Goal: Task Accomplishment & Management: Manage account settings

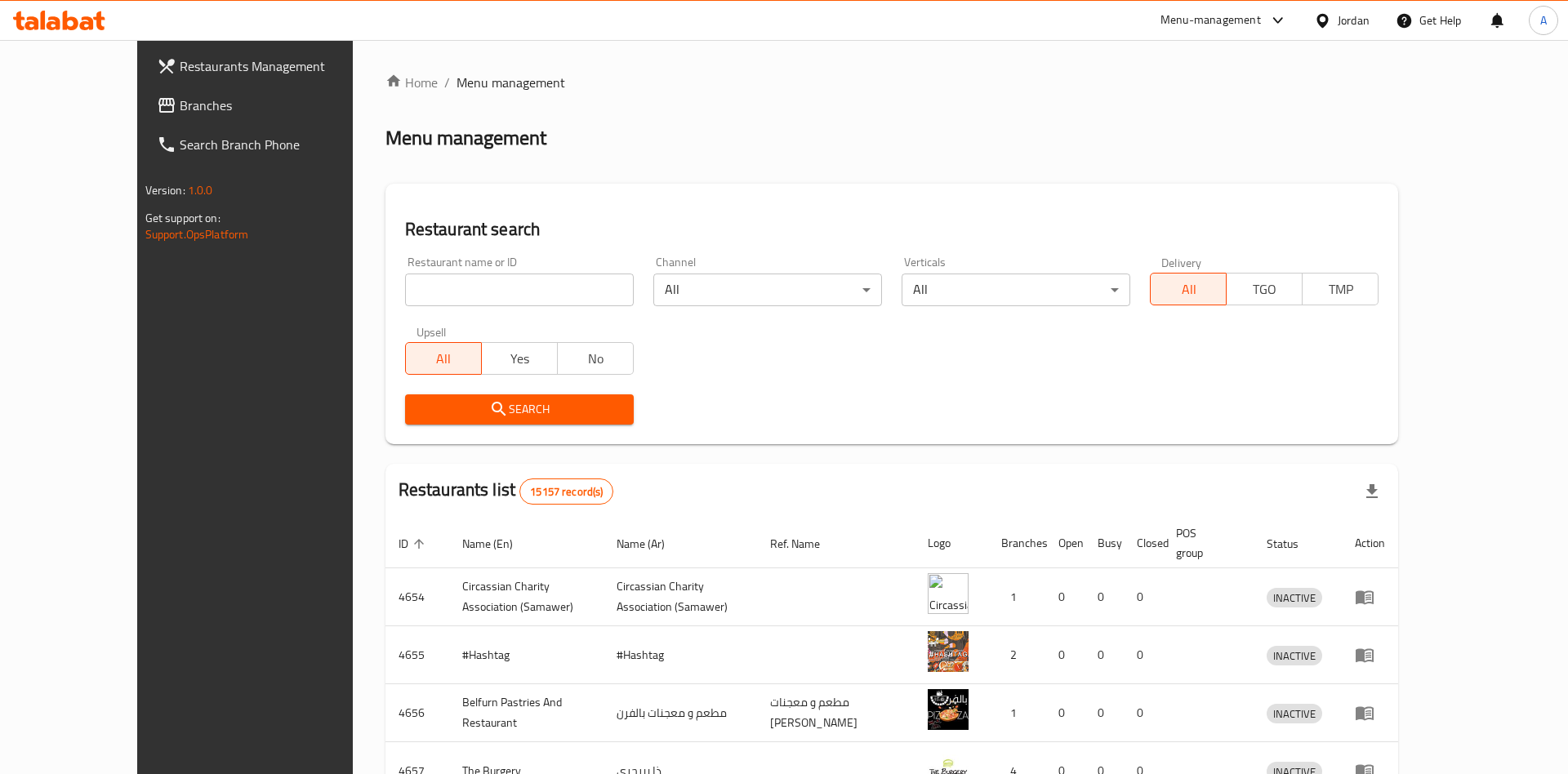
click at [411, 313] on div "Restaurant name or ID Restaurant name or ID" at bounding box center [520, 281] width 248 height 69
click at [411, 300] on input "search" at bounding box center [519, 289] width 229 height 32
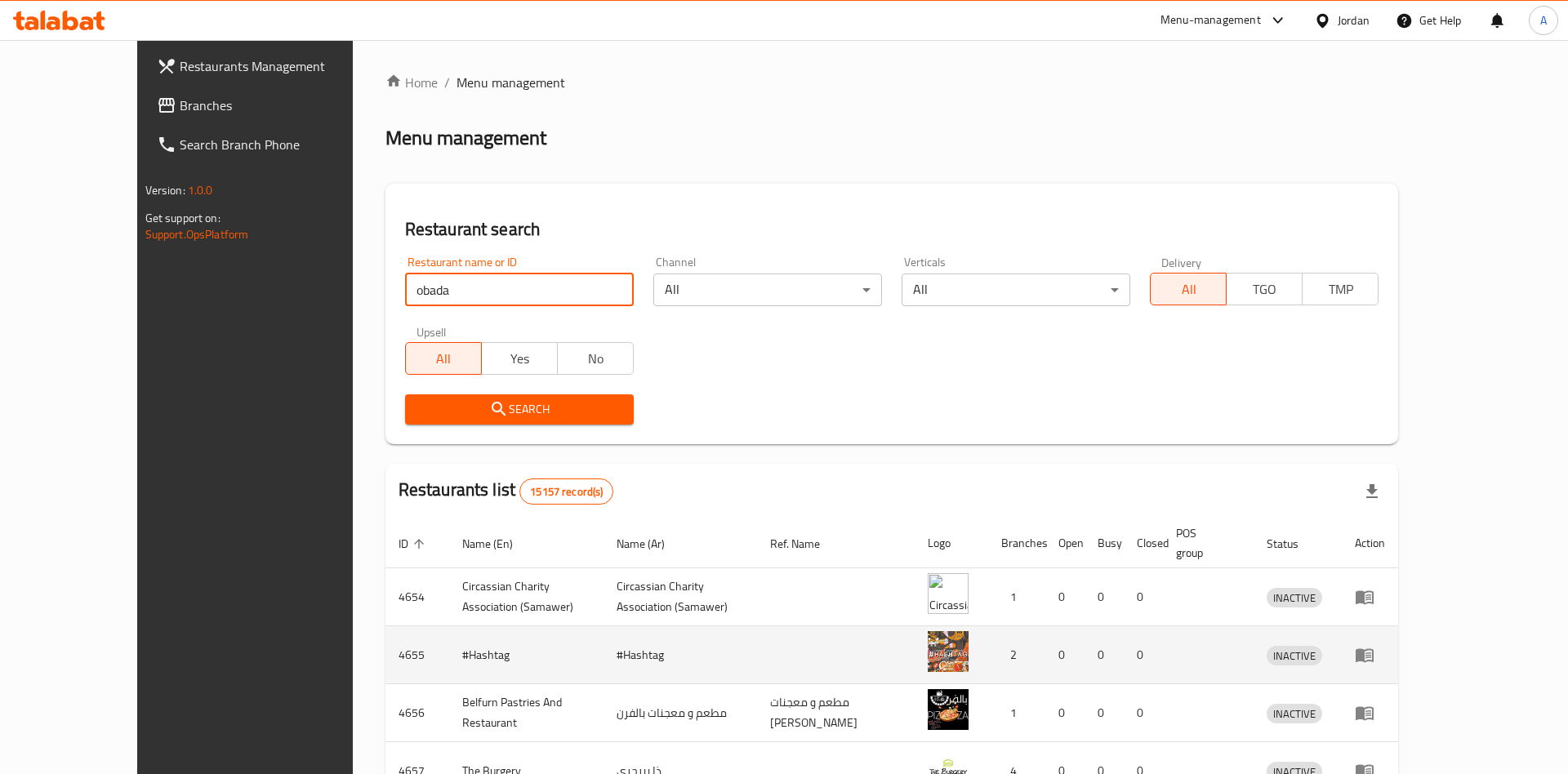
type input "obada"
click button "Search" at bounding box center [519, 409] width 229 height 31
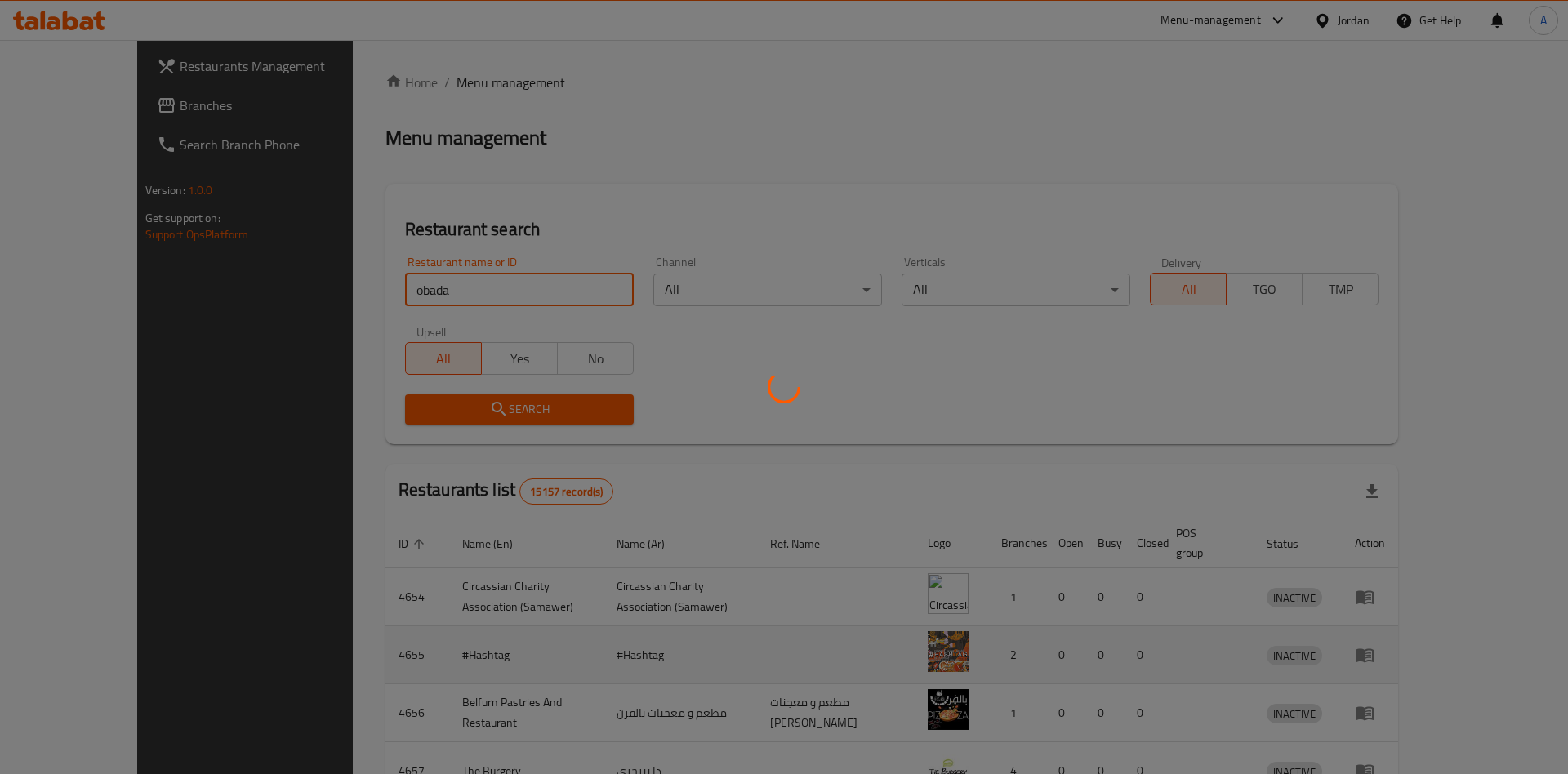
click button "Search" at bounding box center [519, 409] width 229 height 31
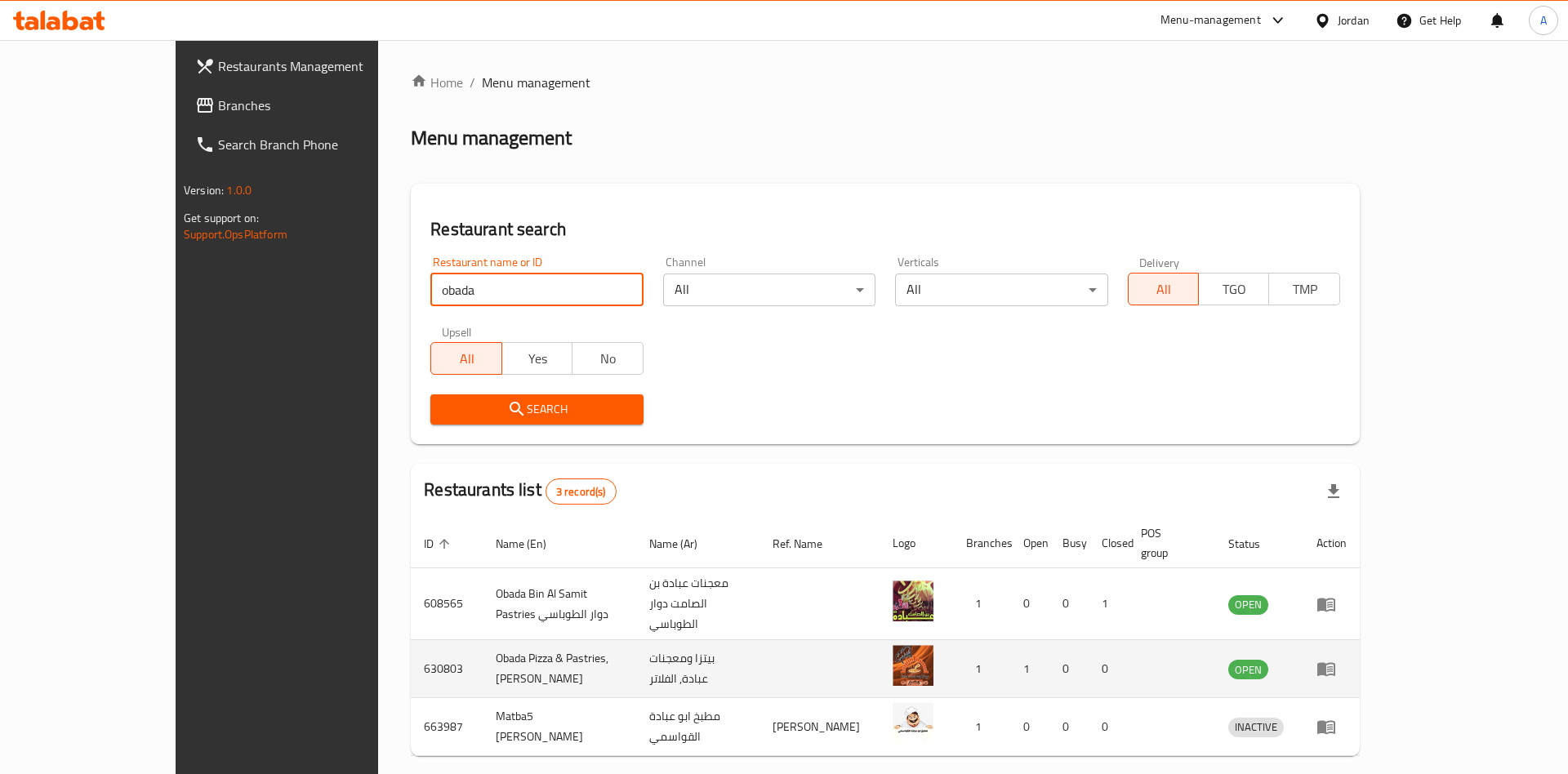
click at [1336, 663] on icon "enhanced table" at bounding box center [1325, 669] width 18 height 14
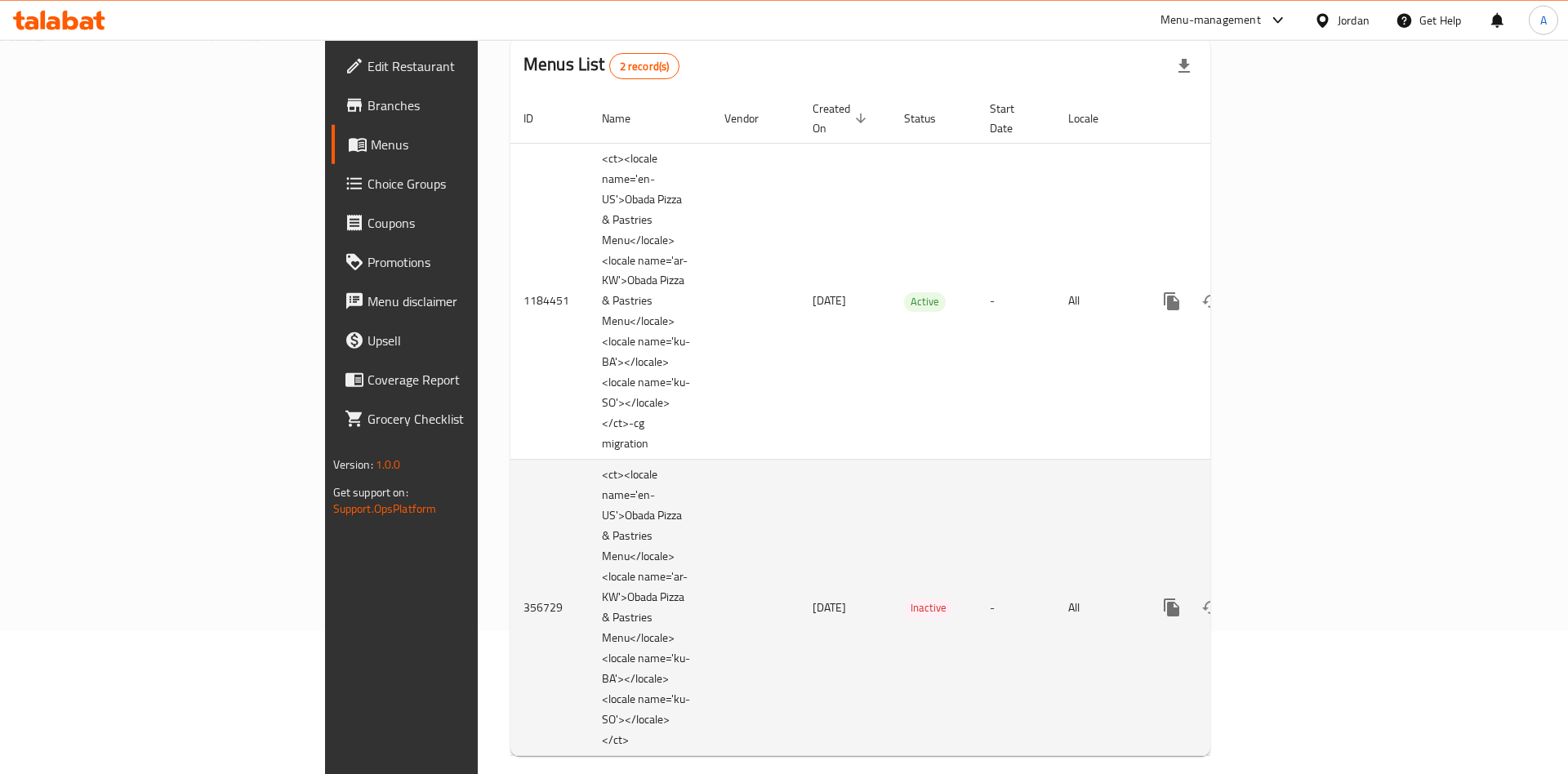
scroll to position [167, 0]
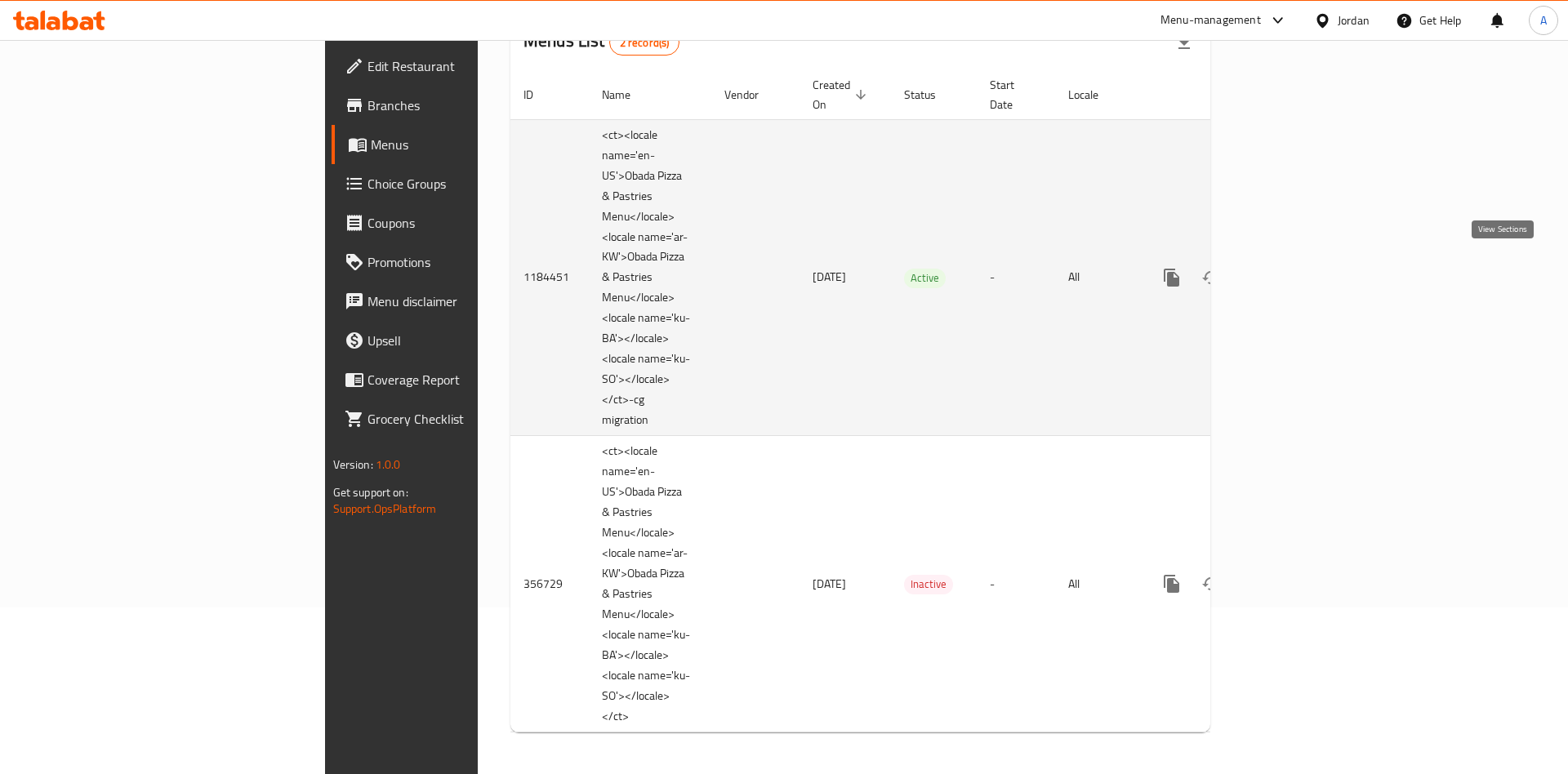
click at [1299, 270] on icon "enhanced table" at bounding box center [1289, 277] width 19 height 19
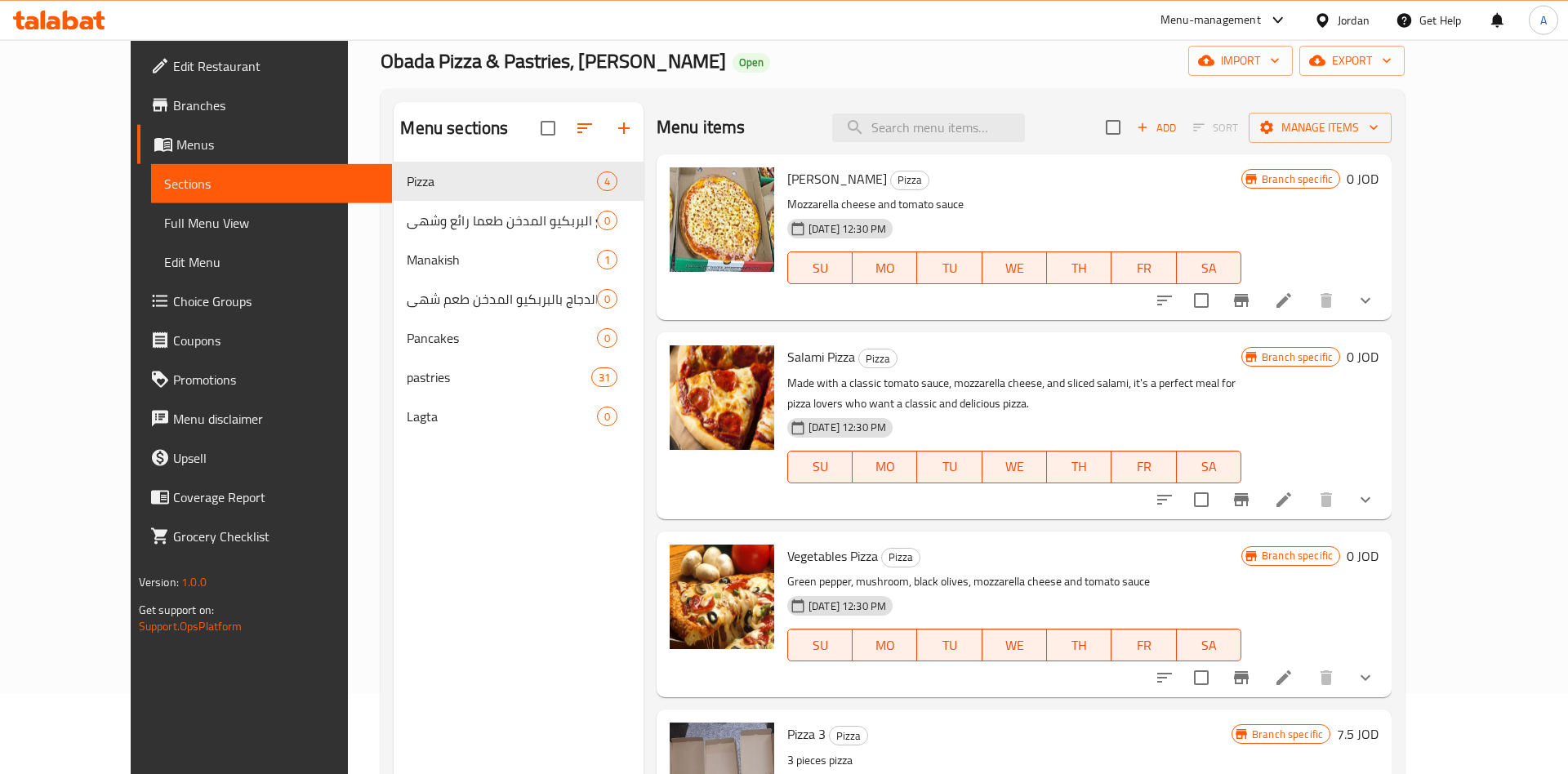
scroll to position [229, 0]
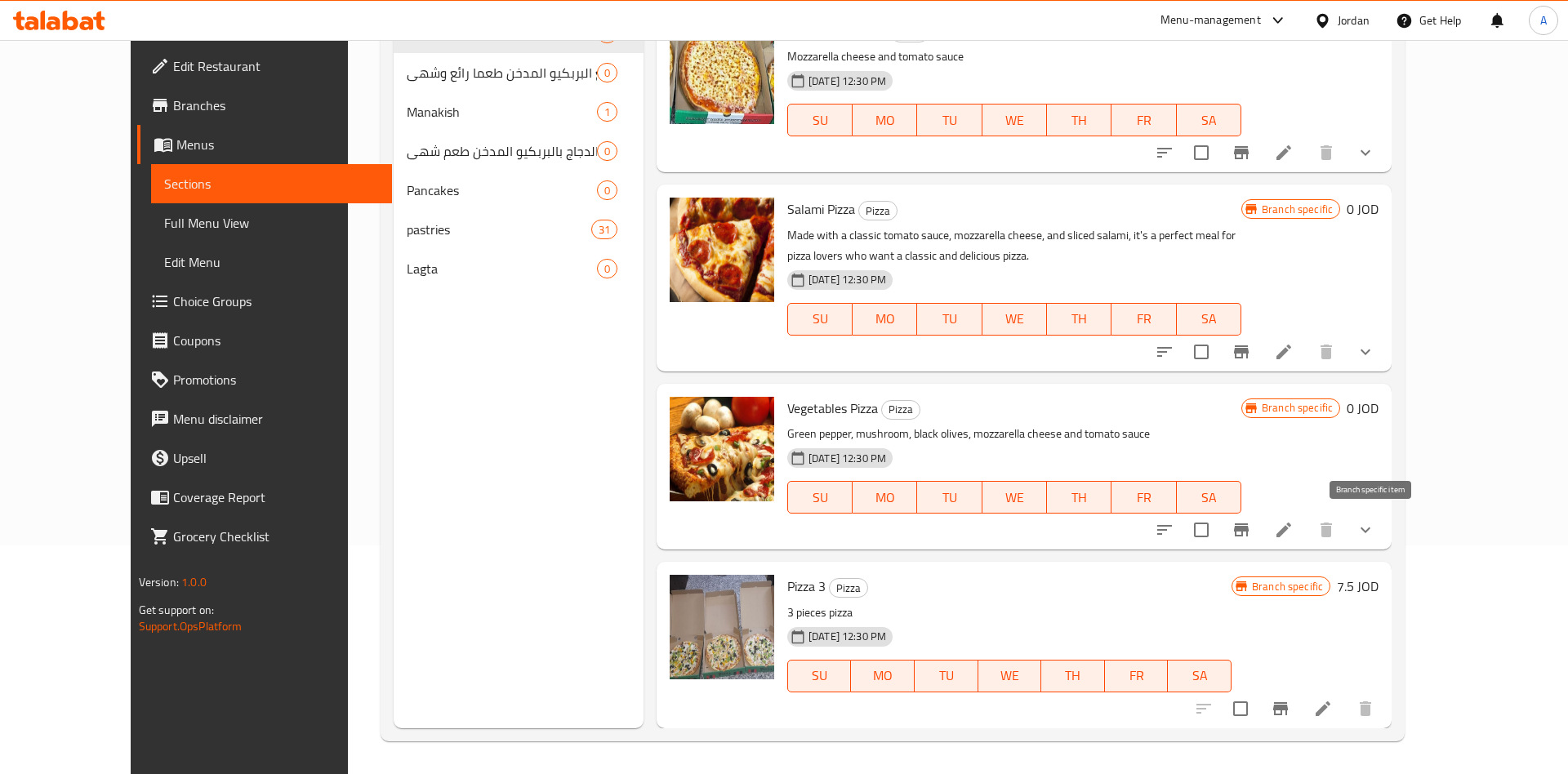
click at [1251, 535] on icon "Branch-specific-item" at bounding box center [1241, 530] width 19 height 19
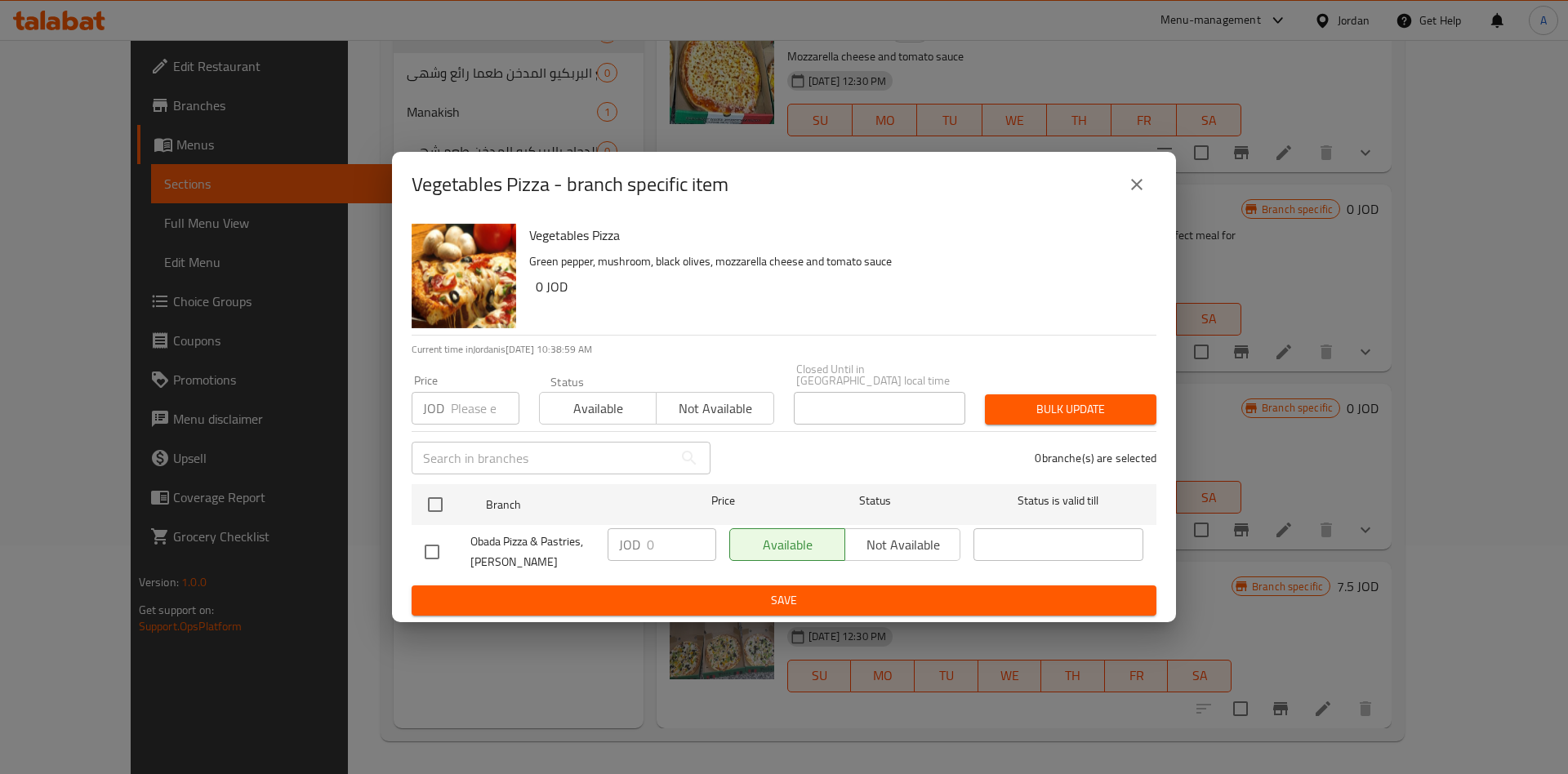
click at [1127, 183] on icon "close" at bounding box center [1136, 184] width 19 height 19
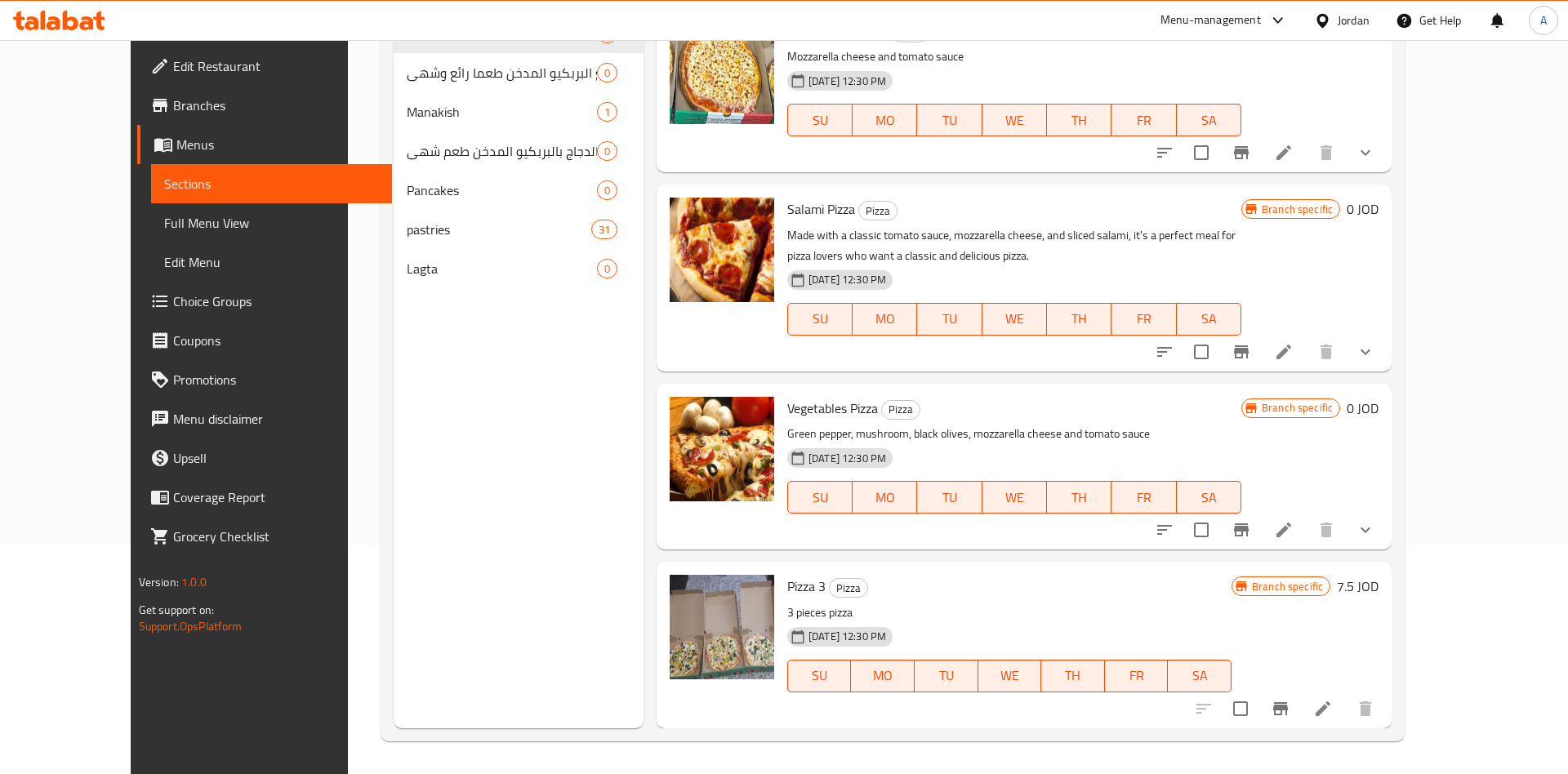
click at [1248, 531] on icon "Branch-specific-item" at bounding box center [1241, 530] width 15 height 13
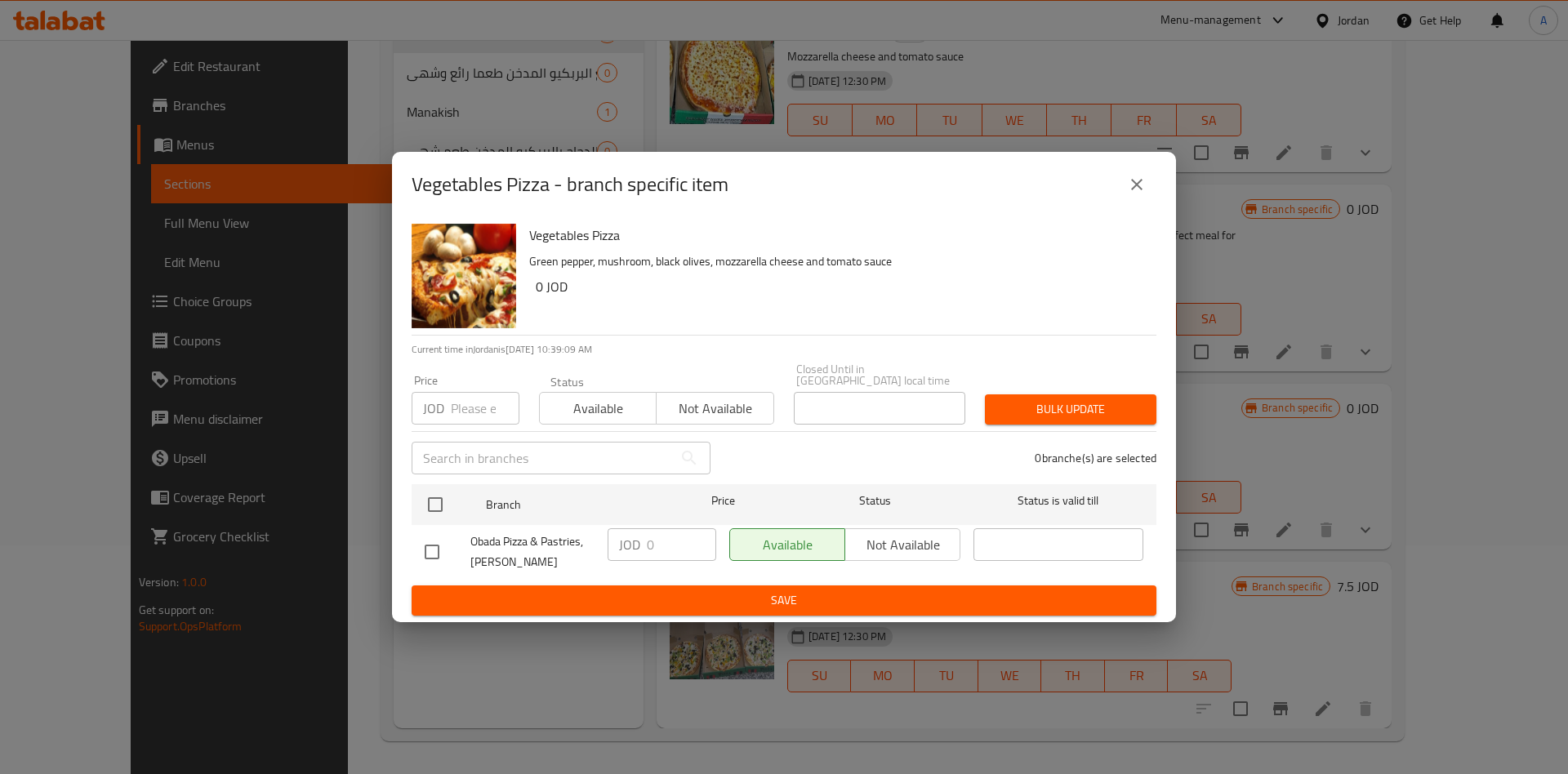
click at [1144, 185] on icon "close" at bounding box center [1136, 184] width 19 height 19
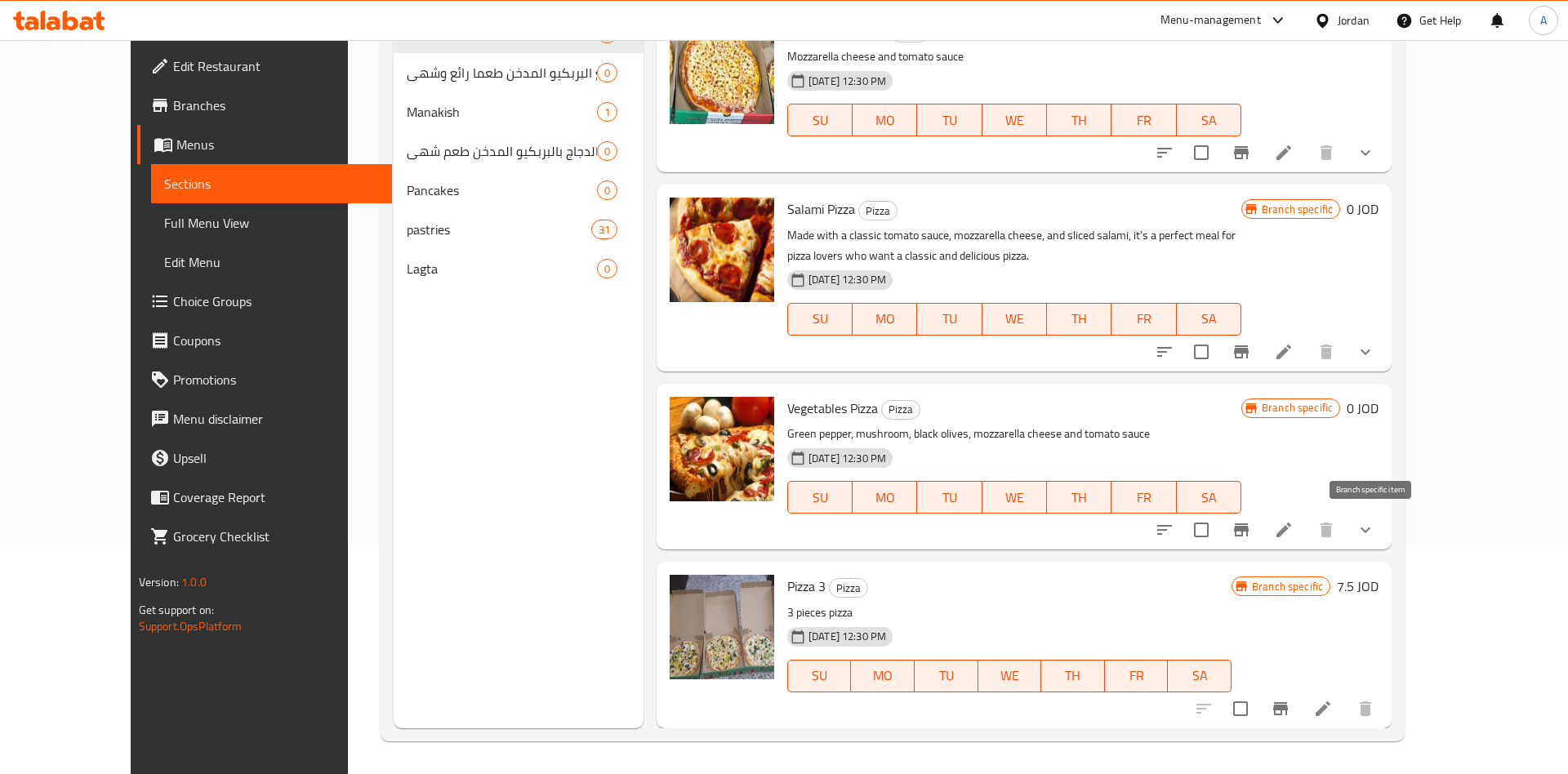
click at [1261, 534] on button "Branch-specific-item" at bounding box center [1241, 530] width 39 height 39
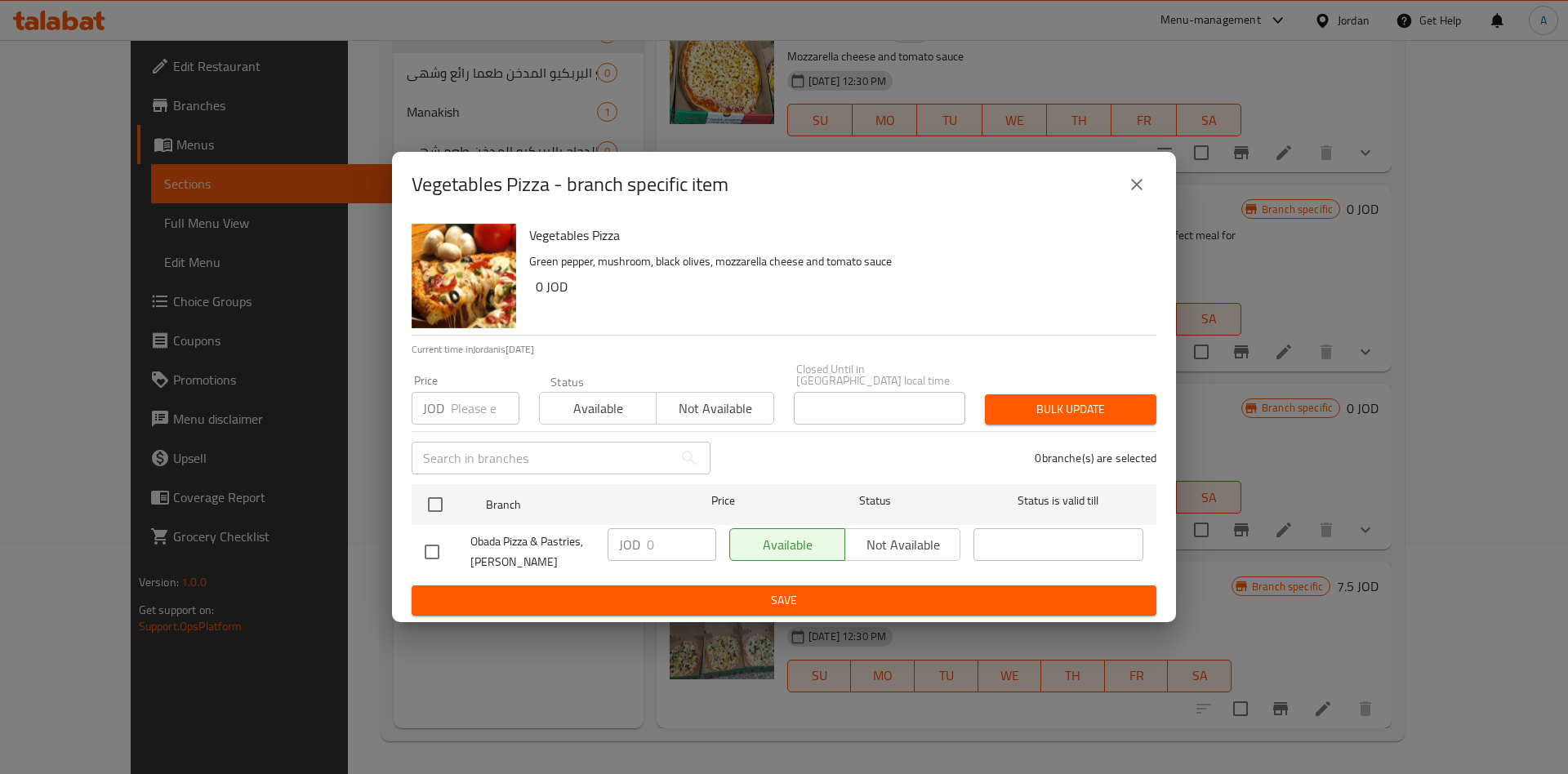
click at [1445, 430] on div "Vegetables Pizza - branch specific item Vegetables Pizza Green pepper, mushroom…" at bounding box center [784, 387] width 1568 height 774
click at [1296, 433] on div "Vegetables Pizza - branch specific item Vegetables Pizza Green pepper, mushroom…" at bounding box center [784, 387] width 1568 height 774
click at [1279, 441] on div "Vegetables Pizza - branch specific item Vegetables Pizza Green pepper, mushroom…" at bounding box center [784, 387] width 1568 height 774
click at [1225, 434] on div "Vegetables Pizza - branch specific item Vegetables Pizza Green pepper, mushroom…" at bounding box center [784, 387] width 1568 height 774
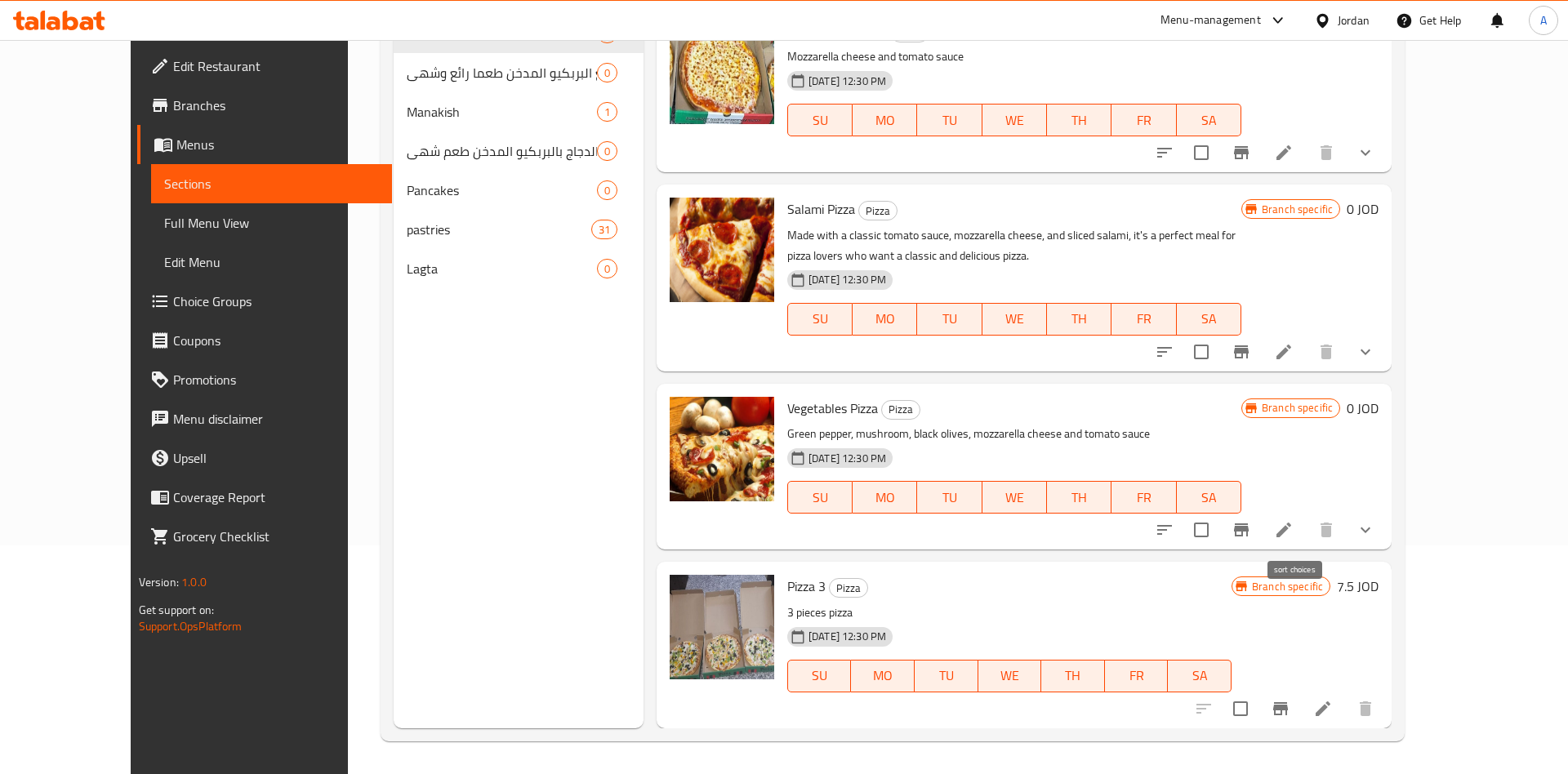
click at [1174, 538] on icon "sort-choices" at bounding box center [1164, 530] width 19 height 19
click at [974, 318] on span "TU" at bounding box center [949, 319] width 52 height 24
click at [1378, 503] on div "Branch specific 0 JOD" at bounding box center [1310, 467] width 137 height 140
click at [1385, 531] on button "show more" at bounding box center [1365, 530] width 39 height 39
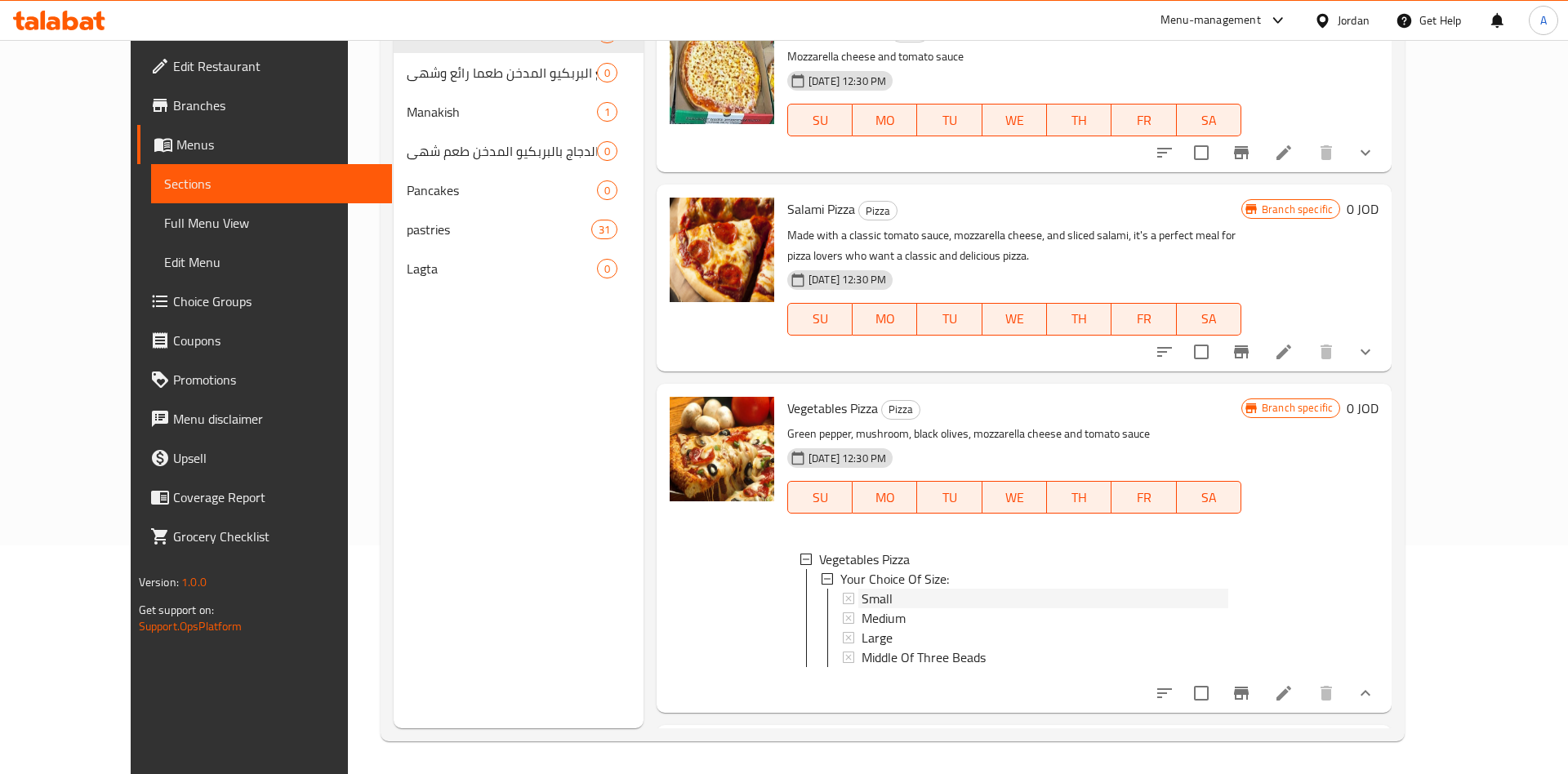
click at [861, 592] on span "Small" at bounding box center [877, 598] width 31 height 19
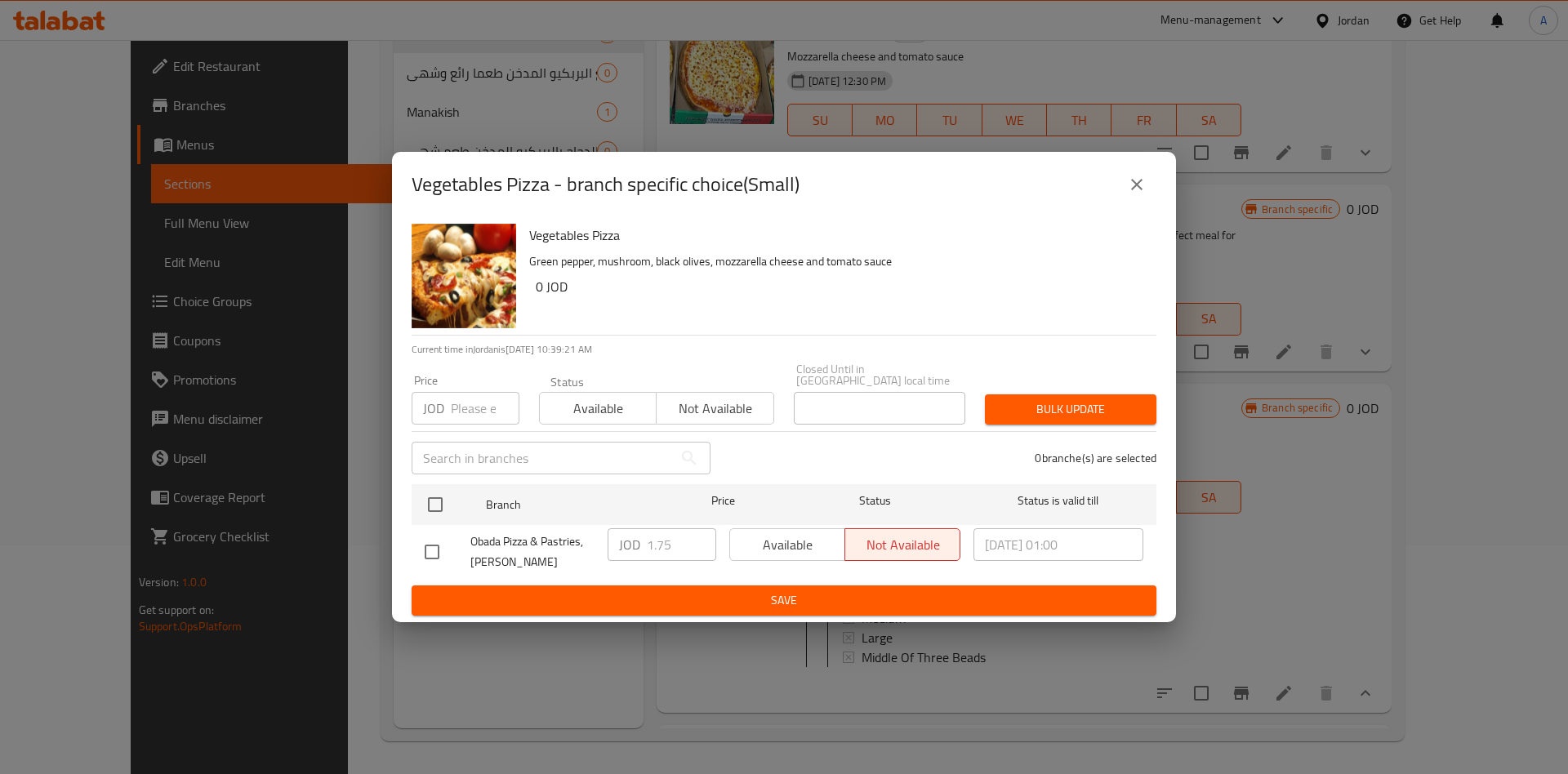
drag, startPoint x: 1141, startPoint y: 181, endPoint x: 1121, endPoint y: 228, distance: 51.1
click at [1142, 183] on icon "close" at bounding box center [1136, 184] width 19 height 19
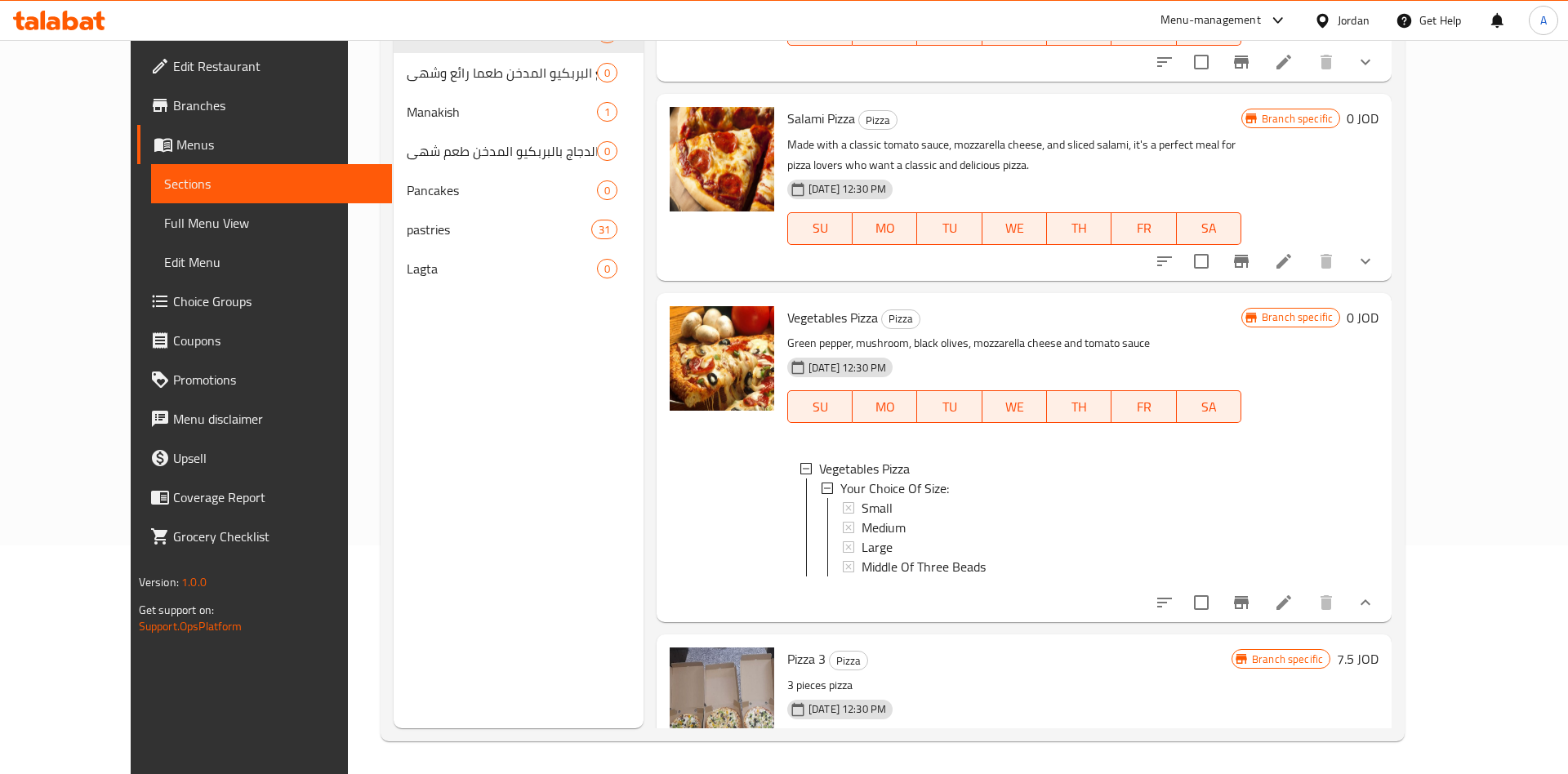
scroll to position [128, 0]
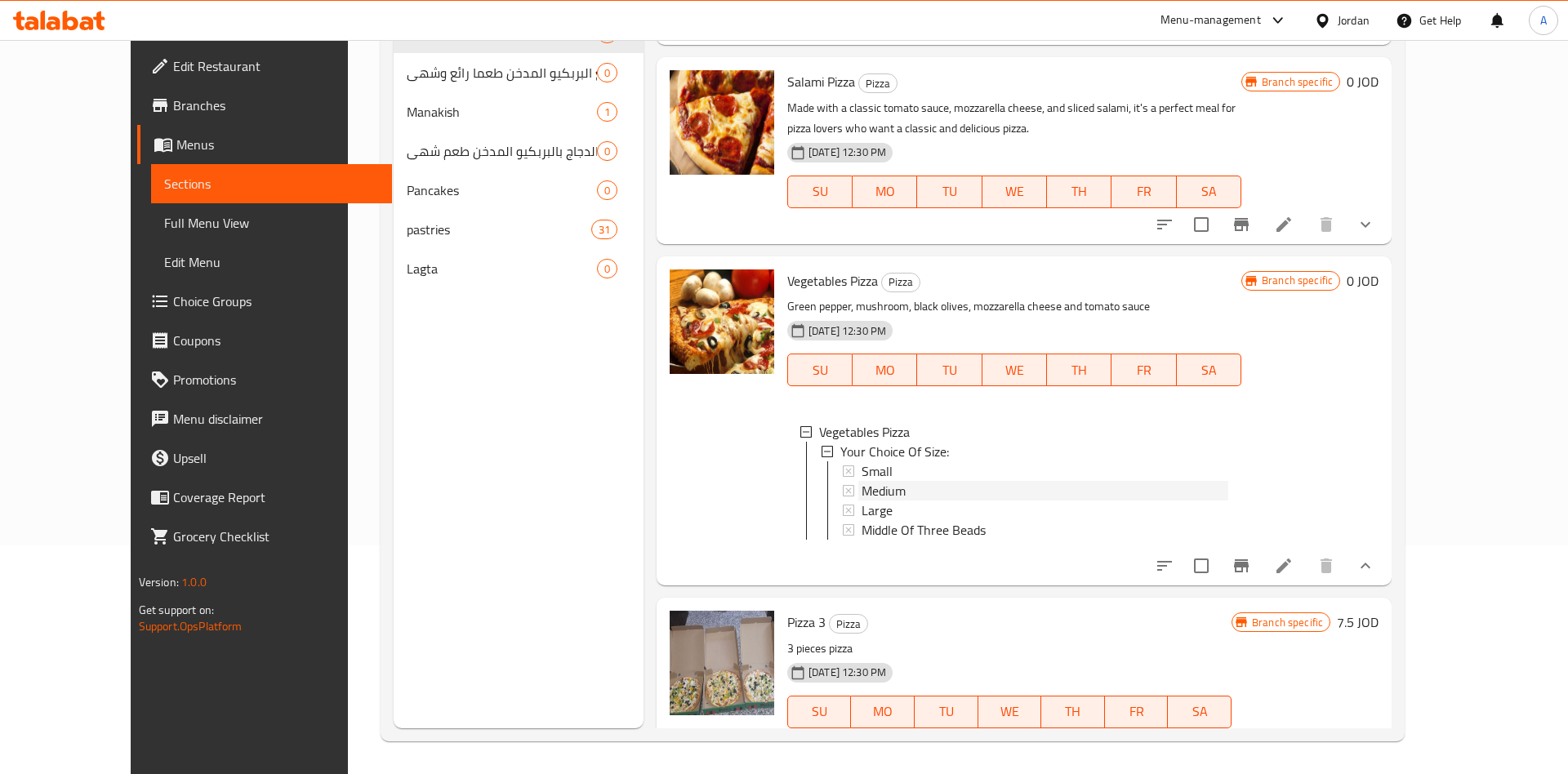
click at [861, 491] on span "Medium" at bounding box center [884, 490] width 44 height 19
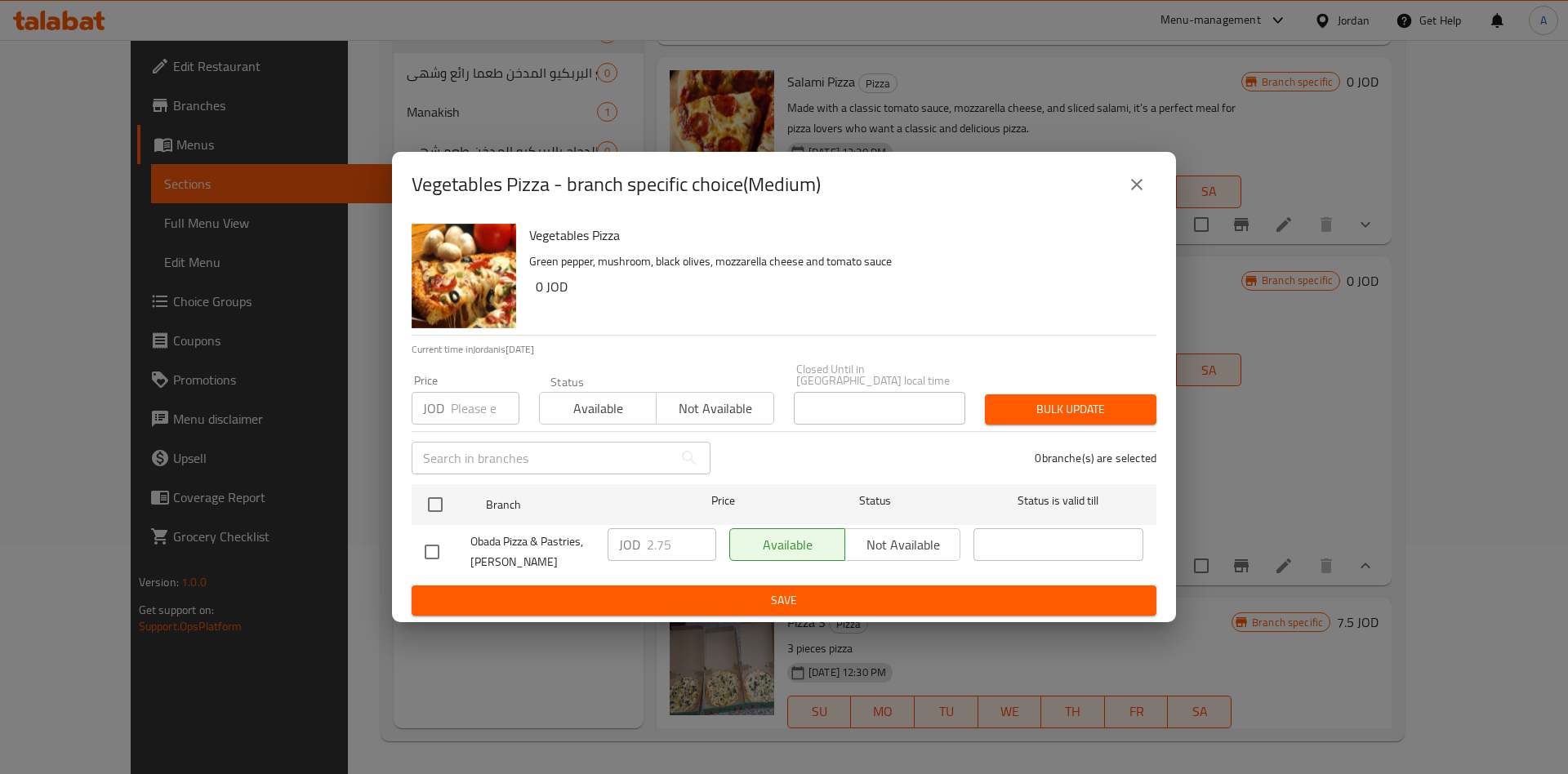
click at [1137, 189] on icon "close" at bounding box center [1136, 184] width 11 height 11
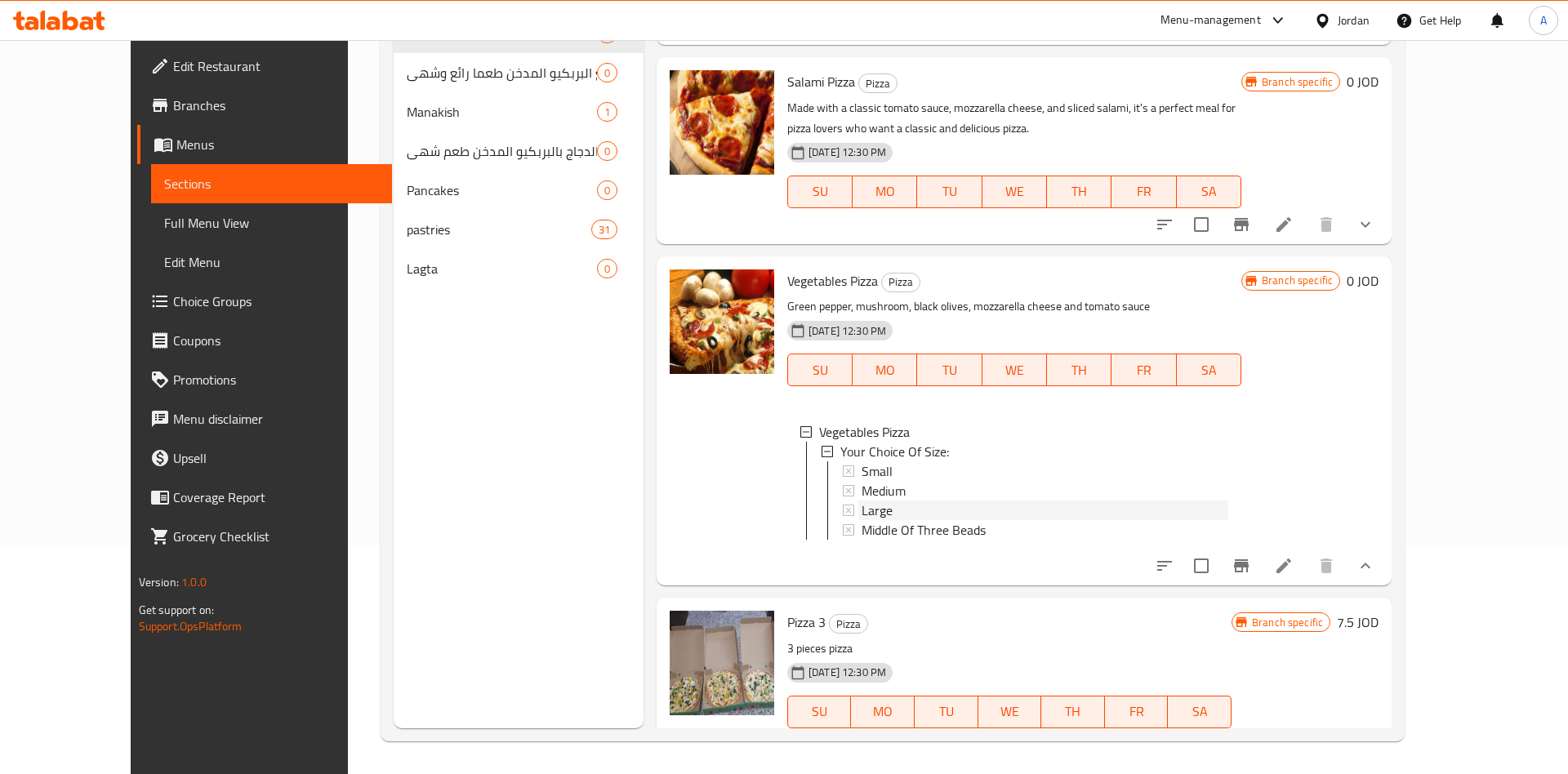
click at [861, 516] on span "Large" at bounding box center [877, 510] width 31 height 19
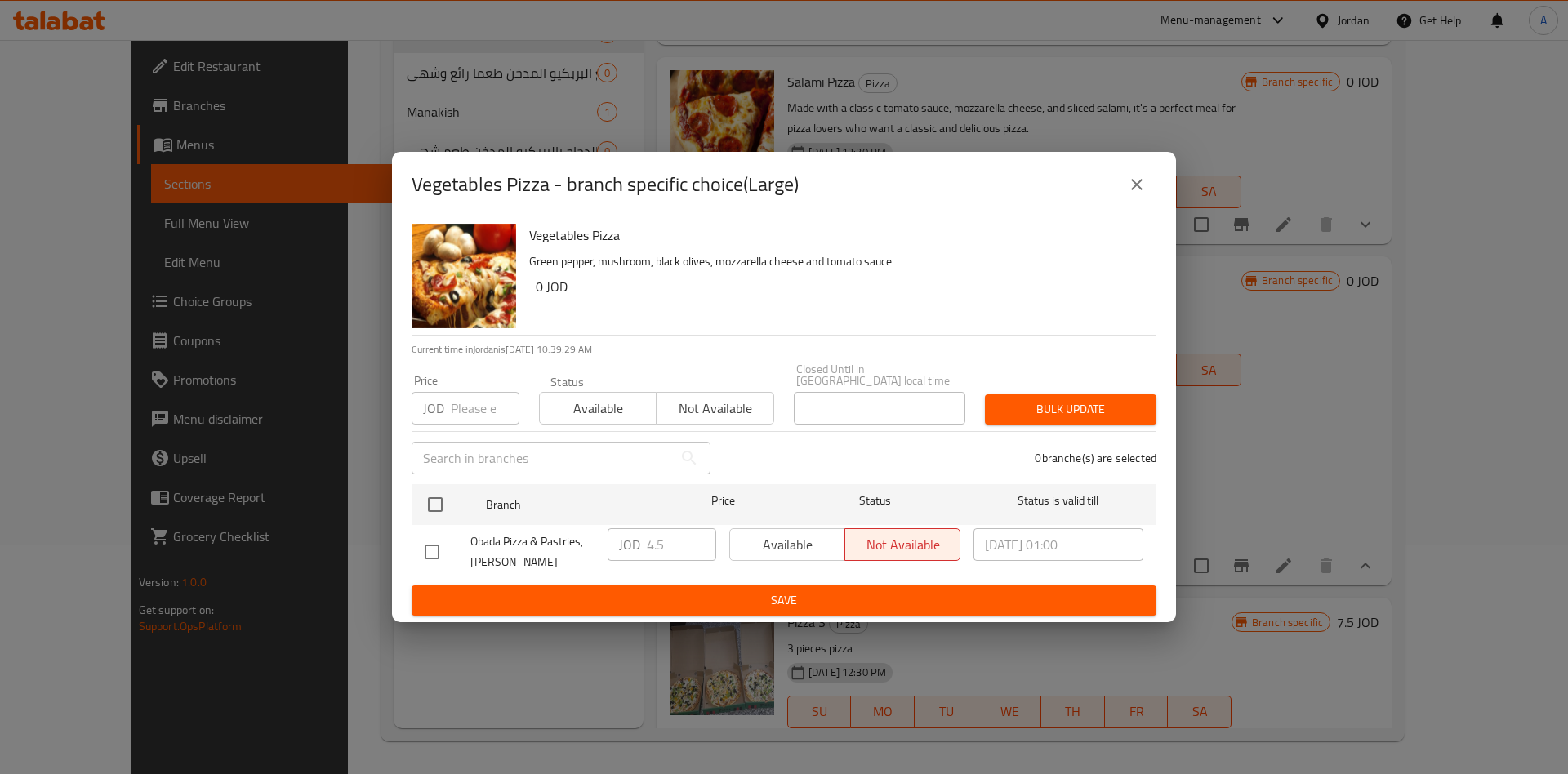
click at [1143, 194] on icon "close" at bounding box center [1136, 184] width 19 height 19
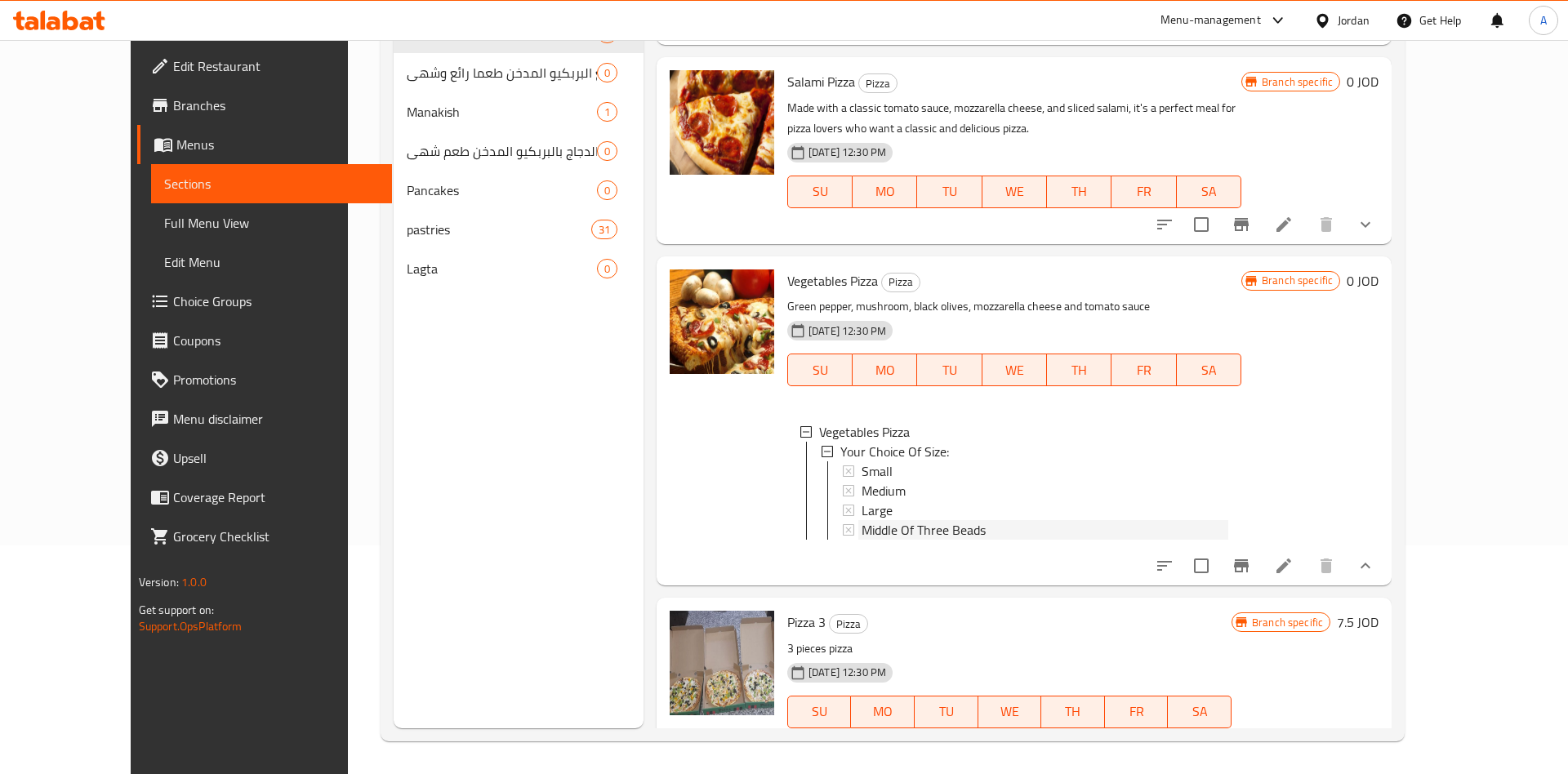
click at [864, 533] on span "Middle Of Three Beads" at bounding box center [923, 530] width 124 height 19
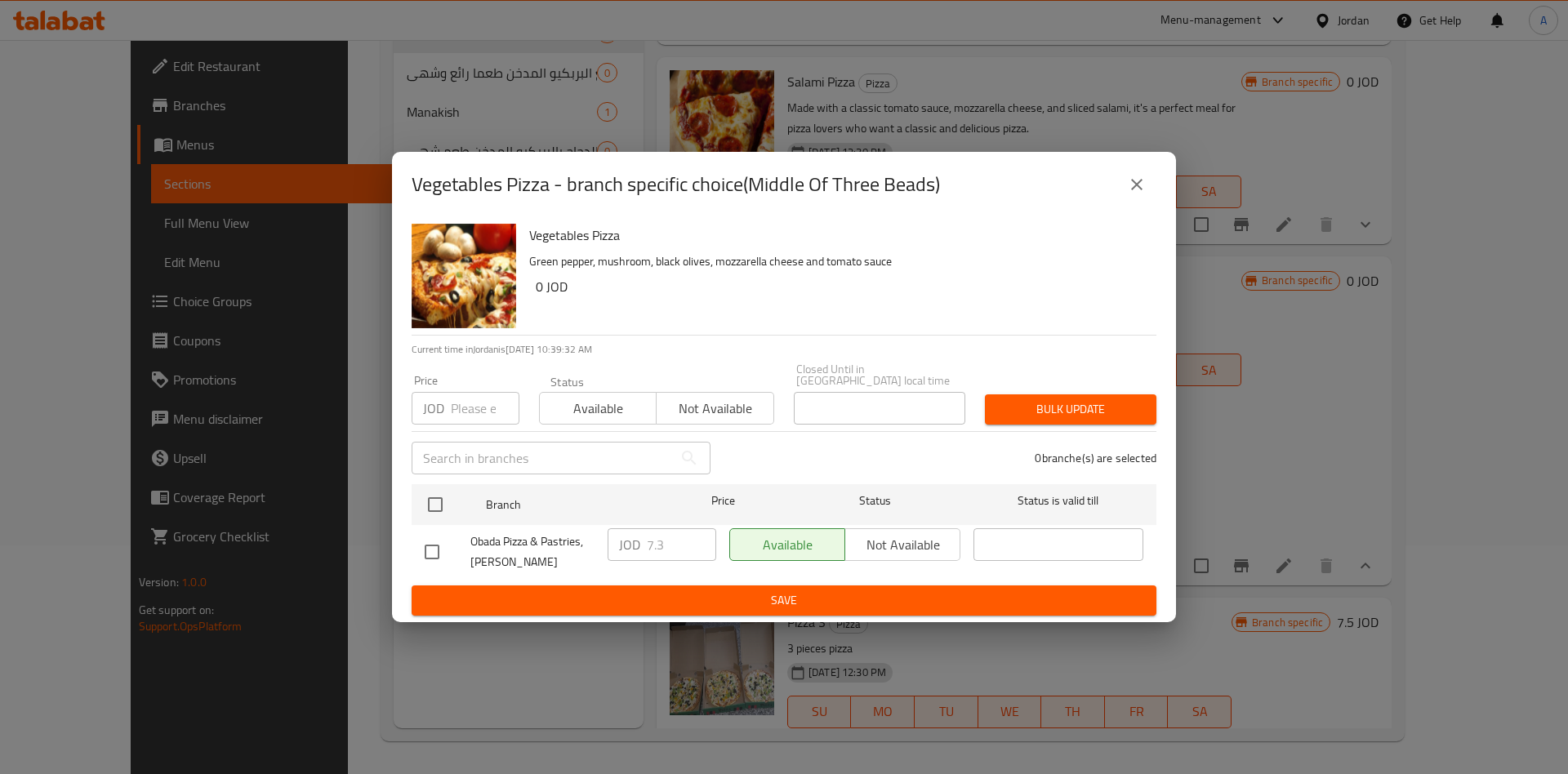
click at [1124, 185] on button "close" at bounding box center [1136, 184] width 39 height 39
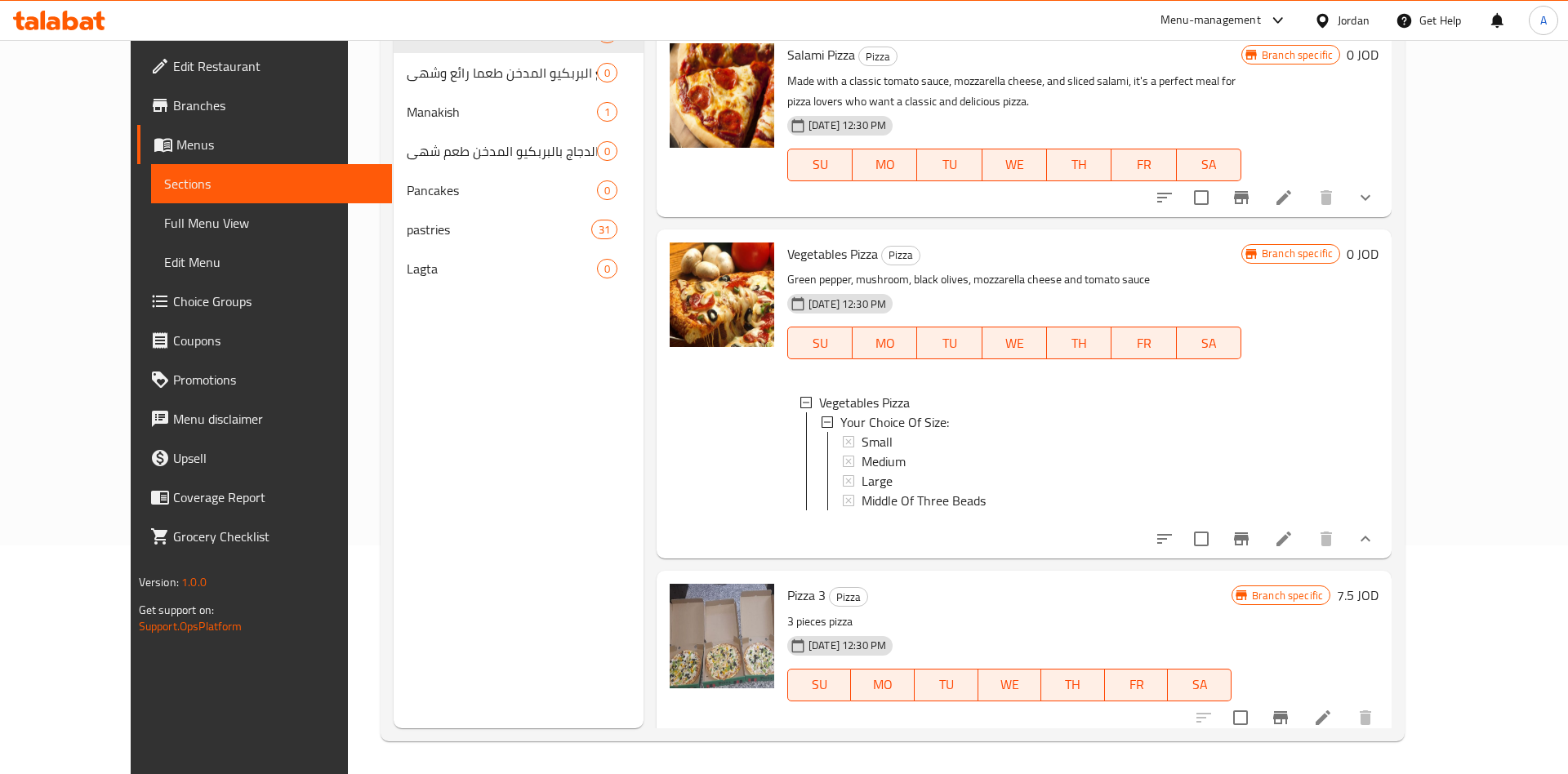
scroll to position [164, 0]
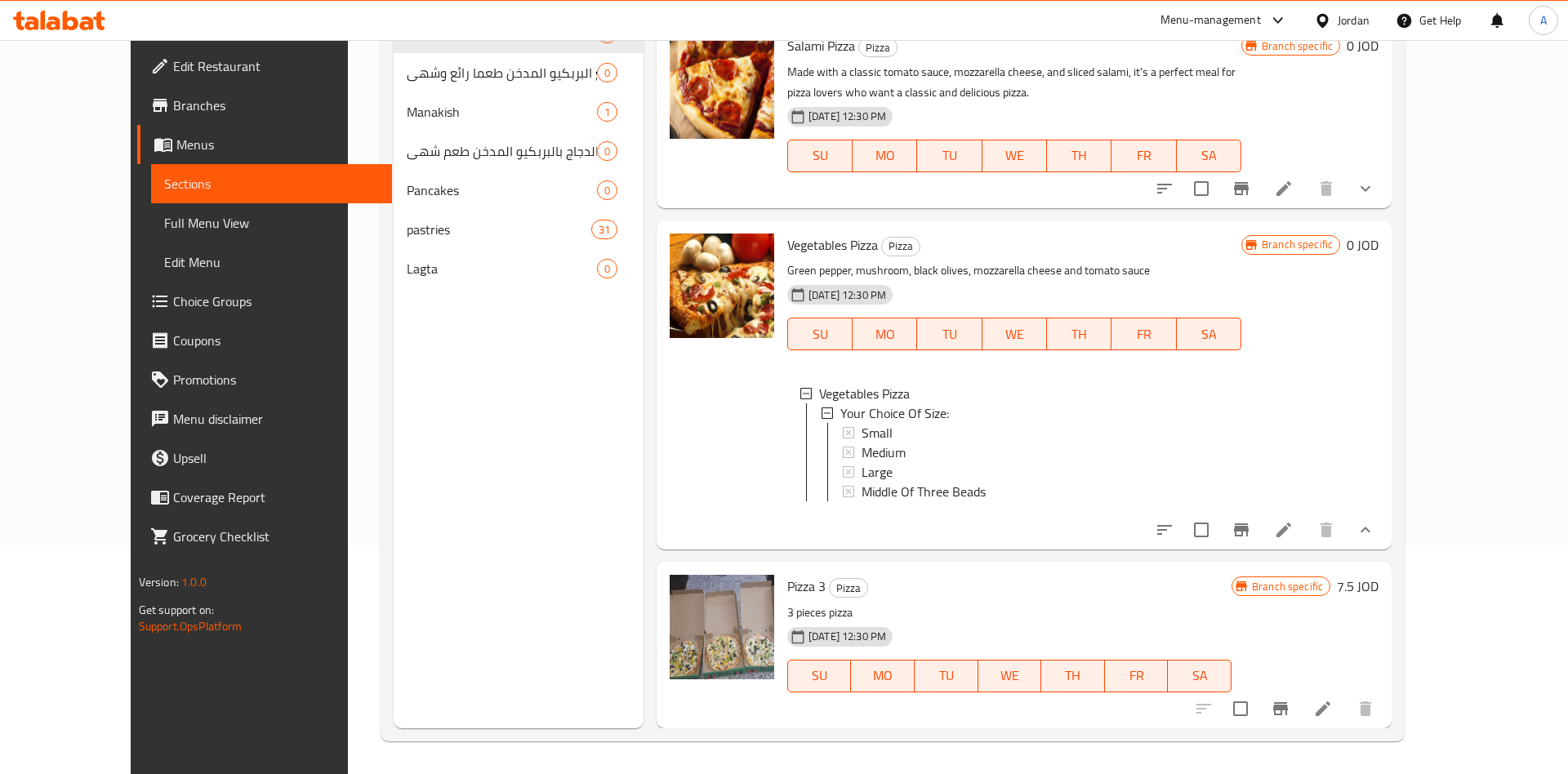
click at [1290, 701] on icon "Branch-specific-item" at bounding box center [1280, 708] width 19 height 19
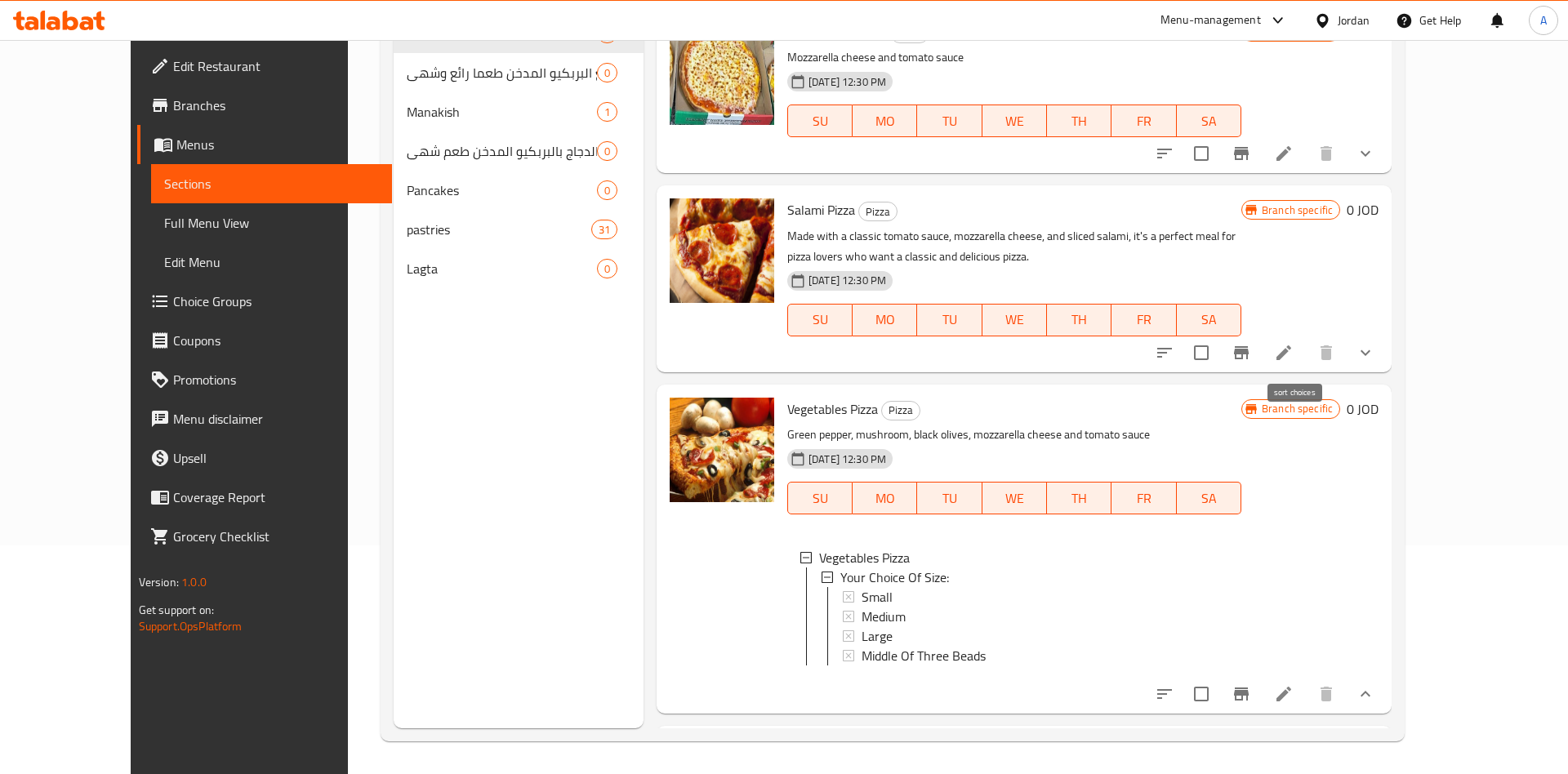
click at [1172, 354] on icon "sort-choices" at bounding box center [1164, 353] width 15 height 10
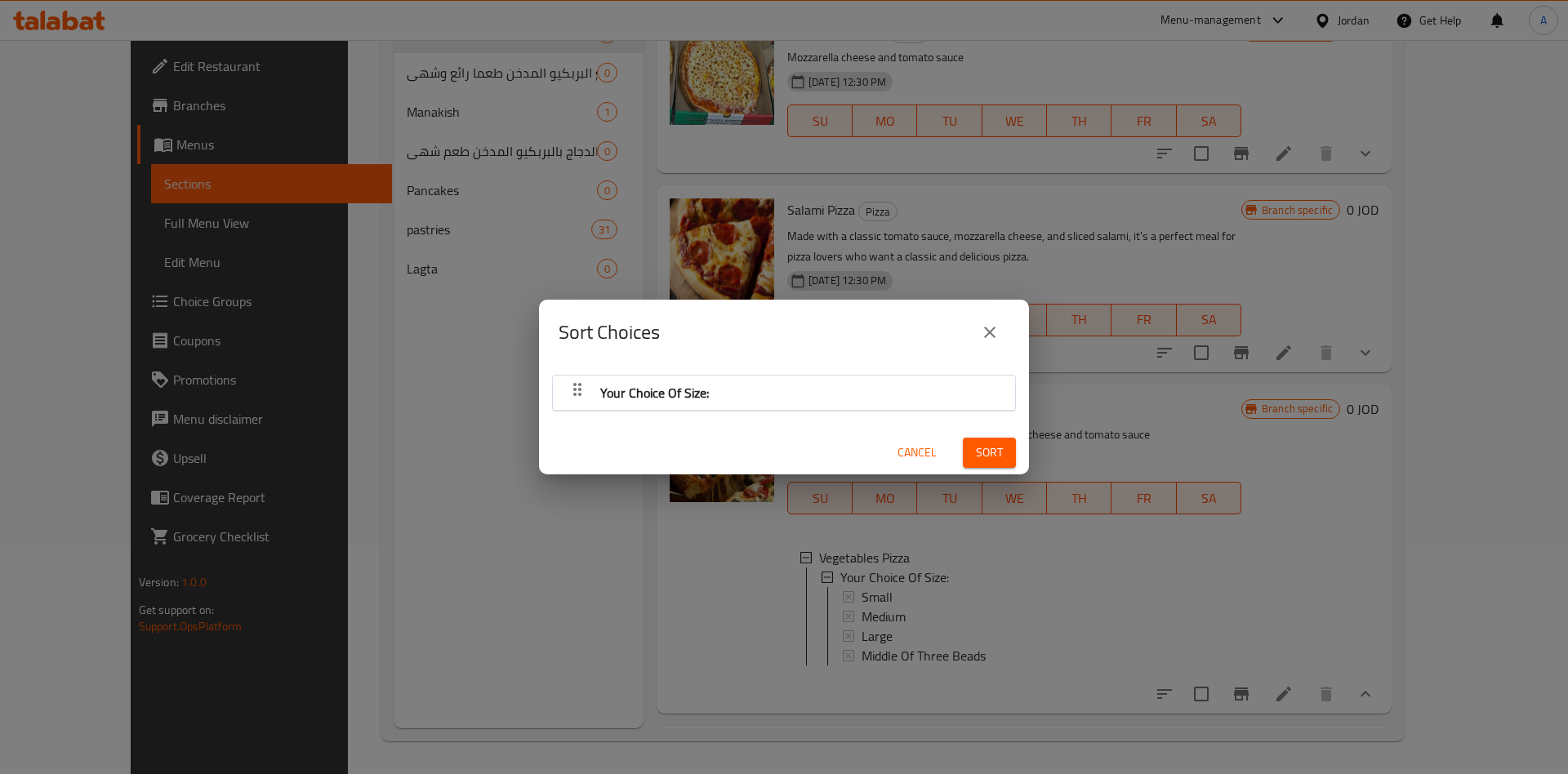
click at [1339, 305] on div "Sort Choices Your Choice Of Size: Cancel Sort" at bounding box center [784, 387] width 1568 height 774
click at [1376, 347] on div "Sort Choices Your Choice Of Size: Cancel Sort" at bounding box center [784, 387] width 1568 height 774
click at [959, 442] on div "Sort" at bounding box center [989, 453] width 72 height 50
click at [938, 452] on button "Cancel" at bounding box center [917, 453] width 52 height 31
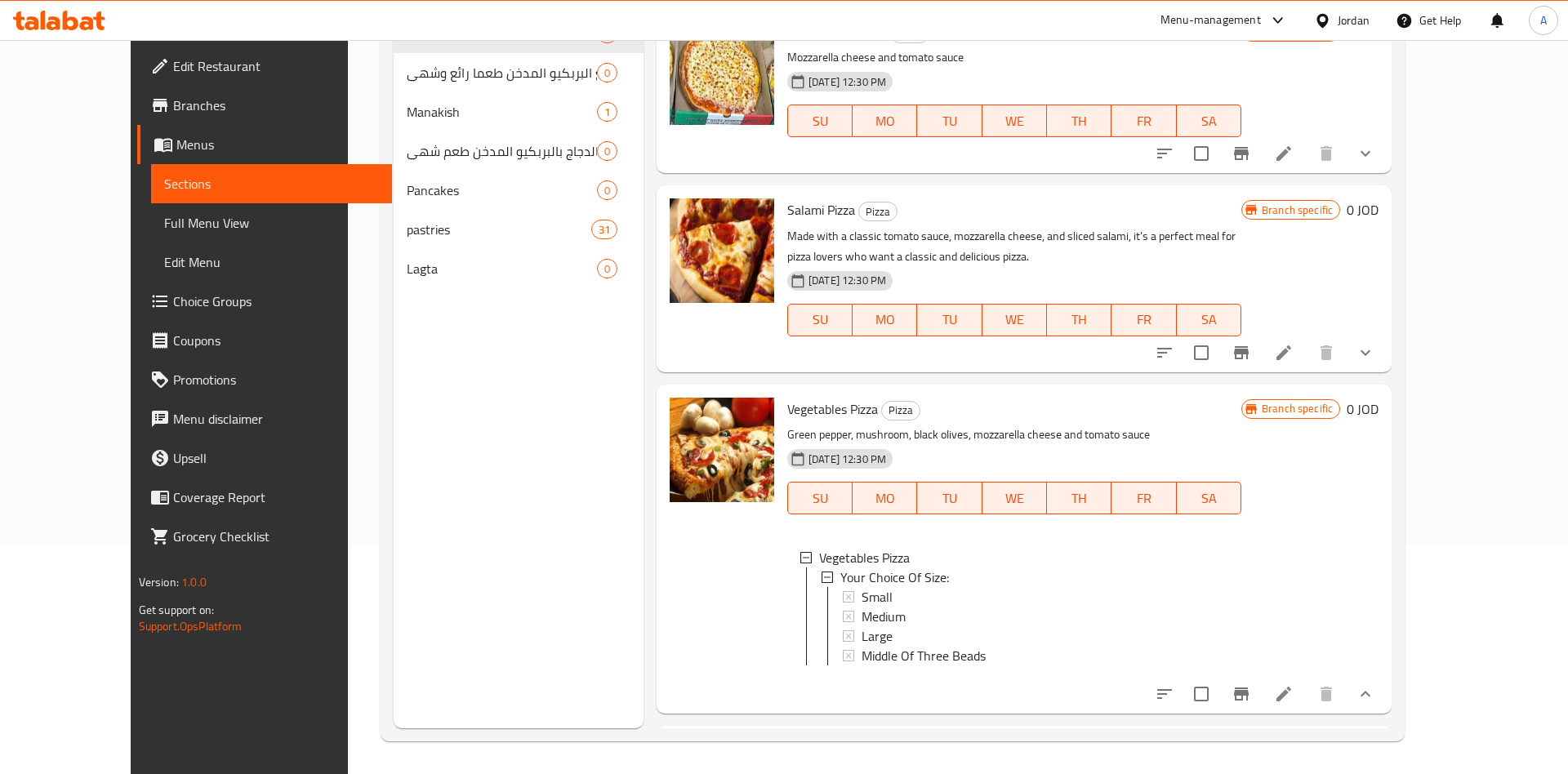
click at [1248, 350] on icon "Branch-specific-item" at bounding box center [1241, 353] width 15 height 13
click at [1375, 362] on icon "show more" at bounding box center [1365, 352] width 19 height 19
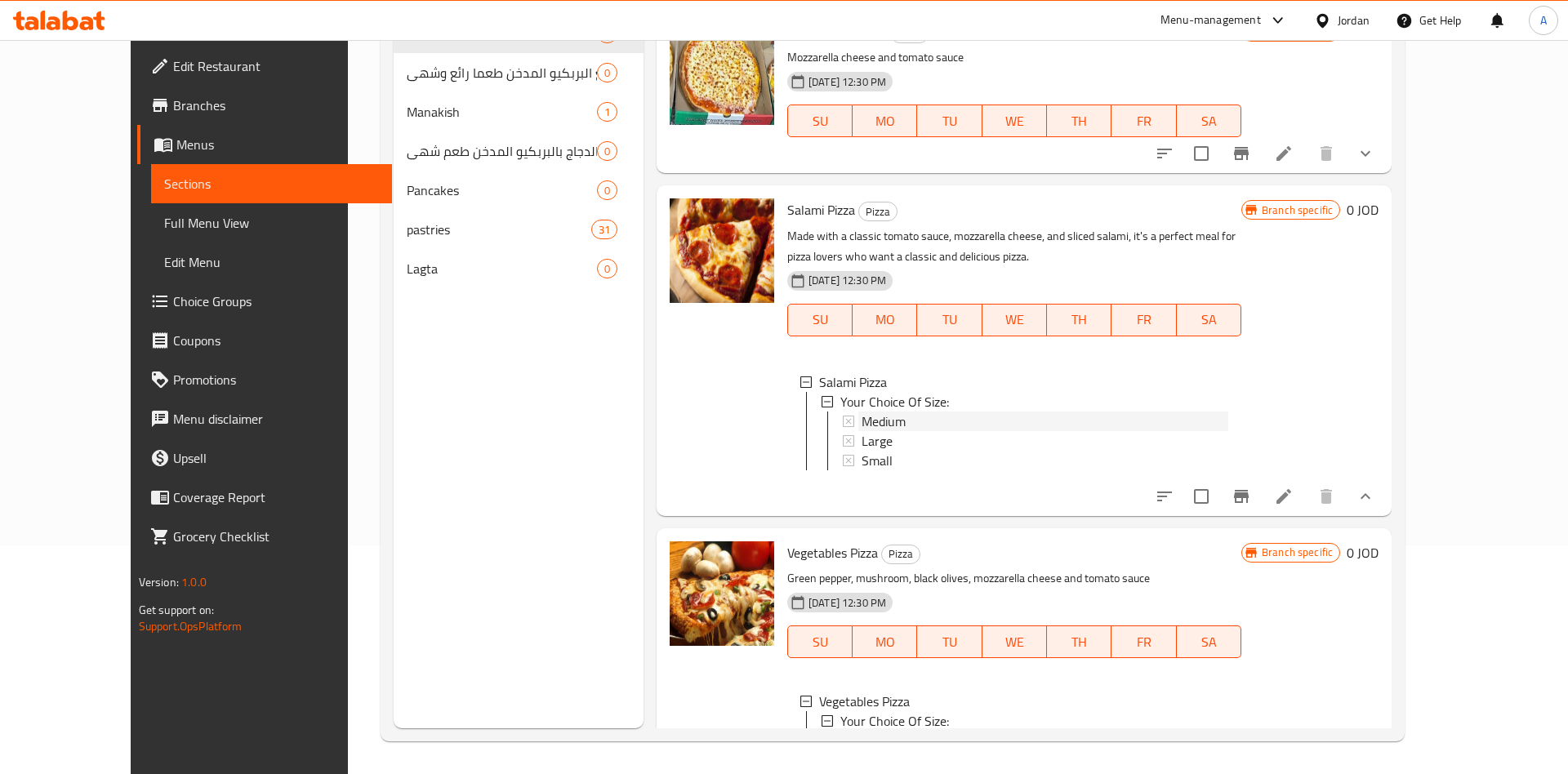
click at [861, 427] on span "Medium" at bounding box center [884, 420] width 44 height 19
click at [861, 437] on span "Large" at bounding box center [877, 441] width 31 height 19
click at [843, 459] on icon at bounding box center [848, 460] width 11 height 11
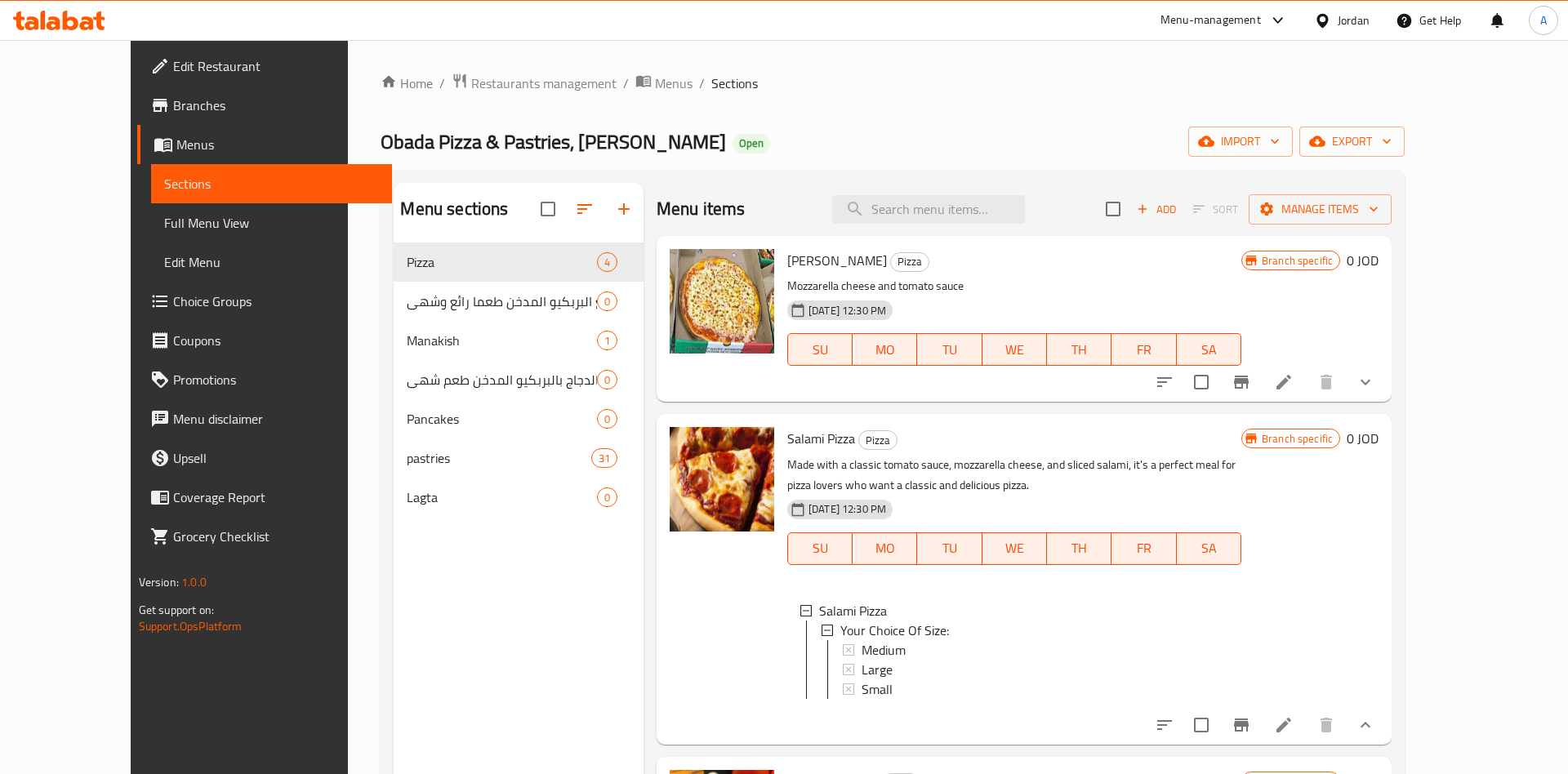
click at [1378, 349] on div "Branch specific 0 JOD" at bounding box center [1310, 318] width 137 height 140
click at [1185, 383] on button "sort-choices" at bounding box center [1164, 381] width 39 height 39
drag, startPoint x: 1502, startPoint y: 383, endPoint x: 1418, endPoint y: 393, distance: 84.6
click at [1375, 384] on icon "show more" at bounding box center [1365, 381] width 19 height 19
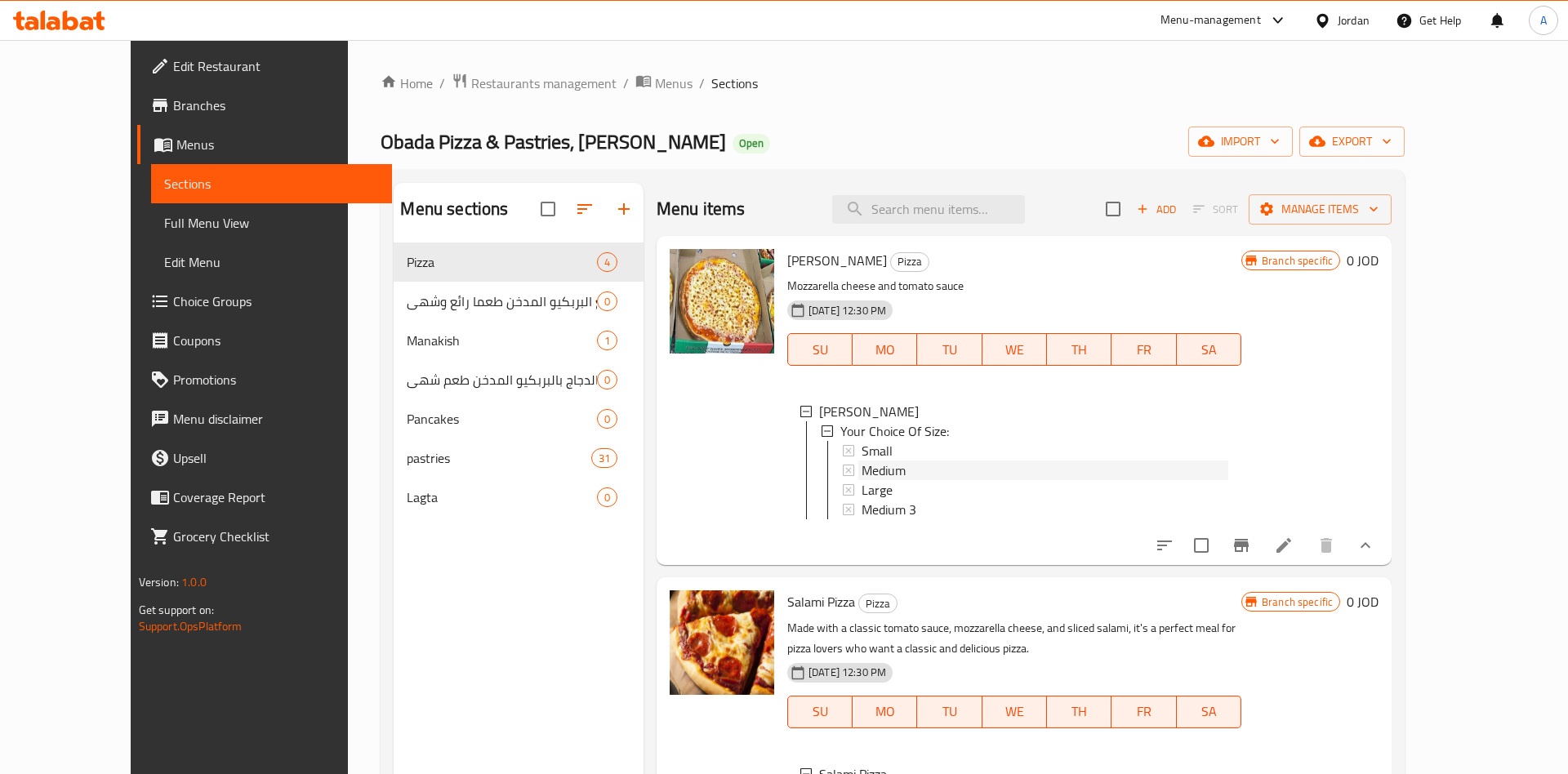
click at [861, 462] on span "Medium" at bounding box center [884, 469] width 44 height 19
click at [861, 449] on span "Small" at bounding box center [877, 450] width 31 height 19
click at [861, 483] on span "Large" at bounding box center [877, 489] width 31 height 19
click at [861, 496] on span "Large" at bounding box center [877, 489] width 31 height 19
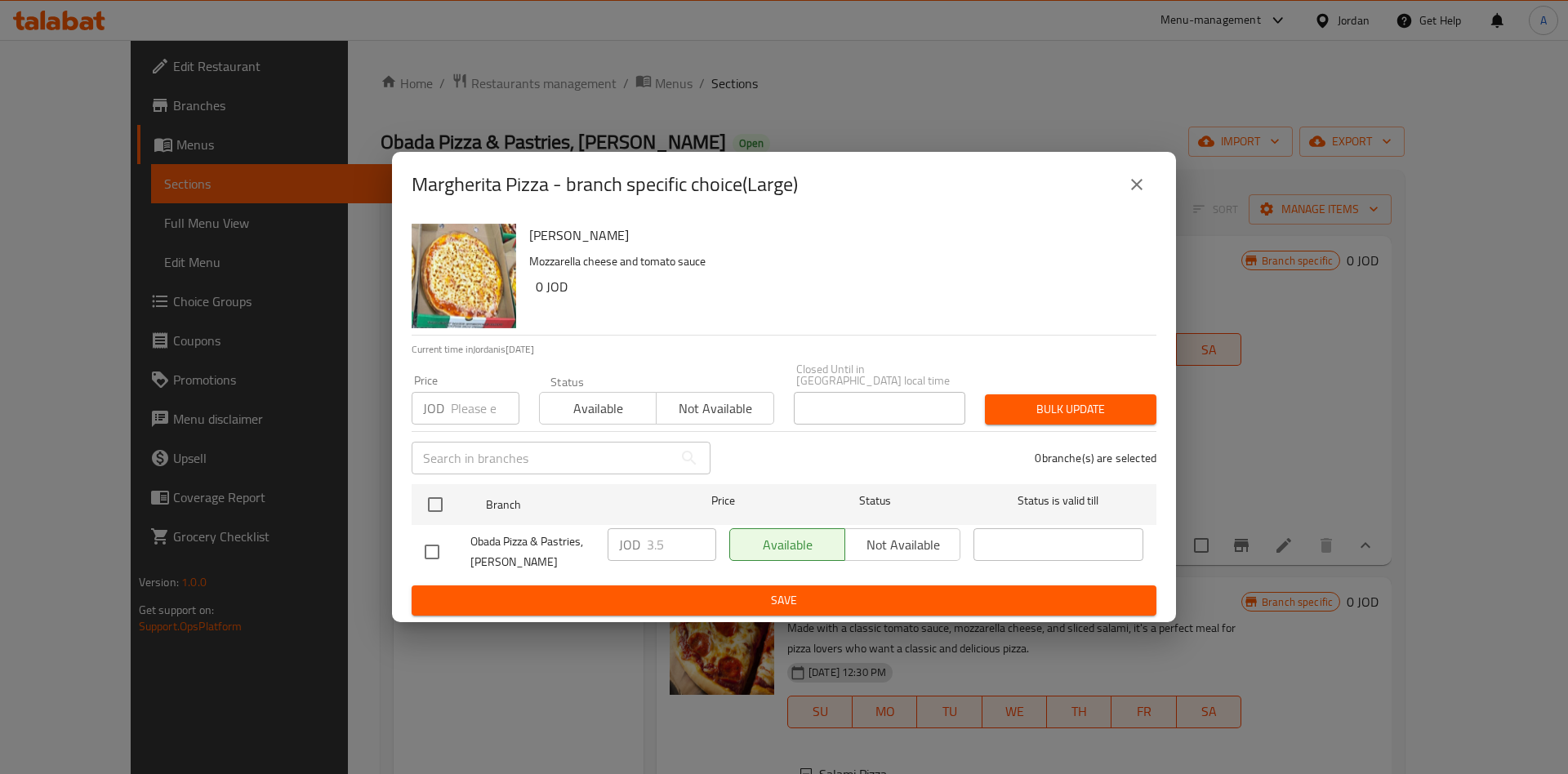
click at [868, 507] on div "Status" at bounding box center [875, 504] width 183 height 47
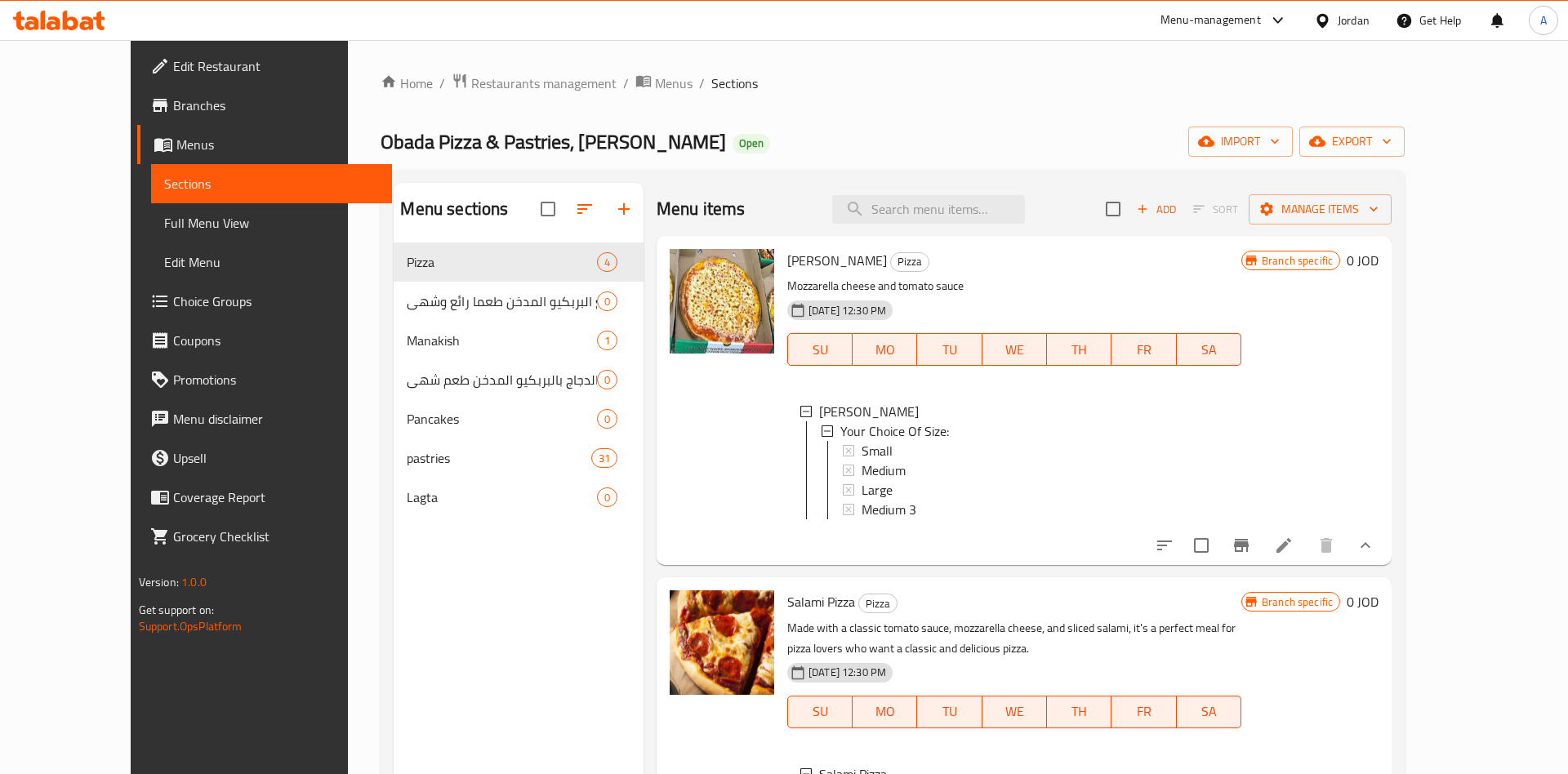
click at [834, 521] on div "Margherita Pizza Your Choice Of Size: Small Medium Large Medium 3" at bounding box center [1014, 464] width 454 height 150
click at [861, 510] on span "Medium 3" at bounding box center [888, 509] width 55 height 19
click at [861, 507] on span "Medium 3" at bounding box center [888, 509] width 55 height 19
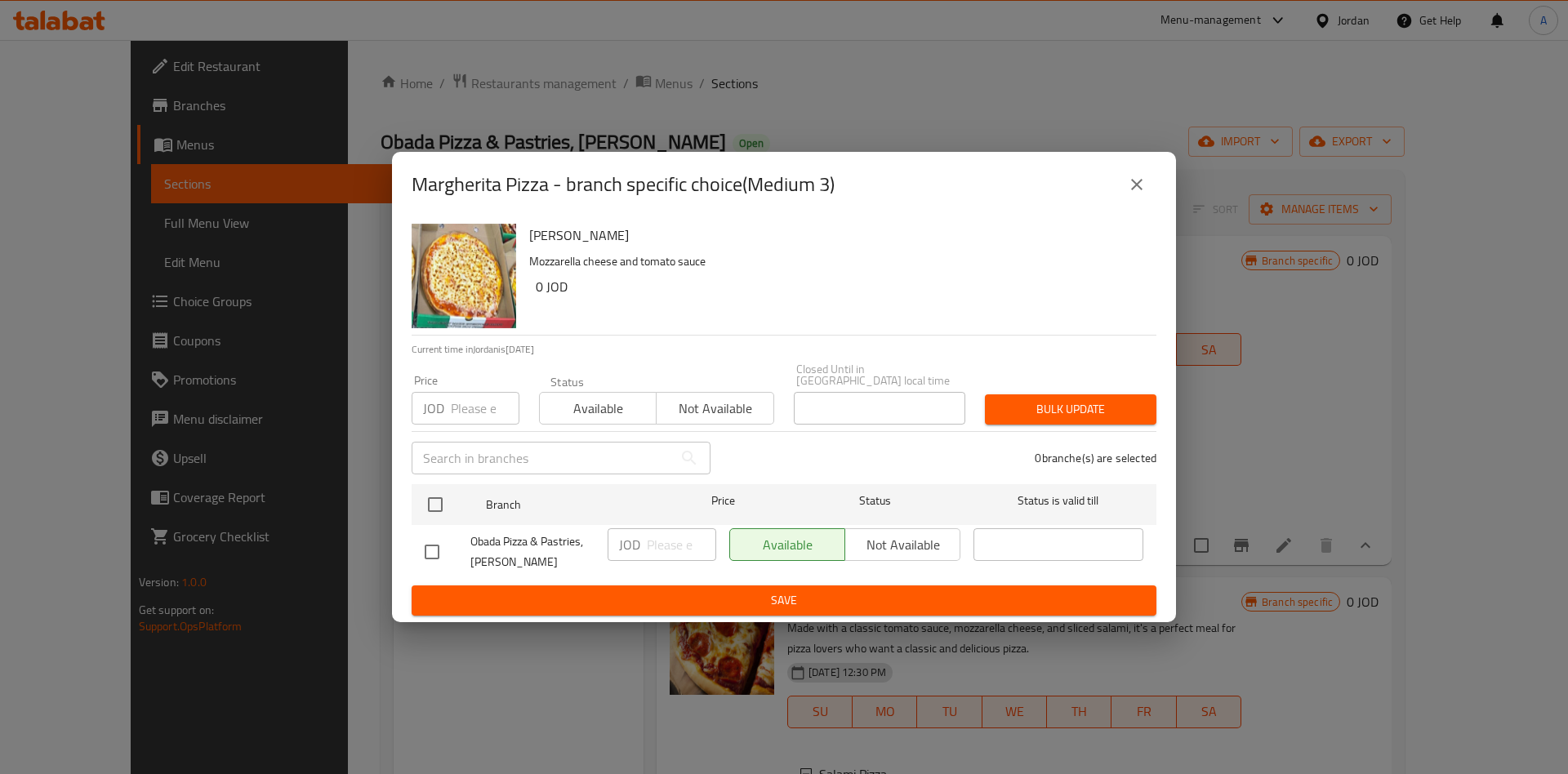
click at [883, 540] on div "Available Not available" at bounding box center [845, 543] width 232 height 32
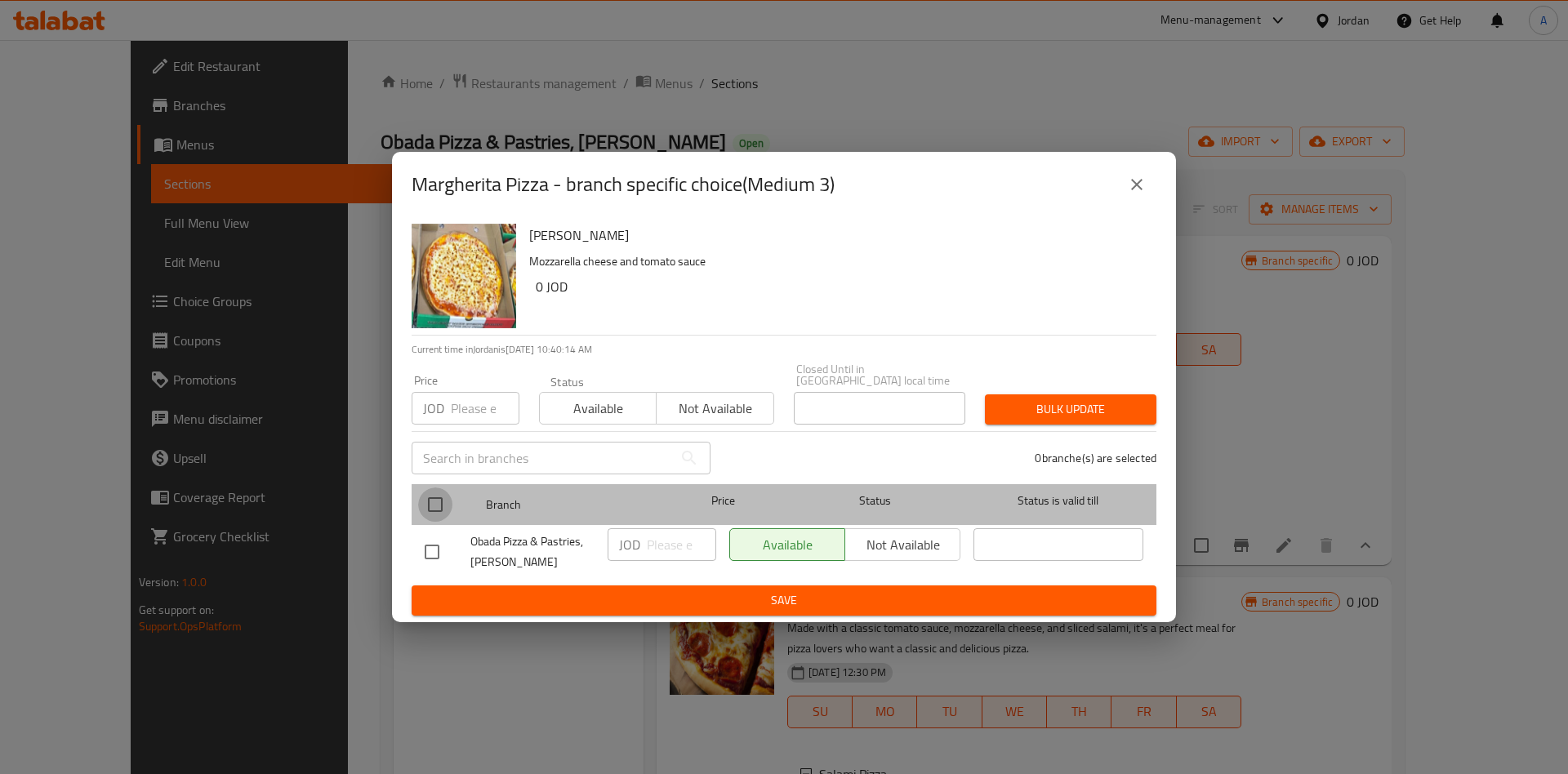
click at [438, 498] on input "checkbox" at bounding box center [434, 504] width 34 height 34
checkbox input "true"
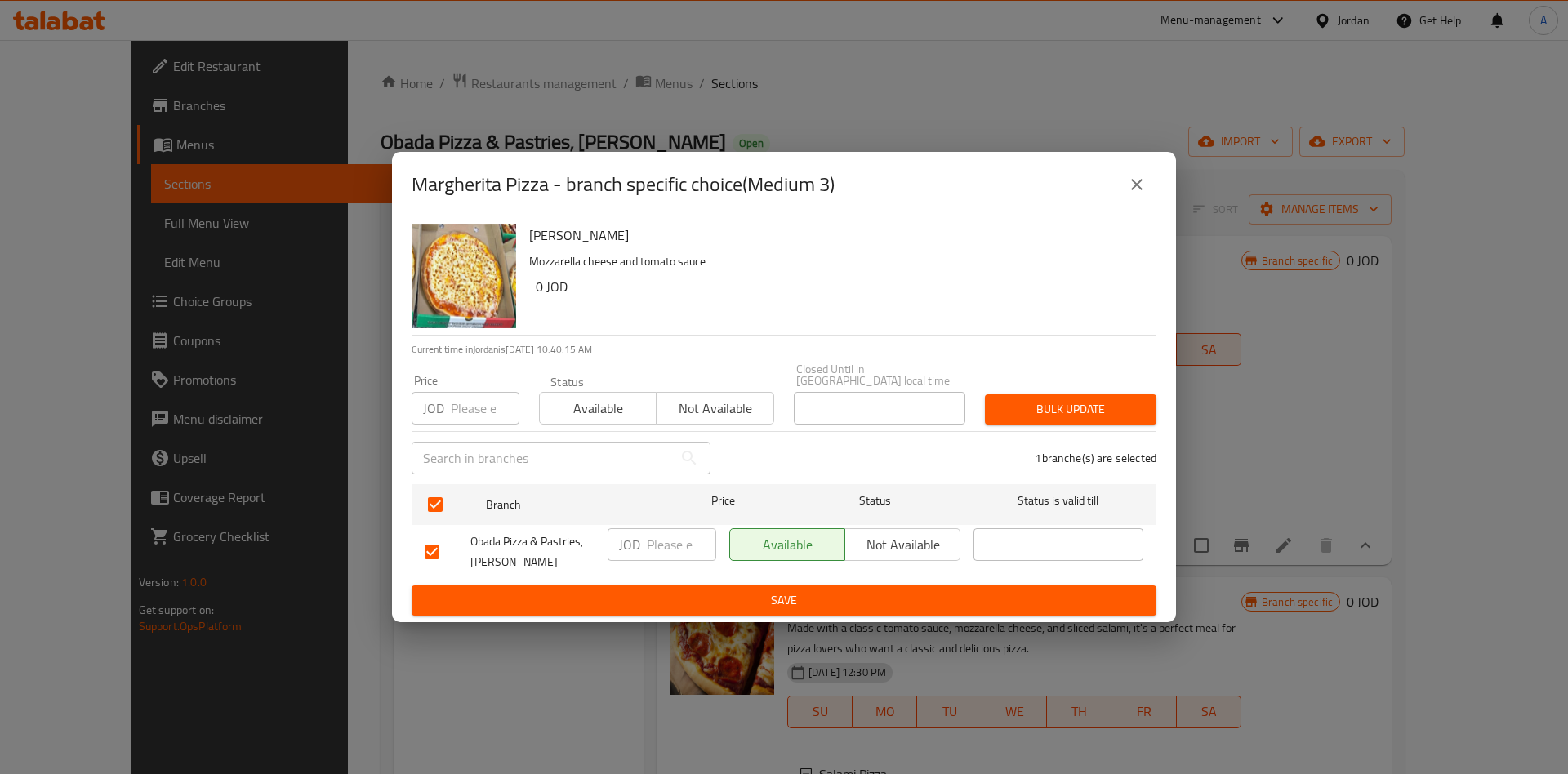
click at [887, 542] on span "Not available" at bounding box center [903, 545] width 102 height 24
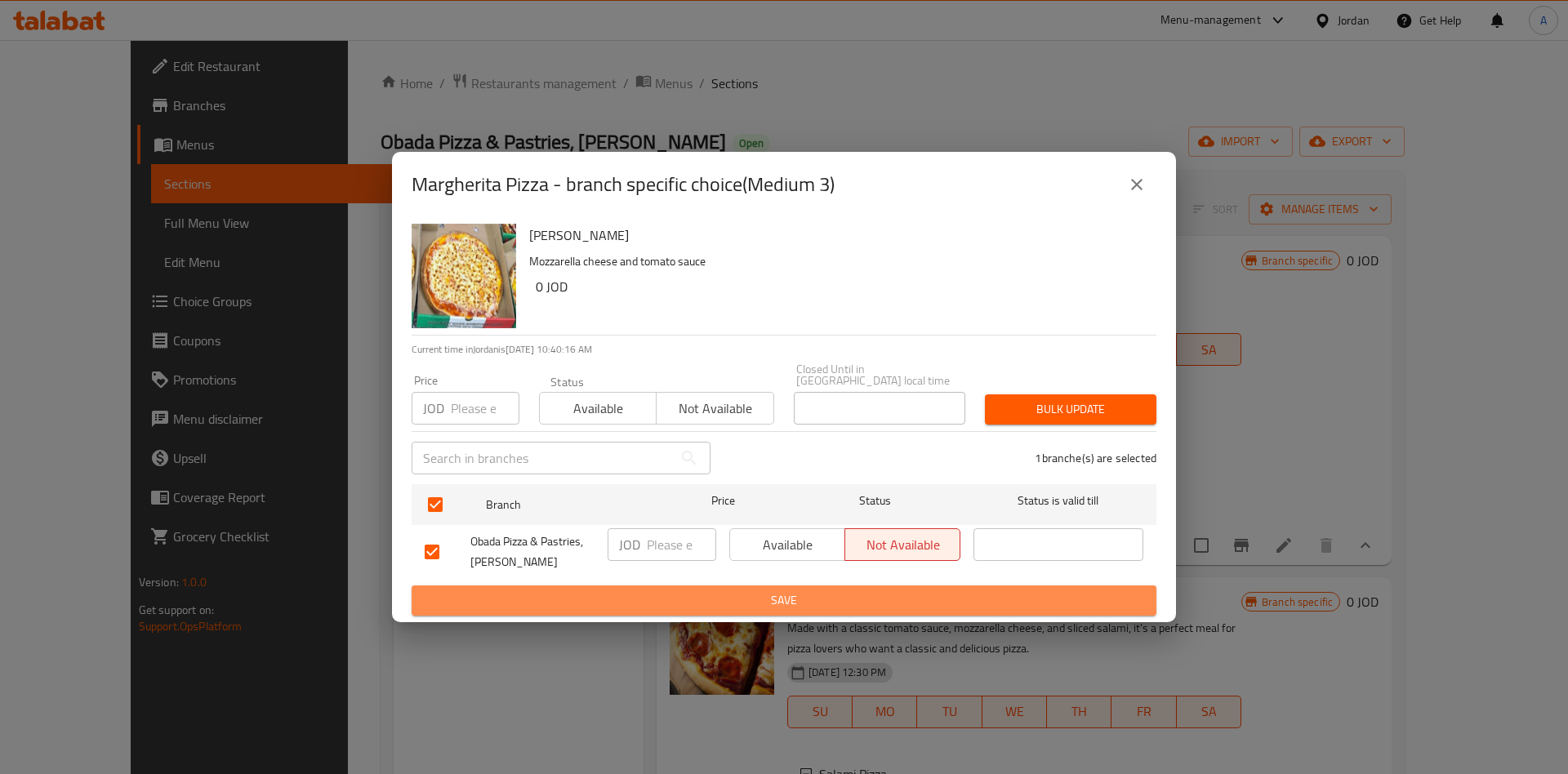
click at [864, 593] on span "Save" at bounding box center [784, 601] width 719 height 20
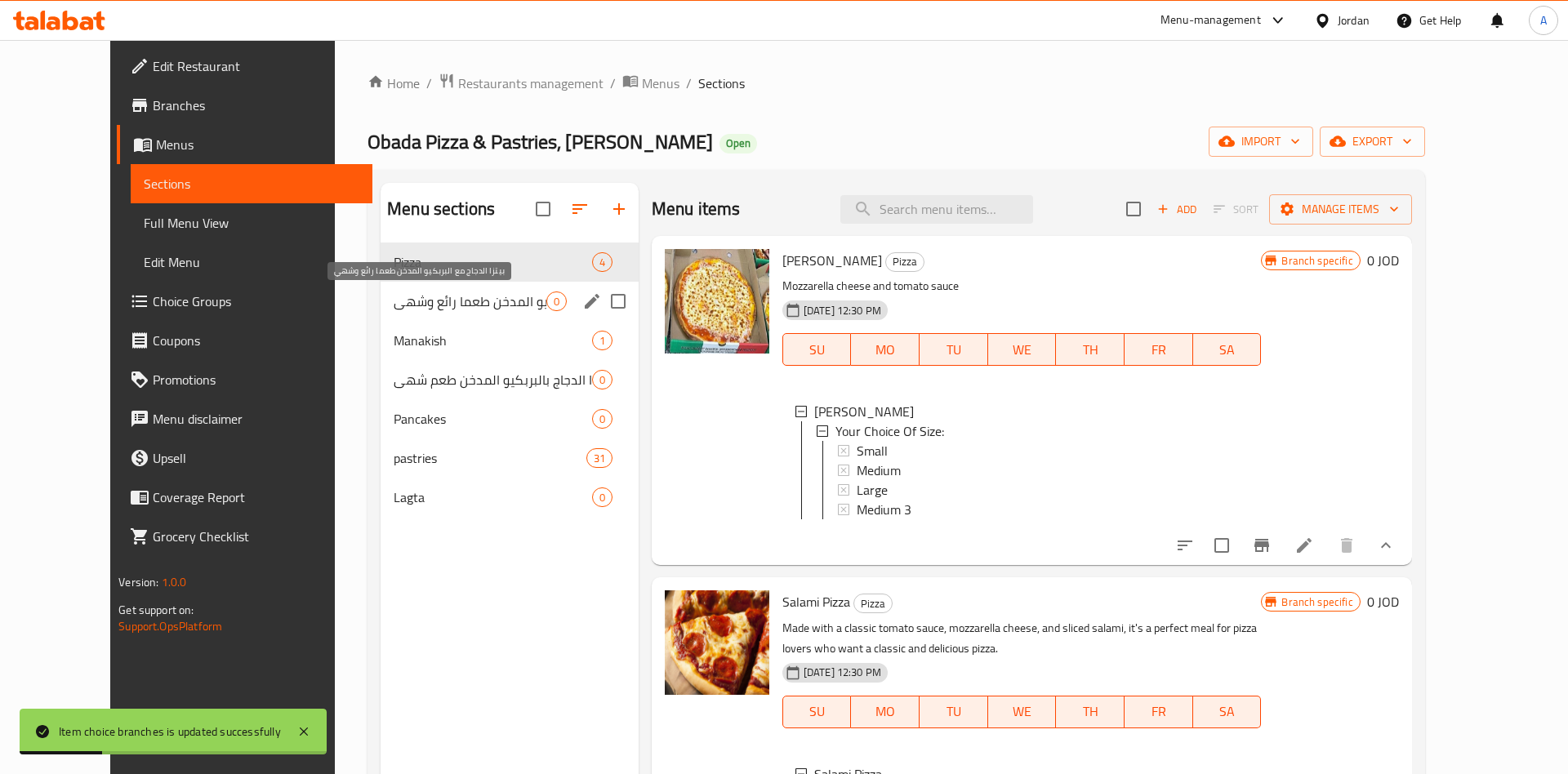
click at [438, 308] on span "بيتزا الدجاج مع البربكيو المدخن طعما رائع وشهي" at bounding box center [470, 301] width 152 height 19
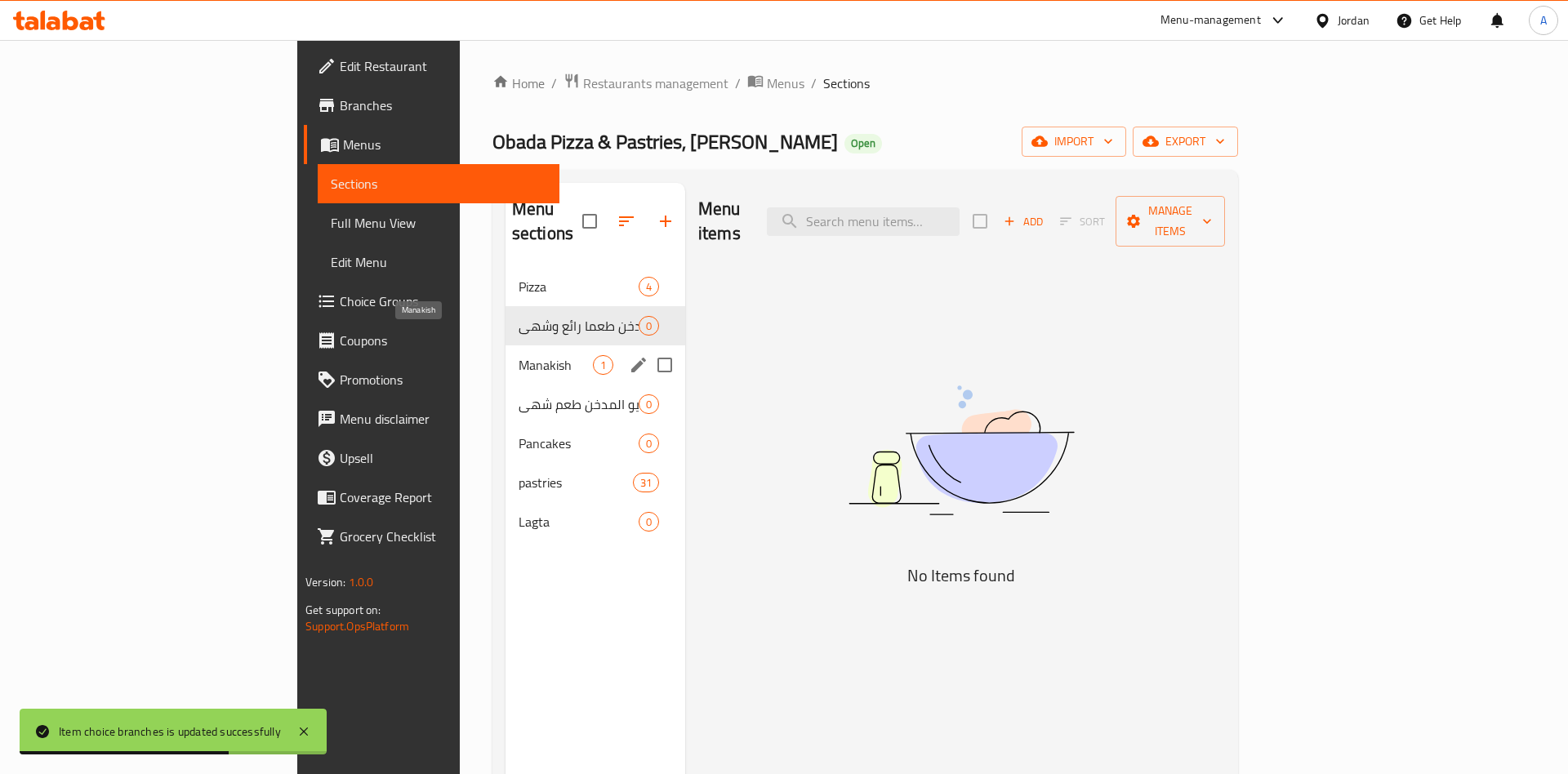
click at [519, 356] on span "Manakish" at bounding box center [556, 365] width 74 height 19
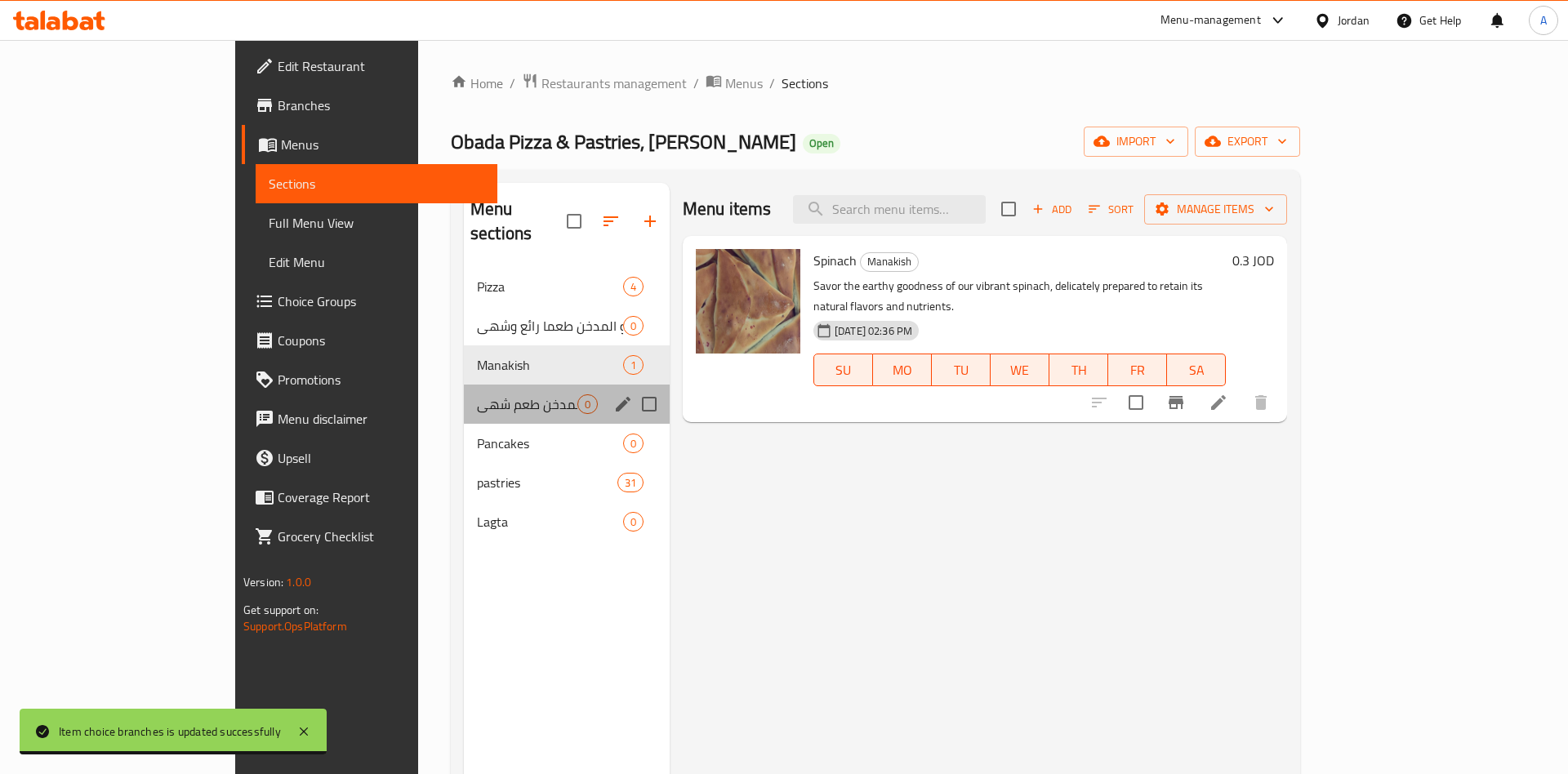
click at [464, 396] on div "بيتزا الدجاج بالبربكيو المدخن طعم شهي 0" at bounding box center [567, 404] width 206 height 39
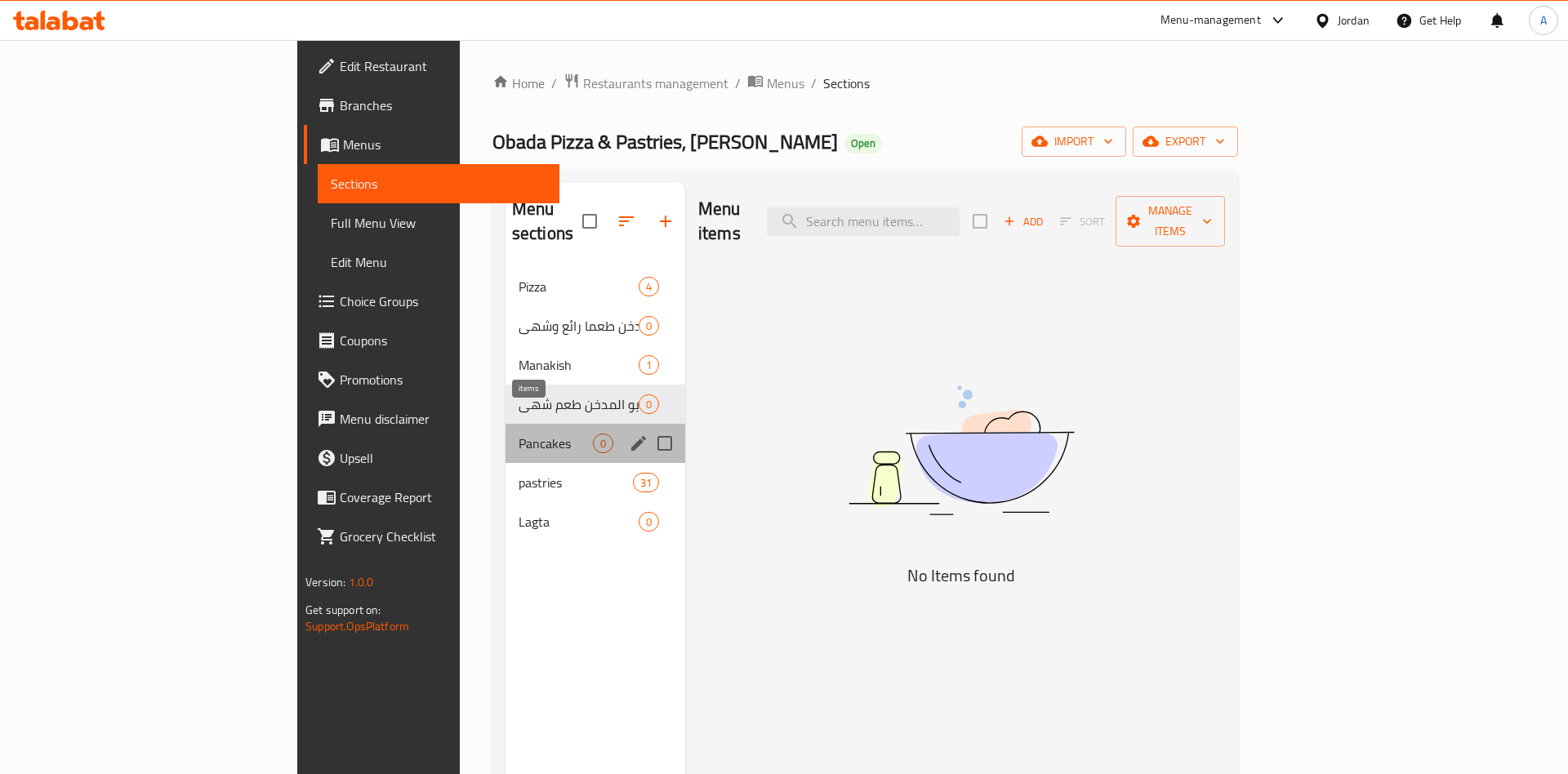
click at [594, 436] on span "0" at bounding box center [603, 443] width 19 height 16
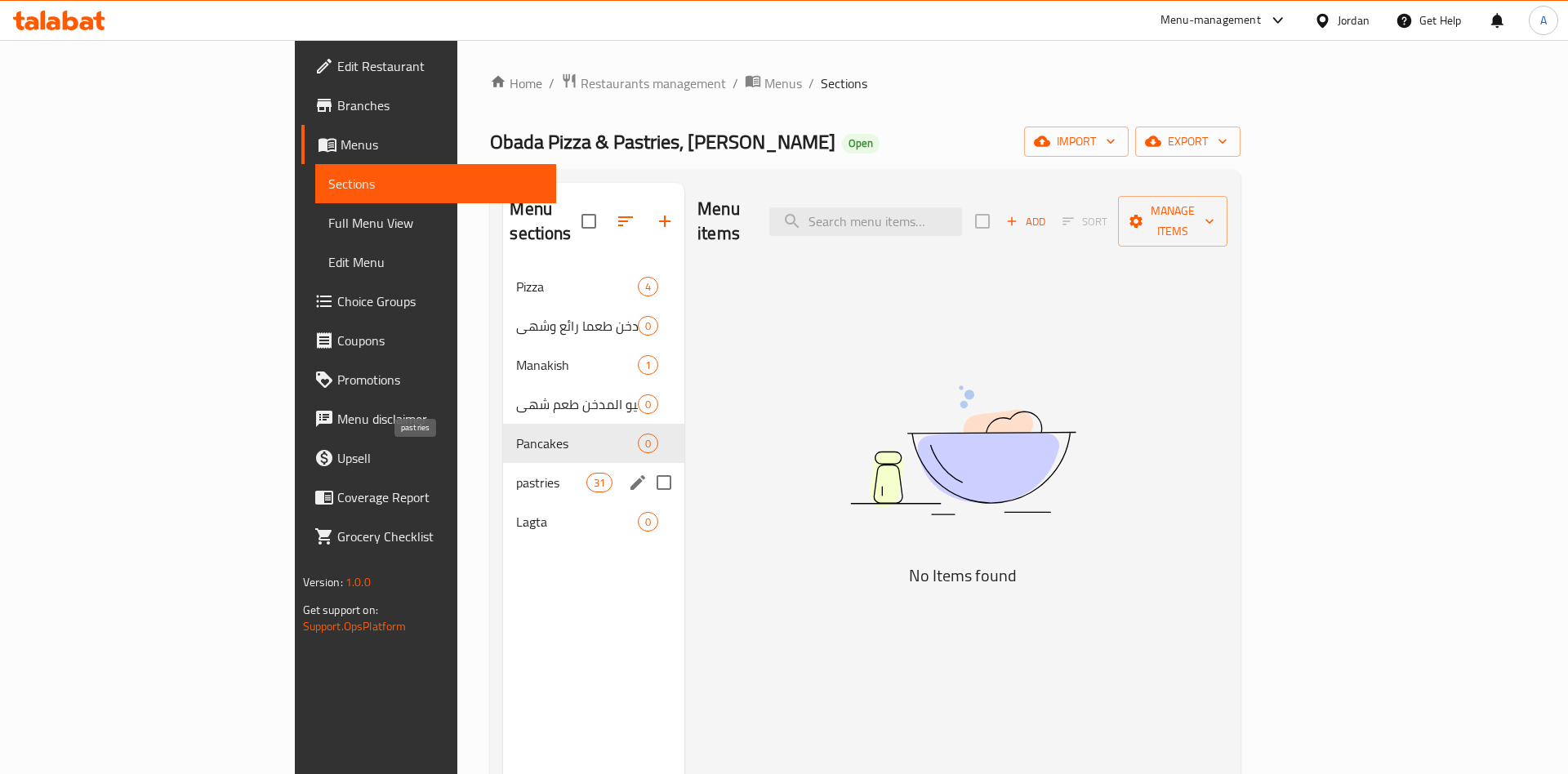
click at [516, 473] on span "pastries" at bounding box center [550, 482] width 69 height 19
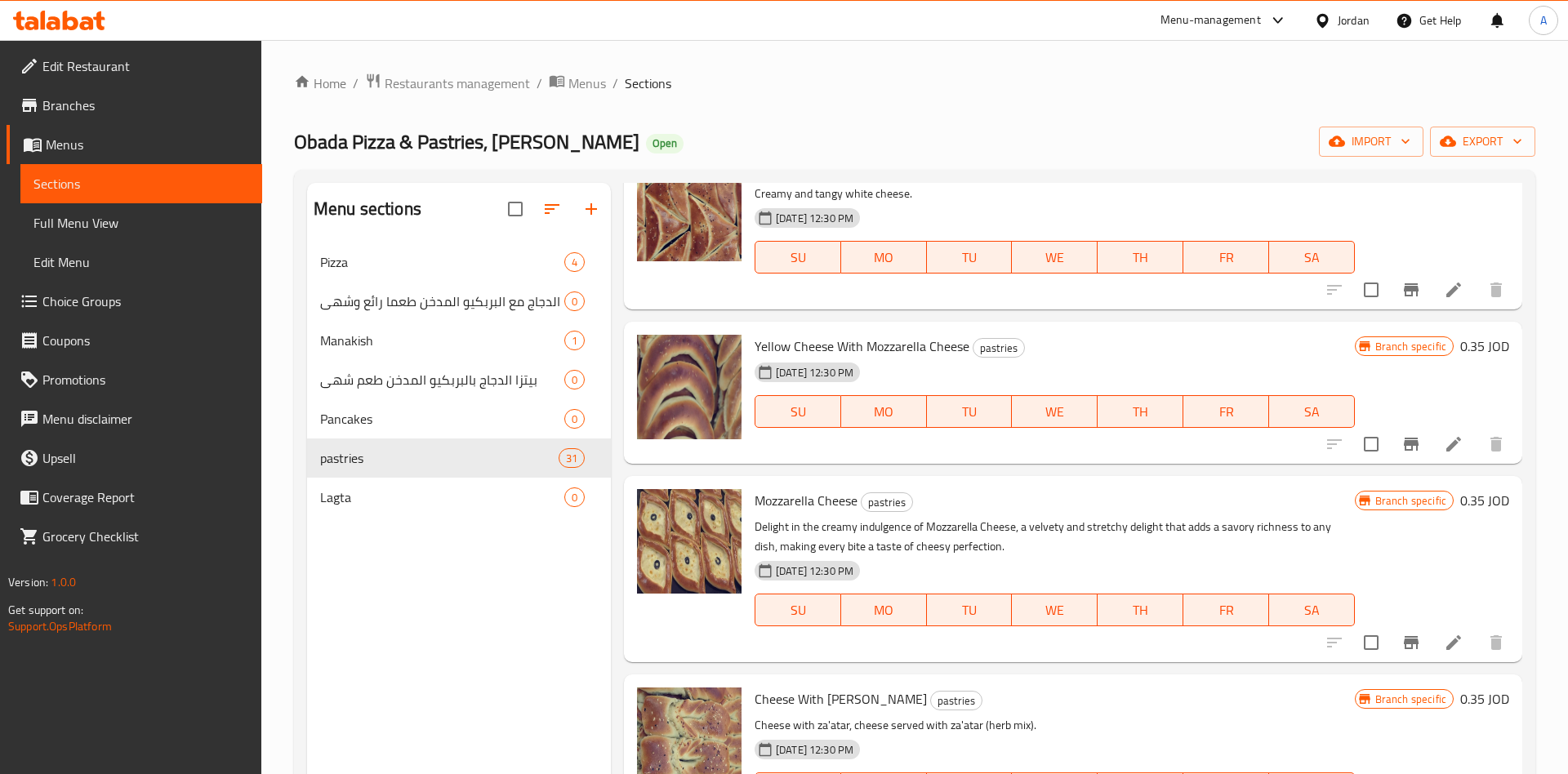
scroll to position [128, 0]
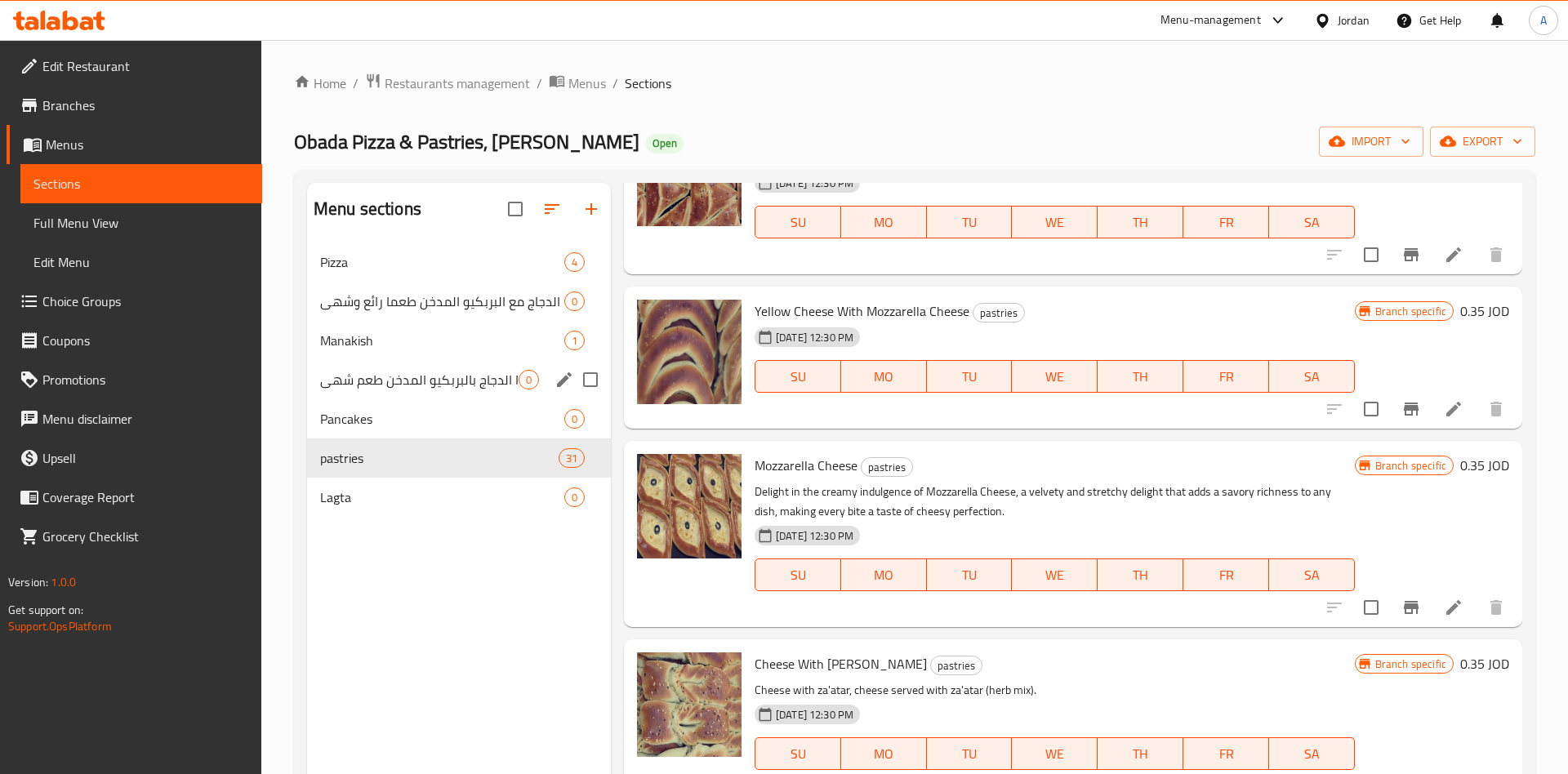
drag, startPoint x: 392, startPoint y: 378, endPoint x: 404, endPoint y: 382, distance: 12.6
click at [393, 378] on span "بيتزا الدجاج بالبربكيو المدخن طعم شهي" at bounding box center [420, 379] width 198 height 19
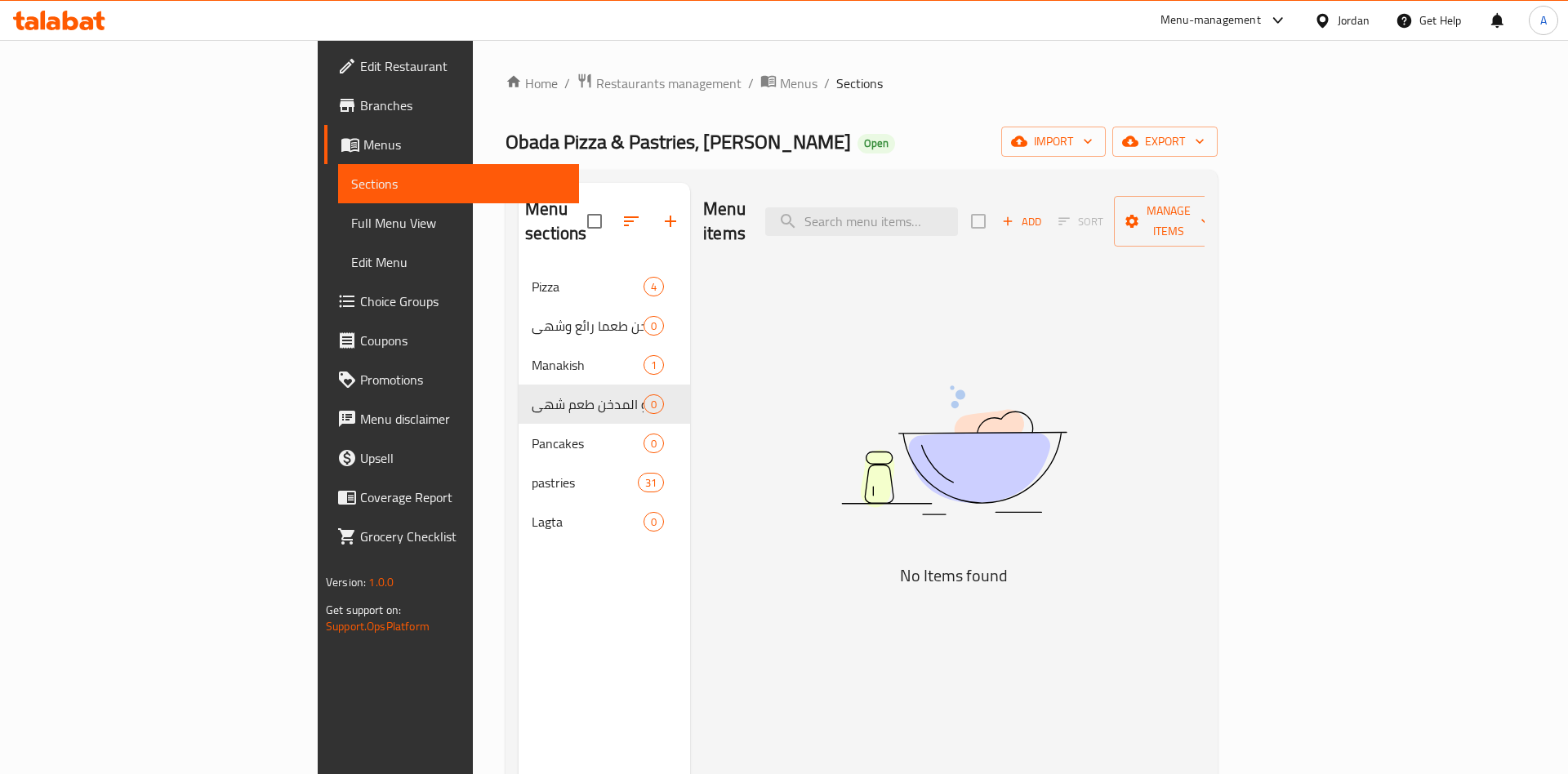
scroll to position [83, 0]
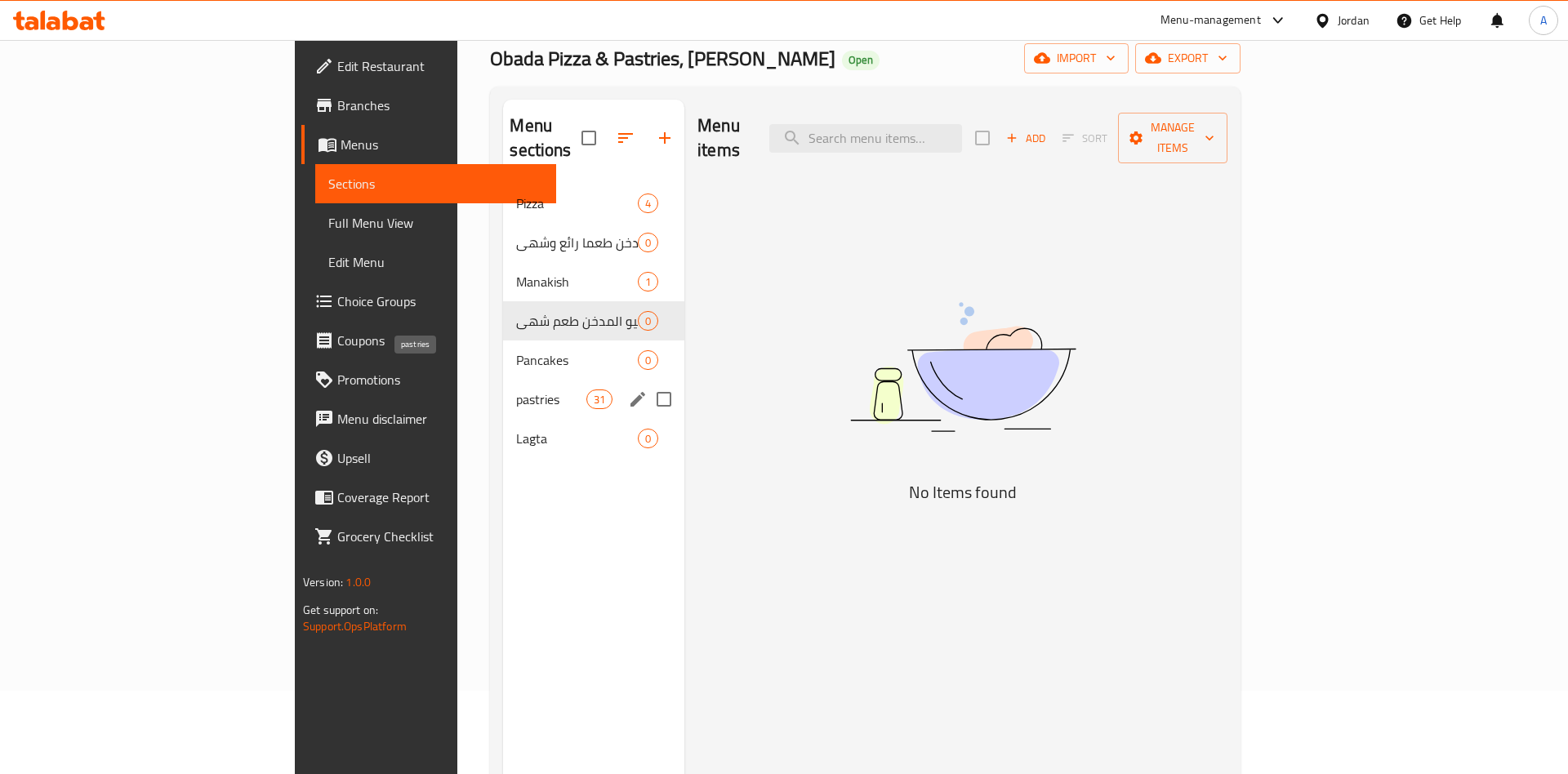
click at [516, 390] on span "pastries" at bounding box center [550, 399] width 69 height 19
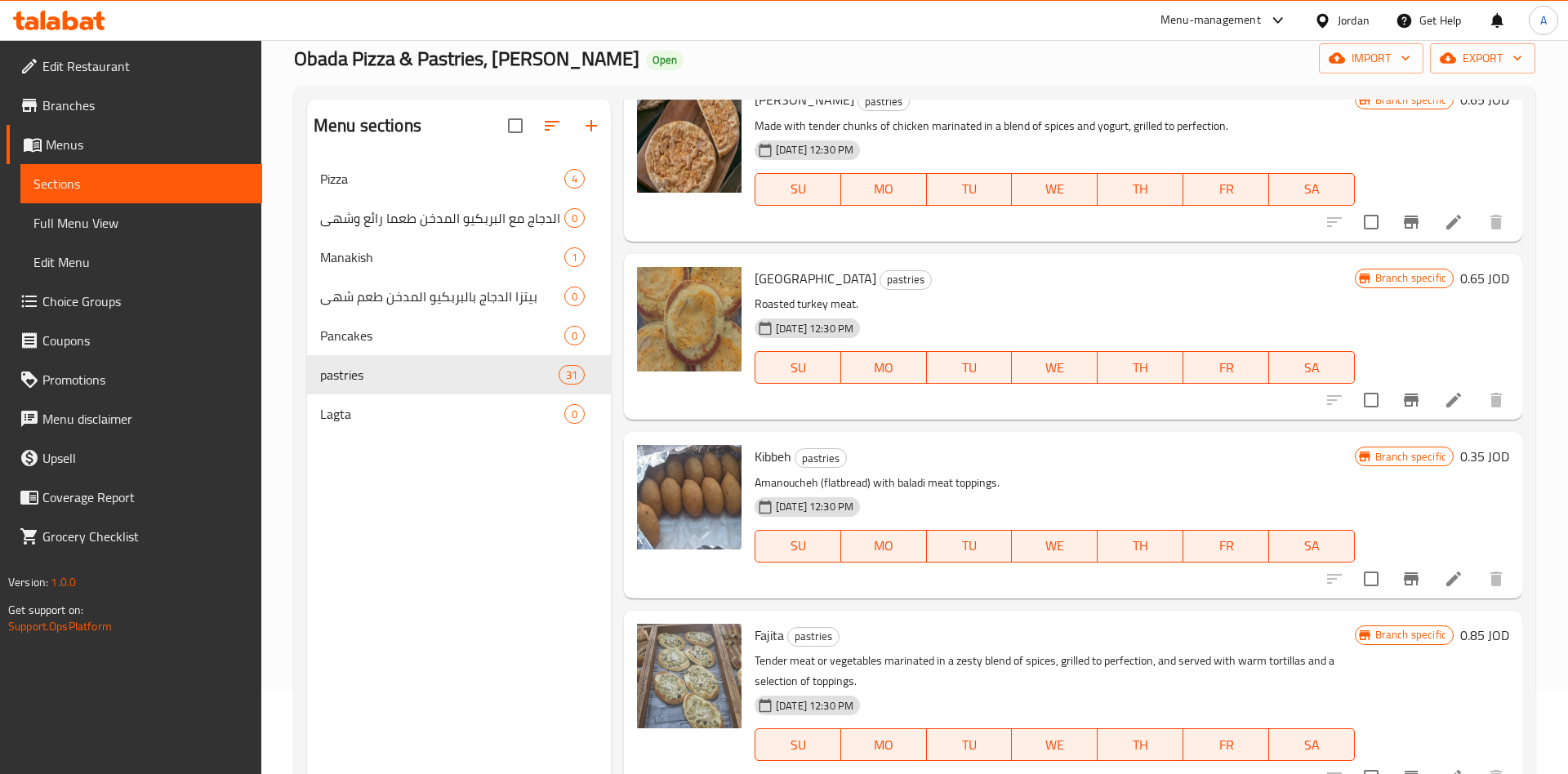
scroll to position [2929, 0]
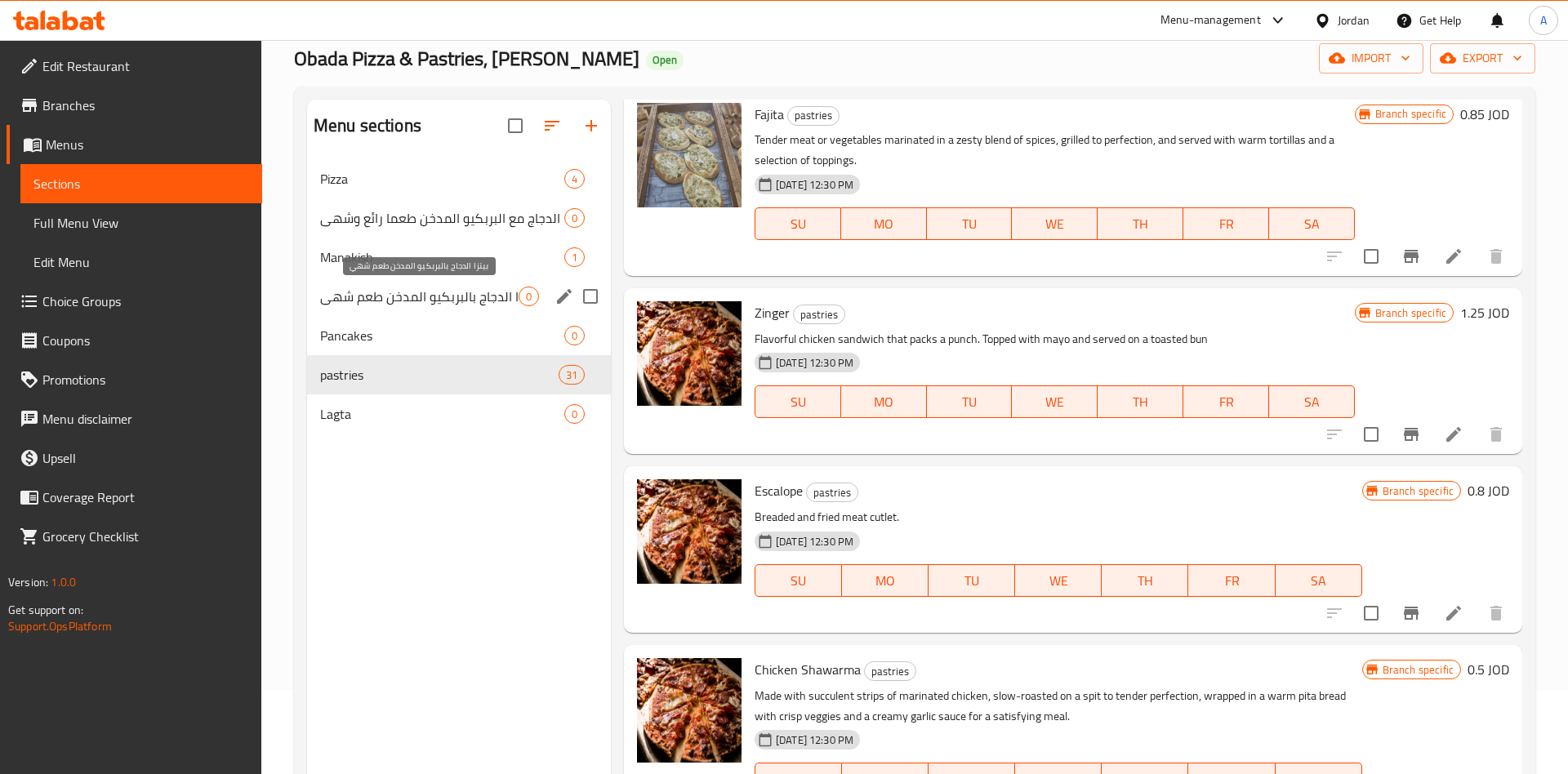
click at [442, 291] on span "بيتزا الدجاج بالبربكيو المدخن طعم شهي" at bounding box center [420, 295] width 198 height 19
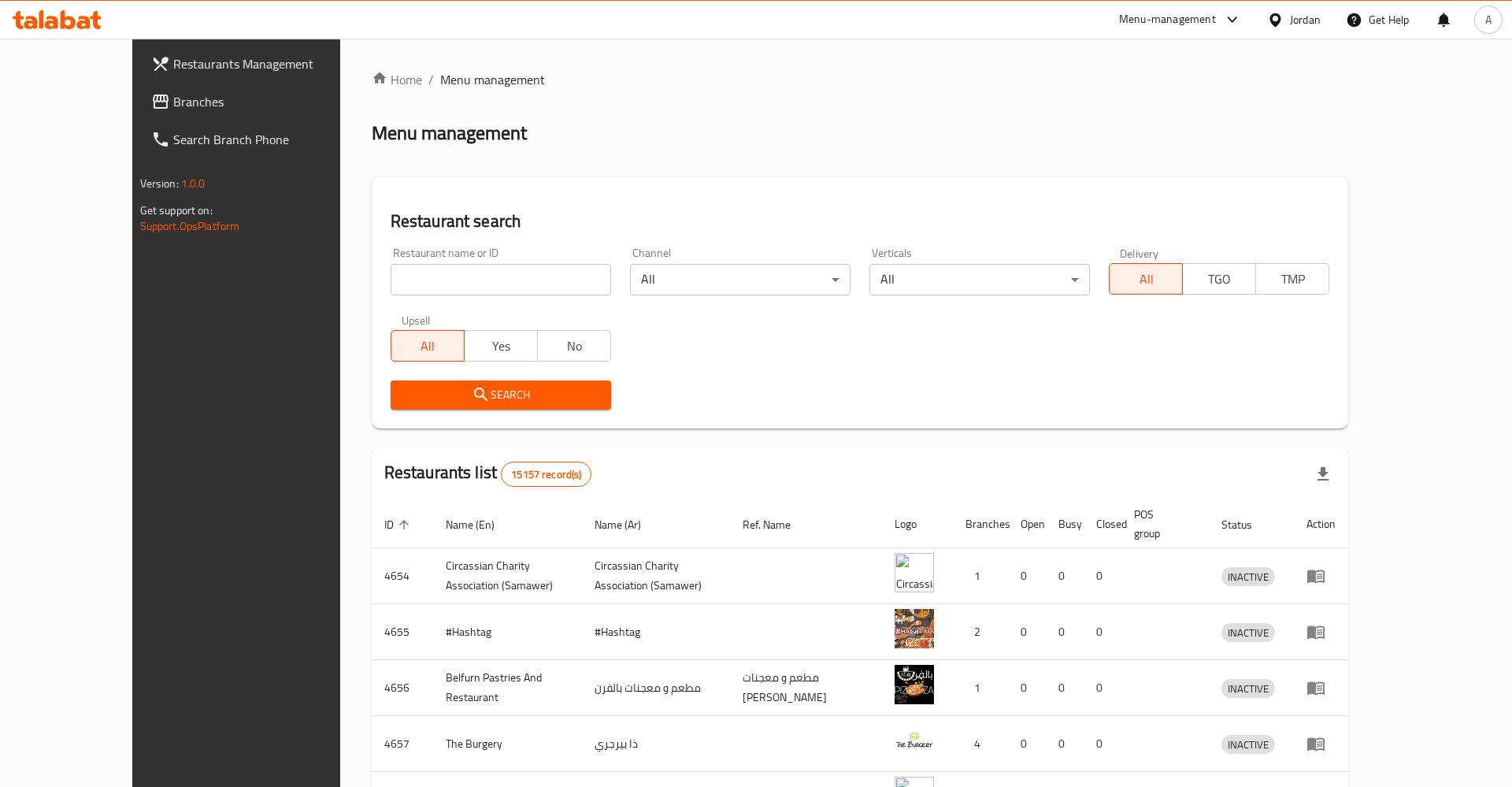
click at [405, 302] on div "Restaurant name or ID Restaurant name or ID" at bounding box center [501, 271] width 239 height 67
click at [403, 296] on div "Restaurant name or ID Restaurant name or ID" at bounding box center [501, 271] width 239 height 67
click at [406, 284] on input "search" at bounding box center [500, 279] width 221 height 31
type input "ac"
type input "زاد و نار"
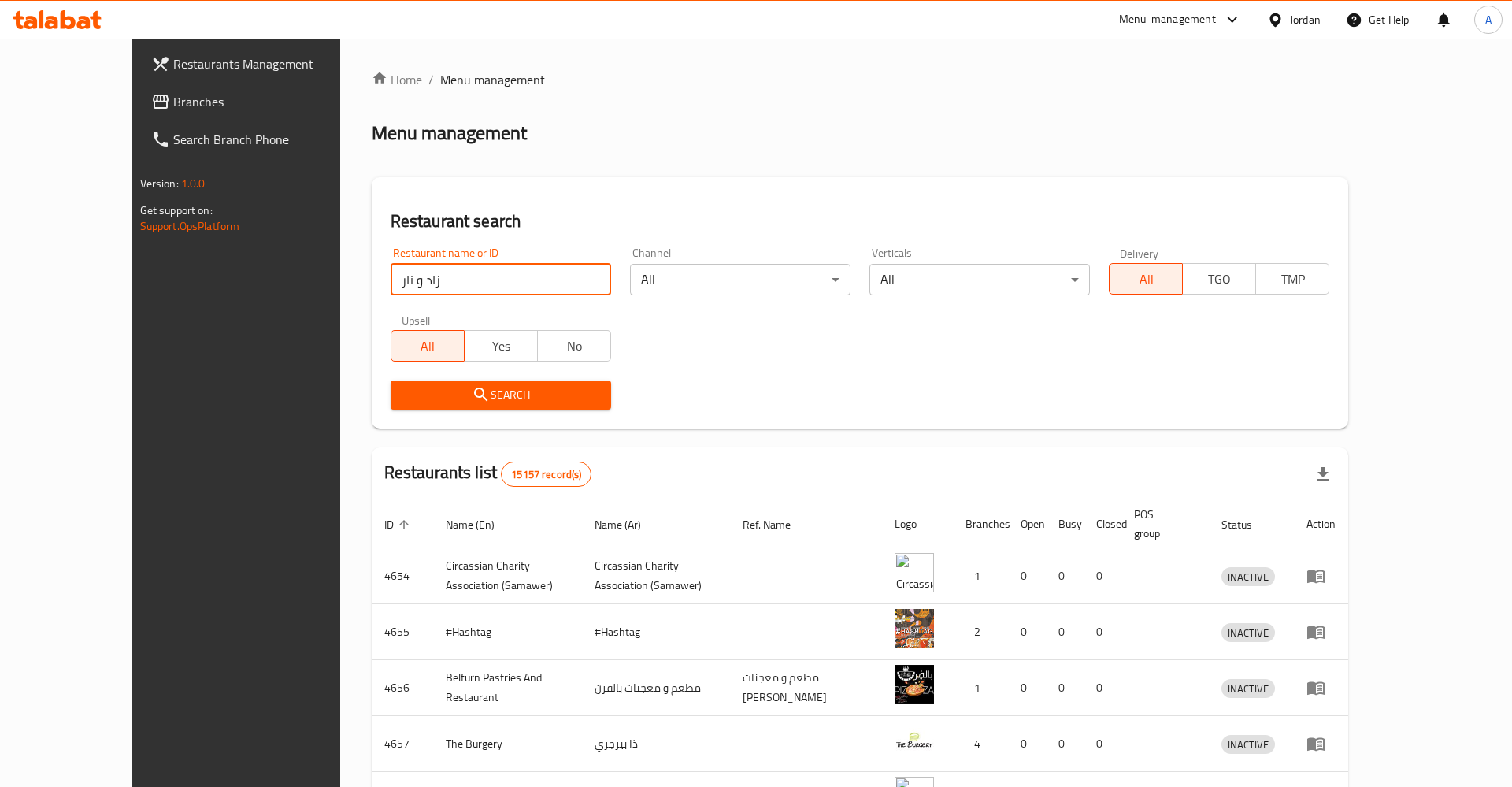
click button "Search" at bounding box center [500, 395] width 221 height 29
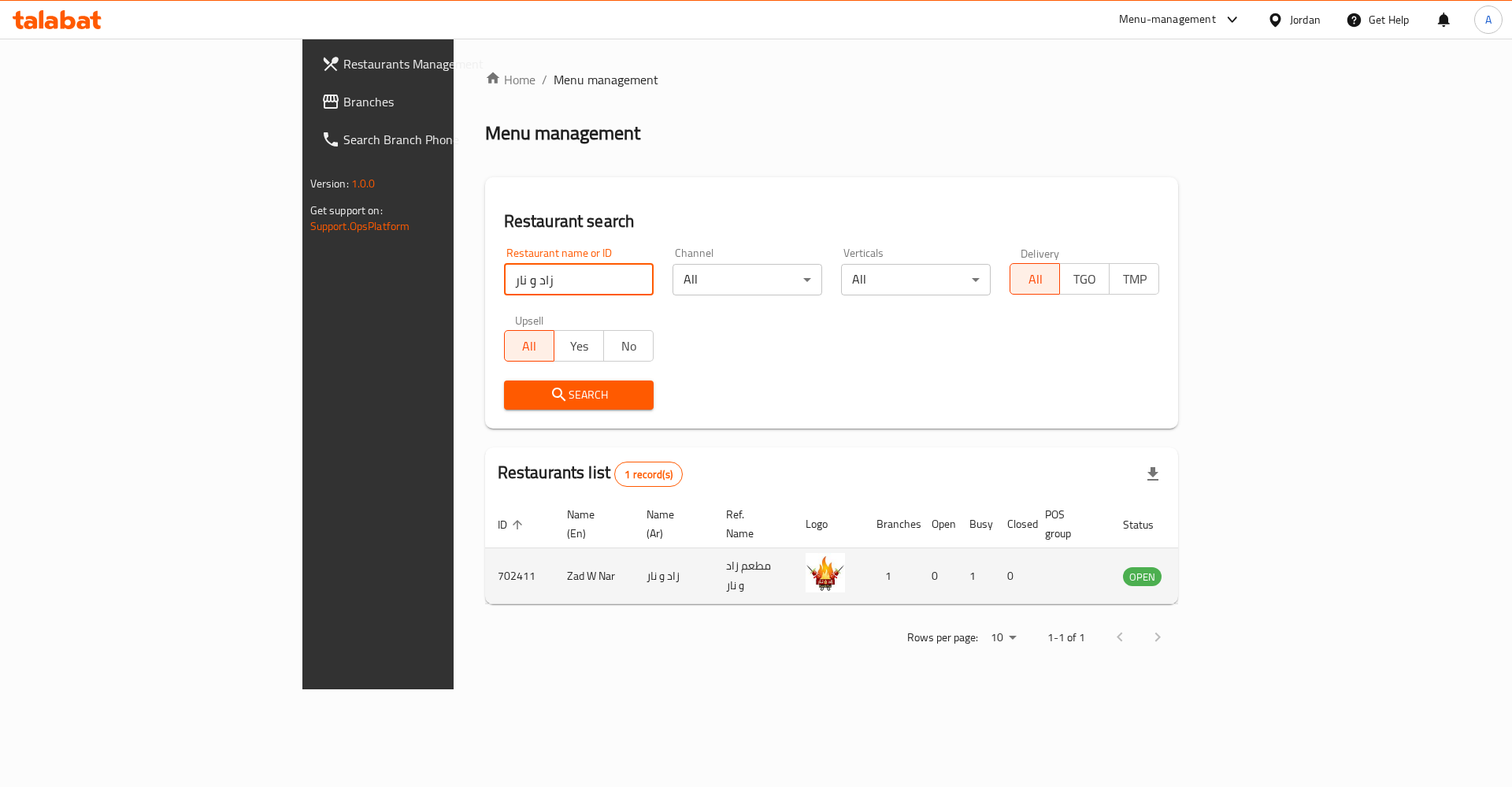
drag, startPoint x: 1455, startPoint y: 548, endPoint x: 1441, endPoint y: 553, distance: 14.9
click at [1248, 549] on td "enhanced table" at bounding box center [1220, 576] width 54 height 56
click at [1222, 574] on icon "enhanced table" at bounding box center [1218, 576] width 5 height 6
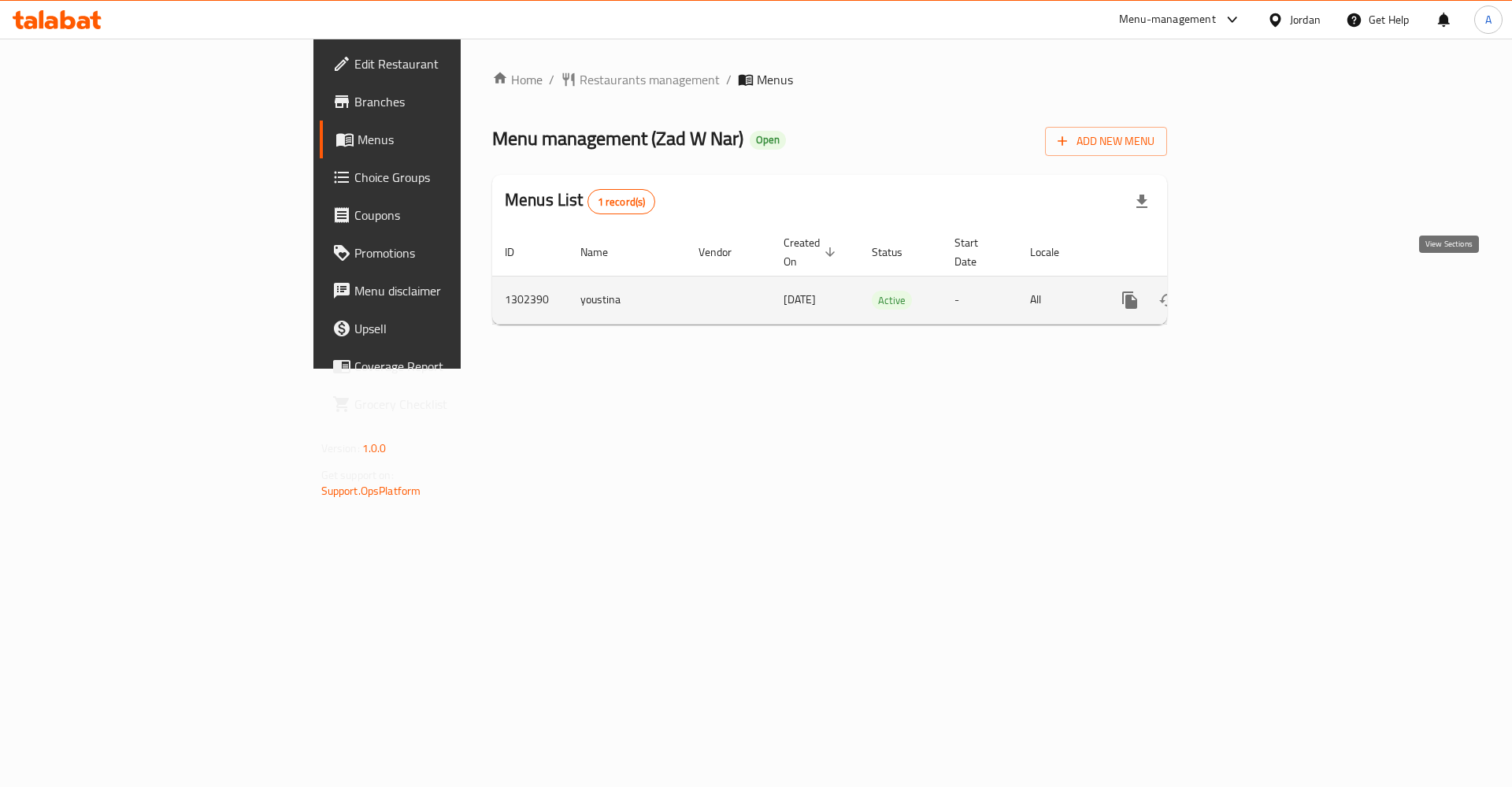
click at [1250, 293] on icon "enhanced table" at bounding box center [1243, 300] width 14 height 14
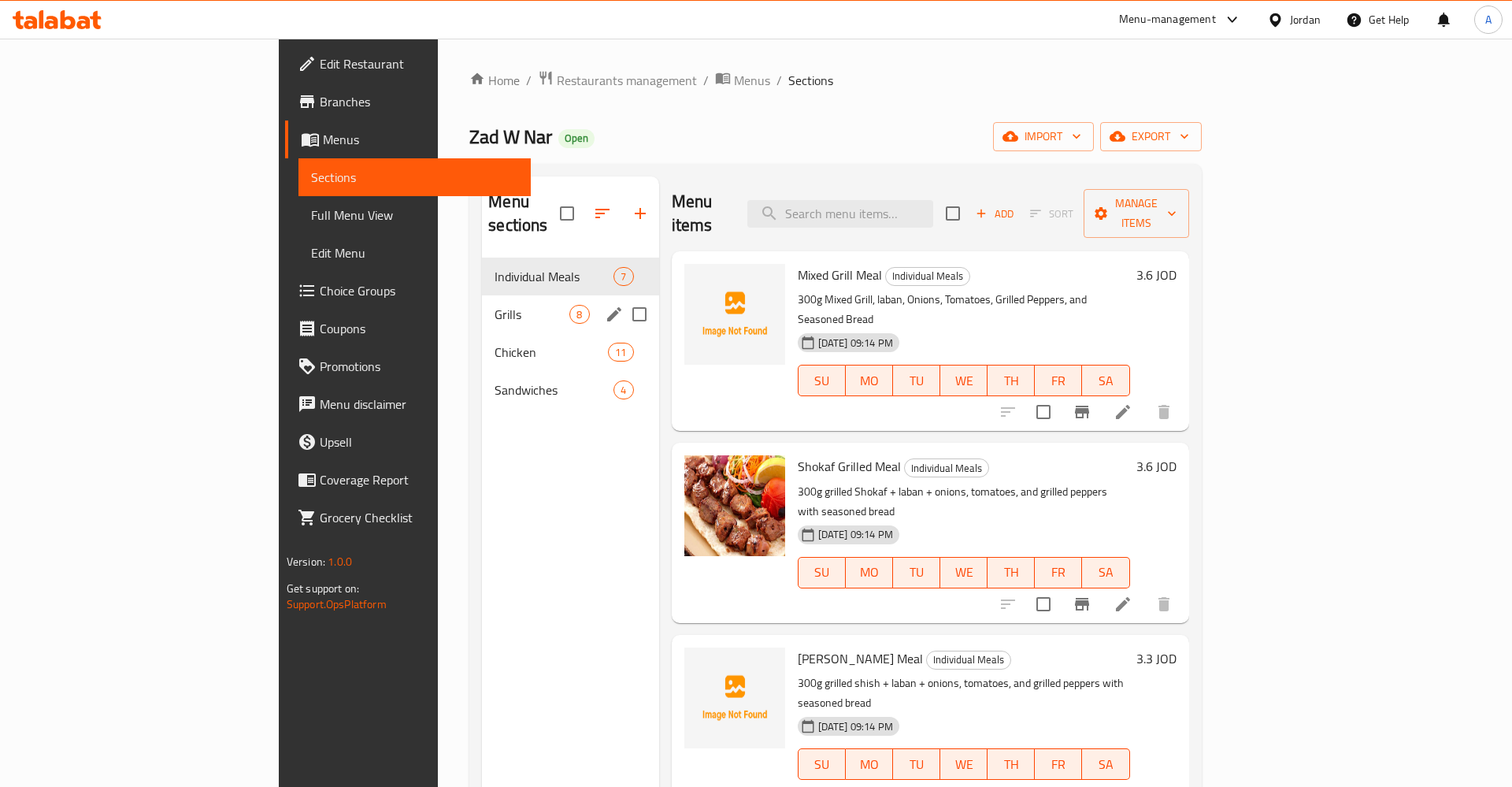
click at [495, 305] on span "Grills" at bounding box center [532, 314] width 75 height 19
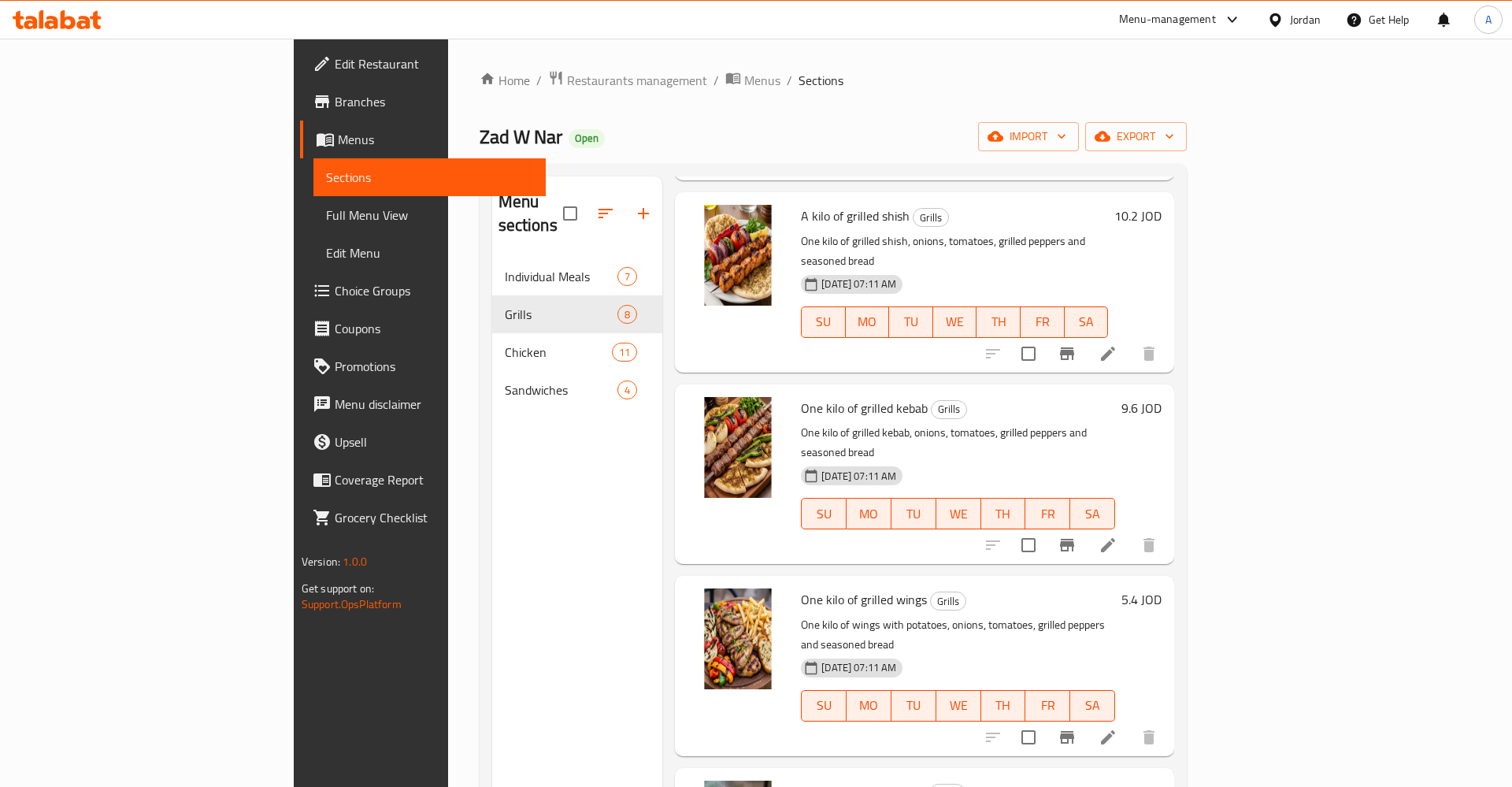
scroll to position [630, 0]
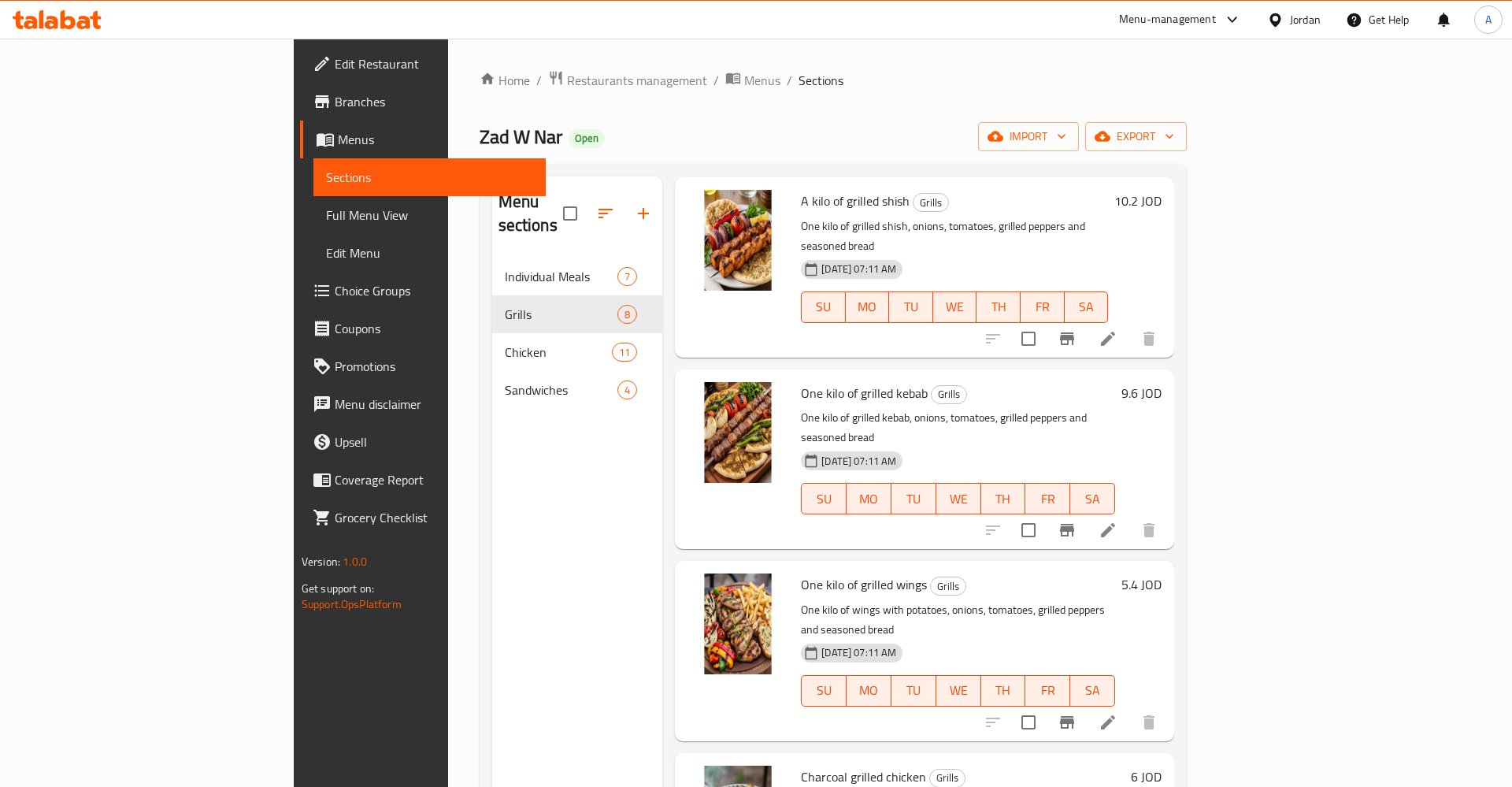
click at [801, 573] on span "One kilo of grilled wings" at bounding box center [864, 584] width 126 height 23
copy h6 "One kilo of grilled wings"
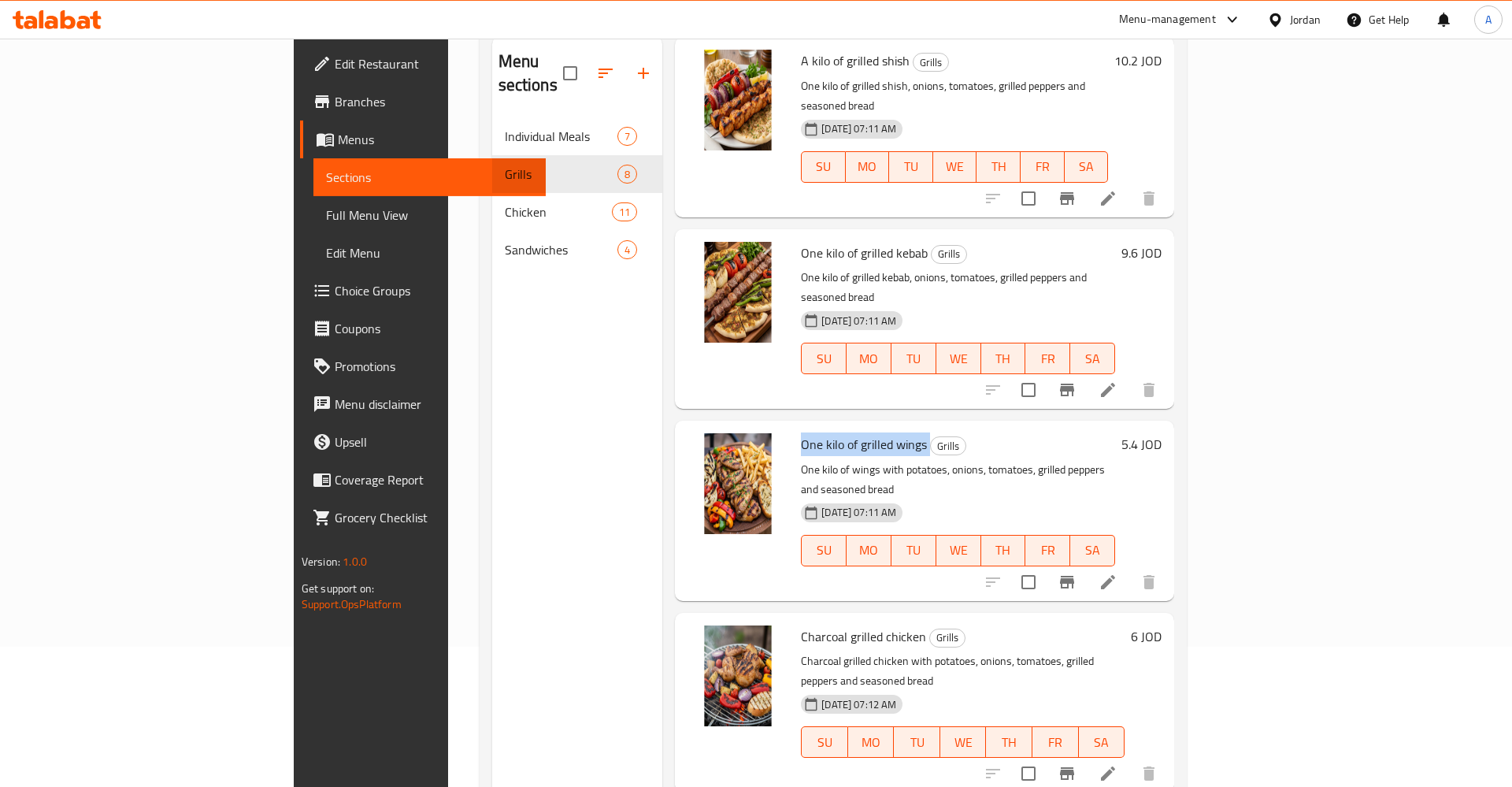
scroll to position [221, 0]
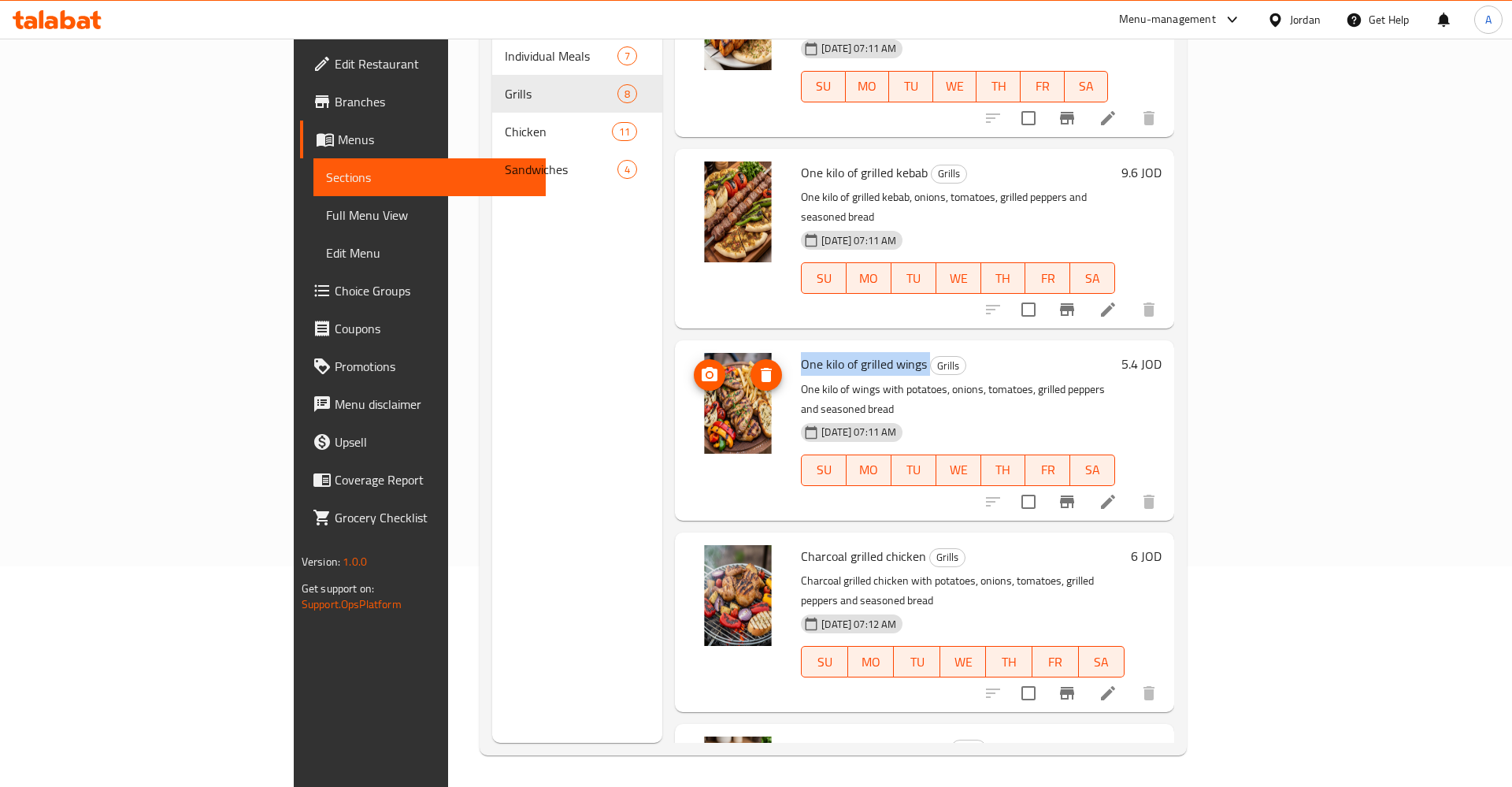
click at [688, 353] on img at bounding box center [738, 403] width 101 height 101
click at [702, 367] on icon "upload picture" at bounding box center [710, 374] width 16 height 14
click at [688, 353] on img at bounding box center [738, 403] width 101 height 101
click at [801, 352] on span "One kilo of grilled wings" at bounding box center [864, 364] width 126 height 23
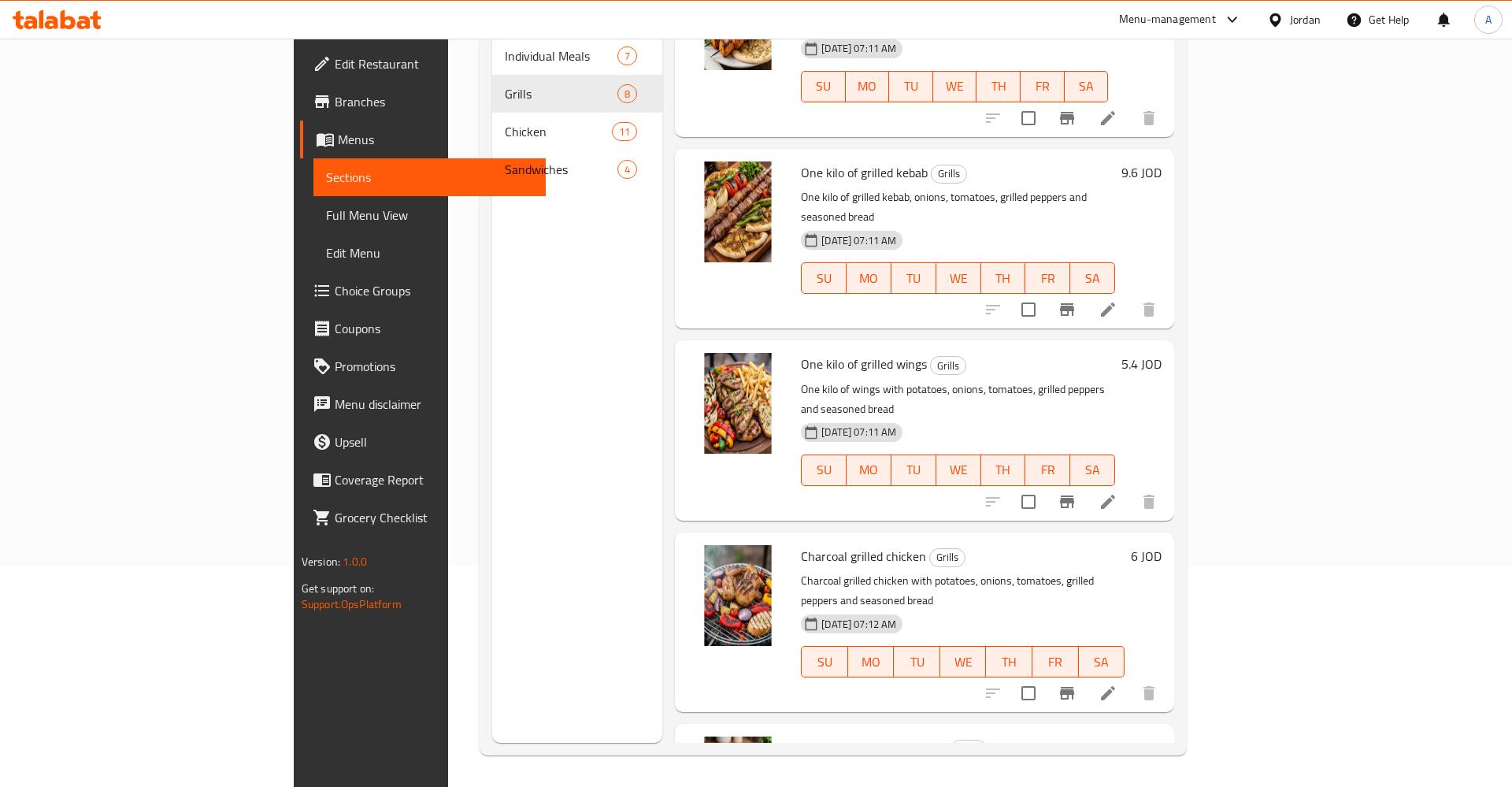
click at [801, 352] on span "One kilo of grilled wings" at bounding box center [864, 364] width 126 height 23
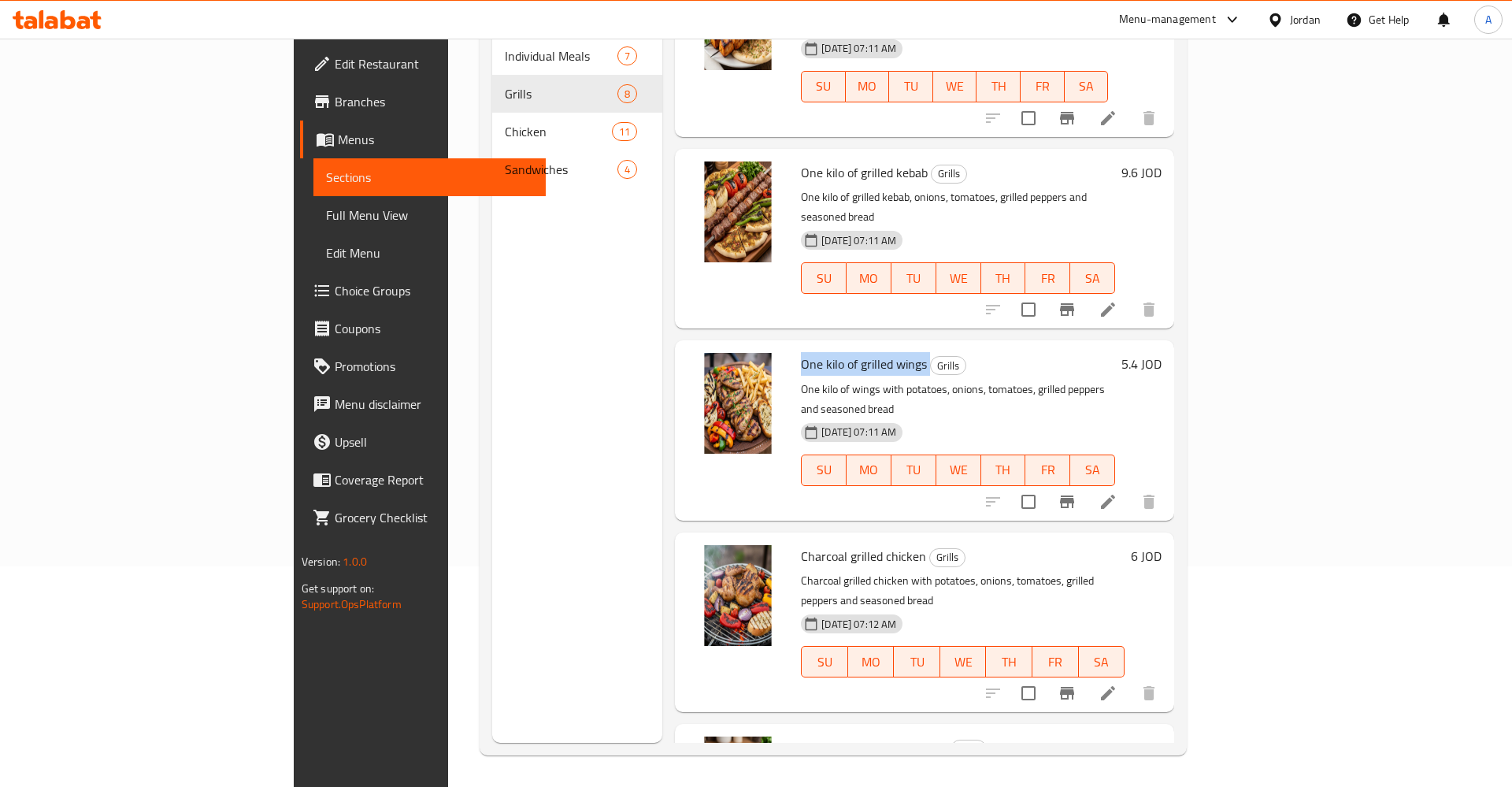
copy h6 "One kilo of grilled wings"
click at [1117, 492] on icon at bounding box center [1107, 501] width 19 height 19
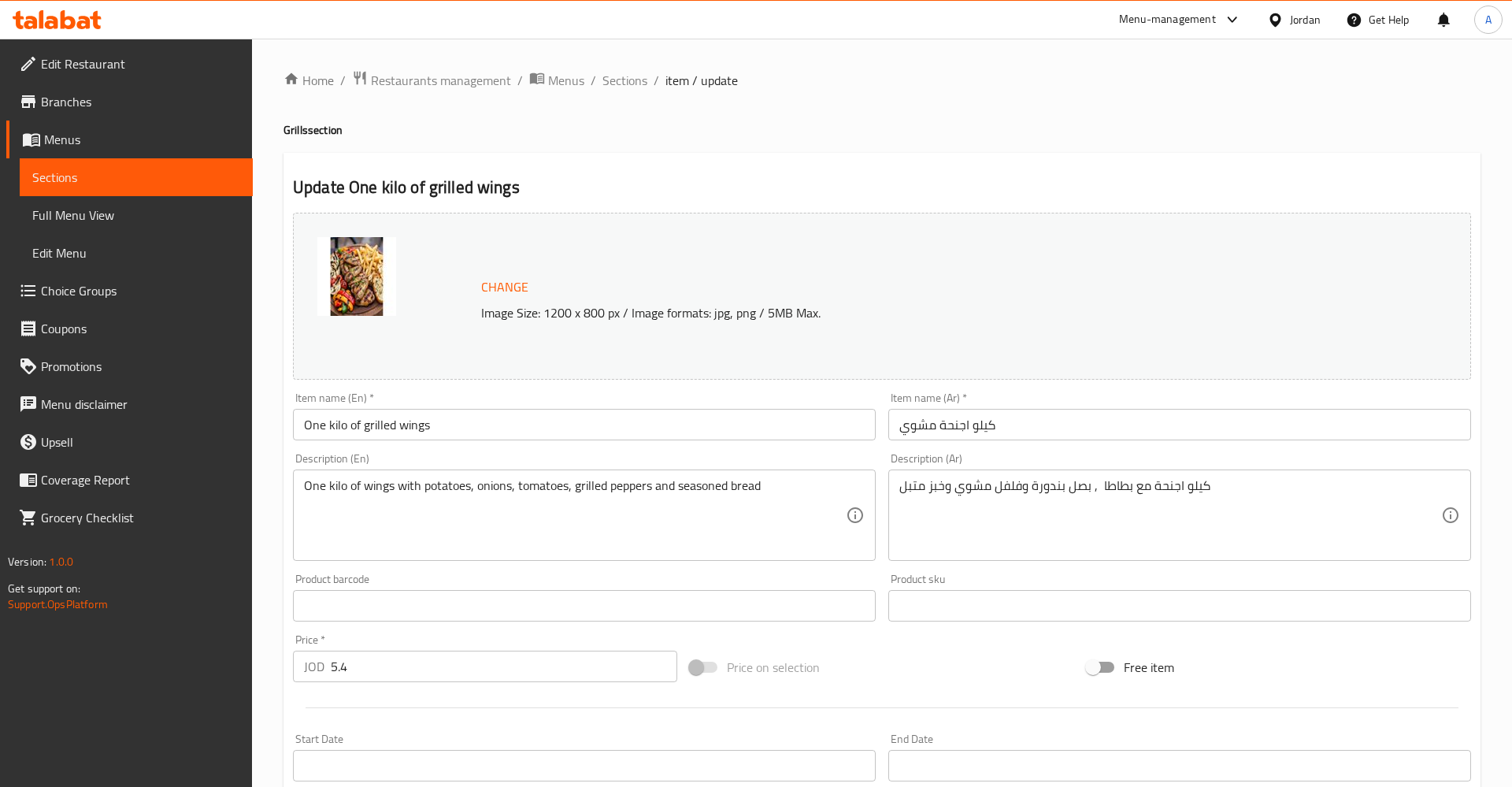
click at [443, 482] on textarea "One kilo of wings with potatoes, onions, tomatoes, grilled peppers and seasoned…" at bounding box center [574, 515] width 542 height 75
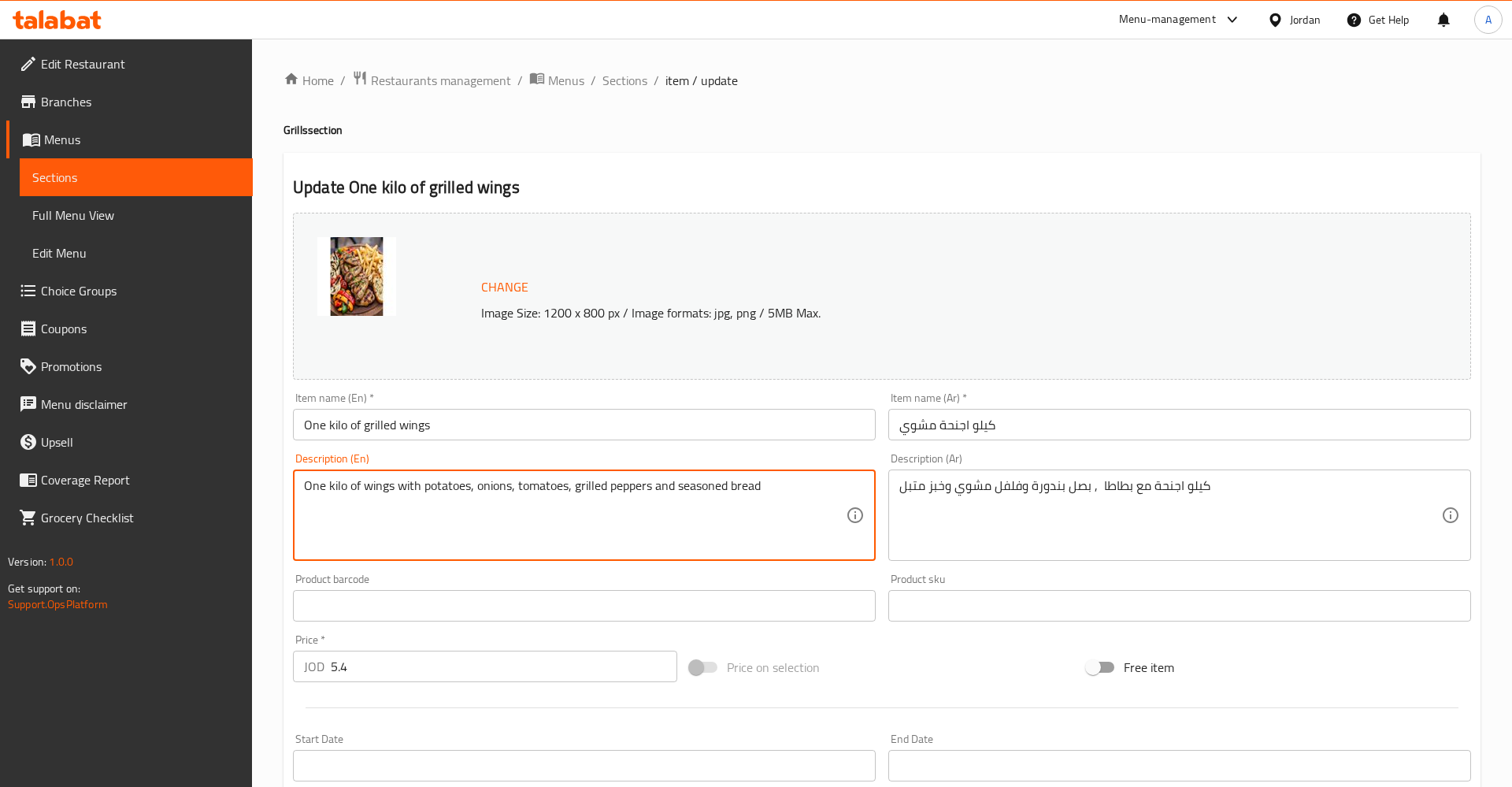
click at [443, 482] on textarea "One kilo of wings with potatoes, onions, tomatoes, grilled peppers and seasoned…" at bounding box center [574, 515] width 542 height 75
type textarea "One kilo of wings with onions, tomatoes, grilled peppers and seasoned bread"
click at [1117, 489] on textarea "كيلو اجنحة مع بطاطا , بصل بندورة وفلفل مشوي وخبز متبل" at bounding box center [1170, 515] width 542 height 75
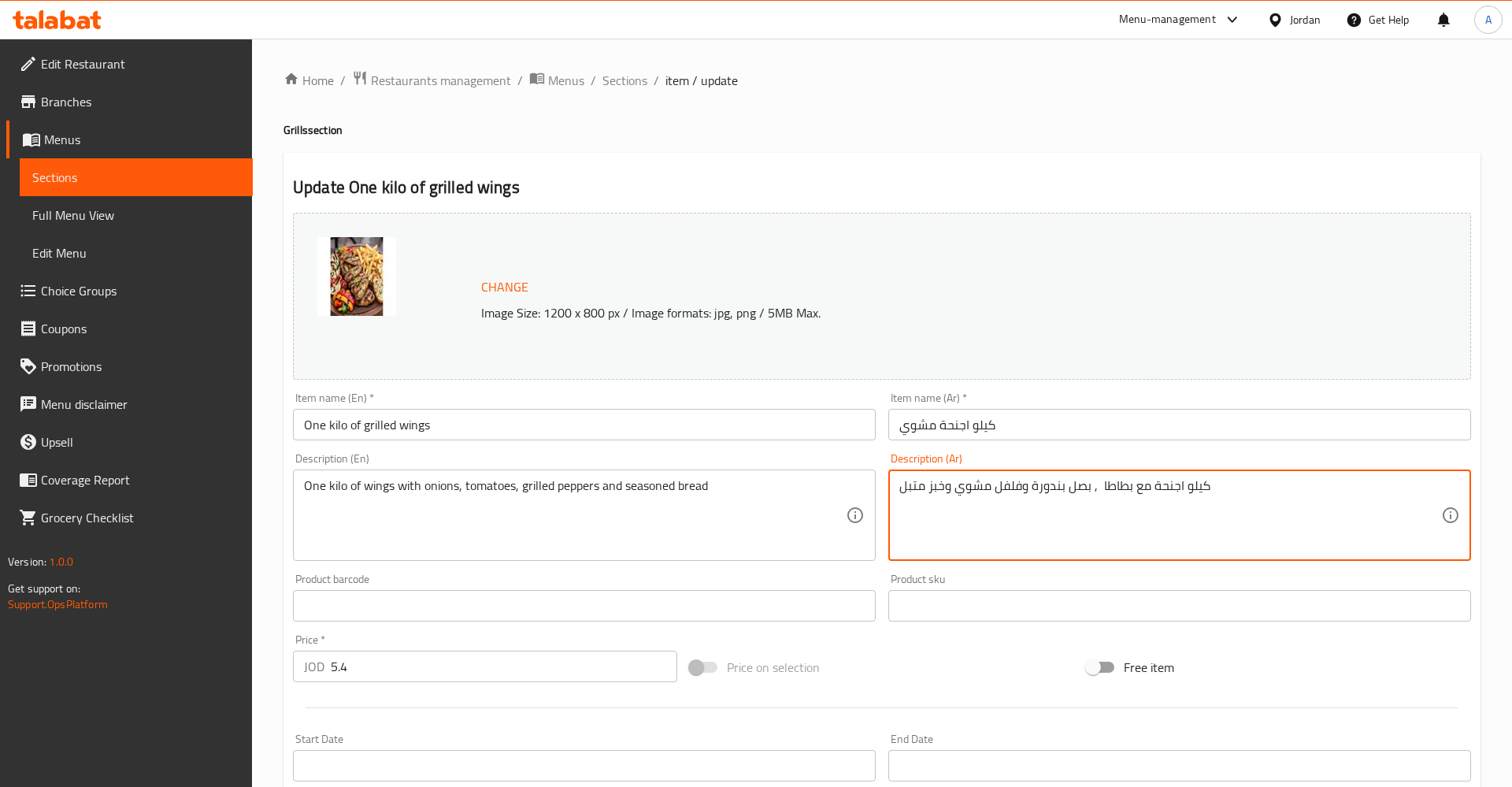
click at [1117, 489] on textarea "كيلو اجنحة مع بطاطا , بصل بندورة وفلفل مشوي وخبز متبل" at bounding box center [1170, 515] width 542 height 75
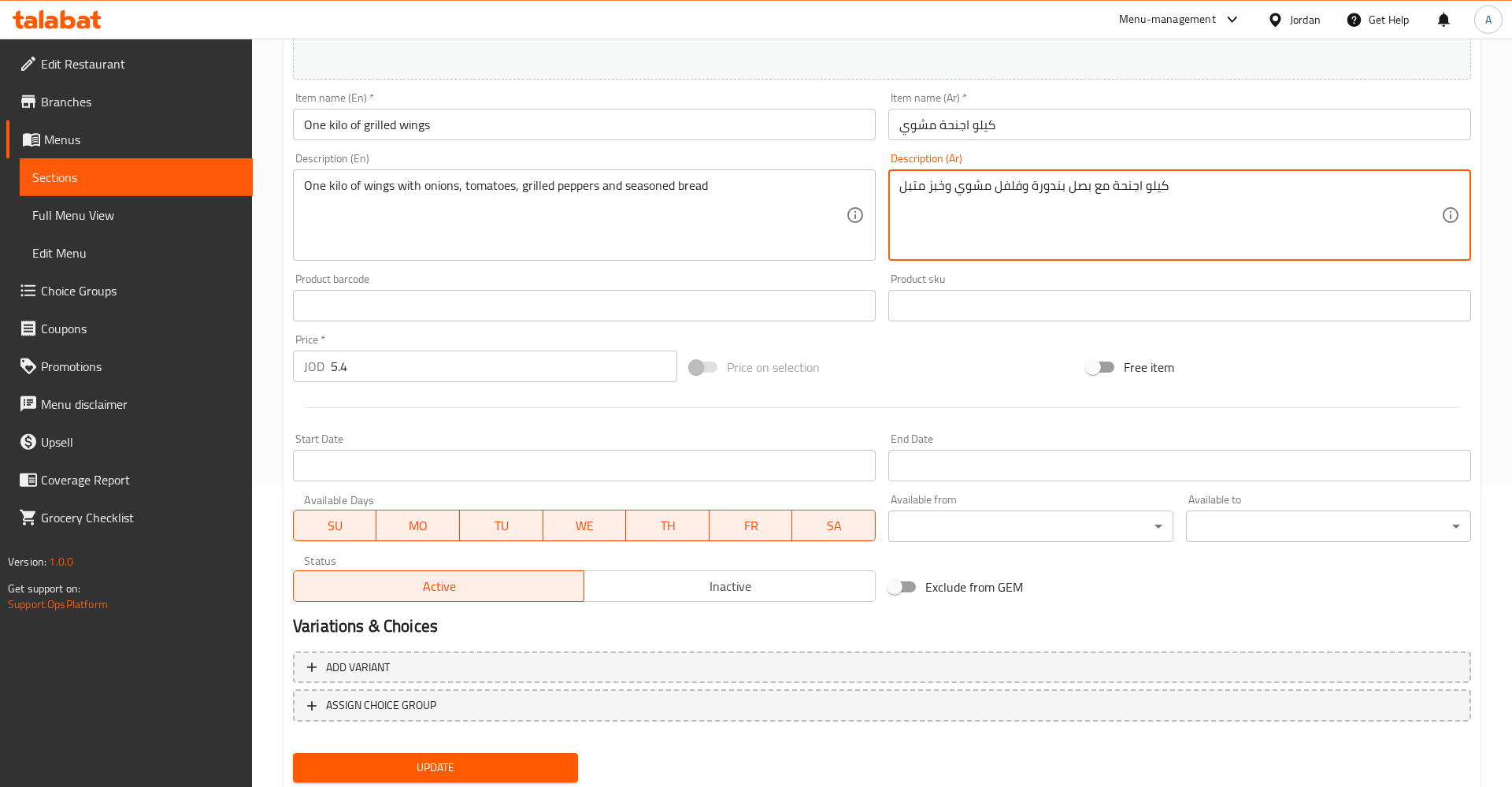
scroll to position [349, 0]
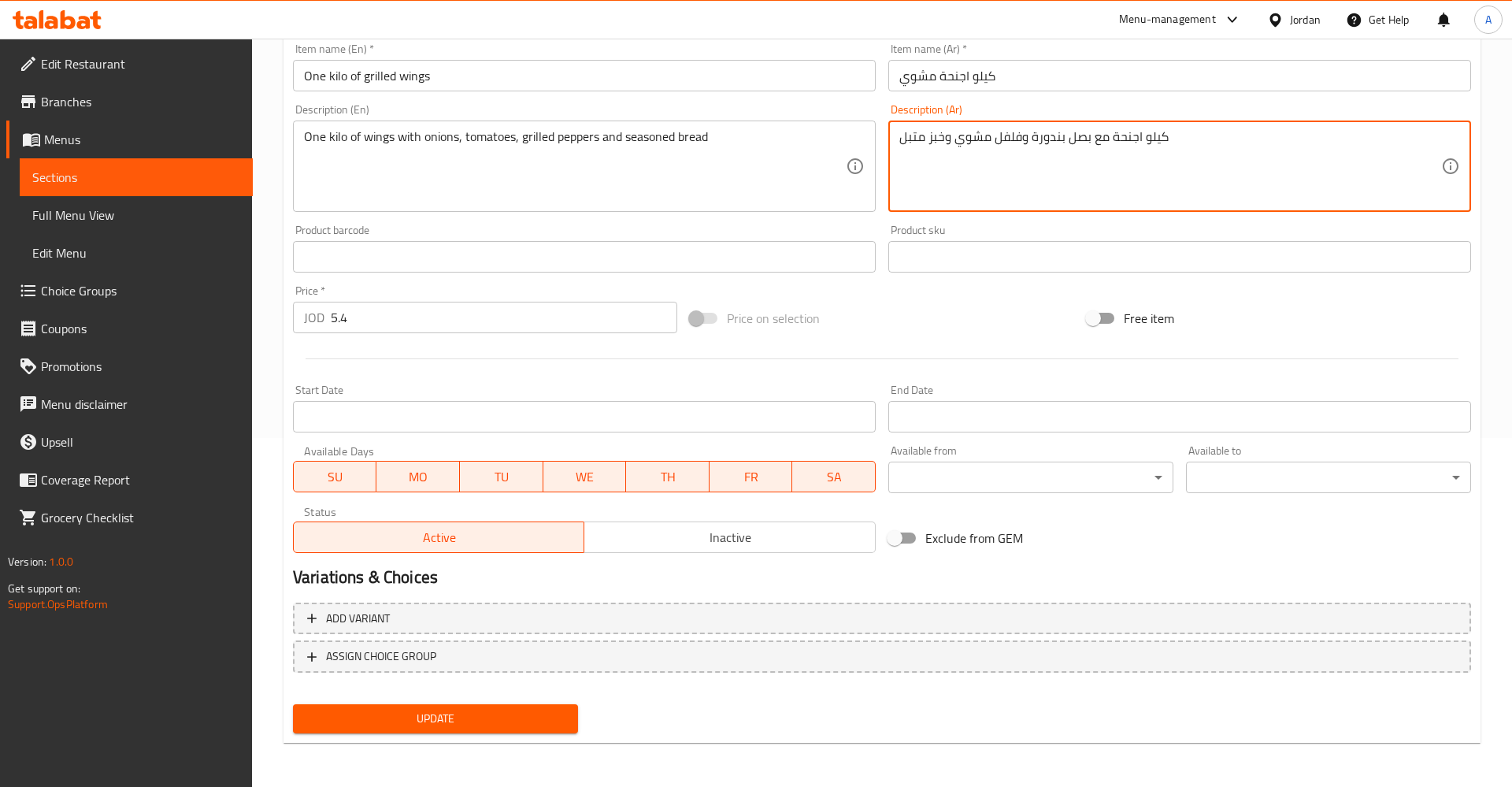
type textarea "كيلو اجنحة مع بصل بندورة وفلفل مشوي وخبز متبل"
drag, startPoint x: 476, startPoint y: 730, endPoint x: 498, endPoint y: 724, distance: 22.8
click at [478, 730] on button "Update" at bounding box center [435, 718] width 285 height 29
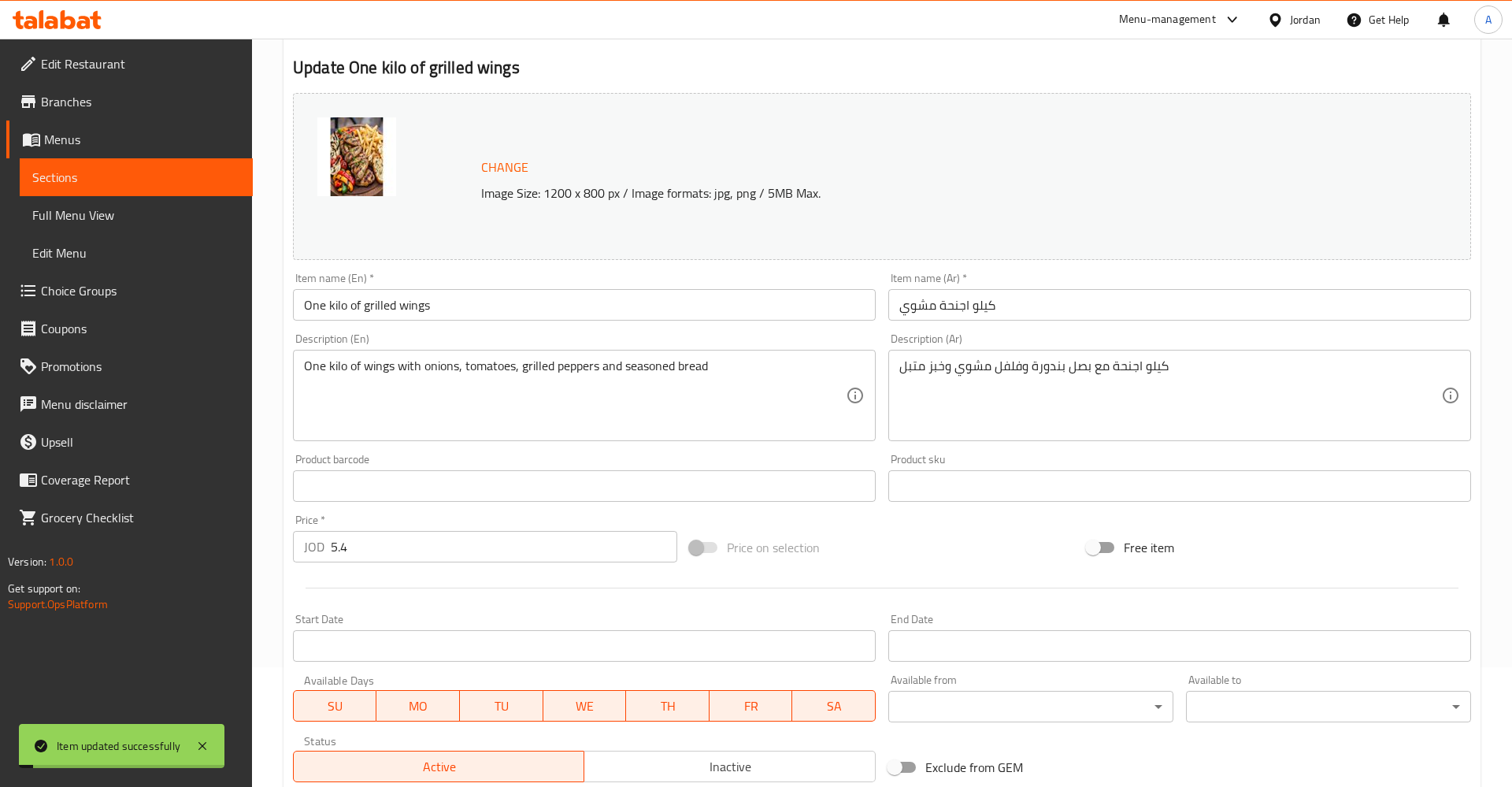
scroll to position [0, 0]
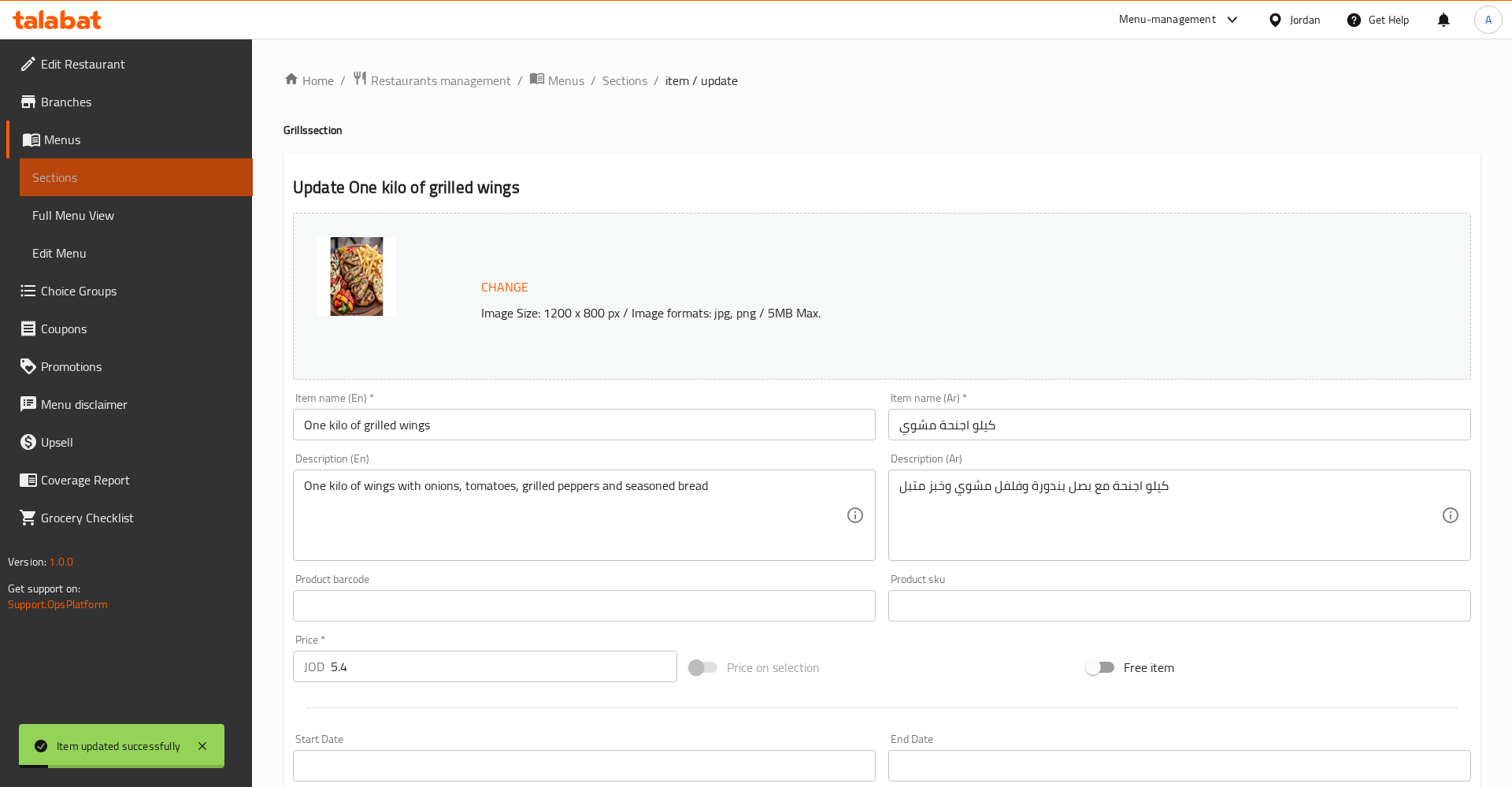
click at [46, 192] on link "Sections" at bounding box center [136, 177] width 233 height 38
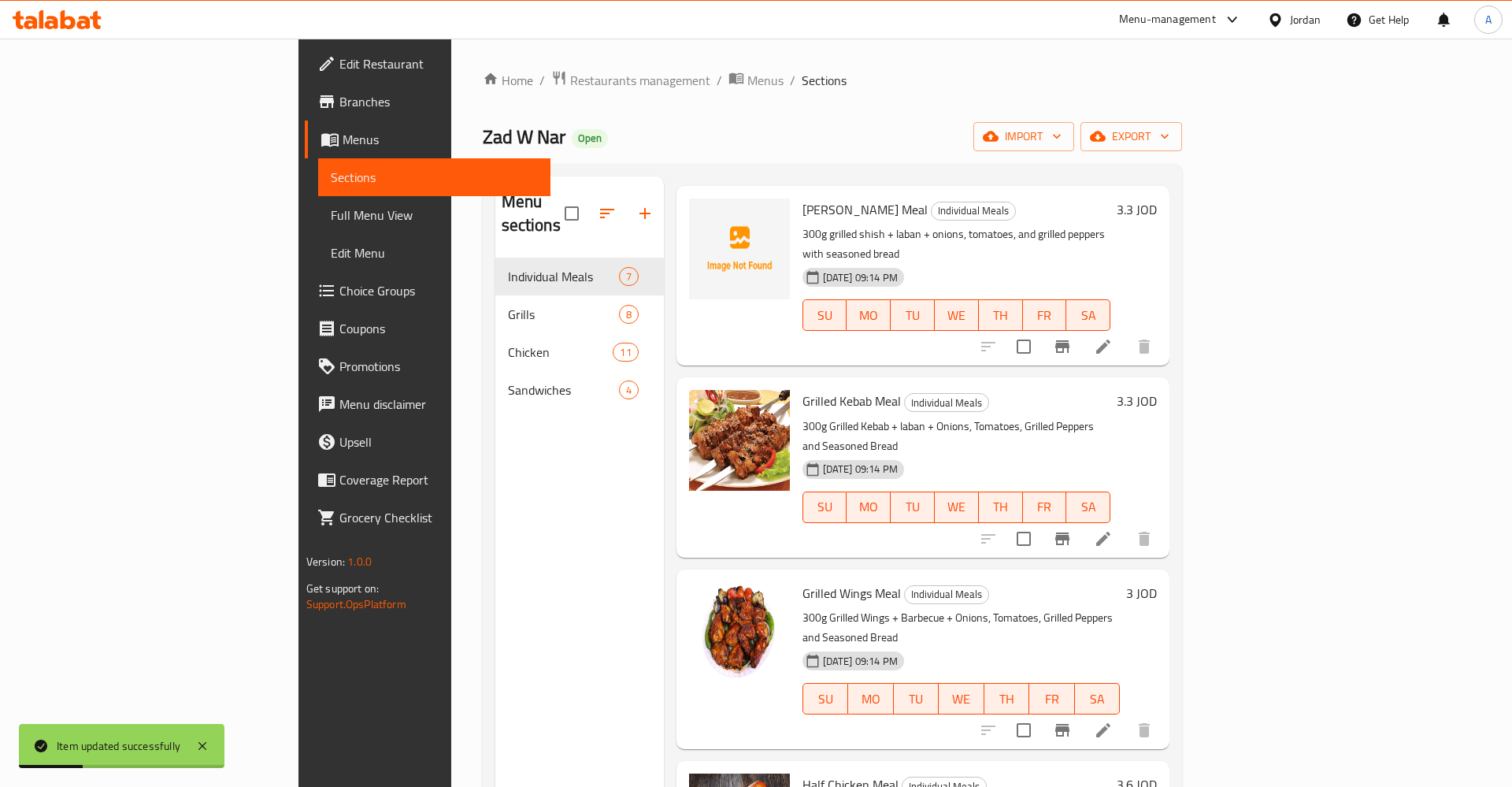
scroll to position [456, 0]
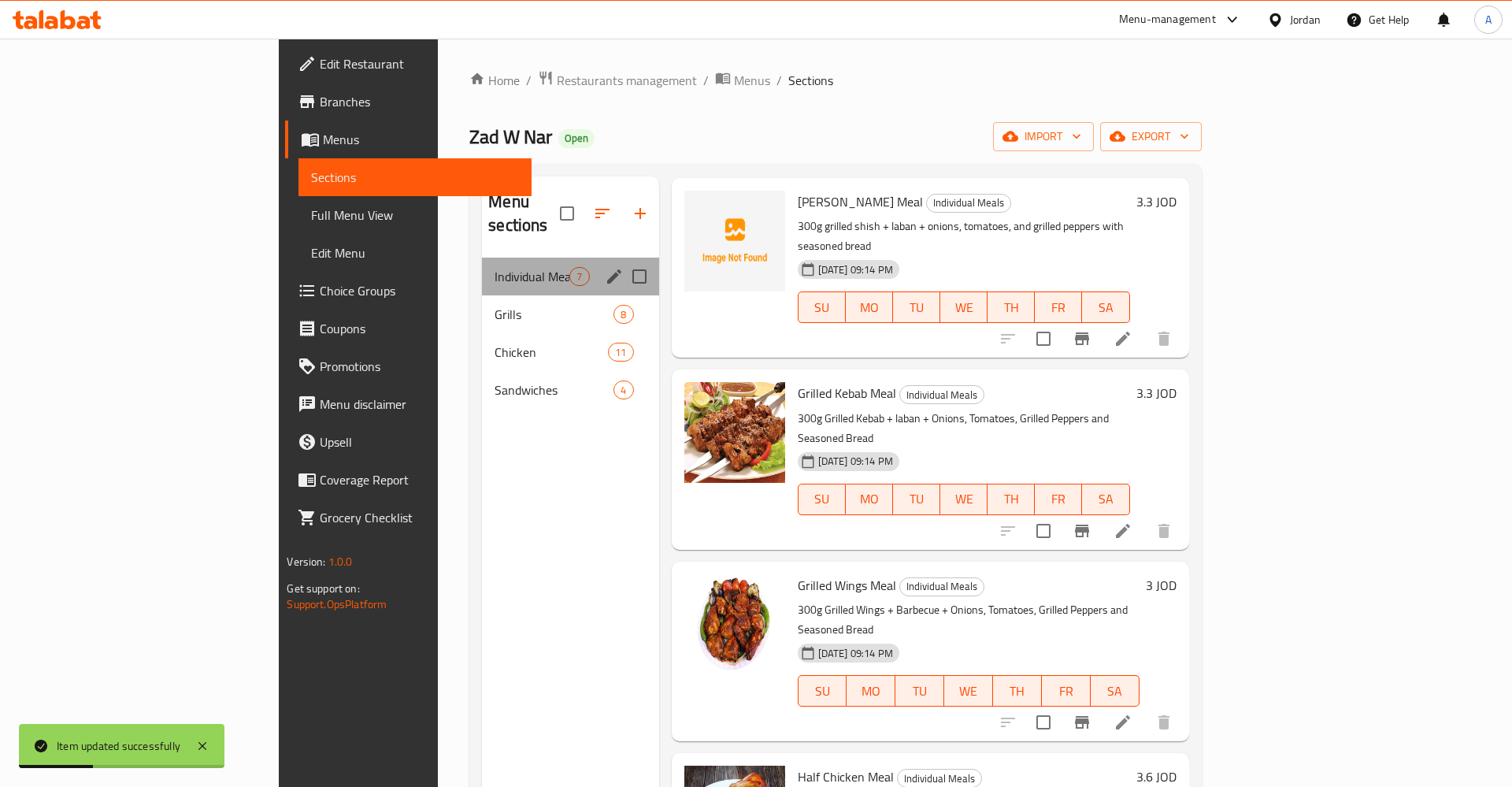
click at [570, 270] on span "7" at bounding box center [579, 277] width 18 height 15
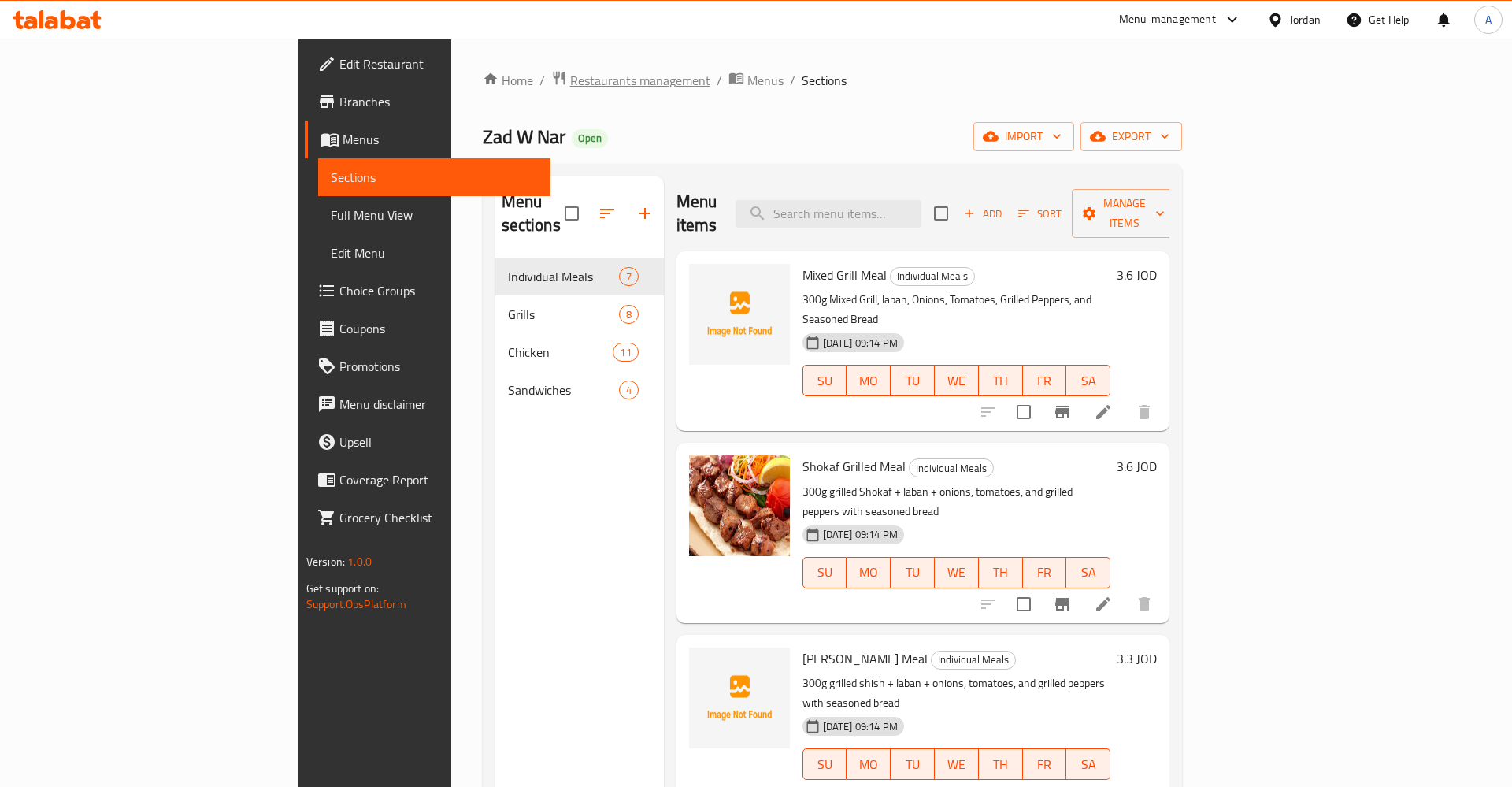
click at [570, 78] on span "Restaurants management" at bounding box center [639, 80] width 140 height 19
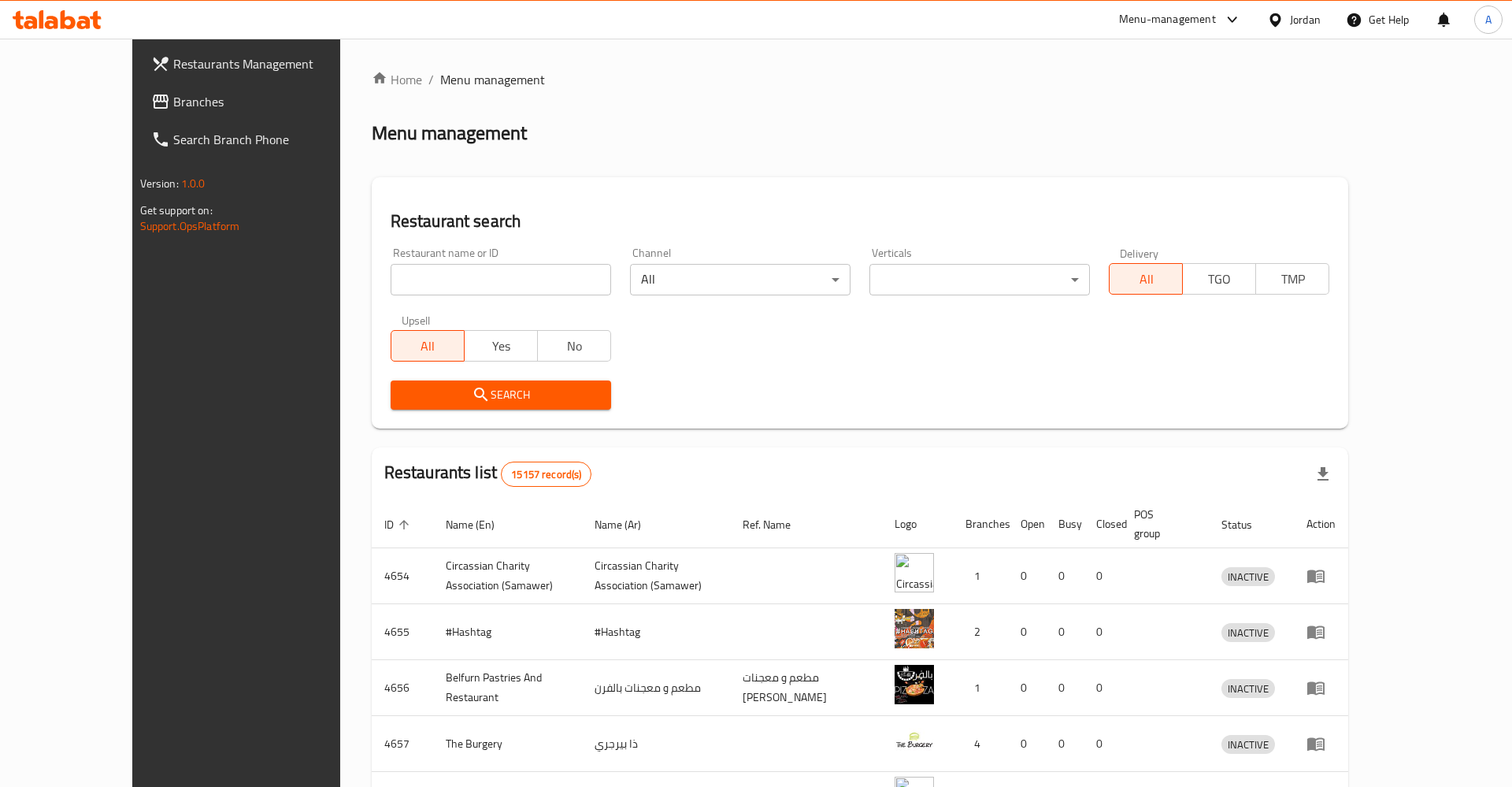
click at [415, 275] on input "search" at bounding box center [500, 279] width 221 height 31
type input "eff"
click at [400, 259] on div "Restaurant name or ID eff Restaurant name or ID" at bounding box center [500, 272] width 221 height 48
click at [409, 280] on input "eff" at bounding box center [500, 279] width 221 height 31
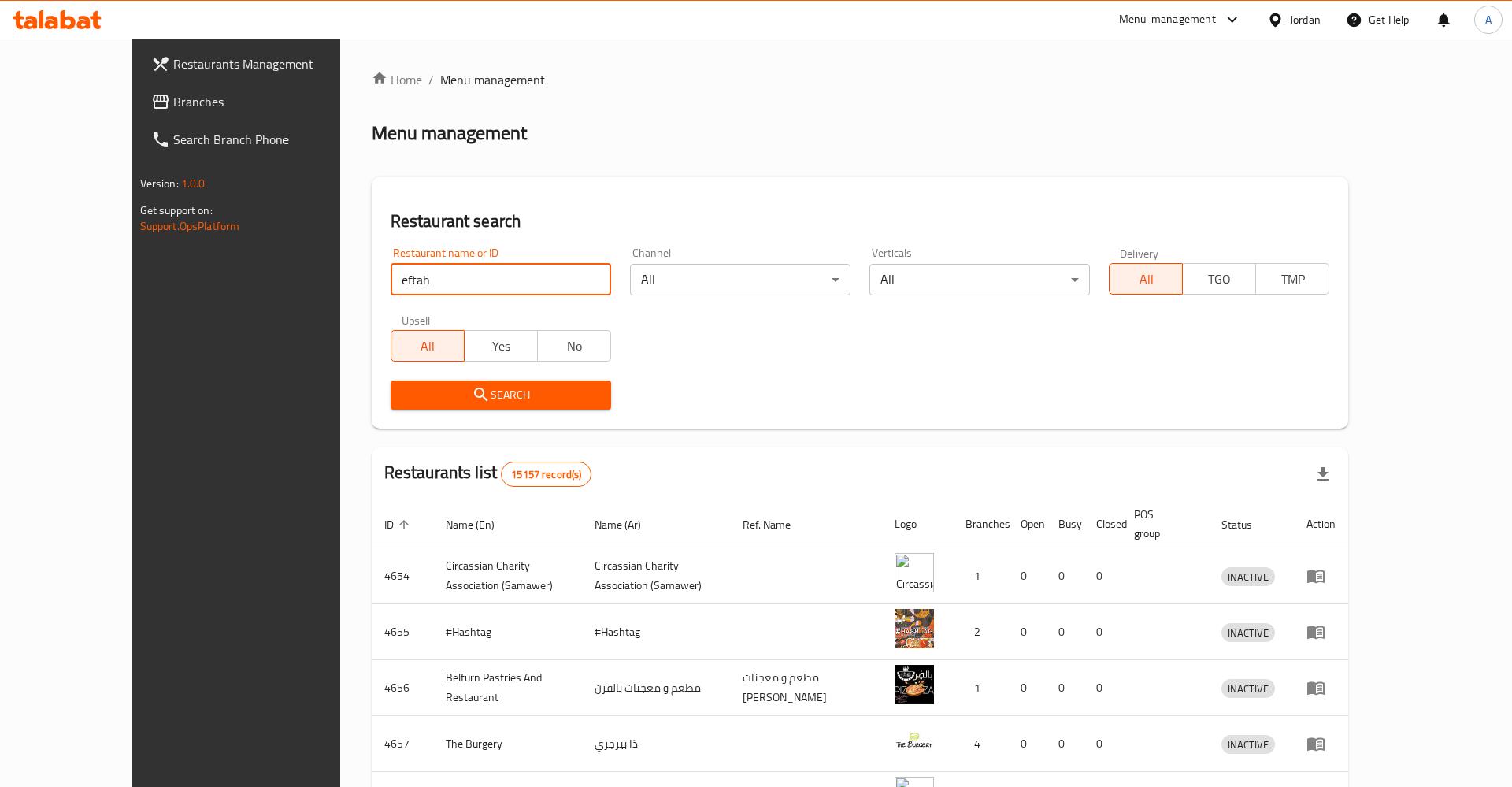
type input "eftah"
click button "Search" at bounding box center [500, 395] width 221 height 29
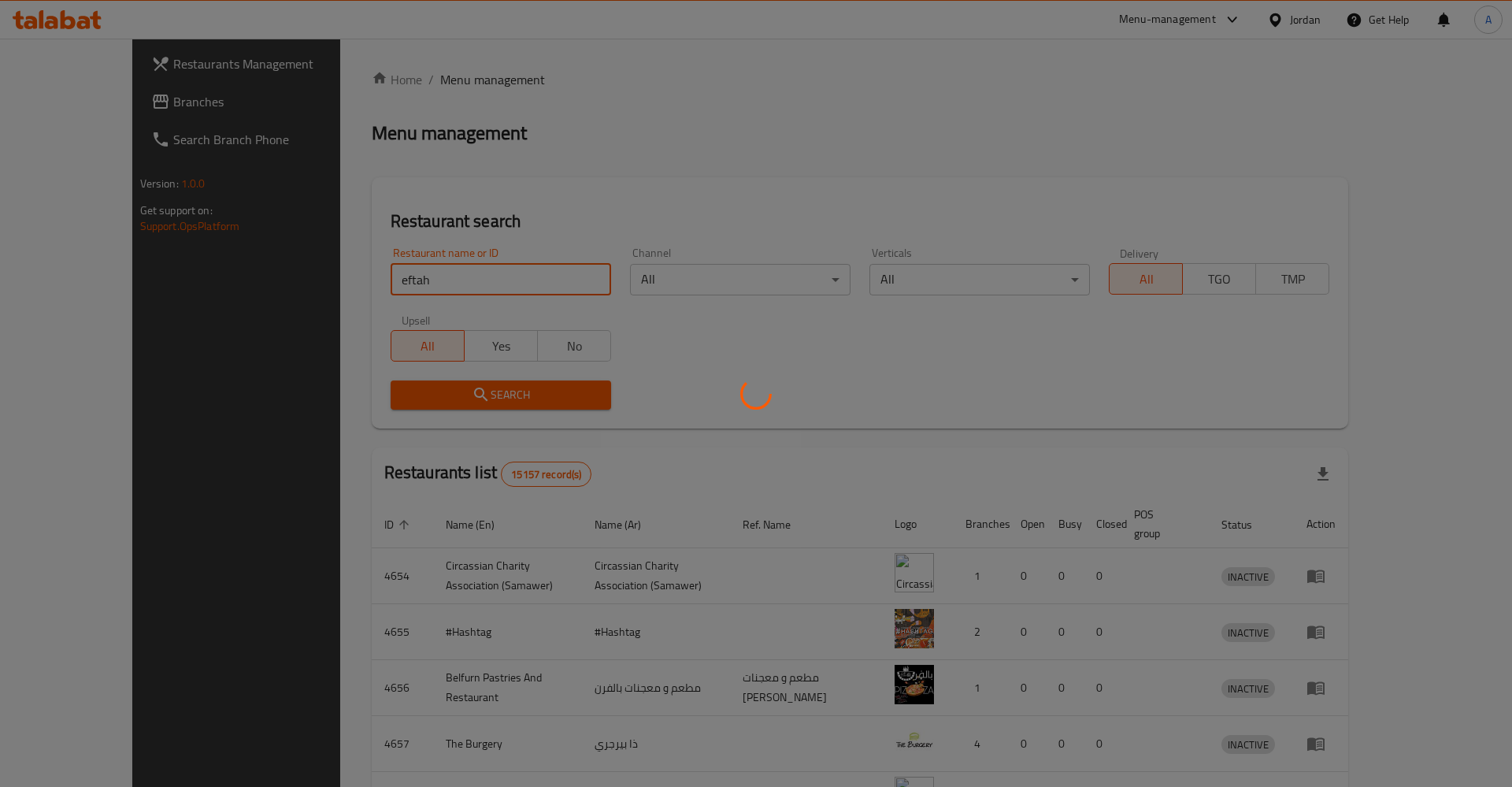
click button "Search" at bounding box center [500, 395] width 221 height 29
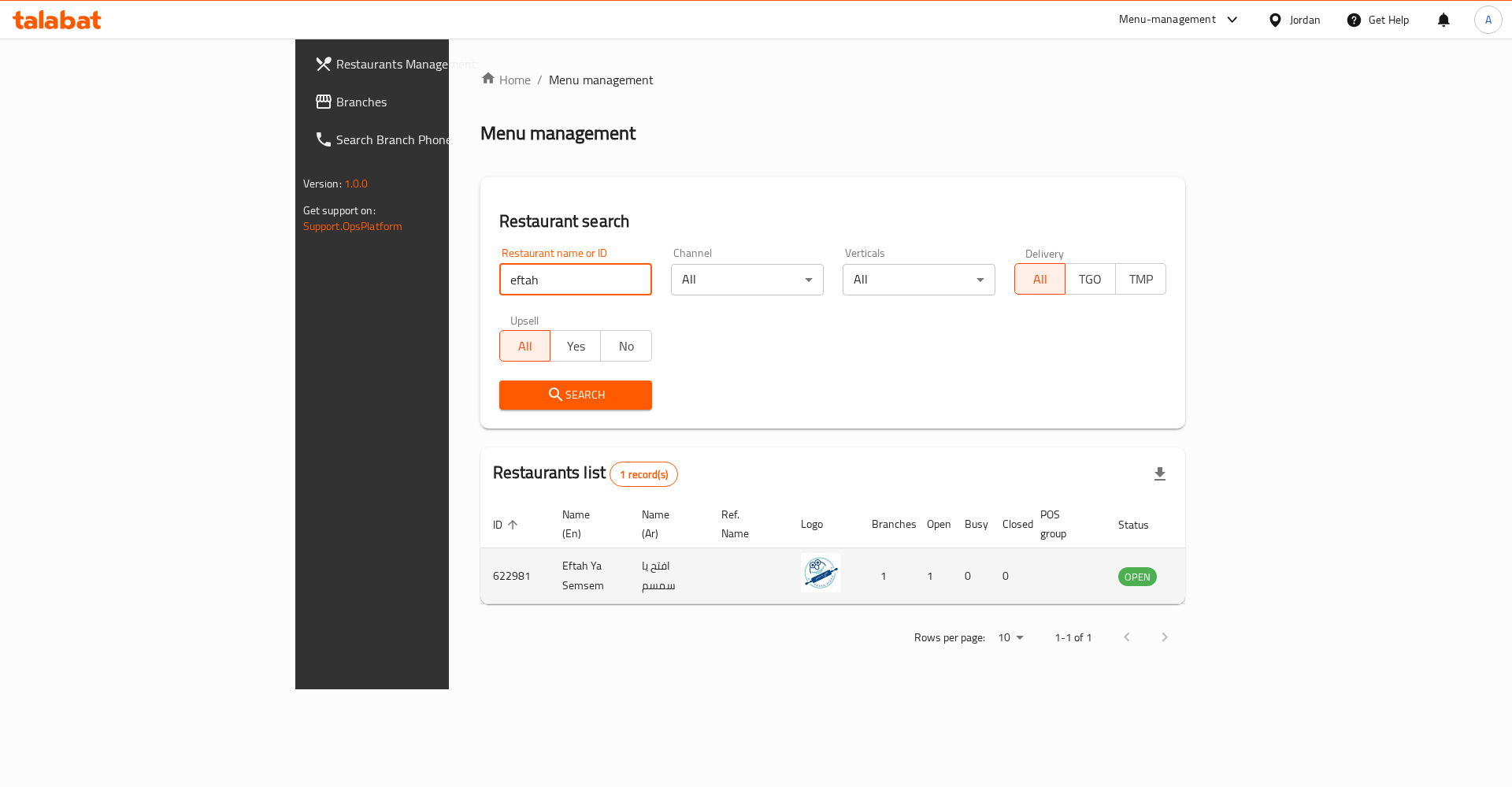
click at [1242, 564] on td "enhanced table" at bounding box center [1215, 576] width 54 height 56
click at [1219, 570] on icon "enhanced table" at bounding box center [1210, 576] width 17 height 13
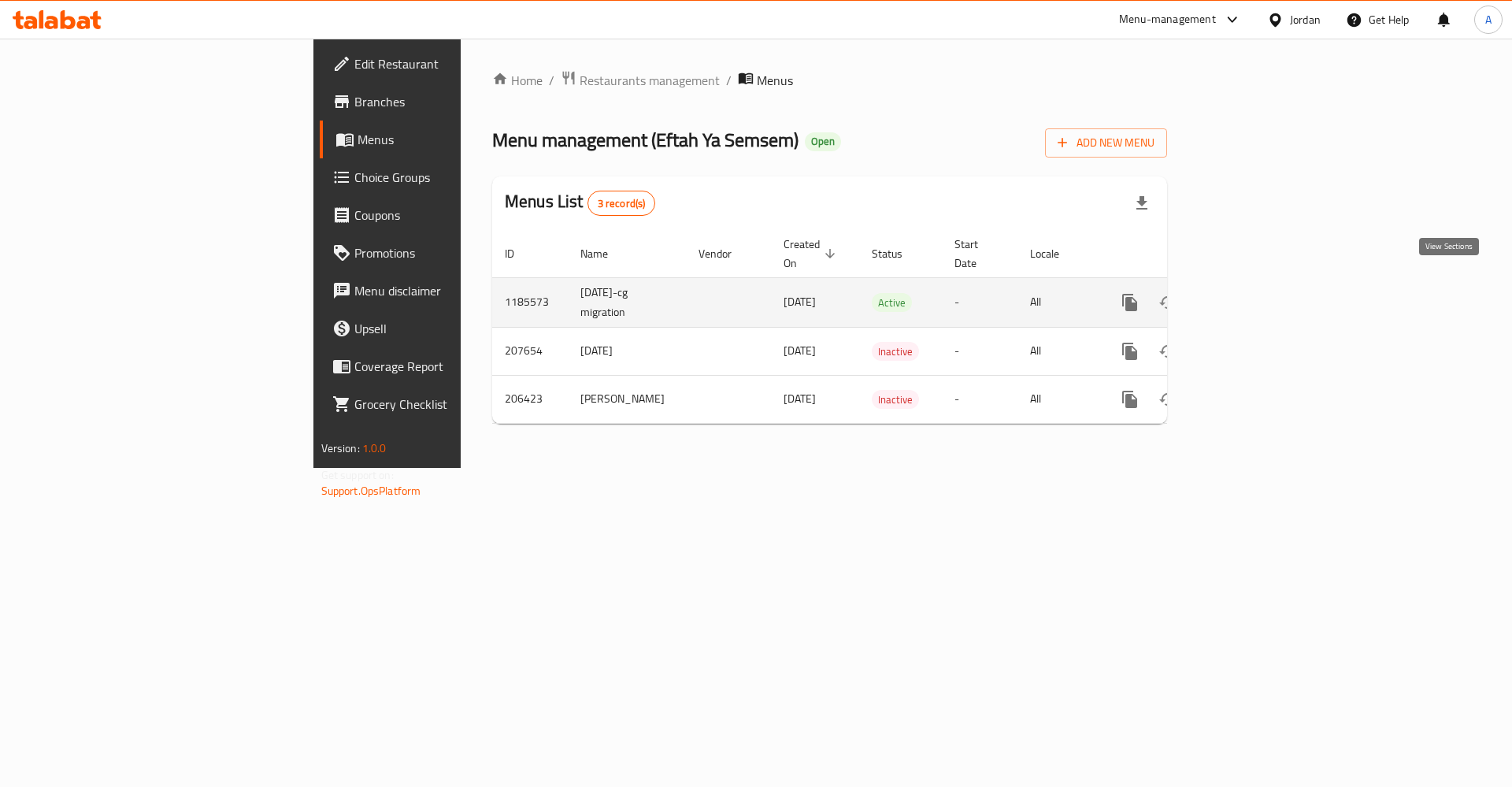
click at [1253, 293] on icon "enhanced table" at bounding box center [1243, 302] width 19 height 19
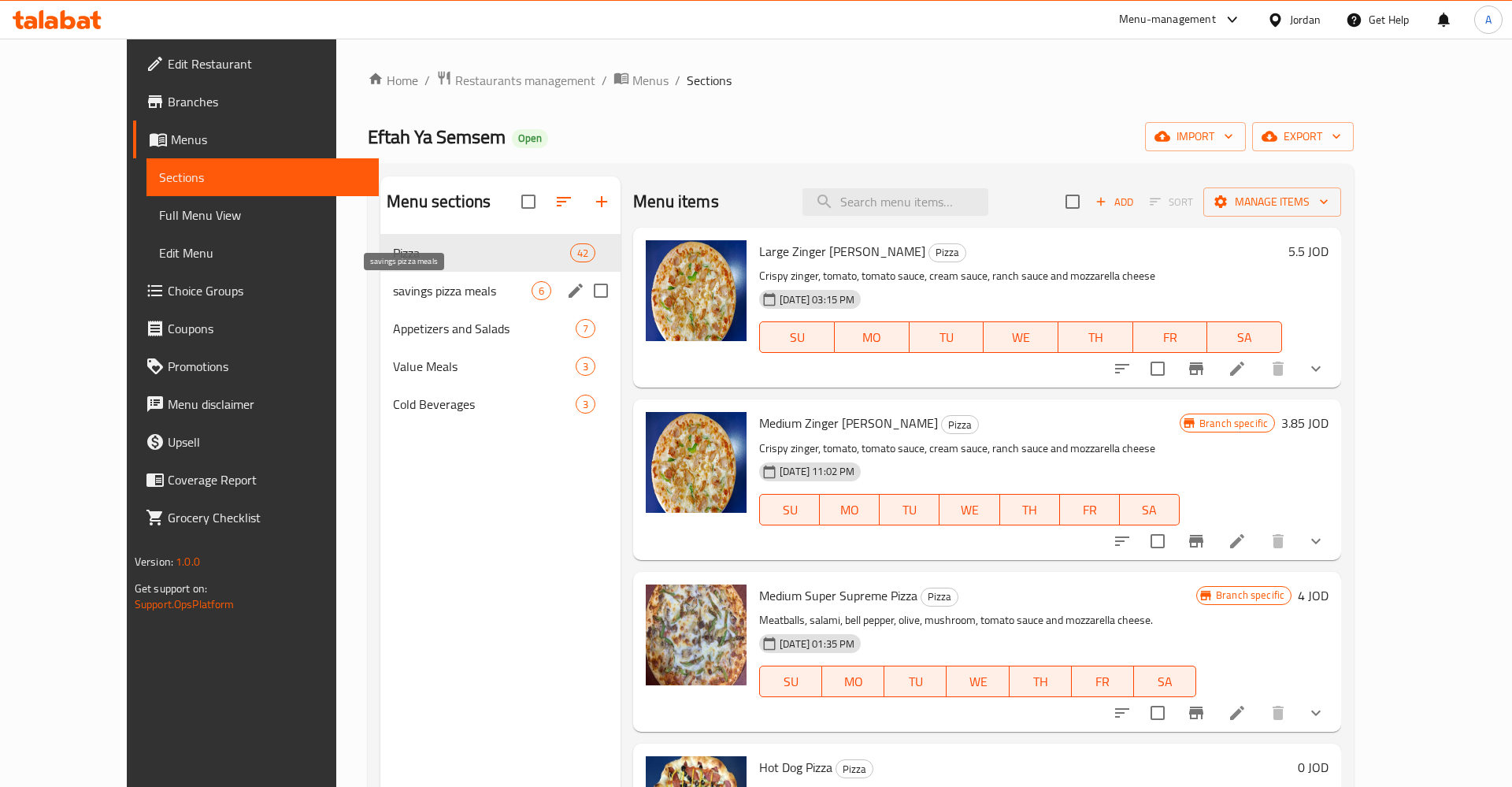
click at [393, 298] on span "savings pizza meals" at bounding box center [462, 290] width 138 height 19
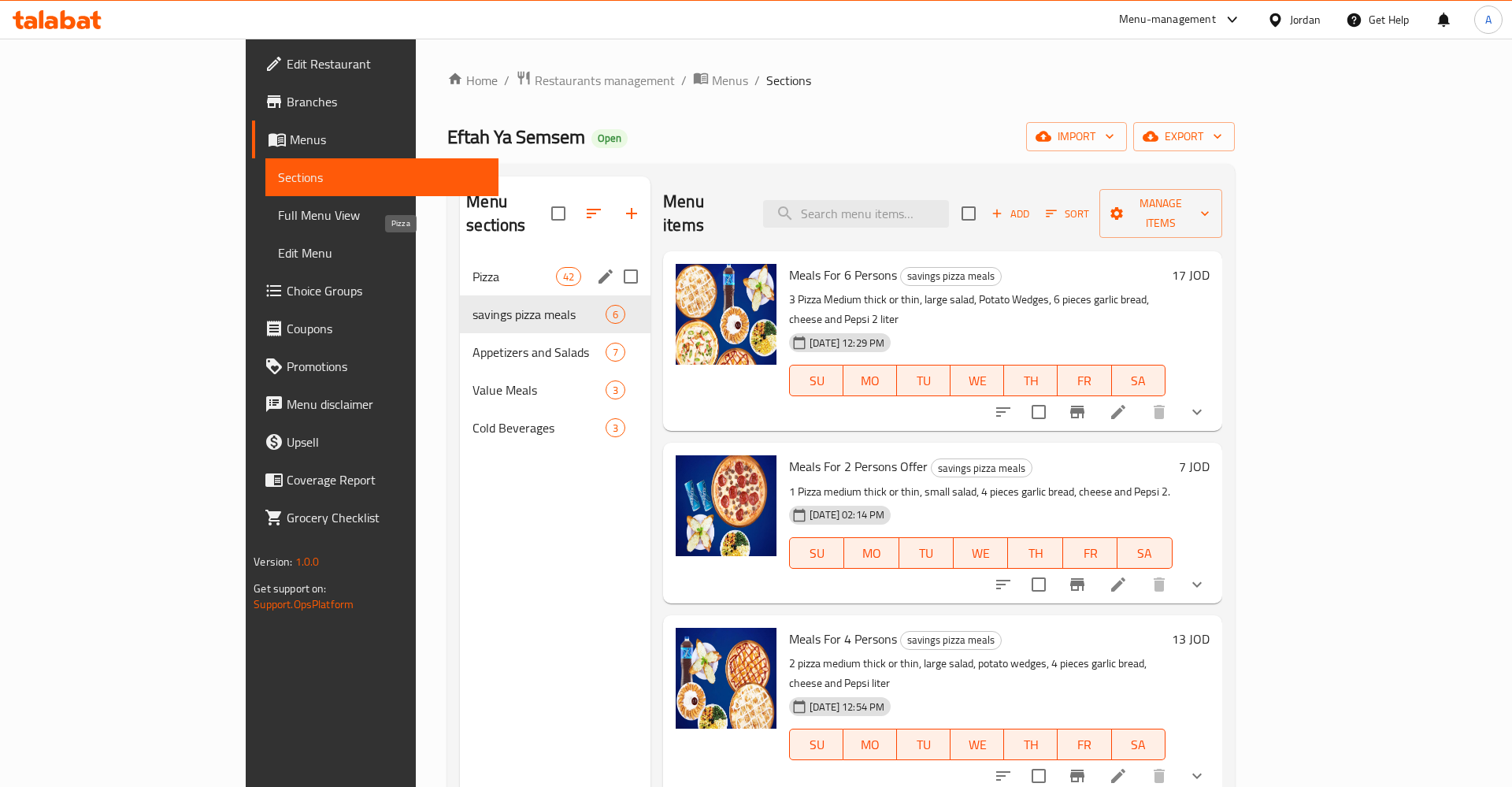
click at [472, 267] on span "Pizza" at bounding box center [514, 276] width 83 height 19
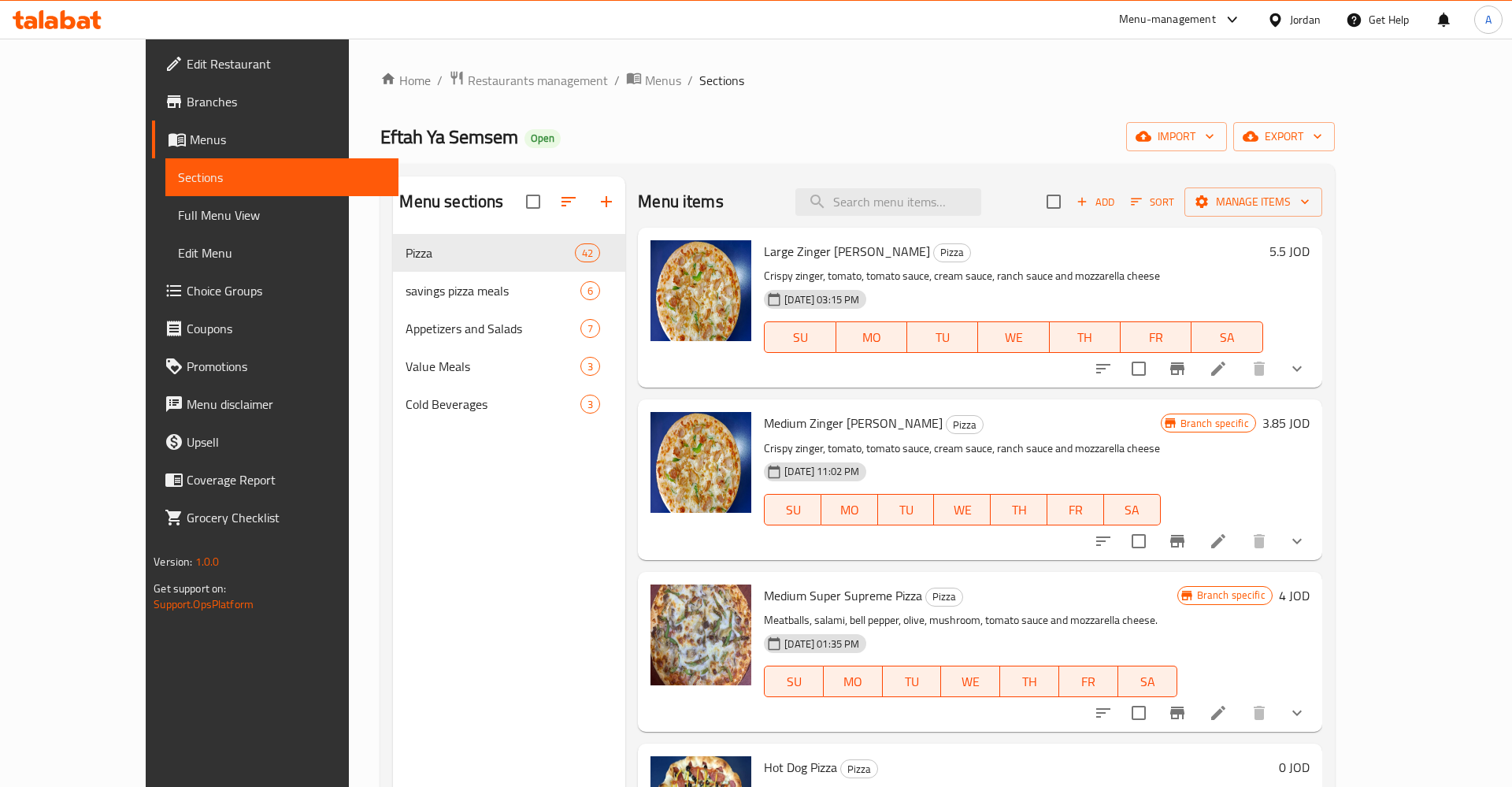
click at [1228, 365] on icon at bounding box center [1217, 368] width 19 height 19
click at [1228, 366] on icon at bounding box center [1217, 368] width 19 height 19
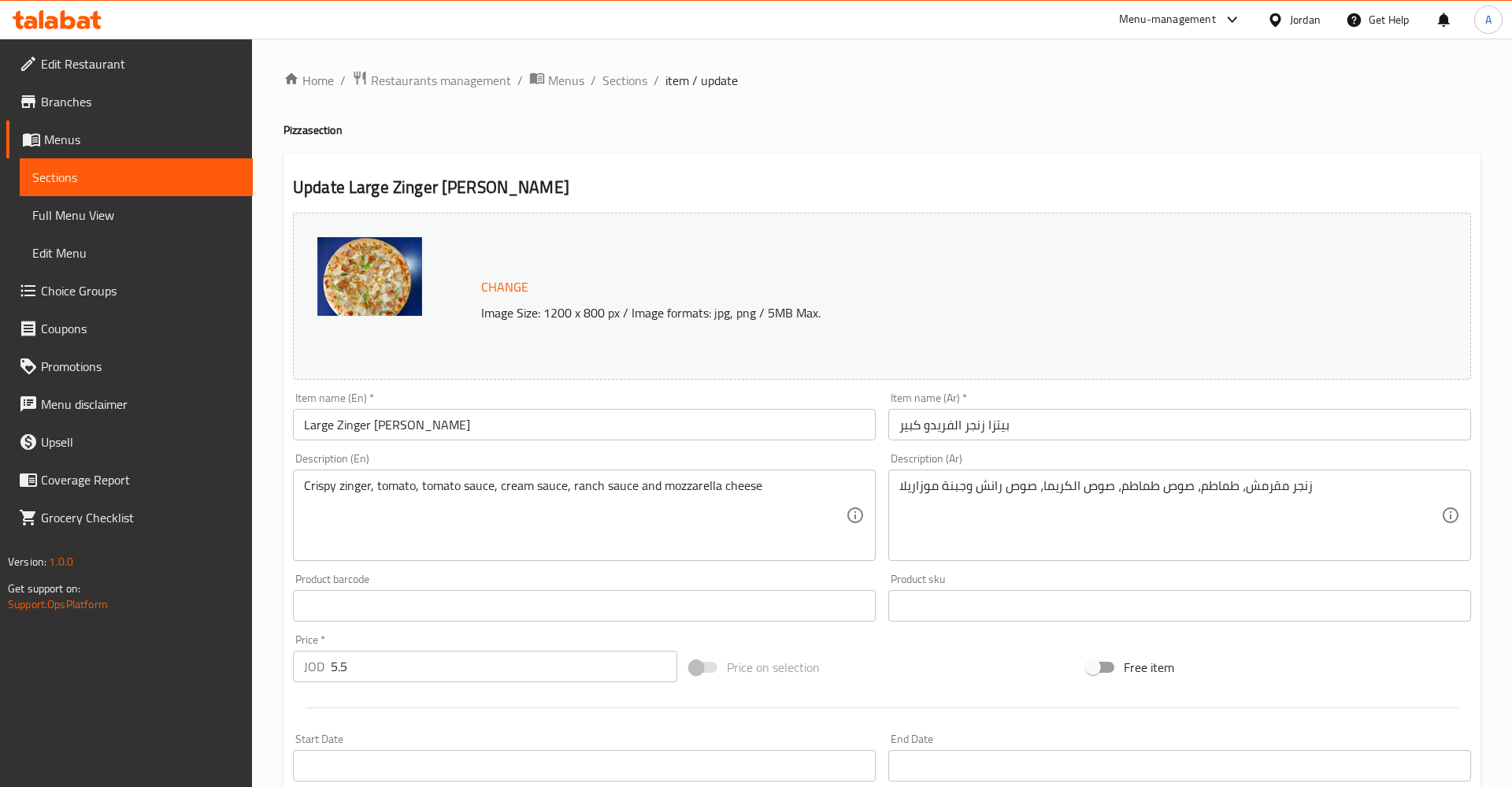
scroll to position [161, 0]
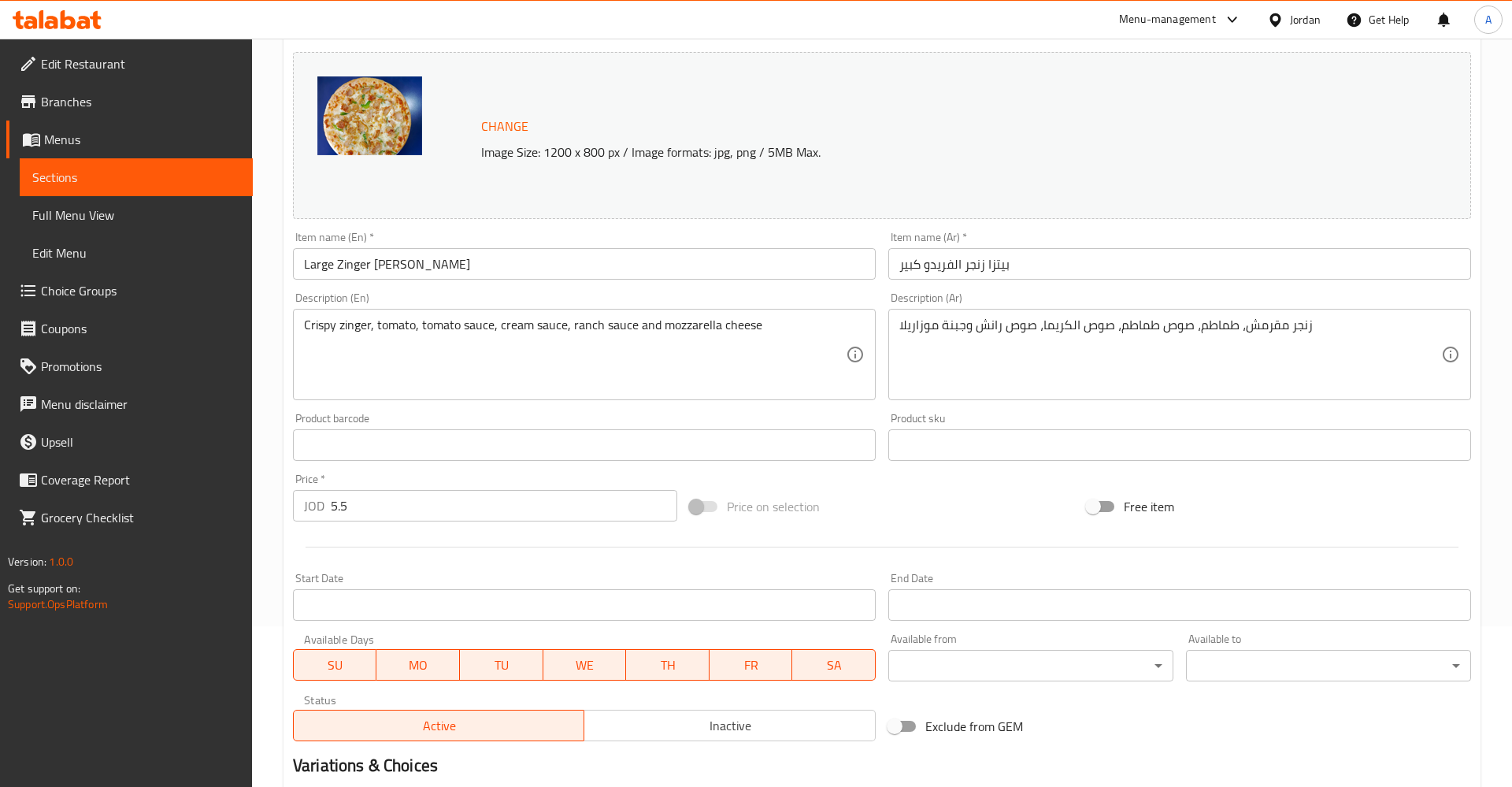
click at [330, 517] on input "5.5" at bounding box center [504, 505] width 347 height 31
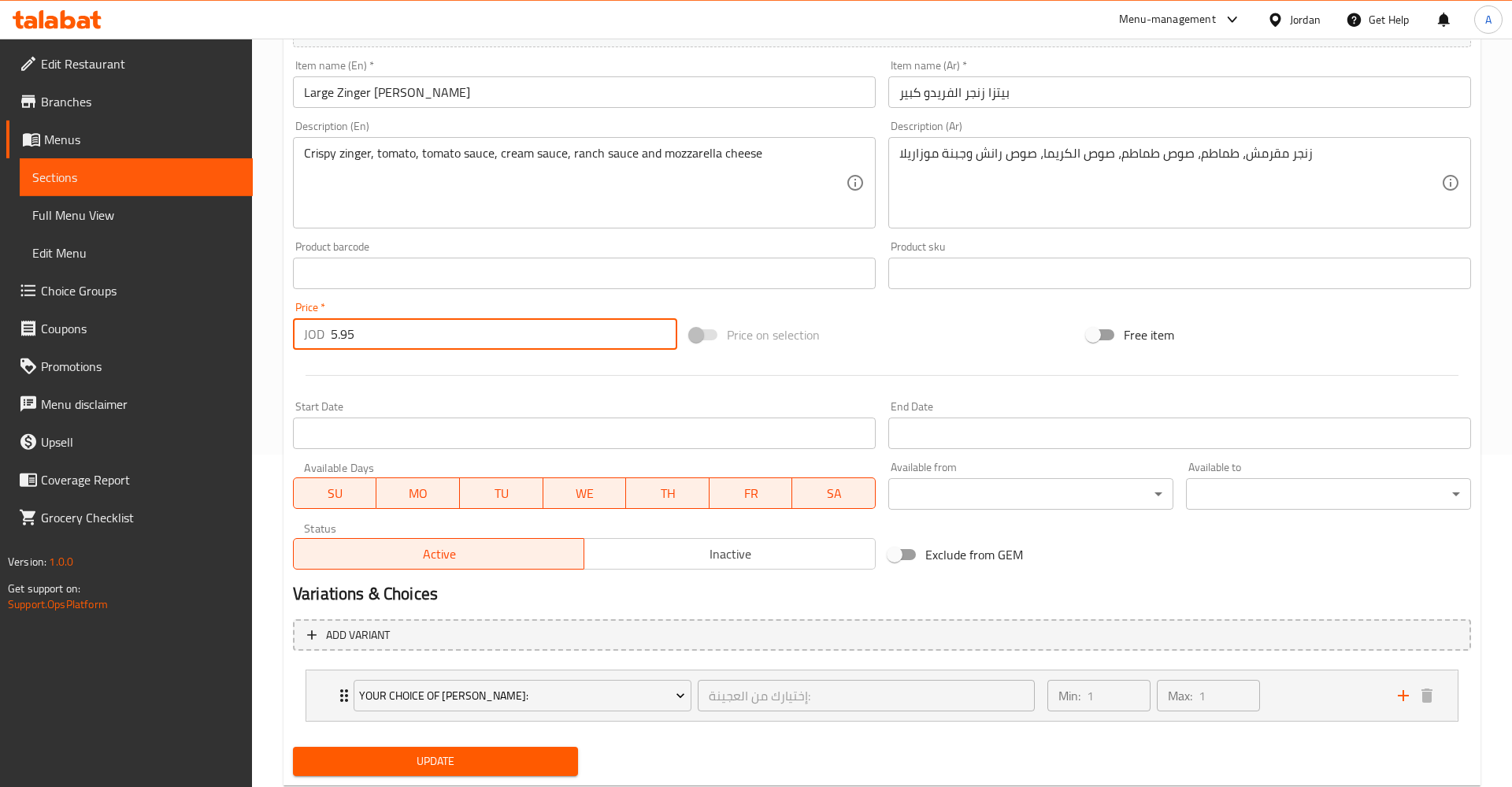
scroll to position [376, 0]
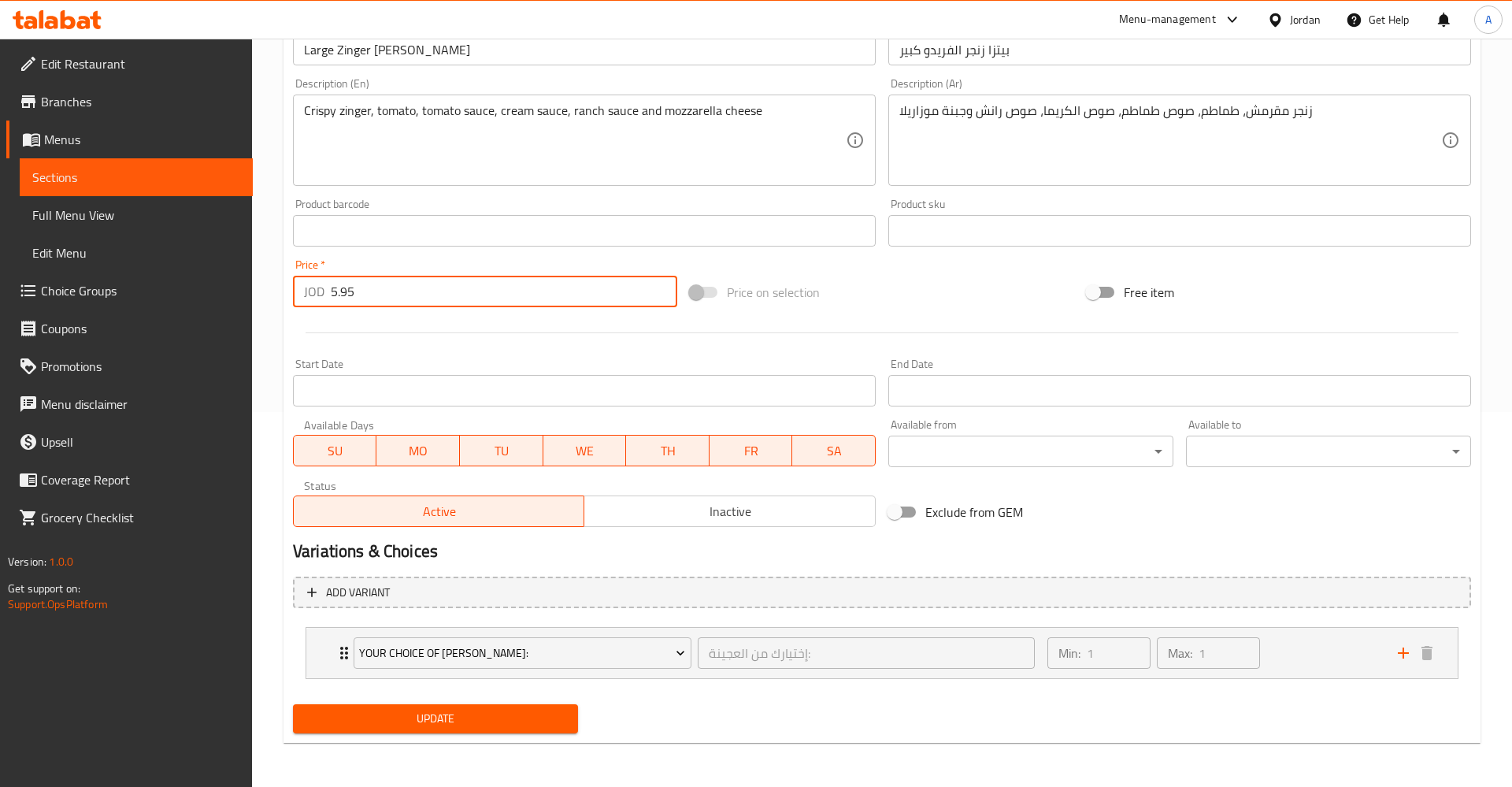
type input "5.95"
click at [466, 718] on span "Update" at bounding box center [435, 719] width 260 height 20
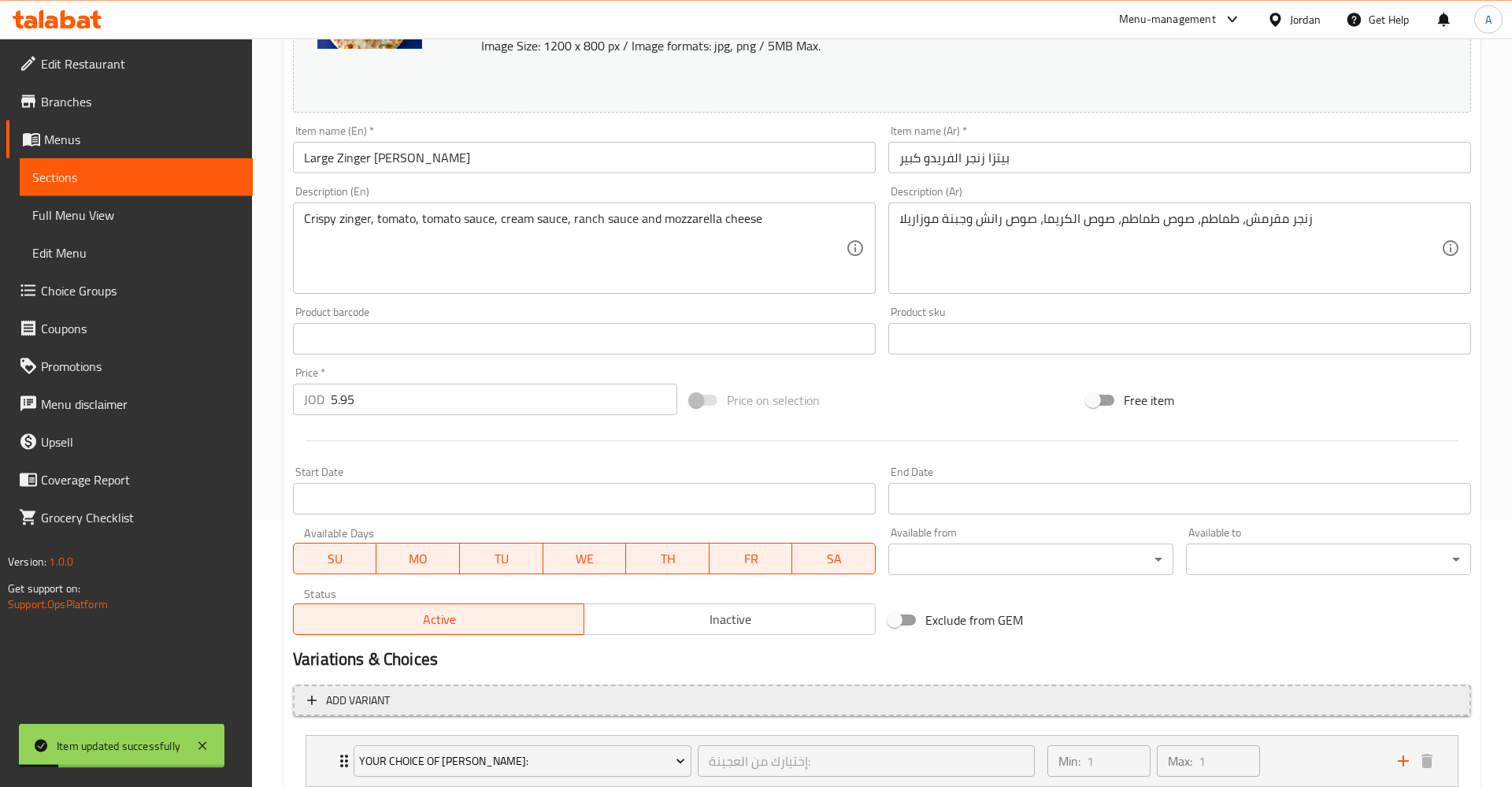
scroll to position [296, 0]
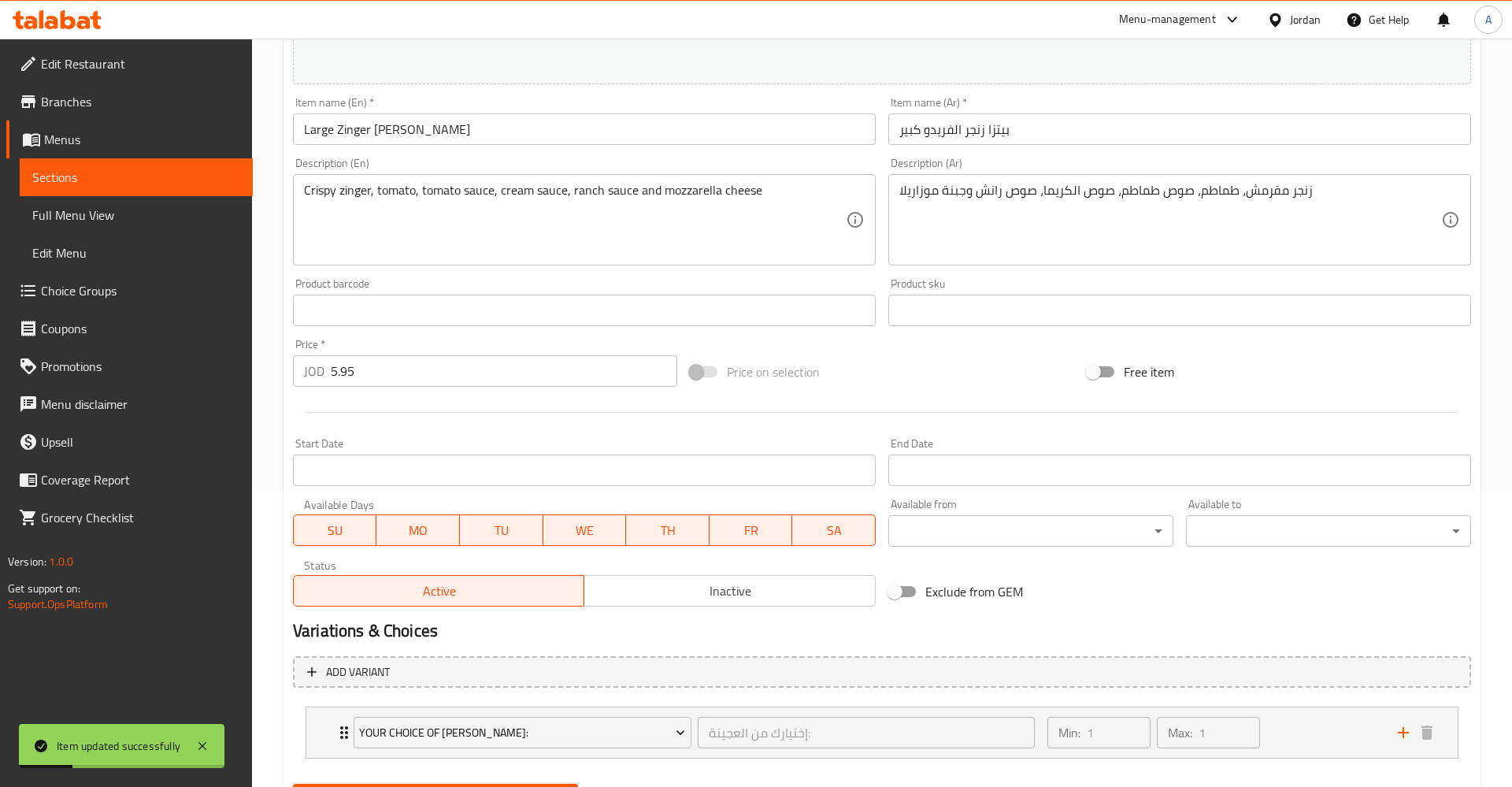
click at [87, 170] on span "Sections" at bounding box center [136, 177] width 208 height 19
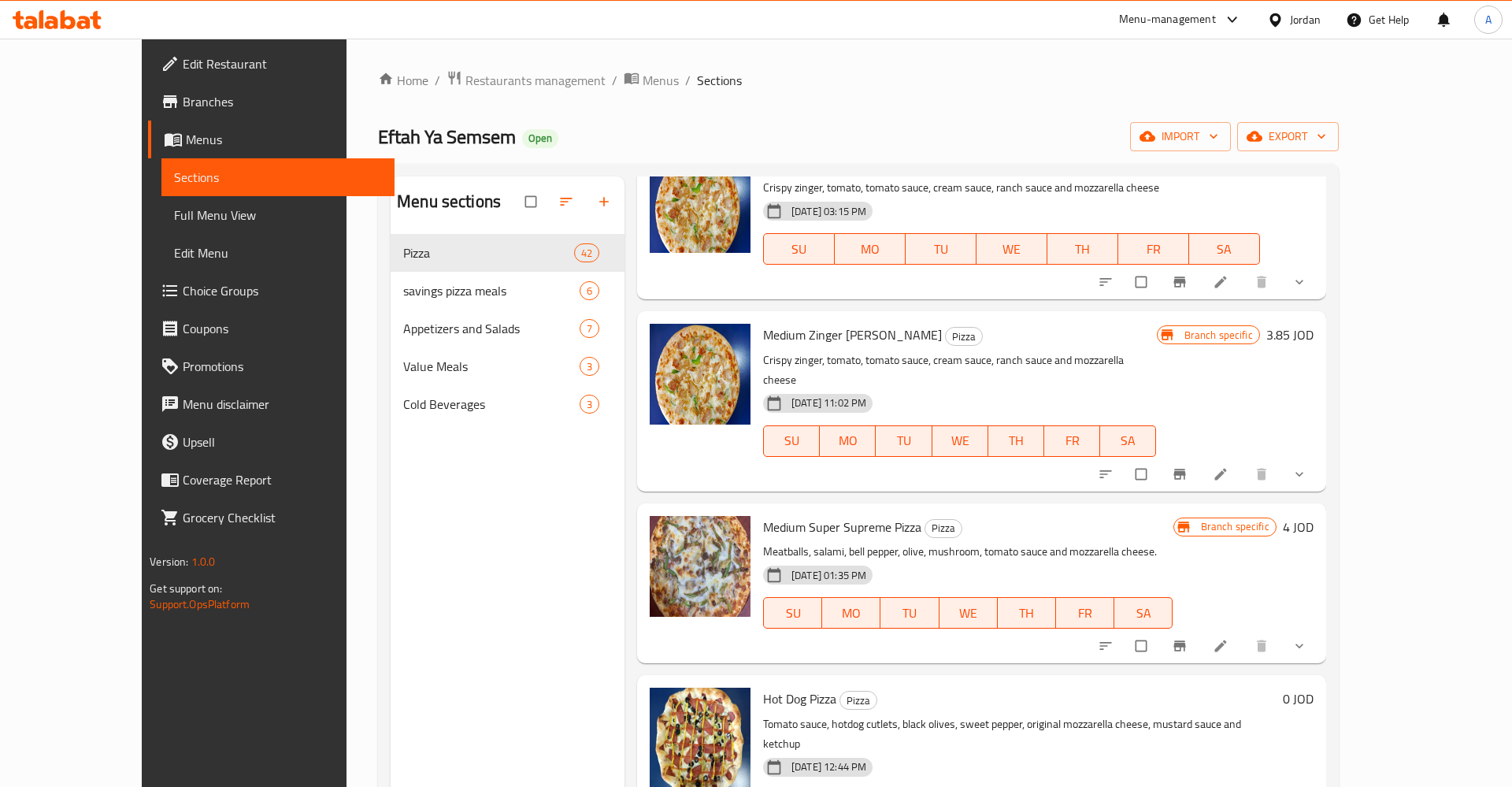
scroll to position [123, 0]
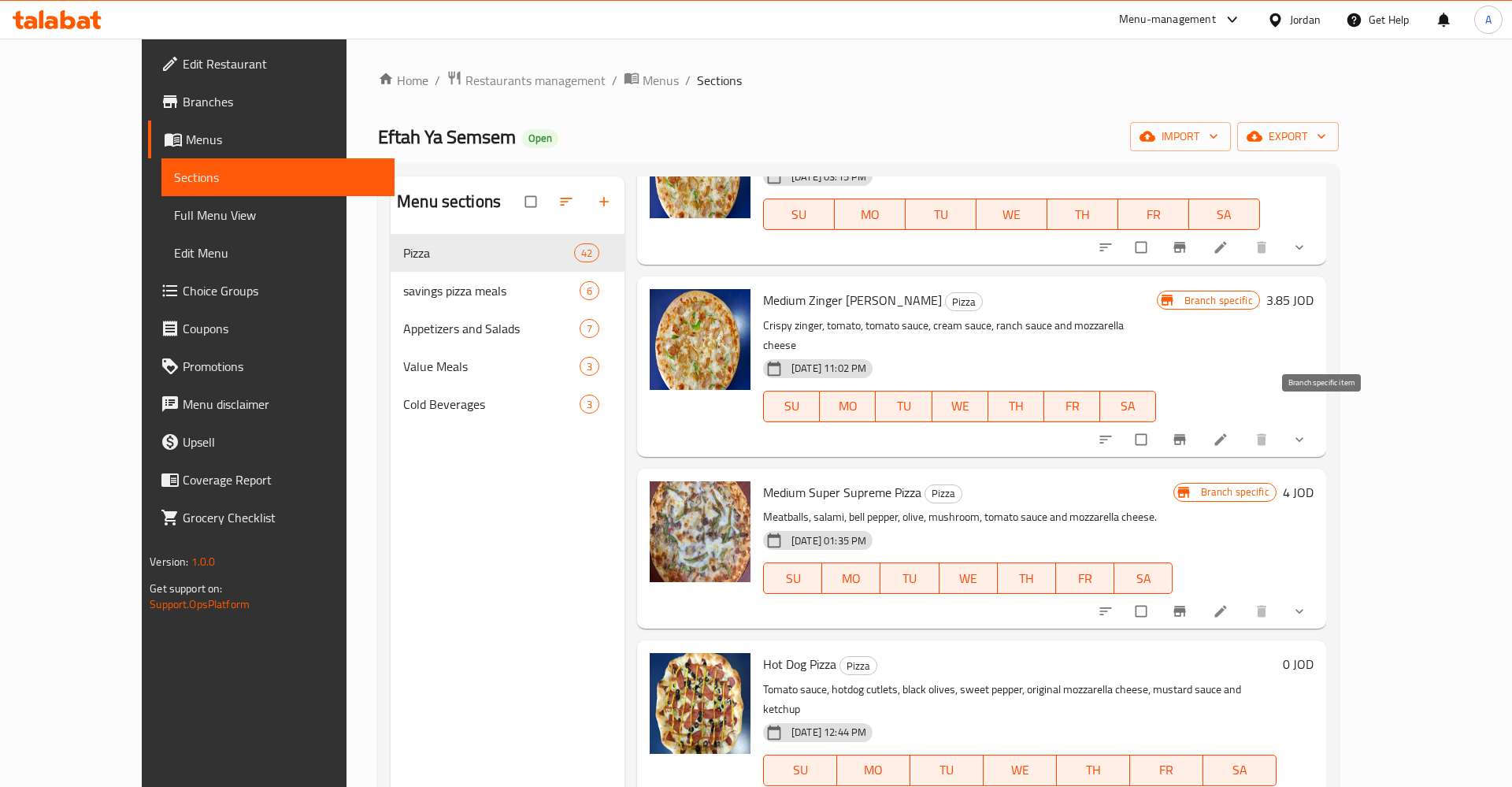
click at [1185, 434] on icon "Branch-specific-item" at bounding box center [1179, 439] width 12 height 10
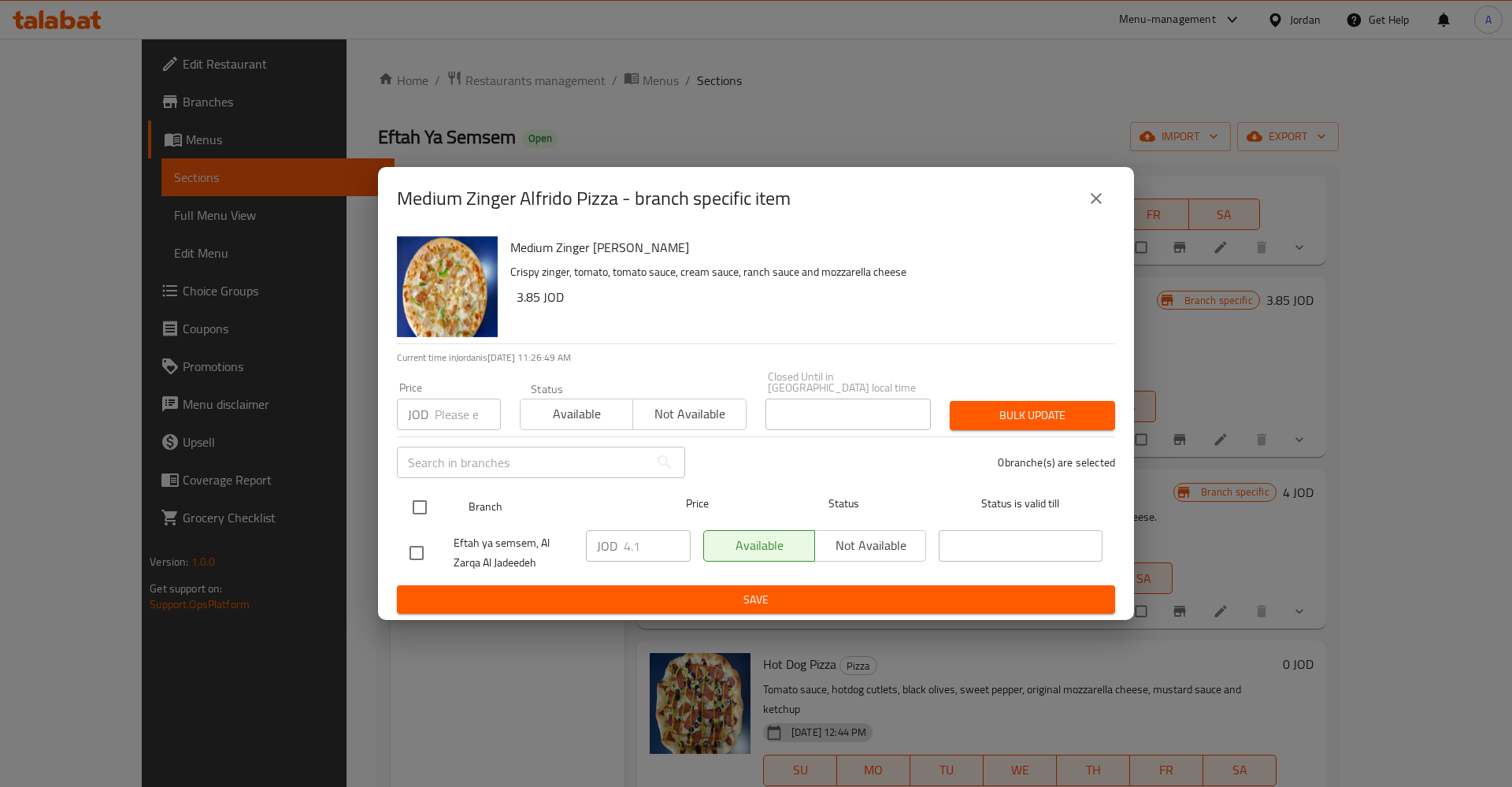
click at [430, 509] on input "checkbox" at bounding box center [419, 507] width 33 height 33
checkbox input "true"
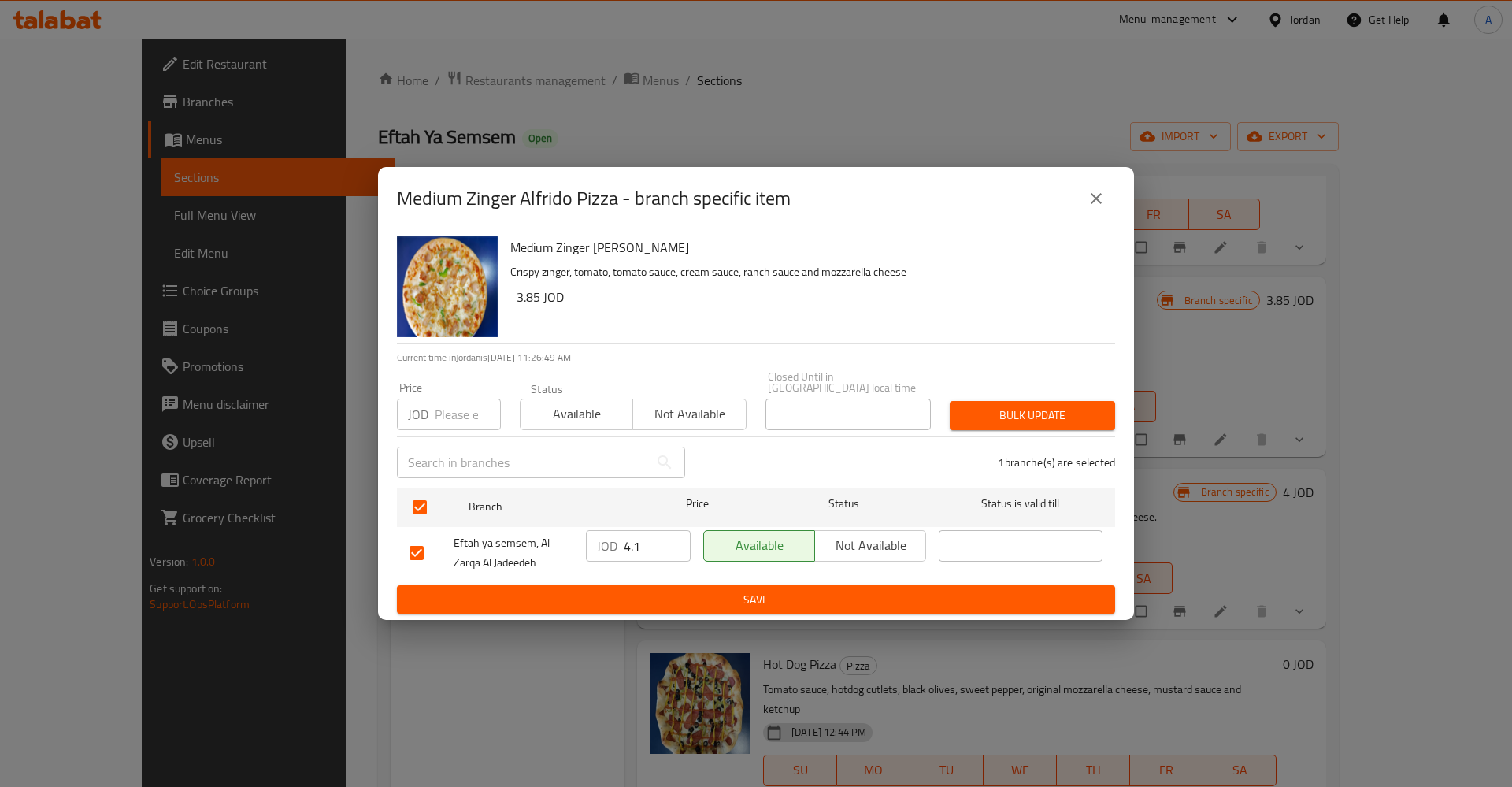
click at [638, 544] on input "4.1" at bounding box center [656, 545] width 67 height 31
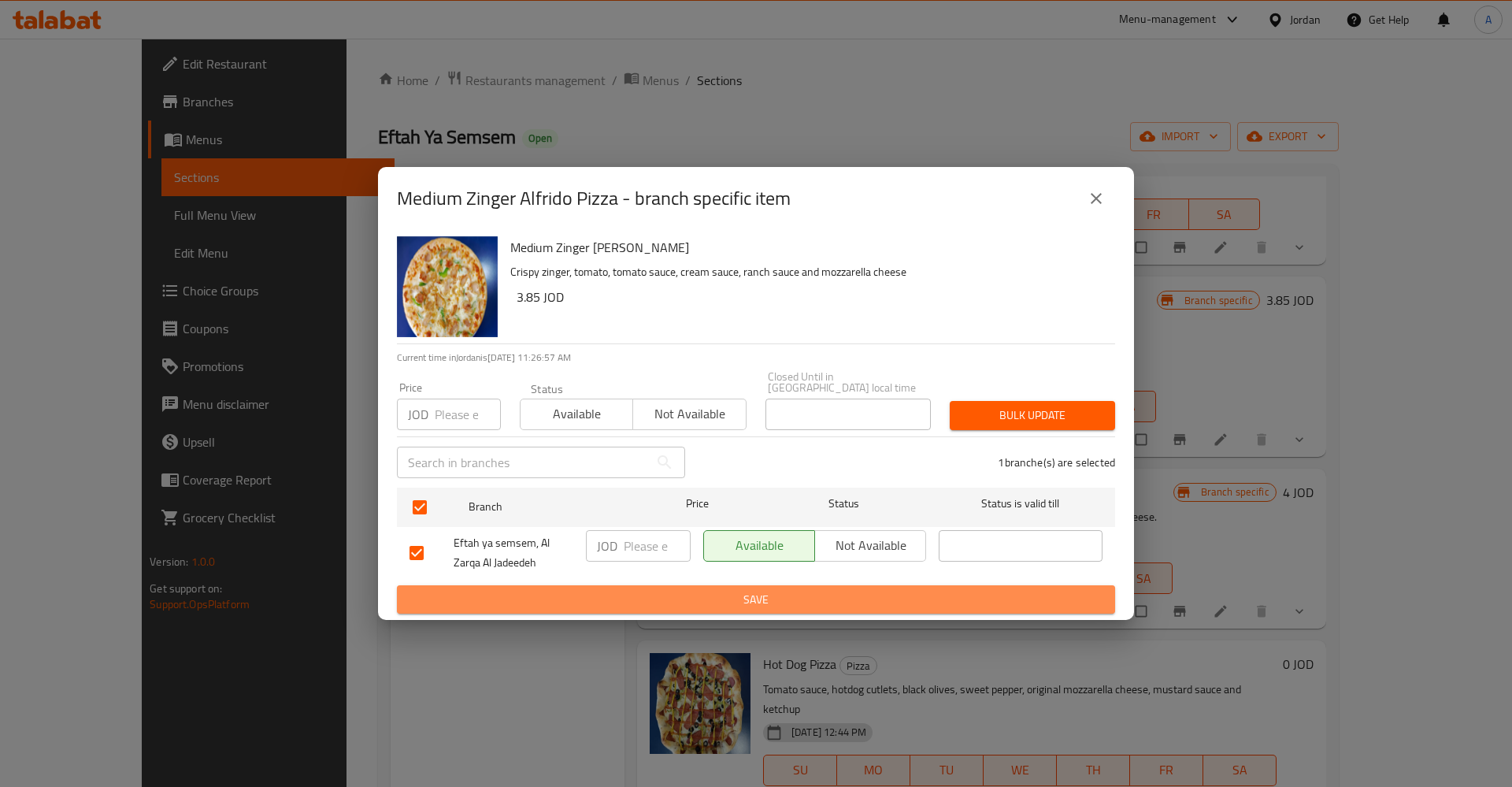
click at [756, 597] on span "Save" at bounding box center [756, 599] width 693 height 20
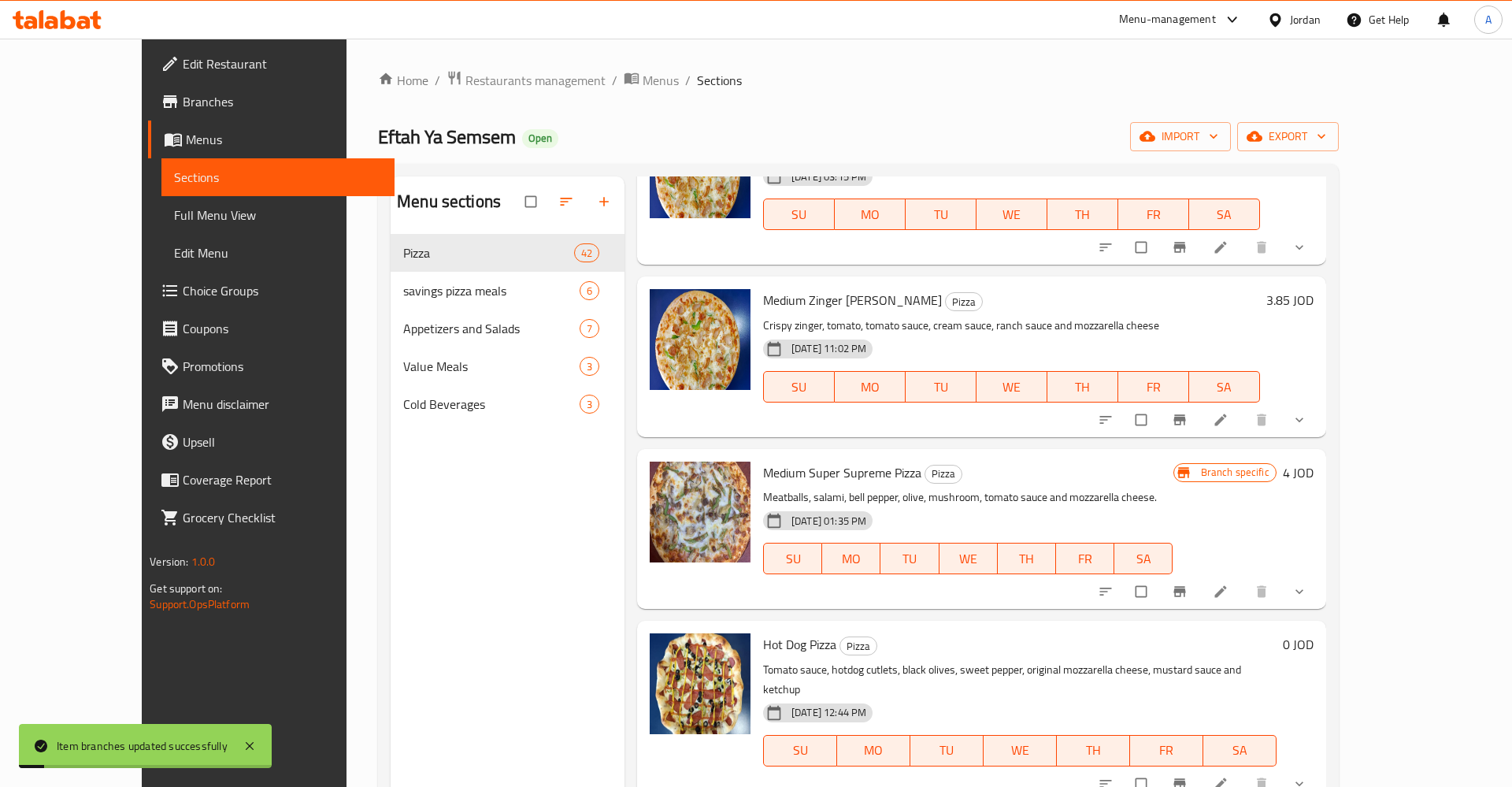
click at [1314, 301] on h6 "3.85 JOD" at bounding box center [1290, 300] width 47 height 22
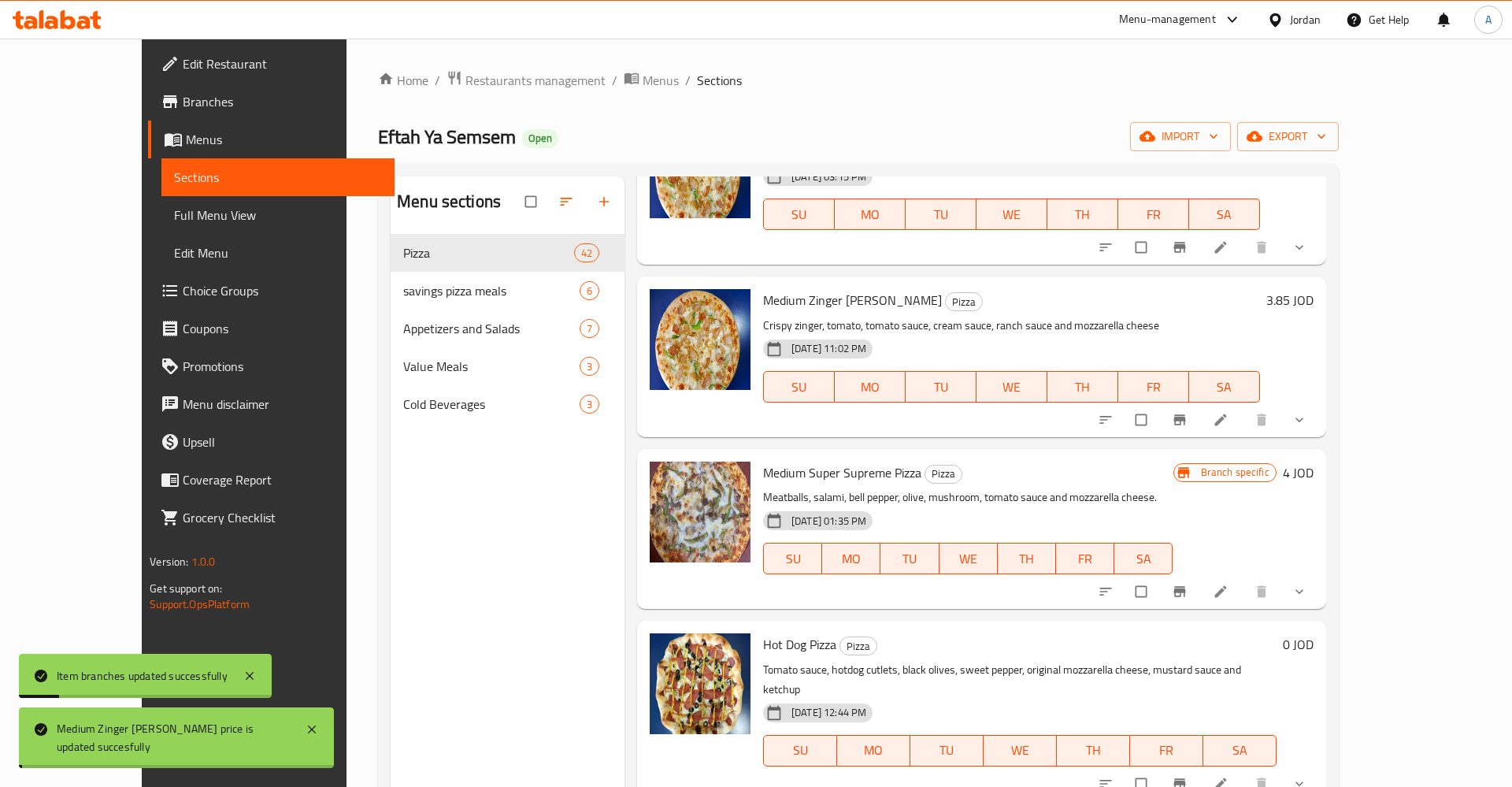
click at [1260, 307] on h6 "Medium Zinger Alfrido Pizza Pizza" at bounding box center [1011, 300] width 497 height 22
click at [1314, 309] on div "3.85 JOD" at bounding box center [1287, 300] width 54 height 22
click at [1314, 303] on h6 "3.85 JOD" at bounding box center [1290, 300] width 47 height 22
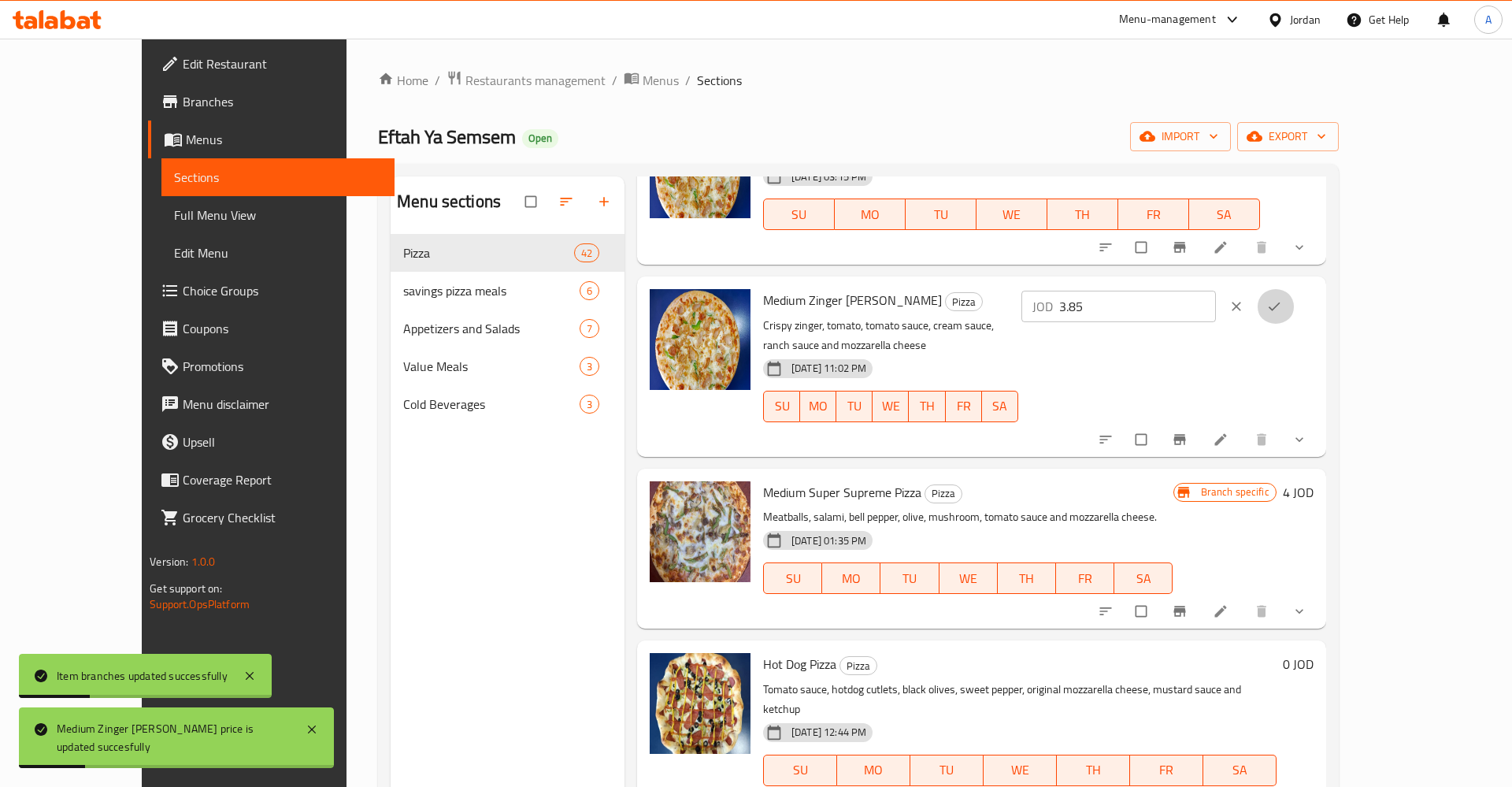
click at [1282, 305] on icon "ok" at bounding box center [1274, 306] width 16 height 16
click at [1078, 307] on h6 "Medium Zinger Alfrido Pizza Pizza" at bounding box center [920, 300] width 315 height 22
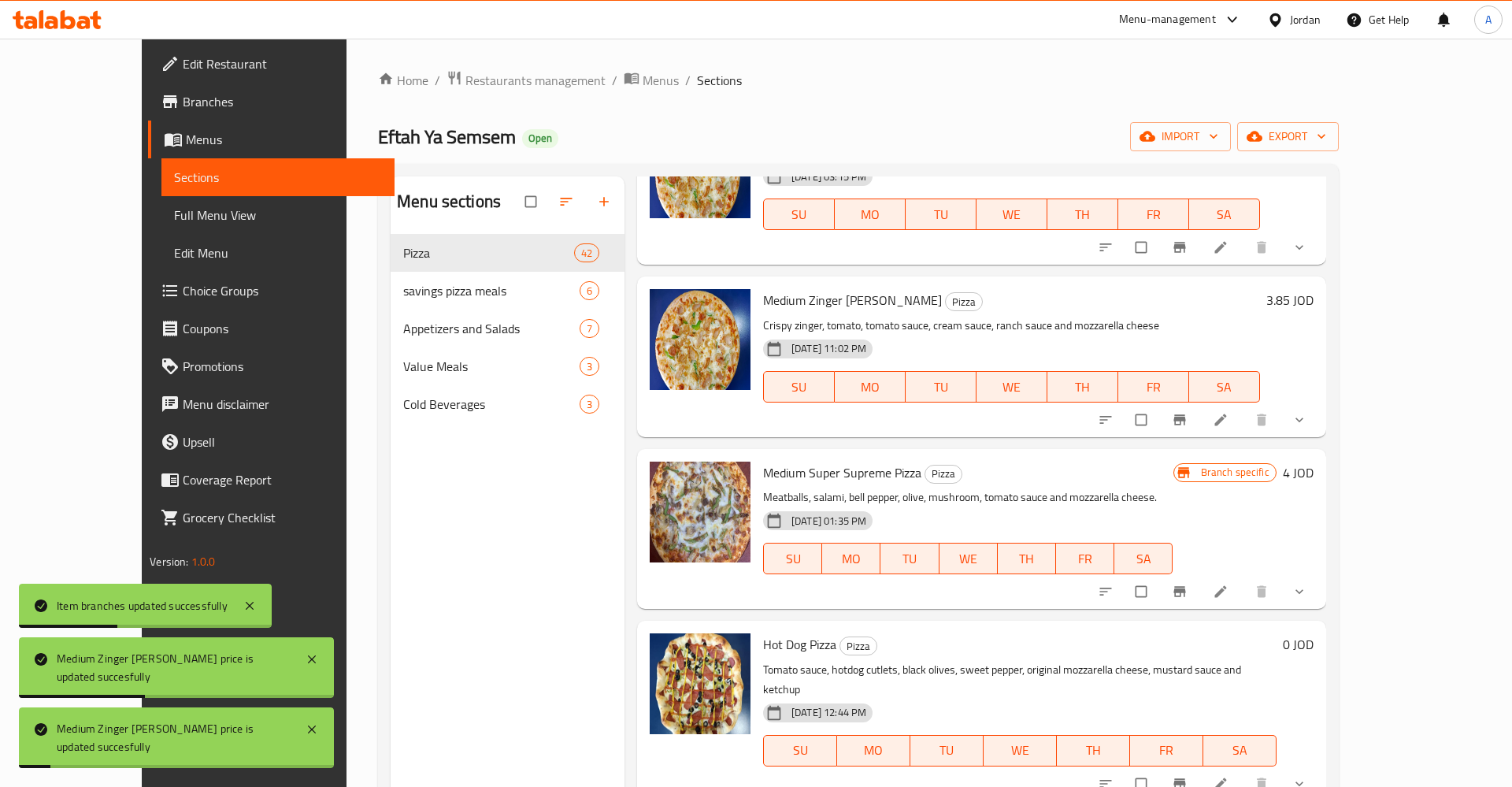
click at [1314, 306] on h6 "3.85 JOD" at bounding box center [1290, 300] width 47 height 22
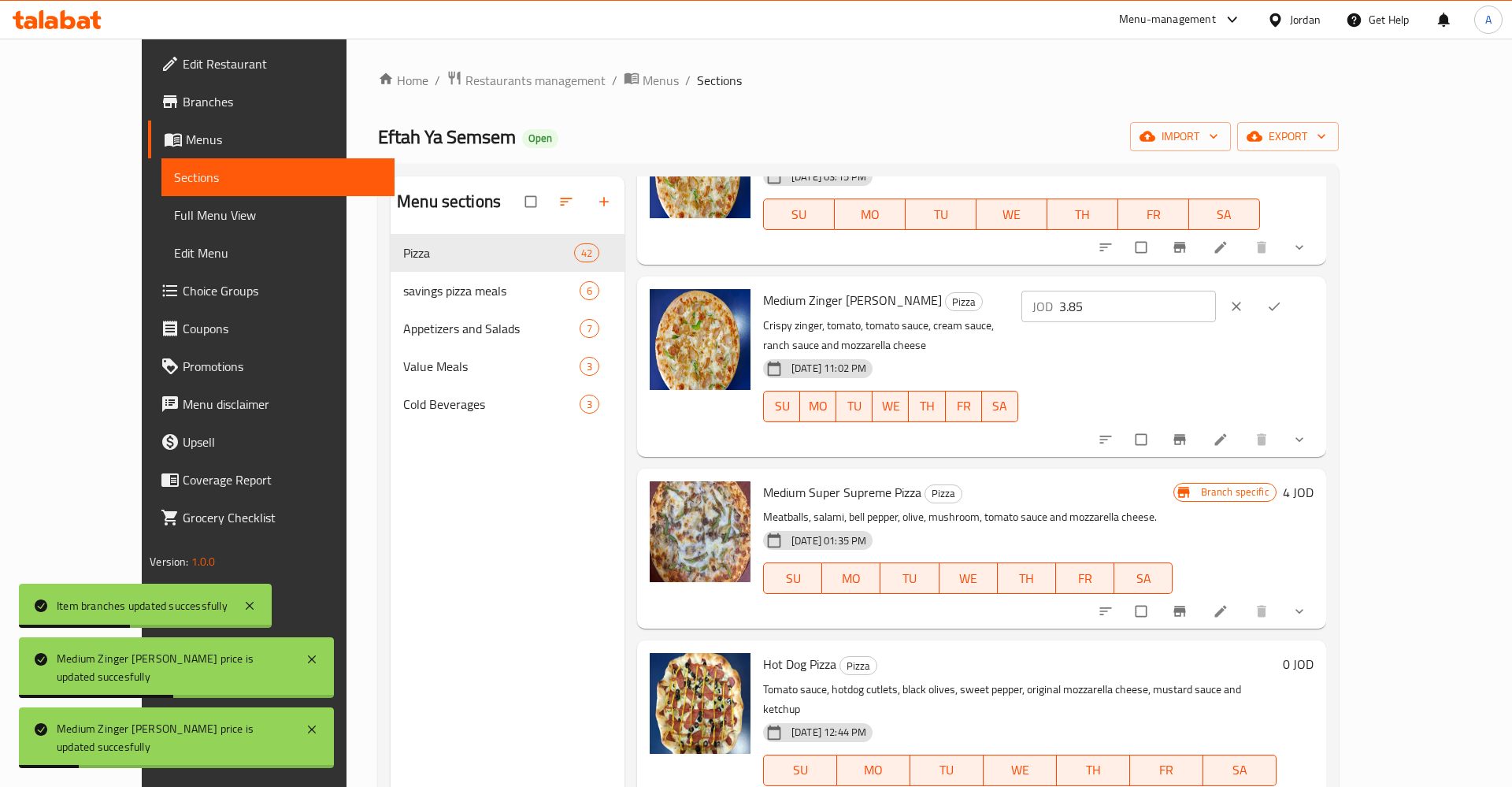
click at [1215, 315] on input "3.85" at bounding box center [1137, 306] width 156 height 31
type input "3"
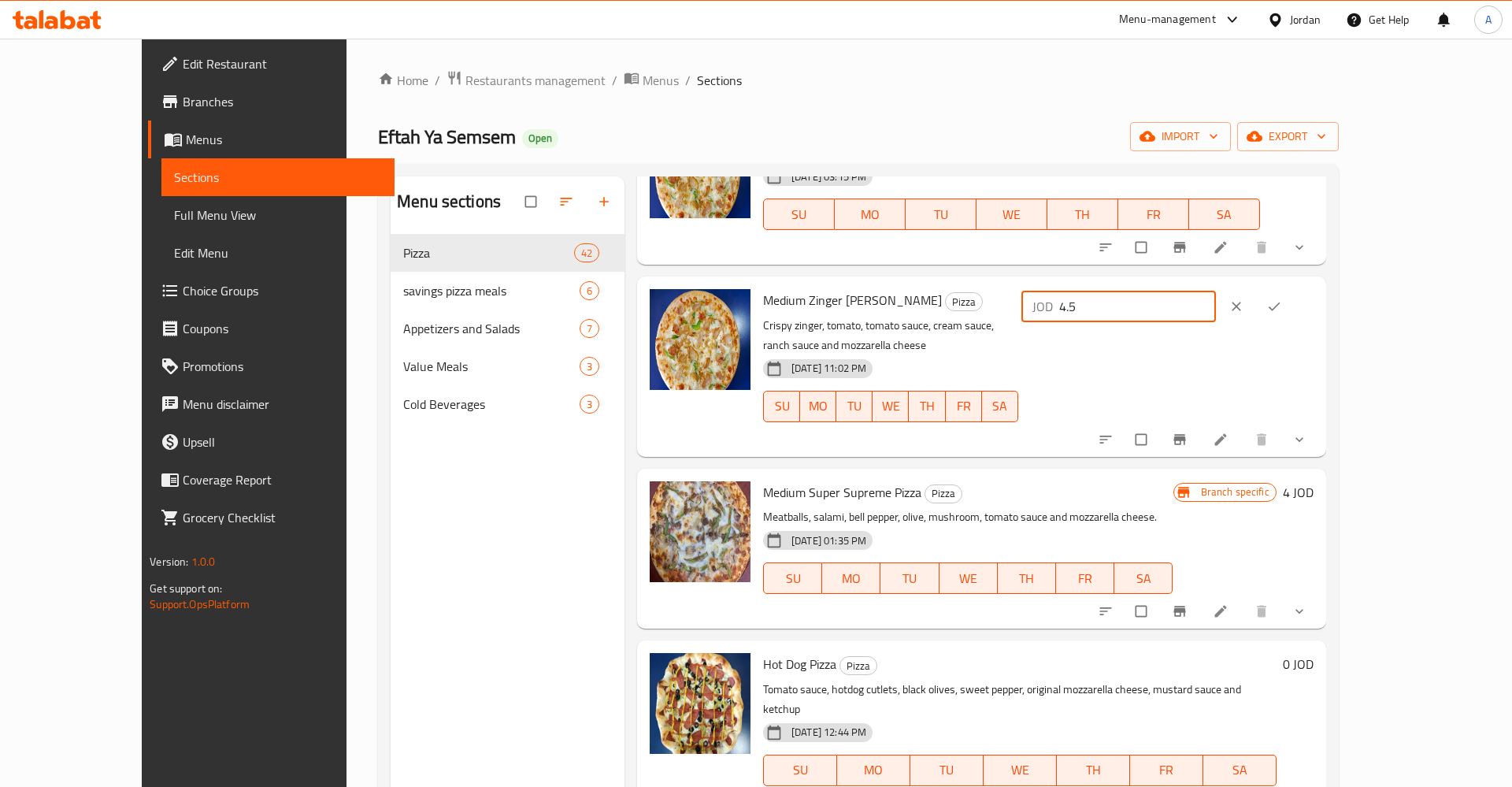
type input "4.5"
click at [1282, 303] on icon "ok" at bounding box center [1274, 306] width 16 height 16
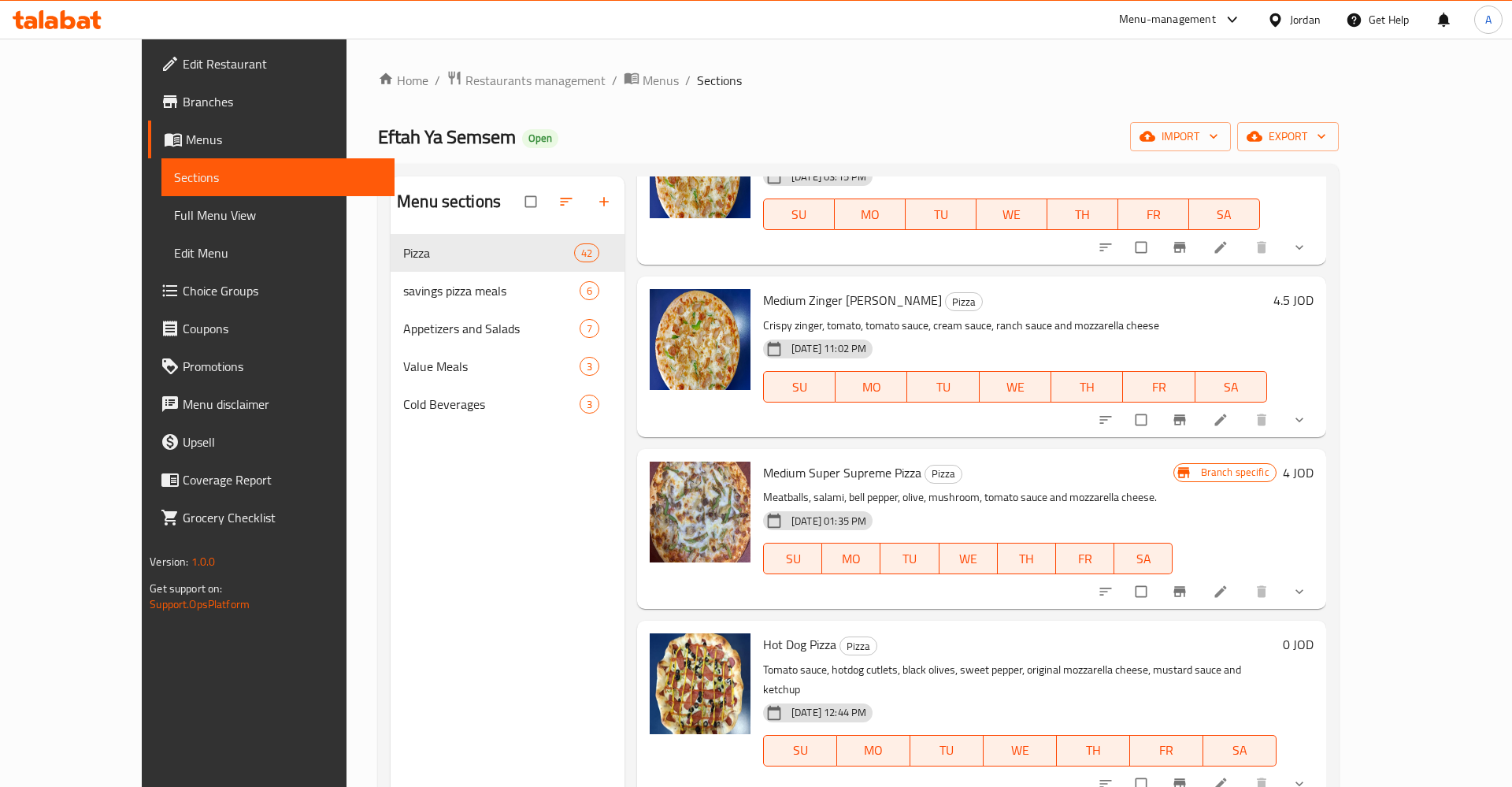
click at [1314, 299] on h6 "4.5 JOD" at bounding box center [1293, 300] width 40 height 22
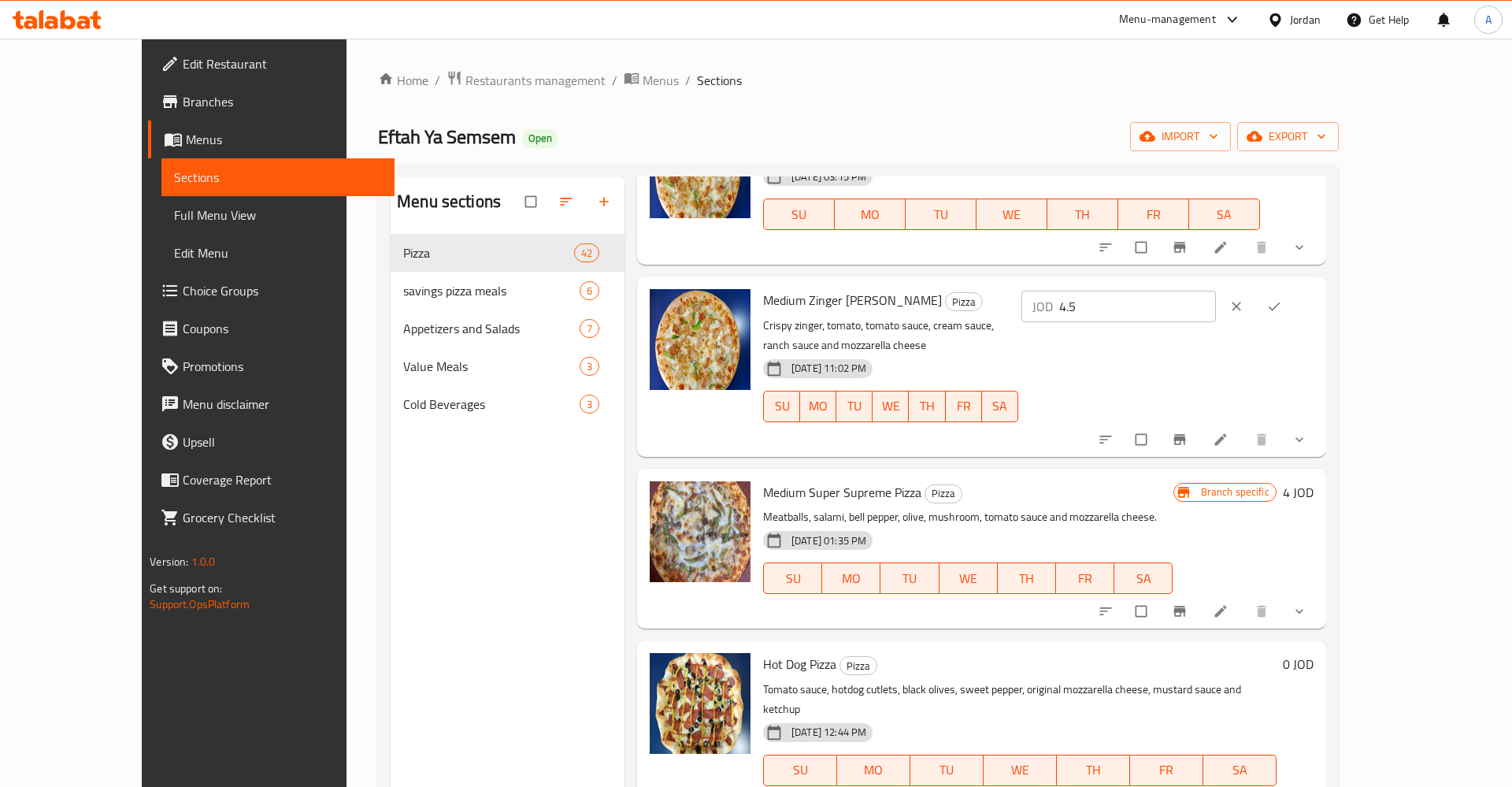
click at [1215, 314] on input "4.5" at bounding box center [1137, 306] width 156 height 31
type input "4.25"
click at [1282, 309] on icon "ok" at bounding box center [1274, 306] width 16 height 16
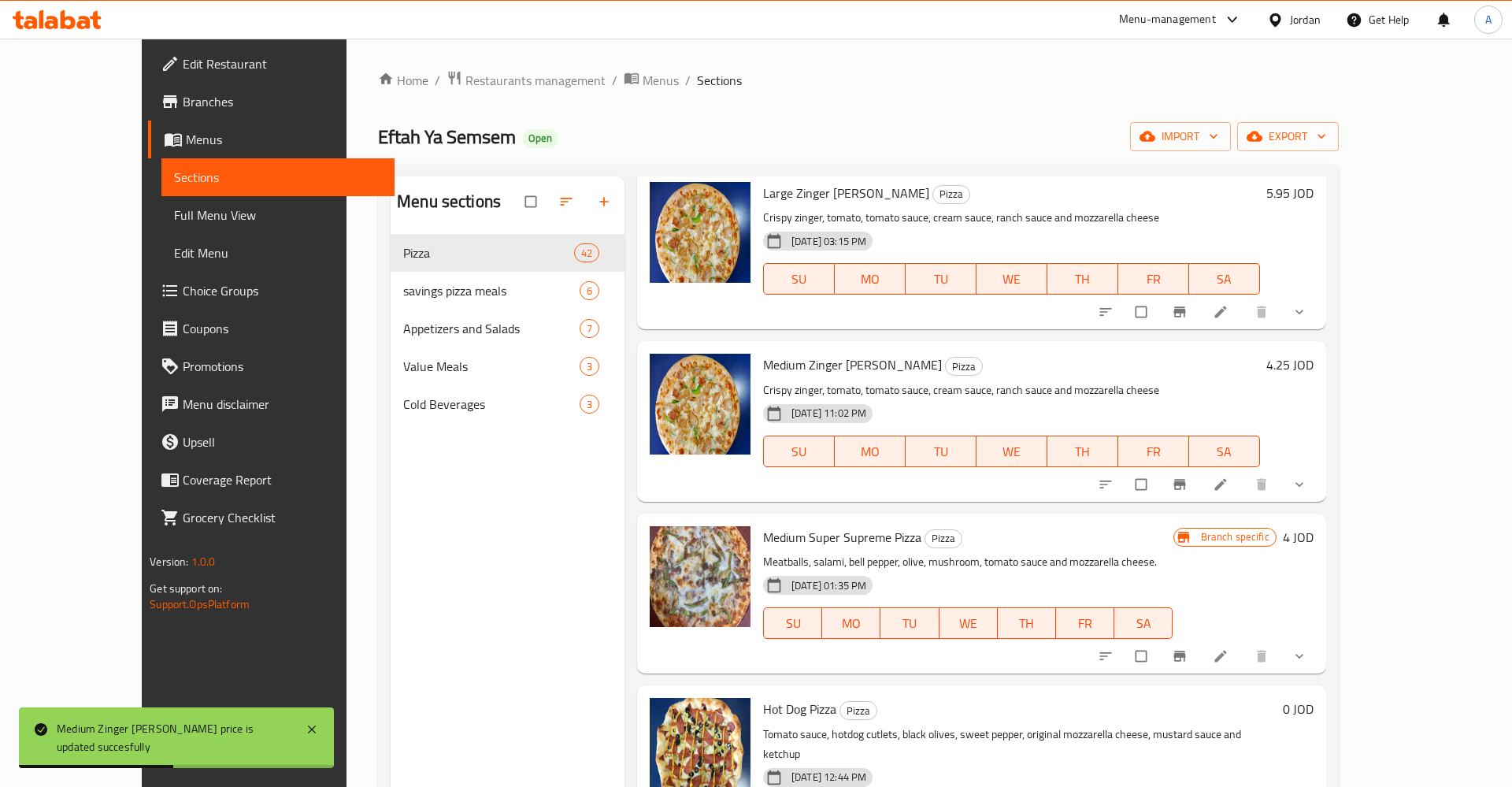
scroll to position [0, 0]
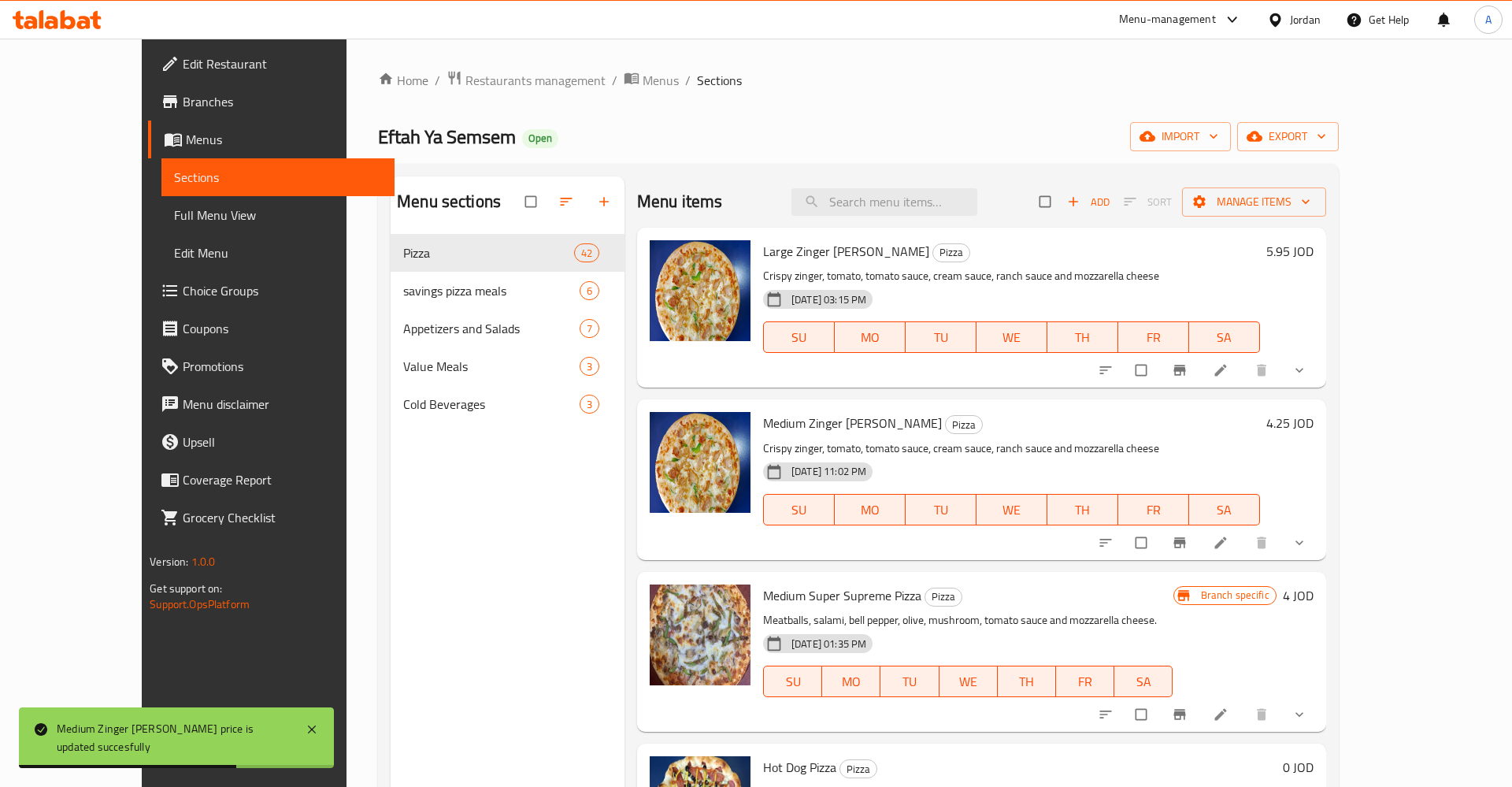
click at [819, 418] on span "Medium Zinger [PERSON_NAME]" at bounding box center [852, 423] width 179 height 23
click at [773, 430] on span "Medium Zinger [PERSON_NAME]" at bounding box center [852, 423] width 179 height 23
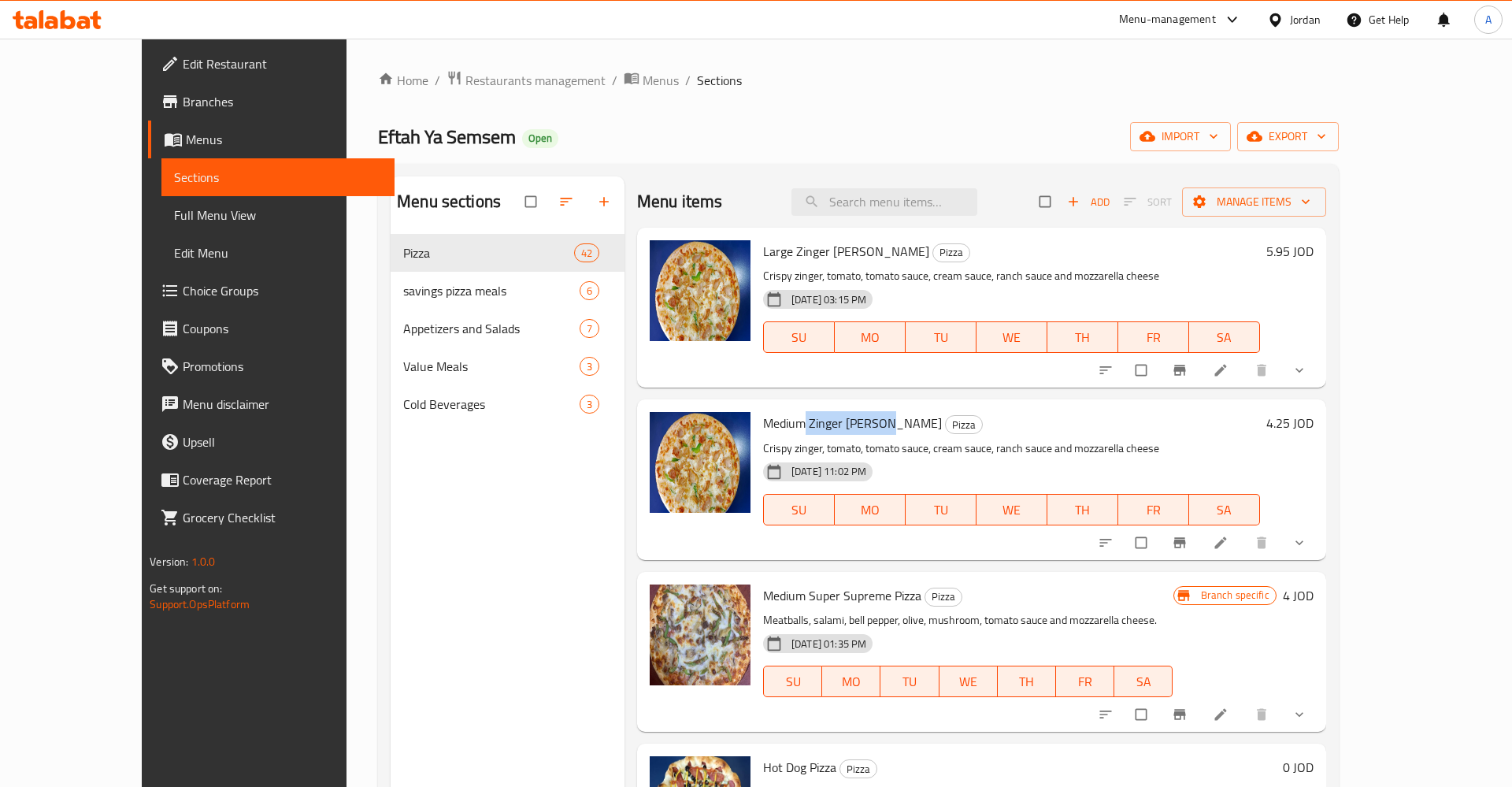
drag, startPoint x: 769, startPoint y: 416, endPoint x: 846, endPoint y: 418, distance: 77.0
click at [846, 418] on span "Medium Zinger [PERSON_NAME]" at bounding box center [852, 423] width 179 height 23
copy span "Zinger Alfrido"
click at [915, 205] on input "search" at bounding box center [884, 202] width 186 height 28
paste input "Zinger Alfrido"
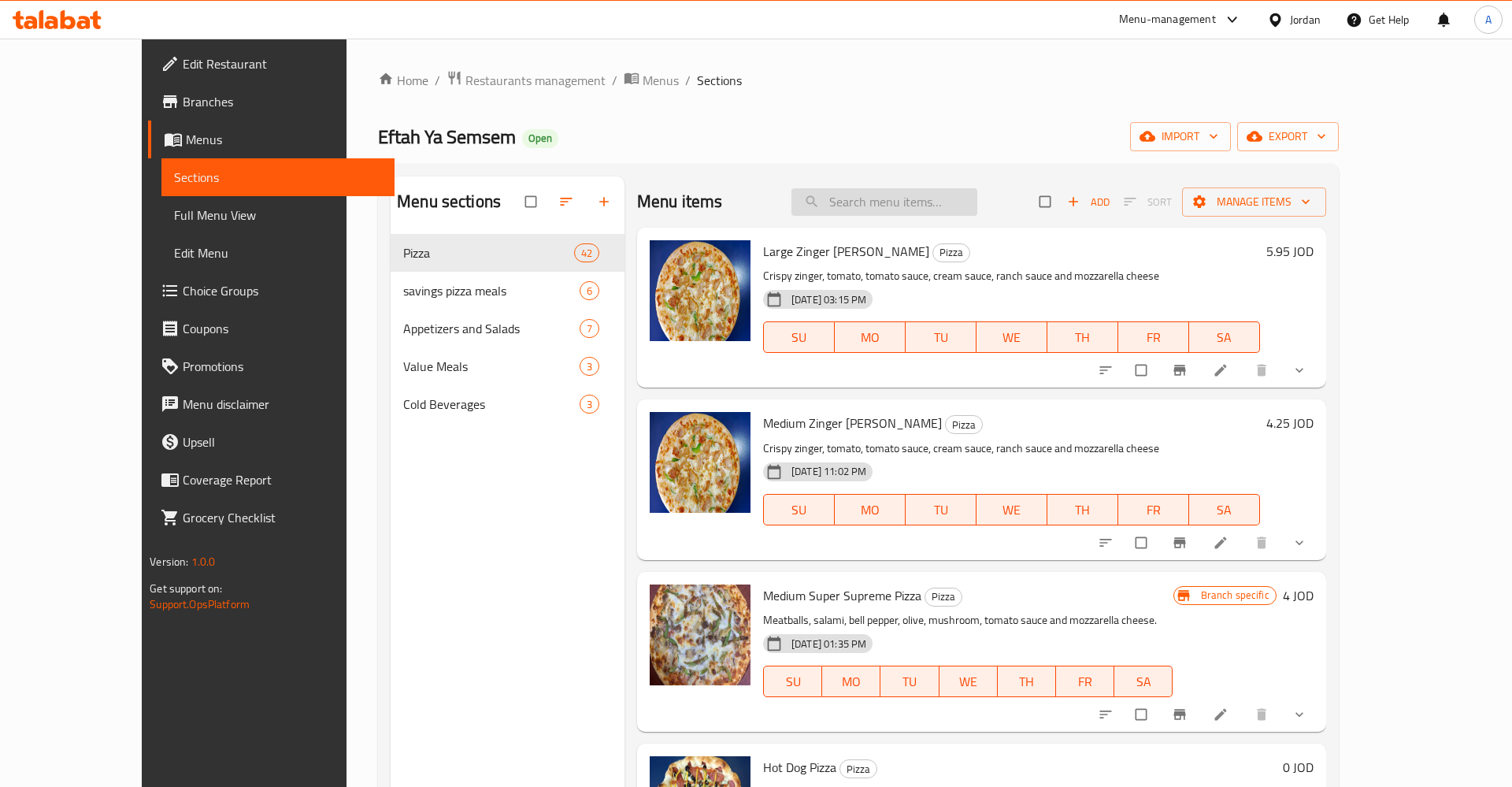
type input "Zinger Alfrido"
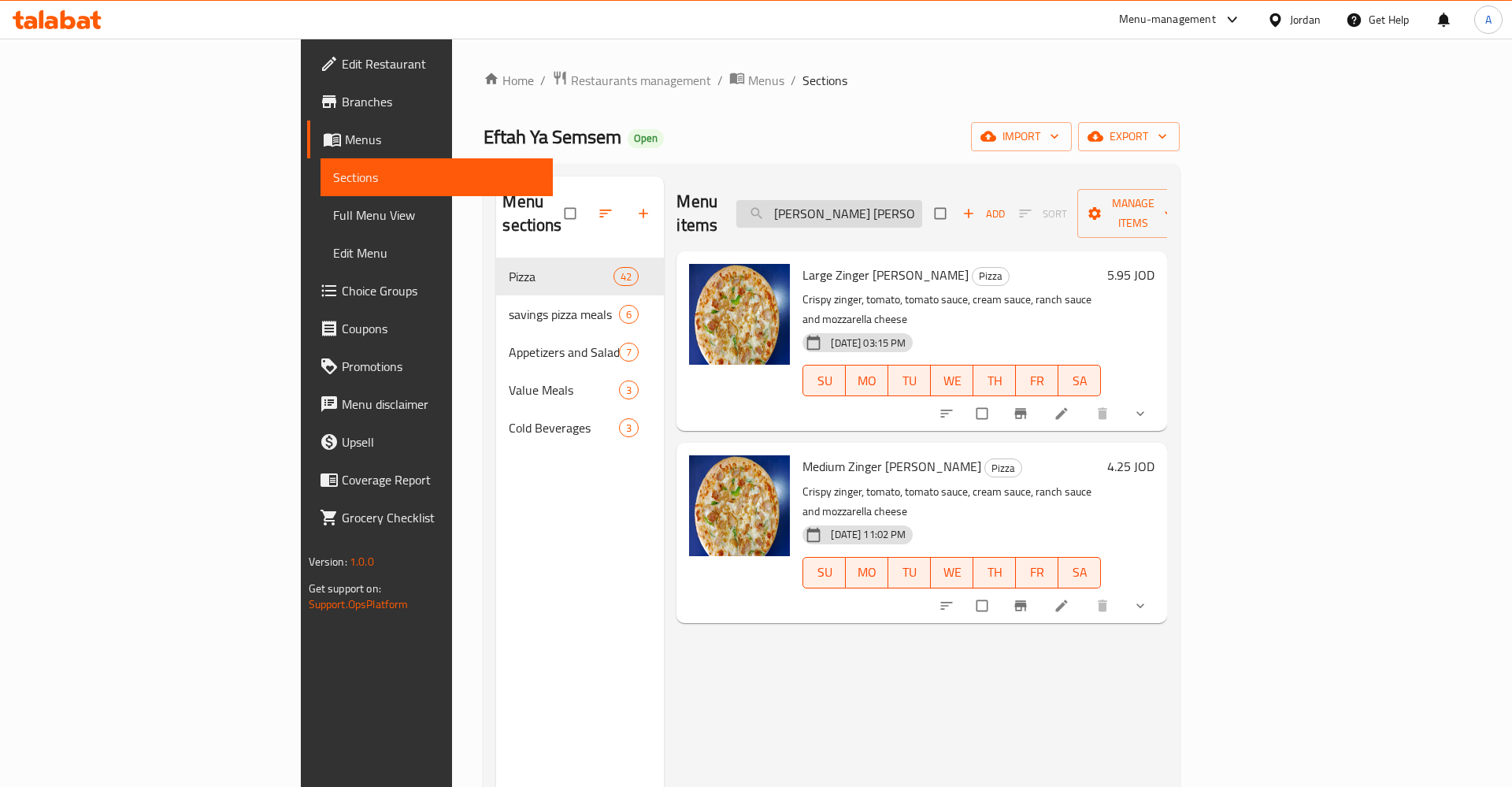
click at [923, 200] on input "Zinger Alfrido" at bounding box center [829, 213] width 186 height 28
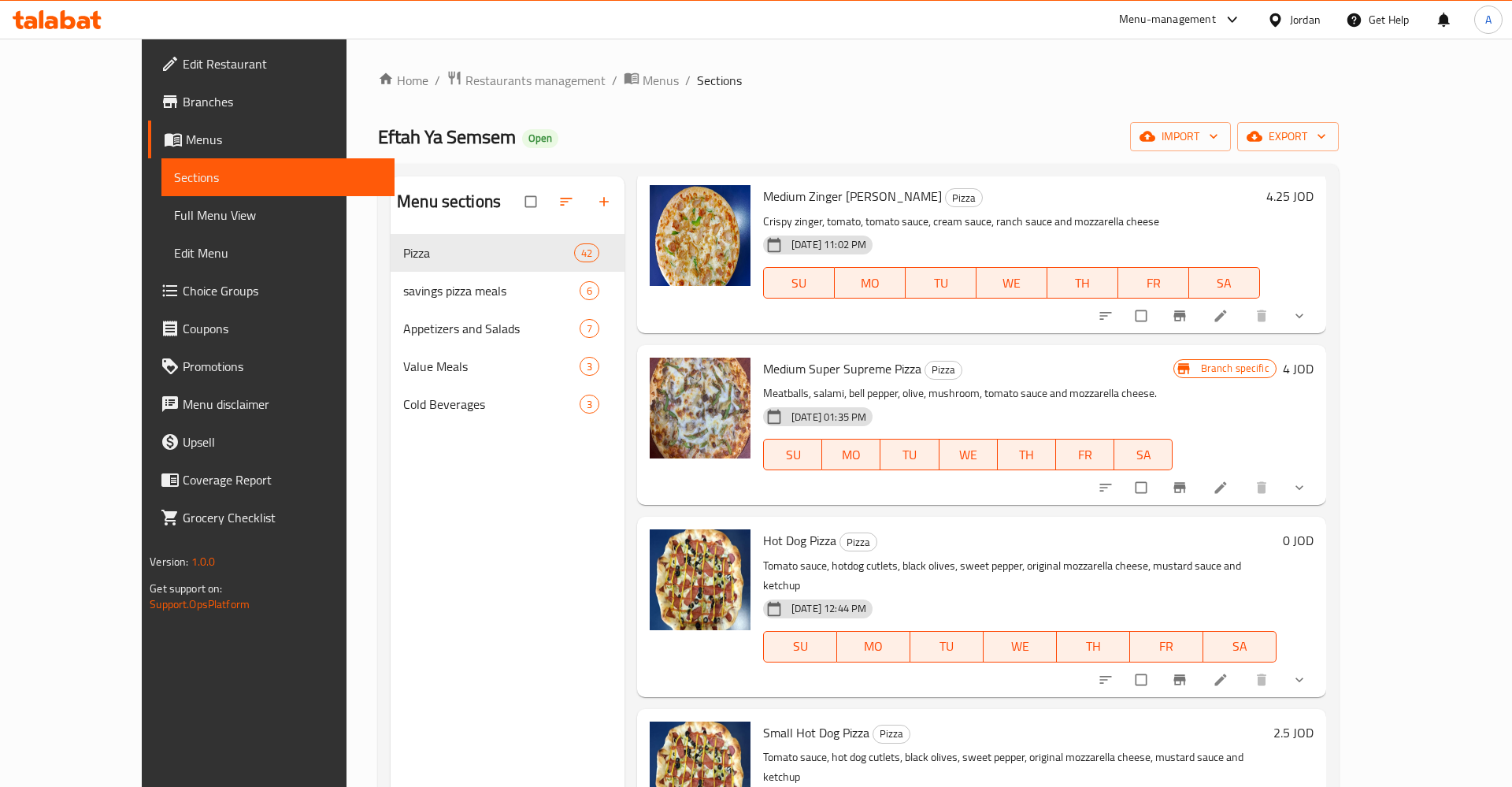
scroll to position [246, 0]
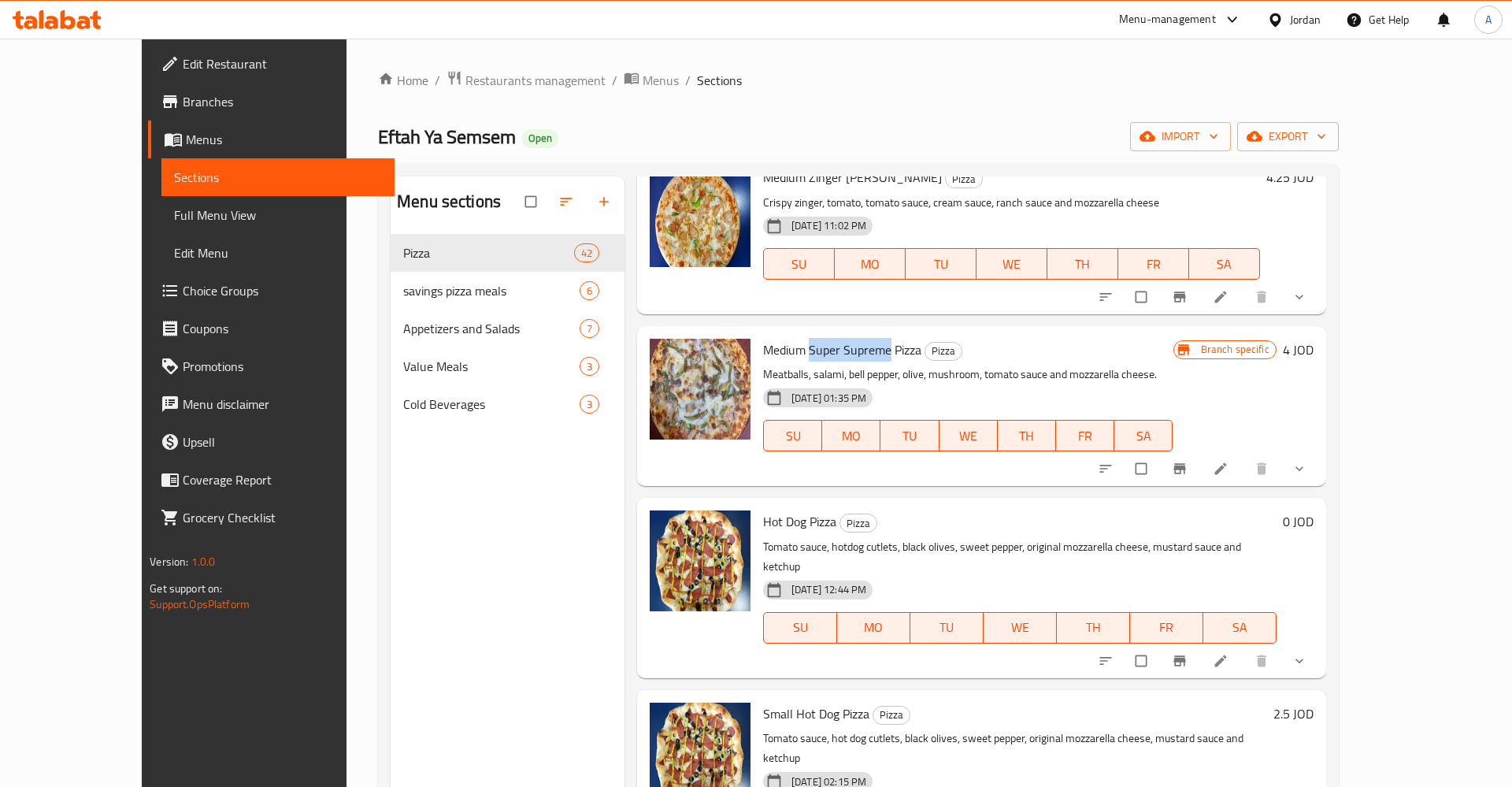
drag, startPoint x: 773, startPoint y: 348, endPoint x: 855, endPoint y: 351, distance: 82.1
click at [855, 351] on span "Medium Super Supreme Pizza" at bounding box center [841, 349] width 158 height 23
copy span "Super Supreme"
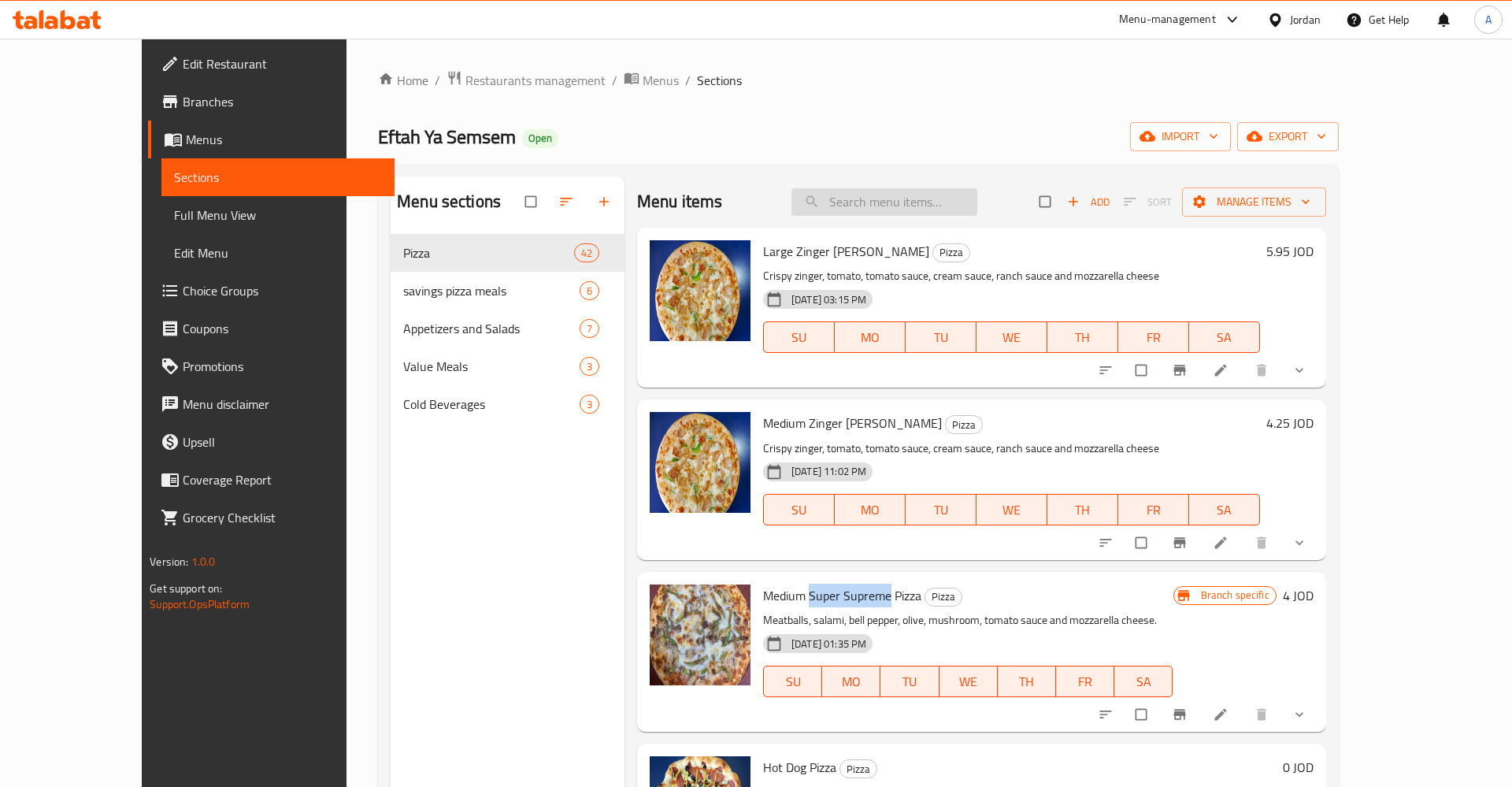
drag, startPoint x: 909, startPoint y: 175, endPoint x: 906, endPoint y: 194, distance: 19.2
paste input "Super Supreme"
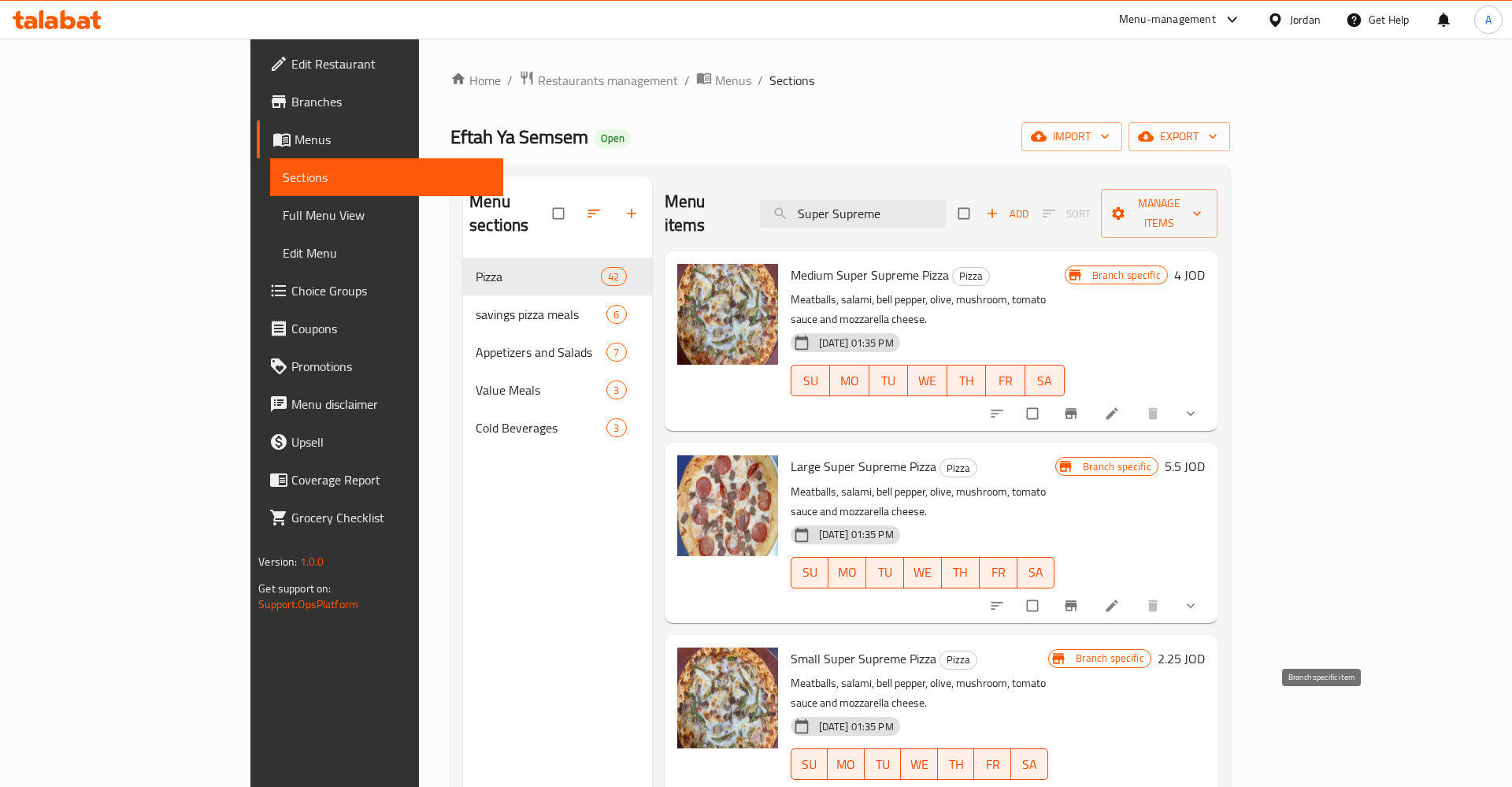
type input "Super Supreme"
click at [1076, 786] on icon "Branch-specific-item" at bounding box center [1070, 797] width 12 height 10
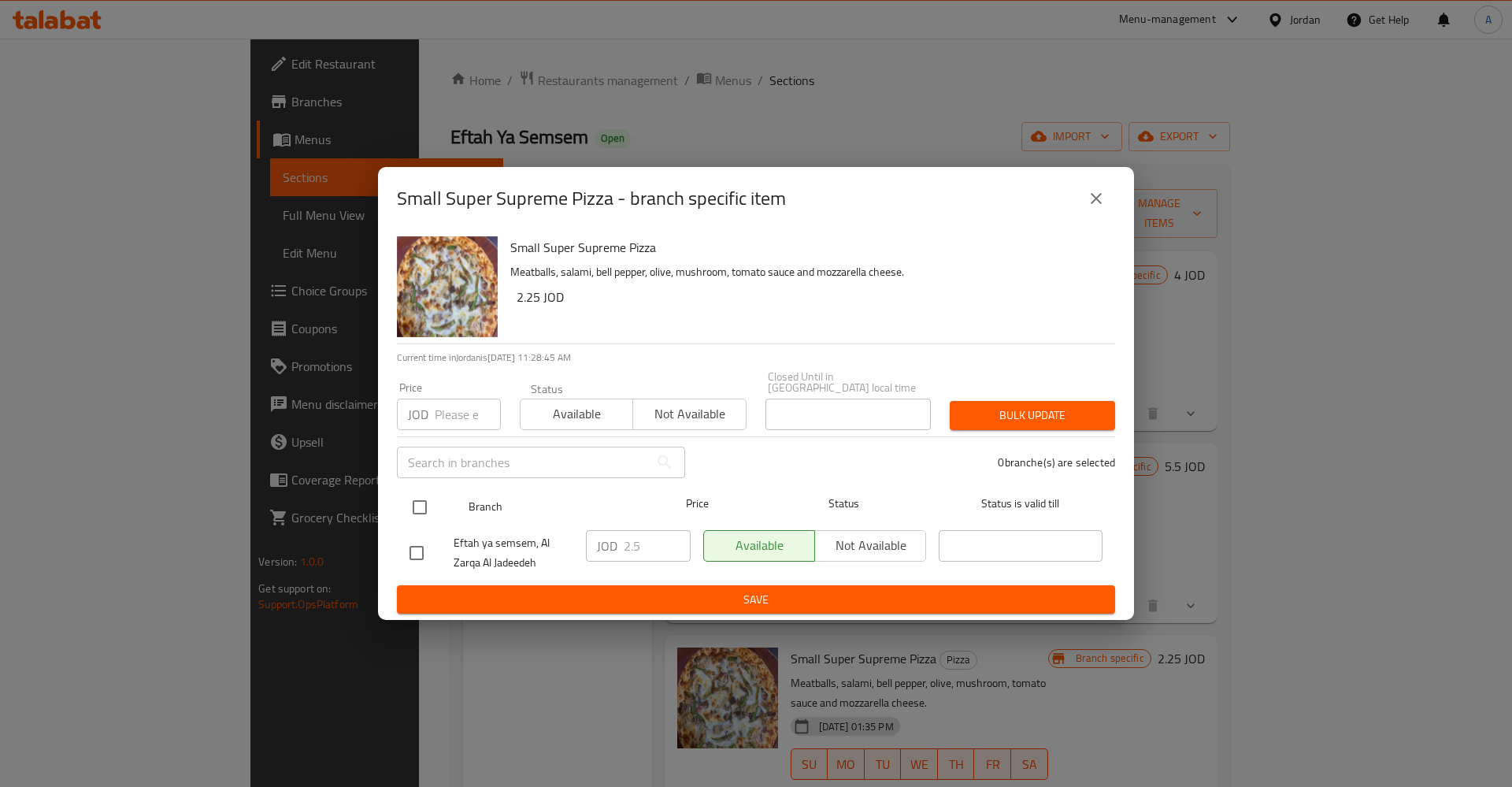
click at [414, 494] on input "checkbox" at bounding box center [419, 507] width 33 height 33
checkbox input "true"
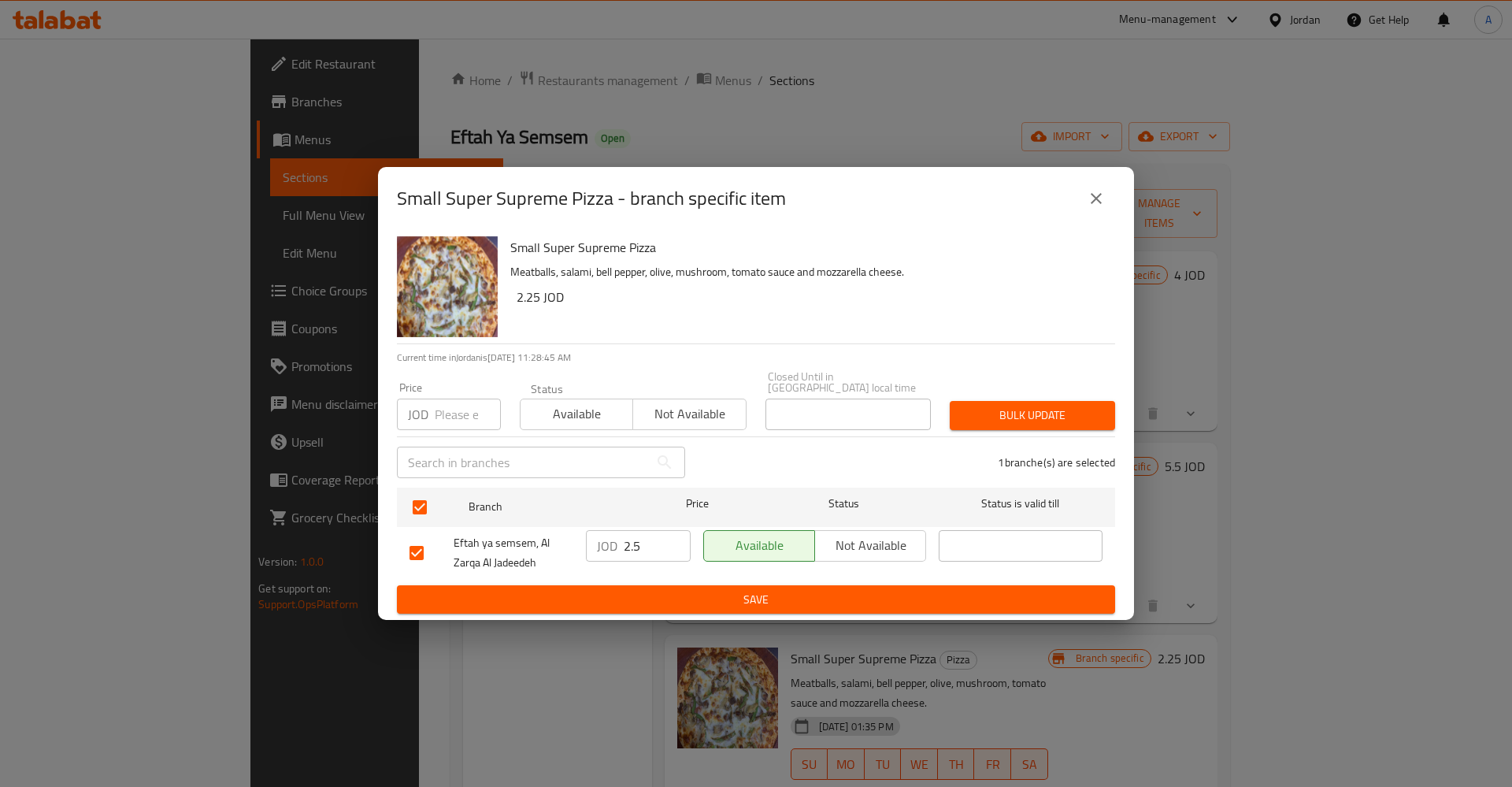
click at [614, 544] on p "JOD" at bounding box center [606, 545] width 21 height 19
click at [635, 540] on input "2.5" at bounding box center [656, 545] width 67 height 31
click at [813, 592] on span "Save" at bounding box center [756, 599] width 693 height 20
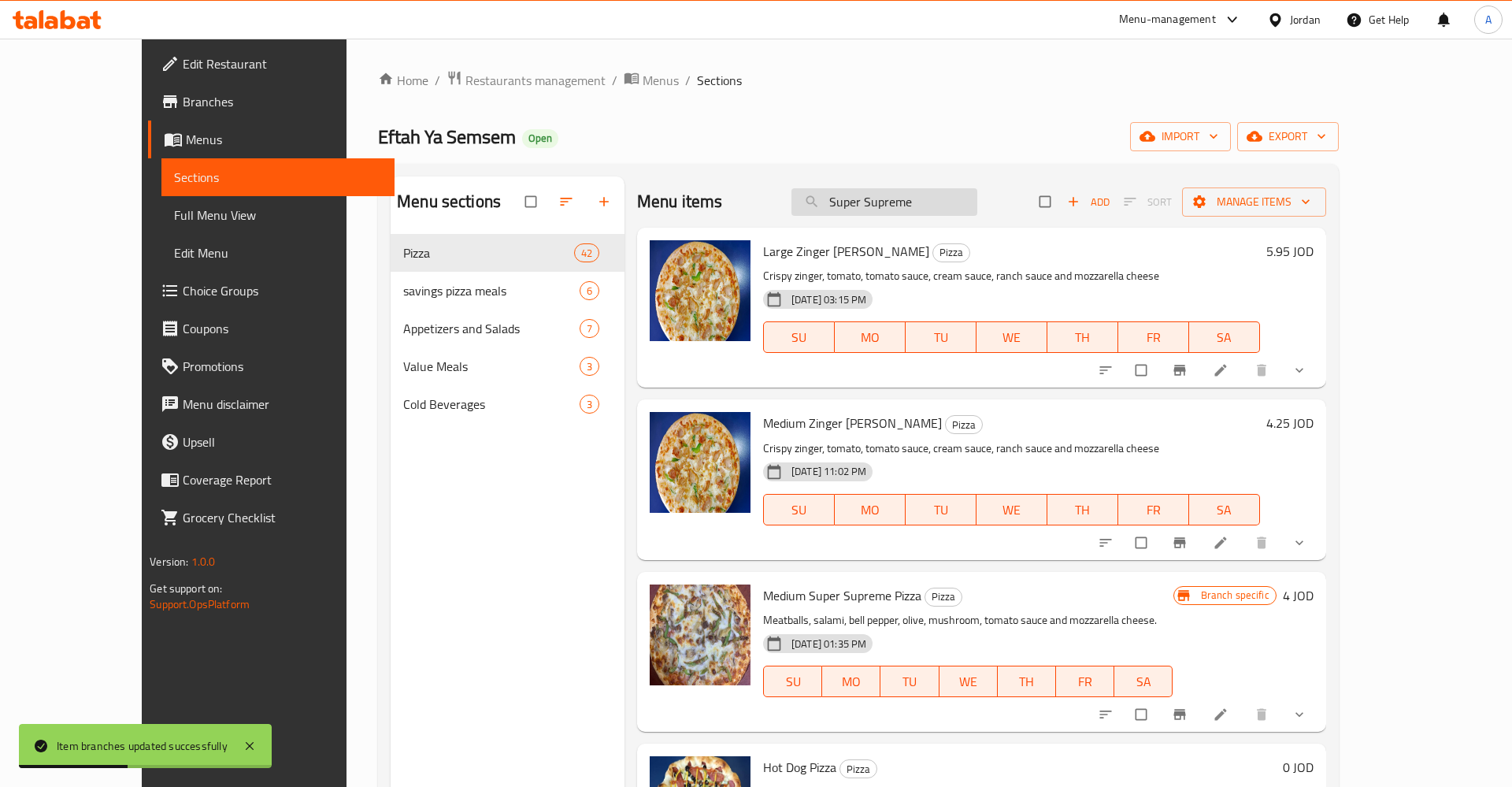
click at [977, 203] on input "Super Supreme" at bounding box center [884, 202] width 186 height 28
type input "Super Supreme"
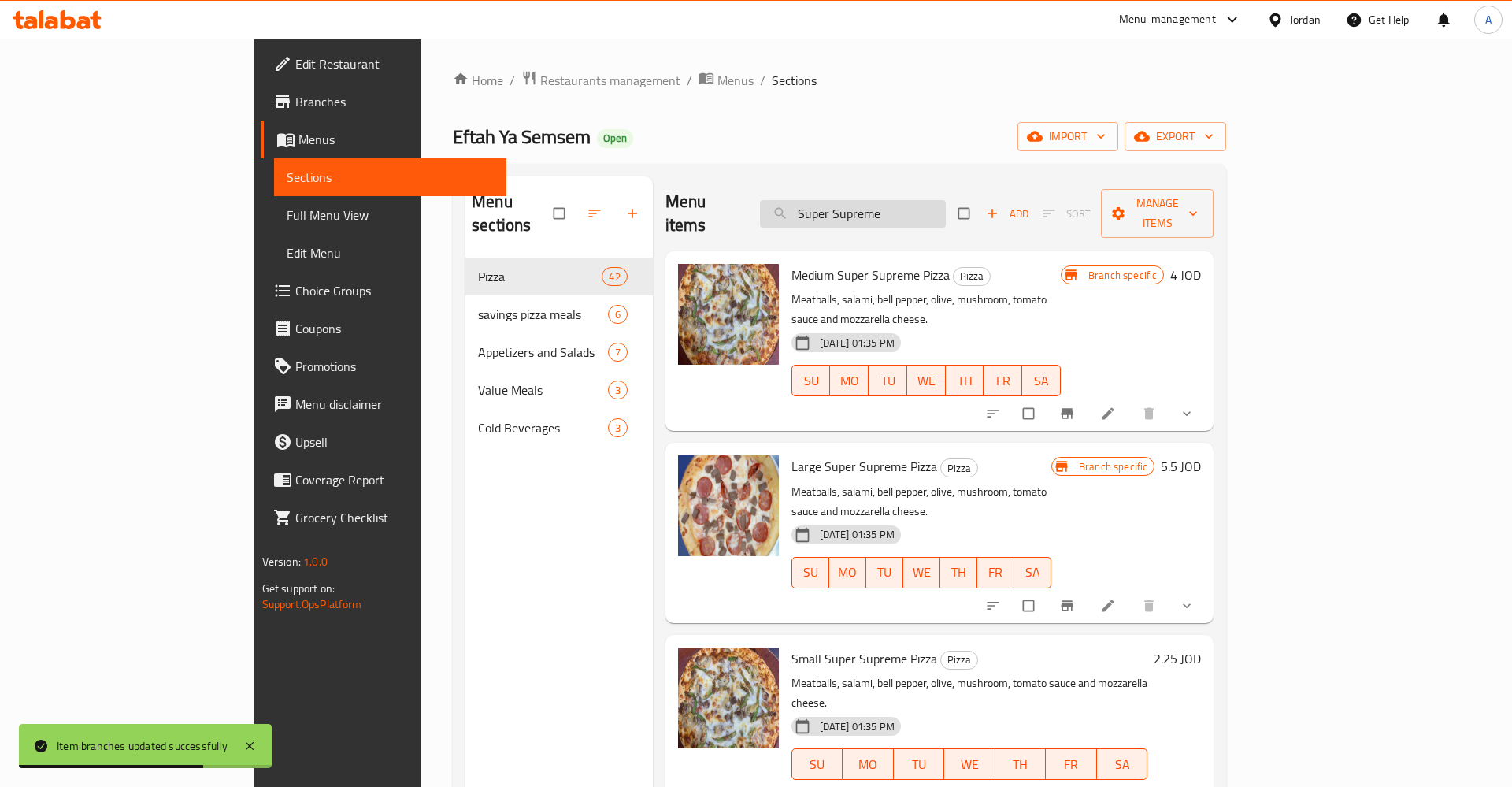
click at [946, 213] on input "Super Supreme" at bounding box center [853, 213] width 186 height 28
click at [946, 205] on input "Super Supreme" at bounding box center [853, 213] width 186 height 28
click at [1088, 397] on button "Branch-specific-item" at bounding box center [1068, 414] width 38 height 35
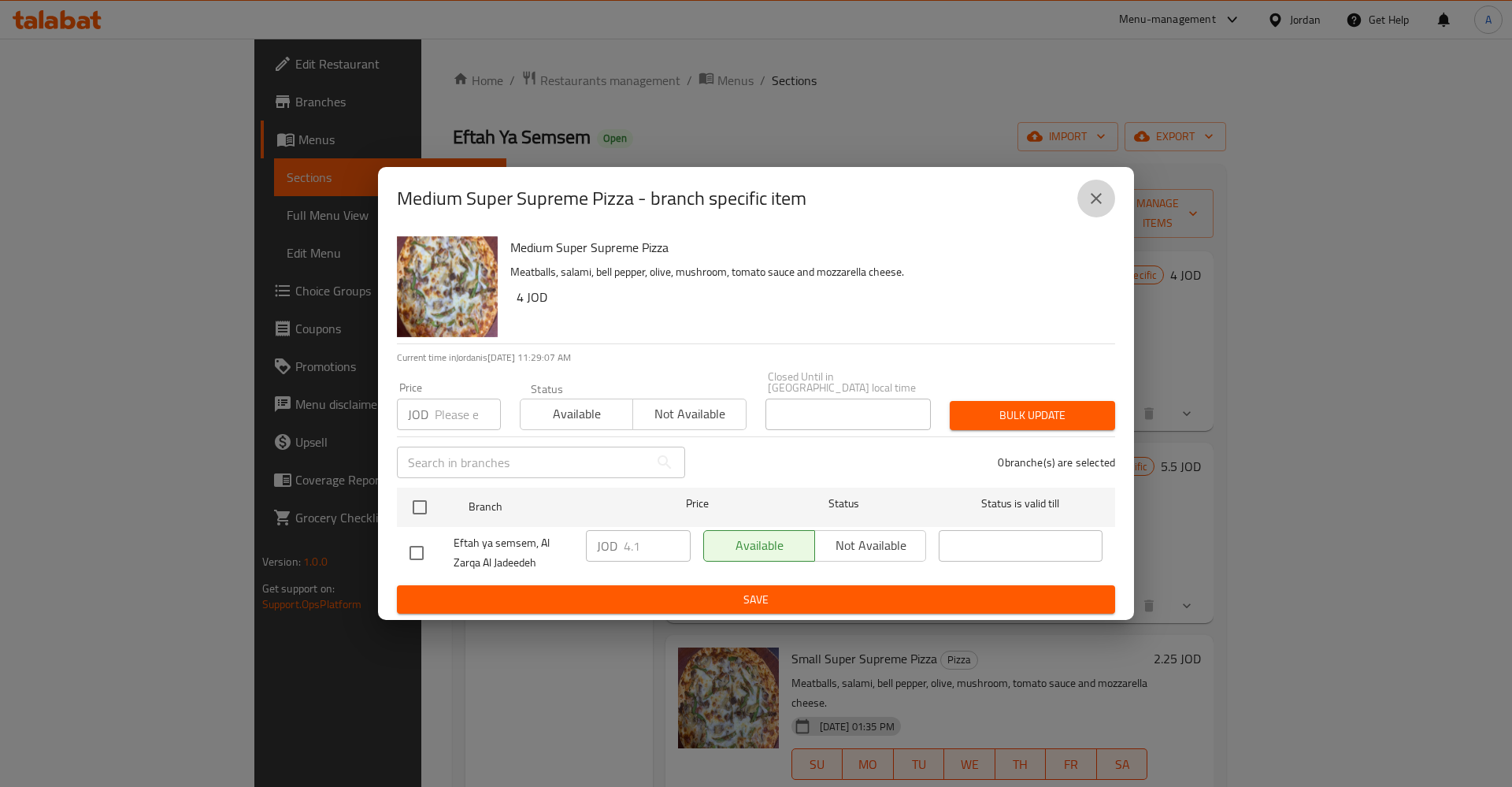
click at [1089, 199] on icon "close" at bounding box center [1096, 198] width 19 height 19
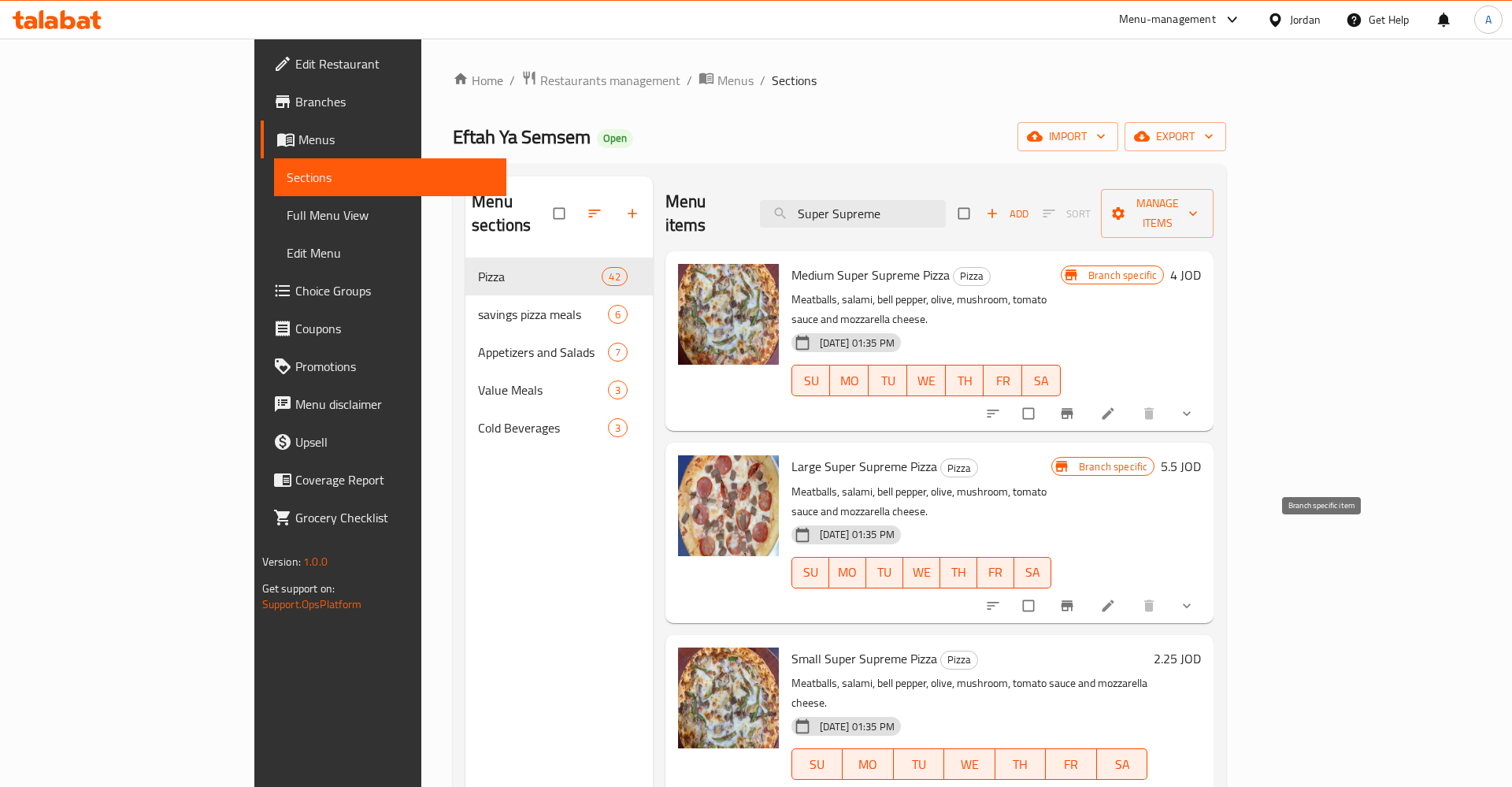
click at [1075, 598] on icon "Branch-specific-item" at bounding box center [1067, 606] width 16 height 16
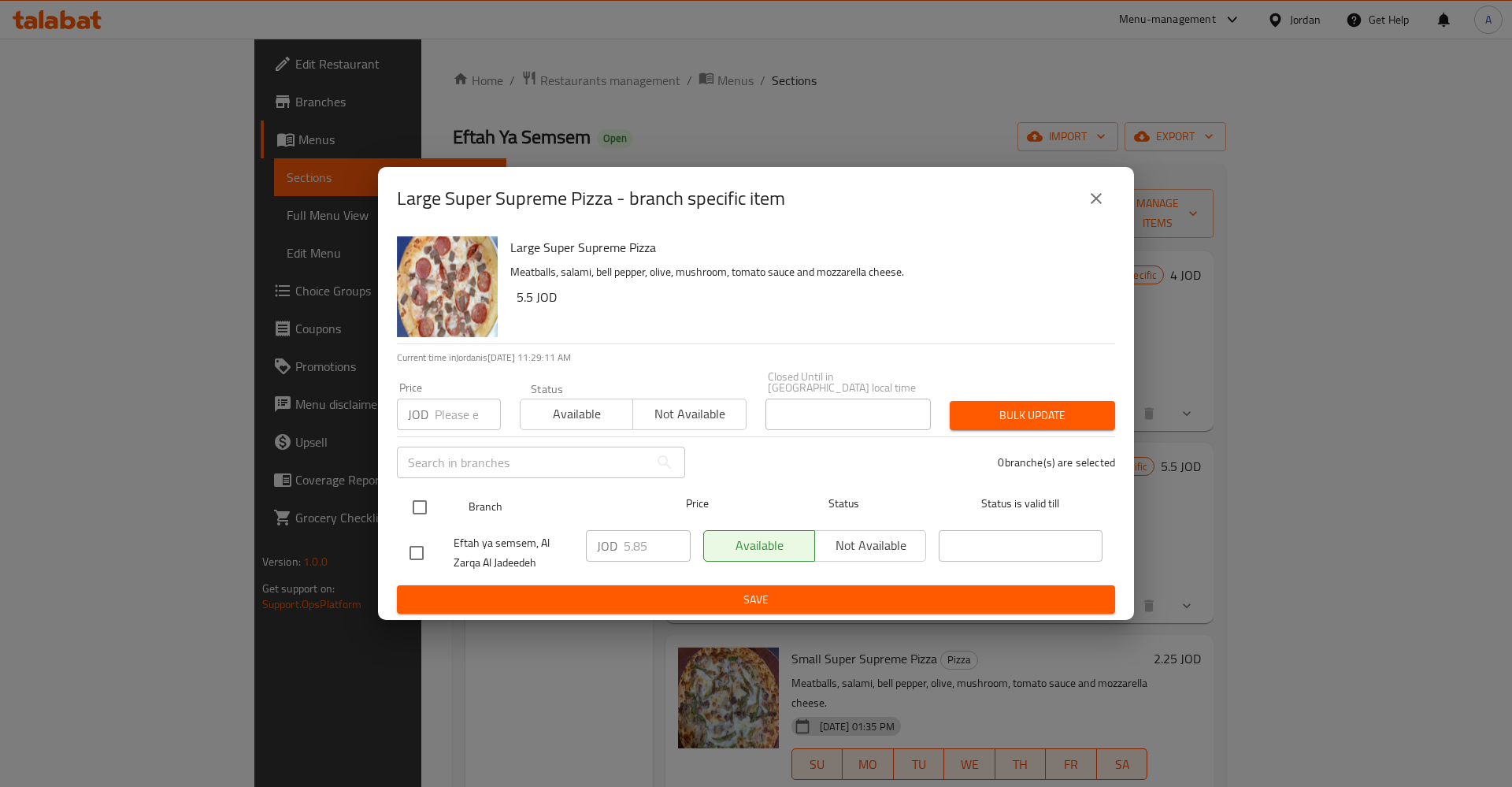
click at [416, 500] on input "checkbox" at bounding box center [419, 507] width 33 height 33
checkbox input "true"
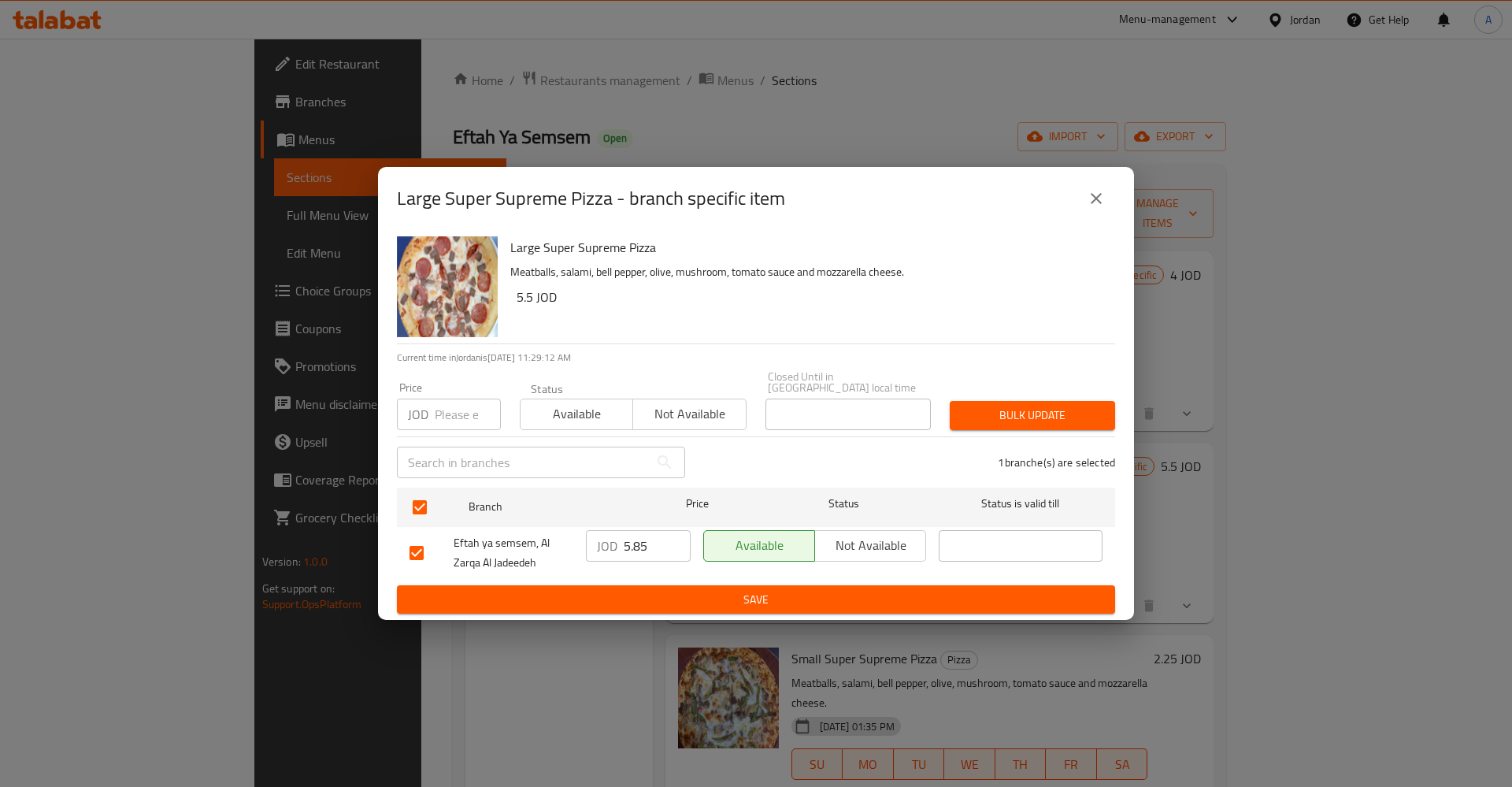
click at [631, 548] on input "5.85" at bounding box center [656, 545] width 67 height 31
click at [683, 585] on button "Save" at bounding box center [756, 599] width 718 height 29
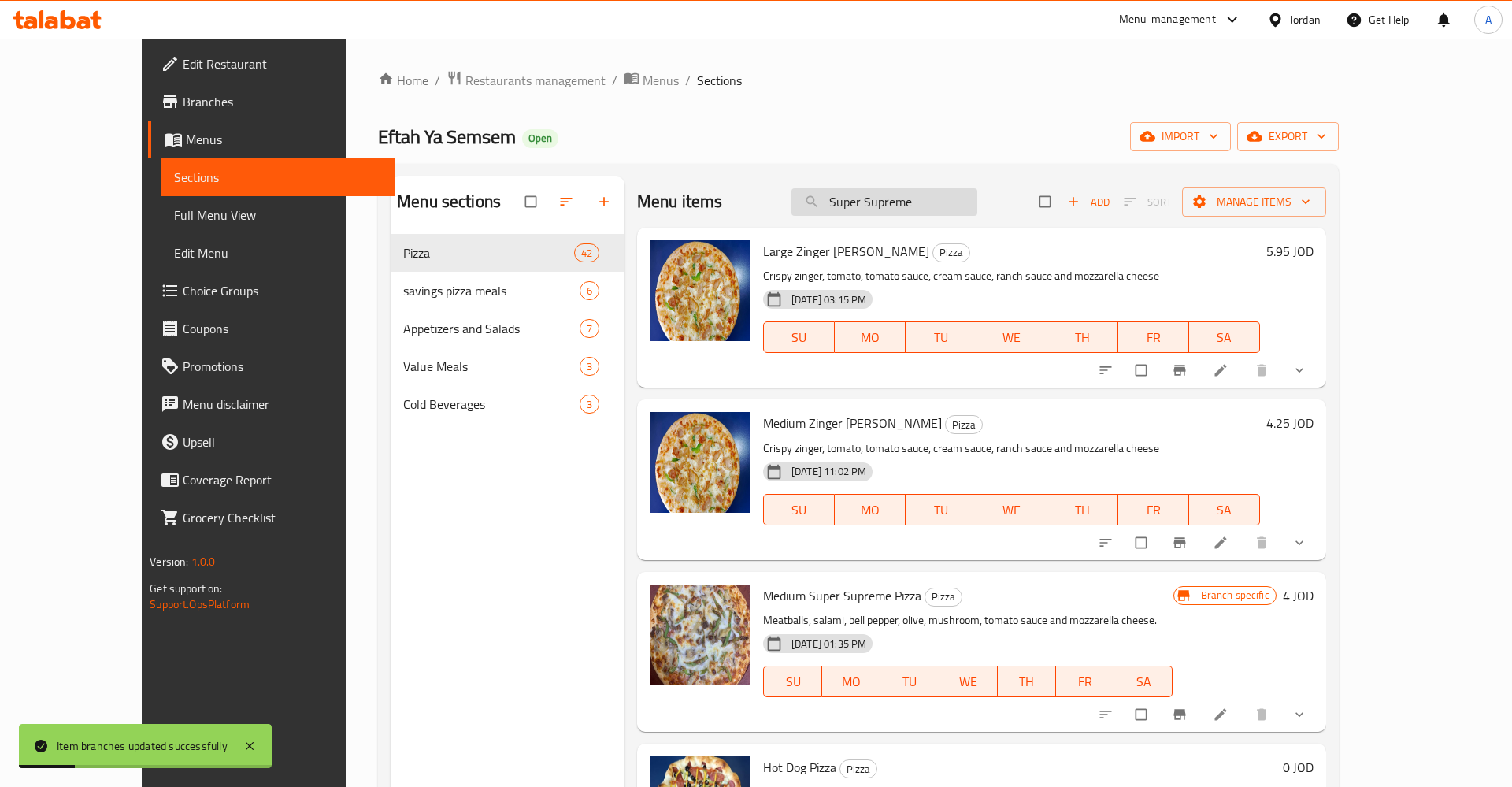
click at [977, 201] on input "Super Supreme" at bounding box center [884, 202] width 186 height 28
type input "Super Supreme"
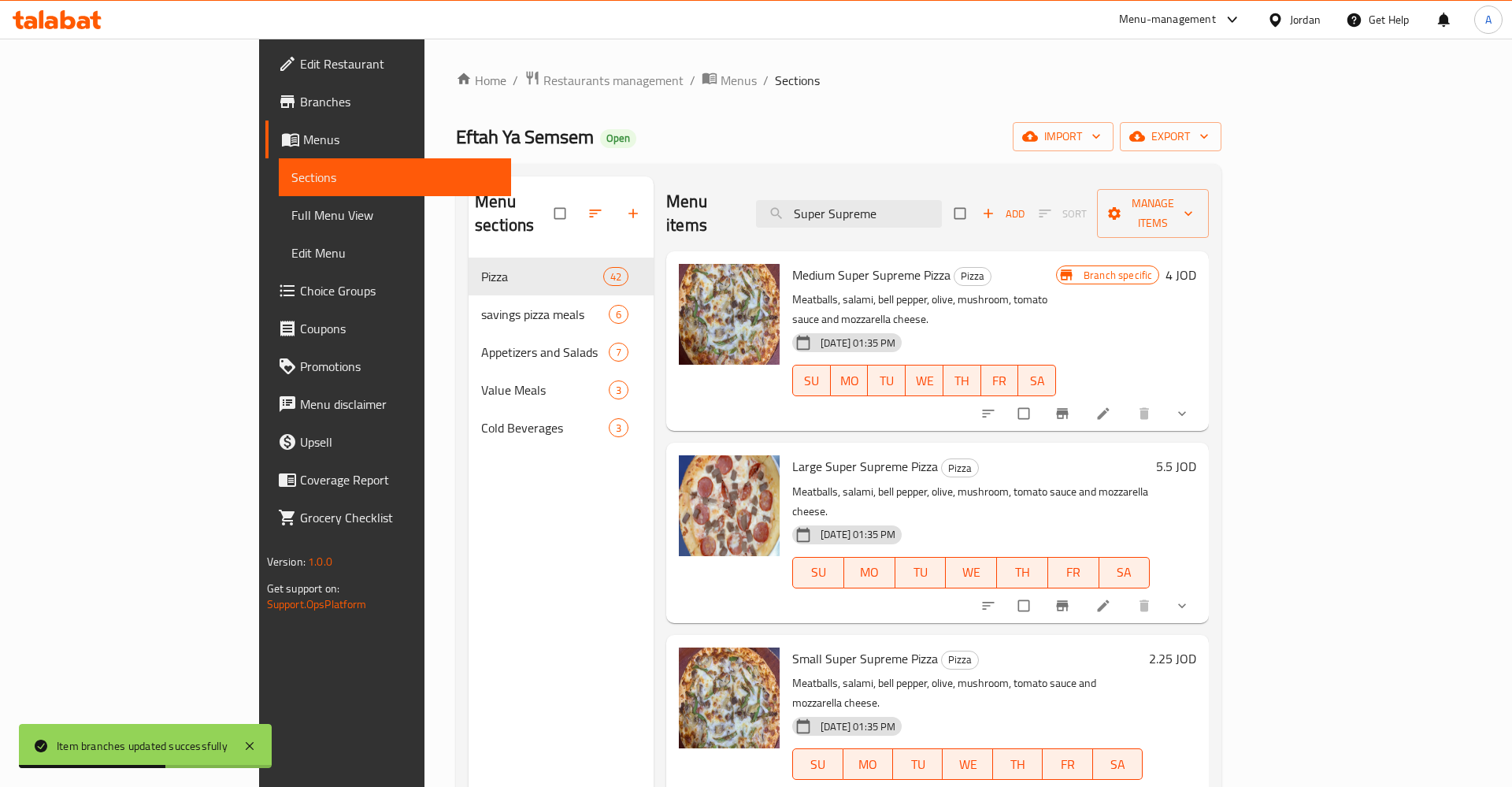
click at [1196, 456] on h6 "5.5 JOD" at bounding box center [1175, 466] width 40 height 22
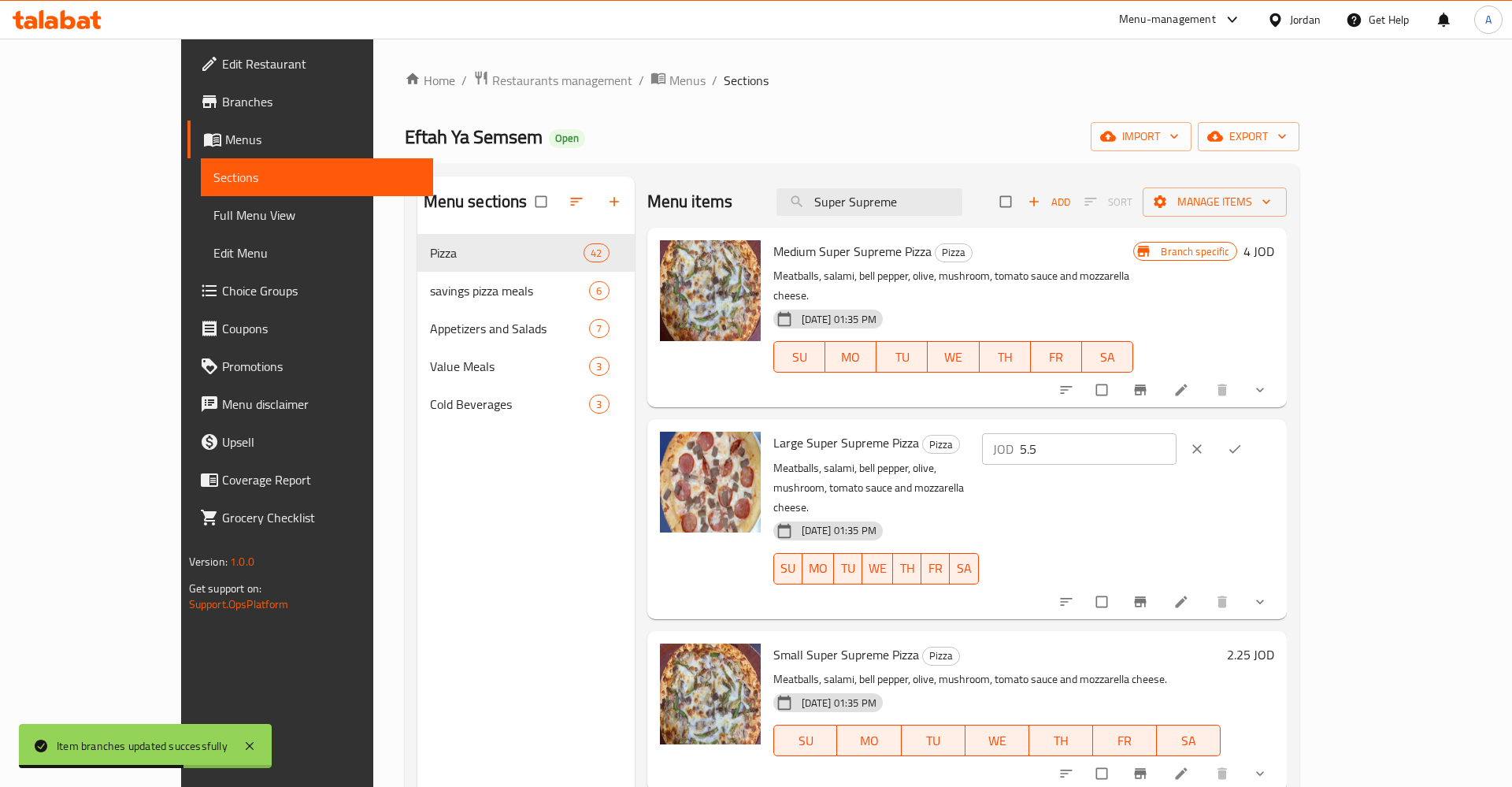
click at [1176, 433] on input "5.5" at bounding box center [1098, 448] width 156 height 31
type input "5.95"
click at [1256, 431] on div at bounding box center [1217, 448] width 76 height 35
click at [1256, 431] on button "ok" at bounding box center [1236, 448] width 38 height 35
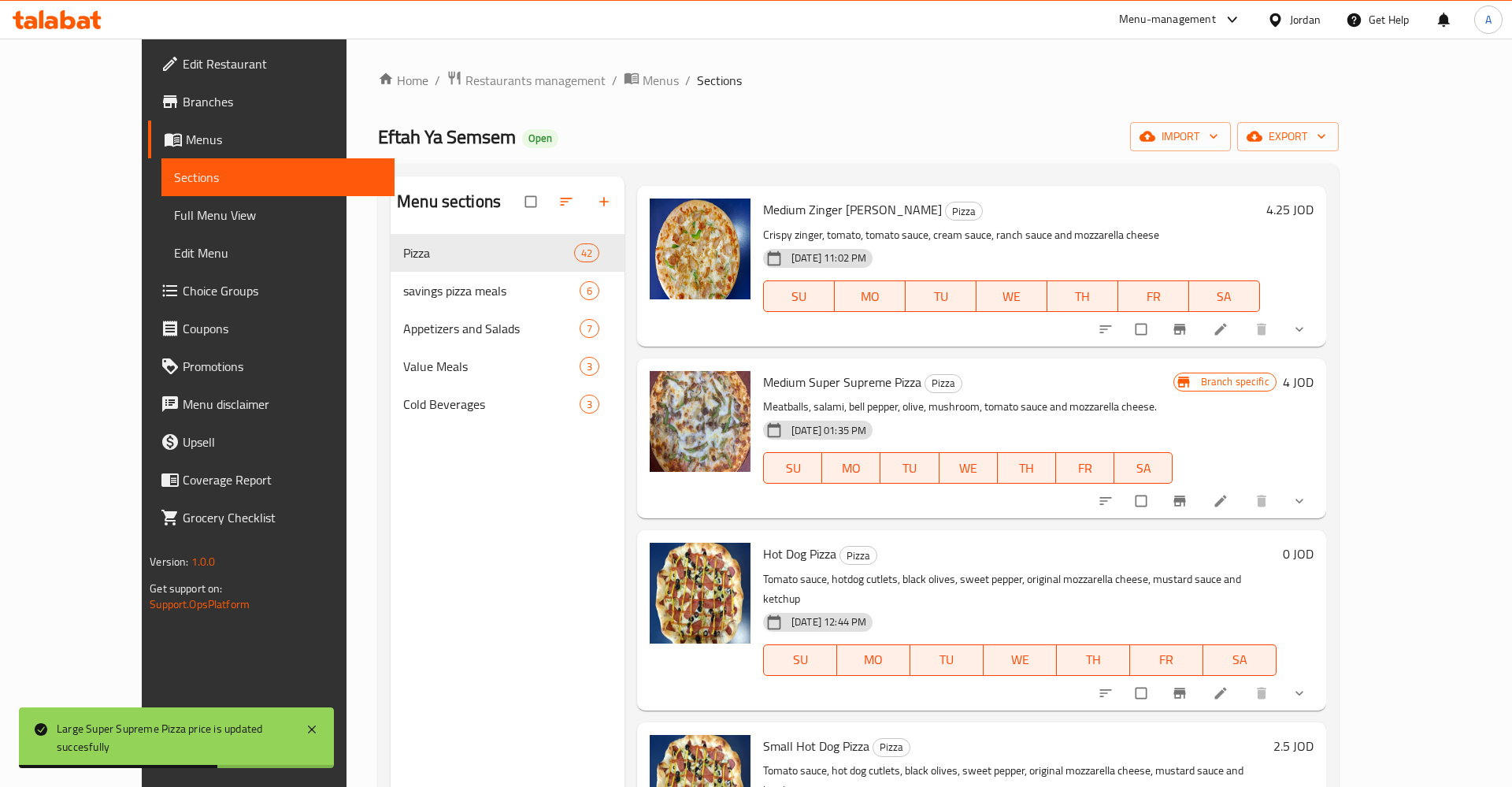
scroll to position [246, 0]
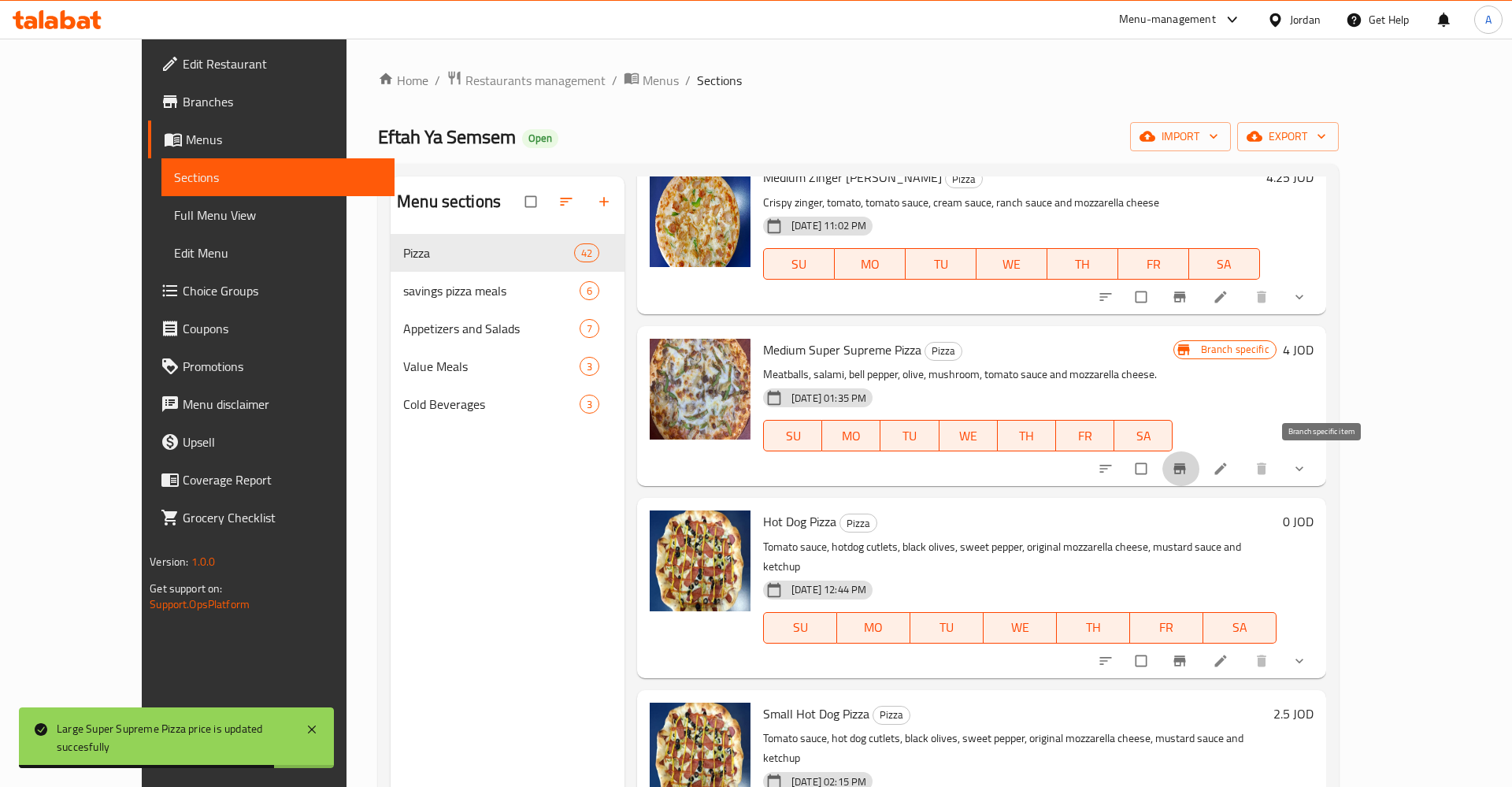
click at [1185, 473] on icon "Branch-specific-item" at bounding box center [1179, 468] width 12 height 10
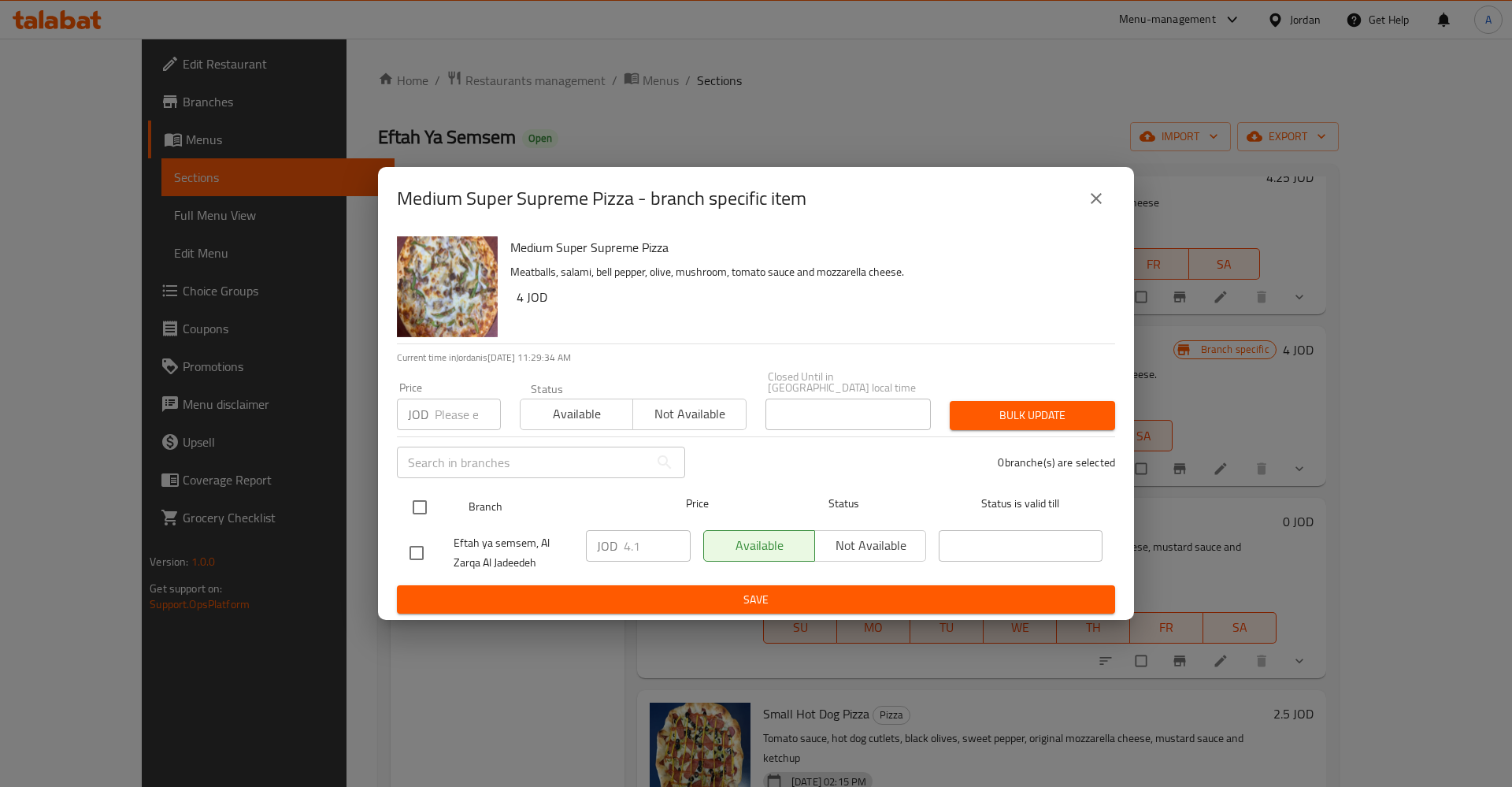
drag, startPoint x: 394, startPoint y: 499, endPoint x: 439, endPoint y: 505, distance: 45.4
click at [397, 499] on div "Medium Super Supreme Pizza Meatballs, salami, bell pepper, olive, mushroom, tom…" at bounding box center [756, 424] width 756 height 390
drag, startPoint x: 439, startPoint y: 505, endPoint x: 416, endPoint y: 507, distance: 23.1
click at [439, 505] on div at bounding box center [432, 507] width 59 height 46
click at [416, 507] on input "checkbox" at bounding box center [419, 507] width 33 height 33
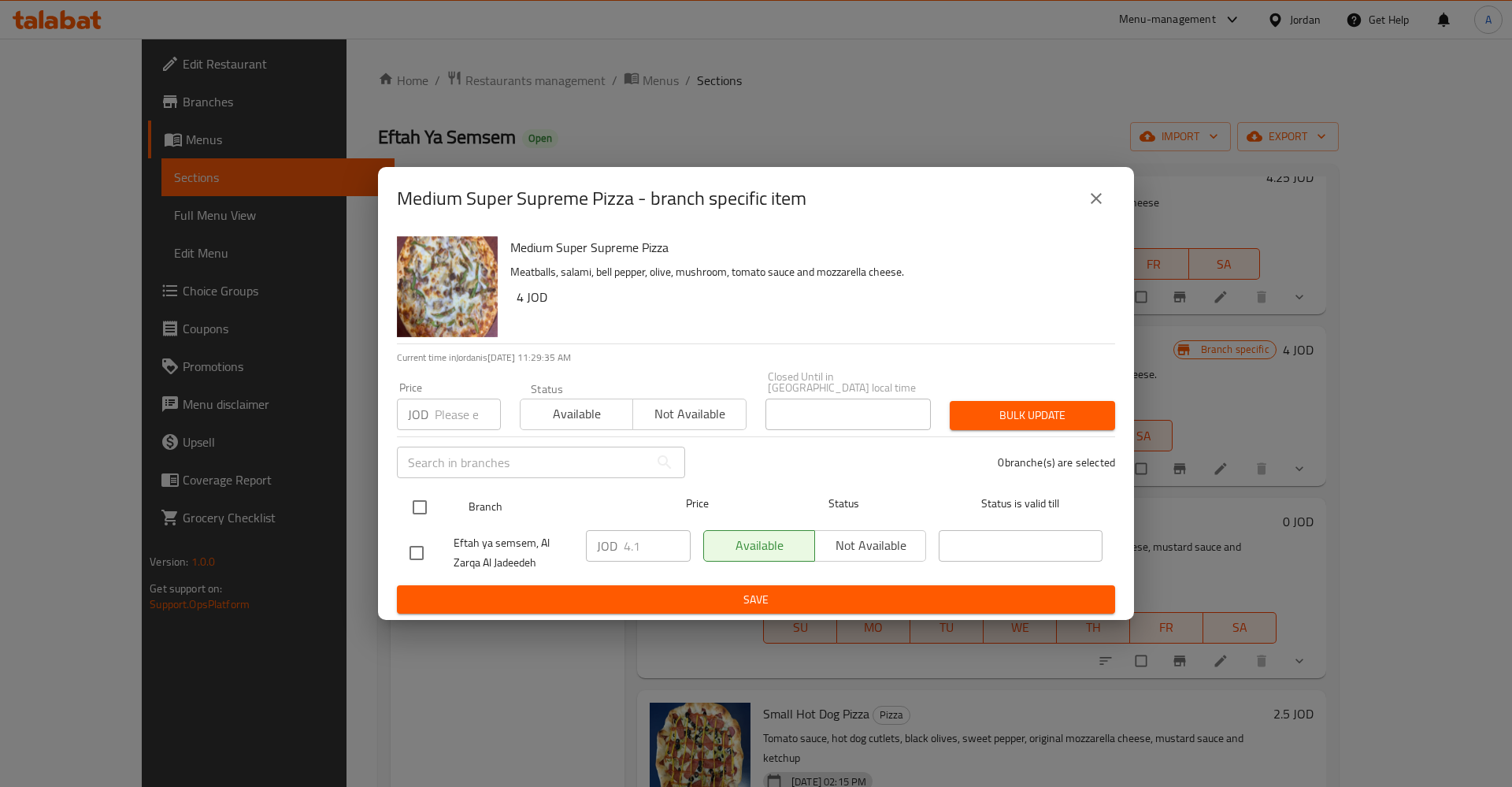
checkbox input "true"
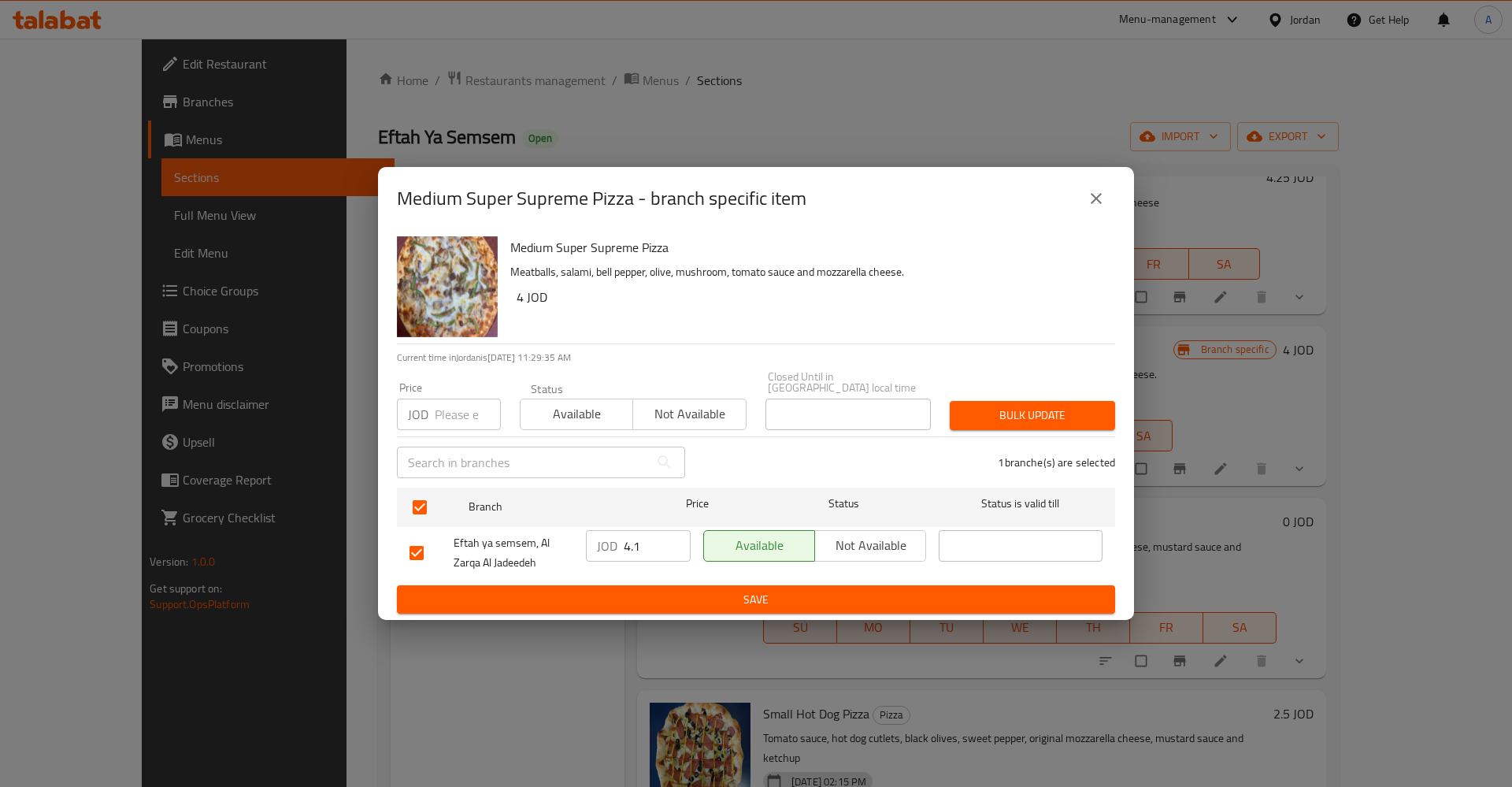
click at [628, 543] on input "4.1" at bounding box center [656, 545] width 67 height 31
click at [676, 544] on input "3.1" at bounding box center [656, 545] width 67 height 31
drag, startPoint x: 639, startPoint y: 545, endPoint x: 581, endPoint y: 546, distance: 58.0
click at [623, 546] on input "3.1" at bounding box center [656, 545] width 67 height 31
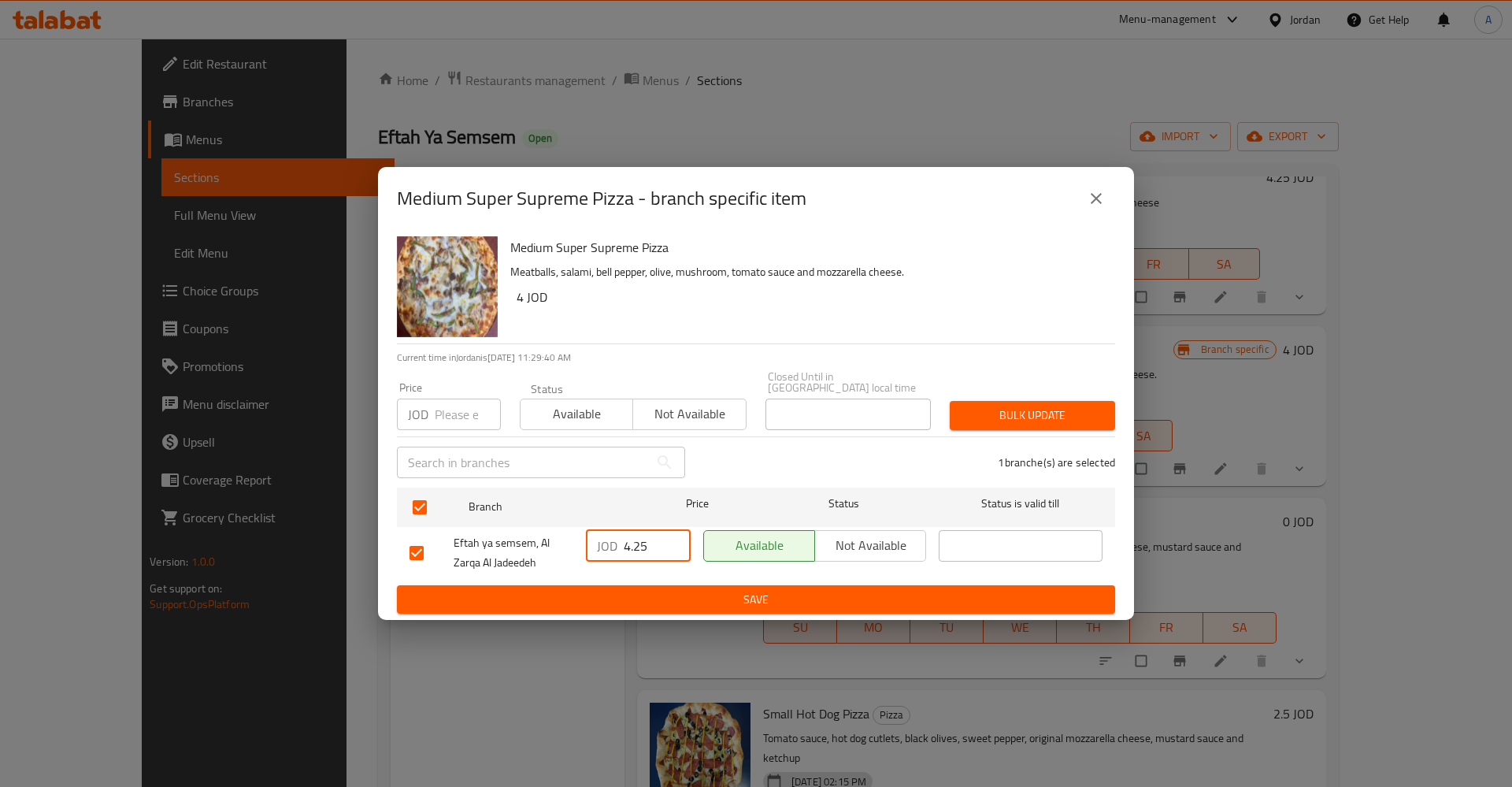
type input "4.25"
click at [747, 596] on span "Save" at bounding box center [756, 599] width 693 height 20
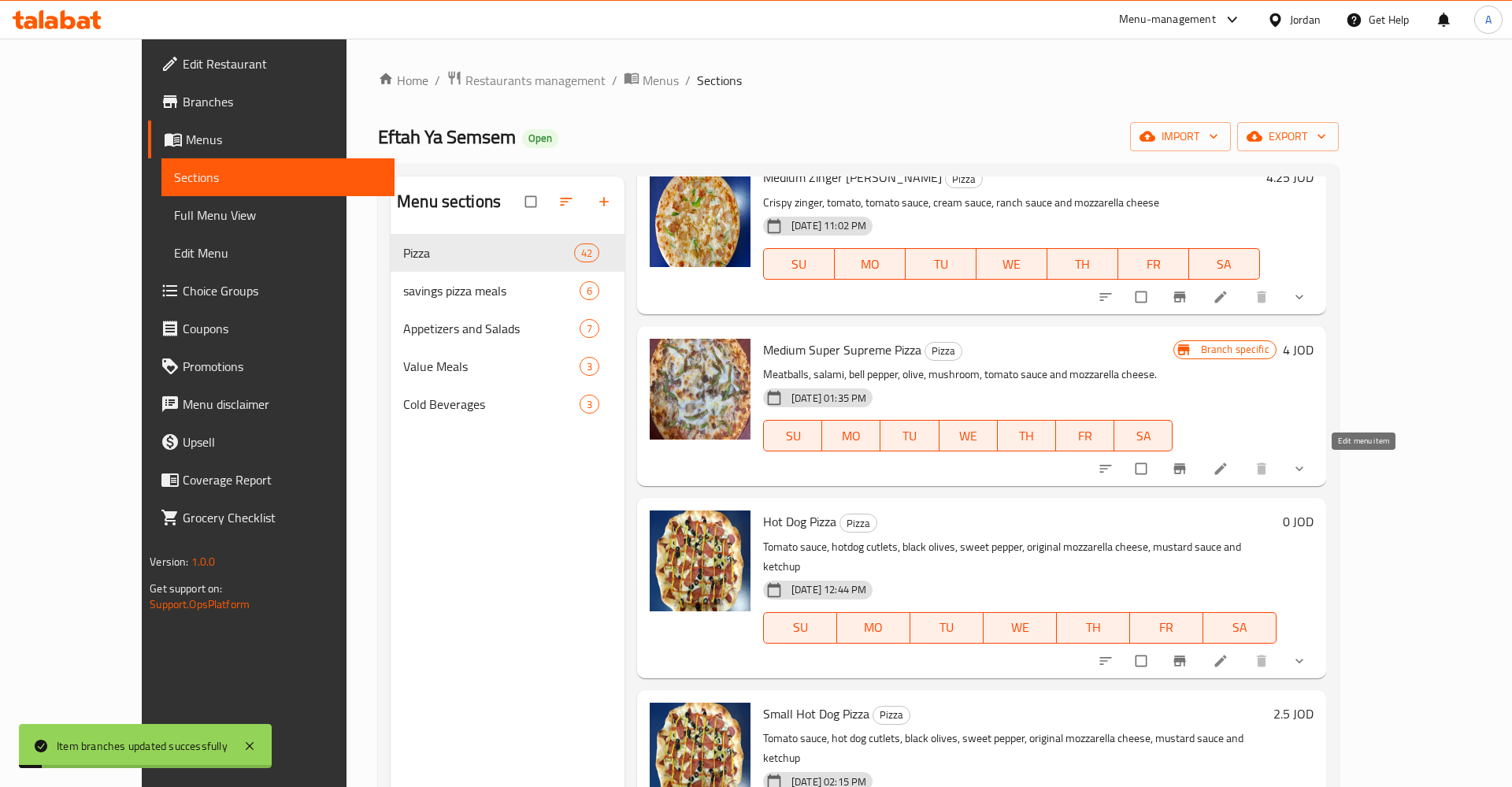
click at [1244, 472] on li at bounding box center [1222, 469] width 44 height 25
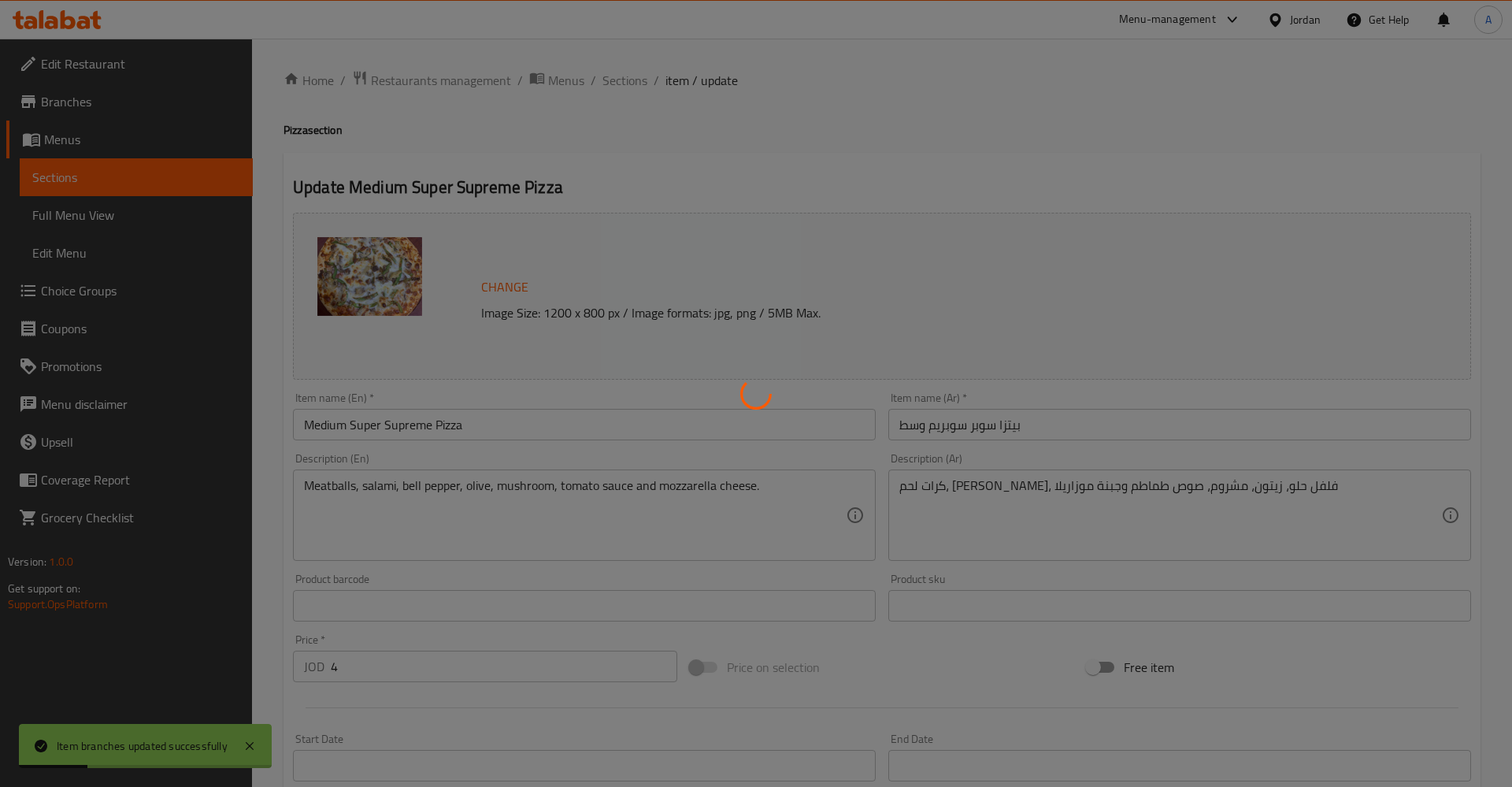
type input "إختيارك من العجينة:"
type input "1"
type input "الإضافات:"
type input "0"
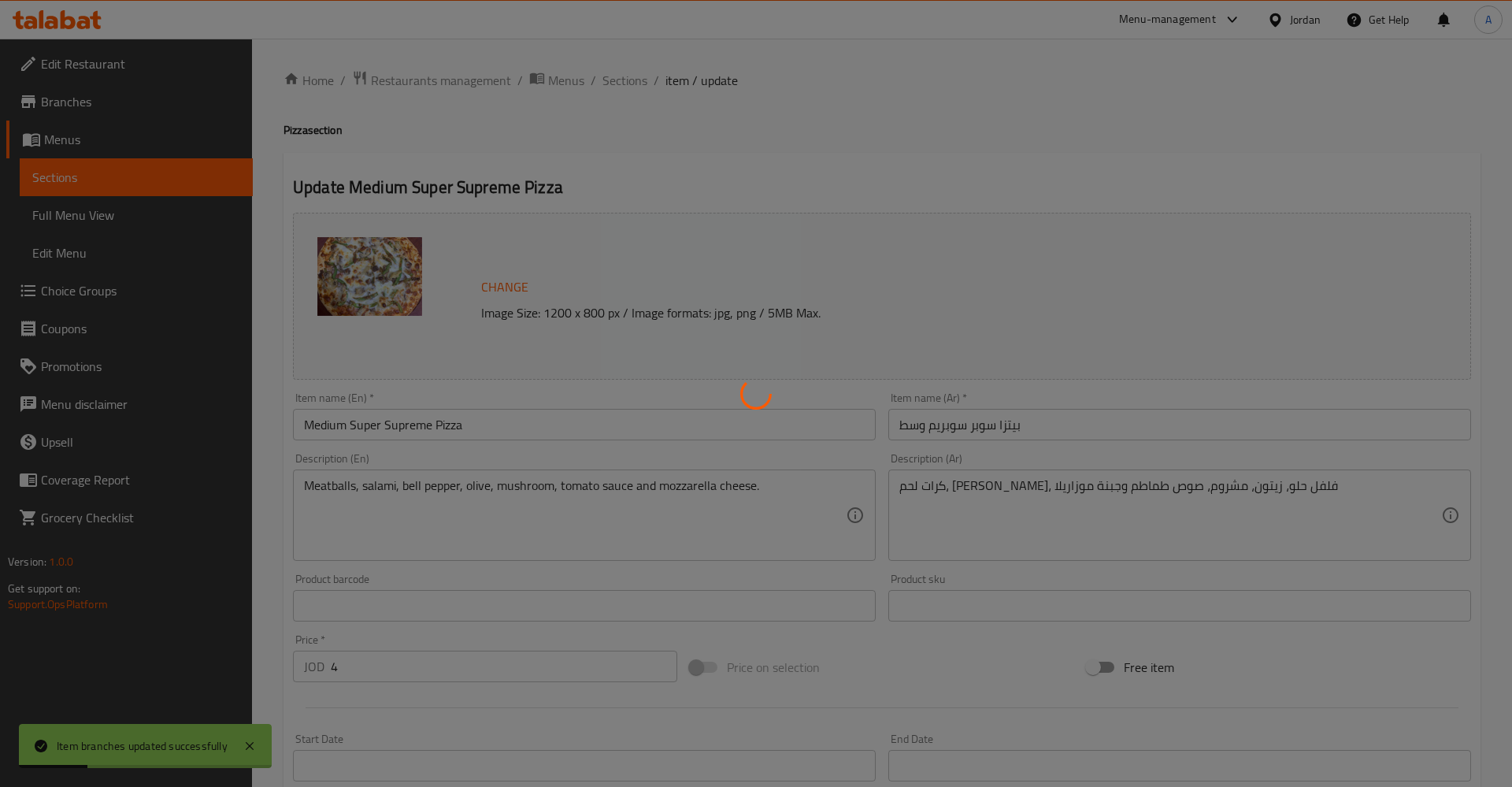
type input "5"
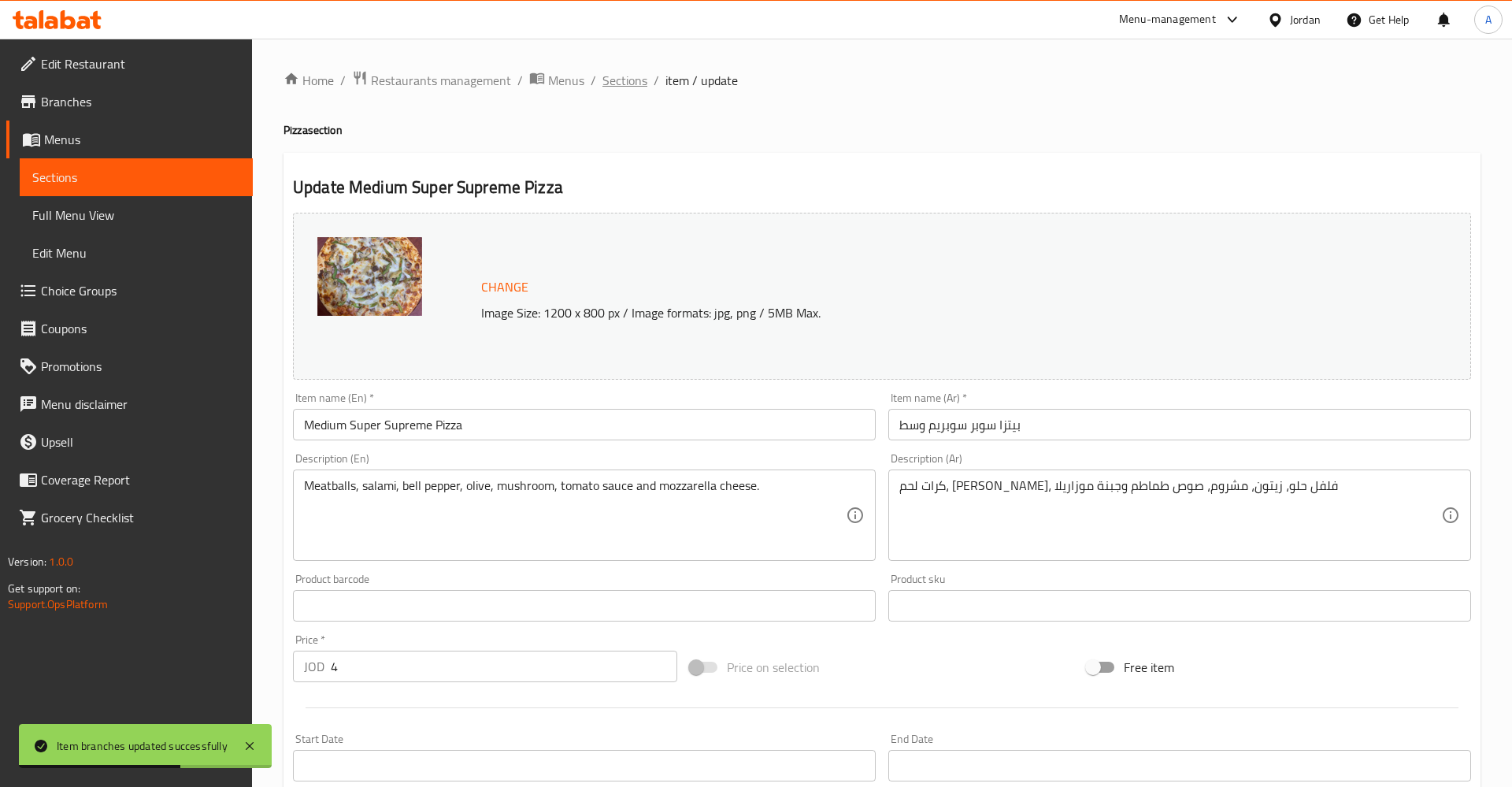
click at [614, 71] on span "Sections" at bounding box center [625, 80] width 45 height 19
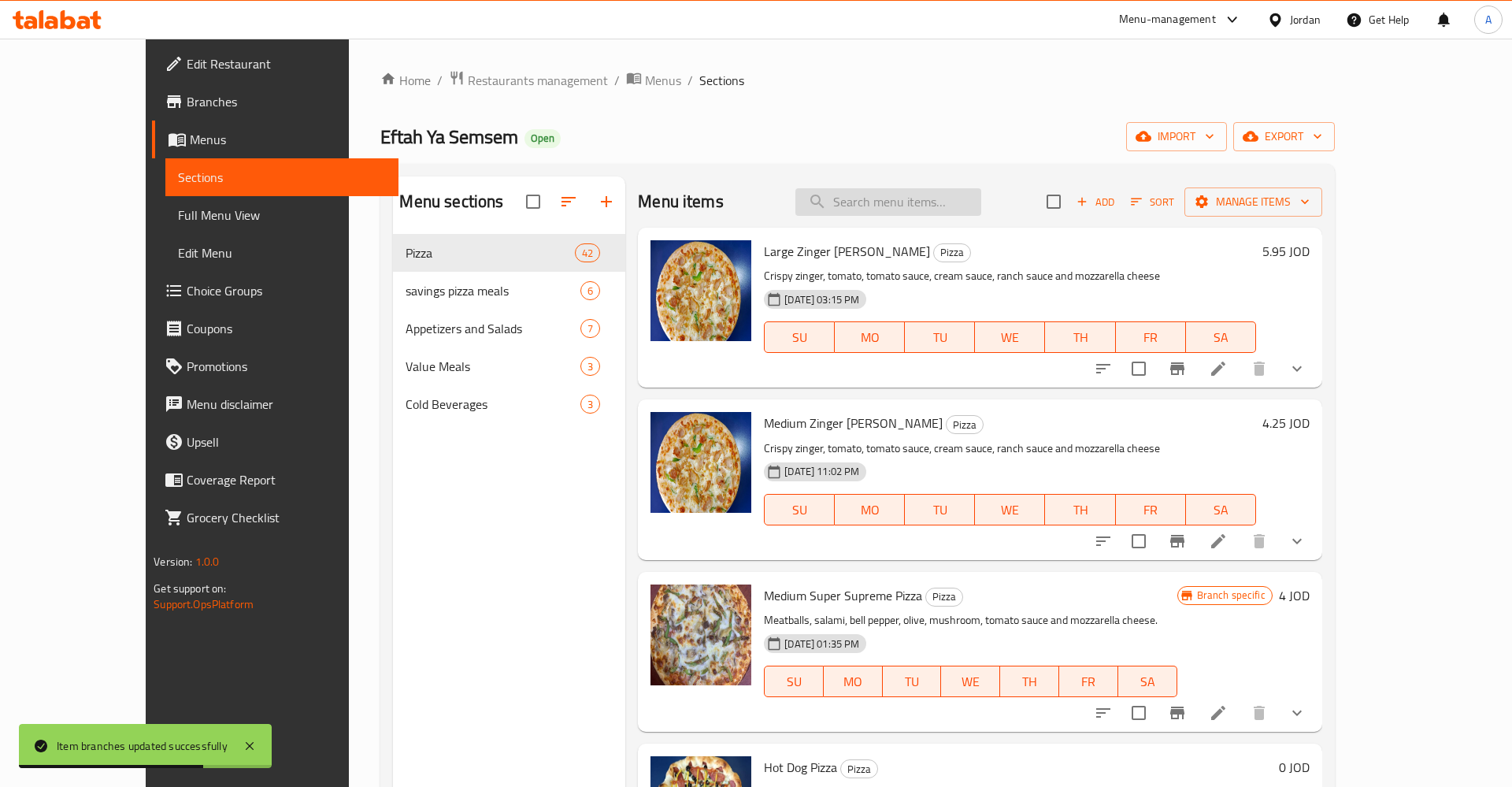
click at [957, 204] on input "search" at bounding box center [889, 202] width 186 height 28
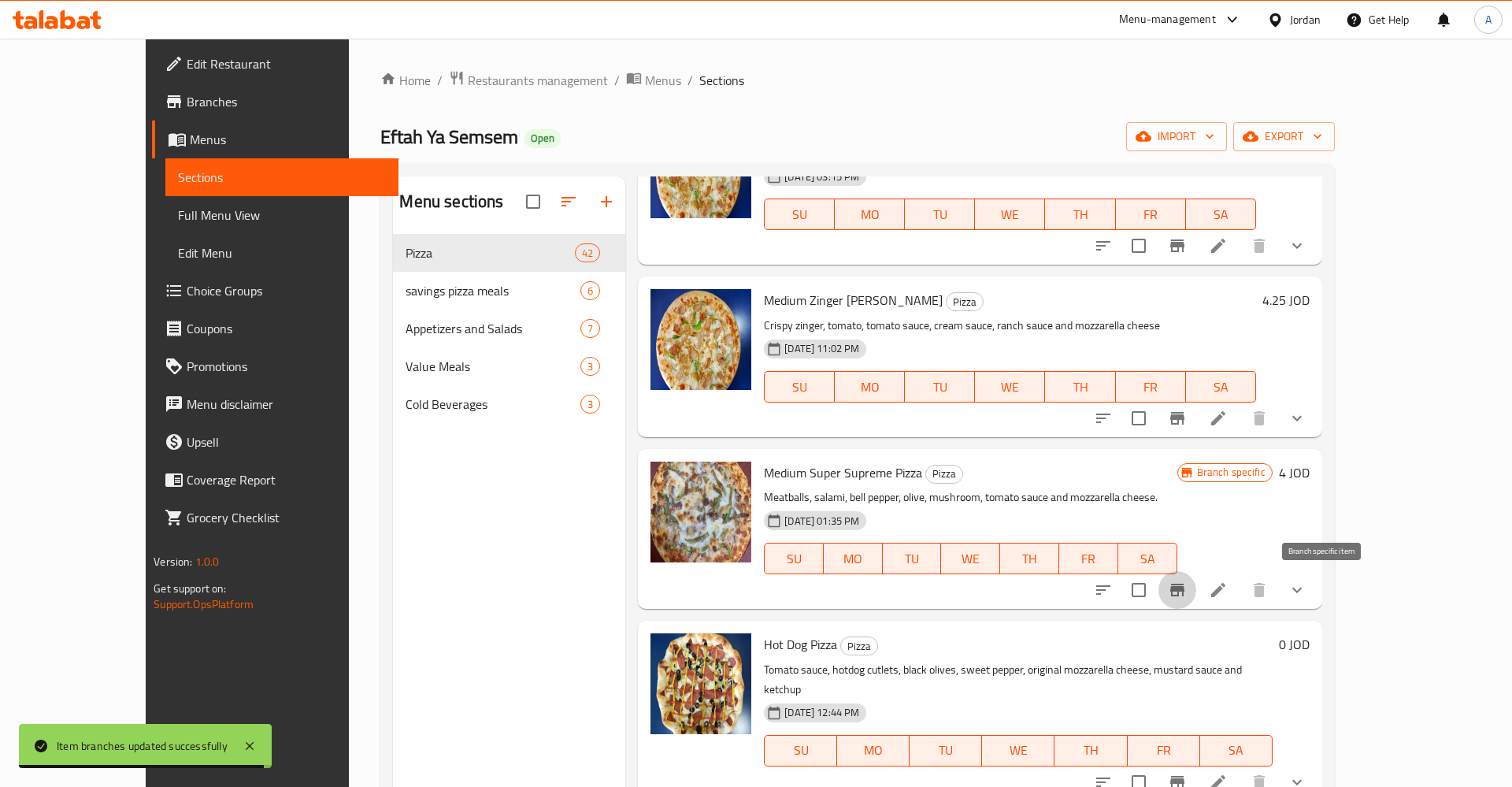
click at [1184, 584] on icon "Branch-specific-item" at bounding box center [1177, 590] width 14 height 13
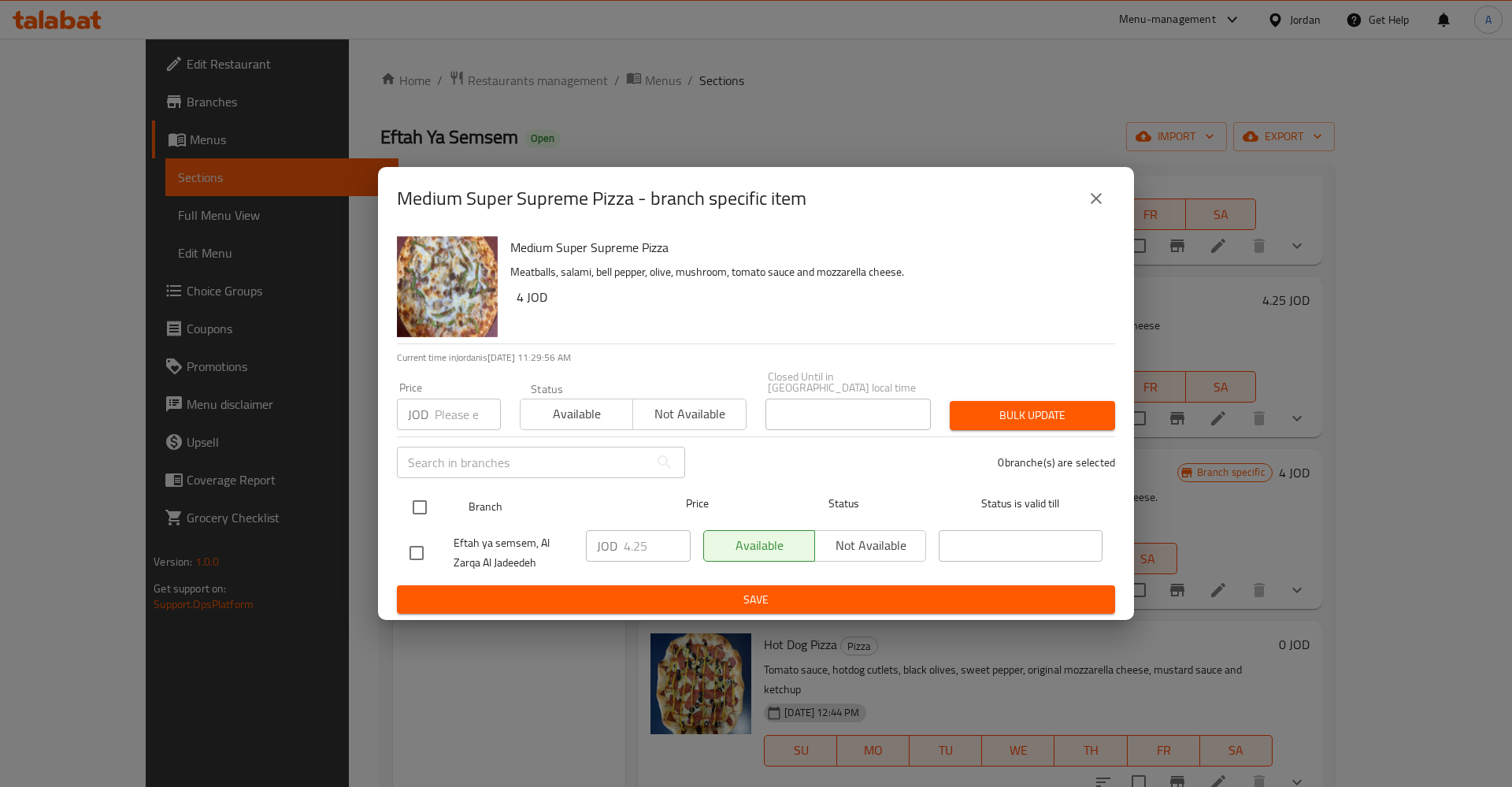
click at [417, 496] on input "checkbox" at bounding box center [419, 507] width 33 height 33
checkbox input "true"
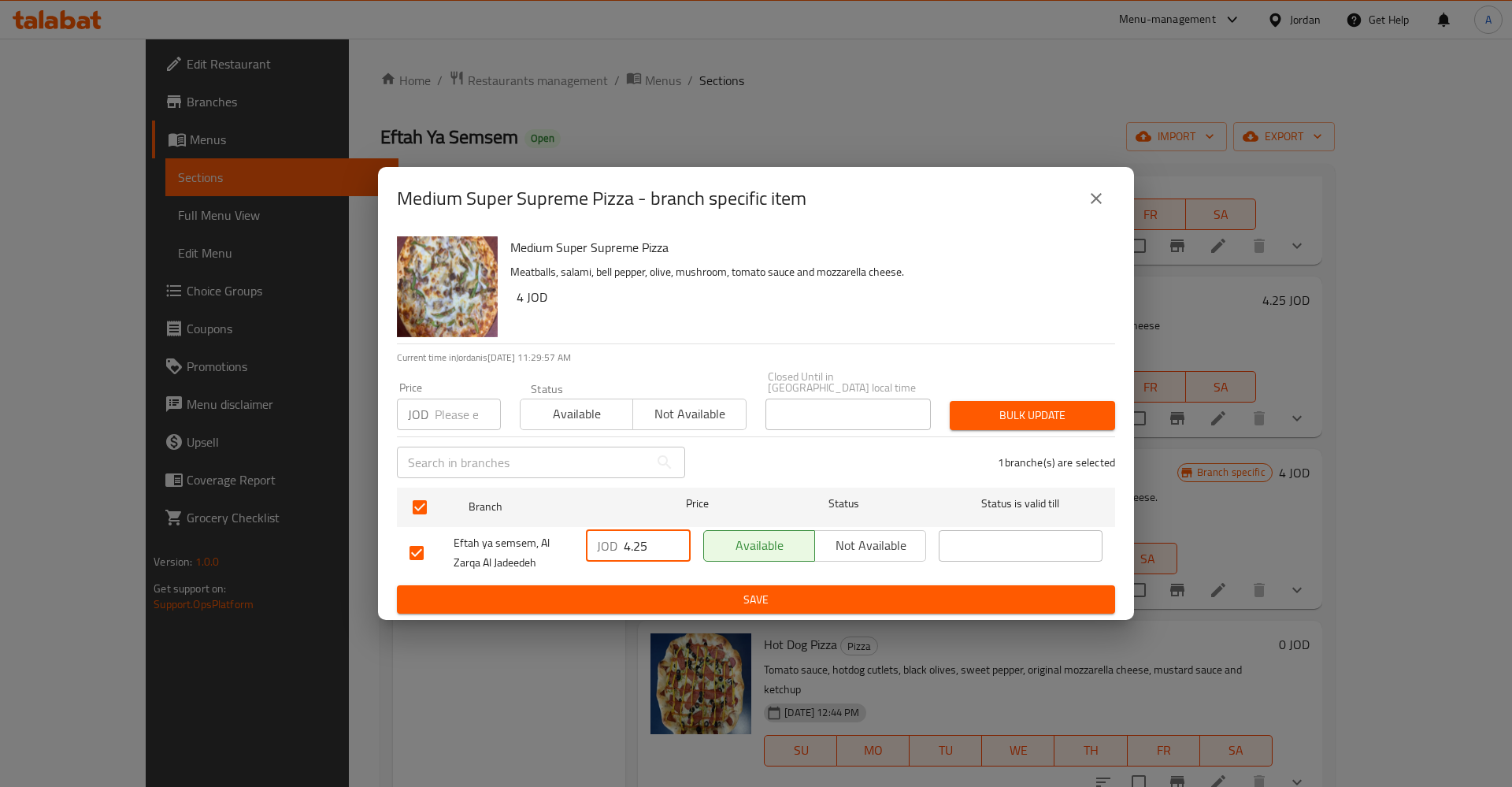
click at [636, 540] on input "4.25" at bounding box center [656, 545] width 67 height 31
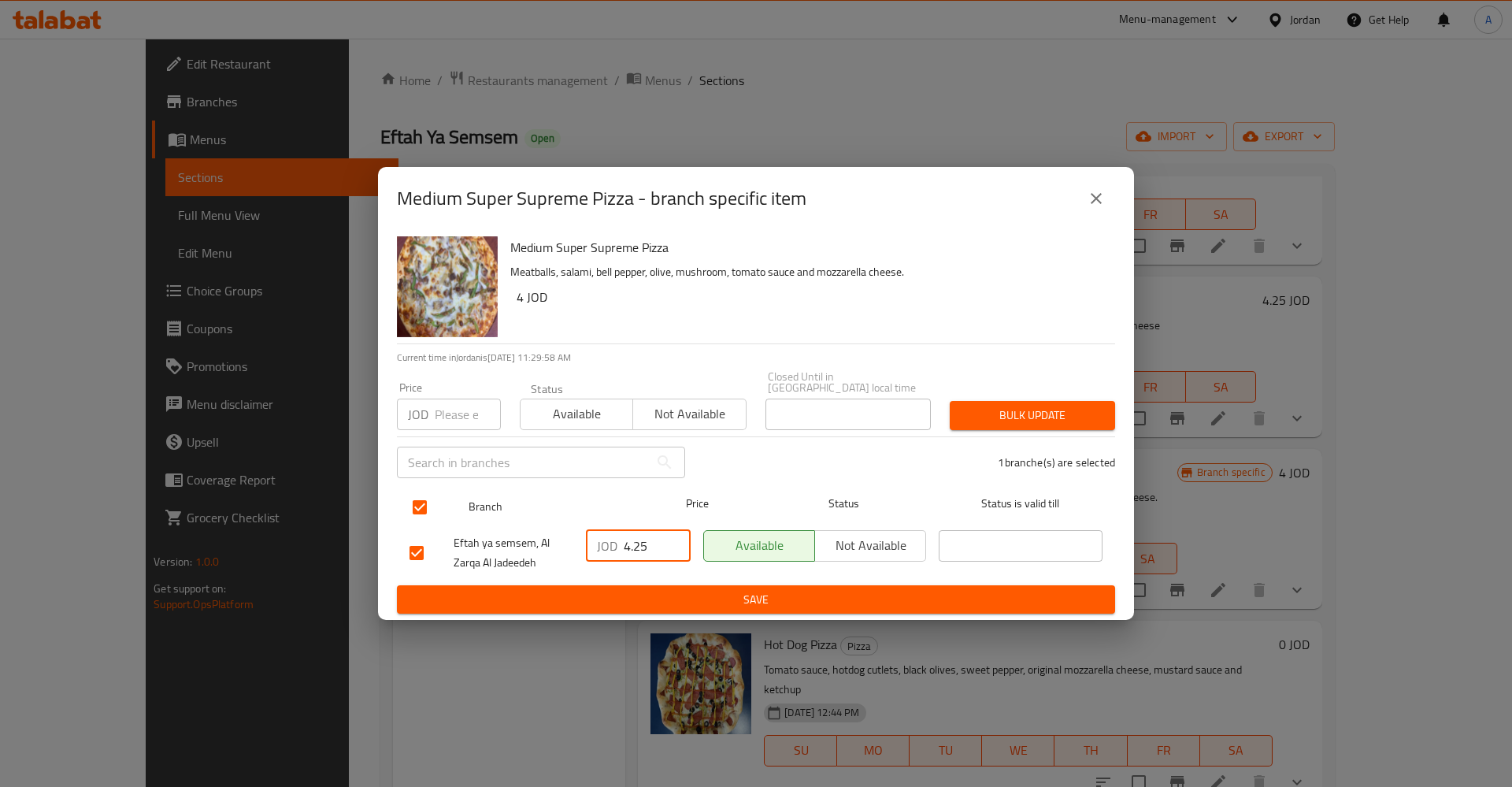
type input "4"
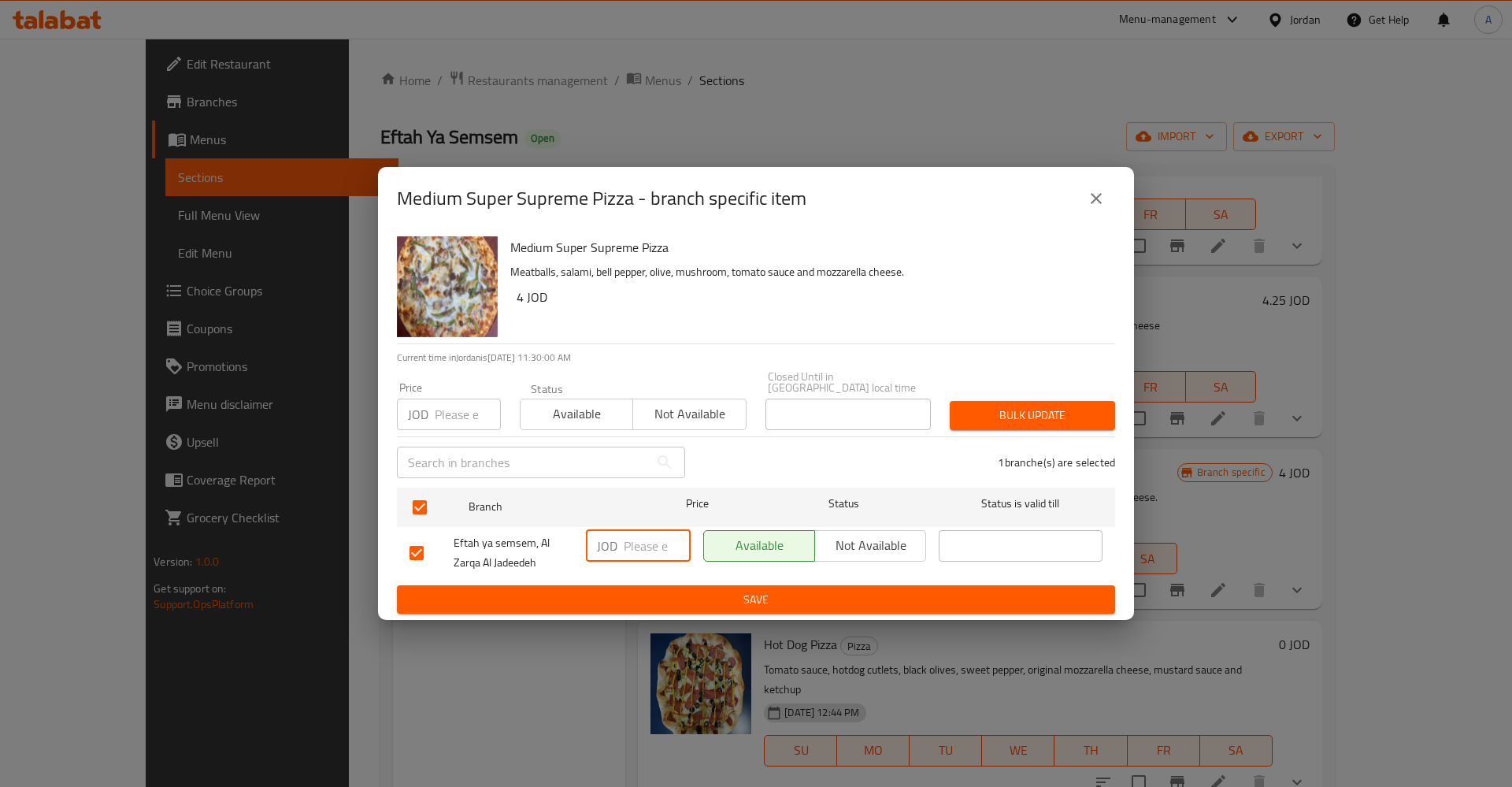
click at [732, 599] on span "Save" at bounding box center [756, 599] width 693 height 20
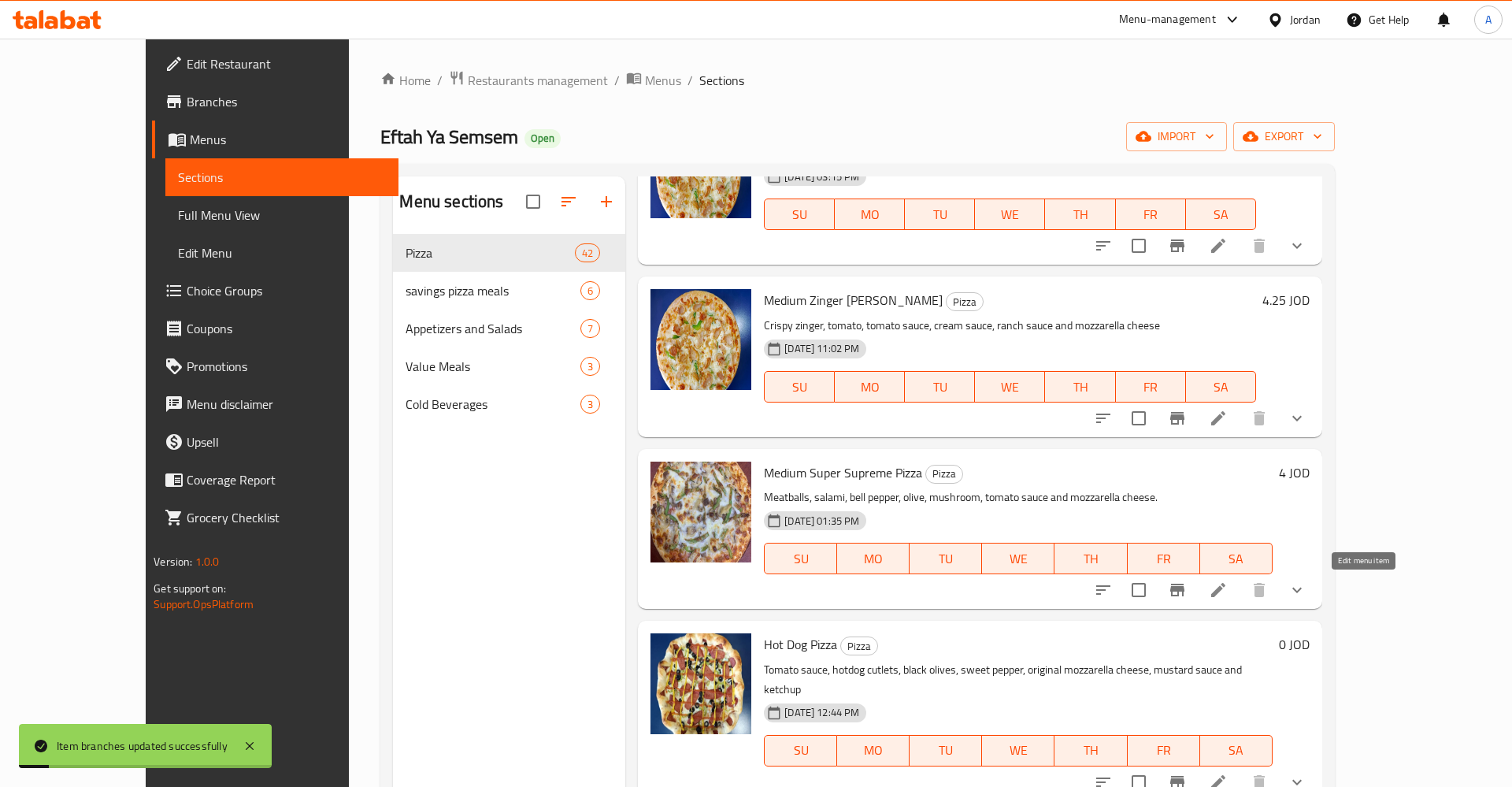
click at [1225, 588] on icon at bounding box center [1218, 590] width 14 height 14
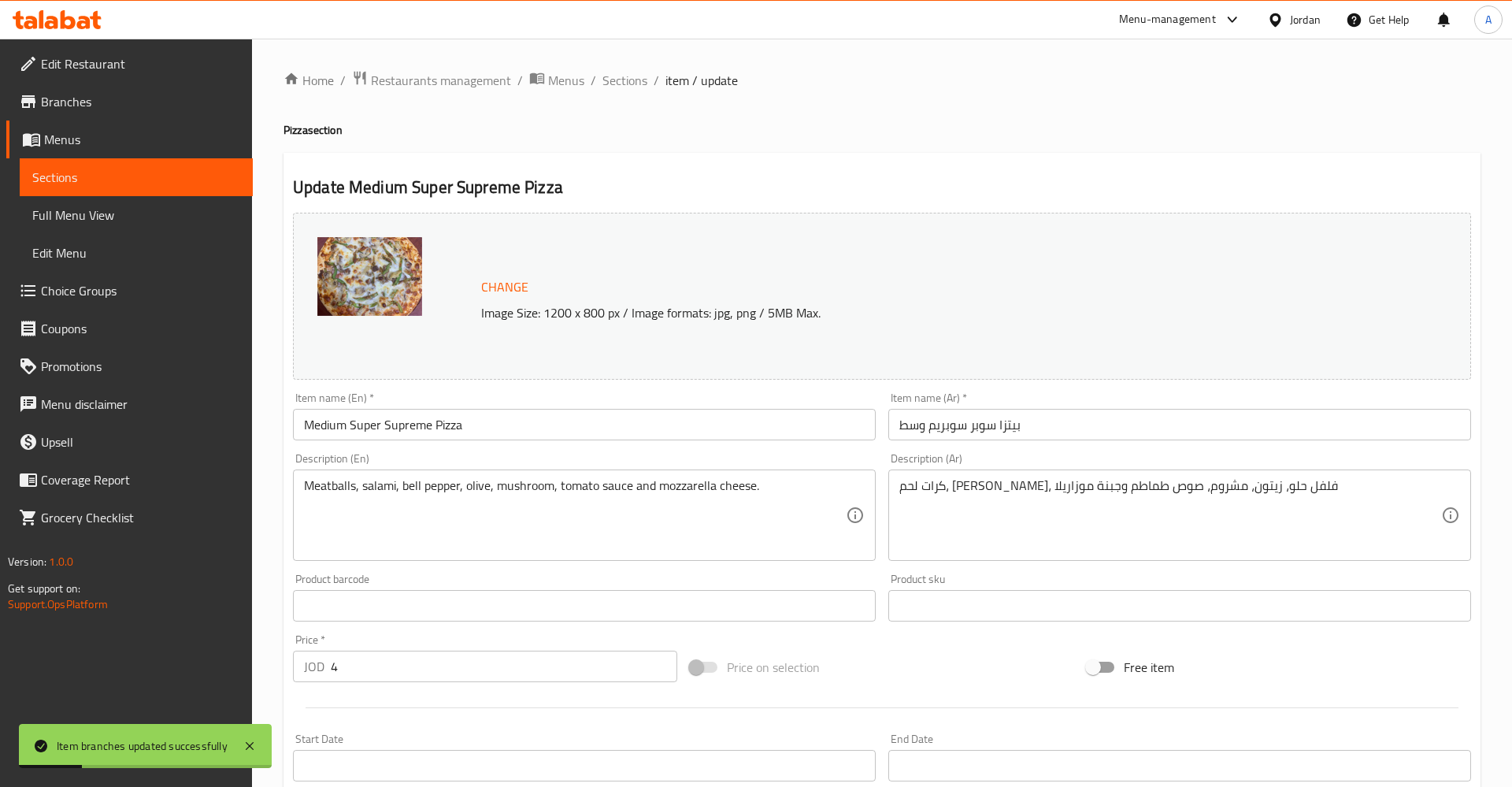
click at [394, 667] on input "4" at bounding box center [504, 666] width 347 height 31
type input "4.25"
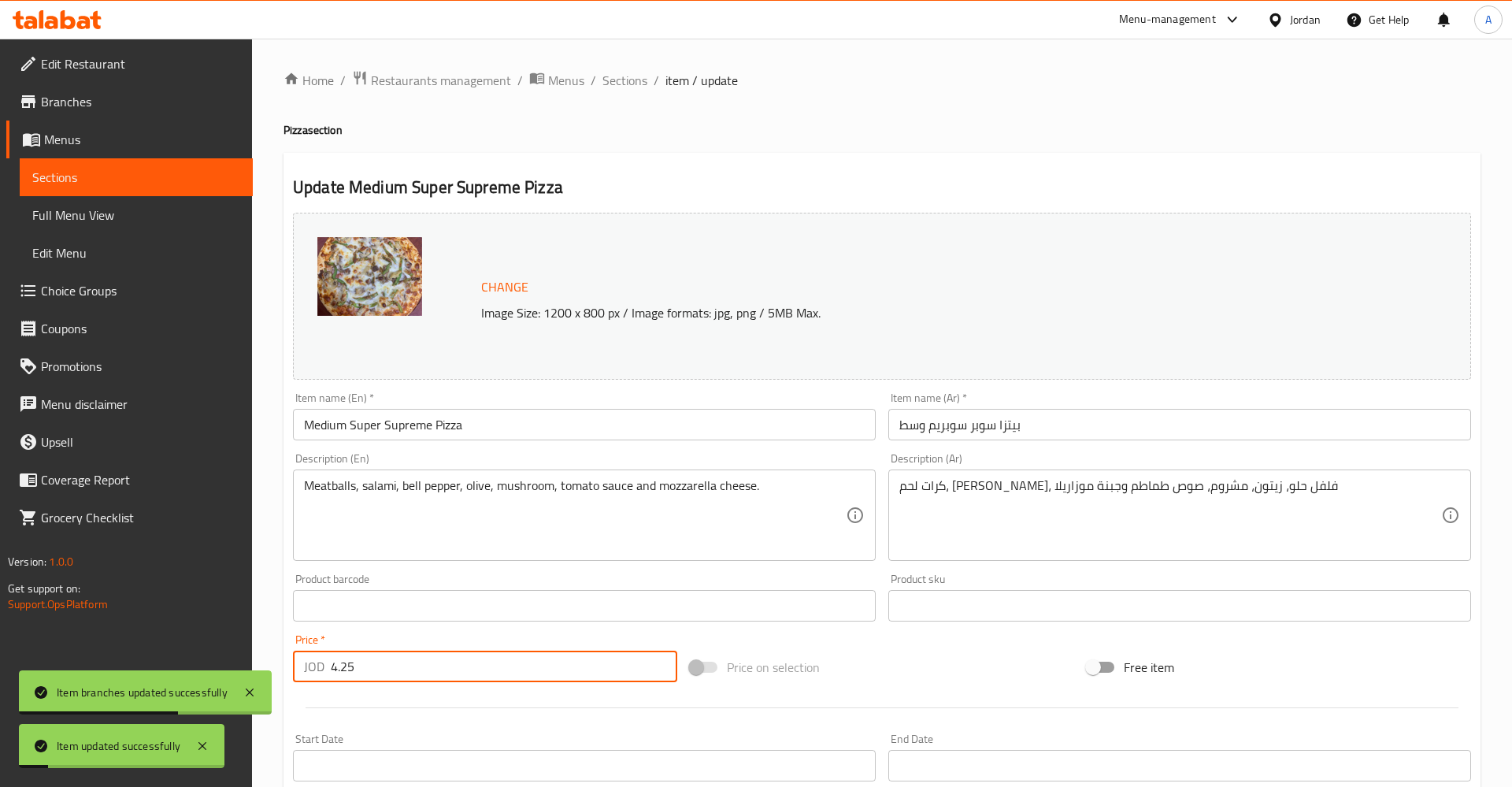
click at [621, 68] on div "Home / Restaurants management / Menus / Sections / item / update Pizza section …" at bounding box center [881, 632] width 1260 height 1188
click at [616, 88] on span "Sections" at bounding box center [625, 80] width 45 height 19
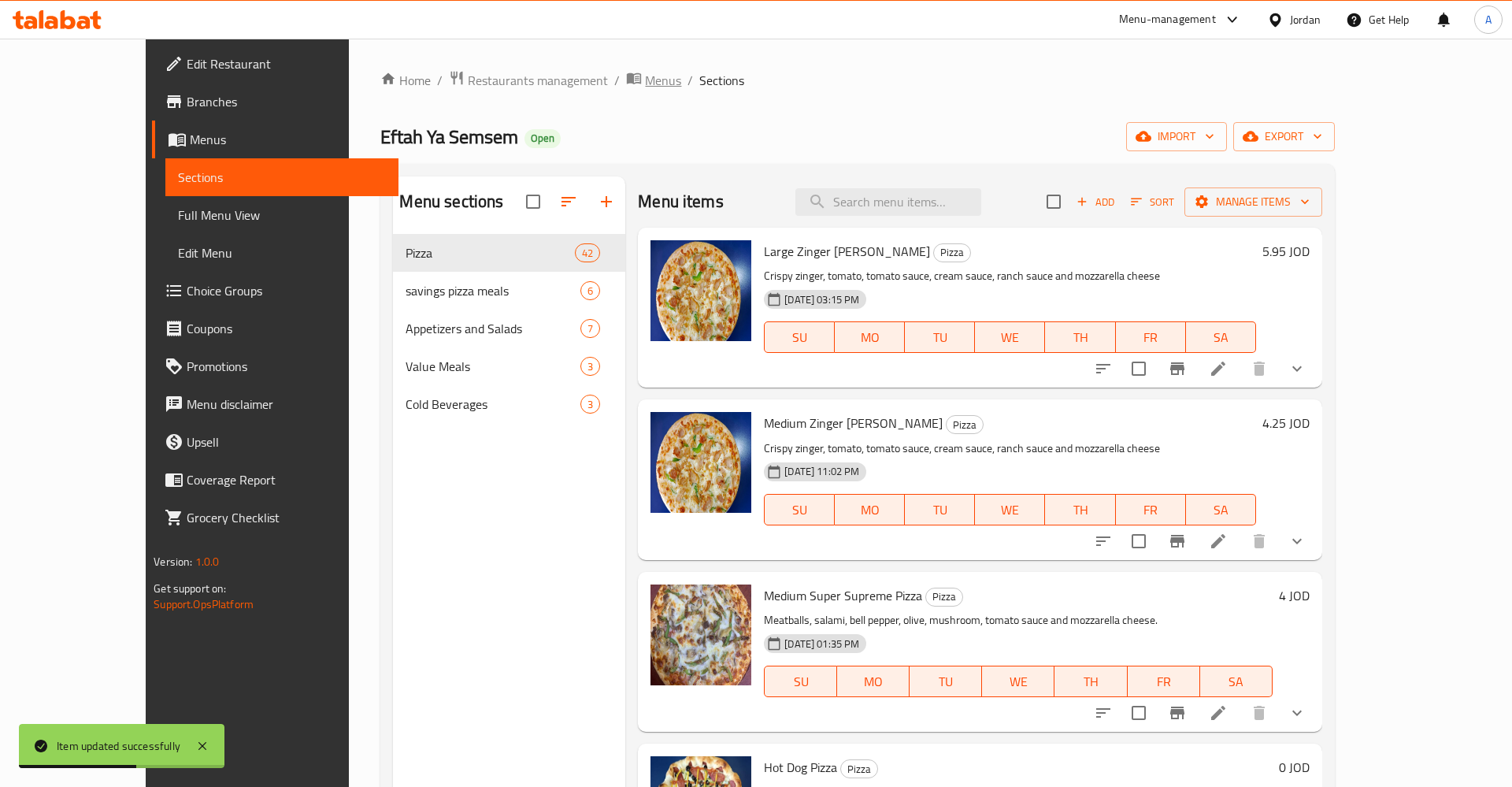
click at [645, 72] on span "Menus" at bounding box center [663, 80] width 37 height 19
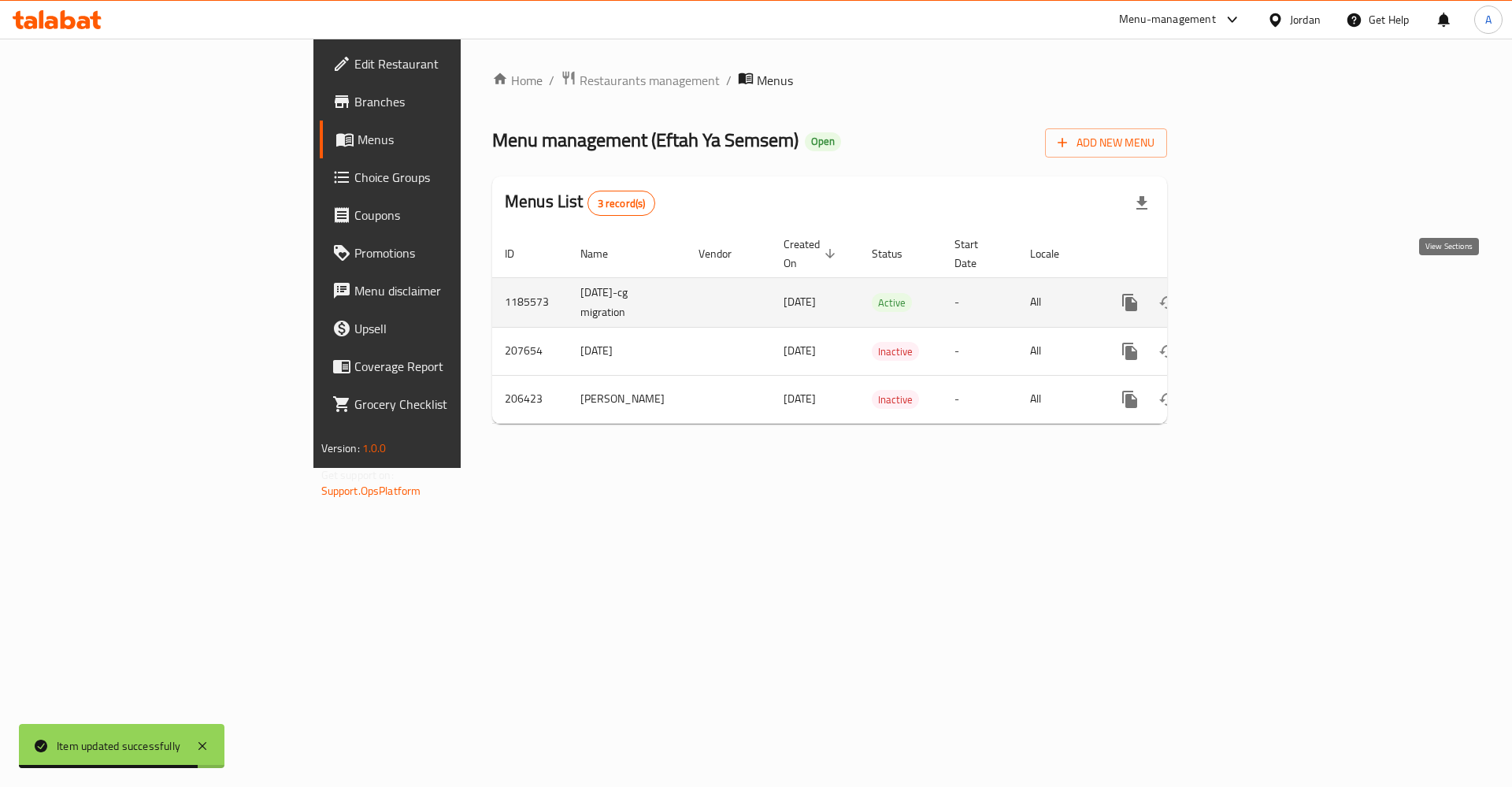
click at [1262, 283] on link "enhanced table" at bounding box center [1243, 302] width 38 height 38
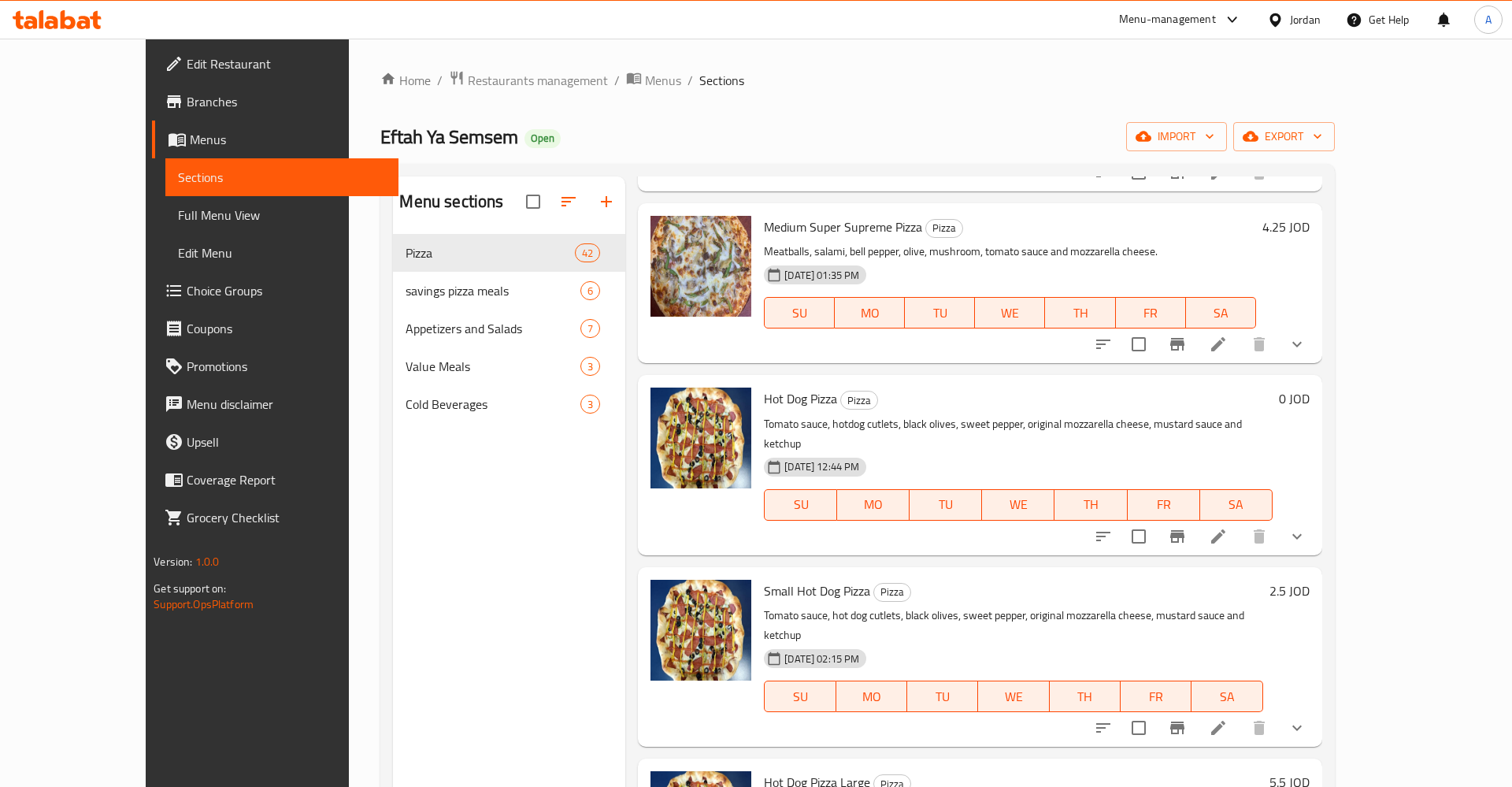
scroll to position [491, 0]
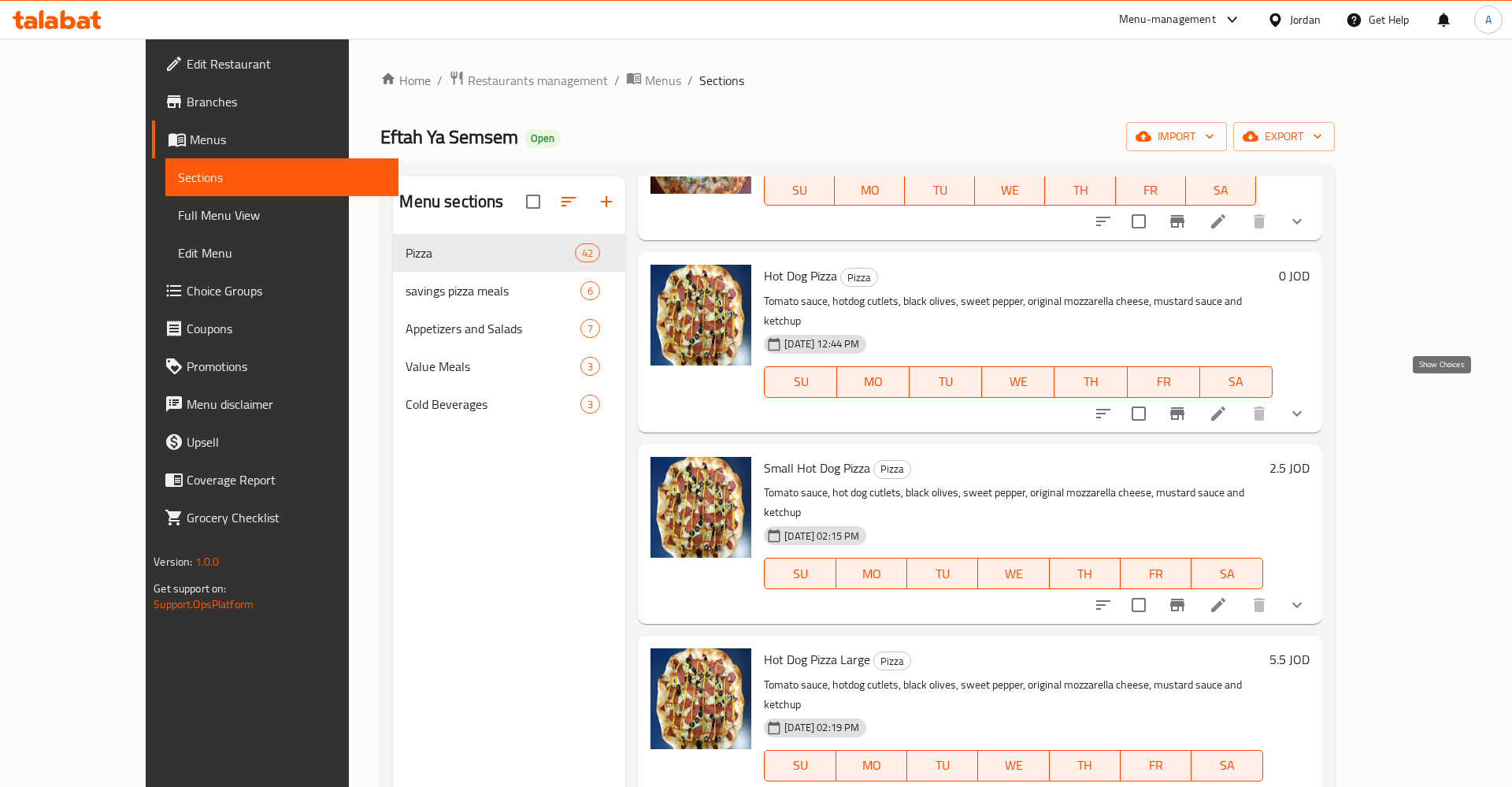
click at [1316, 404] on button "show more" at bounding box center [1297, 414] width 38 height 38
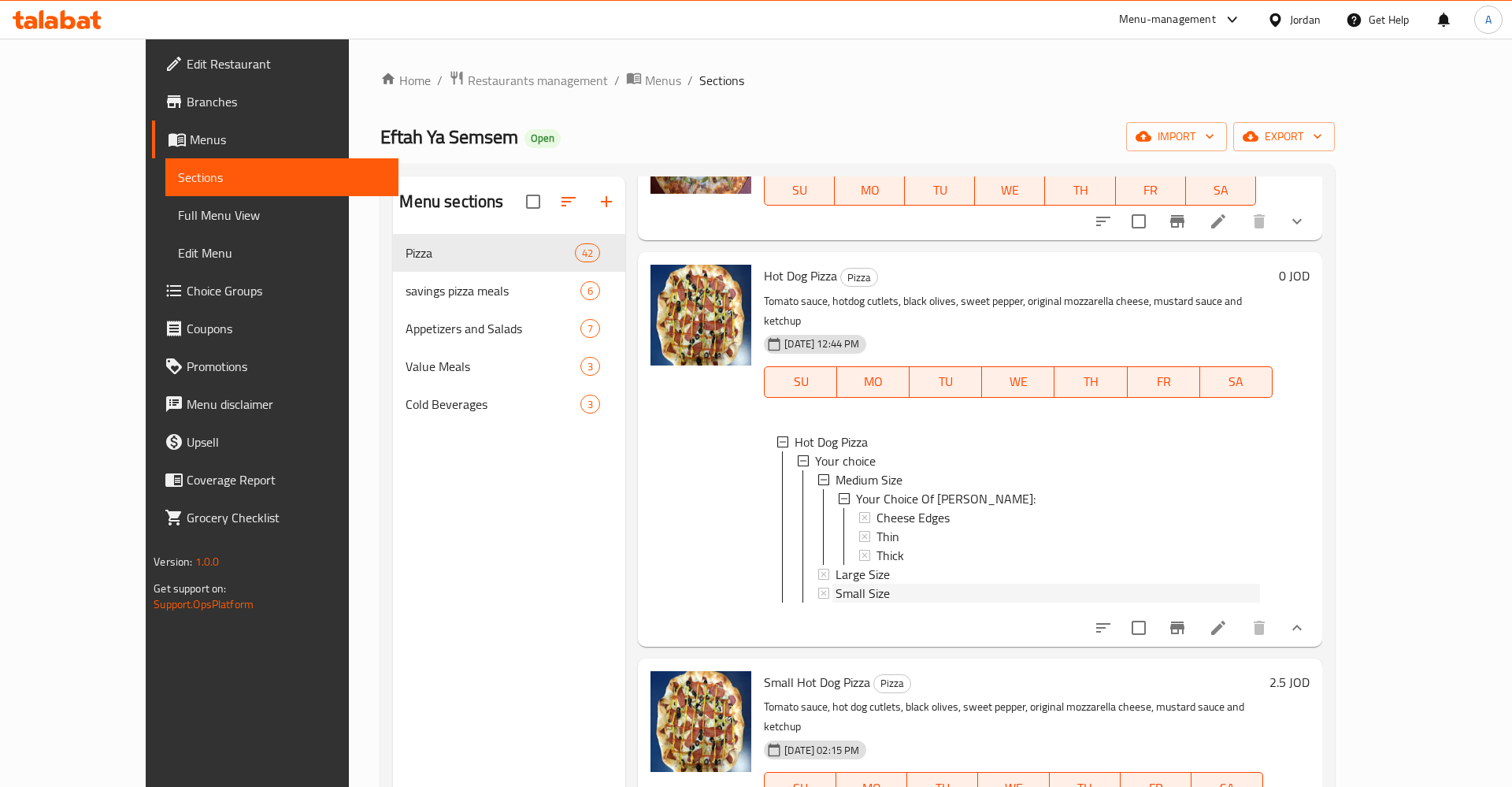
click at [836, 583] on span "Small Size" at bounding box center [863, 592] width 54 height 19
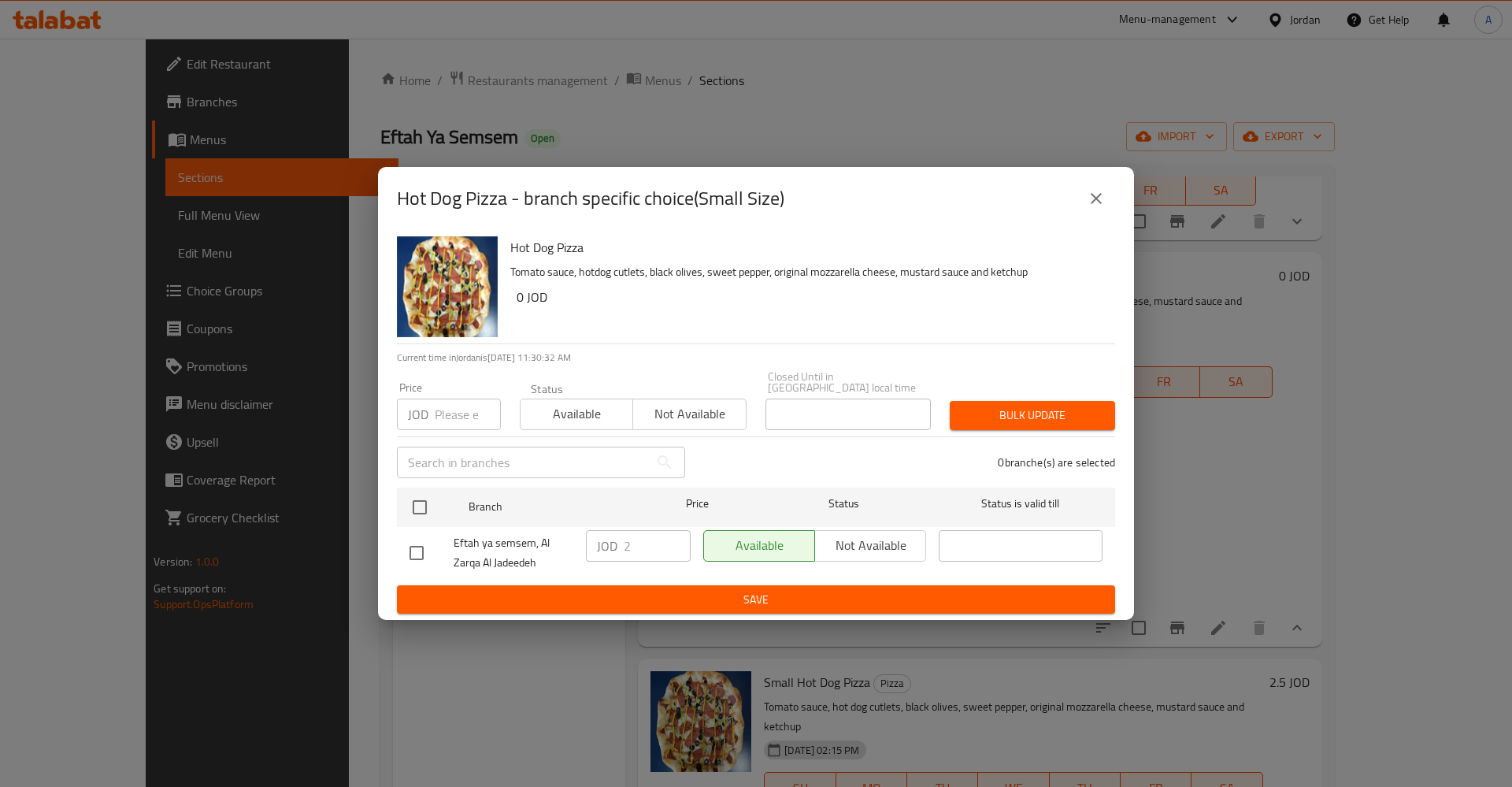
click at [1102, 201] on icon "close" at bounding box center [1096, 198] width 19 height 19
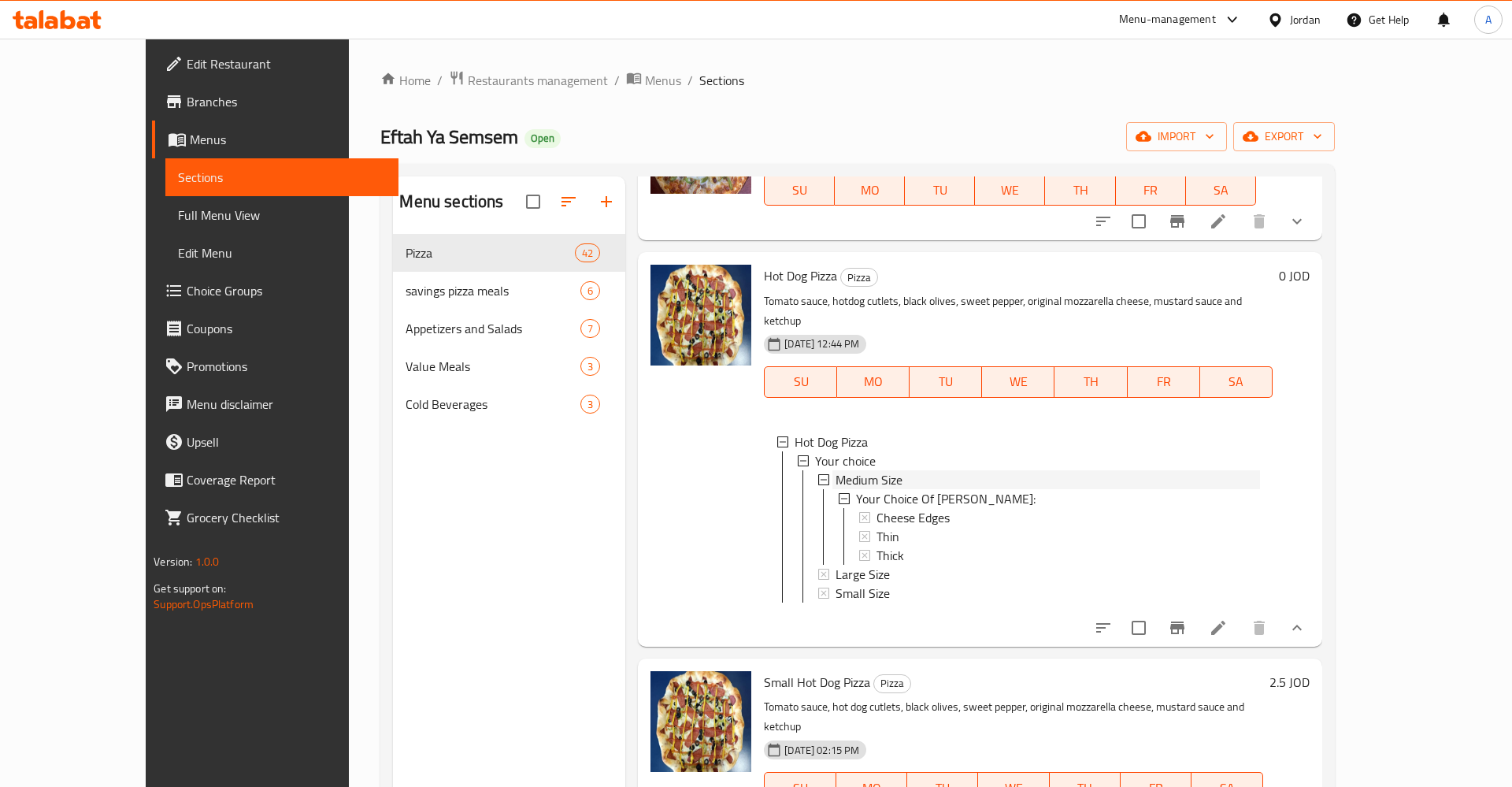
click at [842, 470] on span "Medium Size" at bounding box center [869, 479] width 67 height 19
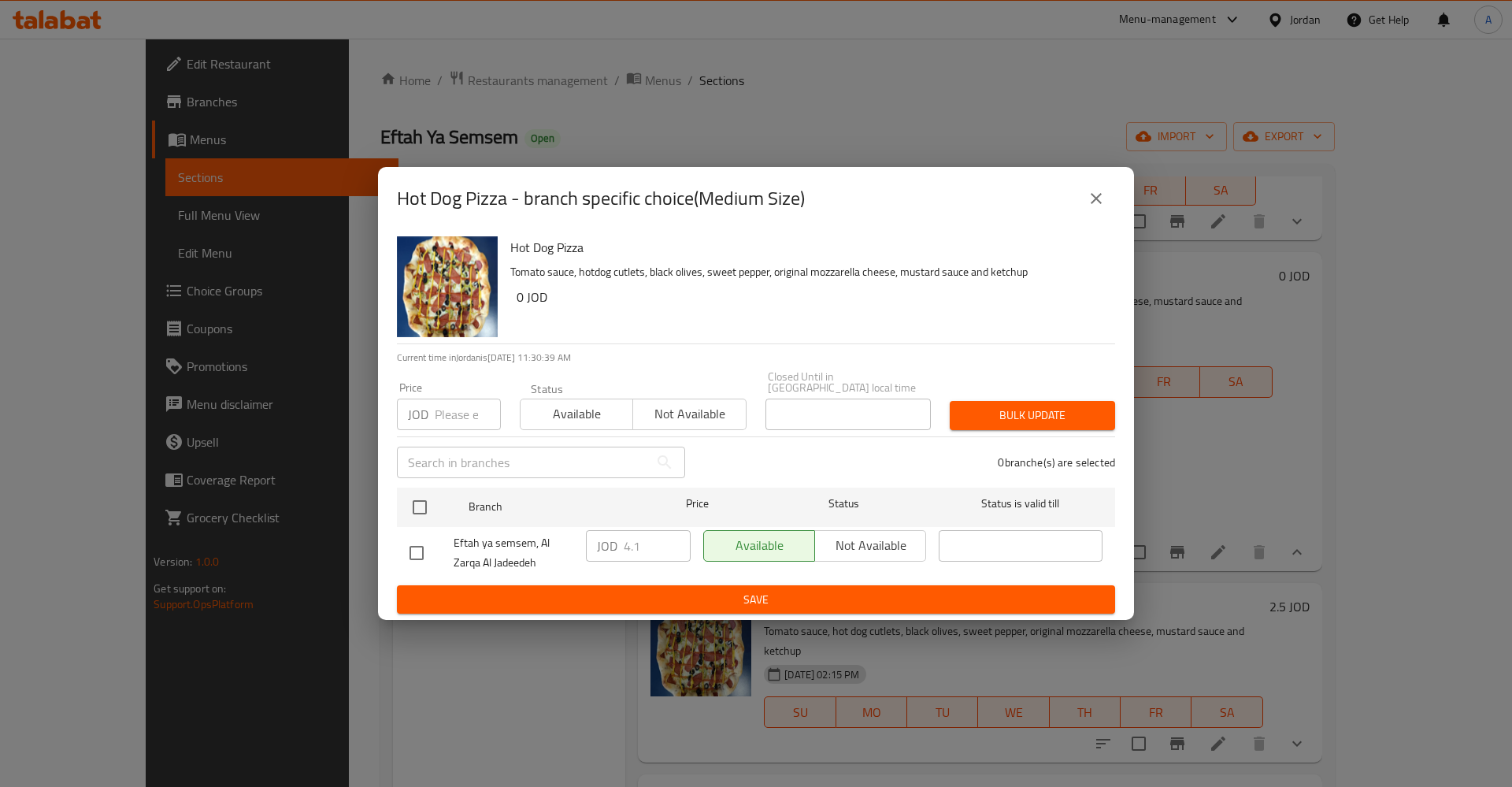
click at [396, 495] on div "Hot Dog Pizza Tomato sauce, hotdog cutlets, black olives, sweet pepper, origina…" at bounding box center [756, 424] width 756 height 390
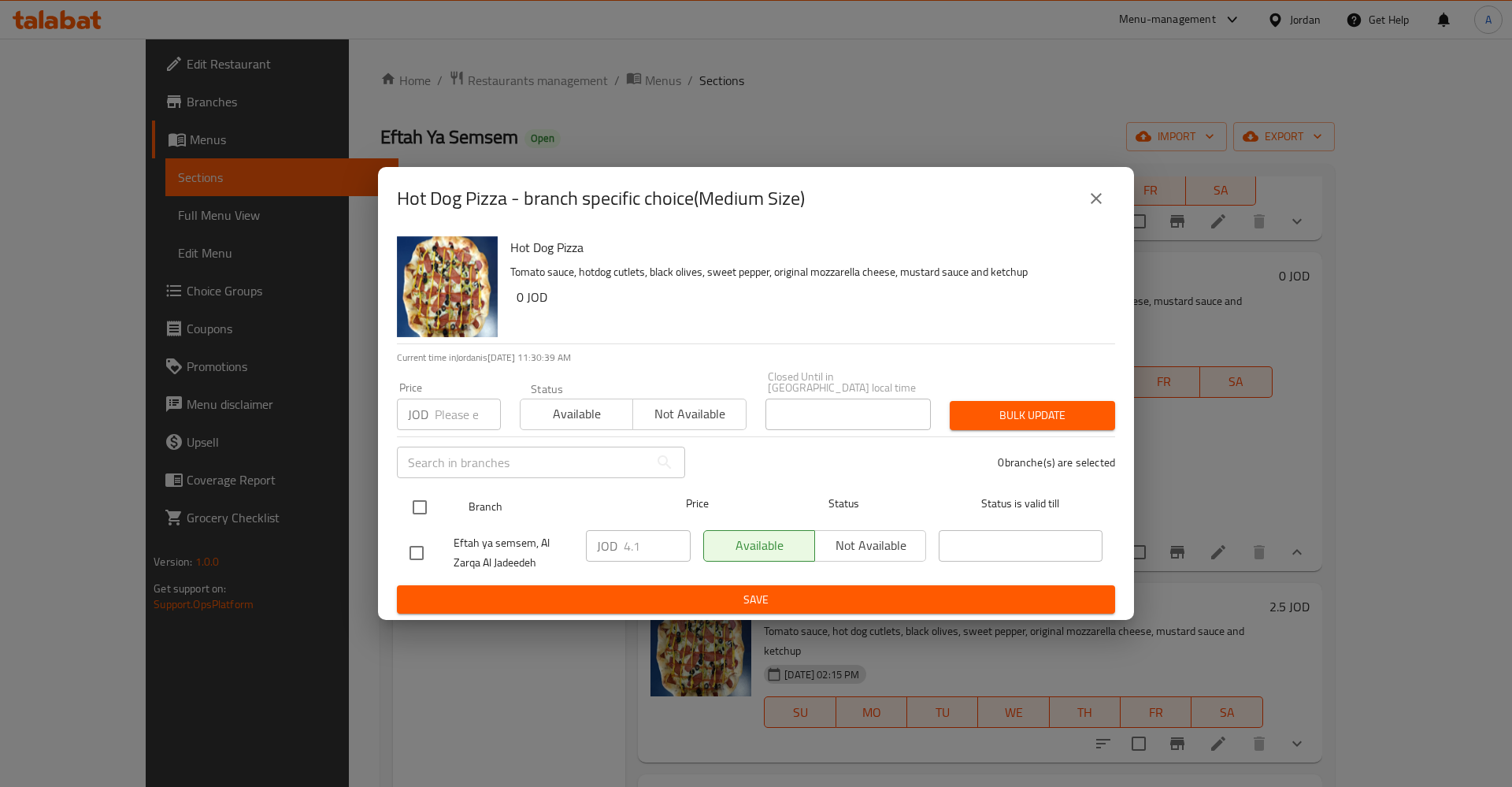
click at [424, 496] on input "checkbox" at bounding box center [419, 507] width 33 height 33
checkbox input "true"
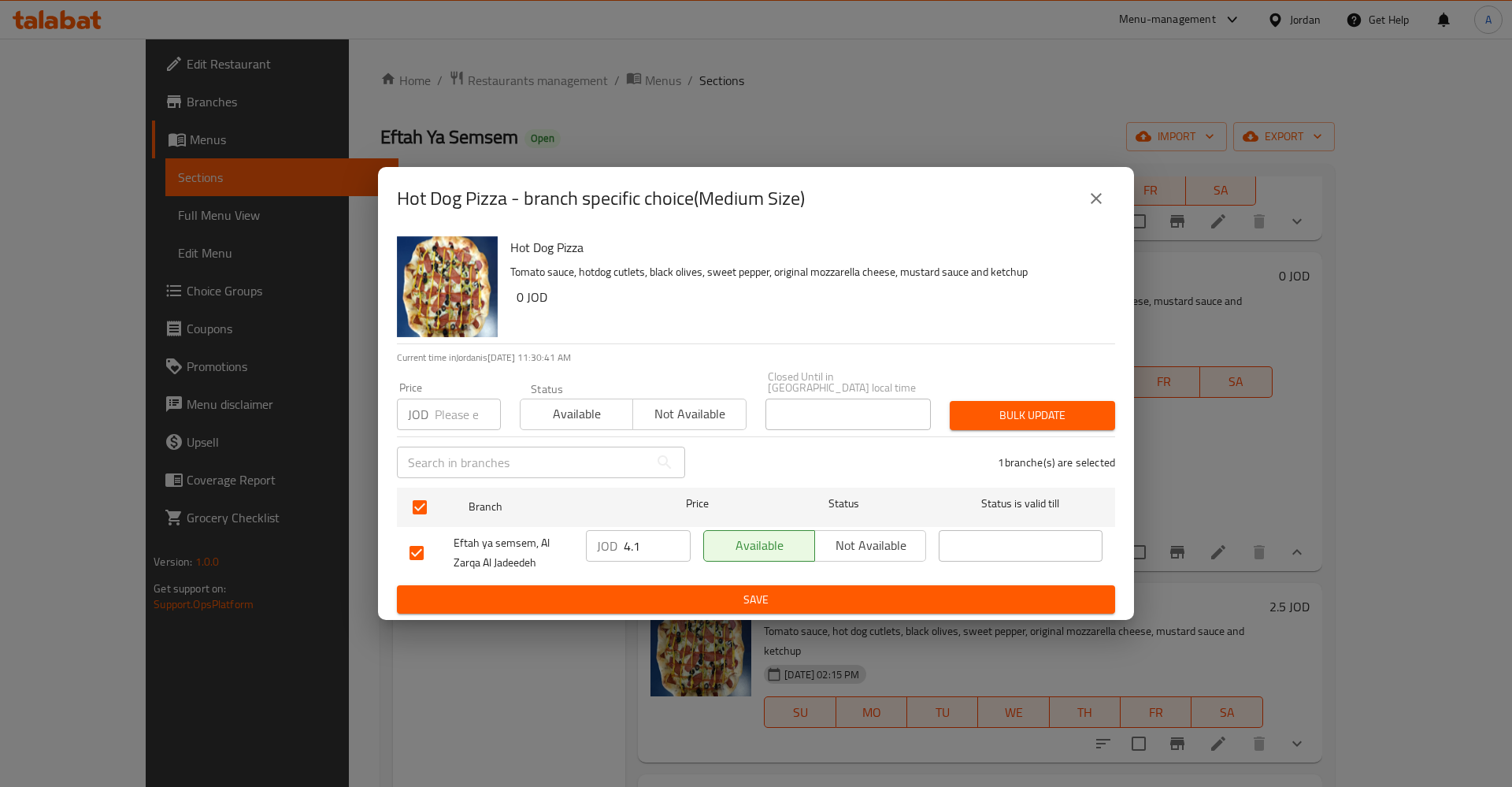
click at [641, 532] on input "4.1" at bounding box center [656, 545] width 67 height 31
type input "4.25"
click at [667, 592] on span "Save" at bounding box center [756, 599] width 693 height 20
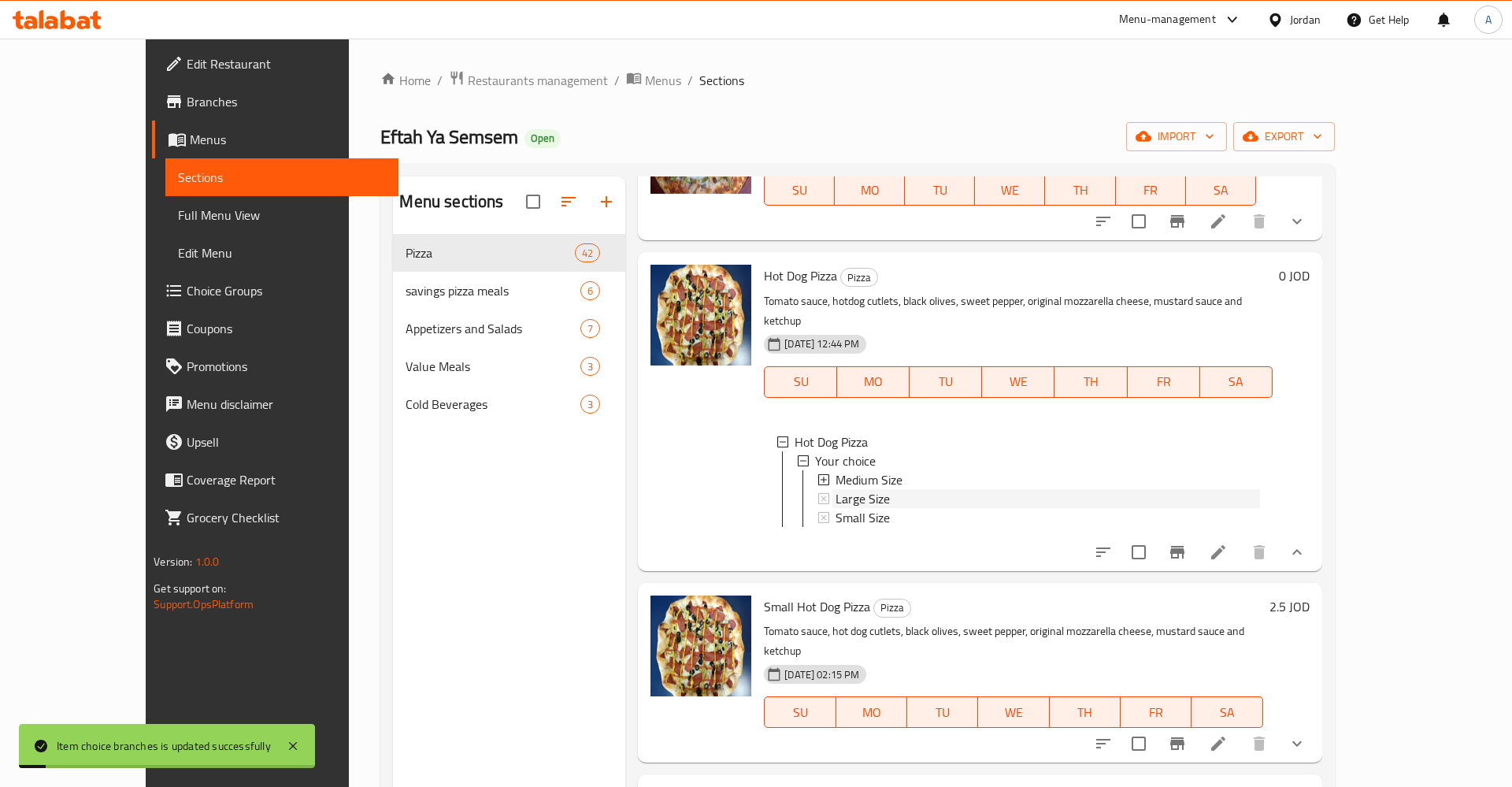
click at [836, 490] on span "Large Size" at bounding box center [863, 498] width 54 height 19
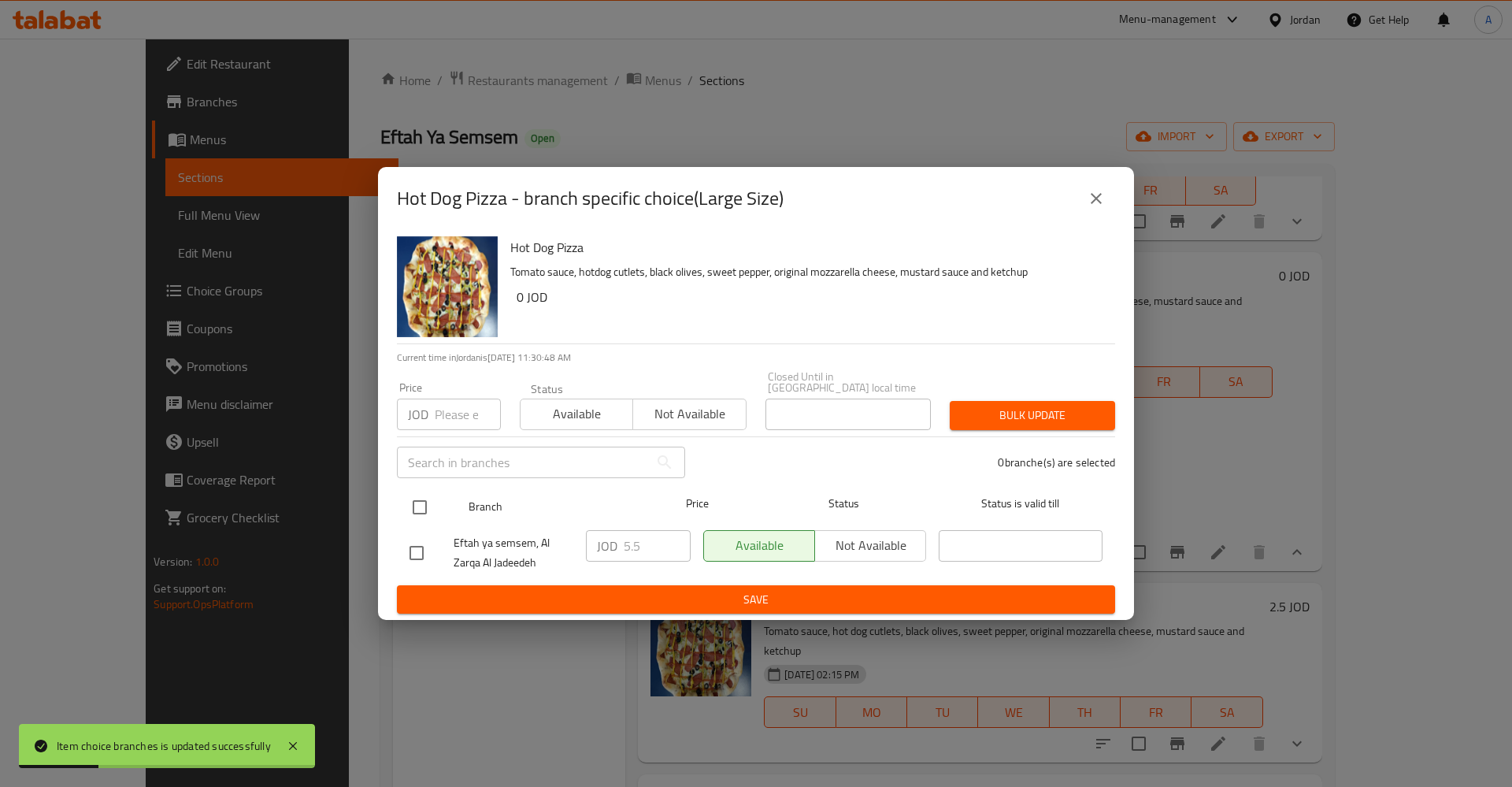
click at [422, 497] on input "checkbox" at bounding box center [419, 507] width 33 height 33
checkbox input "true"
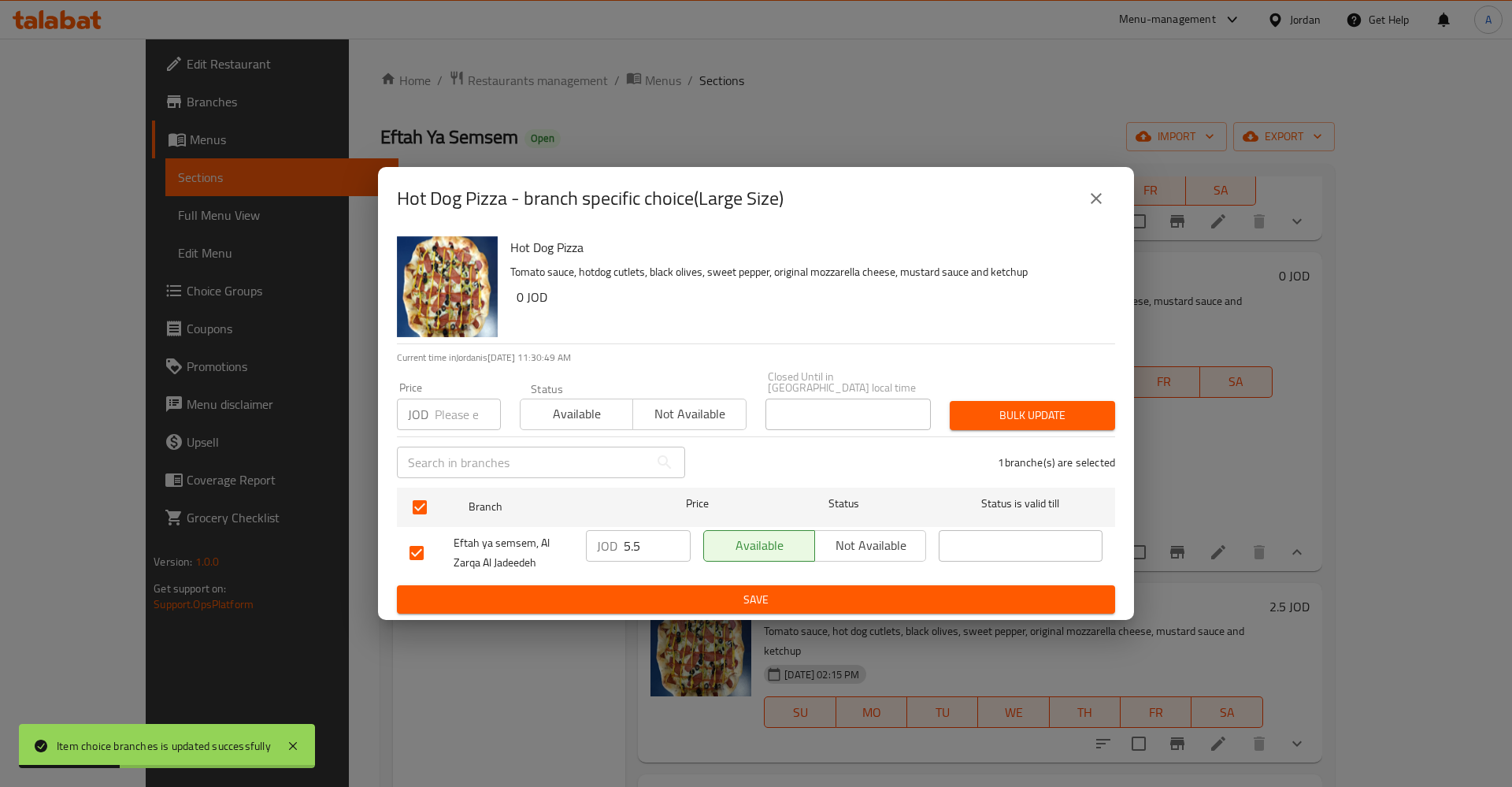
click at [642, 537] on input "5.5" at bounding box center [656, 545] width 67 height 31
type input "5.95"
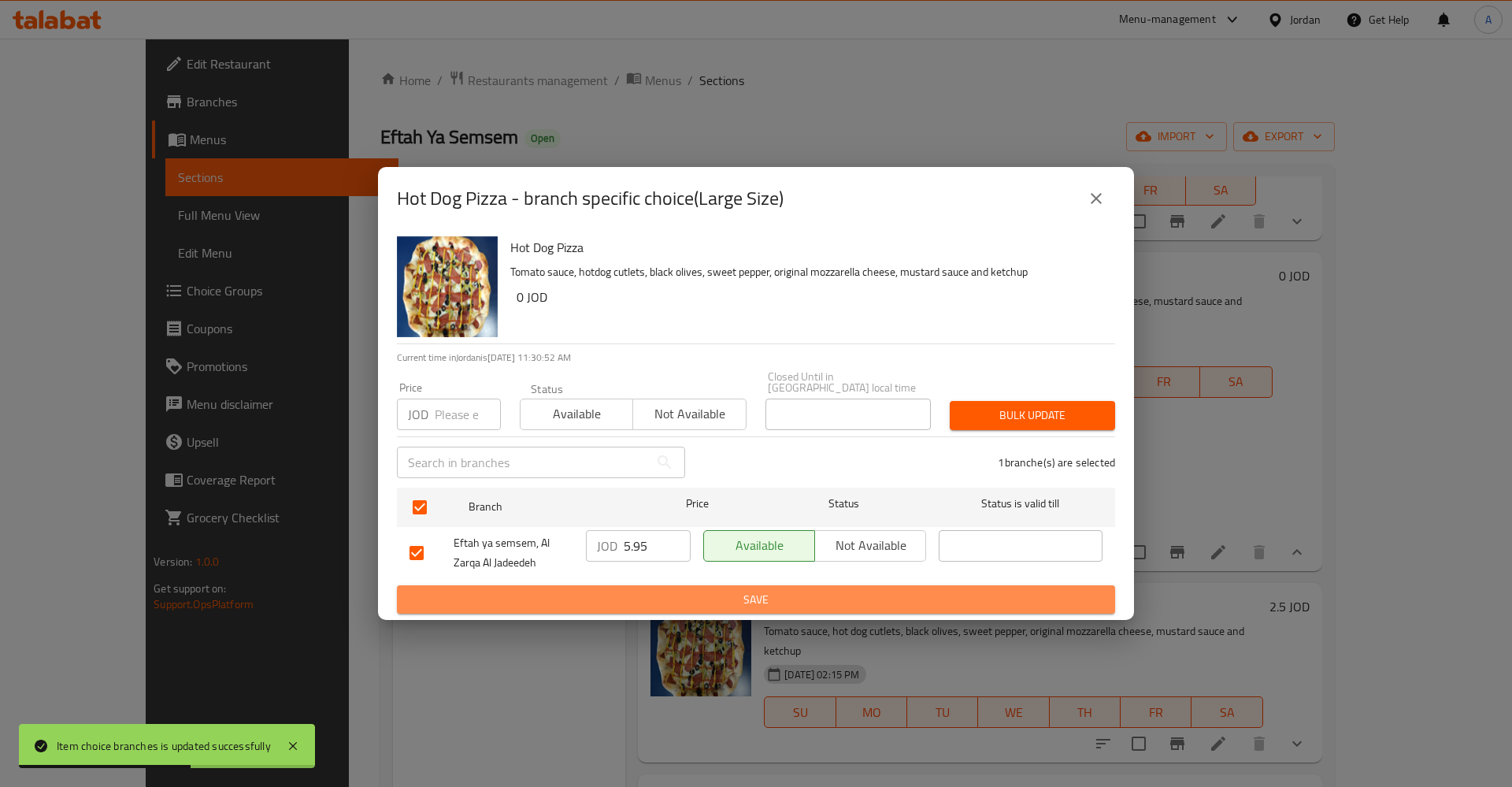
click at [765, 596] on span "Save" at bounding box center [756, 599] width 693 height 20
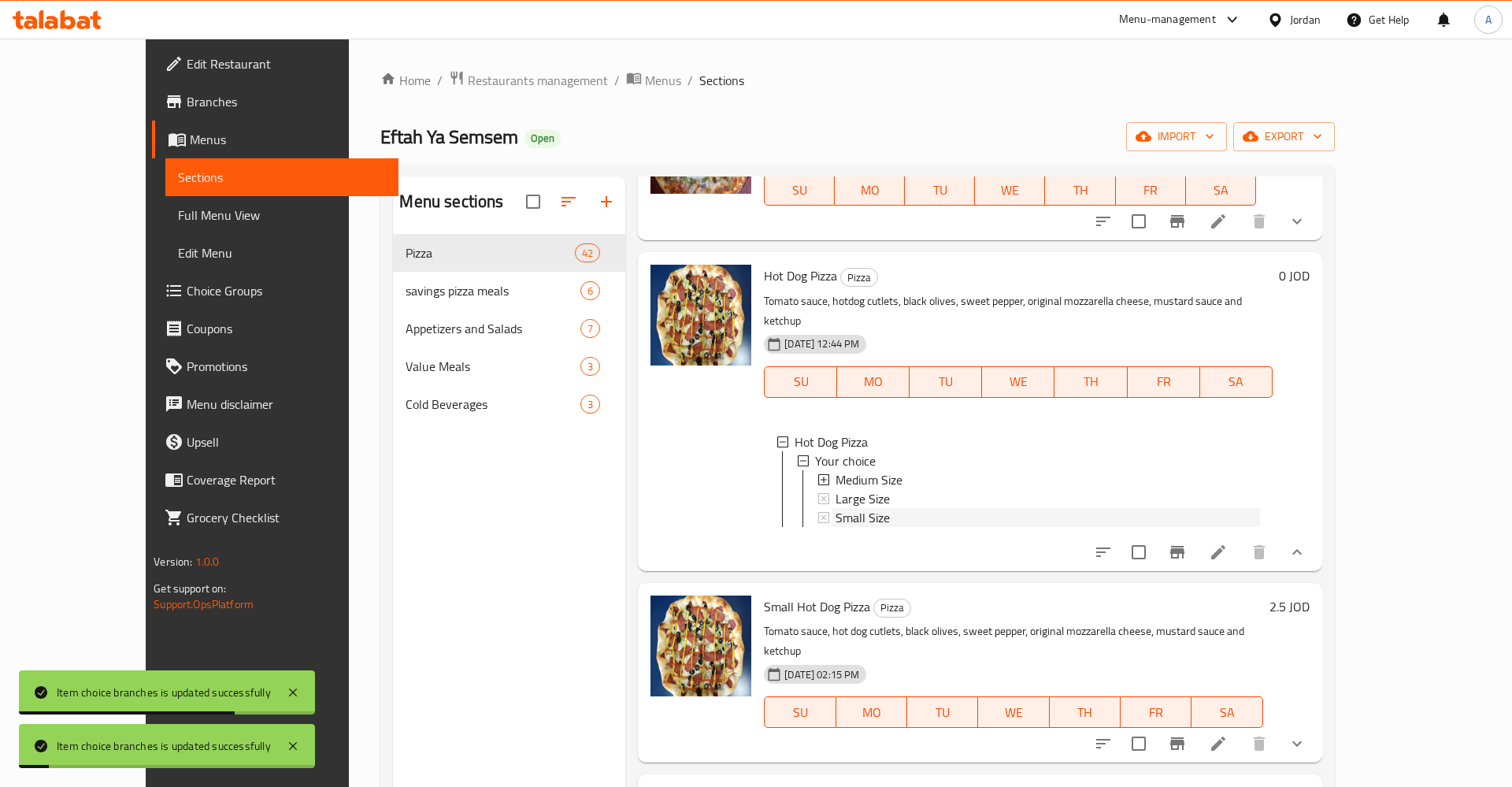
click at [836, 508] on span "Small Size" at bounding box center [863, 517] width 54 height 19
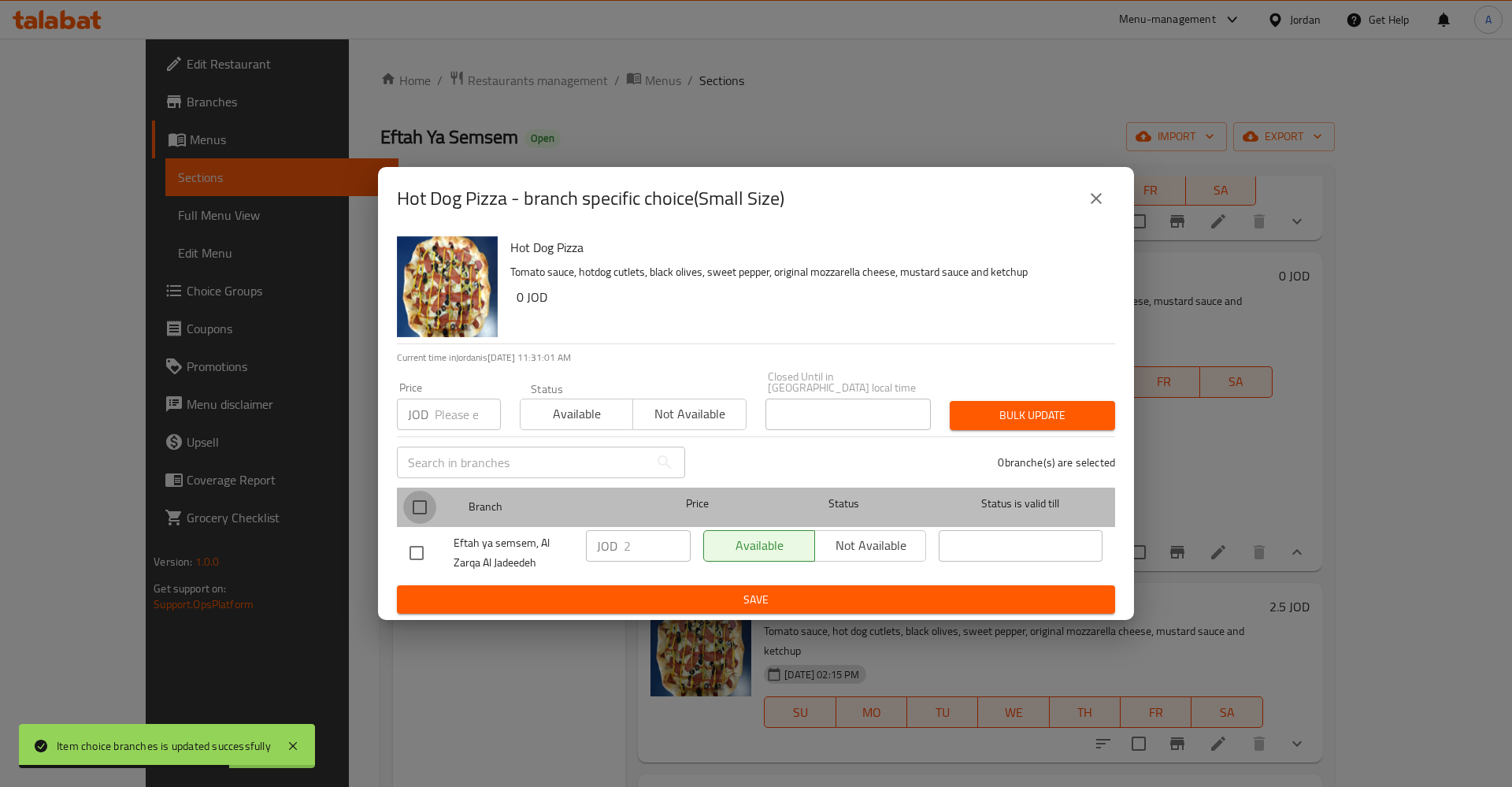
click at [416, 497] on input "checkbox" at bounding box center [419, 507] width 33 height 33
checkbox input "true"
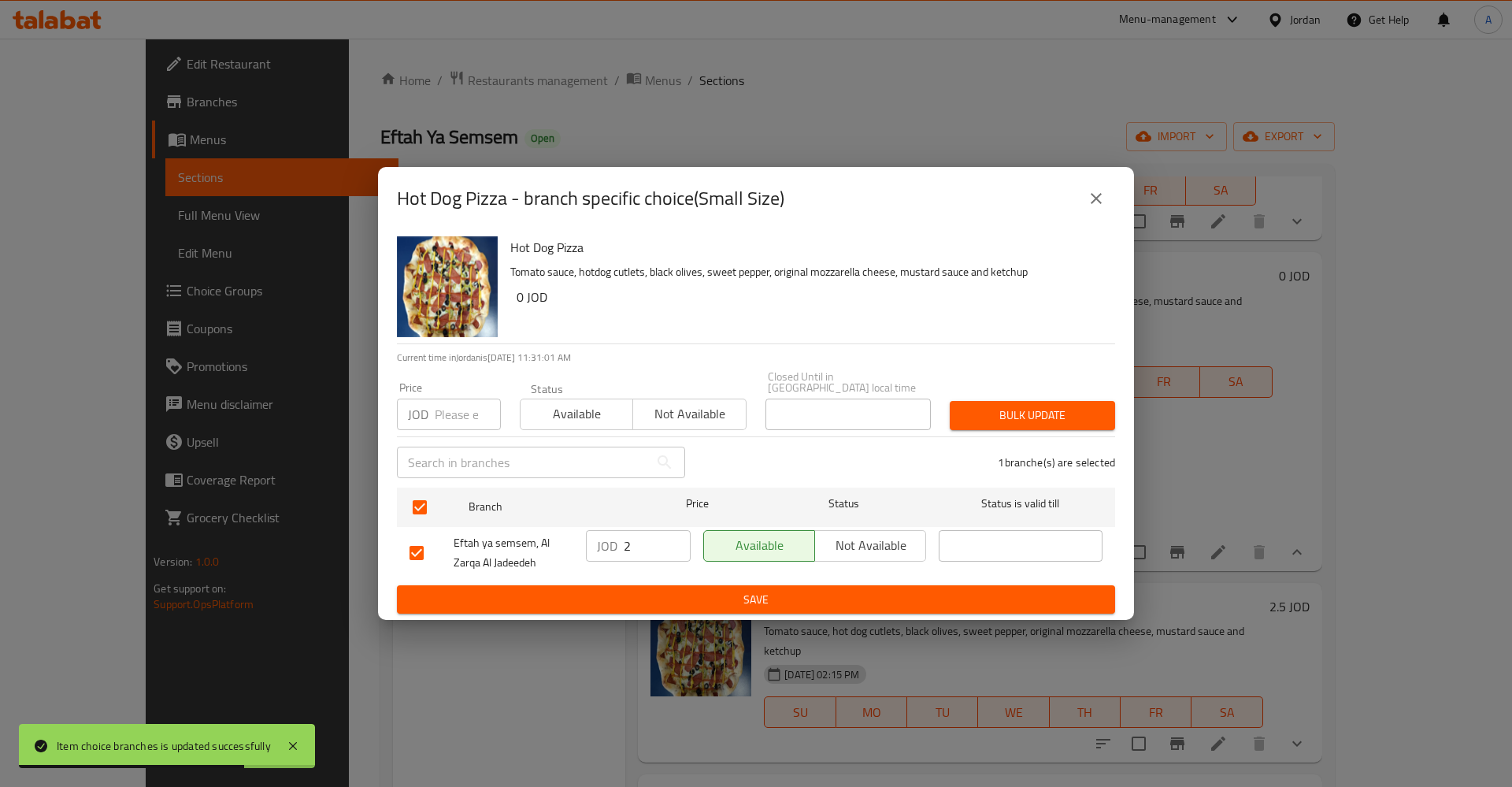
click at [649, 536] on input "2" at bounding box center [656, 545] width 67 height 31
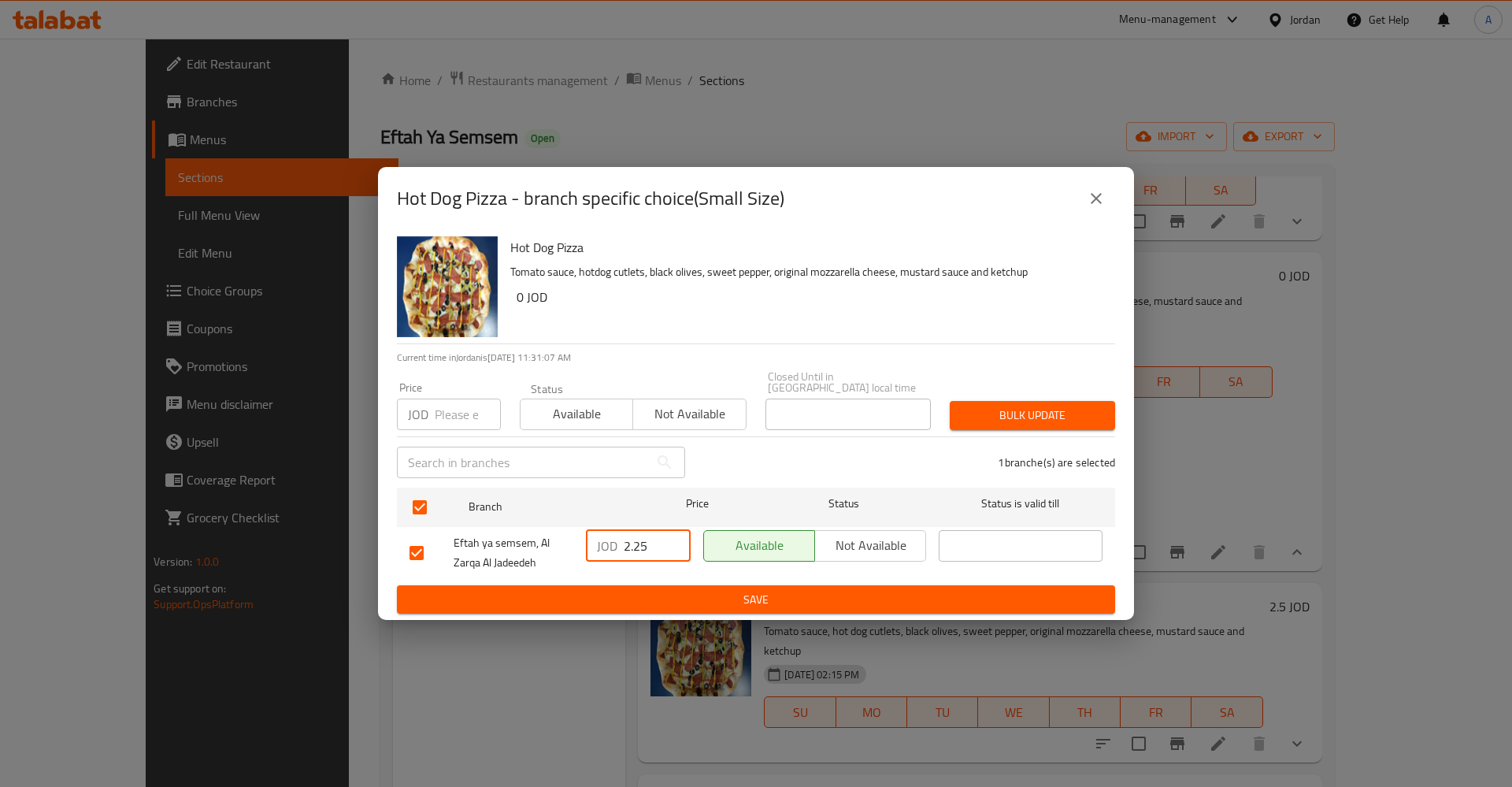
type input "2.25"
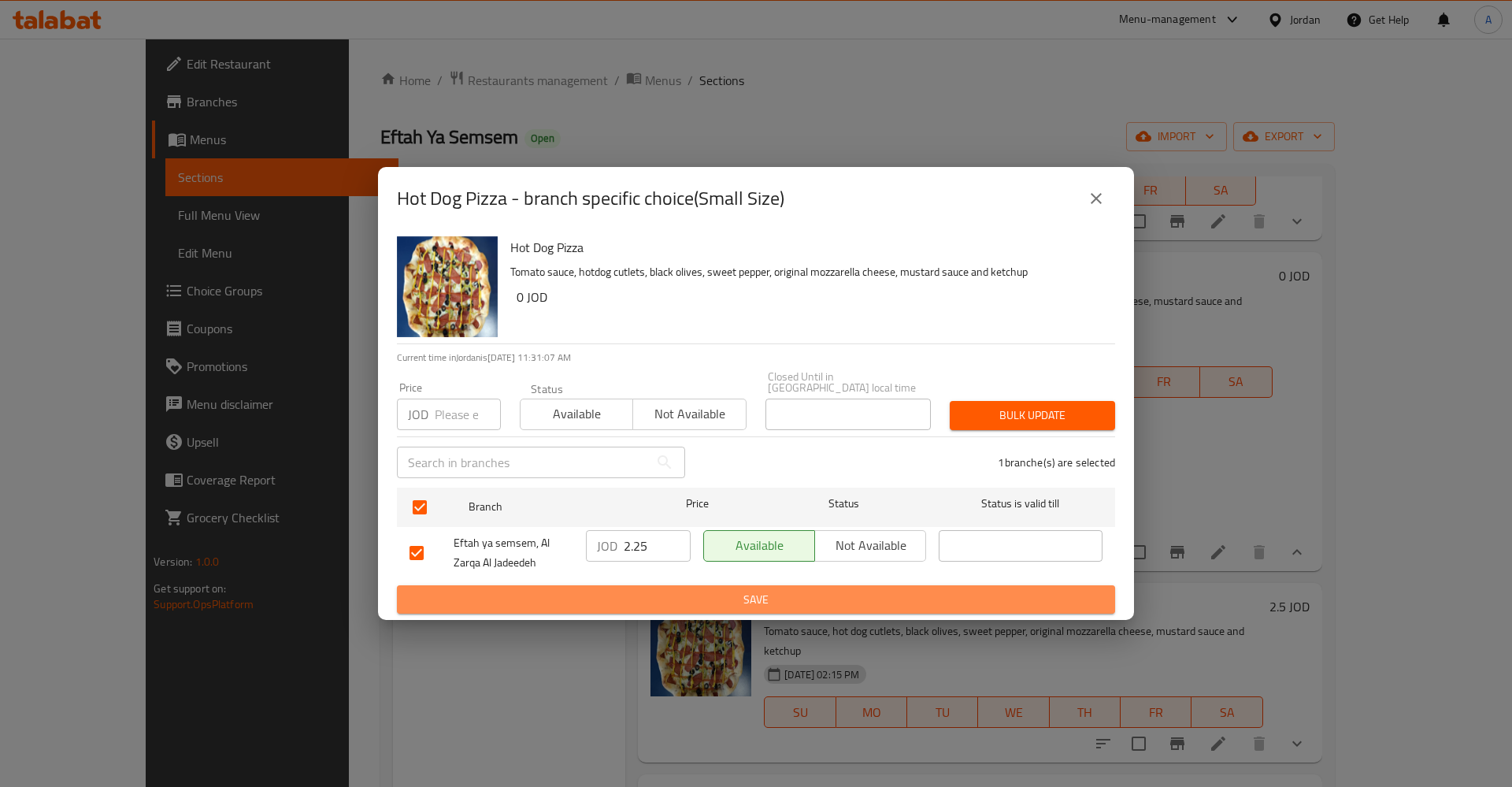
click at [756, 585] on button "Save" at bounding box center [756, 599] width 718 height 29
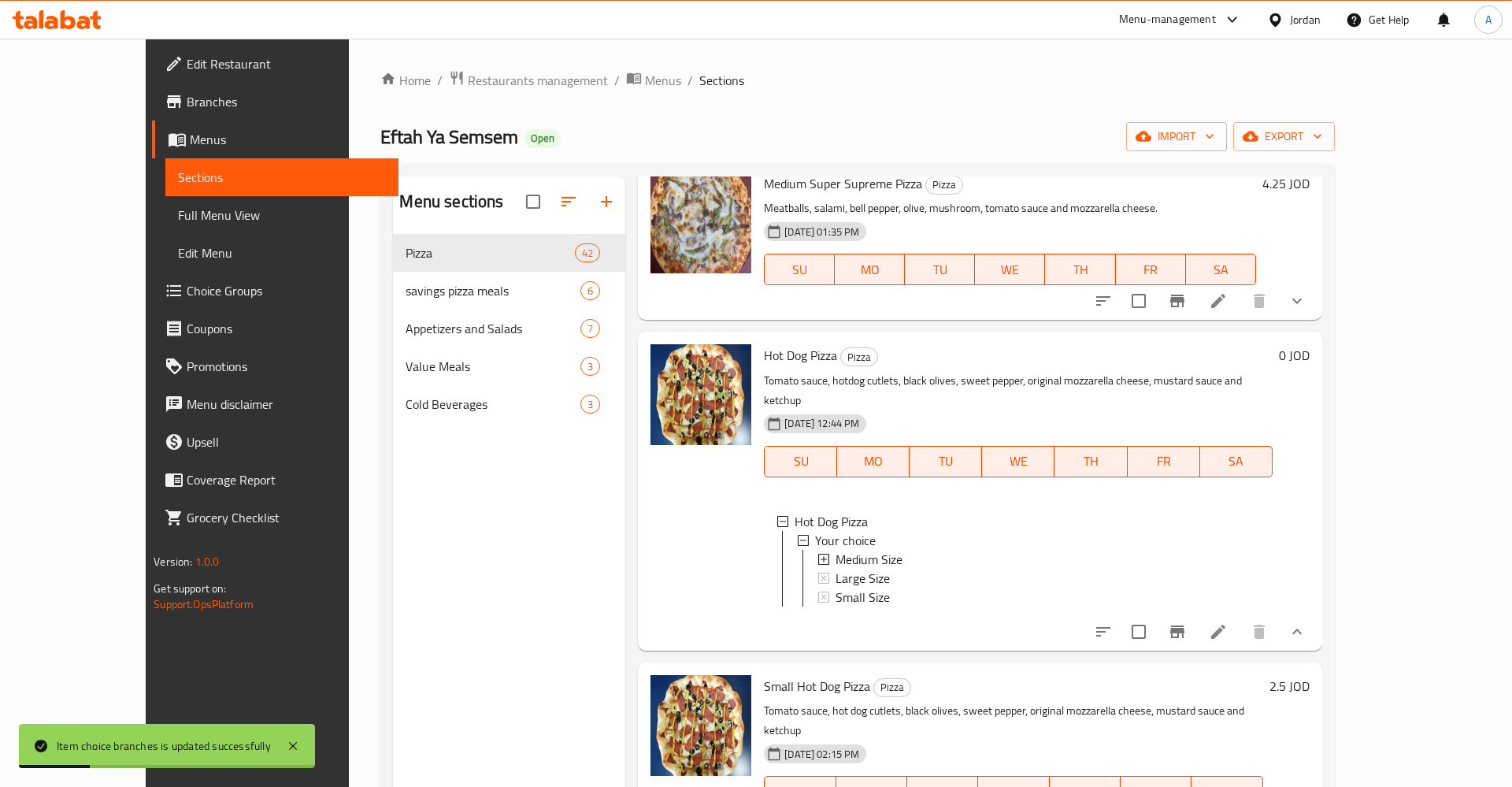
scroll to position [369, 0]
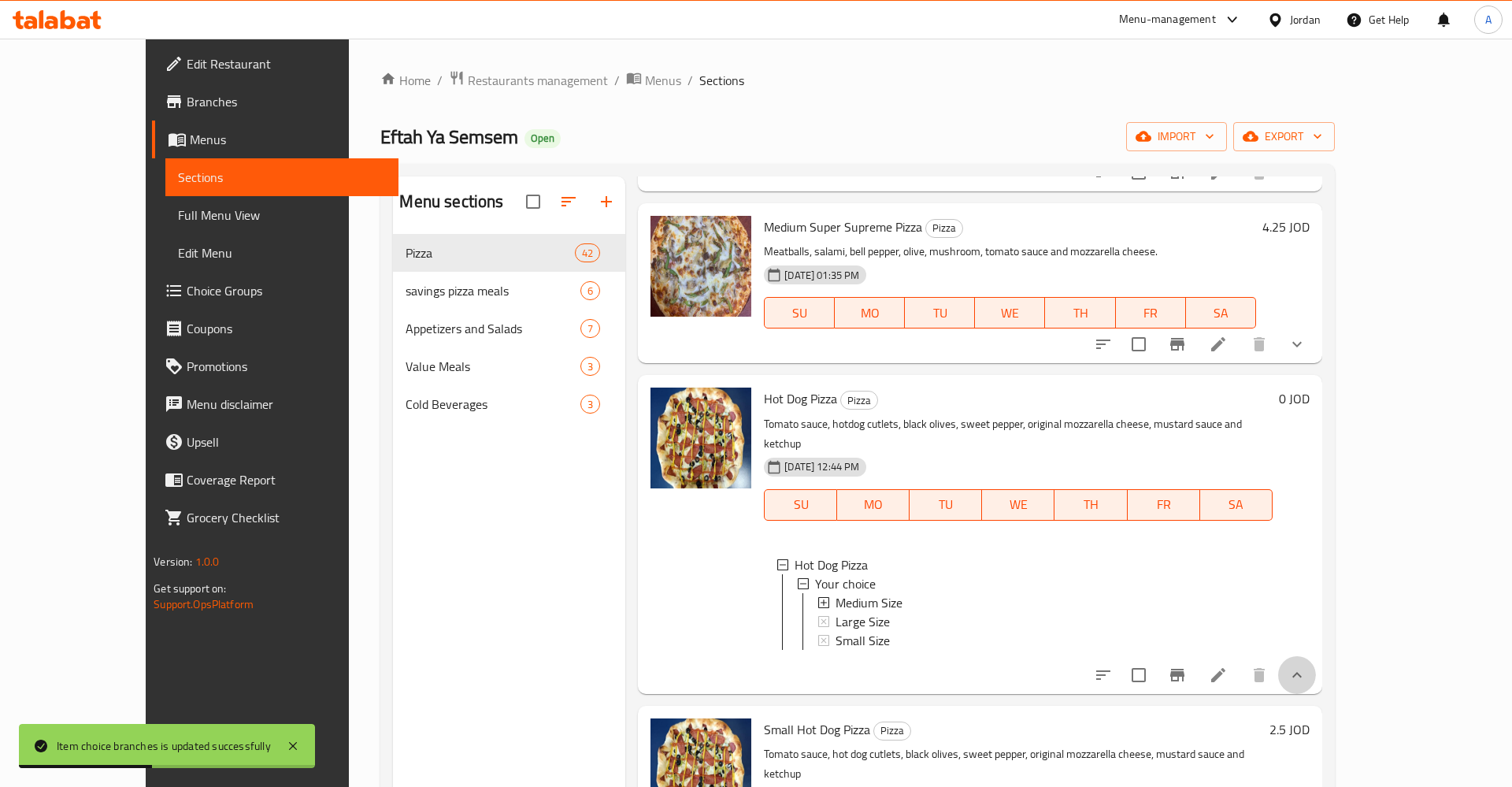
click at [1316, 665] on button "show more" at bounding box center [1297, 674] width 38 height 38
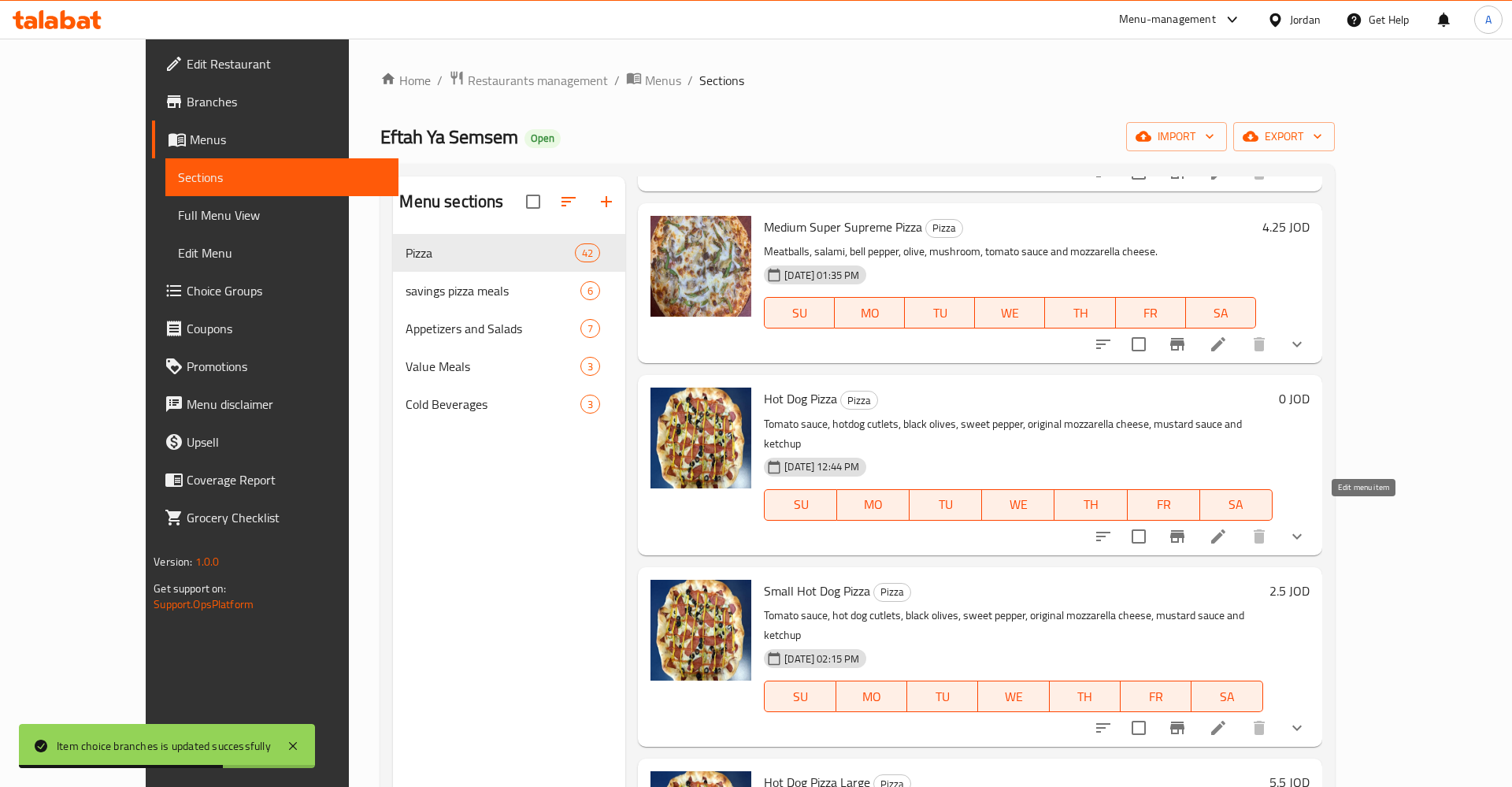
click at [1228, 527] on icon at bounding box center [1217, 536] width 19 height 19
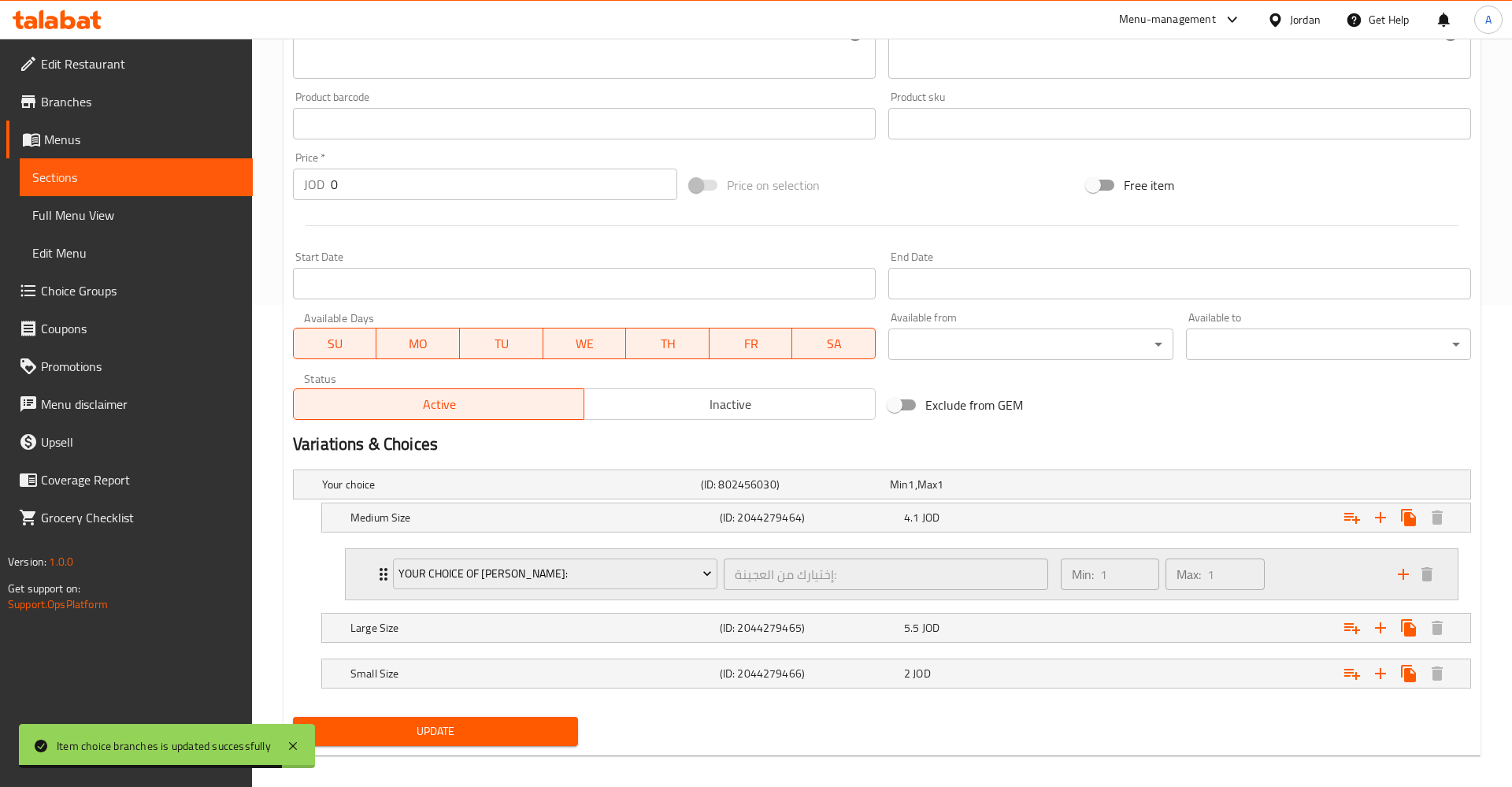
scroll to position [495, 0]
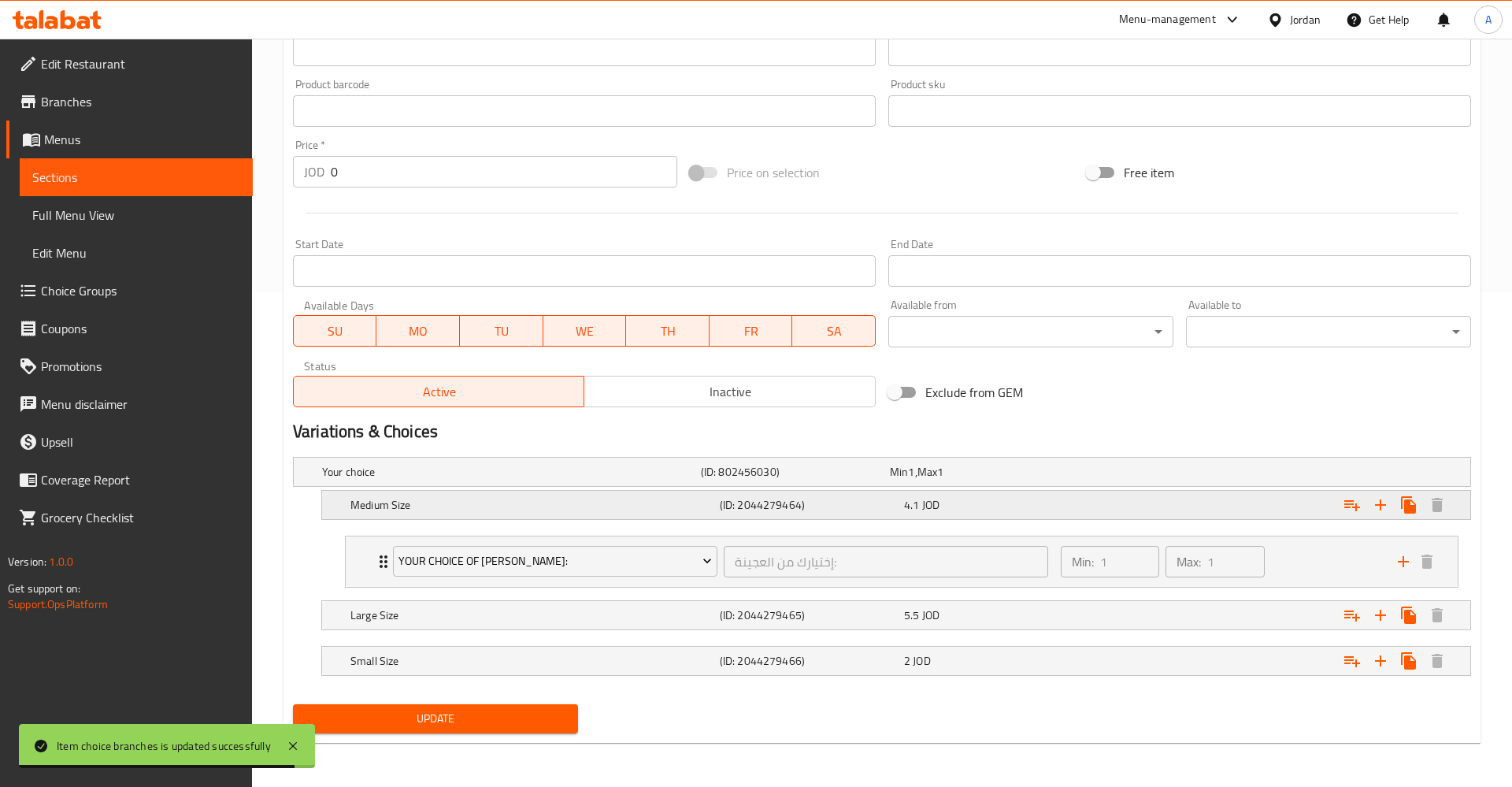
click at [1018, 490] on div "Medium Size (ID: 2044279464) 4.1 JOD" at bounding box center [886, 472] width 1135 height 35
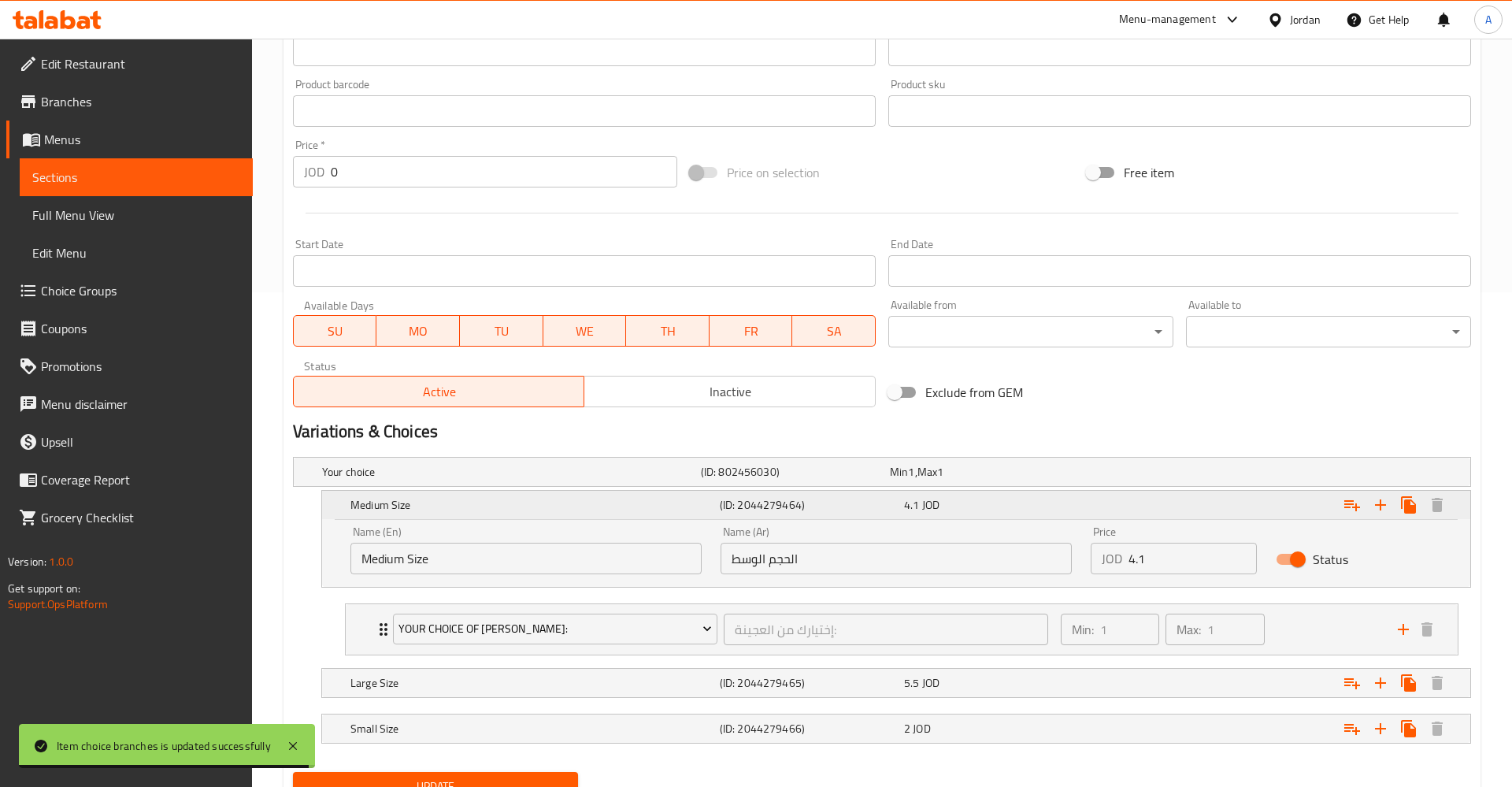
click at [993, 509] on div "4.1 JOD" at bounding box center [992, 505] width 178 height 16
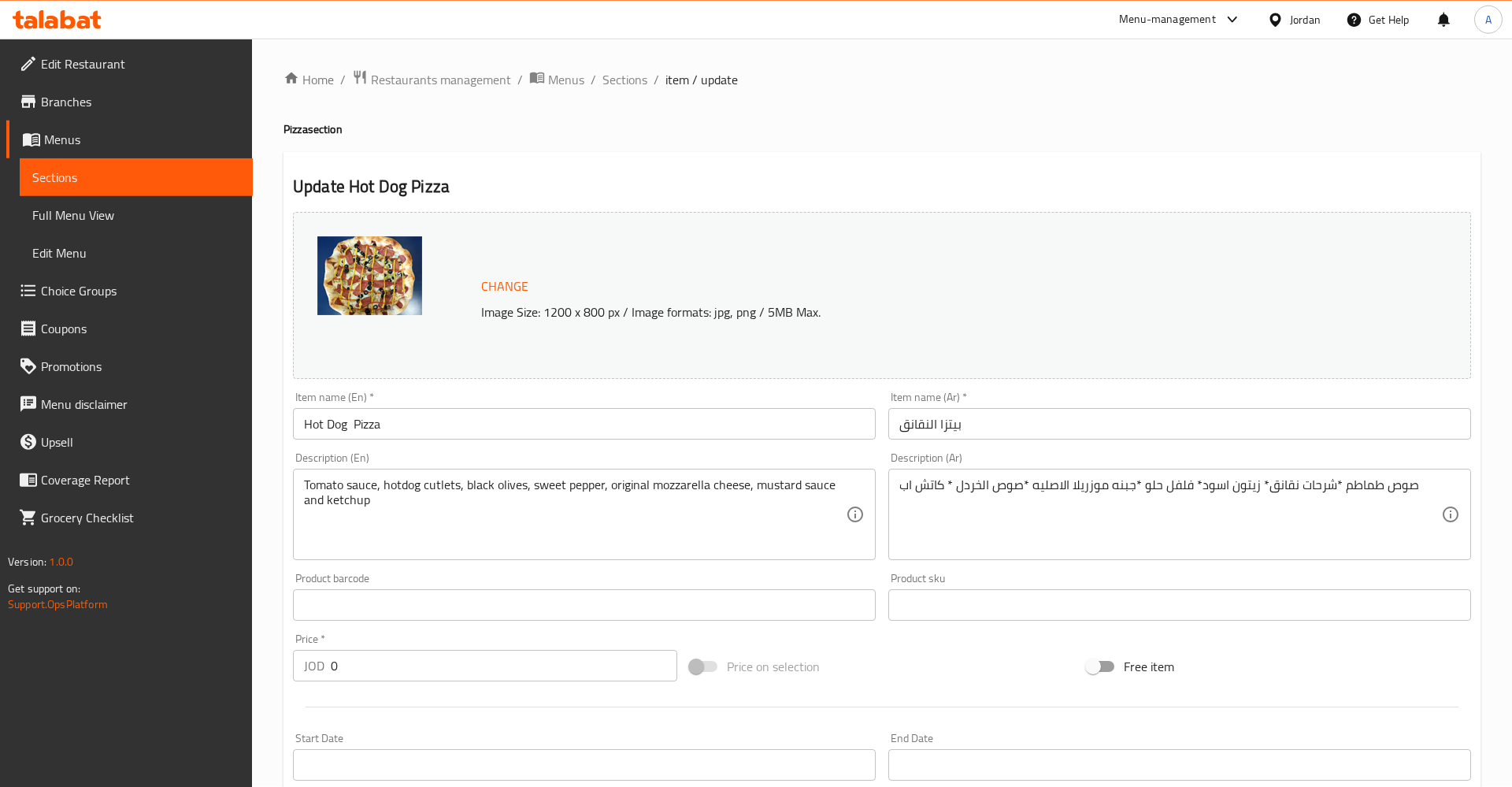
scroll to position [0, 0]
click at [90, 177] on span "Sections" at bounding box center [136, 177] width 208 height 19
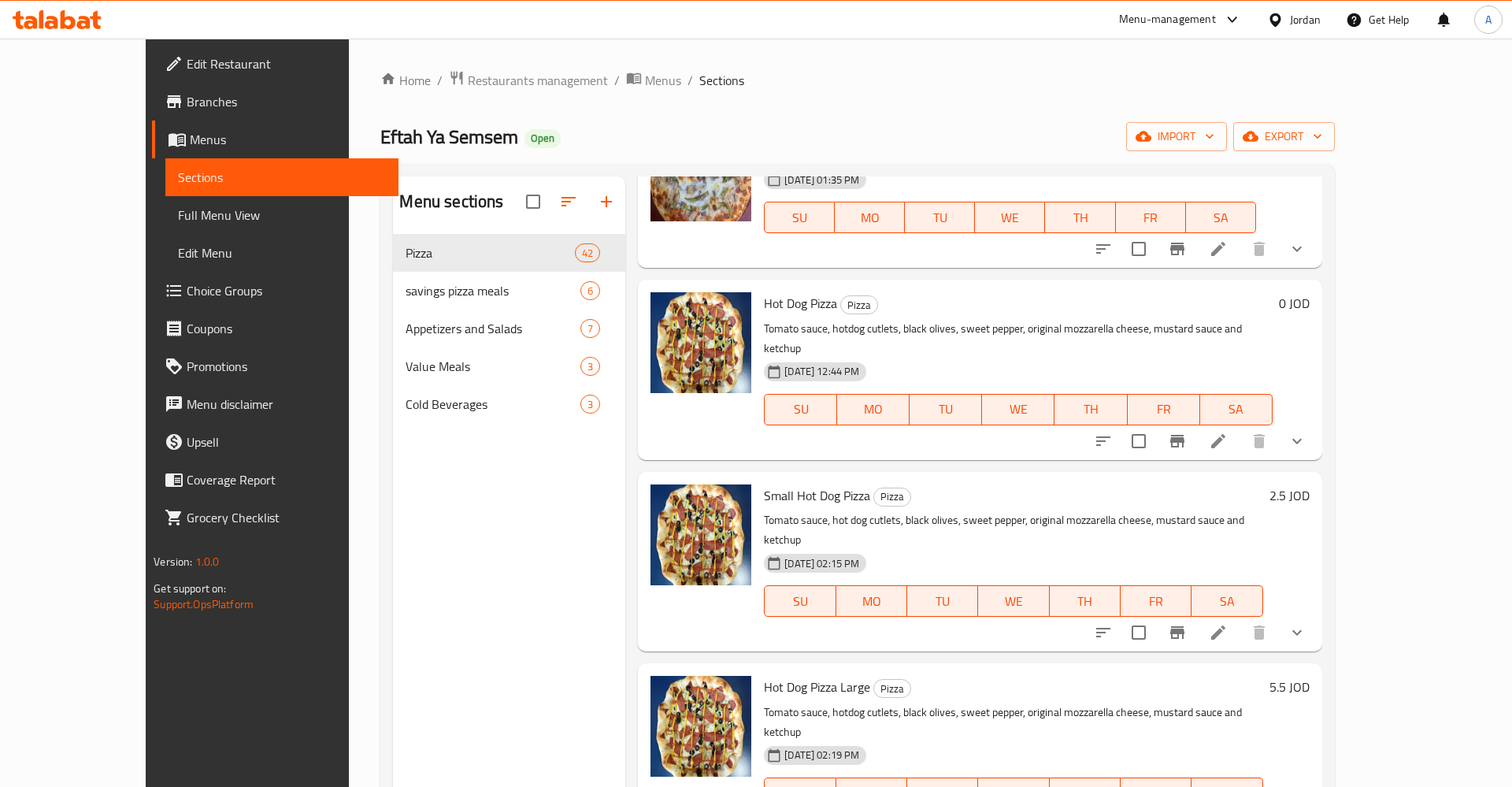
scroll to position [491, 0]
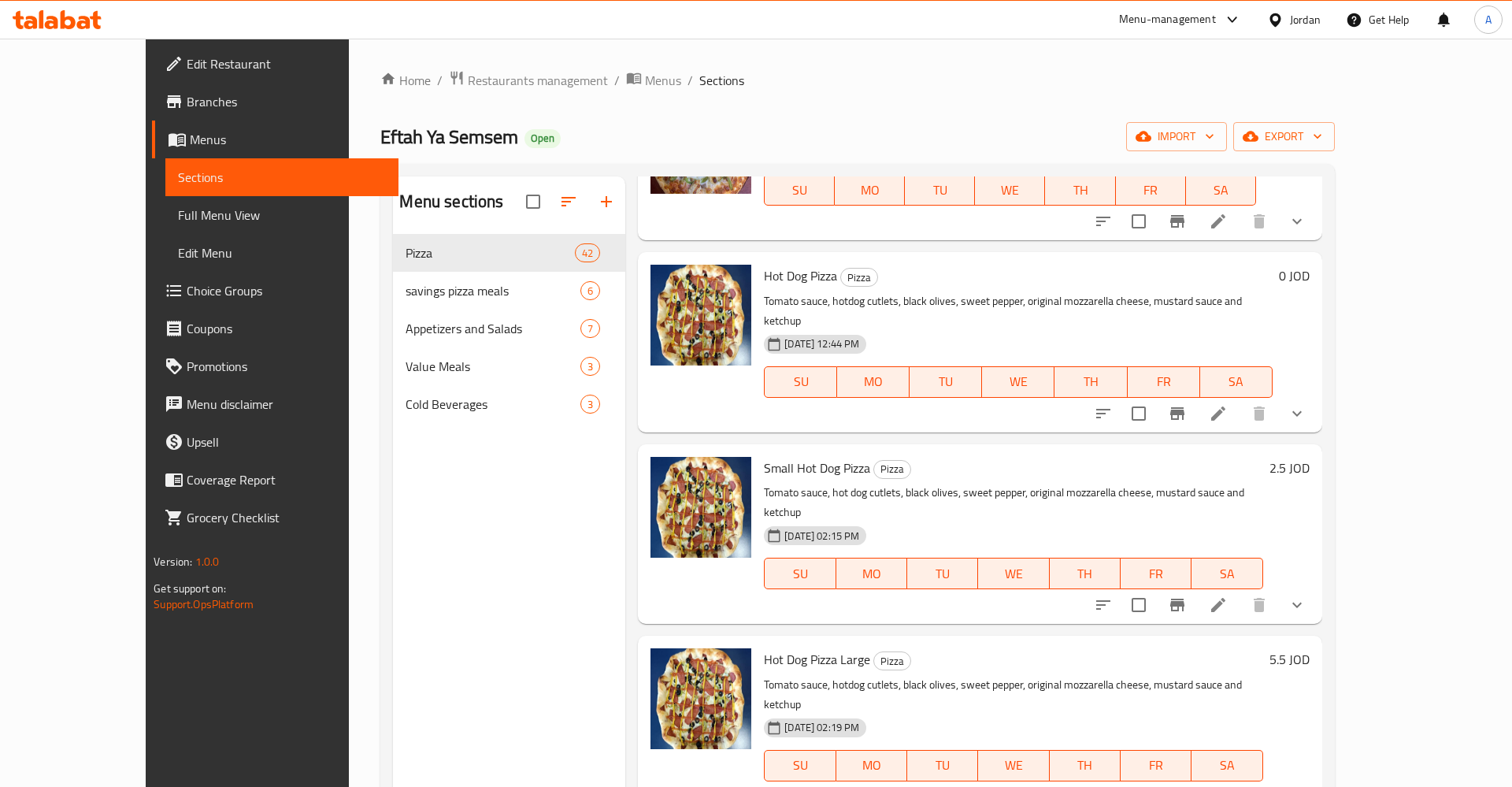
click at [1156, 97] on div "Home / Restaurants management / Menus / Sections Eftah Ya Semsem Open import ex…" at bounding box center [857, 523] width 954 height 906
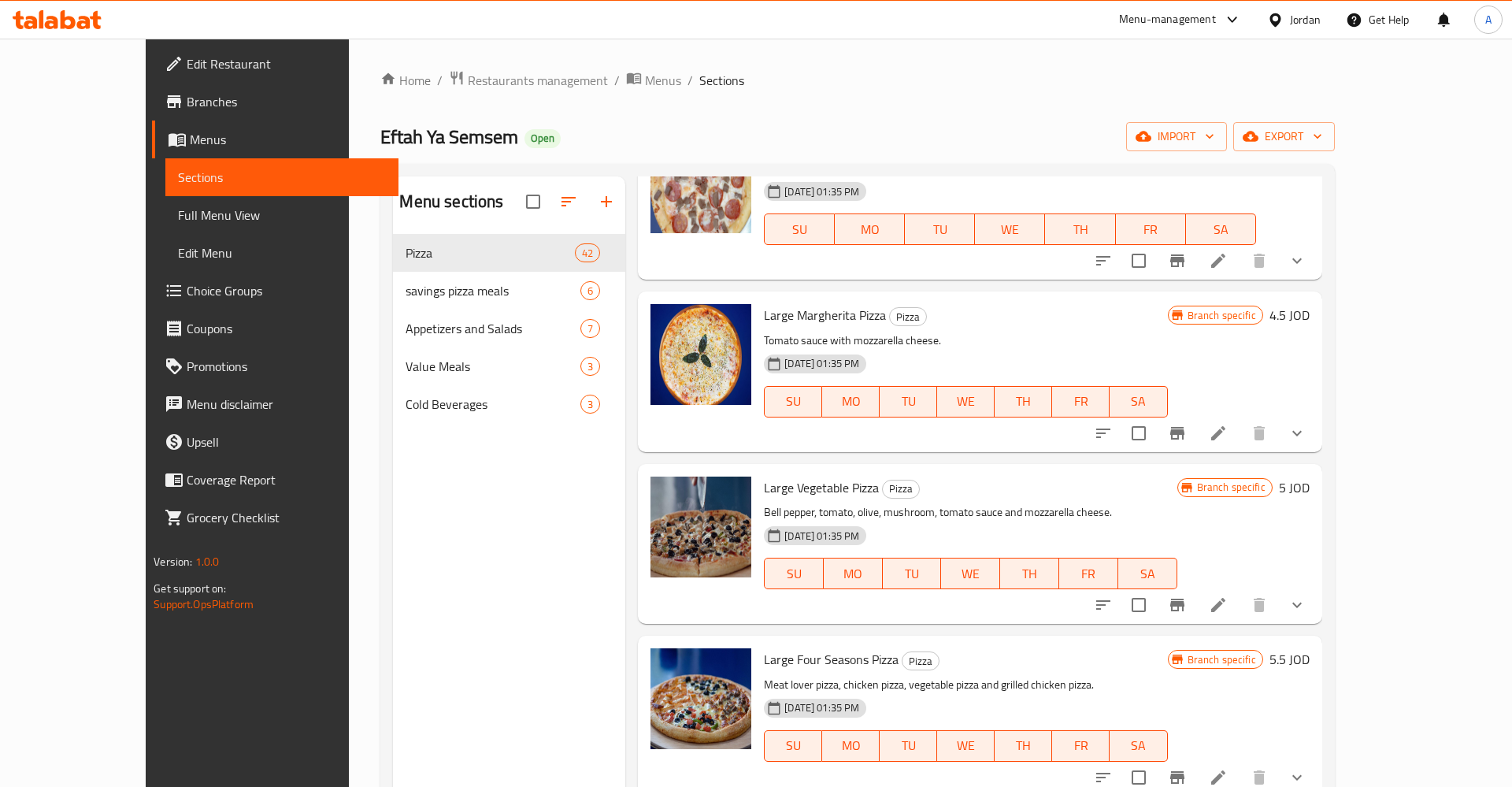
scroll to position [3072, 0]
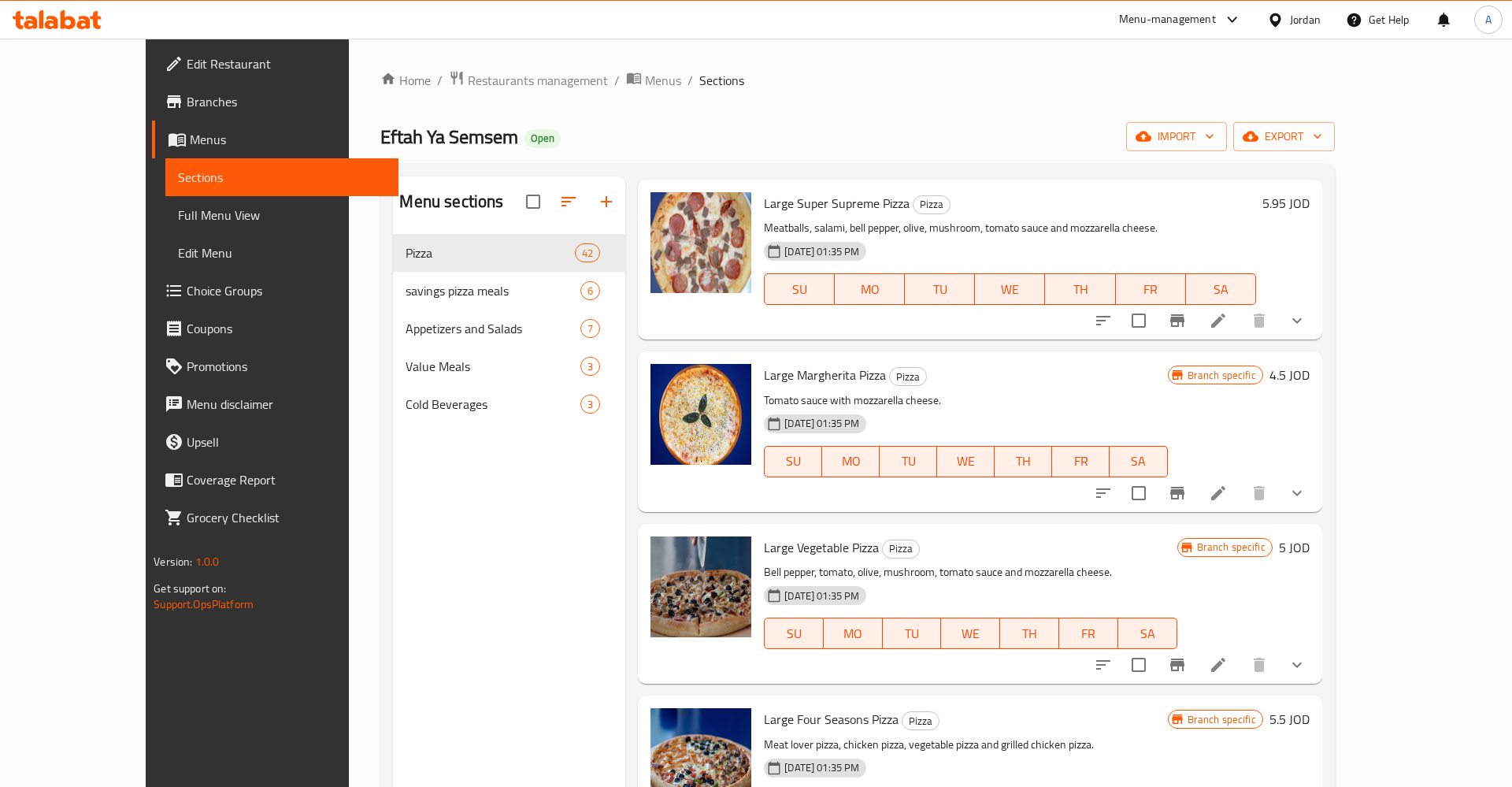
click at [1184, 487] on icon "Branch-specific-item" at bounding box center [1177, 493] width 14 height 13
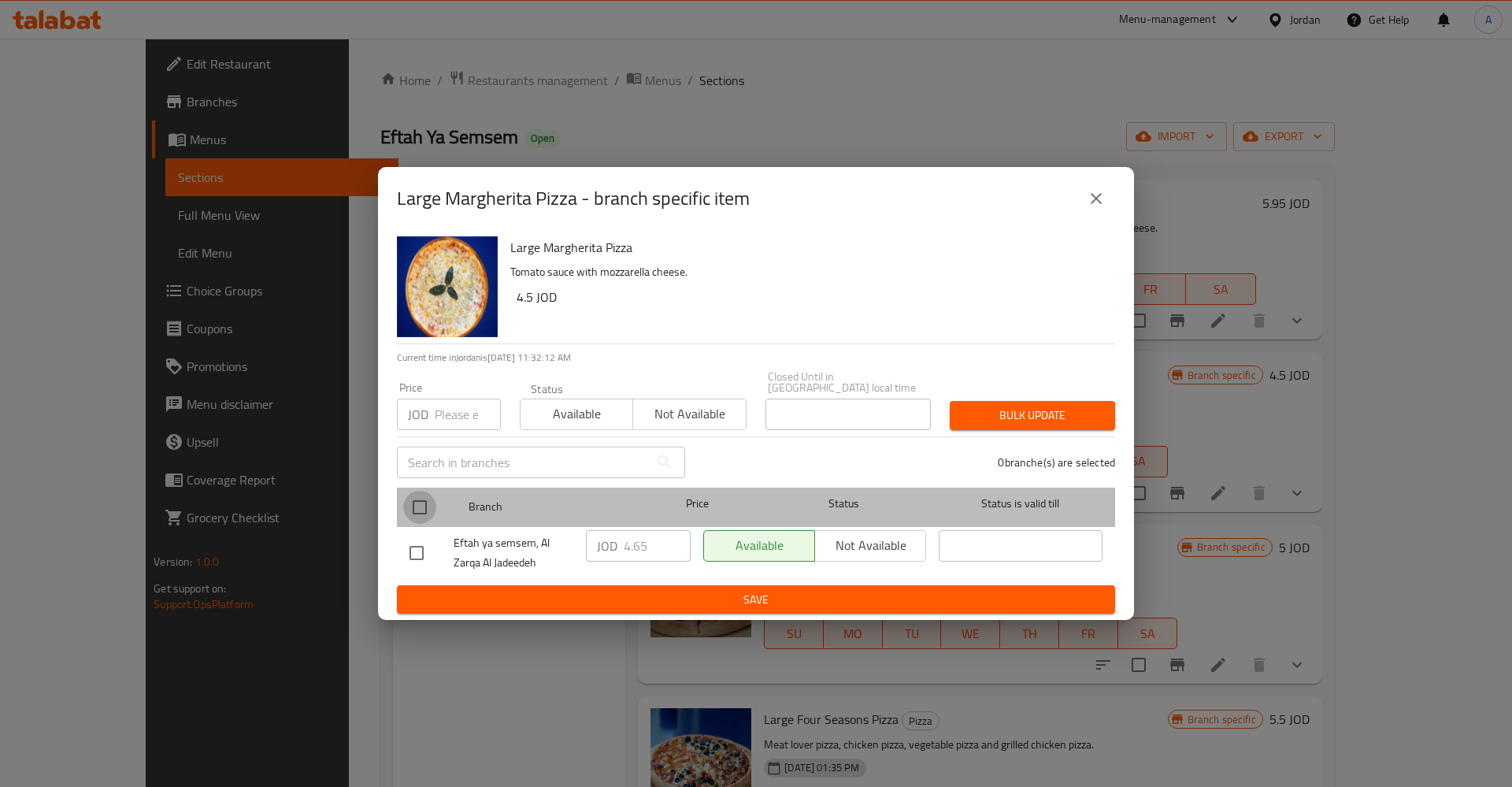
click at [417, 503] on input "checkbox" at bounding box center [419, 507] width 33 height 33
checkbox input "true"
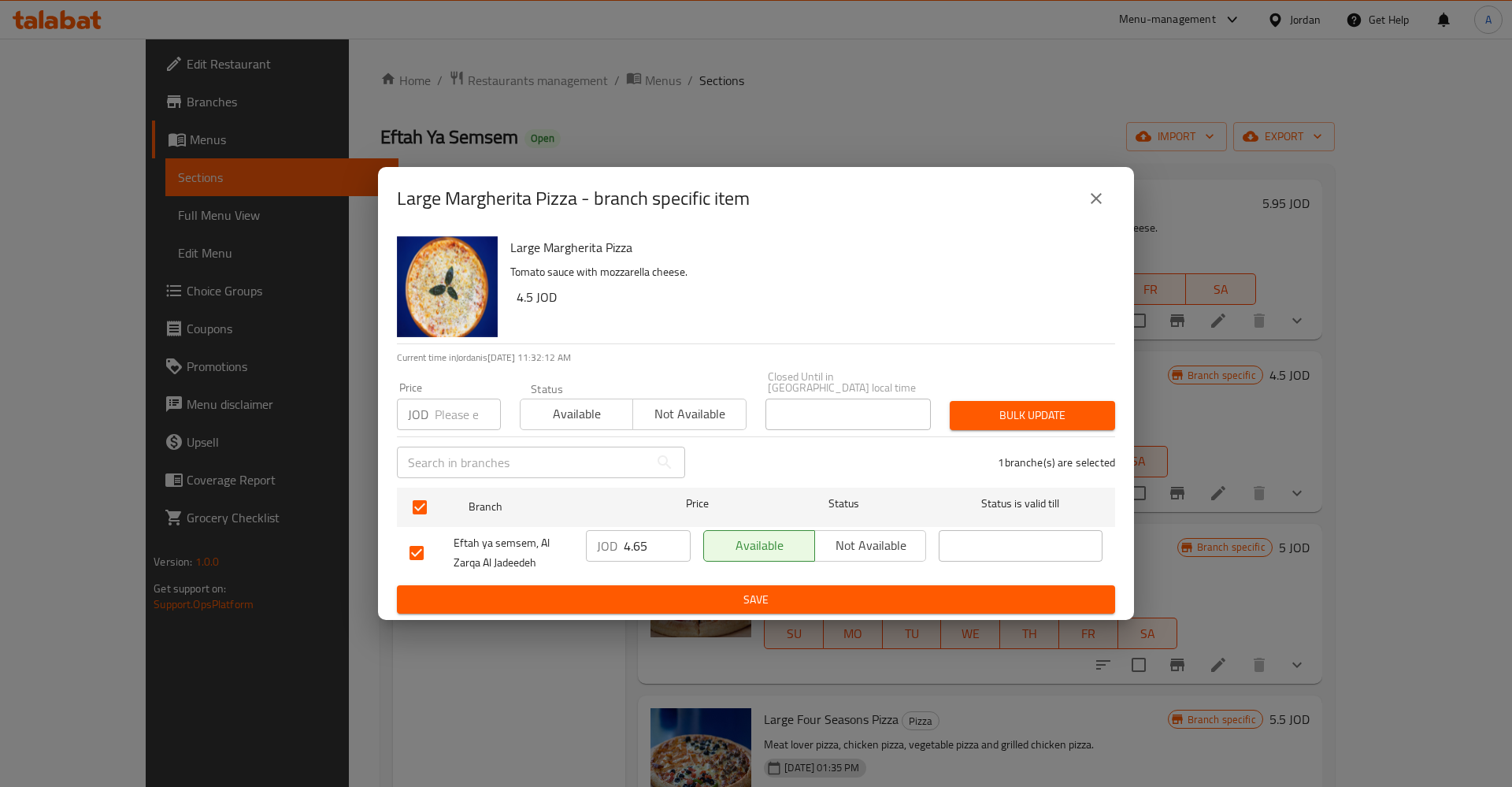
click at [661, 544] on input "4.65" at bounding box center [656, 545] width 67 height 31
click at [729, 598] on span "Save" at bounding box center [756, 599] width 693 height 20
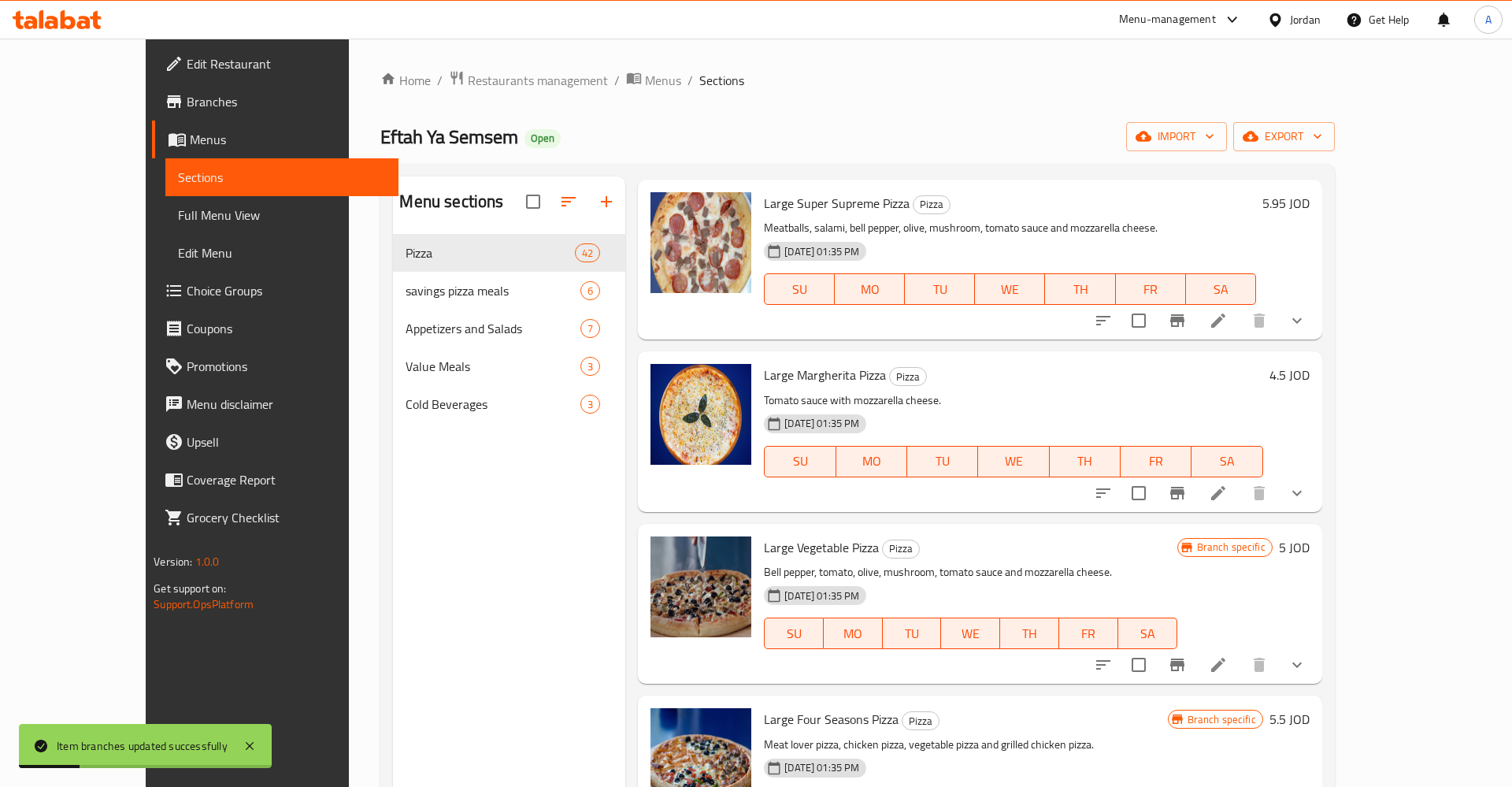
click at [1309, 364] on h6 "4.5 JOD" at bounding box center [1289, 374] width 40 height 22
click at [1277, 373] on icon "ok" at bounding box center [1270, 381] width 16 height 16
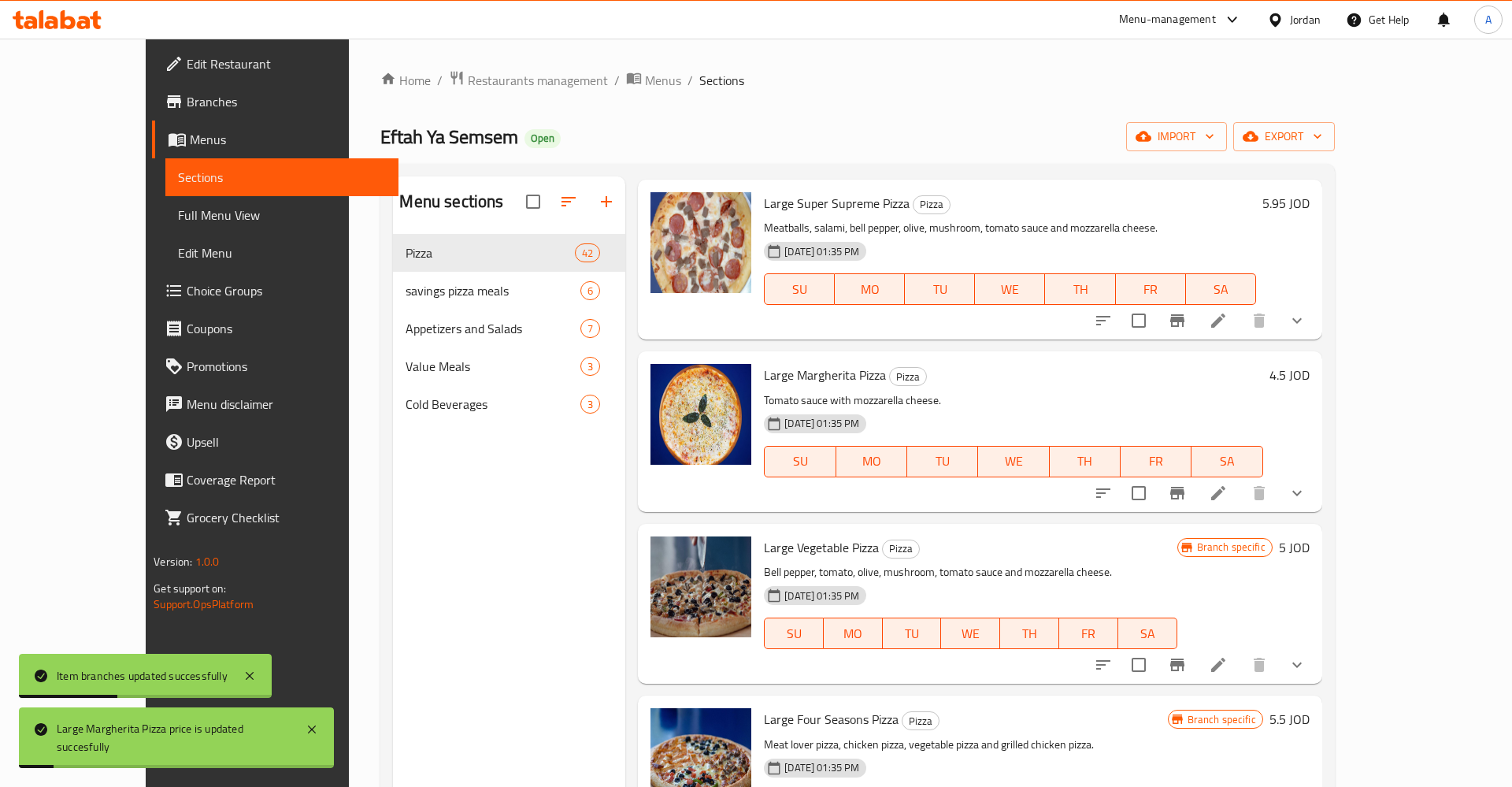
click at [1309, 364] on h6 "4.5 JOD" at bounding box center [1289, 374] width 40 height 22
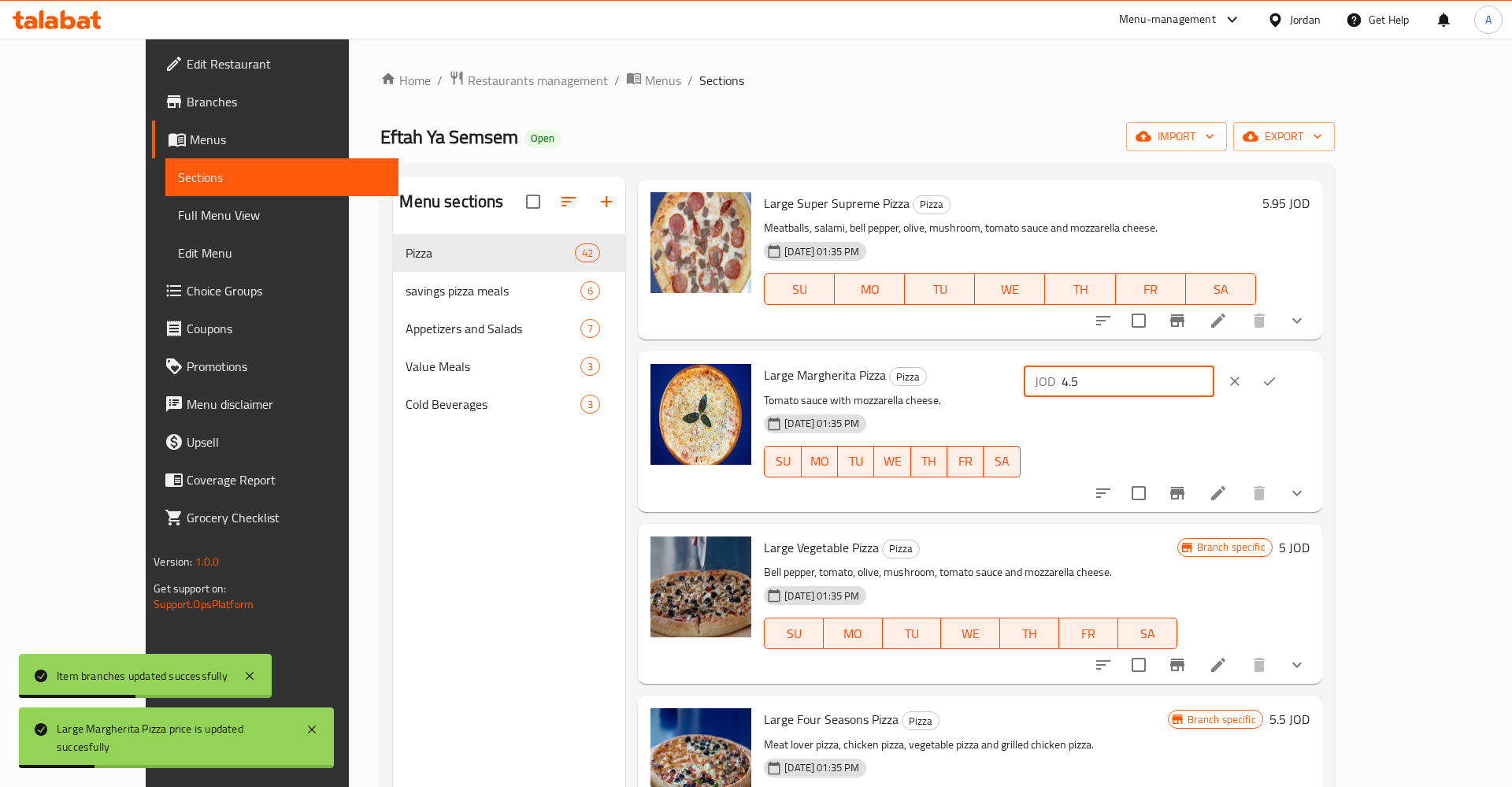
drag, startPoint x: 1268, startPoint y: 302, endPoint x: 1030, endPoint y: 287, distance: 238.5
click at [1062, 365] on input "4.5" at bounding box center [1138, 381] width 153 height 31
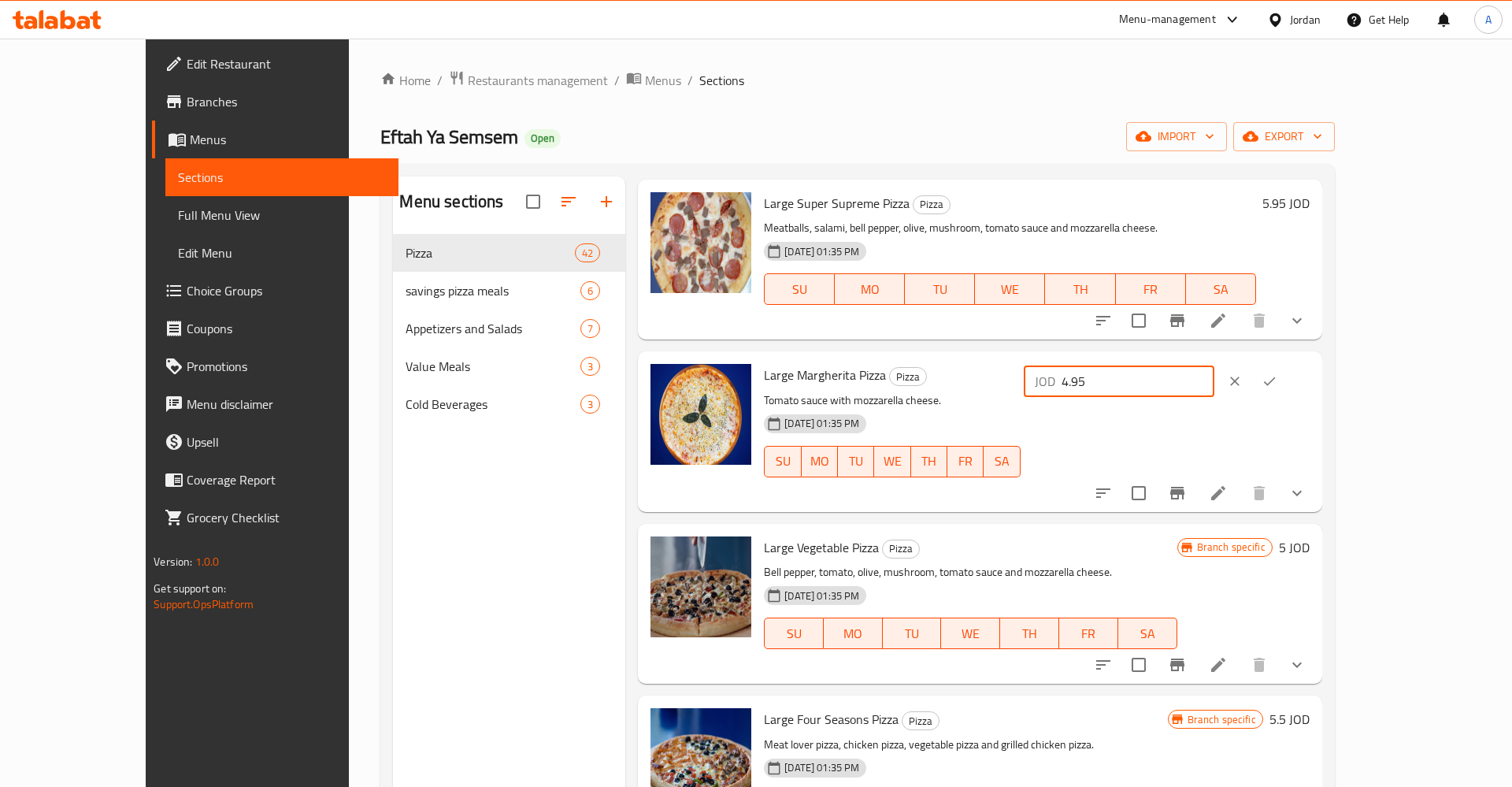
type input "4.95"
click at [1277, 373] on icon "ok" at bounding box center [1270, 381] width 16 height 16
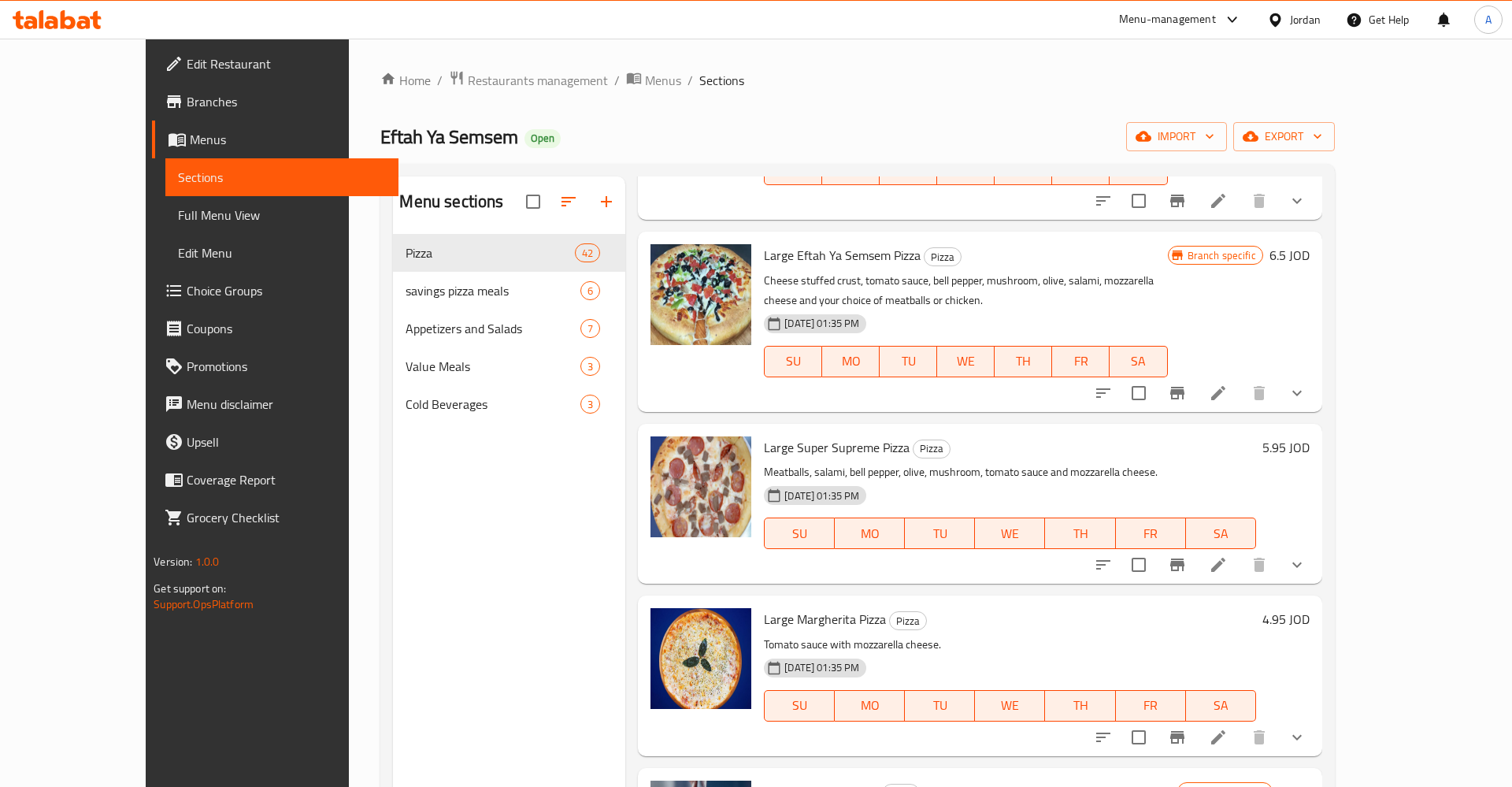
scroll to position [2826, 0]
click at [788, 609] on span "Large Margherita Pizza" at bounding box center [824, 621] width 122 height 23
copy span "Margherita"
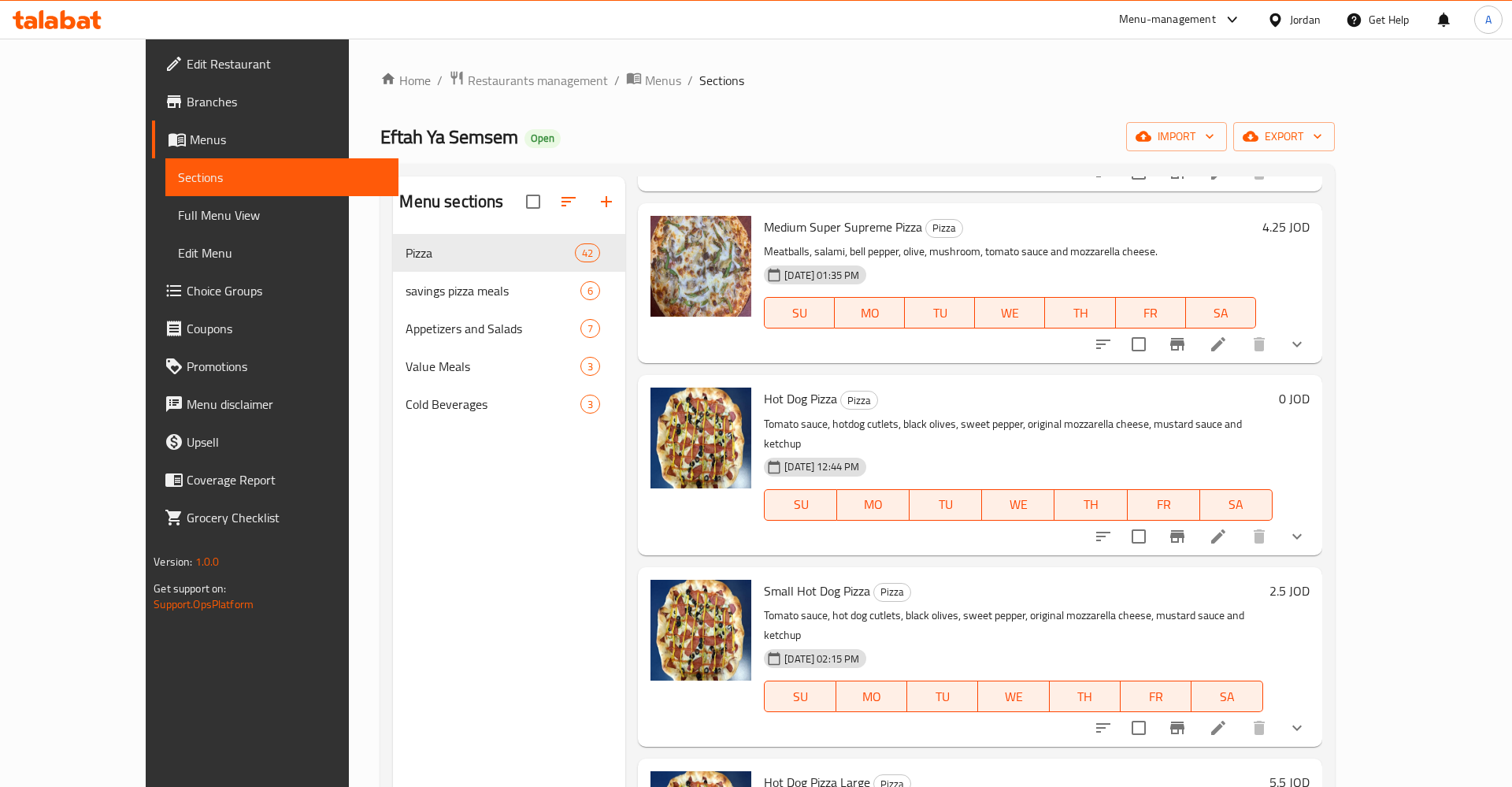
scroll to position [0, 0]
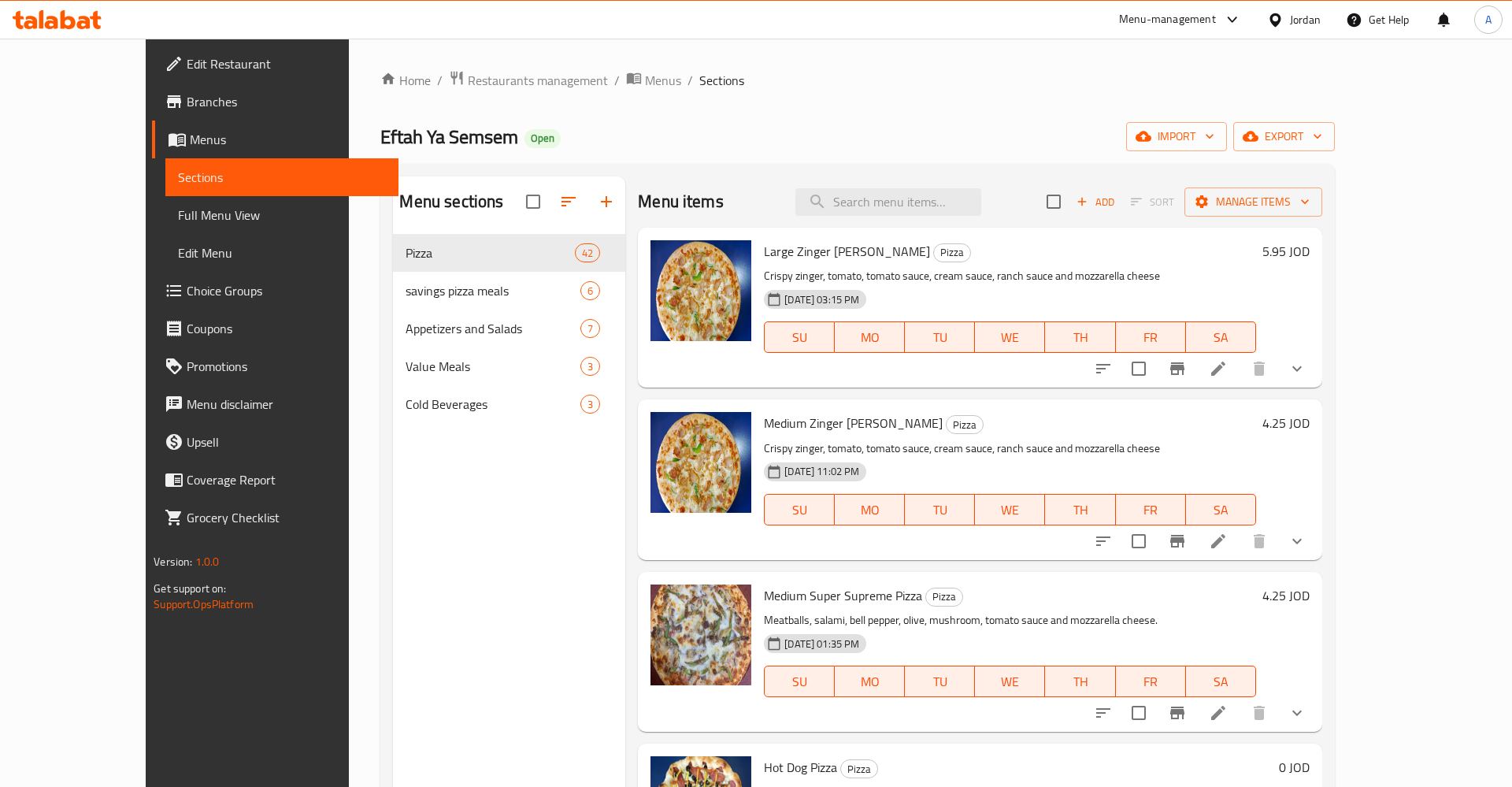
click at [929, 216] on div "Menu items Add Sort Manage items" at bounding box center [979, 202] width 683 height 51
click at [929, 215] on div "Menu items Add Sort Manage items" at bounding box center [979, 202] width 683 height 51
click at [929, 210] on input "search" at bounding box center [889, 202] width 186 height 28
paste input "Margherita"
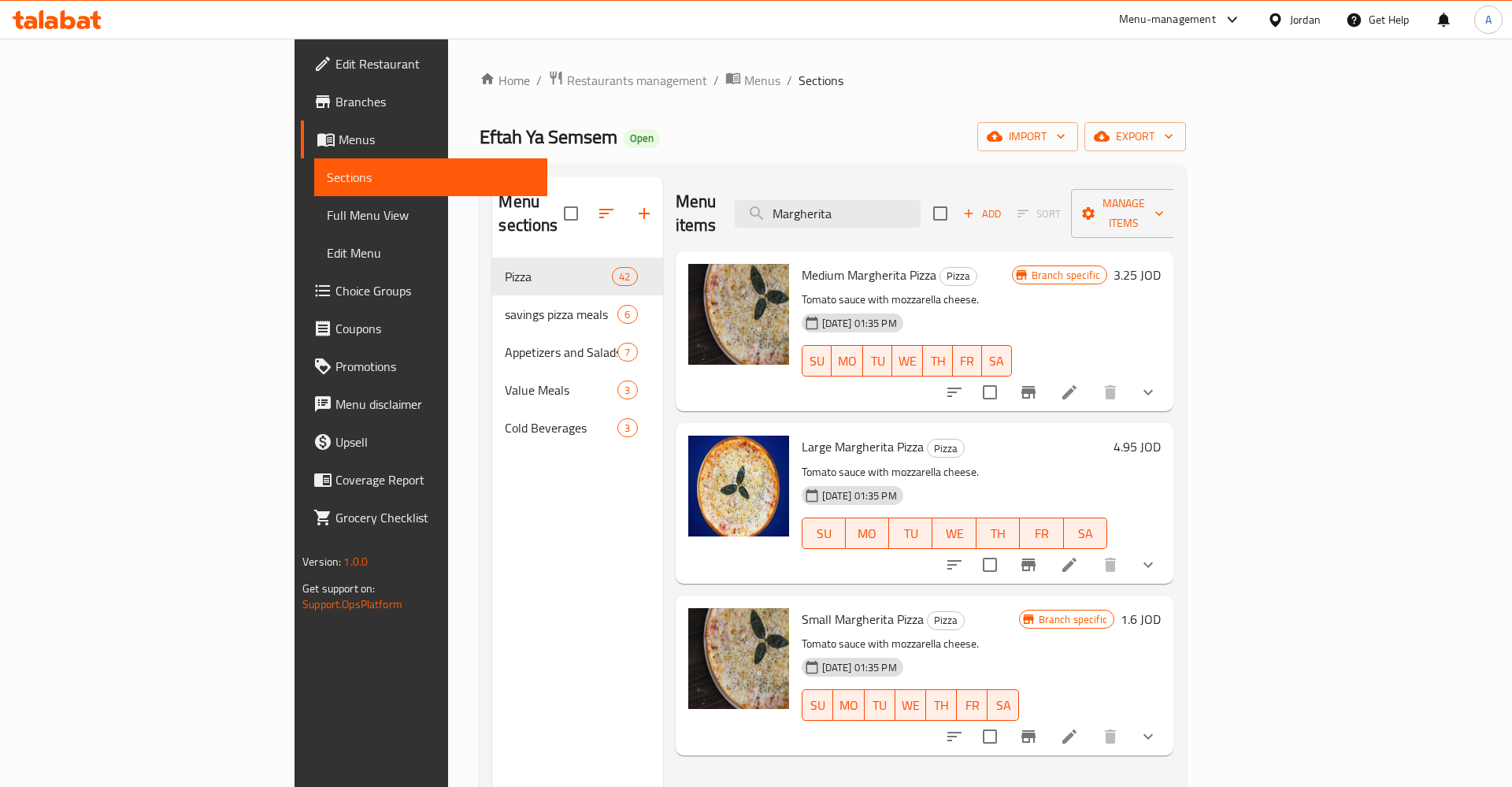
type input "Margherita"
click at [1035, 386] on icon "Branch-specific-item" at bounding box center [1029, 392] width 14 height 13
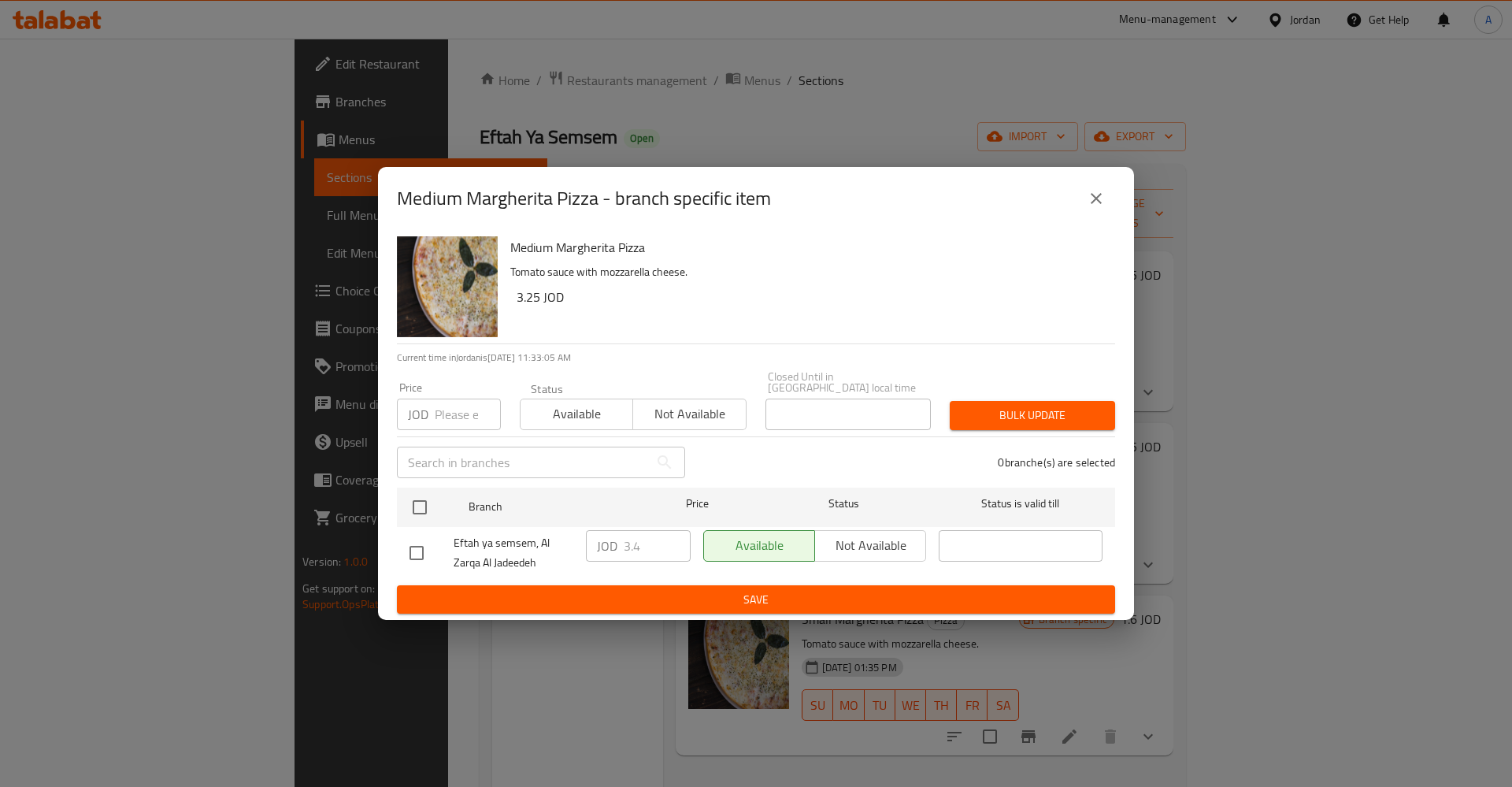
click at [391, 506] on div "Medium Margherita Pizza Tomato sauce with mozzarella cheese. 3.25 JOD Current t…" at bounding box center [756, 424] width 756 height 390
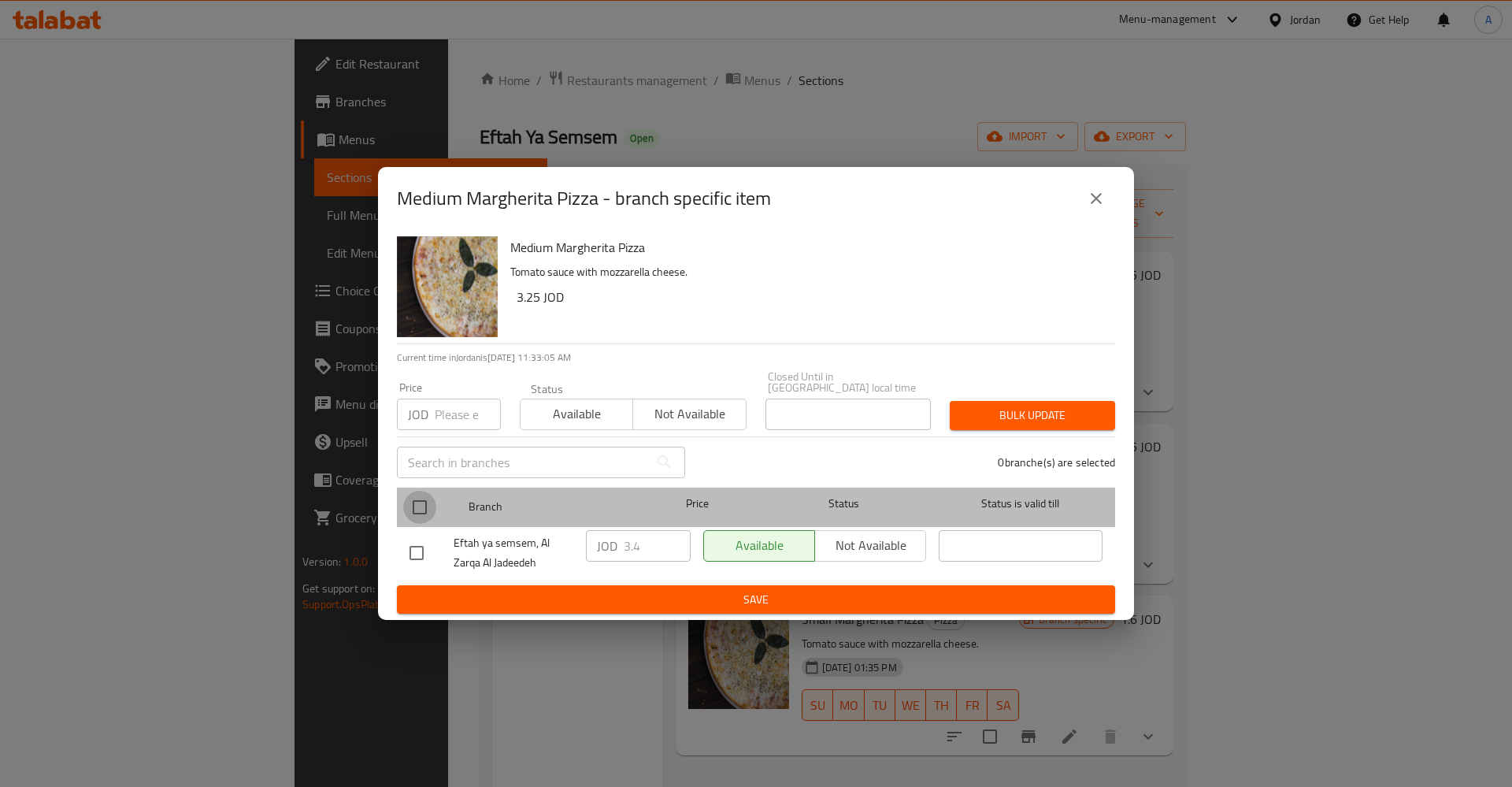
click at [415, 505] on input "checkbox" at bounding box center [419, 507] width 33 height 33
checkbox input "true"
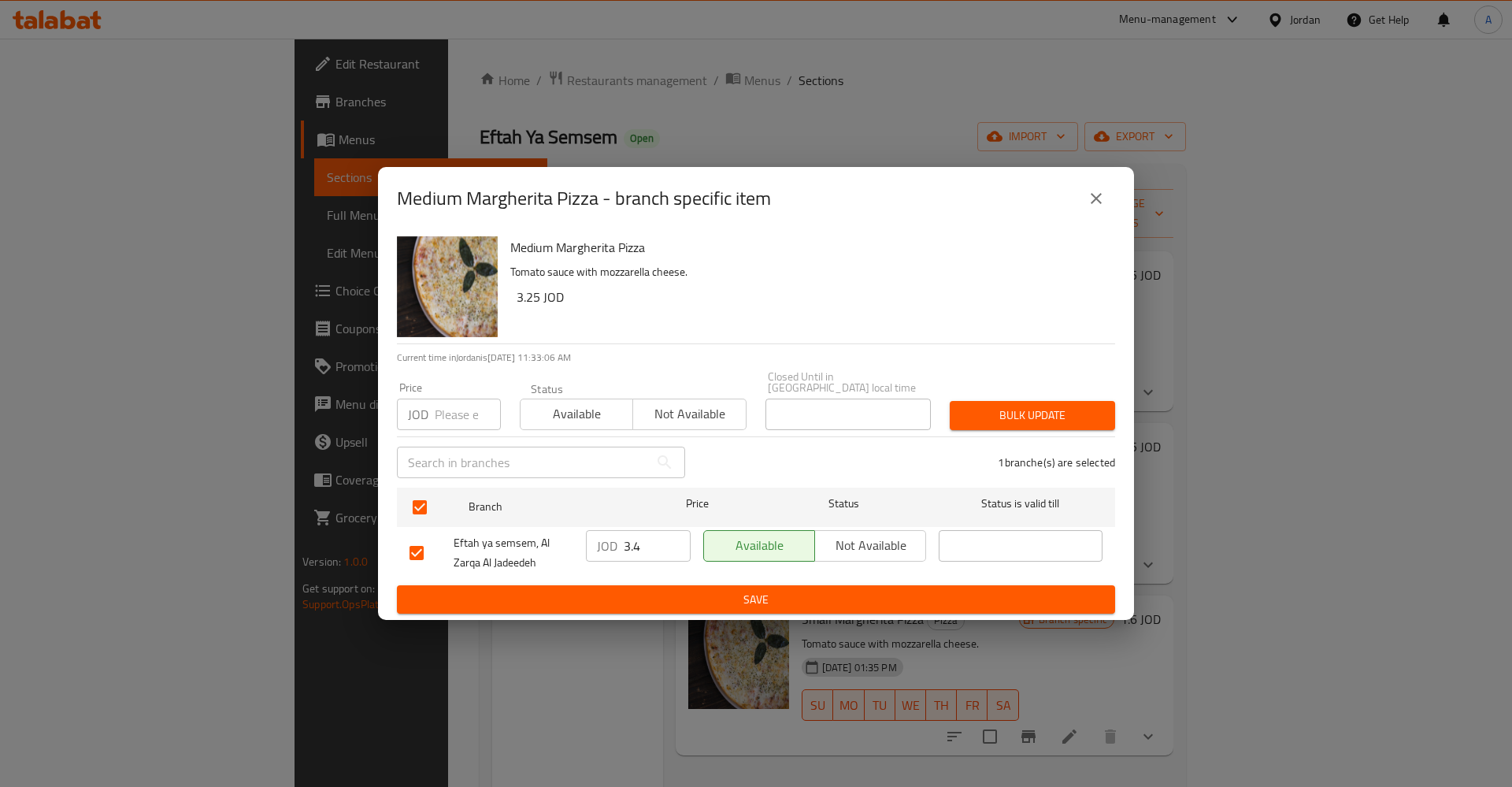
click at [641, 546] on input "3.4" at bounding box center [656, 545] width 67 height 31
type input "3"
click at [533, 596] on span "Save" at bounding box center [756, 599] width 693 height 20
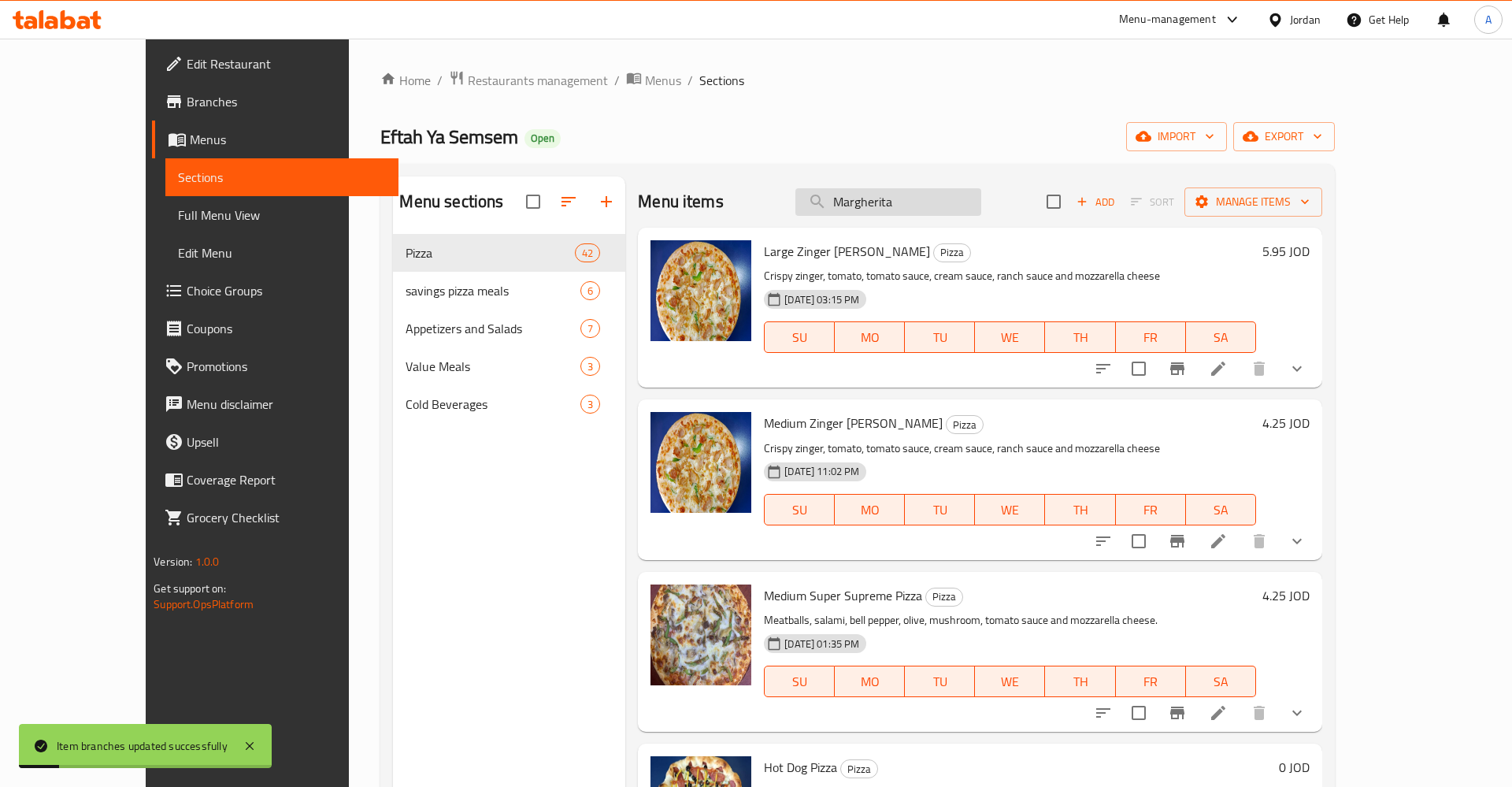
click at [982, 197] on input "Margherita" at bounding box center [889, 202] width 186 height 28
type input "Margherita"
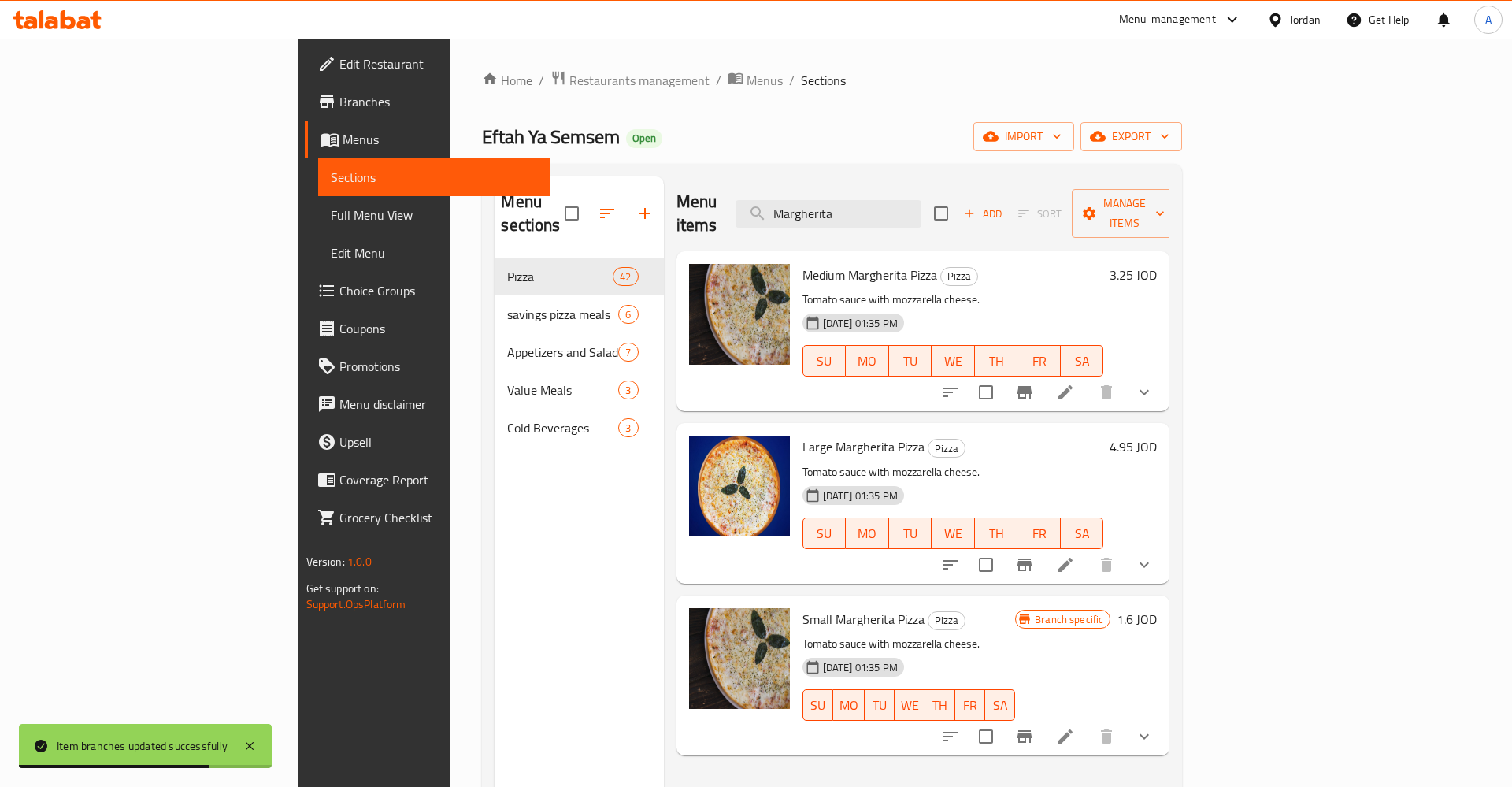
click at [1088, 378] on li at bounding box center [1065, 392] width 44 height 29
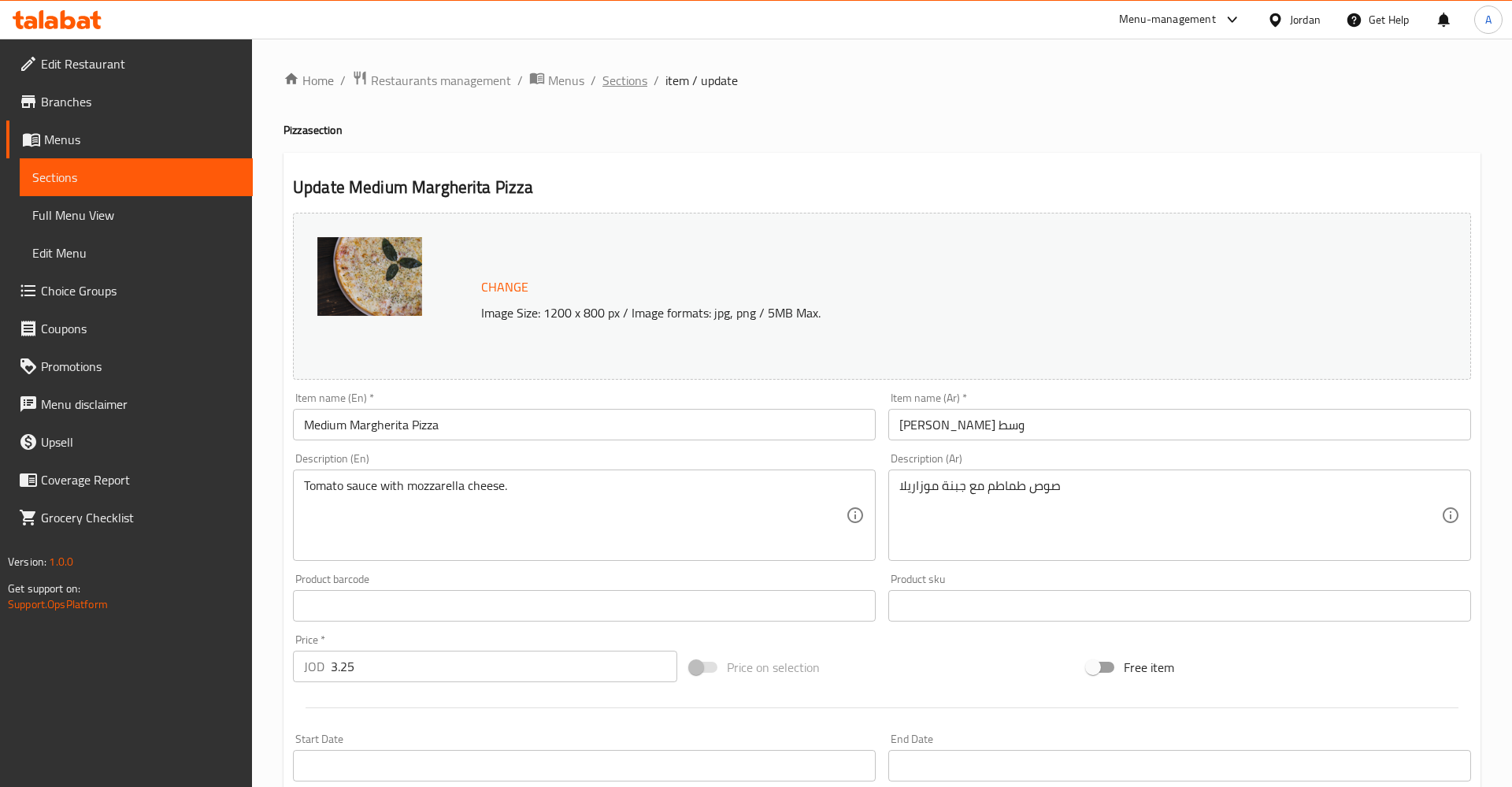
click at [634, 90] on span "Sections" at bounding box center [625, 80] width 45 height 19
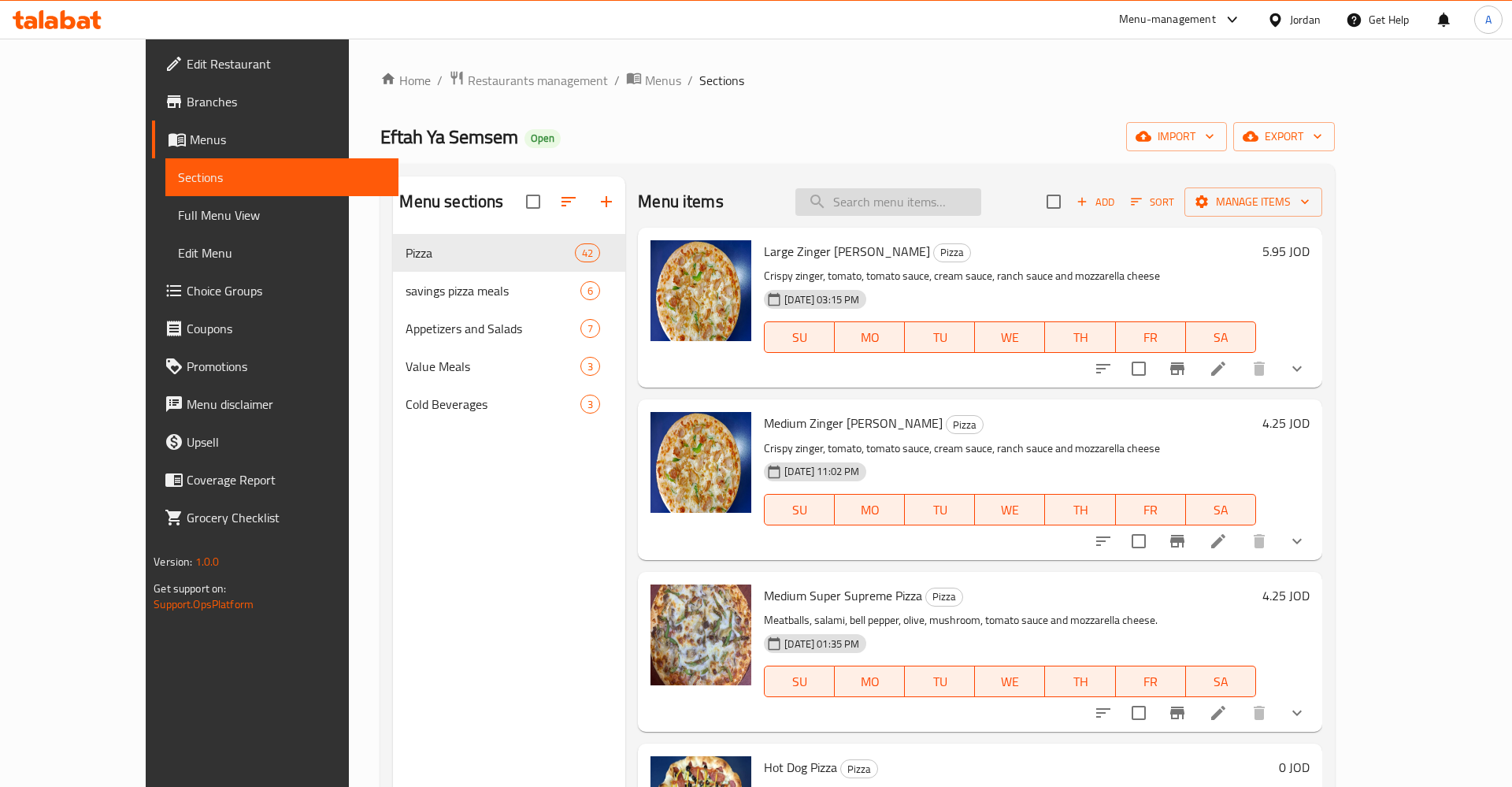
drag, startPoint x: 969, startPoint y: 206, endPoint x: 942, endPoint y: 199, distance: 27.9
click at [969, 206] on input "search" at bounding box center [889, 202] width 186 height 28
paste input "Margherita"
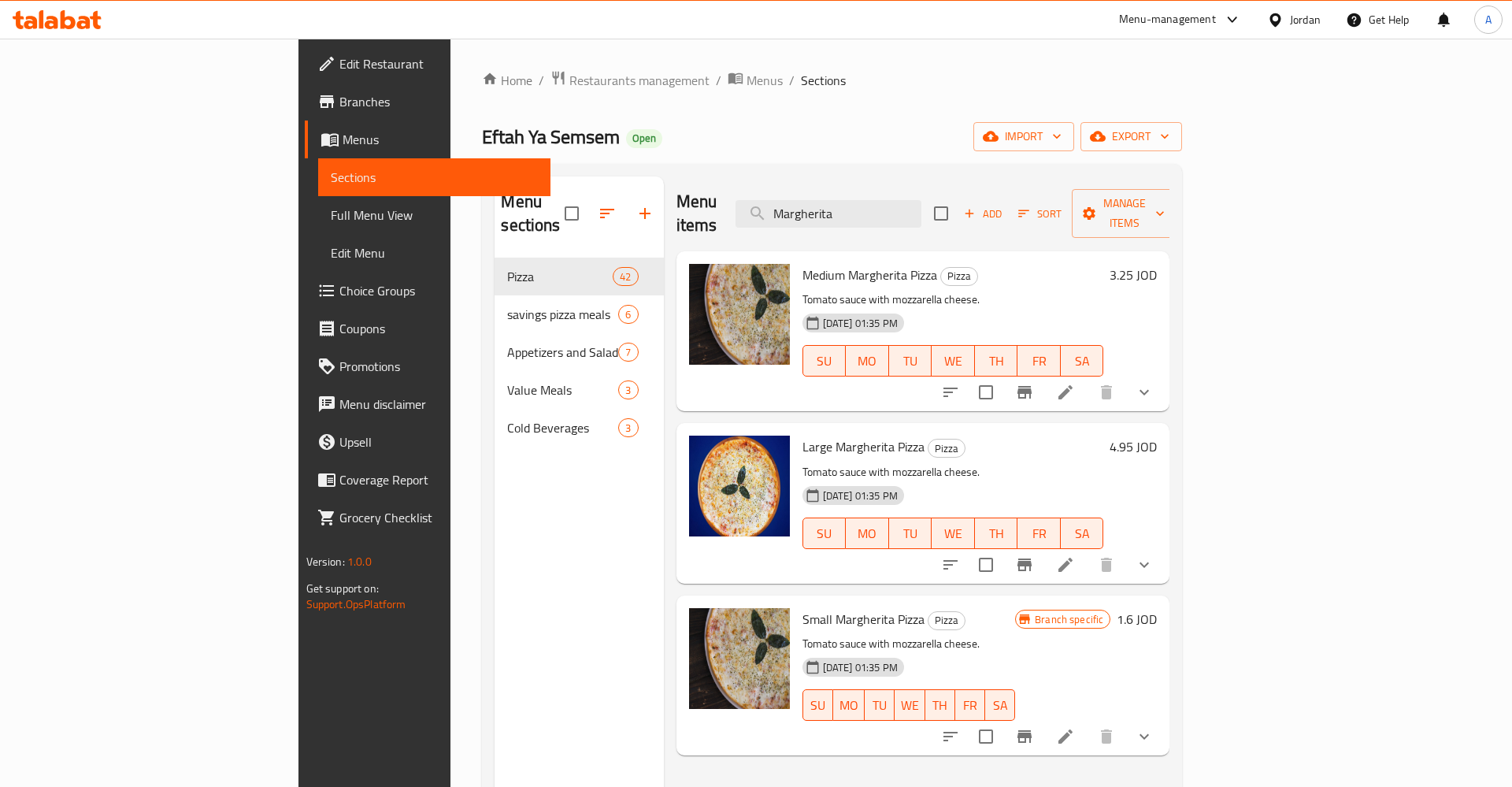
type input "Margherita"
click at [1164, 257] on div "Medium Margherita Pizza Pizza Tomato sauce with mozzarella cheese. 18-08-2023 0…" at bounding box center [980, 331] width 368 height 147
click at [1157, 264] on h6 "3.25 JOD" at bounding box center [1132, 274] width 47 height 22
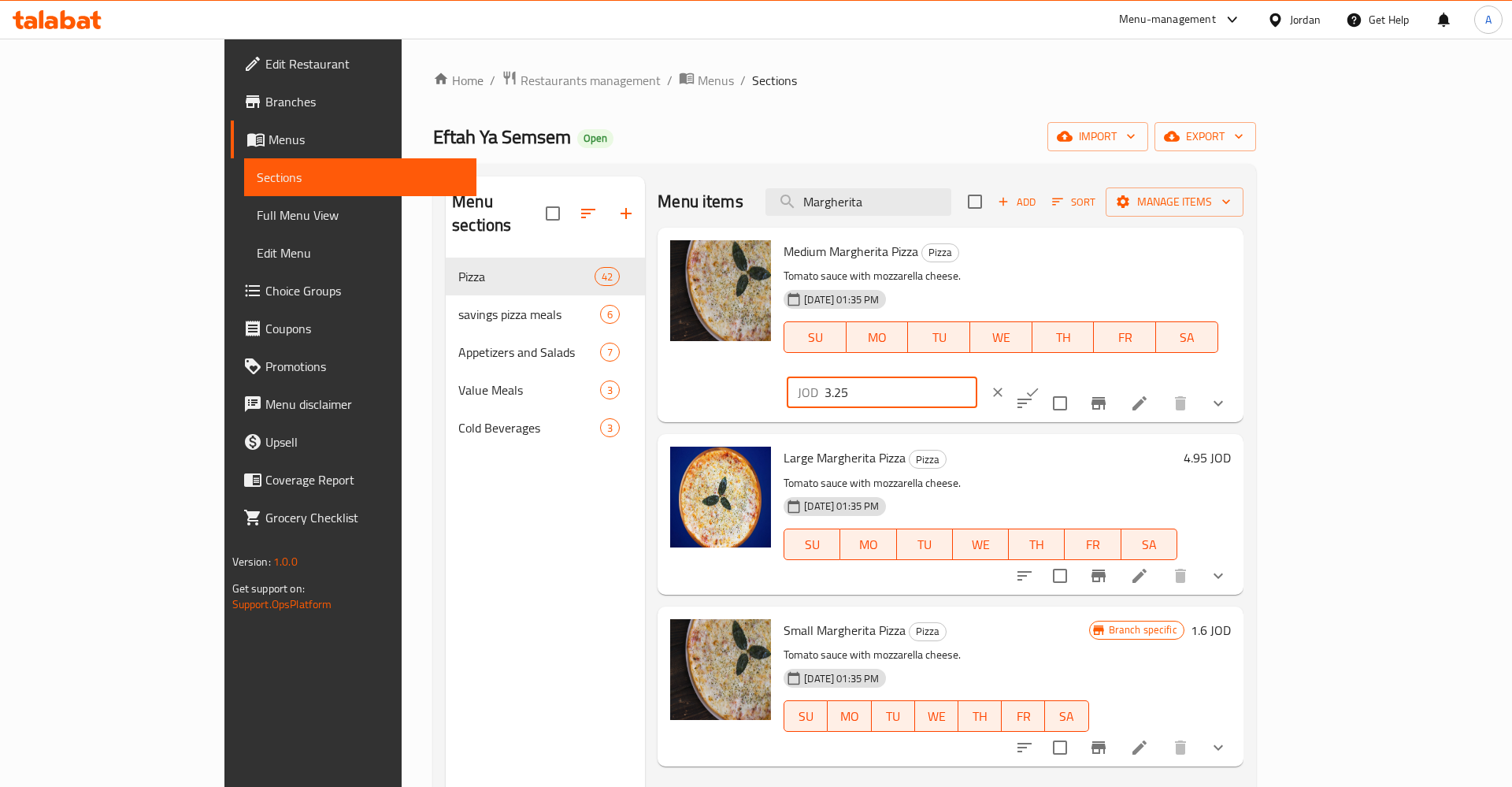
drag, startPoint x: 1259, startPoint y: 260, endPoint x: 1153, endPoint y: 255, distance: 106.1
click at [977, 376] on input "3.25" at bounding box center [900, 391] width 153 height 31
type input "3.65"
click at [1040, 384] on icon "ok" at bounding box center [1032, 392] width 16 height 16
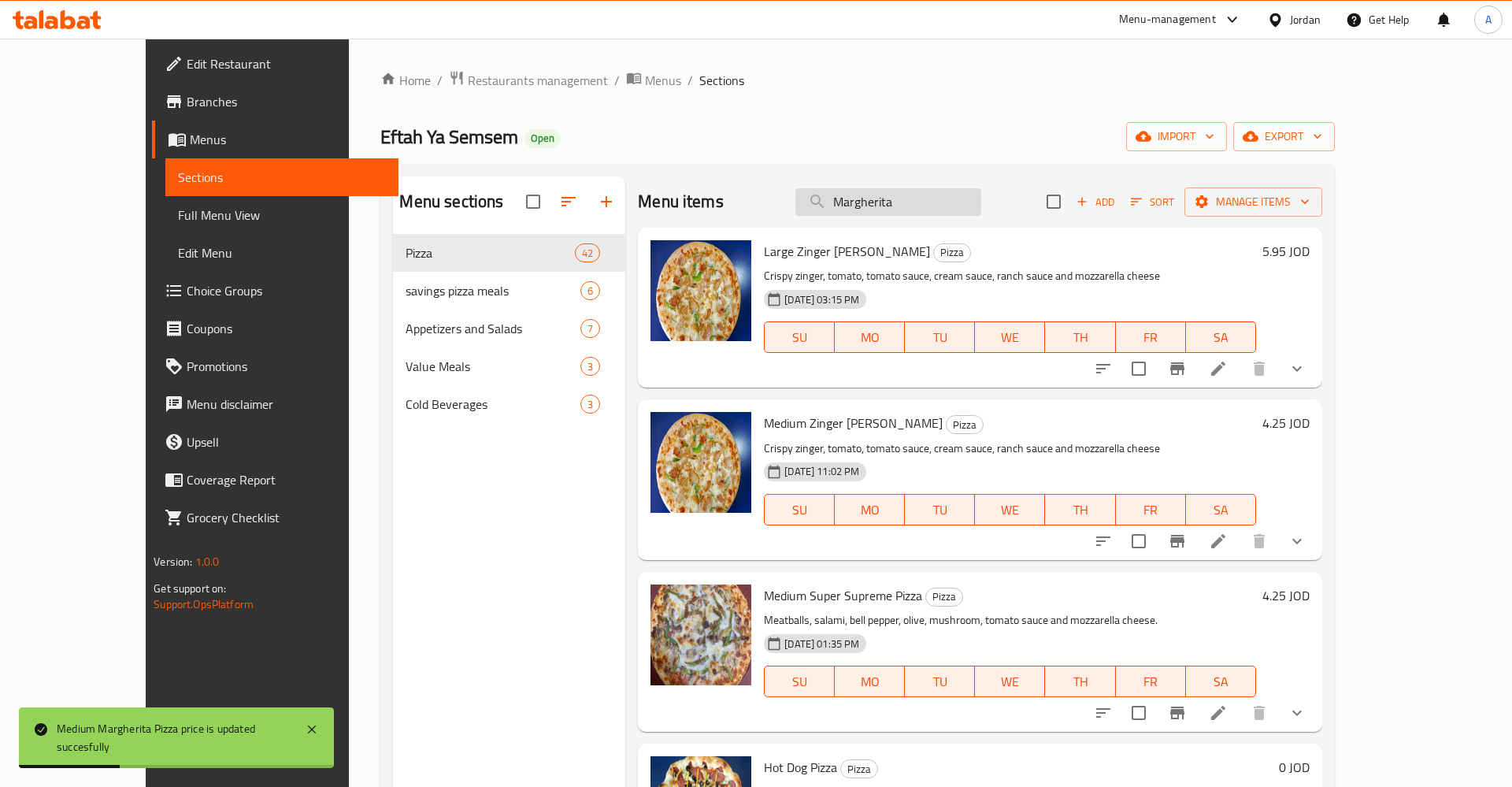
click at [982, 207] on input "Margherita" at bounding box center [889, 202] width 186 height 28
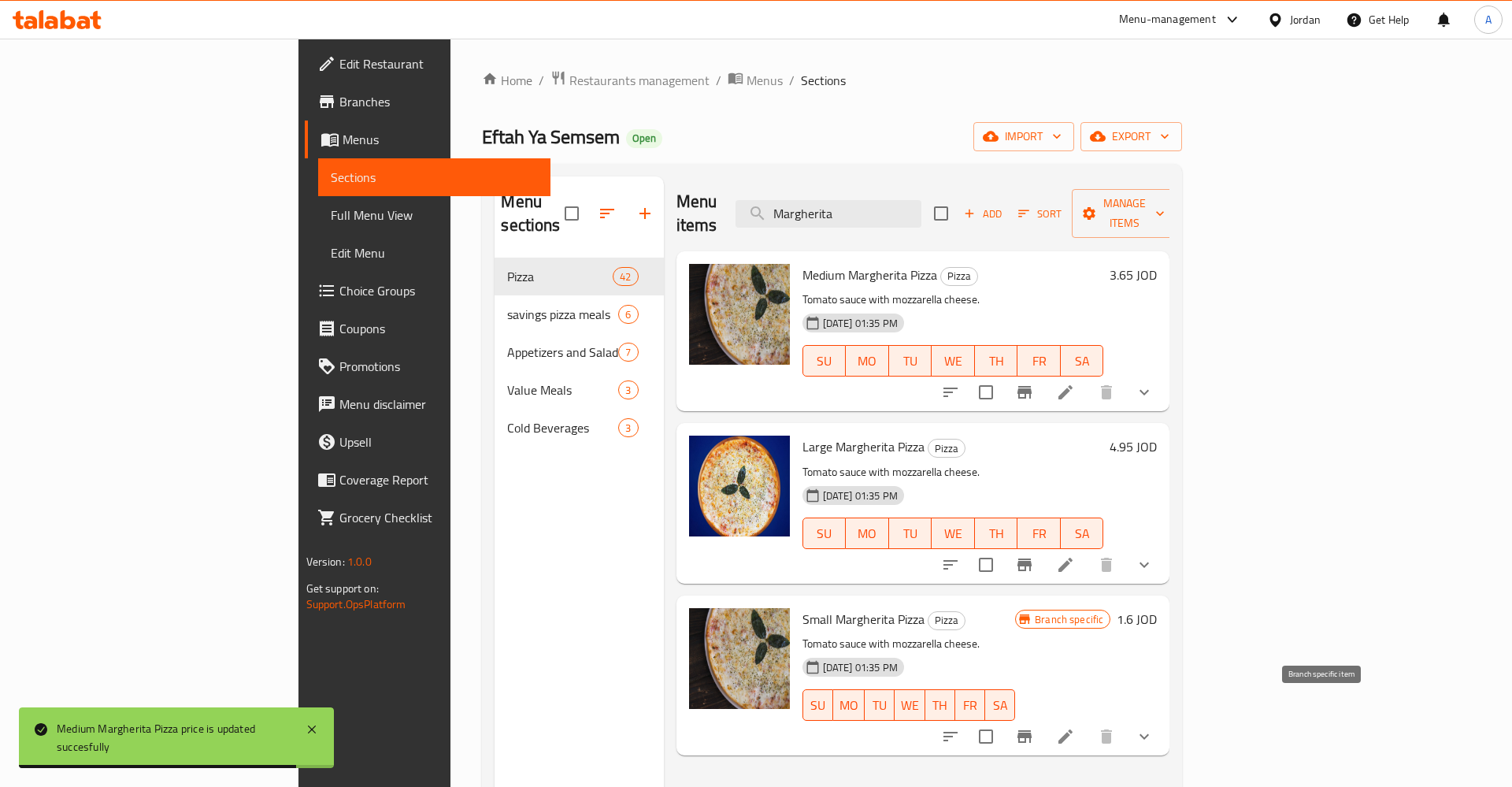
type input "Margherita"
click at [1032, 730] on icon "Branch-specific-item" at bounding box center [1024, 736] width 14 height 13
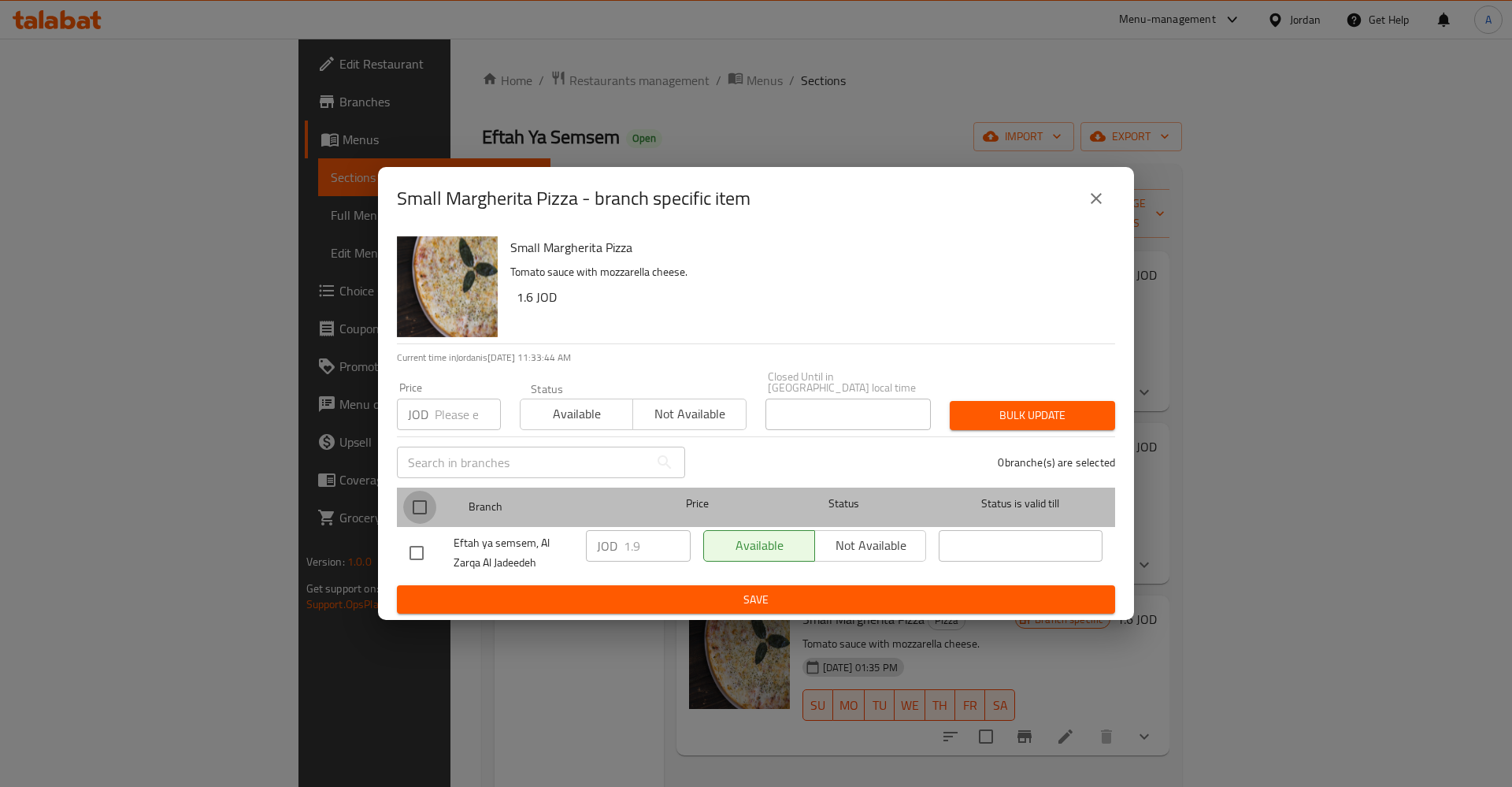
click at [412, 490] on input "checkbox" at bounding box center [419, 507] width 33 height 33
checkbox input "true"
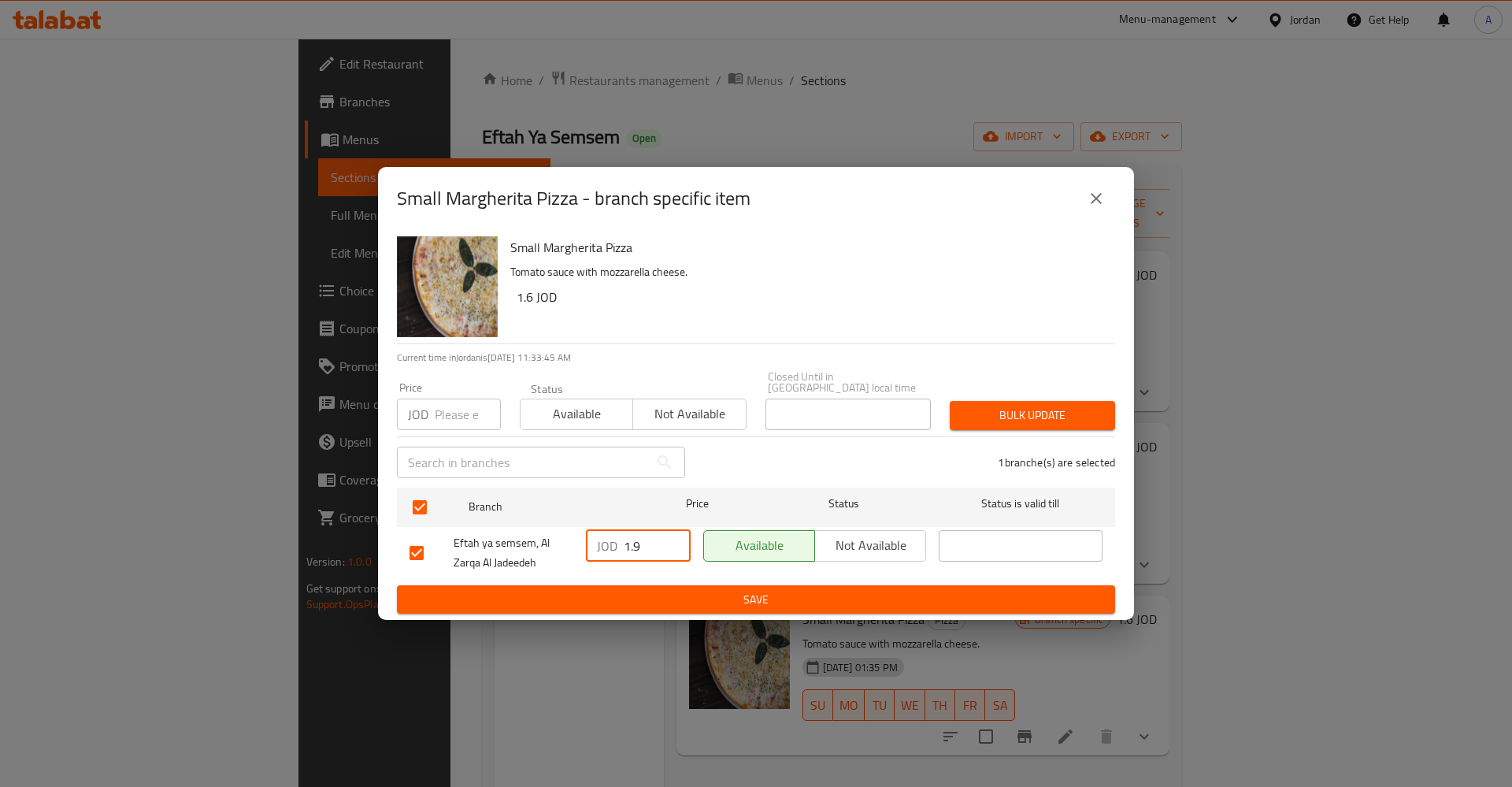
drag, startPoint x: 645, startPoint y: 542, endPoint x: 542, endPoint y: 543, distance: 103.0
click at [623, 543] on input "1.9" at bounding box center [656, 545] width 67 height 31
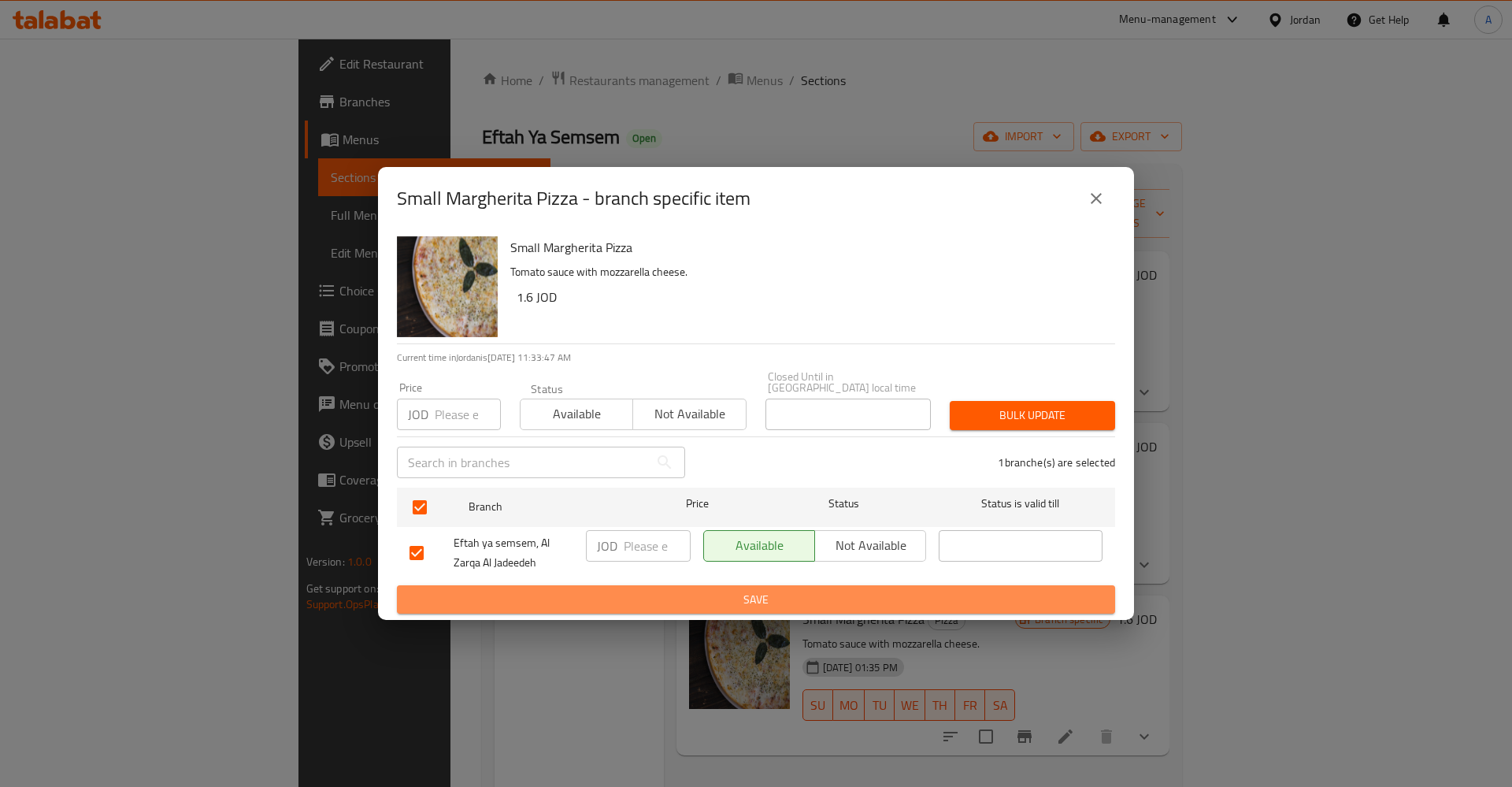
click at [809, 585] on button "Save" at bounding box center [756, 599] width 718 height 29
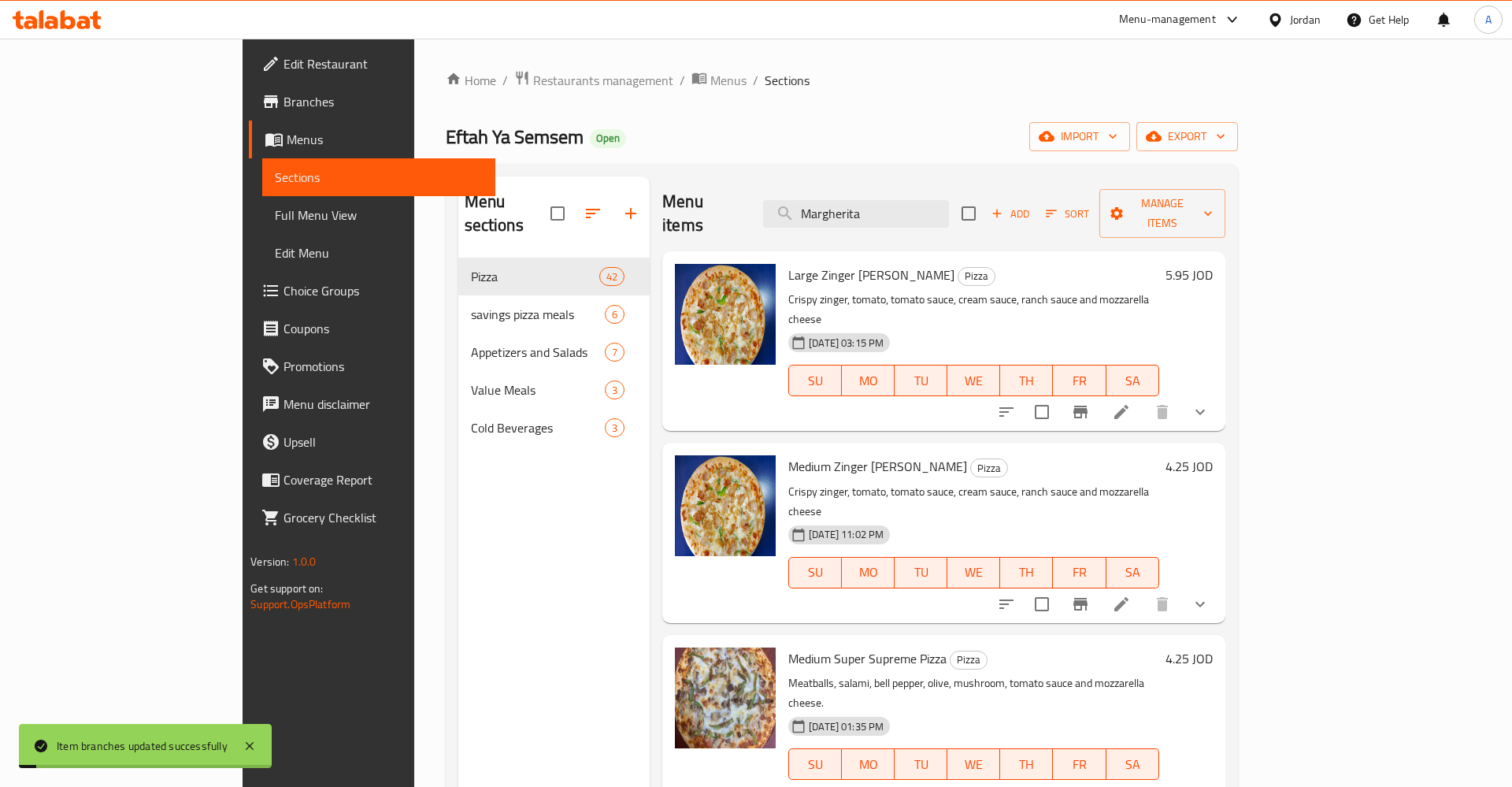
click at [1213, 648] on h6 "4.25 JOD" at bounding box center [1189, 658] width 47 height 22
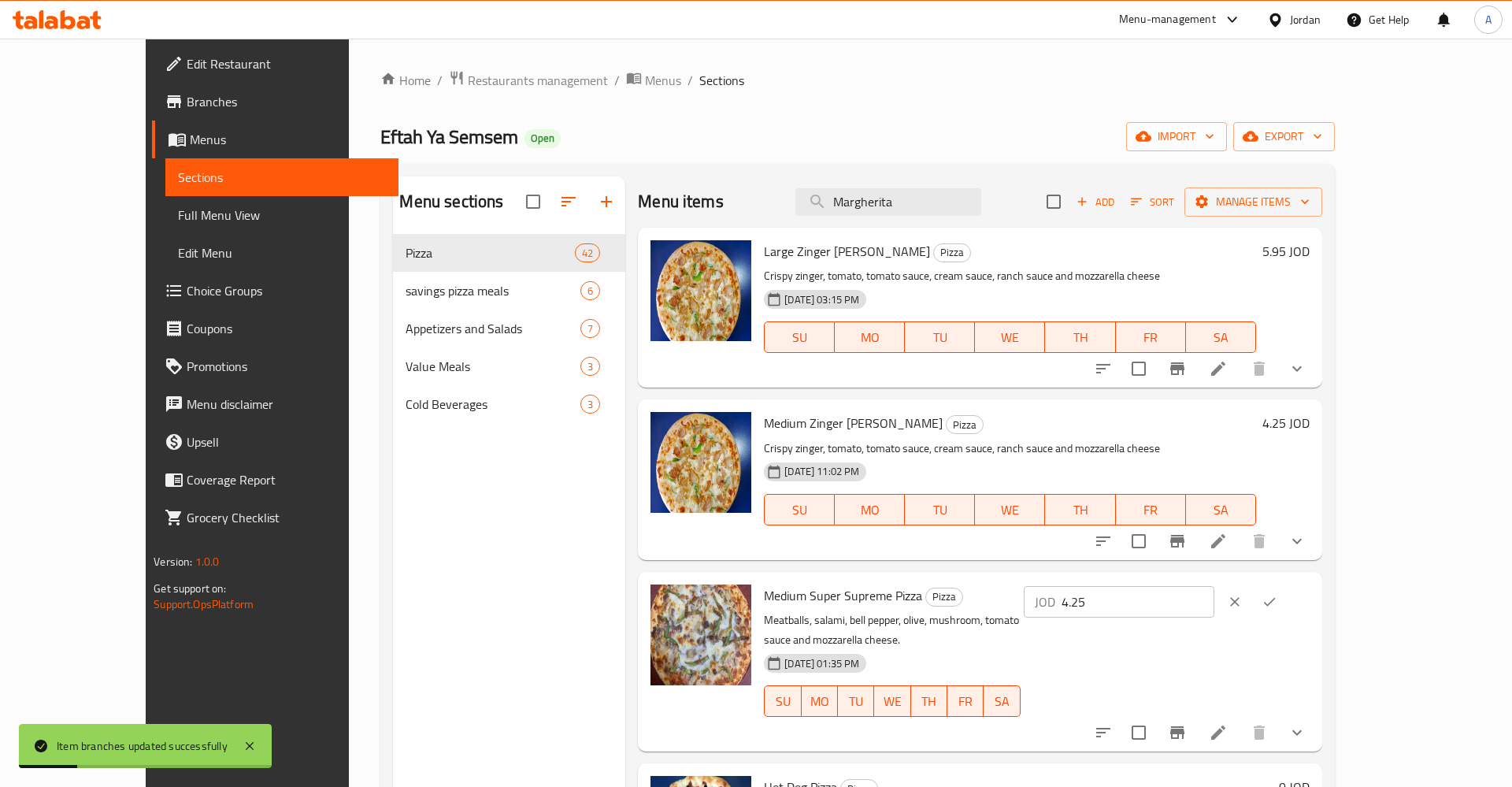
click at [1242, 606] on icon "clear" at bounding box center [1235, 602] width 16 height 16
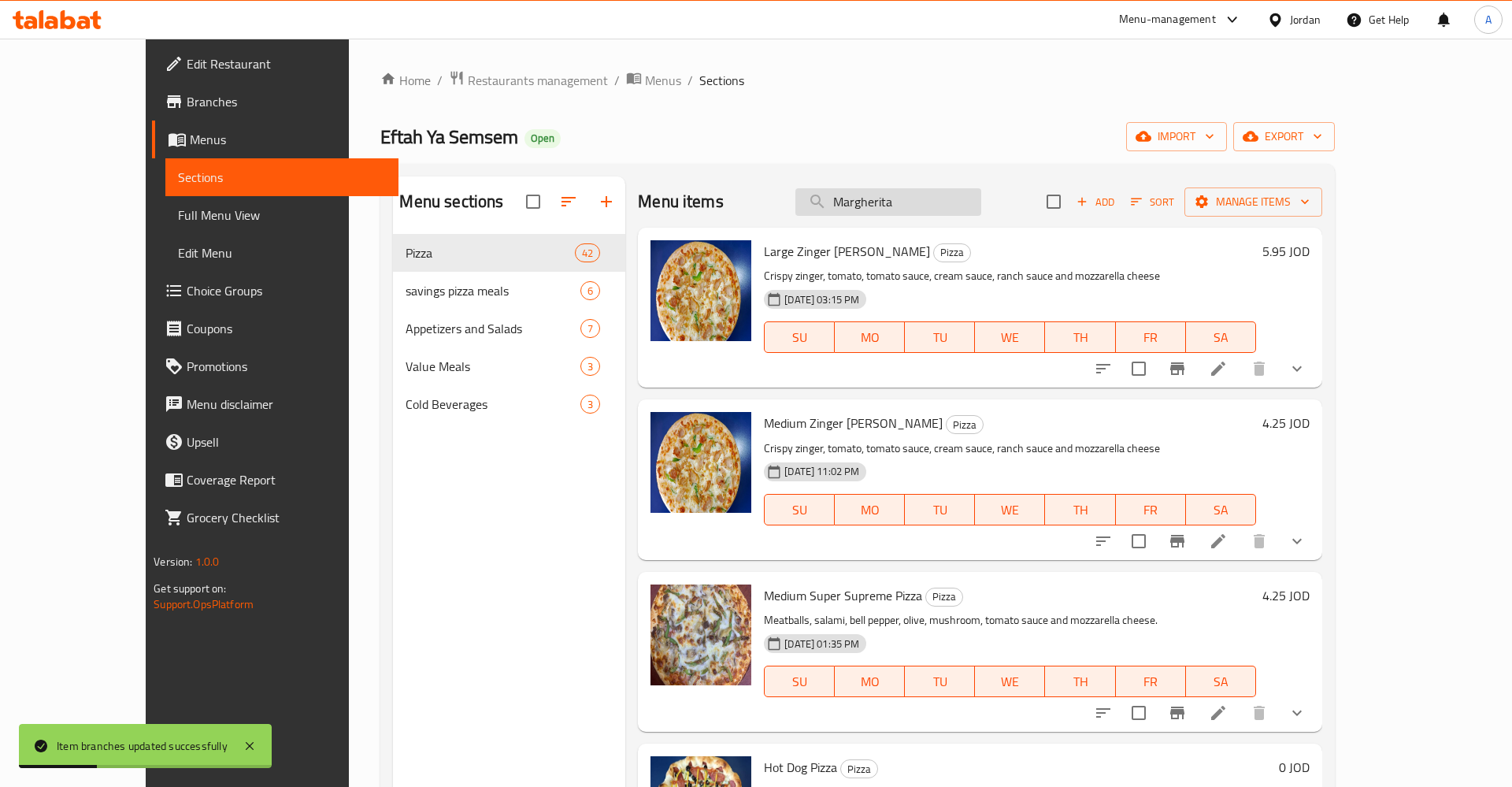
click at [982, 203] on input "Margherita" at bounding box center [889, 202] width 186 height 28
type input "Margherita"
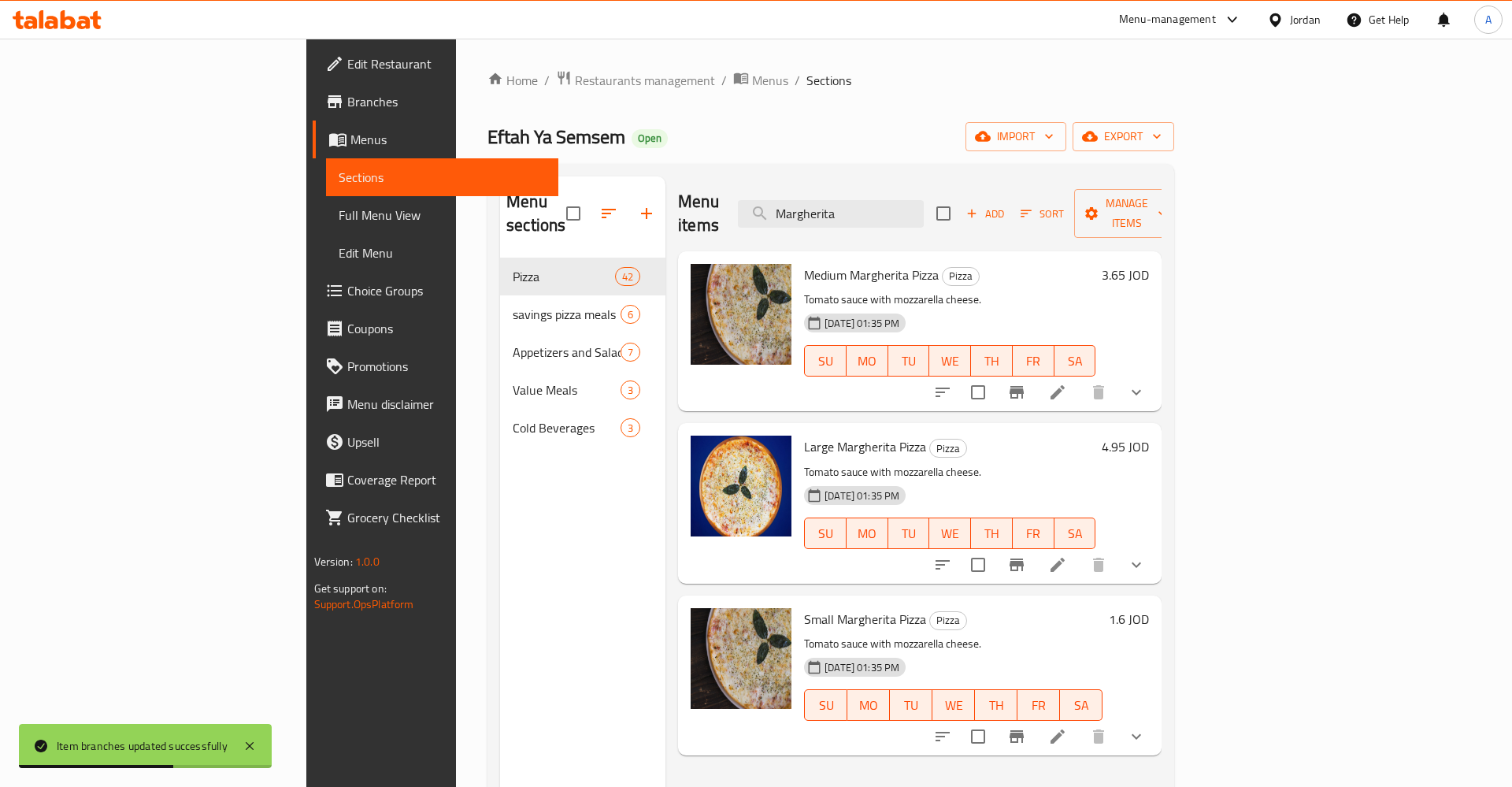
click at [1149, 608] on h6 "1.6 JOD" at bounding box center [1128, 619] width 40 height 22
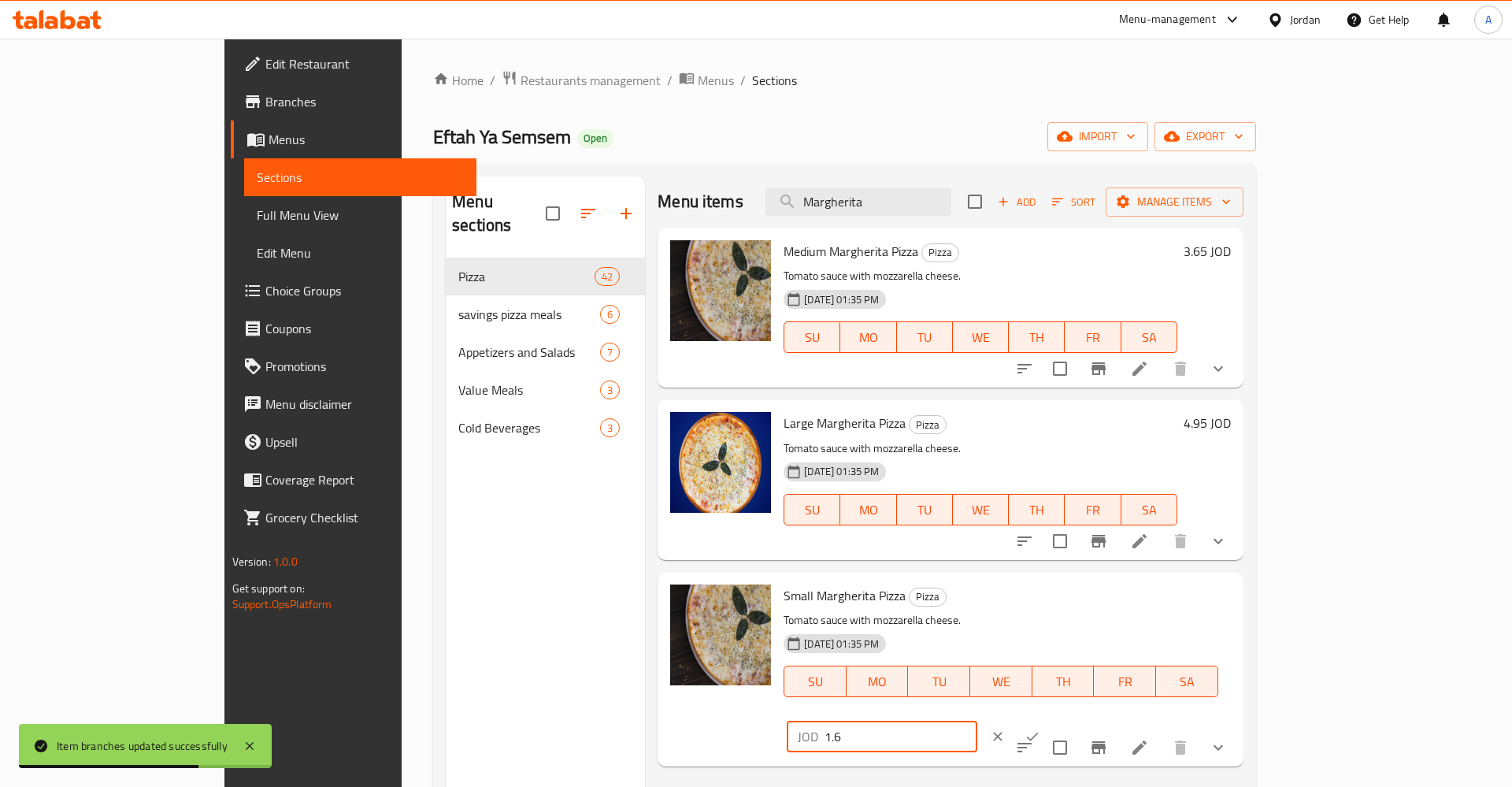
drag, startPoint x: 1298, startPoint y: 597, endPoint x: 1128, endPoint y: 592, distance: 170.1
click at [977, 721] on input "1.6" at bounding box center [900, 736] width 153 height 31
type input "2"
click at [1040, 729] on icon "ok" at bounding box center [1032, 737] width 16 height 16
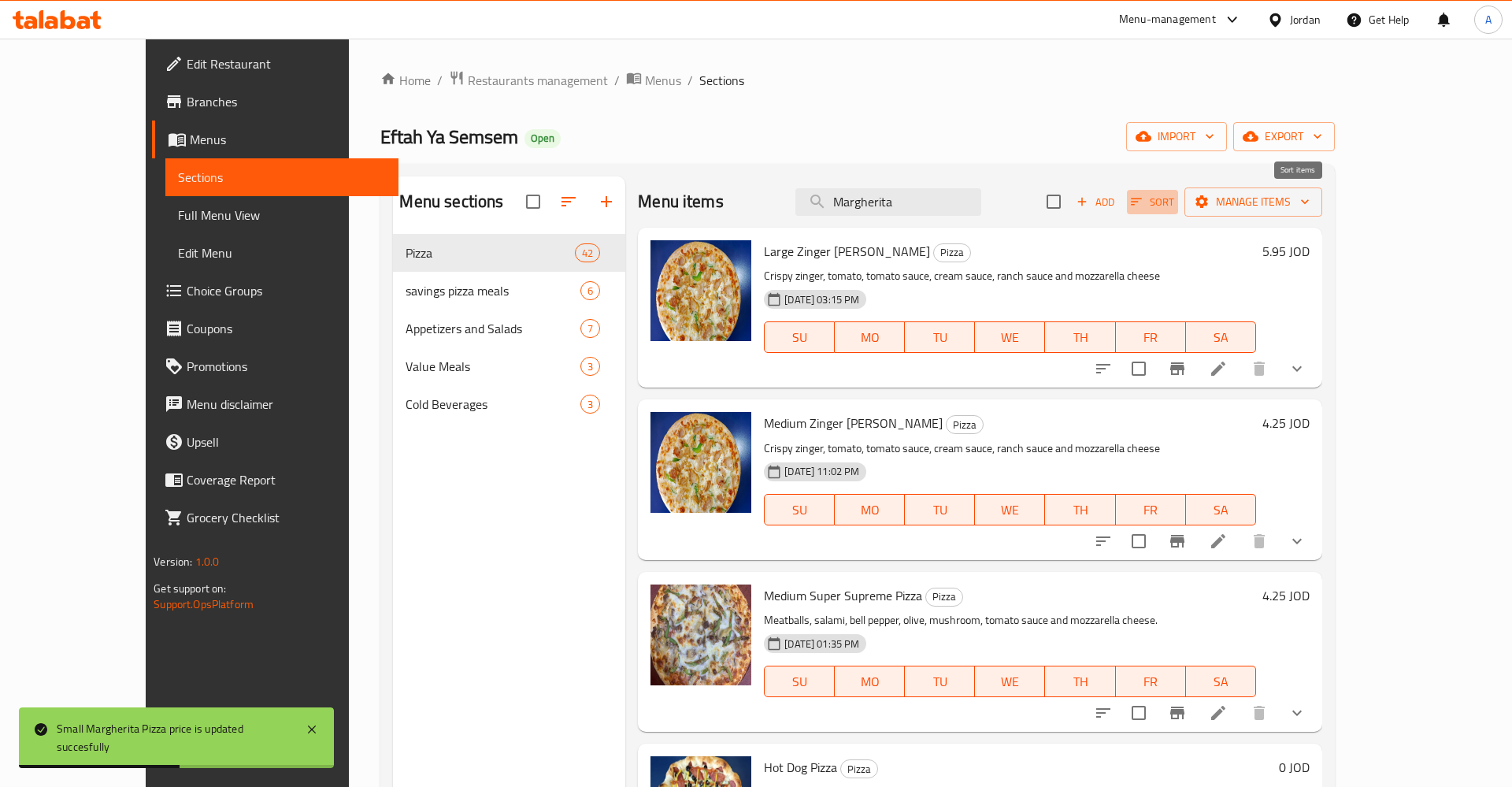
click at [1174, 200] on span "Sort" at bounding box center [1152, 202] width 43 height 18
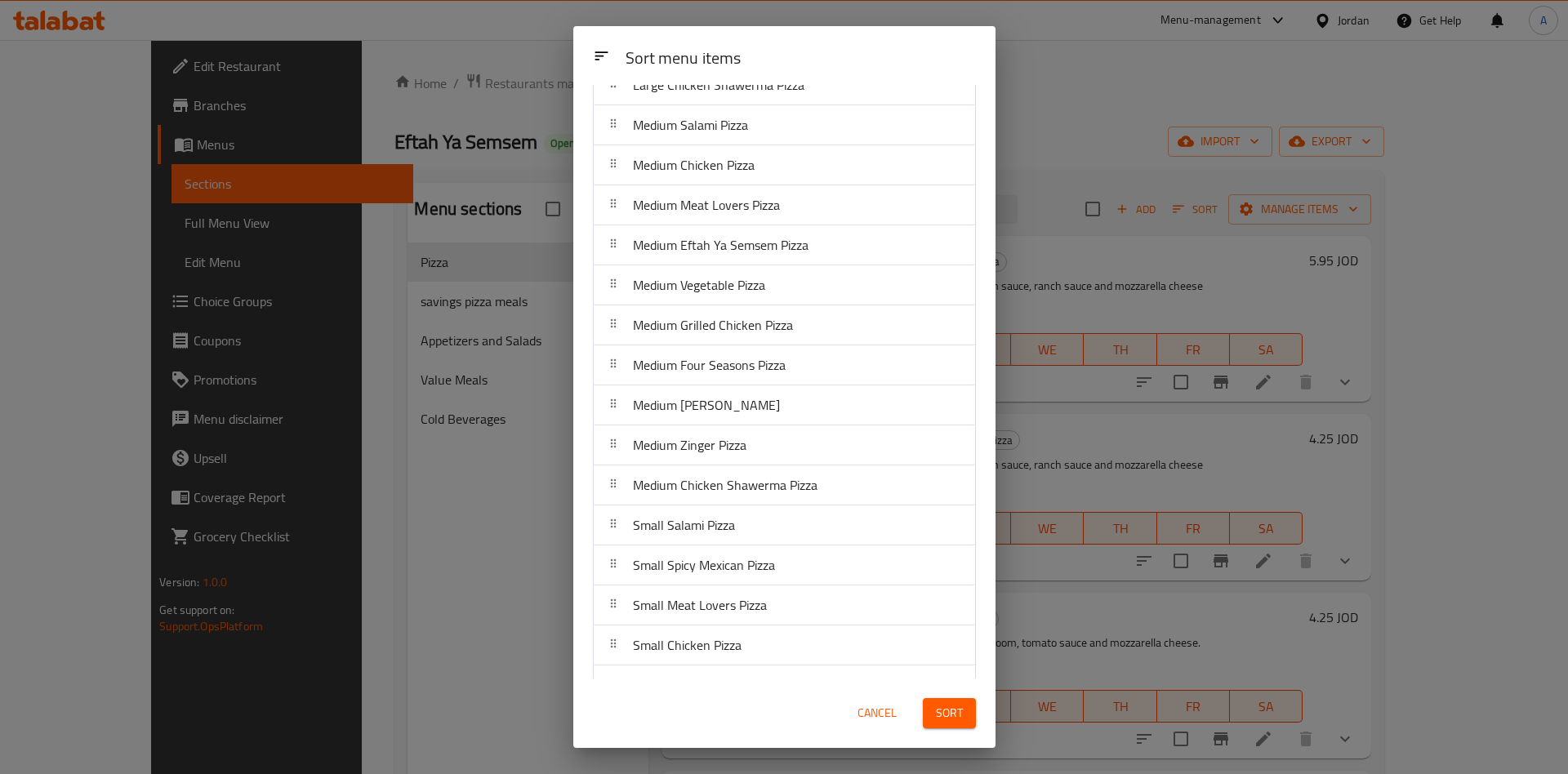
scroll to position [1142, 0]
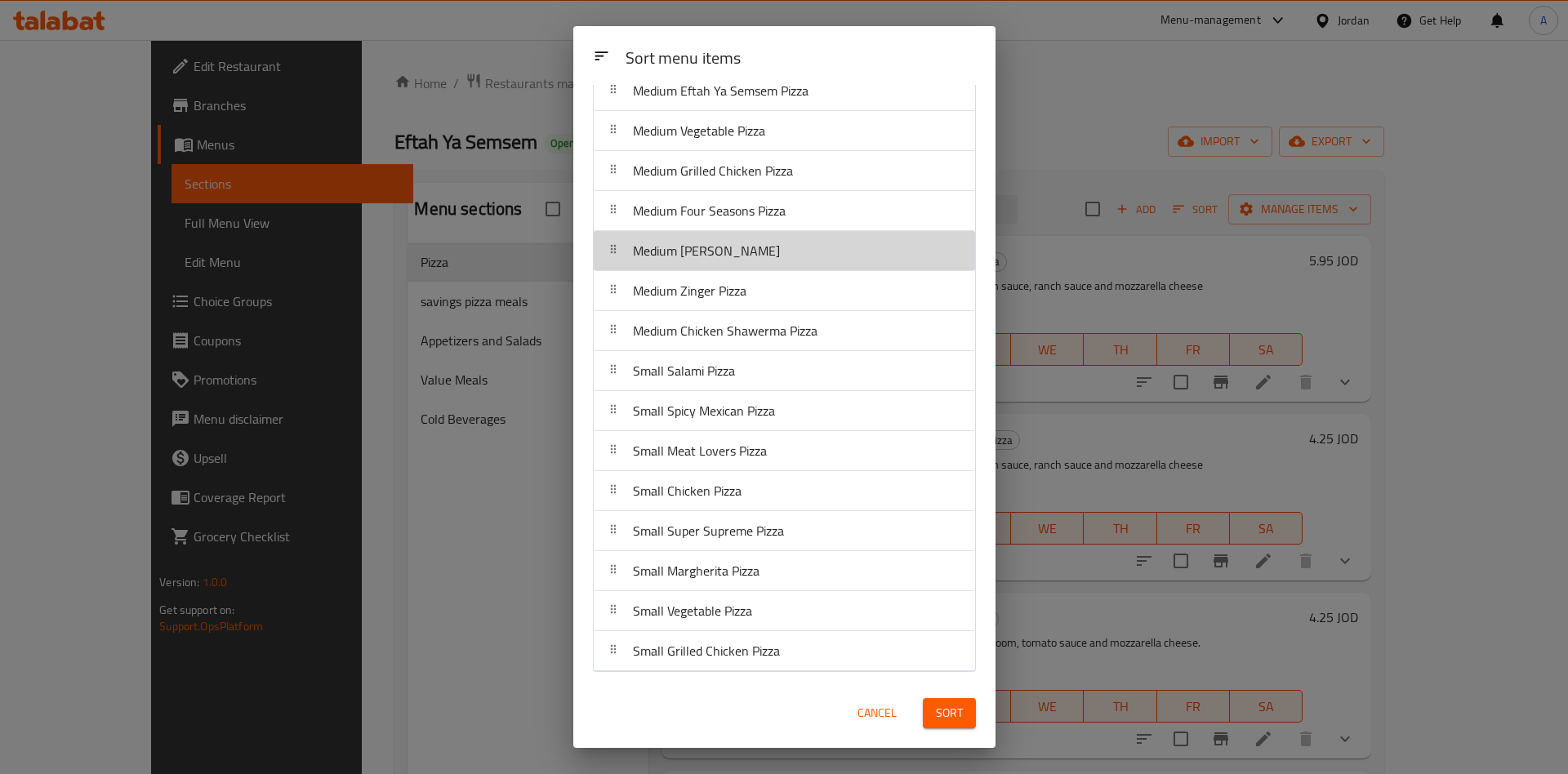
click at [635, 238] on span "Medium [PERSON_NAME]" at bounding box center [706, 250] width 147 height 24
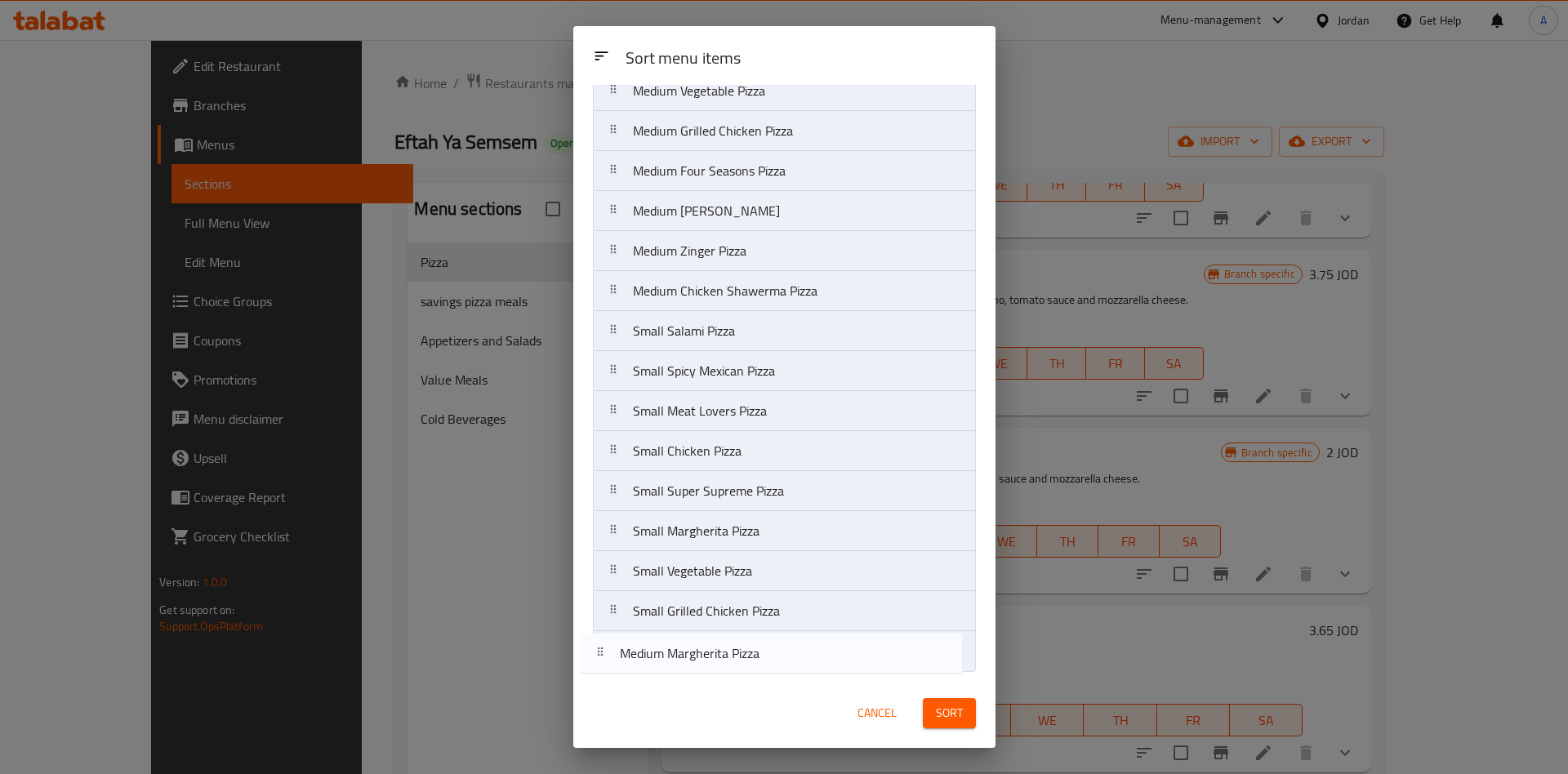
drag, startPoint x: 612, startPoint y: 423, endPoint x: 599, endPoint y: 655, distance: 232.4
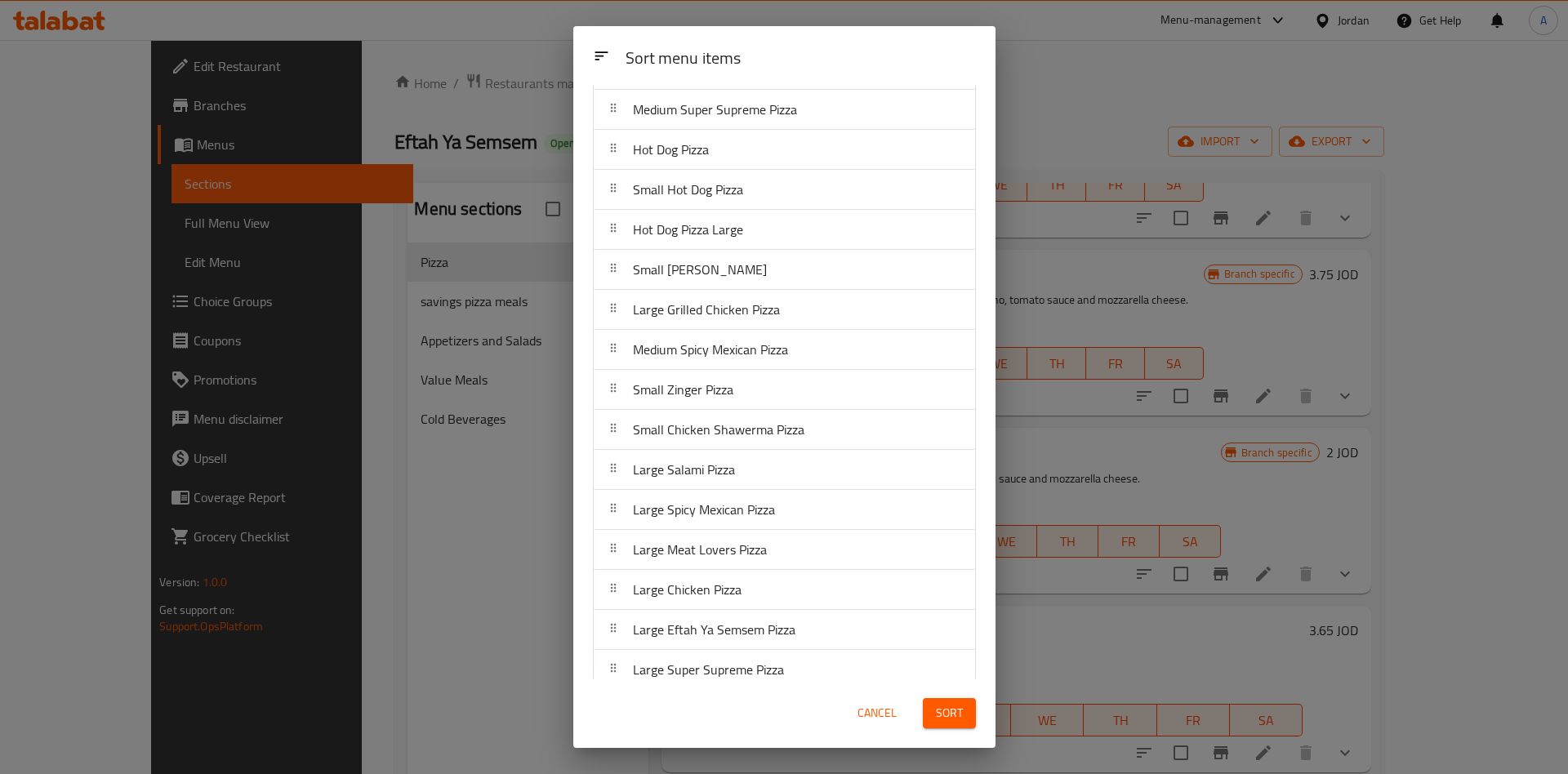
scroll to position [0, 0]
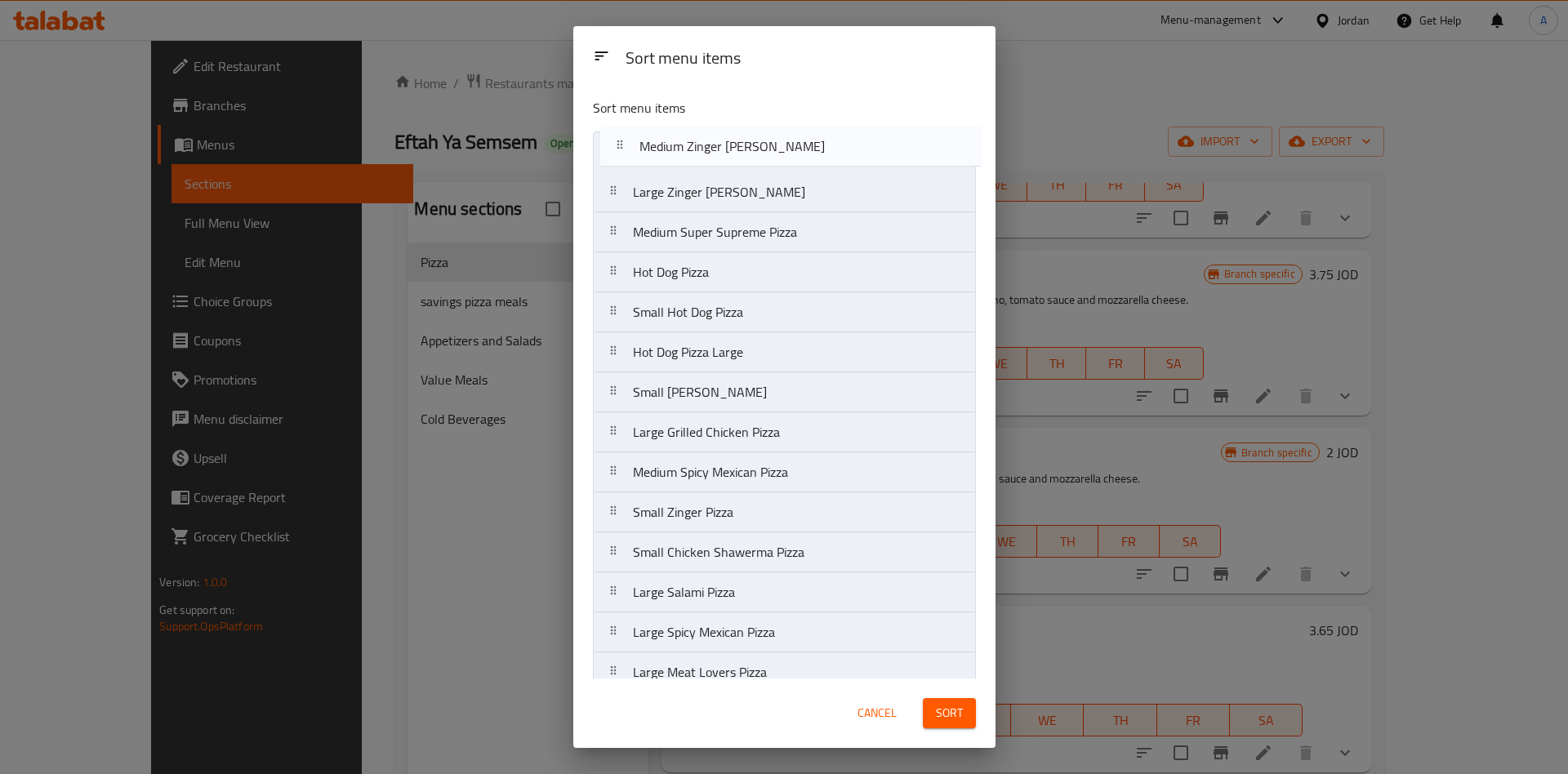
drag, startPoint x: 610, startPoint y: 188, endPoint x: 617, endPoint y: 142, distance: 46.5
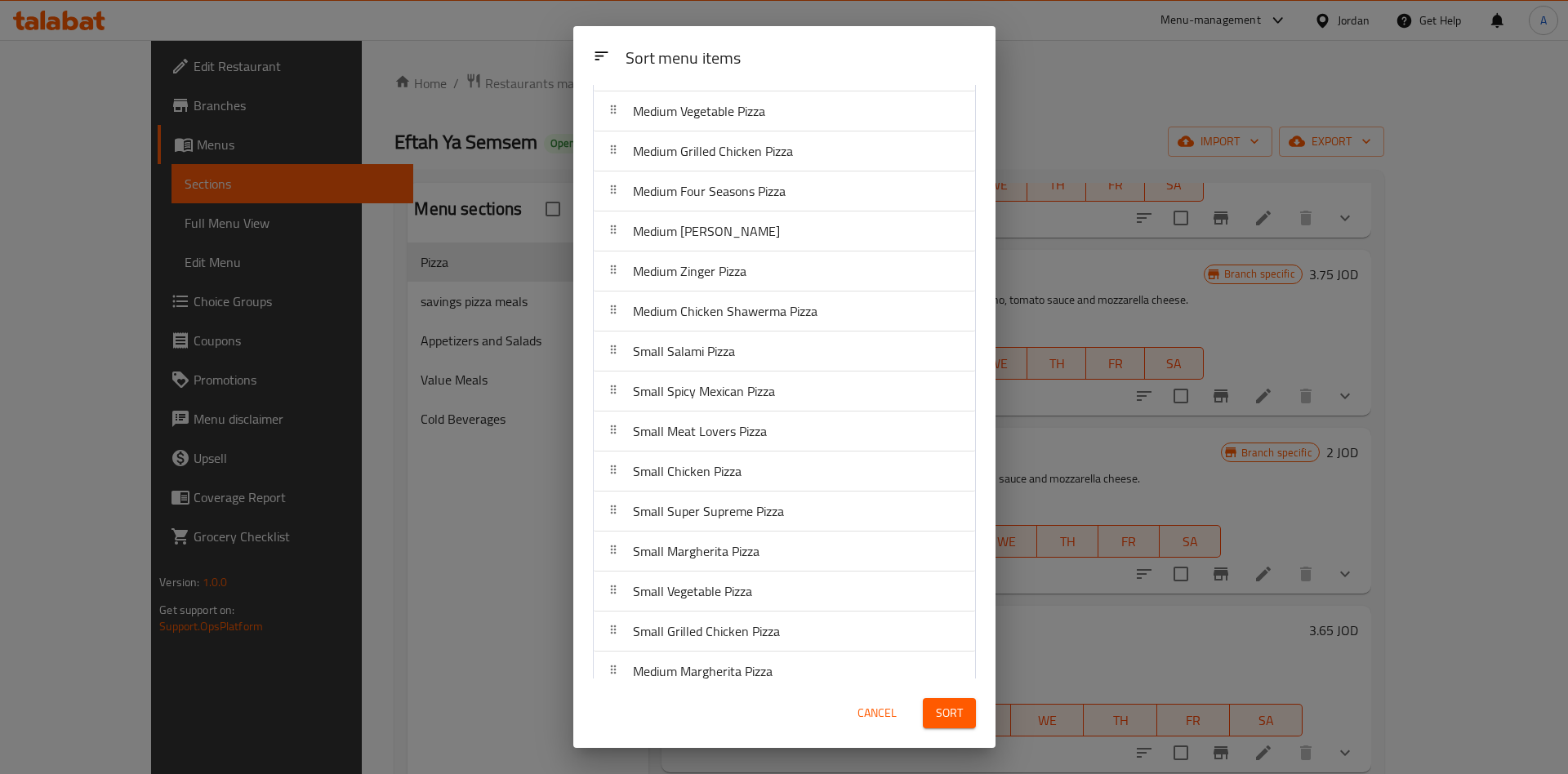
scroll to position [1142, 0]
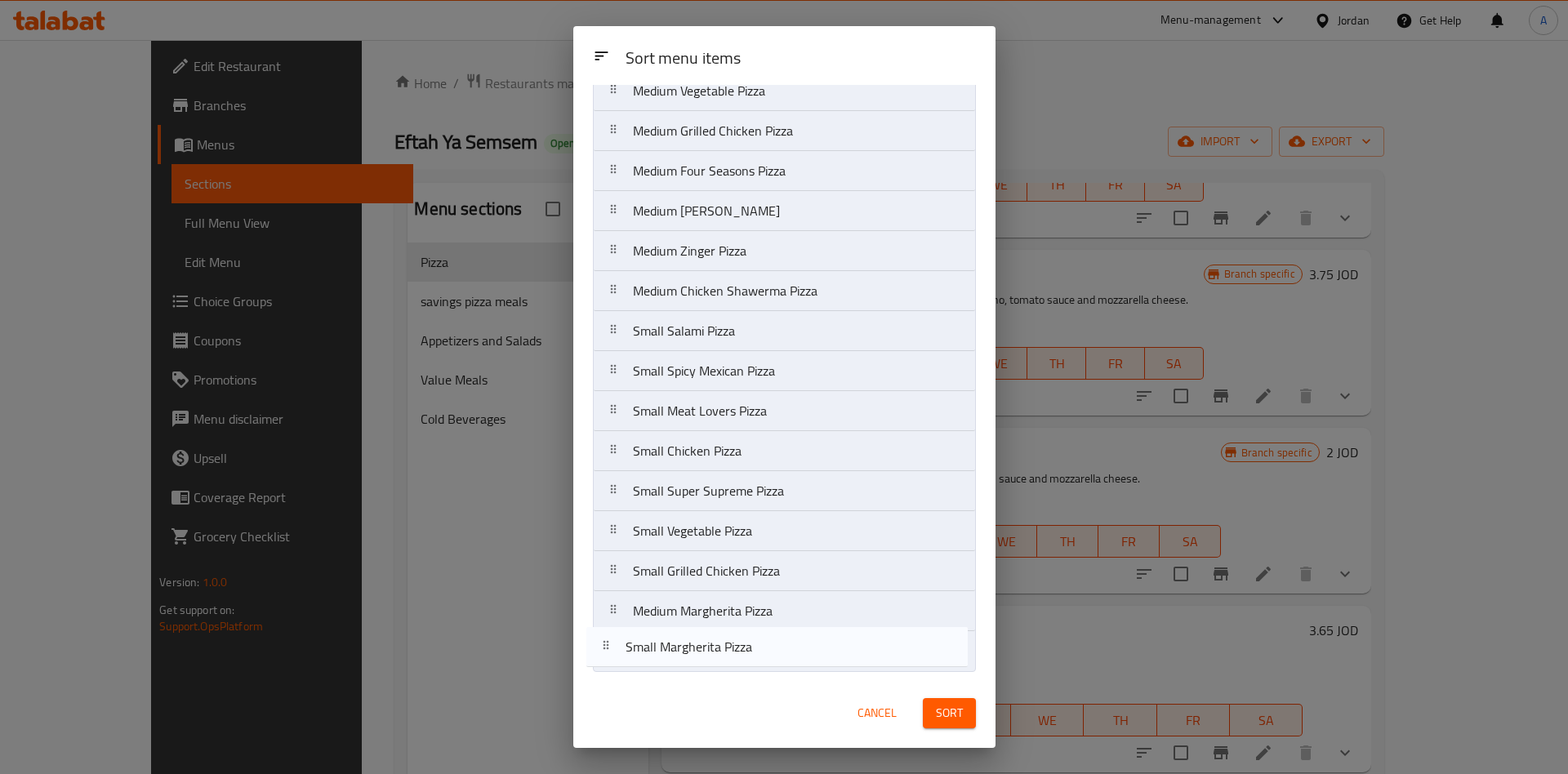
drag, startPoint x: 613, startPoint y: 532, endPoint x: 604, endPoint y: 651, distance: 119.3
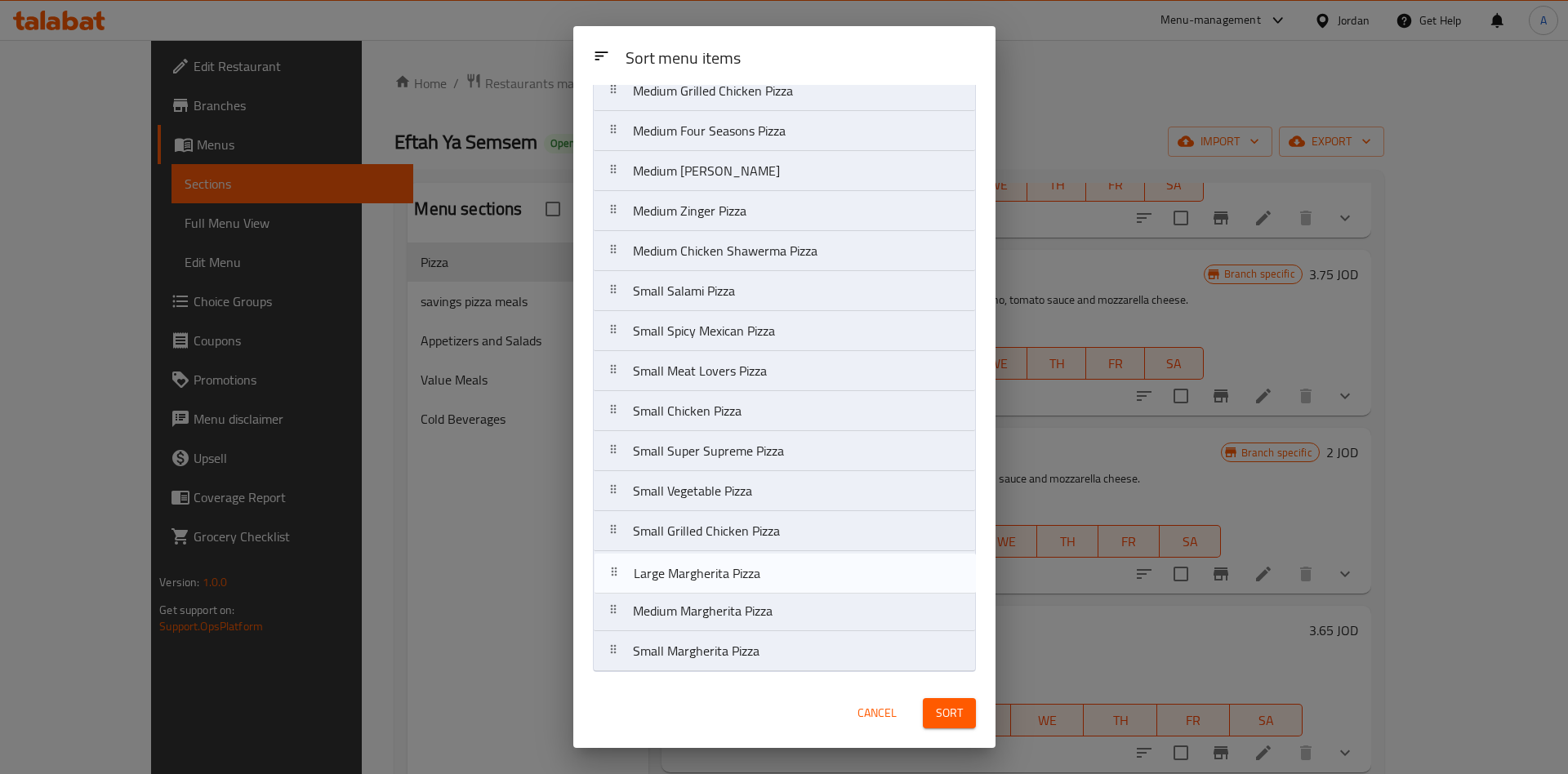
drag, startPoint x: 611, startPoint y: 325, endPoint x: 611, endPoint y: 575, distance: 250.0
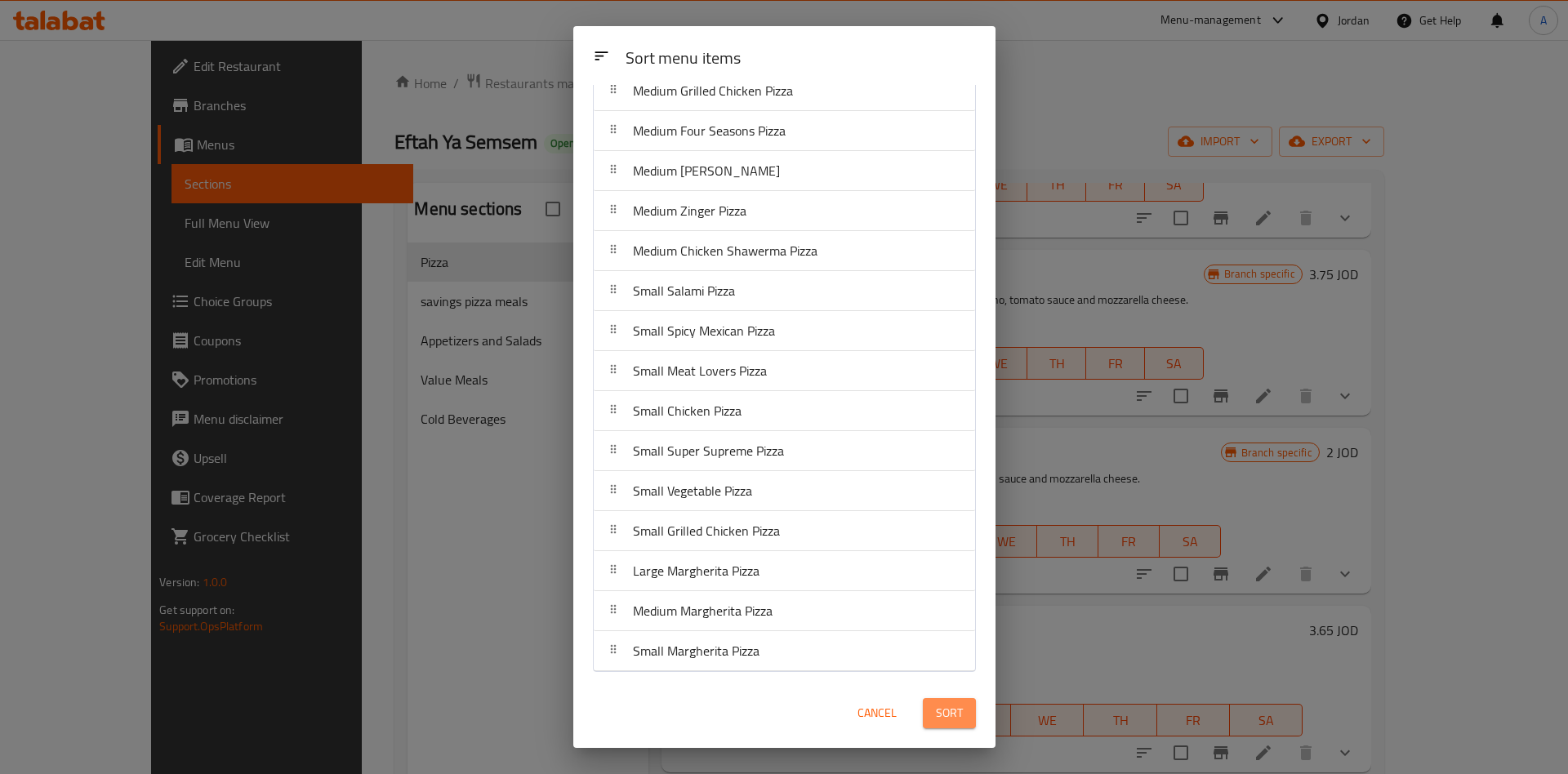
drag, startPoint x: 949, startPoint y: 710, endPoint x: 944, endPoint y: 717, distance: 8.6
click at [949, 710] on span "Sort" at bounding box center [948, 713] width 27 height 20
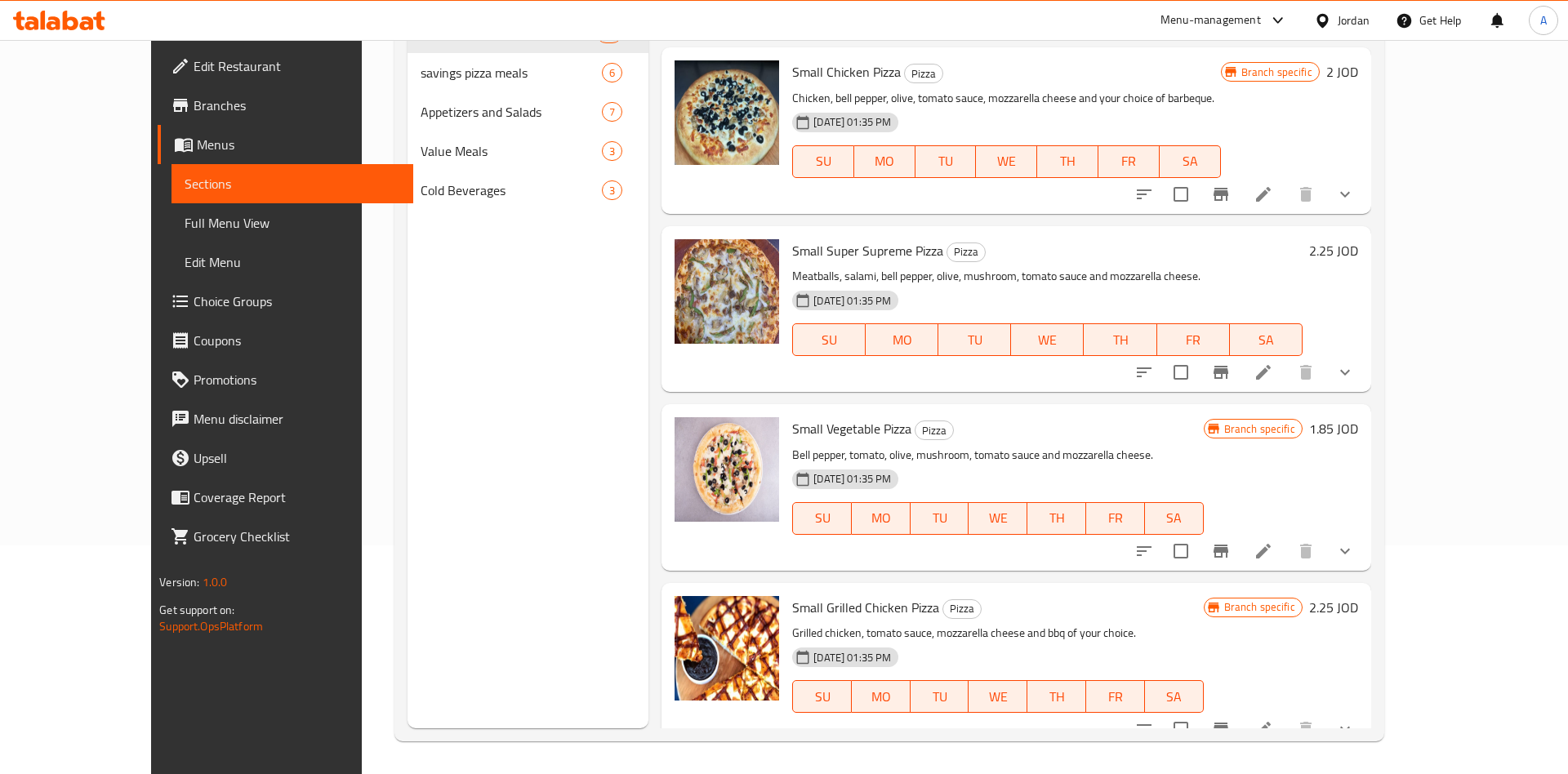
scroll to position [6161, 0]
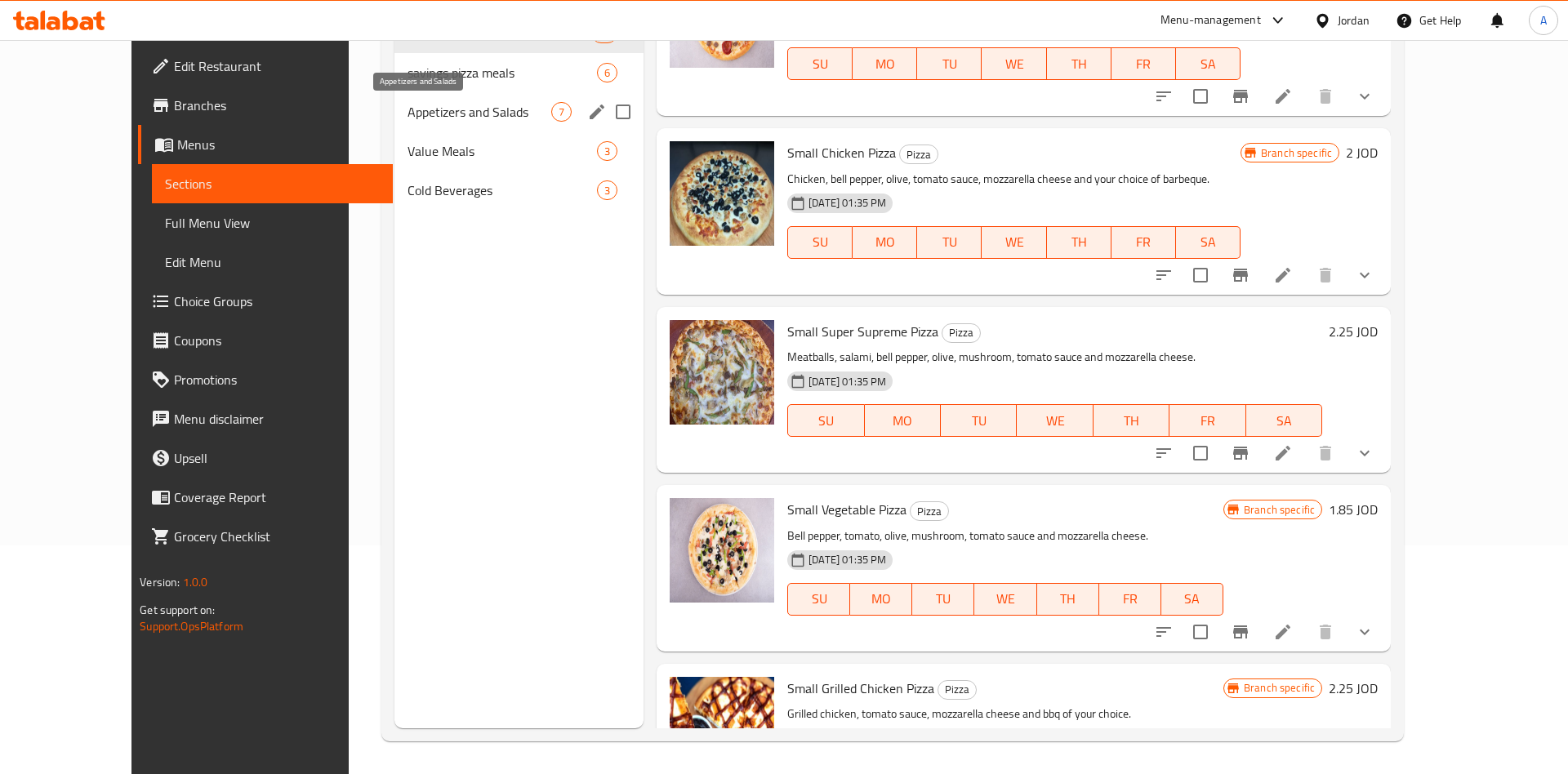
drag, startPoint x: 407, startPoint y: 107, endPoint x: 605, endPoint y: 182, distance: 211.7
click at [408, 111] on span "Appetizers and Salads" at bounding box center [479, 111] width 144 height 19
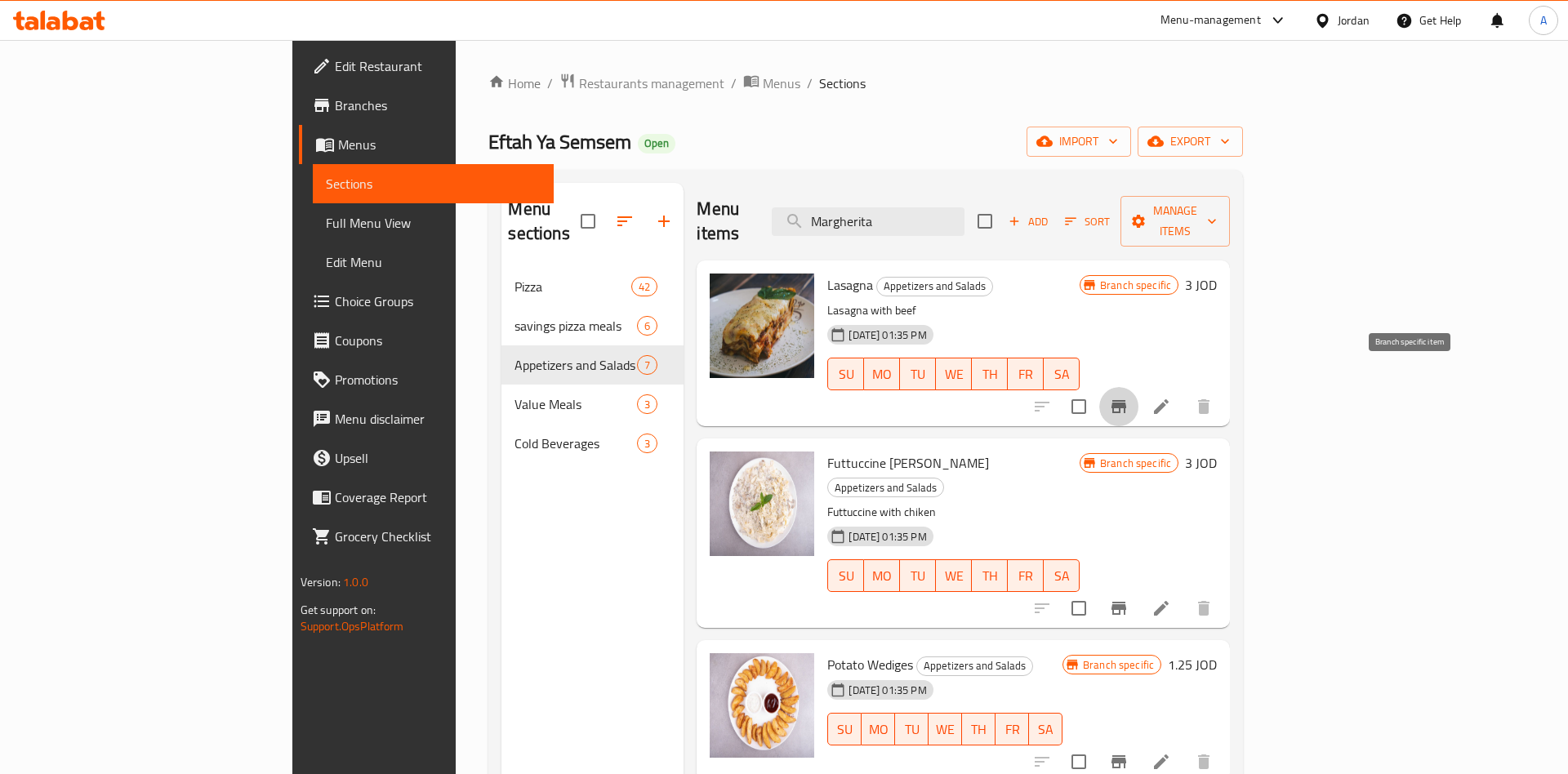
click at [1126, 400] on icon "Branch-specific-item" at bounding box center [1119, 406] width 15 height 13
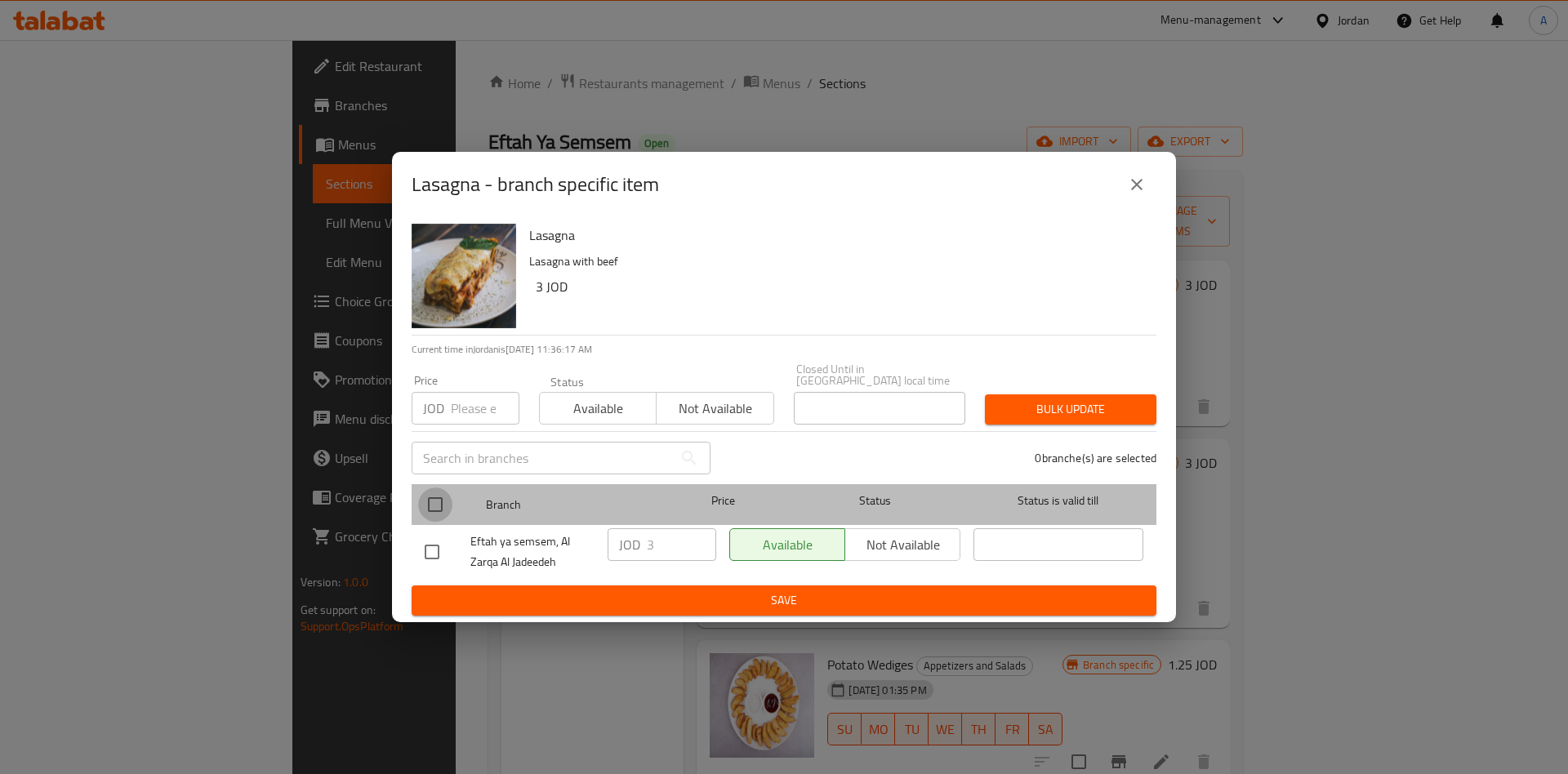
click at [427, 506] on input "checkbox" at bounding box center [434, 504] width 34 height 34
checkbox input "true"
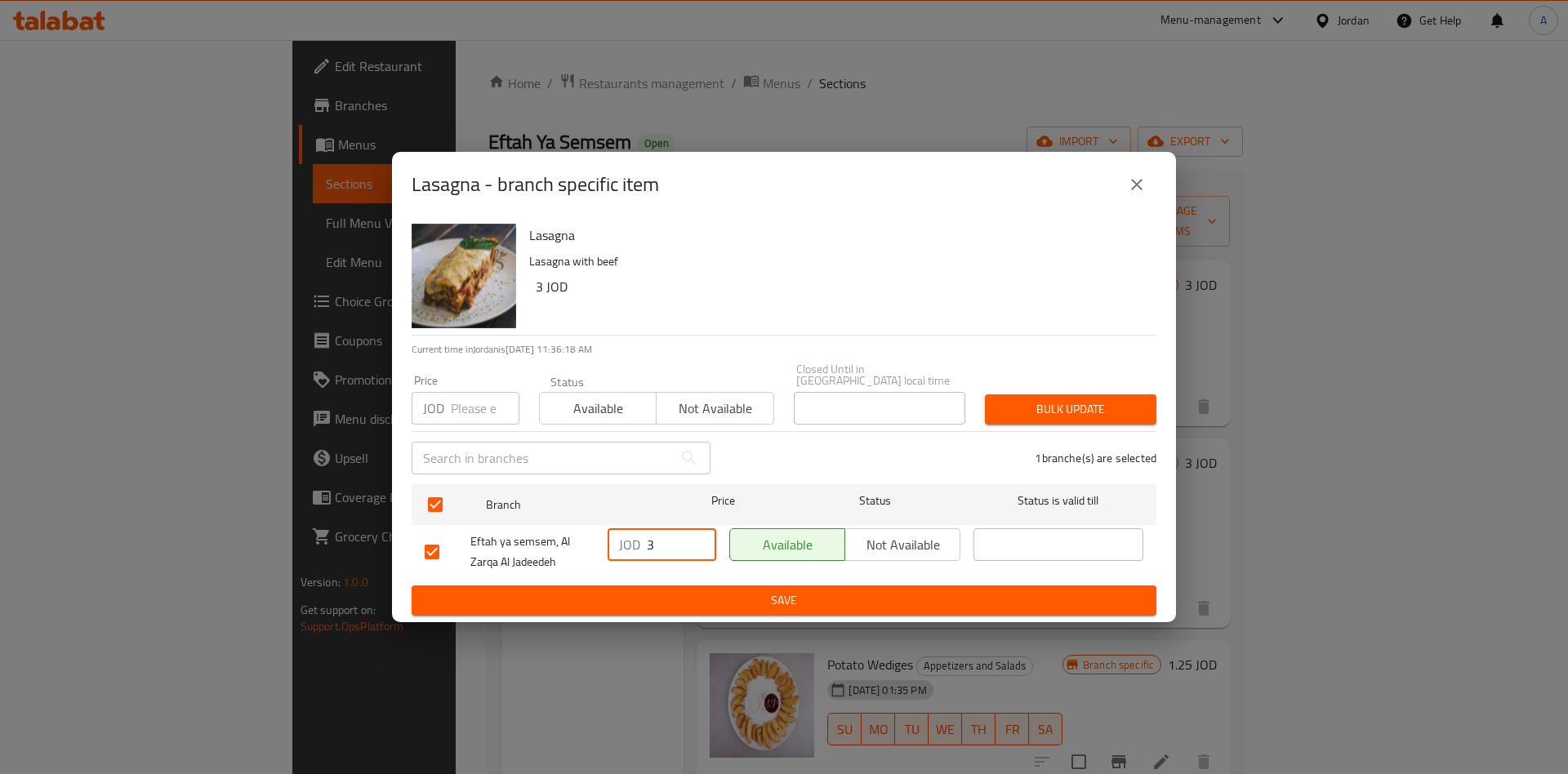
drag, startPoint x: 664, startPoint y: 542, endPoint x: 598, endPoint y: 549, distance: 66.4
click at [646, 549] on input "3" at bounding box center [681, 543] width 69 height 32
type input "0"
click at [786, 592] on span "Save" at bounding box center [784, 601] width 719 height 20
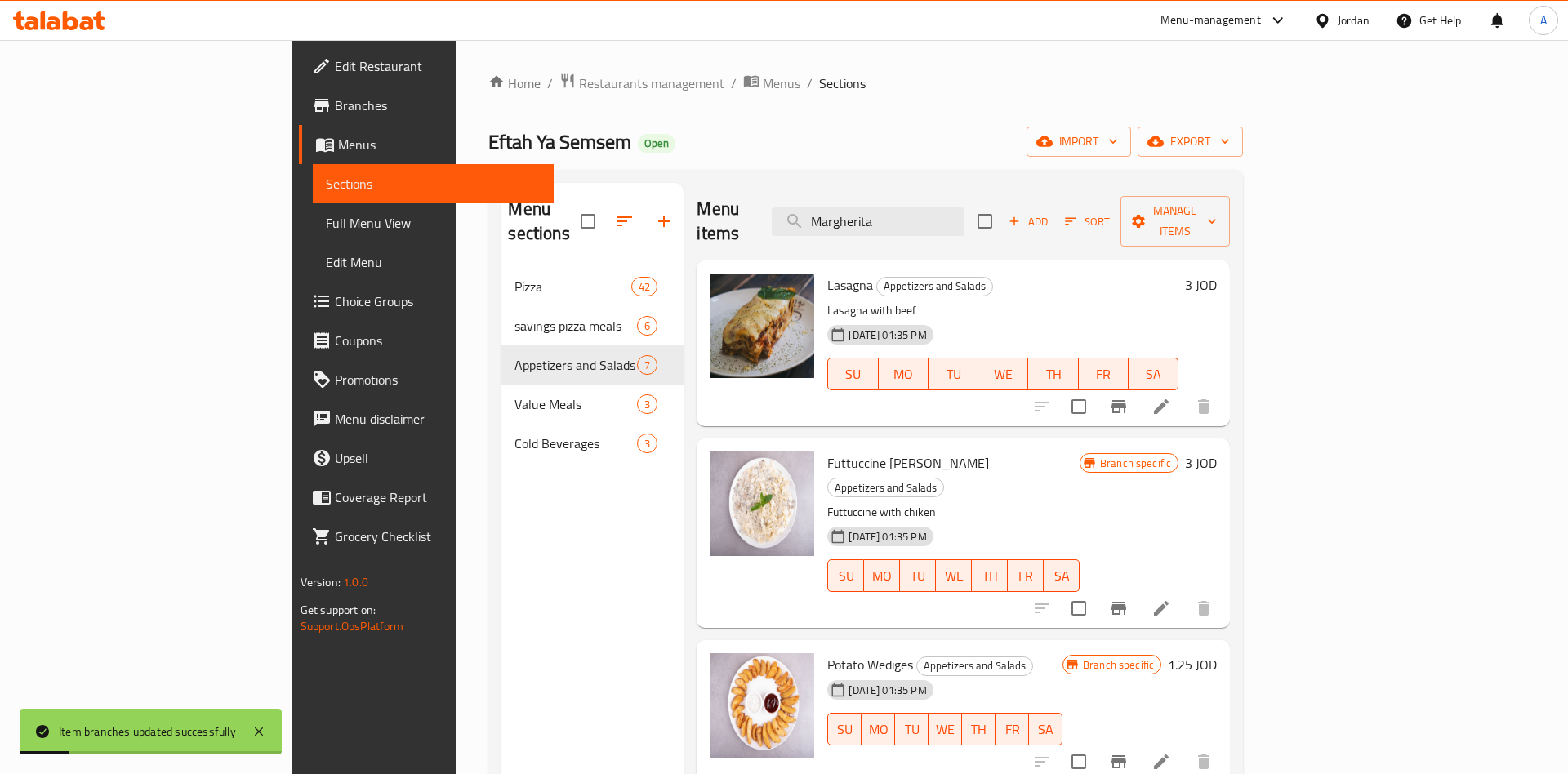
click at [1217, 273] on h6 "3 JOD" at bounding box center [1200, 284] width 31 height 23
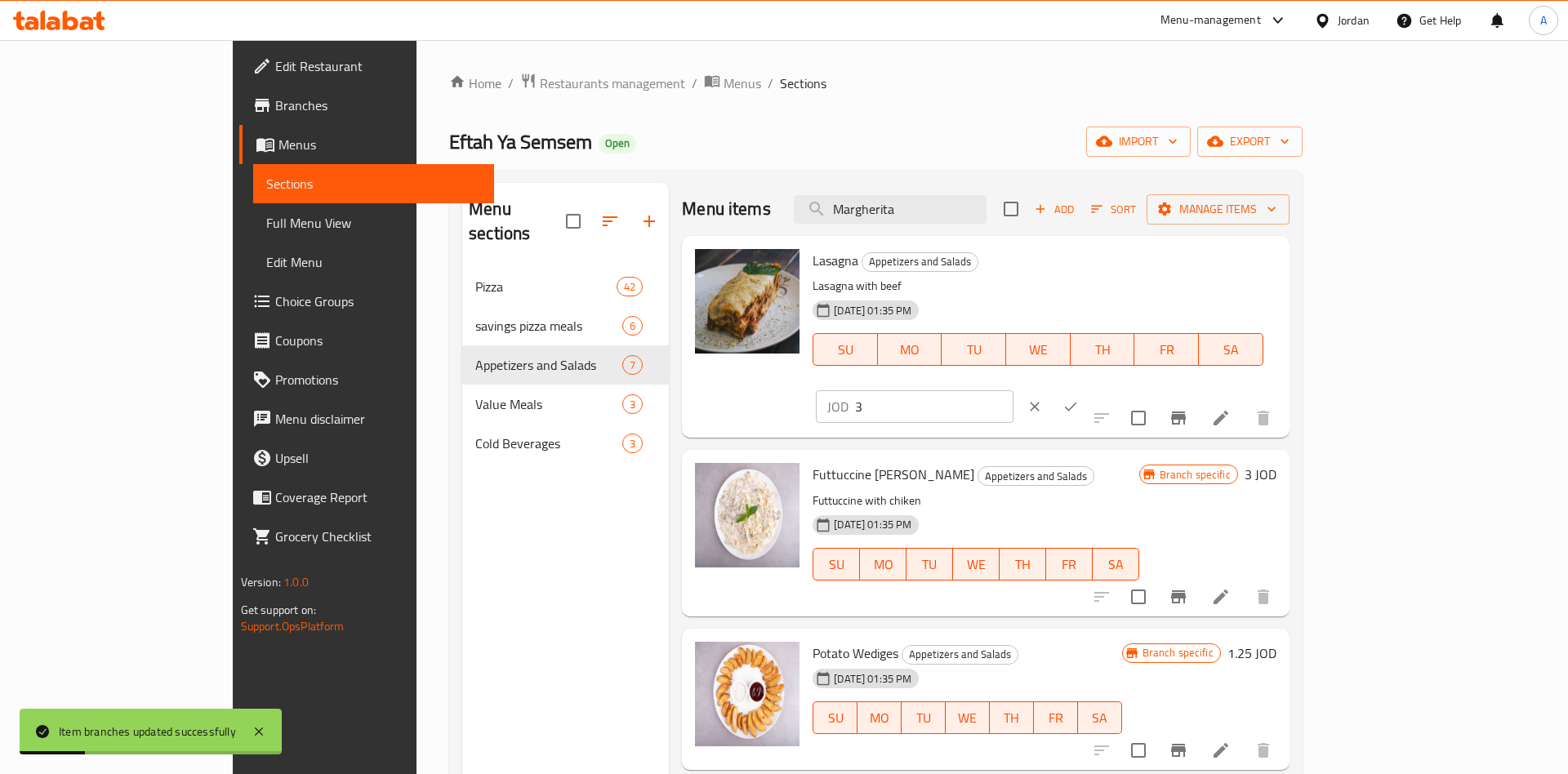
click at [1013, 390] on input "3" at bounding box center [934, 406] width 158 height 32
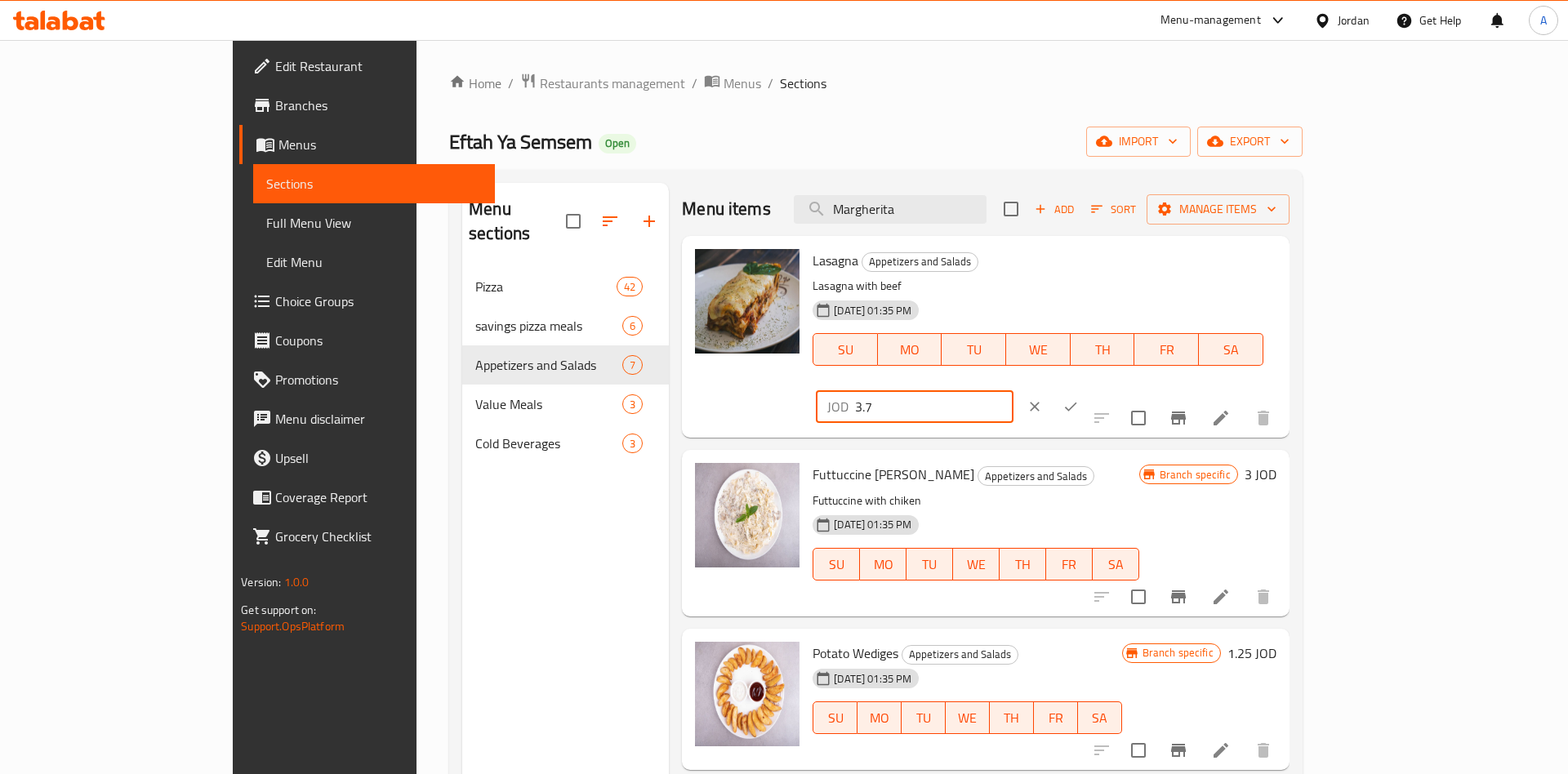
type input "3"
click at [1079, 398] on icon "ok" at bounding box center [1071, 406] width 17 height 17
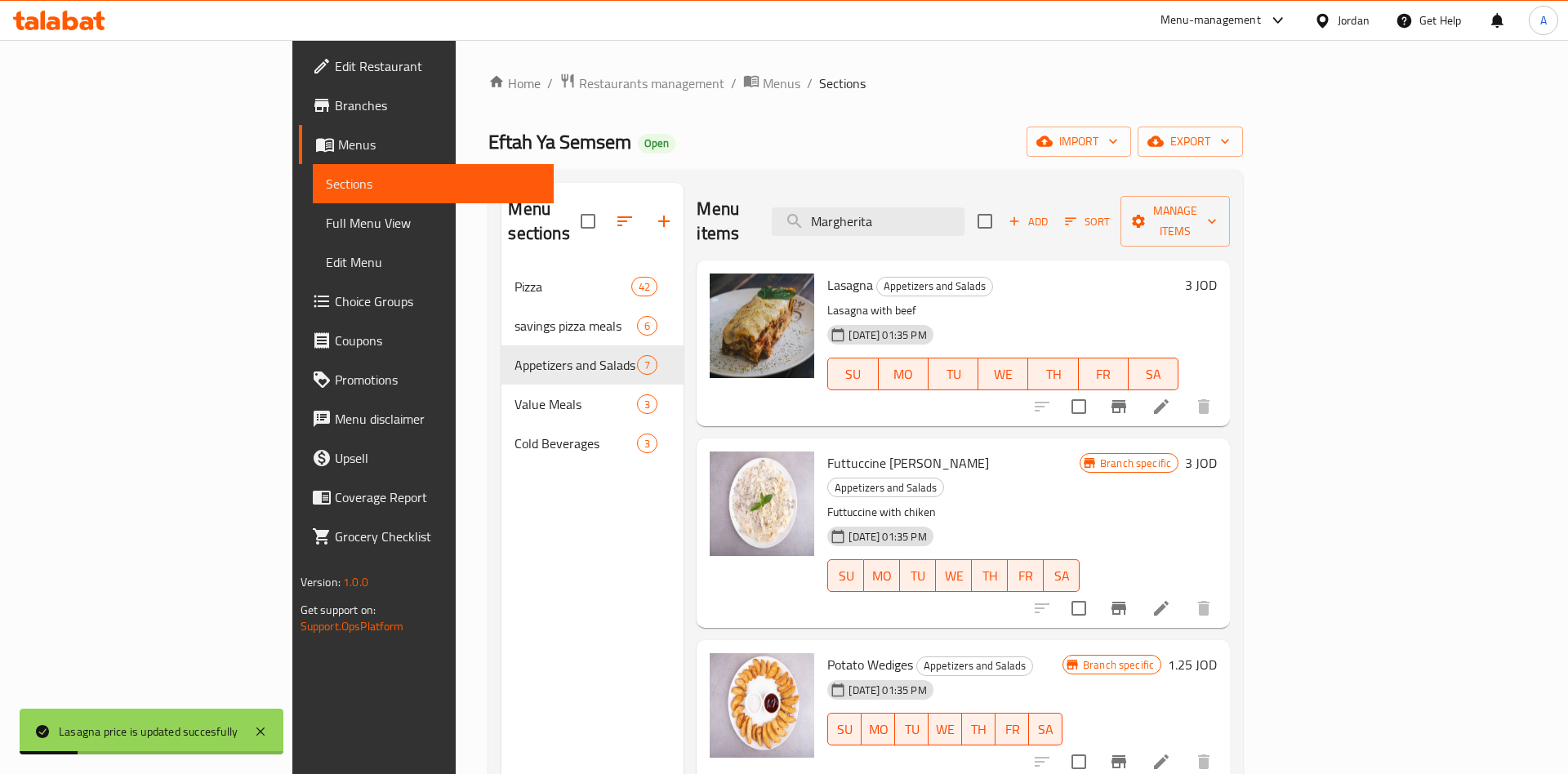
scroll to position [128, 0]
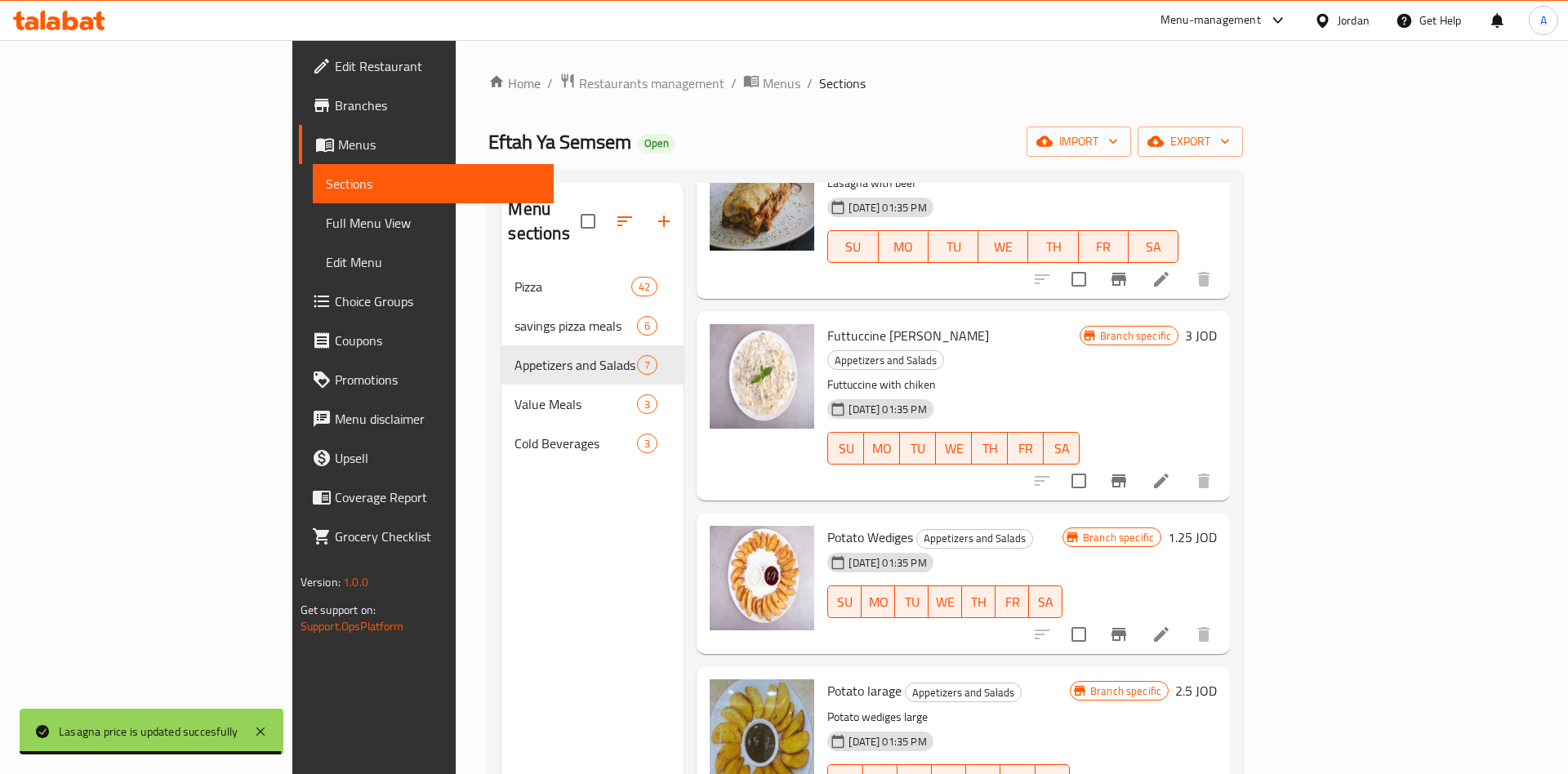
click at [1126, 474] on icon "Branch-specific-item" at bounding box center [1119, 481] width 15 height 13
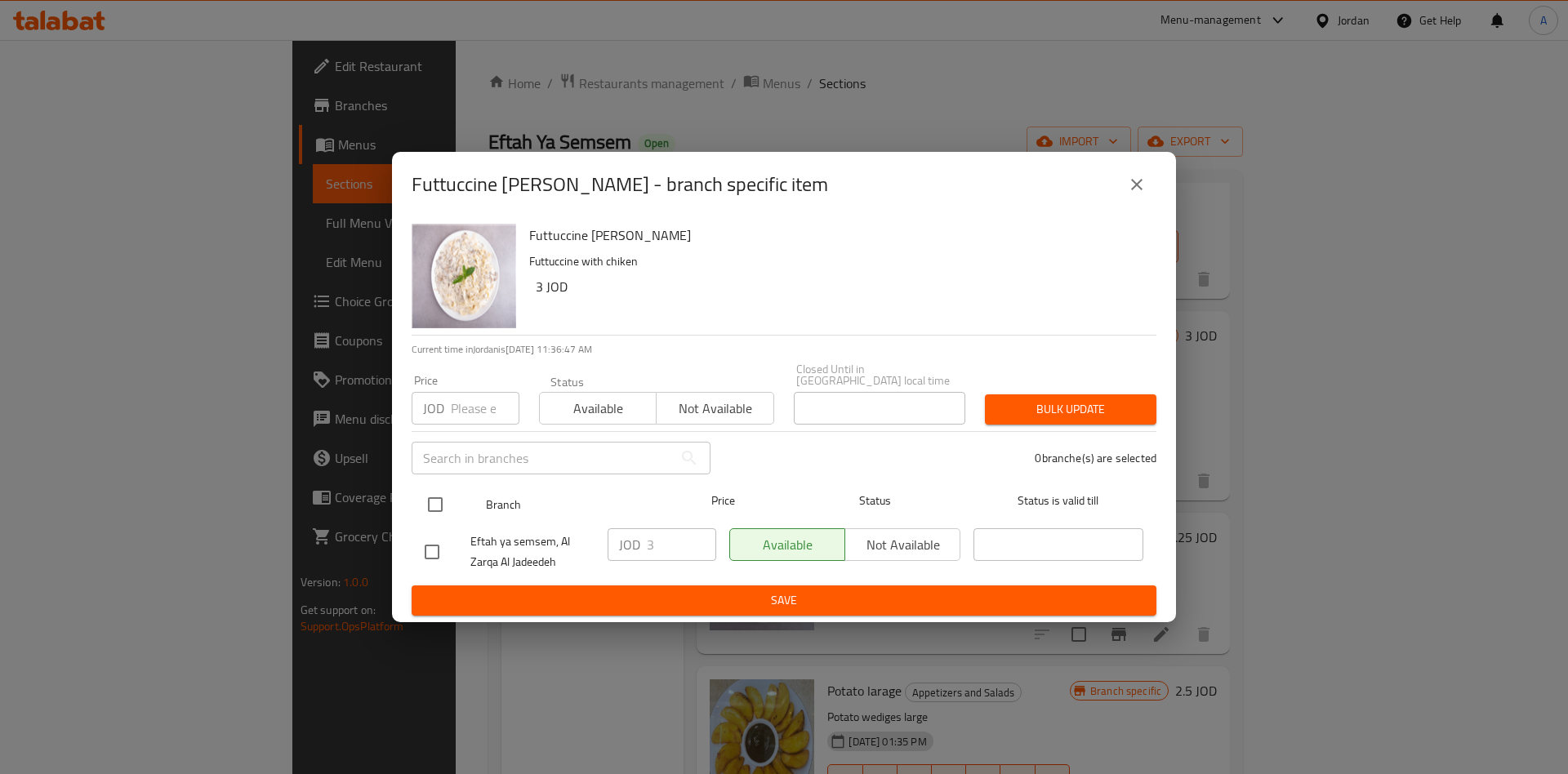
click at [419, 498] on input "checkbox" at bounding box center [434, 504] width 34 height 34
checkbox input "true"
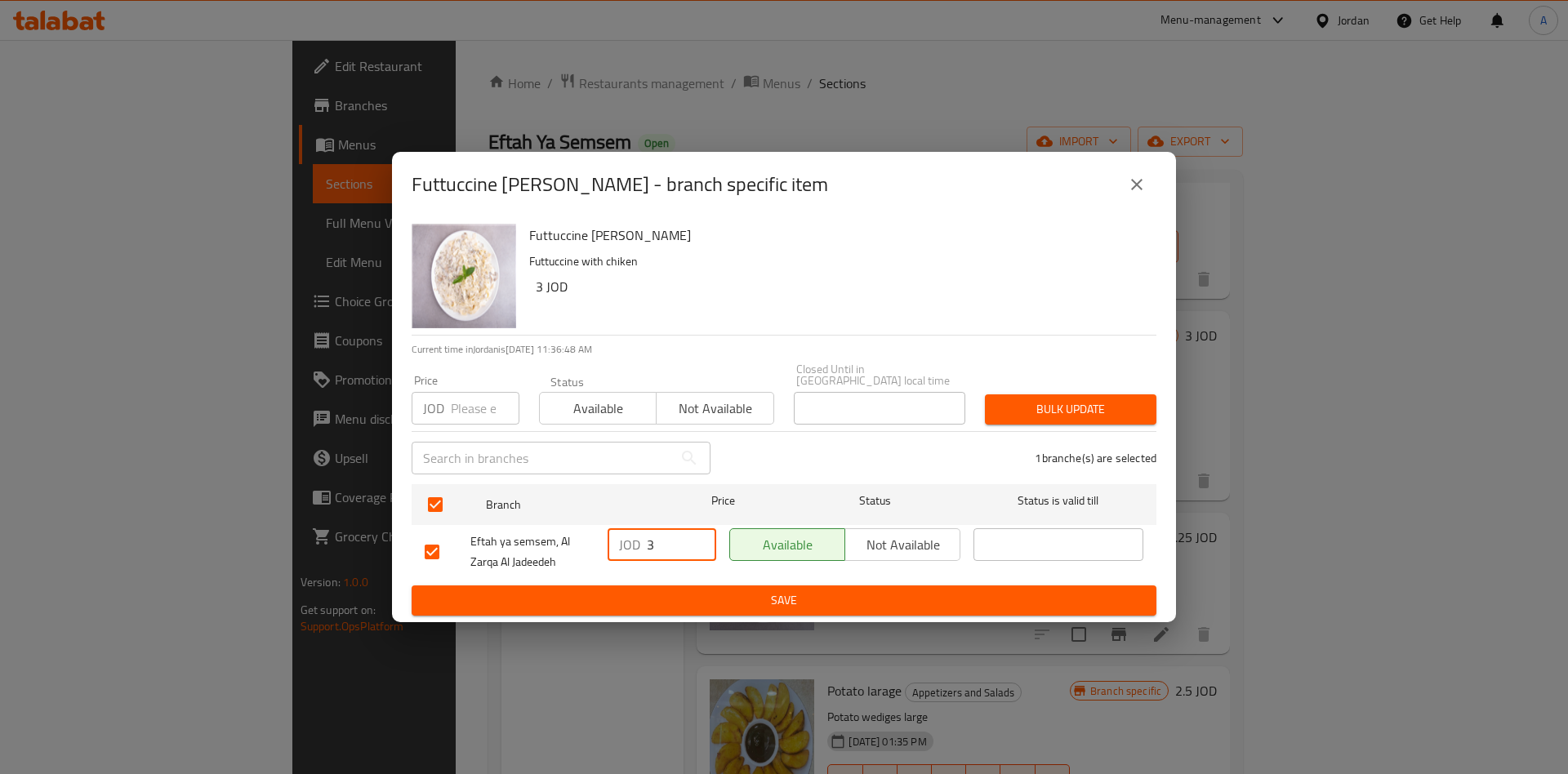
drag, startPoint x: 647, startPoint y: 542, endPoint x: 593, endPoint y: 542, distance: 54.0
click at [646, 542] on input "3" at bounding box center [681, 543] width 69 height 32
click at [848, 585] on button "Save" at bounding box center [784, 600] width 745 height 31
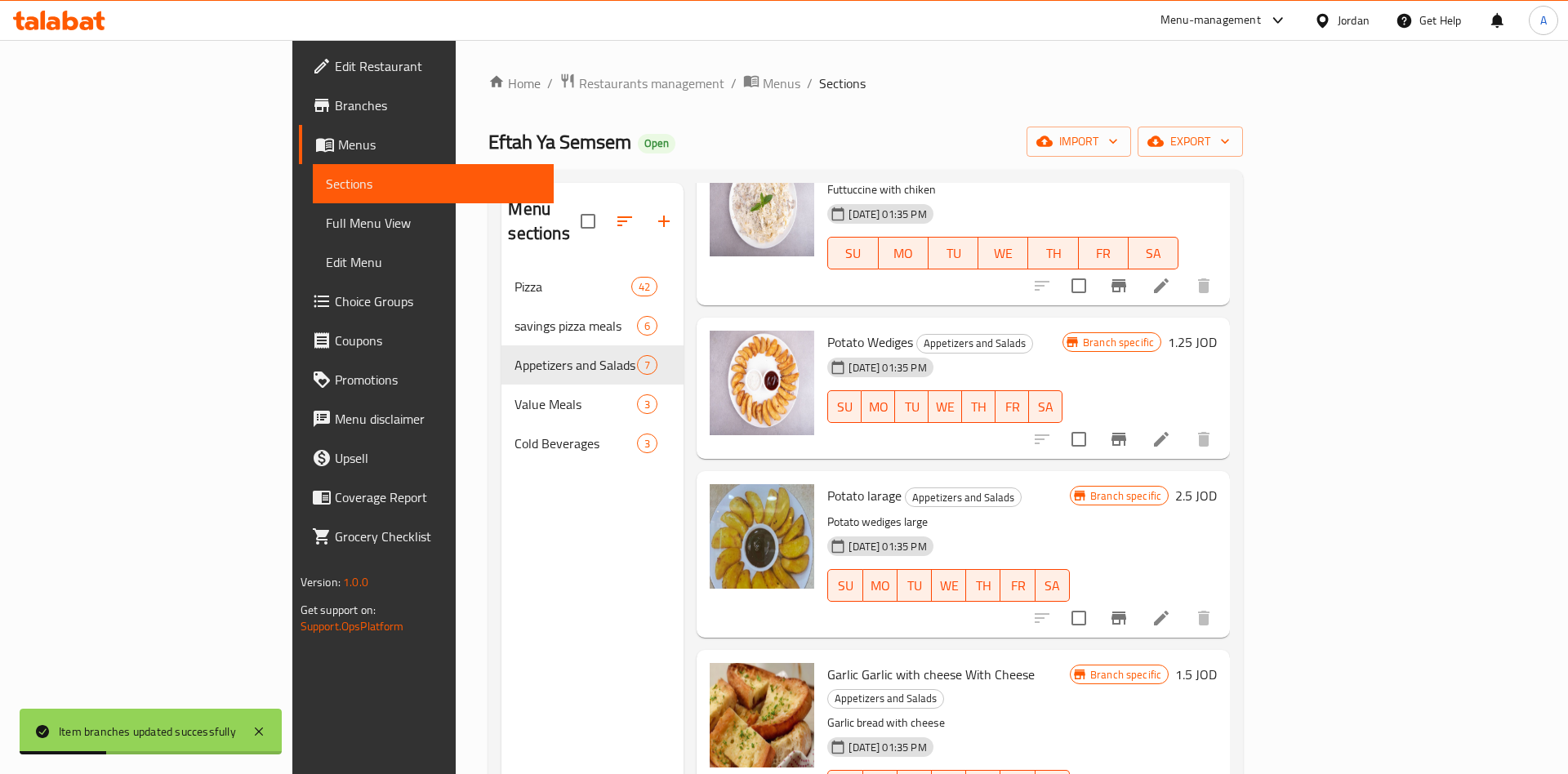
scroll to position [255, 0]
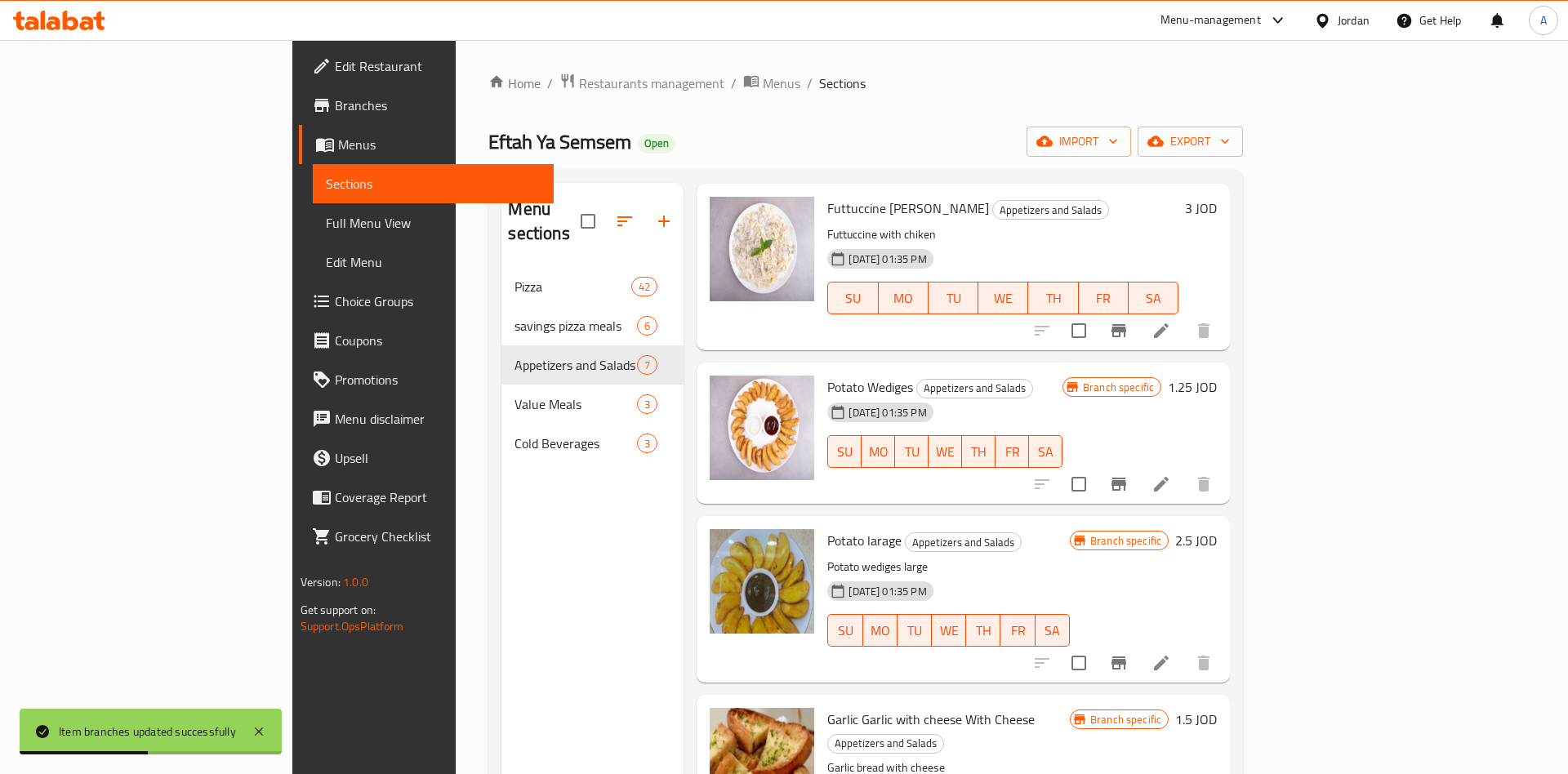
click at [1129, 474] on icon "Branch-specific-item" at bounding box center [1118, 483] width 19 height 19
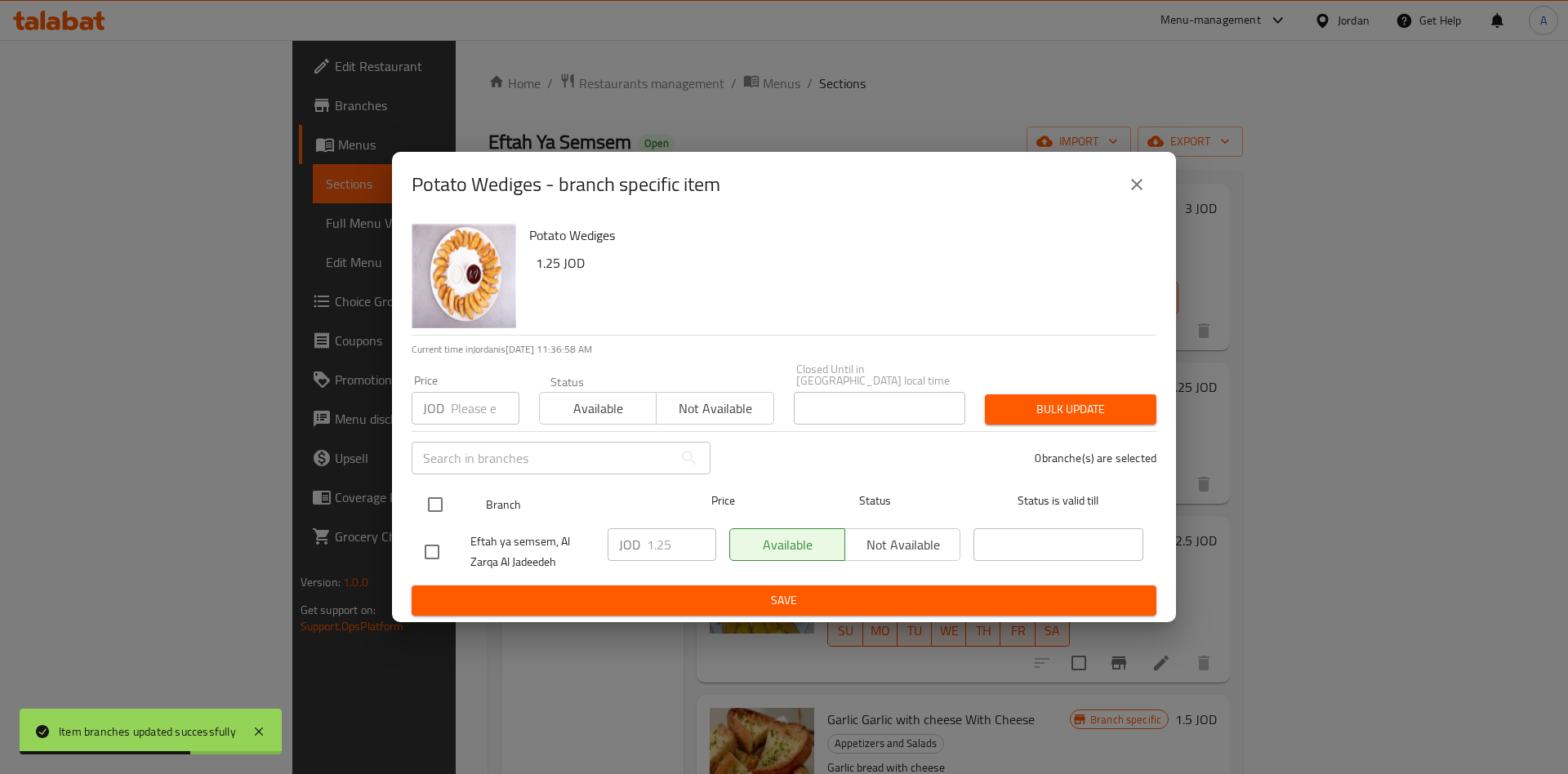
click at [444, 493] on input "checkbox" at bounding box center [434, 504] width 34 height 34
checkbox input "true"
click at [657, 540] on input "1.25" at bounding box center [681, 543] width 69 height 32
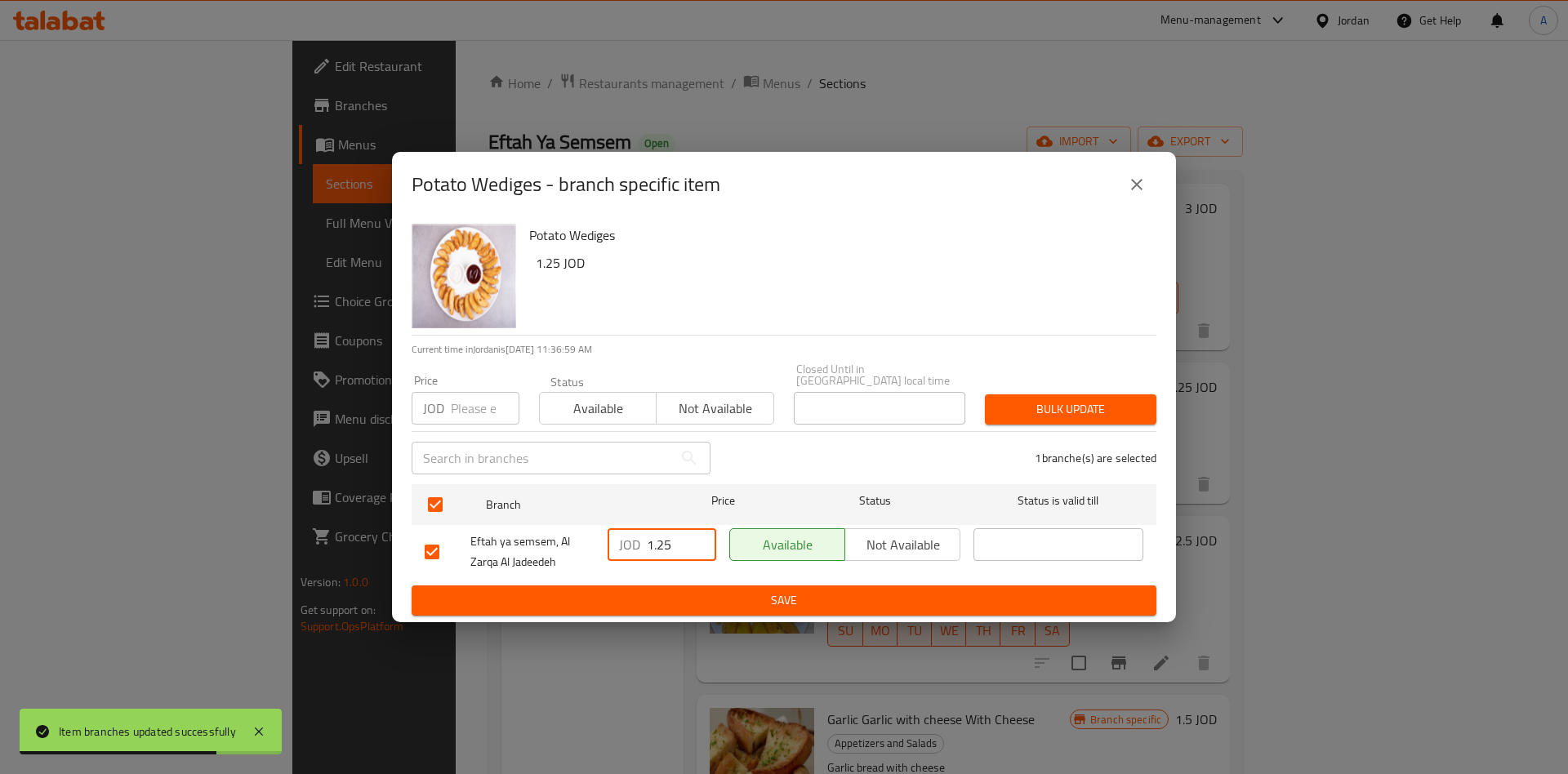
click at [657, 540] on input "1.25" at bounding box center [681, 543] width 69 height 32
click at [757, 591] on span "Save" at bounding box center [784, 601] width 719 height 20
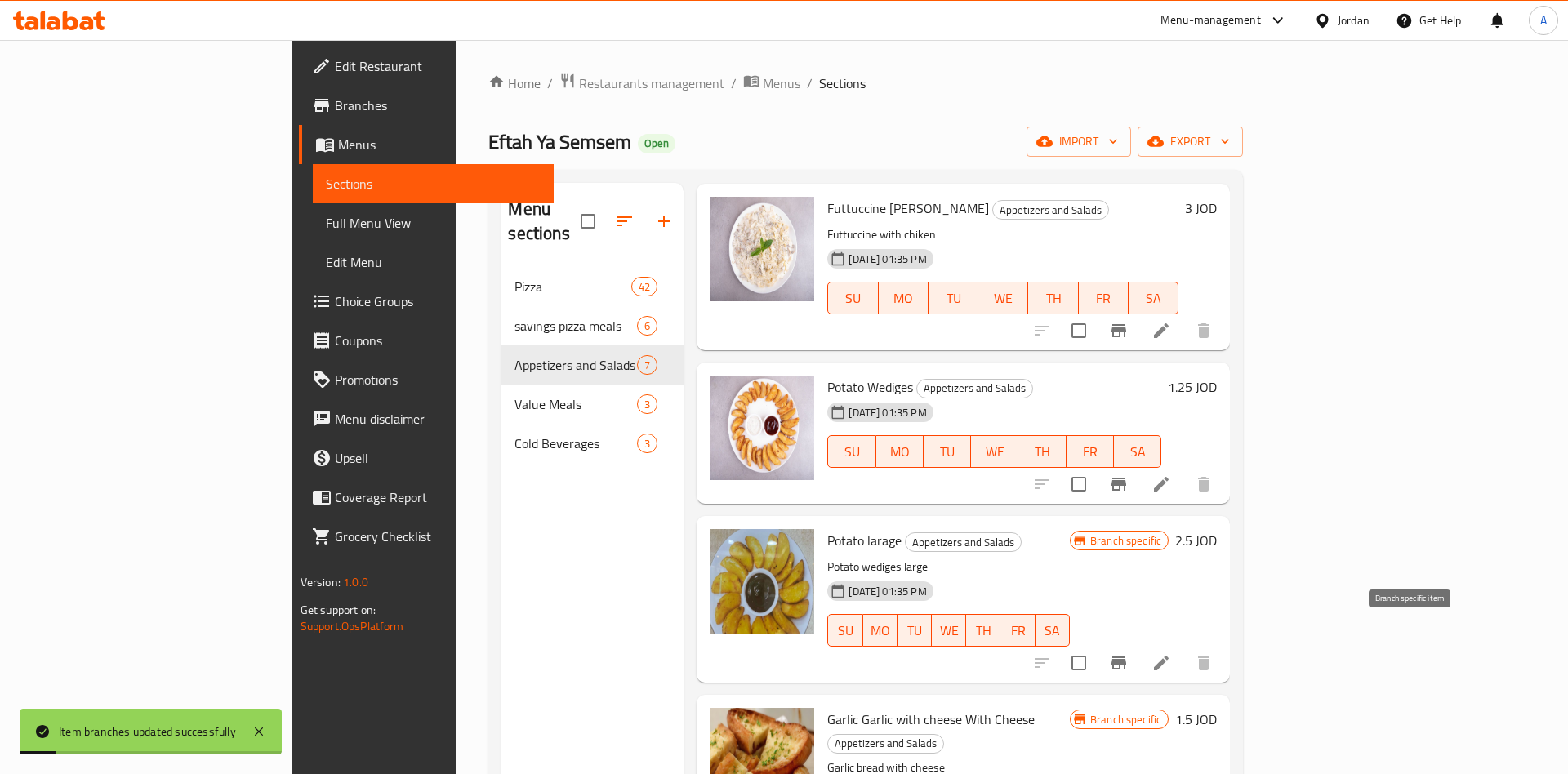
click at [1129, 653] on icon "Branch-specific-item" at bounding box center [1118, 662] width 19 height 19
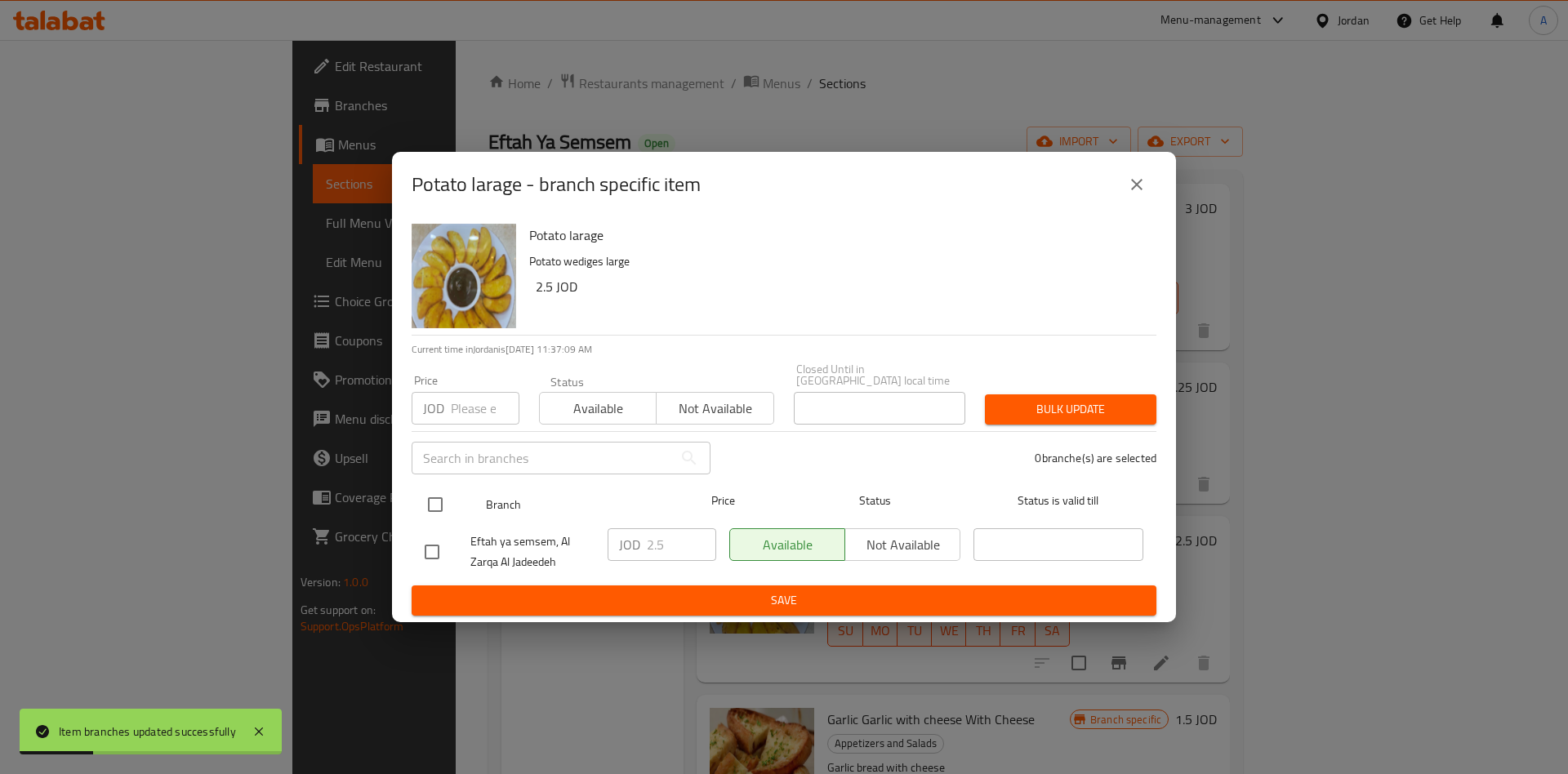
click at [441, 498] on input "checkbox" at bounding box center [434, 504] width 34 height 34
checkbox input "true"
click at [671, 543] on input "2.5" at bounding box center [681, 543] width 69 height 32
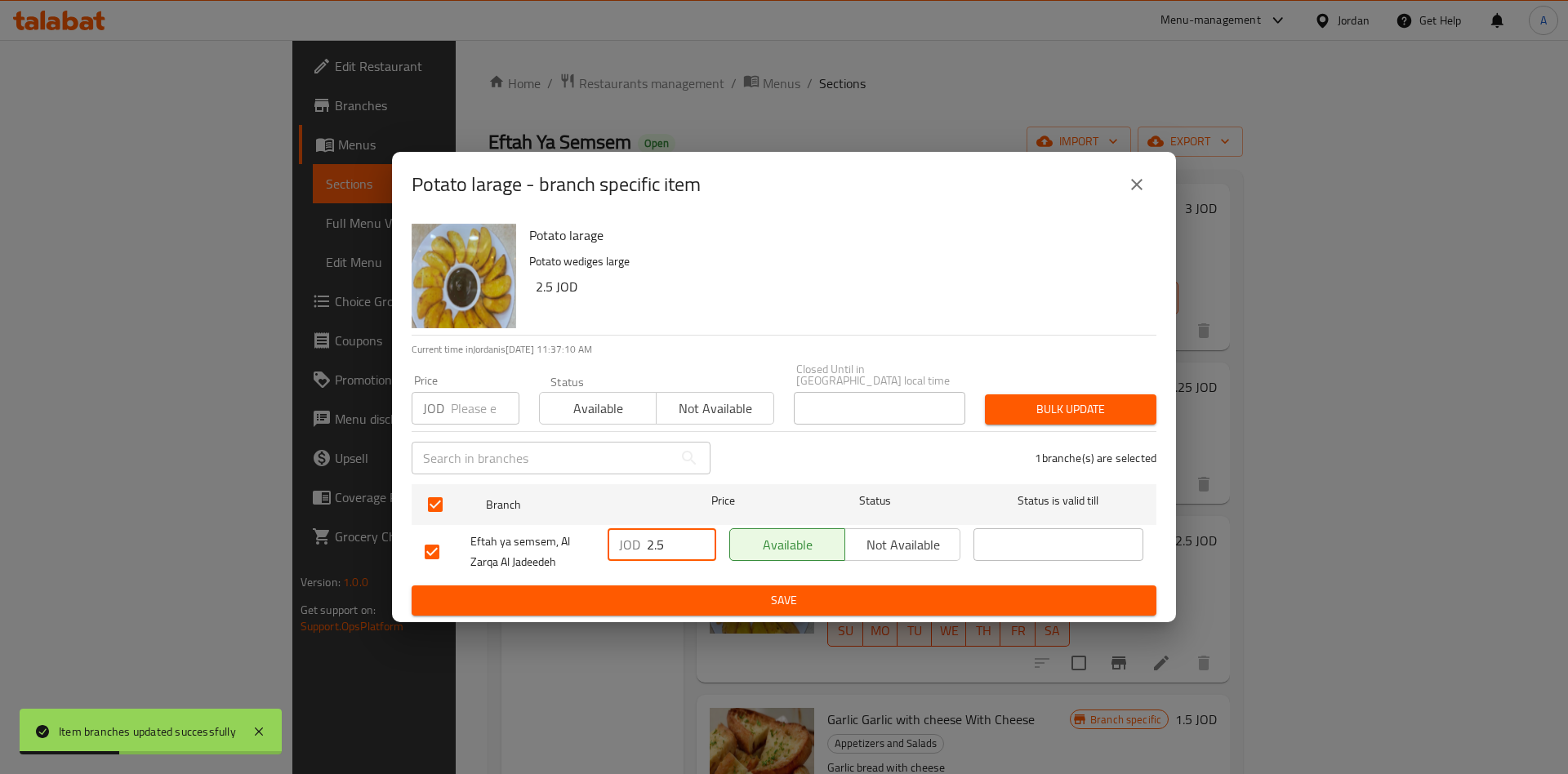
click at [671, 543] on input "2.5" at bounding box center [681, 543] width 69 height 32
click at [669, 544] on input "2.5" at bounding box center [681, 543] width 69 height 32
click at [809, 591] on span "Save" at bounding box center [784, 601] width 719 height 20
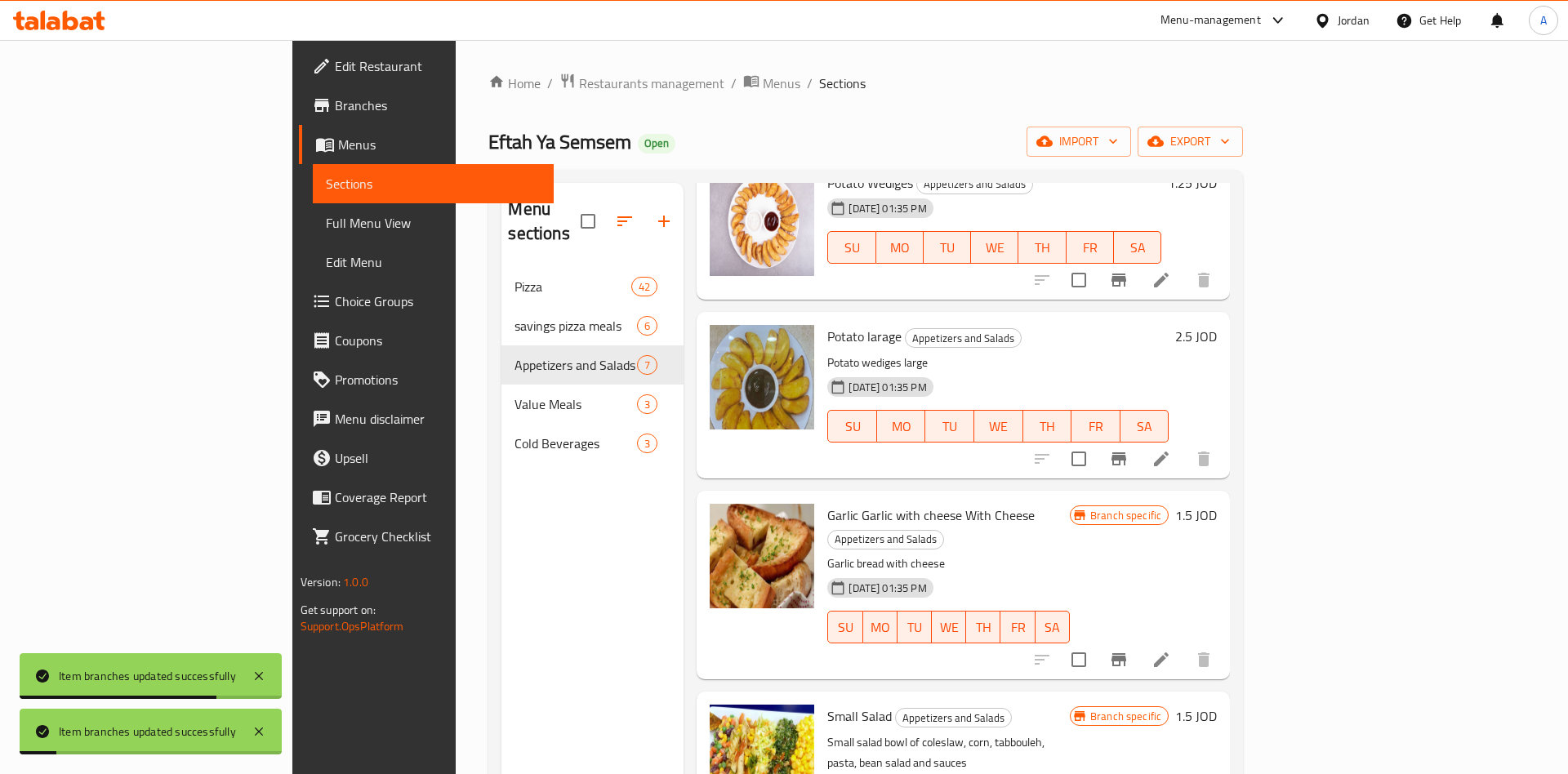
scroll to position [491, 0]
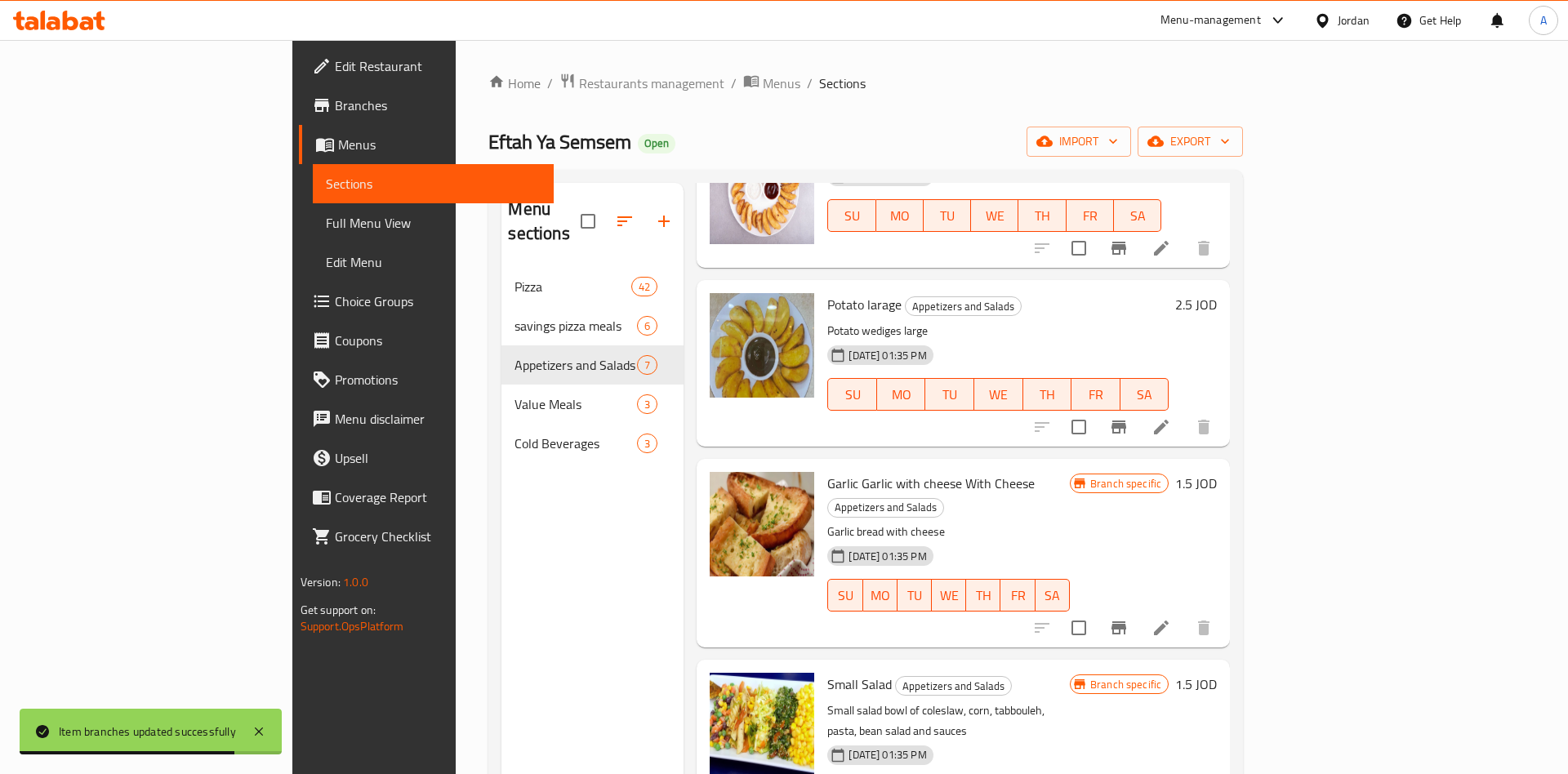
click at [821, 473] on div "Garlic Garlic with cheese With Cheese Appetizers and Salads Garlic bread with c…" at bounding box center [948, 554] width 256 height 176
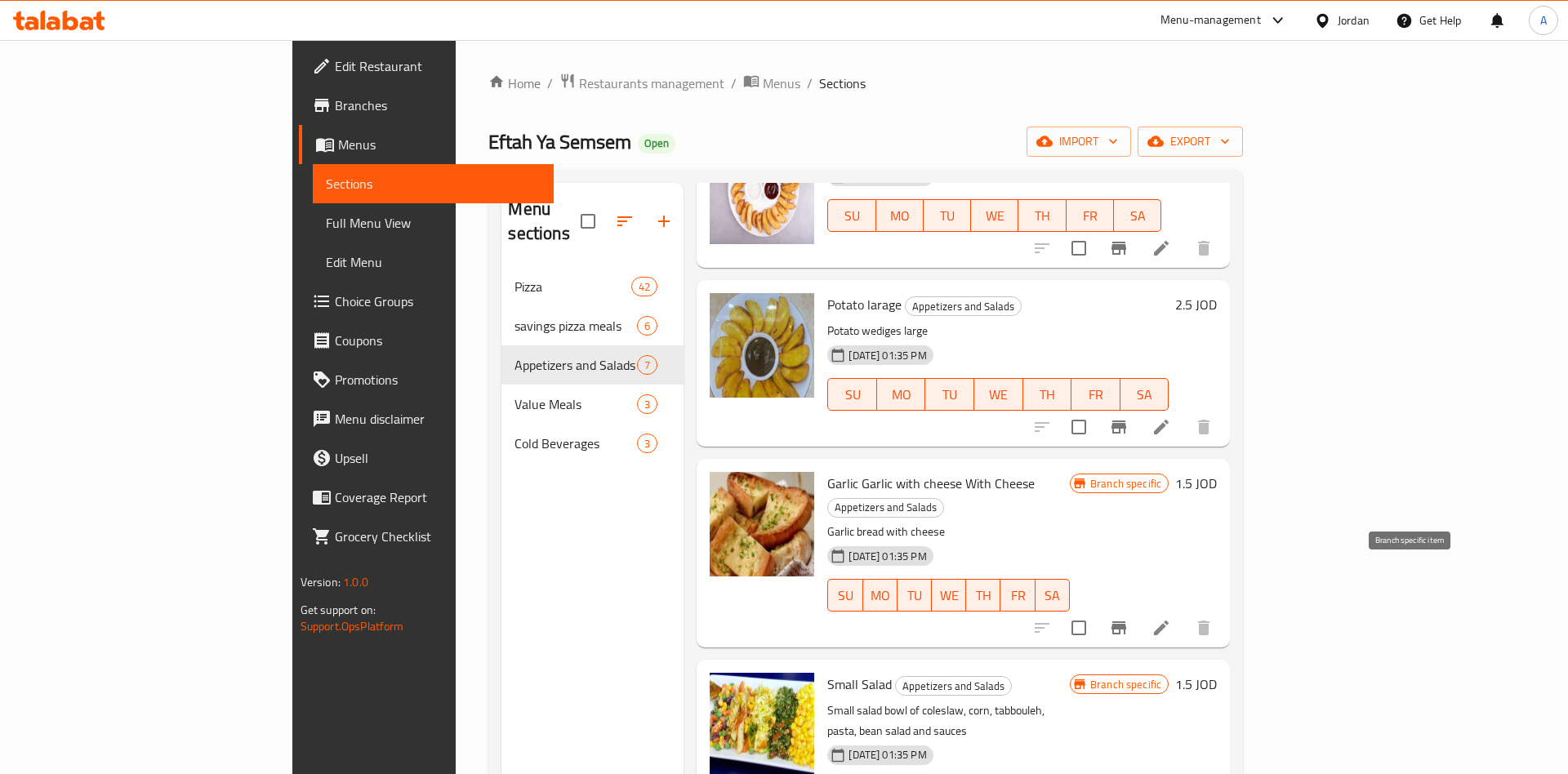
click at [1126, 621] on icon "Branch-specific-item" at bounding box center [1119, 628] width 15 height 13
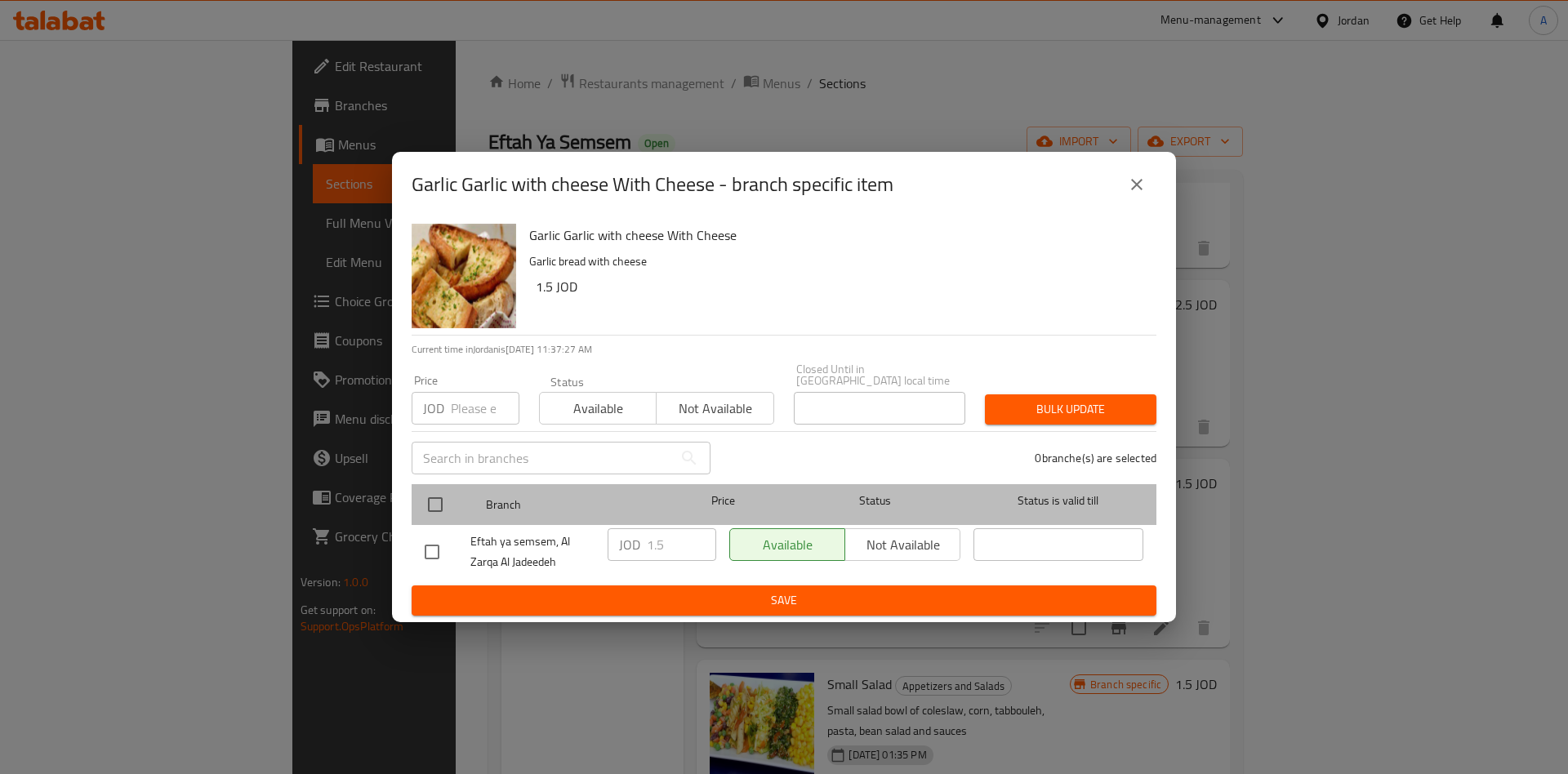
click at [459, 499] on div at bounding box center [448, 504] width 61 height 47
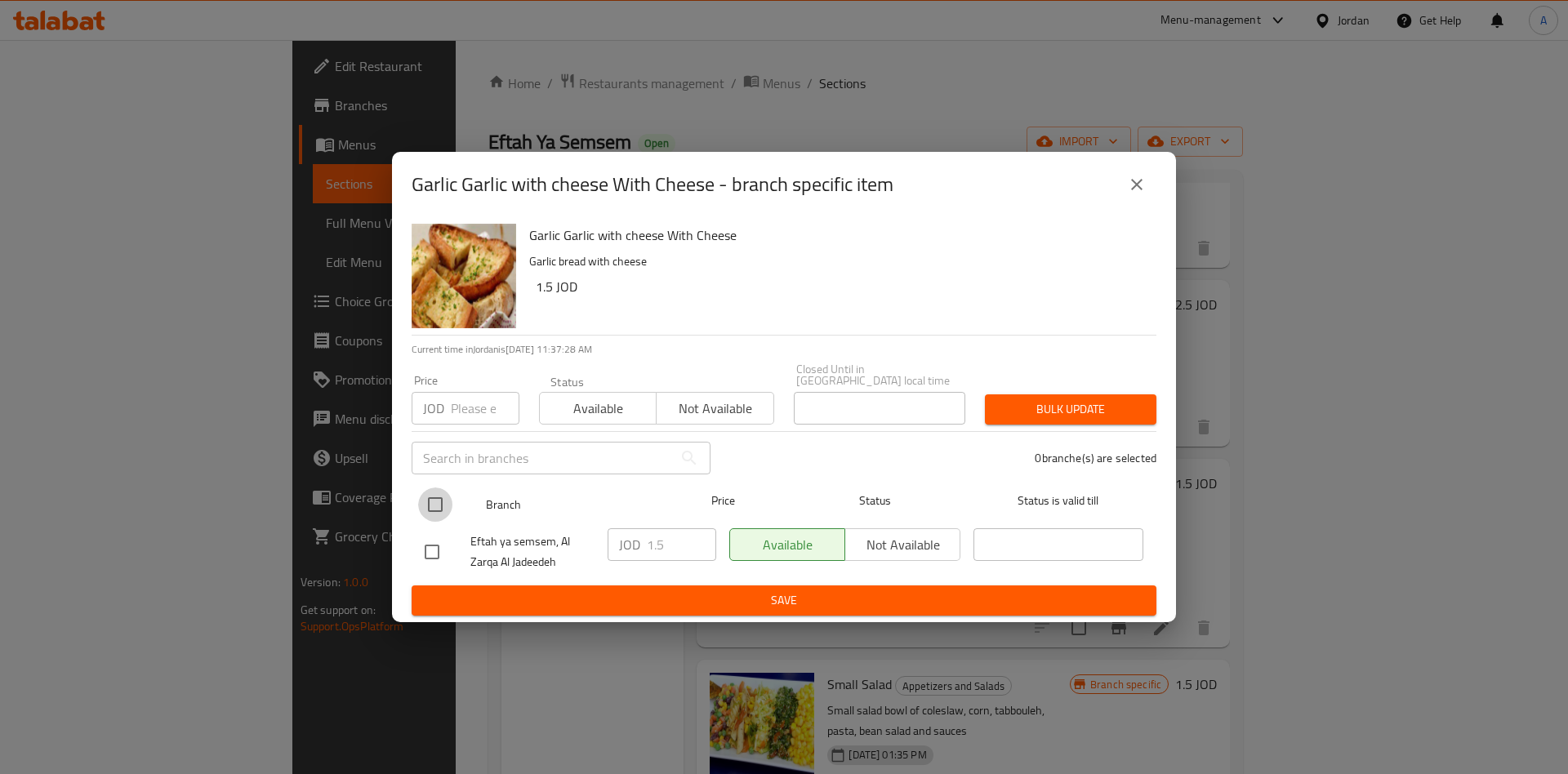
click at [424, 502] on input "checkbox" at bounding box center [434, 504] width 34 height 34
checkbox input "true"
click at [646, 544] on div "JOD 1.5 ​" at bounding box center [661, 543] width 108 height 32
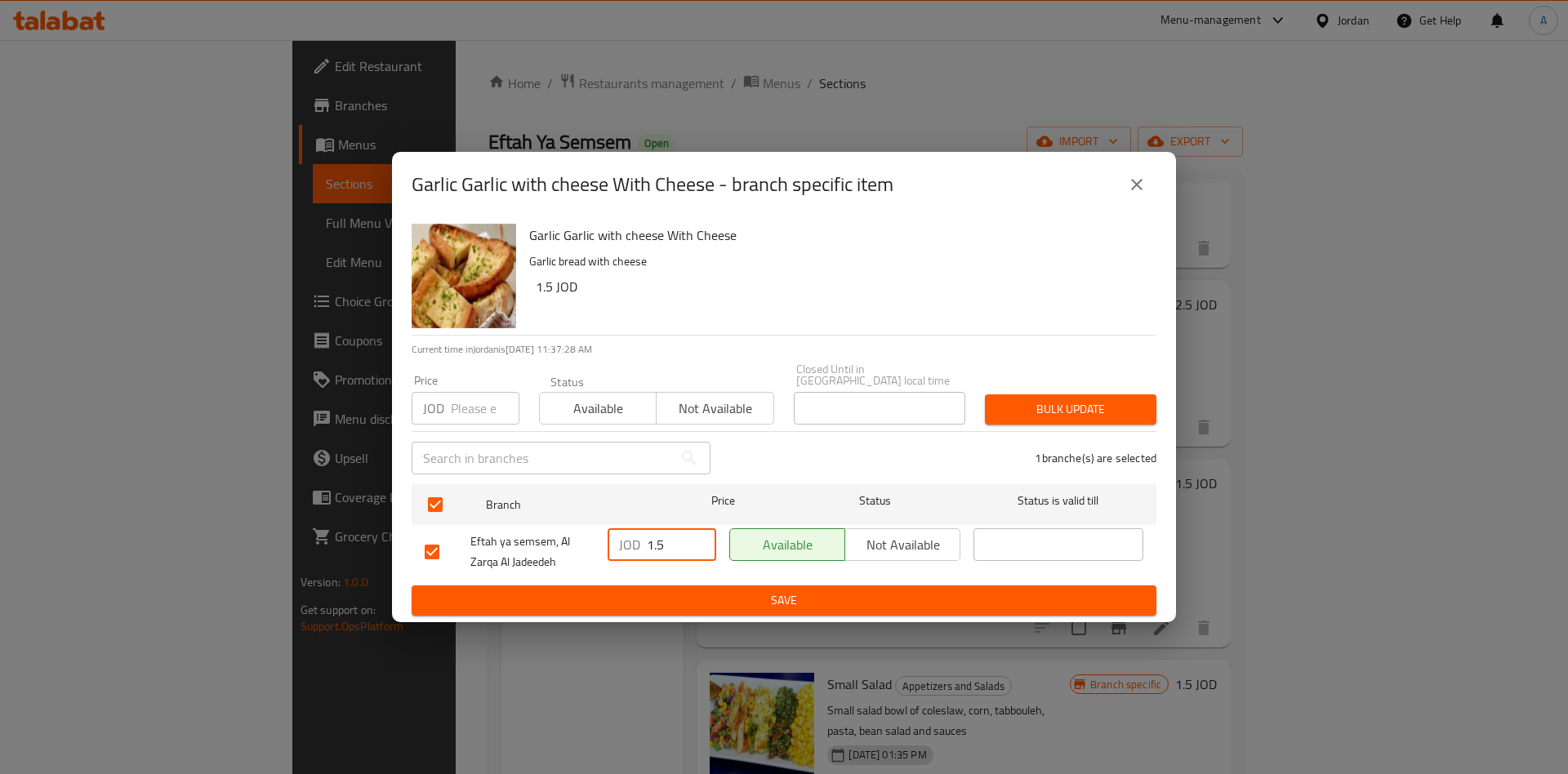
click at [646, 544] on div "JOD 1.5 ​" at bounding box center [661, 543] width 108 height 32
drag, startPoint x: 646, startPoint y: 544, endPoint x: 656, endPoint y: 548, distance: 10.8
click at [644, 548] on div "JOD 1.5 ​" at bounding box center [661, 543] width 108 height 32
type input "1"
click at [827, 604] on span "Save" at bounding box center [784, 601] width 719 height 20
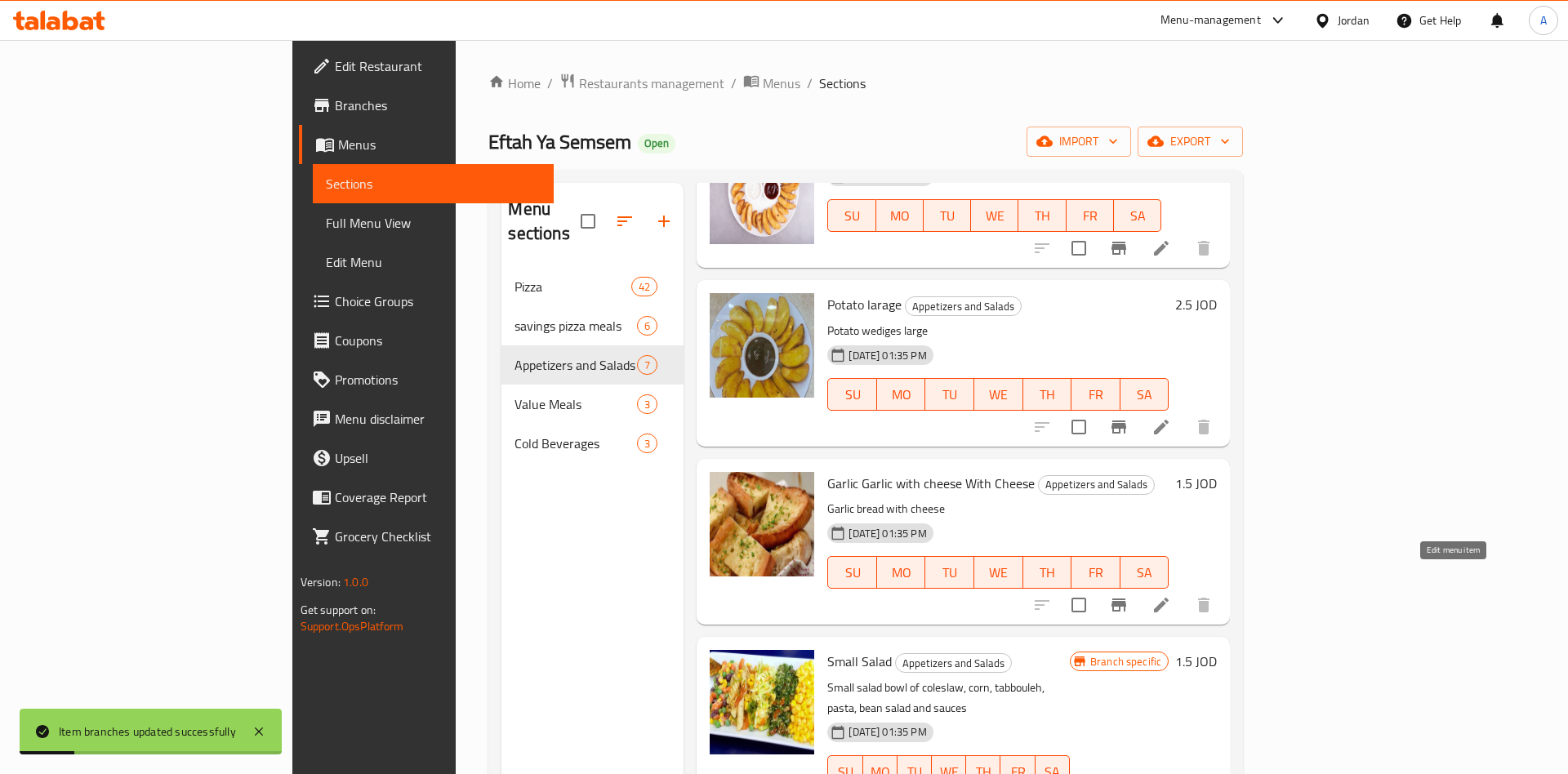
click at [1171, 595] on icon at bounding box center [1160, 605] width 19 height 19
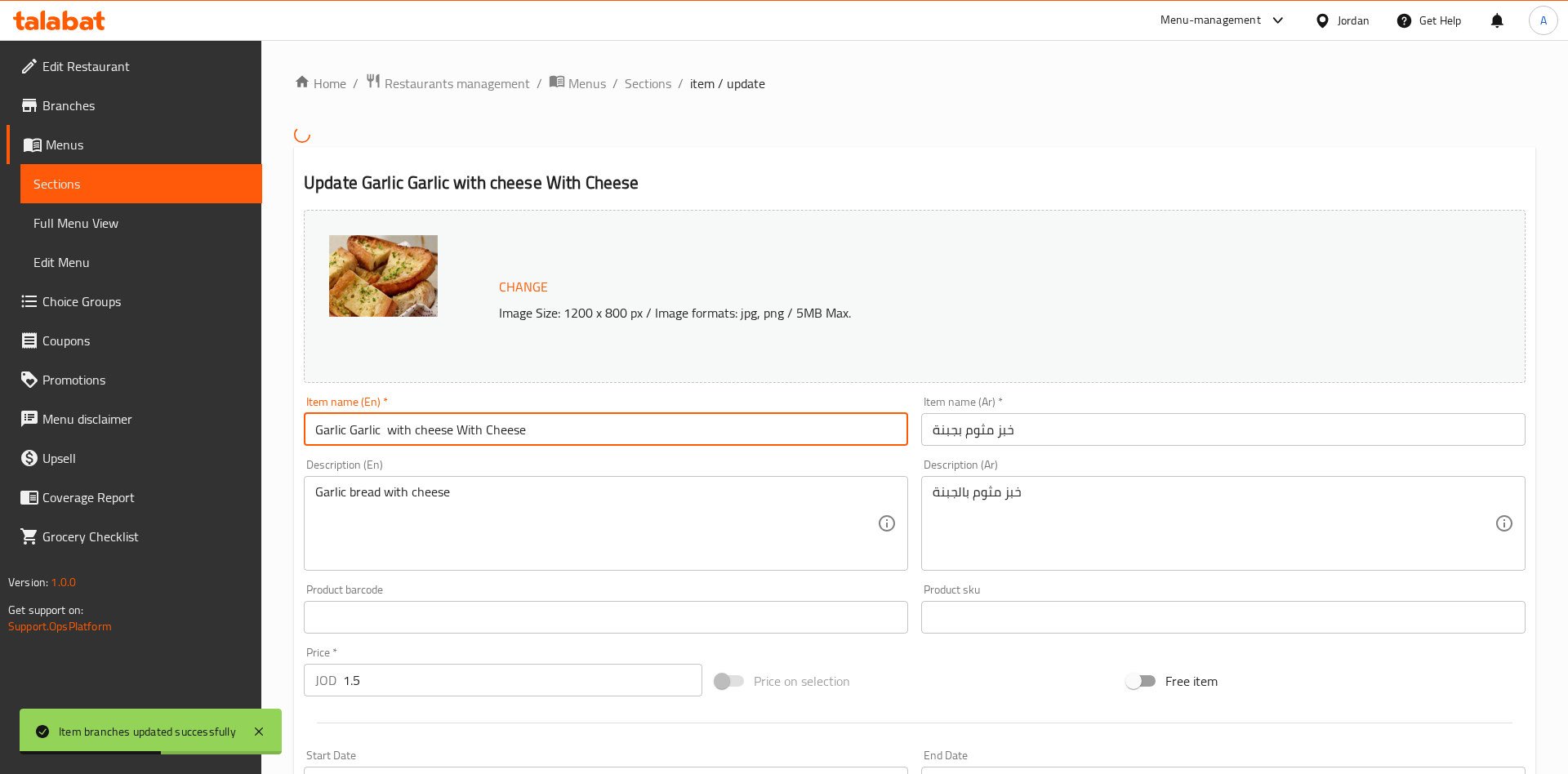
drag, startPoint x: 455, startPoint y: 428, endPoint x: 343, endPoint y: 438, distance: 112.4
click at [342, 432] on input "Garlic Garlic with cheese With Cheese" at bounding box center [606, 429] width 604 height 32
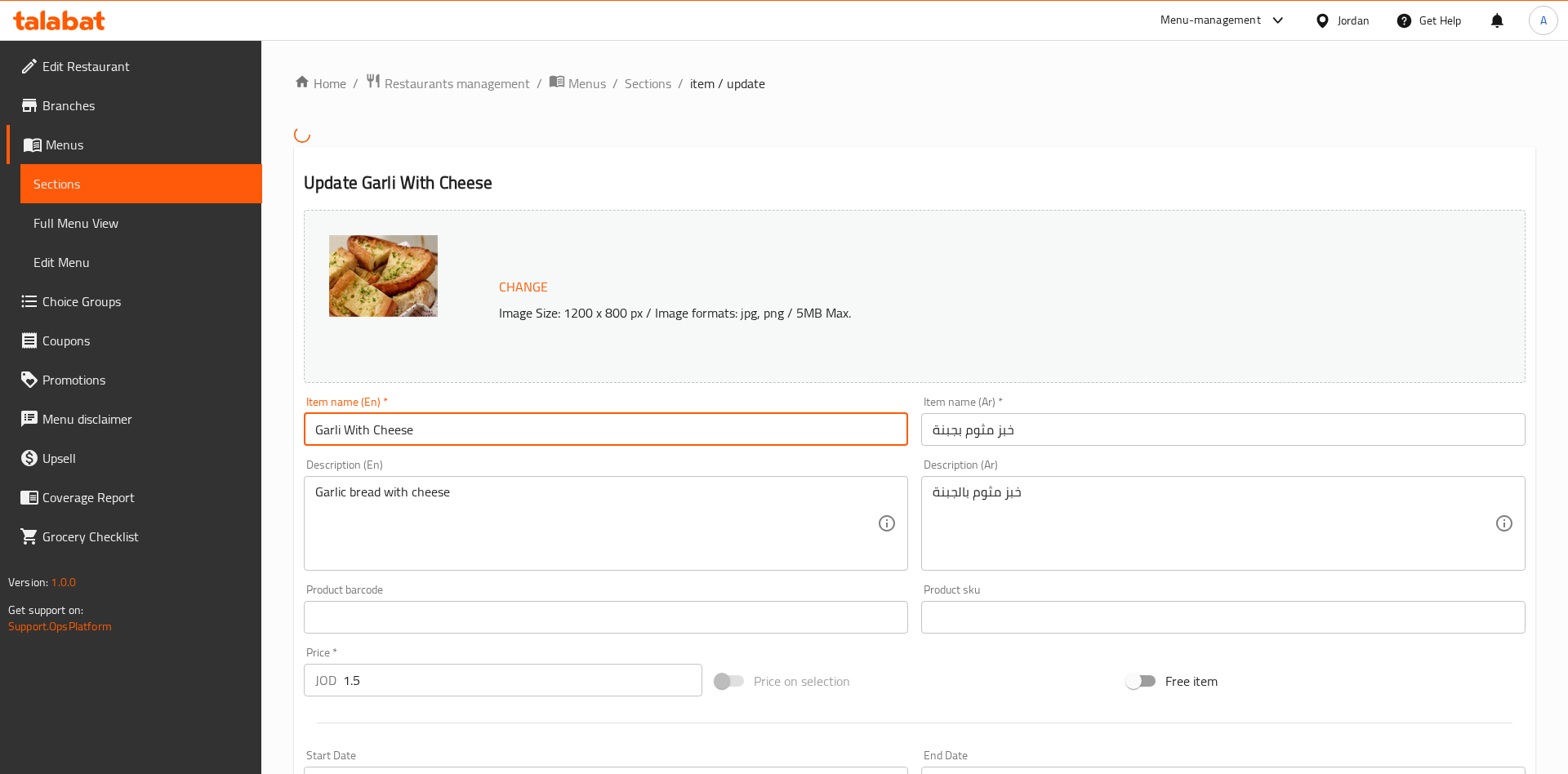
click at [370, 490] on textarea "Garlic bread with cheese" at bounding box center [596, 523] width 562 height 78
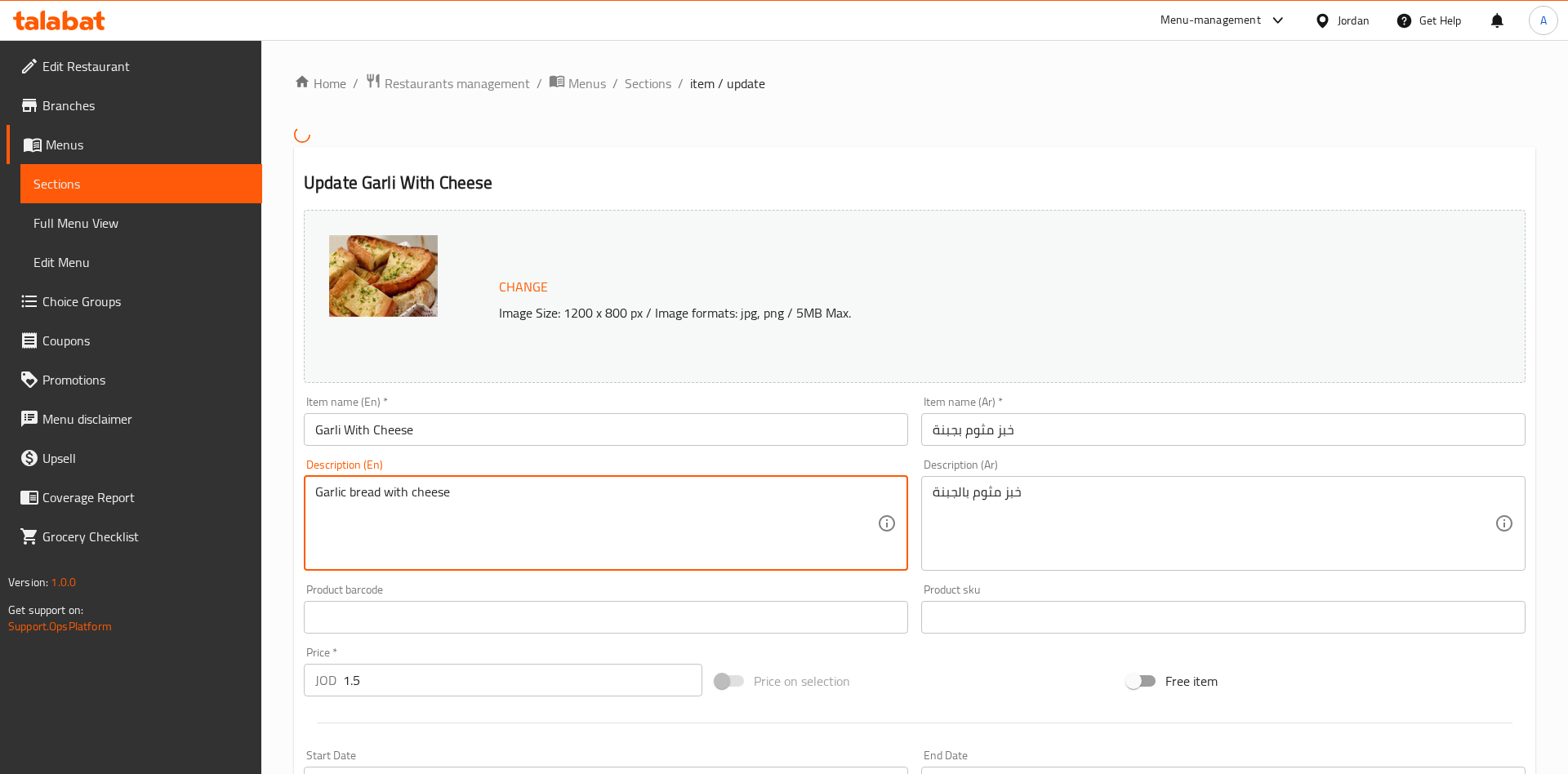
click at [370, 490] on textarea "Garlic bread with cheese" at bounding box center [596, 523] width 562 height 78
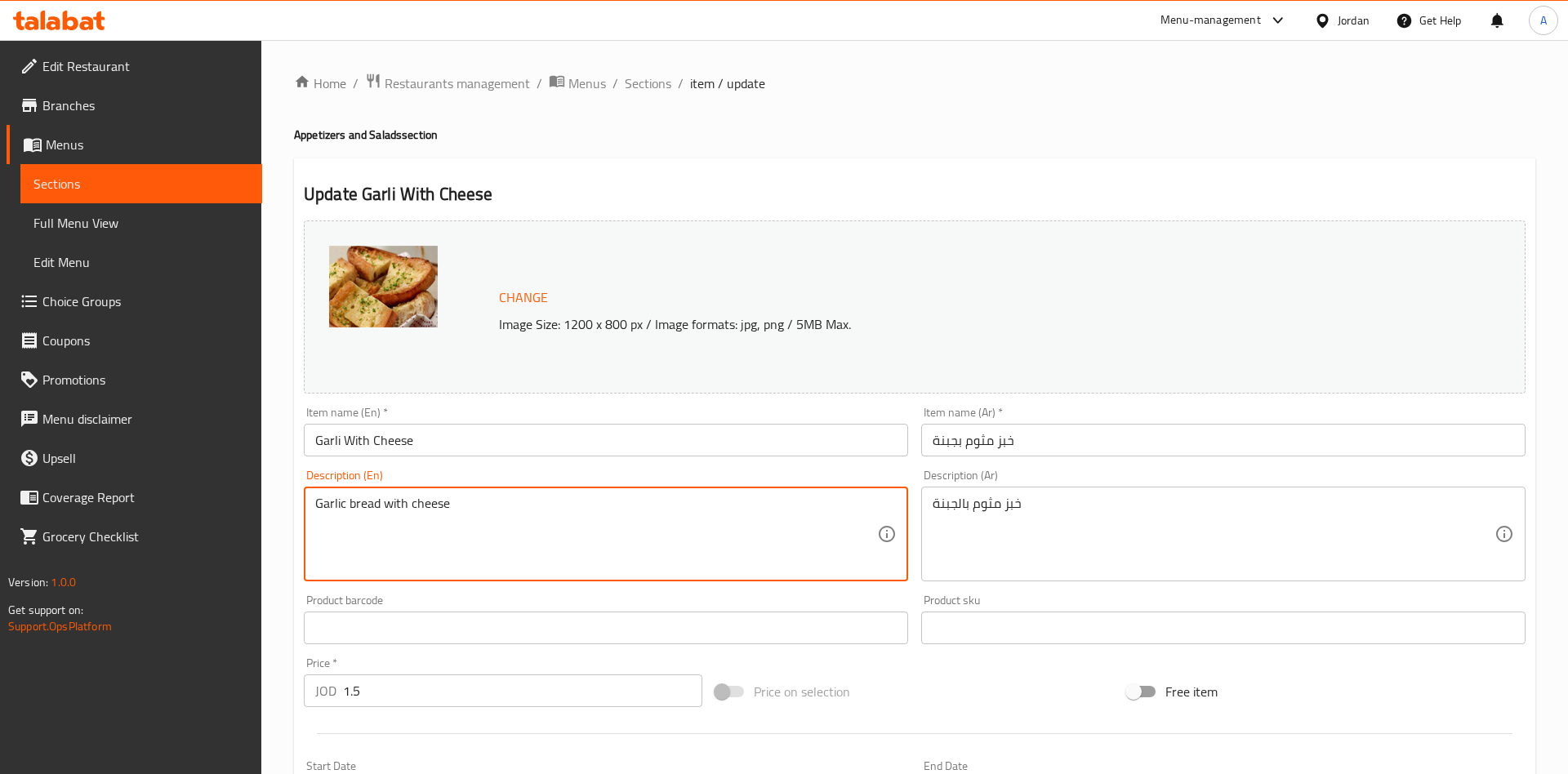
click at [347, 438] on input "Garli With Cheese" at bounding box center [606, 440] width 604 height 32
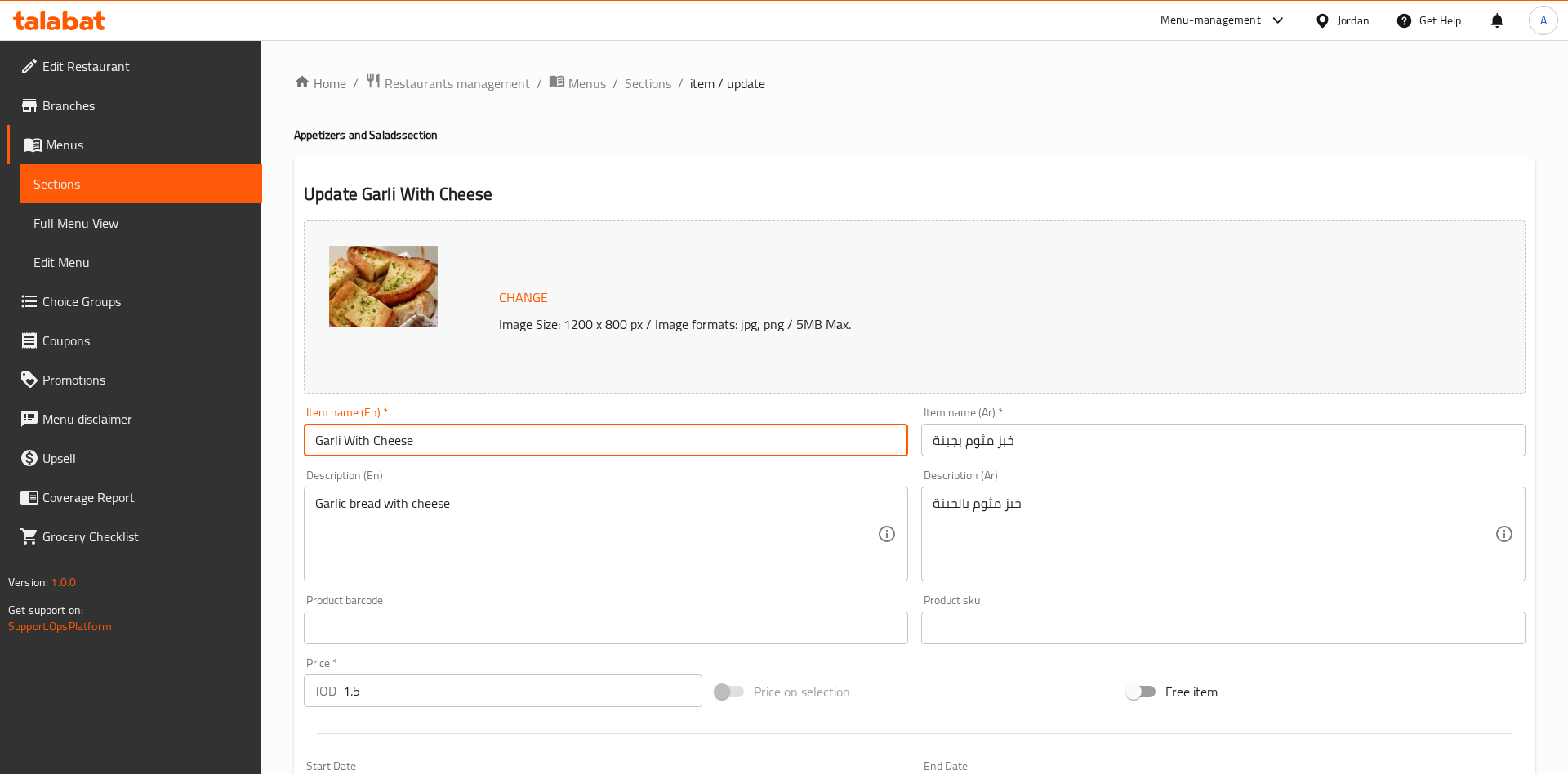
drag, startPoint x: 335, startPoint y: 443, endPoint x: 345, endPoint y: 444, distance: 10.0
click at [338, 444] on input "Garli With Cheese" at bounding box center [606, 440] width 604 height 32
click at [345, 444] on input "Garli With Cheese" at bounding box center [606, 440] width 604 height 32
paste input "bread"
click at [334, 502] on textarea "Garlic bread with cheese" at bounding box center [596, 534] width 562 height 78
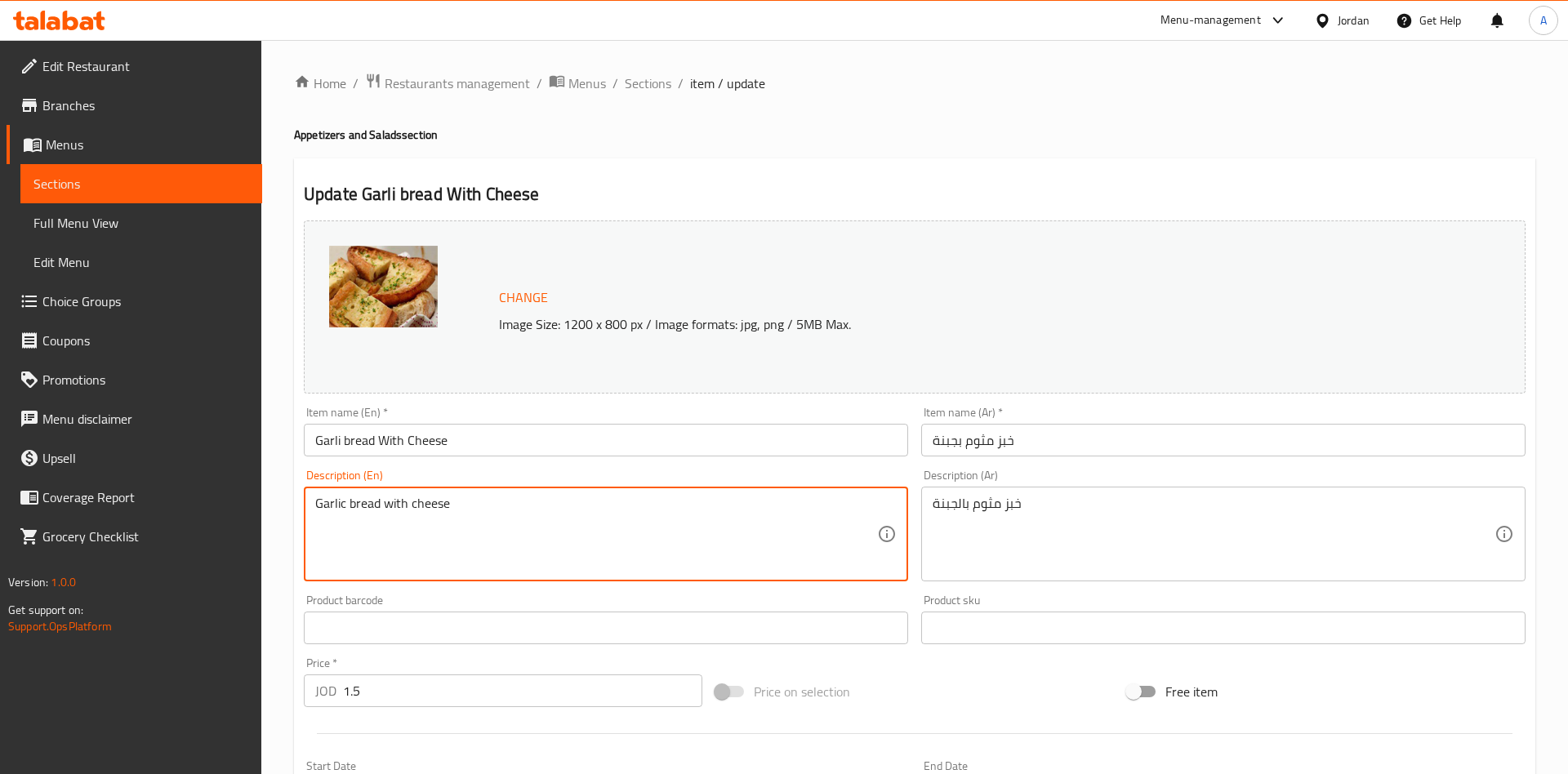
click at [334, 502] on textarea "Garlic bread with cheese" at bounding box center [596, 534] width 562 height 78
click at [375, 466] on div "Description (En) Garlic bread with cheese Description (En)" at bounding box center [606, 525] width 618 height 125
drag, startPoint x: 382, startPoint y: 506, endPoint x: 265, endPoint y: 510, distance: 117.1
click at [315, 509] on textarea "Garlic bread with cheese" at bounding box center [596, 534] width 562 height 78
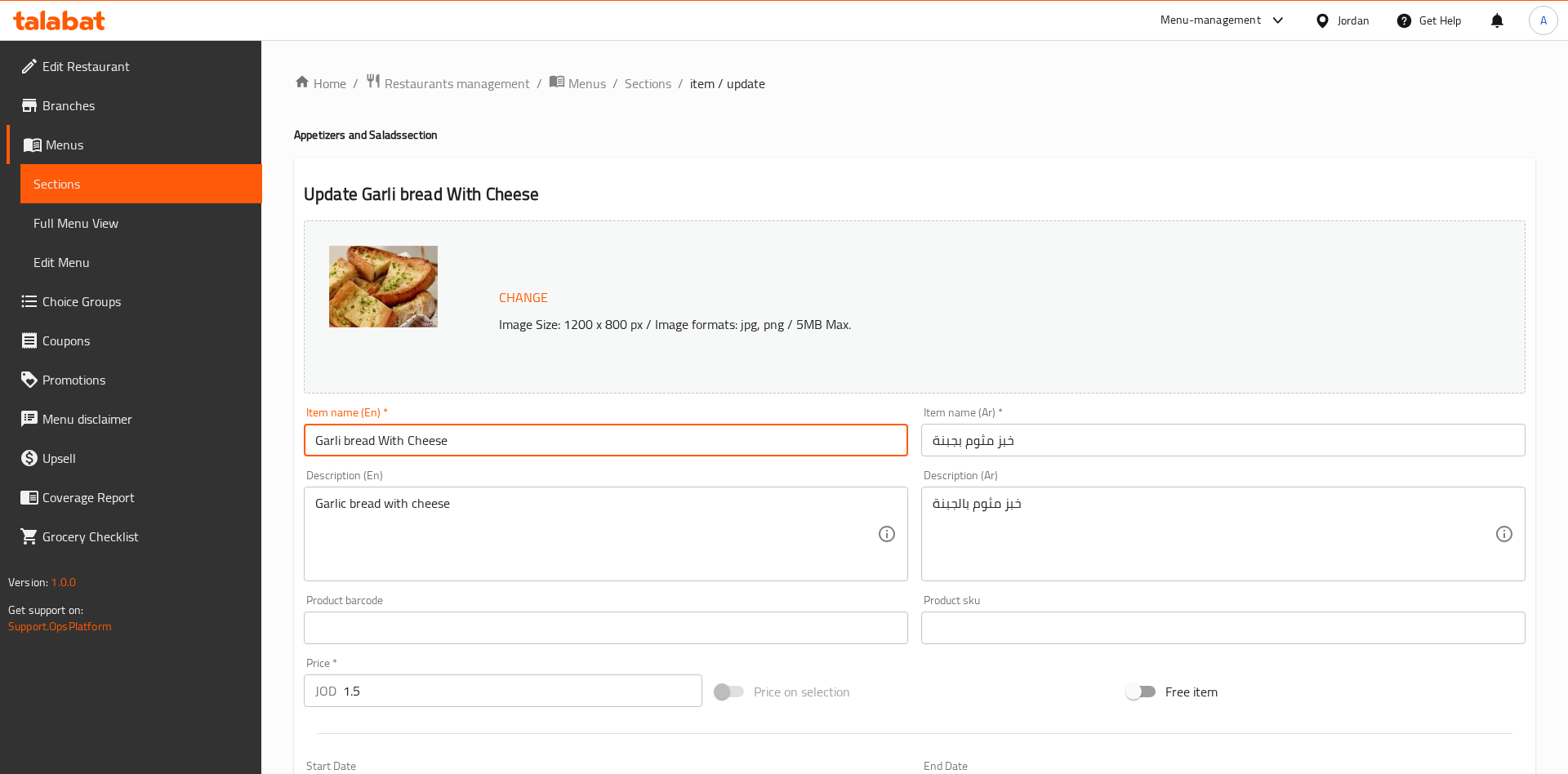
drag, startPoint x: 373, startPoint y: 441, endPoint x: 251, endPoint y: 452, distance: 122.5
click at [304, 452] on input "Garli bread With Cheese" at bounding box center [606, 440] width 604 height 32
paste input "c"
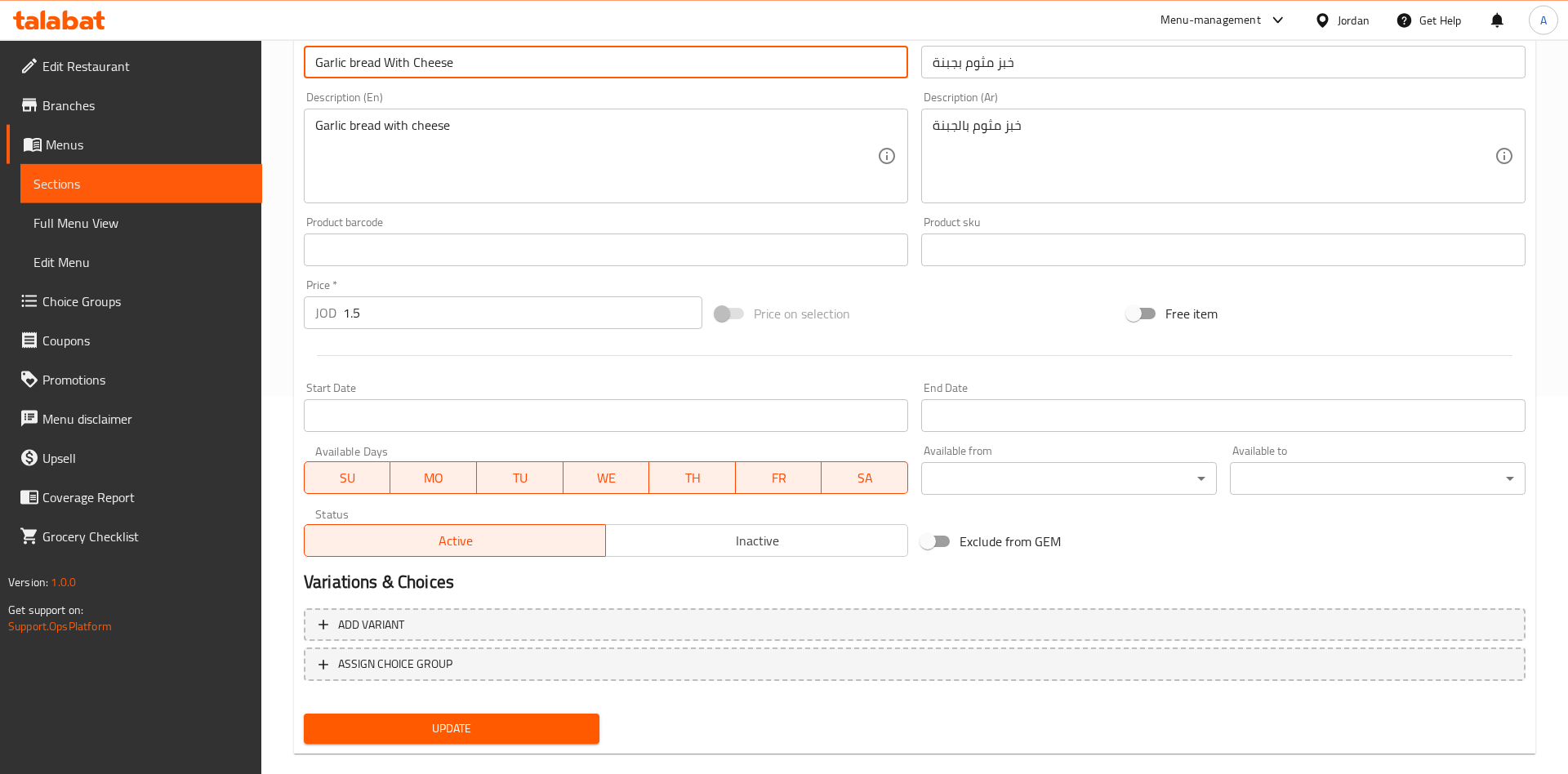
scroll to position [404, 0]
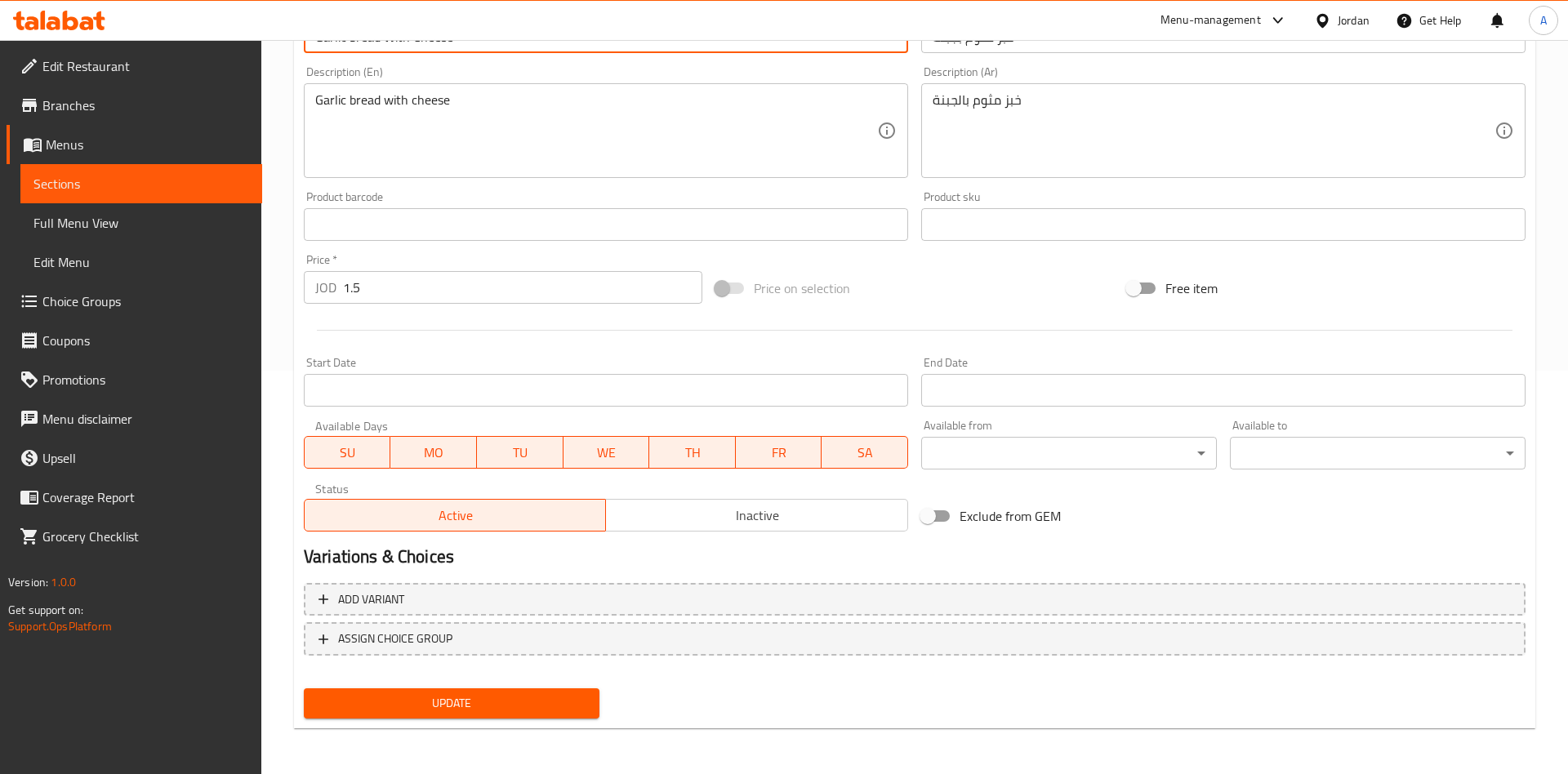
type input "Garlic bread With Cheese"
click at [460, 705] on span "Update" at bounding box center [451, 704] width 270 height 20
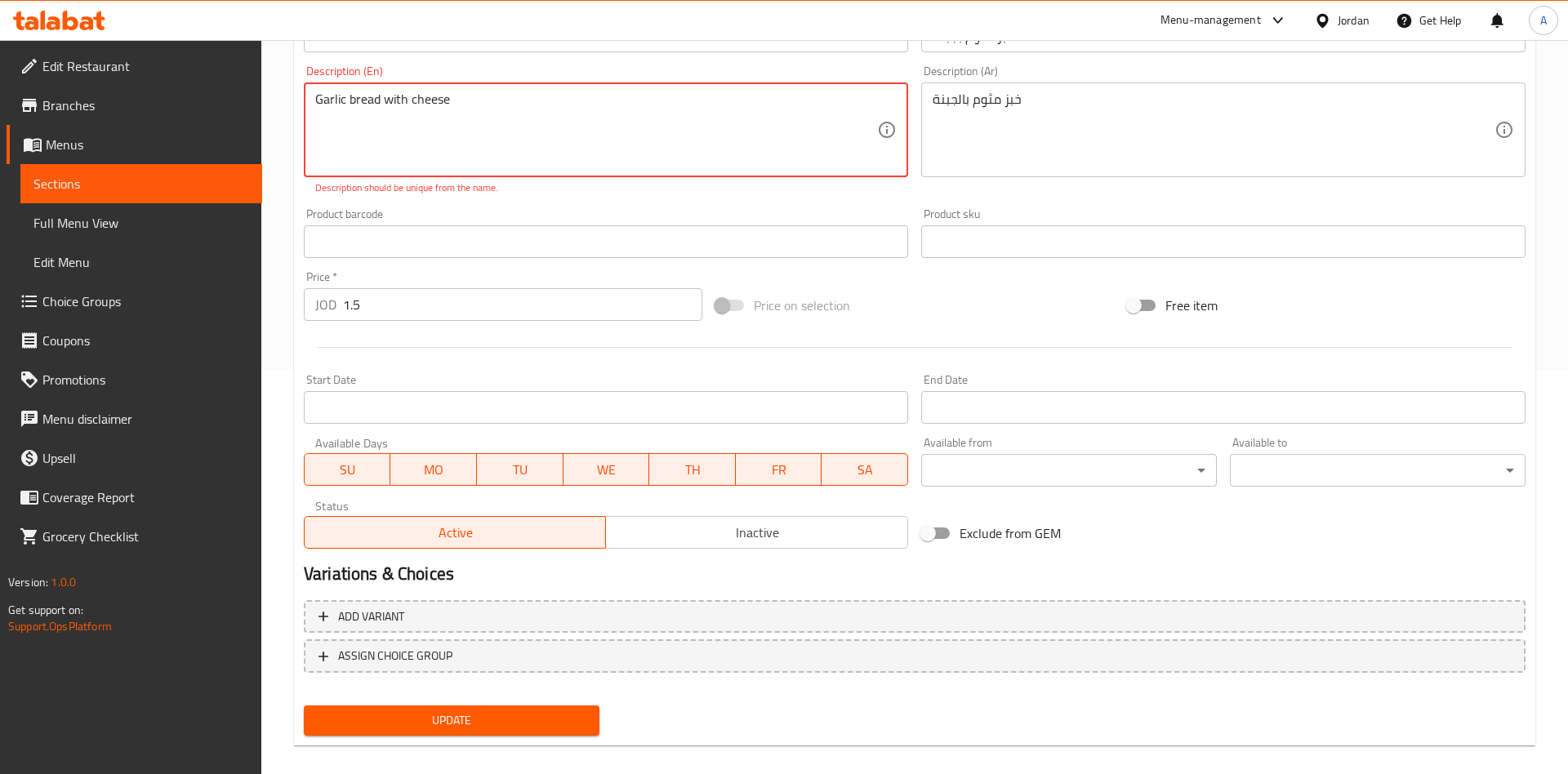
click at [497, 134] on textarea "Garlic bread with cheese" at bounding box center [596, 131] width 562 height 78
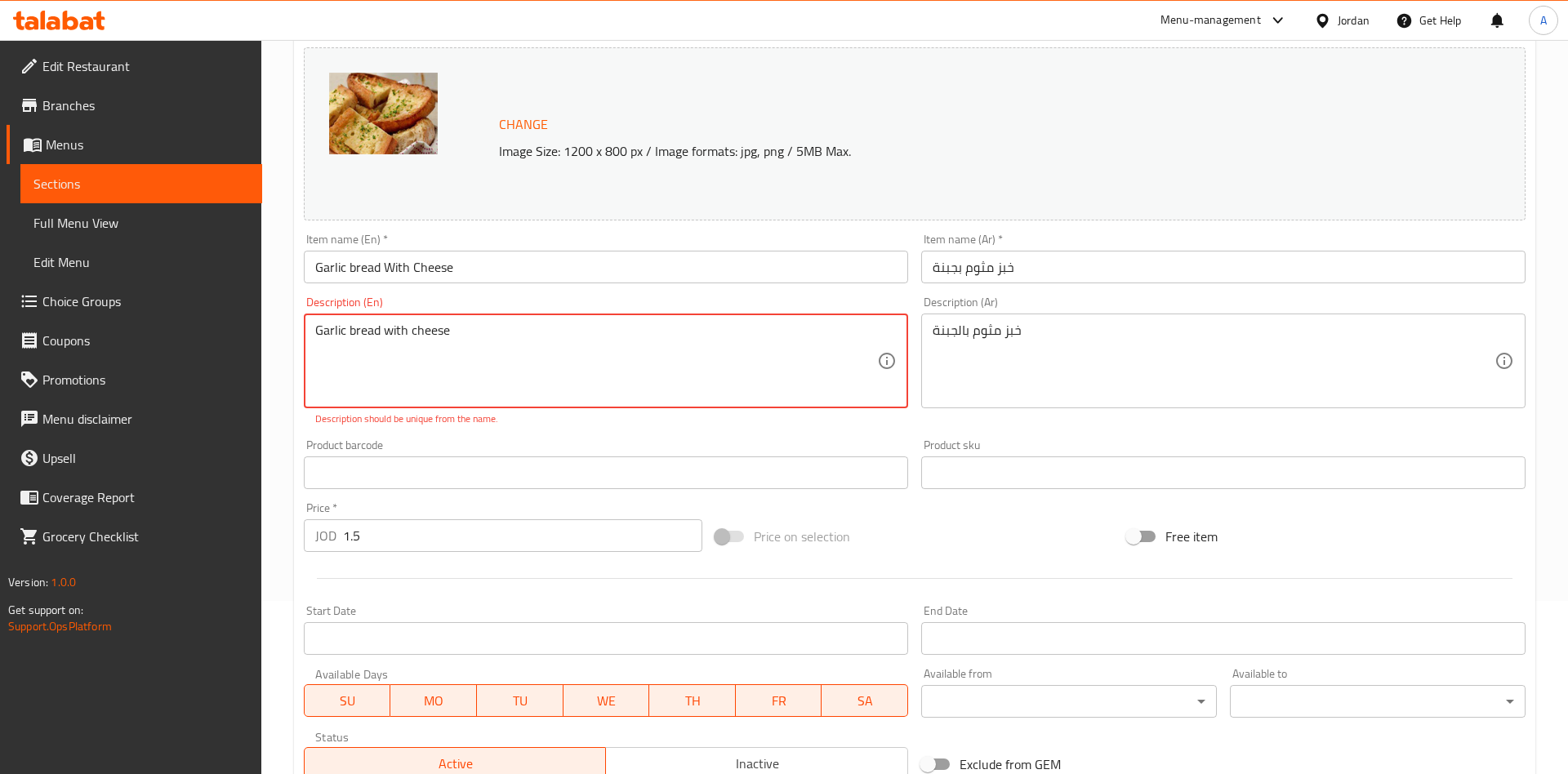
scroll to position [155, 0]
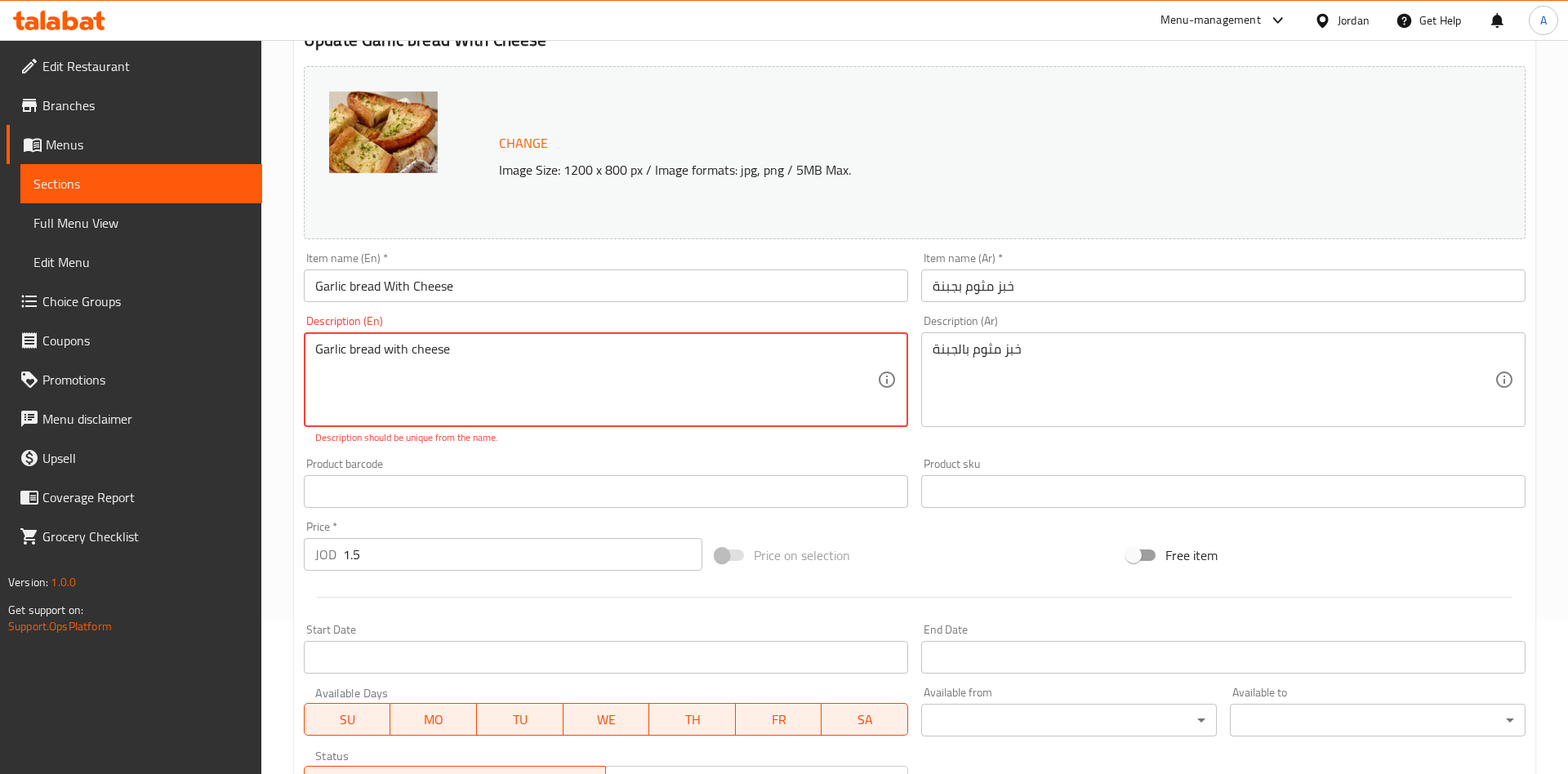
click at [405, 352] on textarea "Garlic bread with cheese" at bounding box center [596, 381] width 562 height 78
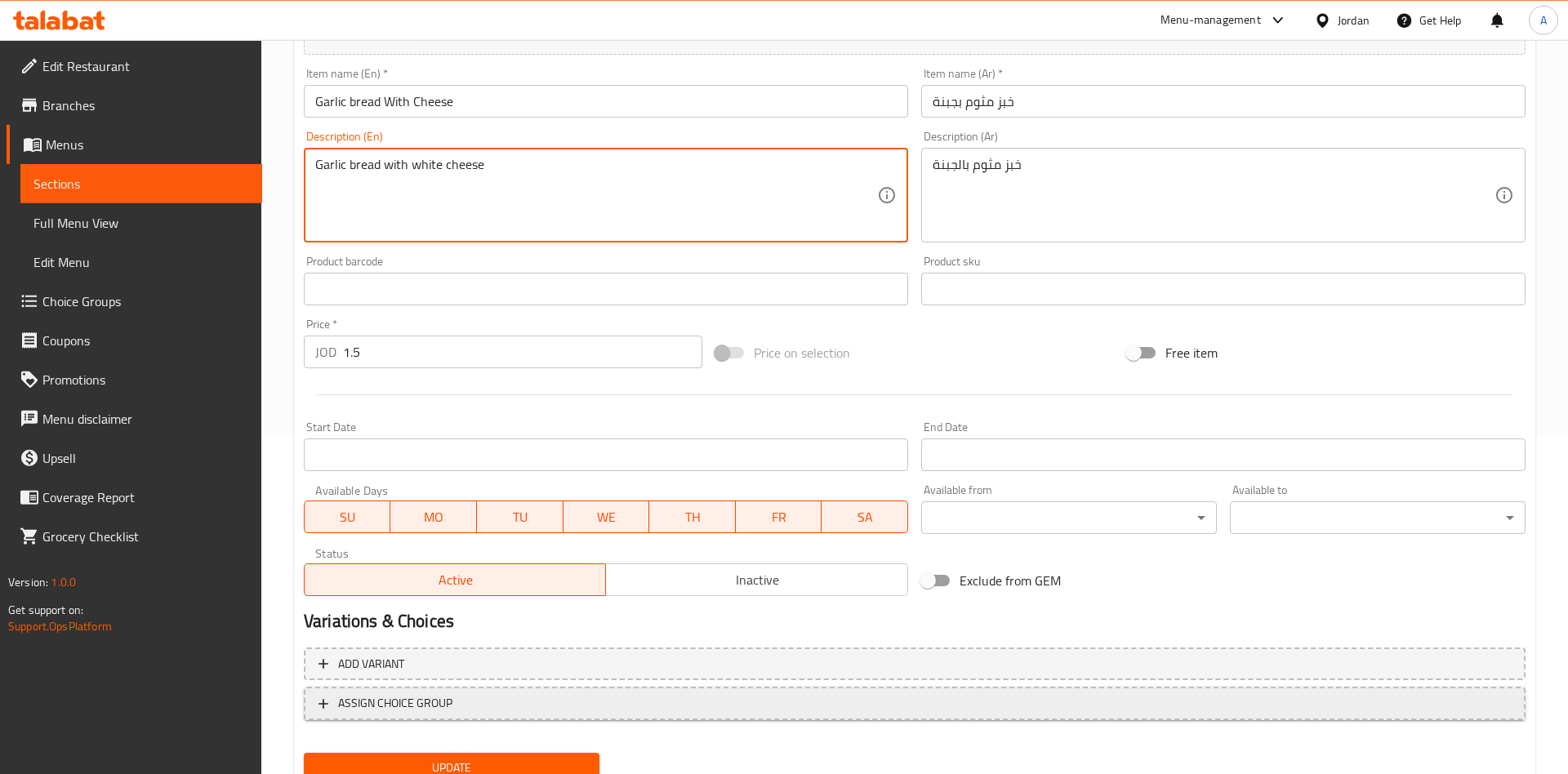
scroll to position [404, 0]
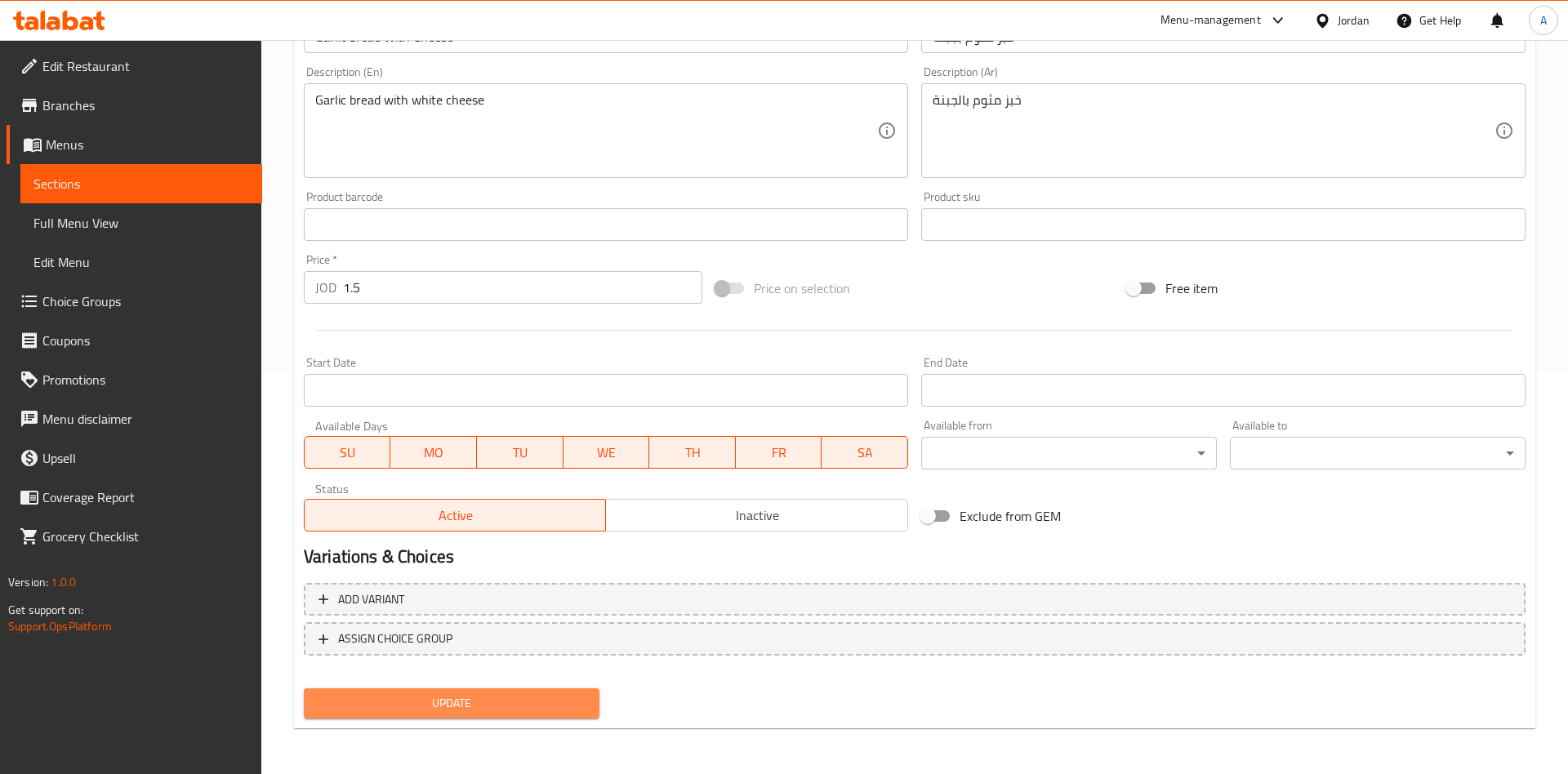
click at [494, 701] on span "Update" at bounding box center [451, 704] width 270 height 20
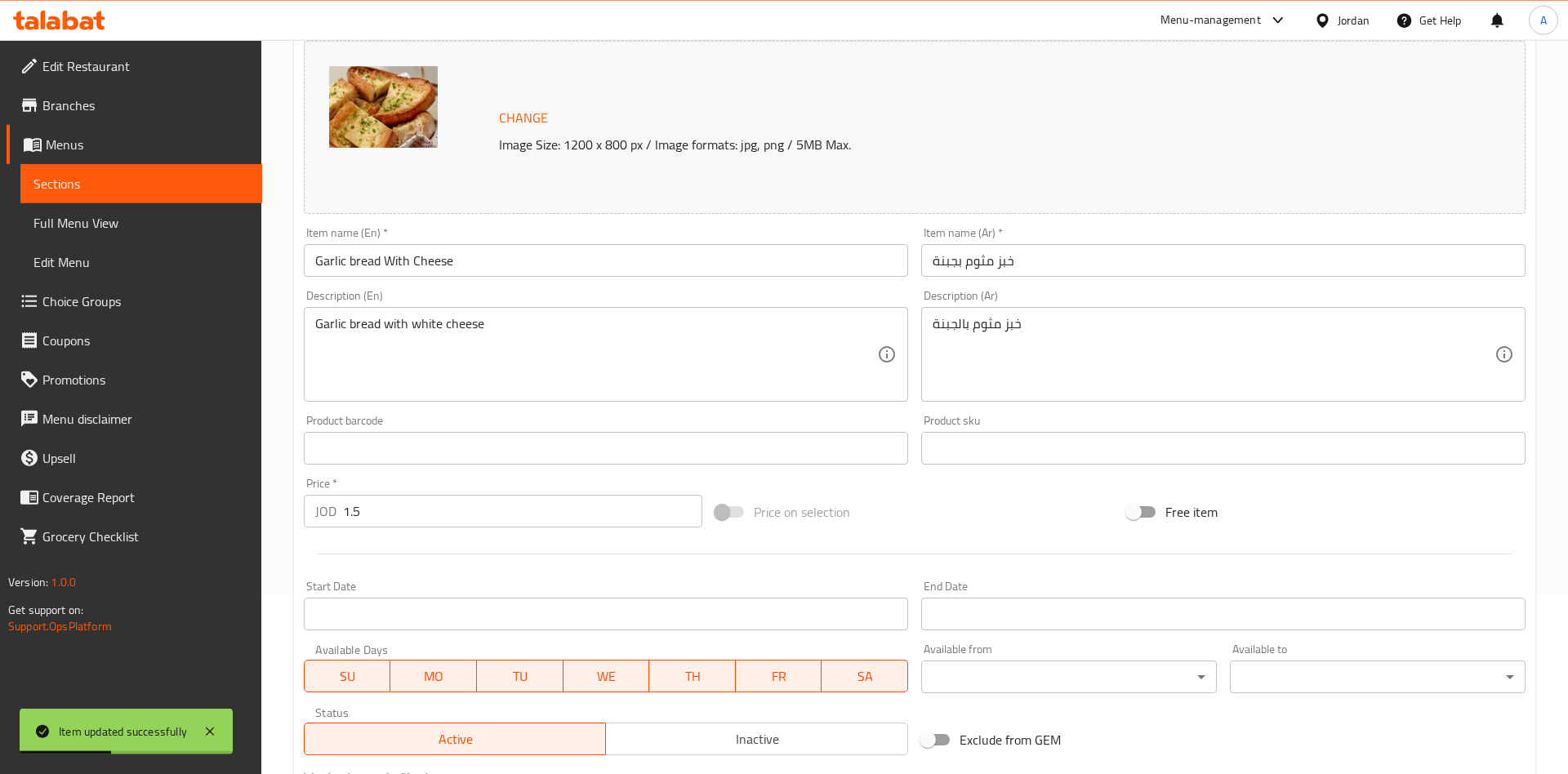
scroll to position [155, 0]
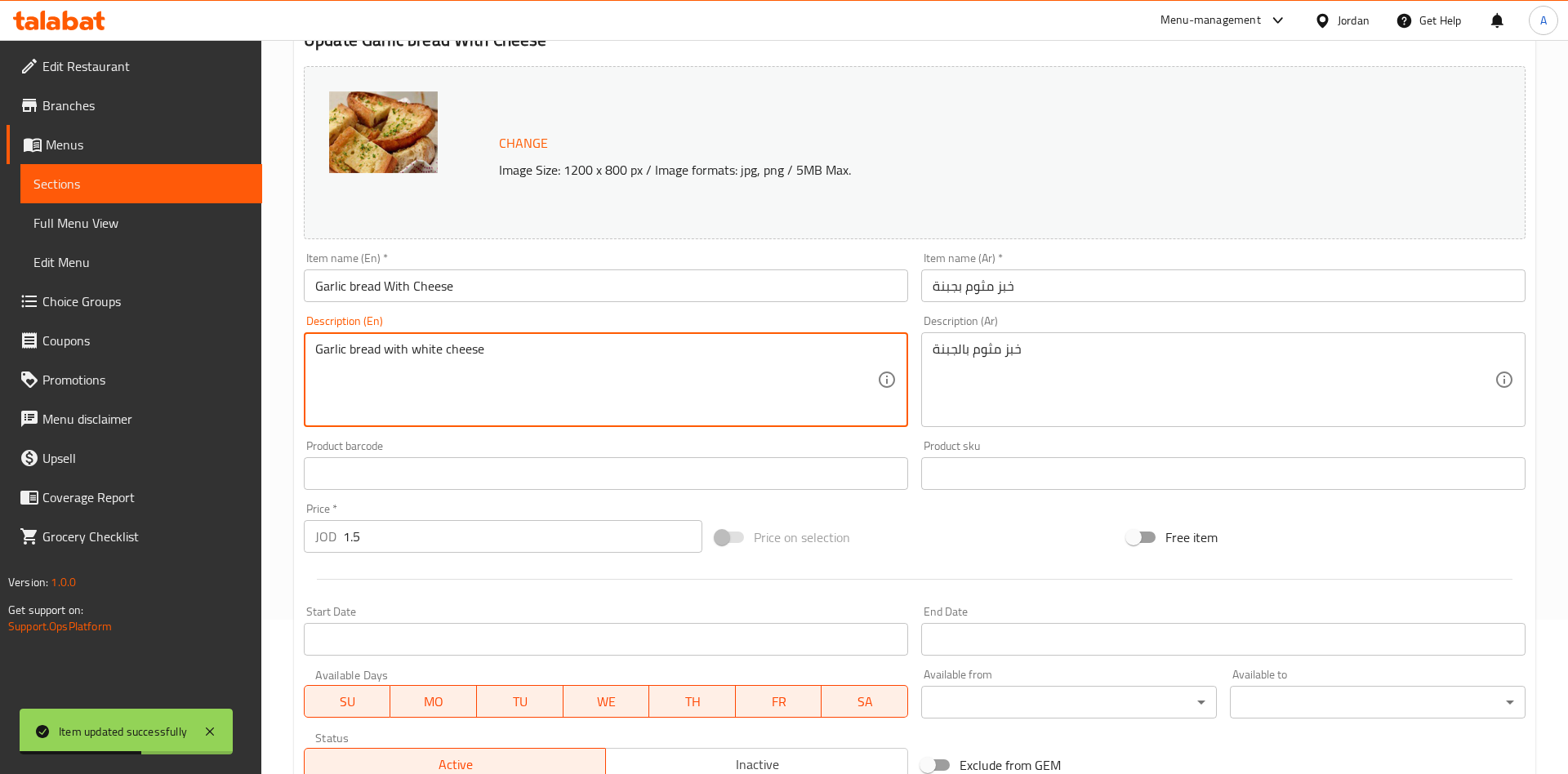
click at [424, 348] on textarea "Garlic bread with white cheese" at bounding box center [596, 381] width 562 height 78
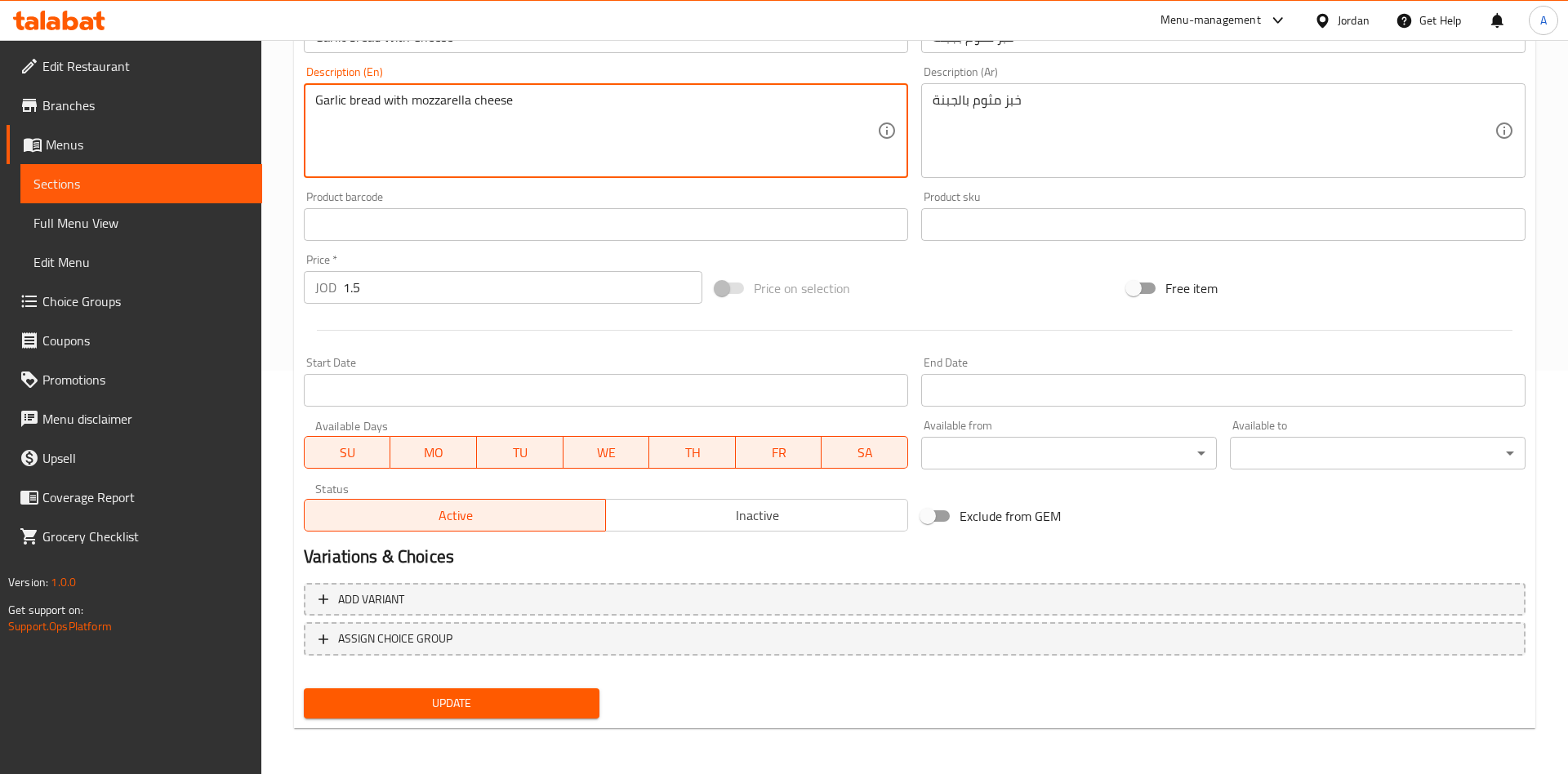
type textarea "Garlic bread with mozzarella cheese"
click at [426, 694] on span "Update" at bounding box center [451, 704] width 270 height 20
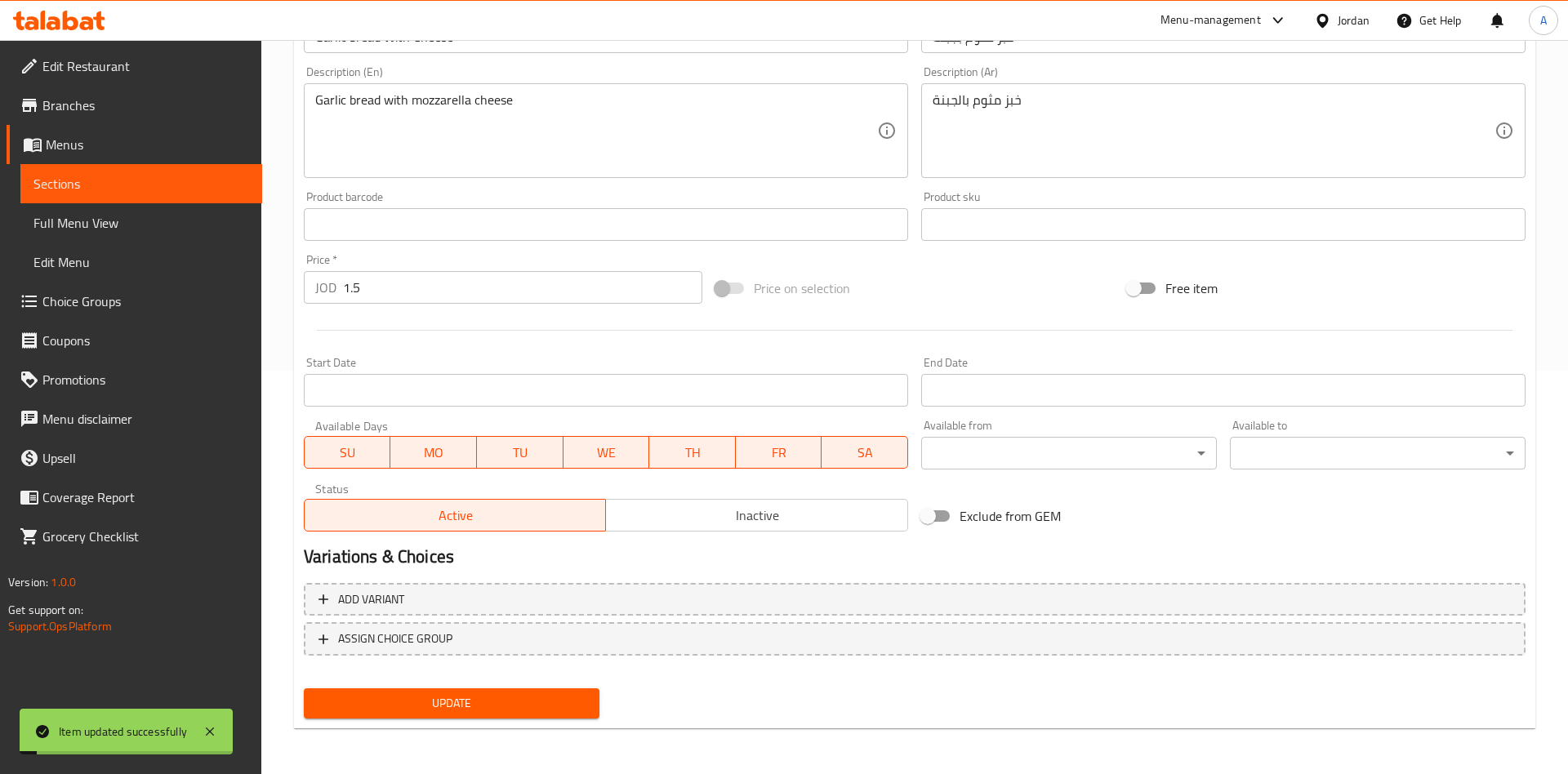
click at [82, 191] on span "Sections" at bounding box center [141, 183] width 216 height 19
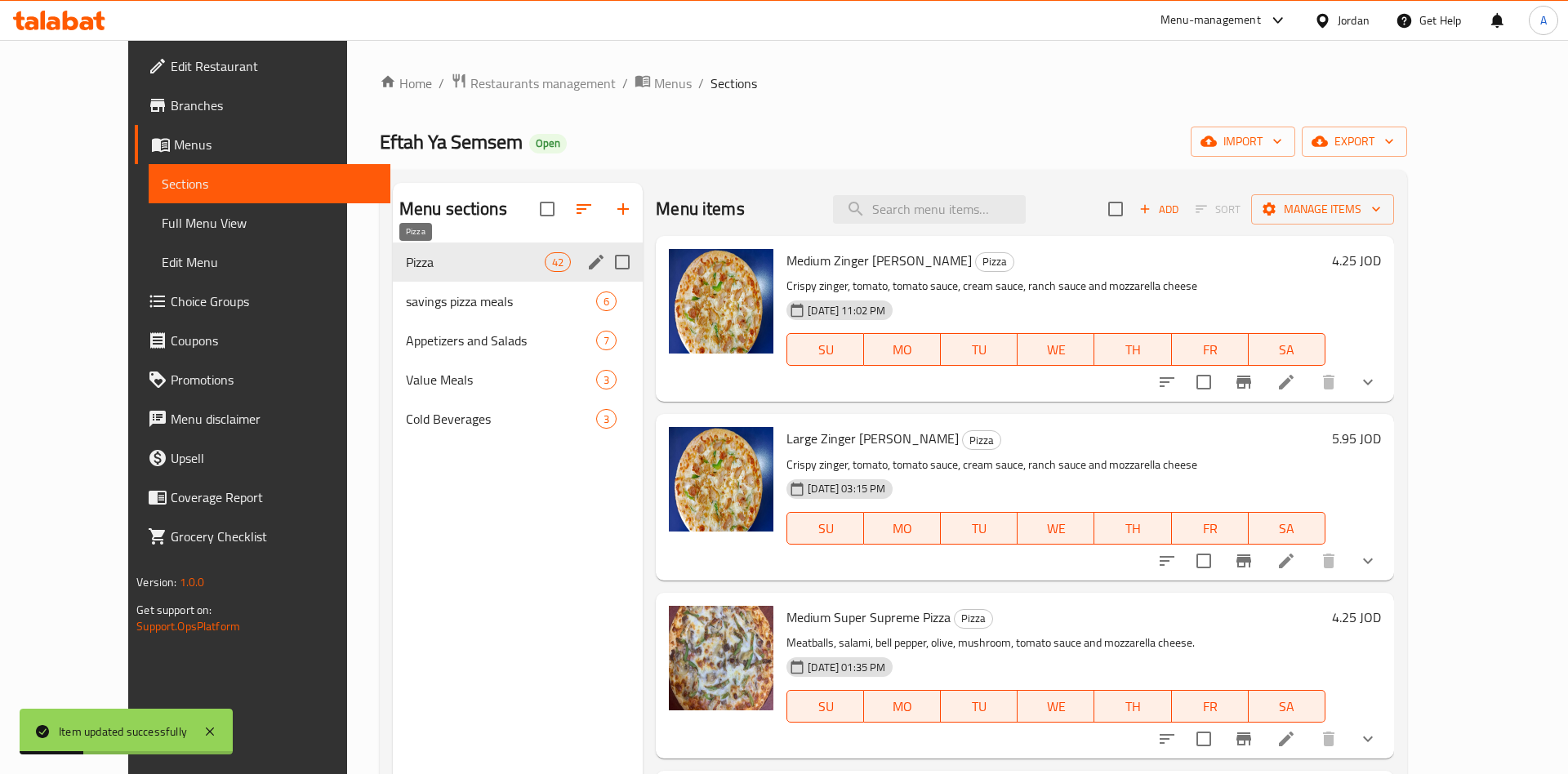
click at [406, 261] on span "Pizza" at bounding box center [475, 261] width 139 height 19
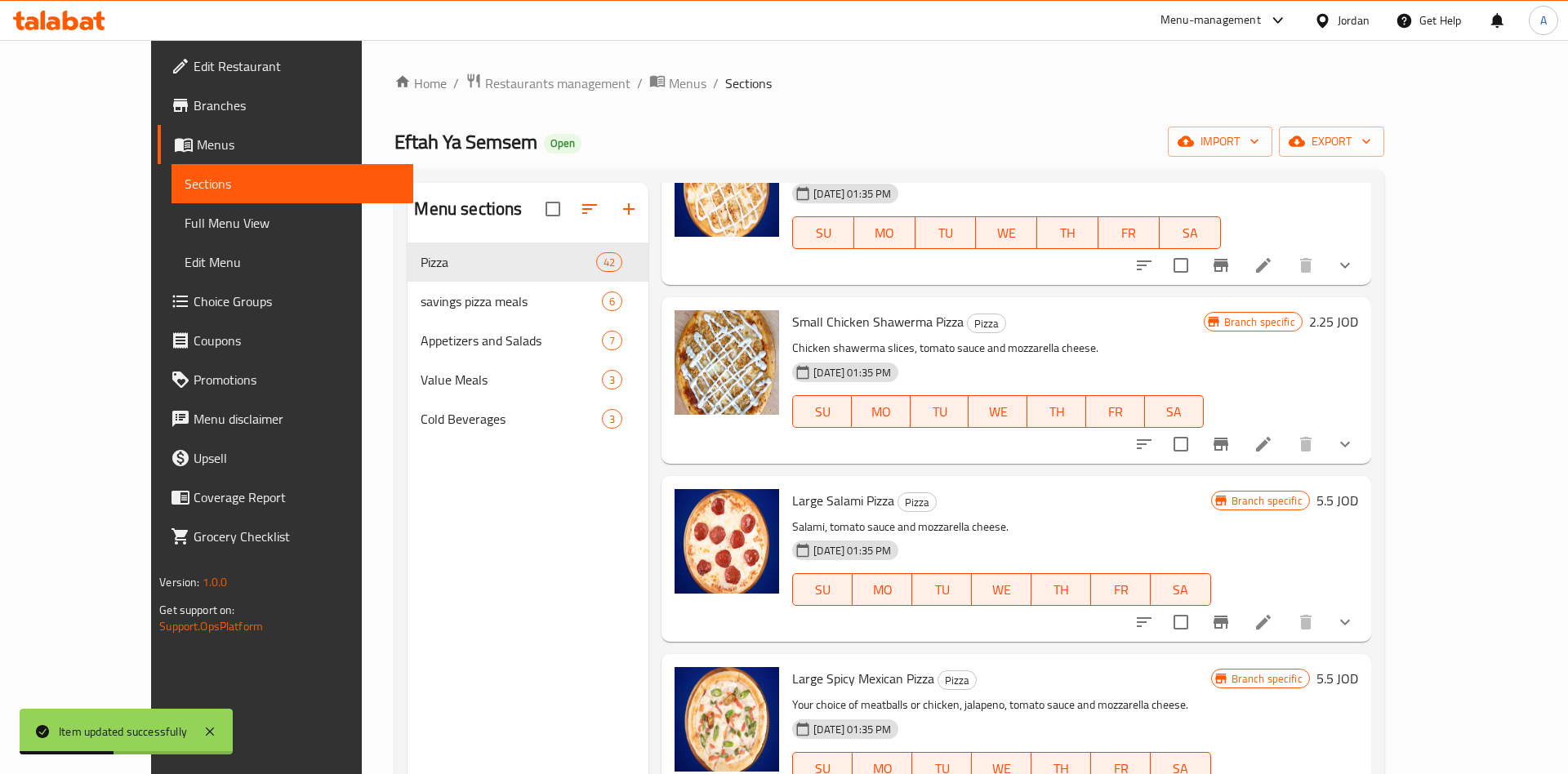
scroll to position [229, 0]
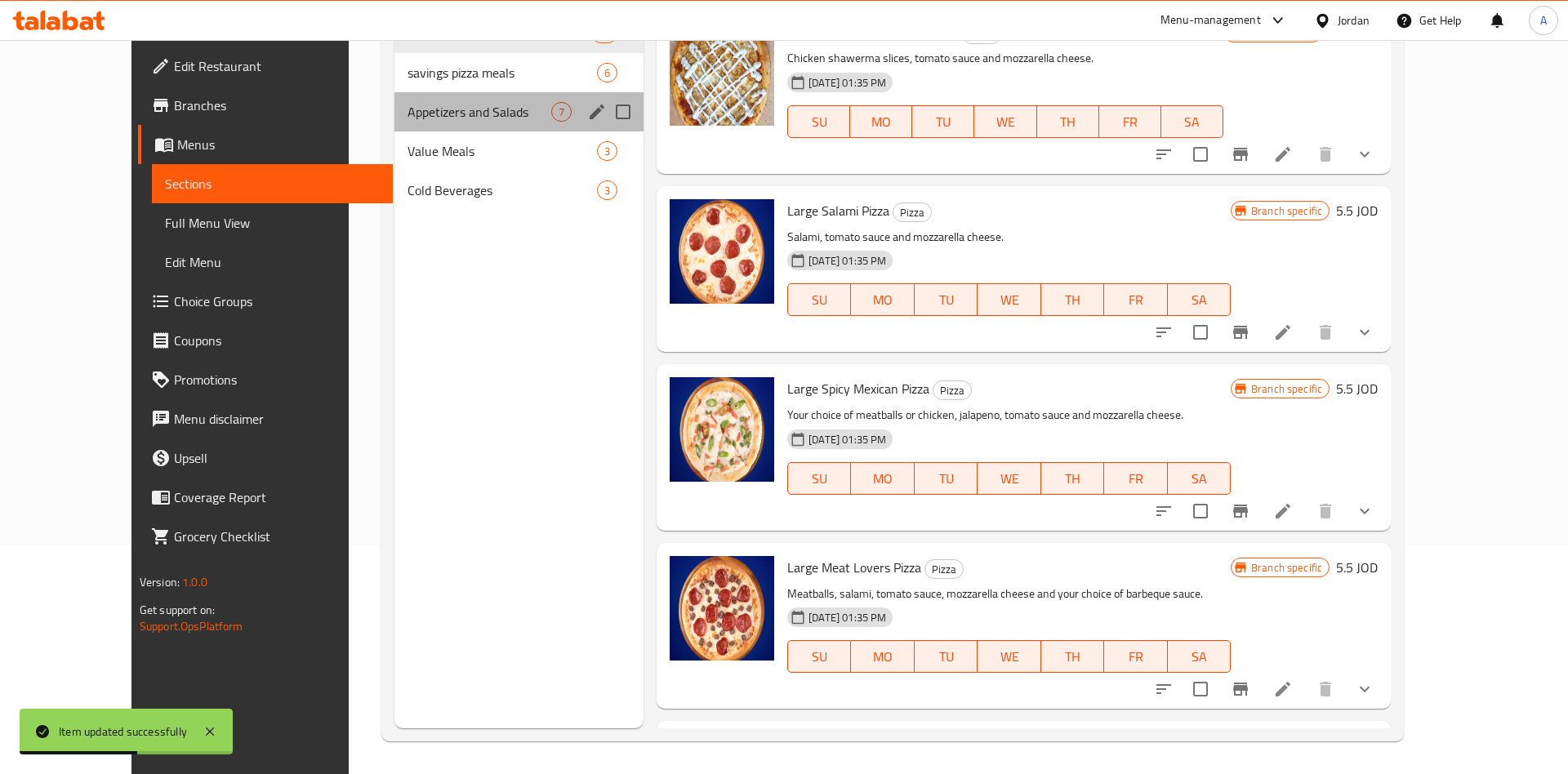
click at [404, 101] on div "Appetizers and Salads 7" at bounding box center [519, 112] width 249 height 39
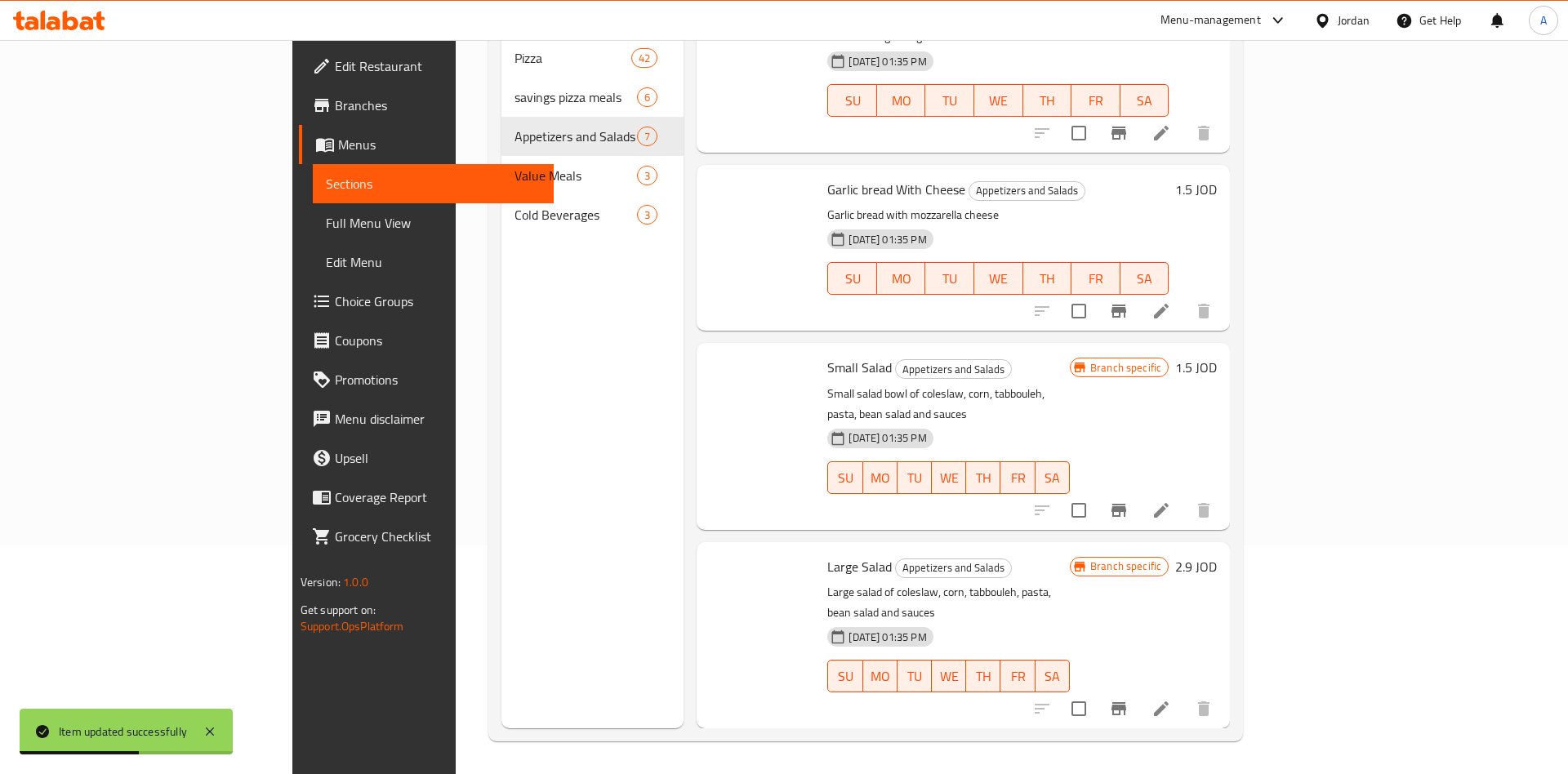
scroll to position [491, 0]
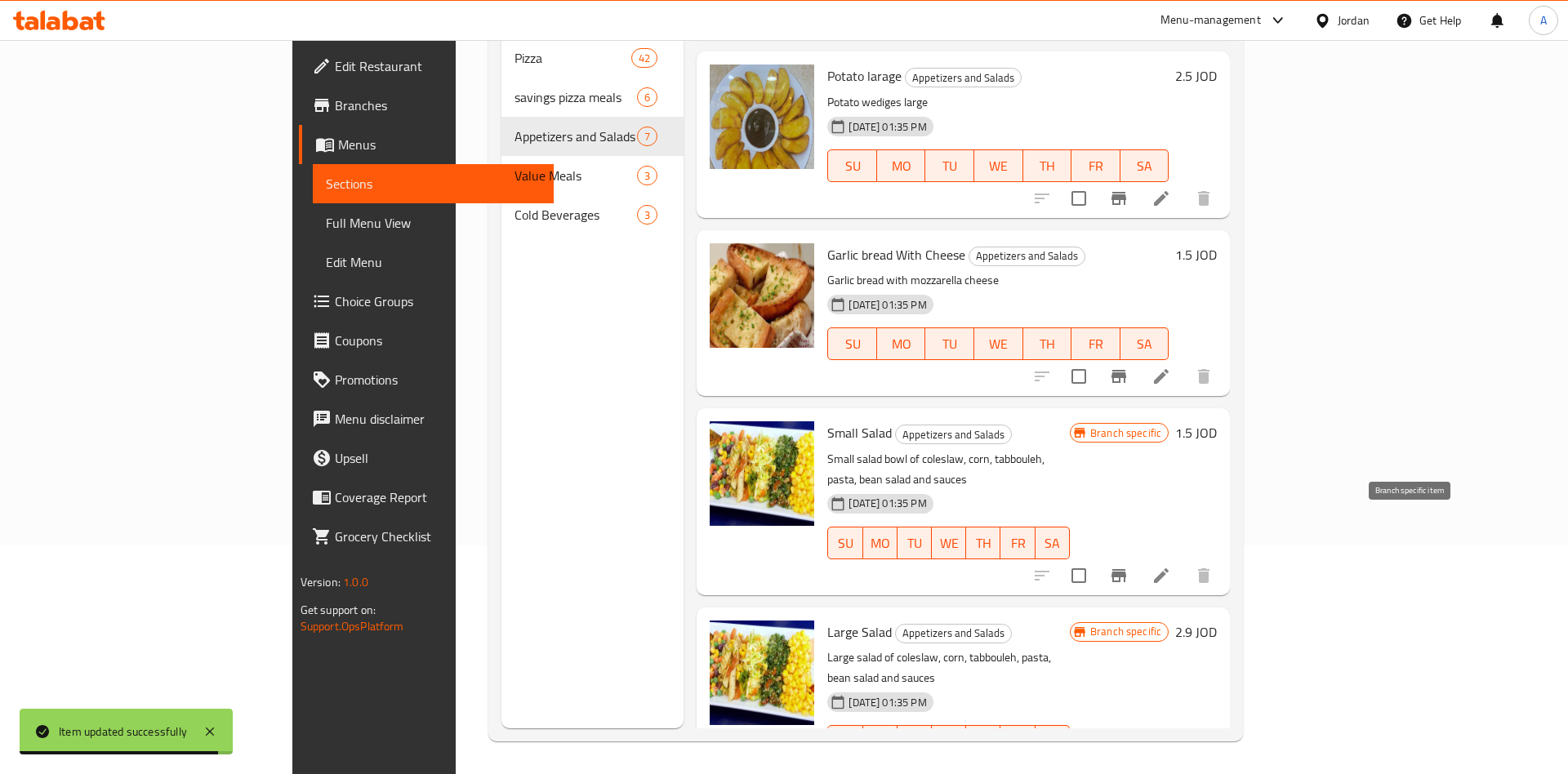
click at [1129, 566] on icon "Branch-specific-item" at bounding box center [1118, 575] width 19 height 19
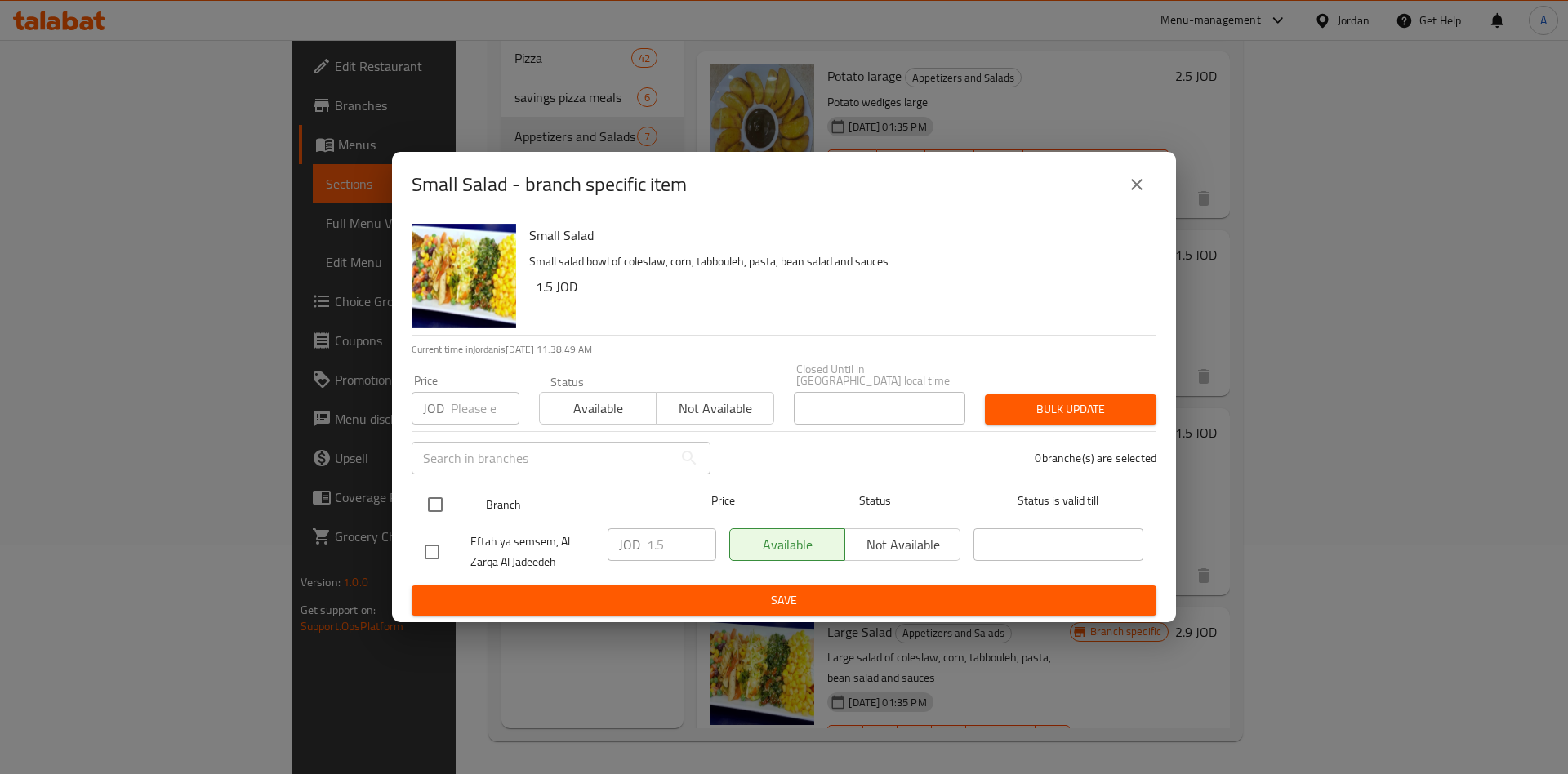
click at [430, 502] on input "checkbox" at bounding box center [434, 504] width 34 height 34
checkbox input "true"
click at [649, 540] on input "1.5" at bounding box center [681, 543] width 69 height 32
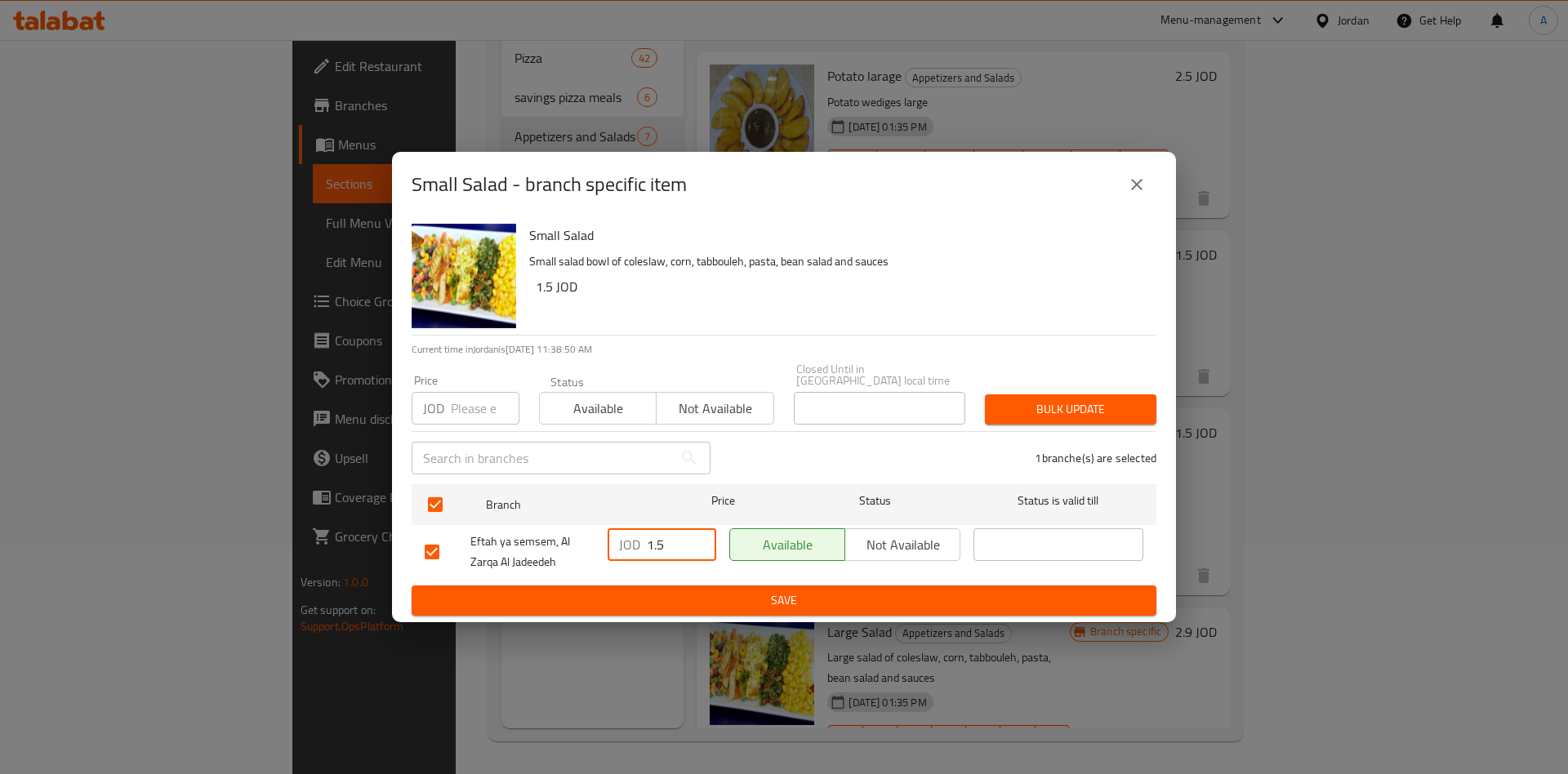
click at [649, 540] on input "1.5" at bounding box center [681, 543] width 69 height 32
click at [781, 585] on button "Save" at bounding box center [784, 600] width 745 height 31
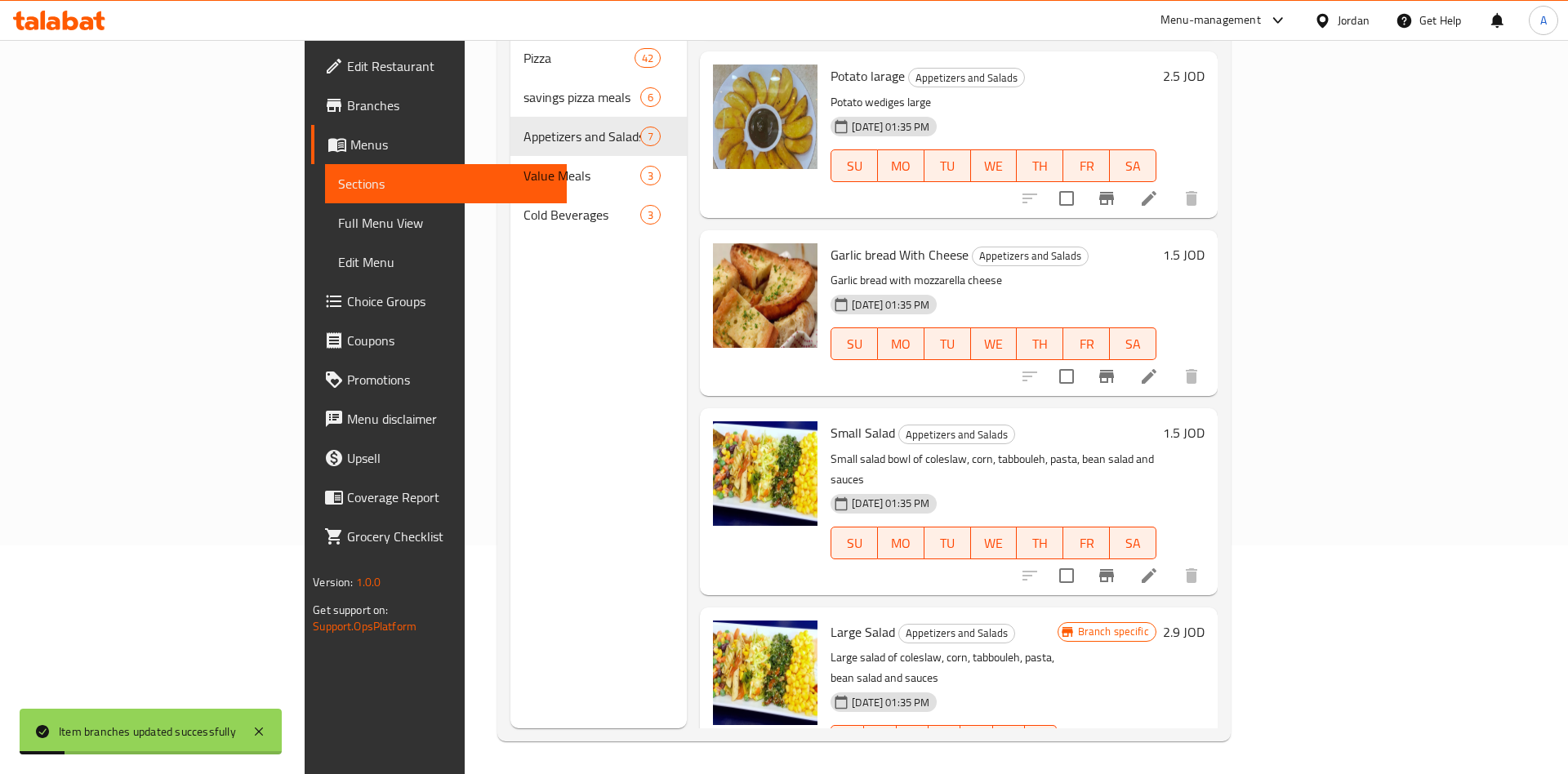
click at [1116, 764] on icon "Branch-specific-item" at bounding box center [1106, 773] width 19 height 19
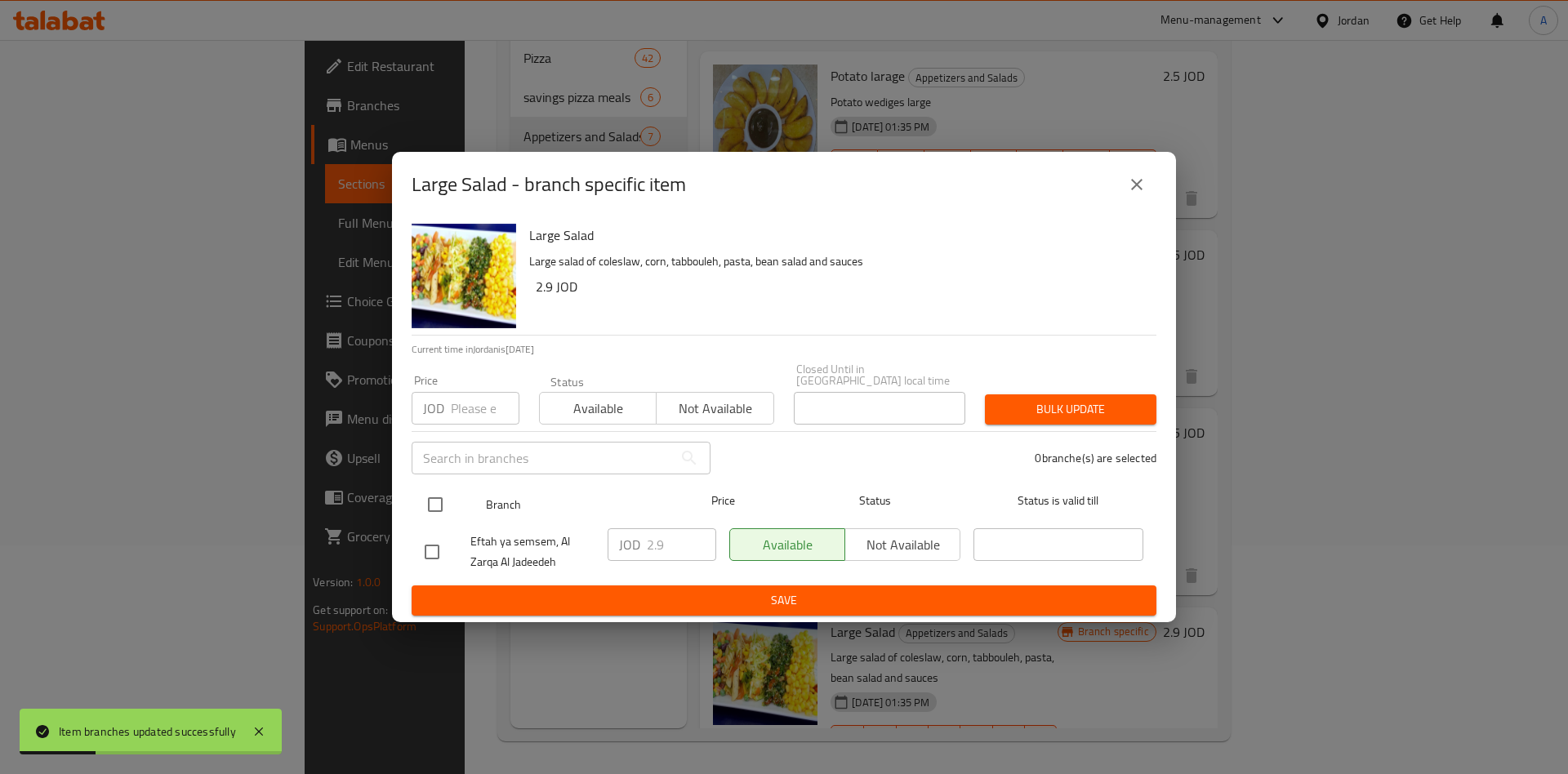
click at [439, 506] on input "checkbox" at bounding box center [434, 504] width 34 height 34
checkbox input "true"
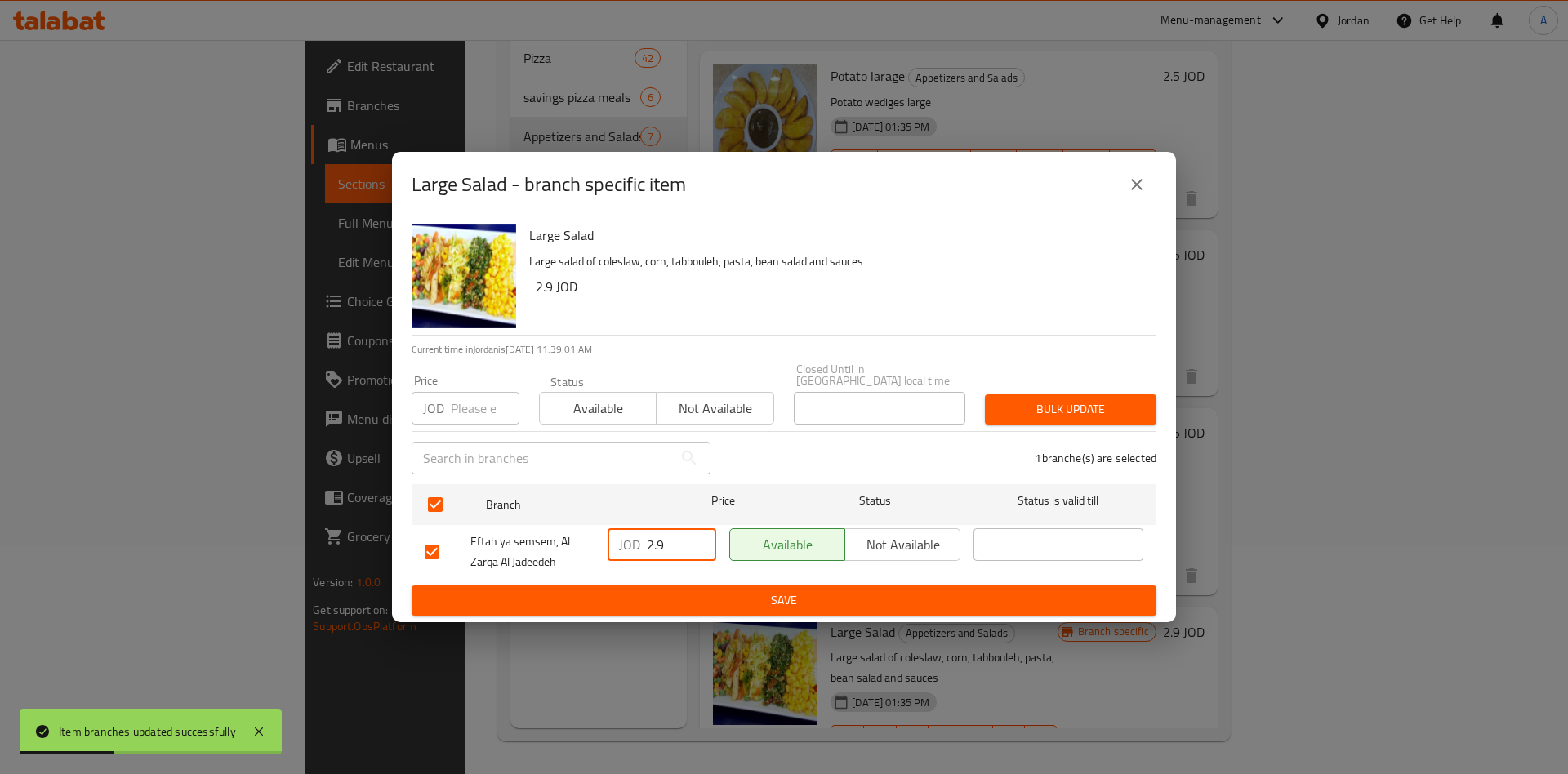
click at [674, 547] on input "2.9" at bounding box center [681, 543] width 69 height 32
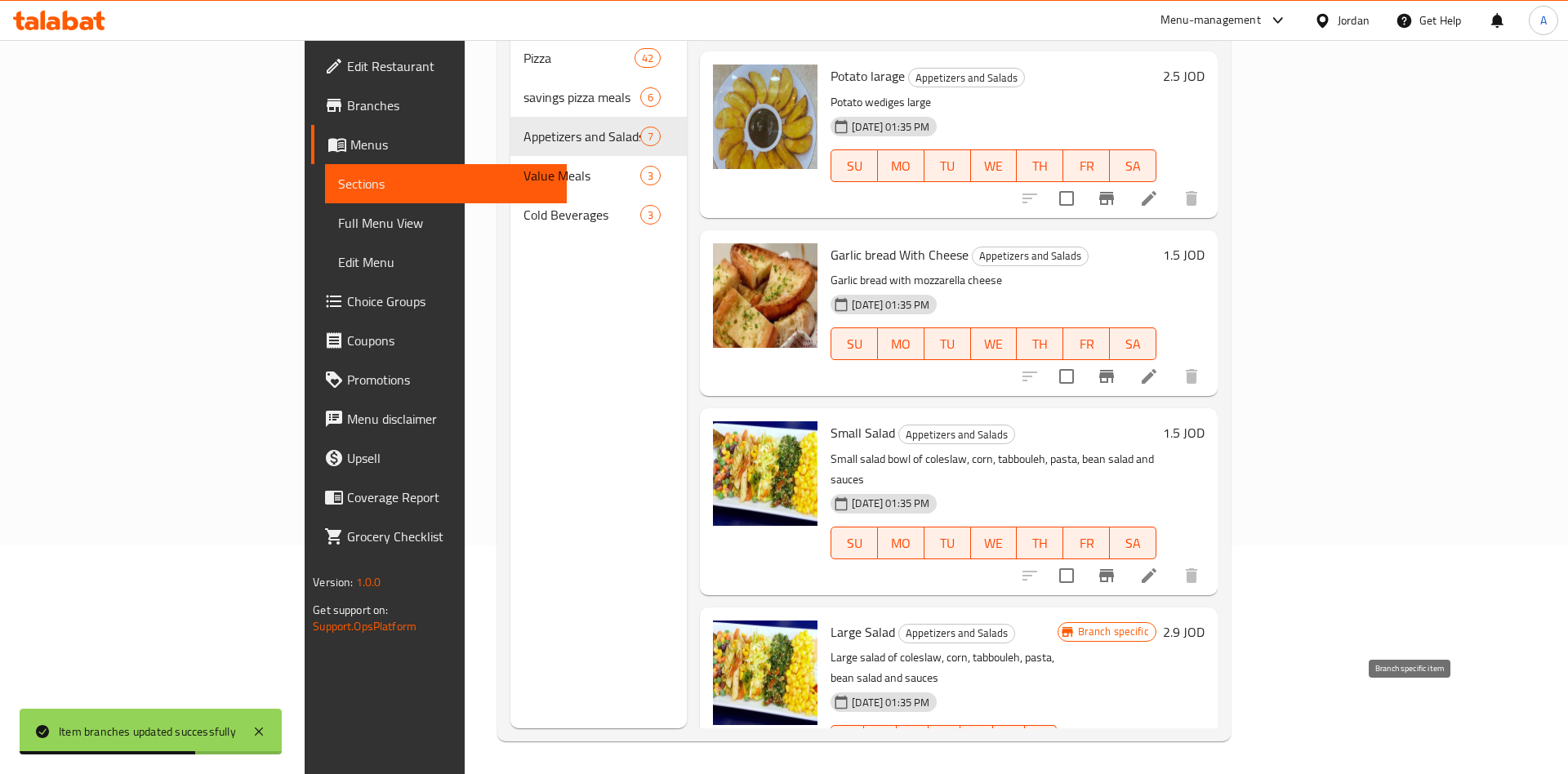
click at [1126, 755] on button "Branch-specific-item" at bounding box center [1107, 774] width 39 height 39
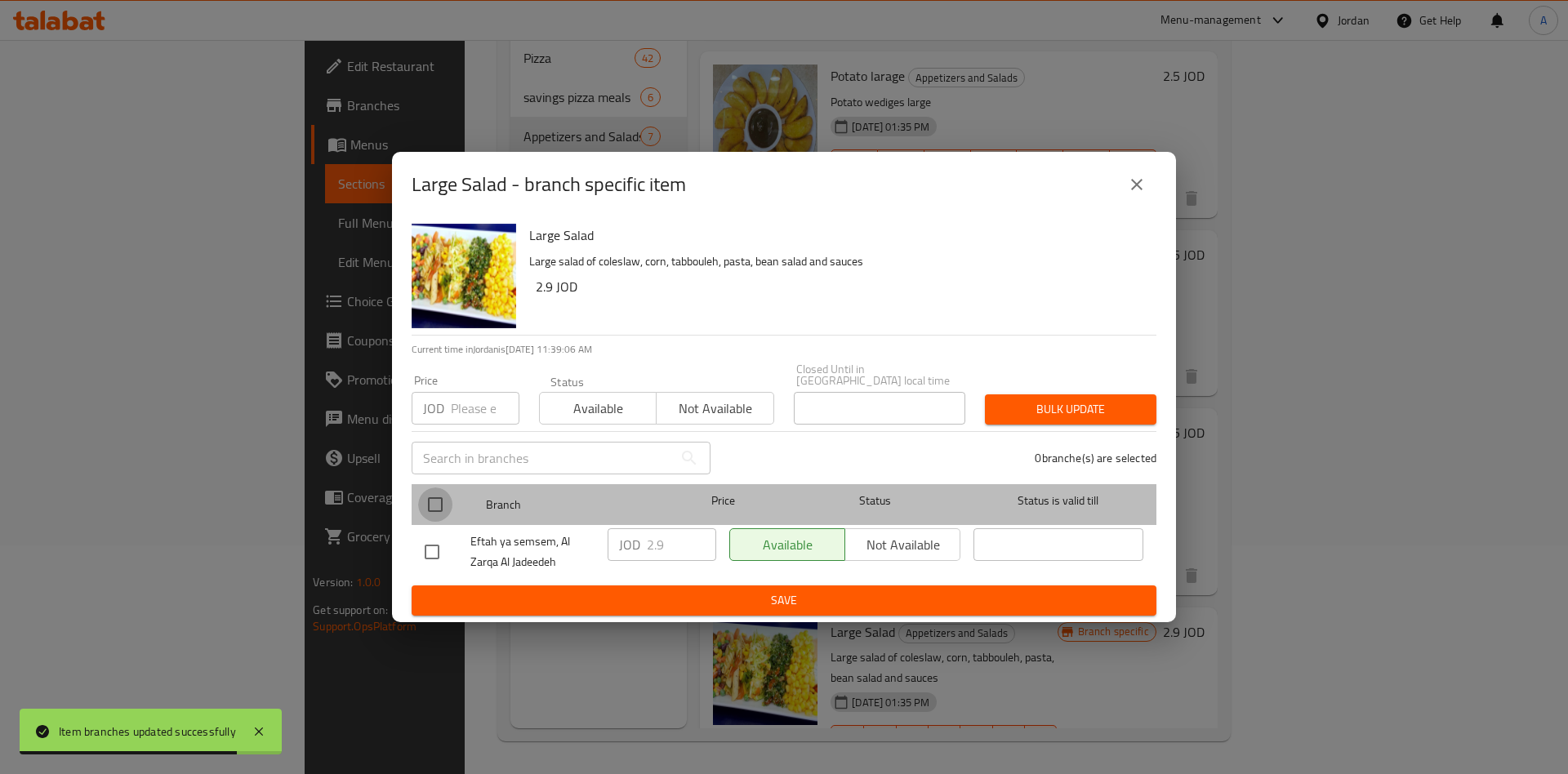
click at [446, 488] on input "checkbox" at bounding box center [434, 504] width 34 height 34
checkbox input "true"
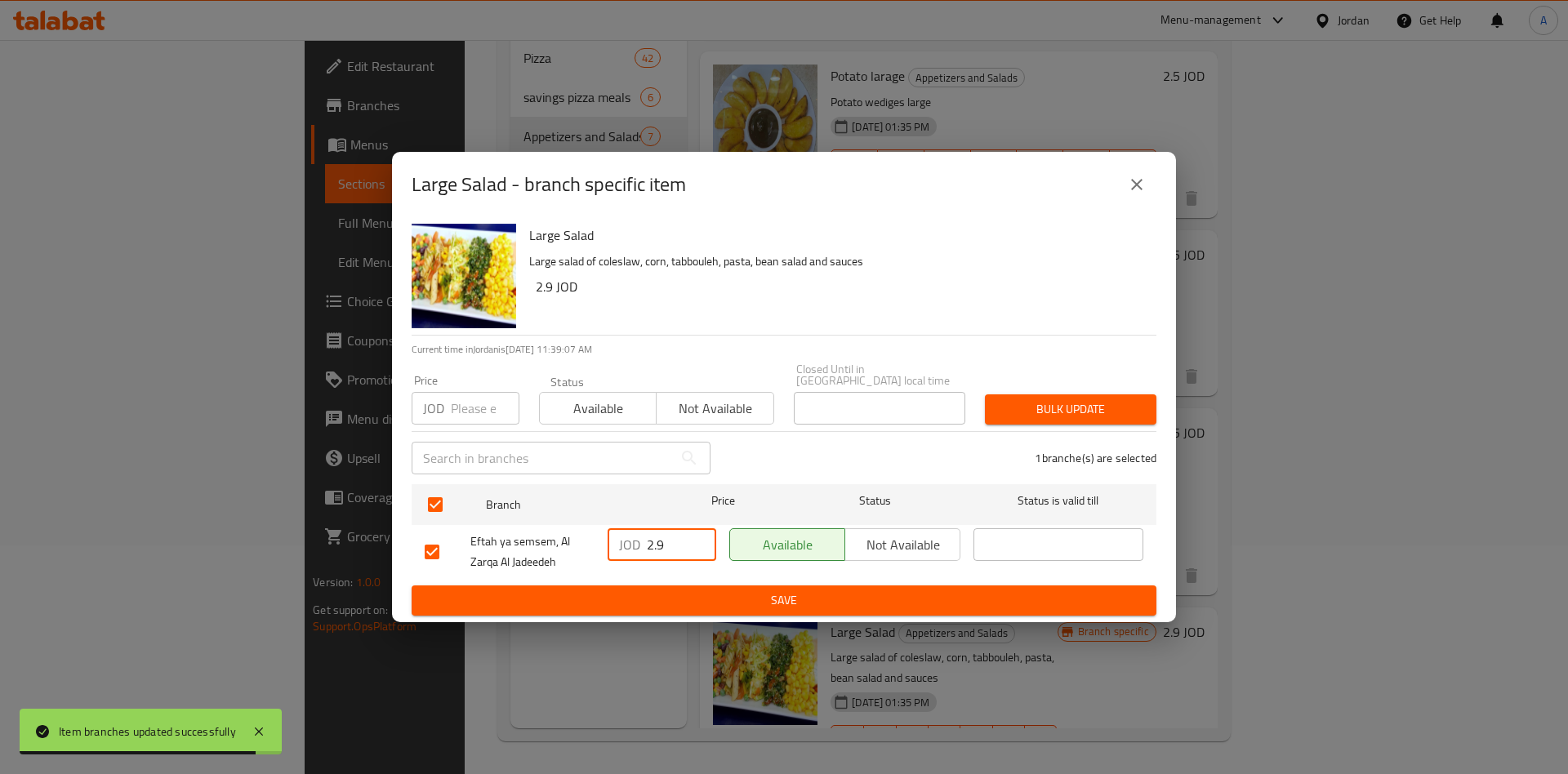
click at [651, 541] on input "2.9" at bounding box center [681, 543] width 69 height 32
type input "9"
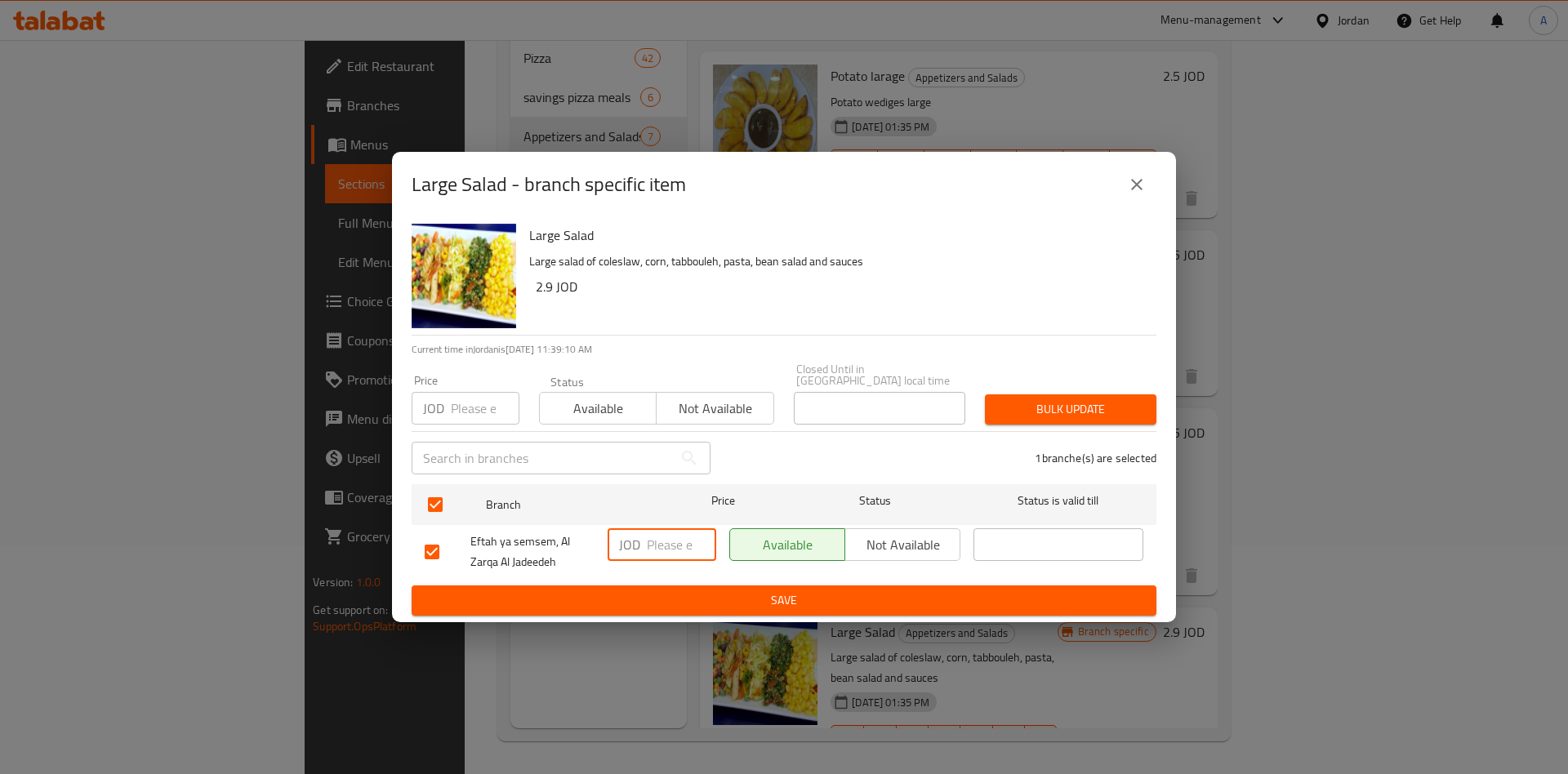
click at [891, 591] on span "Save" at bounding box center [784, 601] width 719 height 20
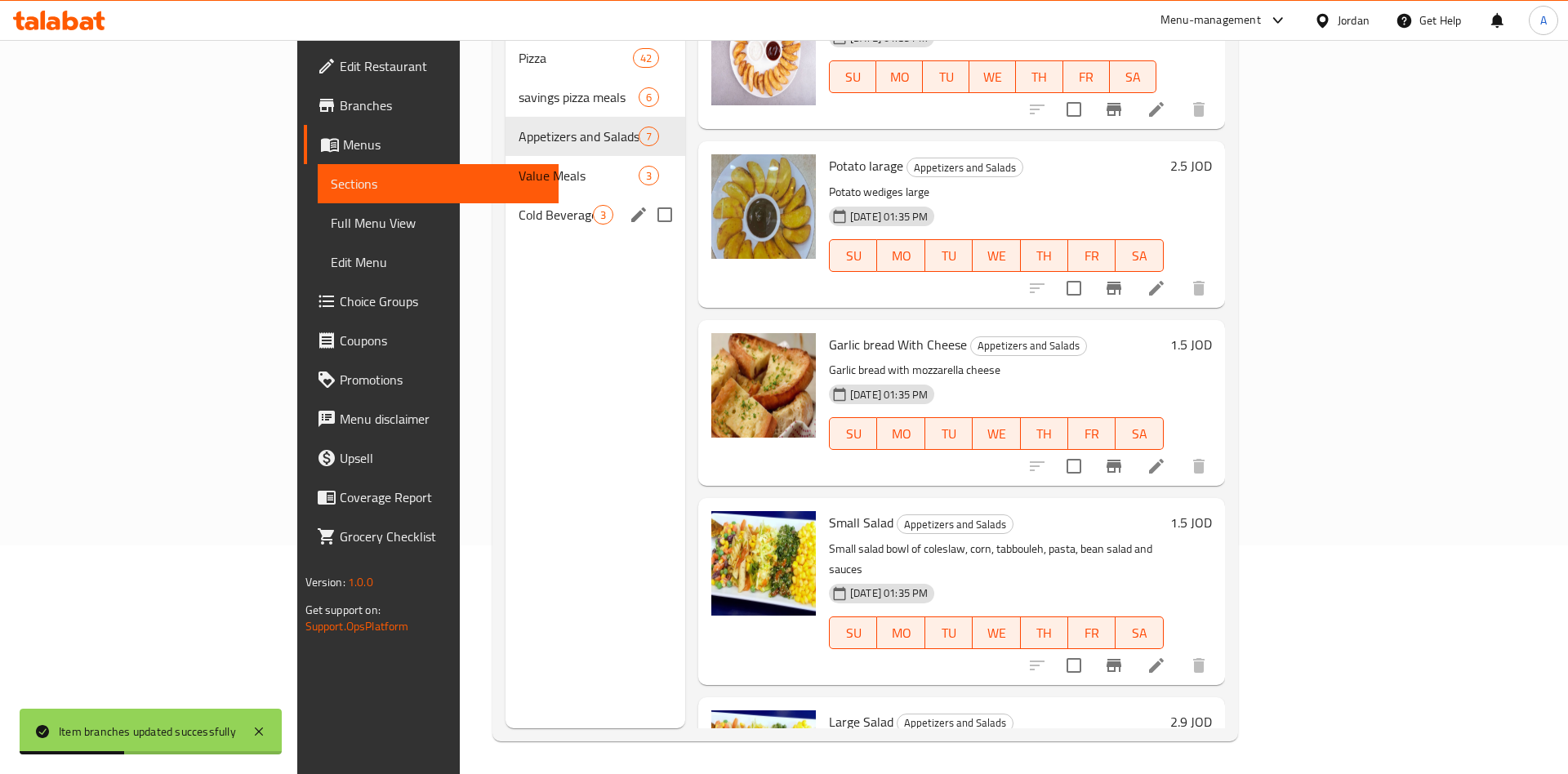
scroll to position [363, 0]
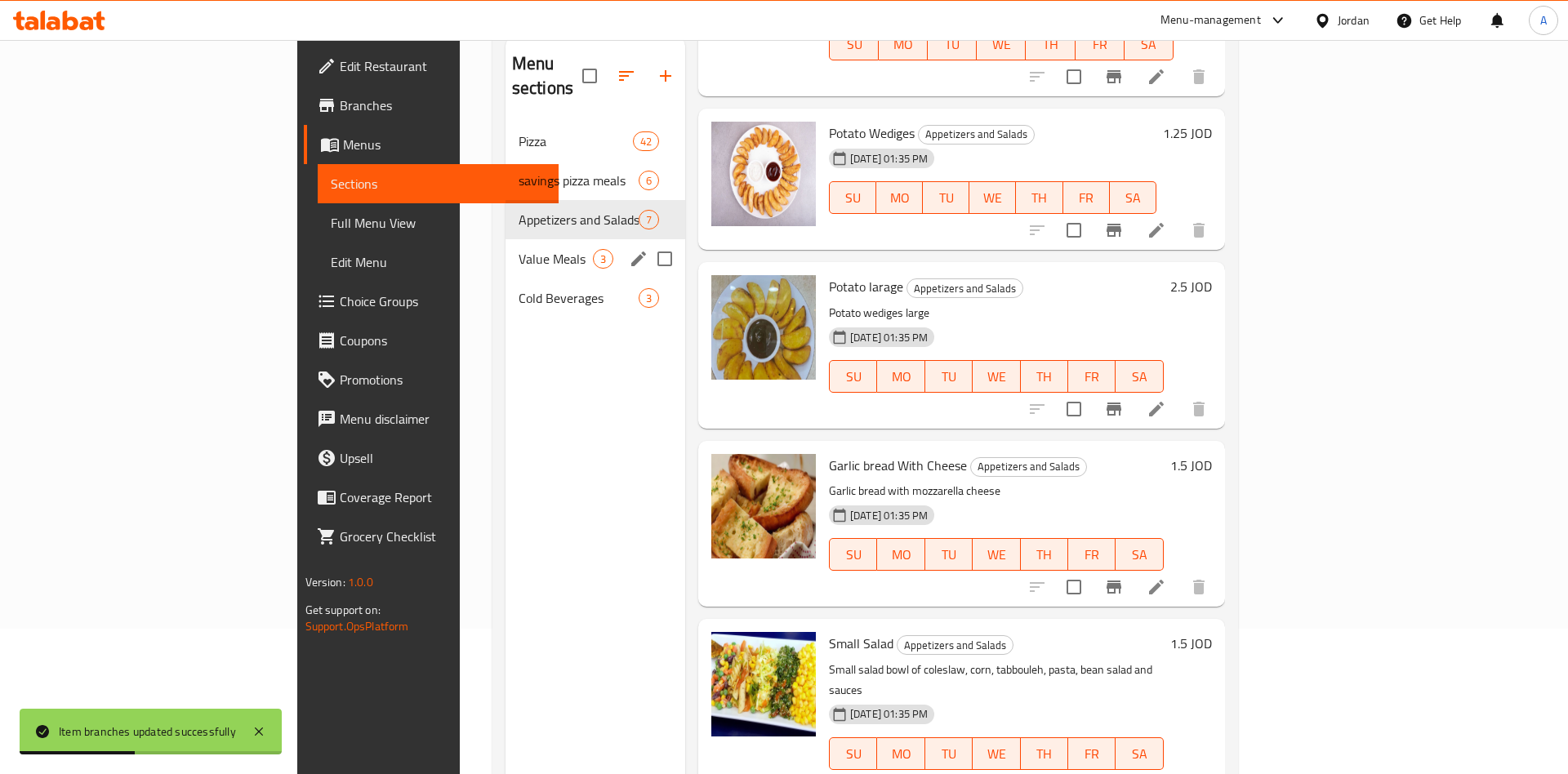
click at [519, 249] on span "Value Meals" at bounding box center [556, 258] width 74 height 19
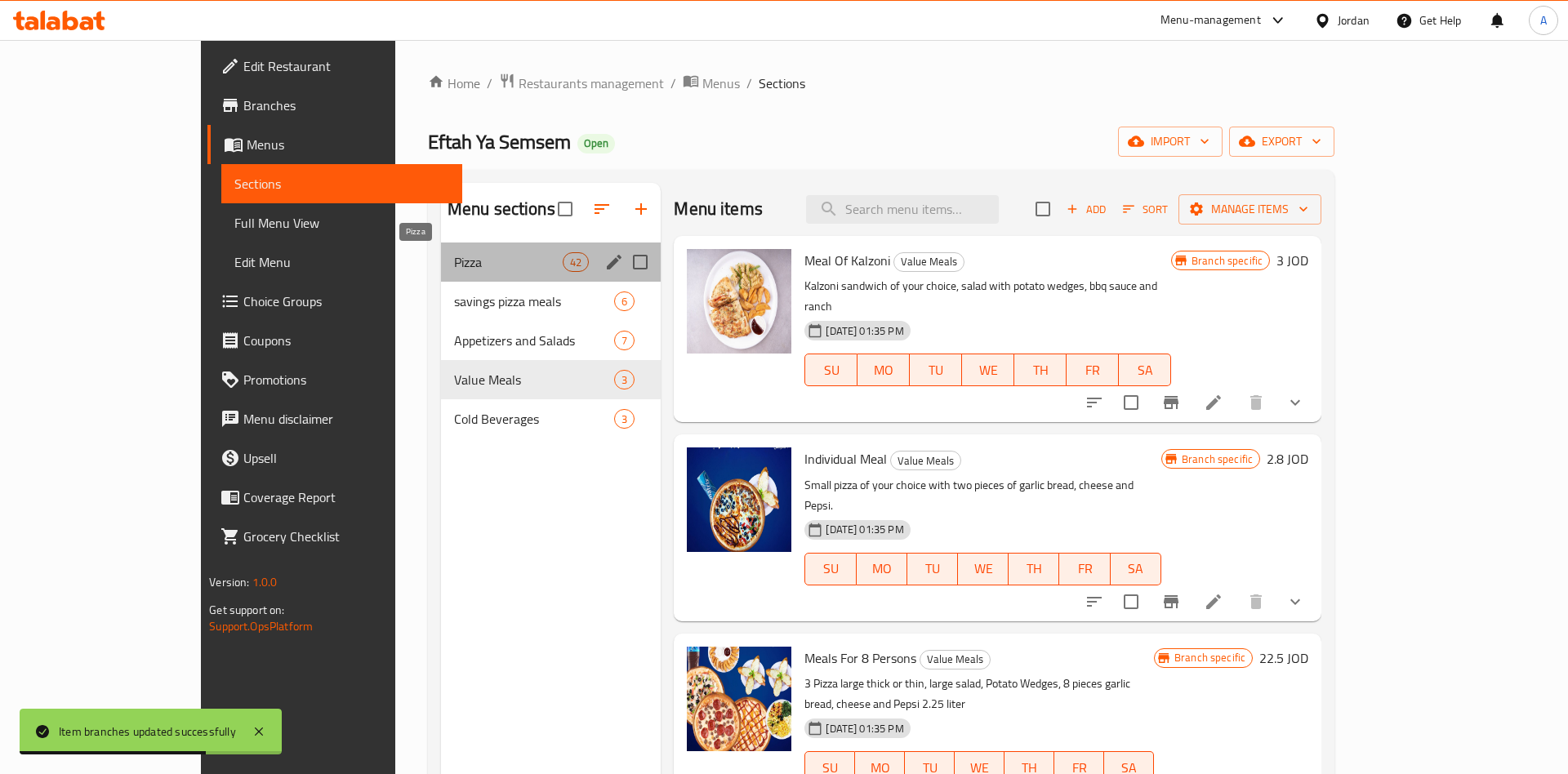
click at [454, 255] on span "Pizza" at bounding box center [508, 261] width 108 height 19
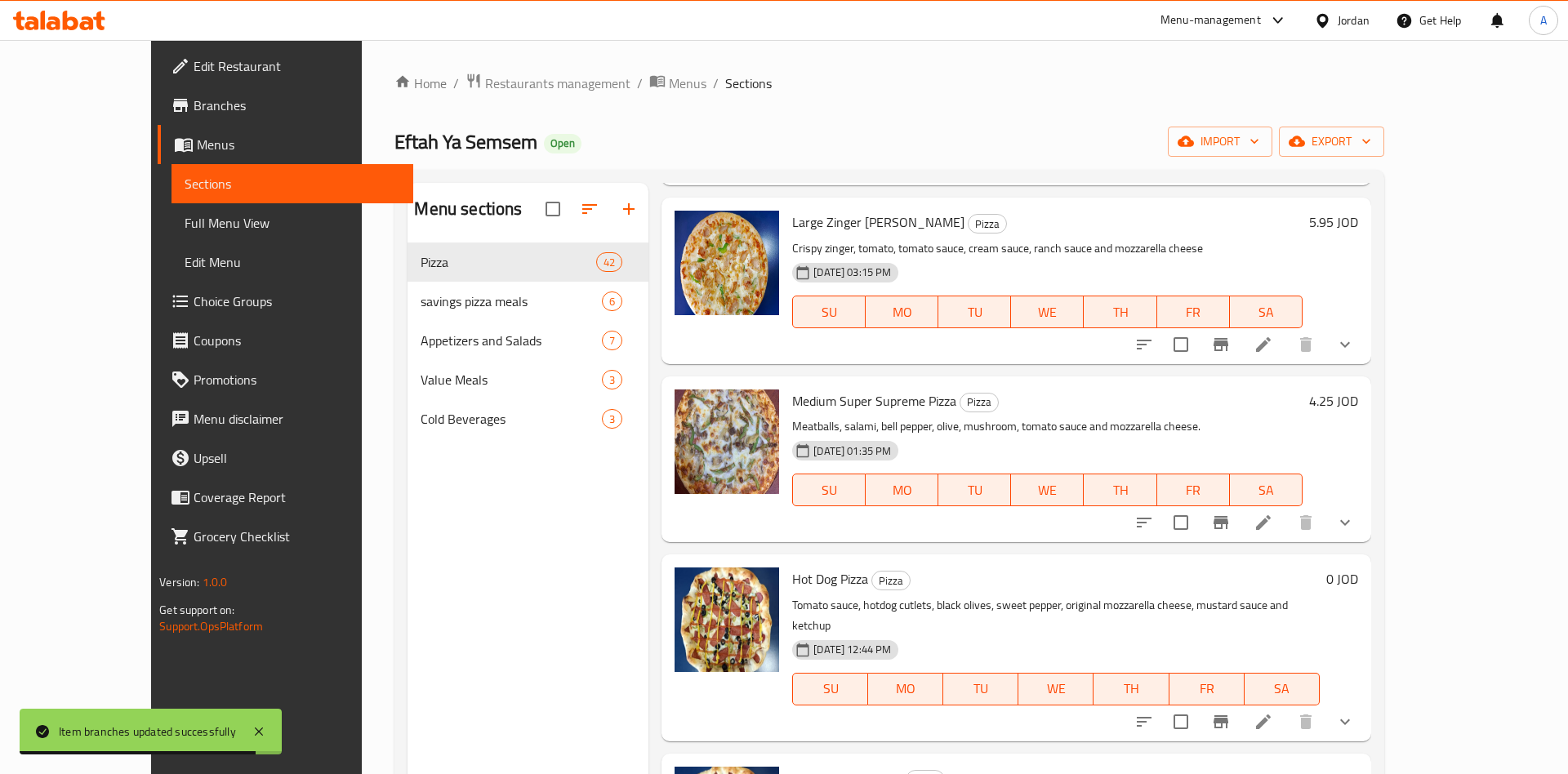
scroll to position [255, 0]
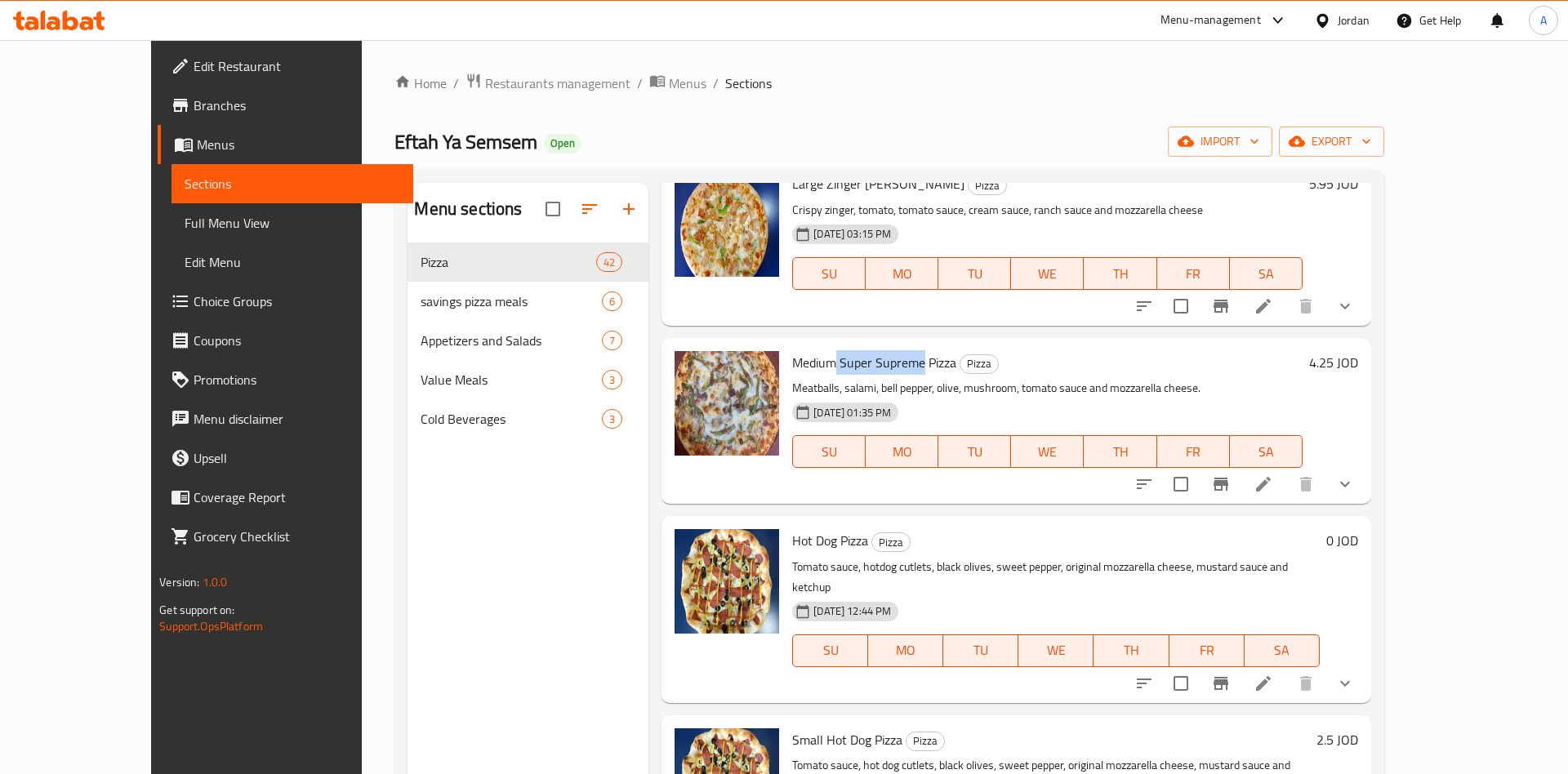
drag, startPoint x: 800, startPoint y: 362, endPoint x: 886, endPoint y: 364, distance: 86.0
click at [886, 364] on span "Medium Super Supreme Pizza" at bounding box center [873, 362] width 164 height 24
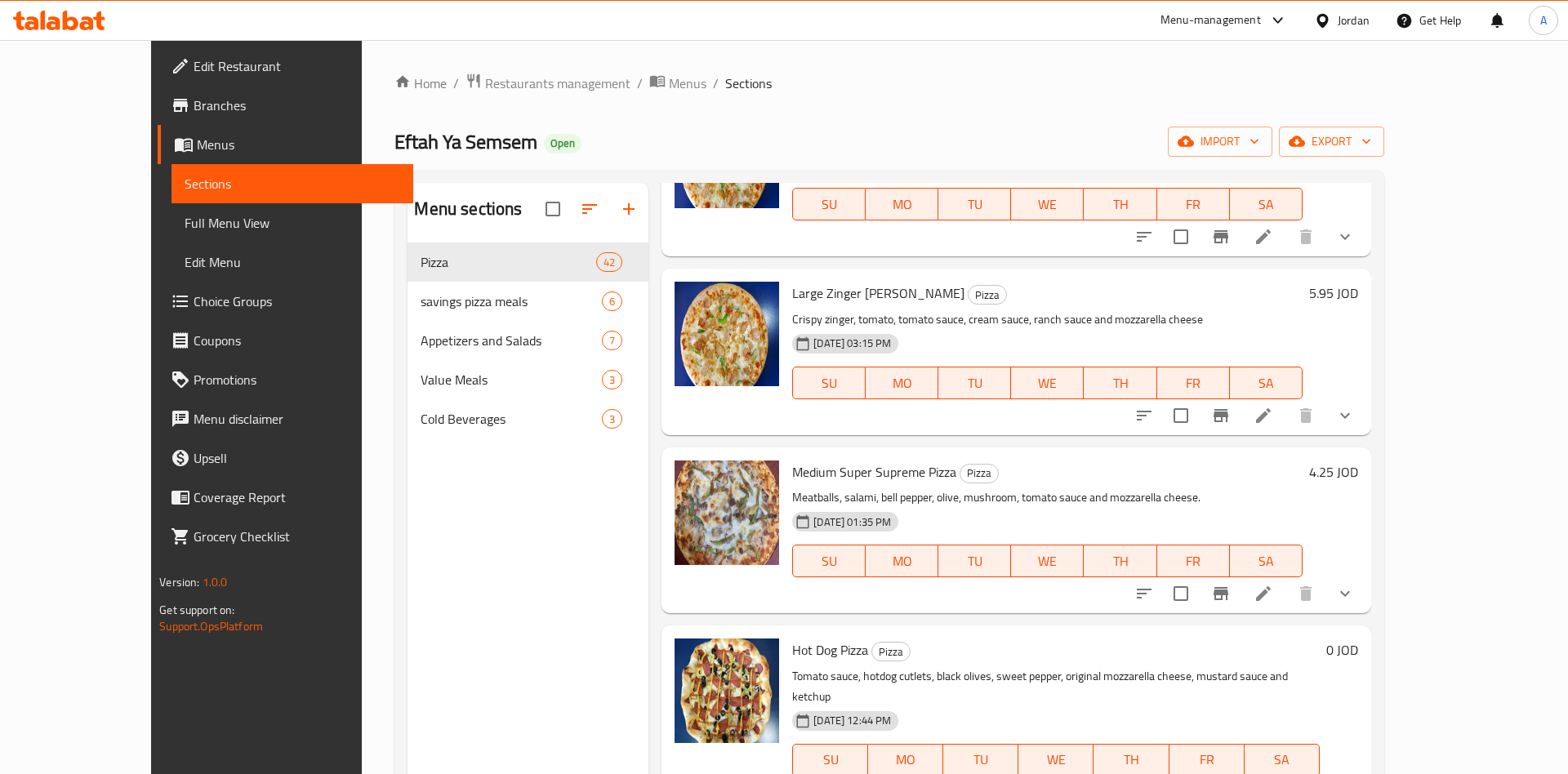
scroll to position [0, 0]
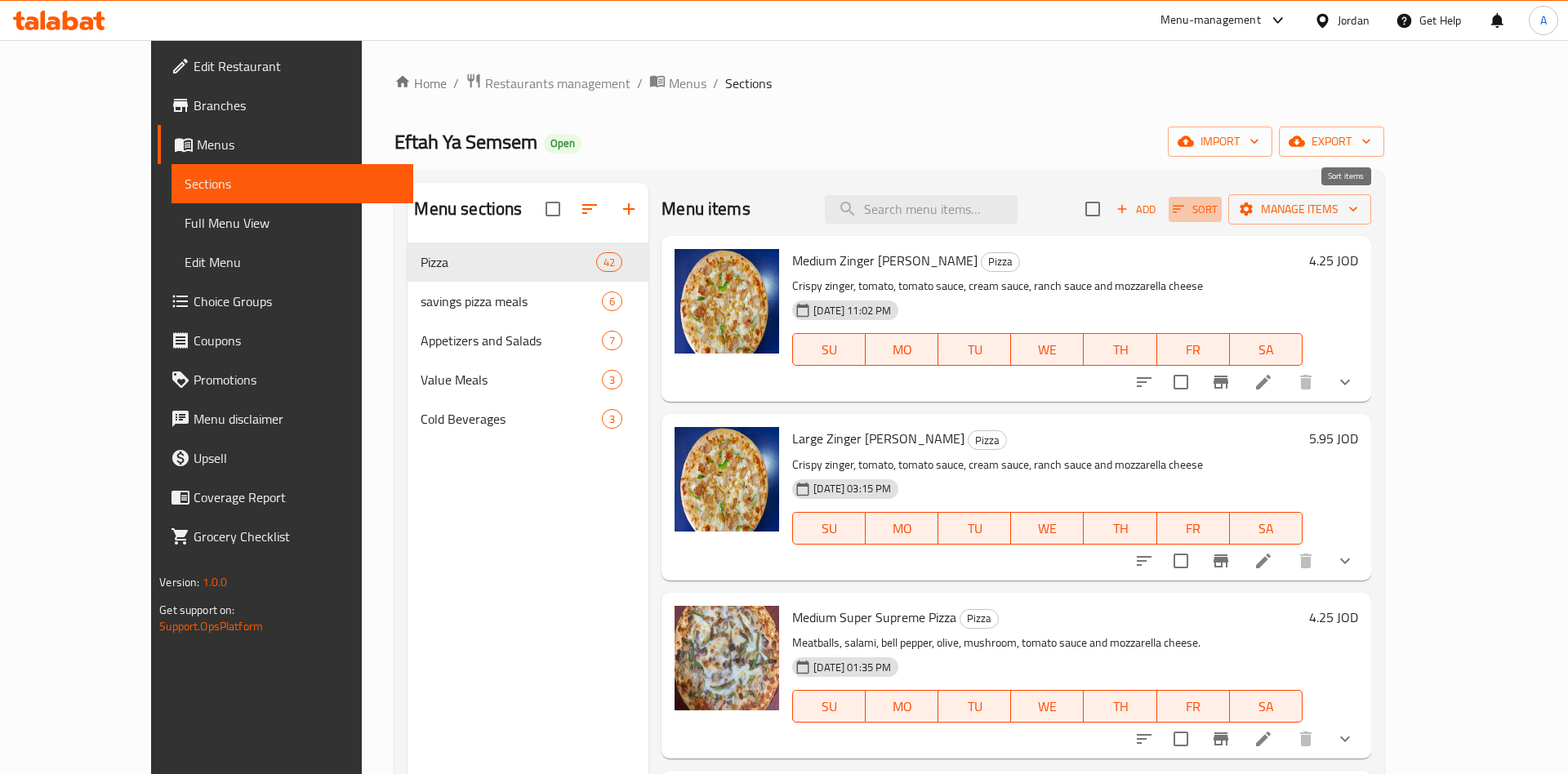
click at [1218, 205] on span "Sort" at bounding box center [1195, 209] width 44 height 19
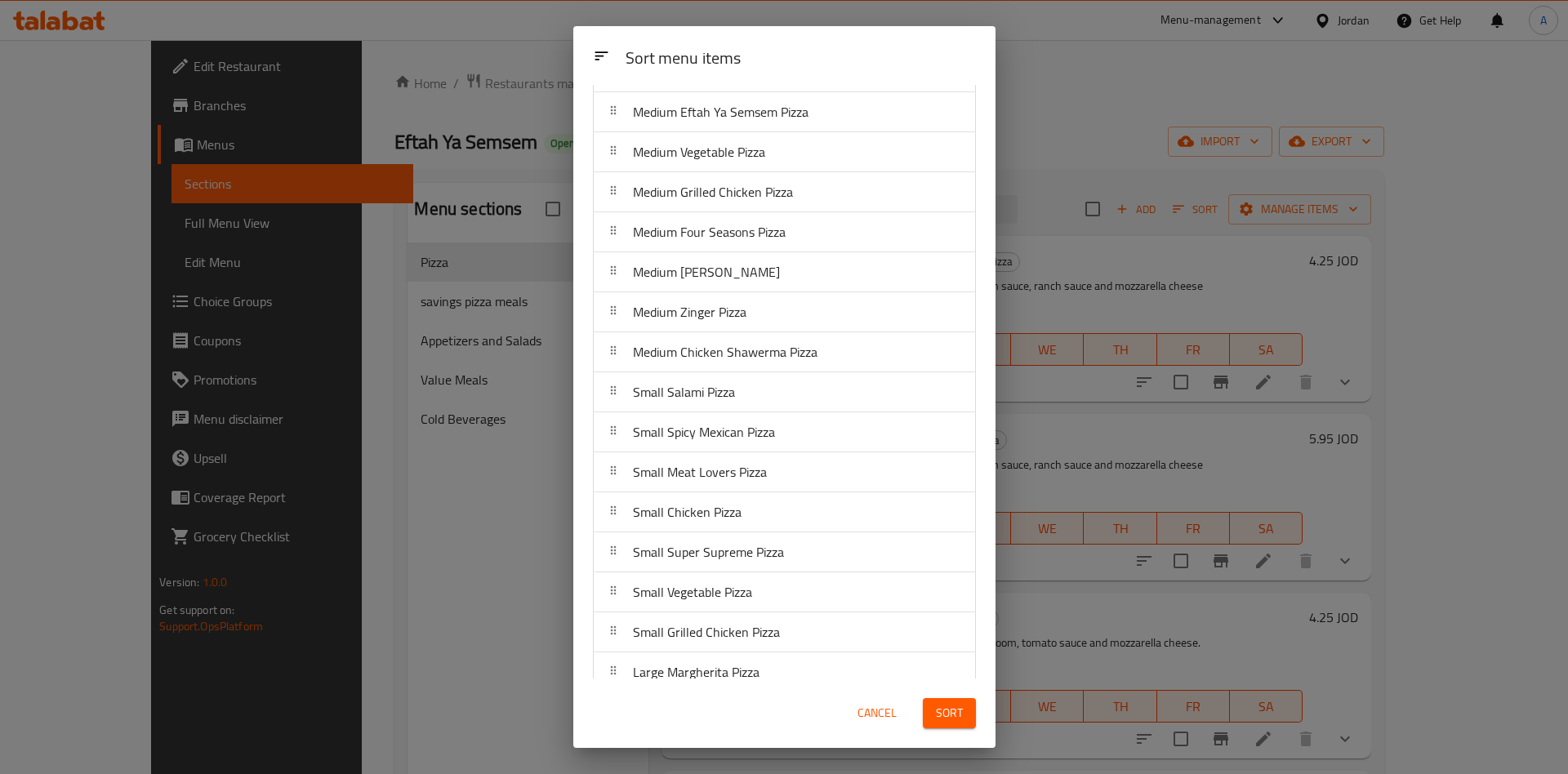
scroll to position [1142, 0]
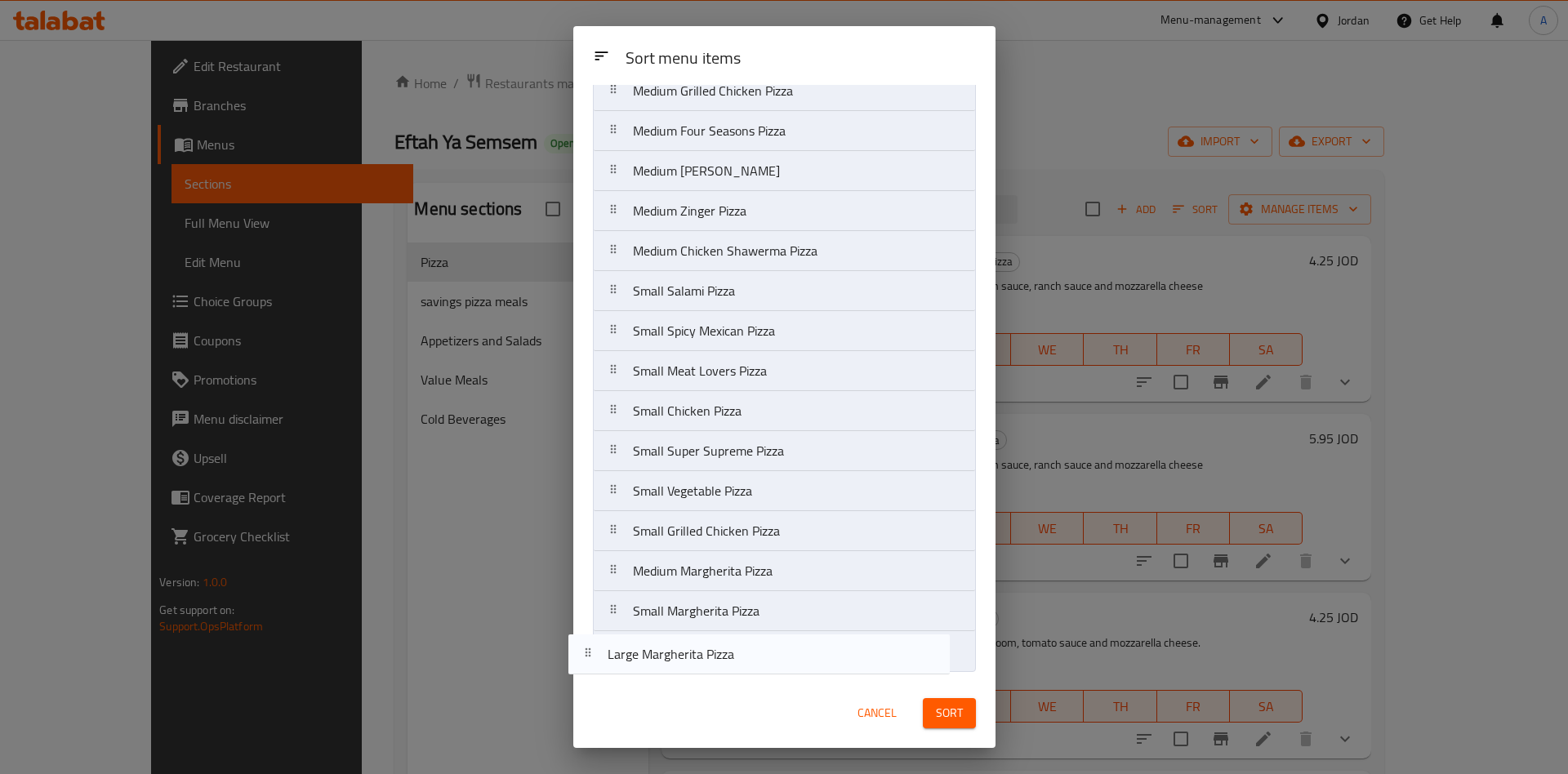
drag, startPoint x: 718, startPoint y: 578, endPoint x: 697, endPoint y: 654, distance: 78.8
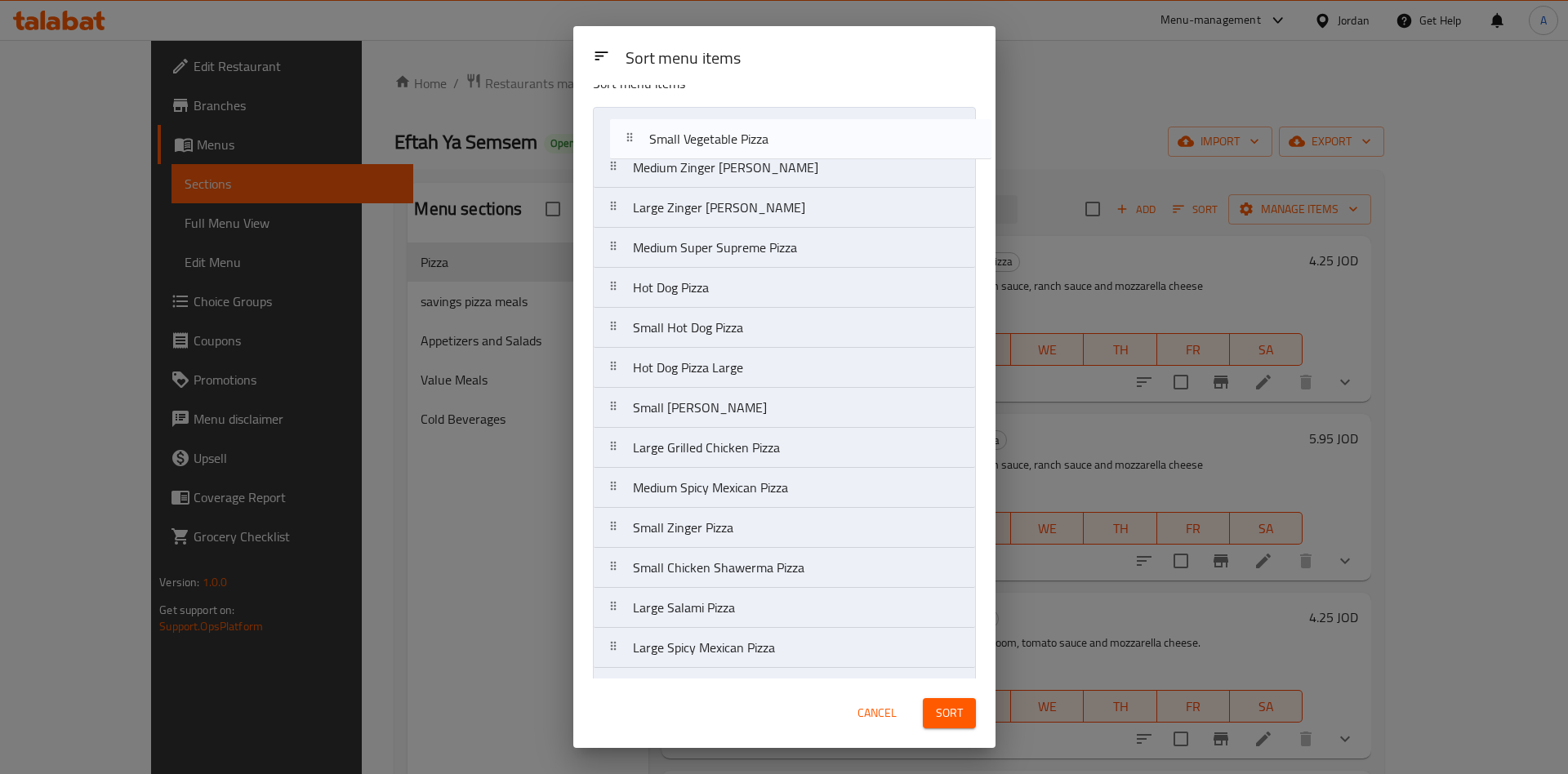
scroll to position [0, 0]
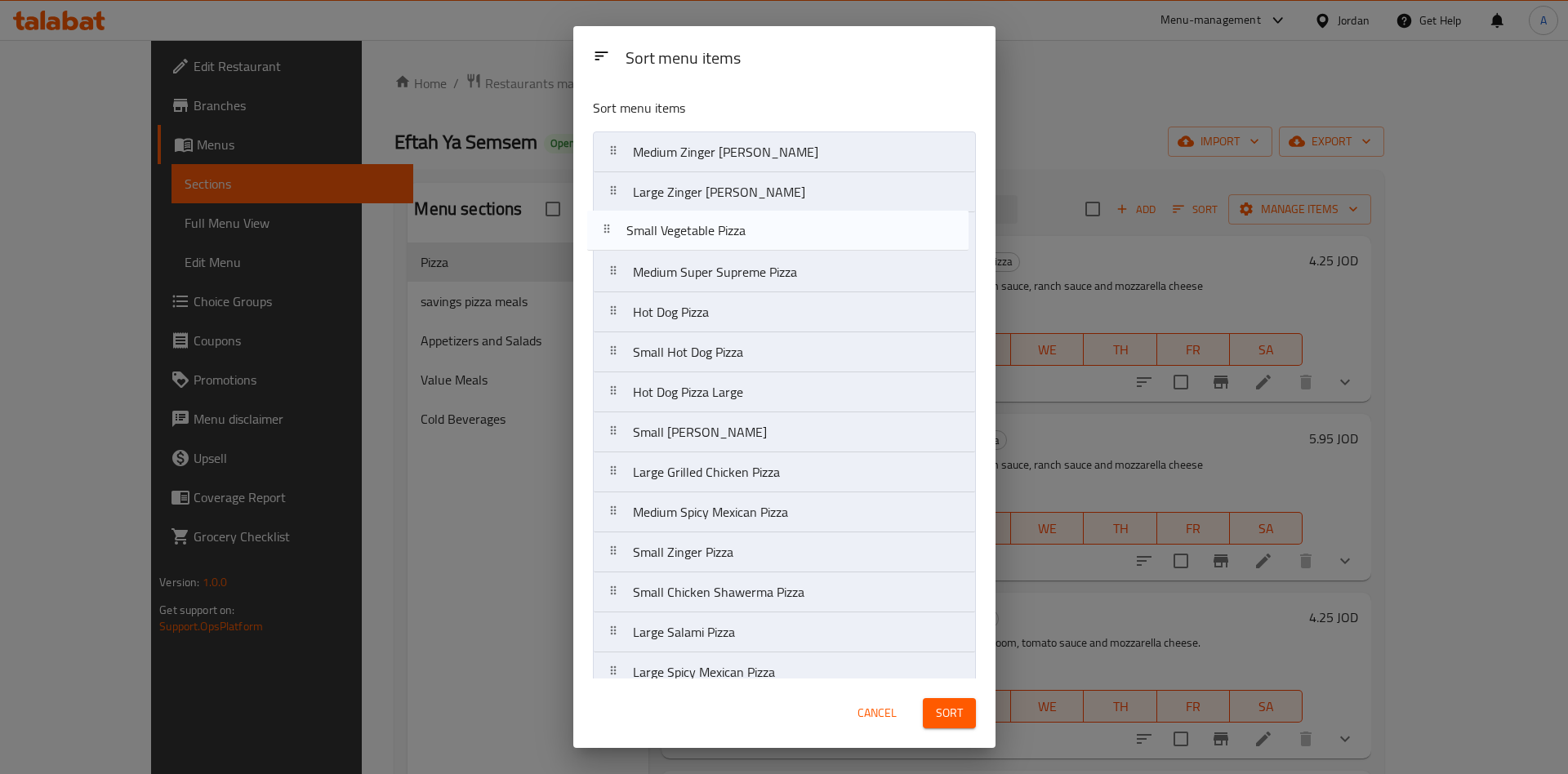
drag, startPoint x: 696, startPoint y: 493, endPoint x: 688, endPoint y: 221, distance: 272.1
drag, startPoint x: 704, startPoint y: 468, endPoint x: 730, endPoint y: 240, distance: 229.5
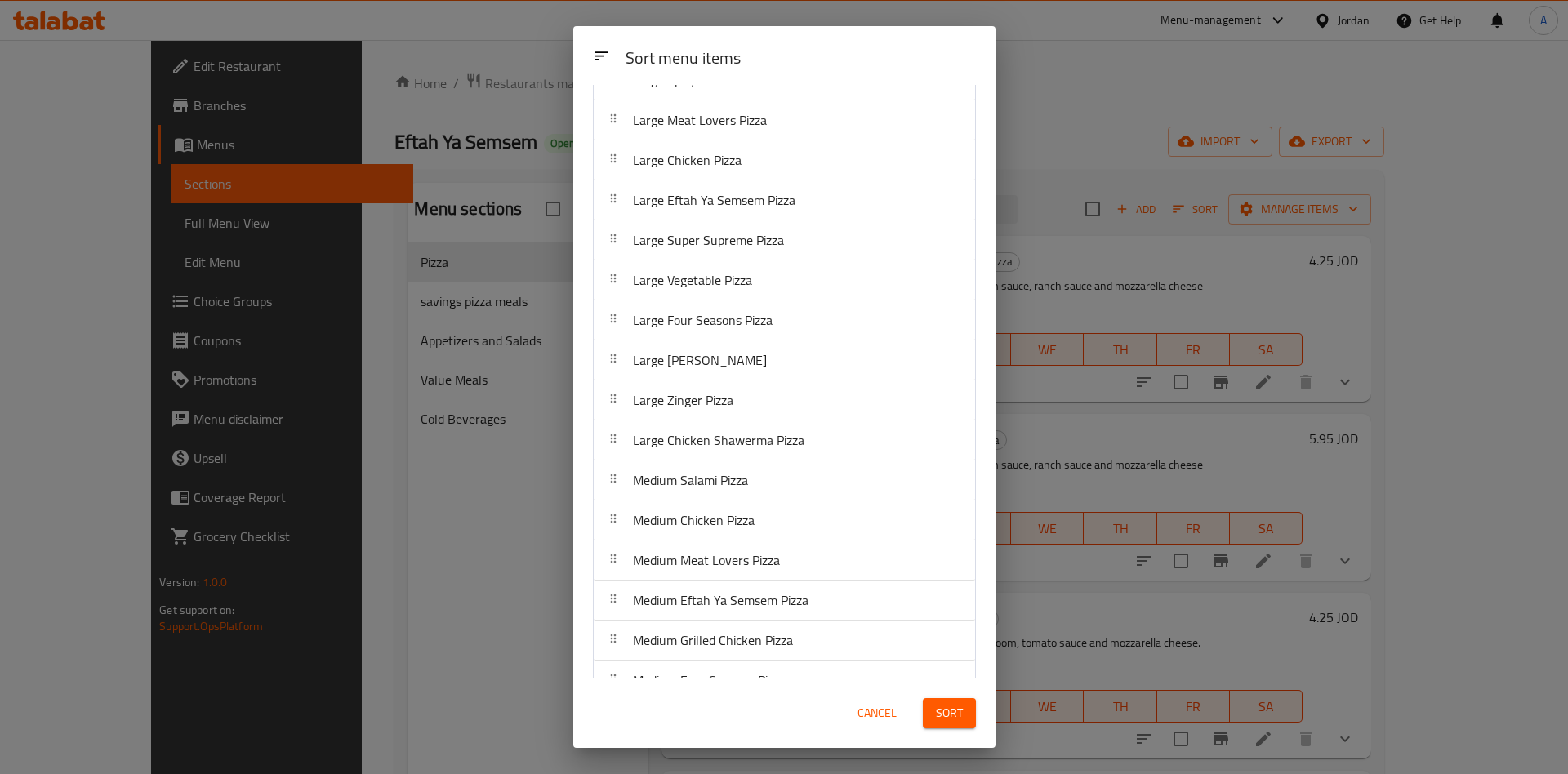
scroll to position [505, 0]
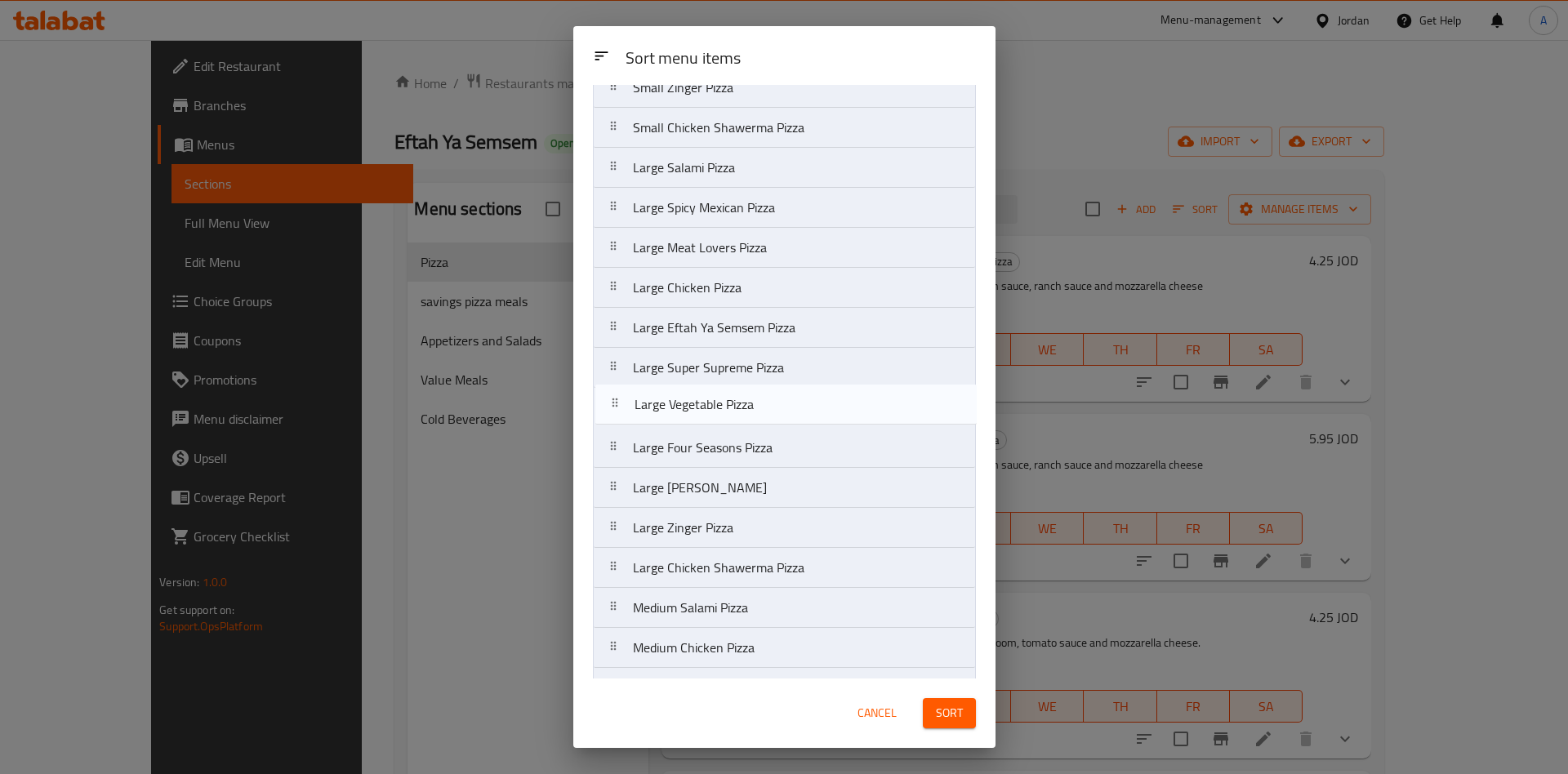
drag, startPoint x: 602, startPoint y: 406, endPoint x: 606, endPoint y: 397, distance: 9.8
click at [606, 397] on nav "Medium Zinger Alfrido Pizza Large Zinger Alfrido Pizza Medium Vegetable Pizza S…" at bounding box center [784, 468] width 383 height 1681
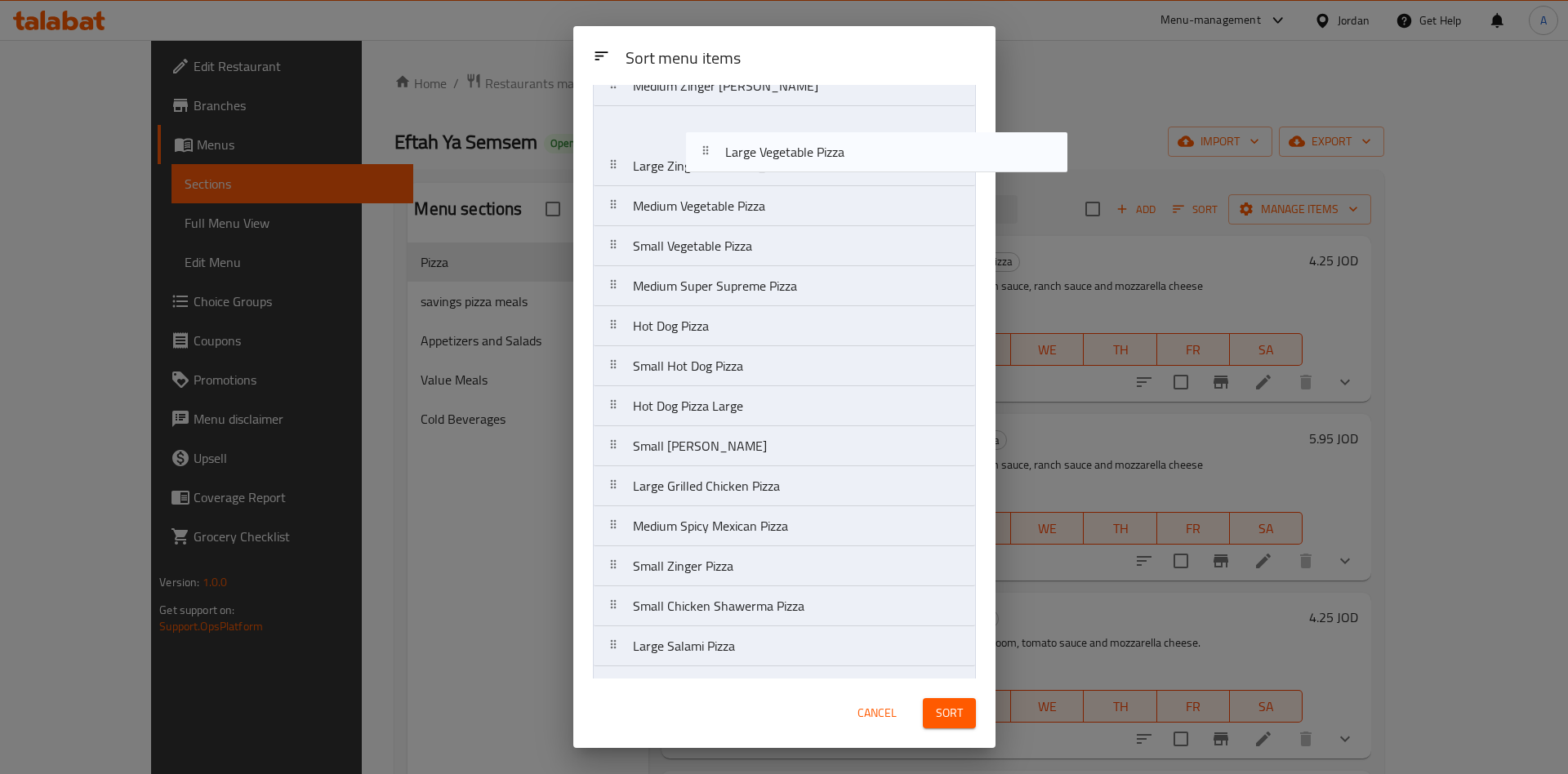
scroll to position [0, 0]
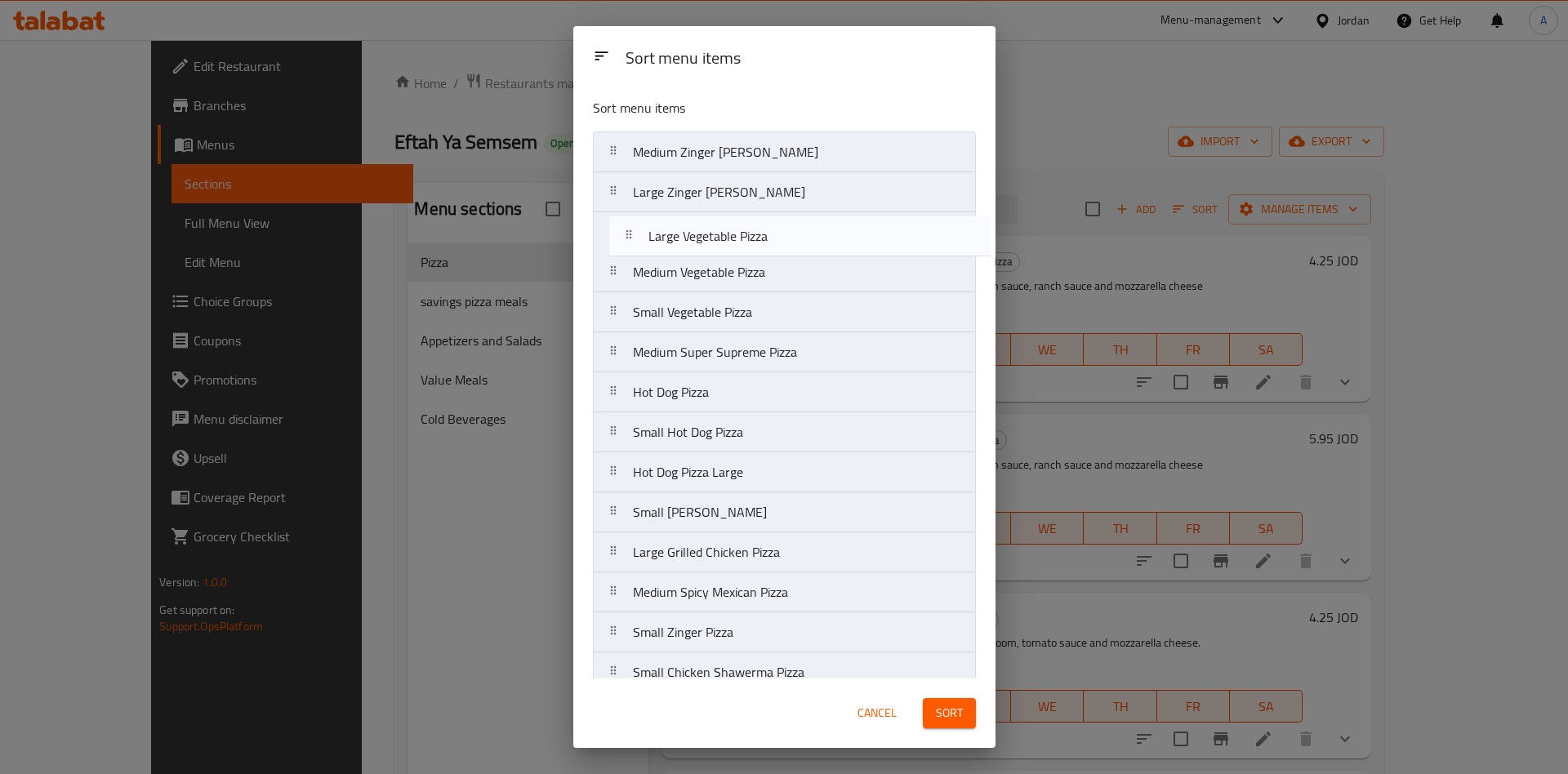
drag, startPoint x: 608, startPoint y: 406, endPoint x: 623, endPoint y: 231, distance: 175.6
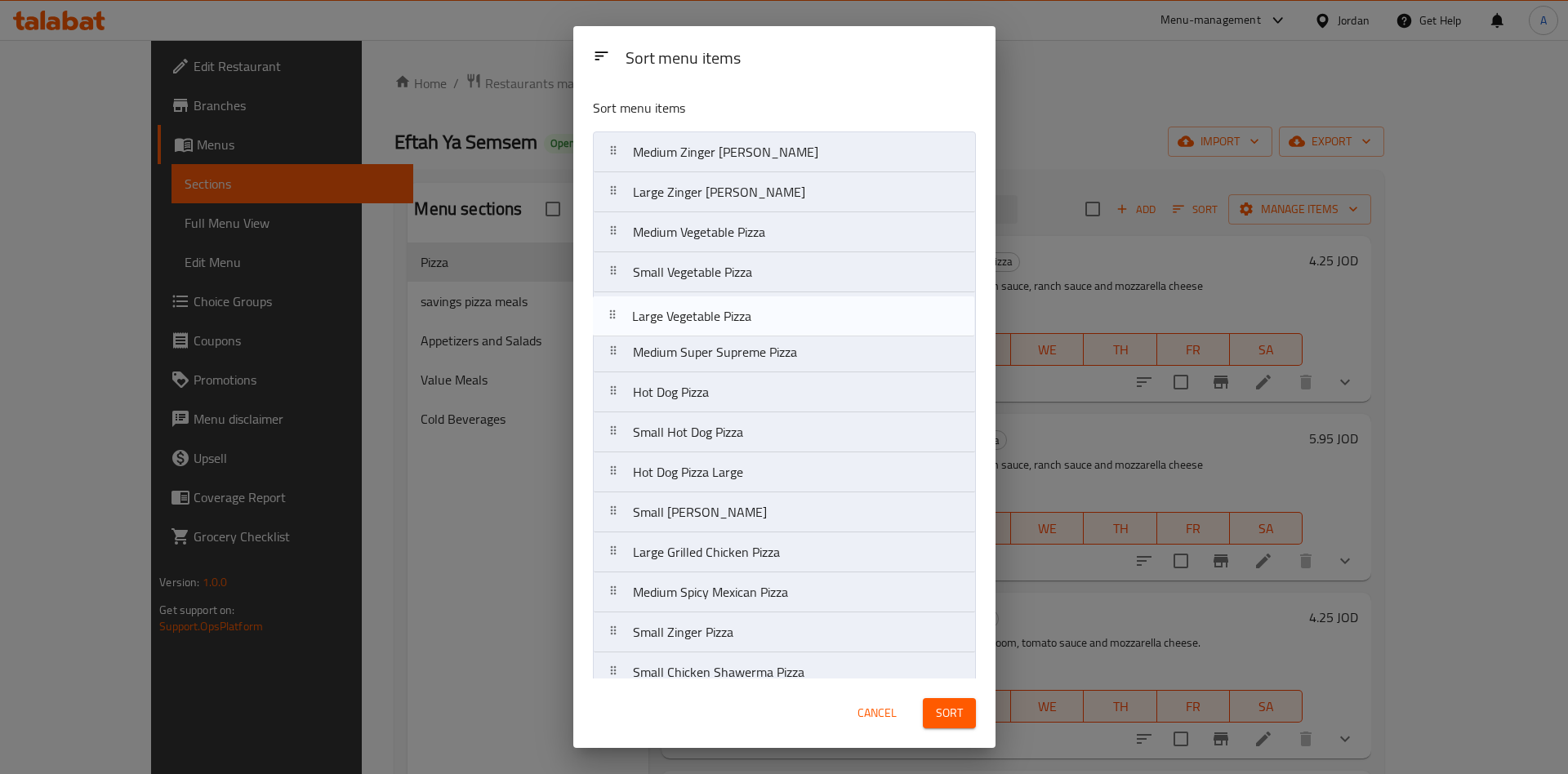
drag, startPoint x: 608, startPoint y: 260, endPoint x: 608, endPoint y: 324, distance: 64.0
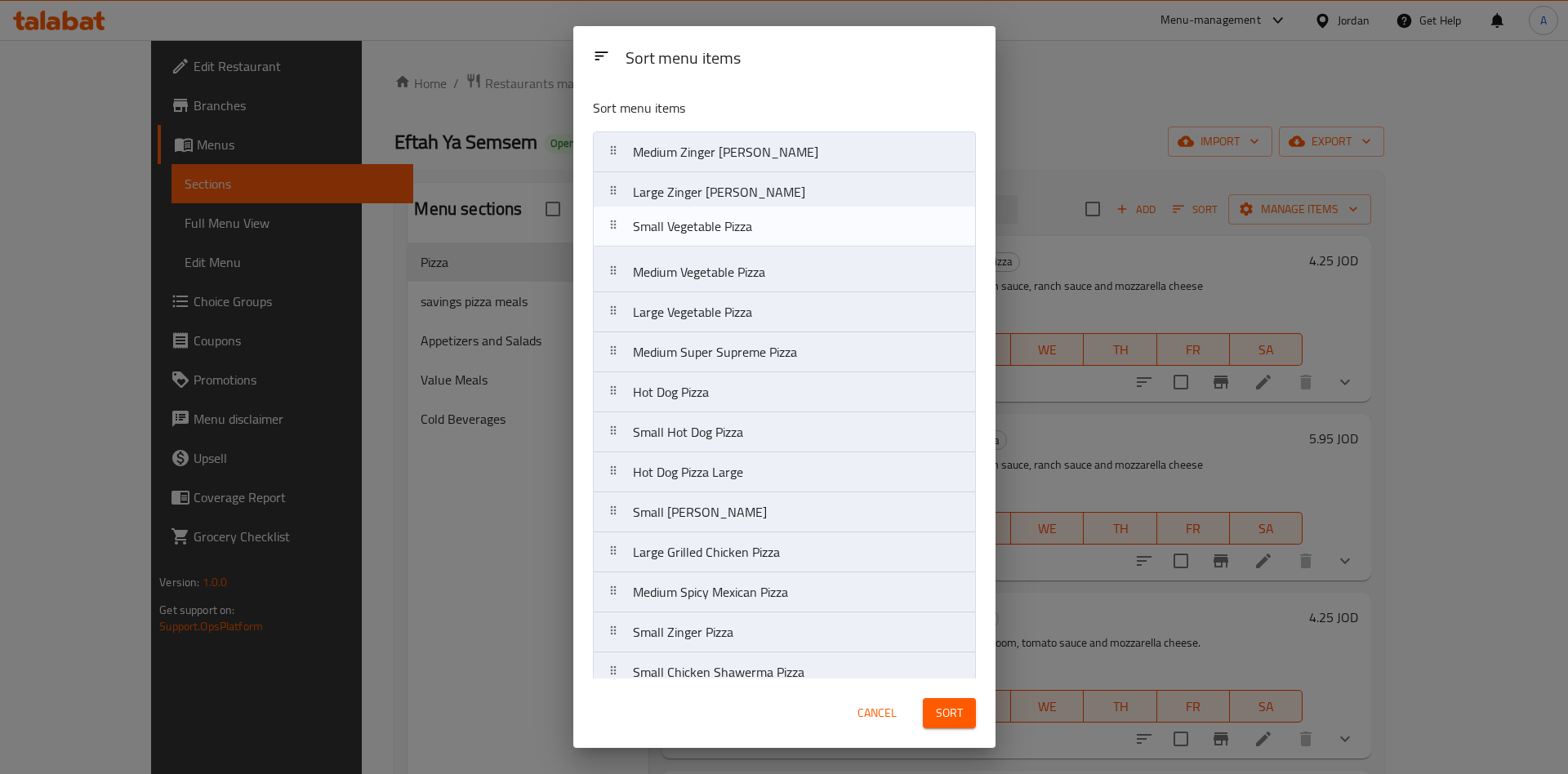
drag, startPoint x: 614, startPoint y: 243, endPoint x: 617, endPoint y: 228, distance: 15.3
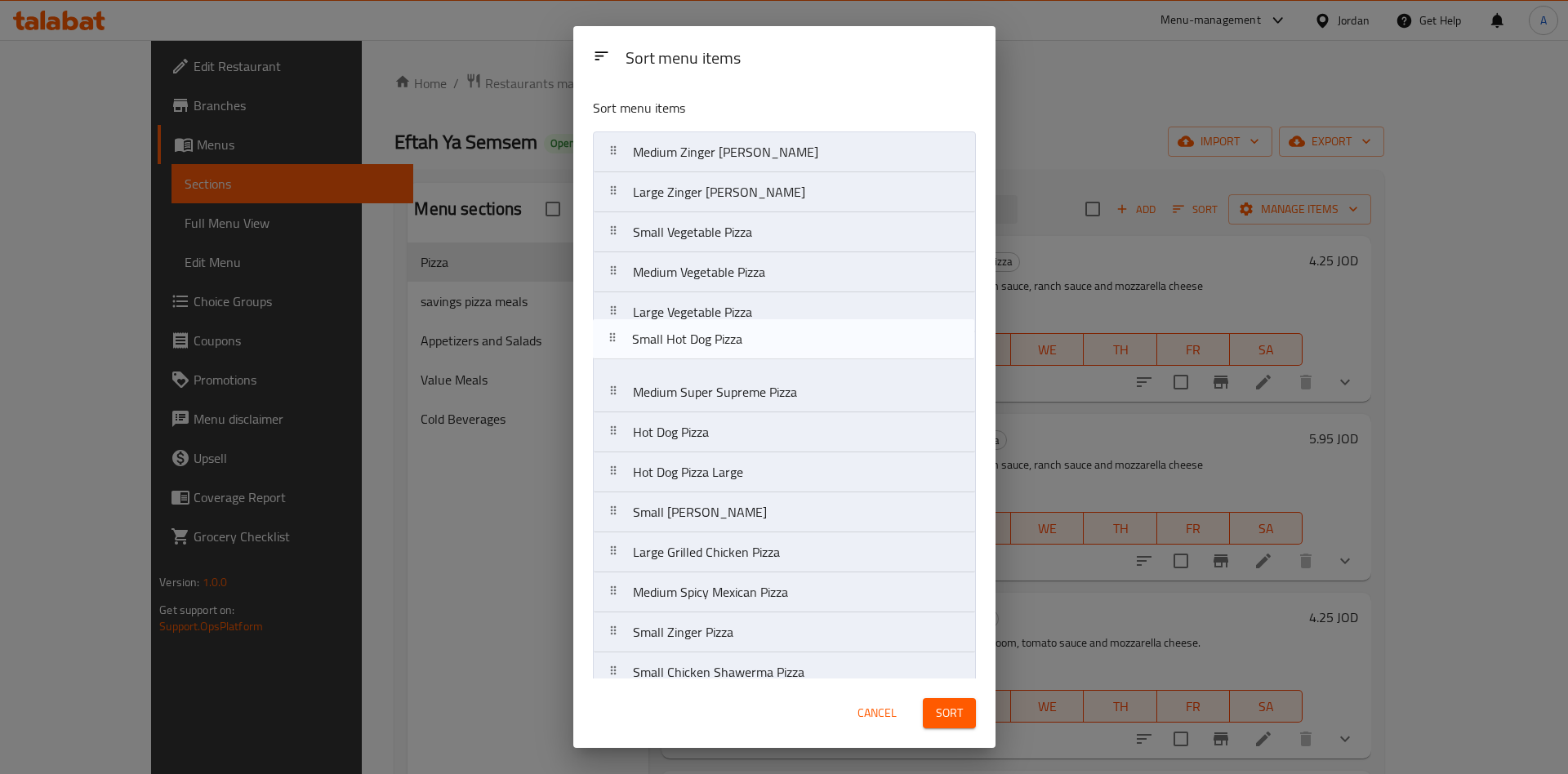
drag, startPoint x: 613, startPoint y: 433, endPoint x: 612, endPoint y: 333, distance: 100.0
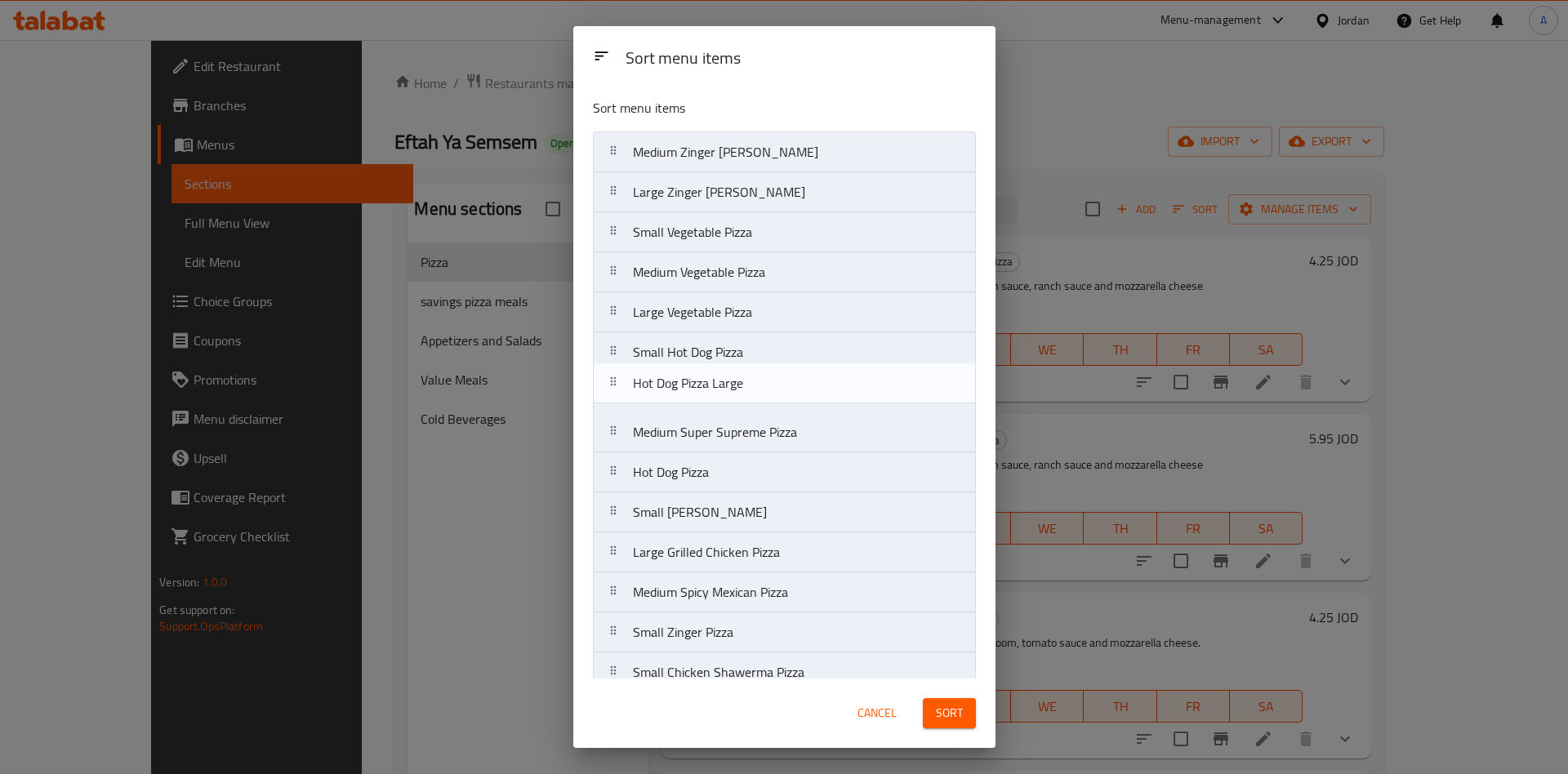
drag, startPoint x: 611, startPoint y: 475, endPoint x: 612, endPoint y: 381, distance: 94.0
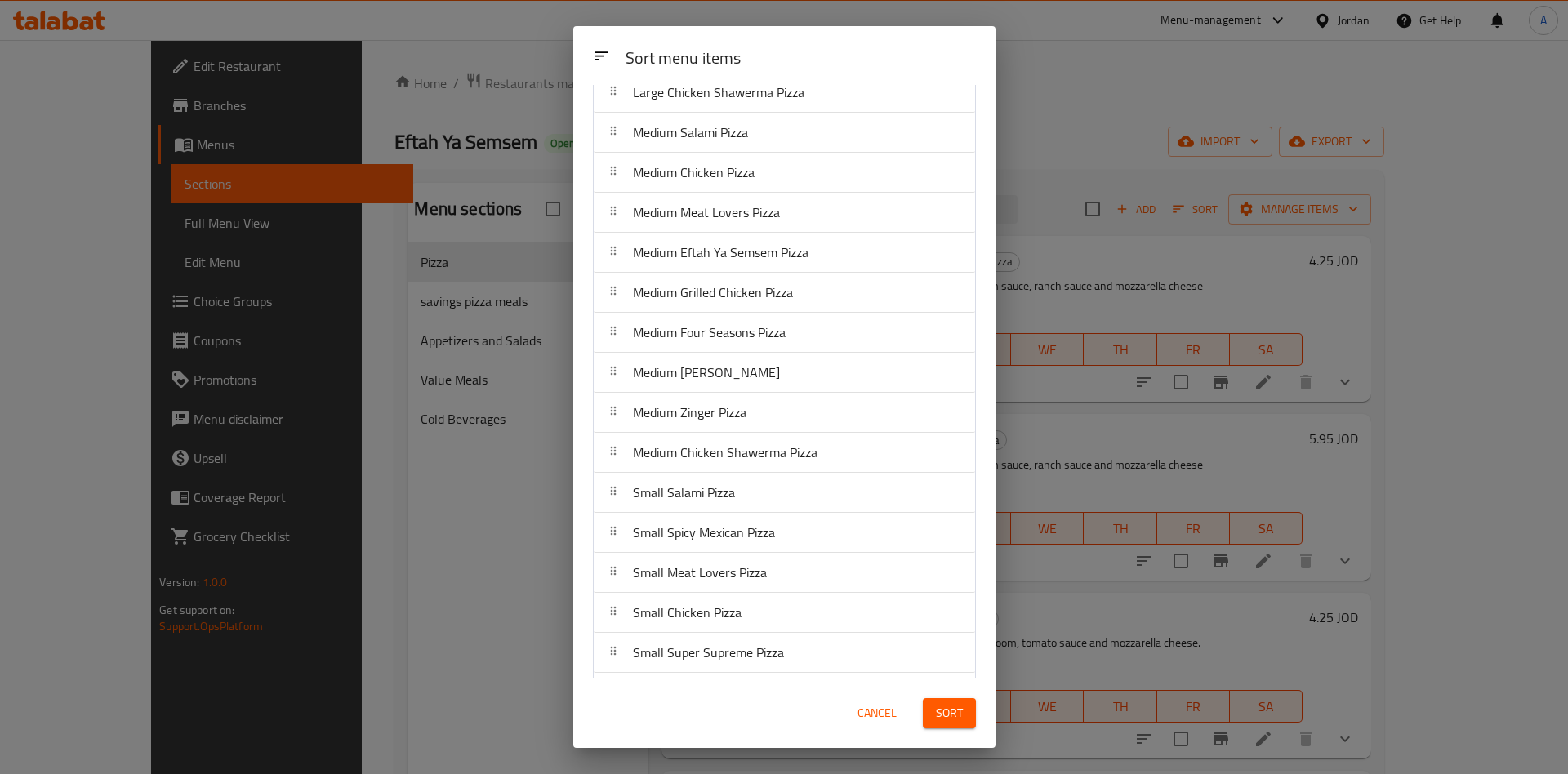
scroll to position [1018, 0]
click at [961, 718] on span "Sort" at bounding box center [948, 713] width 27 height 20
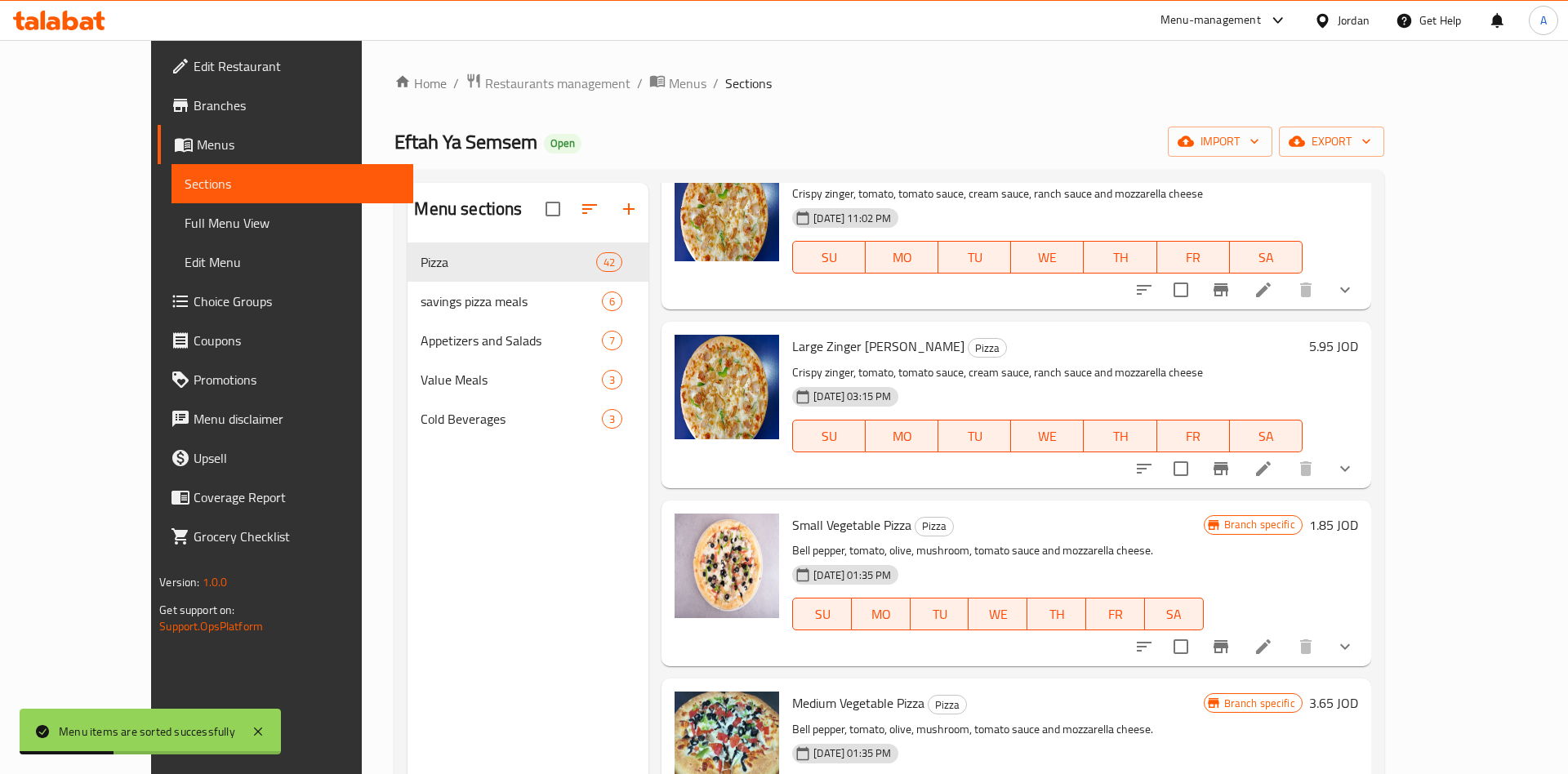
scroll to position [128, 0]
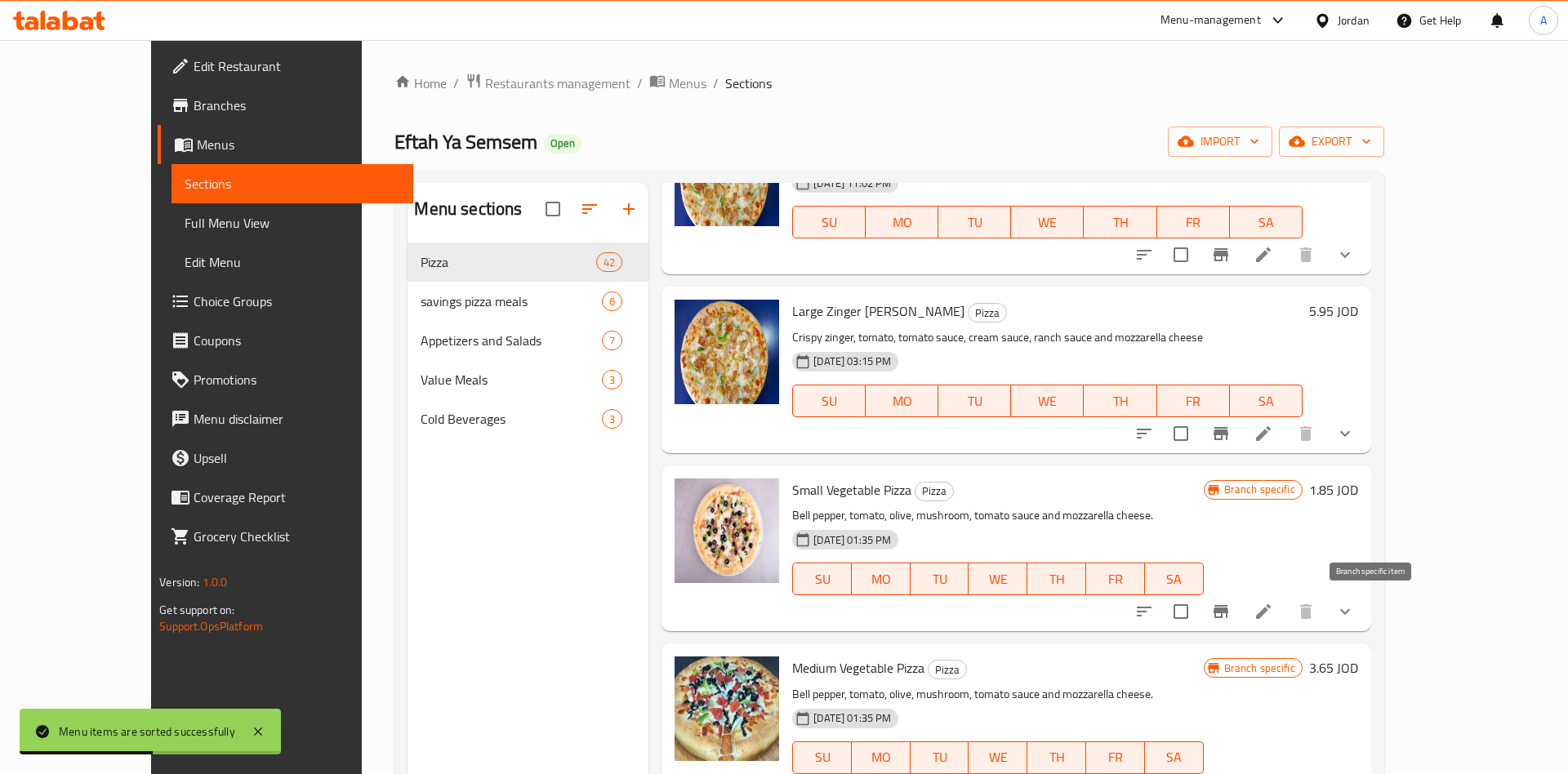
click at [1228, 613] on icon "Branch-specific-item" at bounding box center [1221, 611] width 15 height 13
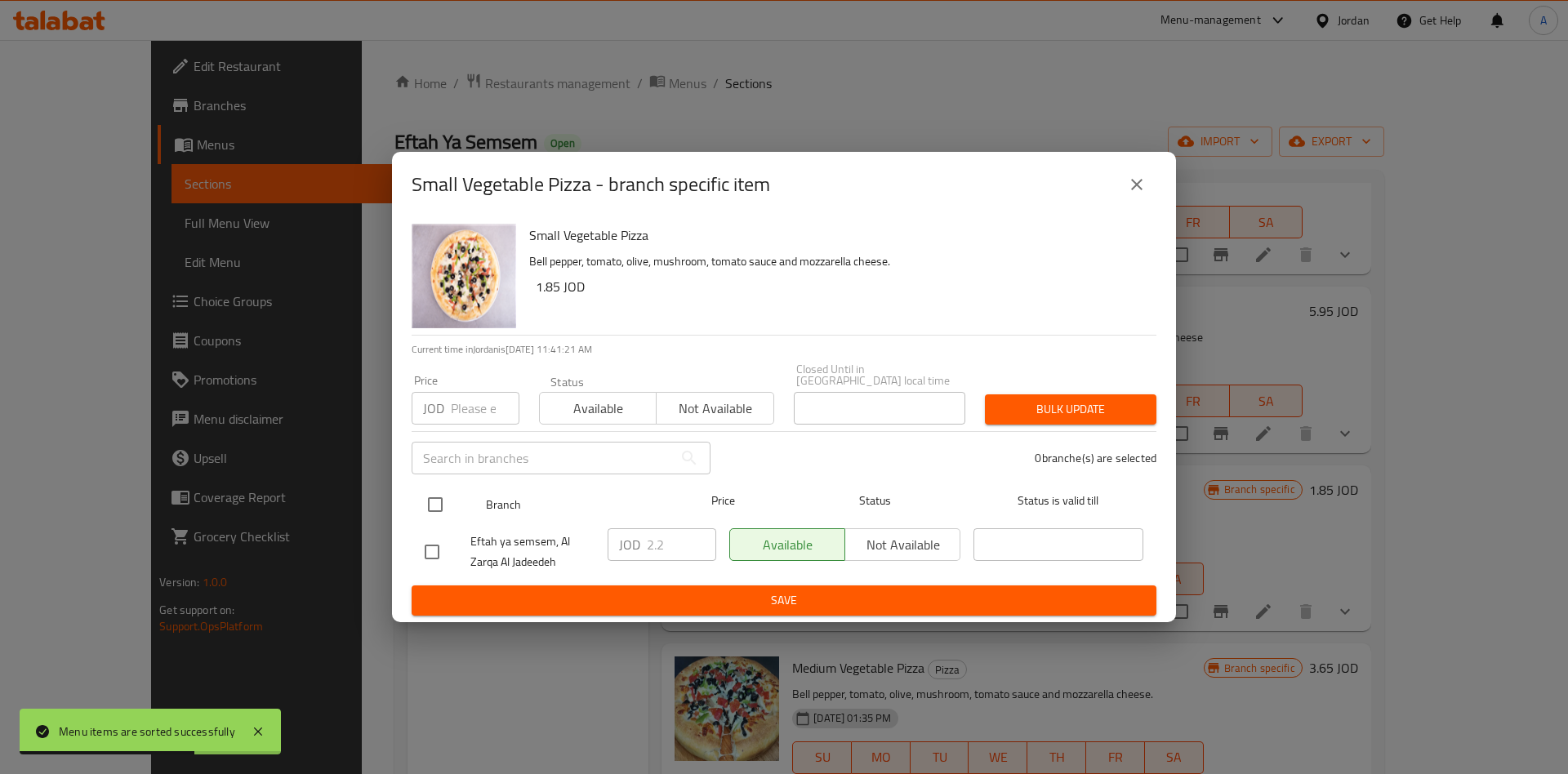
drag, startPoint x: 404, startPoint y: 482, endPoint x: 447, endPoint y: 496, distance: 45.2
click at [418, 488] on div "Small Vegetable Pizza Bell pepper, tomato, olive, mushroom, tomato sauce and mo…" at bounding box center [784, 419] width 784 height 405
click at [448, 499] on input "checkbox" at bounding box center [434, 504] width 34 height 34
checkbox input "true"
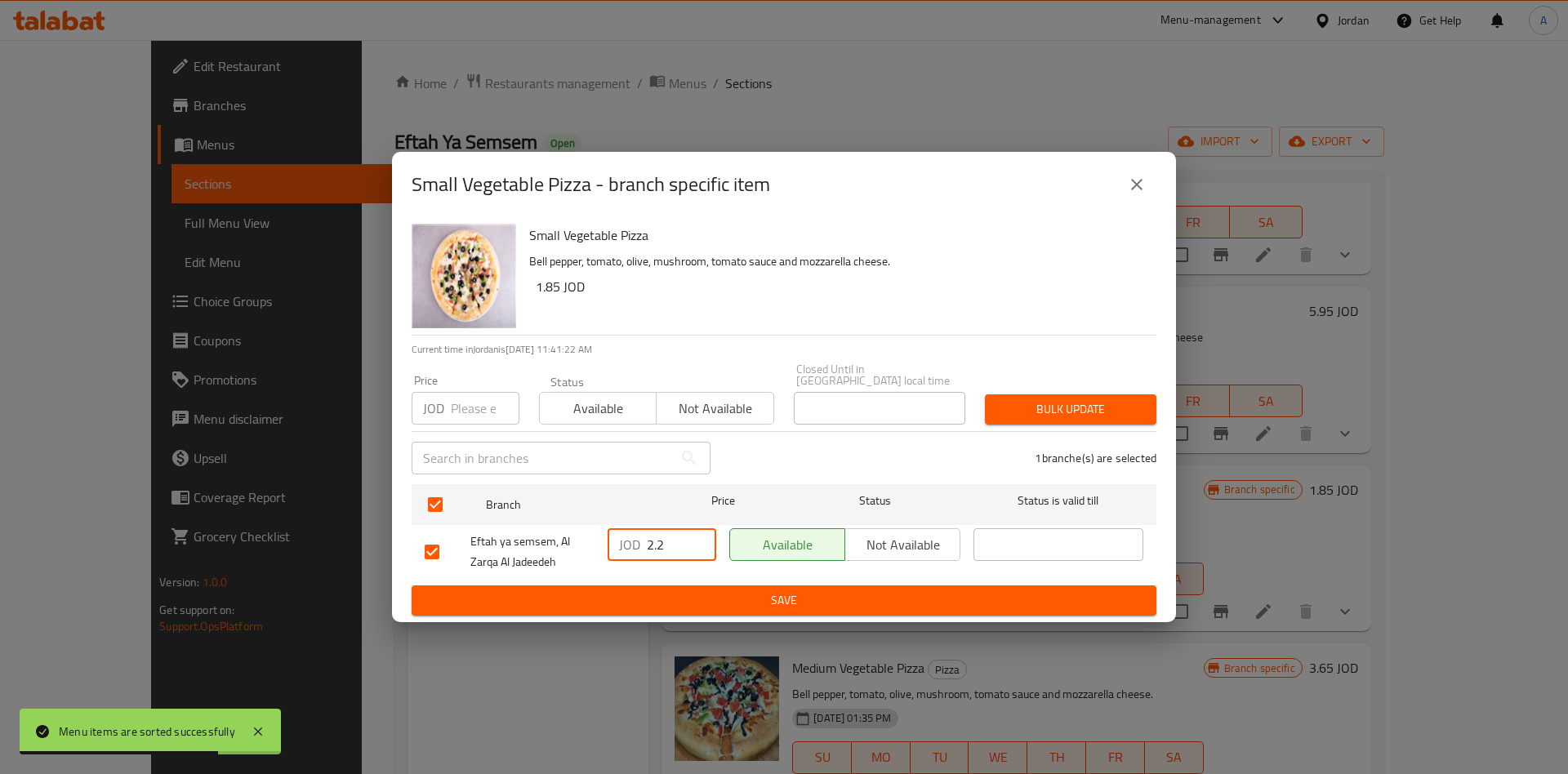
drag, startPoint x: 675, startPoint y: 538, endPoint x: 527, endPoint y: 546, distance: 148.2
click at [646, 550] on input "2.2" at bounding box center [681, 543] width 69 height 32
click at [744, 594] on span "Save" at bounding box center [784, 601] width 719 height 20
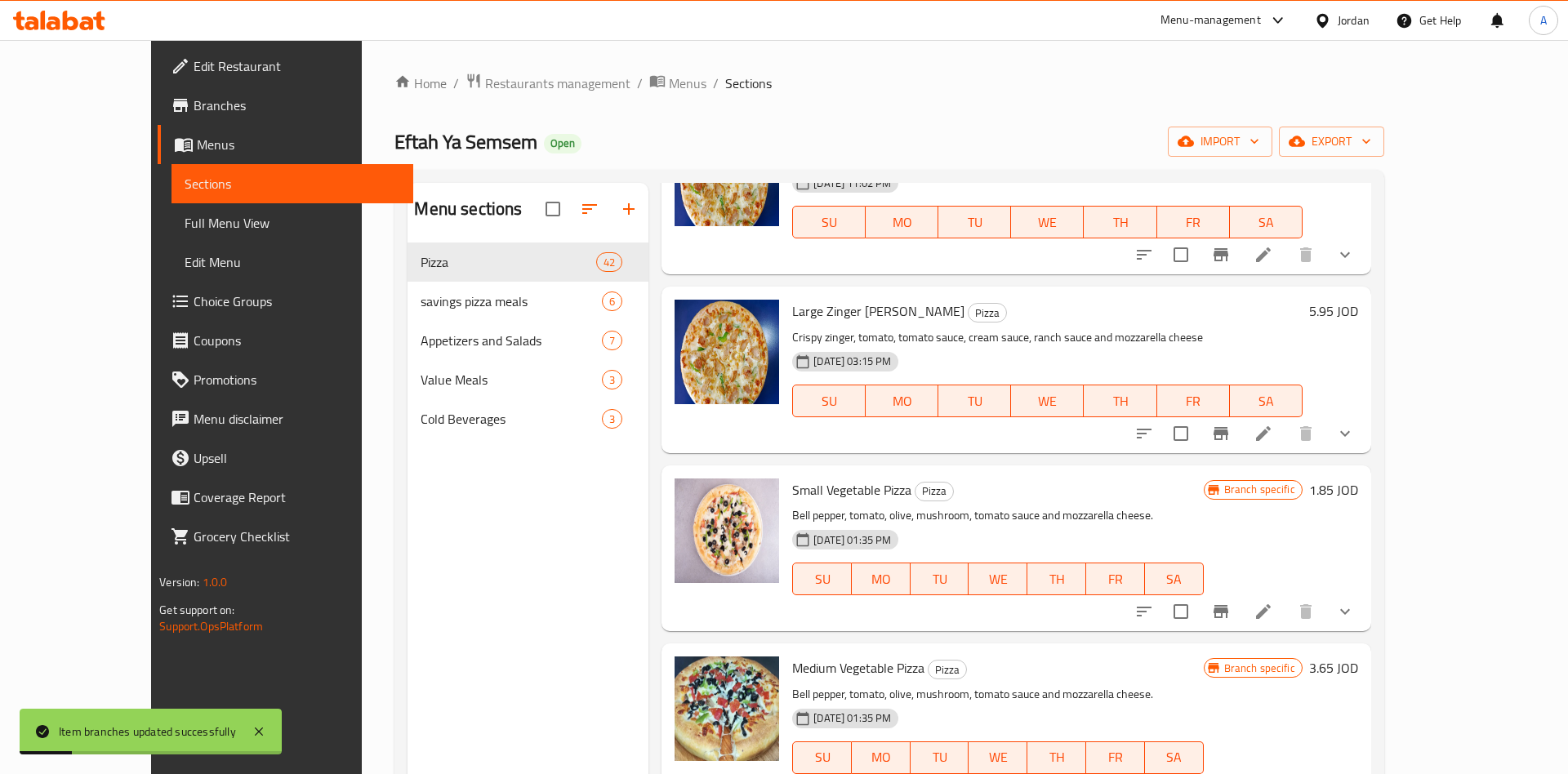
click at [1358, 481] on h6 "1.85 JOD" at bounding box center [1333, 490] width 49 height 23
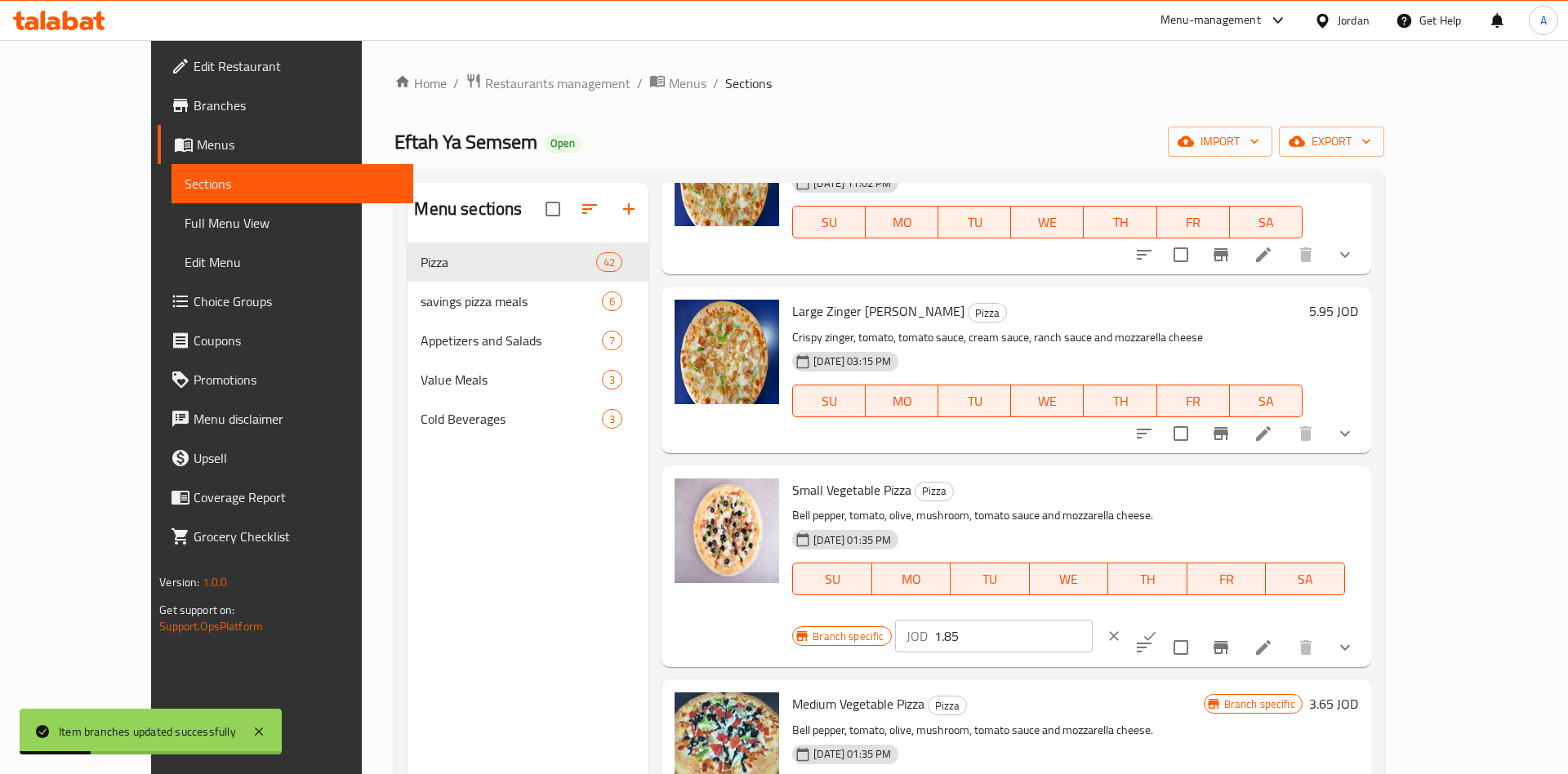
click at [1093, 619] on input "1.85" at bounding box center [1013, 635] width 158 height 32
type input "2.25"
click at [1158, 628] on icon "ok" at bounding box center [1150, 636] width 17 height 17
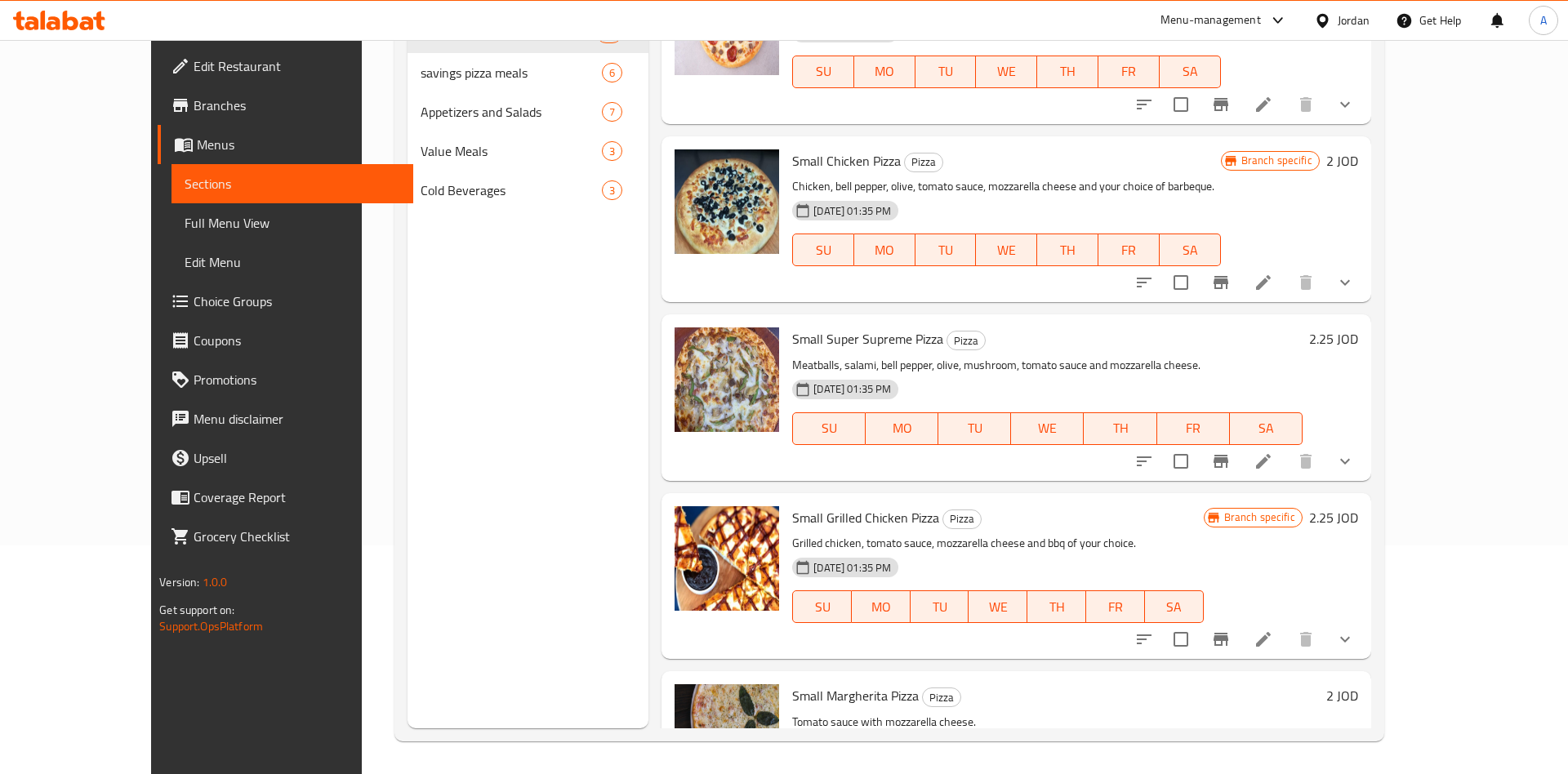
scroll to position [6417, 0]
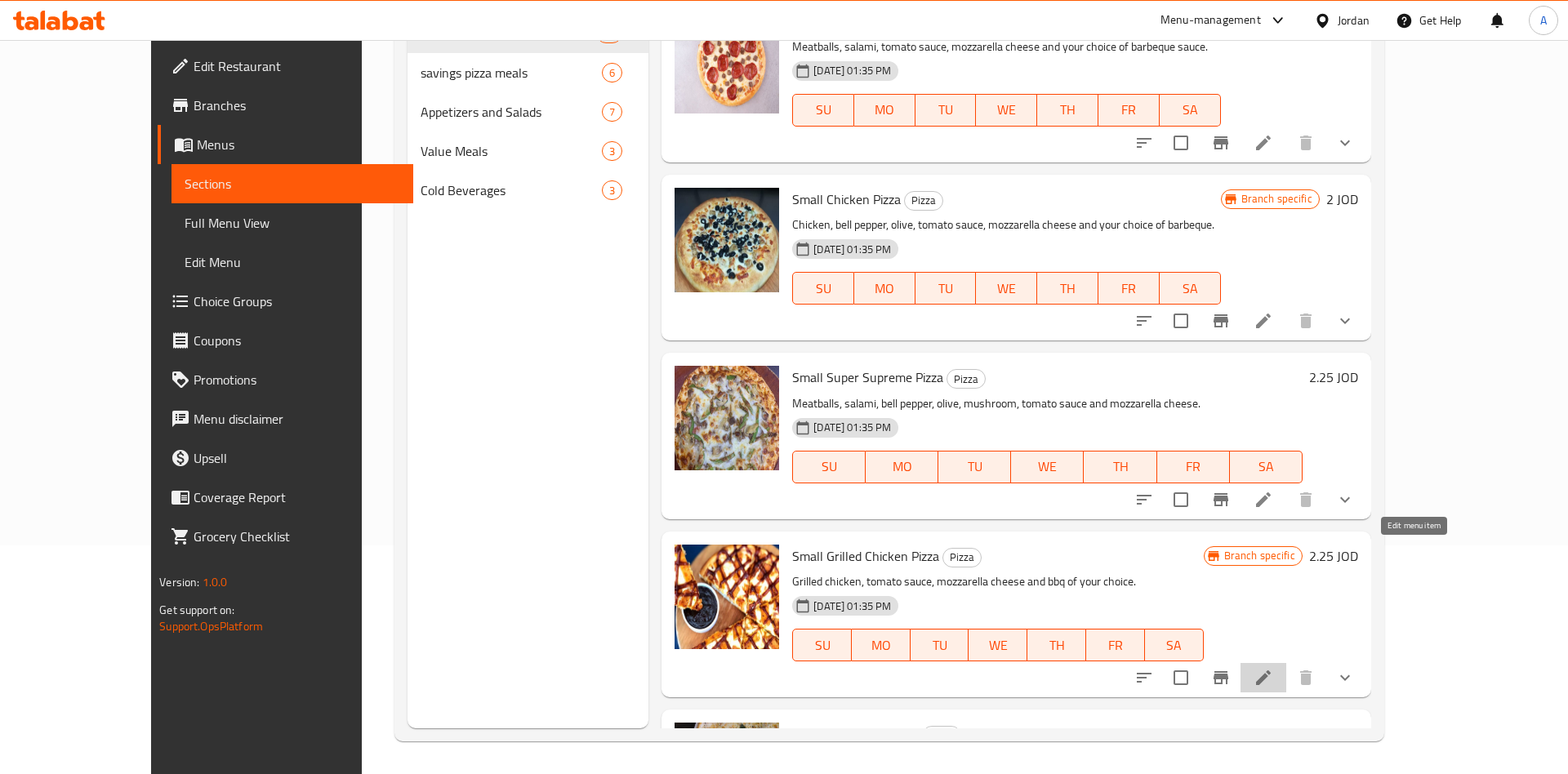
click at [1271, 670] on icon at bounding box center [1263, 678] width 15 height 15
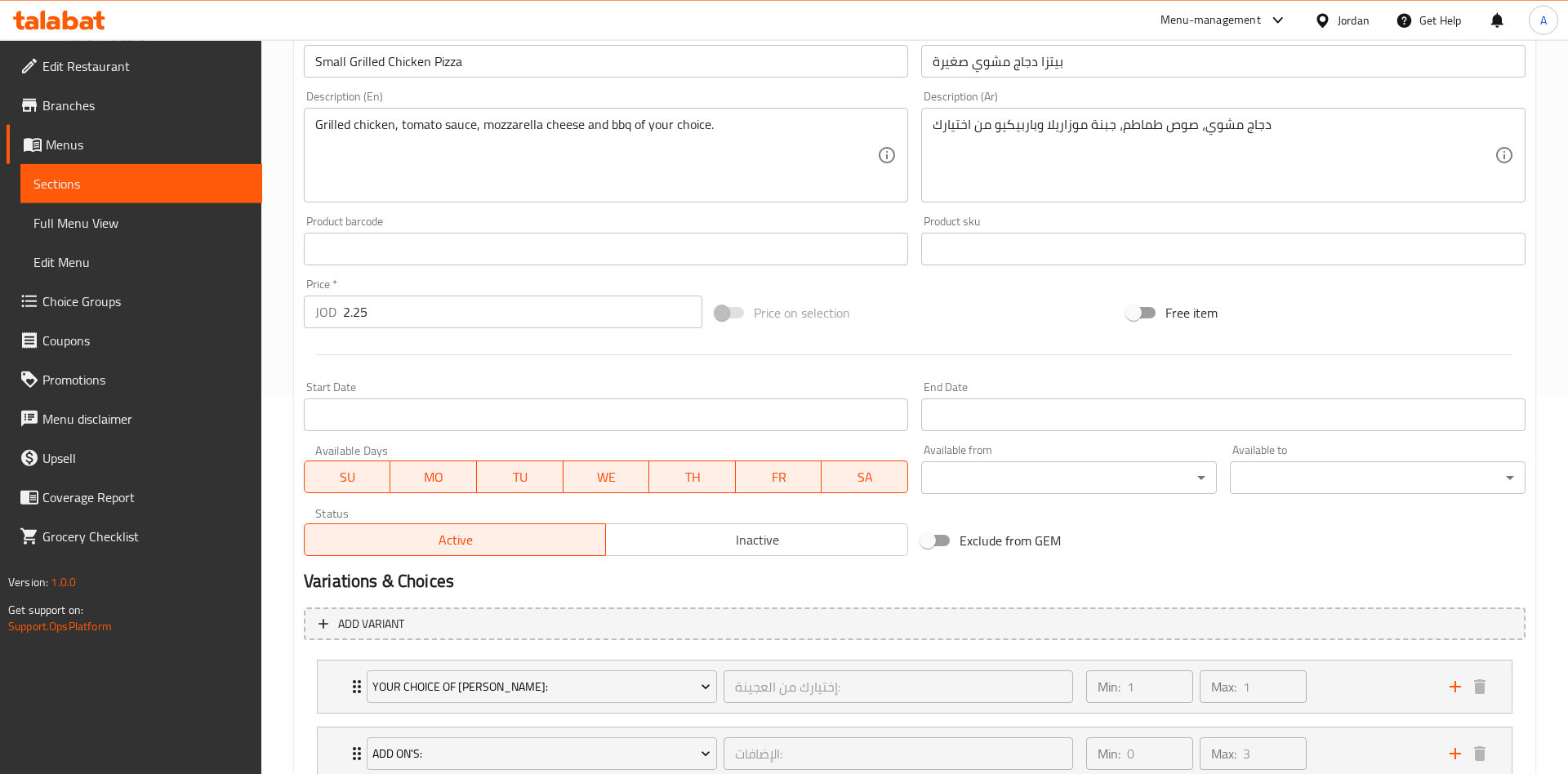
scroll to position [417, 0]
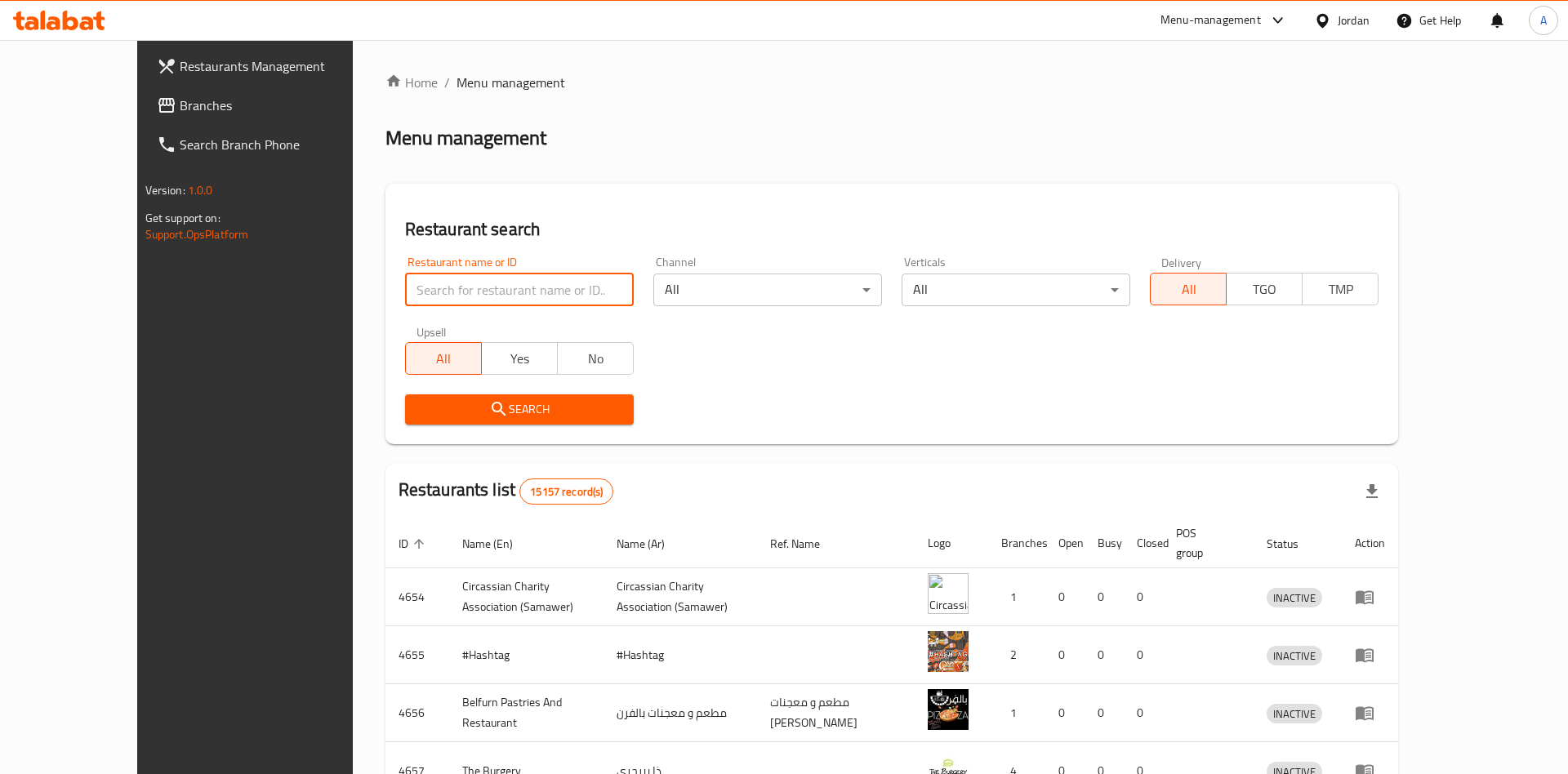
click at [405, 285] on input "search" at bounding box center [519, 289] width 229 height 32
paste input "Super Supreme"
drag, startPoint x: 442, startPoint y: 280, endPoint x: 438, endPoint y: 293, distance: 13.6
click at [440, 285] on input "Super Supreme" at bounding box center [519, 289] width 229 height 32
click at [438, 293] on input "Super Supreme" at bounding box center [519, 289] width 229 height 32
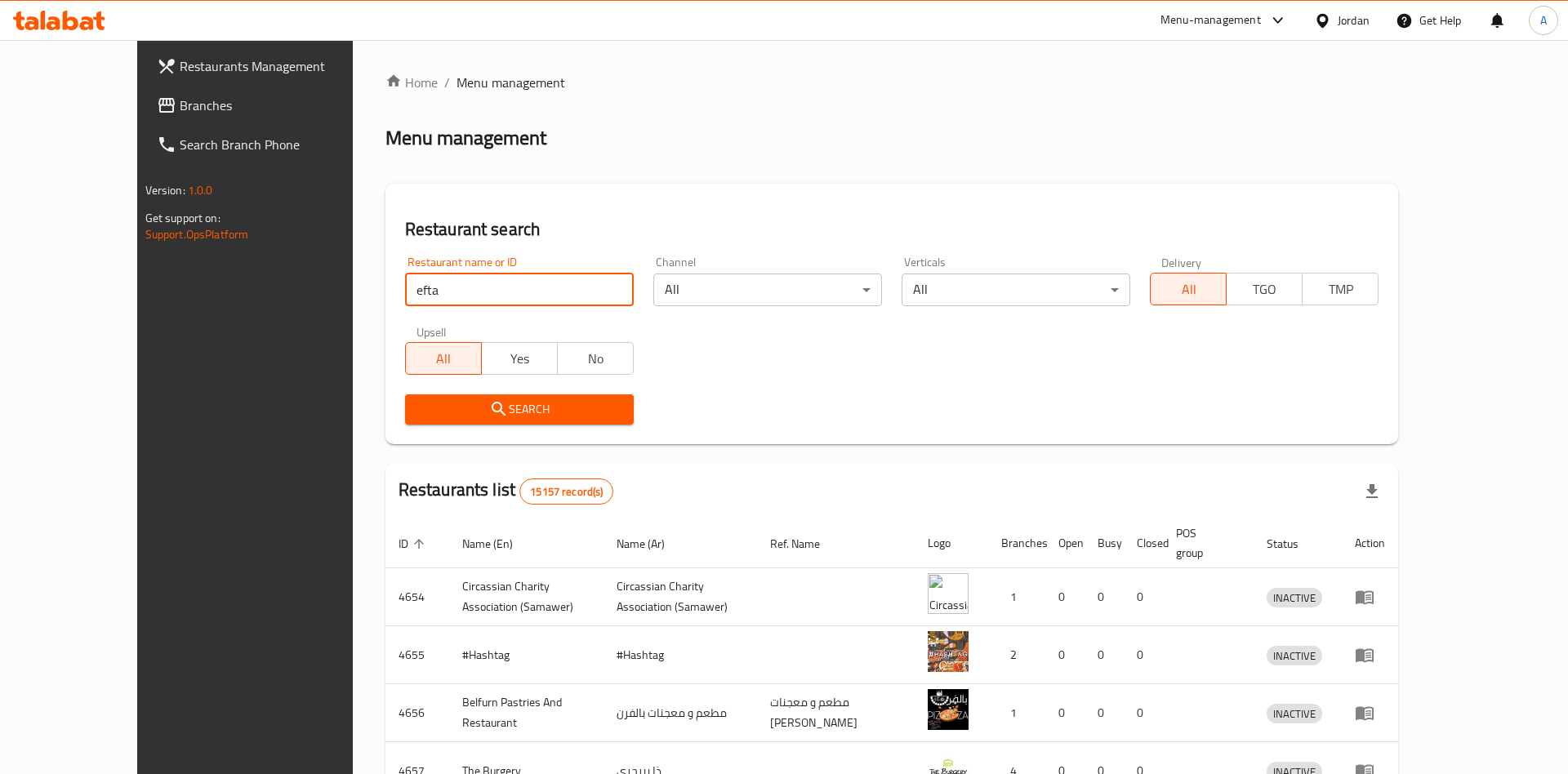
type input "efta"
click button "Search" at bounding box center [519, 409] width 229 height 31
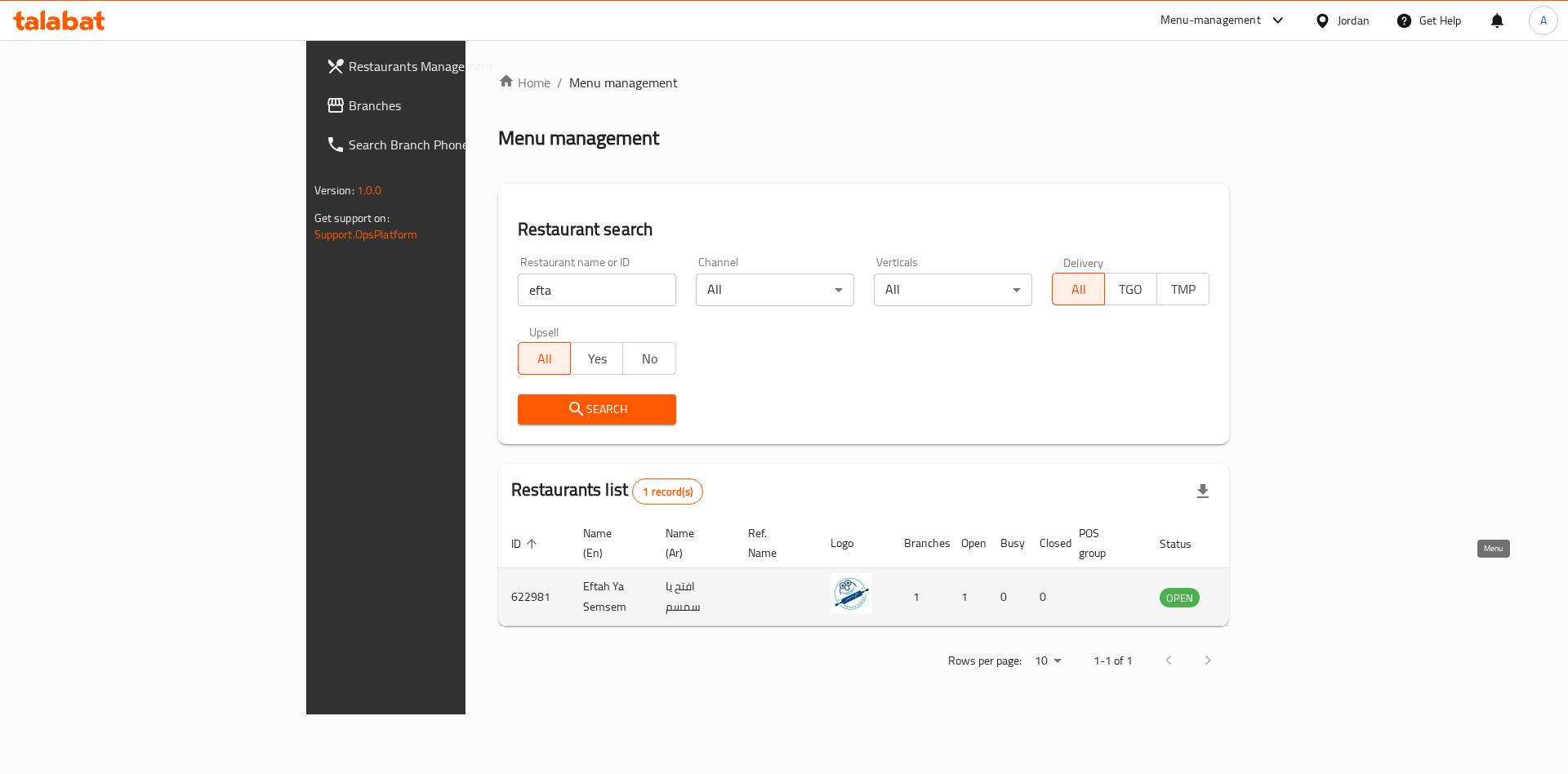
click at [1264, 591] on icon "enhanced table" at bounding box center [1255, 597] width 18 height 14
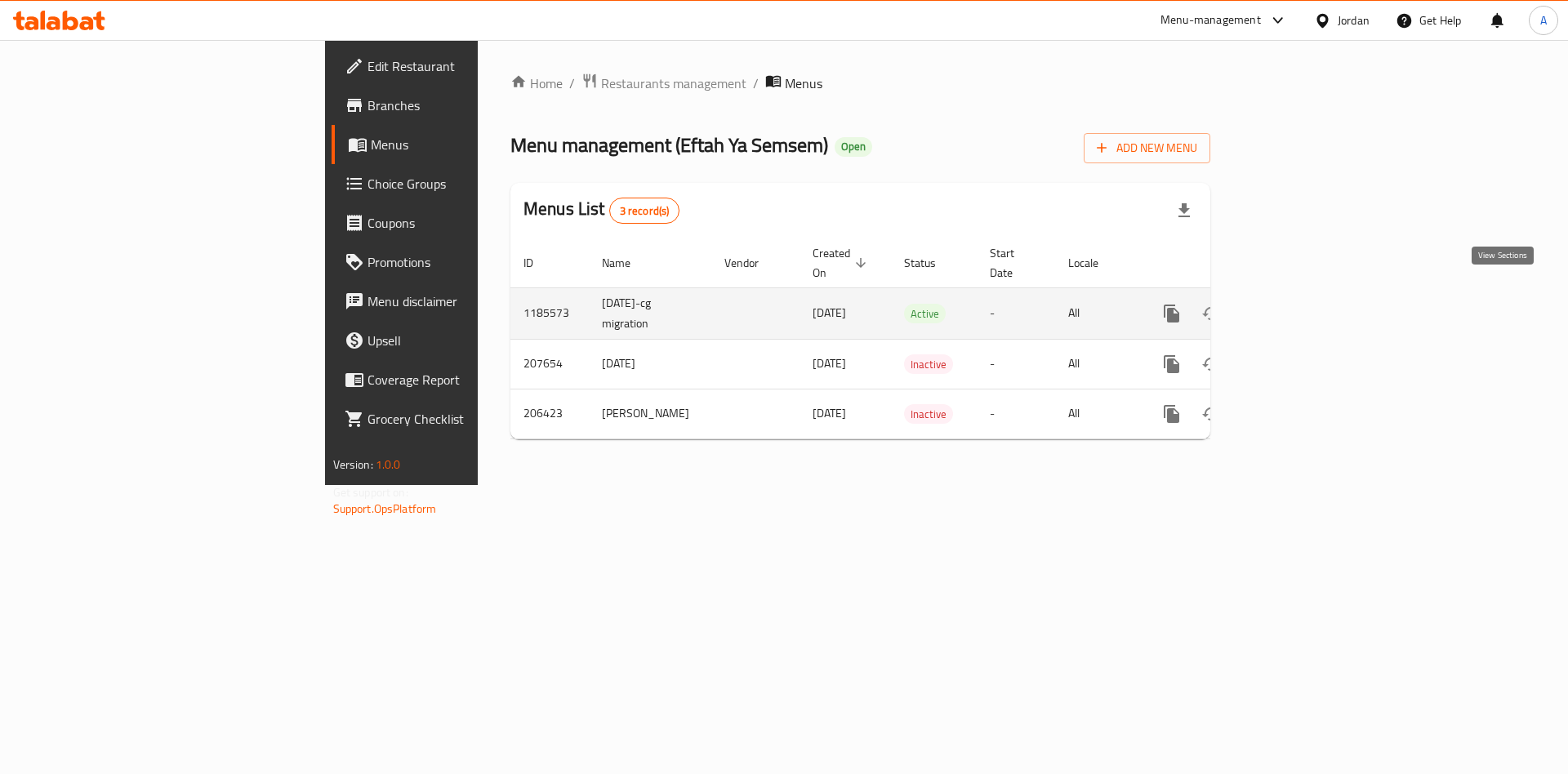
click at [1299, 304] on icon "enhanced table" at bounding box center [1289, 313] width 19 height 19
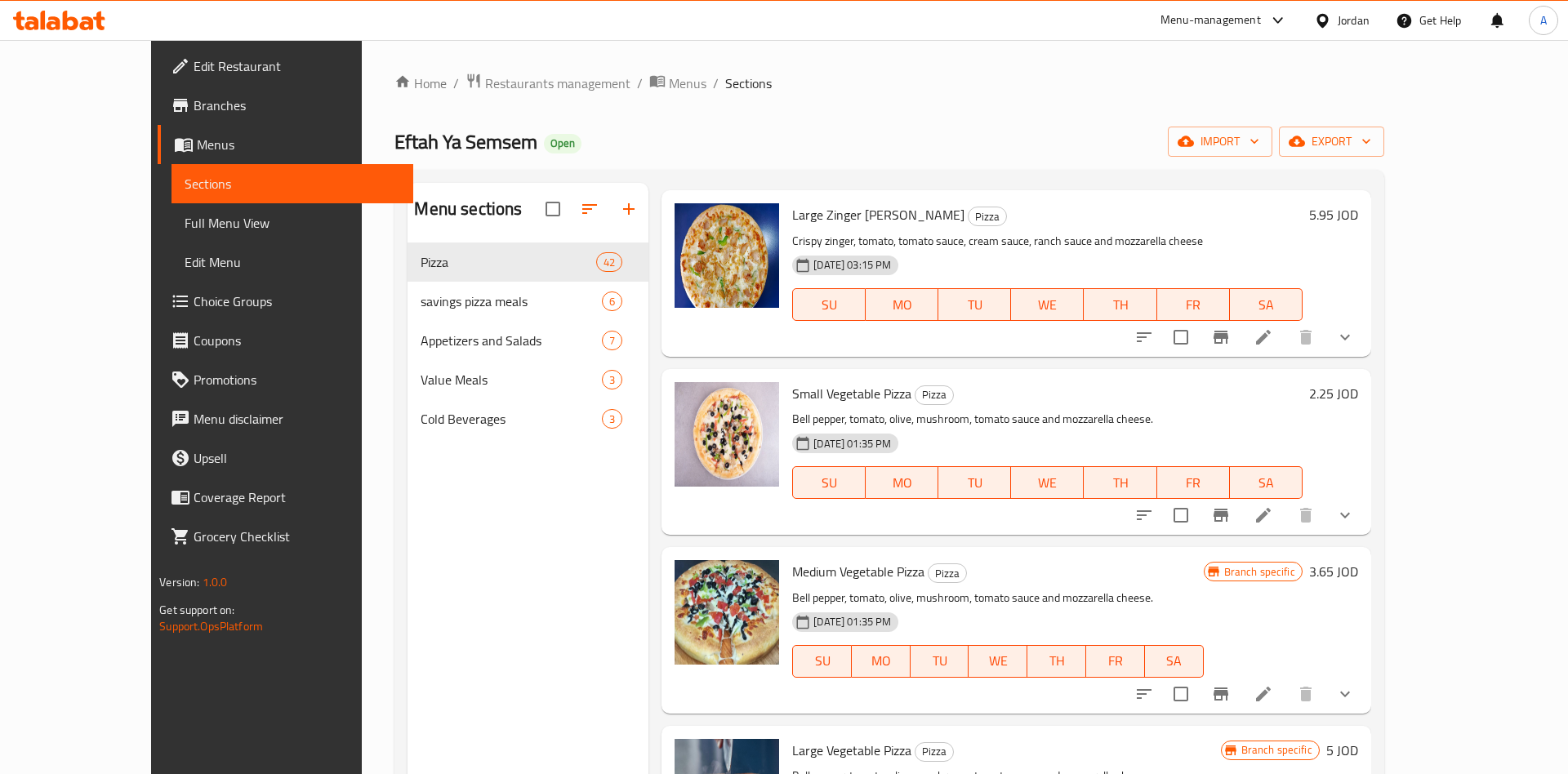
scroll to position [255, 0]
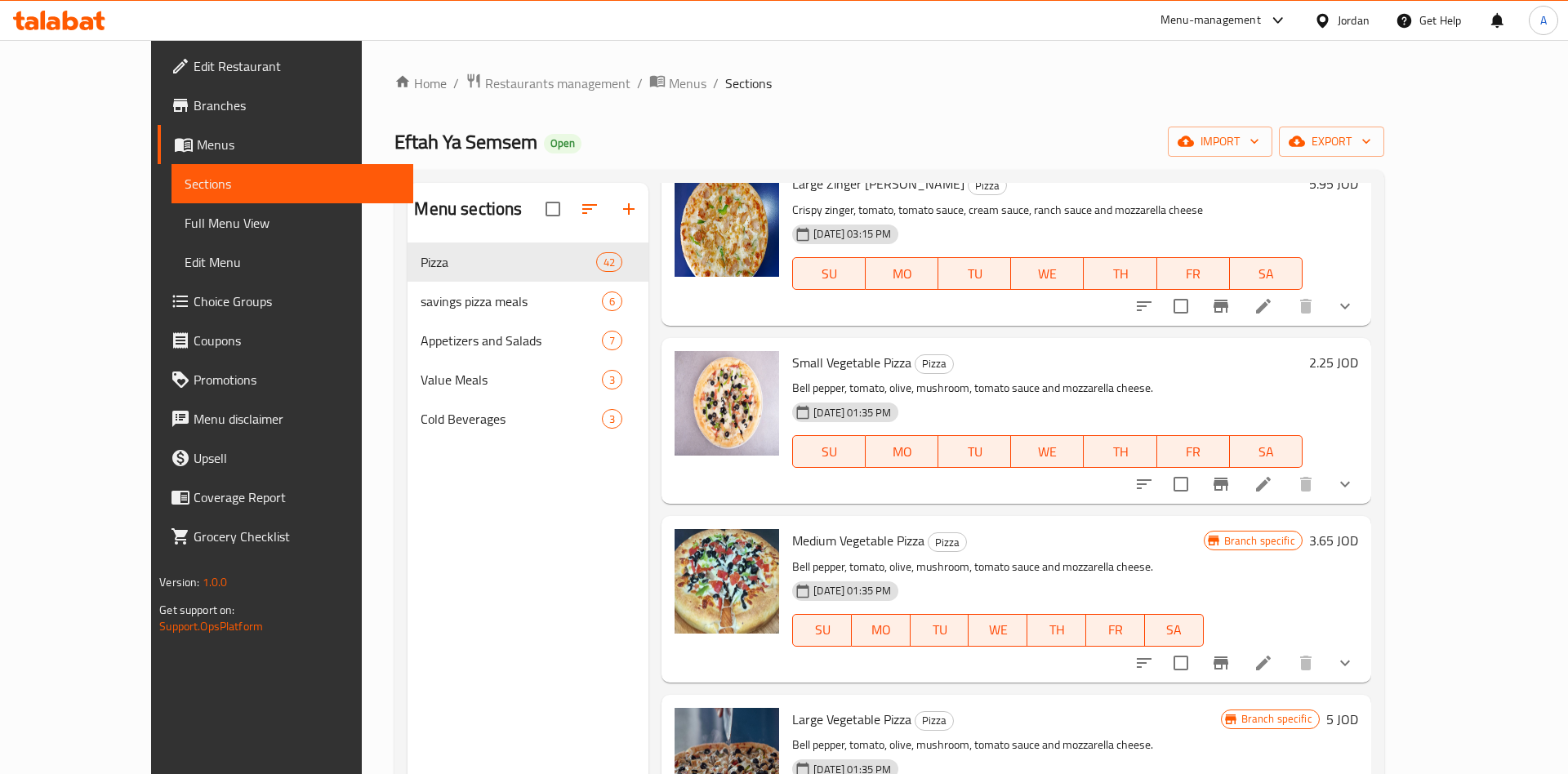
click at [1273, 658] on icon at bounding box center [1262, 662] width 19 height 19
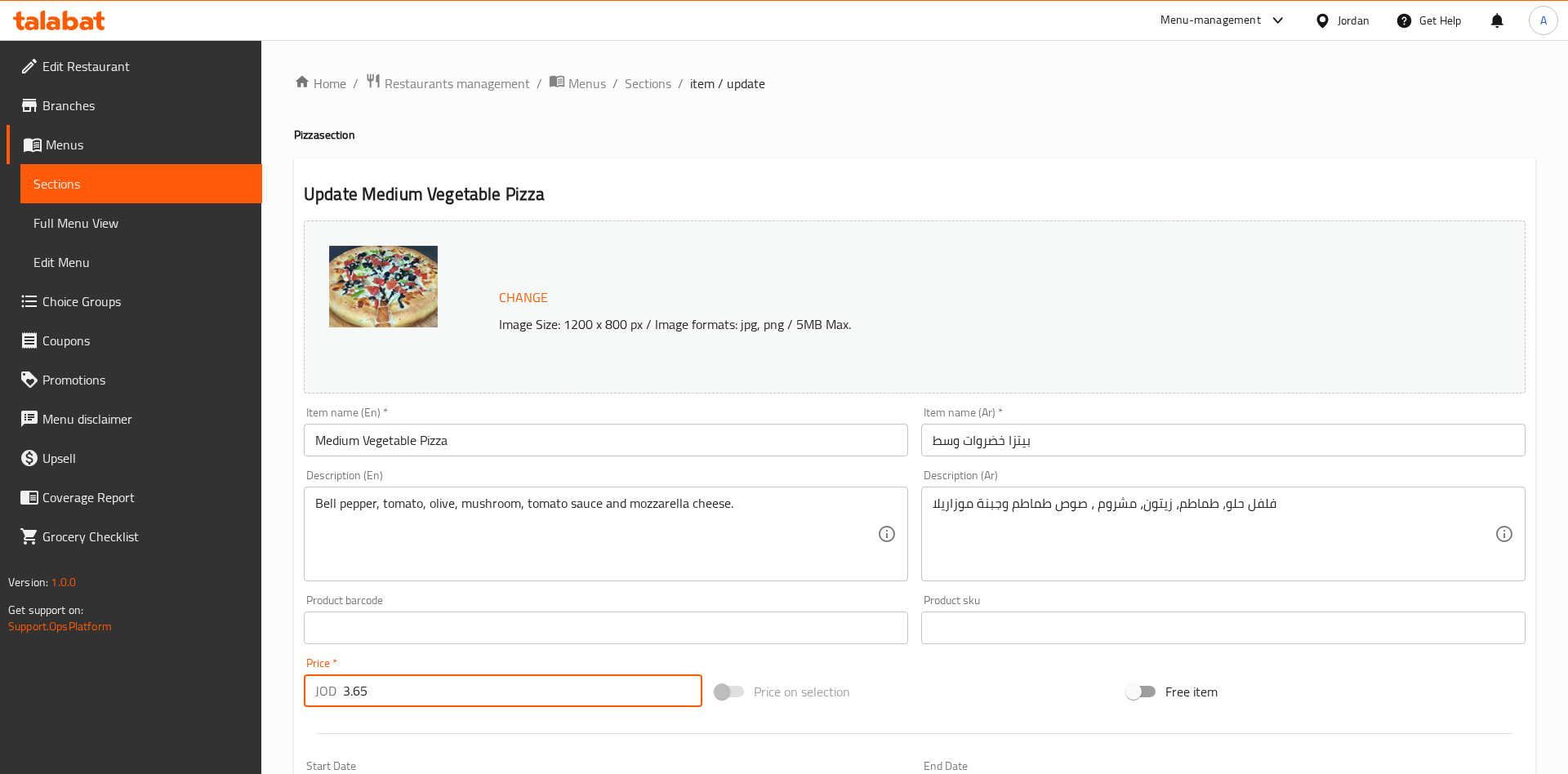
drag, startPoint x: 324, startPoint y: 694, endPoint x: 270, endPoint y: 696, distance: 54.0
click at [343, 696] on input "3.65" at bounding box center [522, 690] width 359 height 32
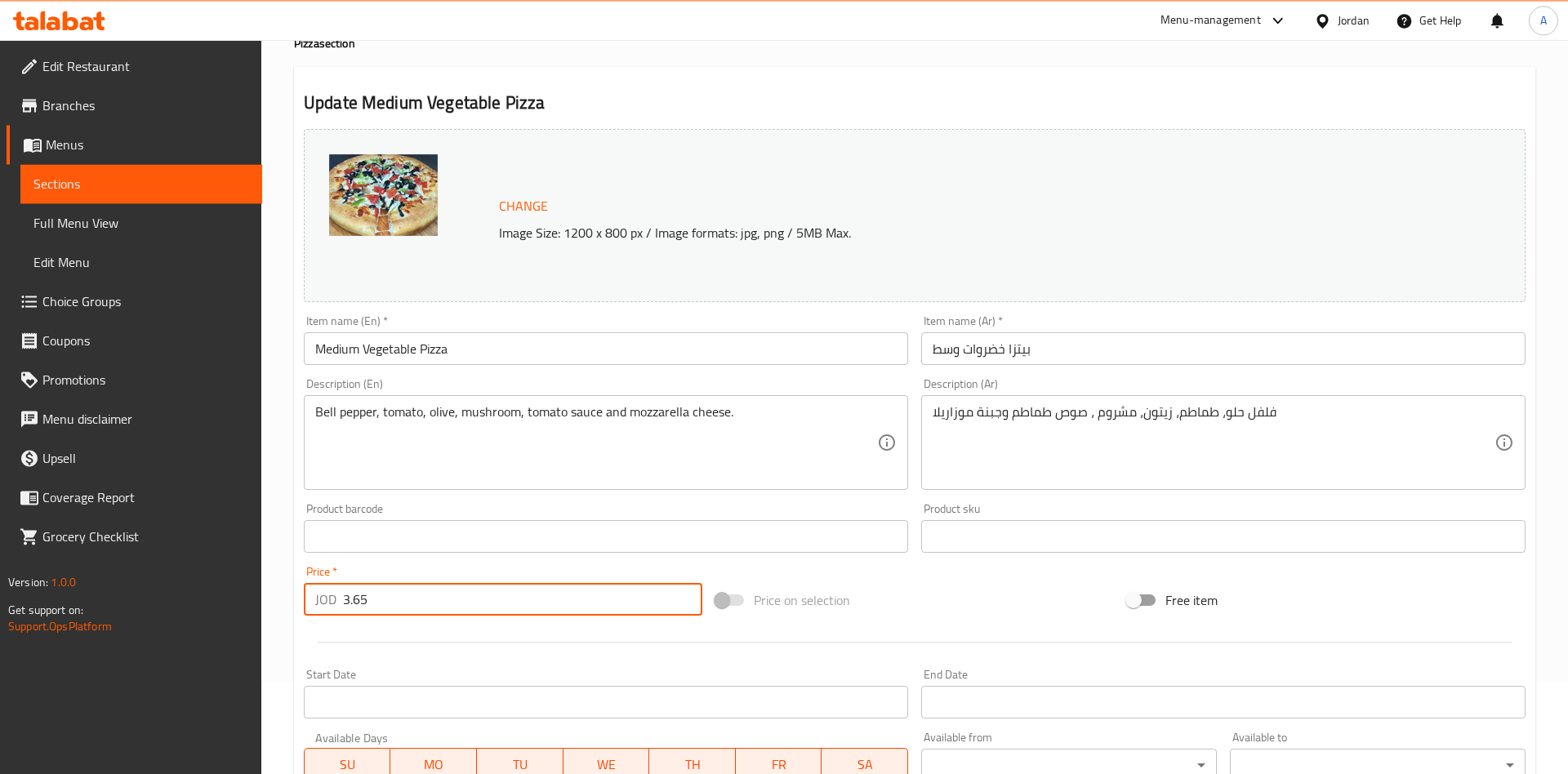
scroll to position [167, 0]
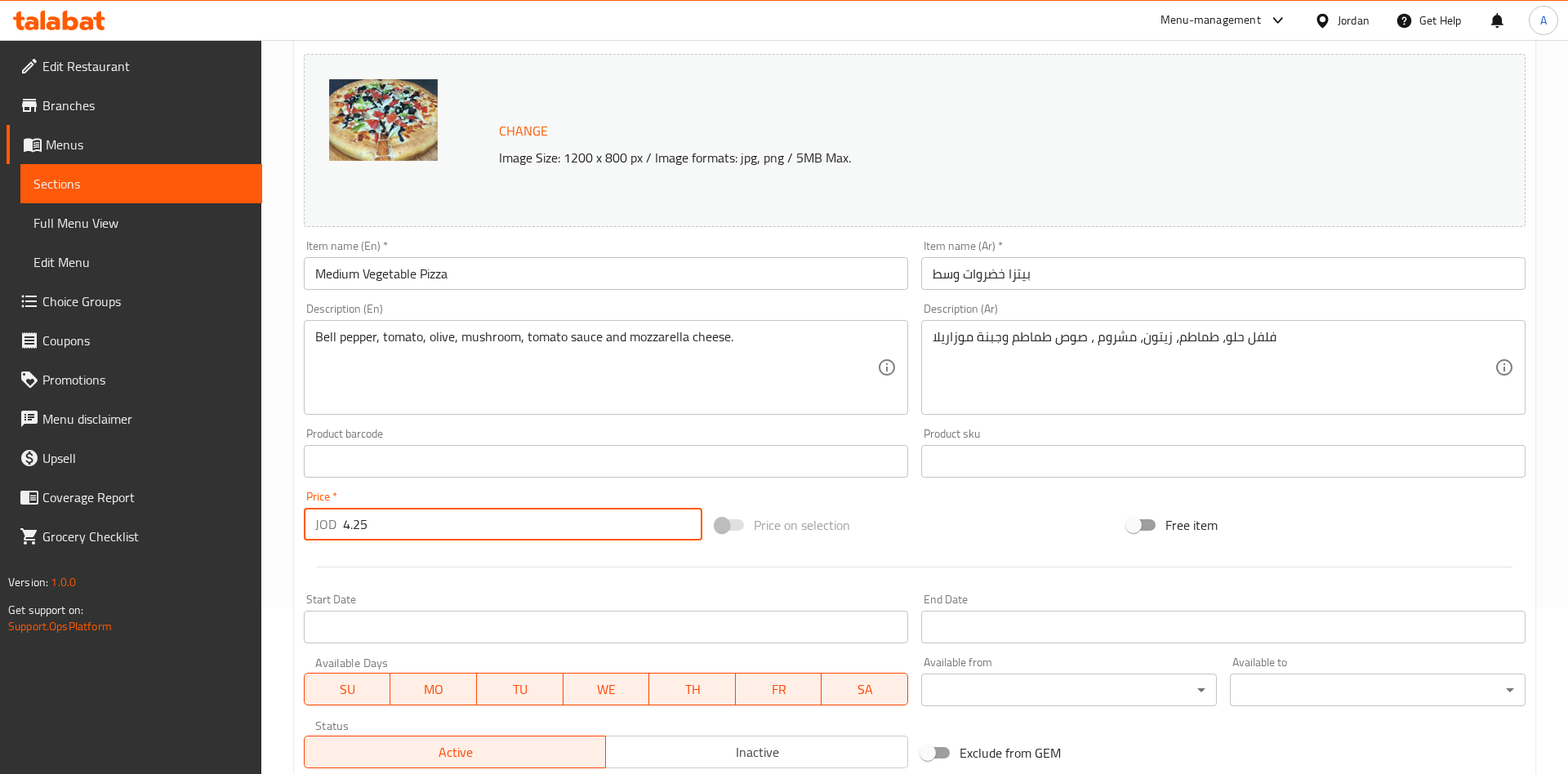
type input "4.25"
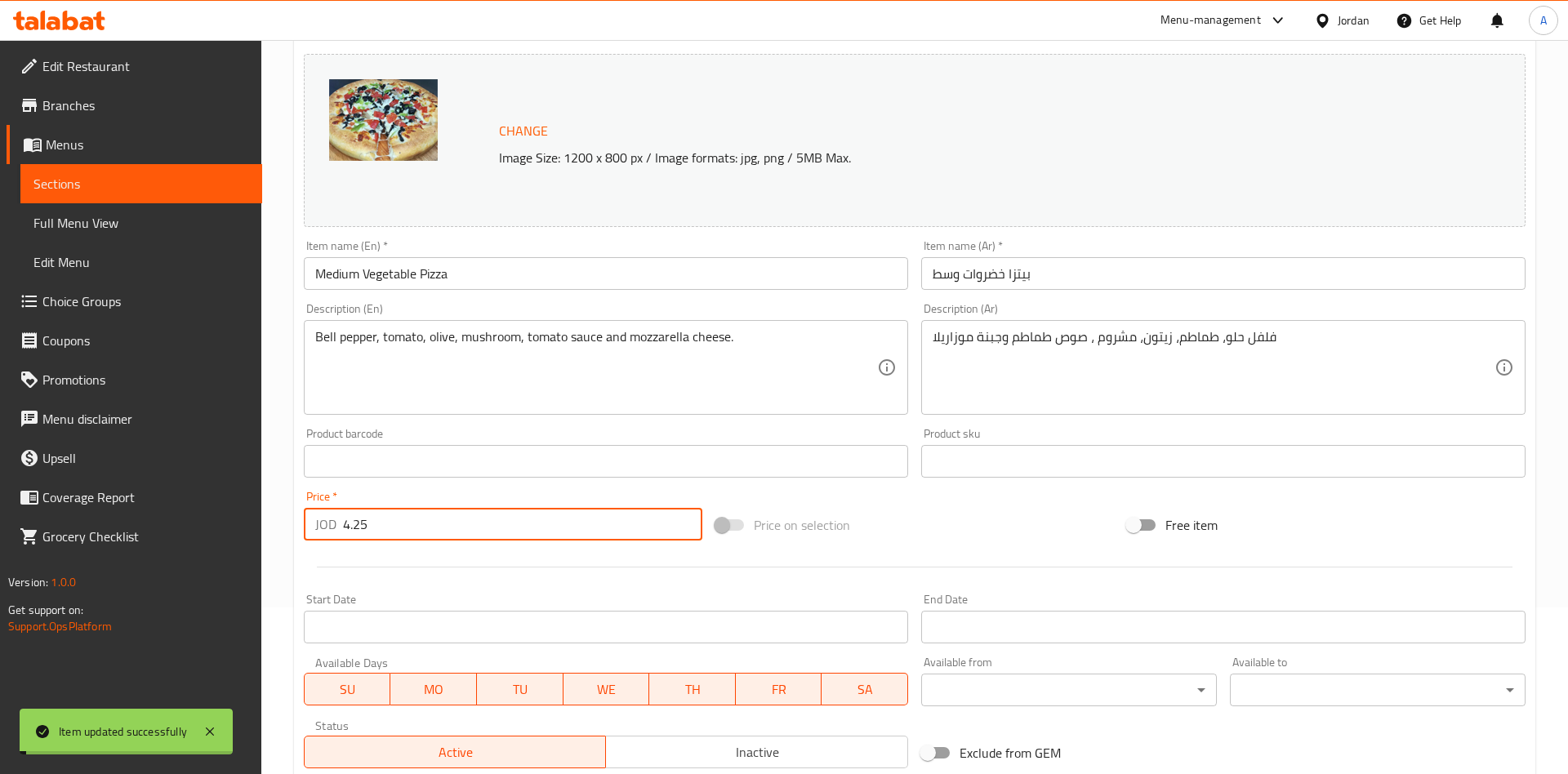
click at [5, 197] on div "Sections" at bounding box center [132, 183] width 260 height 39
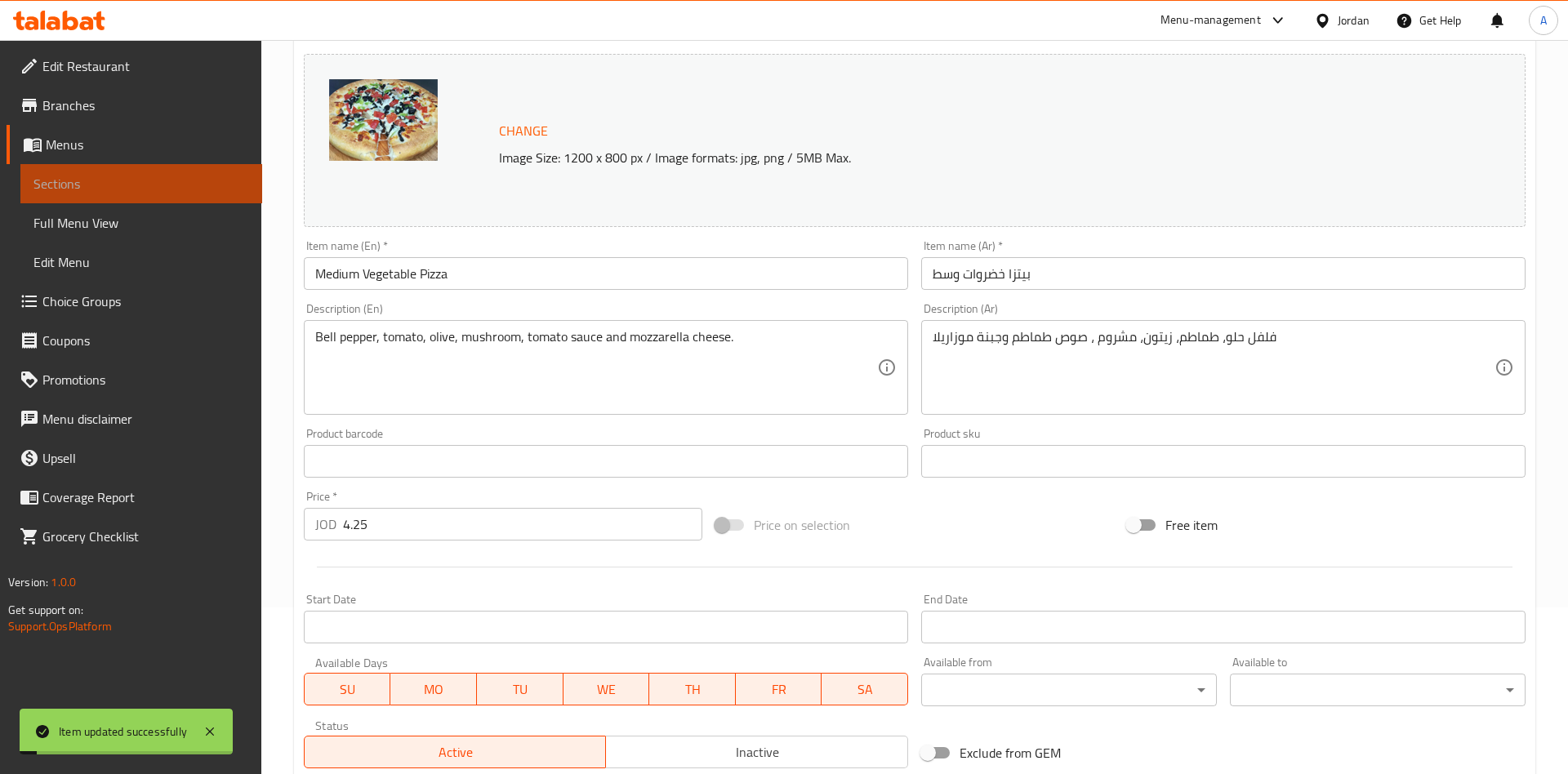
click at [30, 188] on link "Sections" at bounding box center [141, 183] width 242 height 39
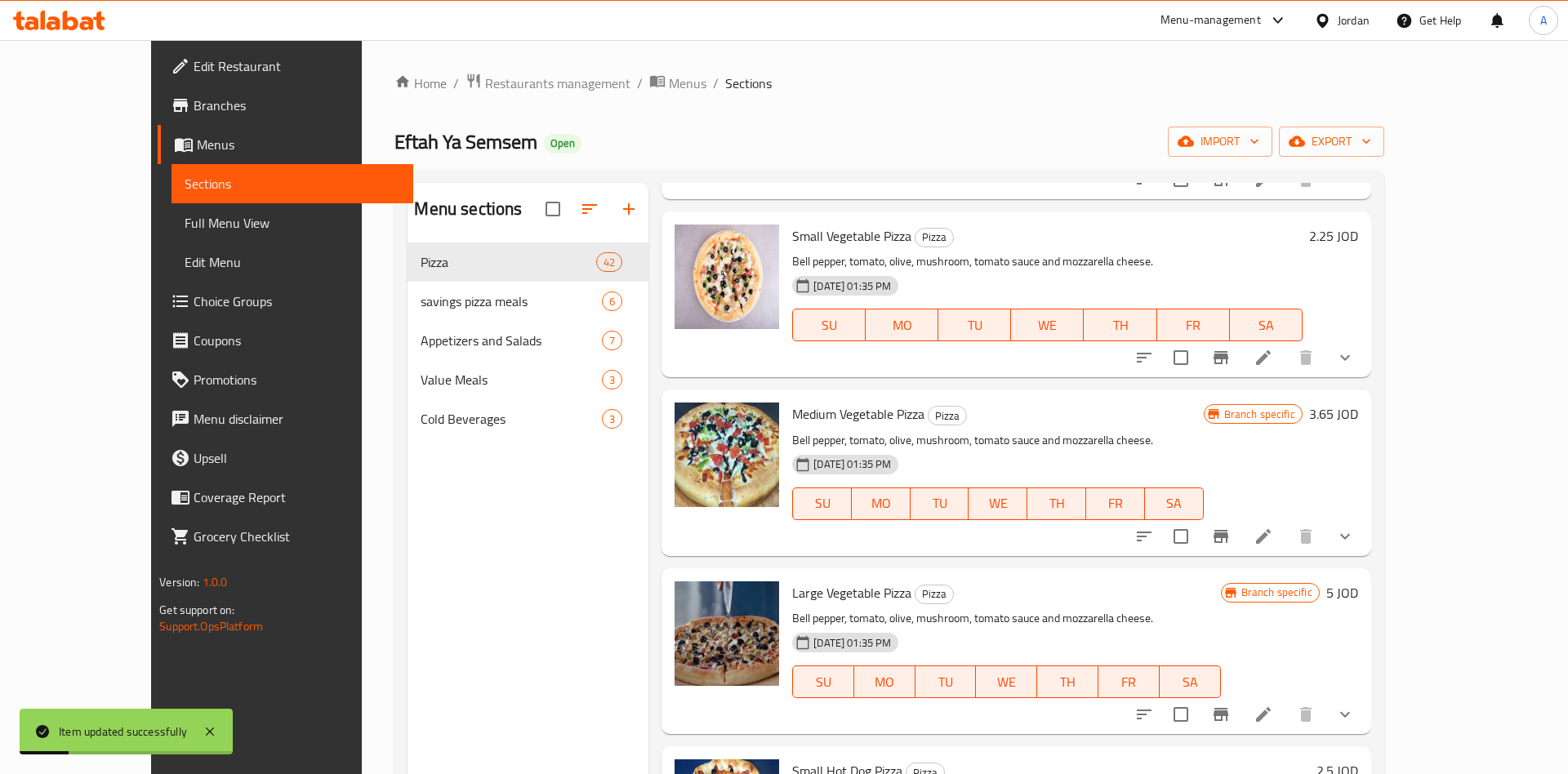
scroll to position [382, 0]
click at [1240, 548] on button "Branch-specific-item" at bounding box center [1221, 535] width 39 height 39
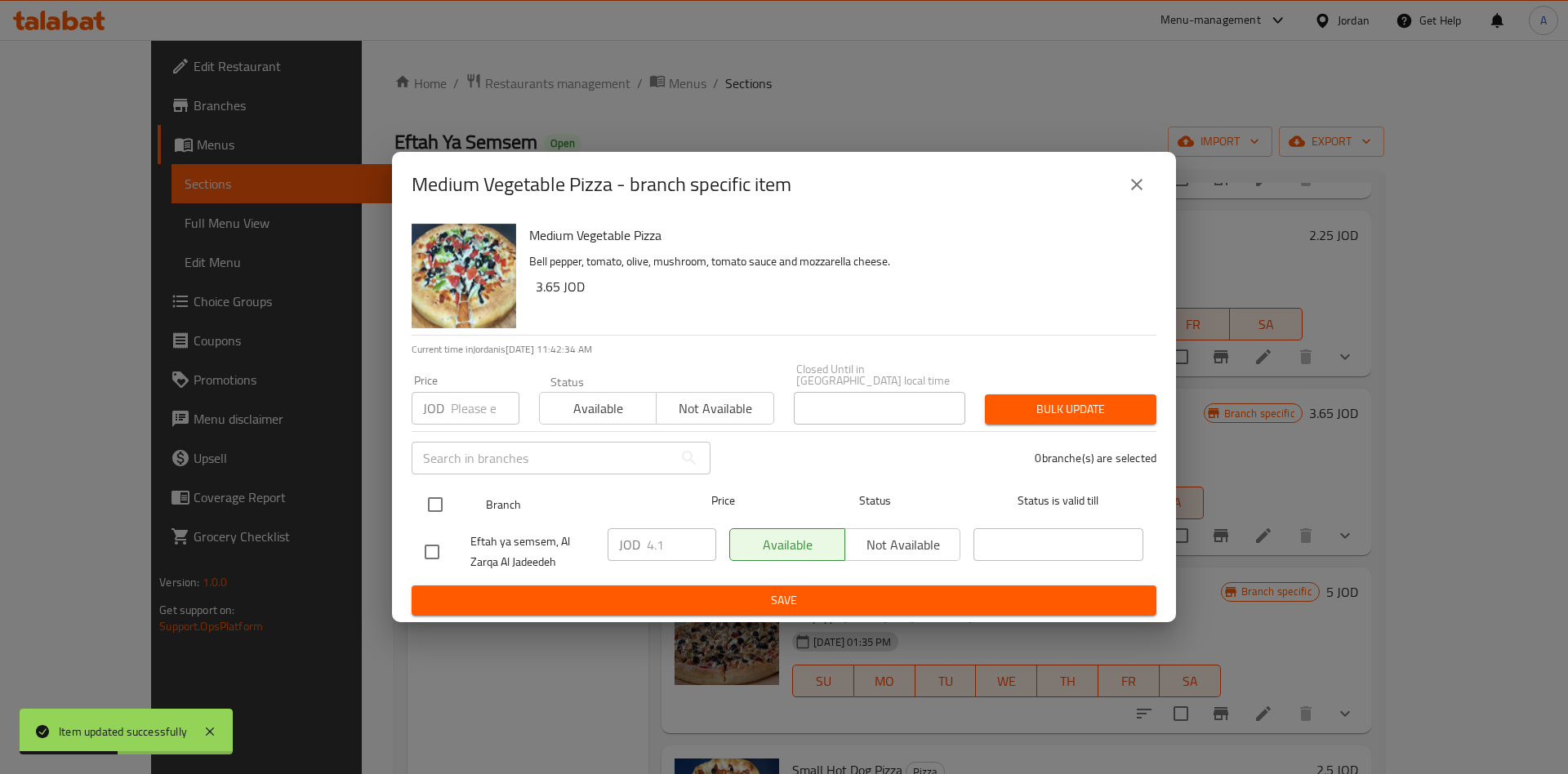
click at [432, 498] on input "checkbox" at bounding box center [434, 504] width 34 height 34
checkbox input "true"
click at [688, 545] on input "4.1" at bounding box center [681, 543] width 69 height 32
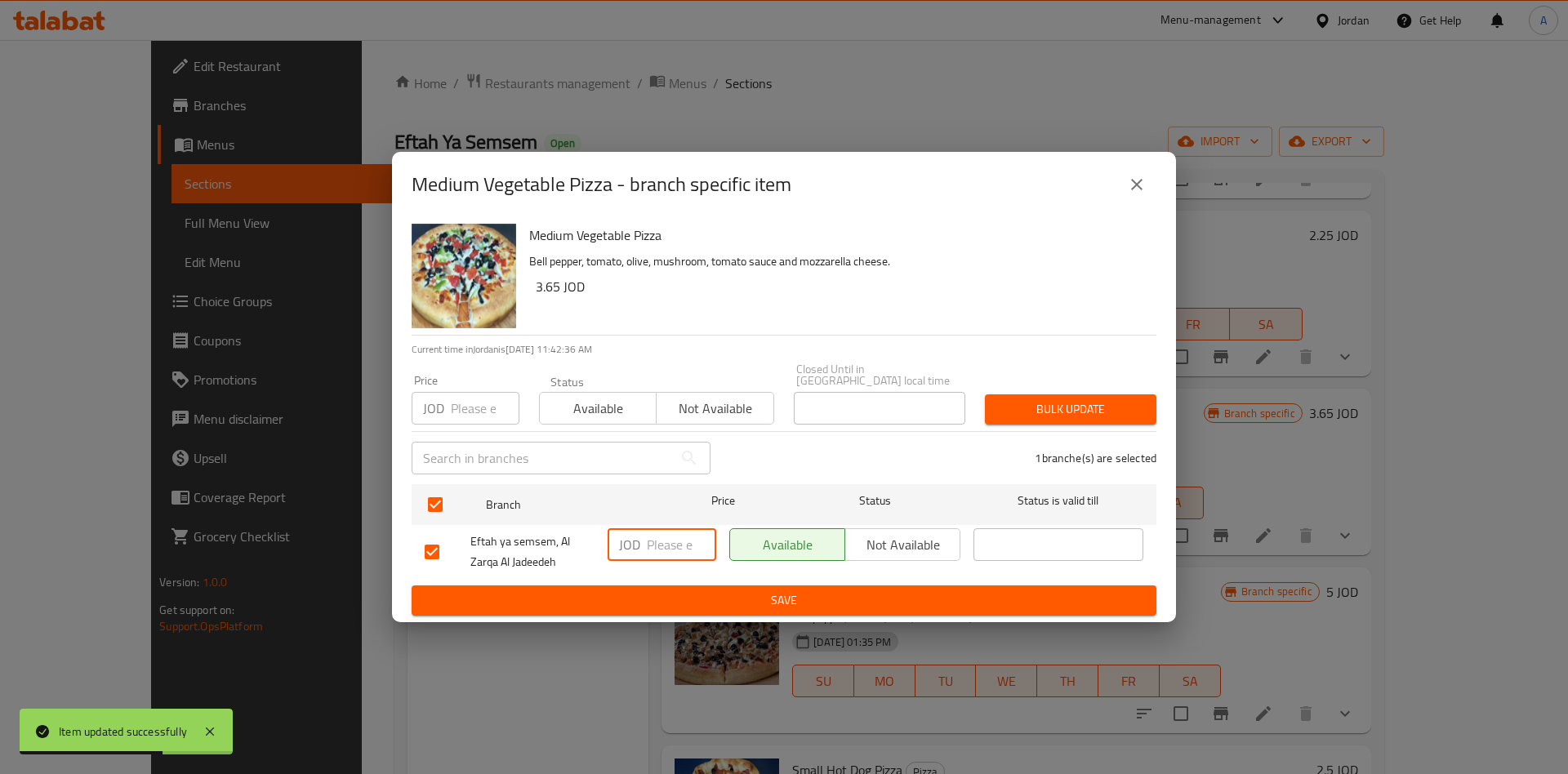
click at [734, 592] on span "Save" at bounding box center [784, 601] width 719 height 20
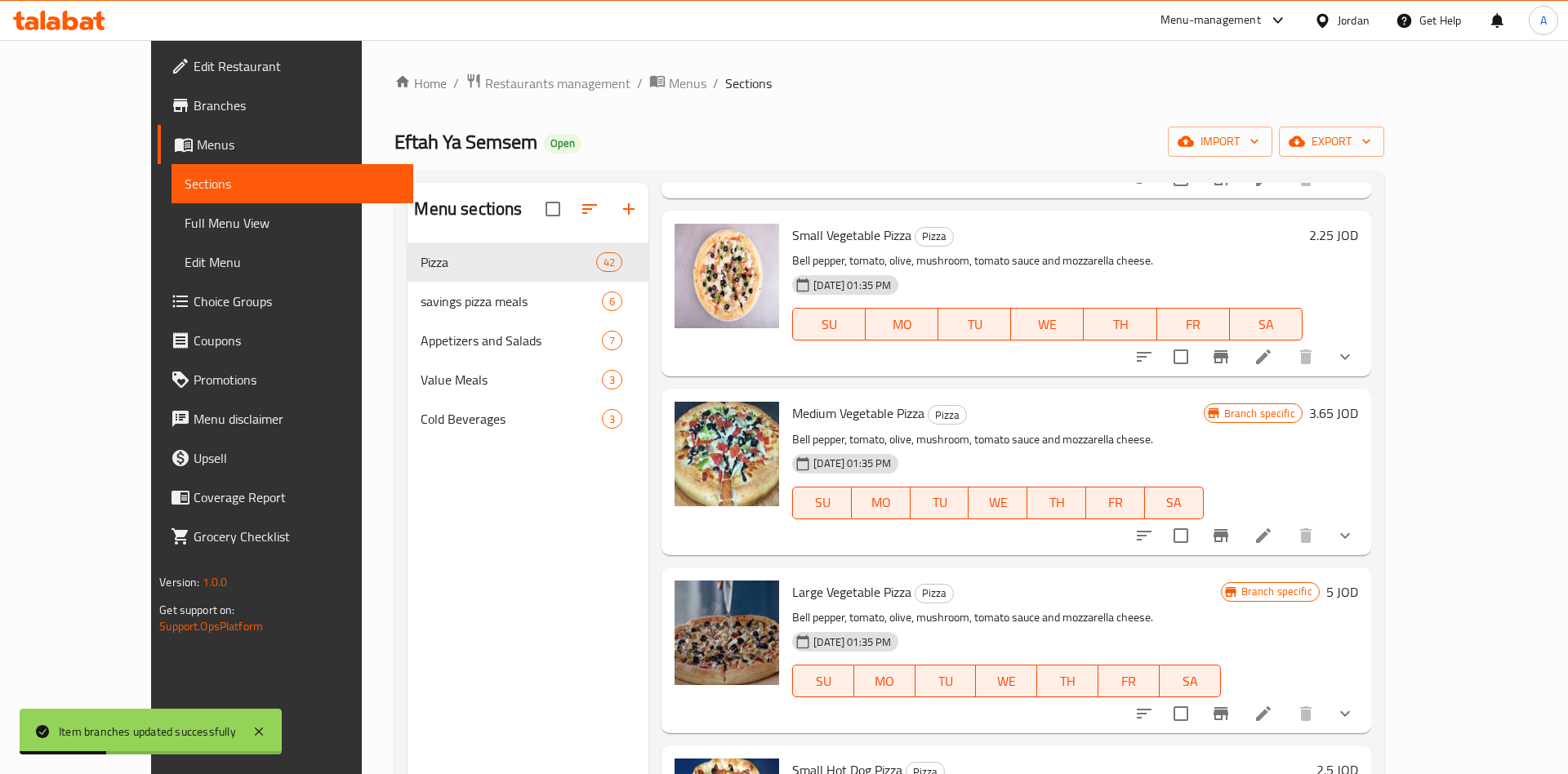
click at [1358, 418] on h6 "3.65 JOD" at bounding box center [1333, 413] width 49 height 23
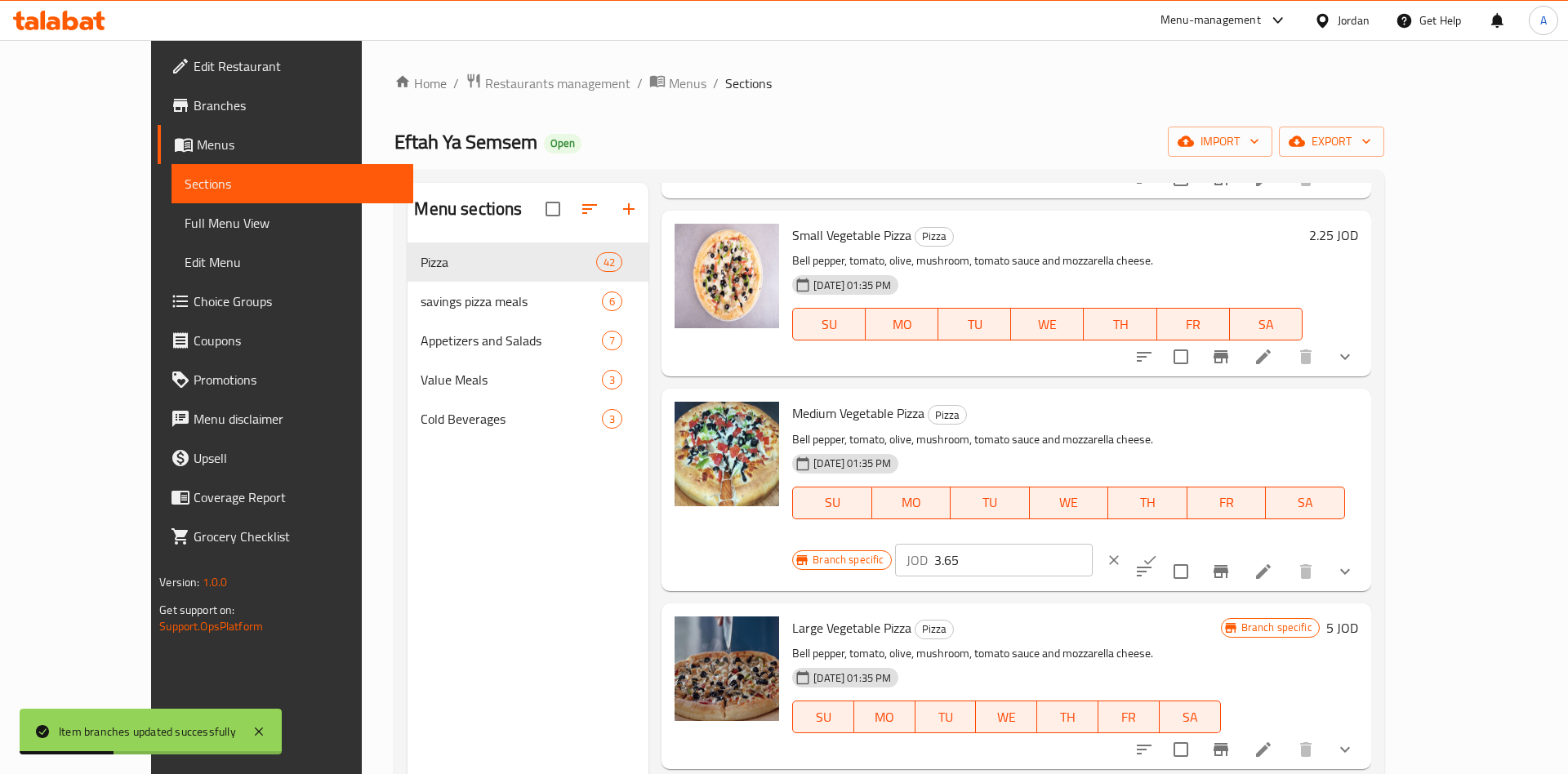
click at [1158, 552] on icon "ok" at bounding box center [1150, 560] width 17 height 17
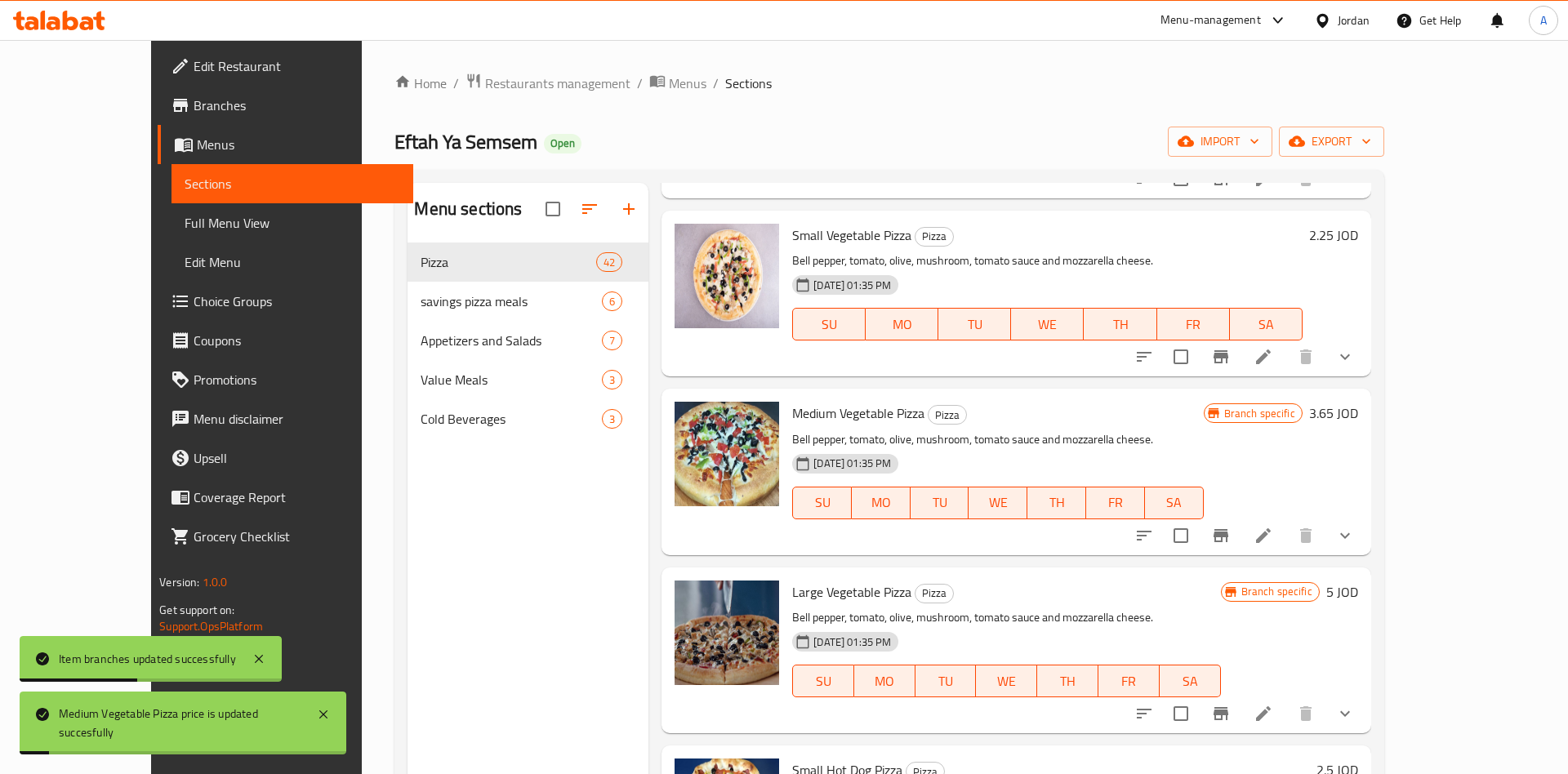
click at [1358, 410] on h6 "3.65 JOD" at bounding box center [1333, 413] width 49 height 23
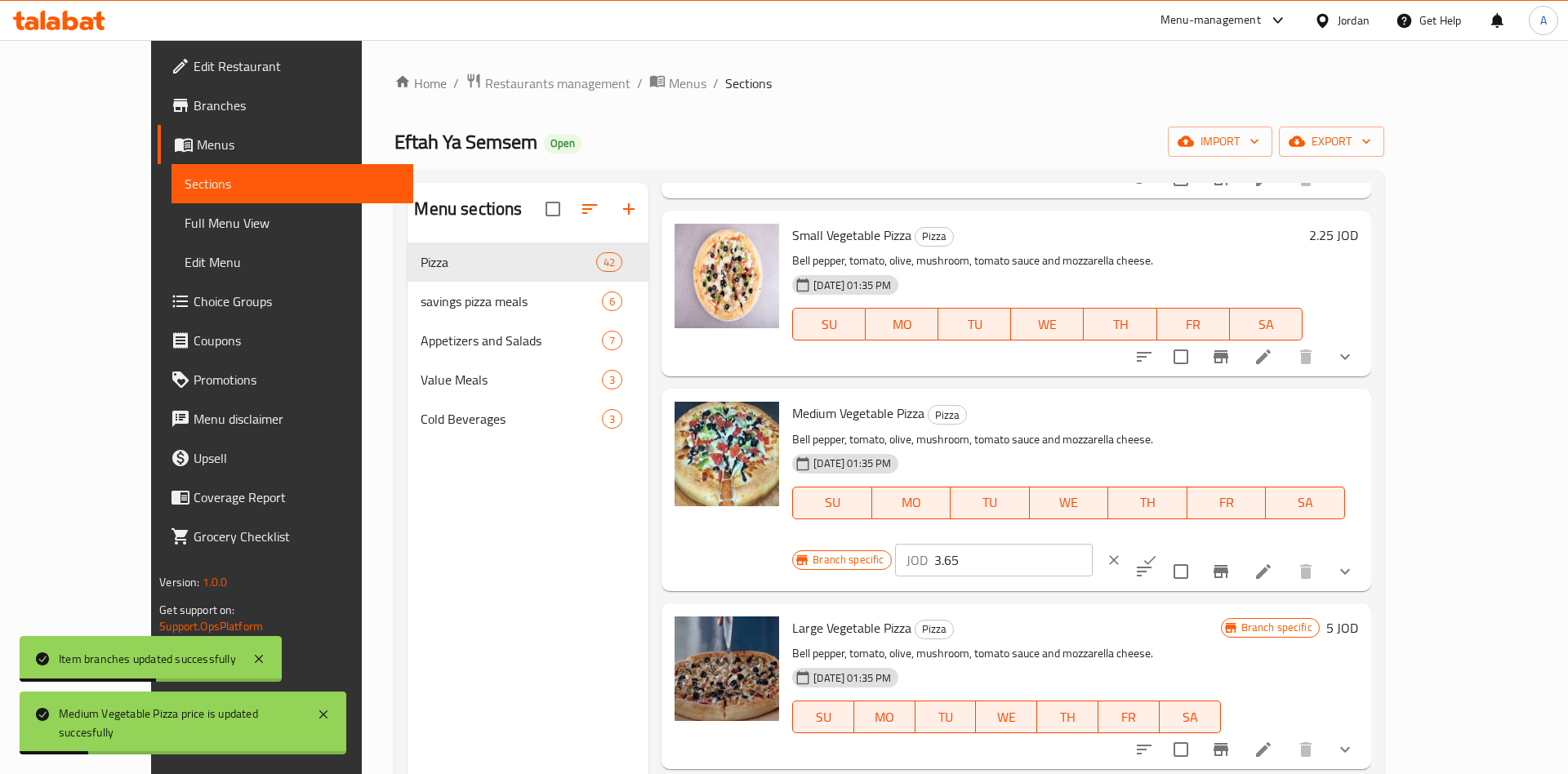
click at [1093, 543] on input "3.65" at bounding box center [1013, 559] width 158 height 32
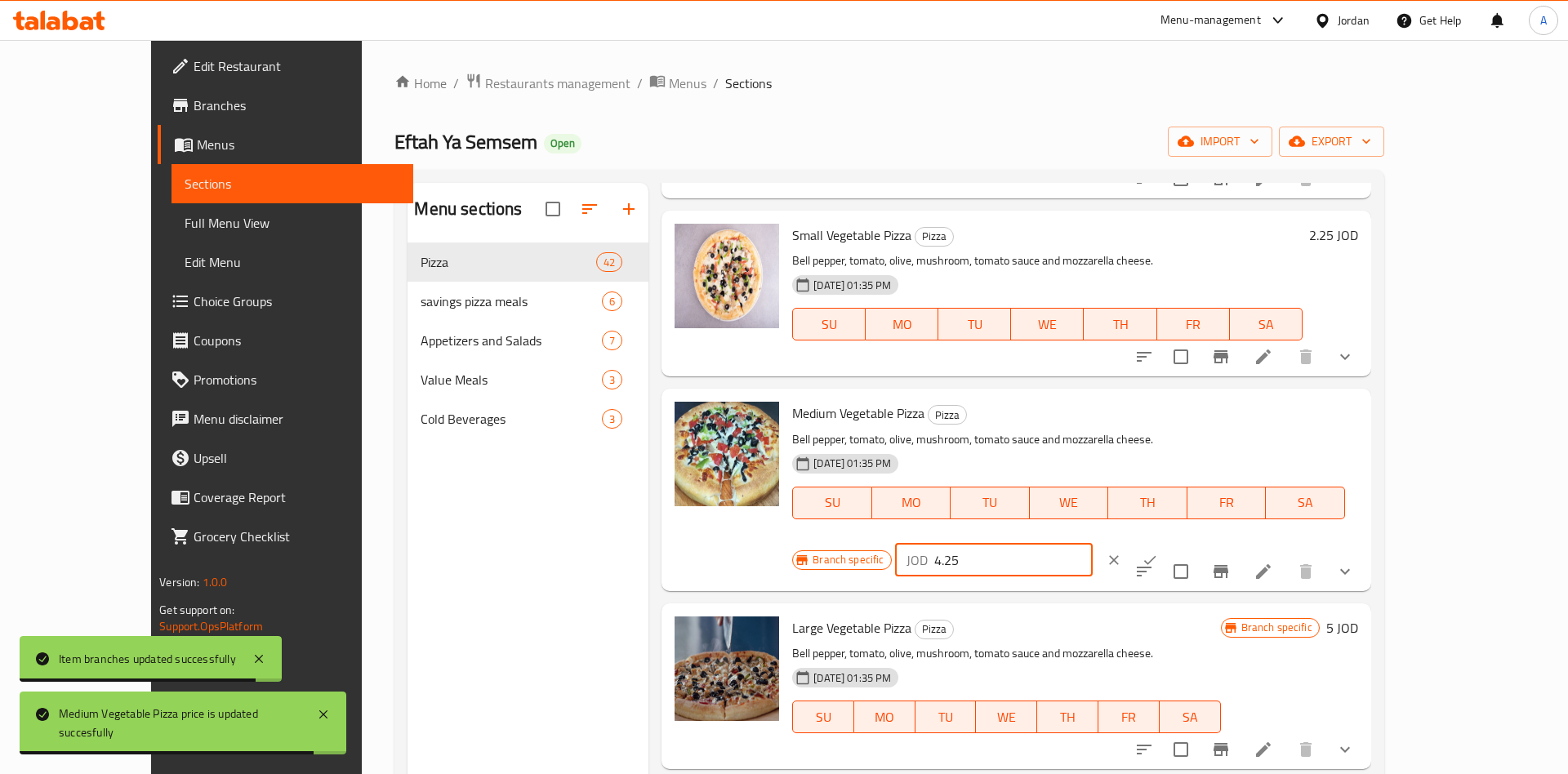
type input "4.25"
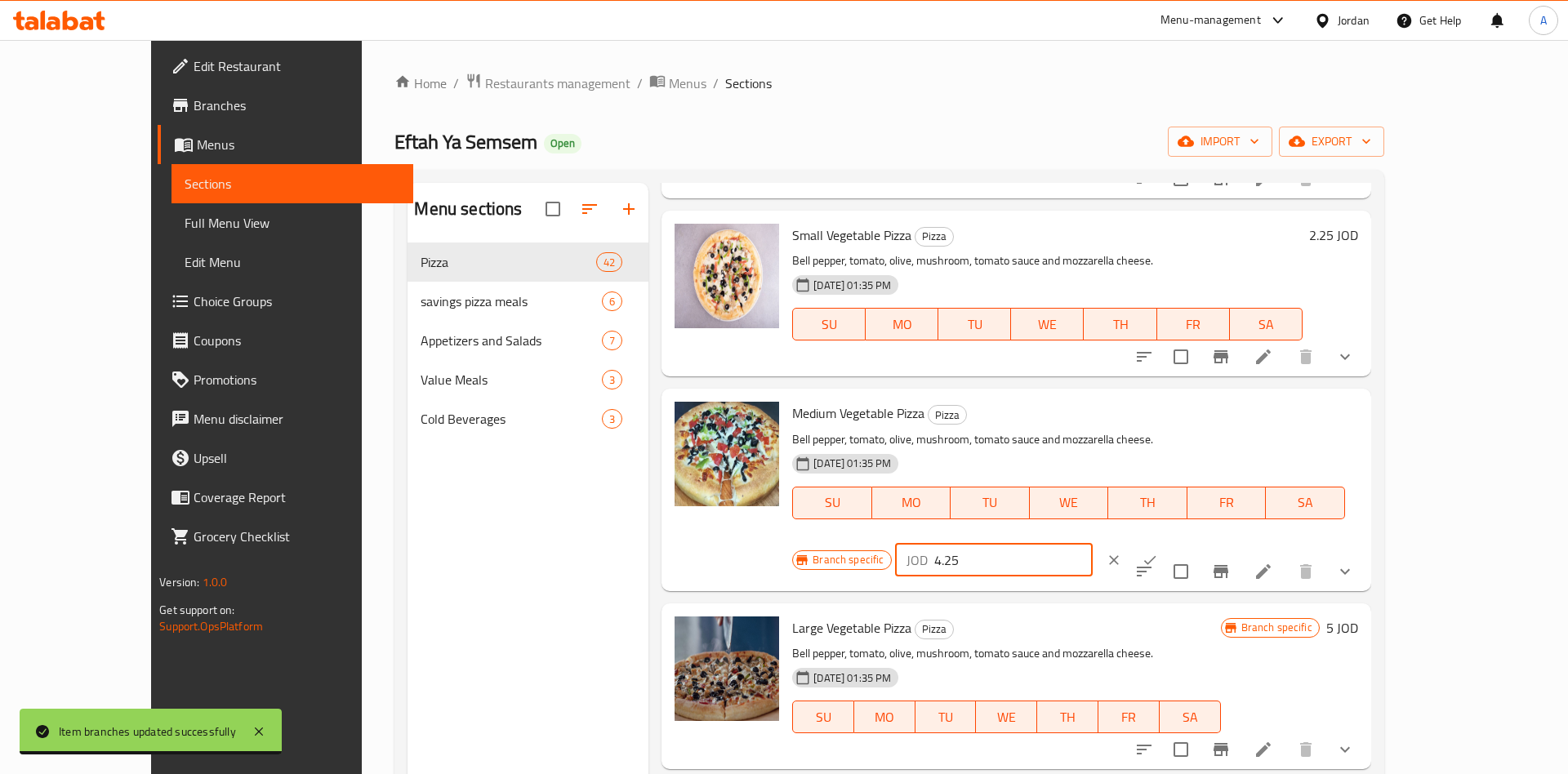
click at [1158, 552] on icon "ok" at bounding box center [1150, 560] width 17 height 17
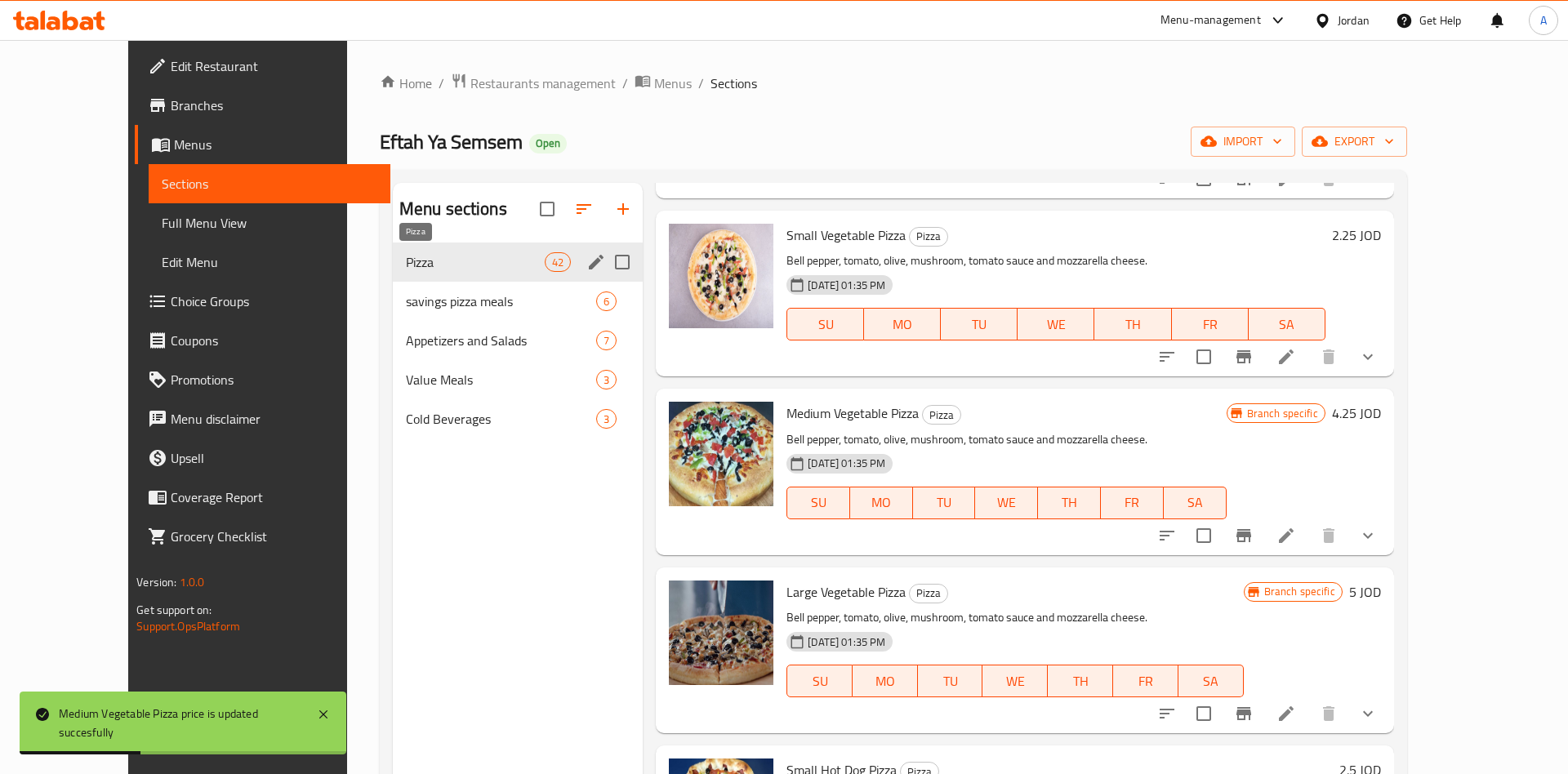
click at [419, 260] on span "Pizza" at bounding box center [475, 261] width 139 height 19
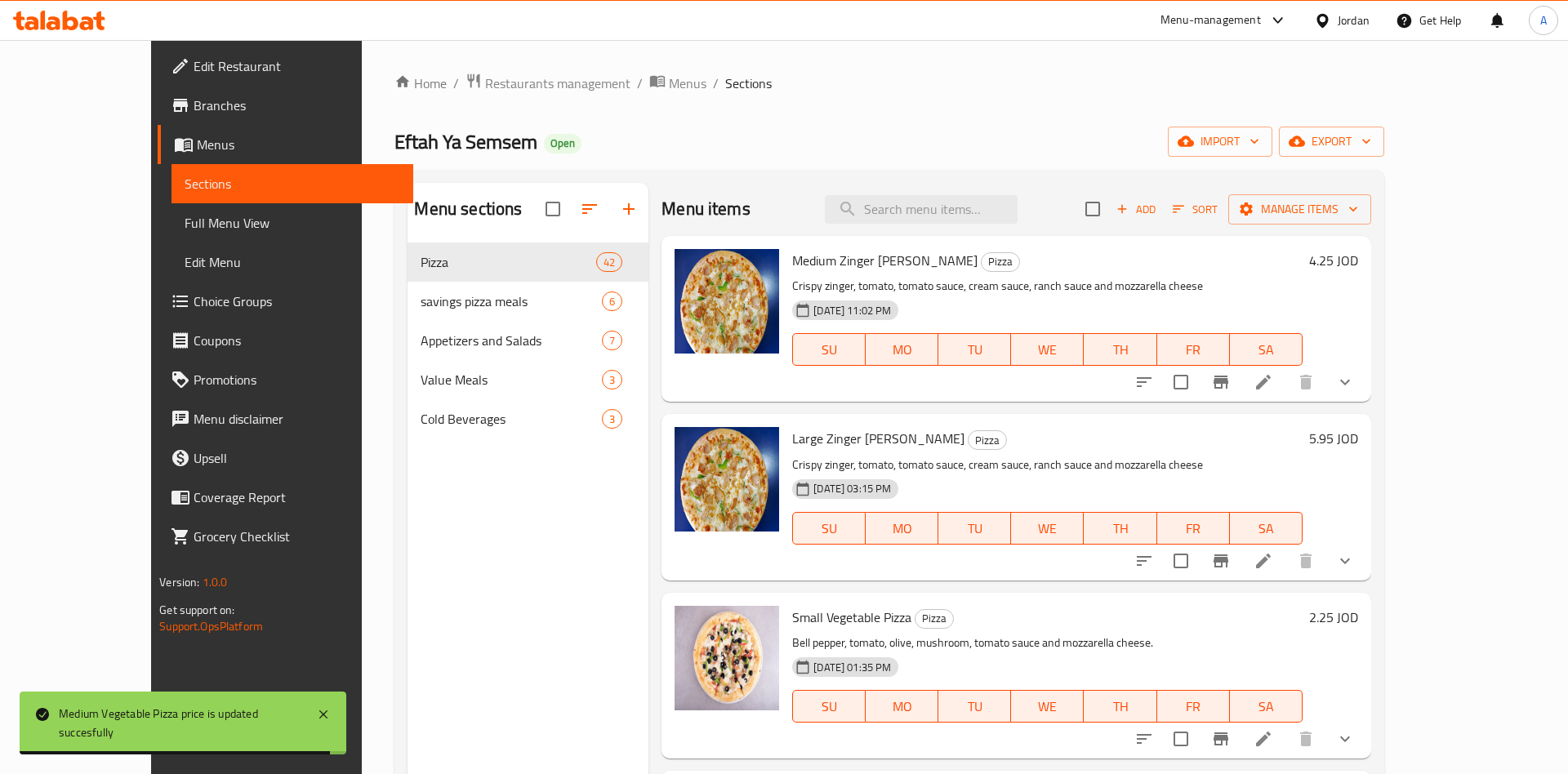
scroll to position [255, 0]
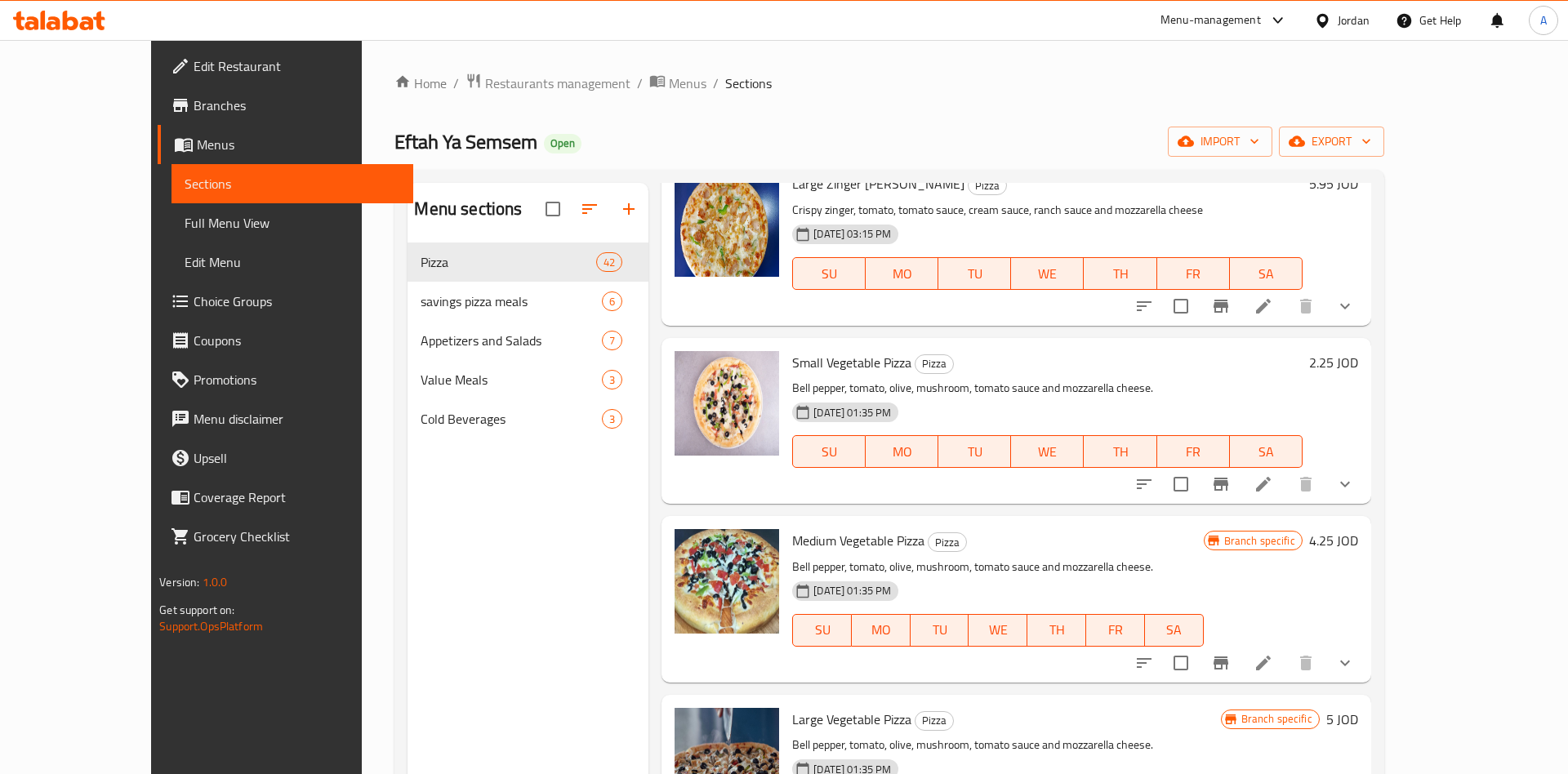
click at [1240, 661] on button "Branch-specific-item" at bounding box center [1221, 663] width 39 height 39
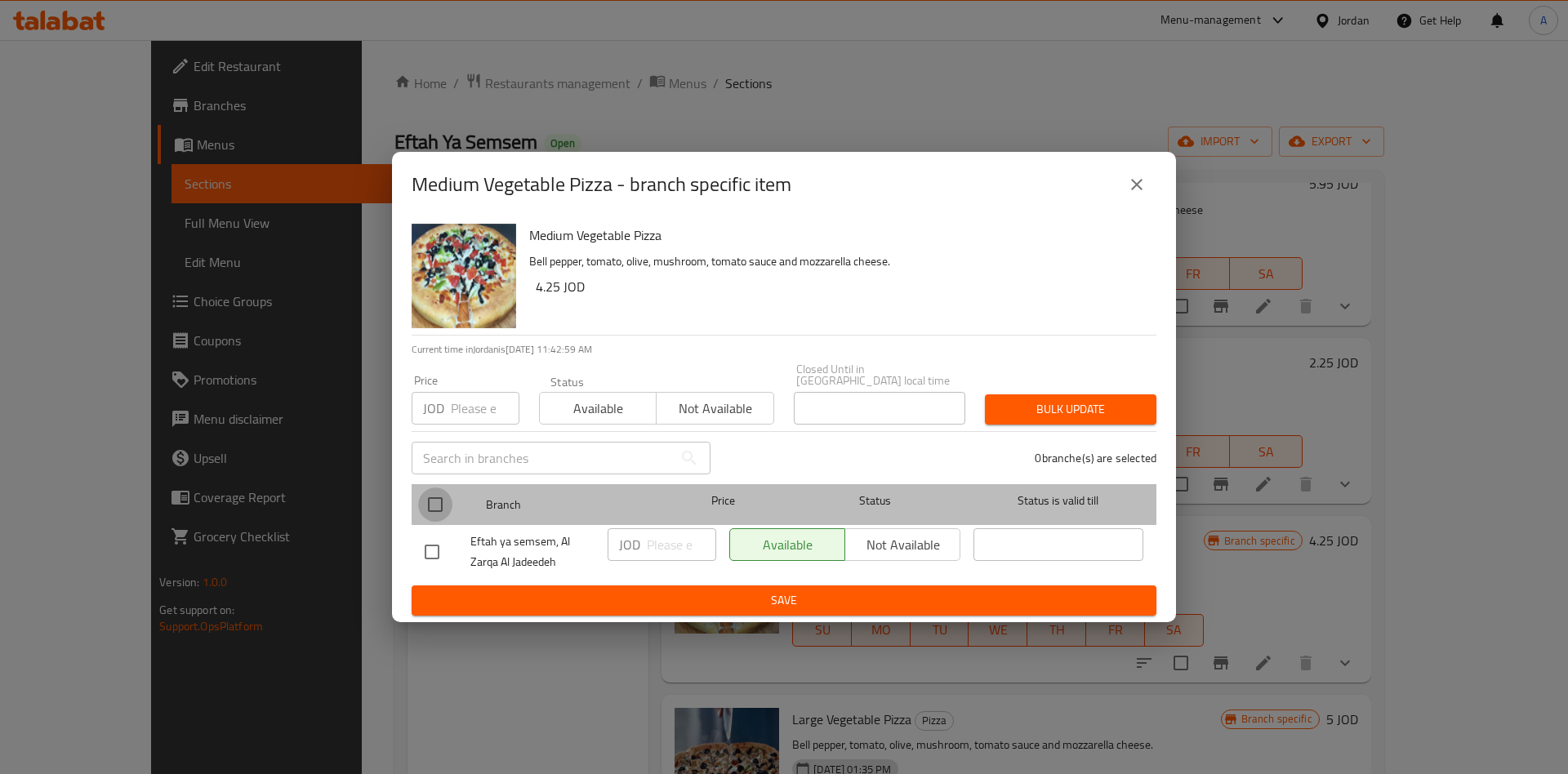
drag, startPoint x: 445, startPoint y: 498, endPoint x: 527, endPoint y: 541, distance: 92.6
click at [444, 498] on input "checkbox" at bounding box center [434, 504] width 34 height 34
checkbox input "true"
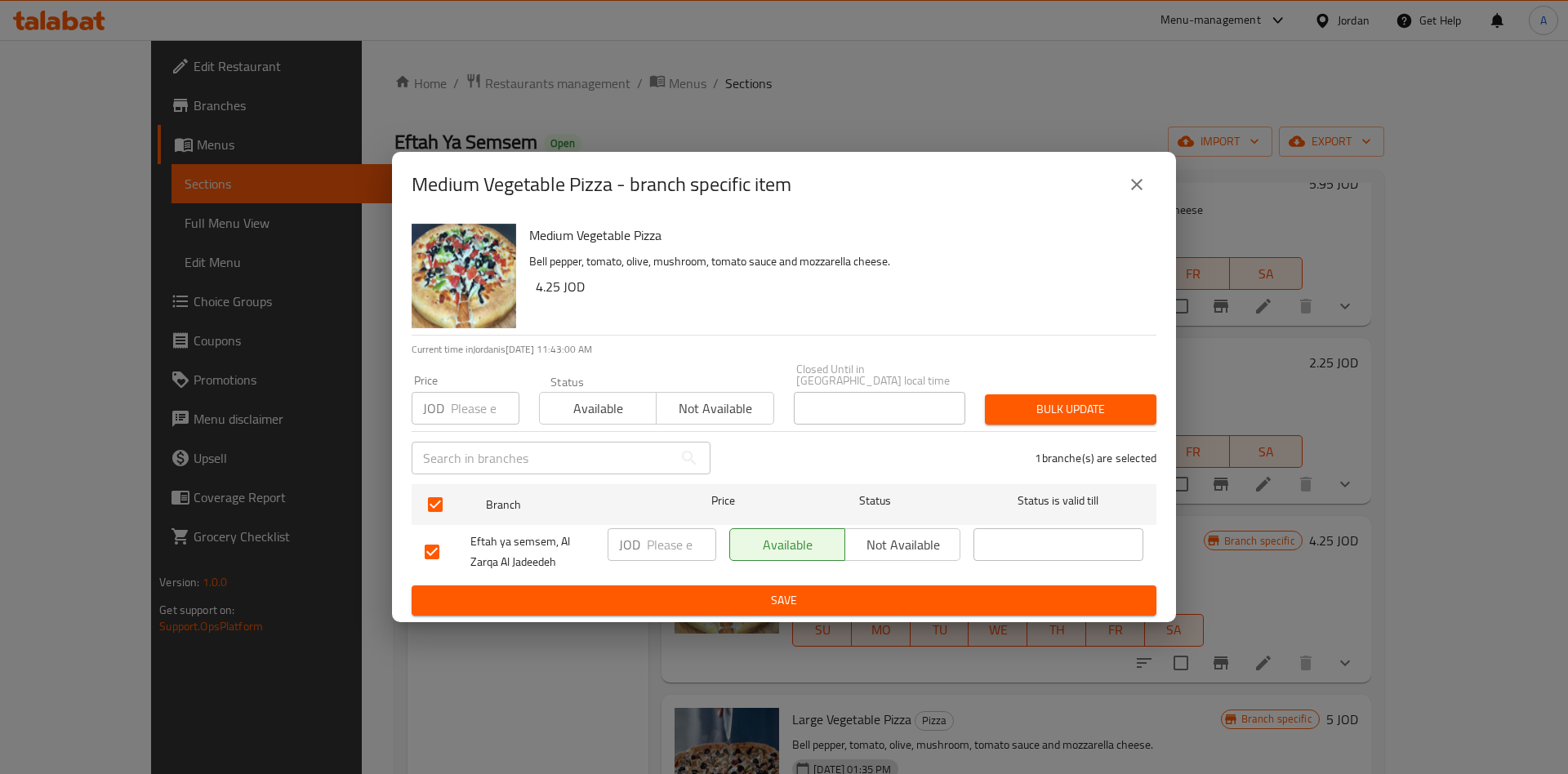
click at [640, 547] on div "JOD ​" at bounding box center [661, 543] width 108 height 32
click at [748, 605] on button "Save" at bounding box center [784, 600] width 745 height 31
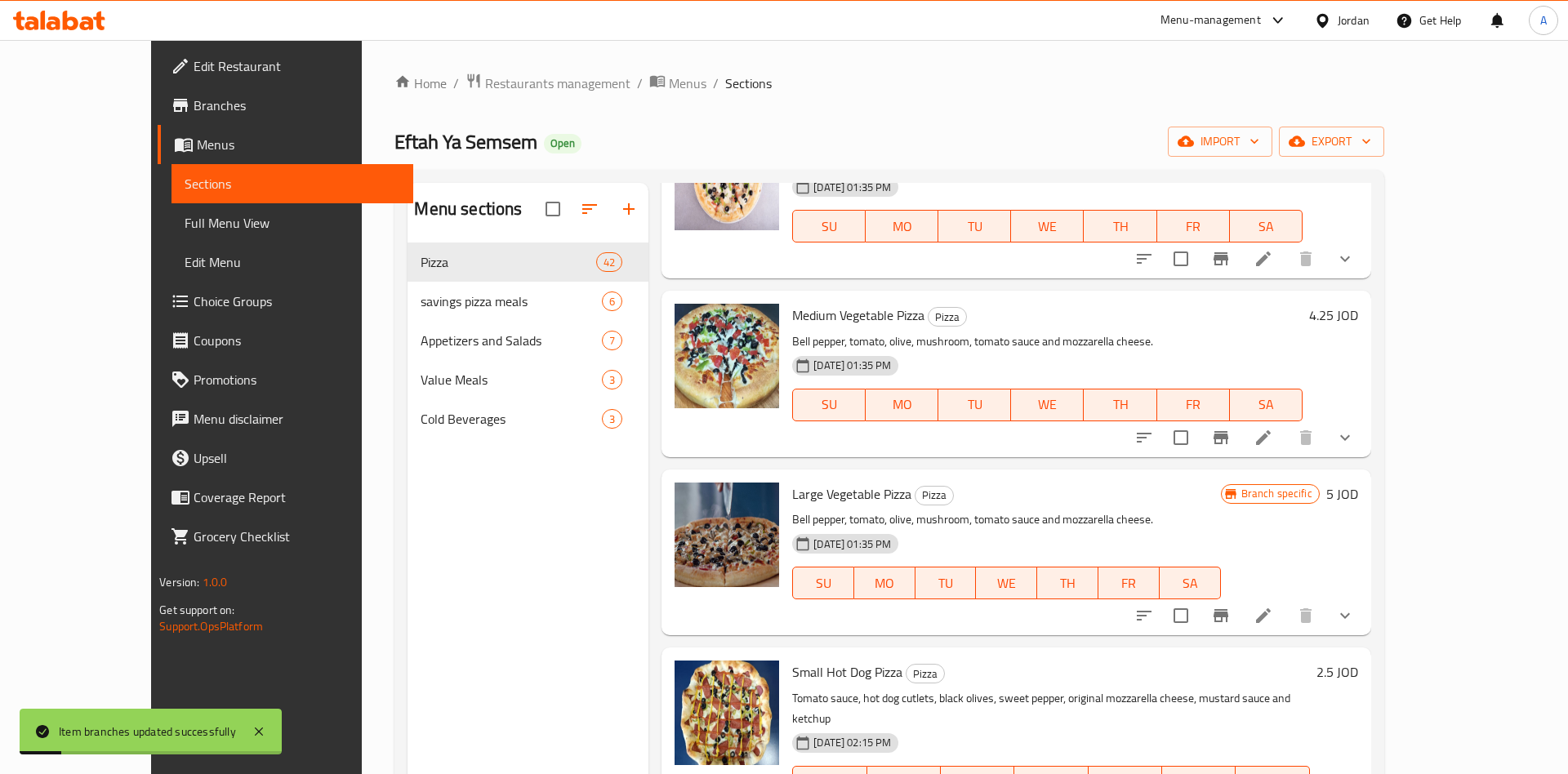
scroll to position [509, 0]
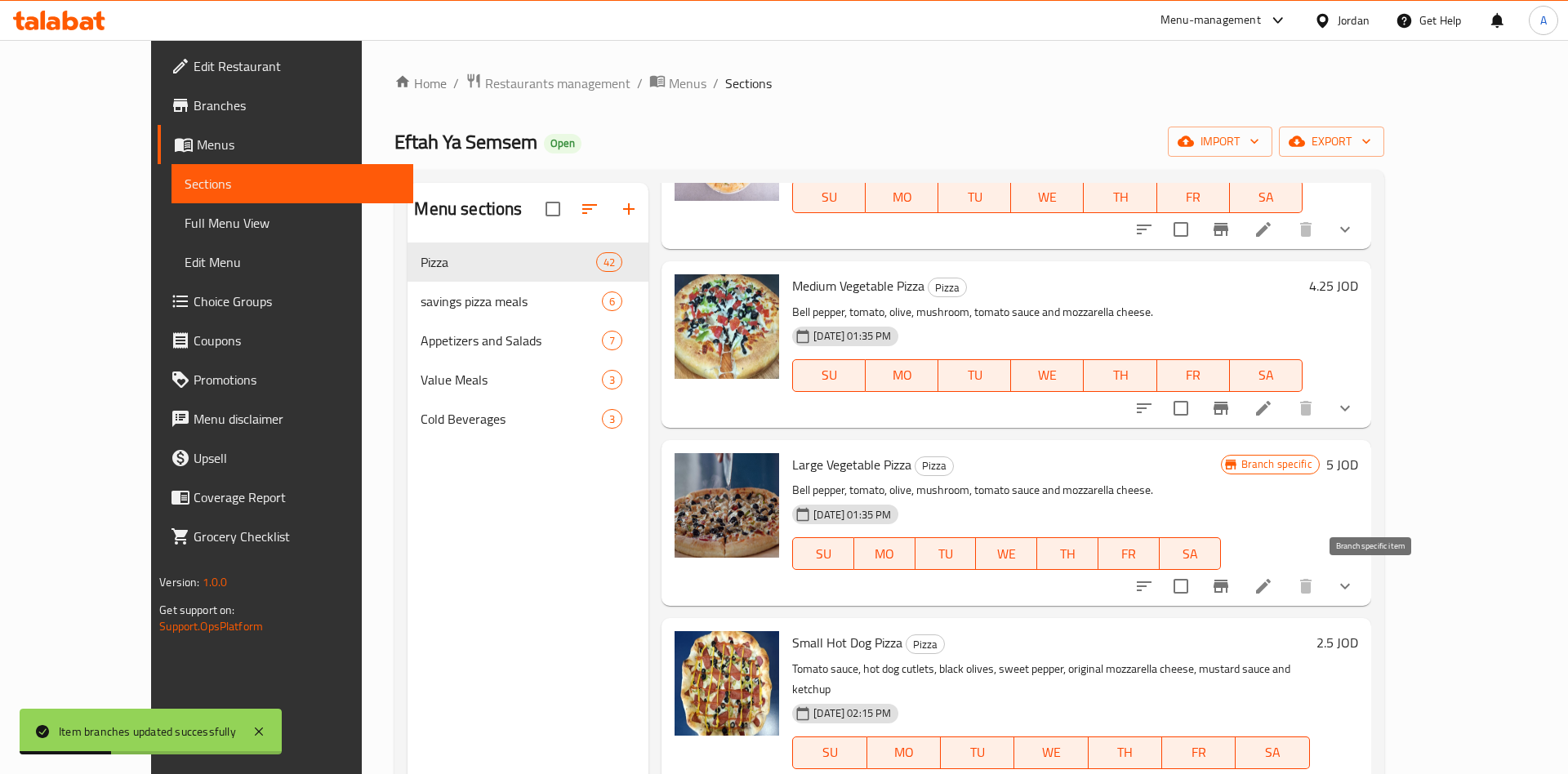
click at [1231, 590] on icon "Branch-specific-item" at bounding box center [1221, 586] width 19 height 19
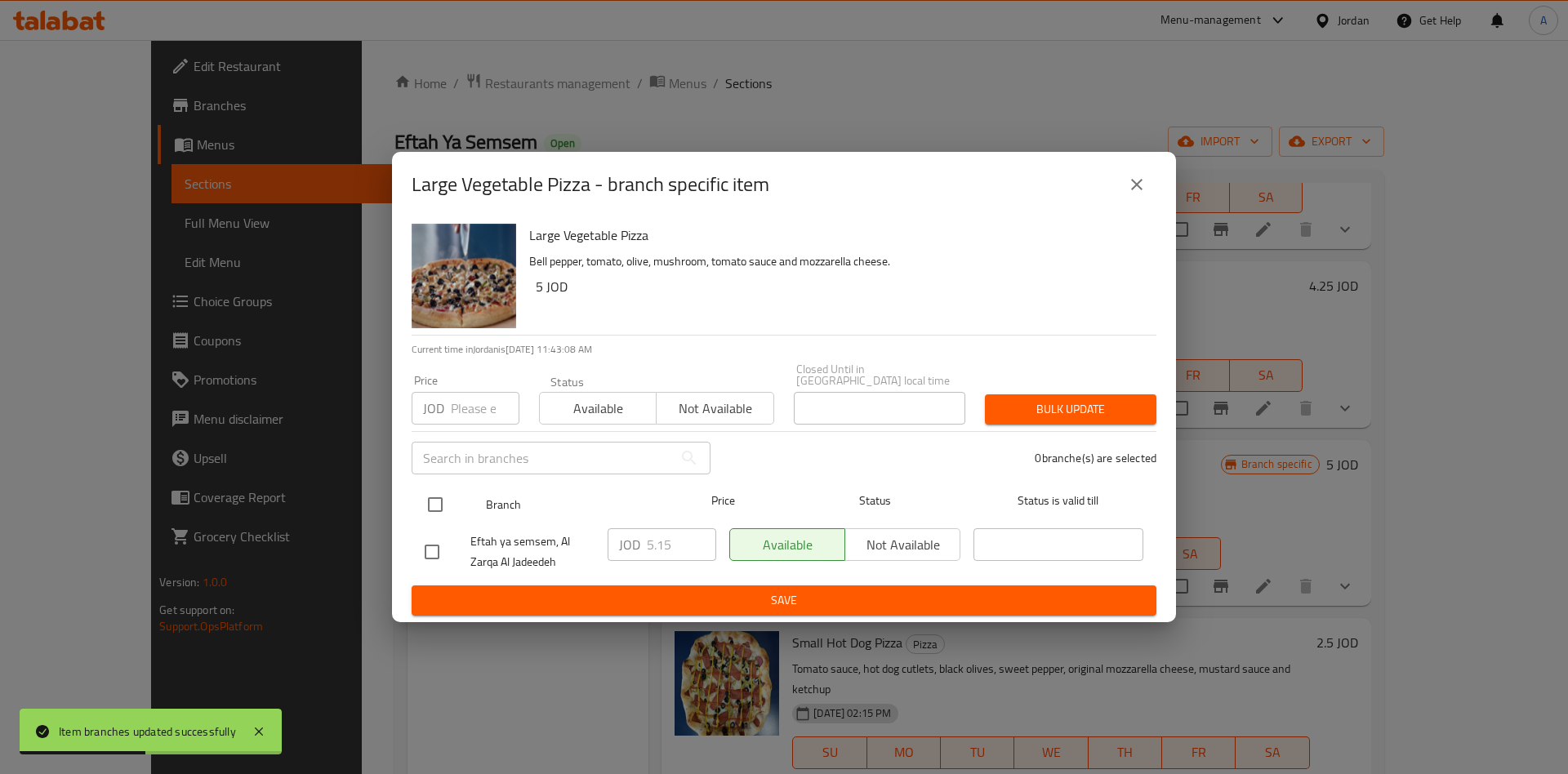
click at [440, 508] on input "checkbox" at bounding box center [434, 504] width 34 height 34
checkbox input "true"
click at [683, 551] on input "5.15" at bounding box center [681, 543] width 69 height 32
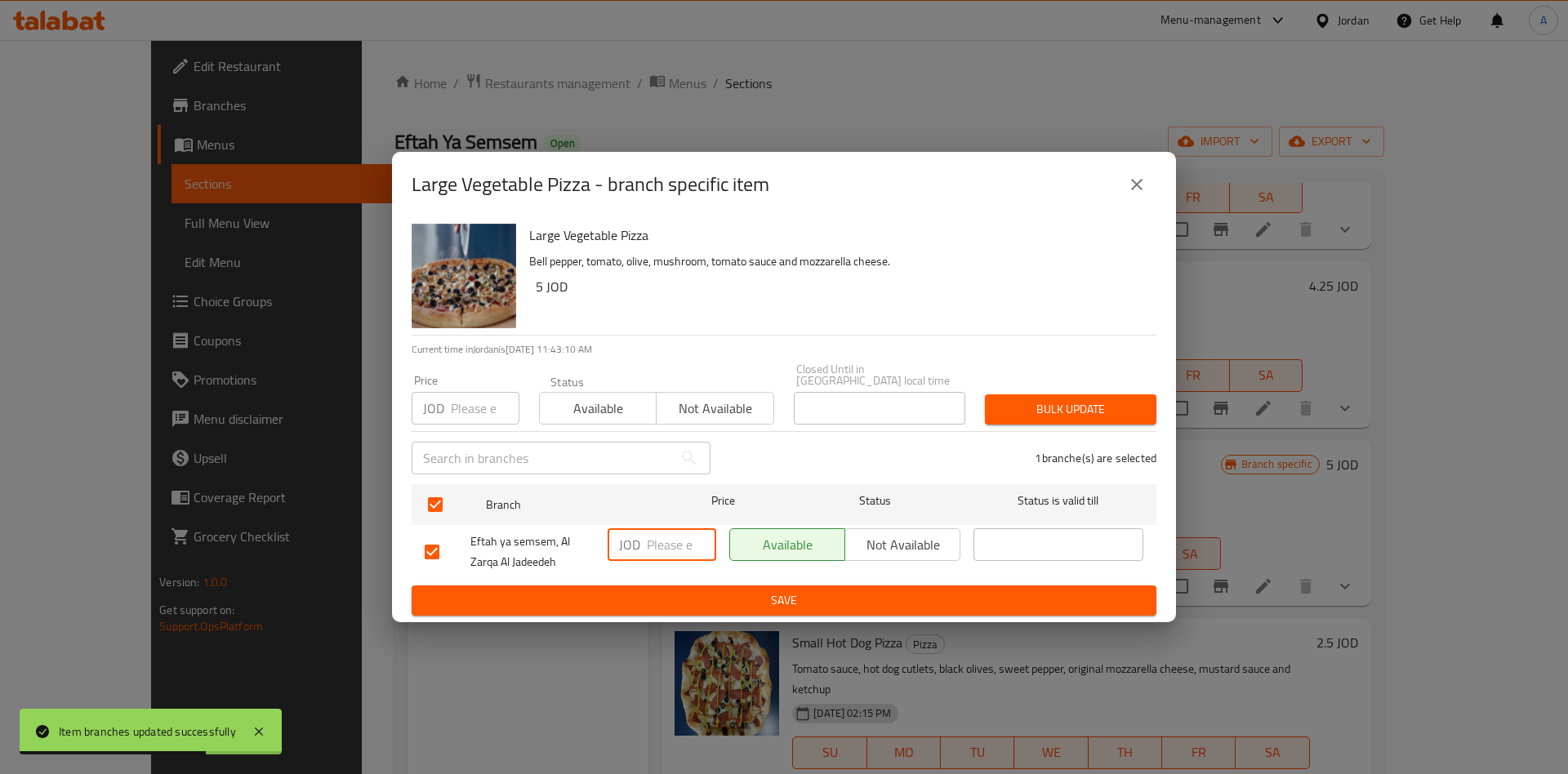
drag, startPoint x: 719, startPoint y: 585, endPoint x: 777, endPoint y: 597, distance: 59.2
click at [720, 591] on span "Save" at bounding box center [784, 601] width 719 height 20
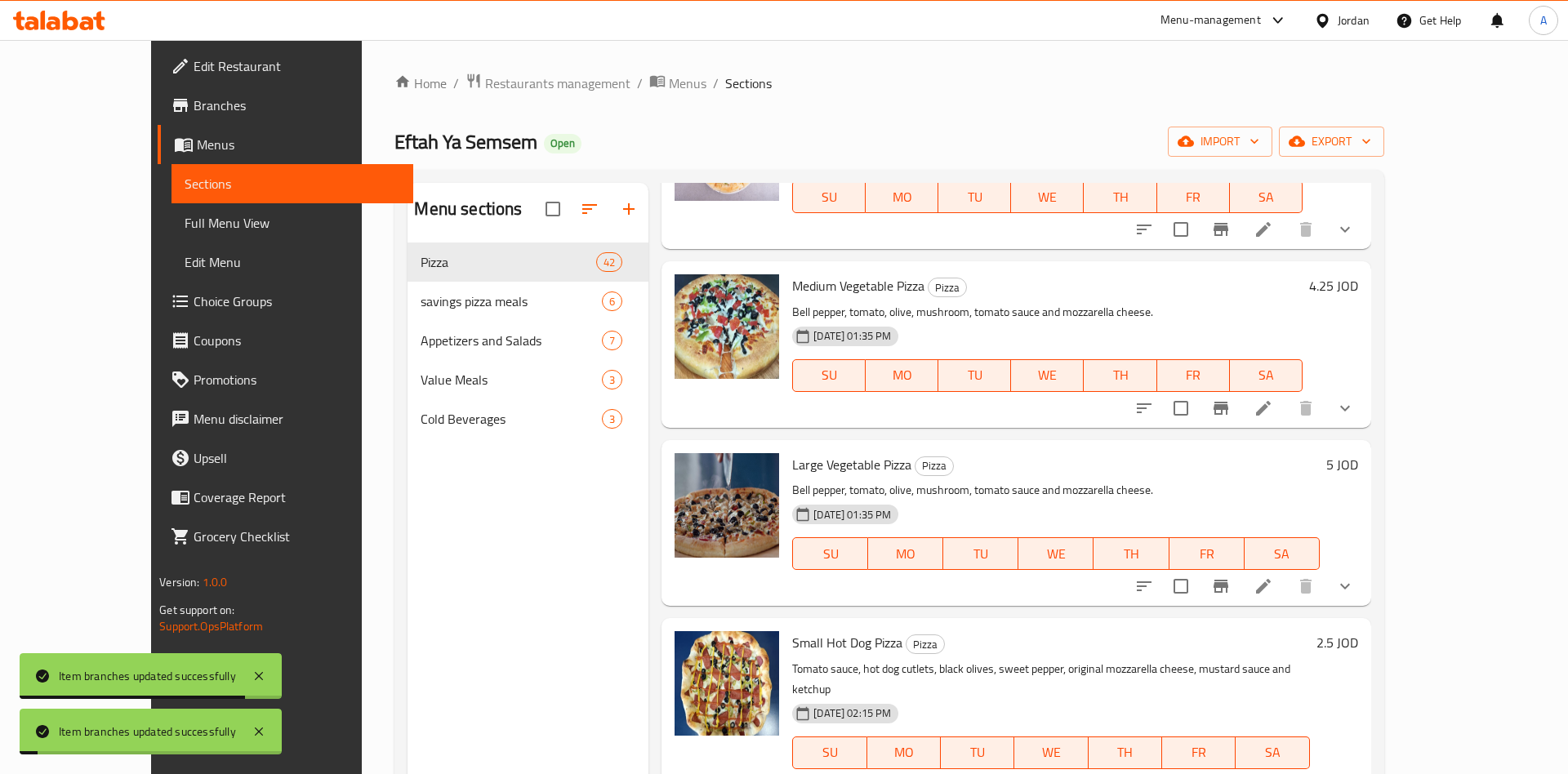
click at [1358, 466] on h6 "5 JOD" at bounding box center [1342, 464] width 31 height 23
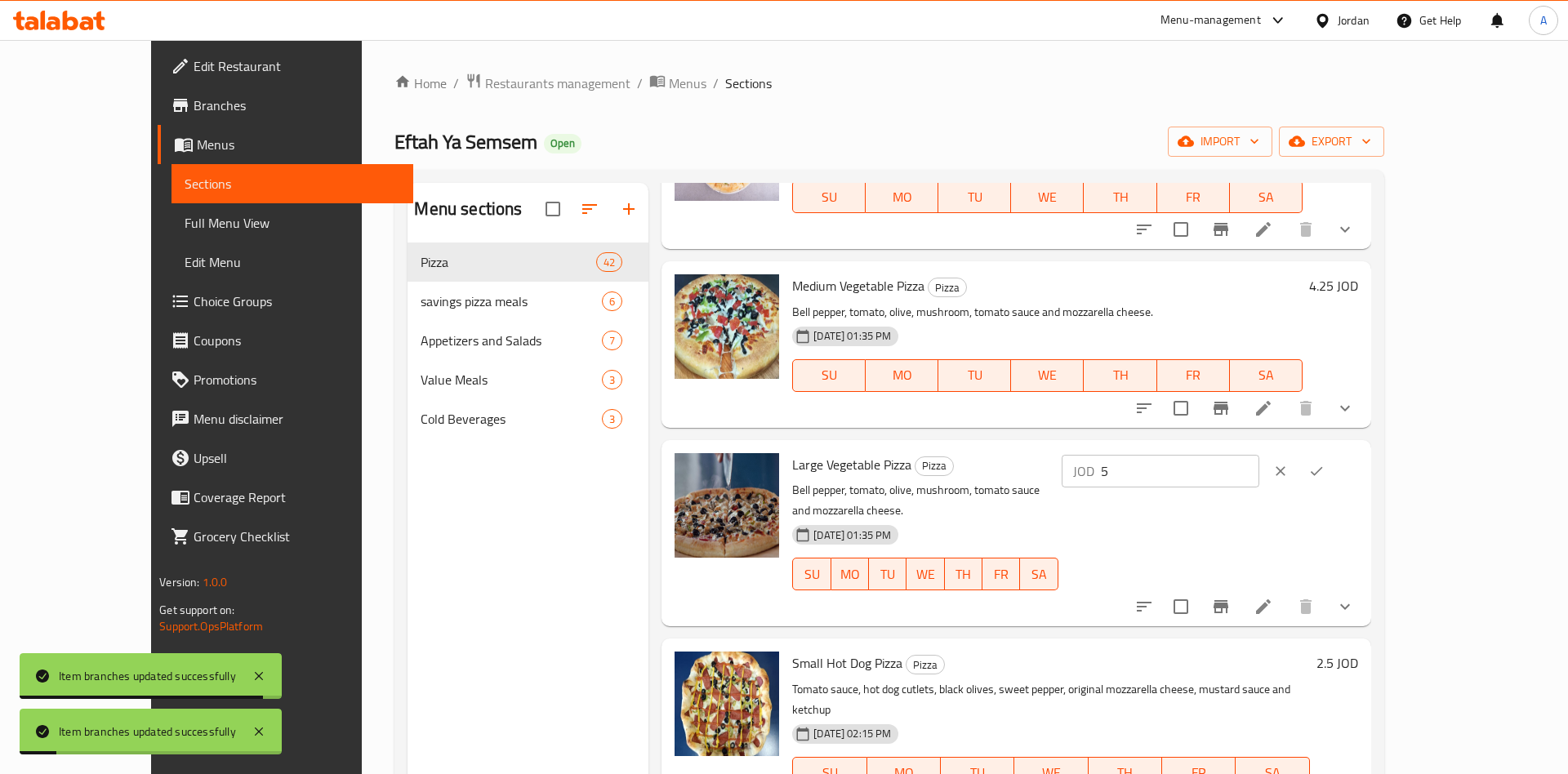
click at [1260, 473] on input "5" at bounding box center [1180, 470] width 158 height 32
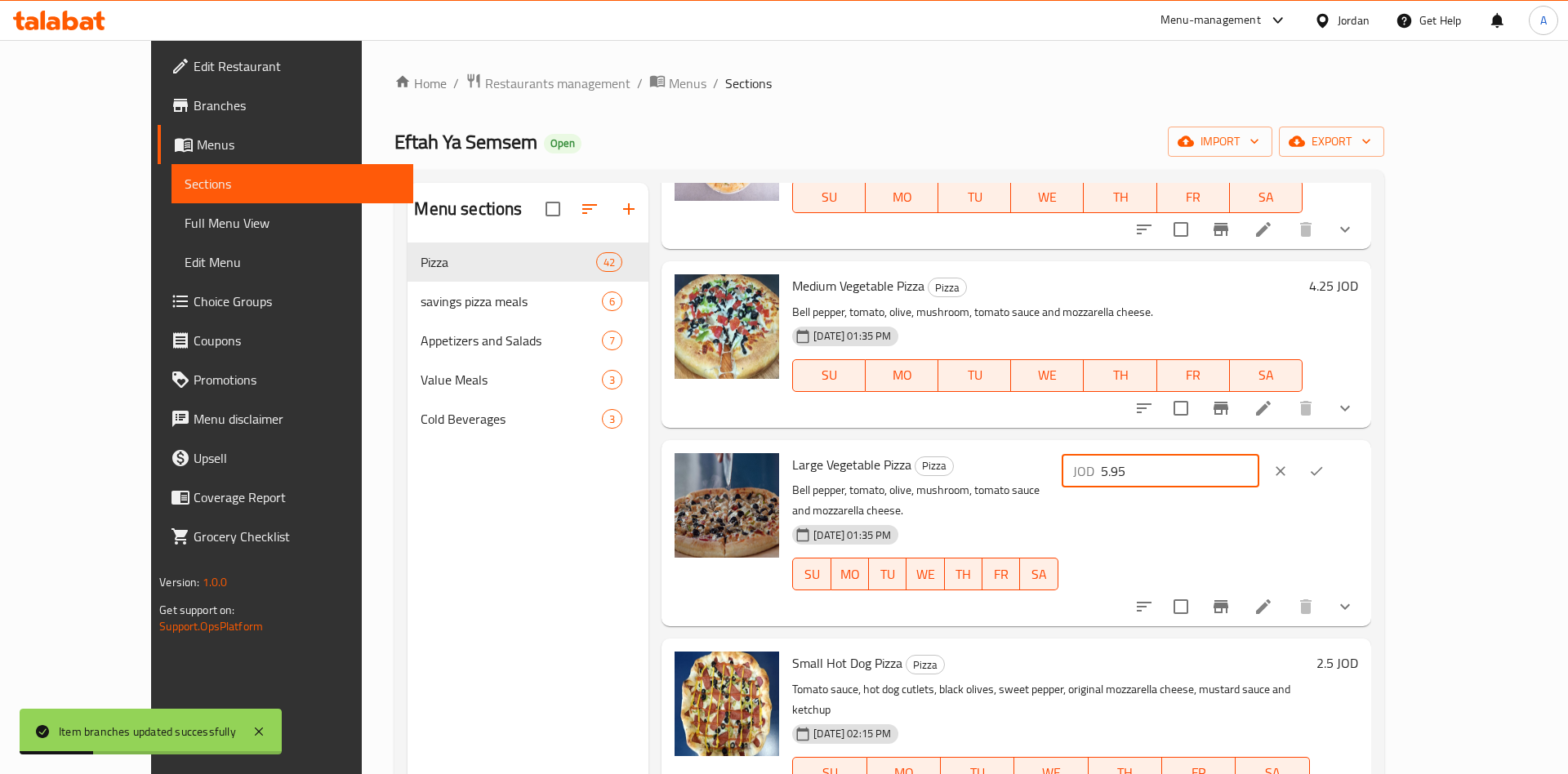
type input "5.95"
click at [1335, 474] on button "ok" at bounding box center [1316, 470] width 36 height 36
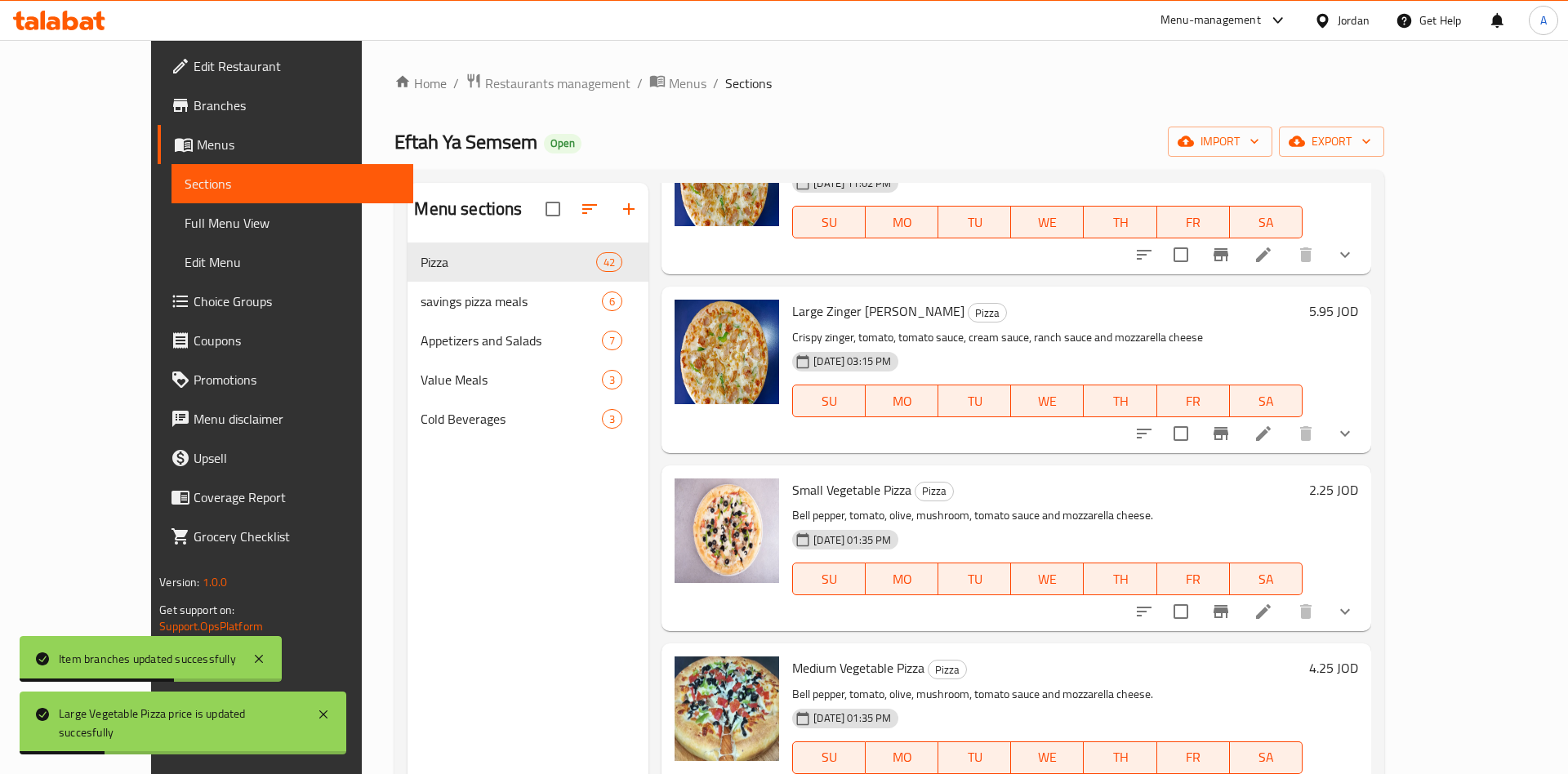
scroll to position [0, 0]
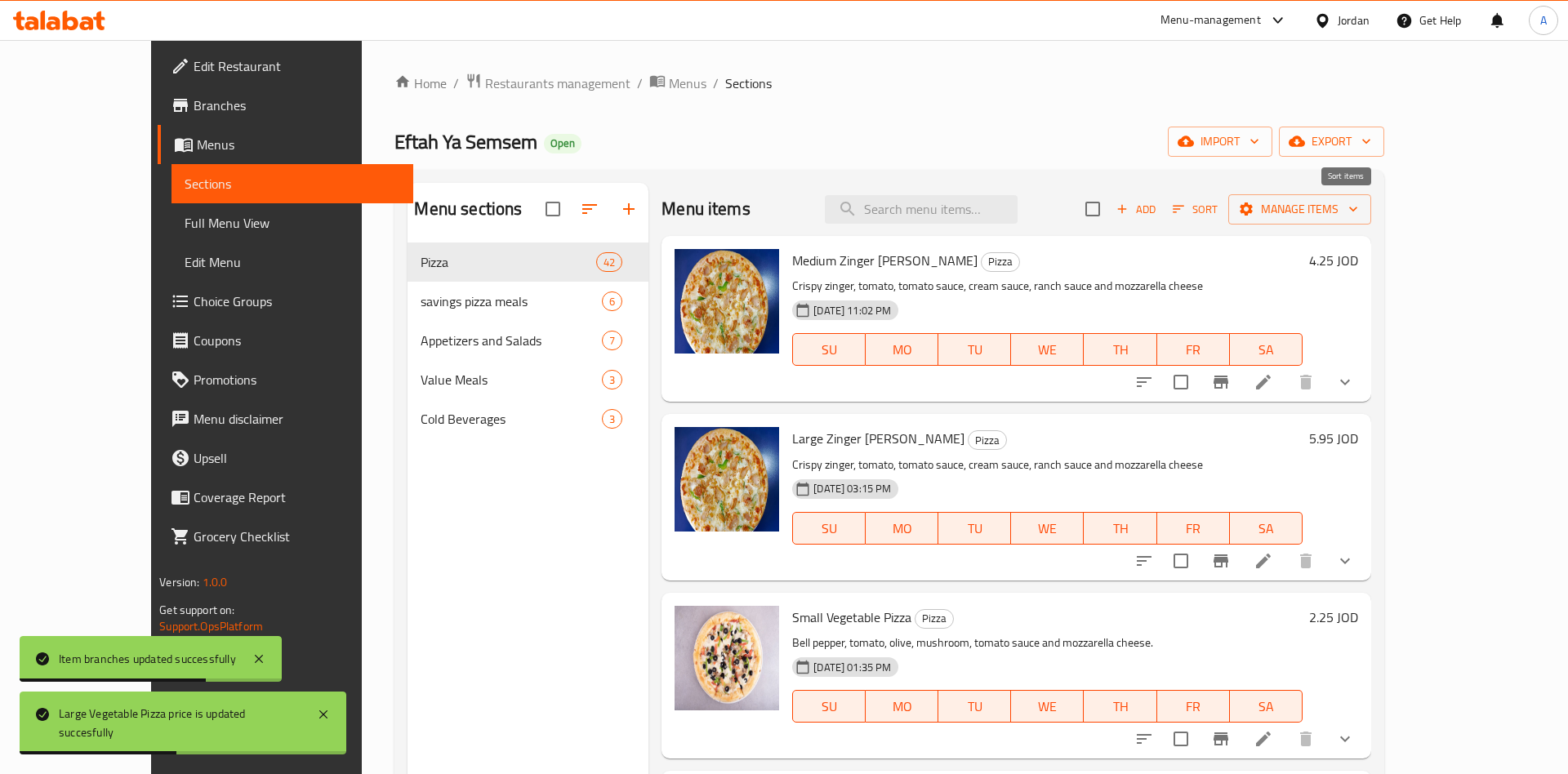
click at [1218, 212] on span "Sort" at bounding box center [1195, 209] width 44 height 19
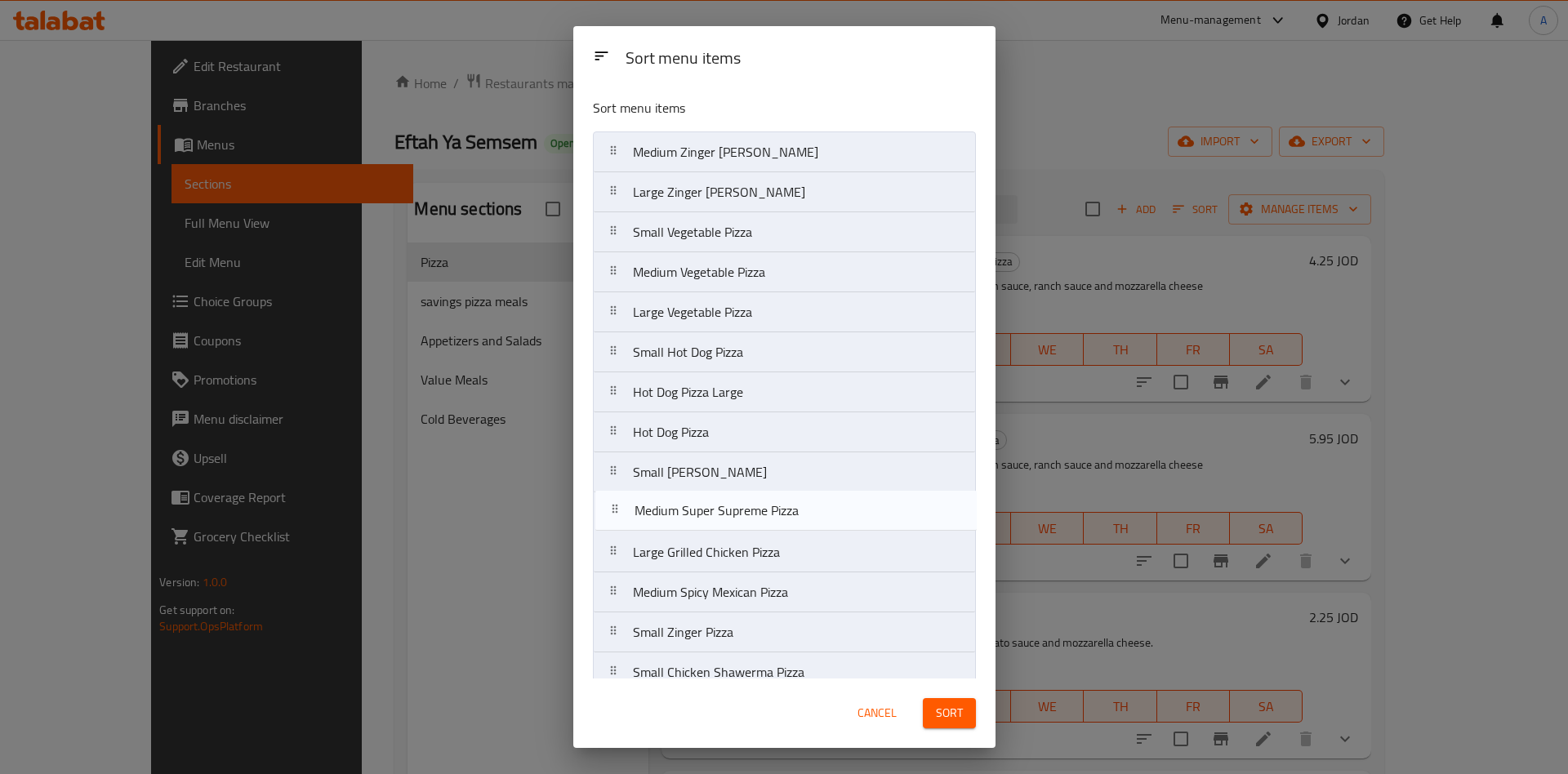
drag, startPoint x: 719, startPoint y: 433, endPoint x: 718, endPoint y: 518, distance: 85.0
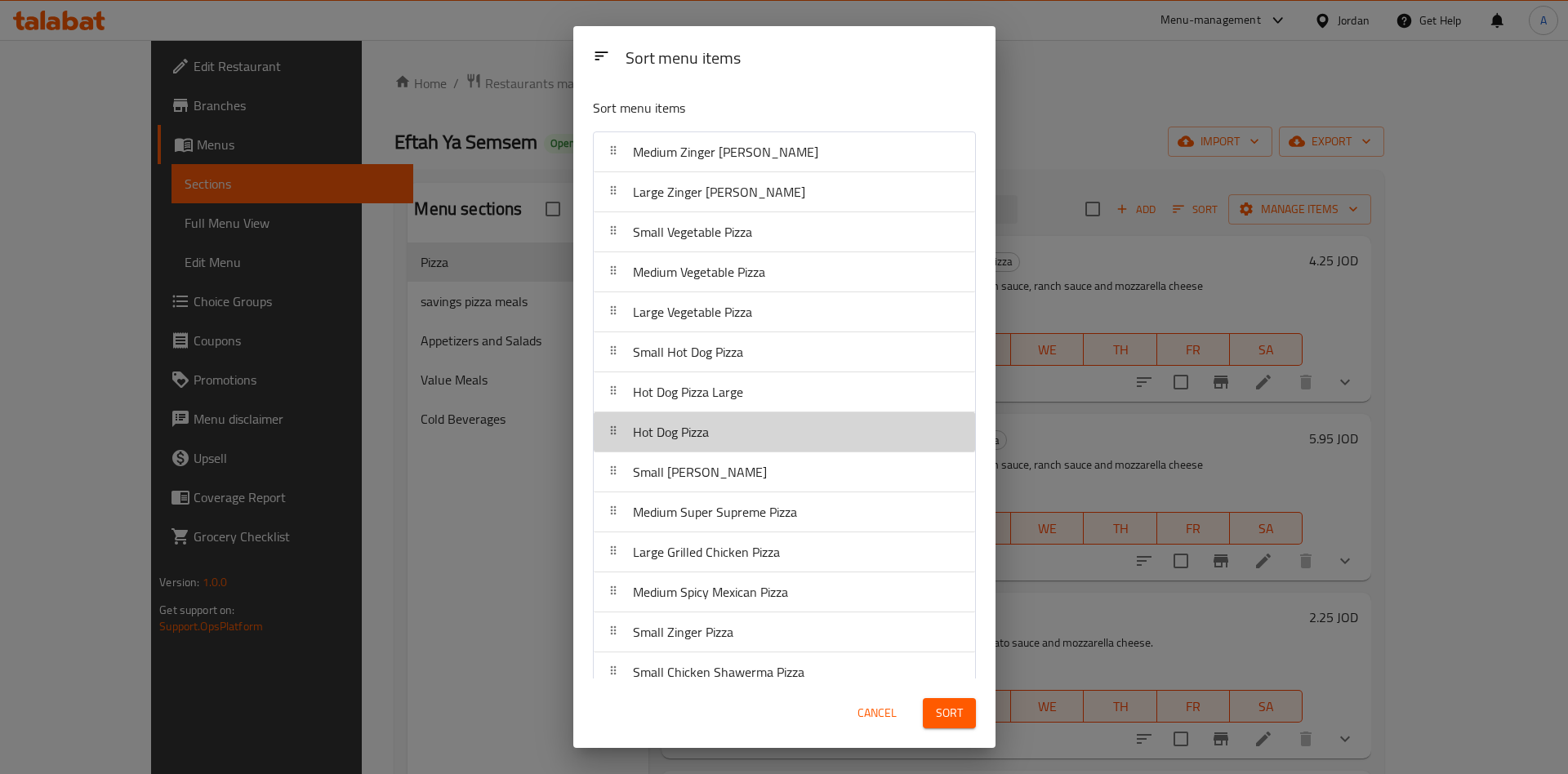
click at [680, 443] on span "Hot Dog Pizza" at bounding box center [671, 431] width 76 height 24
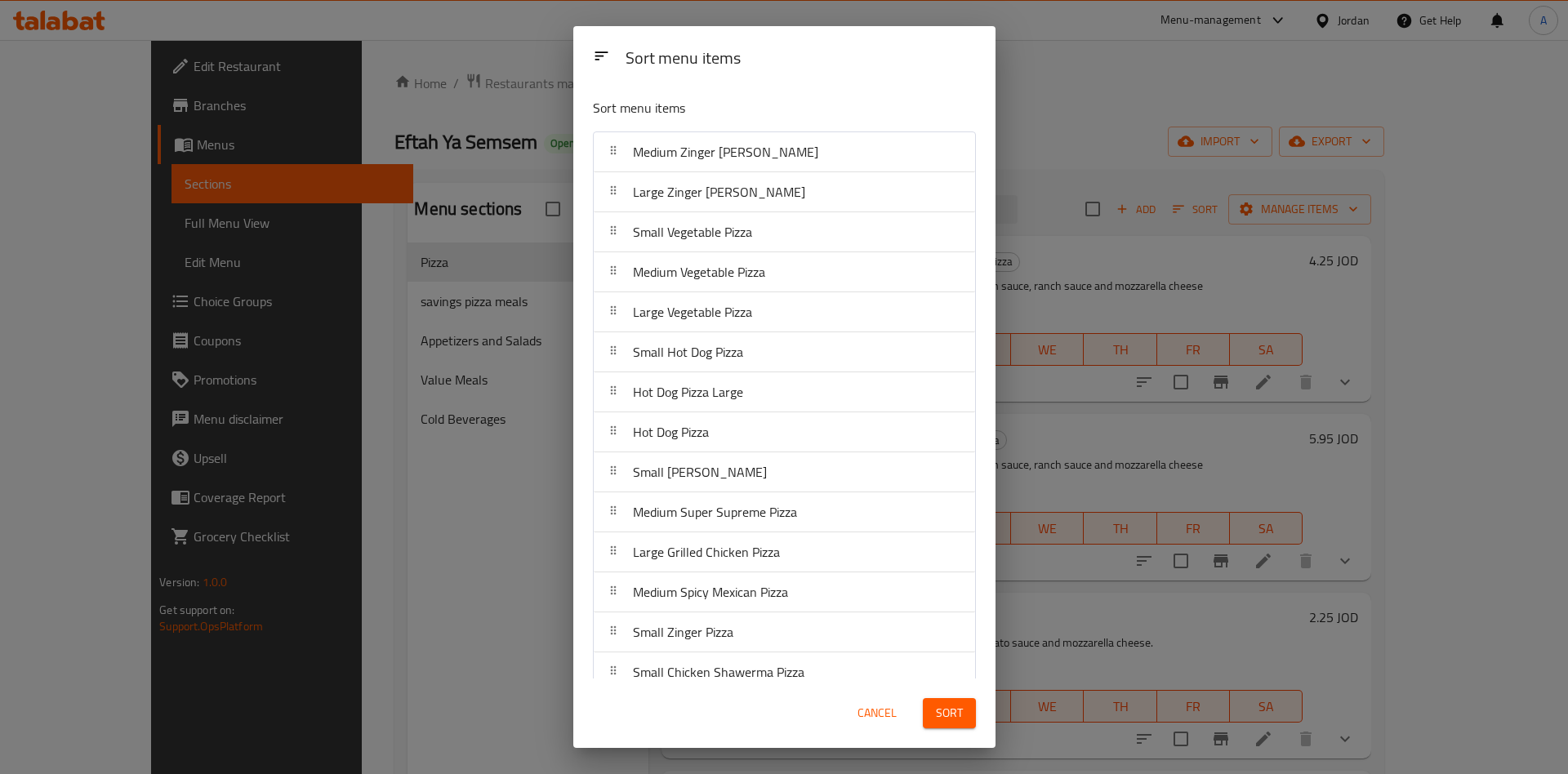
click at [935, 714] on button "Sort" at bounding box center [948, 713] width 53 height 31
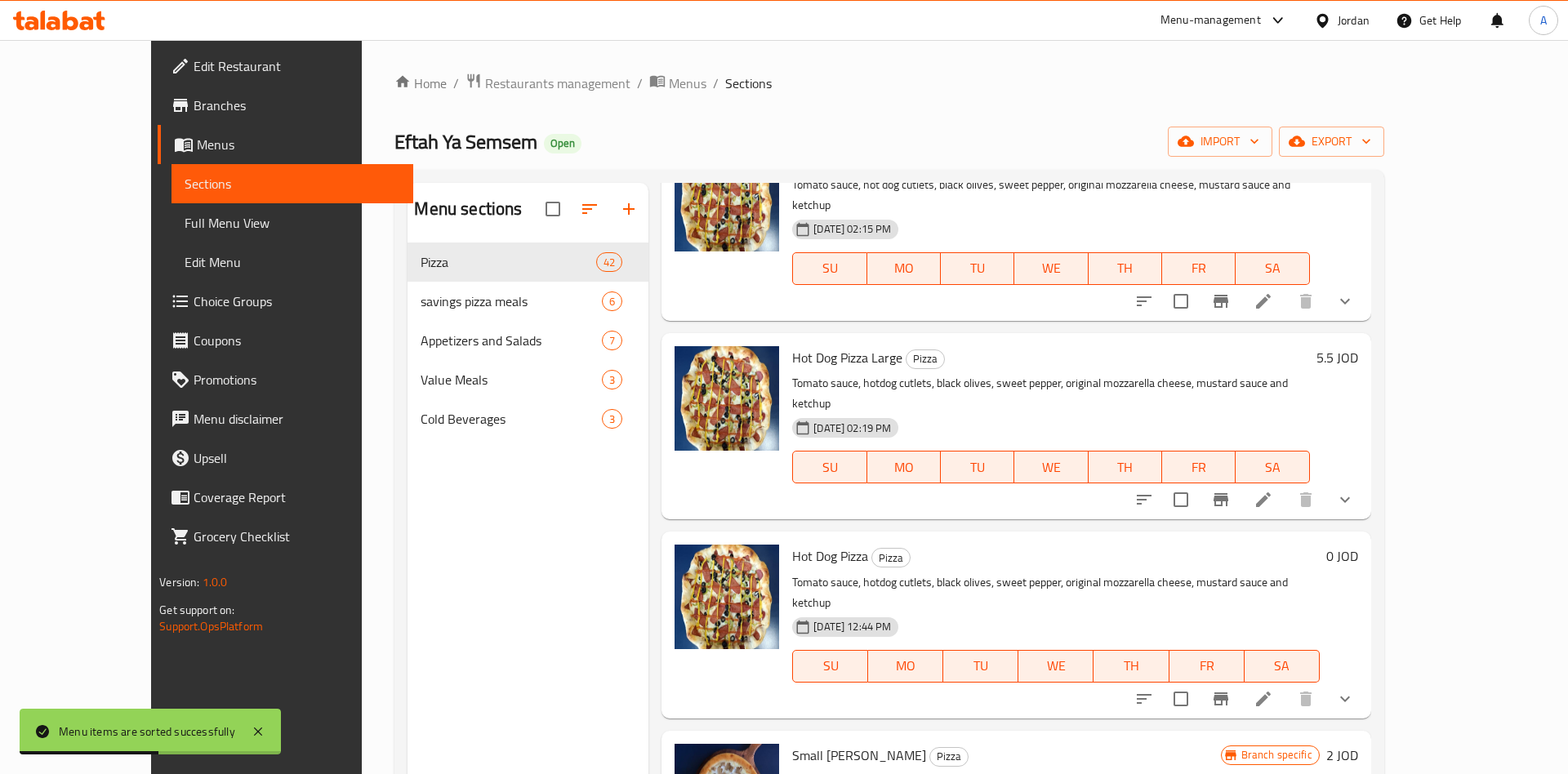
scroll to position [1018, 0]
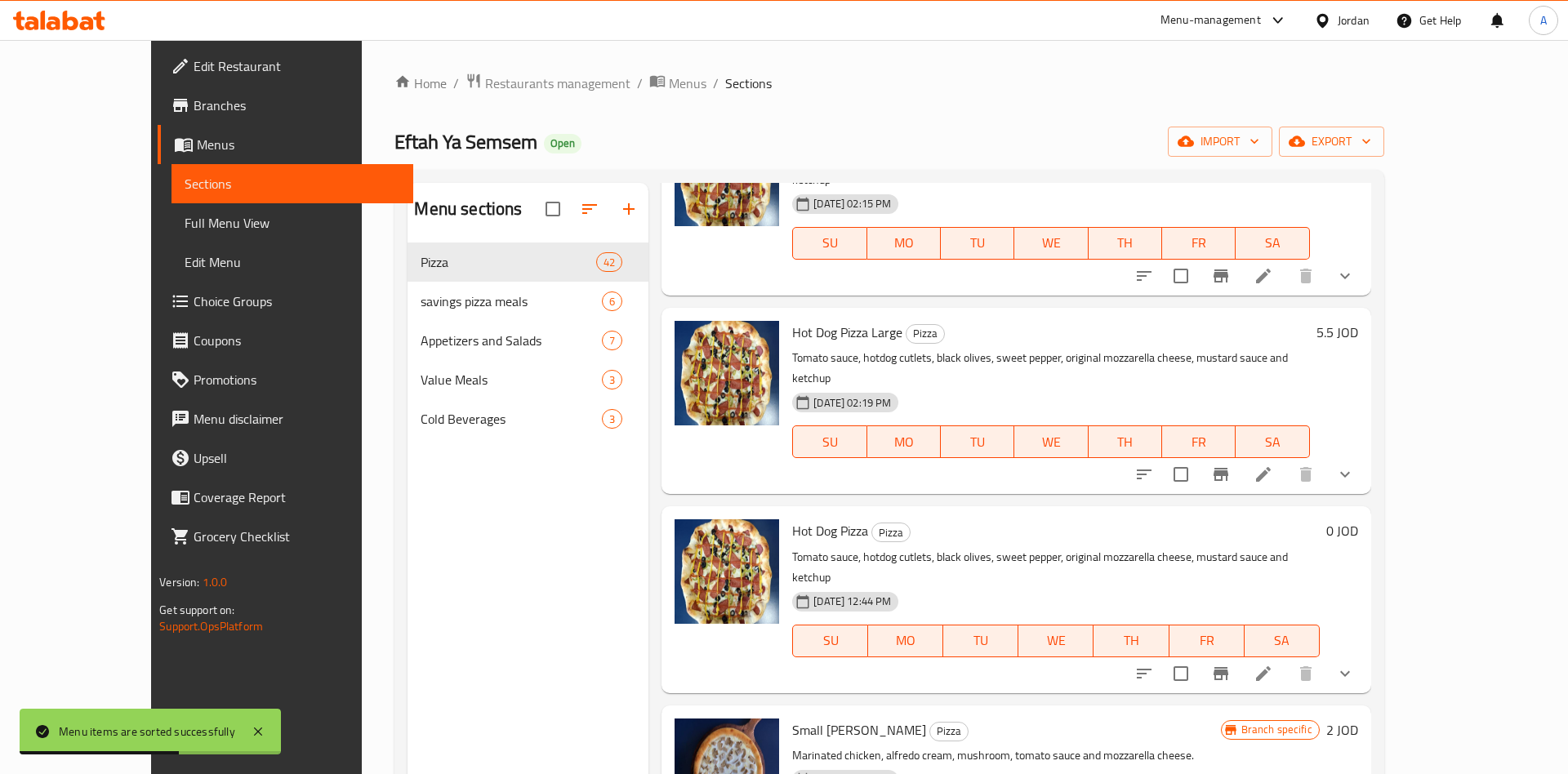
click at [1231, 664] on icon "Branch-specific-item" at bounding box center [1221, 673] width 19 height 19
click at [1273, 664] on icon at bounding box center [1262, 673] width 19 height 19
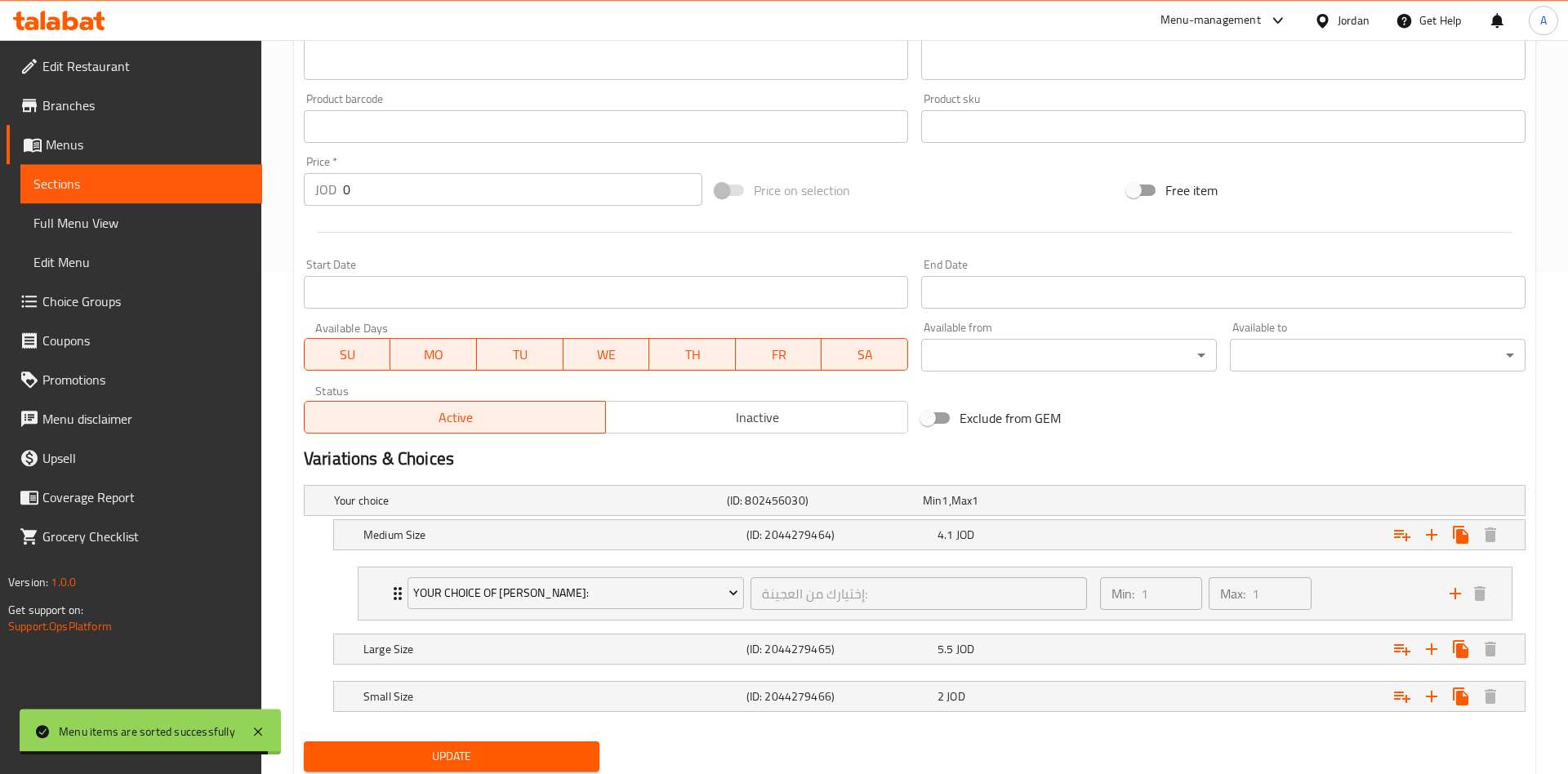
scroll to position [555, 0]
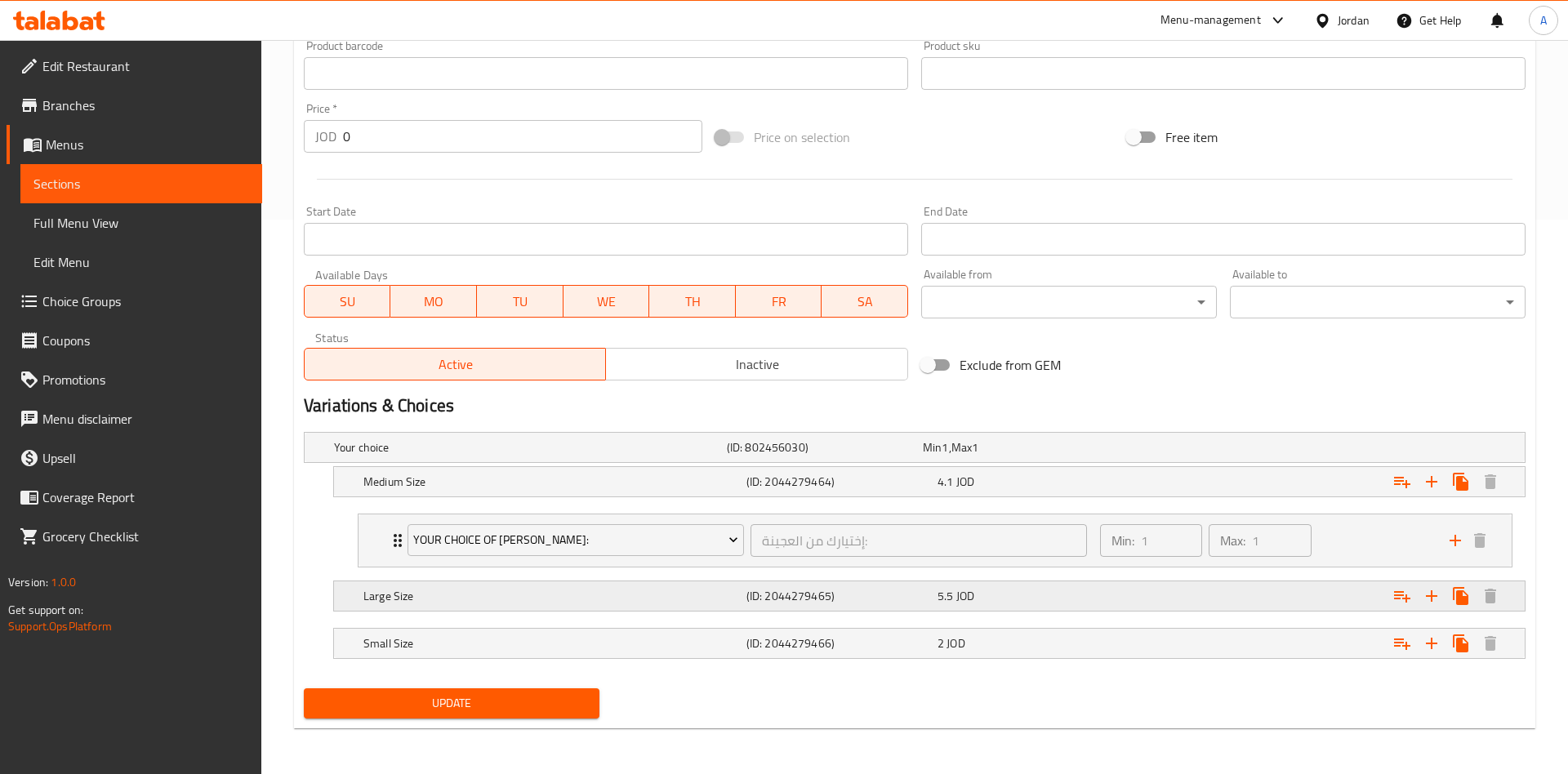
click at [506, 466] on div "Large Size (ID: 2044279465) 5.5 JOD" at bounding box center [919, 447] width 1177 height 36
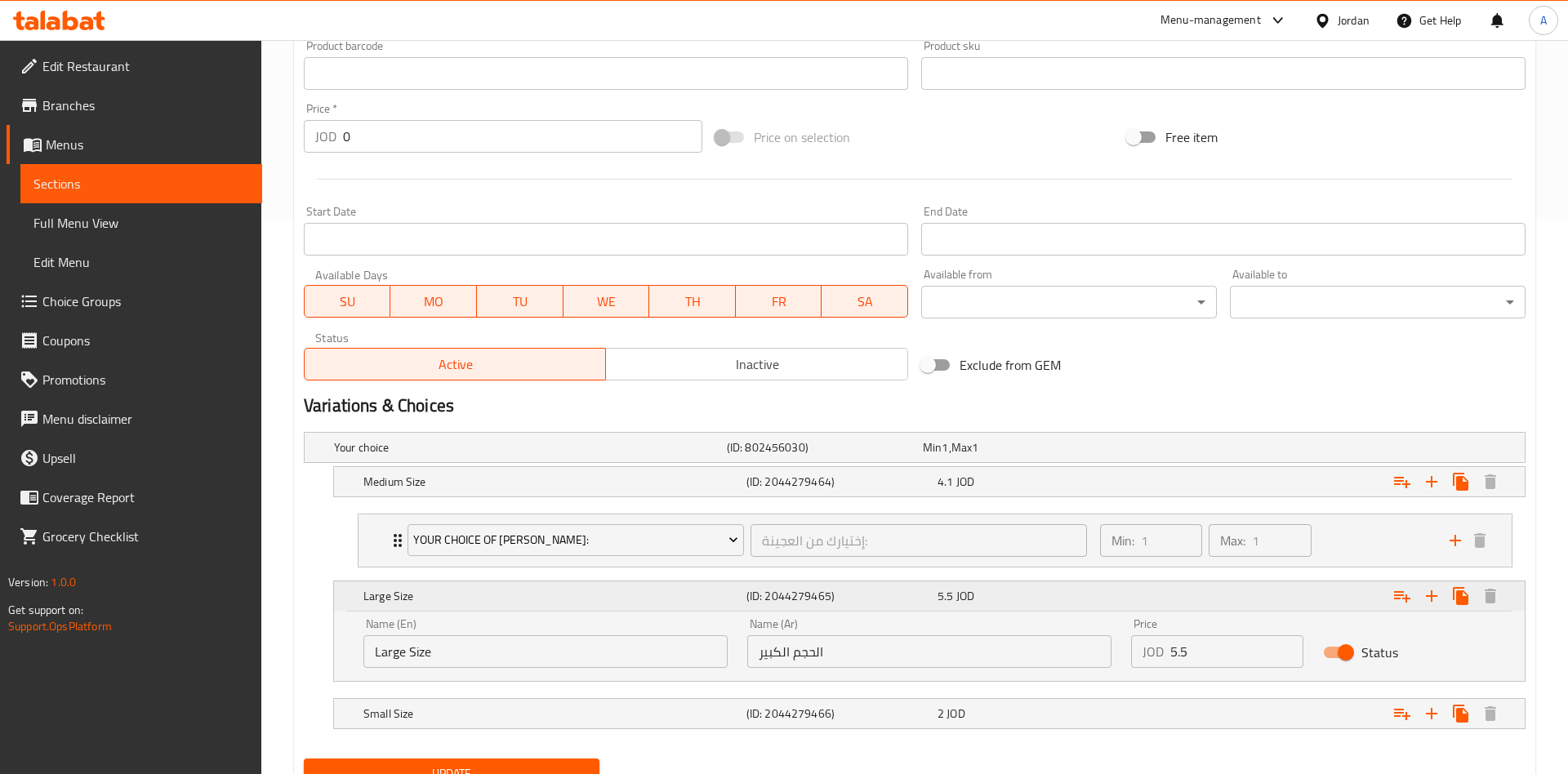
click at [560, 605] on div "Large Size" at bounding box center [552, 595] width 383 height 23
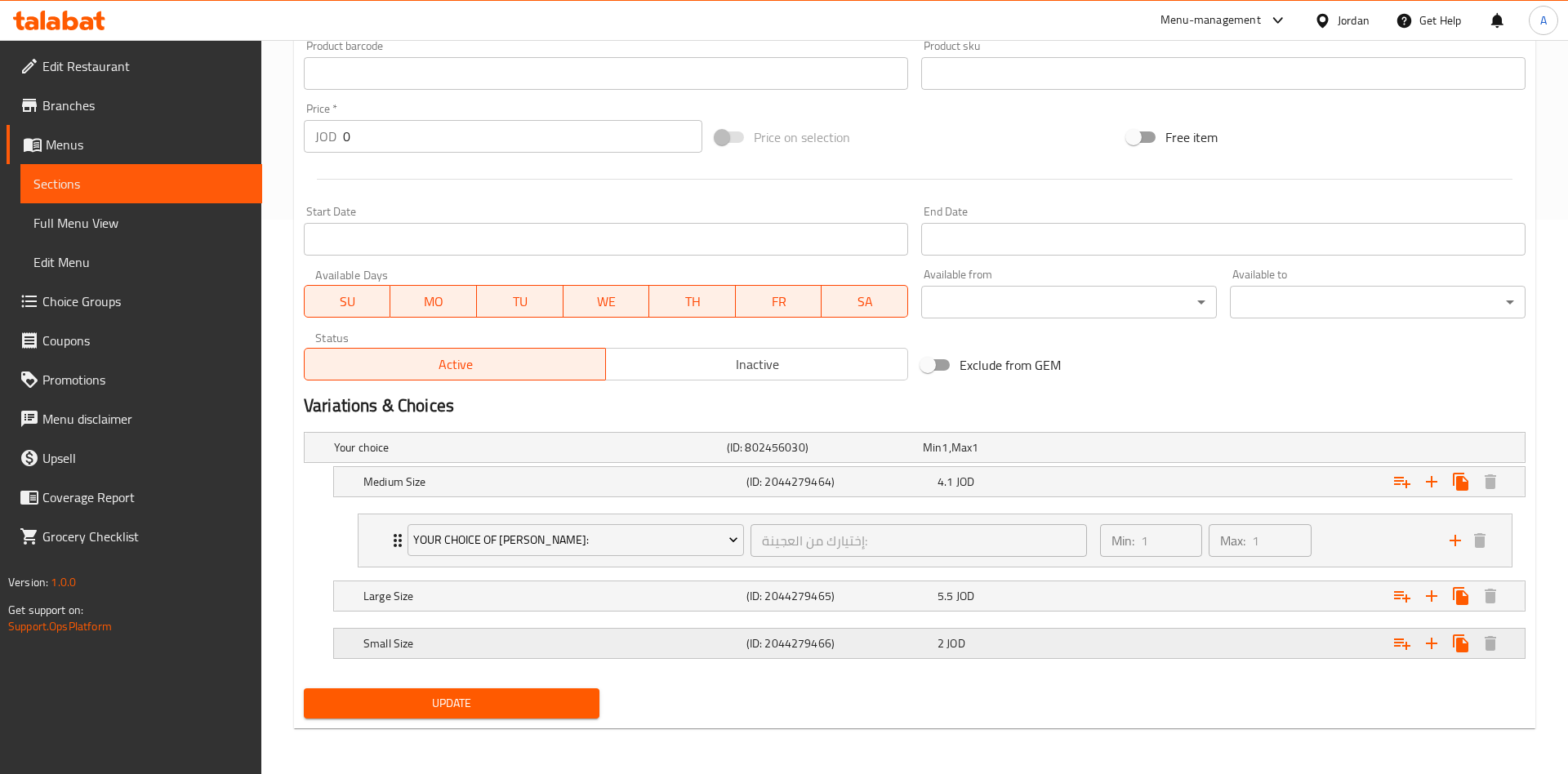
click at [590, 466] on div "Small Size (ID: 2044279466) 2 JOD" at bounding box center [919, 447] width 1177 height 36
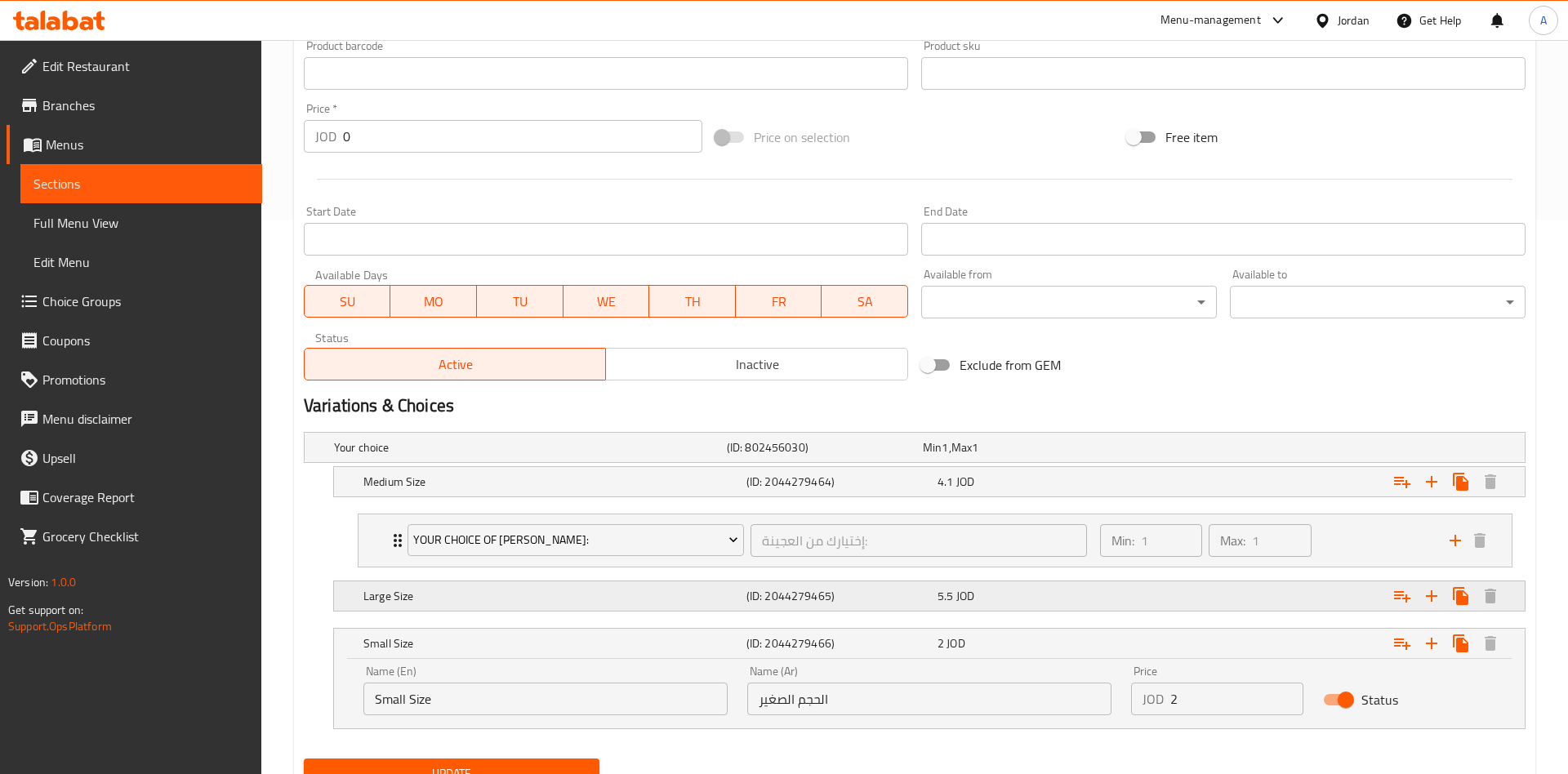
click at [556, 459] on div "Large Size" at bounding box center [527, 447] width 393 height 23
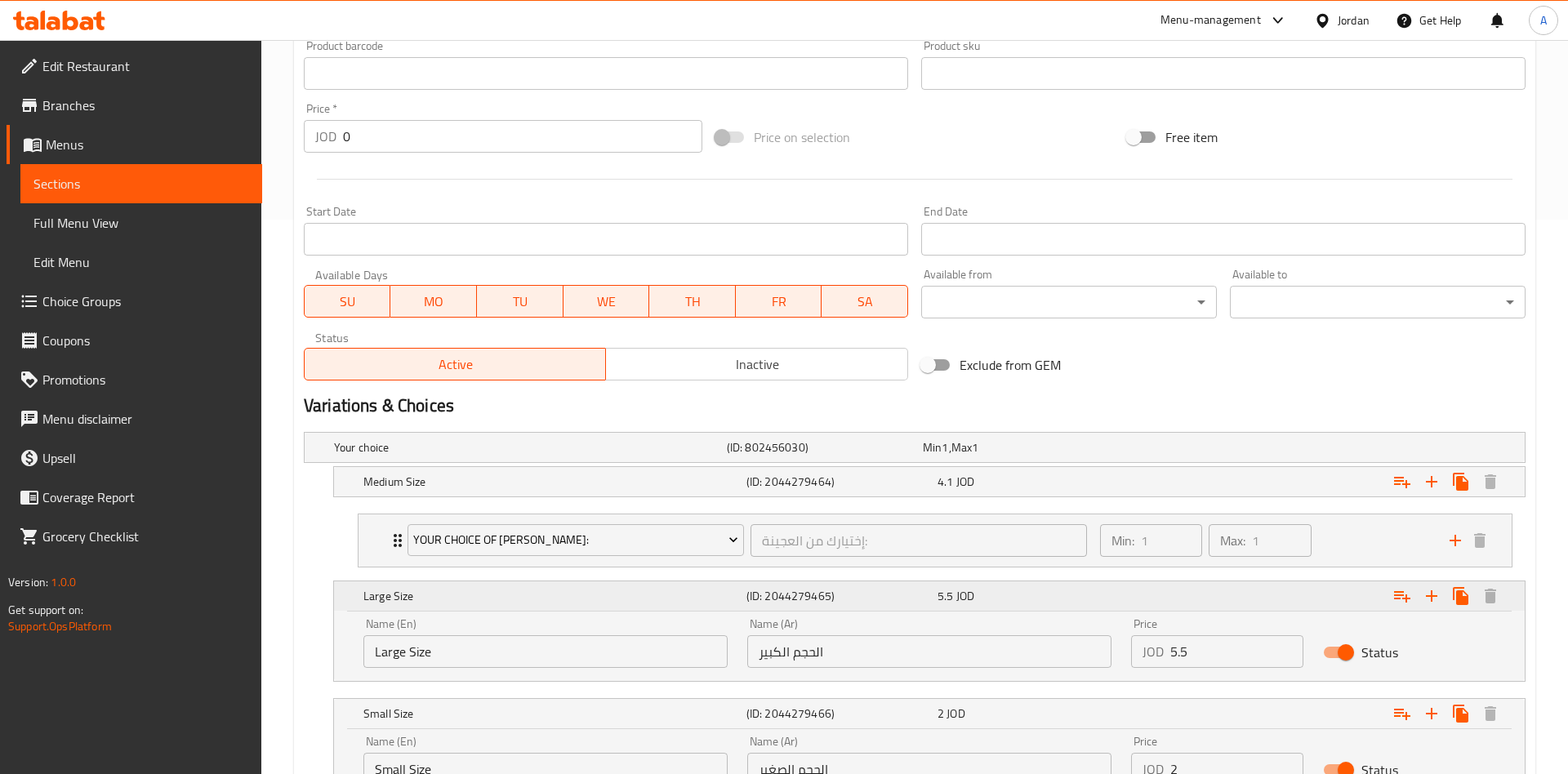
click at [535, 601] on h5 "Large Size" at bounding box center [551, 596] width 376 height 17
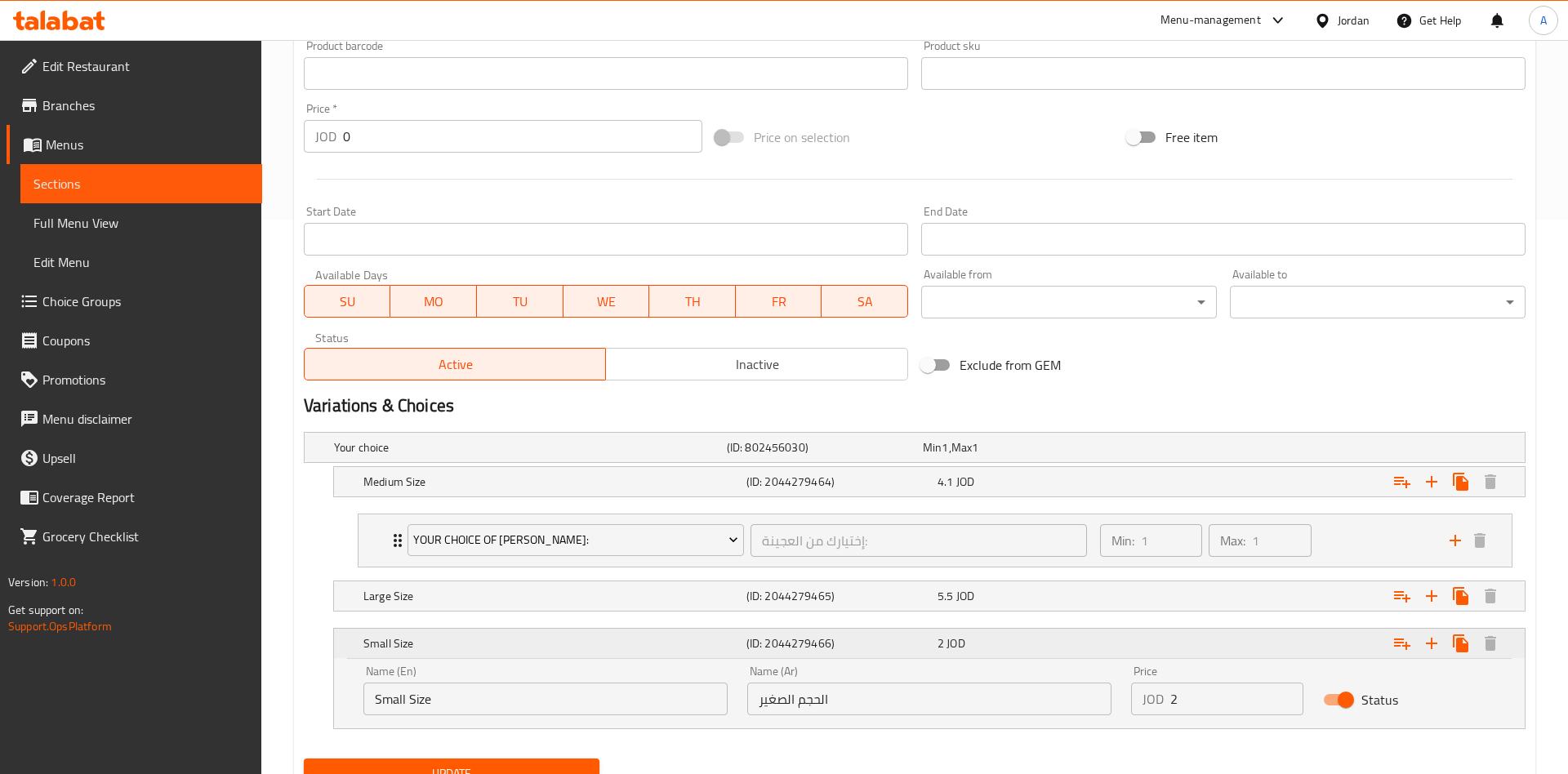
click at [563, 638] on h5 "Small Size" at bounding box center [551, 643] width 376 height 17
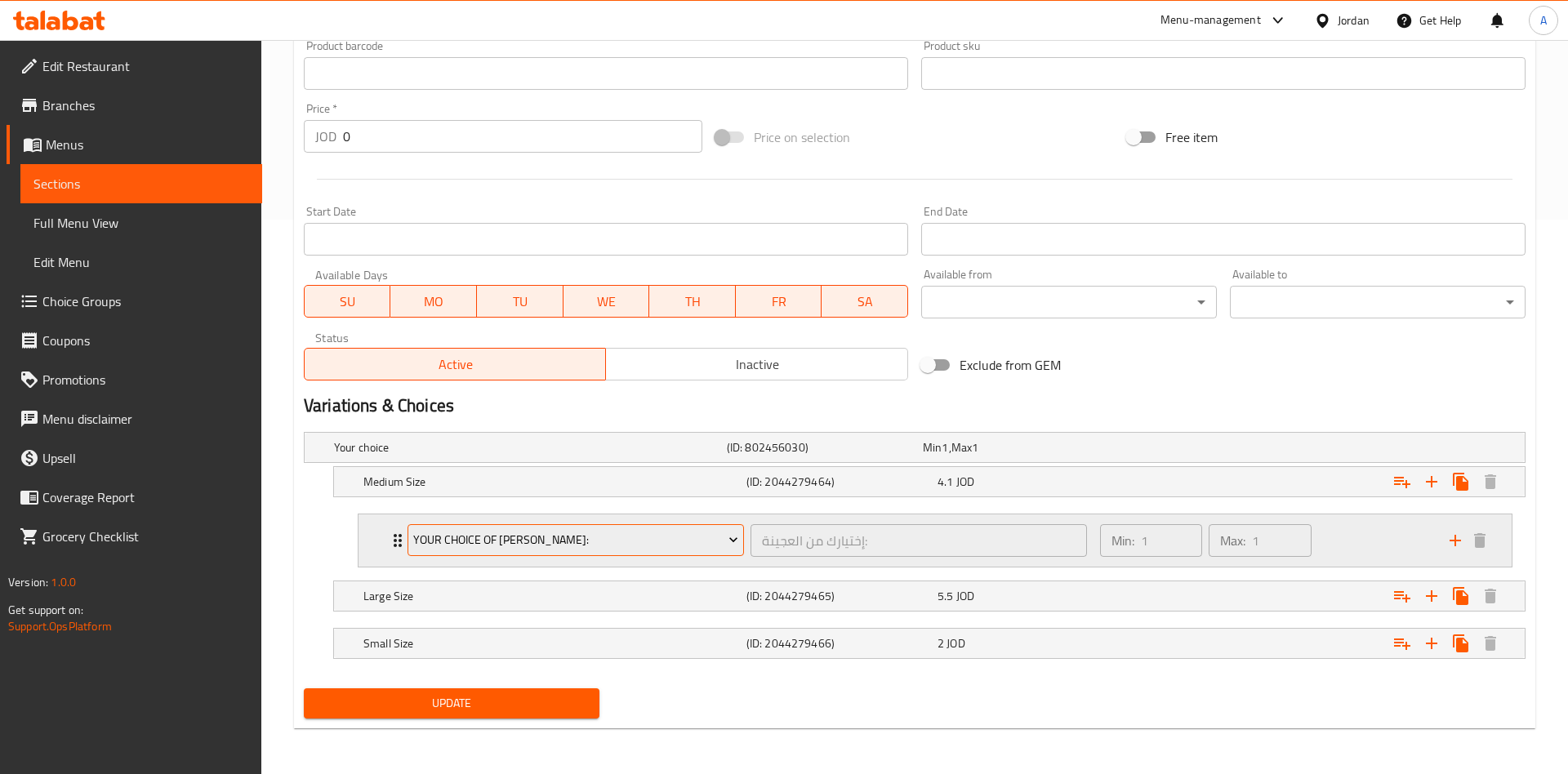
drag, startPoint x: 630, startPoint y: 481, endPoint x: 543, endPoint y: 544, distance: 107.4
click at [559, 550] on div "Your choice (ID: 802456030) Min 1 , Max 1 Name (En) Your choice Name (En) Name …" at bounding box center [914, 553] width 1235 height 256
click at [391, 456] on h5 "Medium Size" at bounding box center [527, 447] width 386 height 17
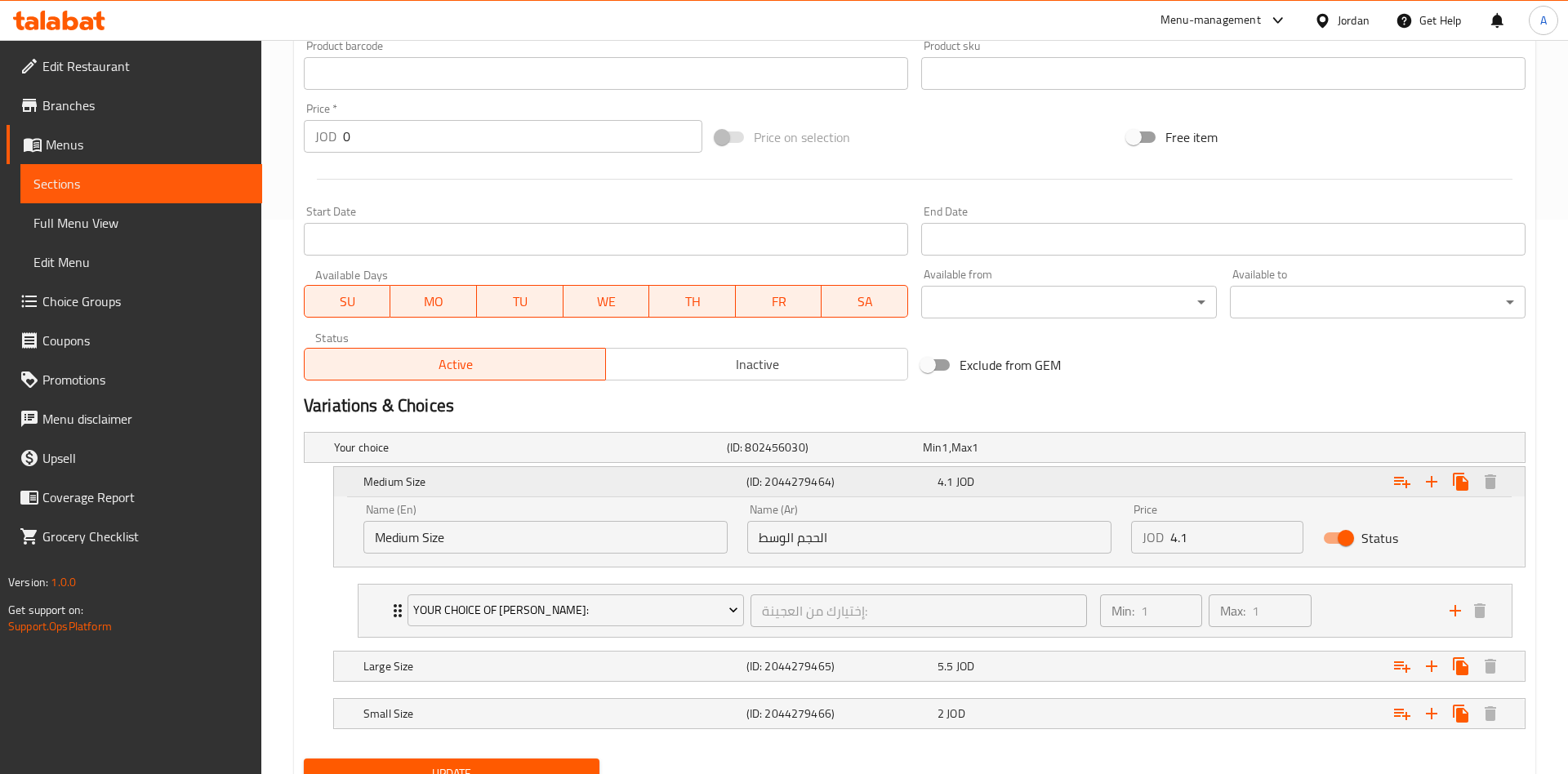
click at [463, 485] on h5 "Medium Size" at bounding box center [551, 481] width 376 height 17
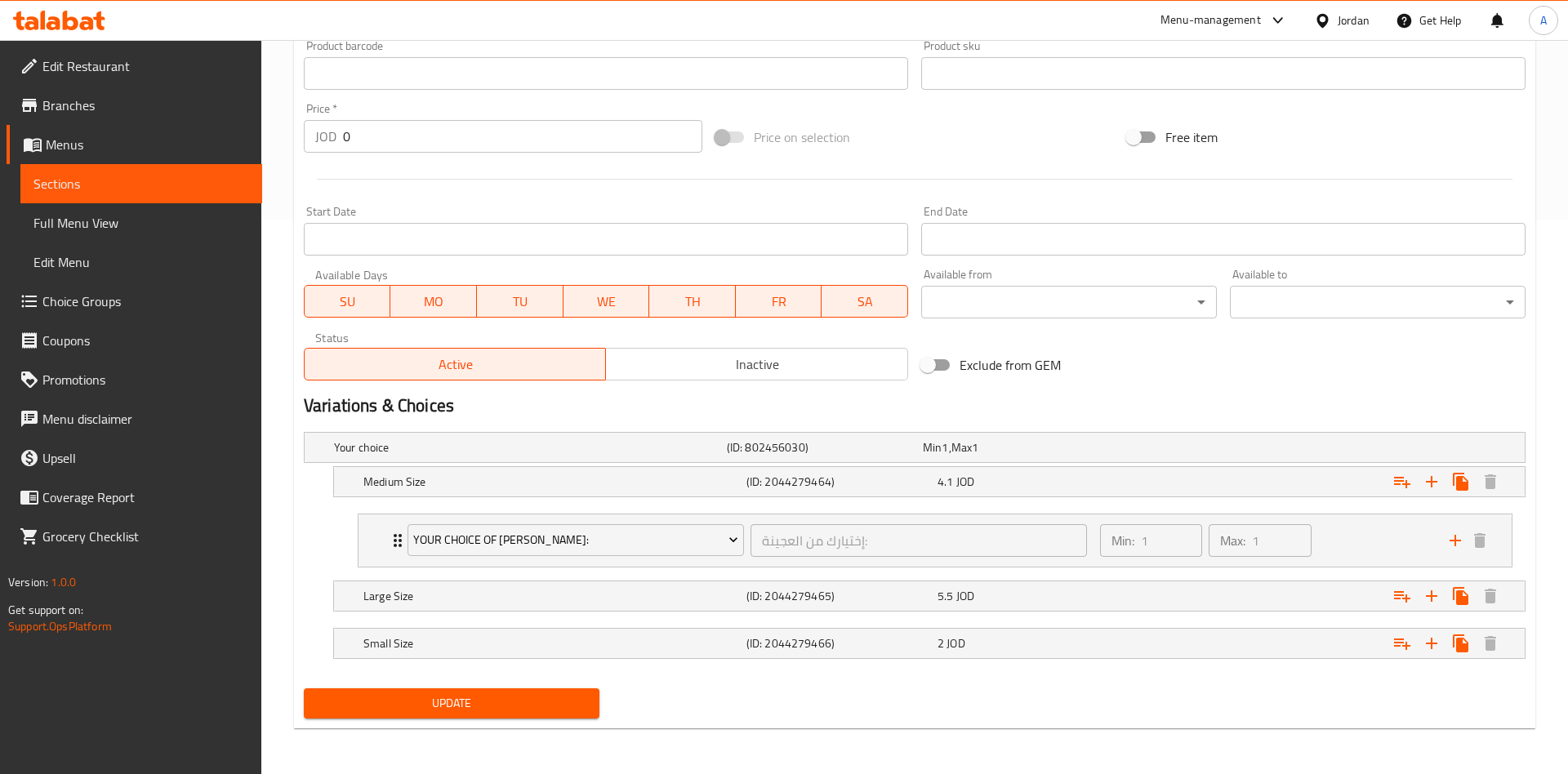
click at [1085, 417] on h2 "Variations & Choices" at bounding box center [914, 406] width 1222 height 24
click at [981, 456] on div "4.1 JOD" at bounding box center [1017, 447] width 190 height 17
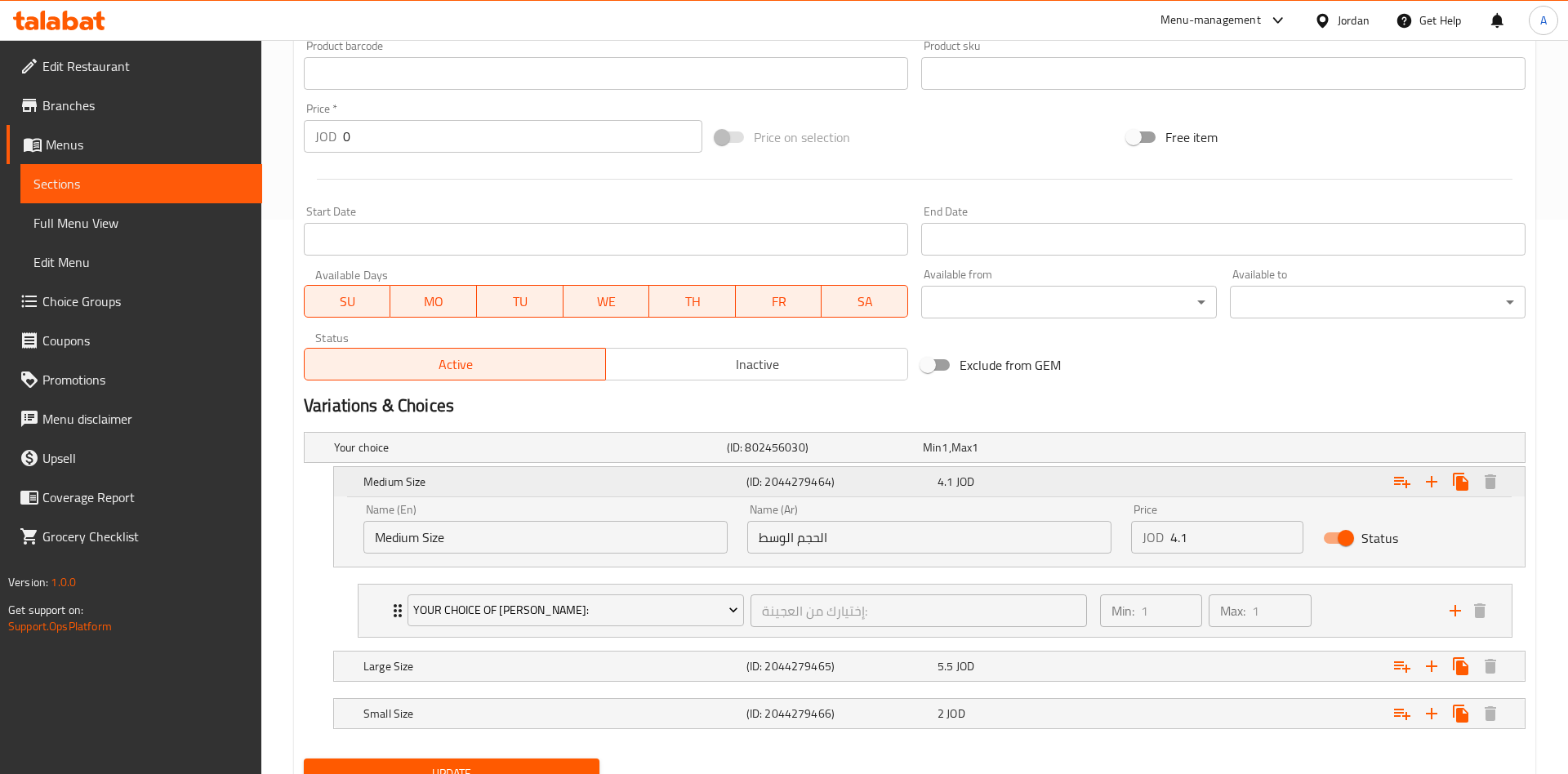
click at [362, 493] on div "Medium Size" at bounding box center [552, 481] width 383 height 23
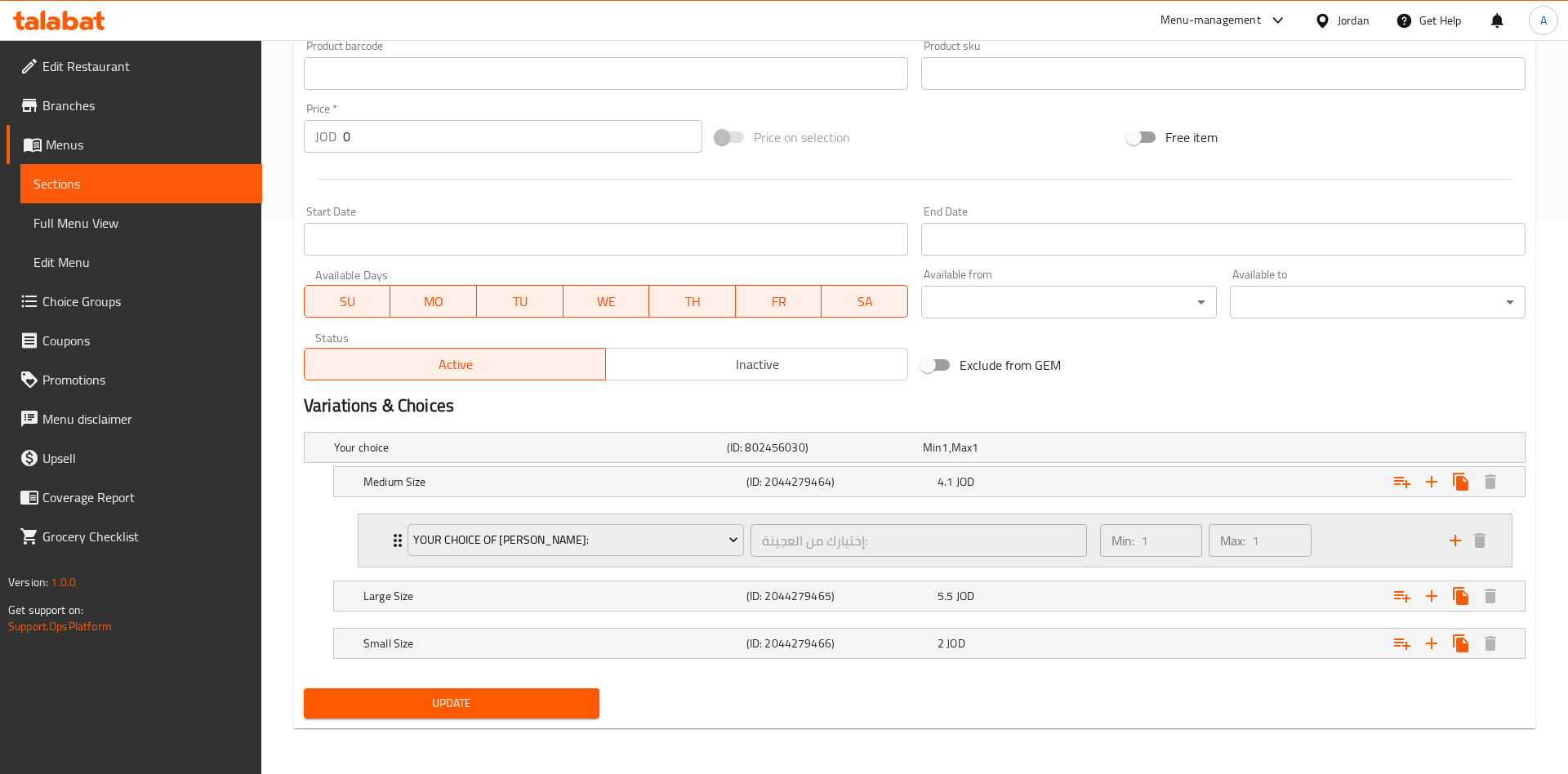
click at [385, 541] on div "Your Choice Of Dough: إختيارك من العجينة: ​ Min: 1 ​ Max: 1 ​" at bounding box center [935, 540] width 1153 height 52
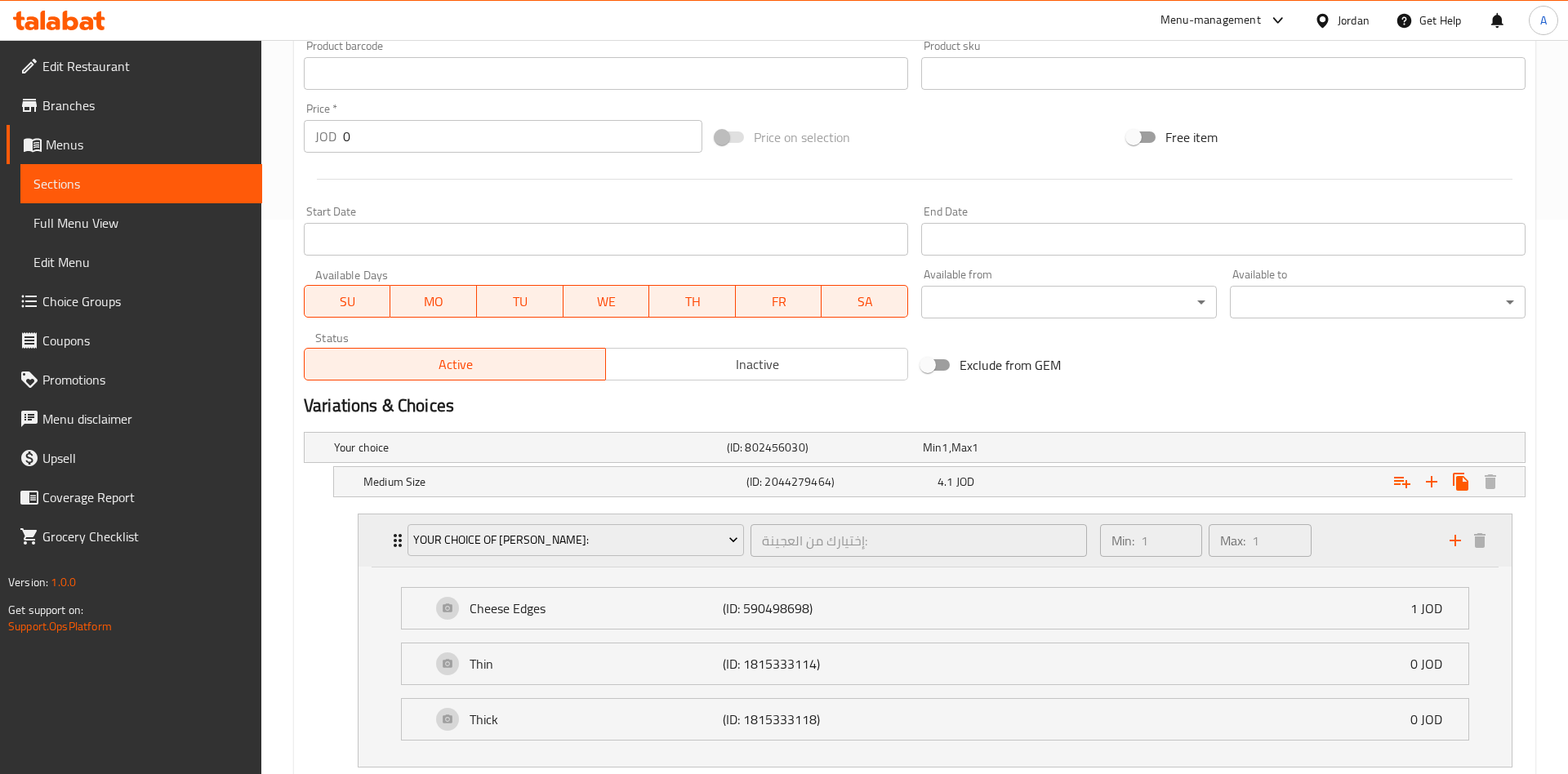
click at [383, 537] on div "Your Choice Of Dough: إختيارك من العجينة: ​ Min: 1 ​ Max: 1 ​" at bounding box center [935, 540] width 1153 height 52
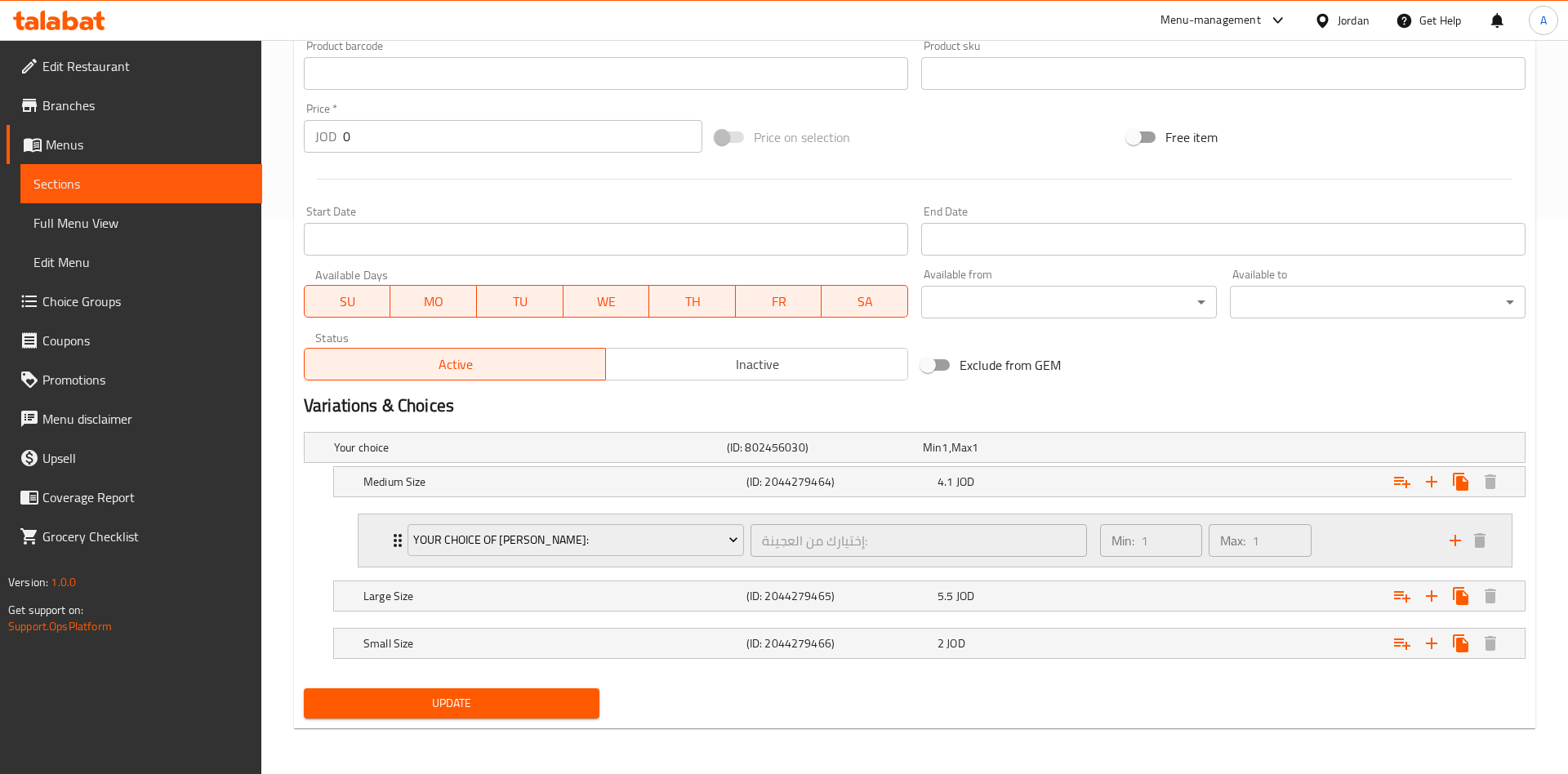
click at [382, 541] on div "Your Choice Of Dough: إختيارك من العجينة: ​ Min: 1 ​ Max: 1 ​ Cheese Edges (ID:…" at bounding box center [935, 541] width 1181 height 67
click at [401, 551] on div "Your Choice Of Dough: إختيارك من العجينة: ​" at bounding box center [746, 540] width 699 height 52
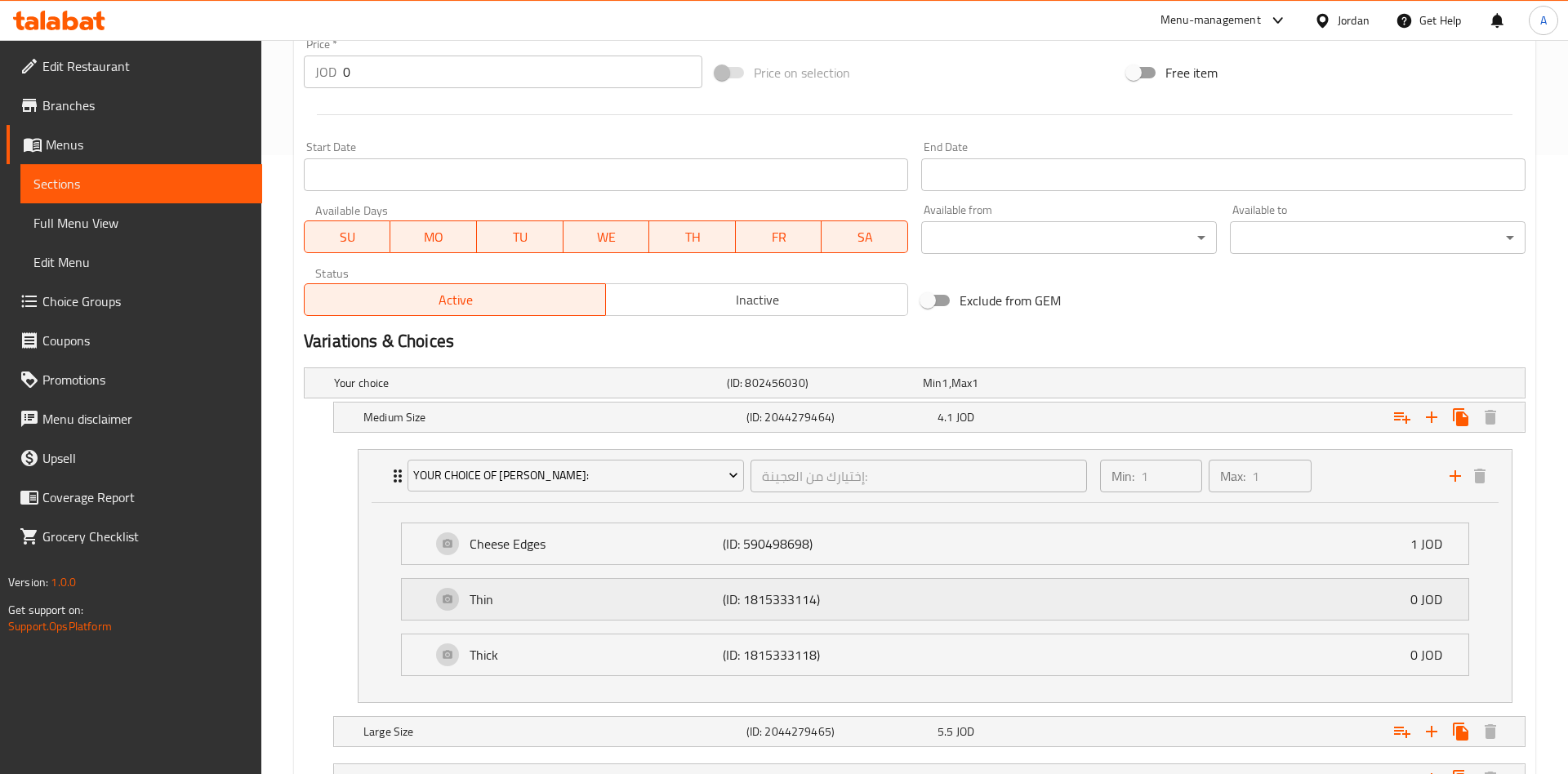
scroll to position [638, 0]
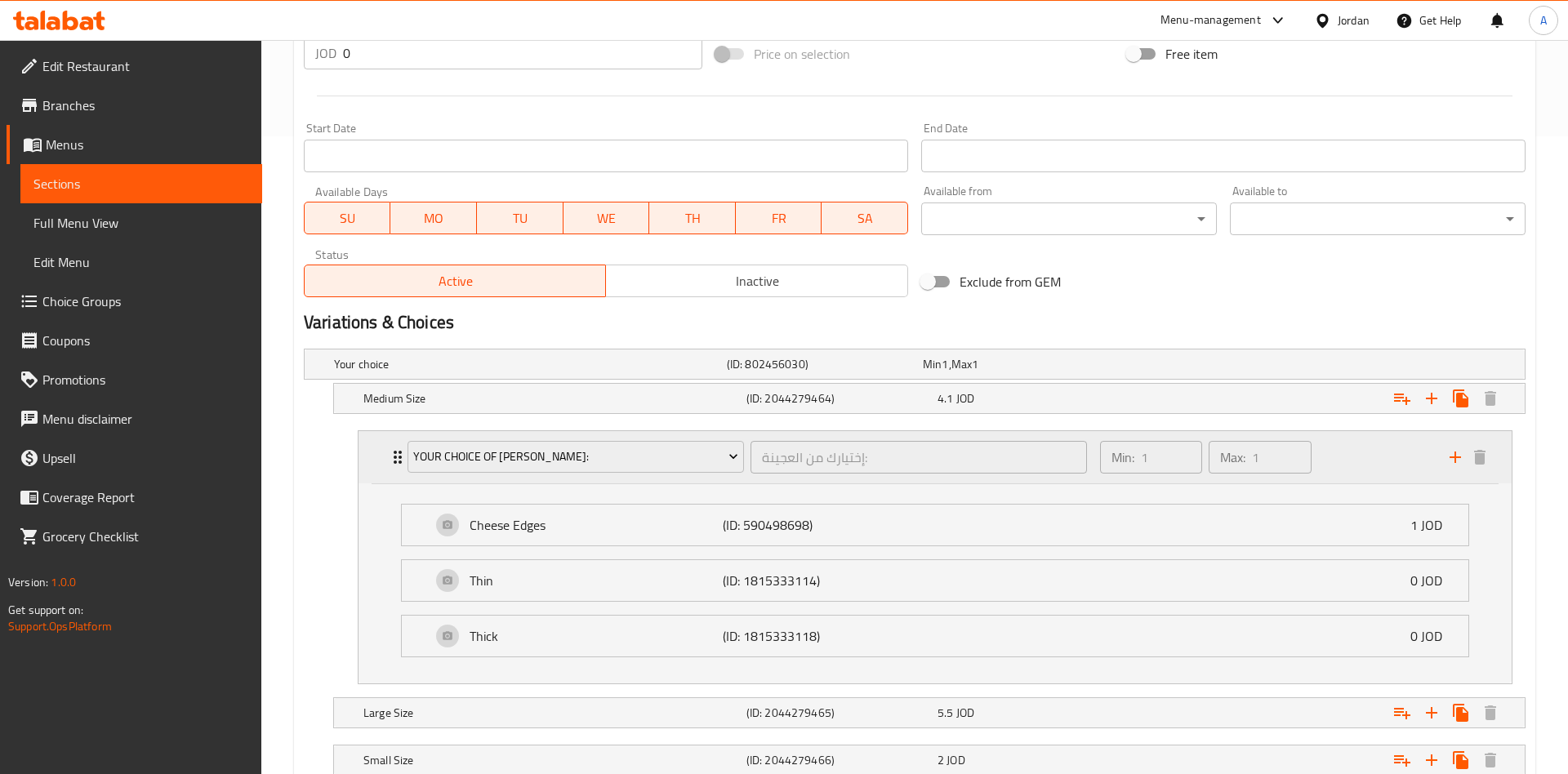
click at [383, 459] on div "Your Choice Of Dough: إختيارك من العجينة: ​ Min: 1 ​ Max: 1 ​" at bounding box center [935, 457] width 1153 height 52
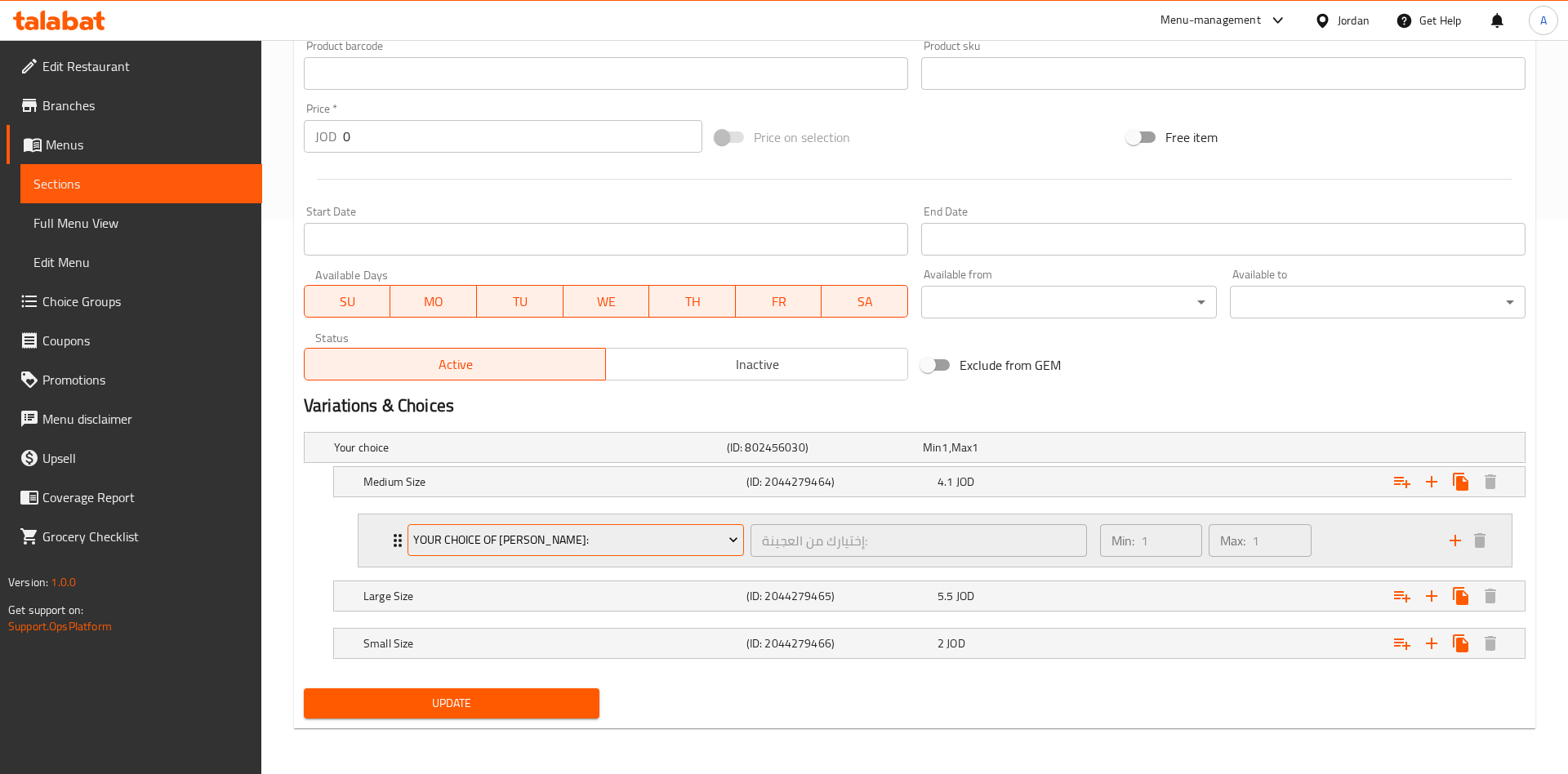
scroll to position [555, 0]
click at [351, 462] on div "Medium Size (ID: 2044279464) 4.1 JOD" at bounding box center [914, 447] width 1220 height 30
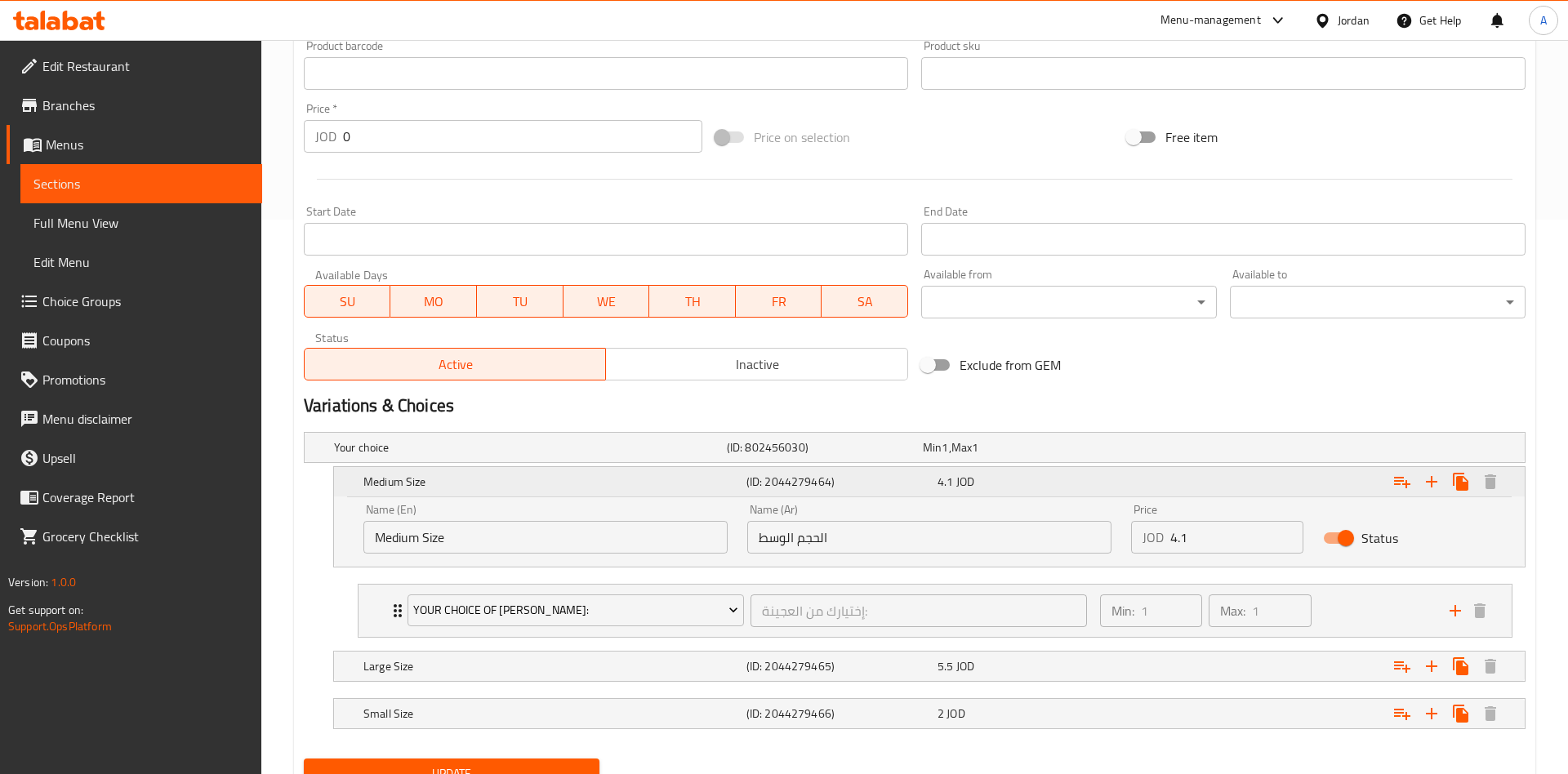
click at [351, 482] on div "Medium Size (ID: 2044279464) 4.1 JOD" at bounding box center [930, 481] width 1191 height 30
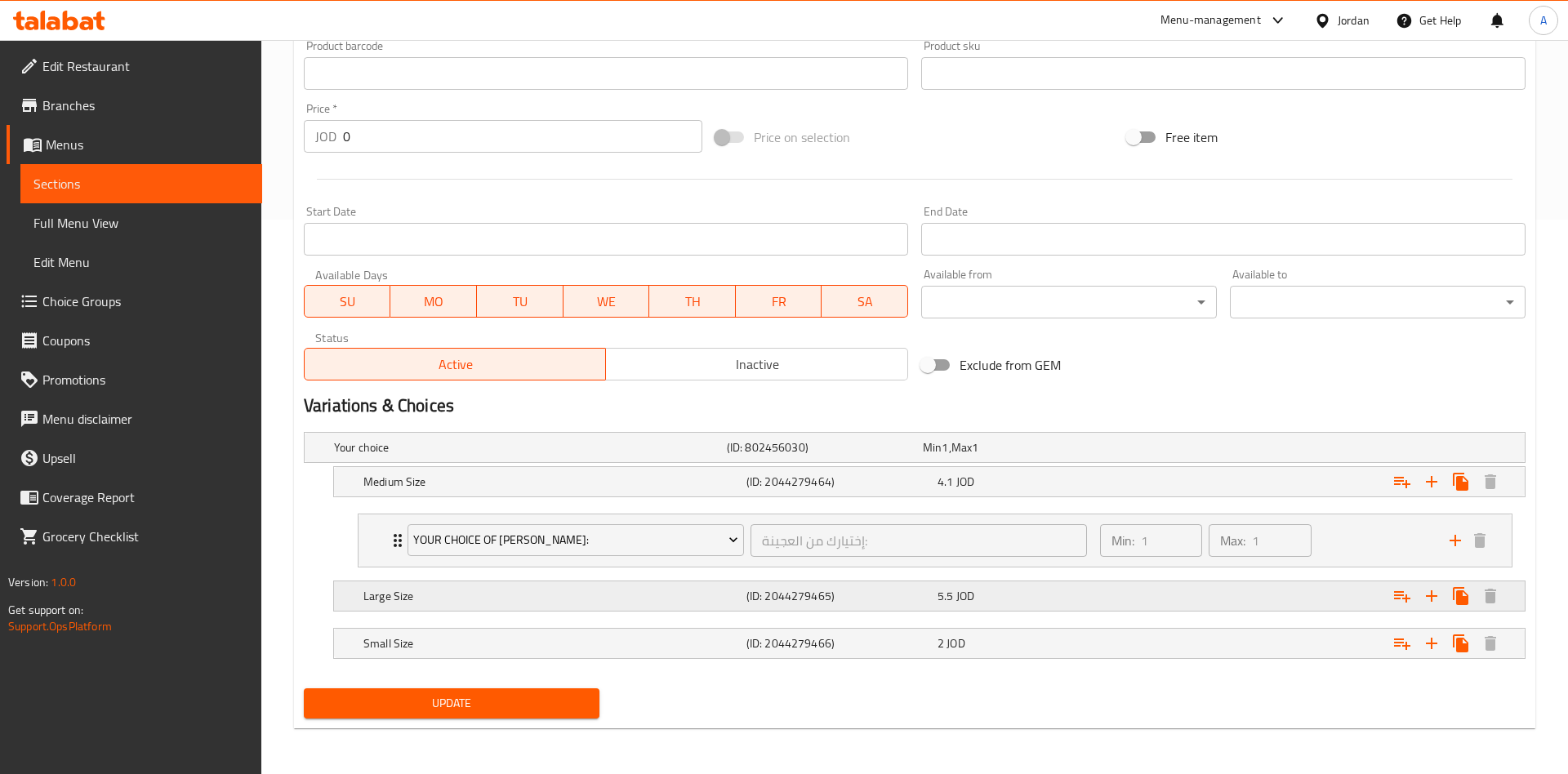
click at [473, 456] on h5 "Large Size" at bounding box center [527, 447] width 386 height 17
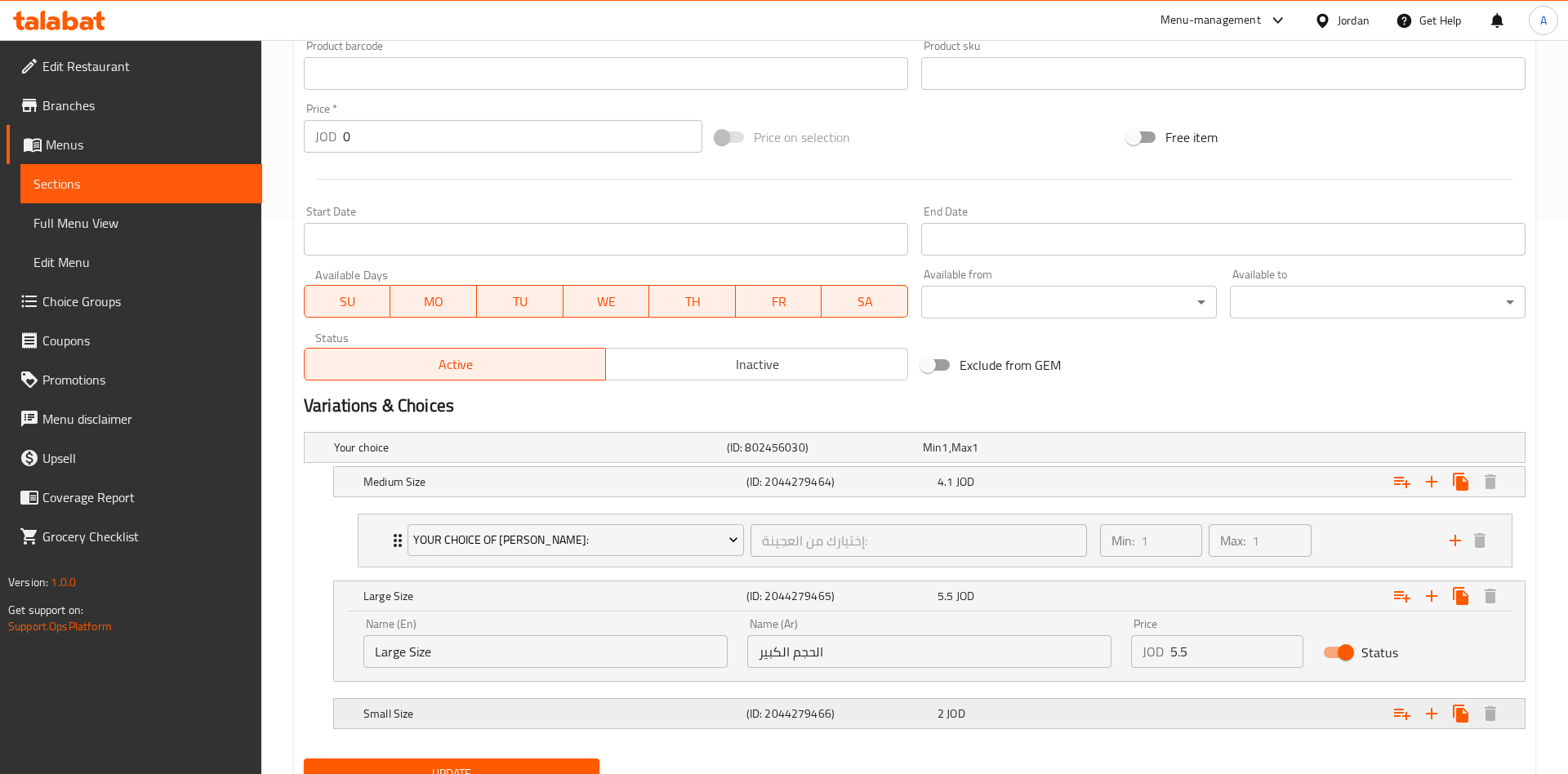
click at [643, 466] on div "Small Size (ID: 2044279466) 2 JOD" at bounding box center [919, 447] width 1177 height 36
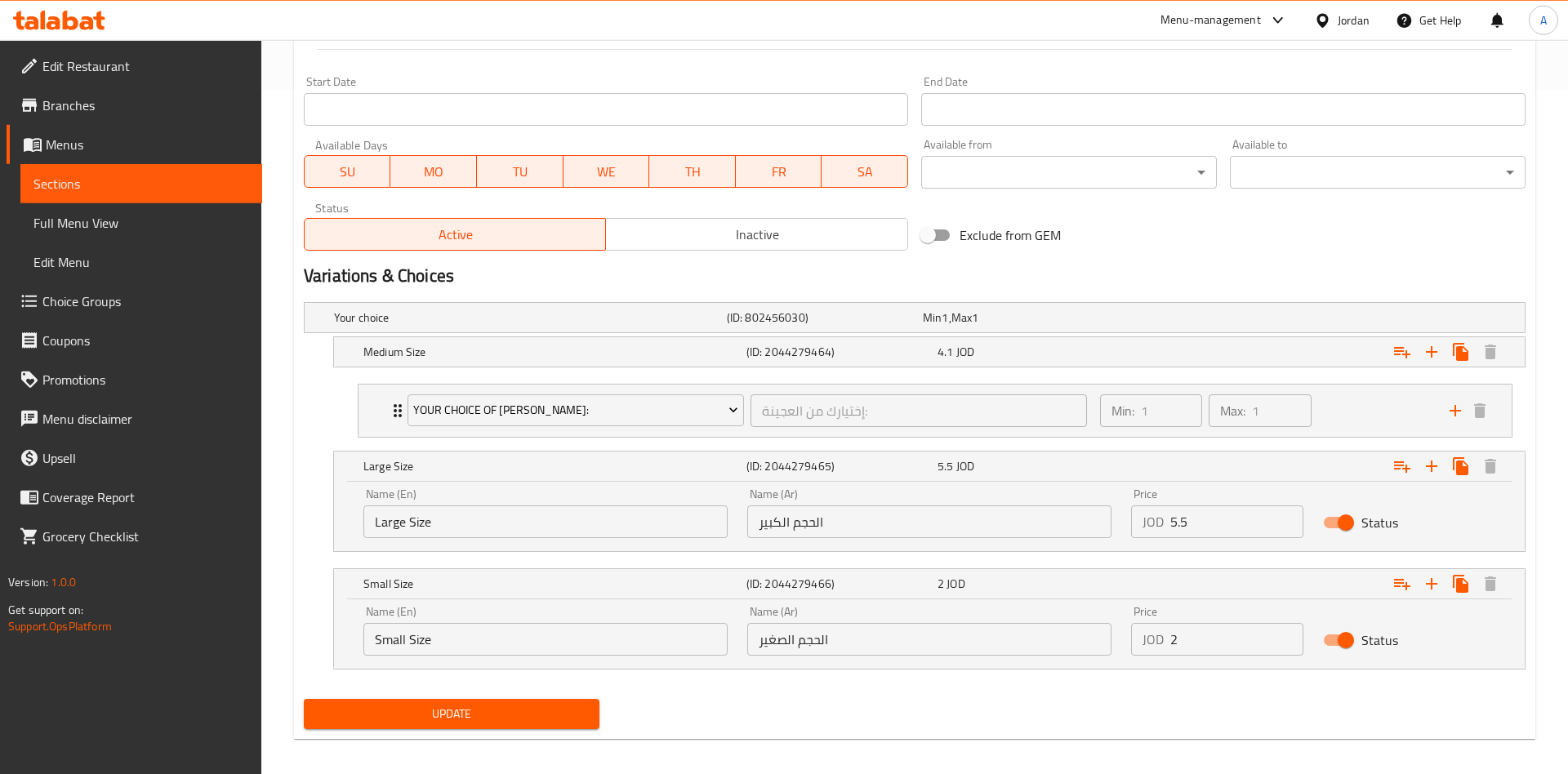
scroll to position [694, 0]
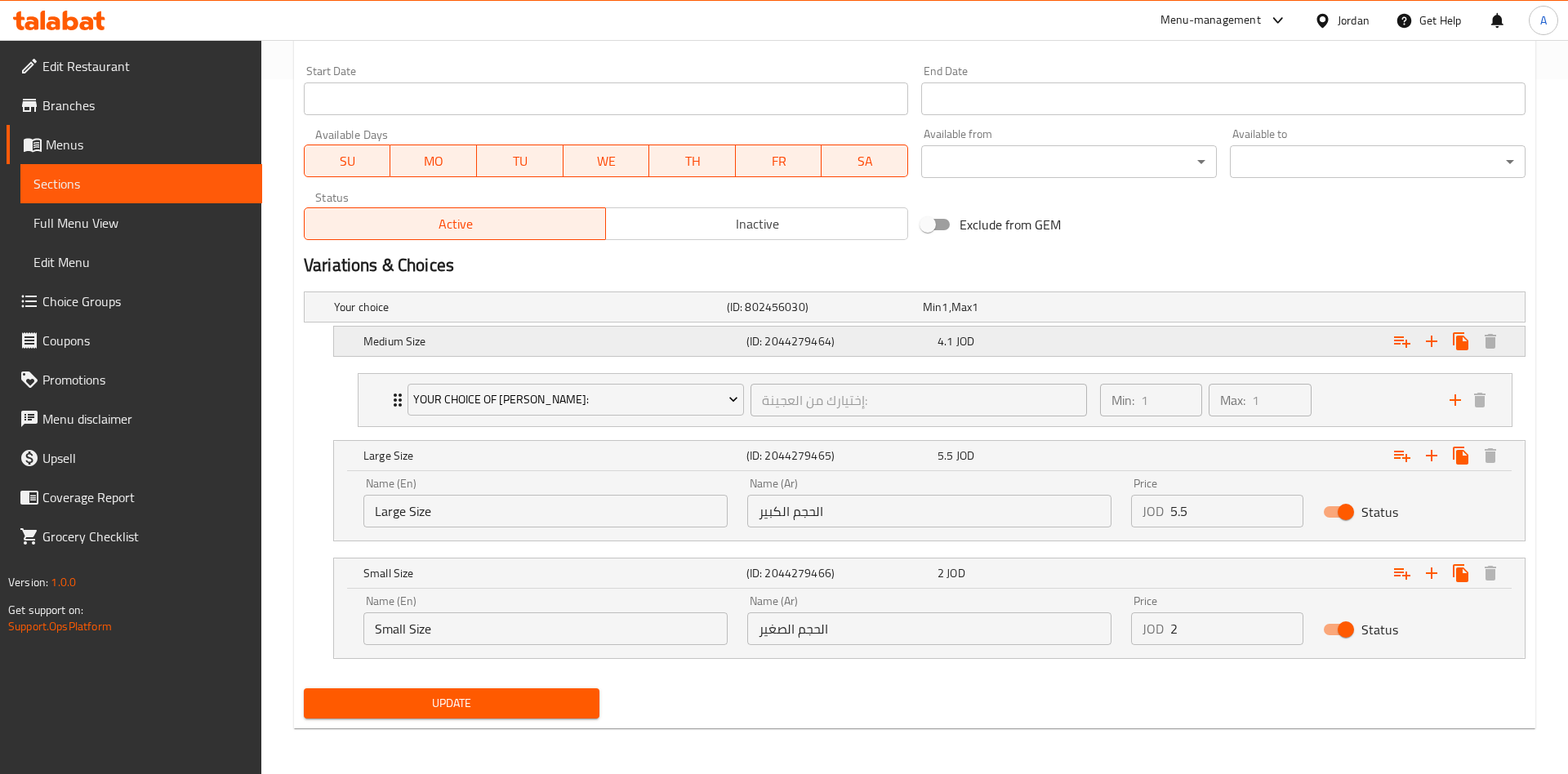
click at [446, 315] on h5 "Medium Size" at bounding box center [527, 307] width 386 height 17
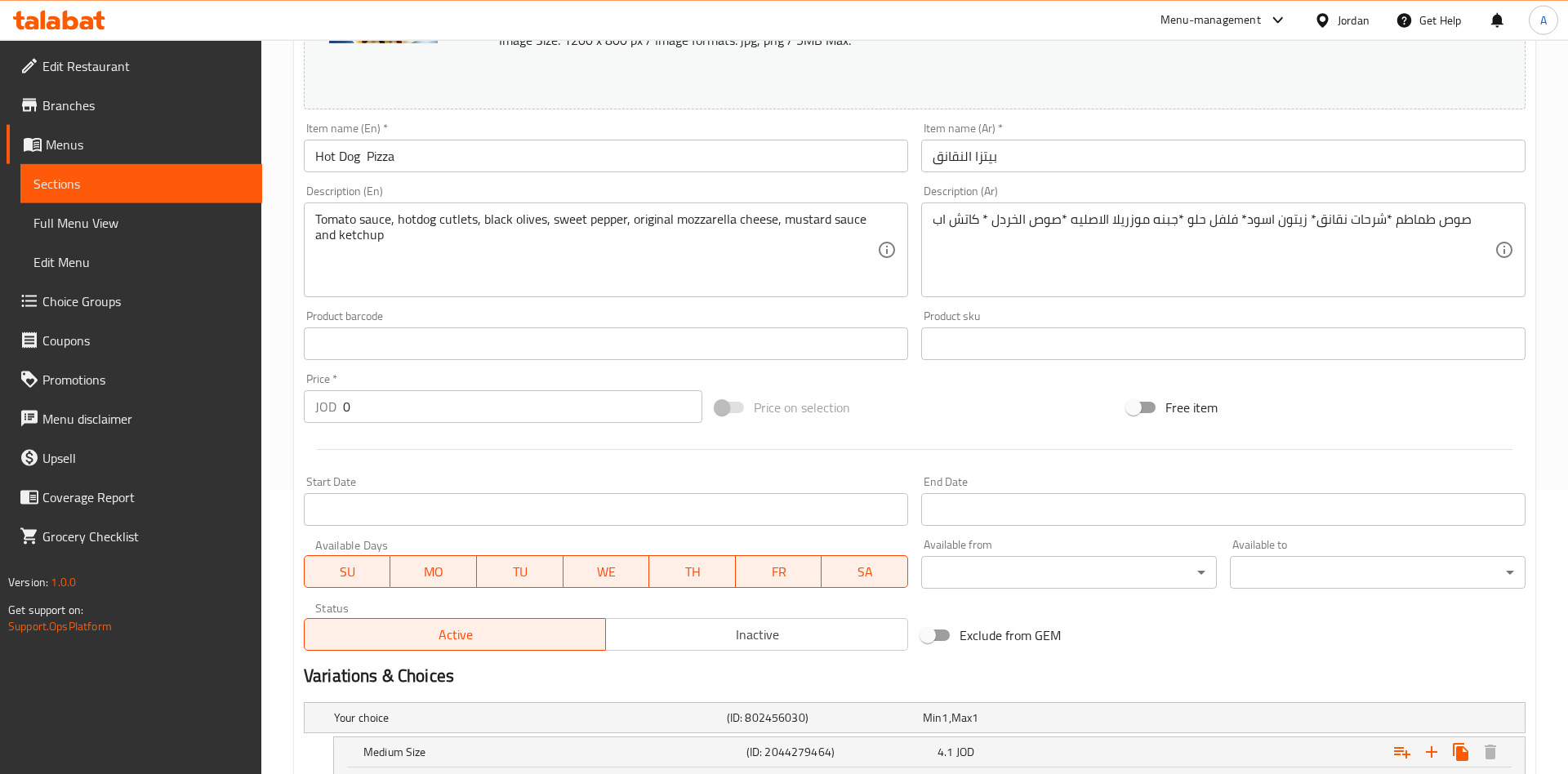
scroll to position [279, 0]
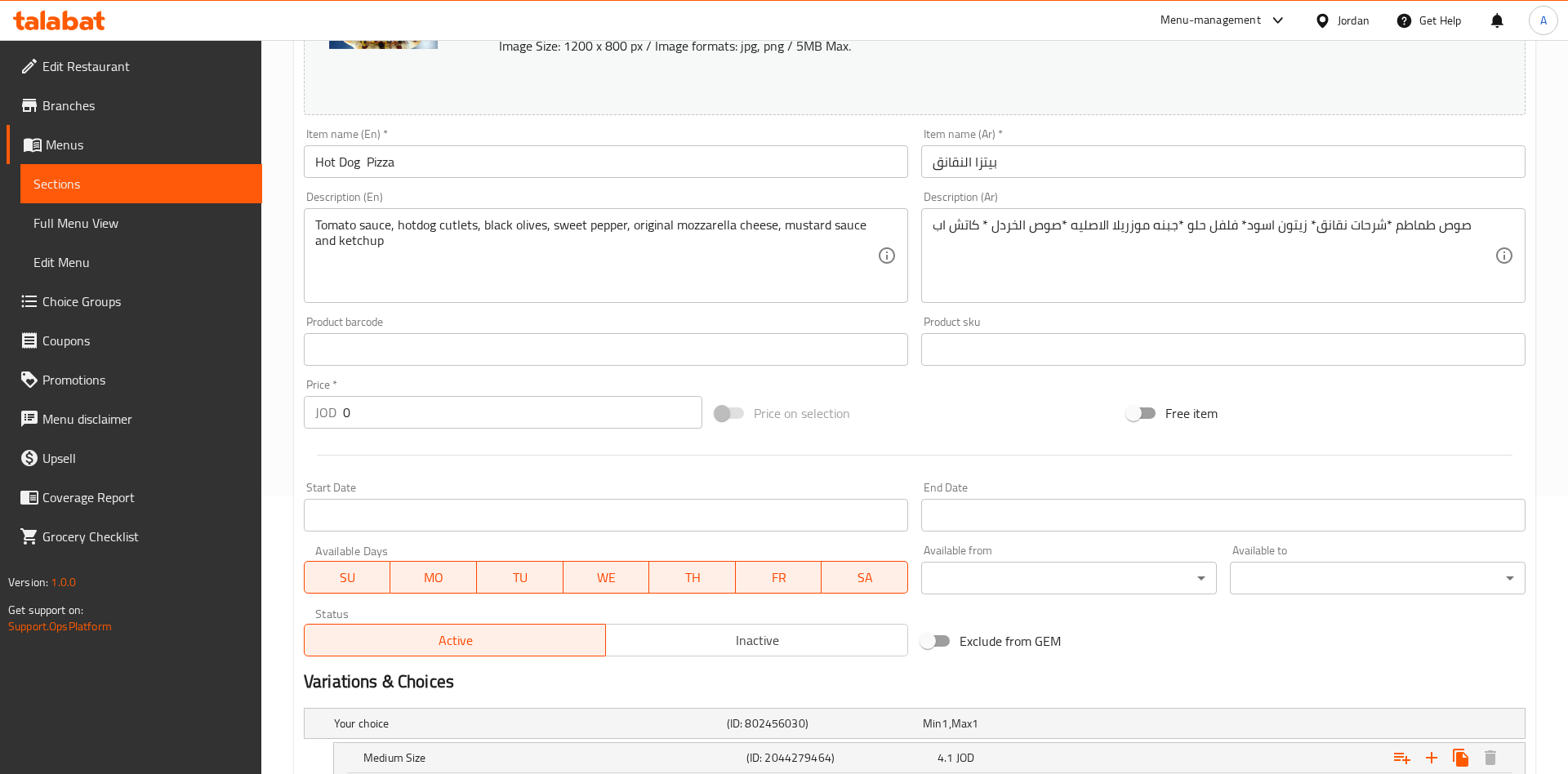
click at [49, 186] on span "Sections" at bounding box center [141, 183] width 216 height 19
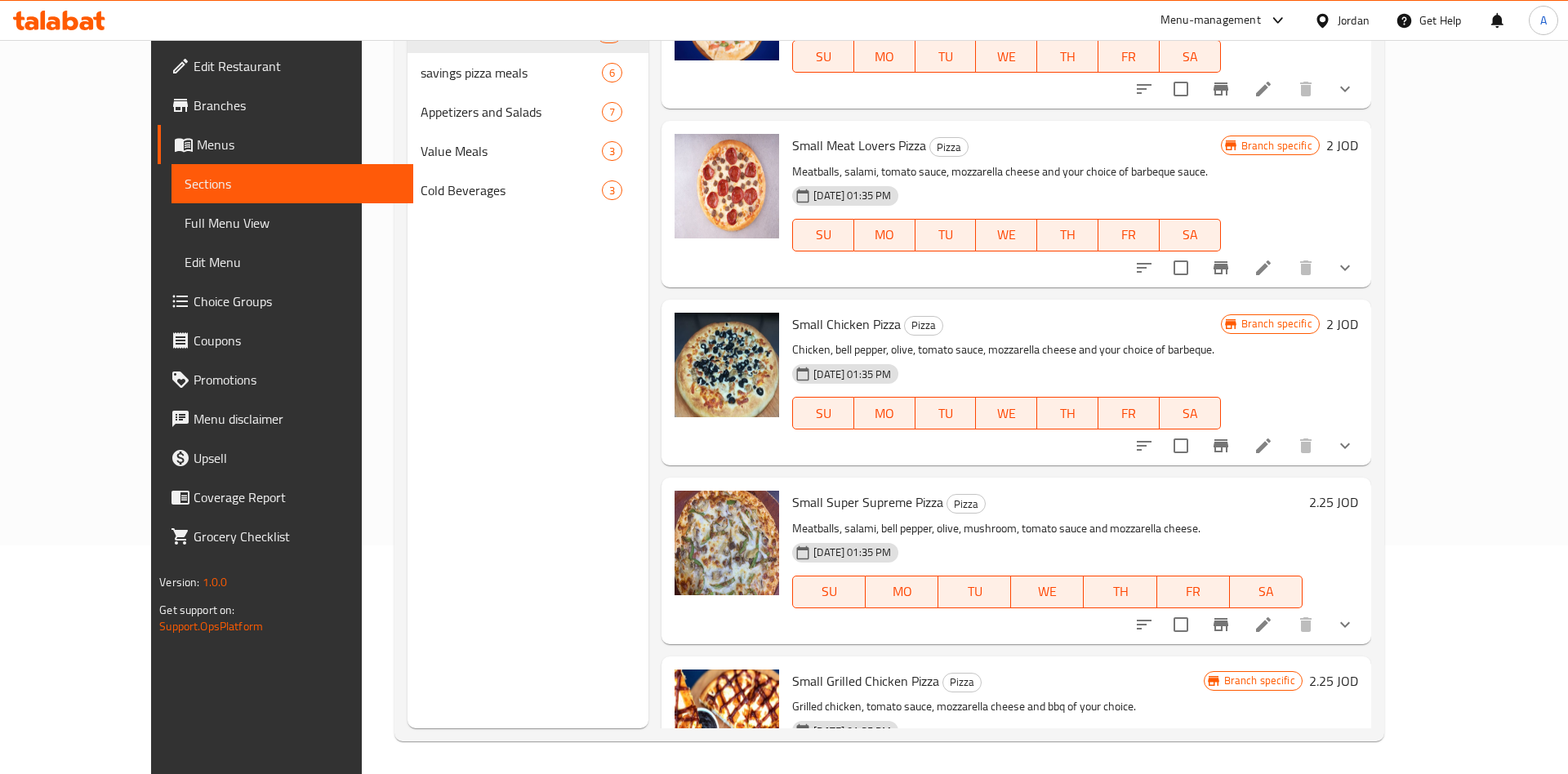
scroll to position [6289, 0]
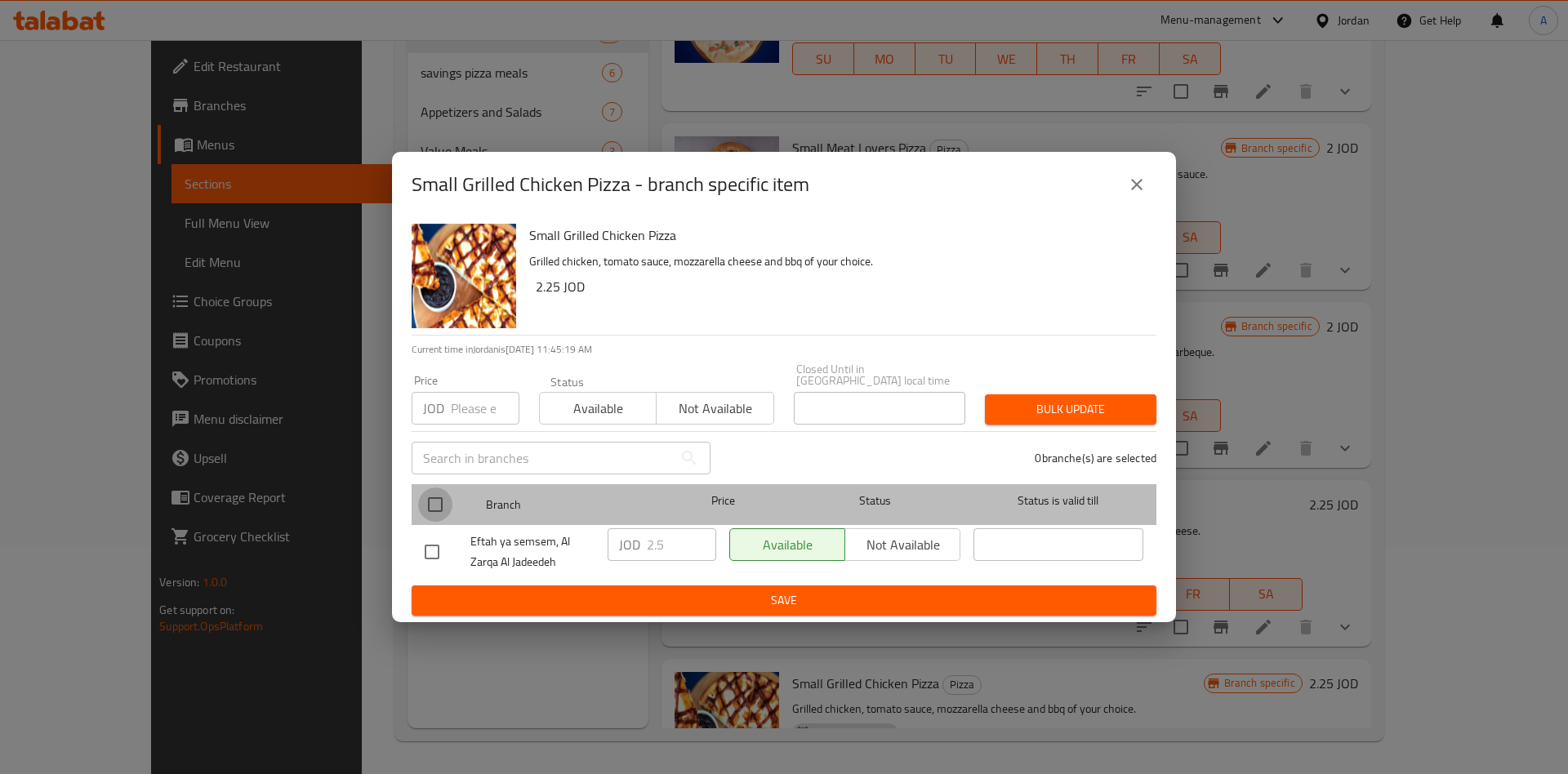
click at [443, 487] on input "checkbox" at bounding box center [434, 504] width 34 height 34
checkbox input "true"
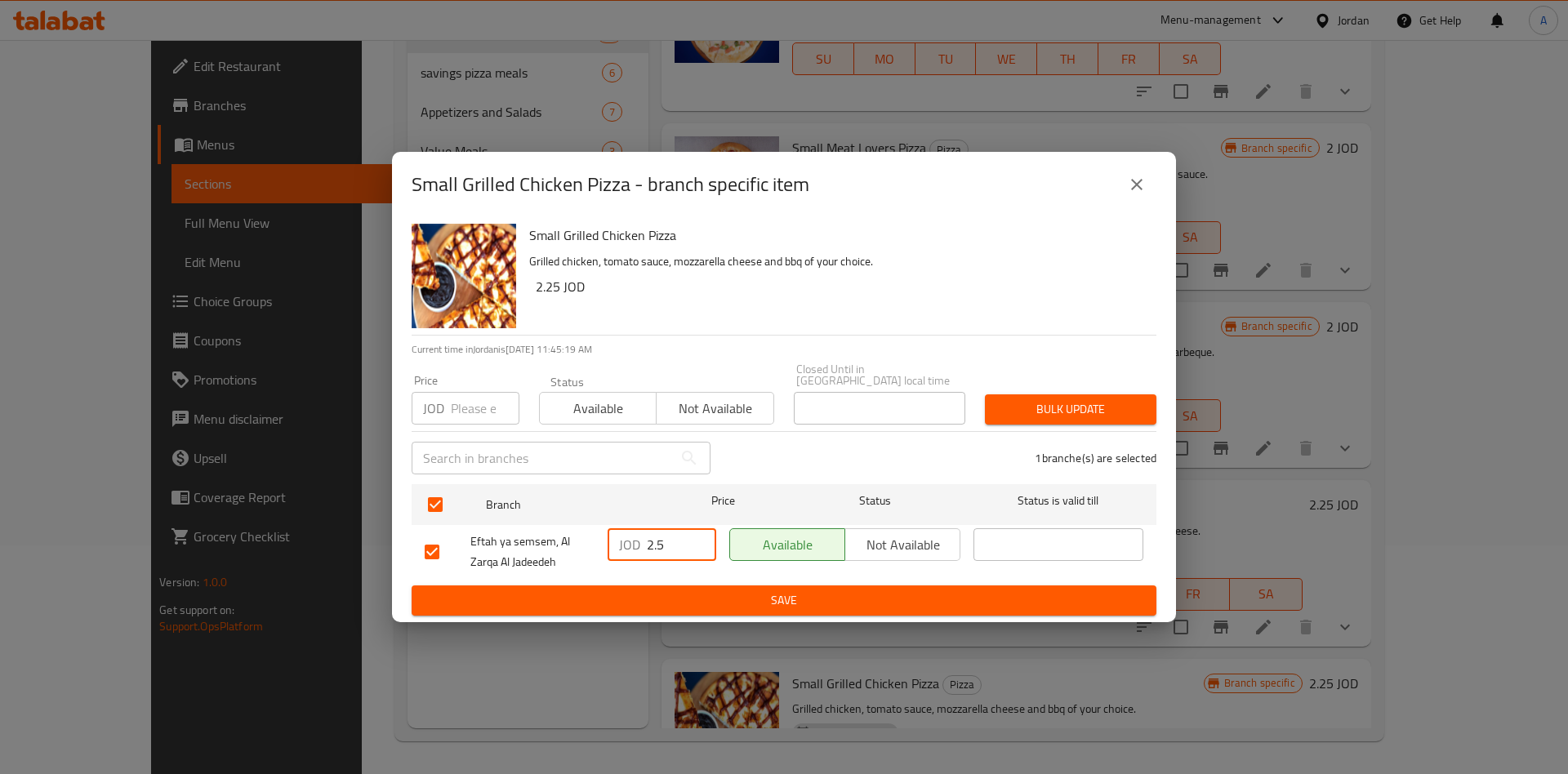
drag, startPoint x: 673, startPoint y: 535, endPoint x: 600, endPoint y: 538, distance: 73.1
click at [646, 539] on input "2.5" at bounding box center [681, 543] width 69 height 32
click at [786, 591] on span "Save" at bounding box center [784, 601] width 719 height 20
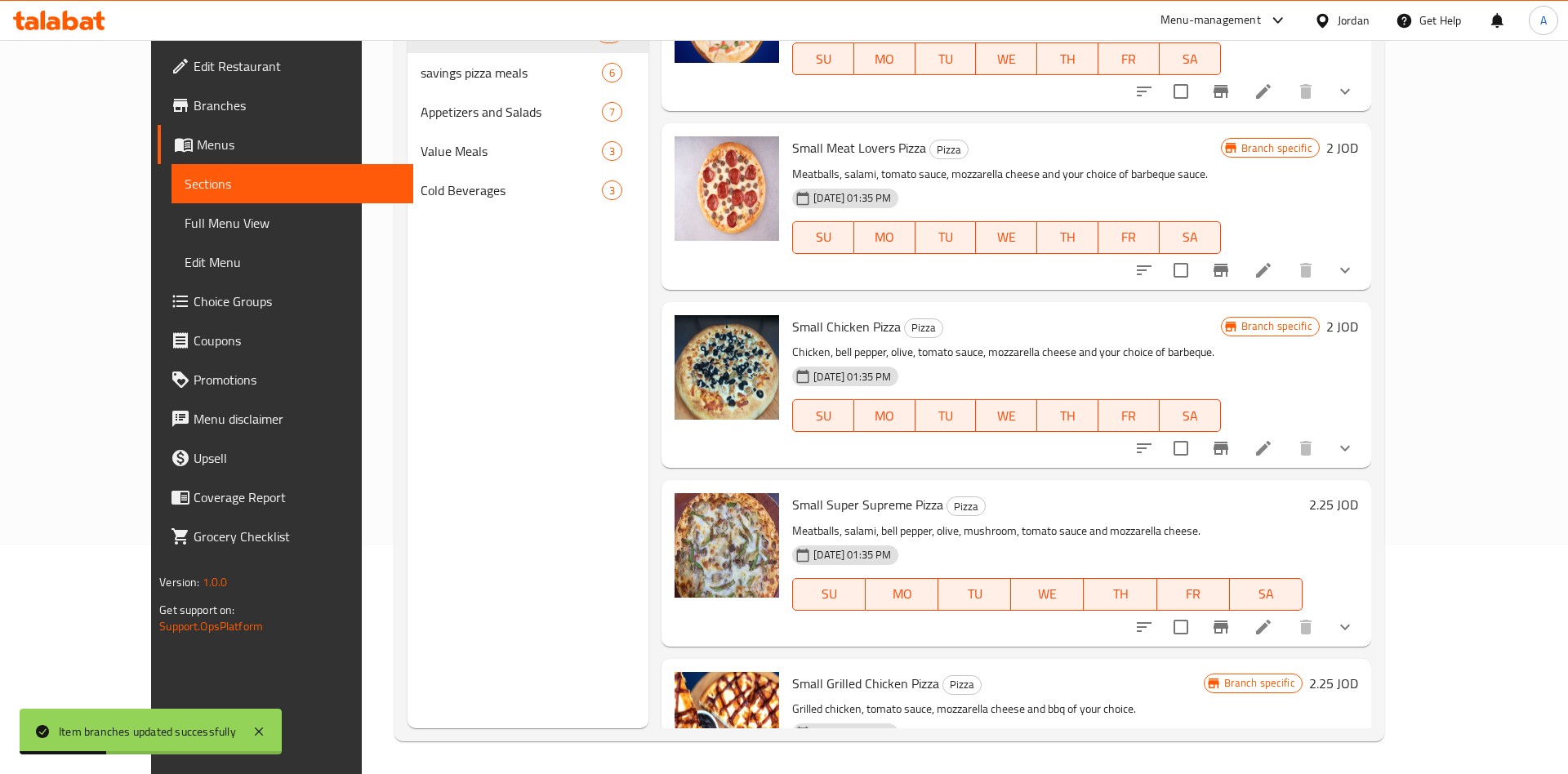
click at [1358, 672] on h6 "2.25 JOD" at bounding box center [1333, 683] width 49 height 23
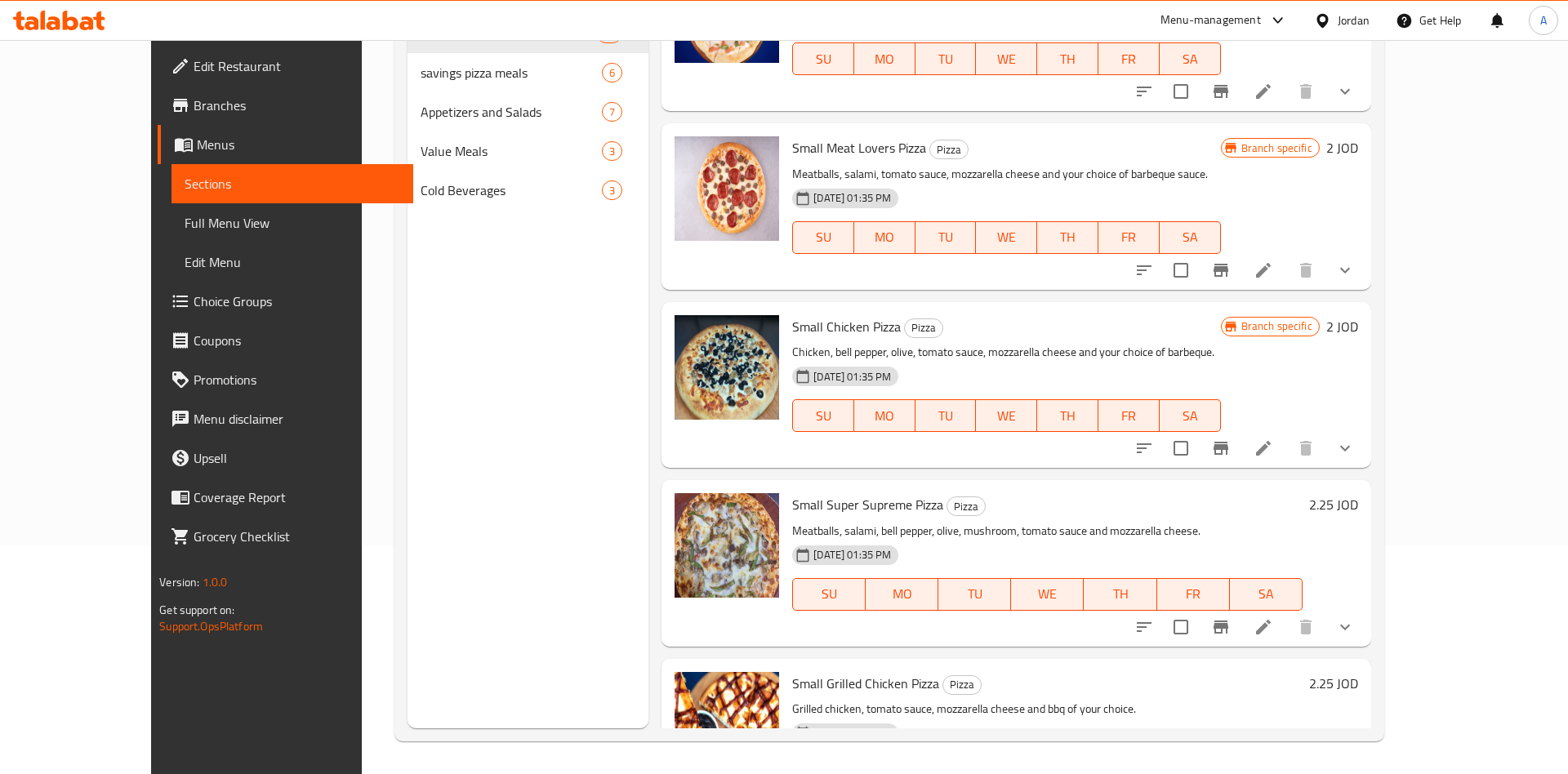
scroll to position [6161, 0]
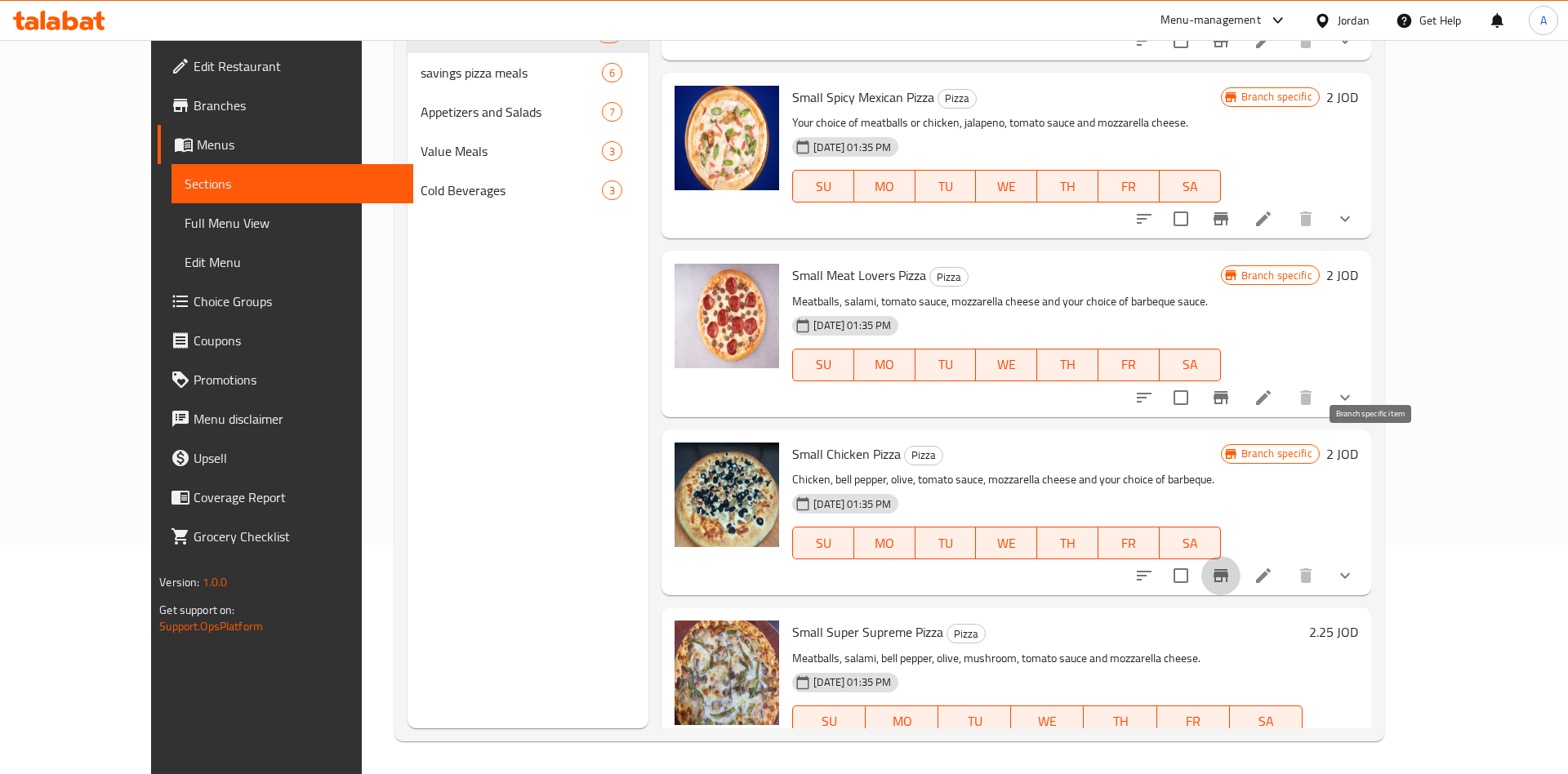
click at [1240, 556] on button "Branch-specific-item" at bounding box center [1221, 575] width 39 height 39
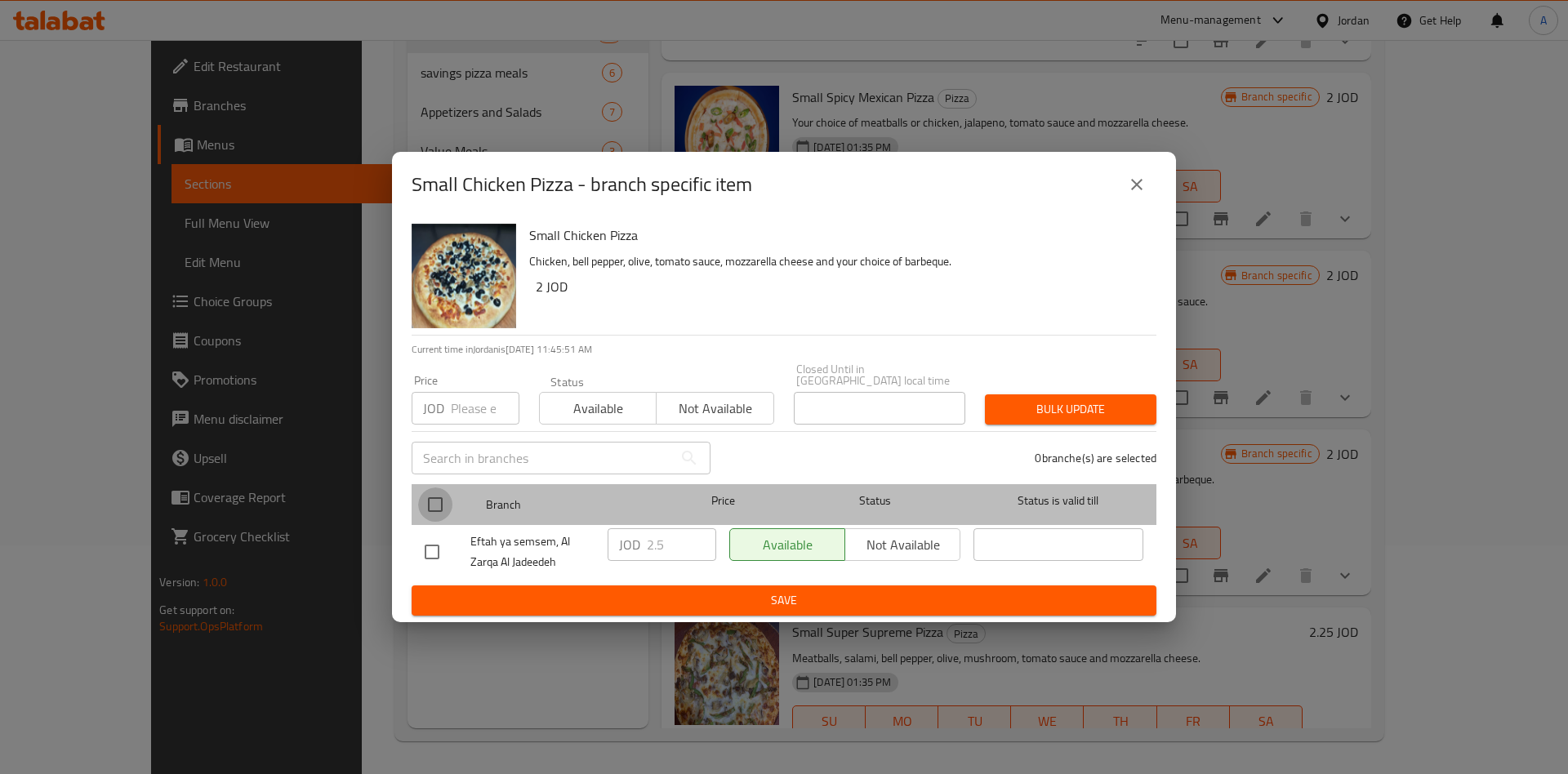
click at [441, 500] on input "checkbox" at bounding box center [434, 504] width 34 height 34
checkbox input "true"
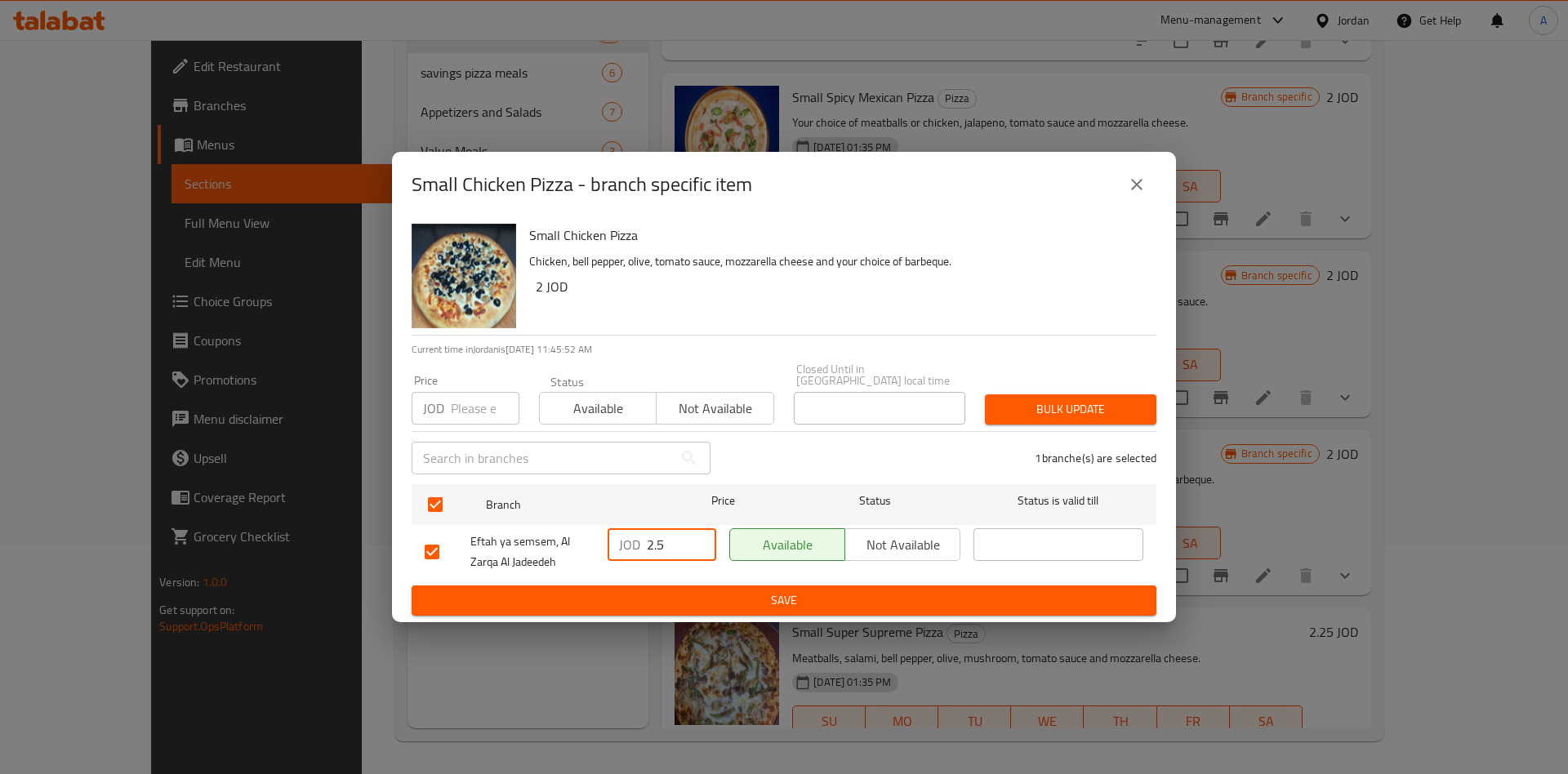
drag, startPoint x: 671, startPoint y: 531, endPoint x: 636, endPoint y: 536, distance: 35.4
click at [646, 536] on input "2.5" at bounding box center [681, 543] width 69 height 32
type input "1"
type input "2.25"
click at [834, 585] on button "Save" at bounding box center [784, 600] width 745 height 31
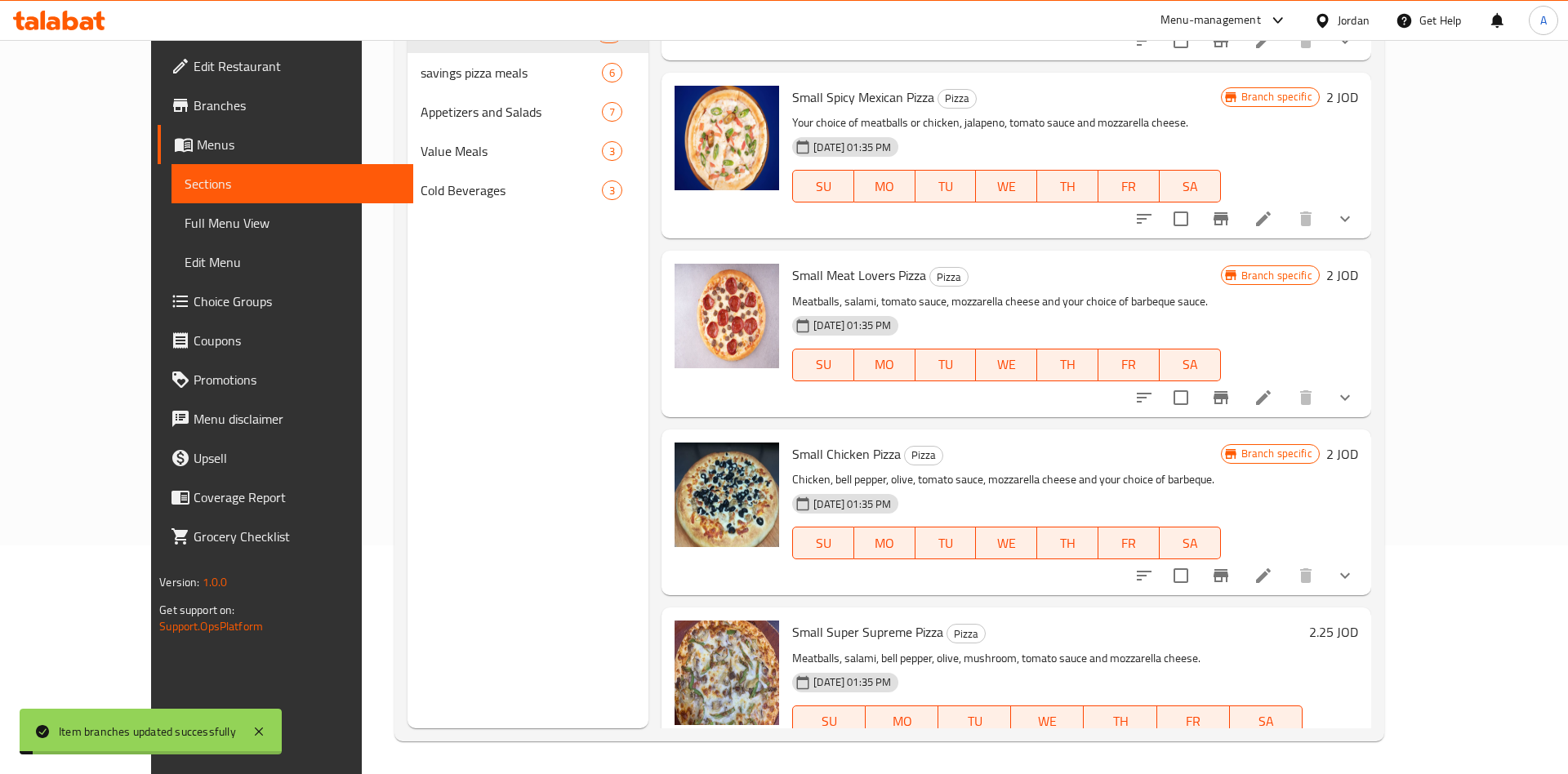
scroll to position [6035, 0]
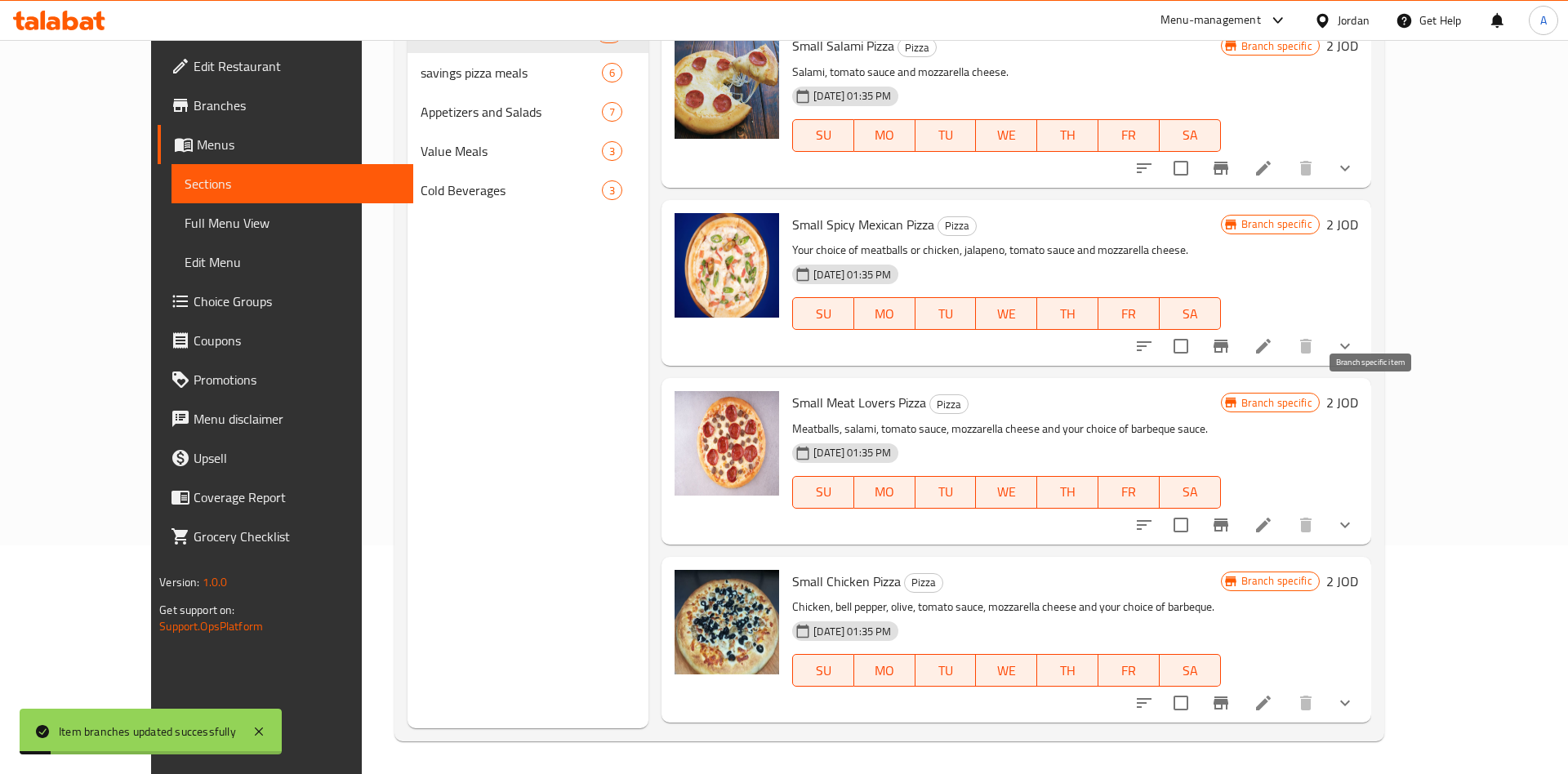
click at [1231, 515] on icon "Branch-specific-item" at bounding box center [1221, 524] width 19 height 19
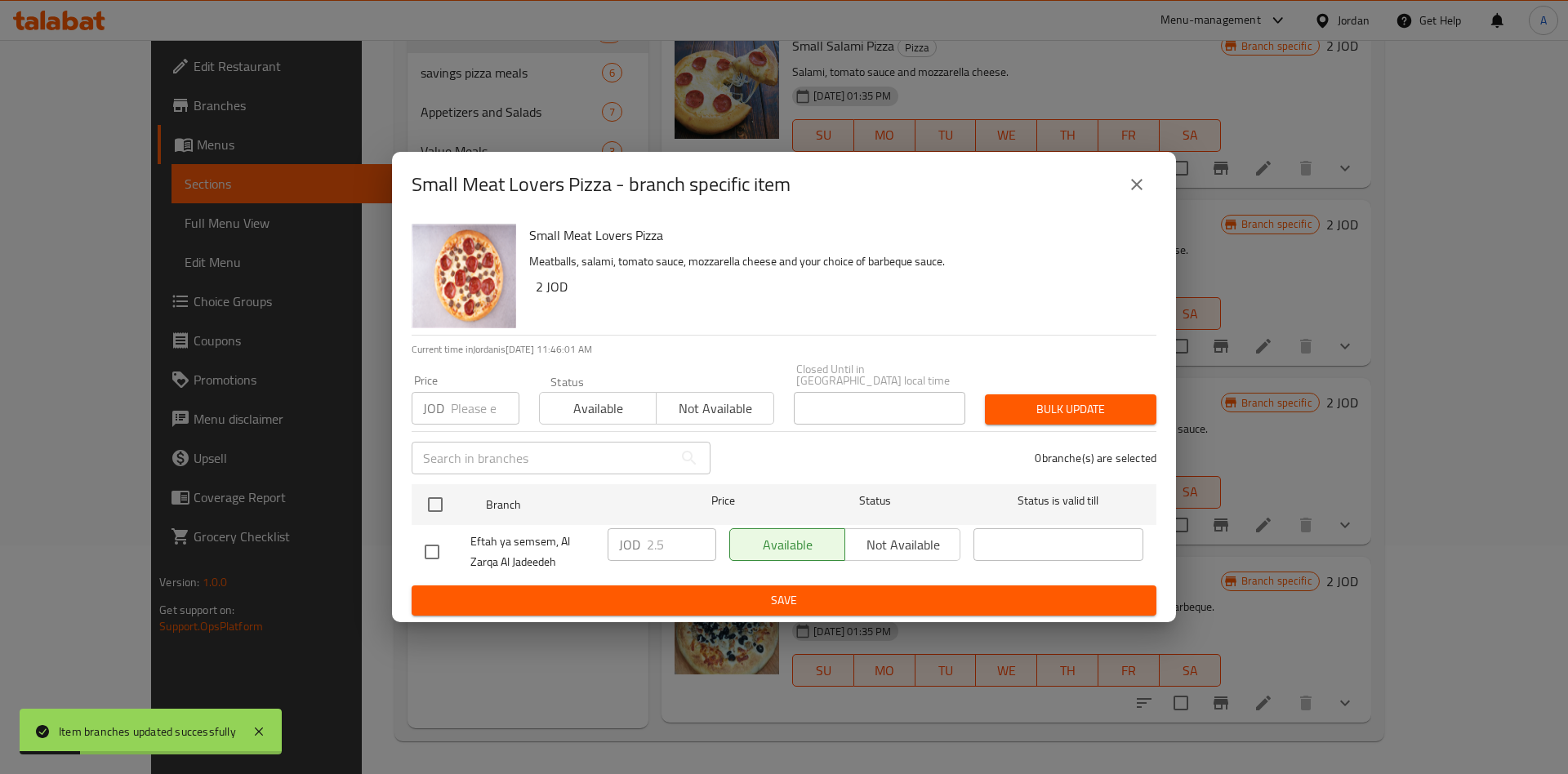
click at [397, 487] on div "Small Meat Lovers Pizza Meatballs, salami, tomato sauce, mozzarella cheese and …" at bounding box center [784, 419] width 784 height 405
click at [447, 498] on input "checkbox" at bounding box center [434, 504] width 34 height 34
checkbox input "true"
click at [665, 539] on input "2.5" at bounding box center [681, 543] width 69 height 32
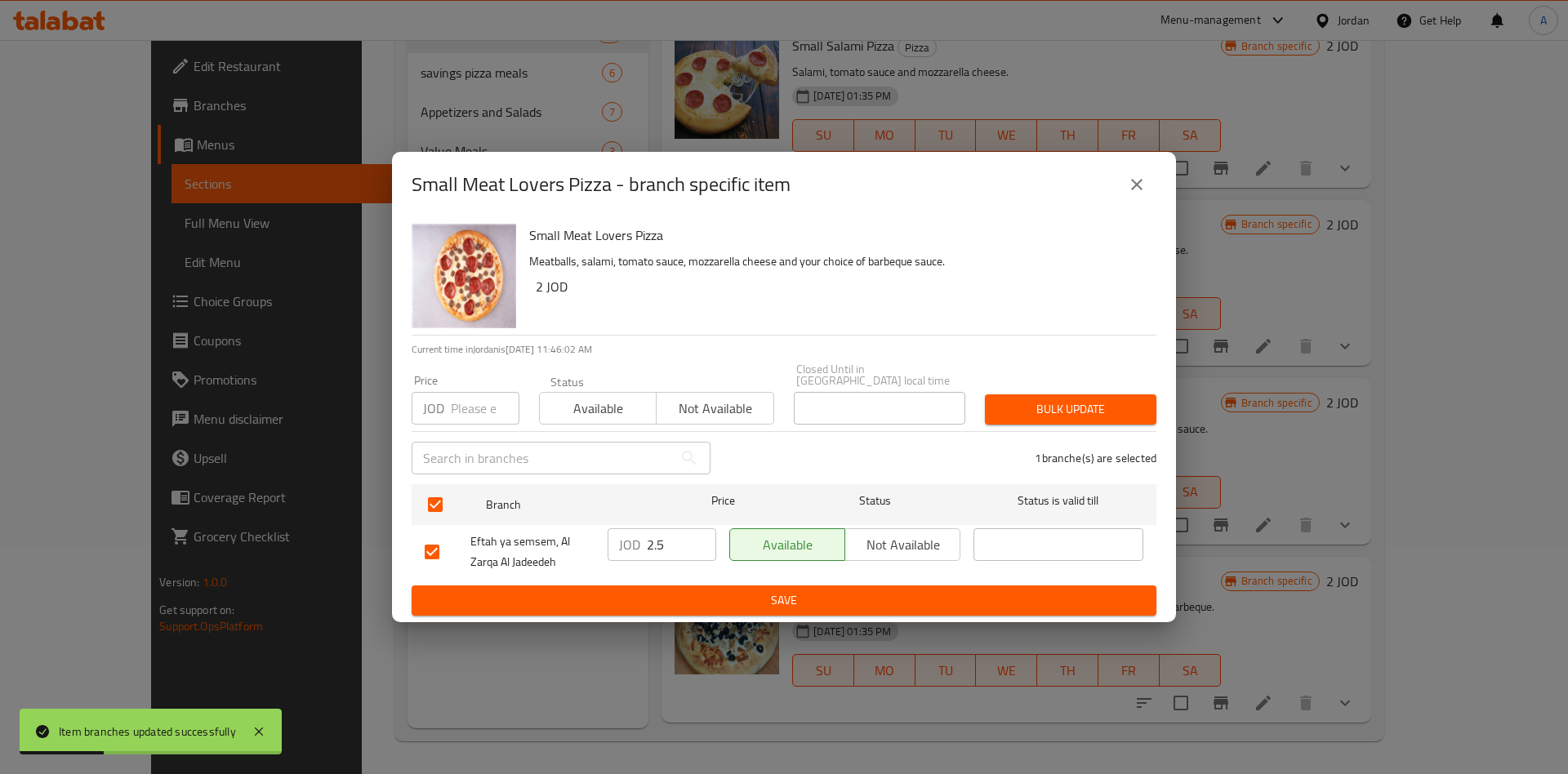
click at [665, 539] on input "2.5" at bounding box center [681, 543] width 69 height 32
click at [663, 539] on input "2.5" at bounding box center [681, 543] width 69 height 32
type input "2.25"
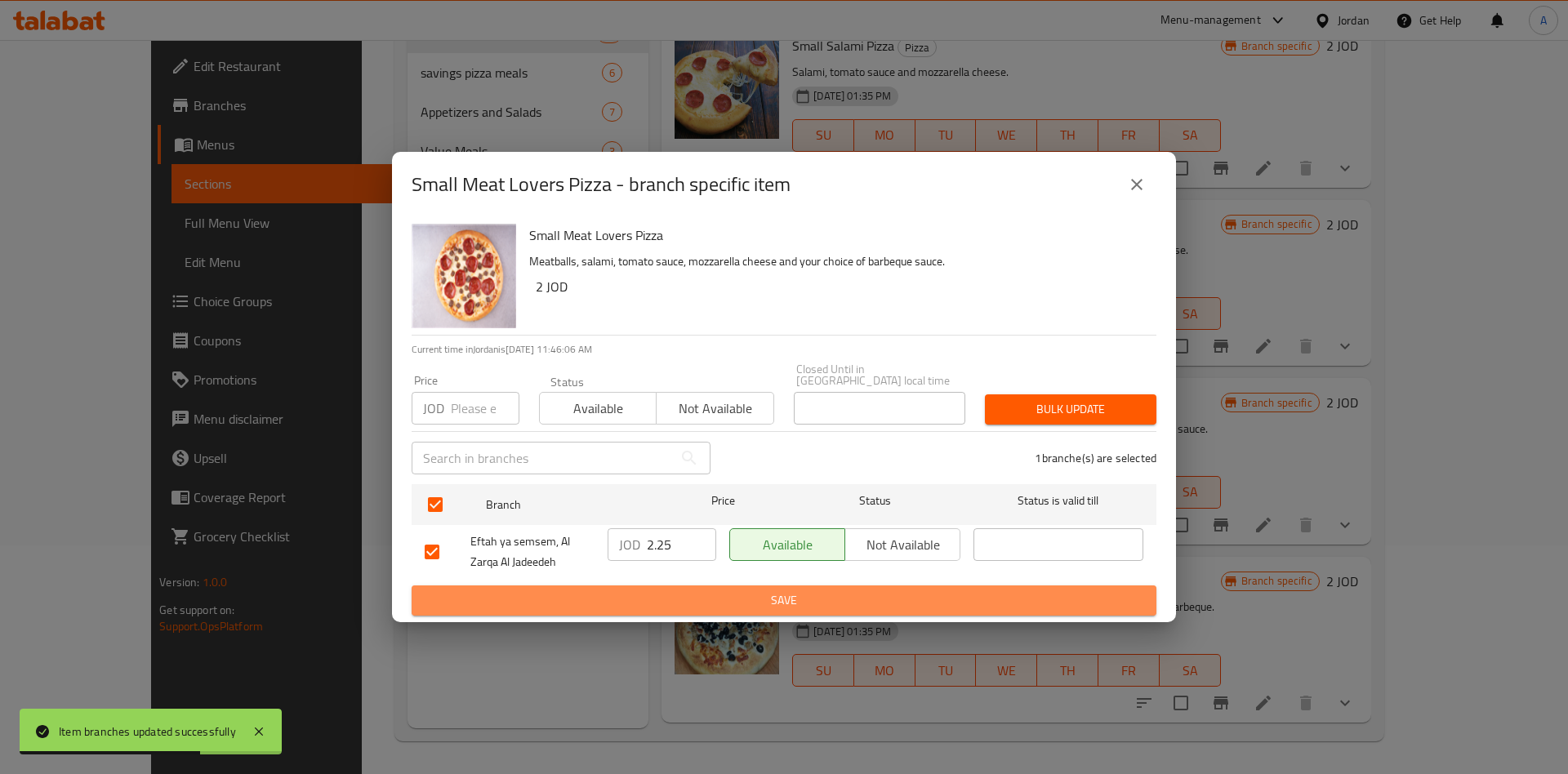
click at [769, 604] on span "Save" at bounding box center [784, 601] width 719 height 20
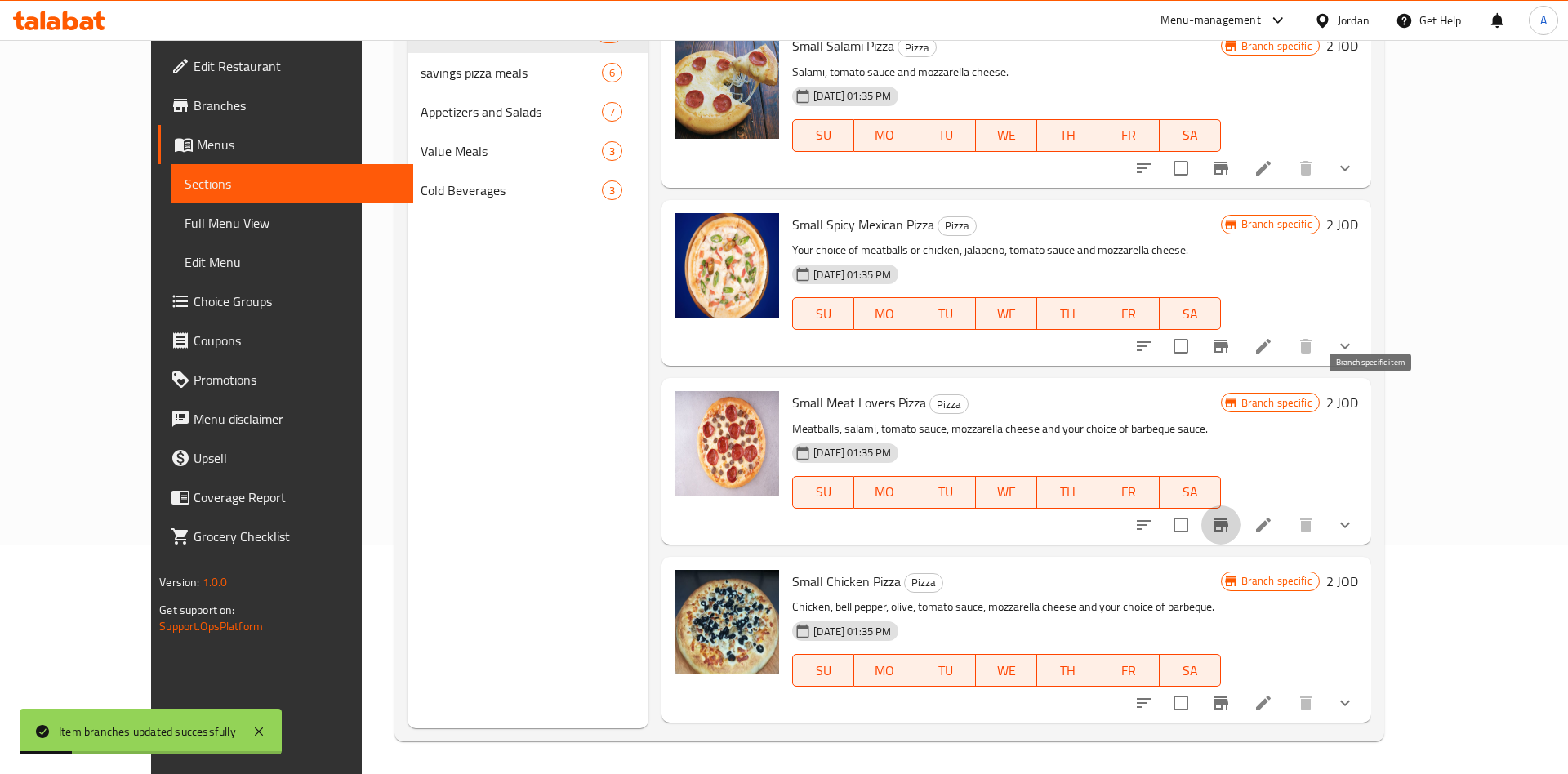
click at [1228, 518] on icon "Branch-specific-item" at bounding box center [1221, 525] width 15 height 13
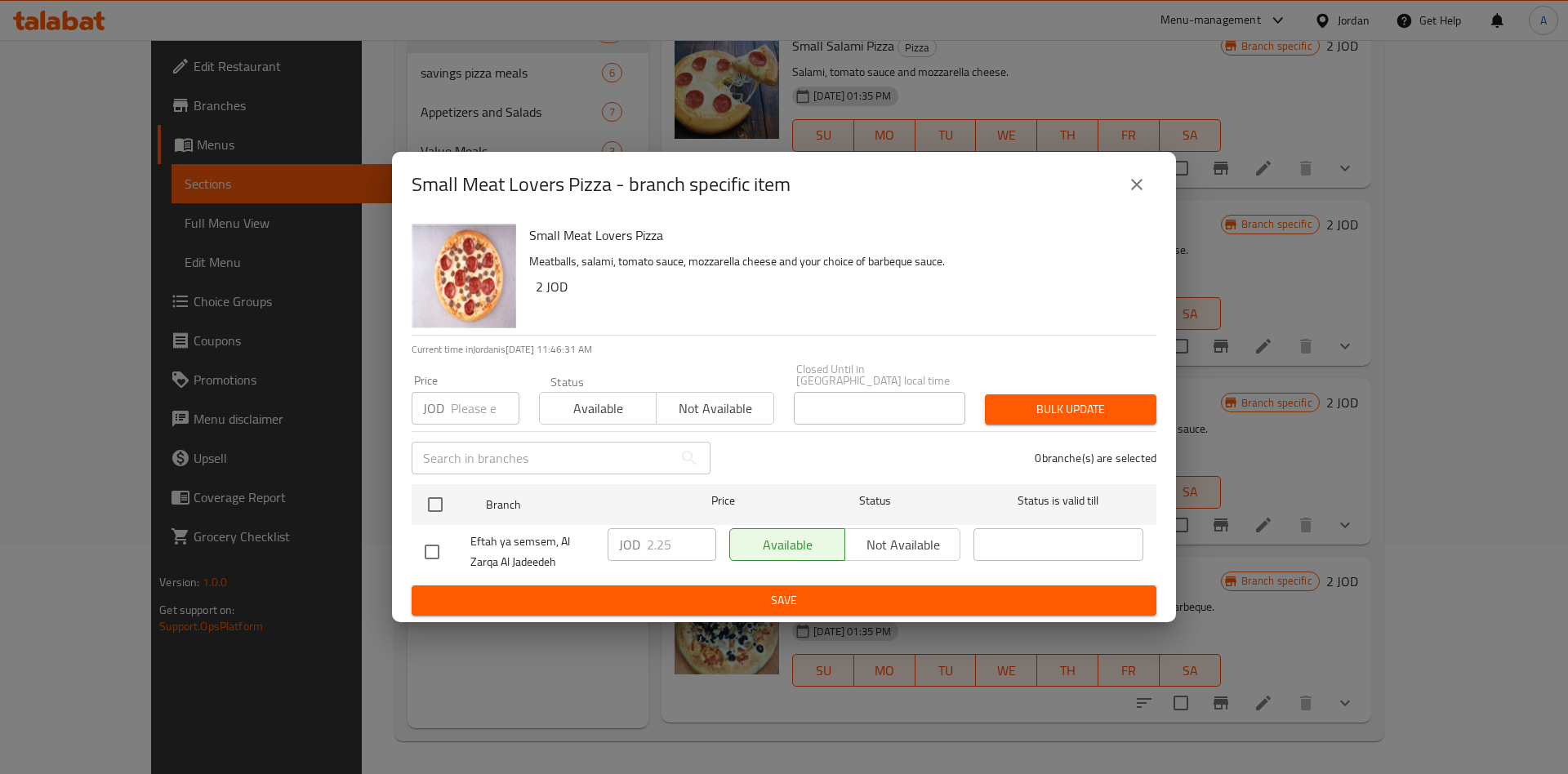
click at [1136, 194] on icon "close" at bounding box center [1136, 184] width 19 height 19
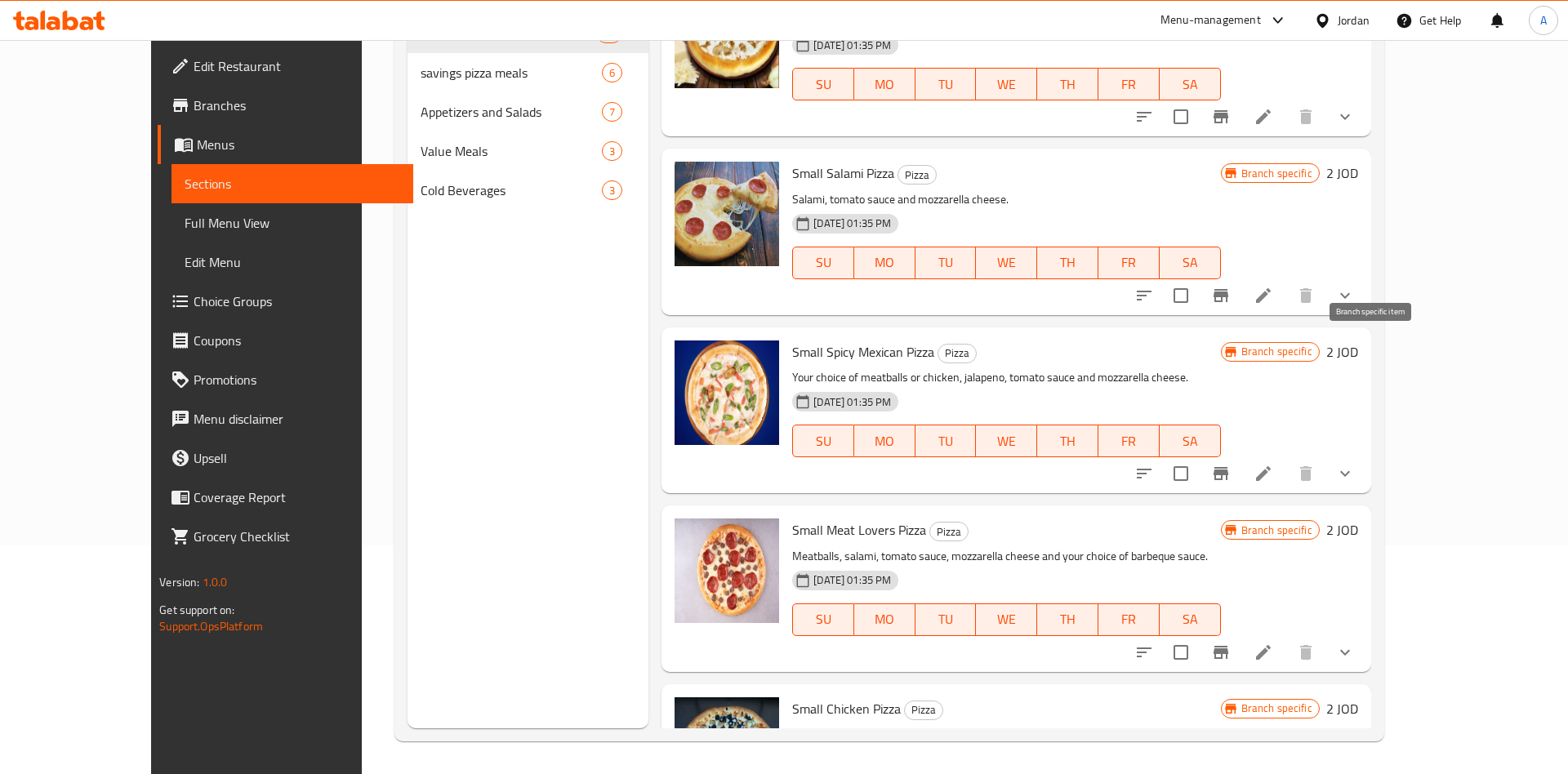
scroll to position [5878, 0]
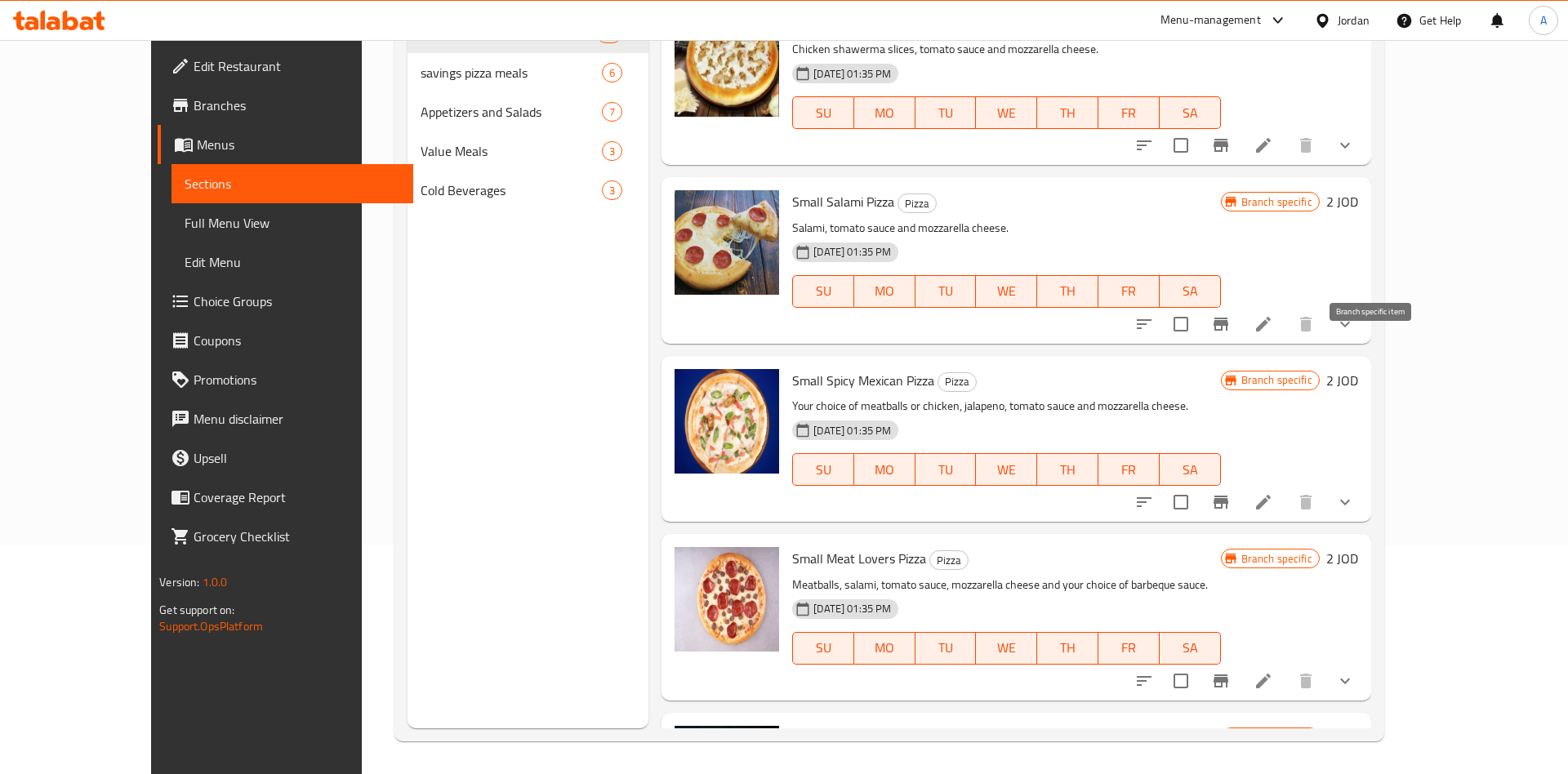
click at [1364, 362] on div "Small Spicy Mexican Pizza Pizza Your choice of meatballs or chicken, jalapeno, …" at bounding box center [1074, 438] width 578 height 153
click at [1240, 482] on button "Branch-specific-item" at bounding box center [1221, 502] width 39 height 39
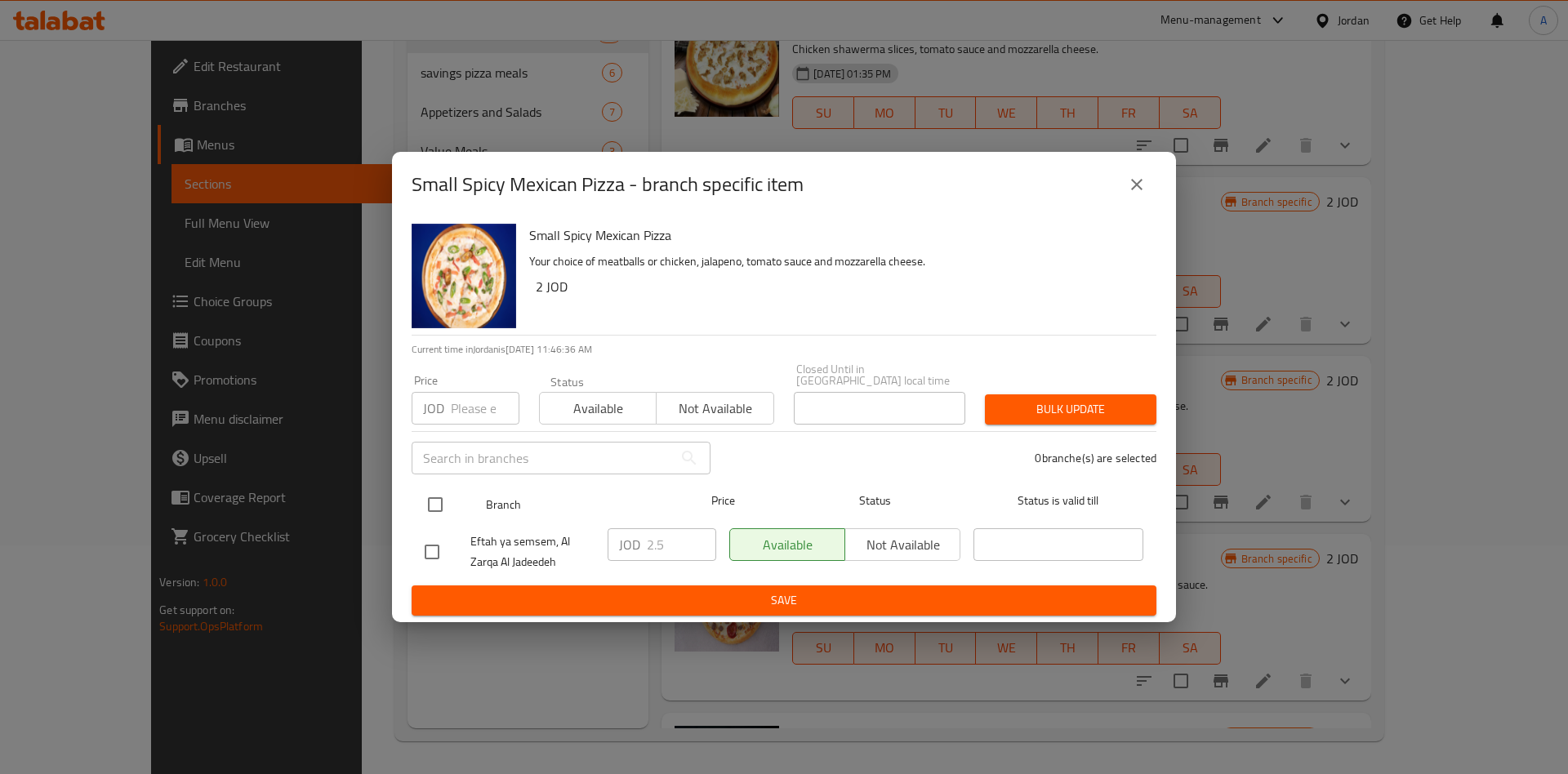
drag, startPoint x: 410, startPoint y: 487, endPoint x: 436, endPoint y: 500, distance: 29.1
click at [410, 488] on div "Small Spicy Mexican Pizza Your choice of meatballs or chicken, jalapeno, tomato…" at bounding box center [784, 419] width 784 height 405
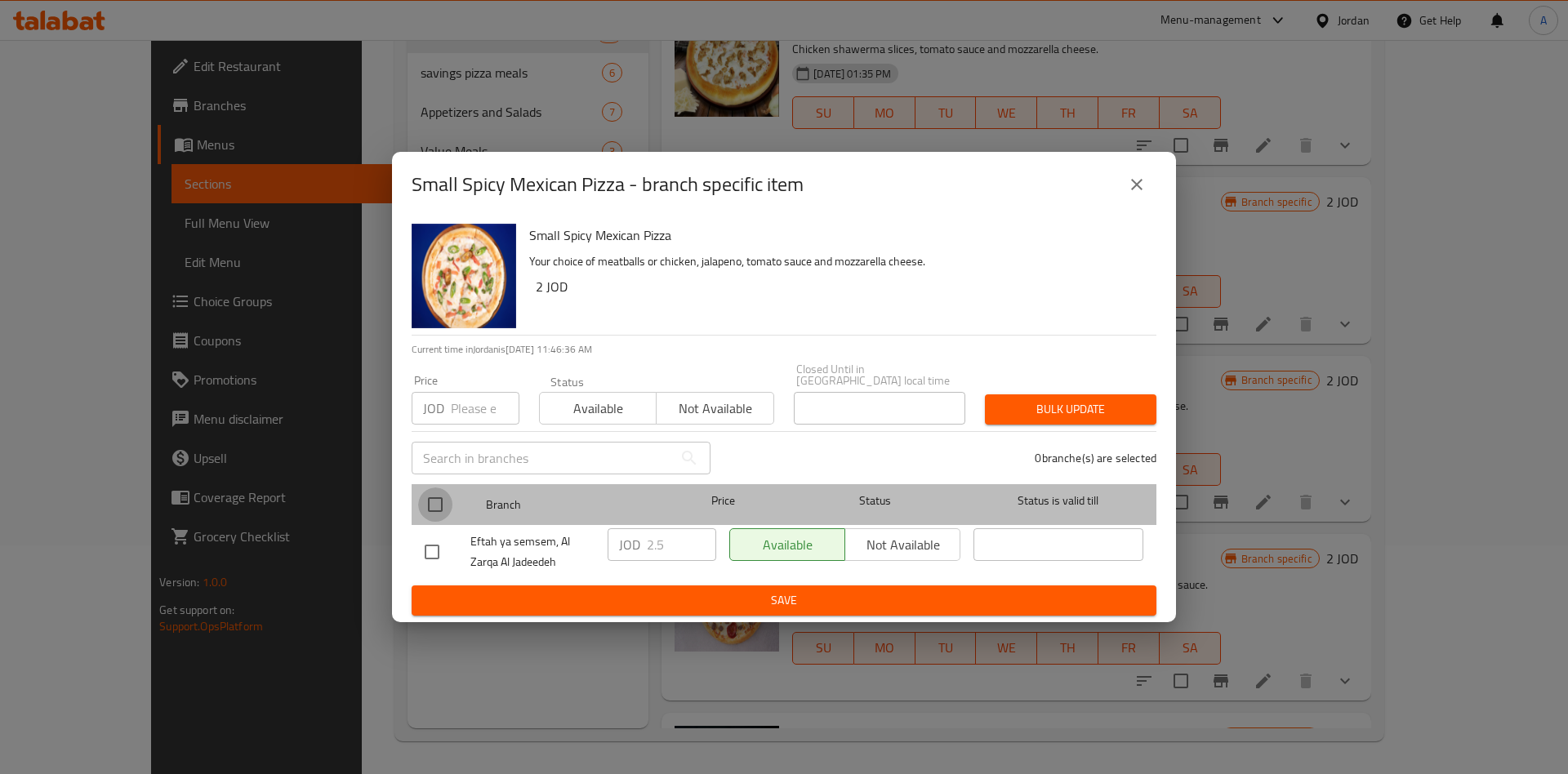
click at [437, 500] on input "checkbox" at bounding box center [434, 504] width 34 height 34
checkbox input "true"
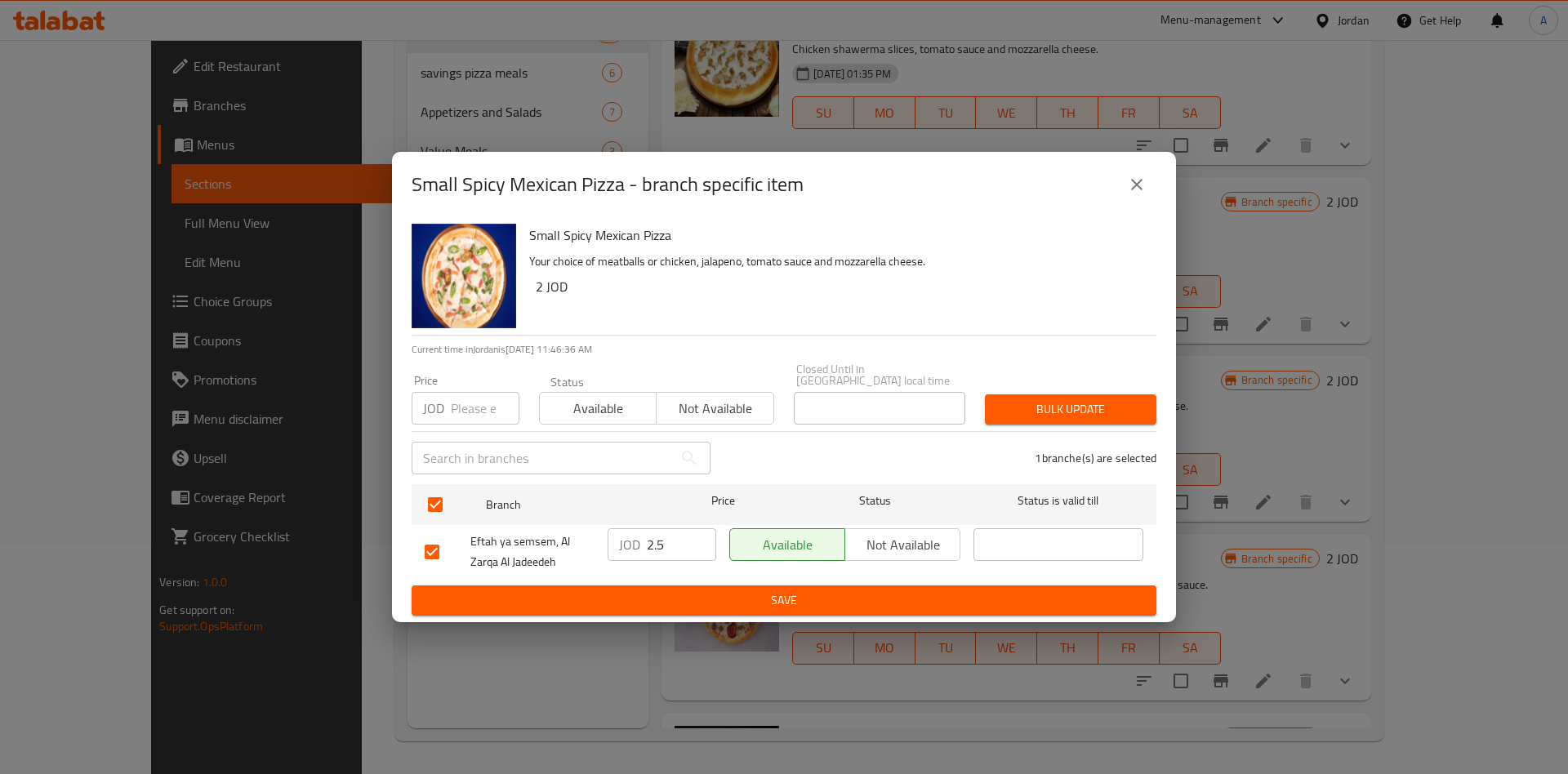
click at [651, 545] on input "2.5" at bounding box center [681, 543] width 69 height 32
click at [659, 545] on input "2.5" at bounding box center [681, 543] width 69 height 32
type input "2.25"
type button "0"
type button "1"
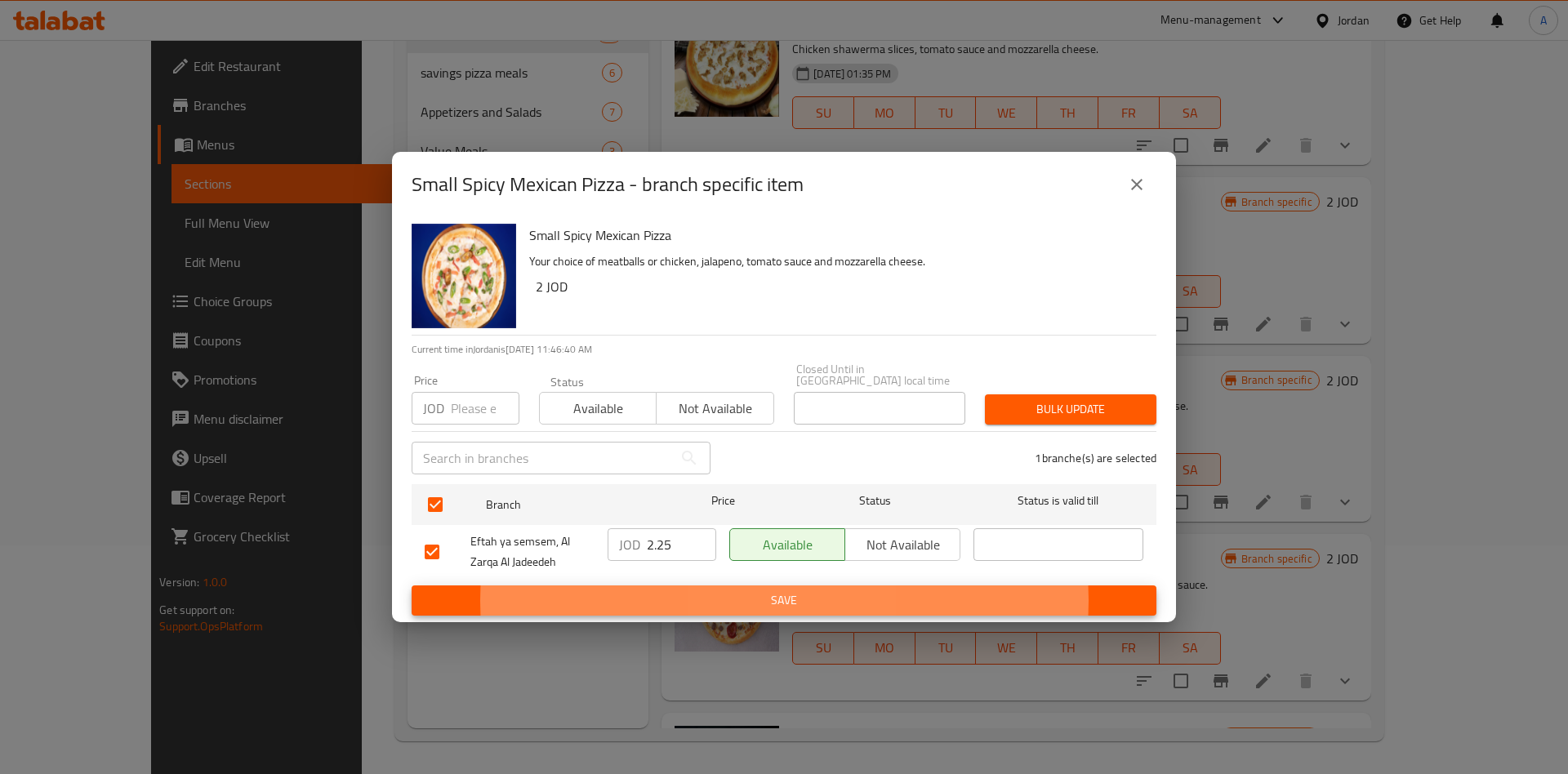
click at [411, 585] on button "Save" at bounding box center [784, 600] width 745 height 31
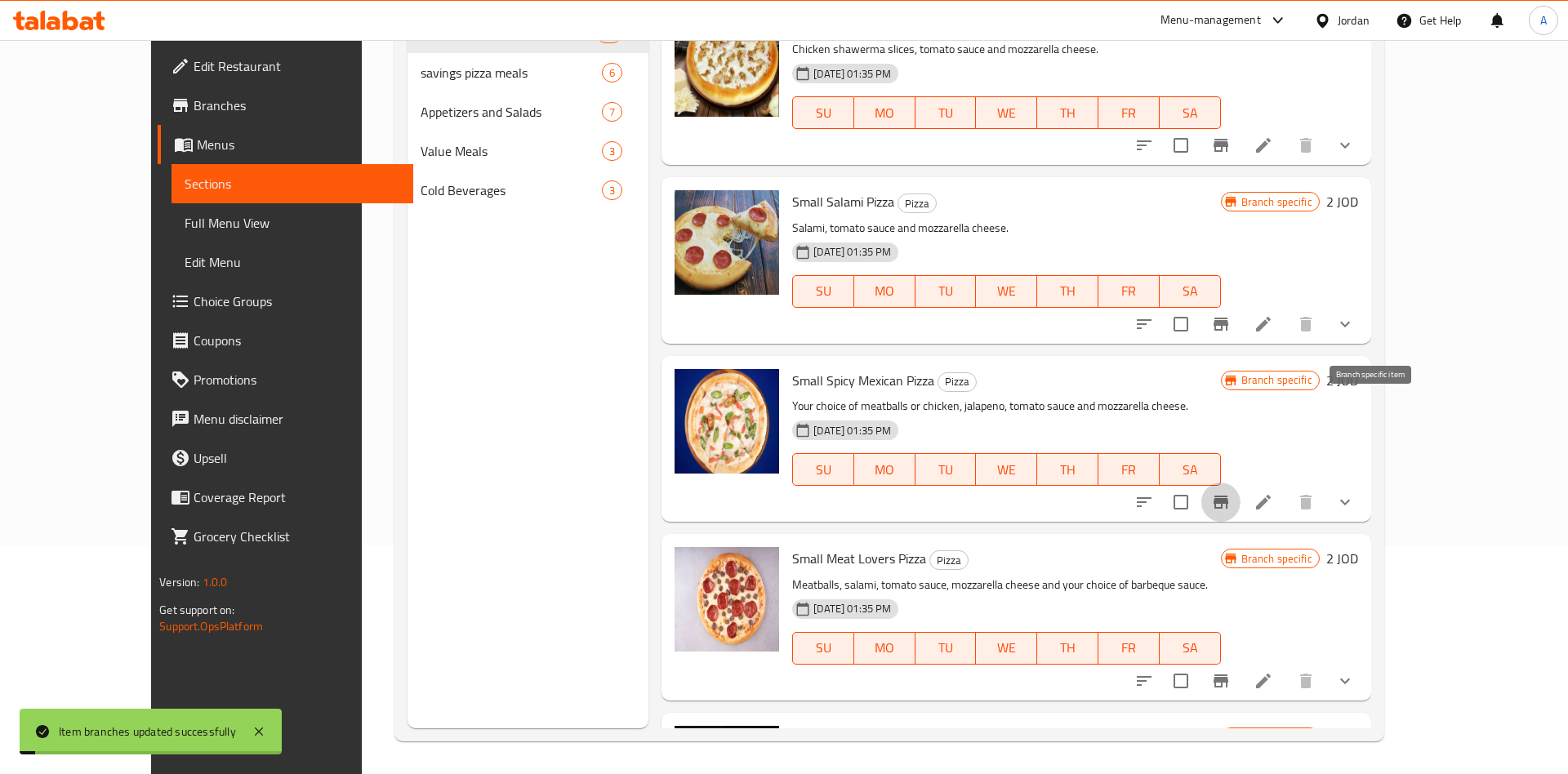
scroll to position [5751, 0]
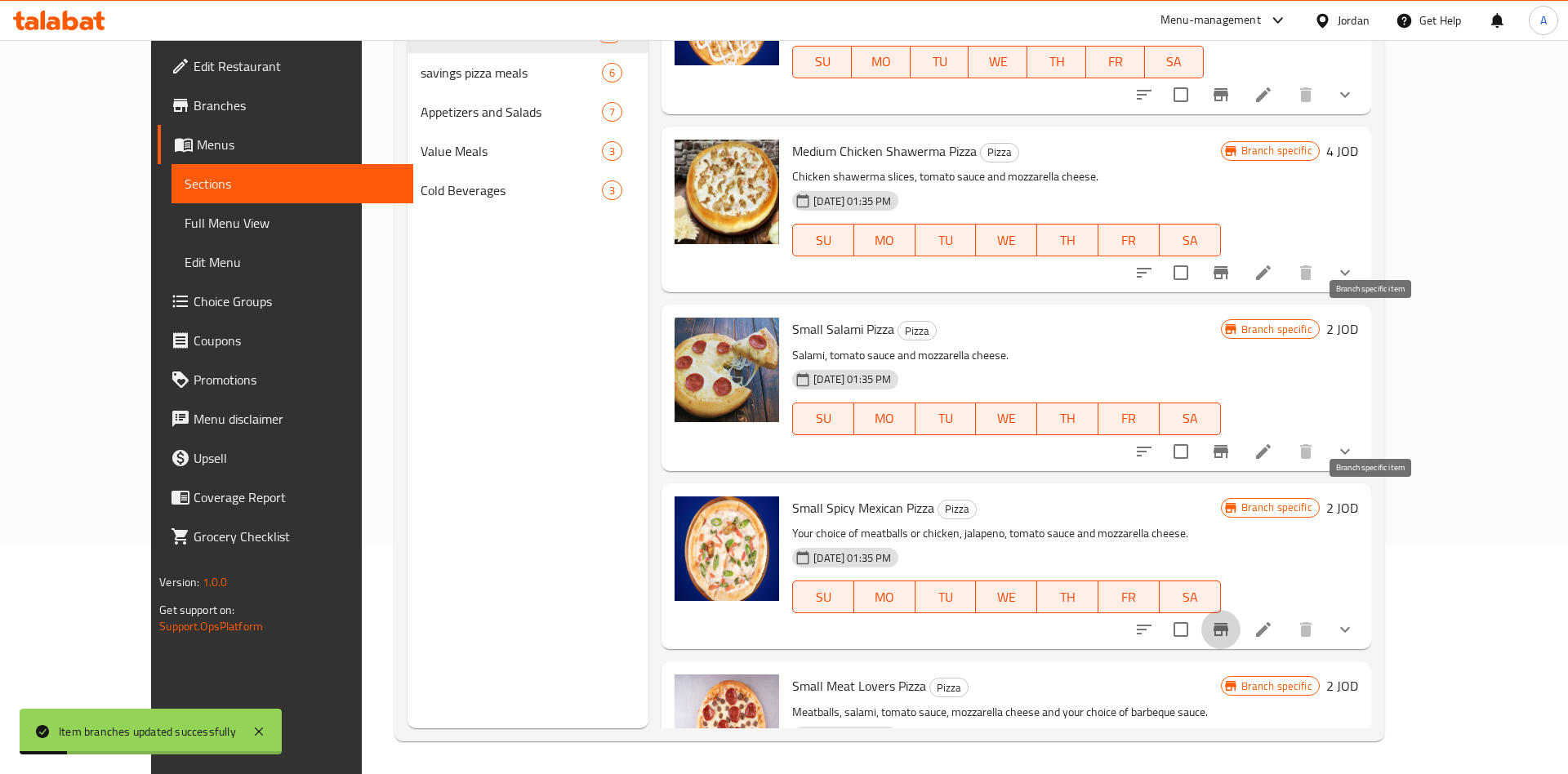
click at [1240, 431] on button "Branch-specific-item" at bounding box center [1221, 451] width 39 height 39
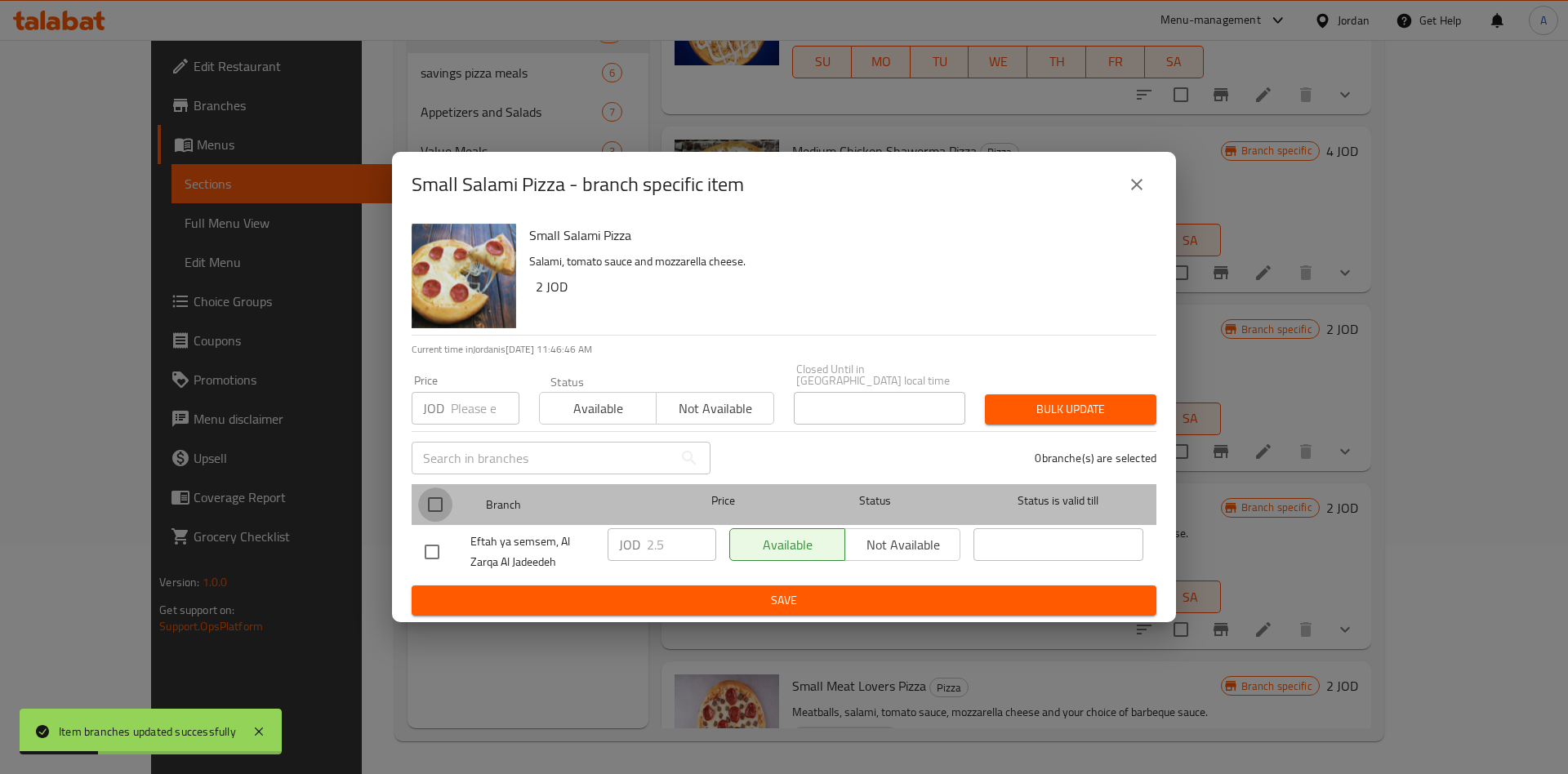
click at [438, 497] on input "checkbox" at bounding box center [434, 504] width 34 height 34
checkbox input "true"
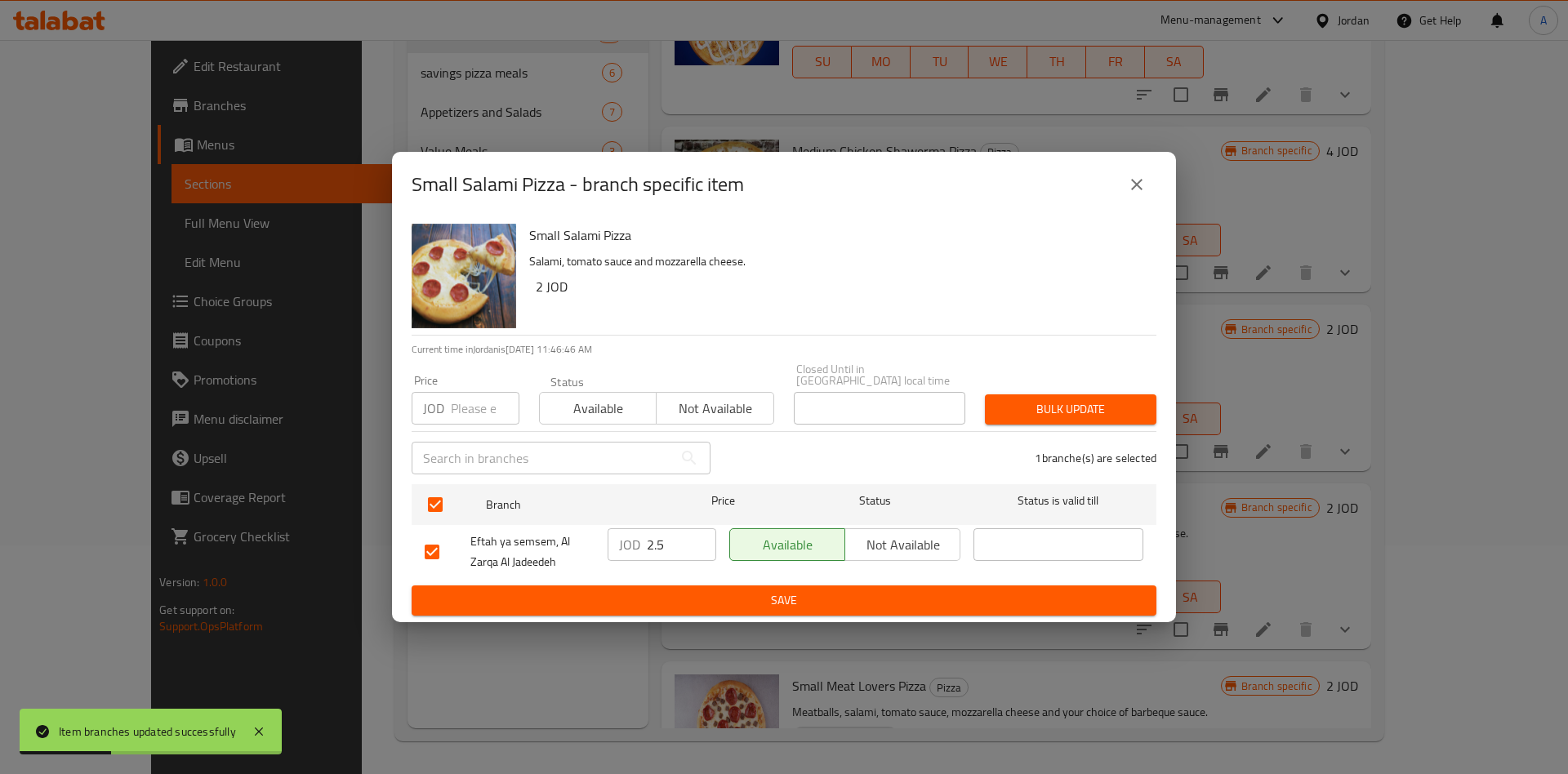
click at [661, 552] on input "2.5" at bounding box center [681, 543] width 69 height 32
type input "2.25"
type button "0"
type button "1"
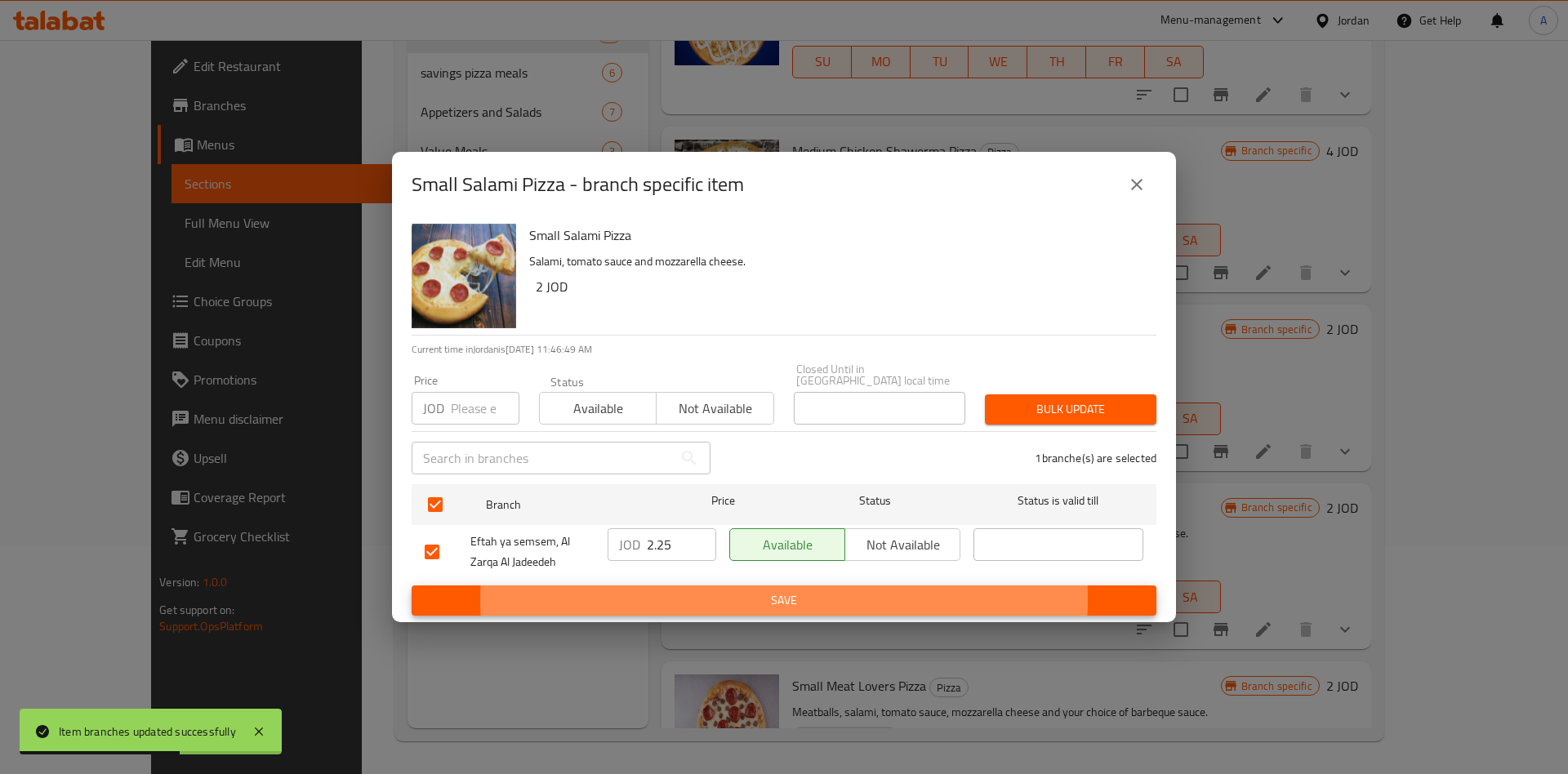
click at [411, 585] on button "Save" at bounding box center [784, 600] width 745 height 31
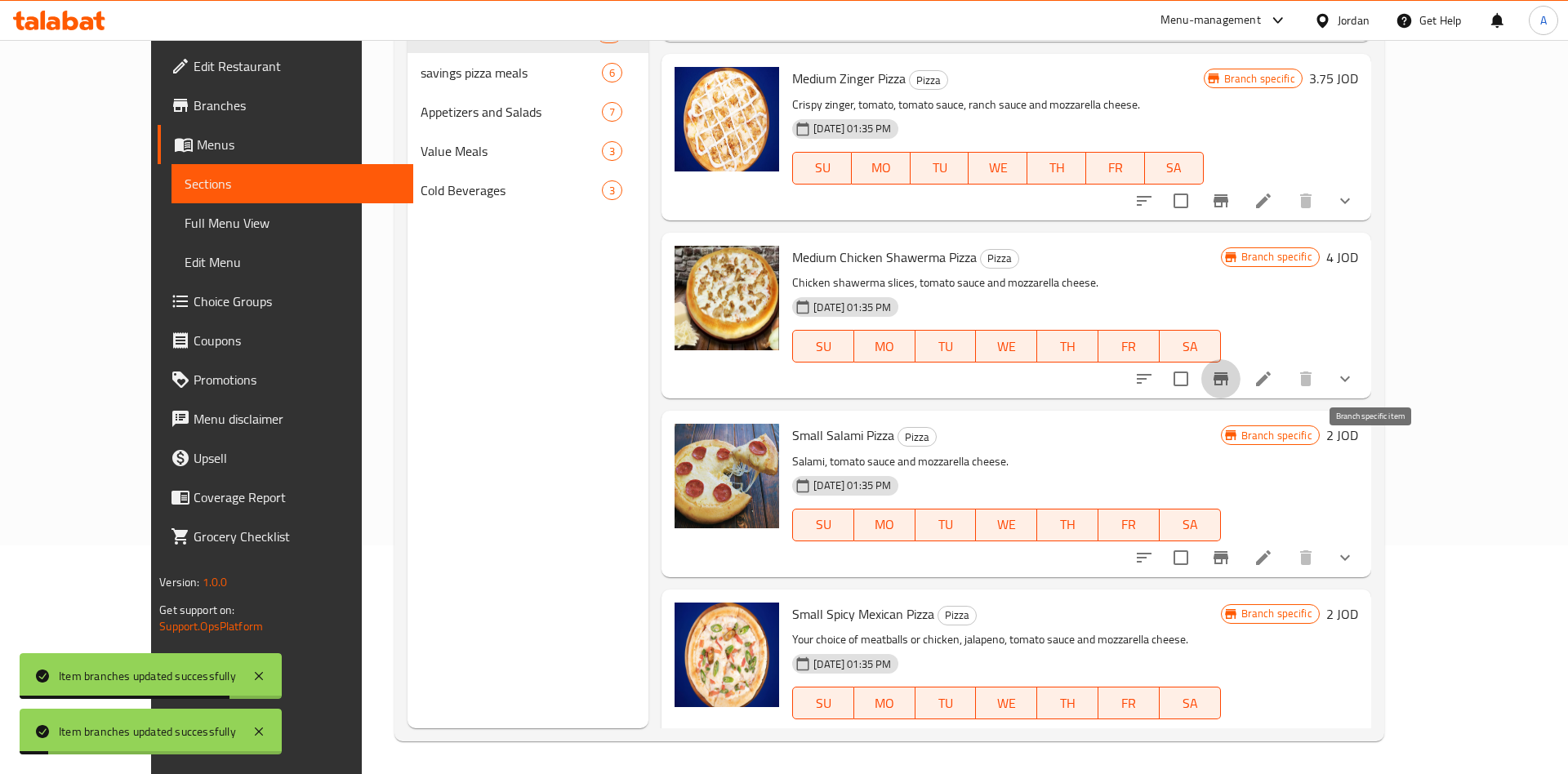
scroll to position [5624, 0]
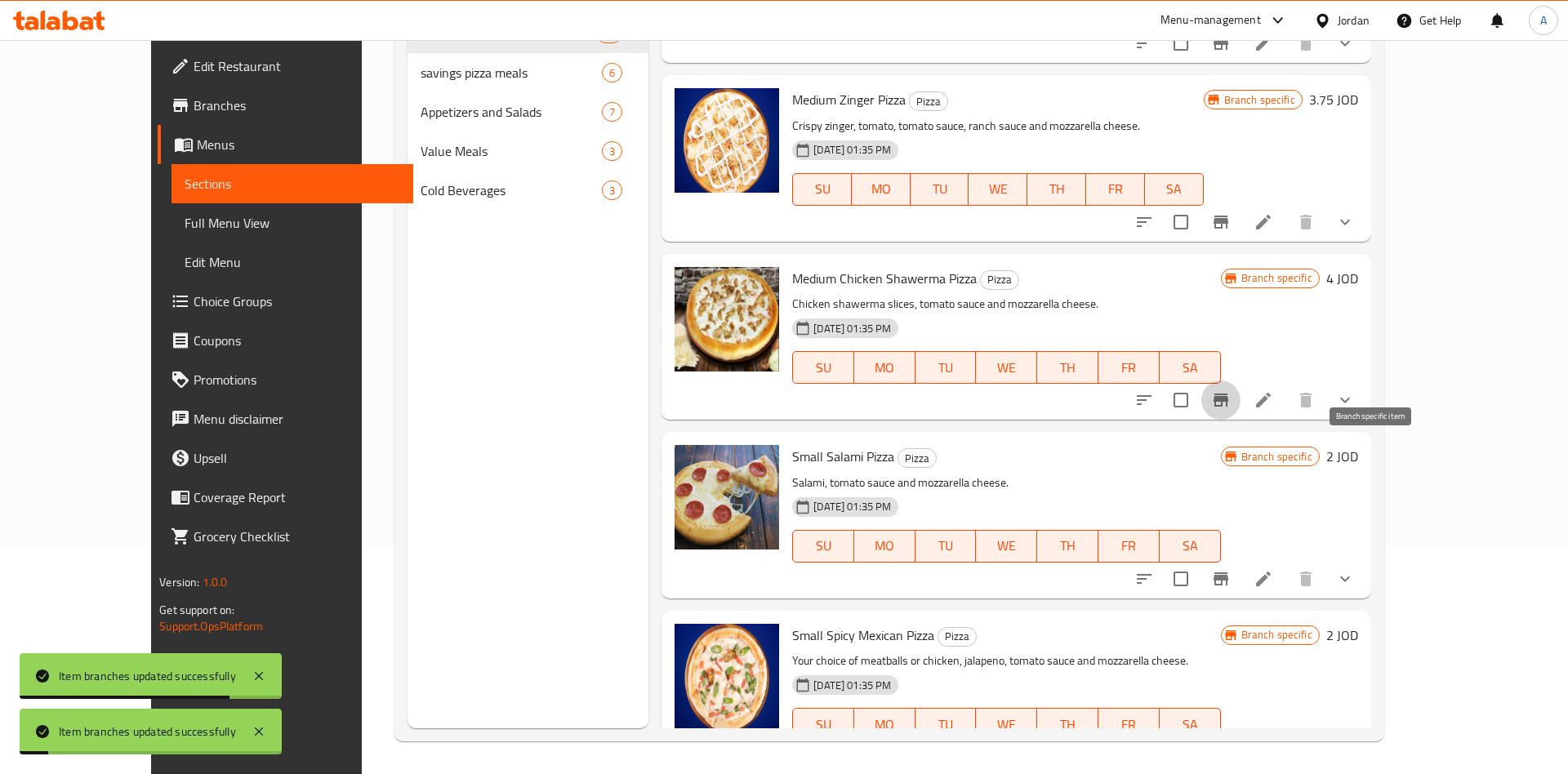
click at [1231, 390] on icon "Branch-specific-item" at bounding box center [1221, 399] width 19 height 19
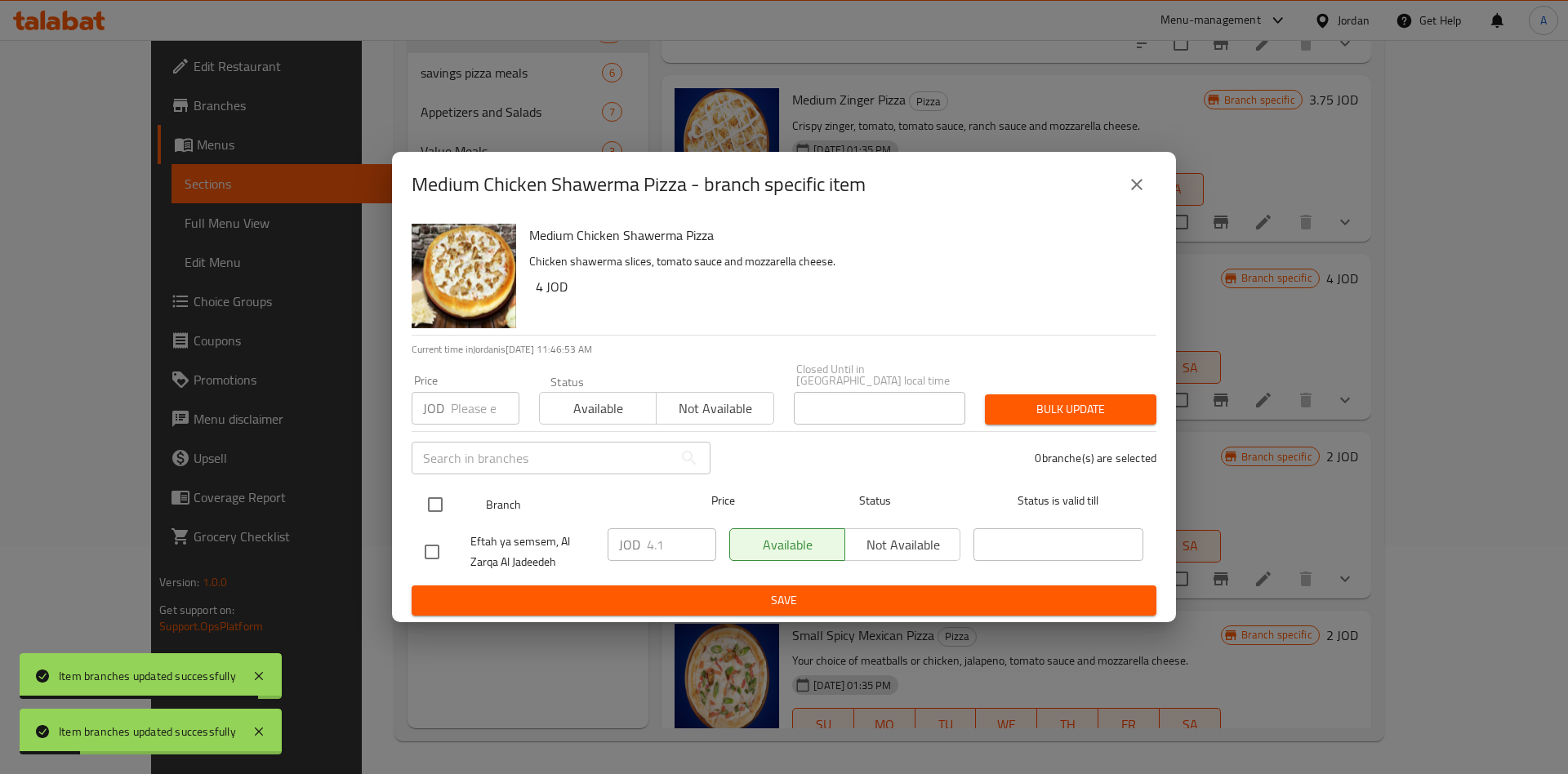
click at [455, 501] on div at bounding box center [448, 504] width 61 height 47
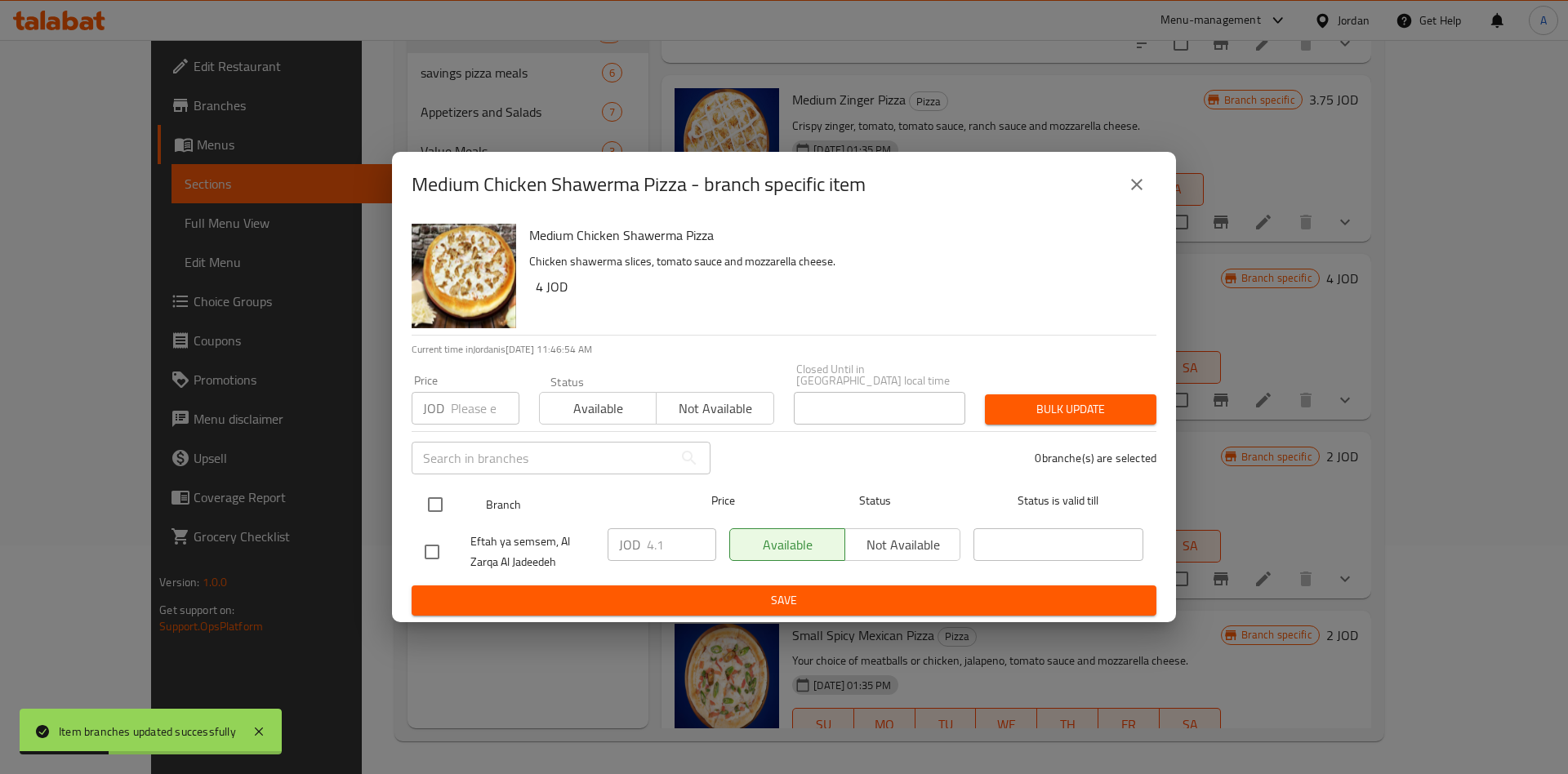
click at [422, 502] on input "checkbox" at bounding box center [434, 504] width 34 height 34
checkbox input "true"
click at [632, 541] on p "JOD" at bounding box center [629, 544] width 21 height 19
click at [689, 548] on input "4.1" at bounding box center [681, 543] width 69 height 32
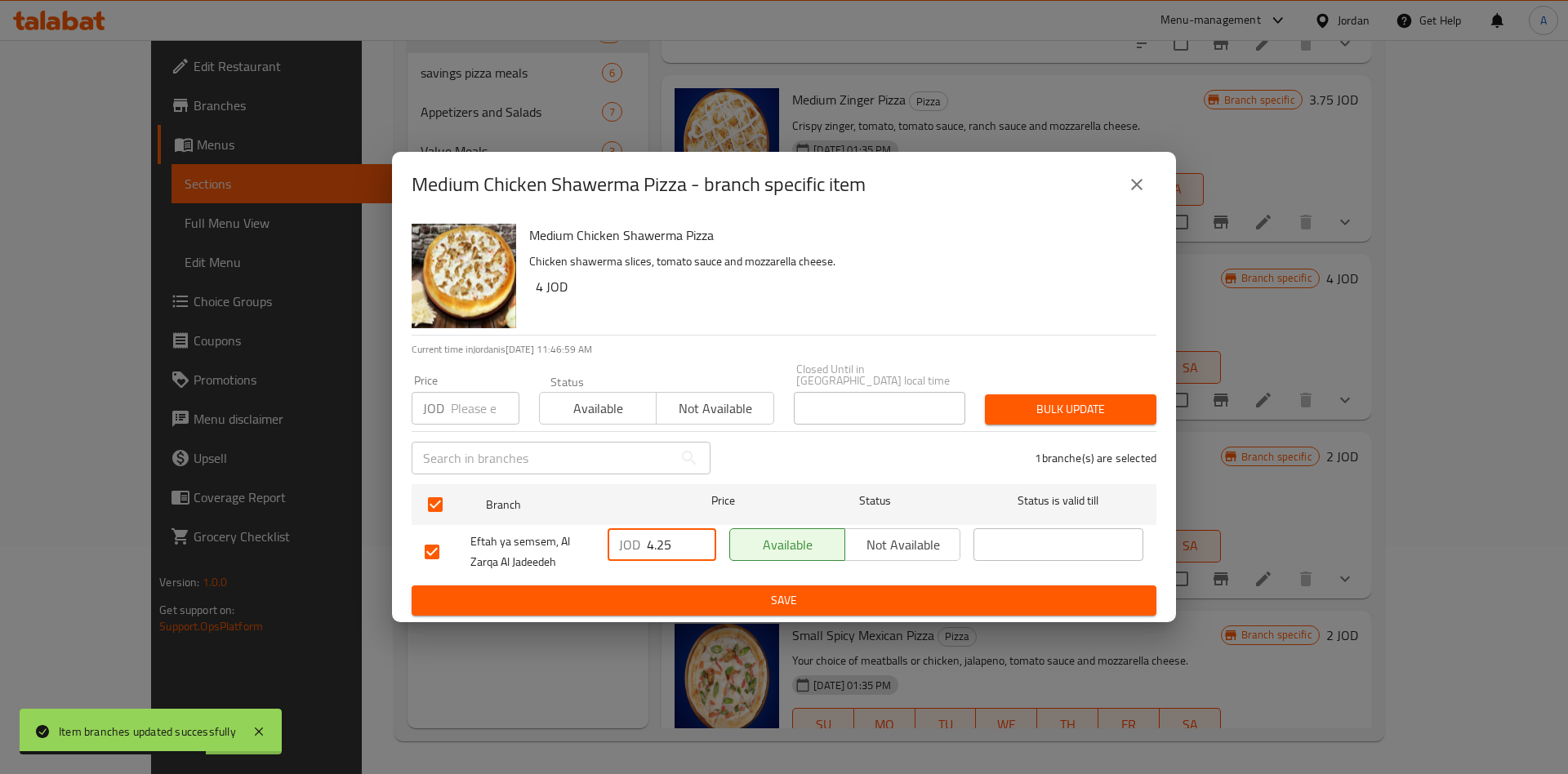
type input "4.25"
click at [865, 591] on span "Save" at bounding box center [784, 601] width 719 height 20
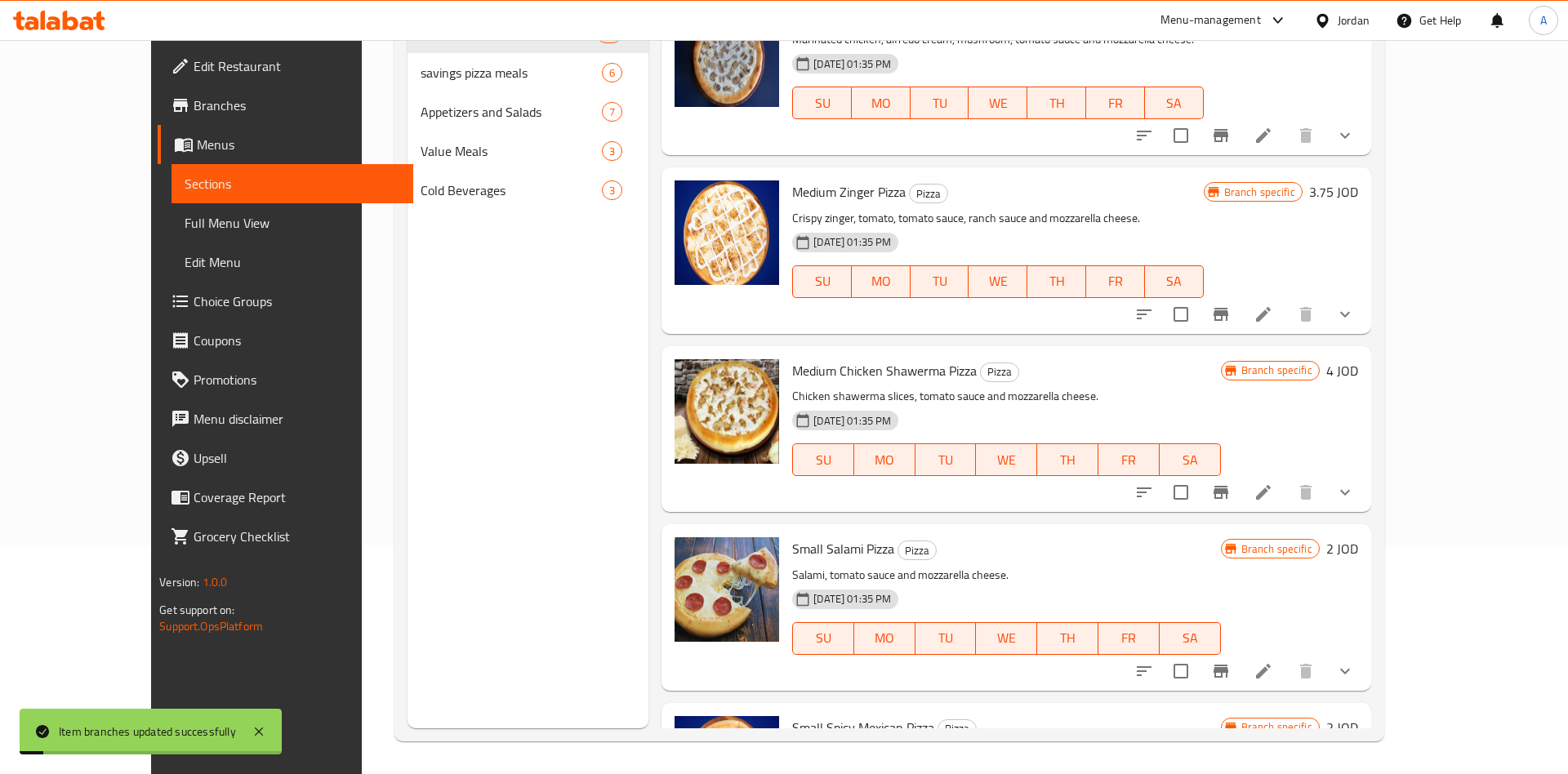
scroll to position [5497, 0]
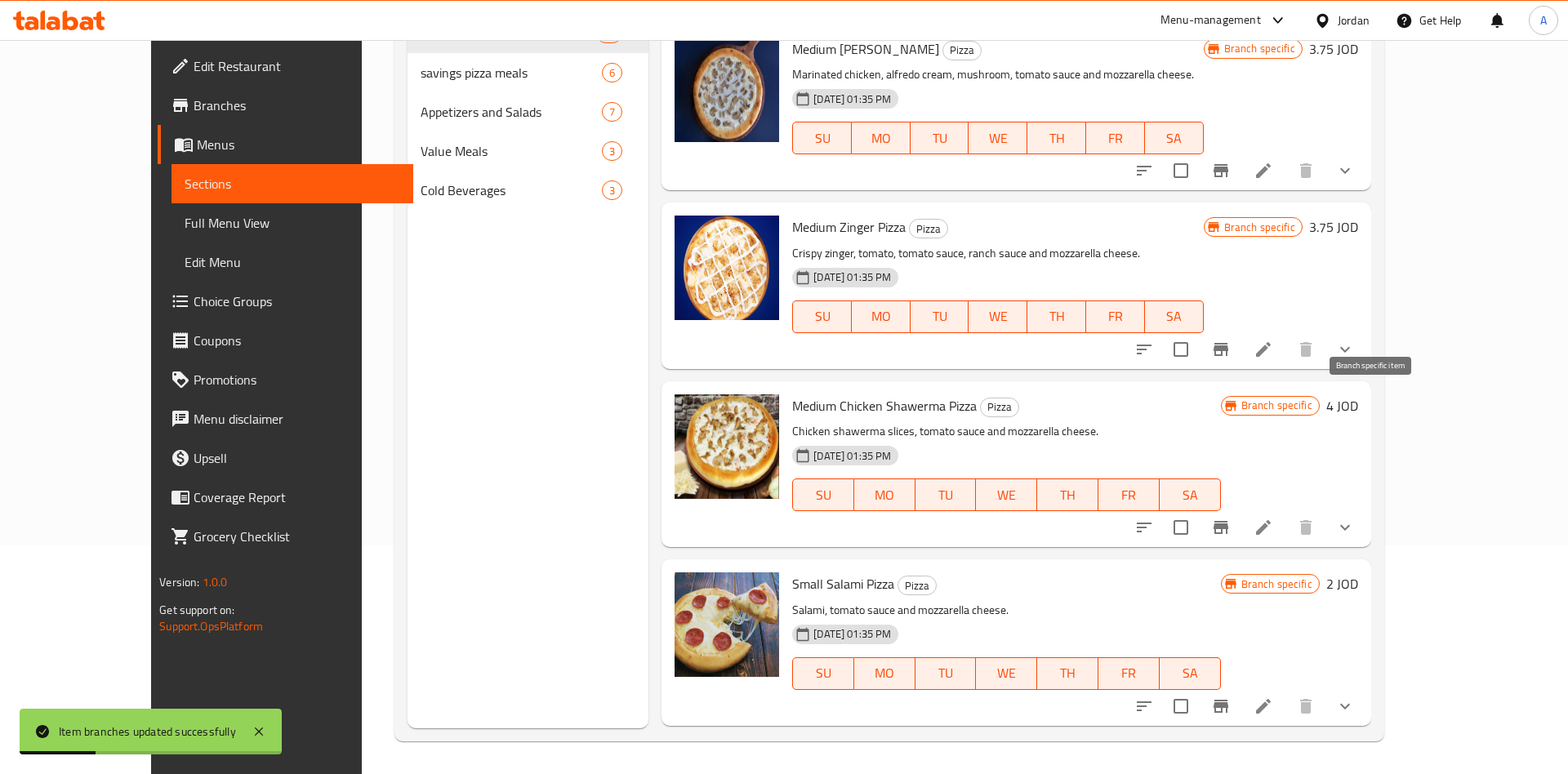
click at [1228, 521] on icon "Branch-specific-item" at bounding box center [1221, 528] width 15 height 13
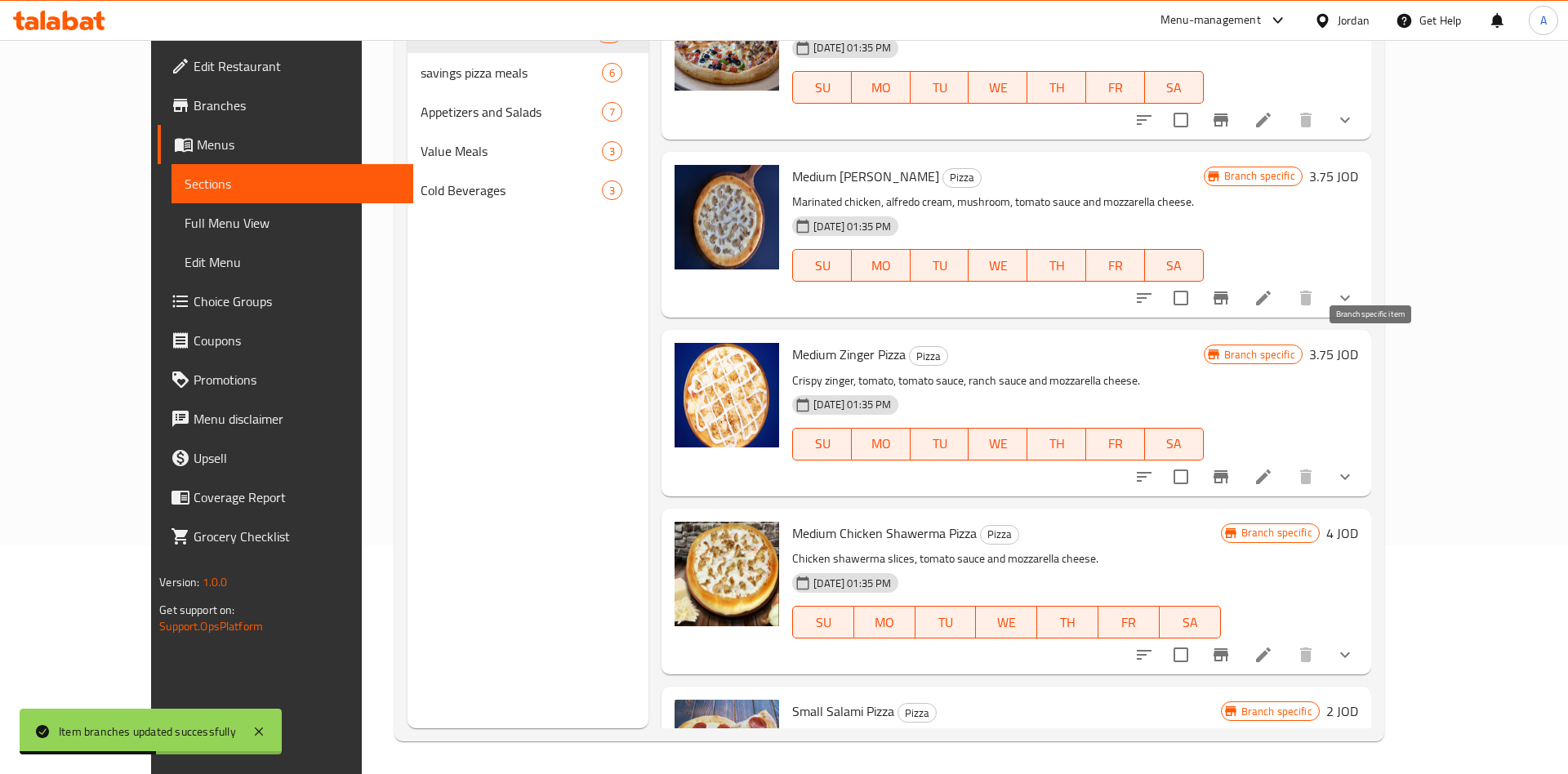
click at [1231, 467] on icon "Branch-specific-item" at bounding box center [1221, 476] width 19 height 19
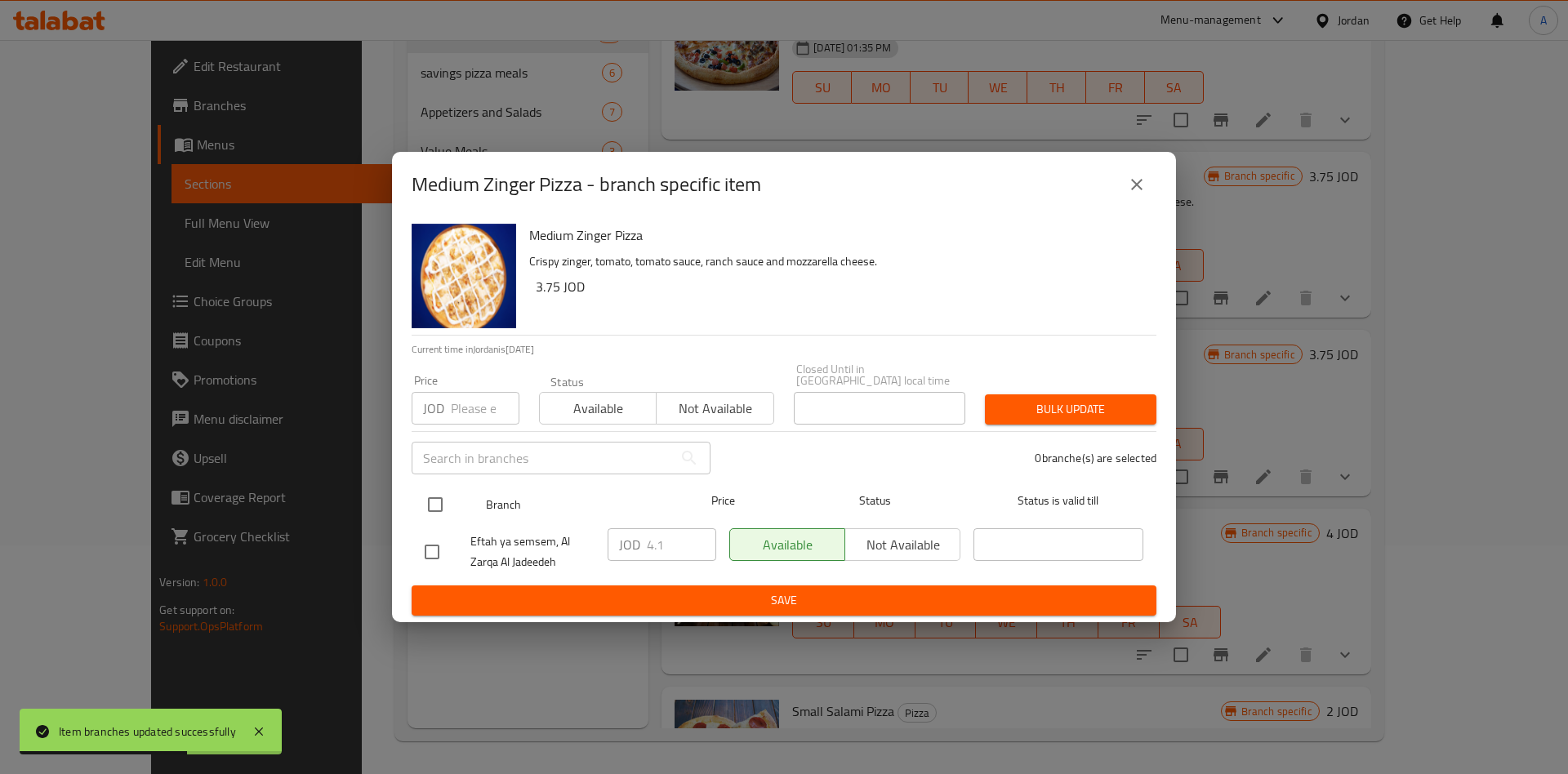
click at [429, 498] on input "checkbox" at bounding box center [434, 504] width 34 height 34
checkbox input "true"
click at [645, 540] on div "JOD 4.1 ​" at bounding box center [661, 543] width 108 height 32
click at [646, 541] on div "JOD 4.1 ​" at bounding box center [661, 543] width 108 height 32
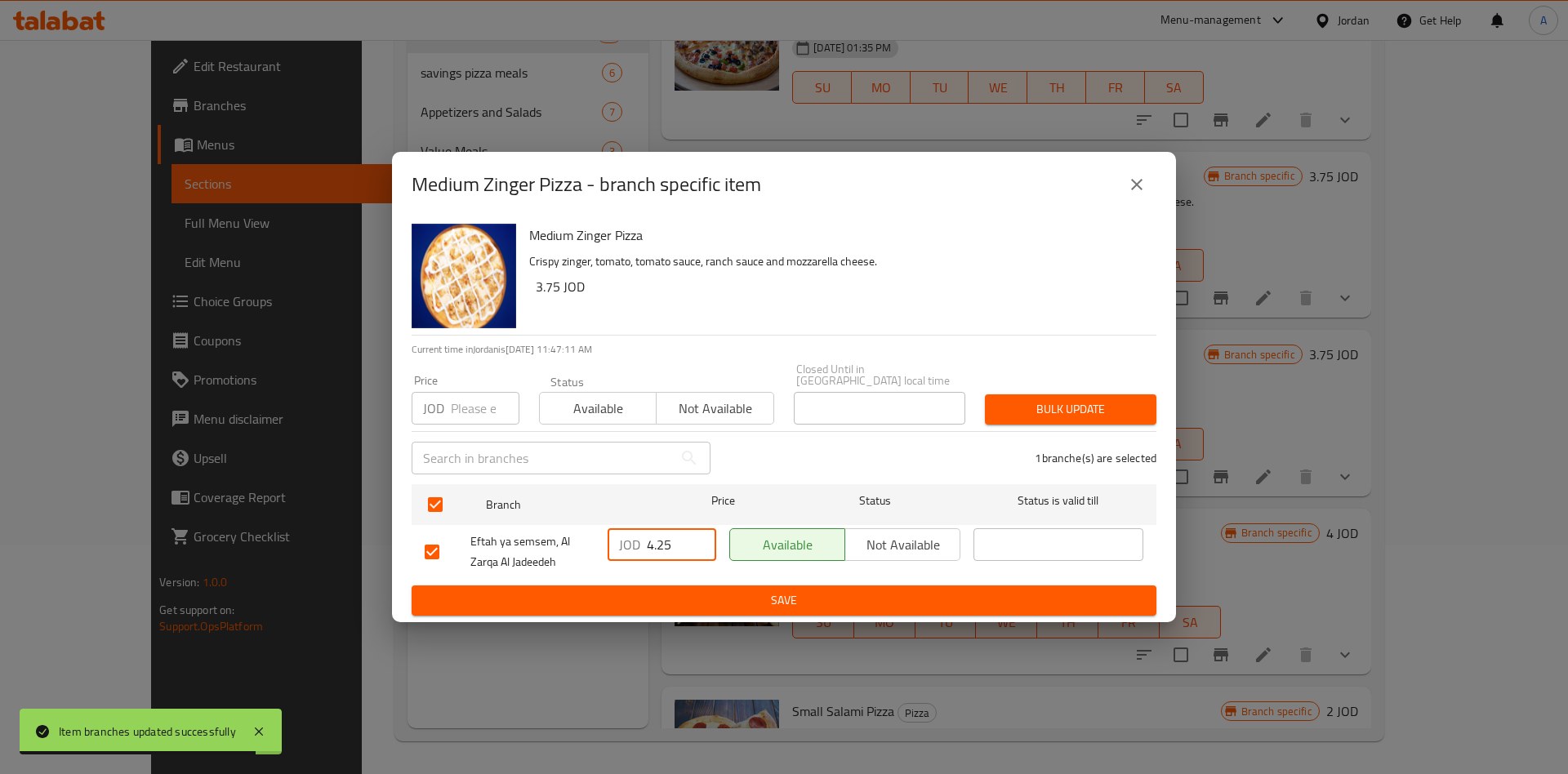
type input "4.25"
type button "0"
type button "1"
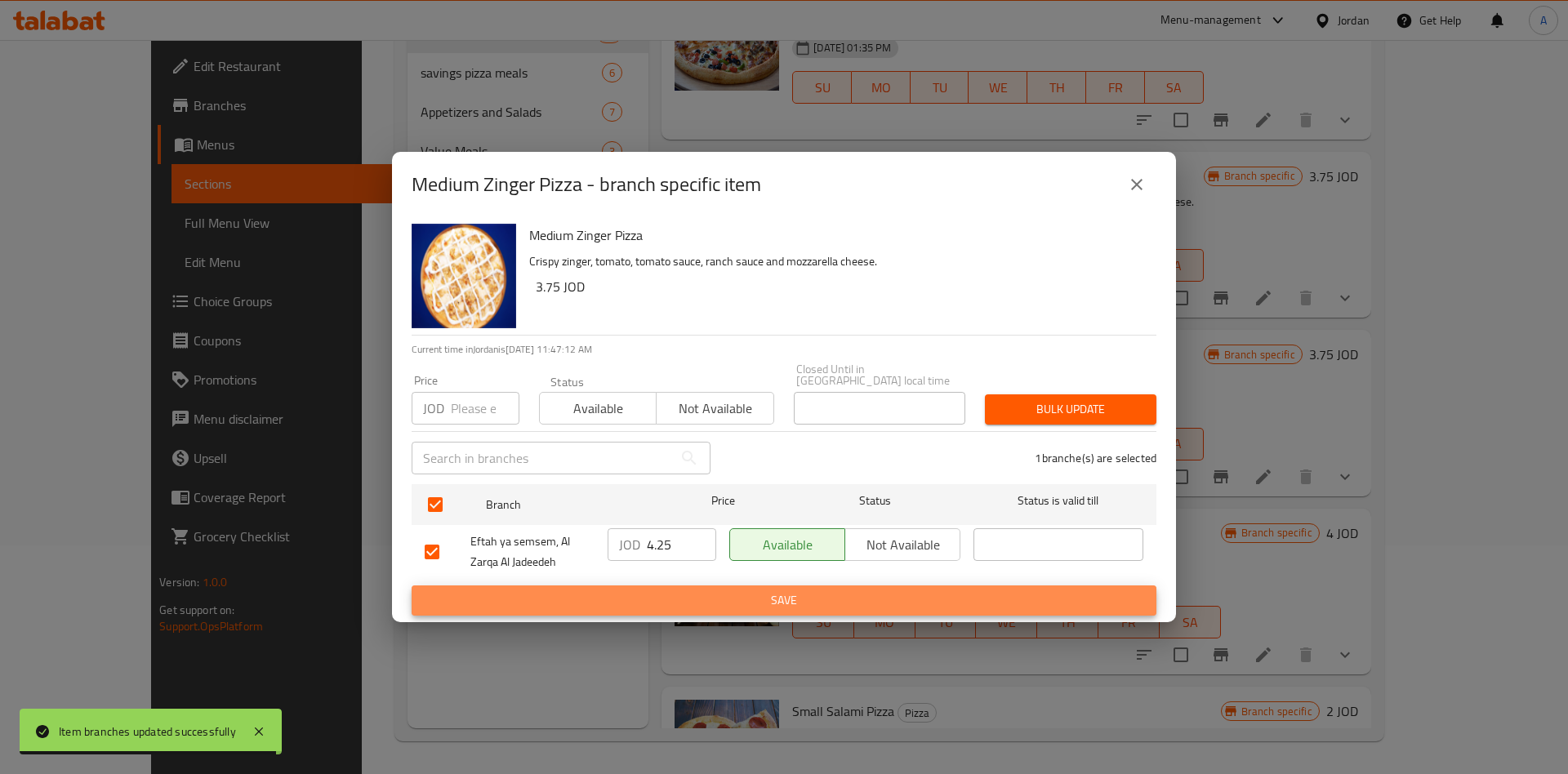
click at [411, 585] on button "Save" at bounding box center [784, 600] width 745 height 31
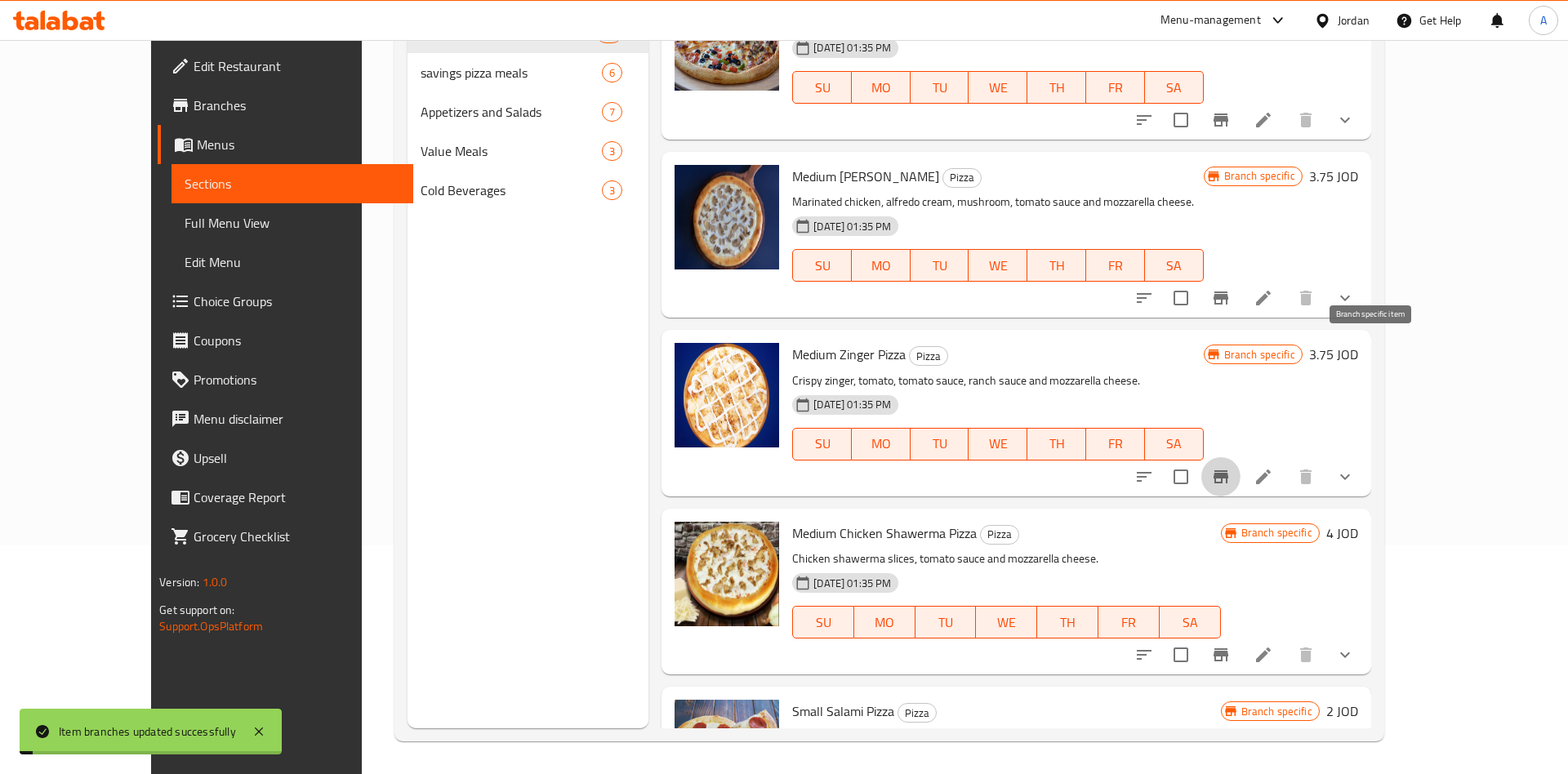
scroll to position [5242, 0]
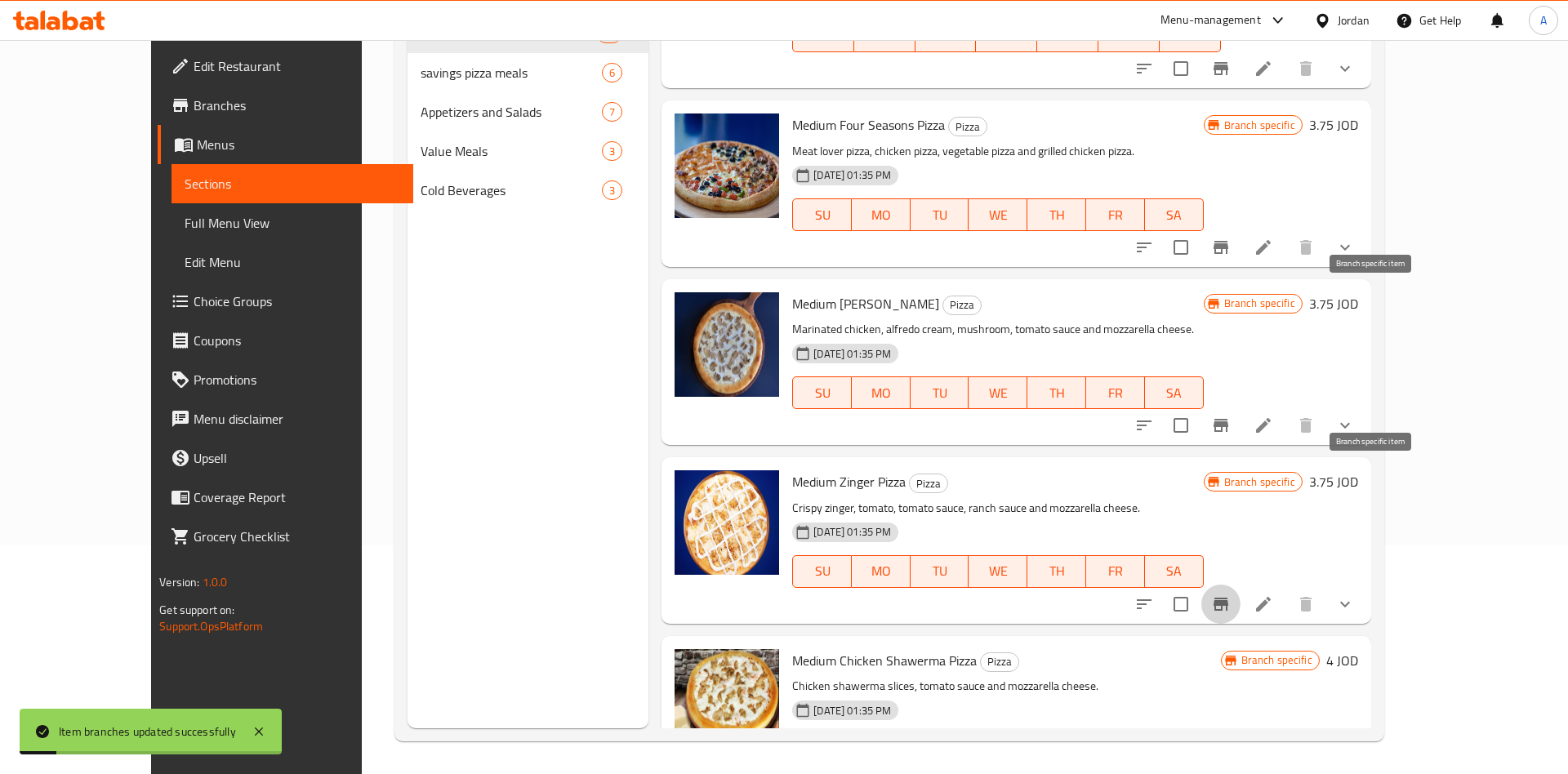
click at [1240, 406] on button "Branch-specific-item" at bounding box center [1221, 425] width 39 height 39
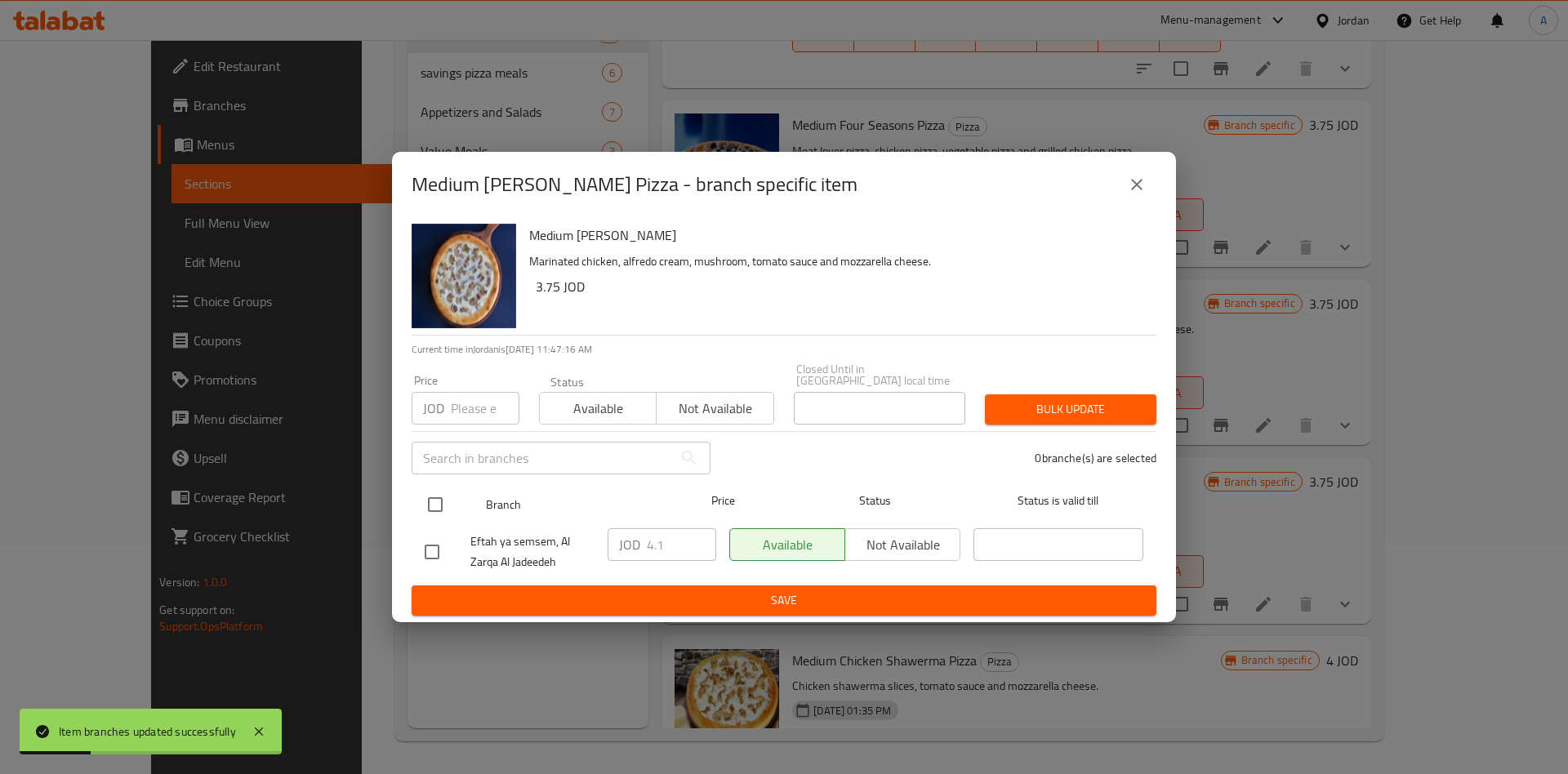
click at [432, 505] on input "checkbox" at bounding box center [434, 504] width 34 height 34
checkbox input "true"
click at [671, 551] on input "4.1" at bounding box center [681, 543] width 69 height 32
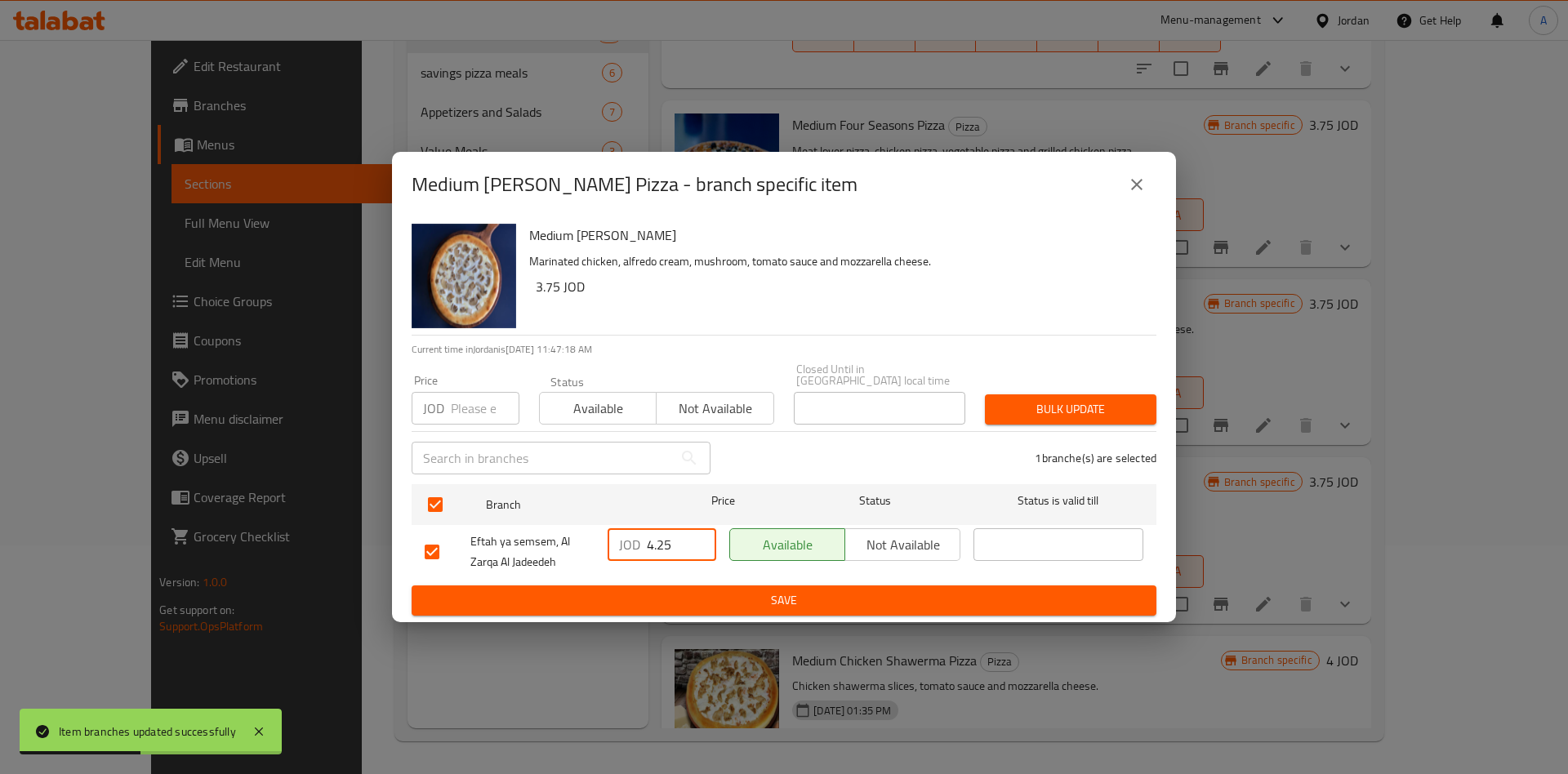
type input "4.25"
type button "0"
type button "1"
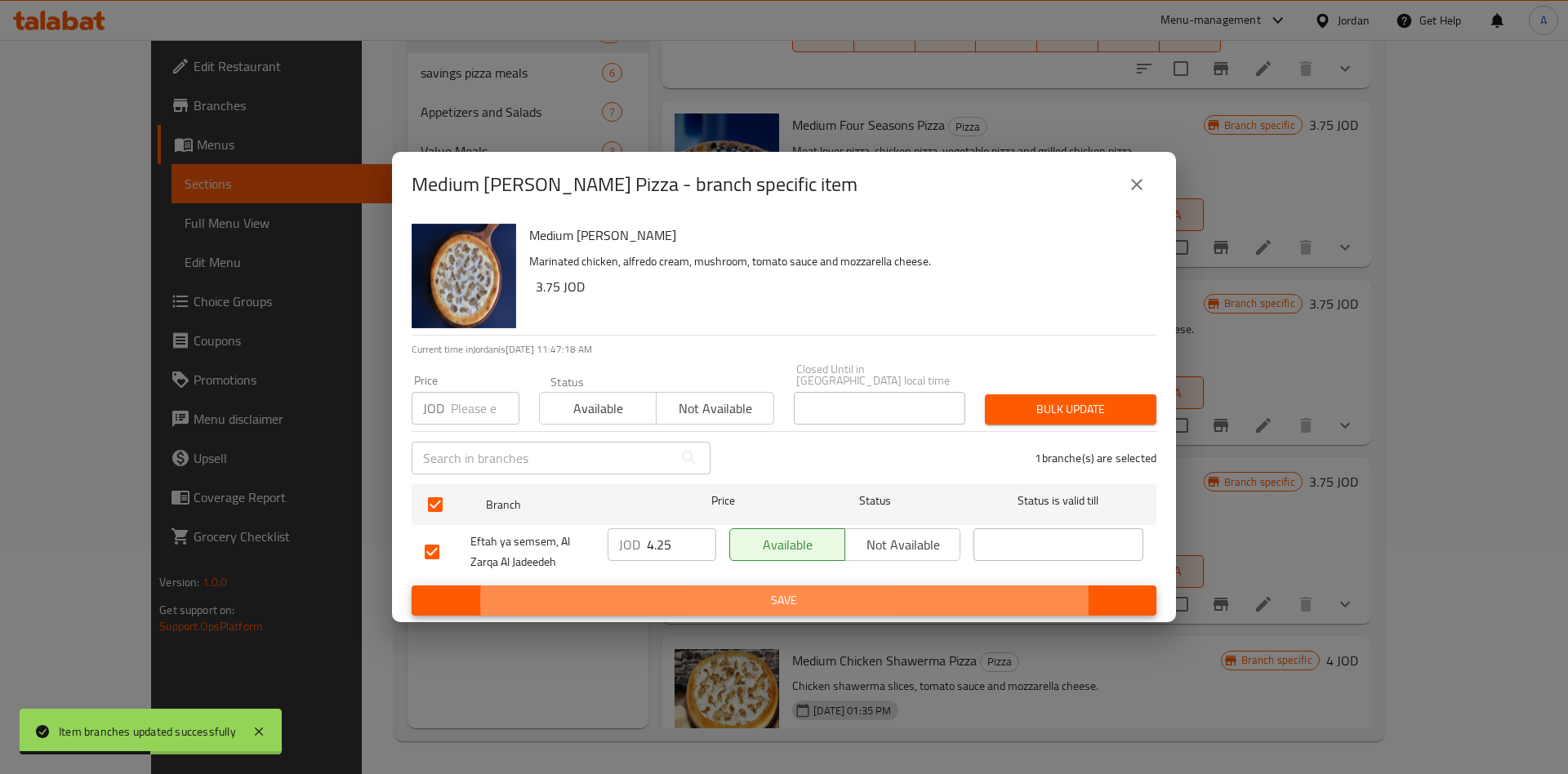
click at [411, 585] on button "Save" at bounding box center [784, 600] width 745 height 31
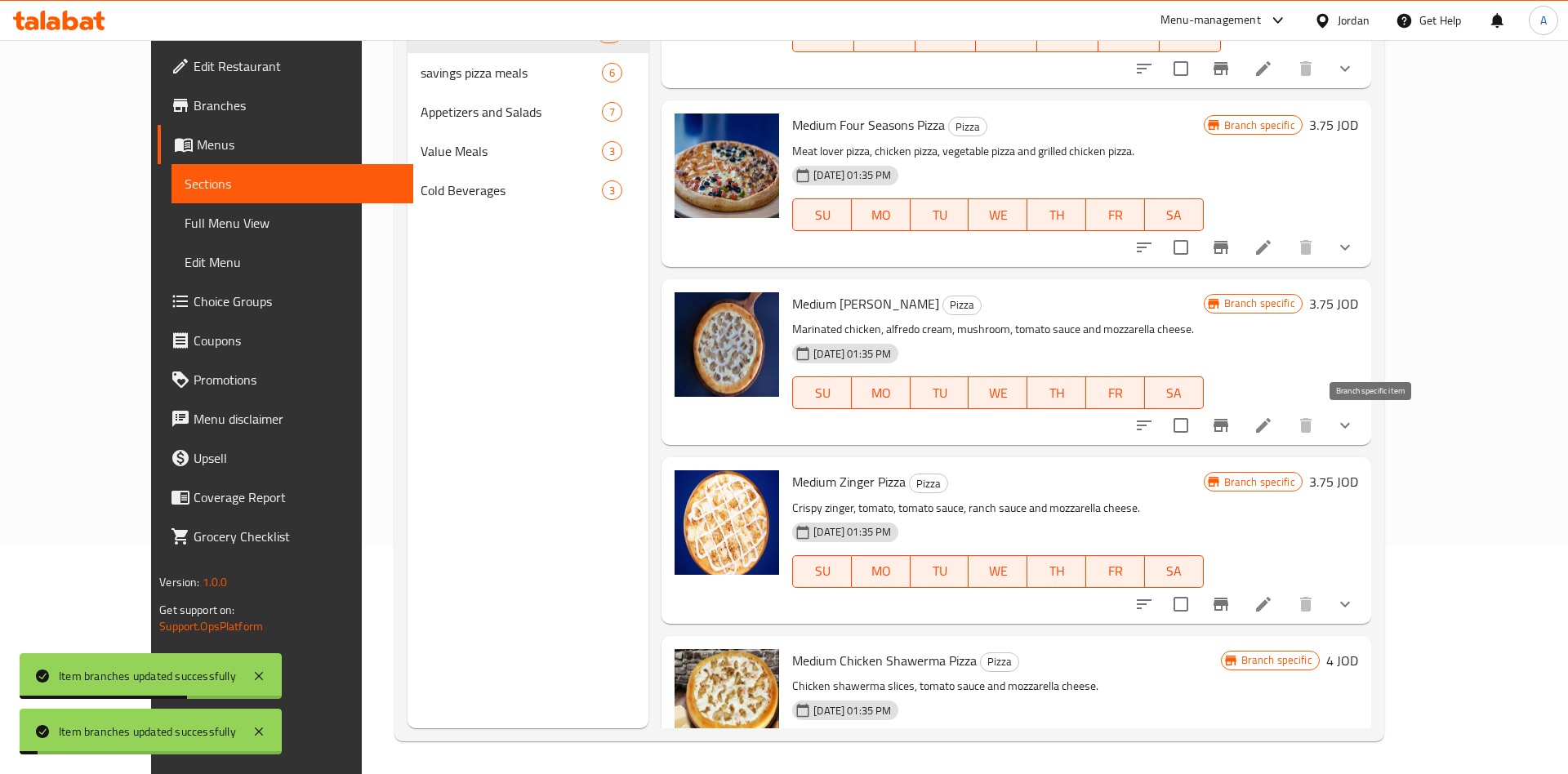
scroll to position [5114, 0]
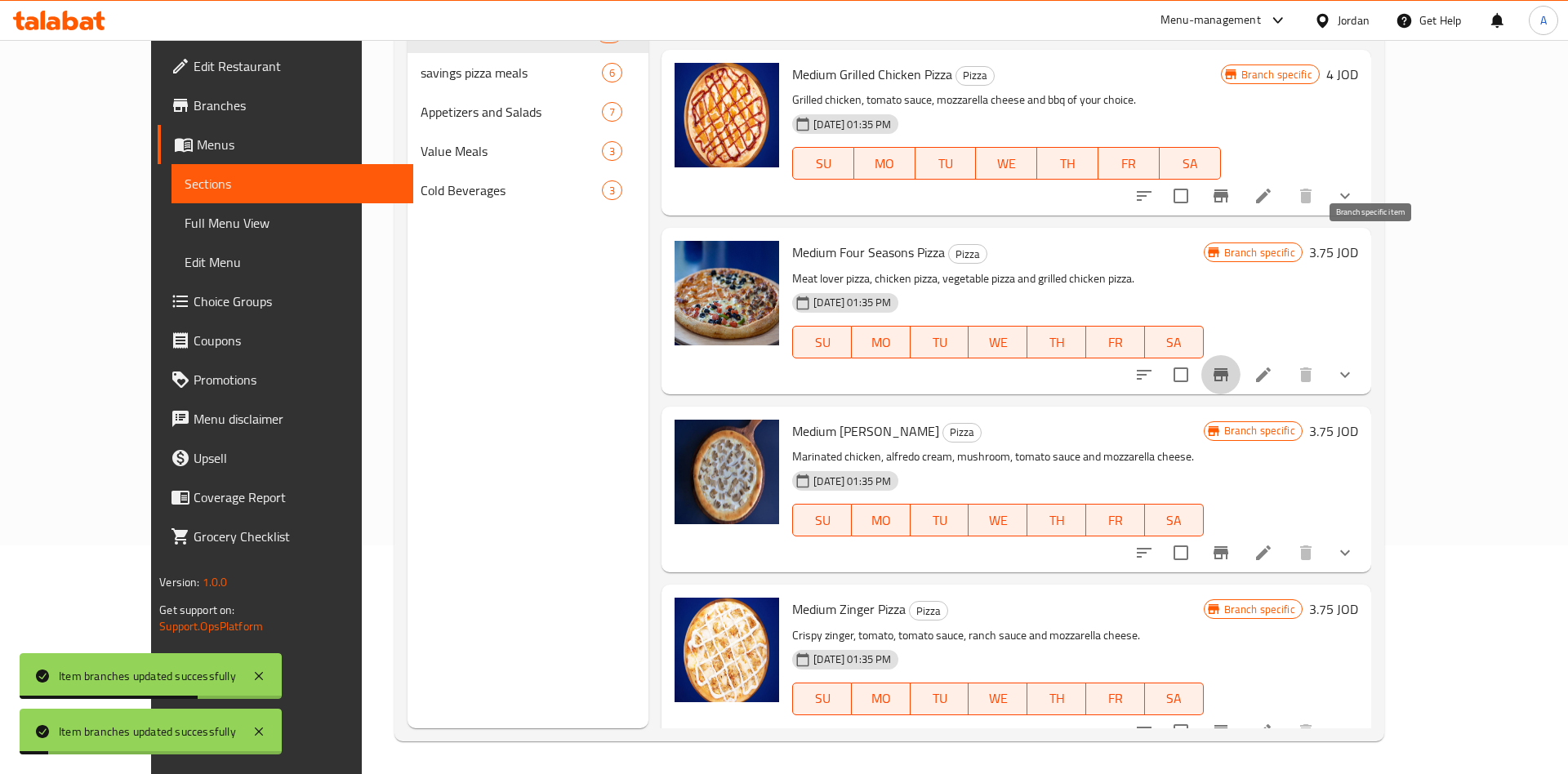
click at [1228, 368] on icon "Branch-specific-item" at bounding box center [1221, 375] width 15 height 13
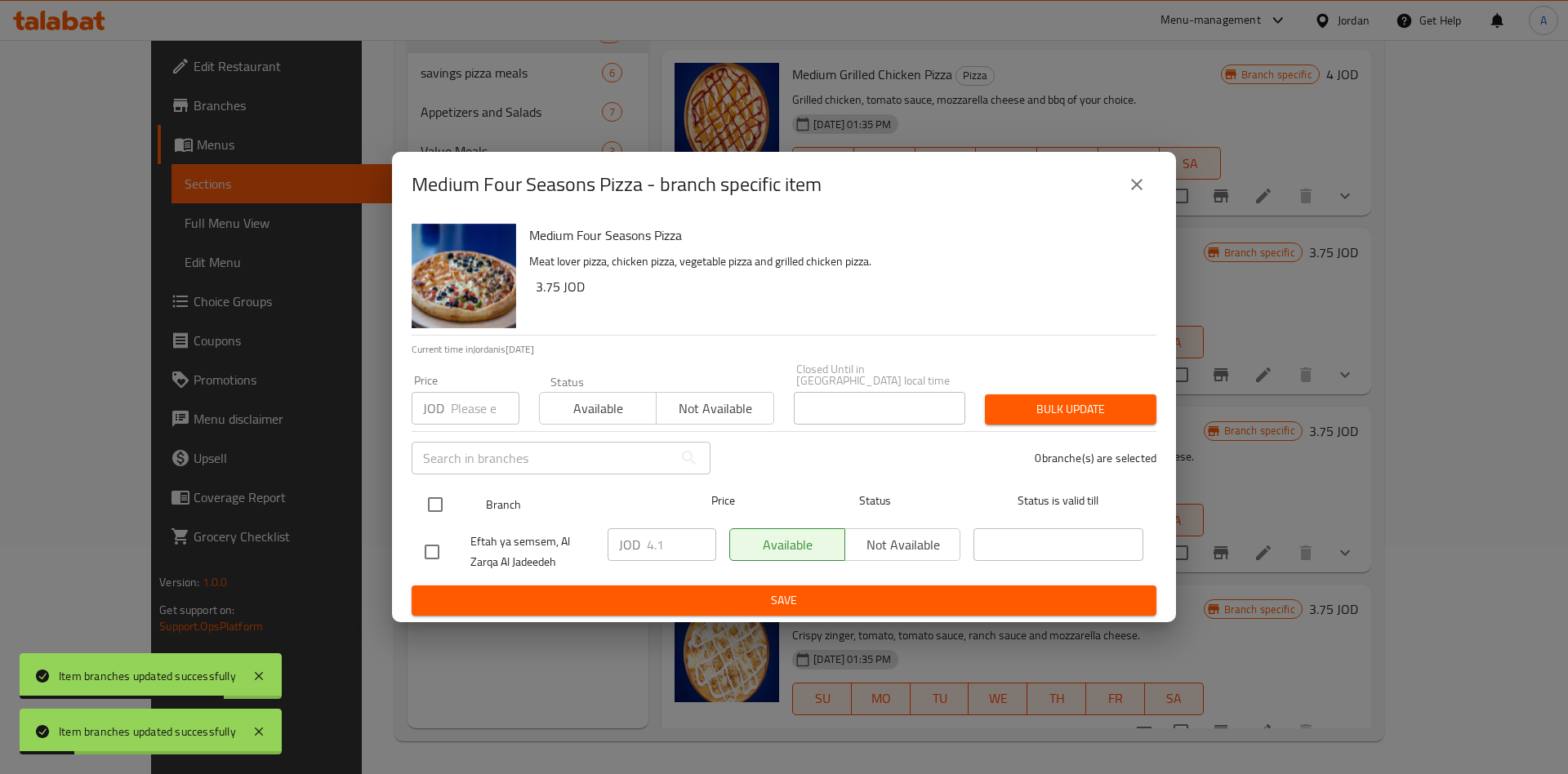
click at [420, 490] on input "checkbox" at bounding box center [434, 504] width 34 height 34
checkbox input "true"
drag, startPoint x: 611, startPoint y: 535, endPoint x: 625, endPoint y: 535, distance: 14.0
click at [618, 535] on div "JOD 4.1 ​" at bounding box center [661, 543] width 108 height 32
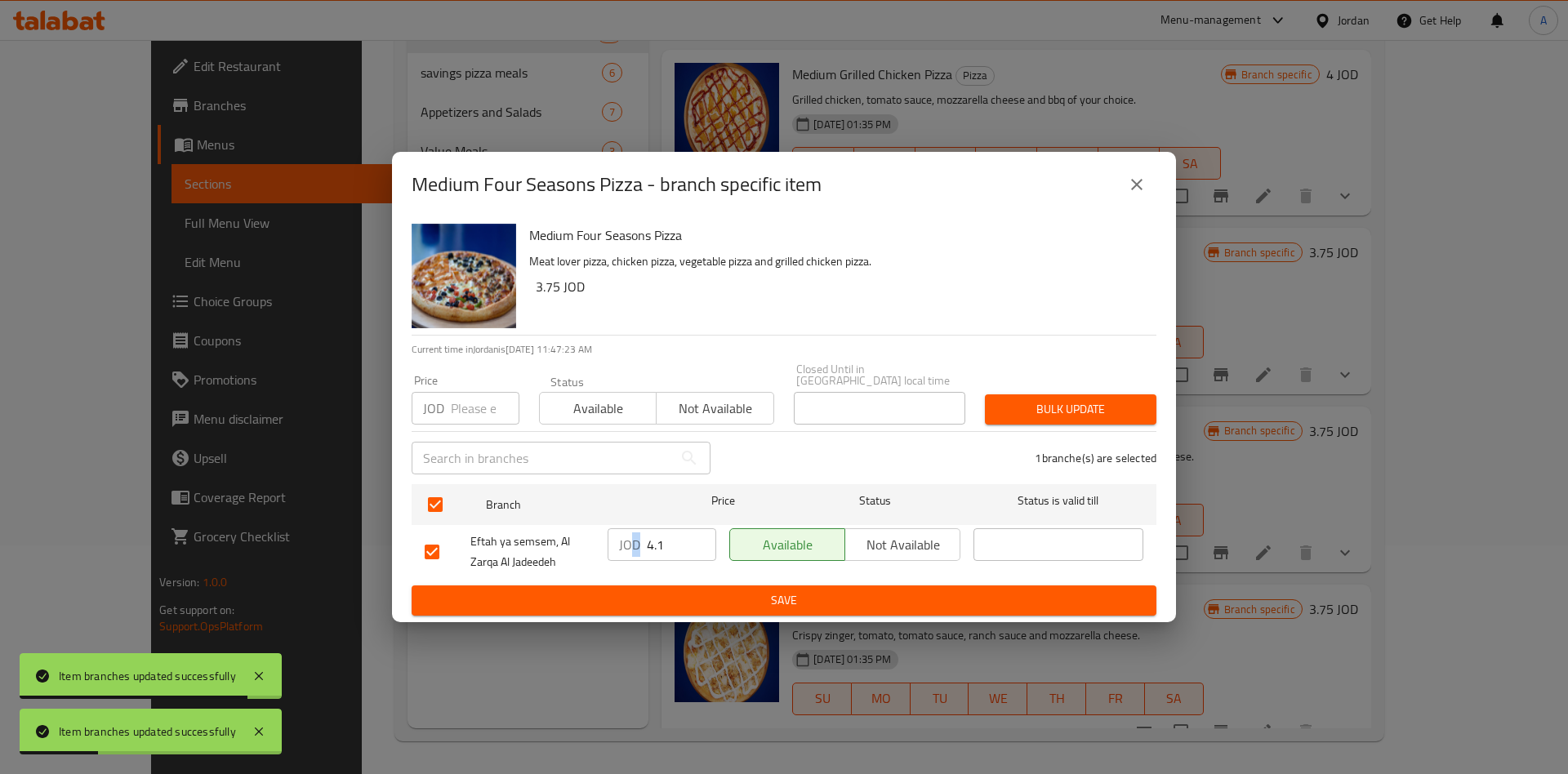
drag, startPoint x: 654, startPoint y: 536, endPoint x: 673, endPoint y: 539, distance: 19.2
click at [673, 539] on div "JOD 4.1 ​" at bounding box center [661, 543] width 108 height 32
type input "4.25"
type button "0"
type button "1"
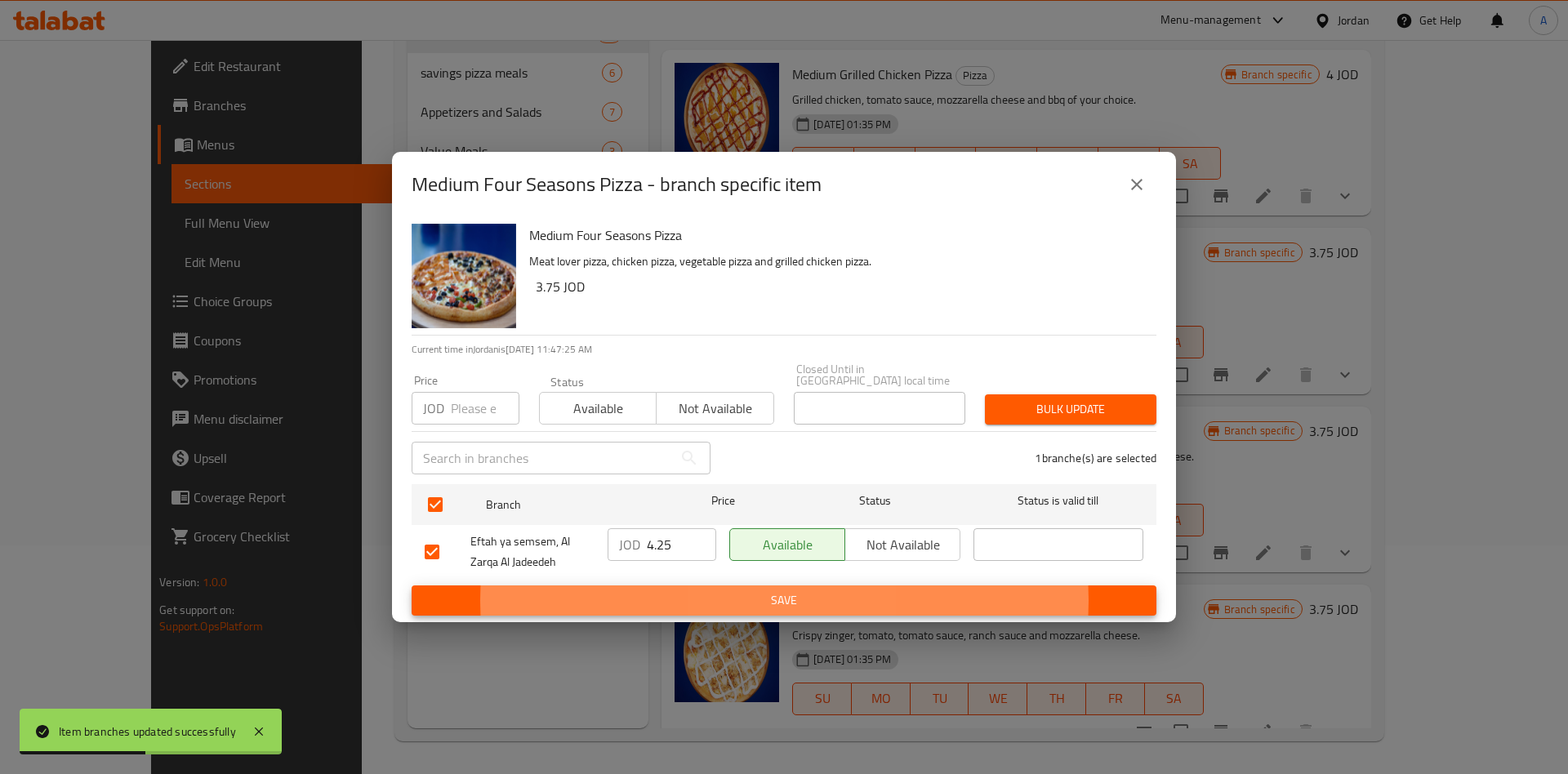
click at [411, 585] on button "Save" at bounding box center [784, 600] width 745 height 31
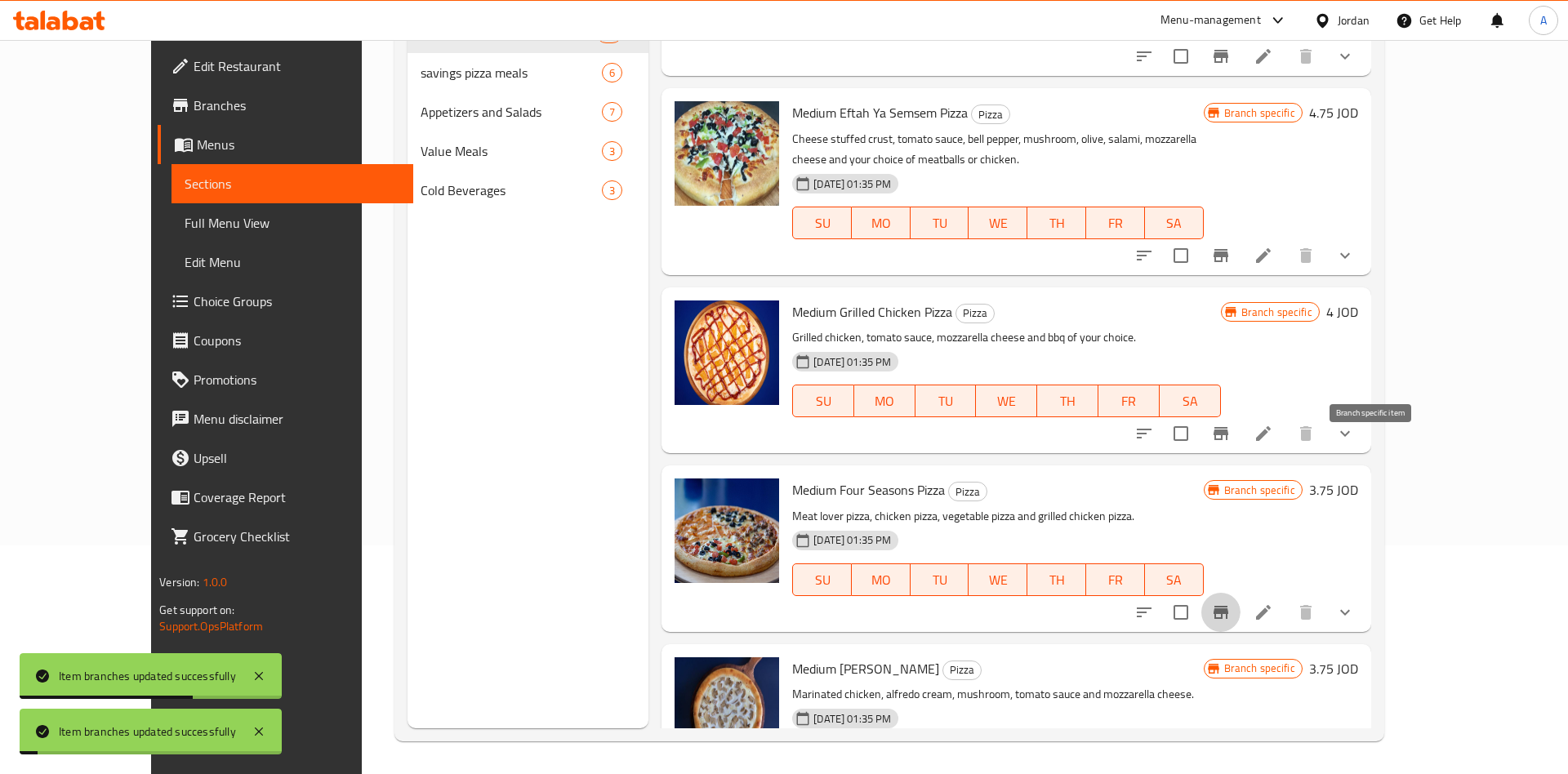
scroll to position [4860, 0]
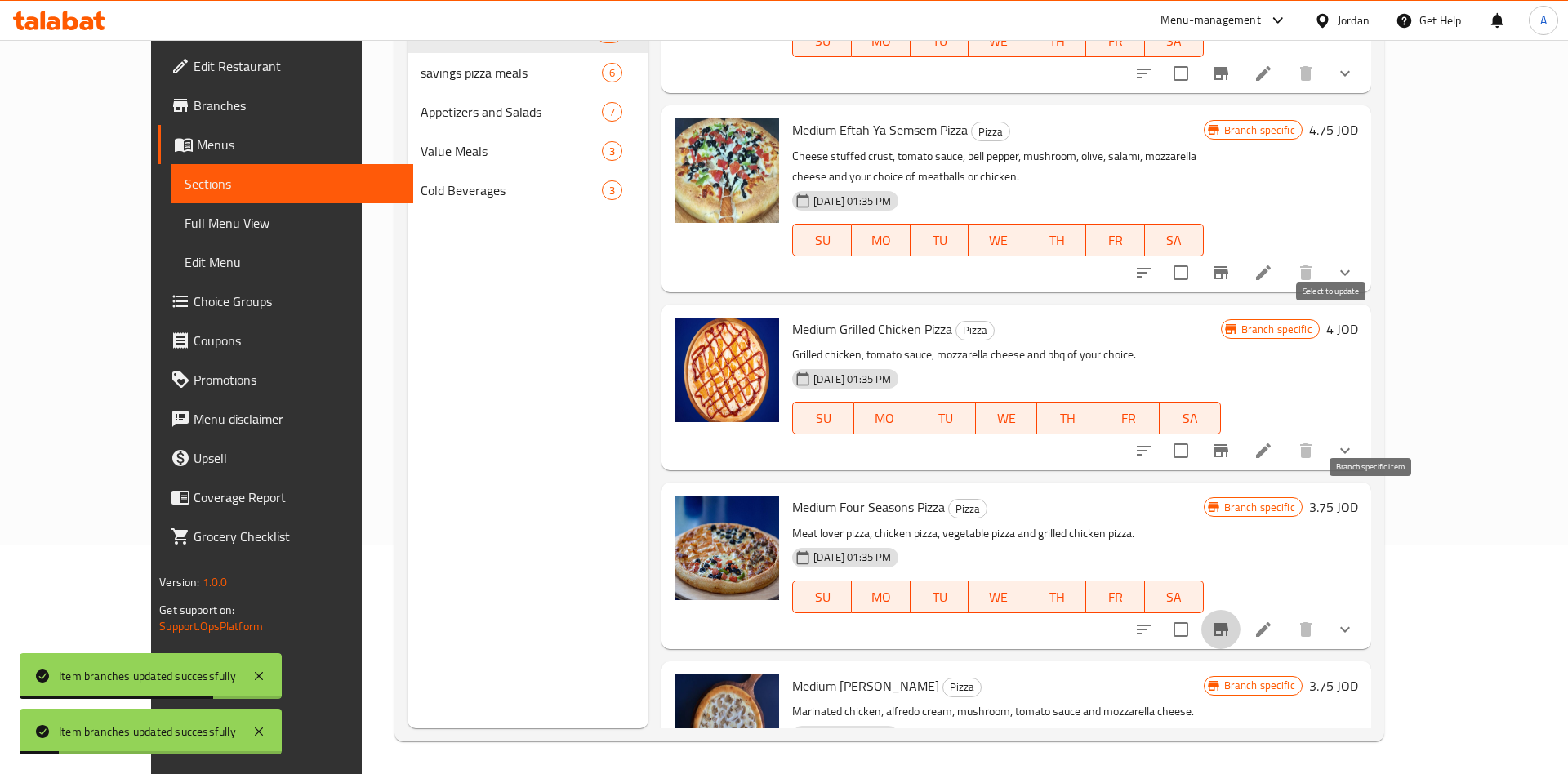
click at [1228, 444] on icon "Branch-specific-item" at bounding box center [1221, 451] width 15 height 13
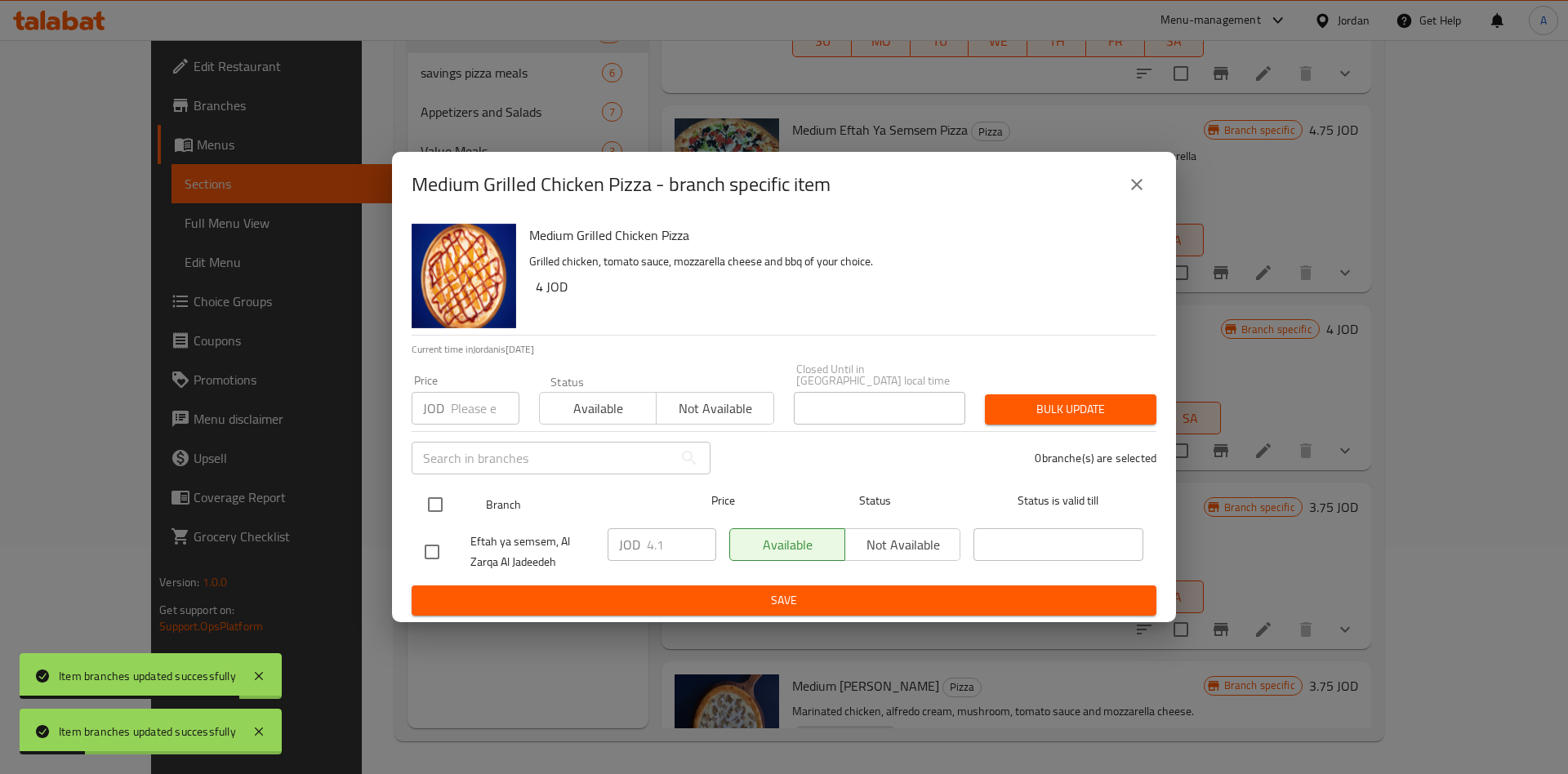
click at [422, 487] on input "checkbox" at bounding box center [434, 504] width 34 height 34
checkbox input "true"
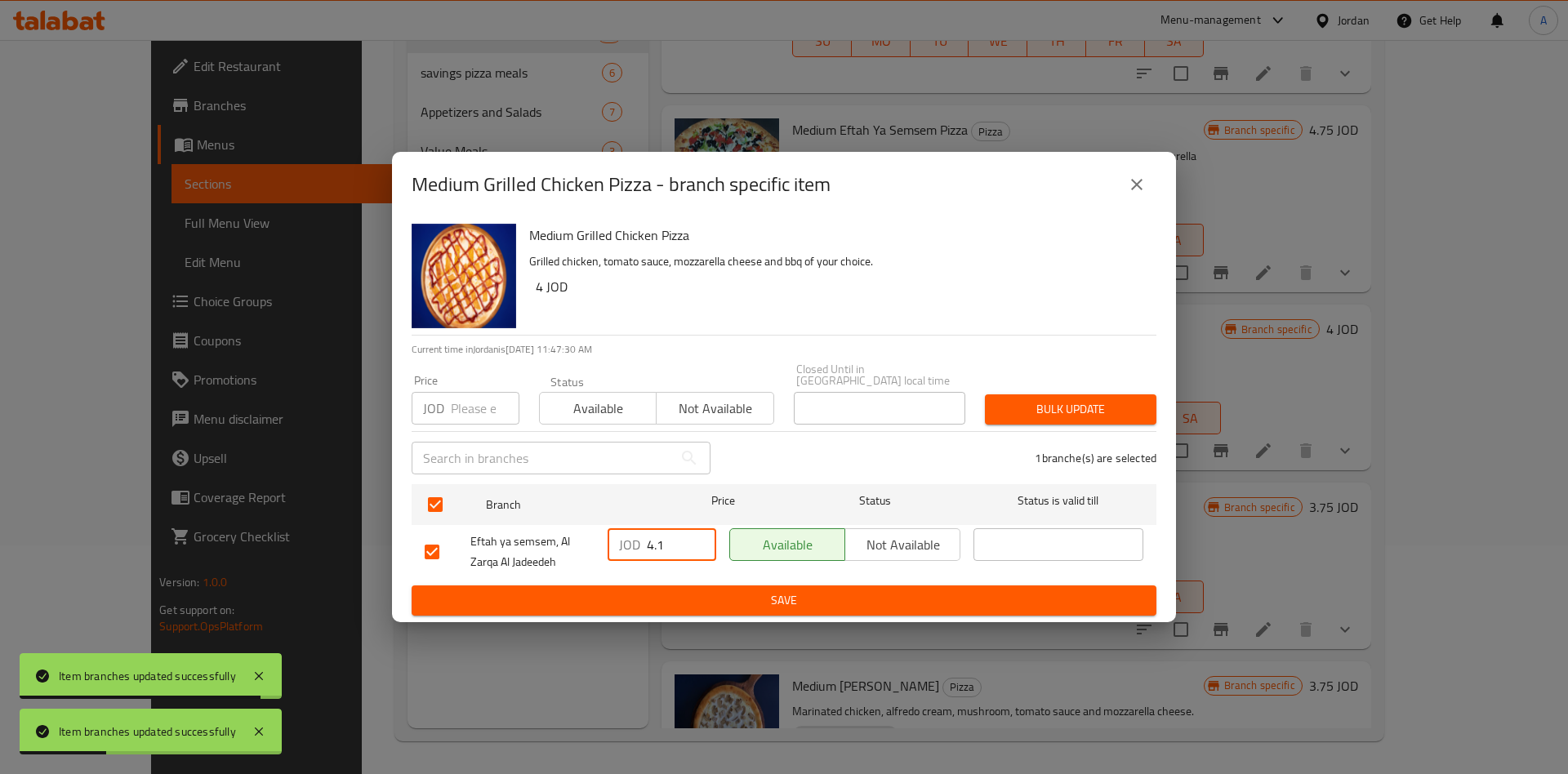
click at [673, 539] on input "4.1" at bounding box center [681, 543] width 69 height 32
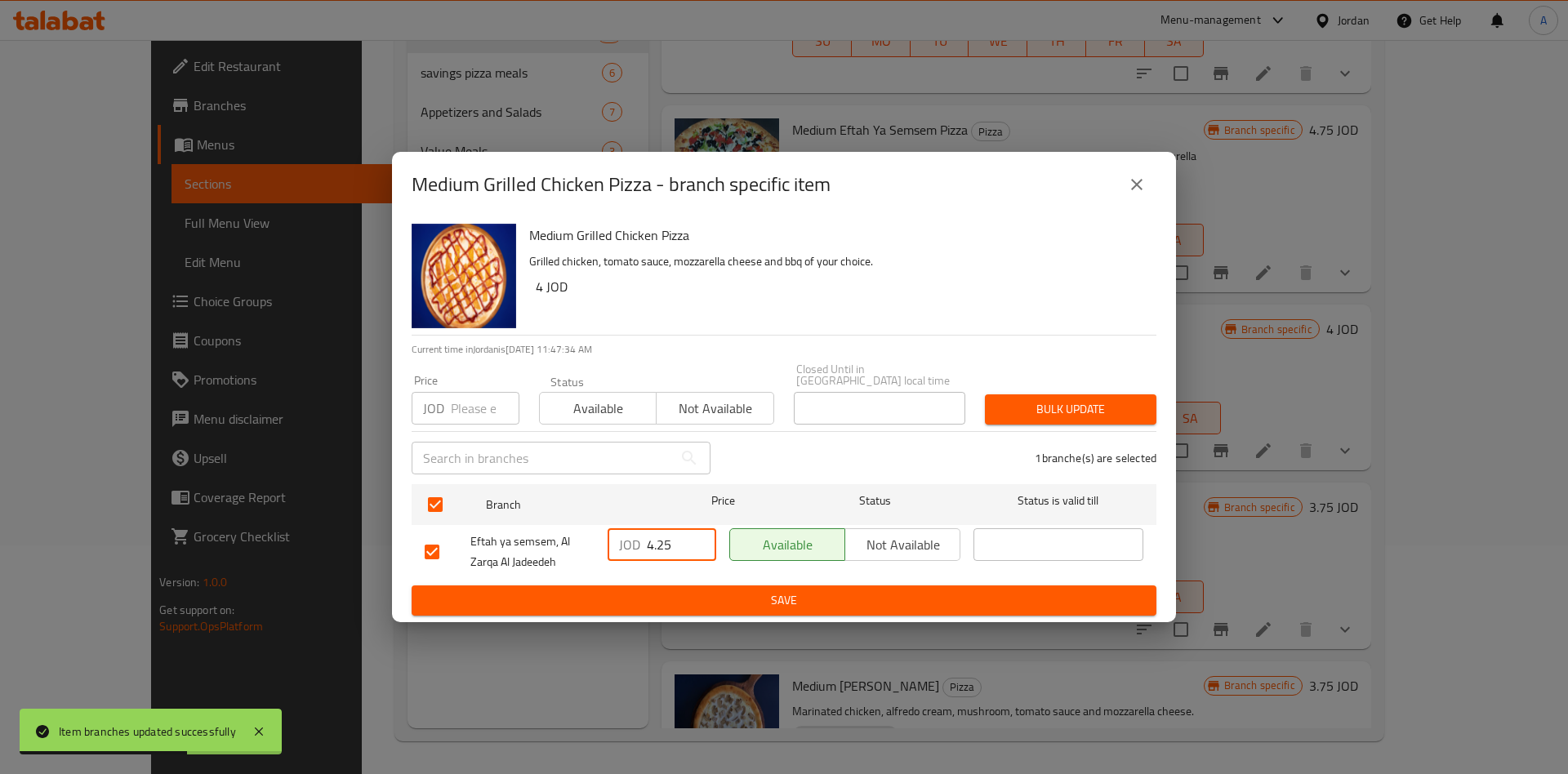
type input "4.25"
type button "0"
type button "1"
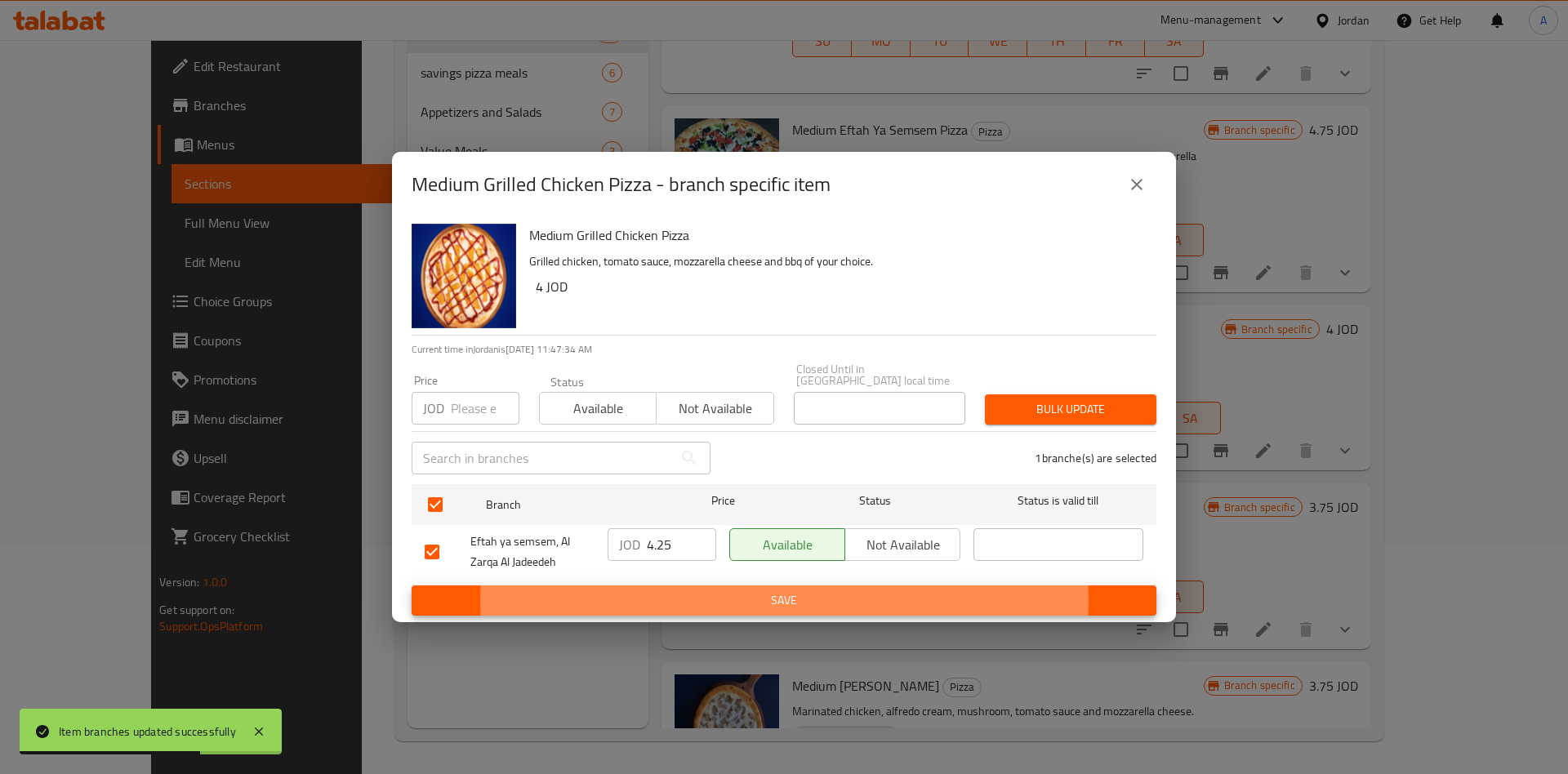
click at [411, 585] on button "Save" at bounding box center [784, 600] width 745 height 31
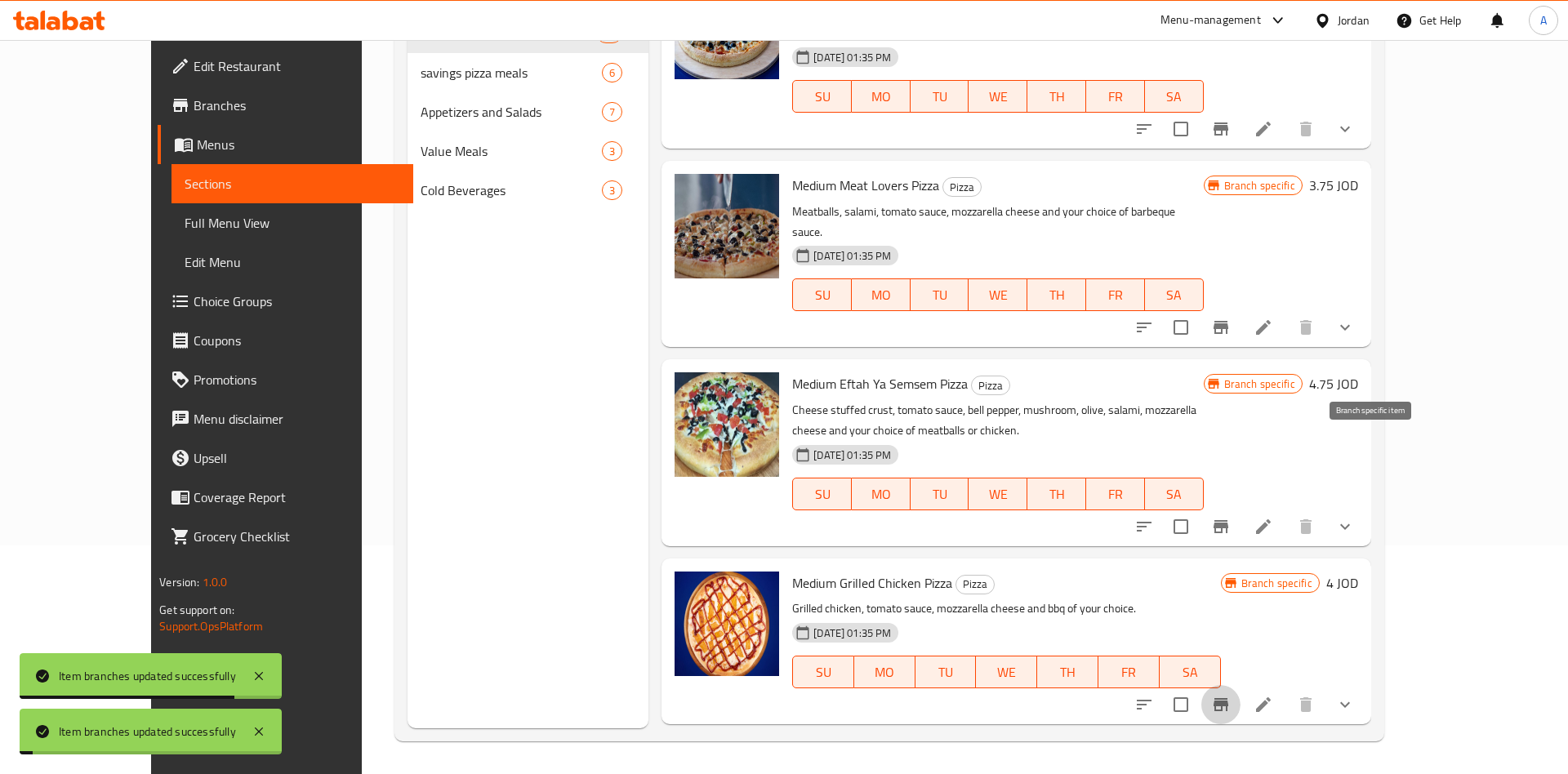
scroll to position [4605, 0]
click at [1240, 507] on button "Branch-specific-item" at bounding box center [1221, 527] width 39 height 39
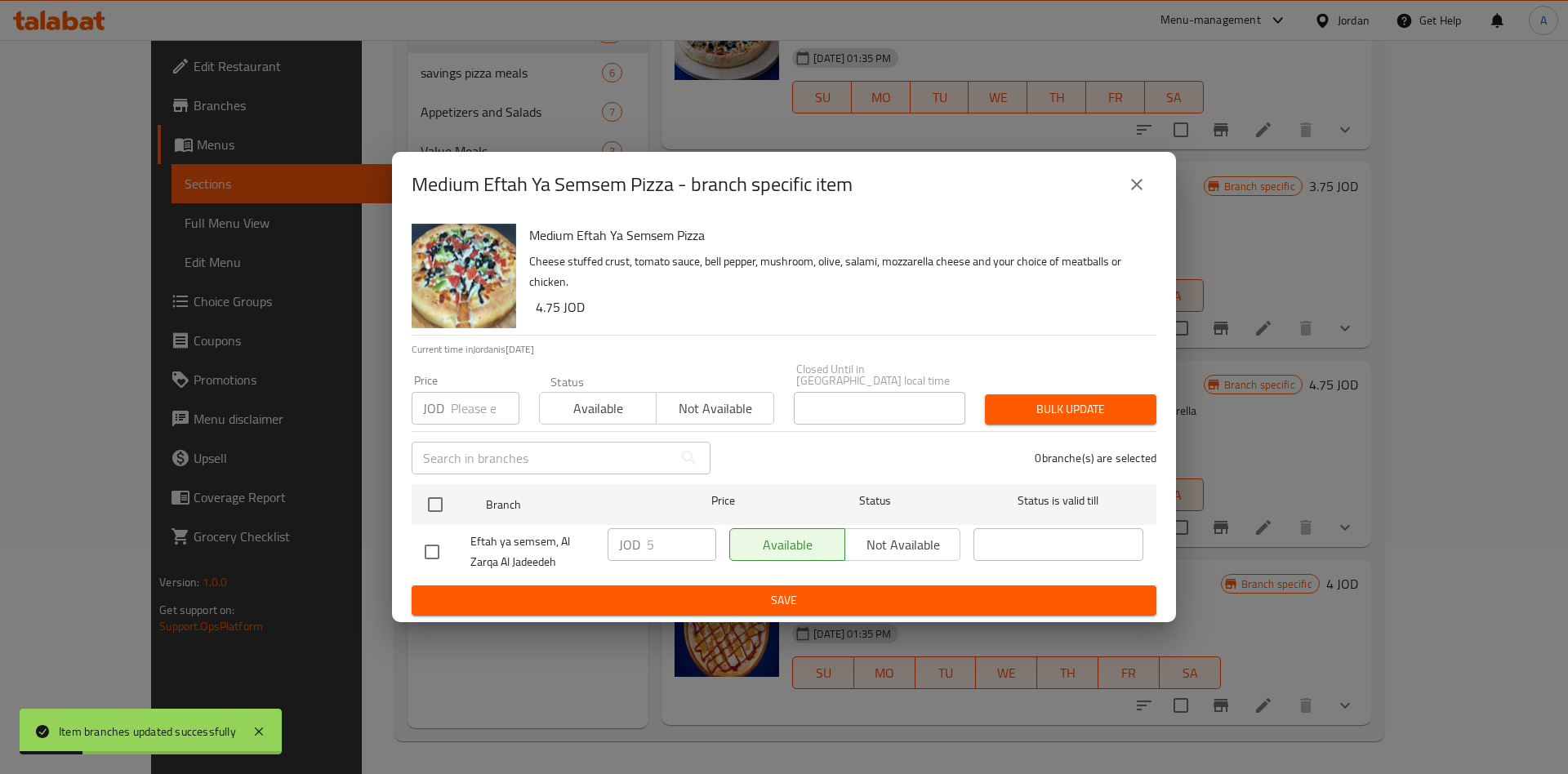
click at [431, 471] on input "text" at bounding box center [542, 457] width 261 height 32
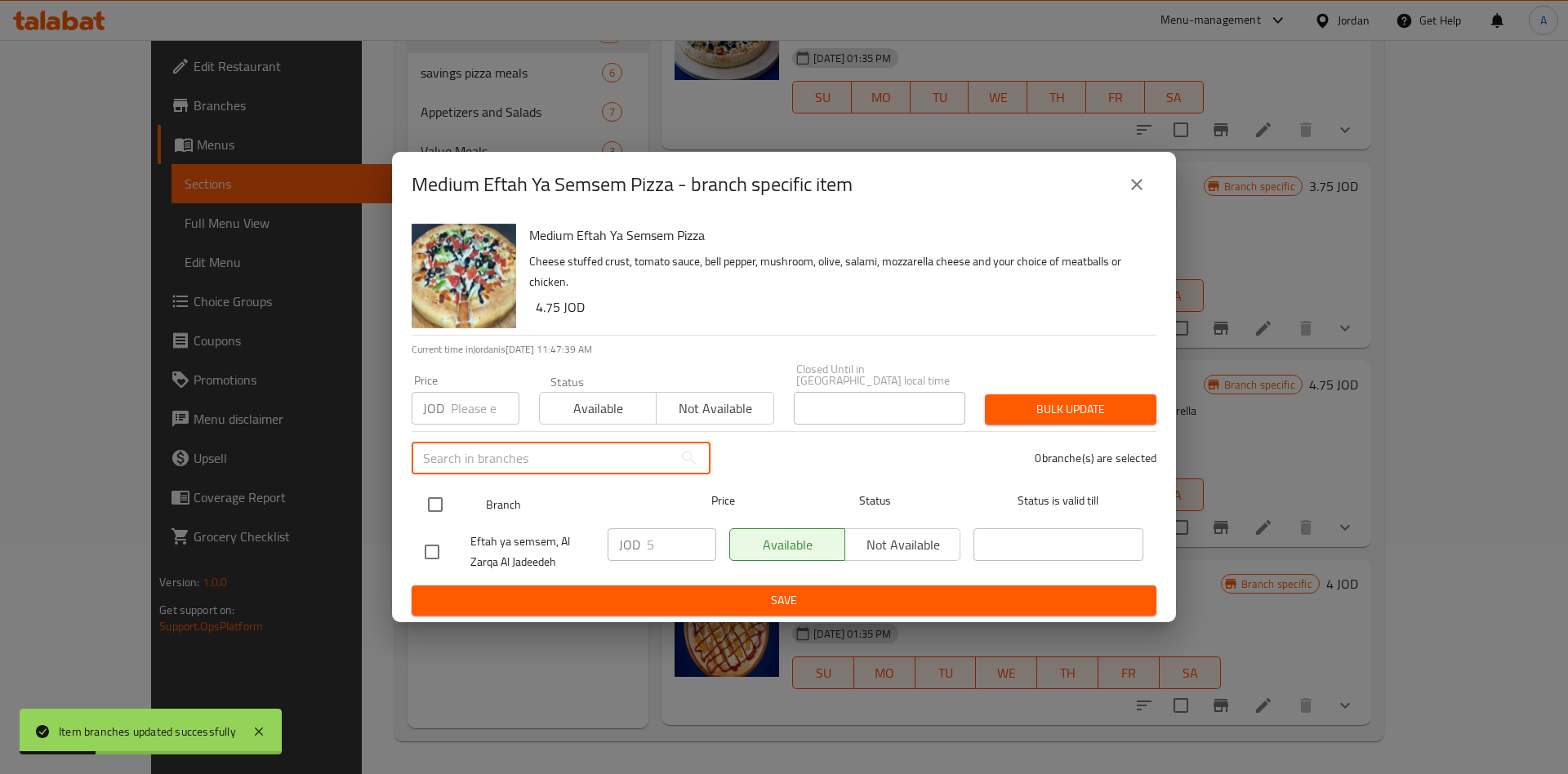
click at [436, 491] on input "checkbox" at bounding box center [434, 504] width 34 height 34
checkbox input "true"
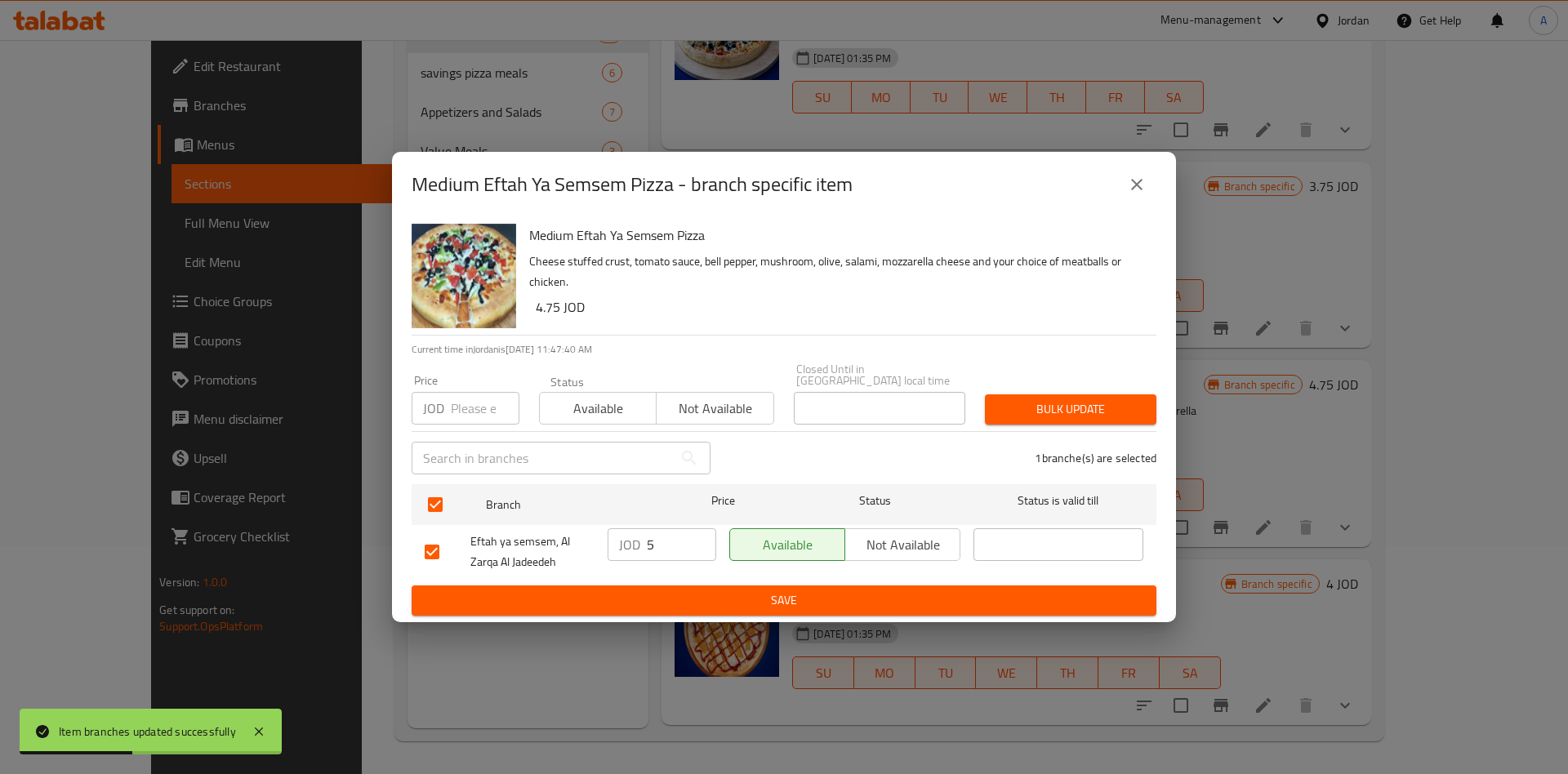
click at [667, 549] on input "5" at bounding box center [681, 543] width 69 height 32
type input "5.95"
type button "0"
type button "1"
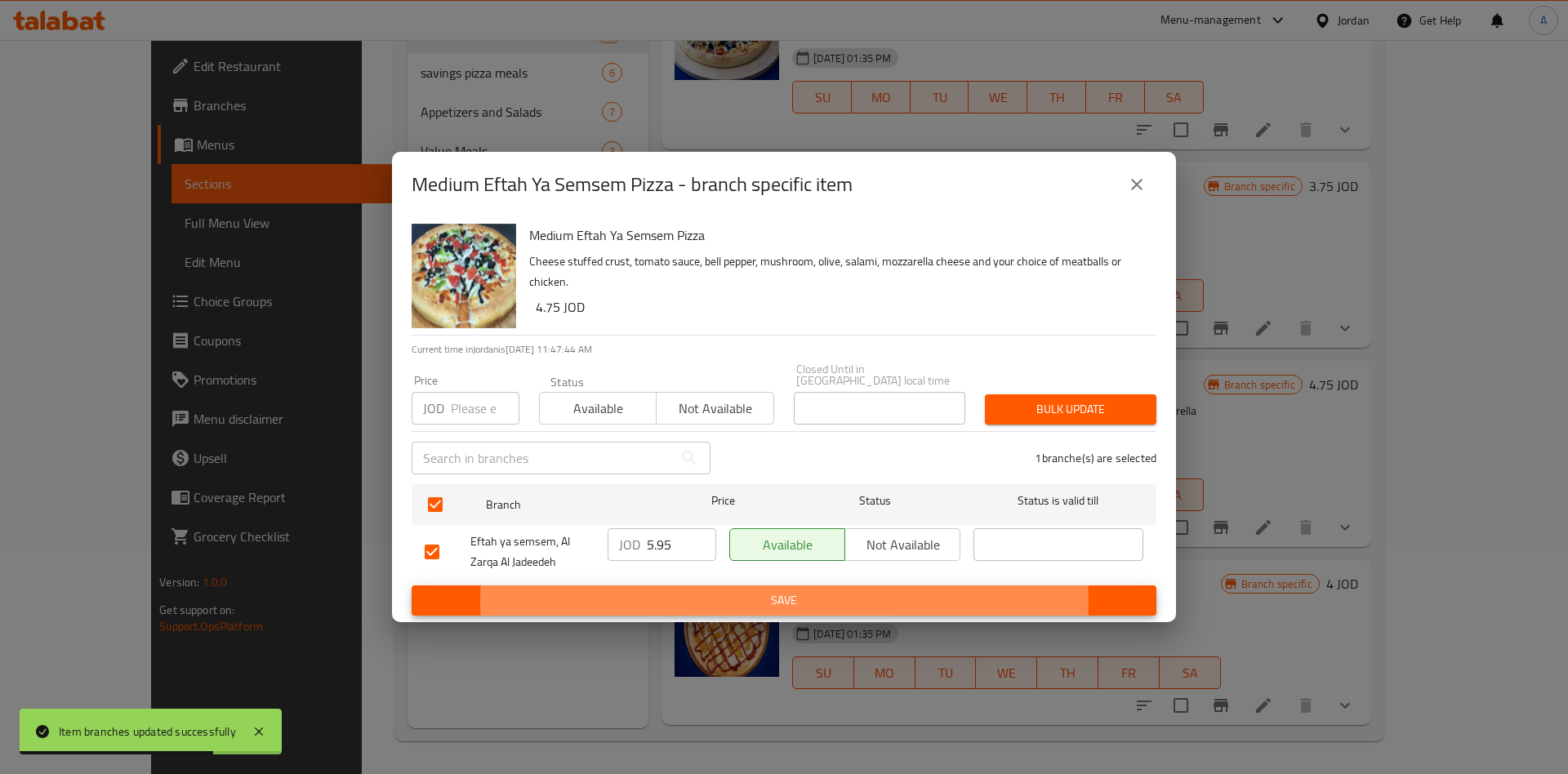
click at [411, 585] on button "Save" at bounding box center [784, 600] width 745 height 31
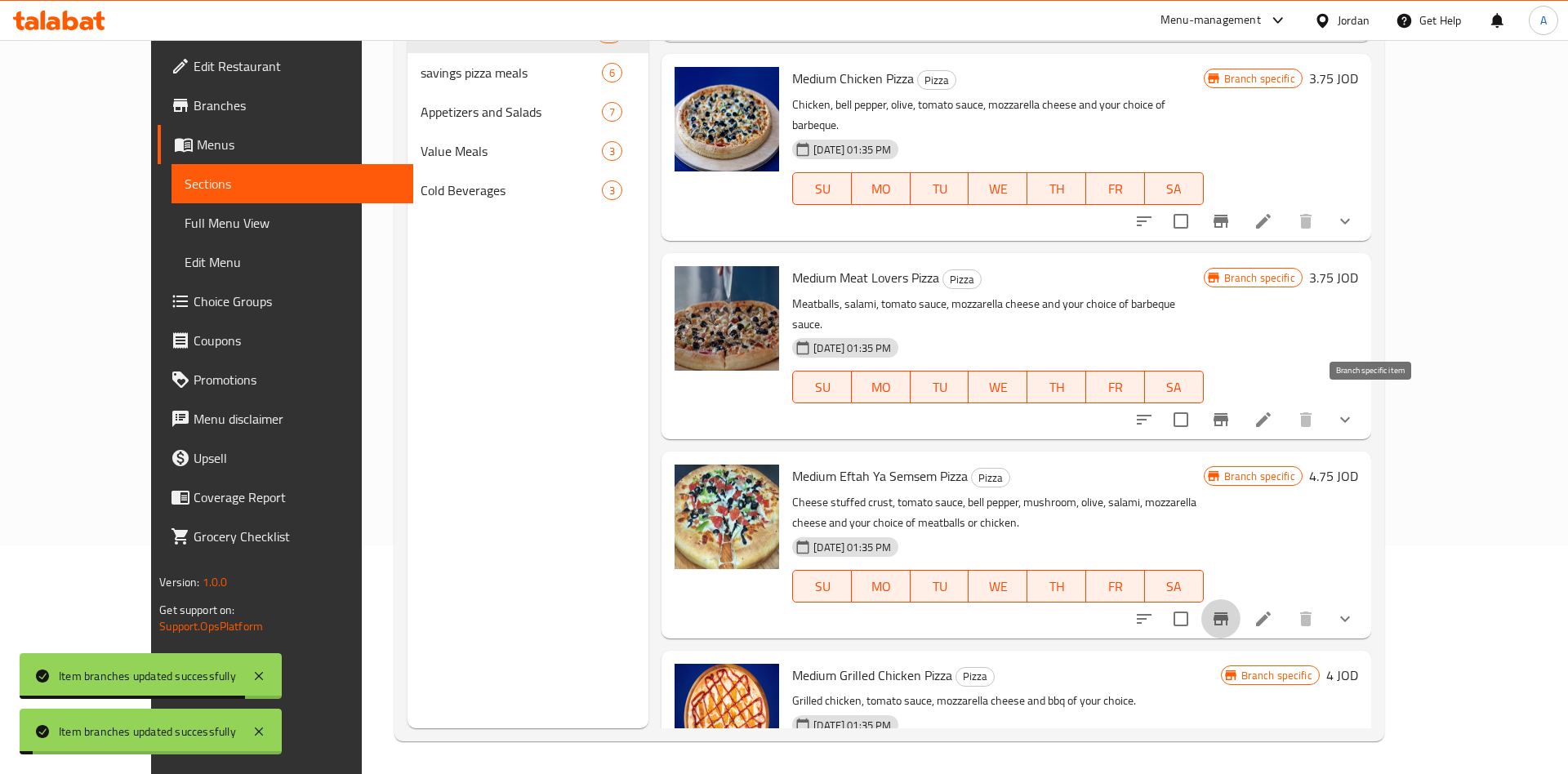
scroll to position [4477, 0]
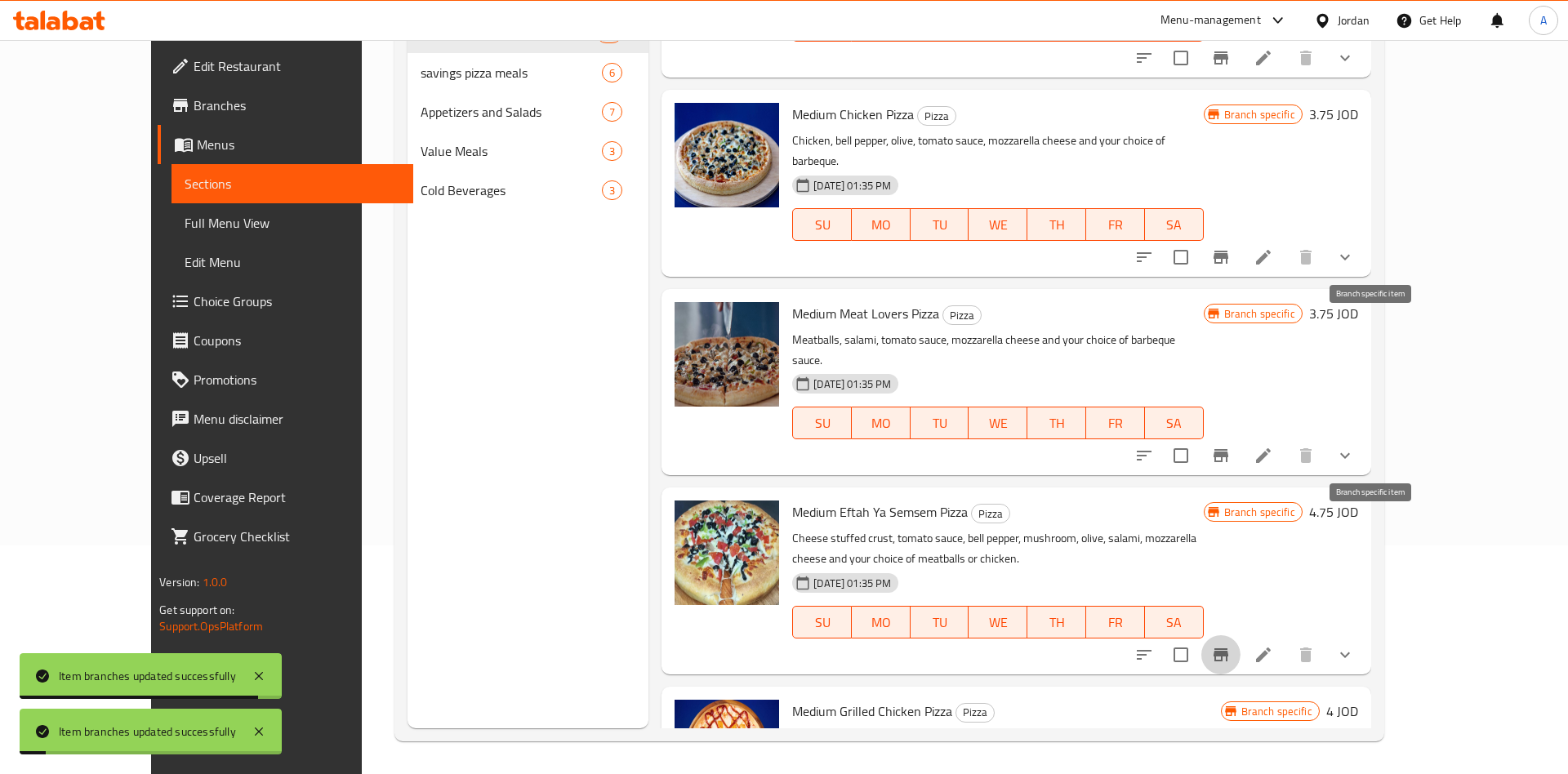
click at [1231, 445] on icon "Branch-specific-item" at bounding box center [1221, 455] width 19 height 19
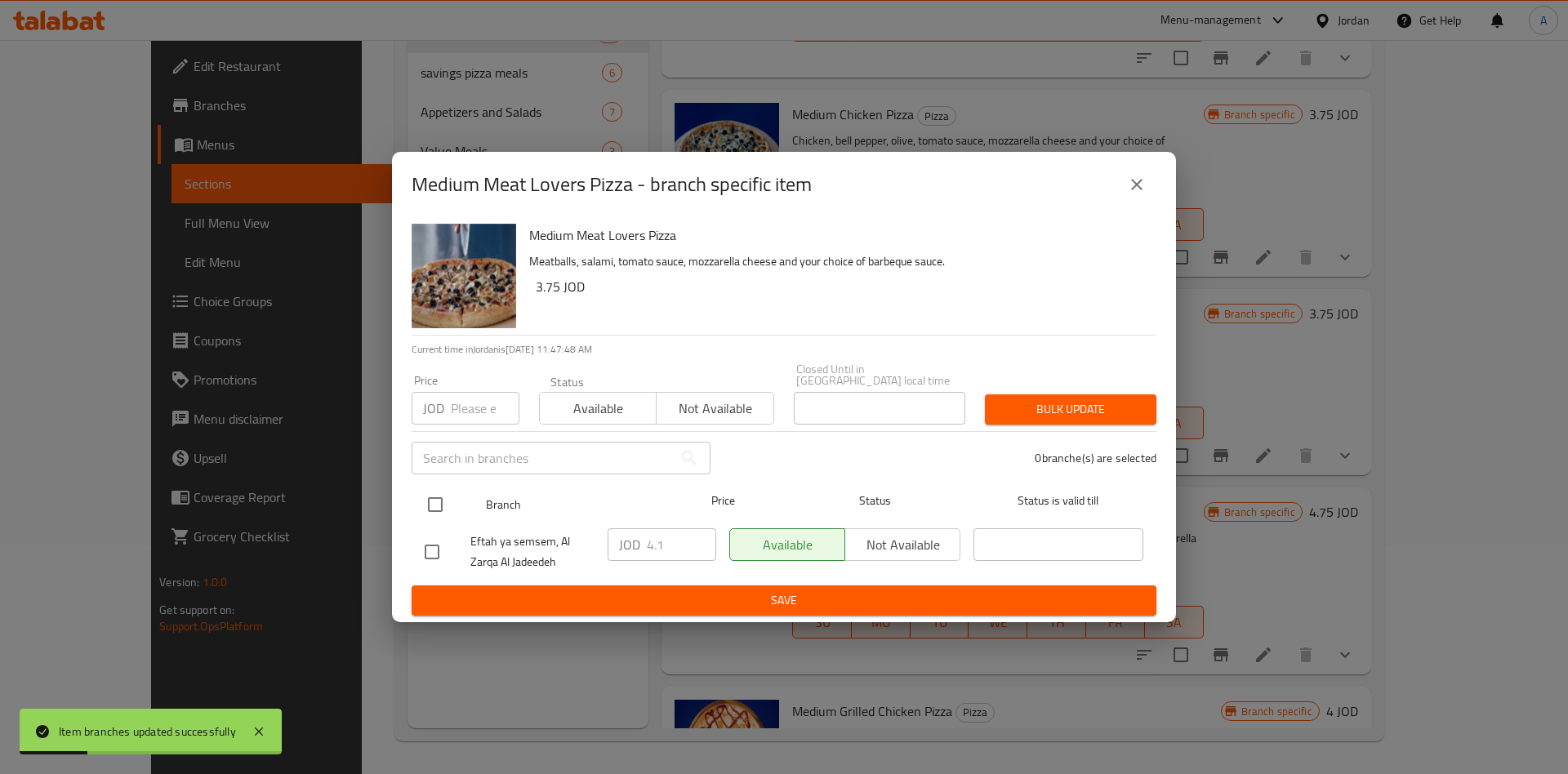
click at [437, 499] on input "checkbox" at bounding box center [434, 504] width 34 height 34
checkbox input "true"
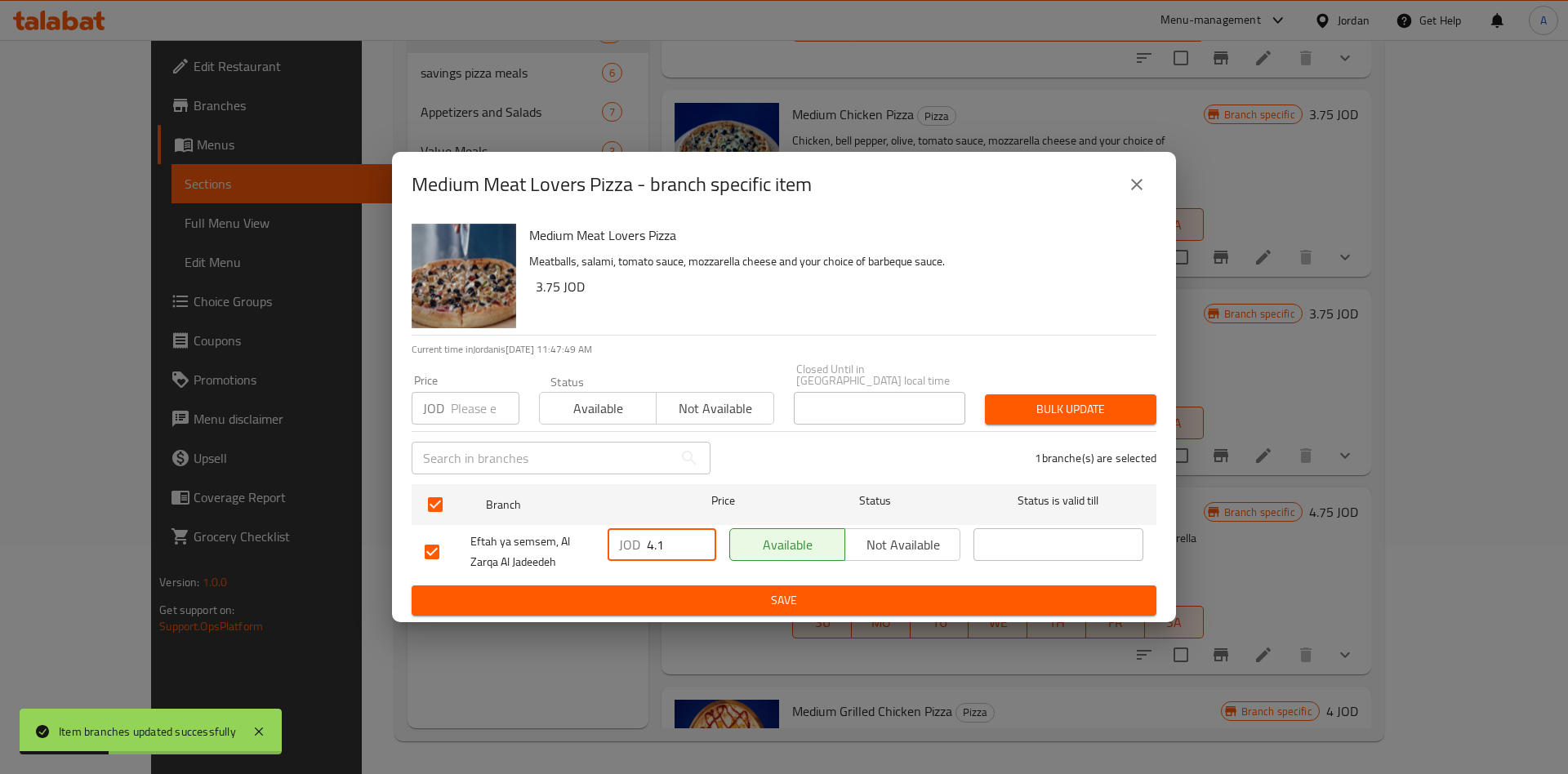
click at [670, 531] on input "4.1" at bounding box center [681, 543] width 69 height 32
type input "4.25"
type button "0"
type button "1"
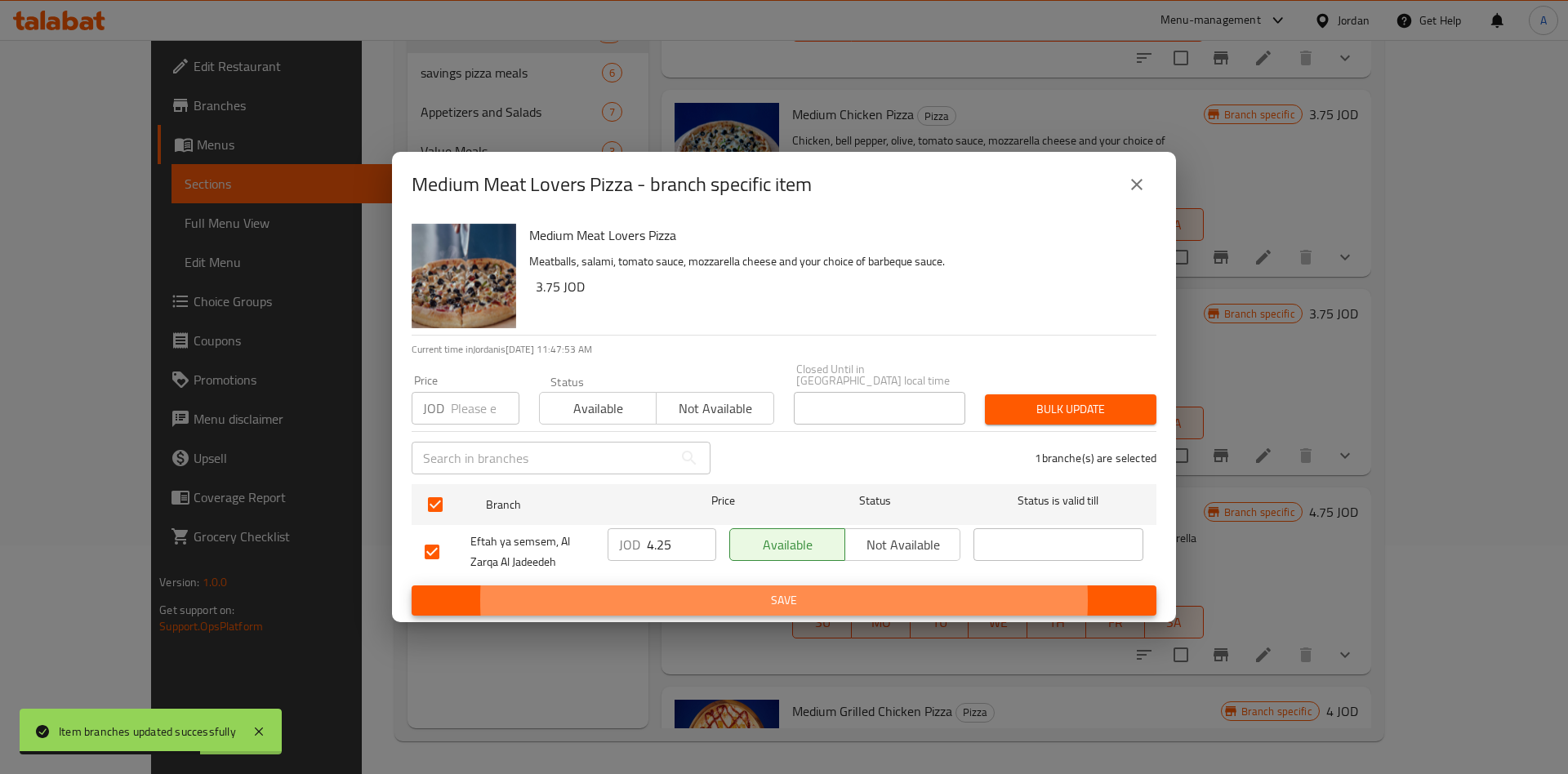
click at [411, 585] on button "Save" at bounding box center [784, 600] width 745 height 31
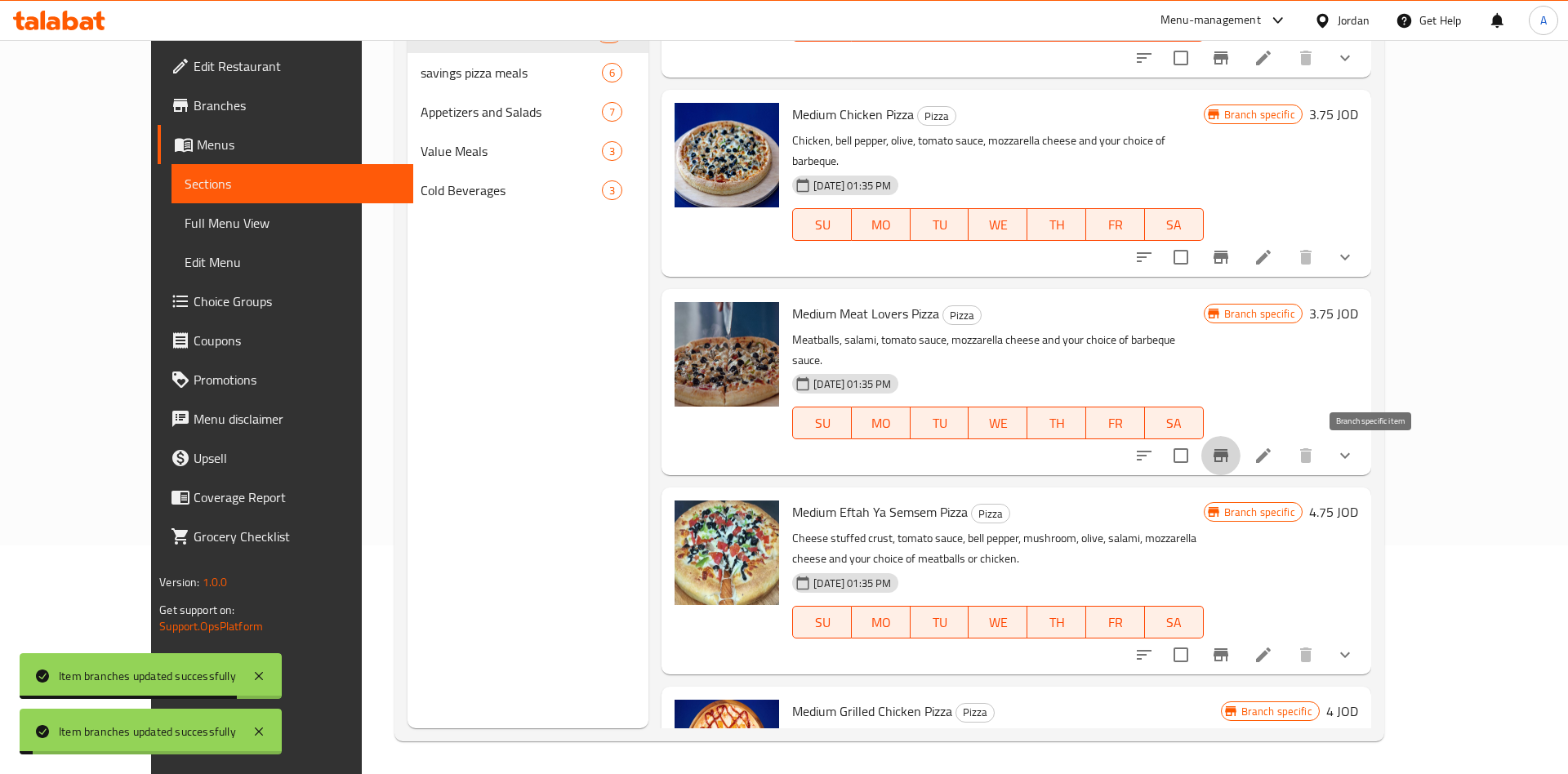
scroll to position [4351, 0]
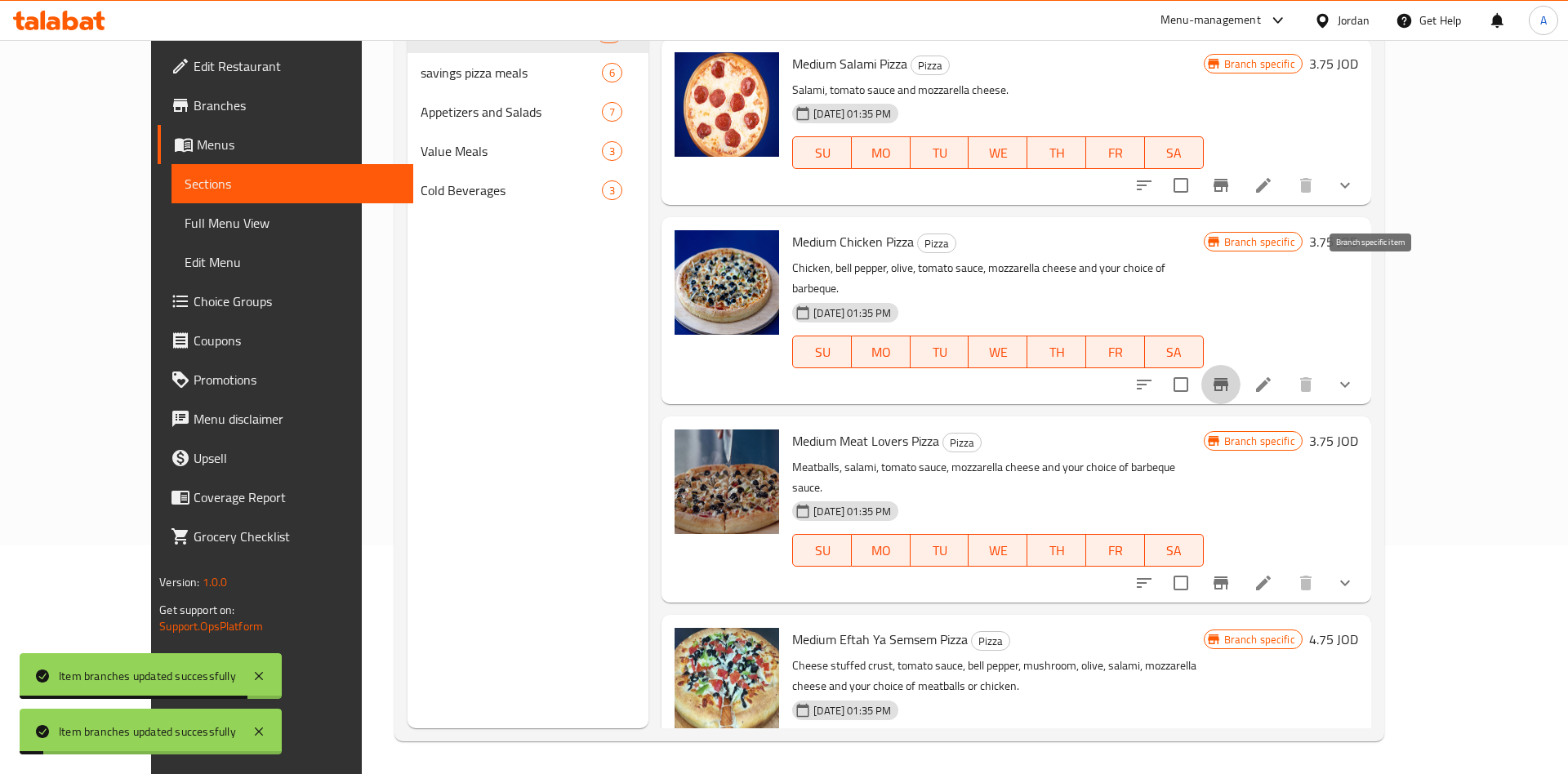
click at [1228, 378] on icon "Branch-specific-item" at bounding box center [1221, 384] width 15 height 13
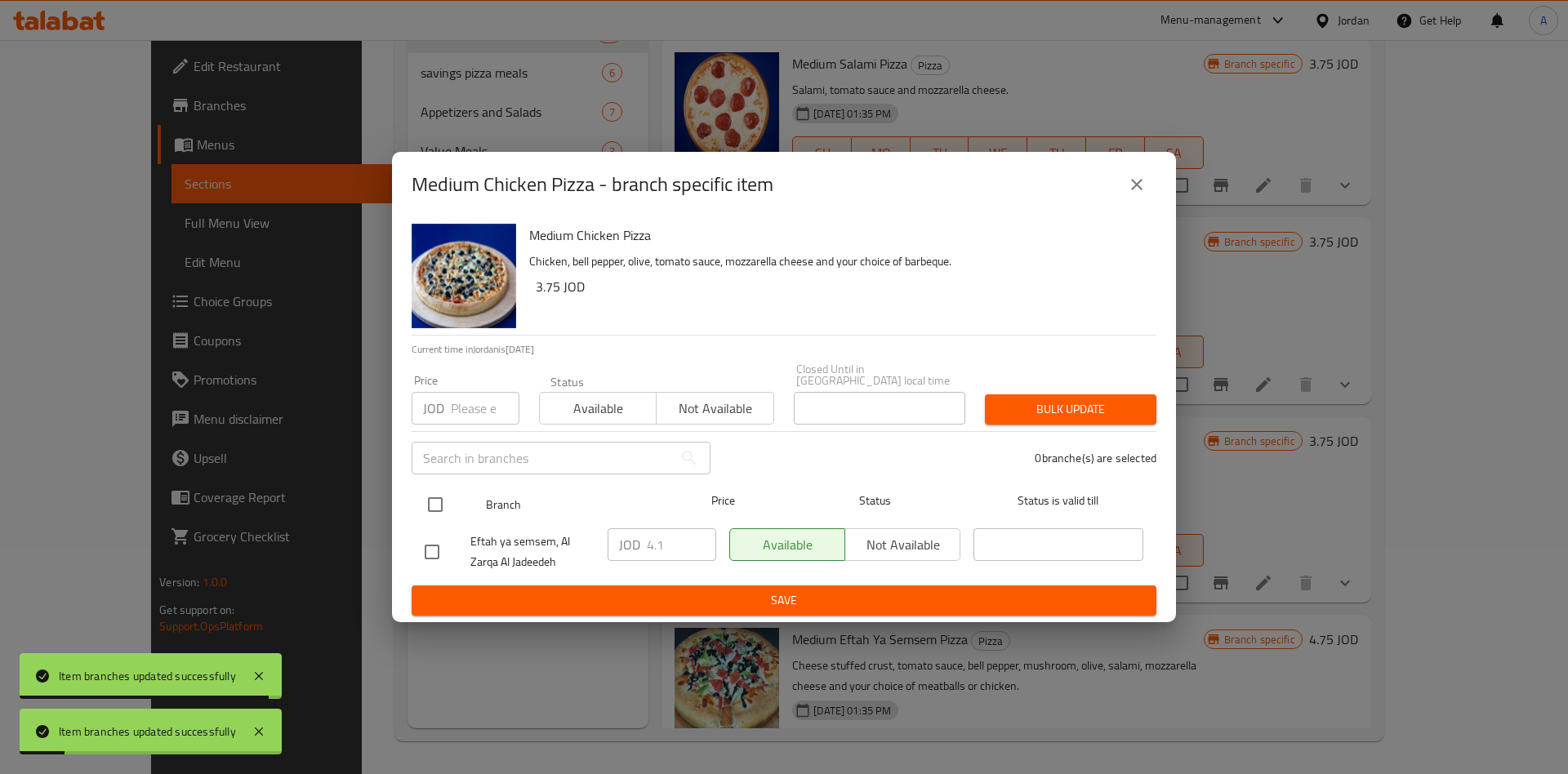
click at [430, 506] on input "checkbox" at bounding box center [434, 504] width 34 height 34
checkbox input "true"
click at [673, 544] on input "4.1" at bounding box center [681, 543] width 69 height 32
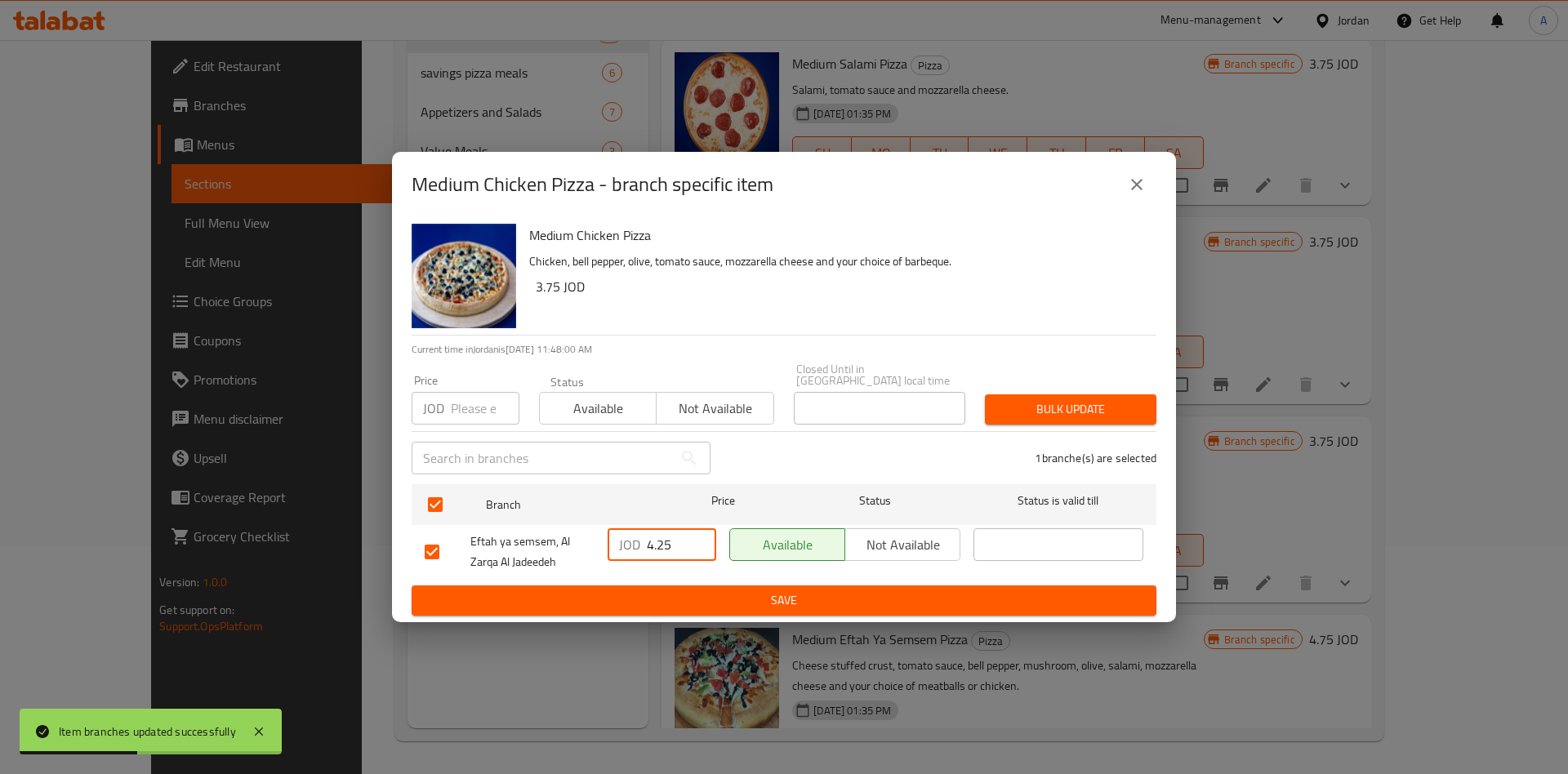
type input "4.25"
type button "0"
type button "1"
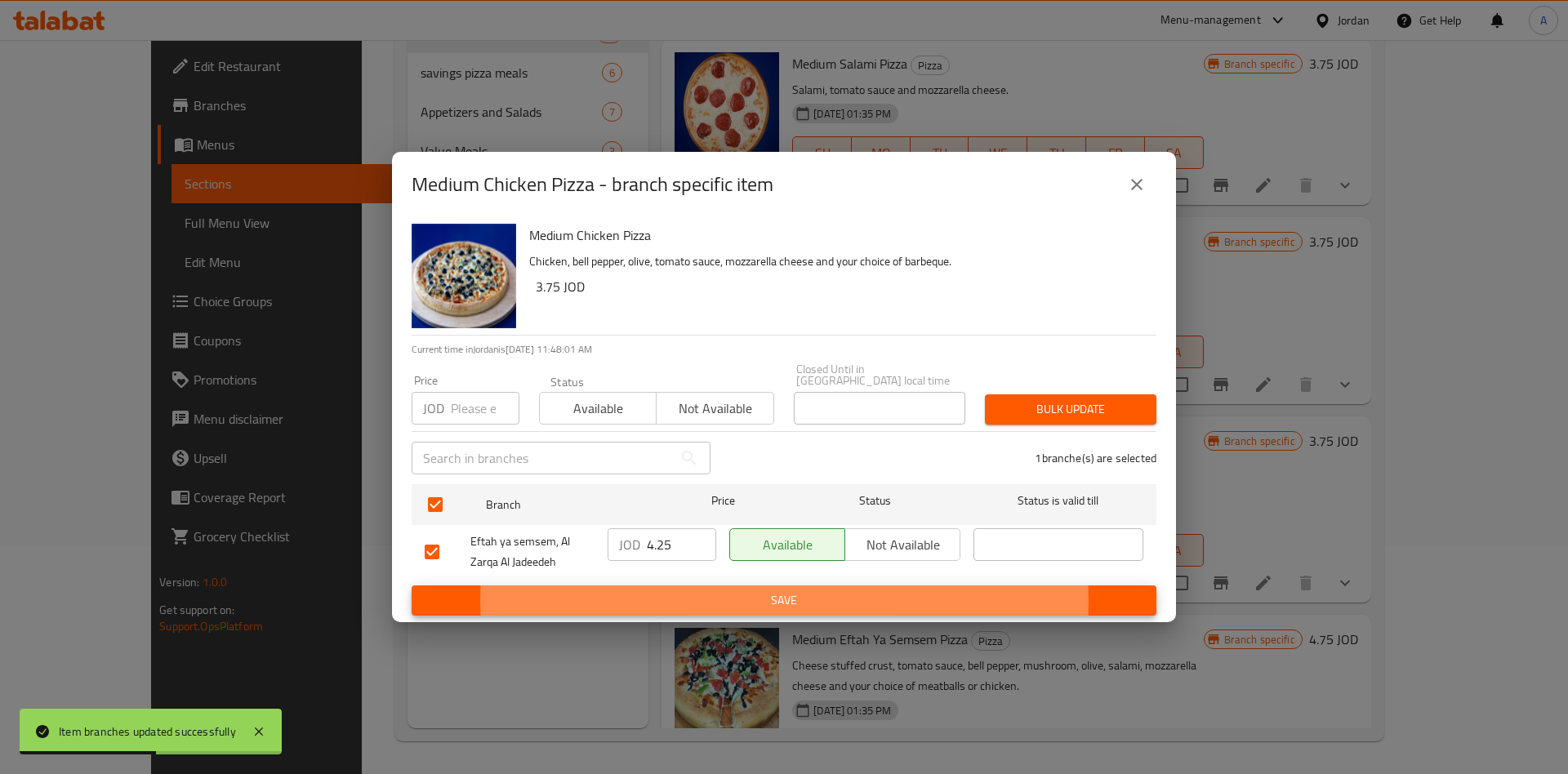
click at [411, 585] on button "Save" at bounding box center [784, 600] width 745 height 31
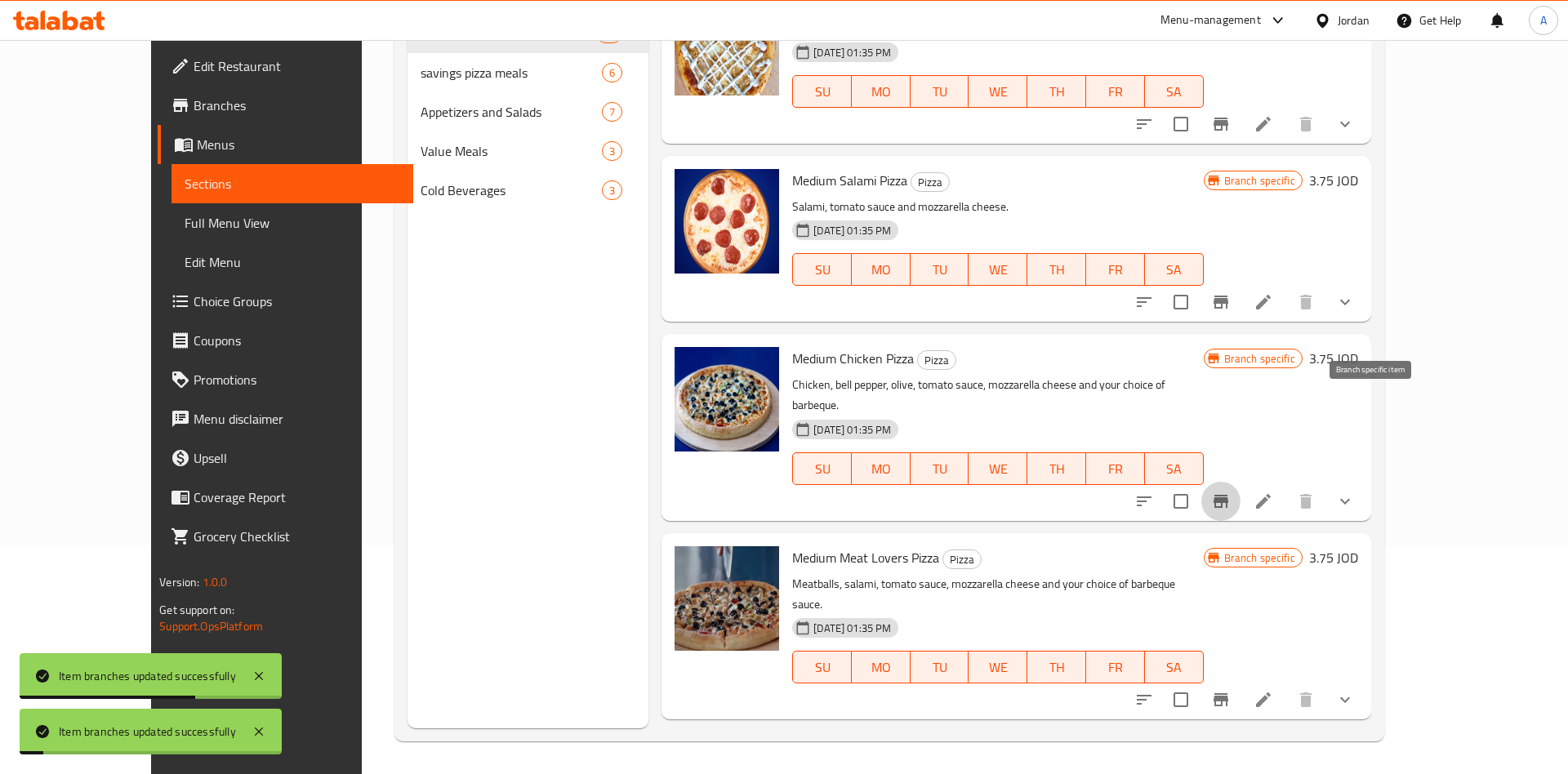
scroll to position [4223, 0]
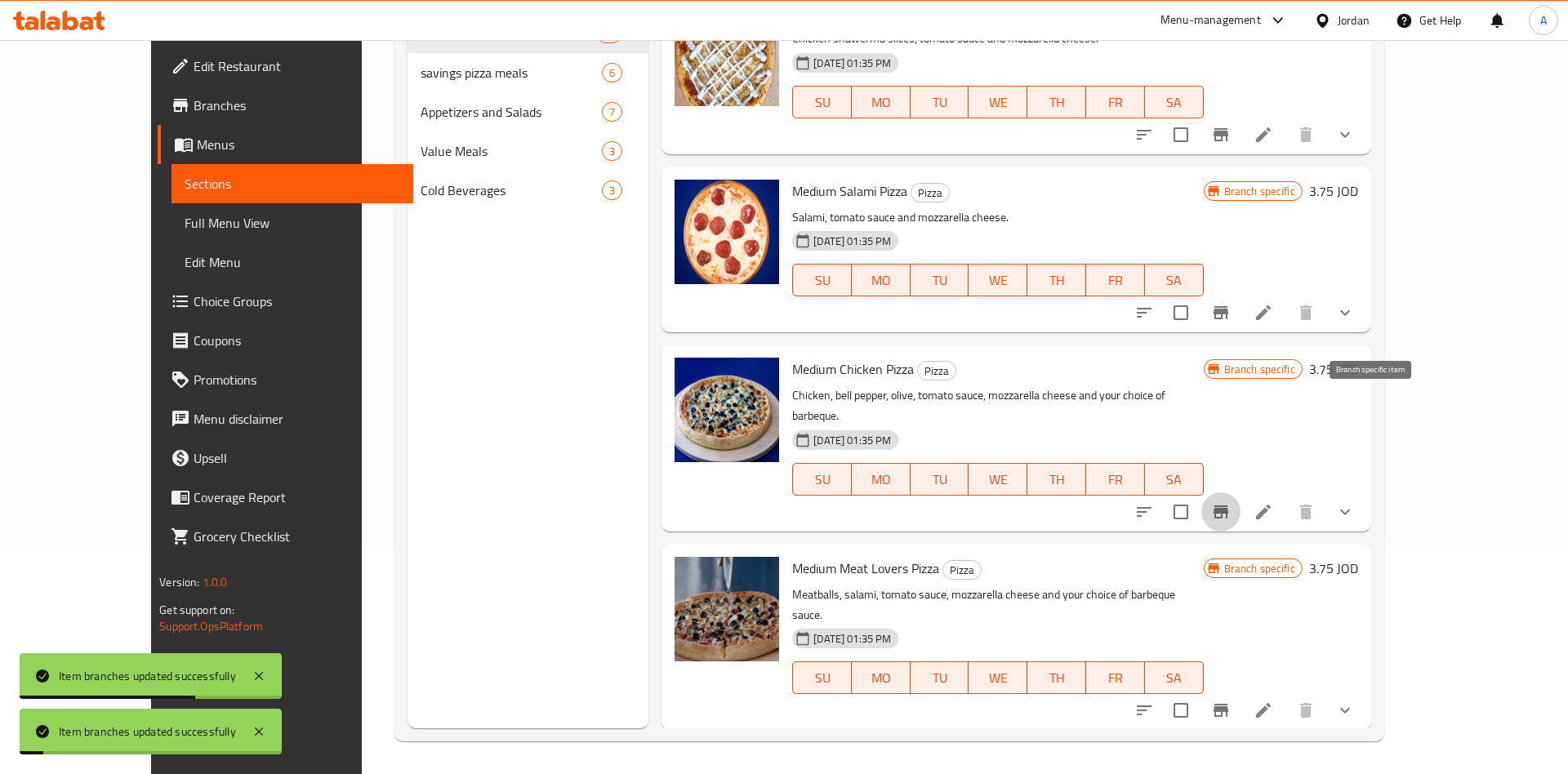
click at [1231, 303] on icon "Branch-specific-item" at bounding box center [1221, 312] width 19 height 19
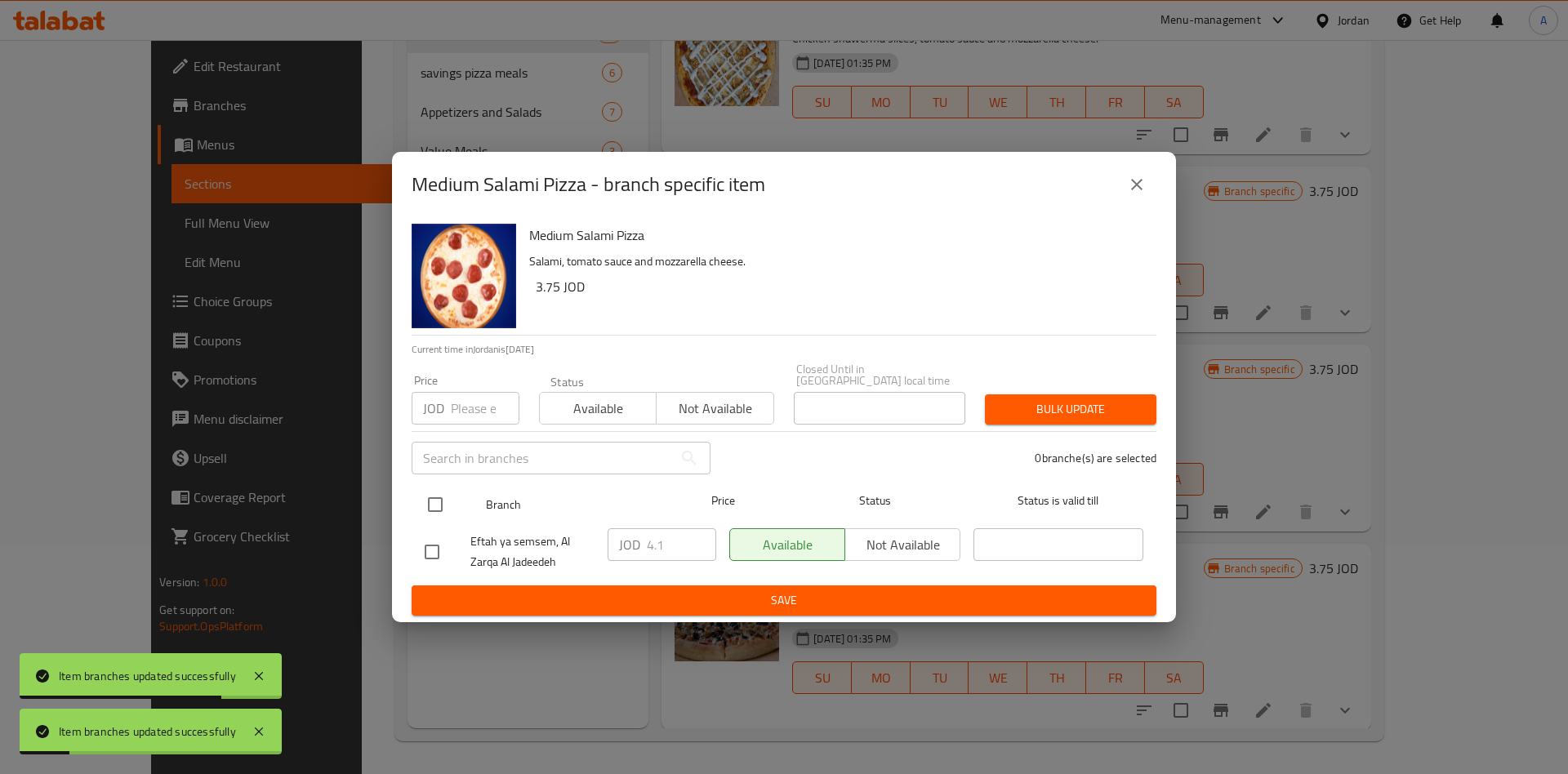
click at [445, 507] on input "checkbox" at bounding box center [434, 504] width 34 height 34
checkbox input "true"
drag, startPoint x: 613, startPoint y: 544, endPoint x: 650, endPoint y: 544, distance: 37.0
click at [618, 544] on div "JOD 4.1 ​" at bounding box center [661, 543] width 108 height 32
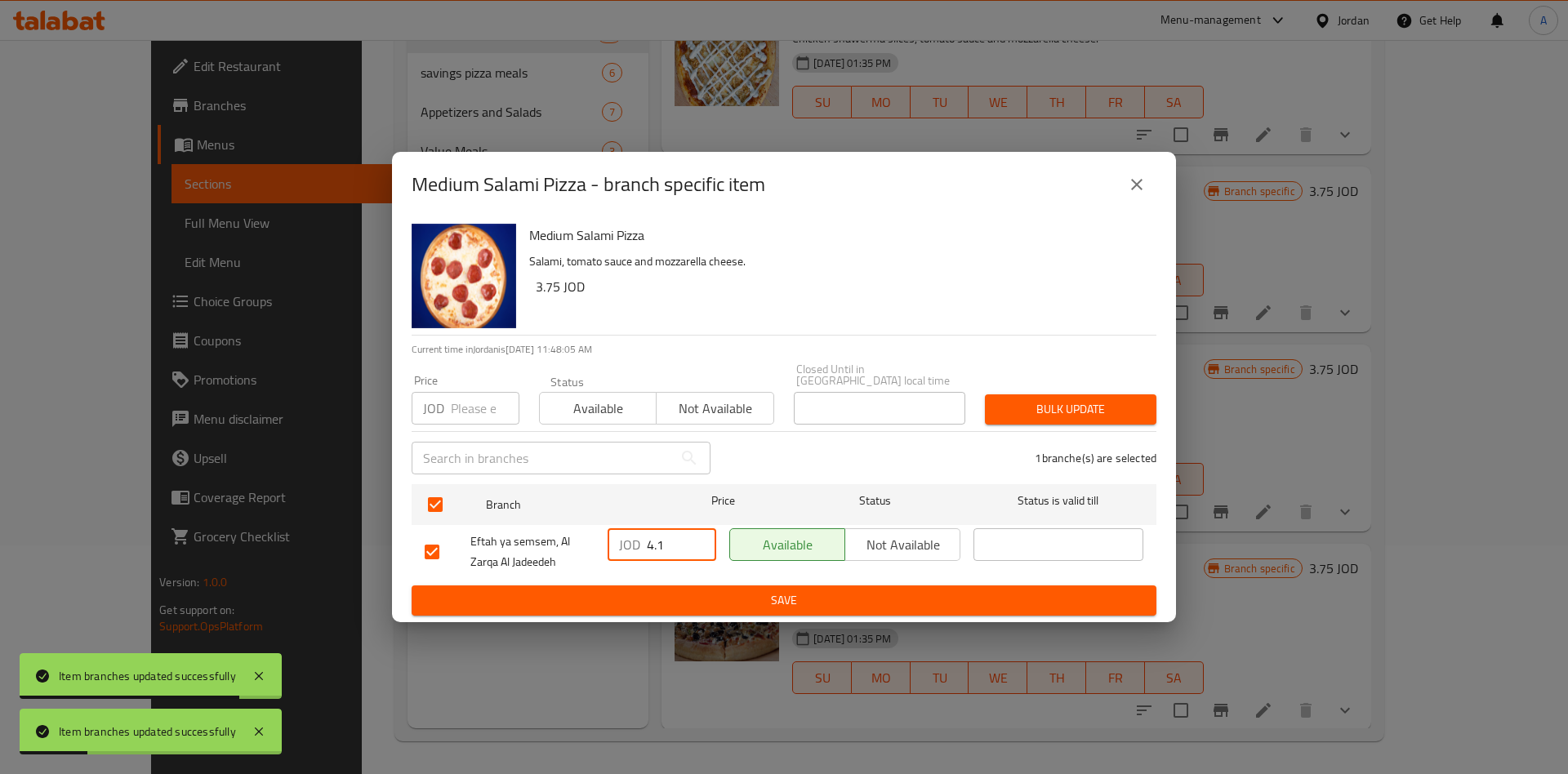
click at [659, 544] on input "4.1" at bounding box center [681, 543] width 69 height 32
type input "4.25"
type button "0"
type button "1"
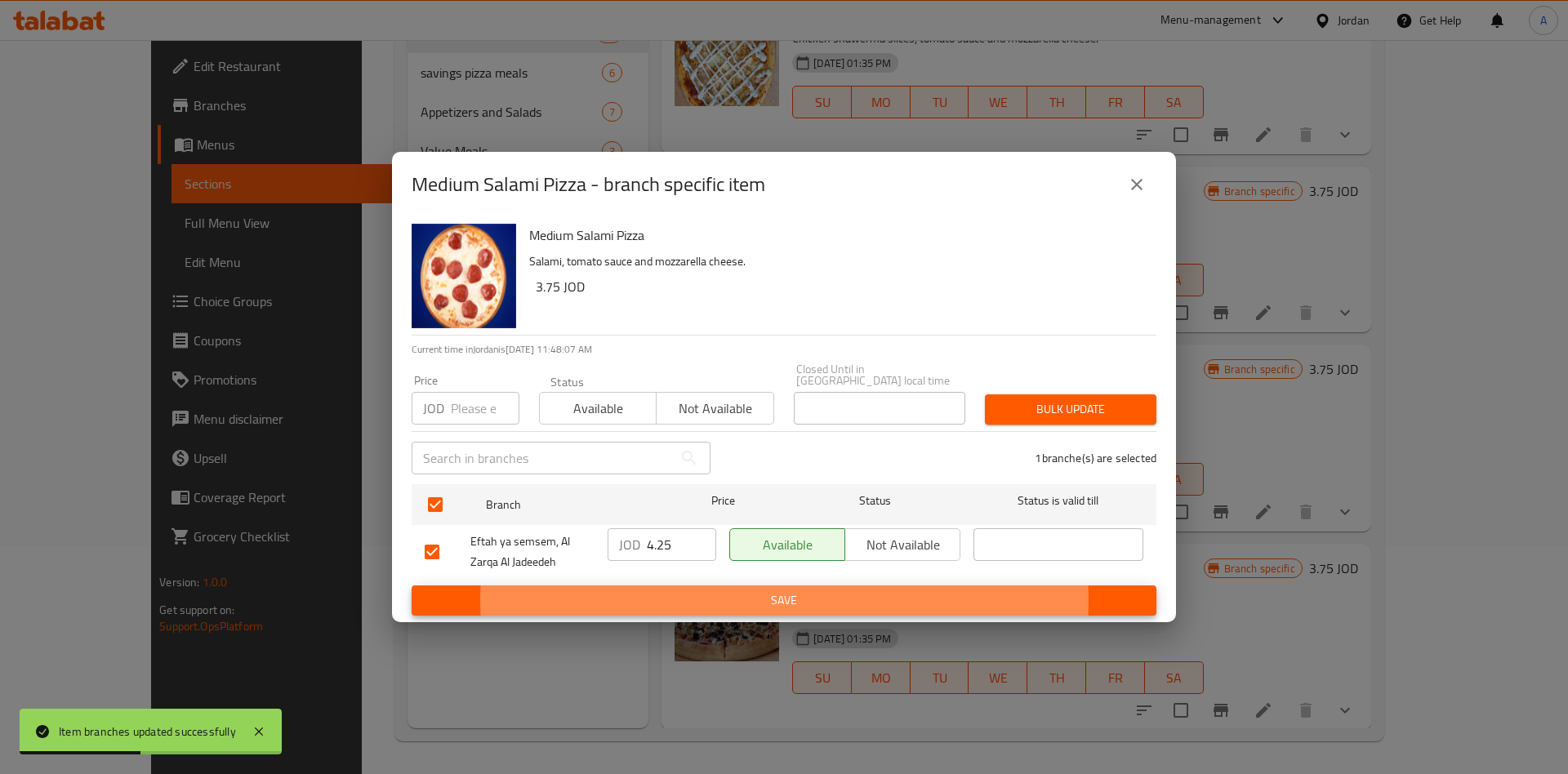
click at [411, 585] on button "Save" at bounding box center [784, 600] width 745 height 31
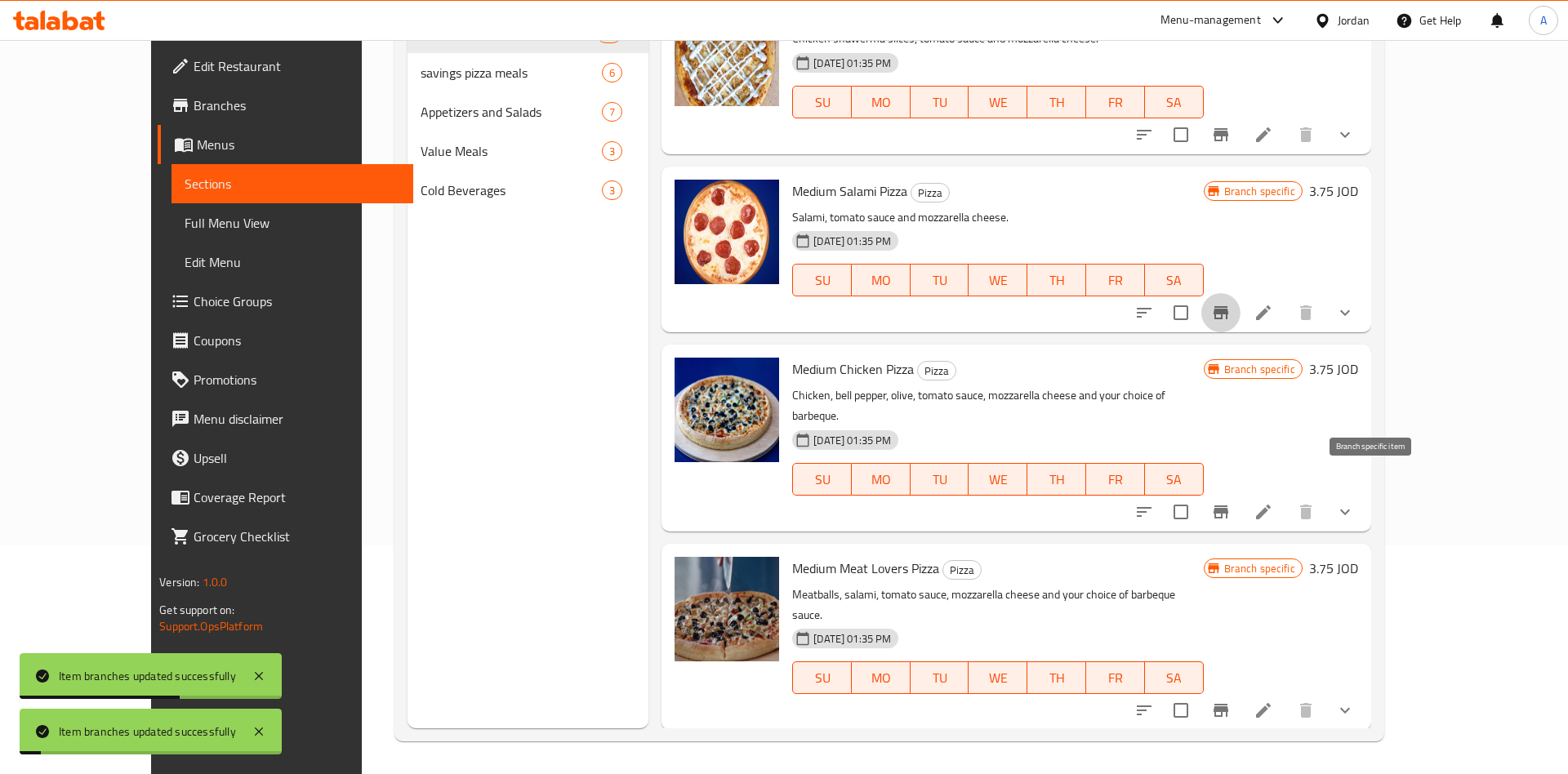
scroll to position [3968, 0]
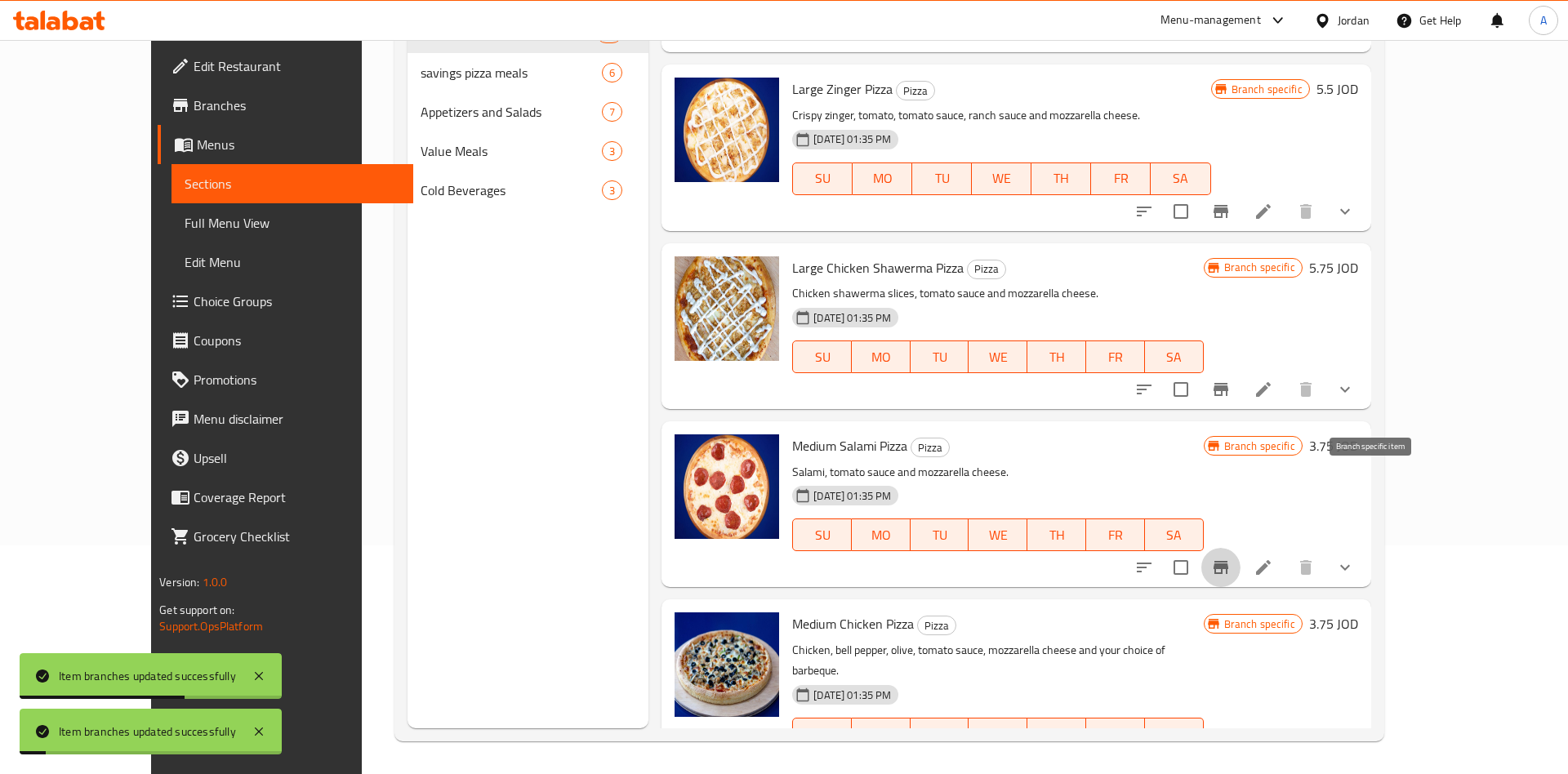
click at [1231, 380] on icon "Branch-specific-item" at bounding box center [1221, 389] width 19 height 19
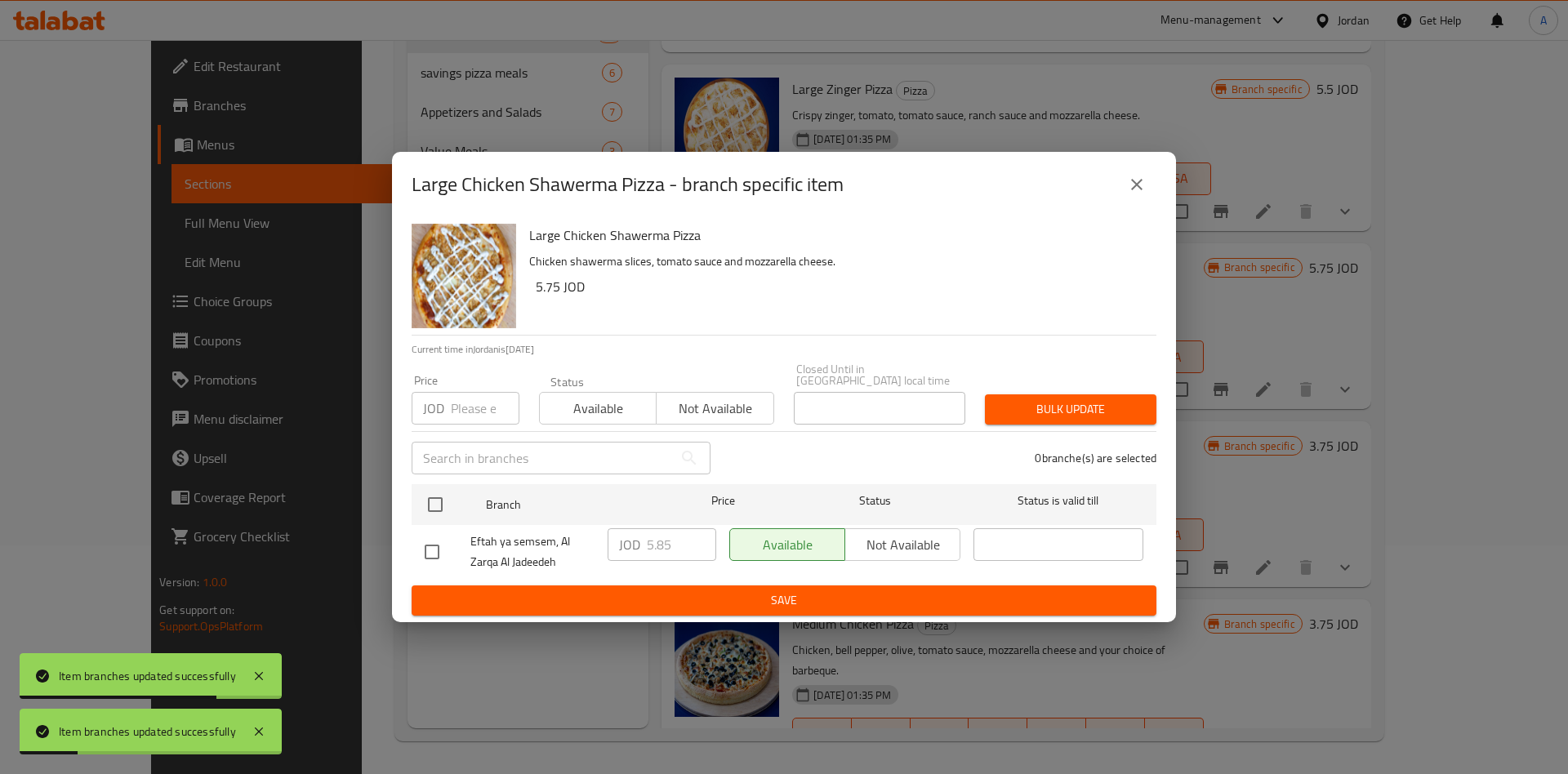
drag, startPoint x: 460, startPoint y: 452, endPoint x: 454, endPoint y: 464, distance: 13.4
click at [459, 456] on input "text" at bounding box center [542, 457] width 261 height 32
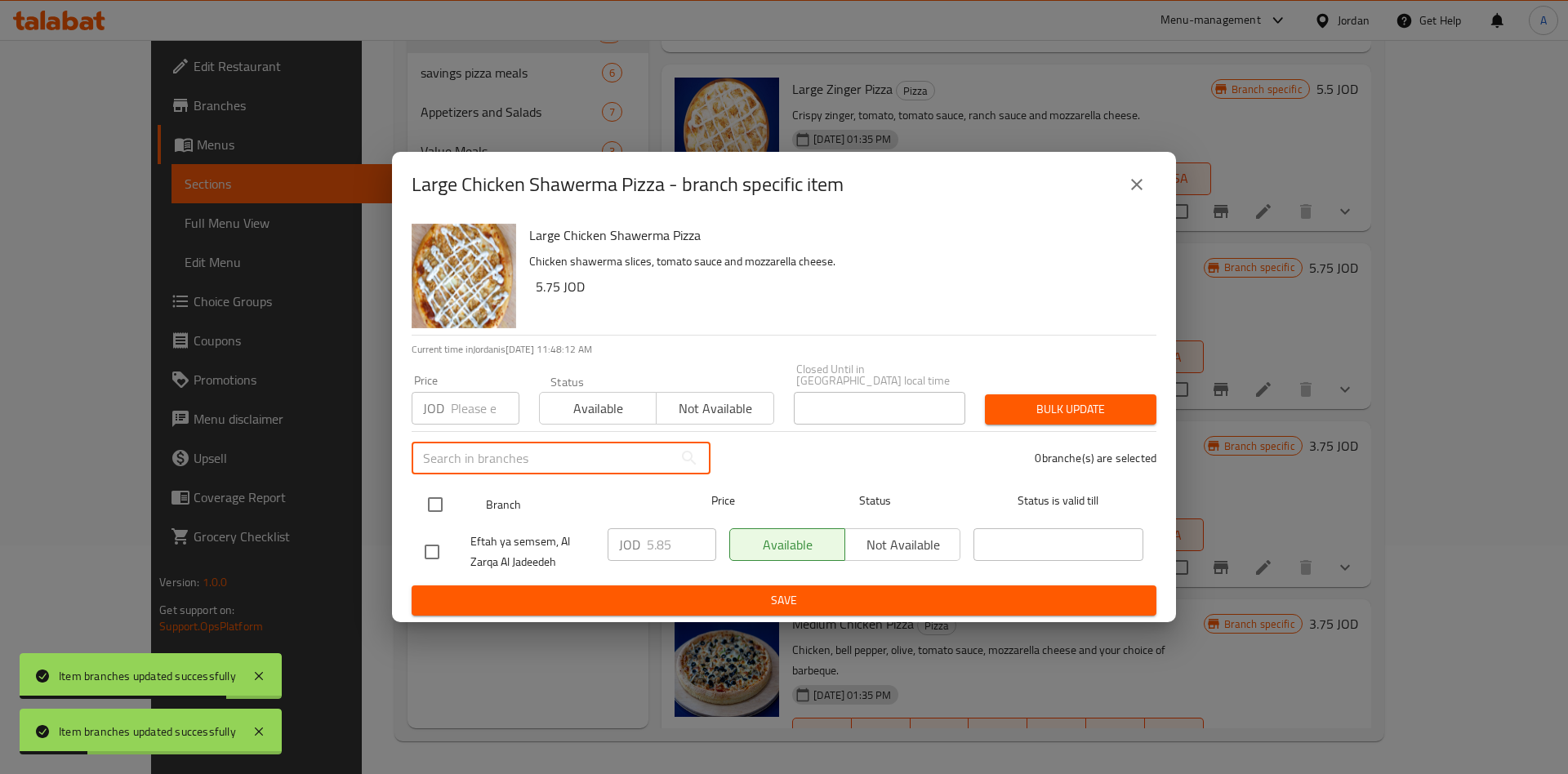
click at [445, 500] on input "checkbox" at bounding box center [434, 504] width 34 height 34
checkbox input "true"
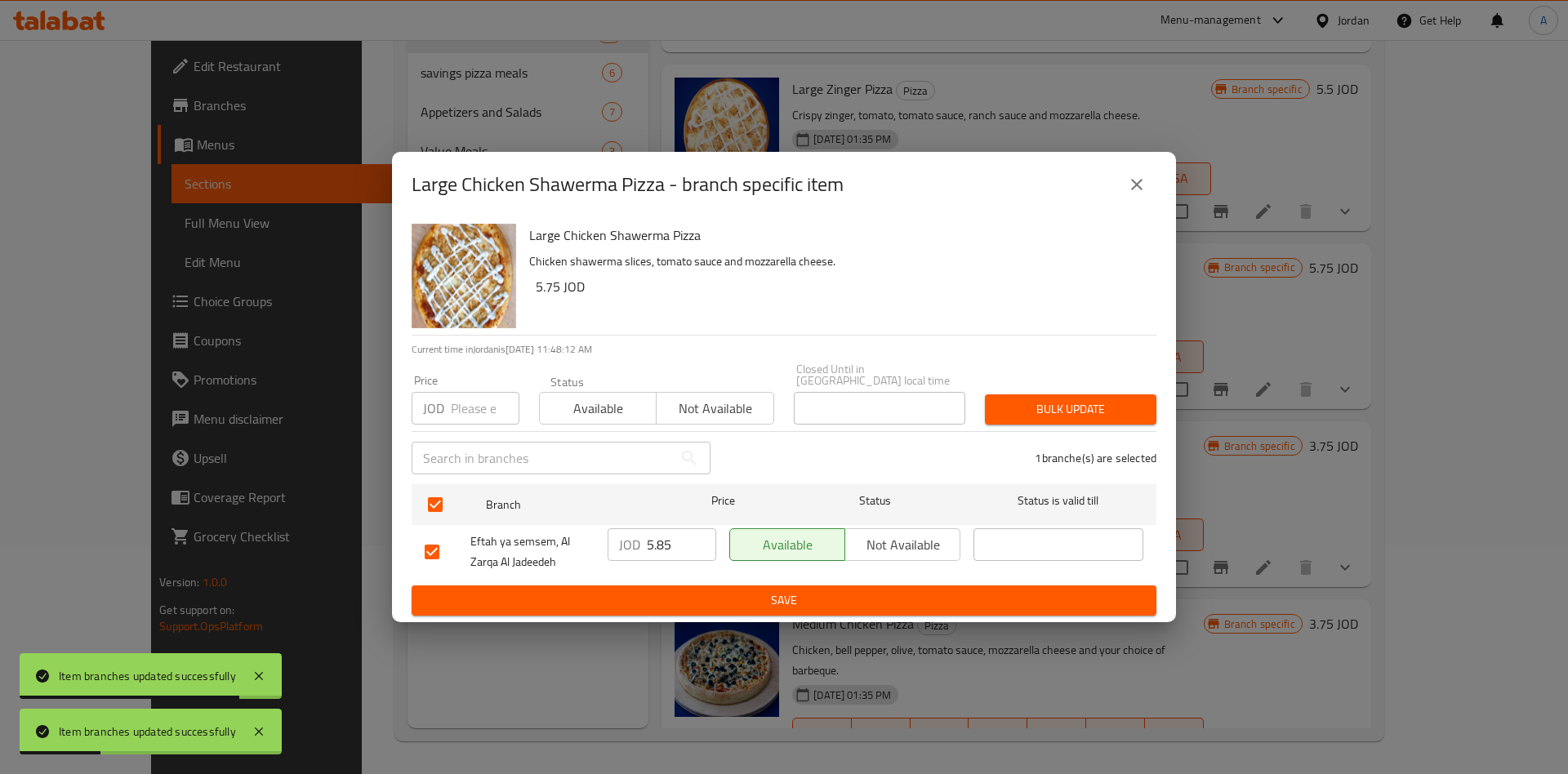
click at [665, 545] on input "5.85" at bounding box center [681, 543] width 69 height 32
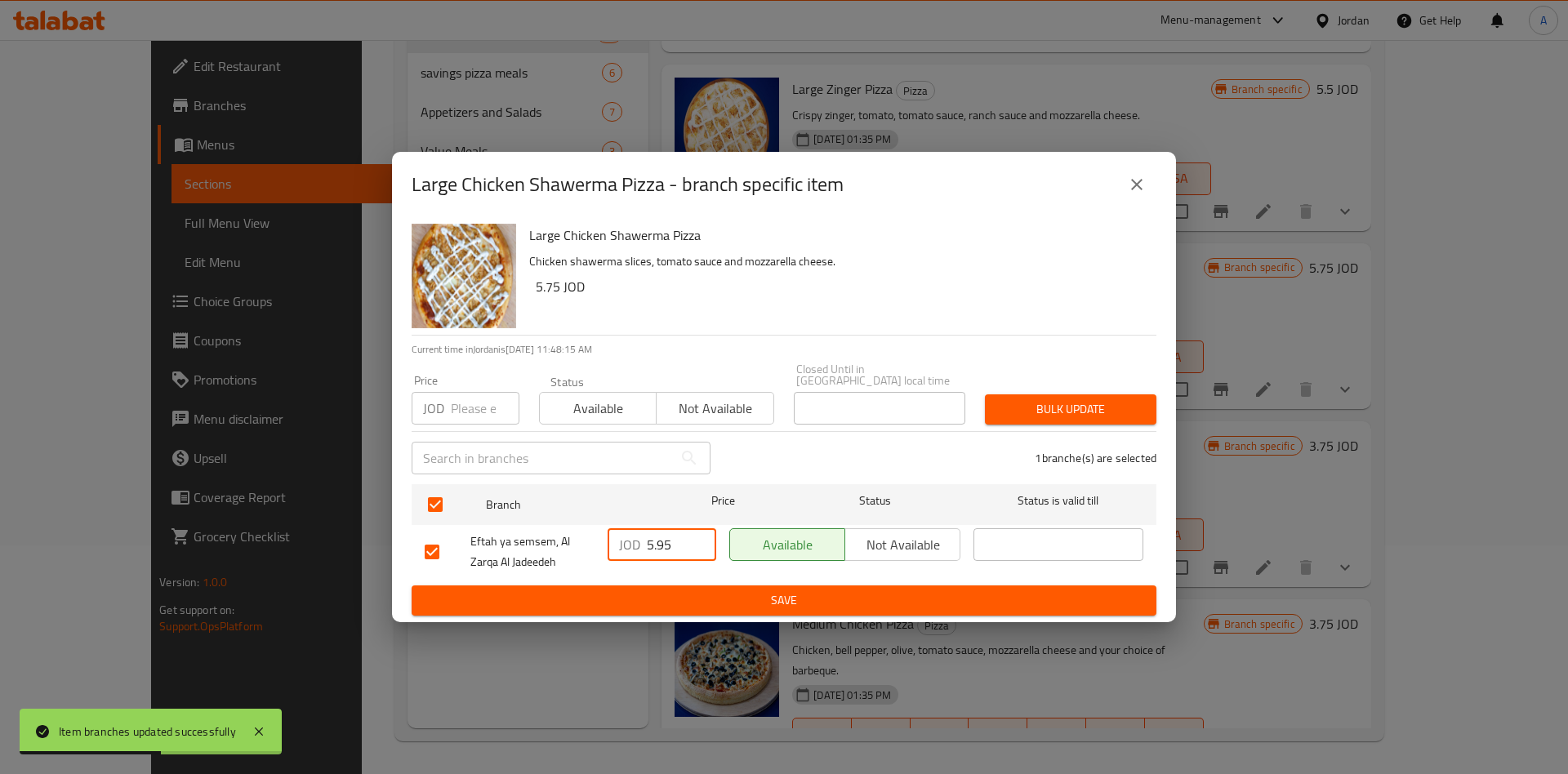
type input "5.95"
type button "0"
type button "1"
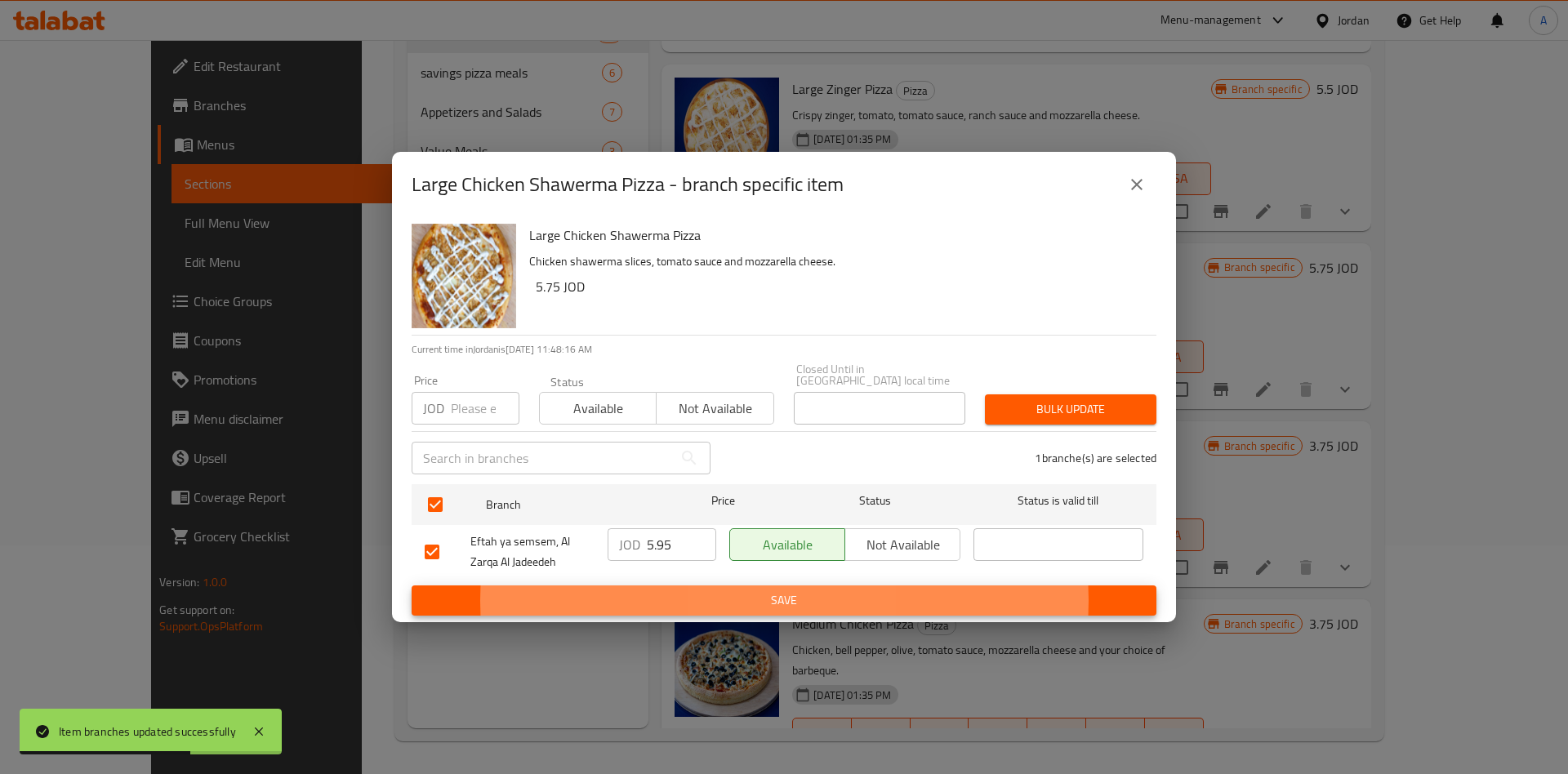
click at [411, 585] on button "Save" at bounding box center [784, 600] width 745 height 31
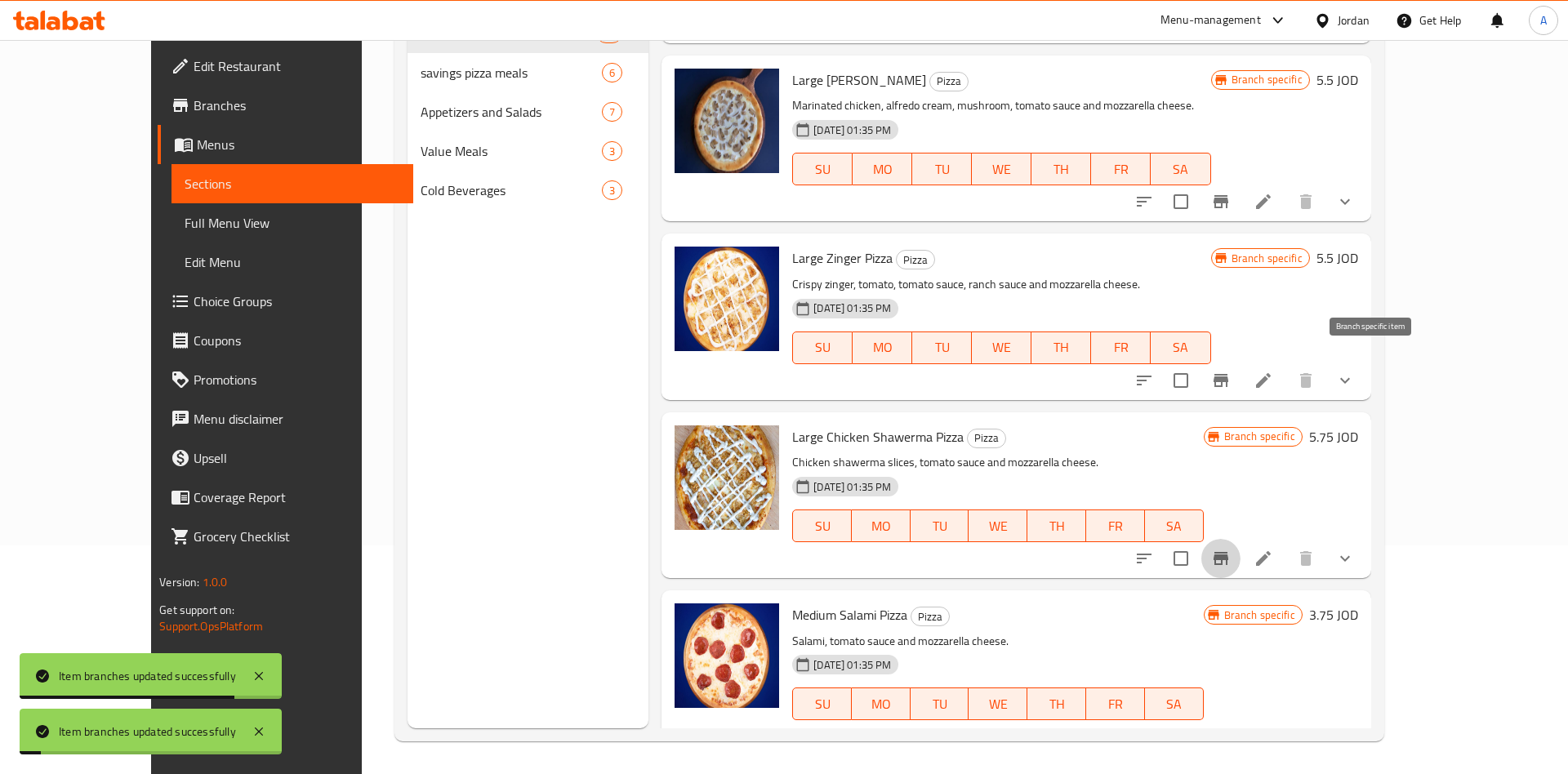
scroll to position [3714, 0]
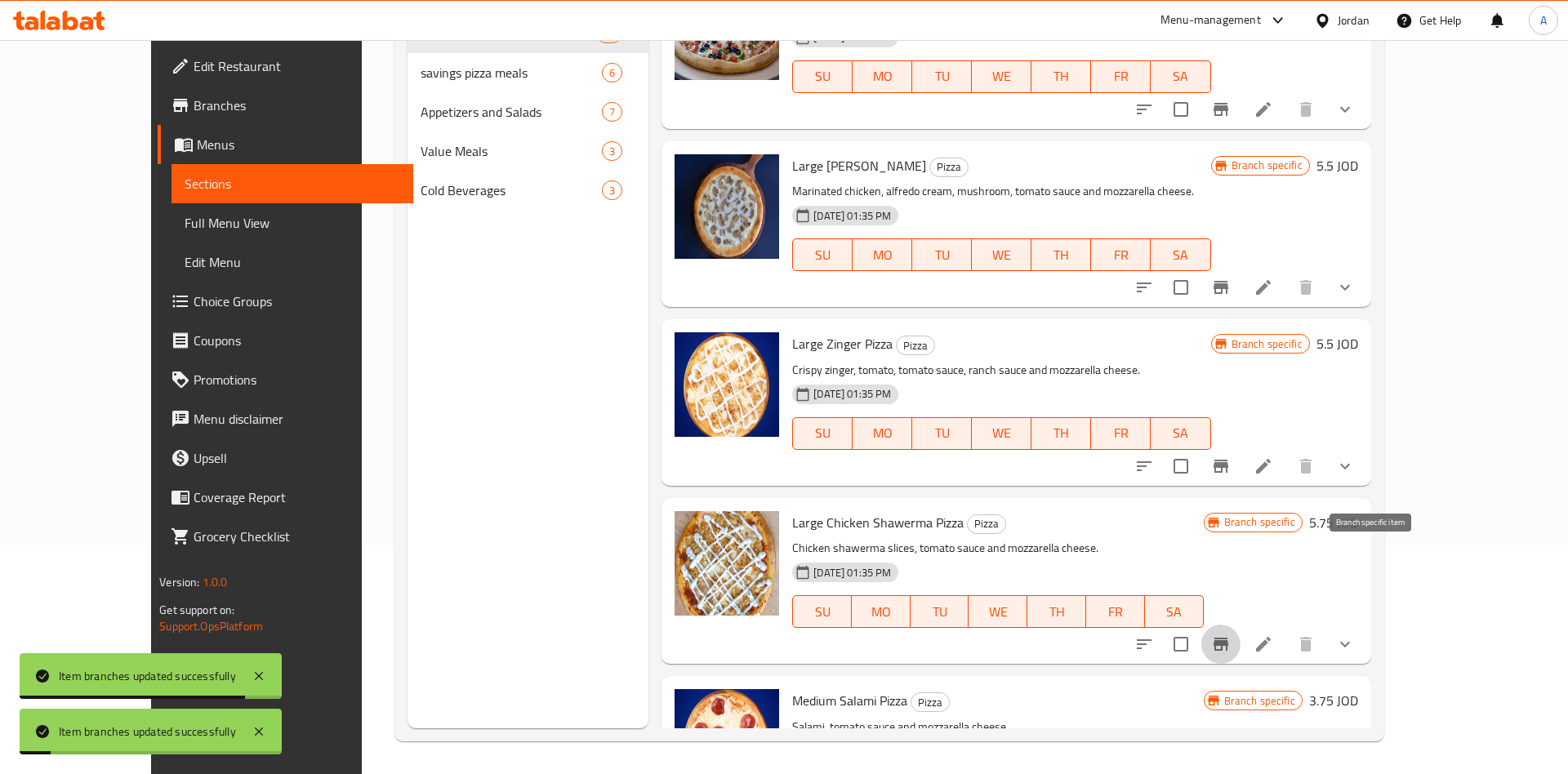
click at [1198, 449] on input "checkbox" at bounding box center [1180, 466] width 34 height 34
checkbox input "true"
click at [1240, 446] on button "Branch-specific-item" at bounding box center [1221, 466] width 39 height 39
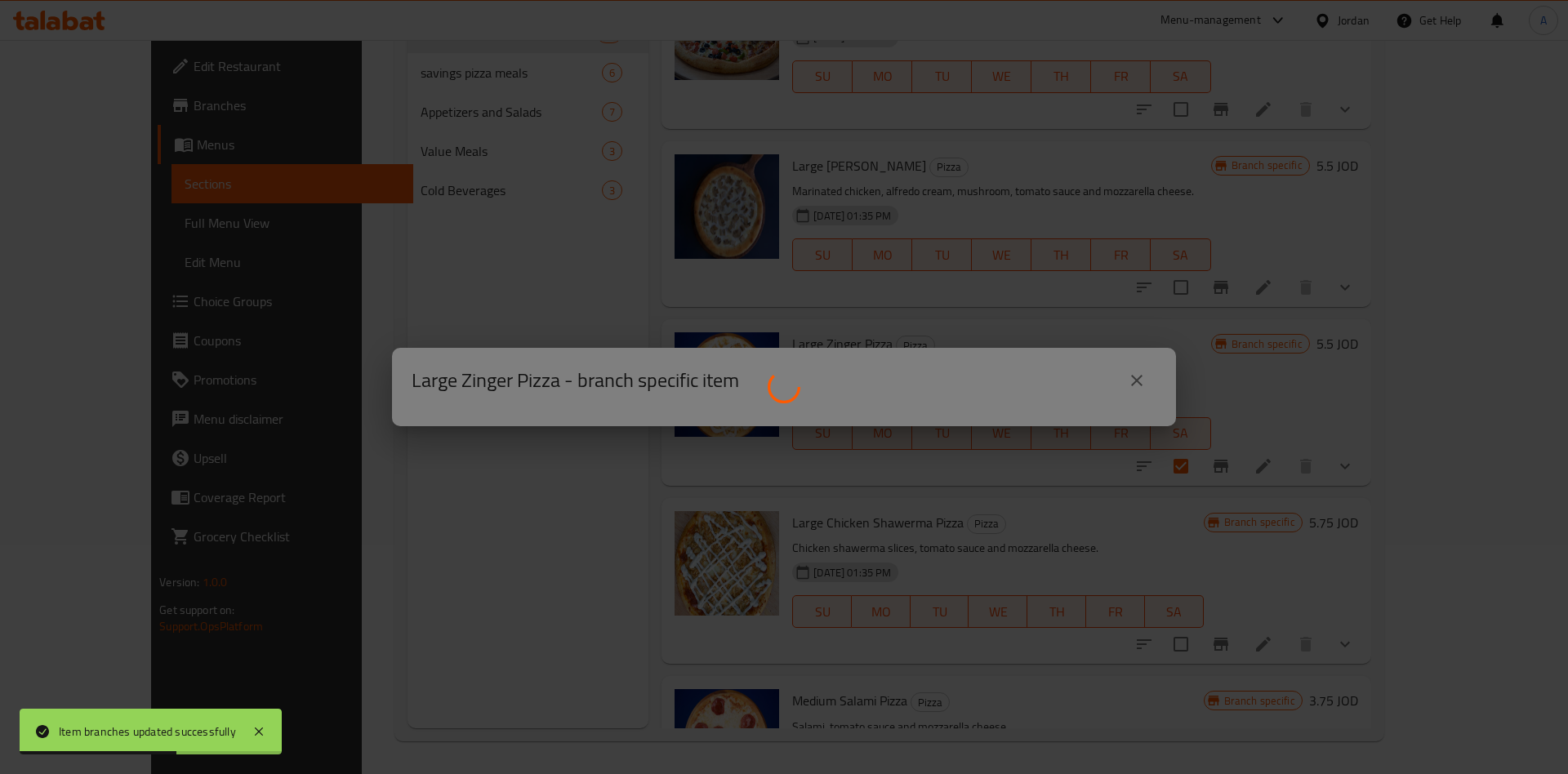
click at [1135, 374] on div at bounding box center [784, 387] width 1568 height 774
click at [256, 734] on icon at bounding box center [258, 731] width 8 height 8
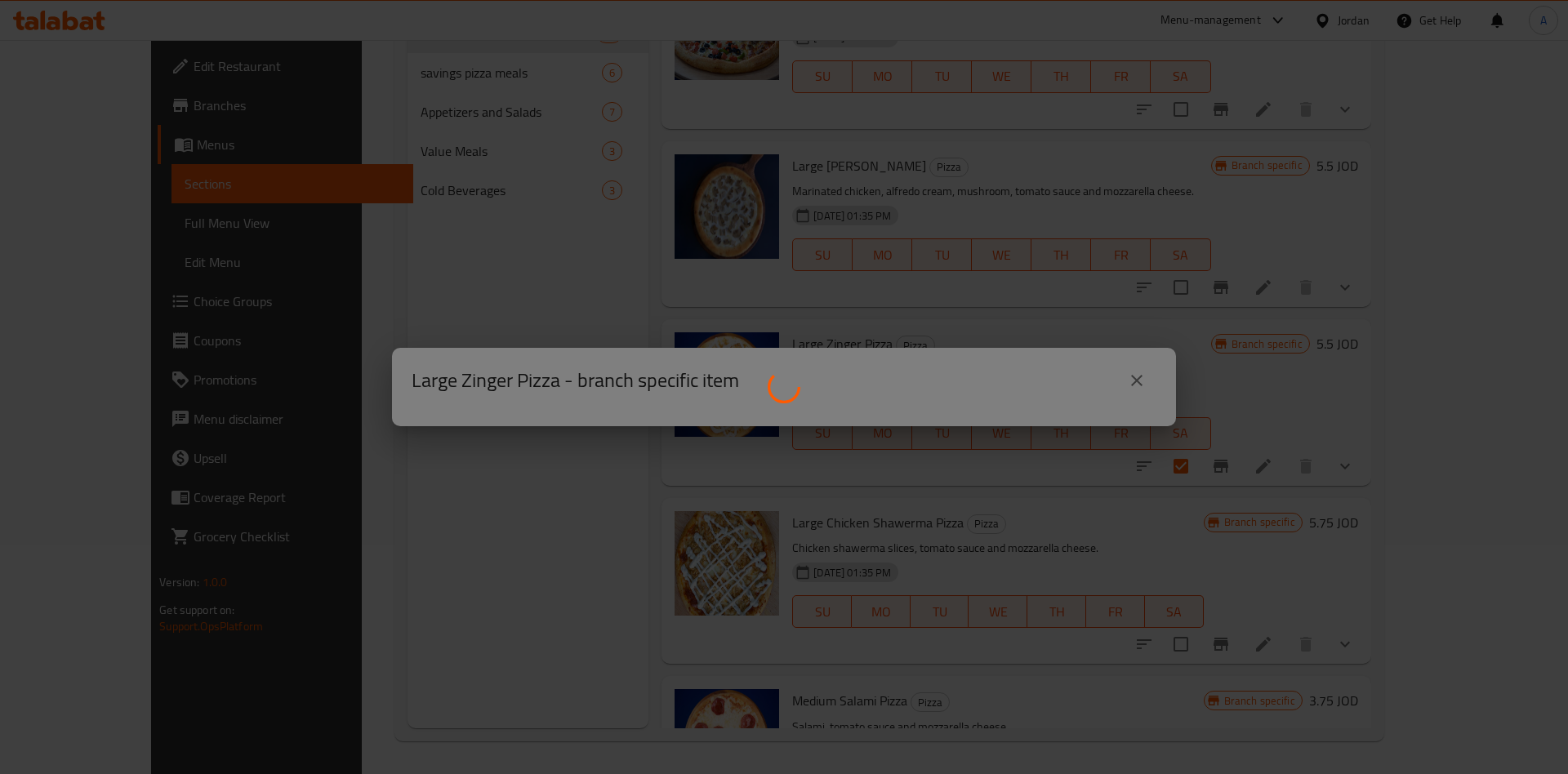
drag, startPoint x: 1213, startPoint y: 487, endPoint x: 780, endPoint y: 425, distance: 437.4
click at [1209, 487] on div at bounding box center [784, 387] width 1568 height 774
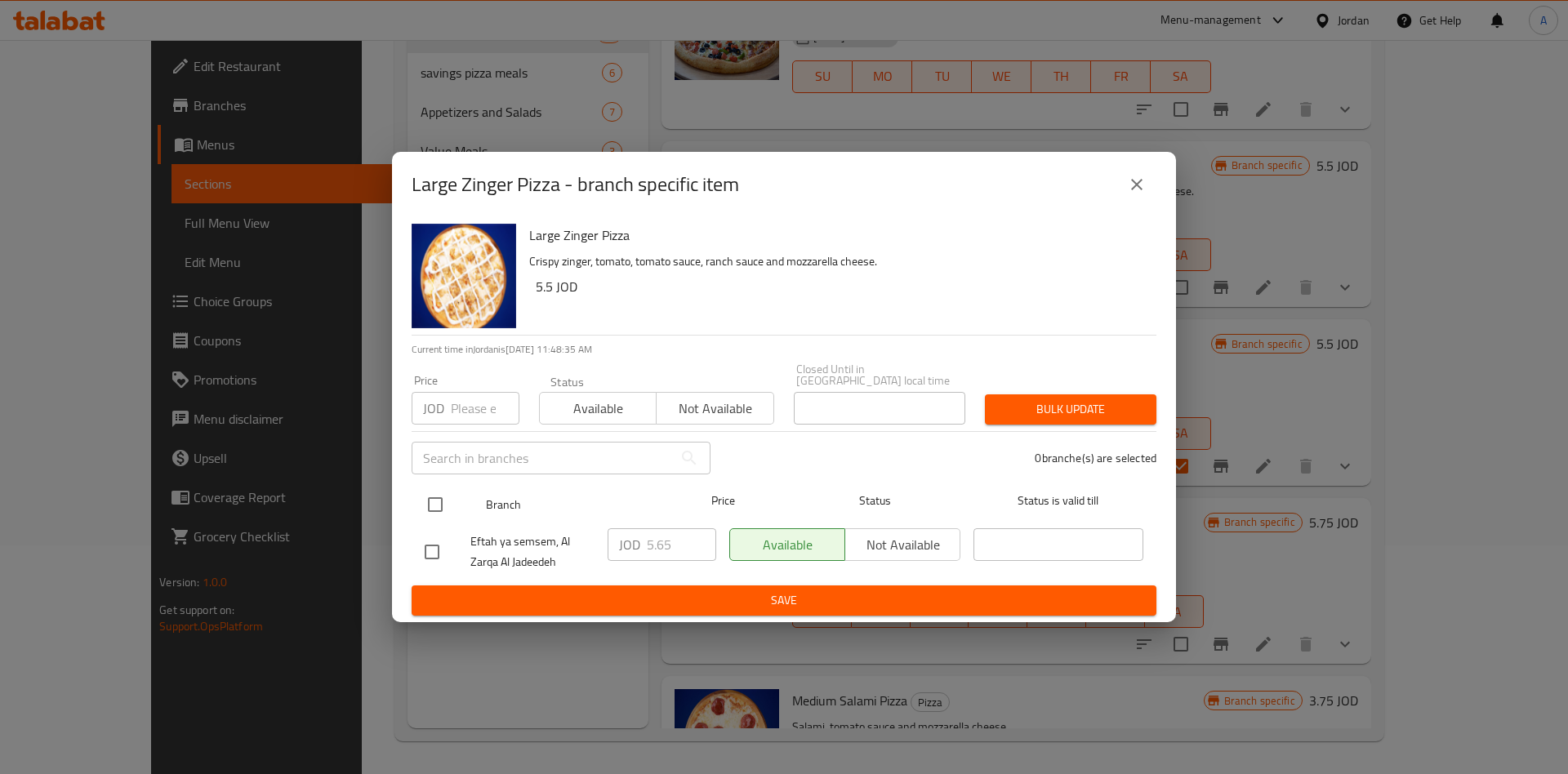
click at [445, 494] on input "checkbox" at bounding box center [434, 504] width 34 height 34
checkbox input "true"
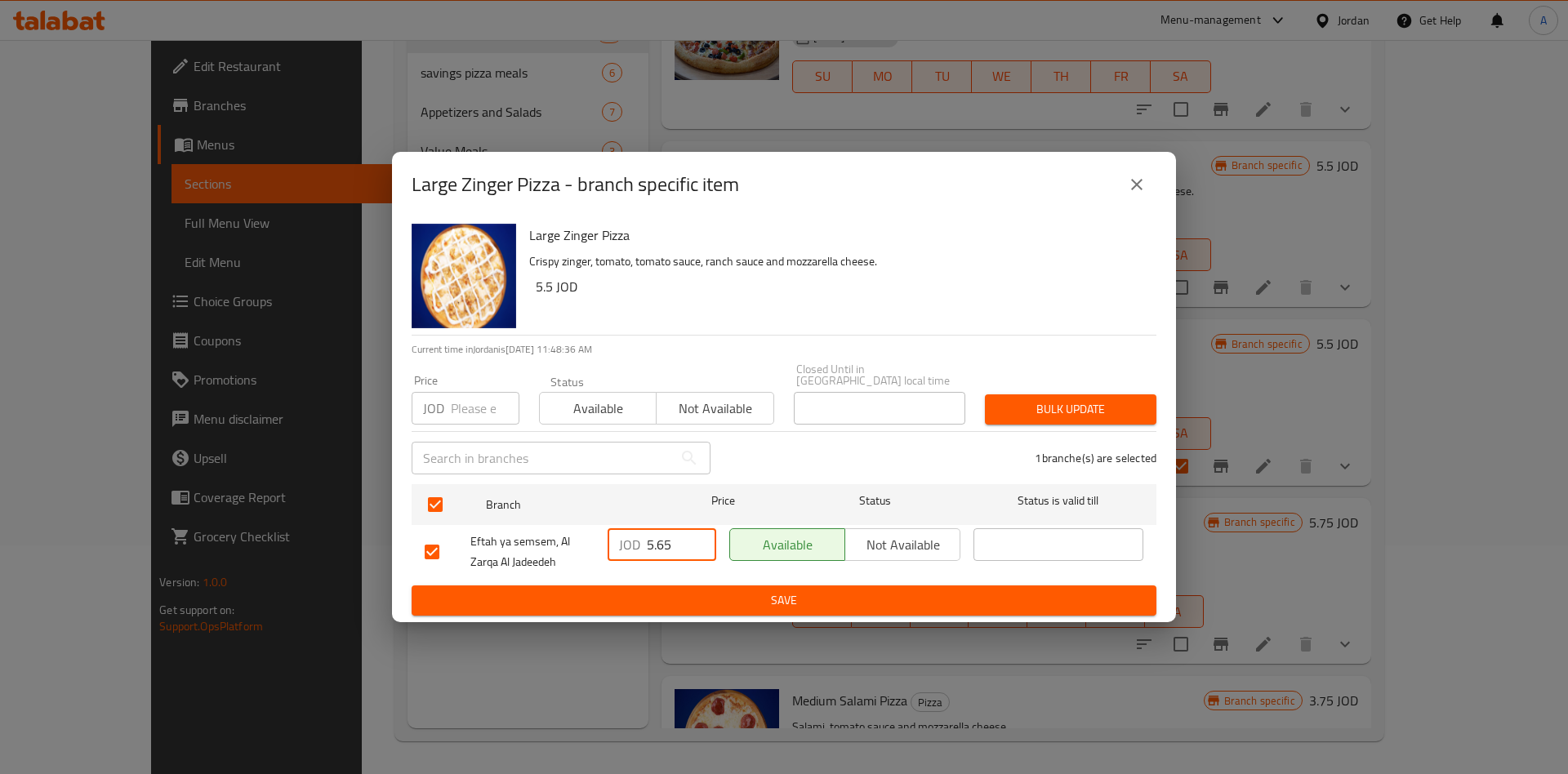
click at [671, 543] on input "5.65" at bounding box center [681, 543] width 69 height 32
type input "5.95"
type button "0"
type button "1"
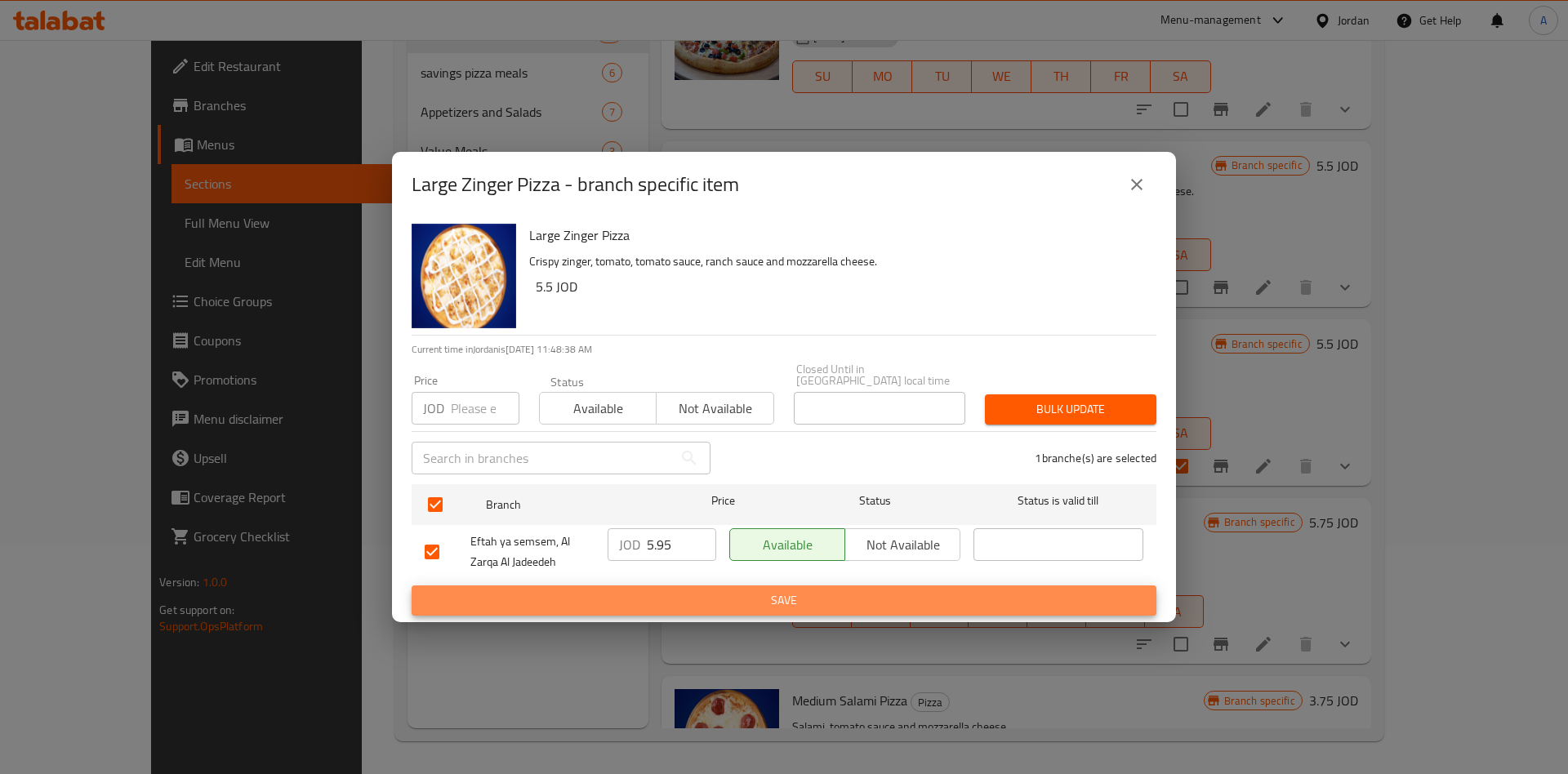
click at [411, 585] on button "Save" at bounding box center [784, 600] width 745 height 31
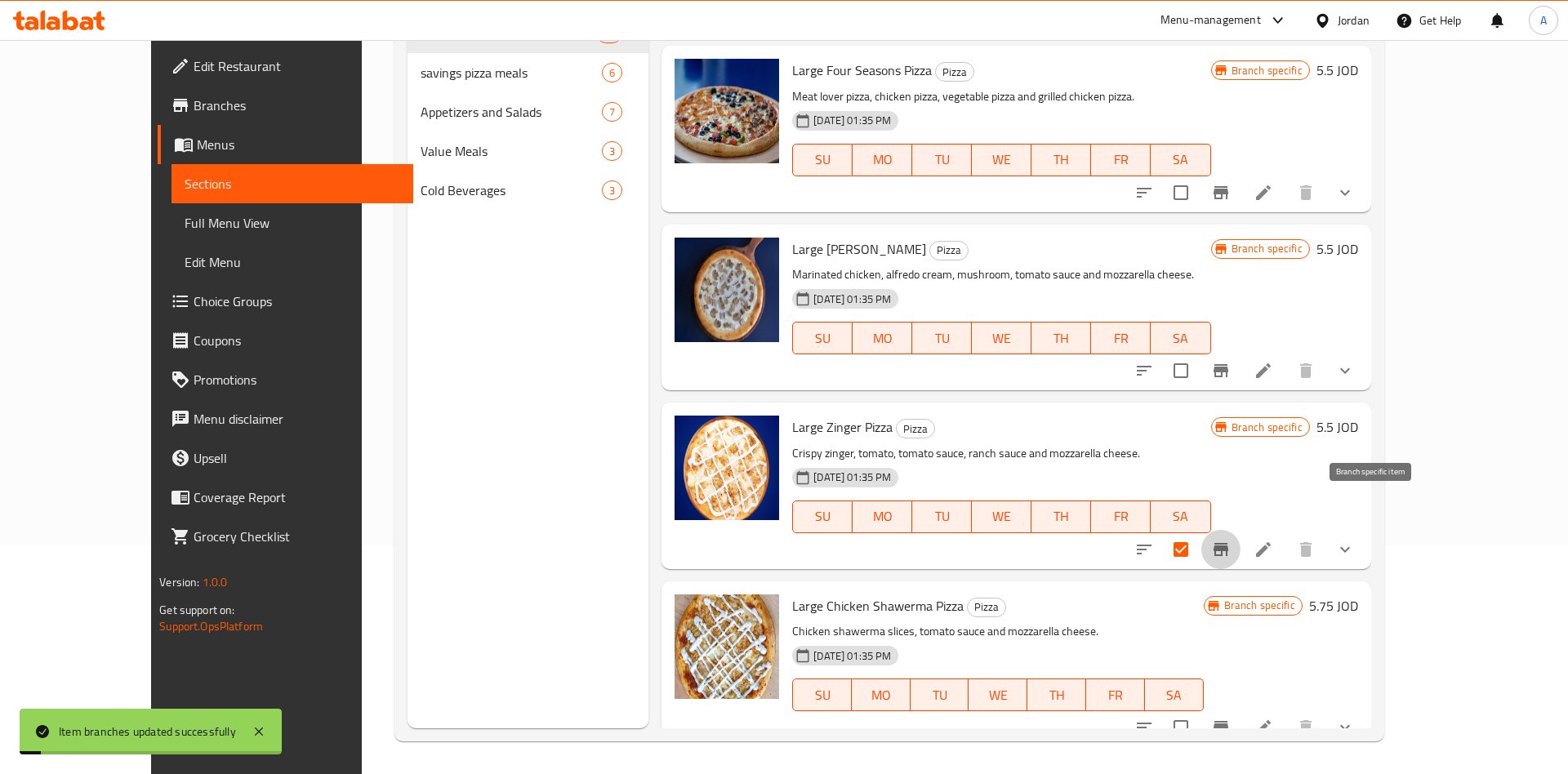
scroll to position [3587, 0]
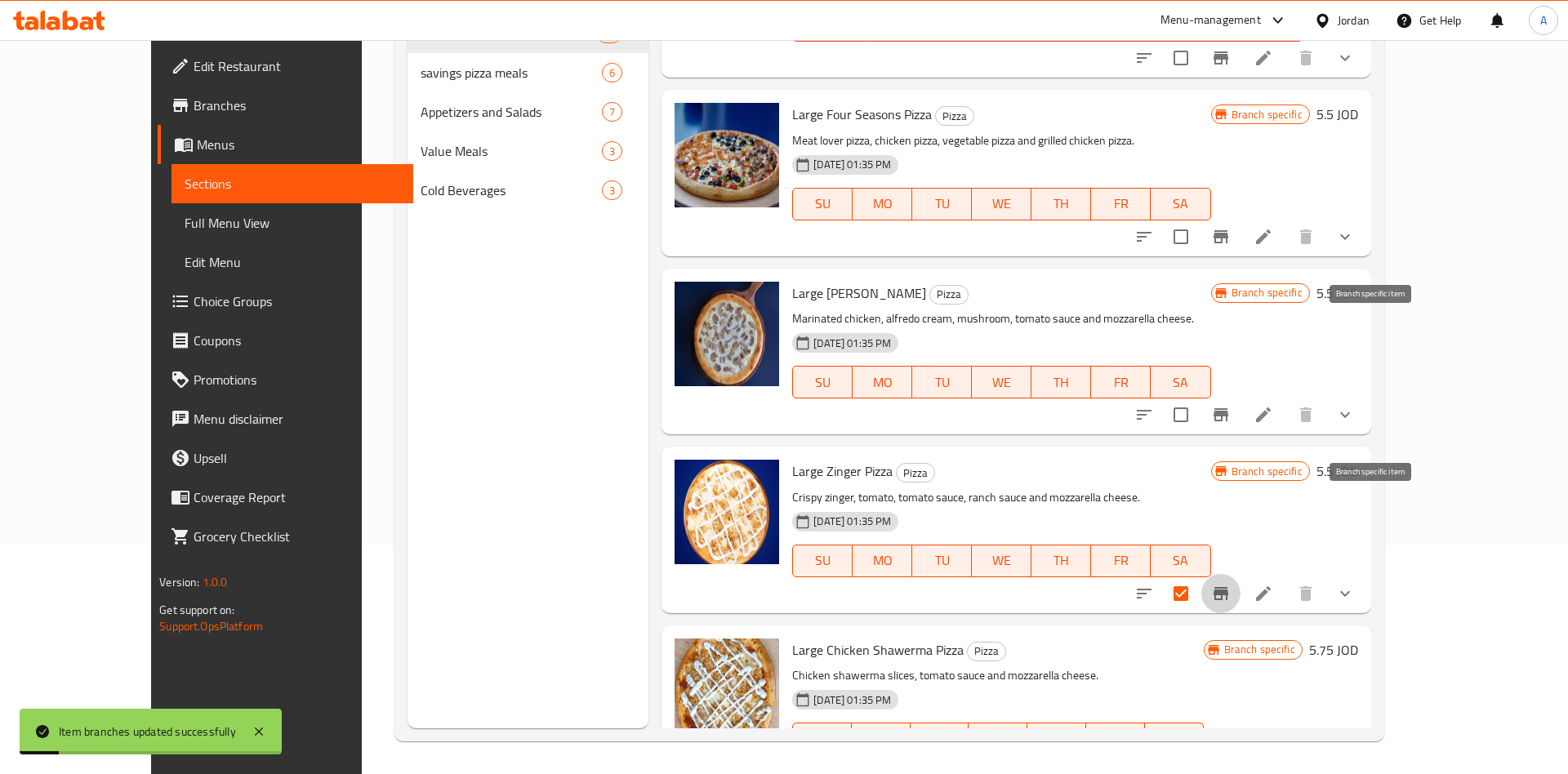
click at [1231, 405] on icon "Branch-specific-item" at bounding box center [1221, 414] width 19 height 19
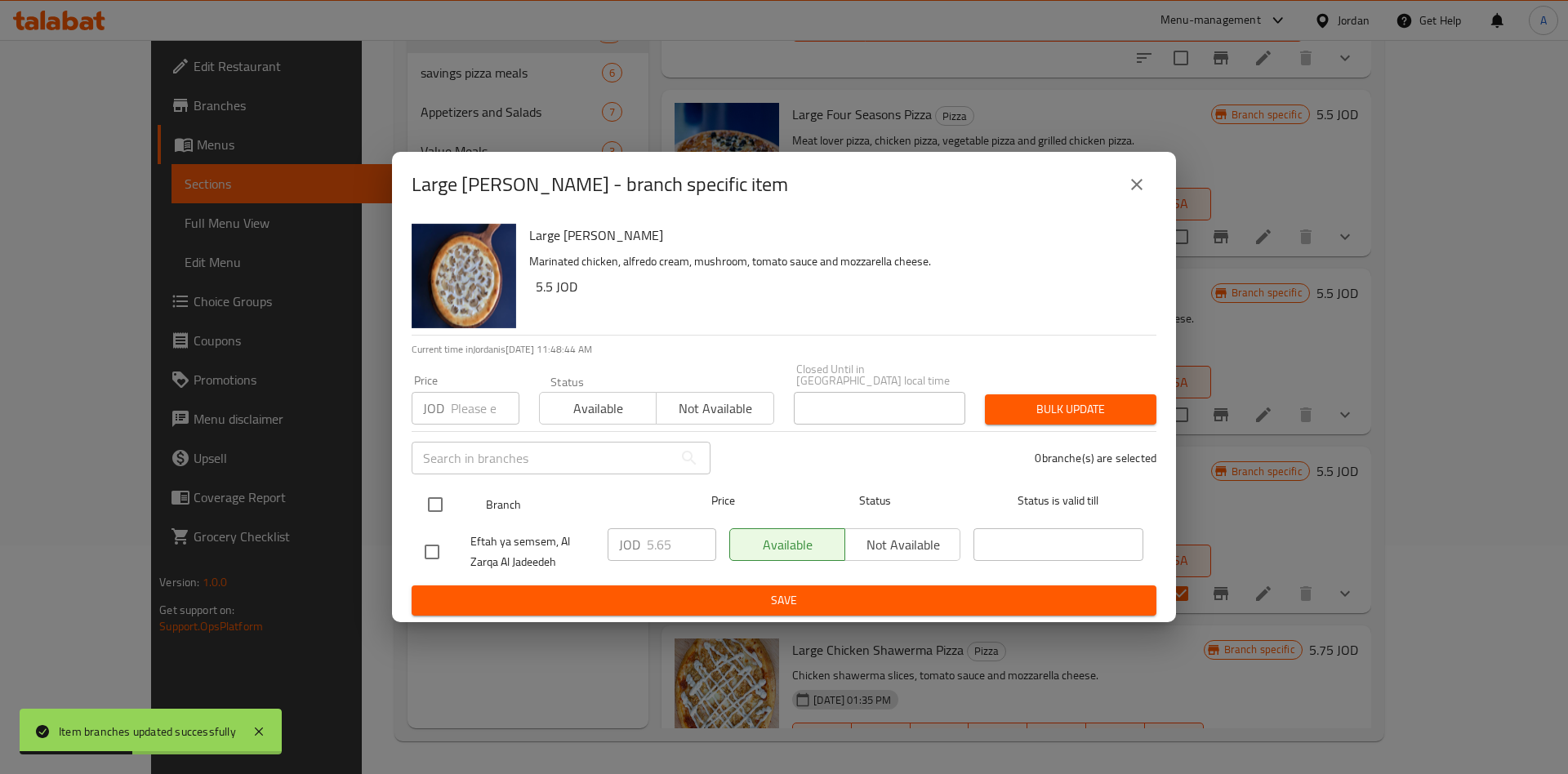
drag, startPoint x: 460, startPoint y: 504, endPoint x: 450, endPoint y: 503, distance: 10.0
click at [458, 503] on div at bounding box center [448, 504] width 61 height 47
click at [464, 505] on div at bounding box center [448, 504] width 61 height 47
click at [438, 504] on input "checkbox" at bounding box center [434, 504] width 34 height 34
checkbox input "true"
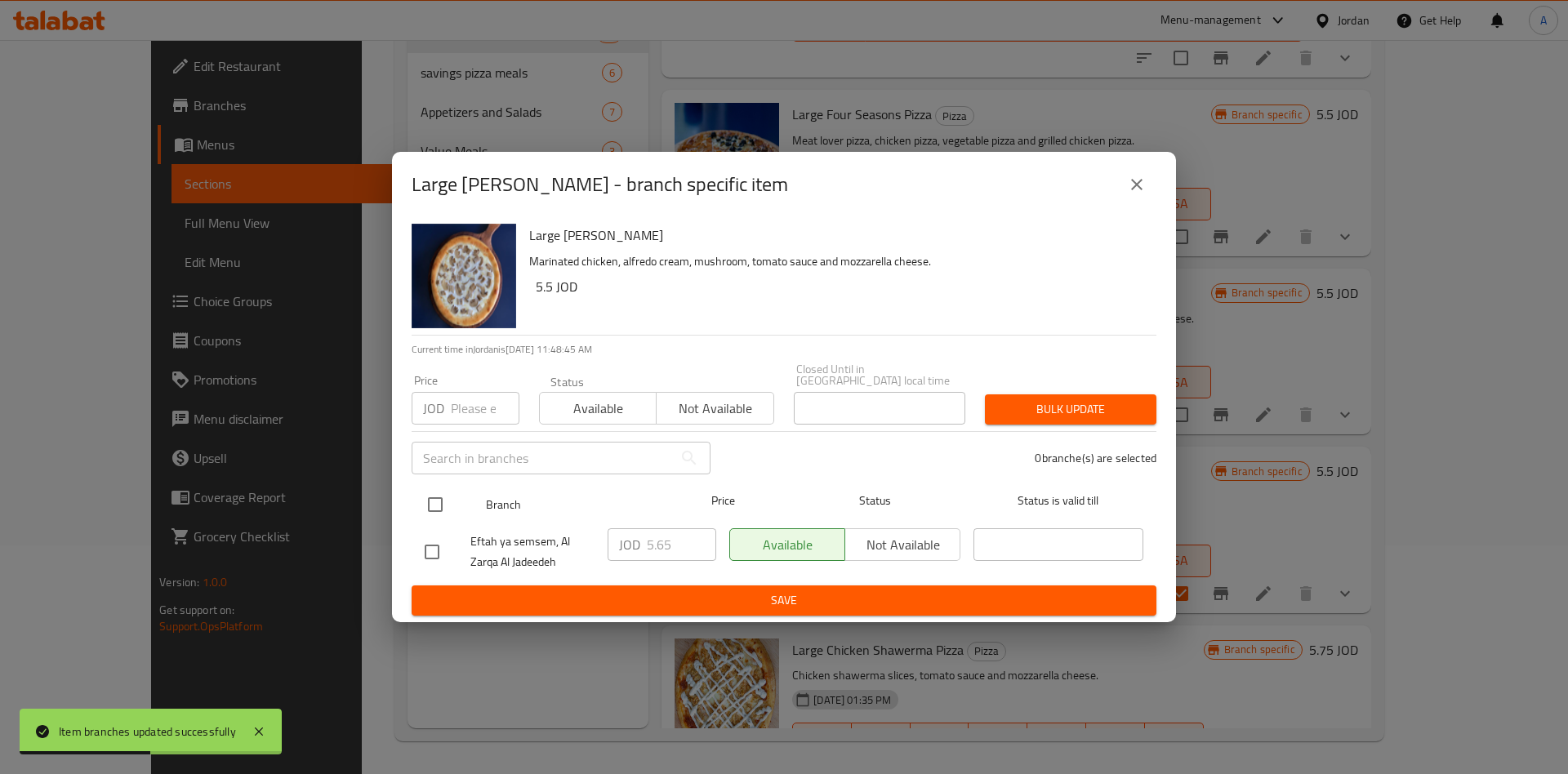
checkbox input "true"
click at [663, 543] on input "5.65" at bounding box center [681, 543] width 69 height 32
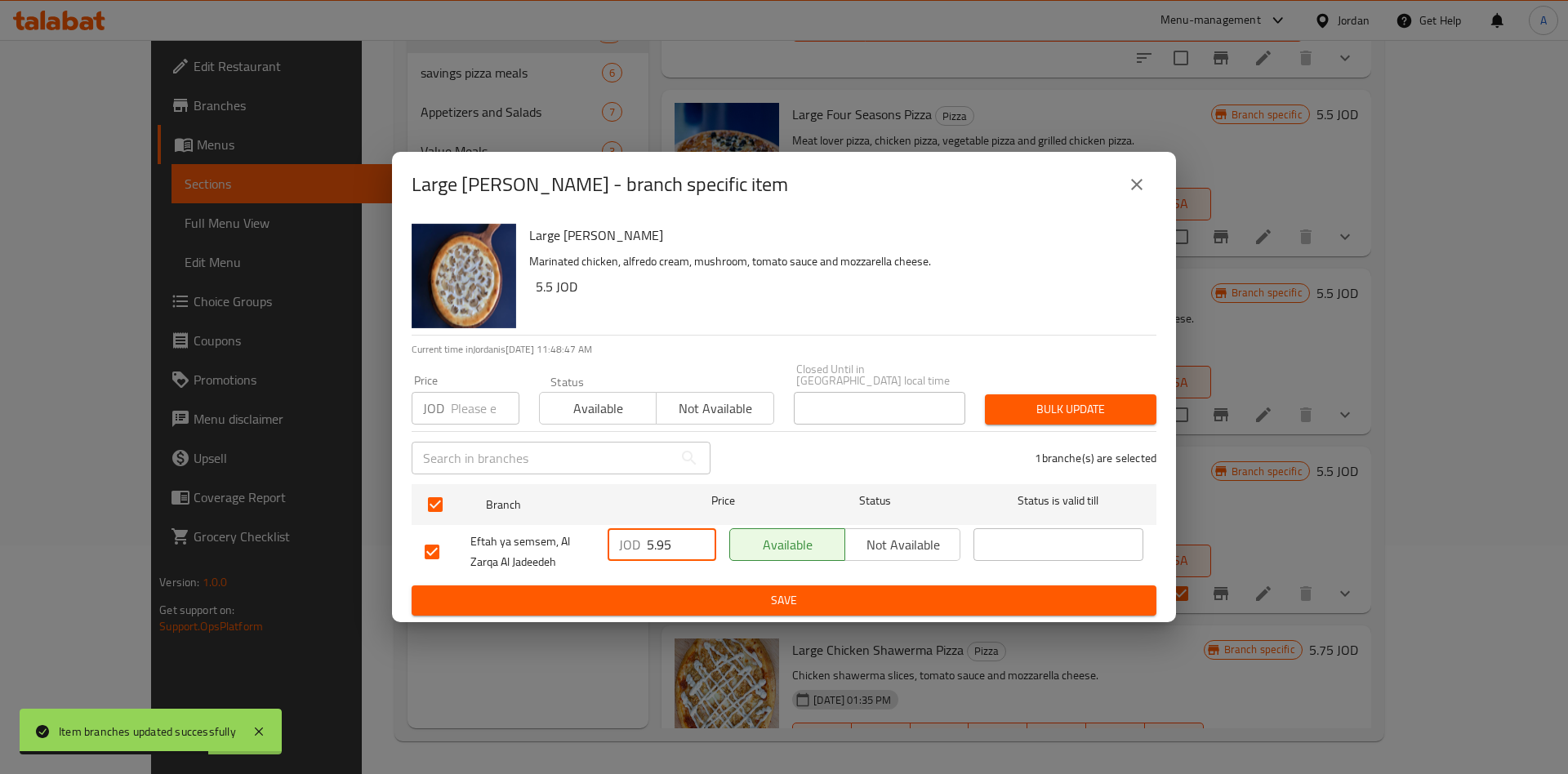
type input "5.95"
type button "0"
type button "1"
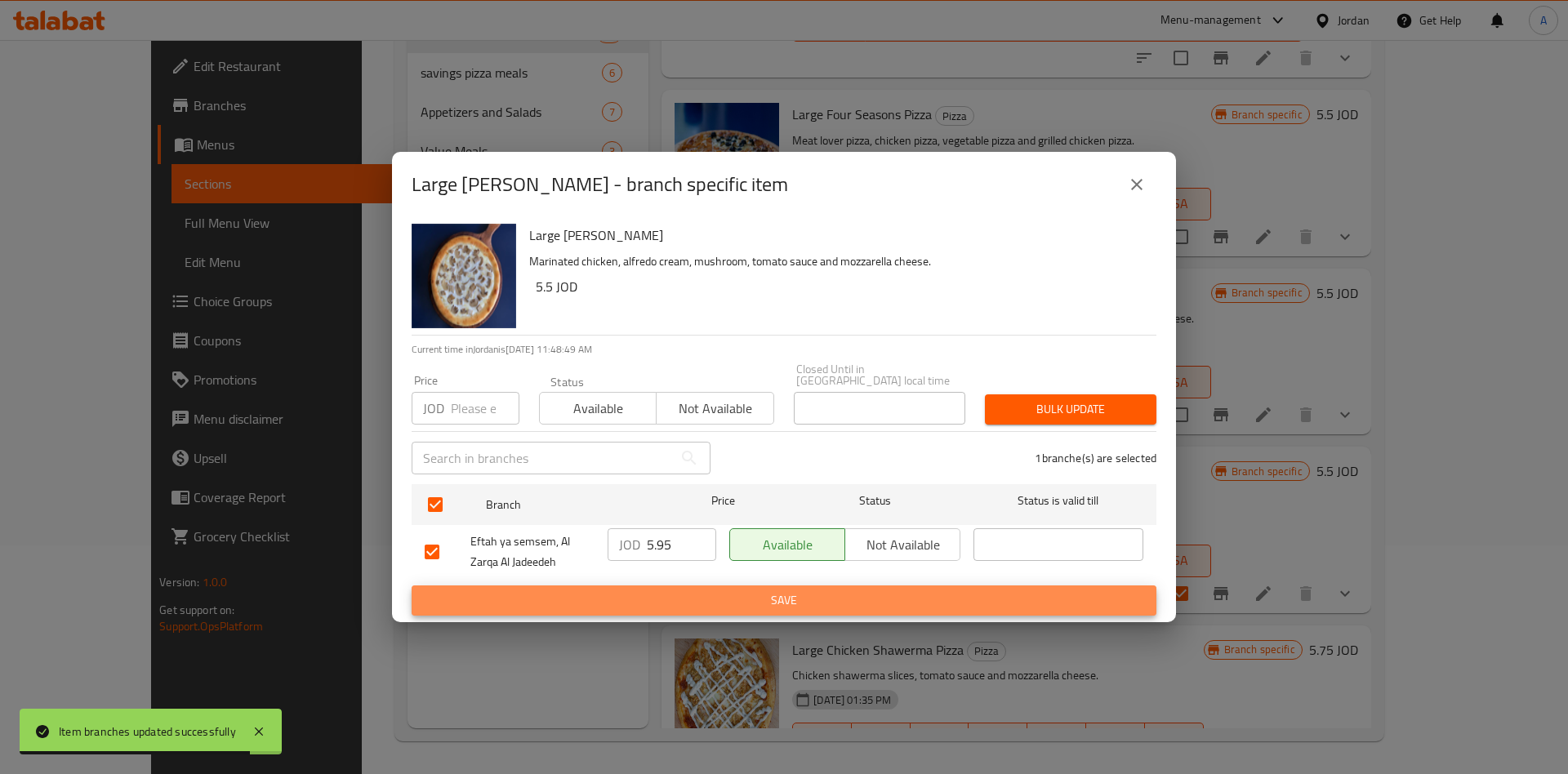
click at [411, 585] on button "Save" at bounding box center [784, 600] width 745 height 31
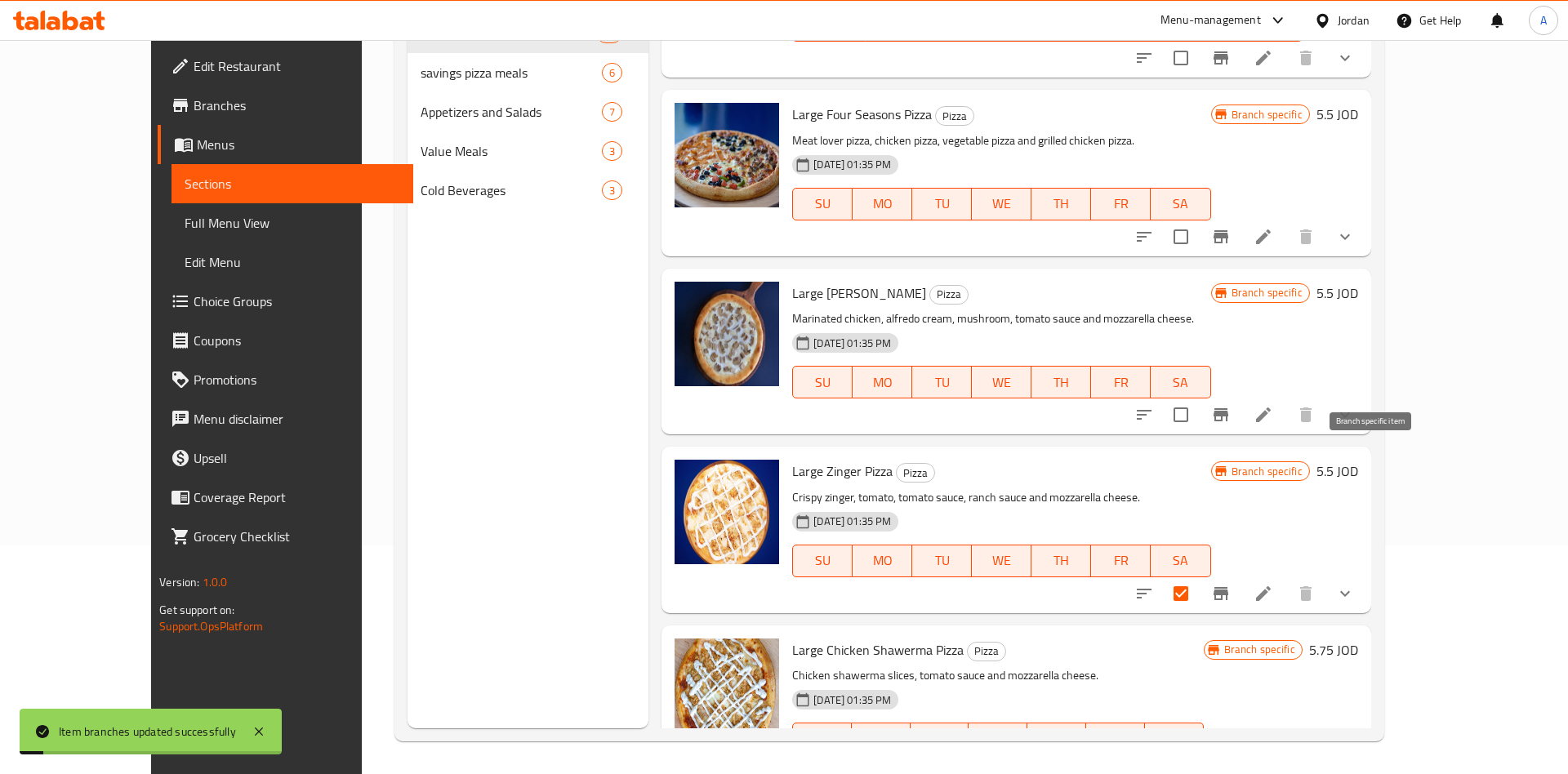
scroll to position [3459, 0]
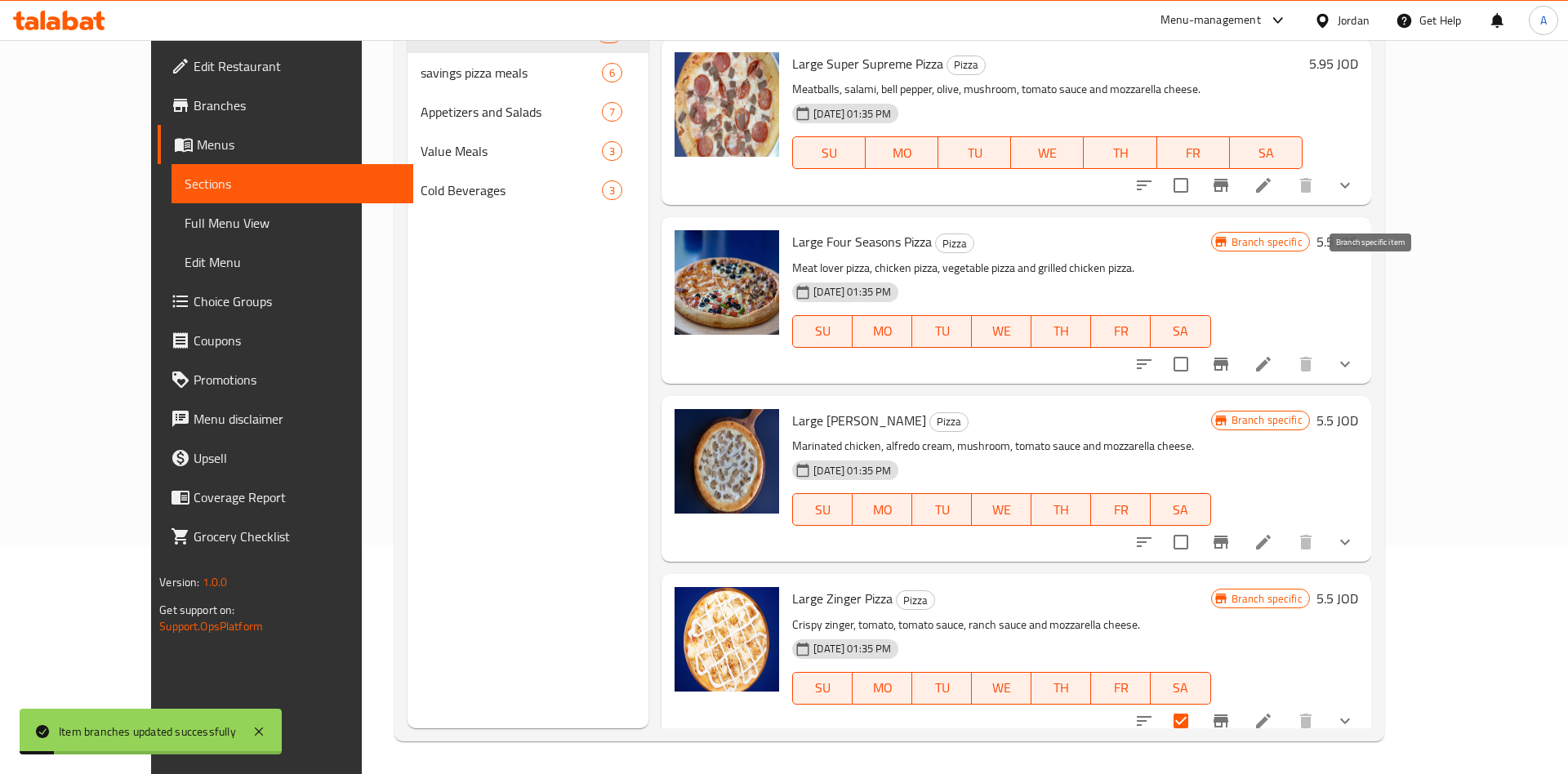
click at [1228, 357] on icon "Branch-specific-item" at bounding box center [1221, 364] width 15 height 13
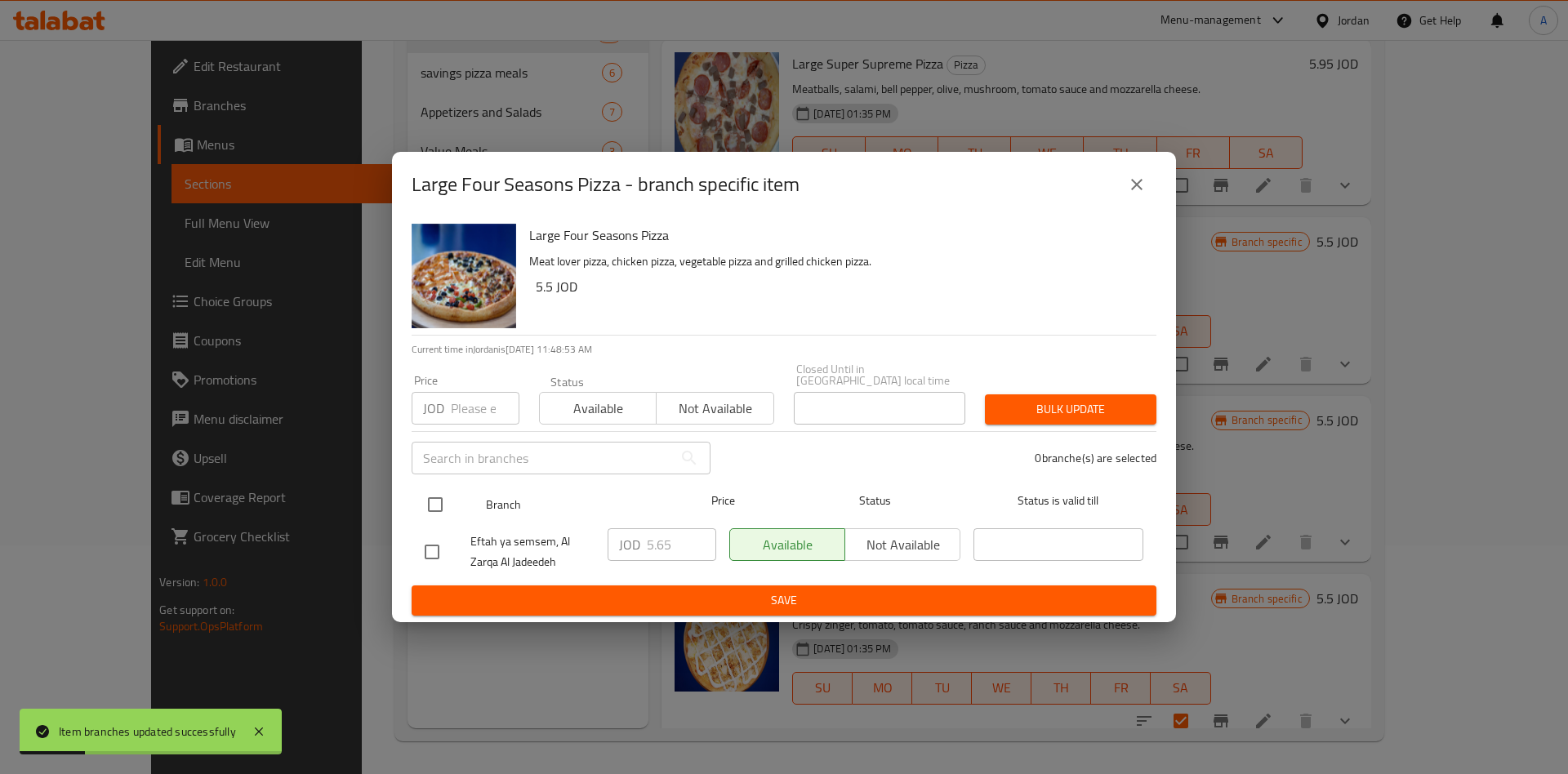
click at [436, 494] on input "checkbox" at bounding box center [434, 504] width 34 height 34
checkbox input "true"
click at [667, 531] on input "5.65" at bounding box center [681, 543] width 69 height 32
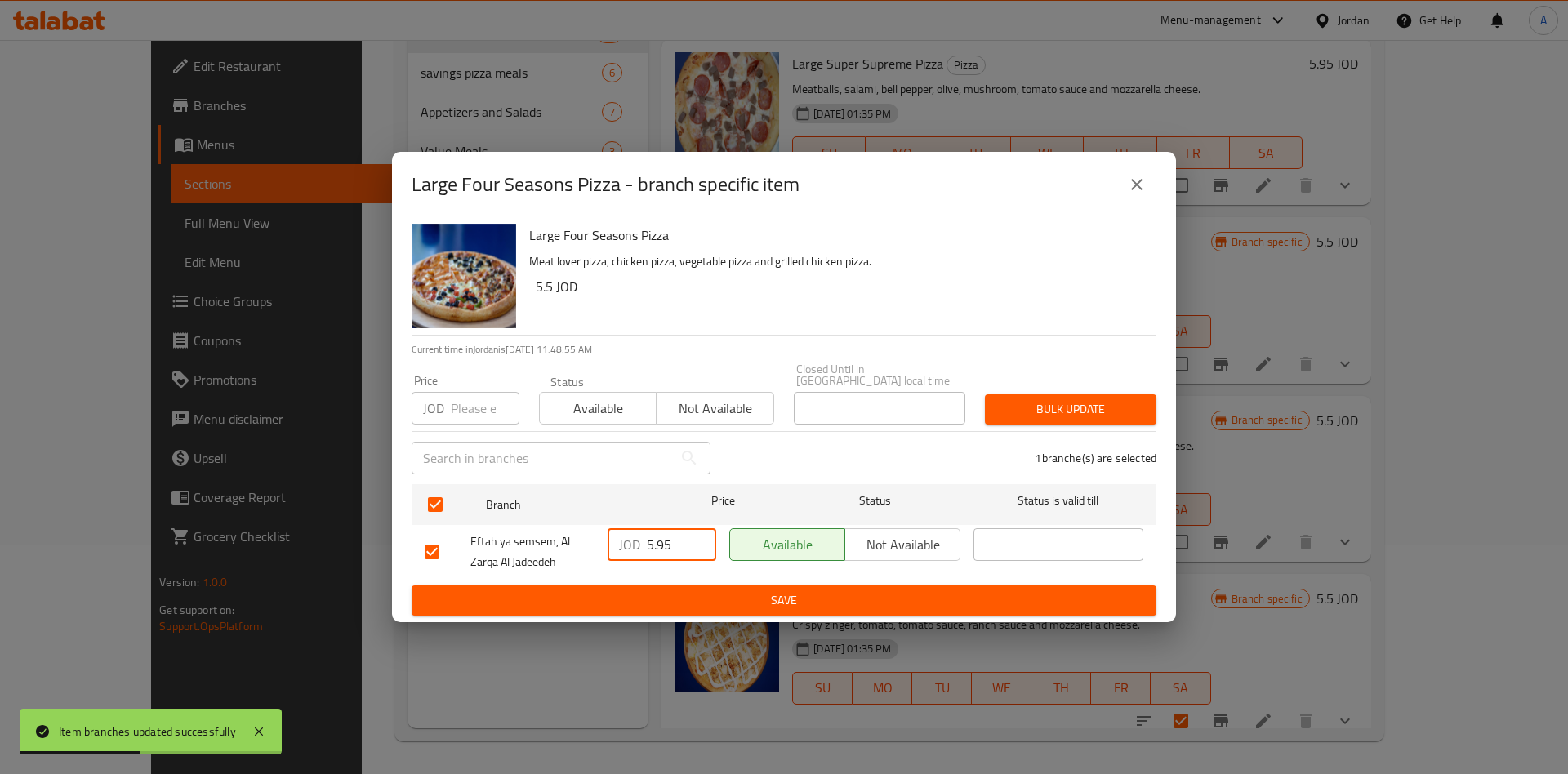
type input "5.95"
type button "0"
type button "1"
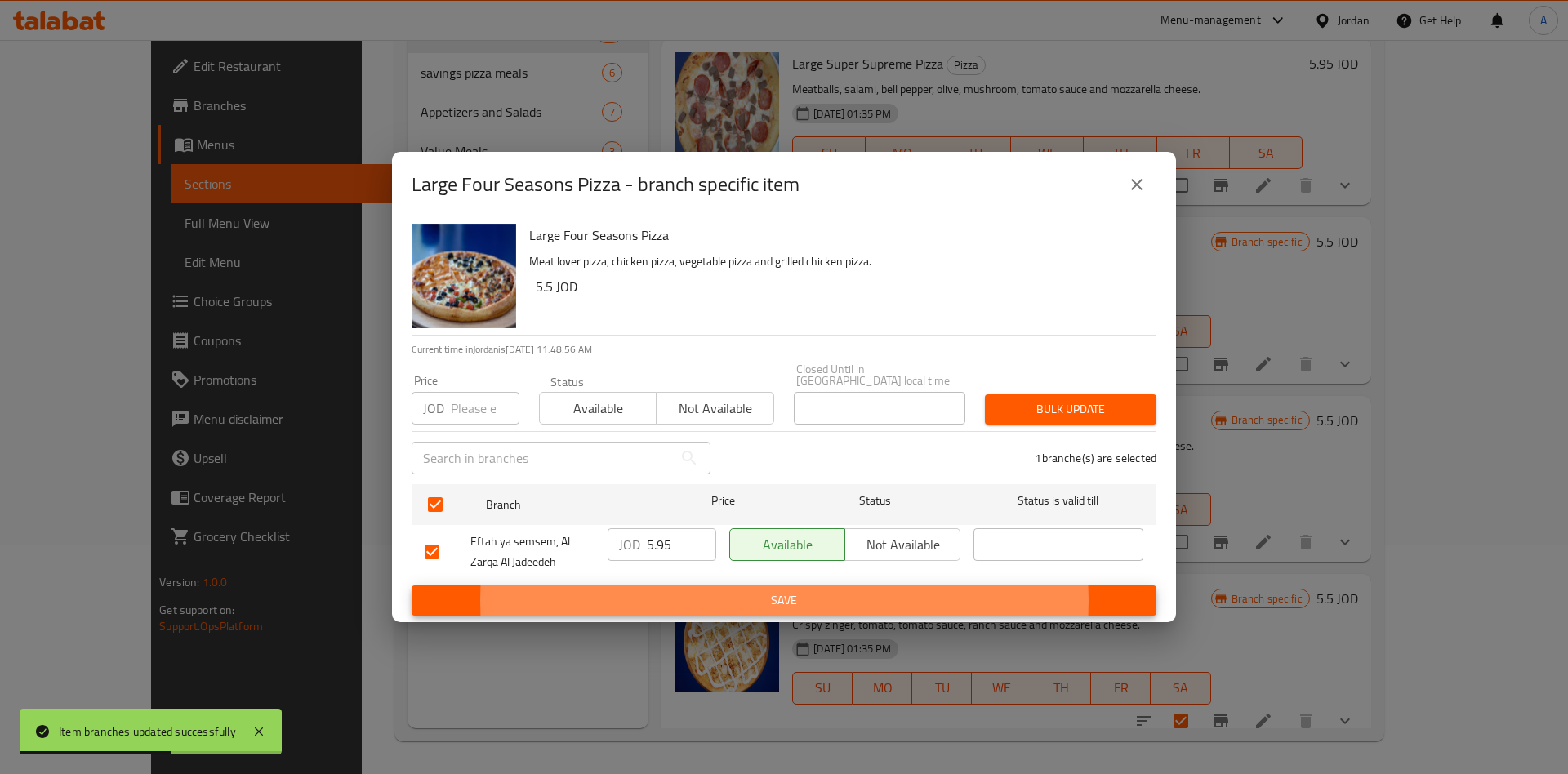
click at [411, 585] on button "Save" at bounding box center [784, 600] width 745 height 31
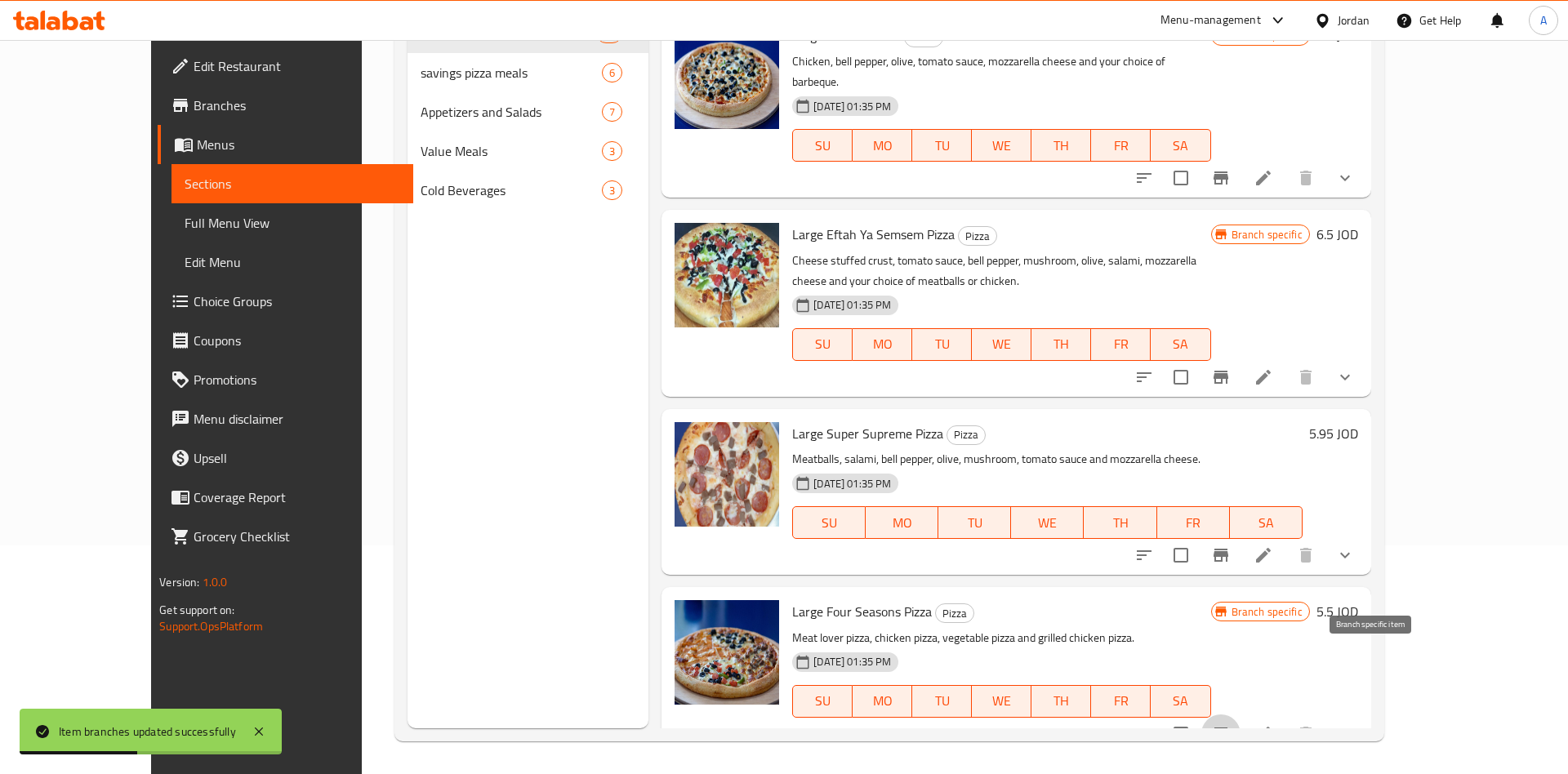
scroll to position [3077, 0]
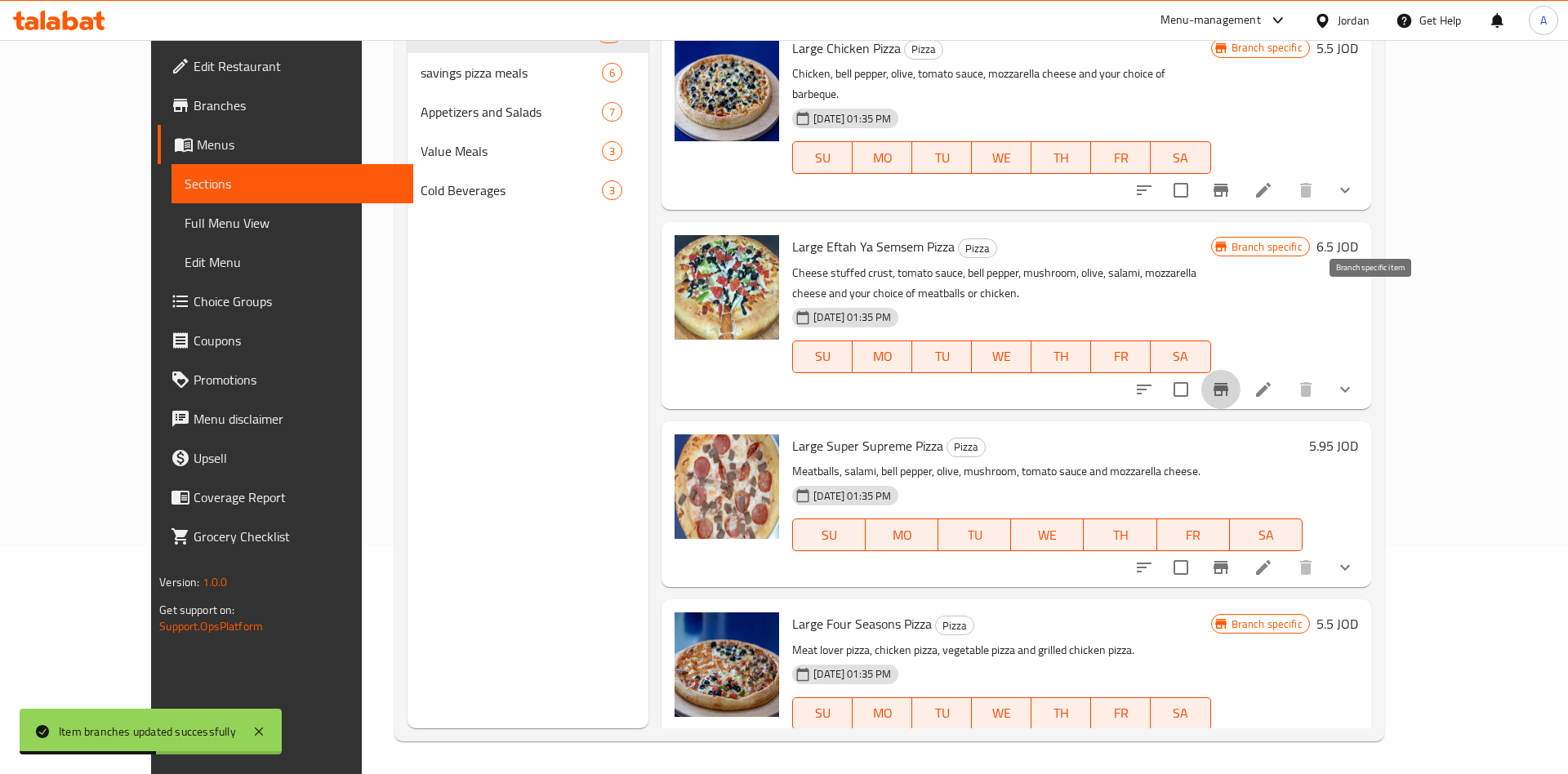
click at [1231, 380] on icon "Branch-specific-item" at bounding box center [1221, 389] width 19 height 19
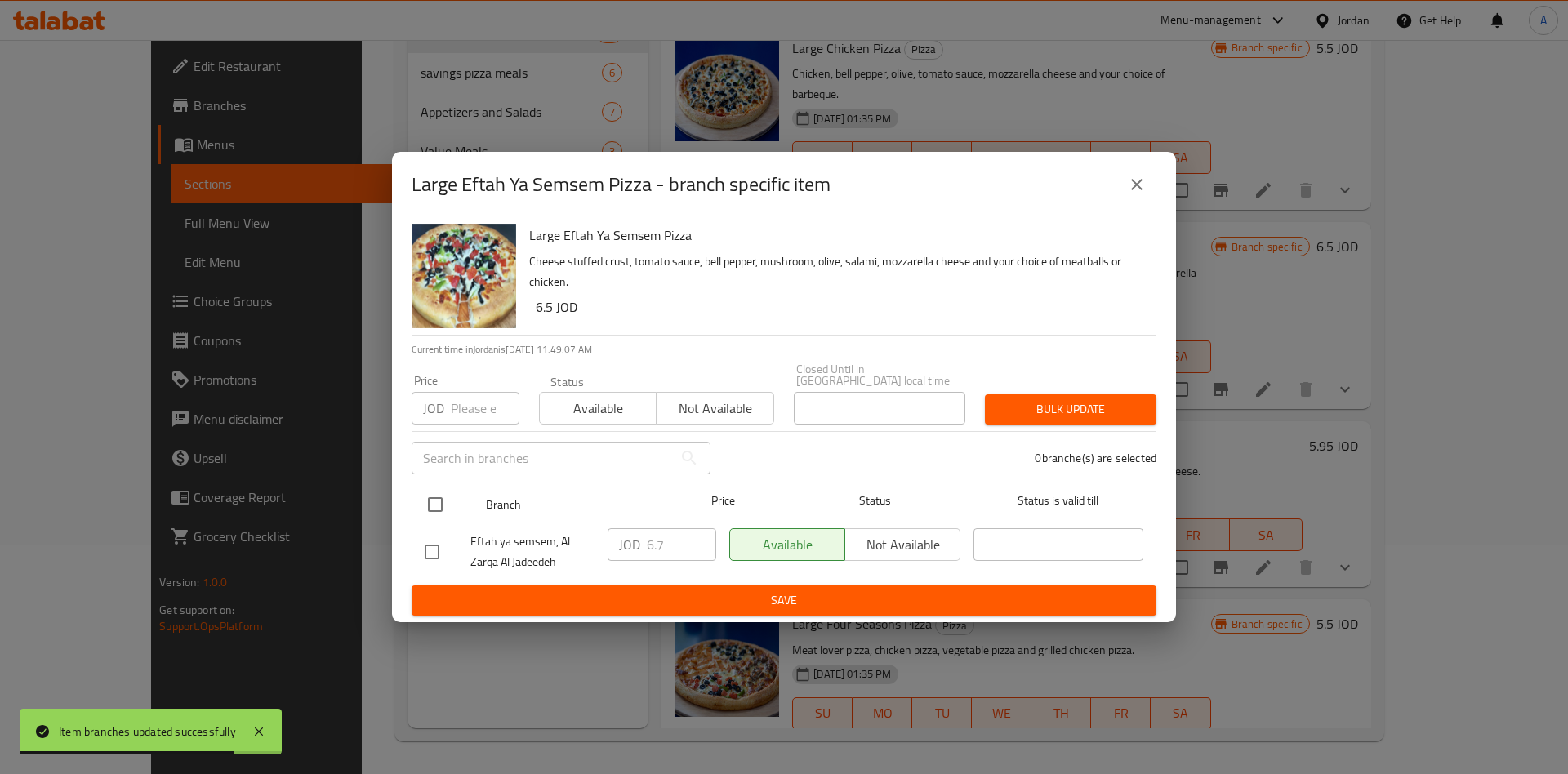
click at [435, 499] on input "checkbox" at bounding box center [434, 504] width 34 height 34
checkbox input "true"
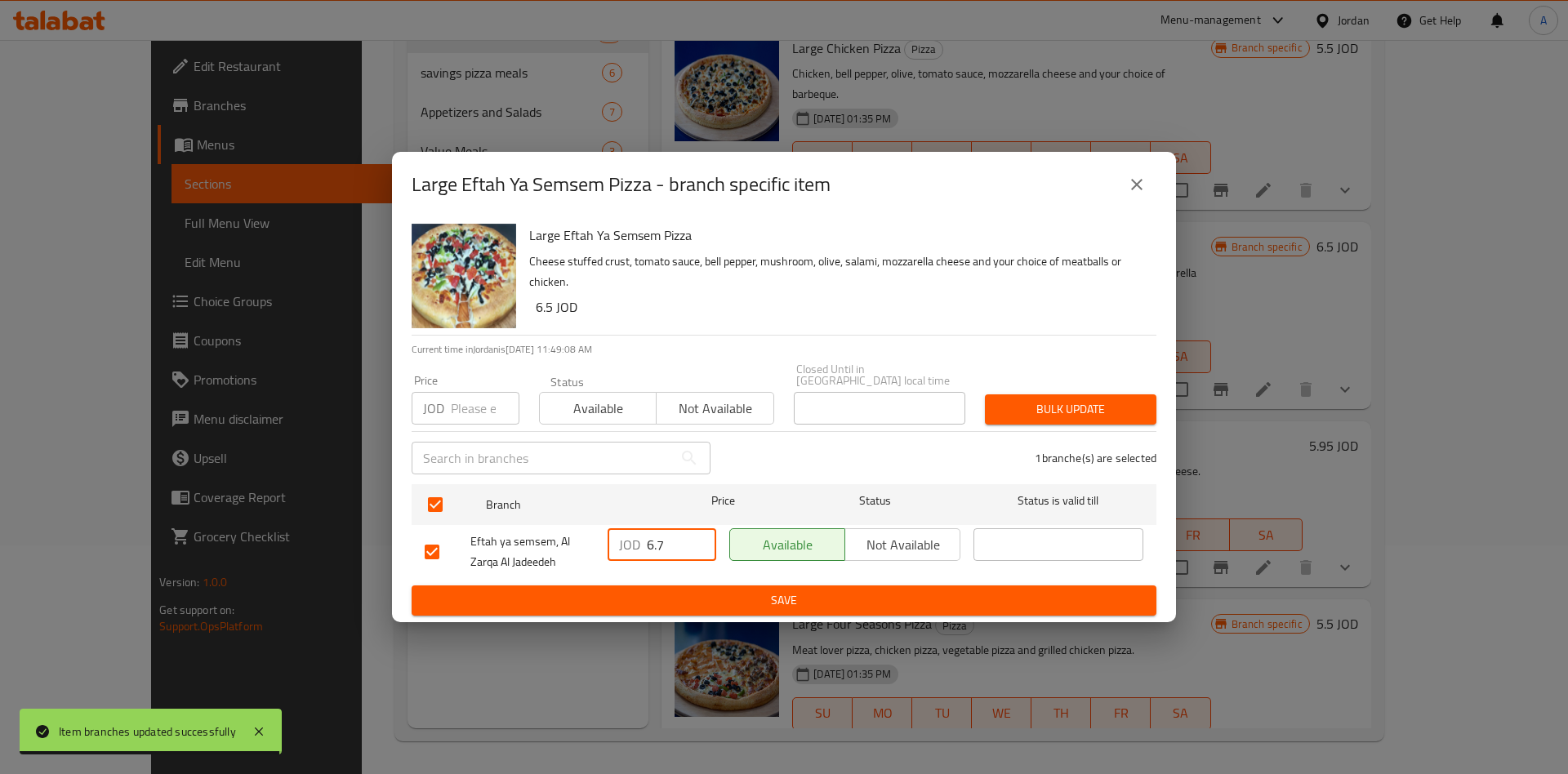
click at [666, 541] on input "6.7" at bounding box center [681, 543] width 69 height 32
type input "5.95"
type button "0"
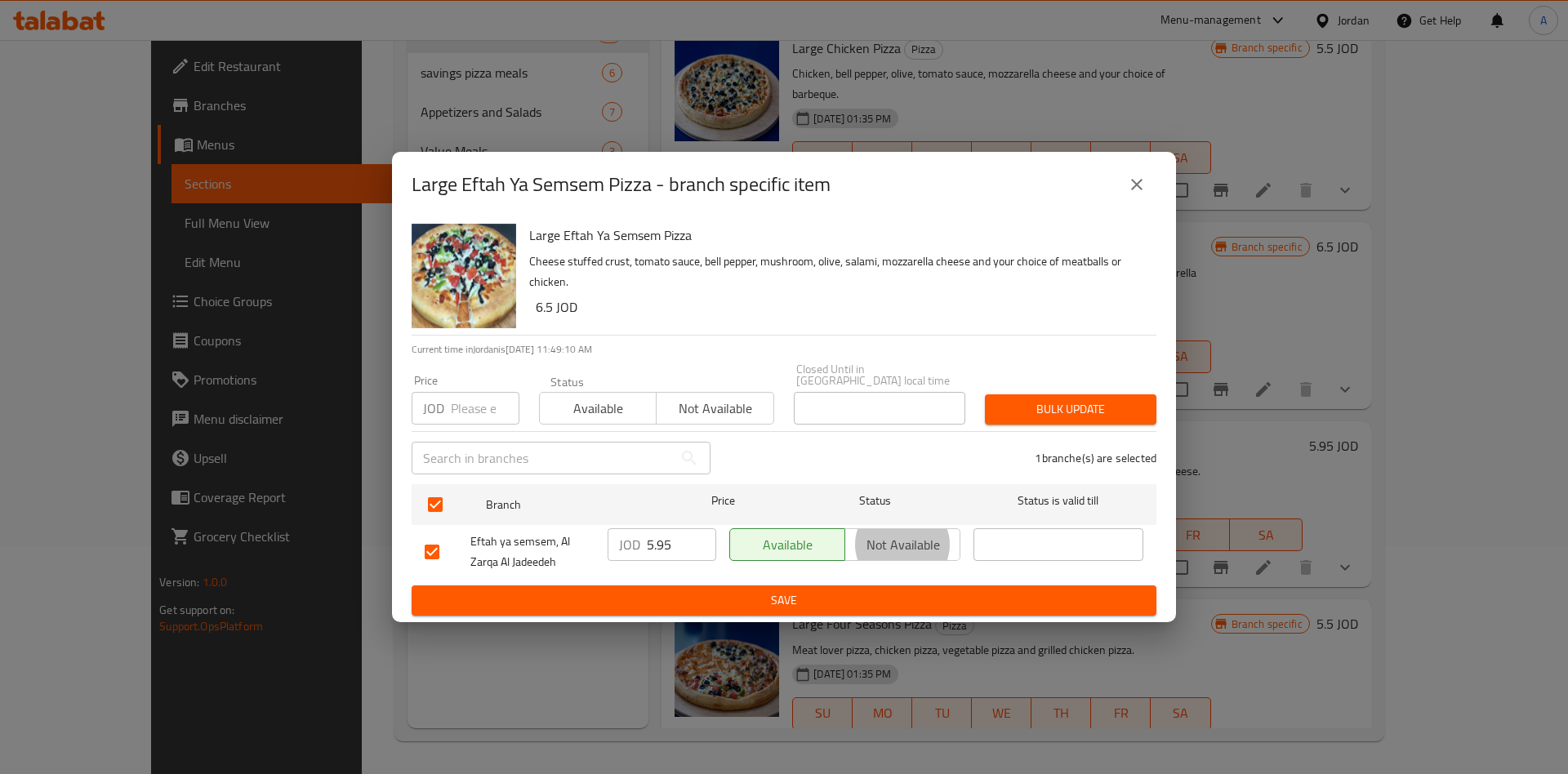
type button "1"
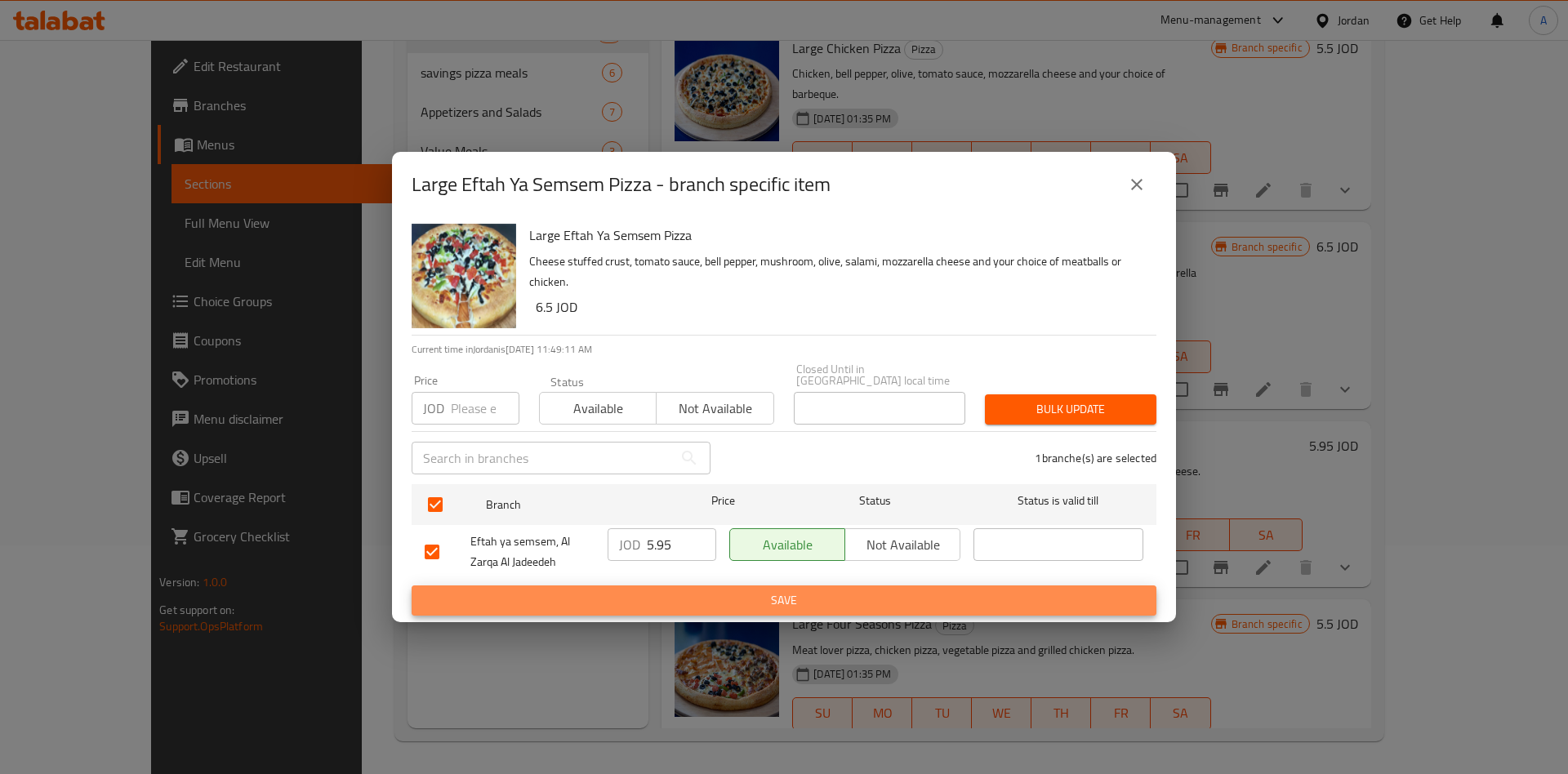
click at [411, 585] on button "Save" at bounding box center [784, 600] width 745 height 31
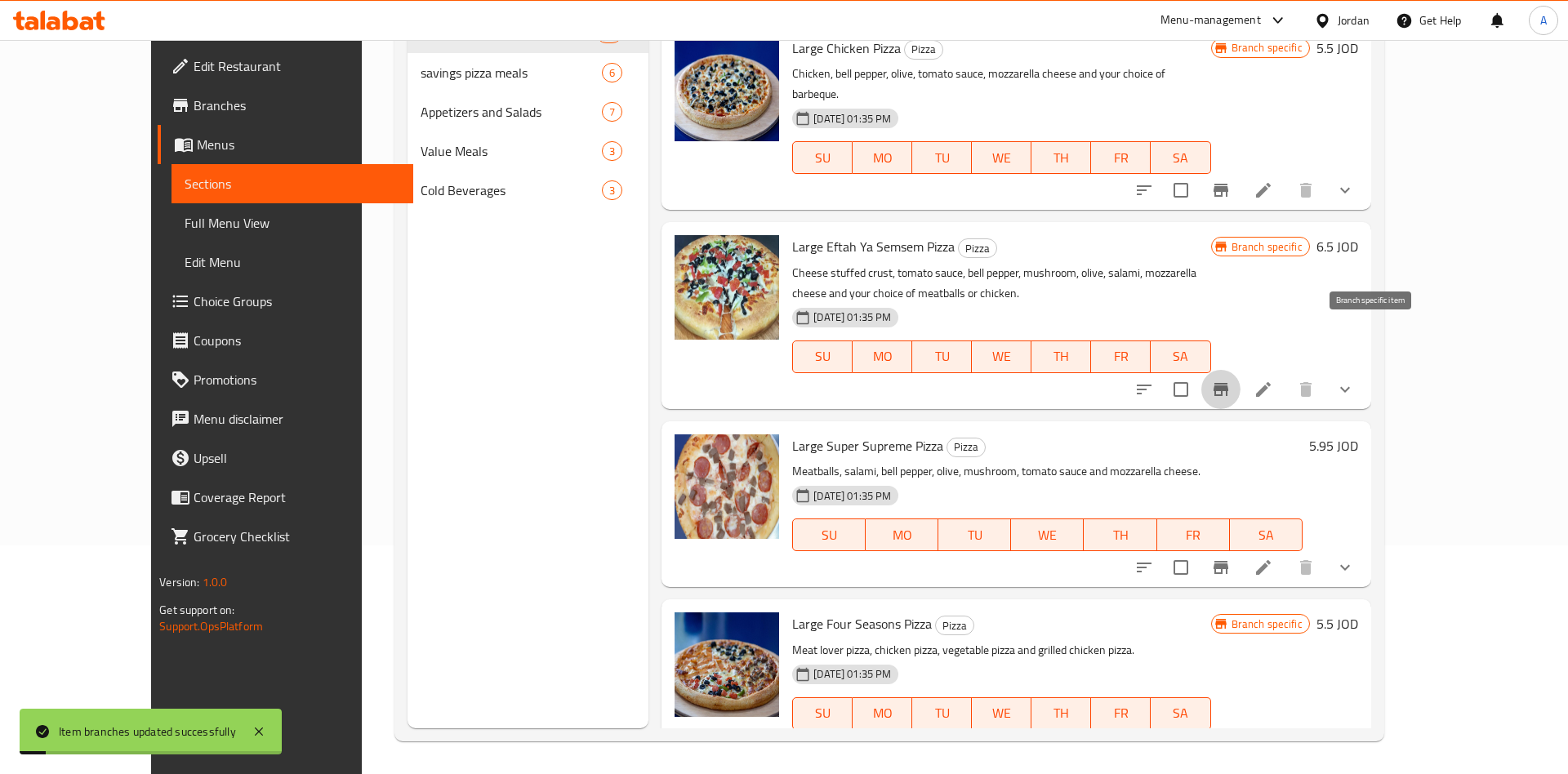
scroll to position [2950, 0]
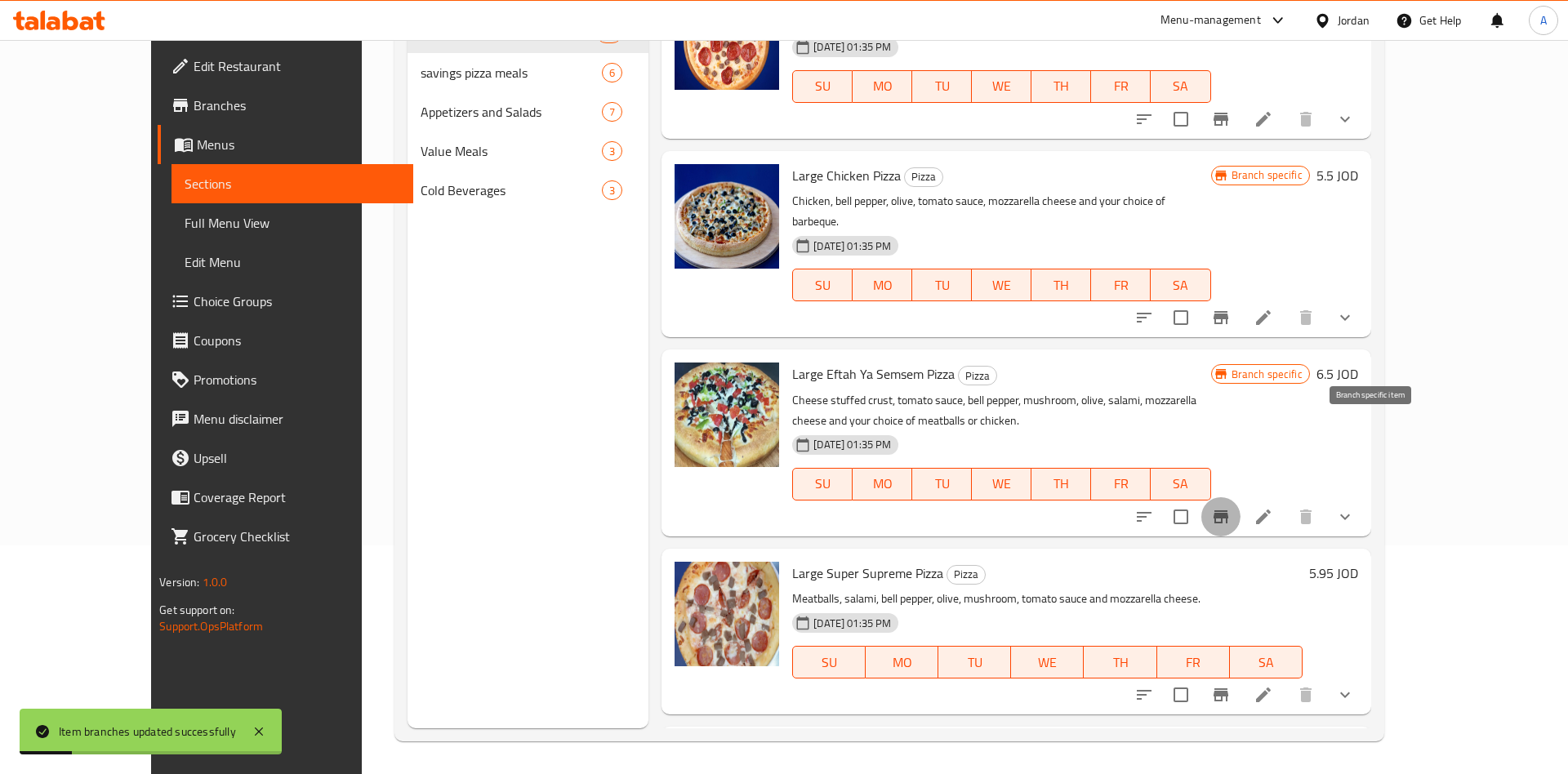
click at [1228, 510] on icon "Branch-specific-item" at bounding box center [1221, 517] width 15 height 13
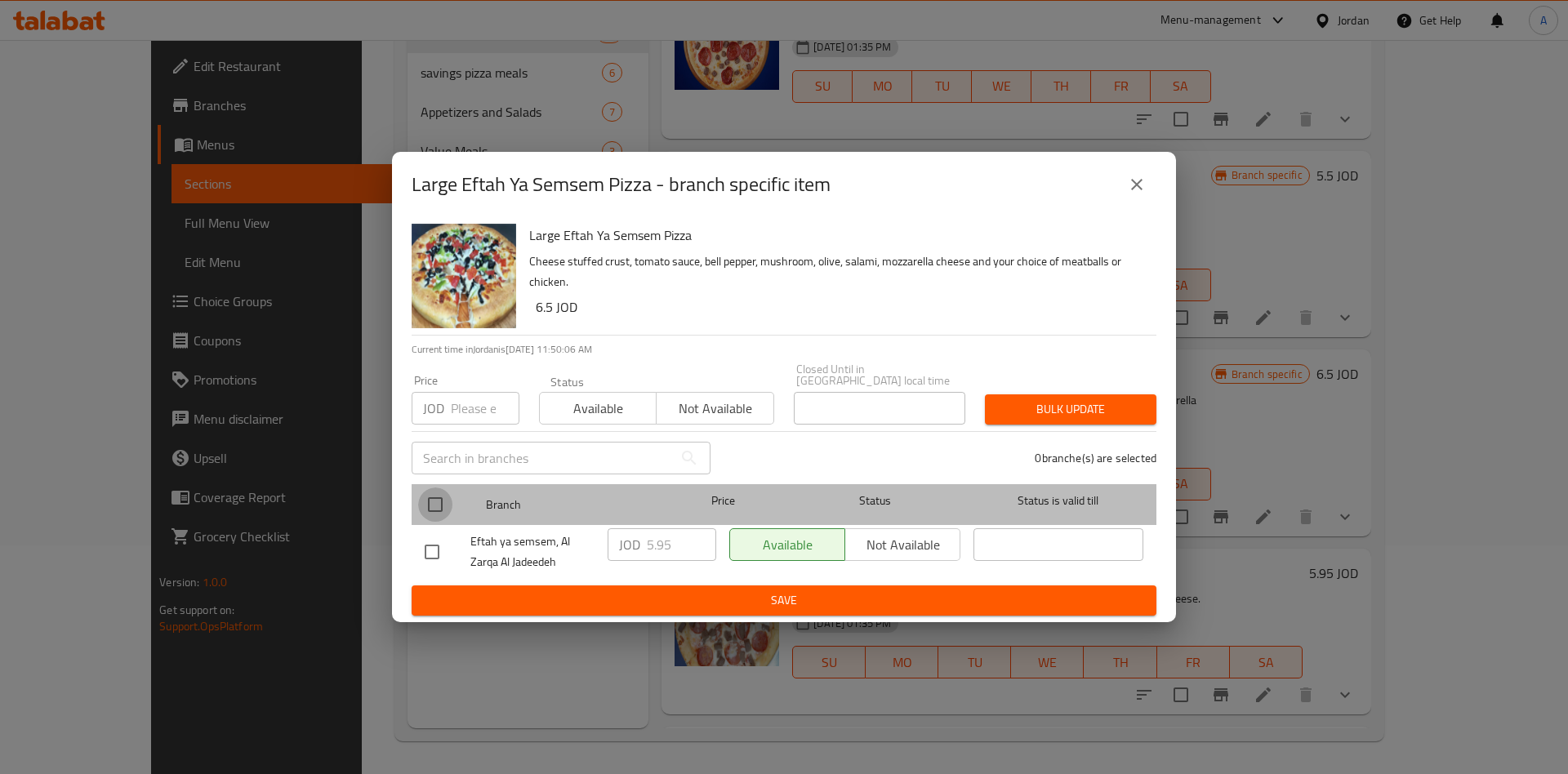
click at [433, 507] on input "checkbox" at bounding box center [434, 504] width 34 height 34
checkbox input "true"
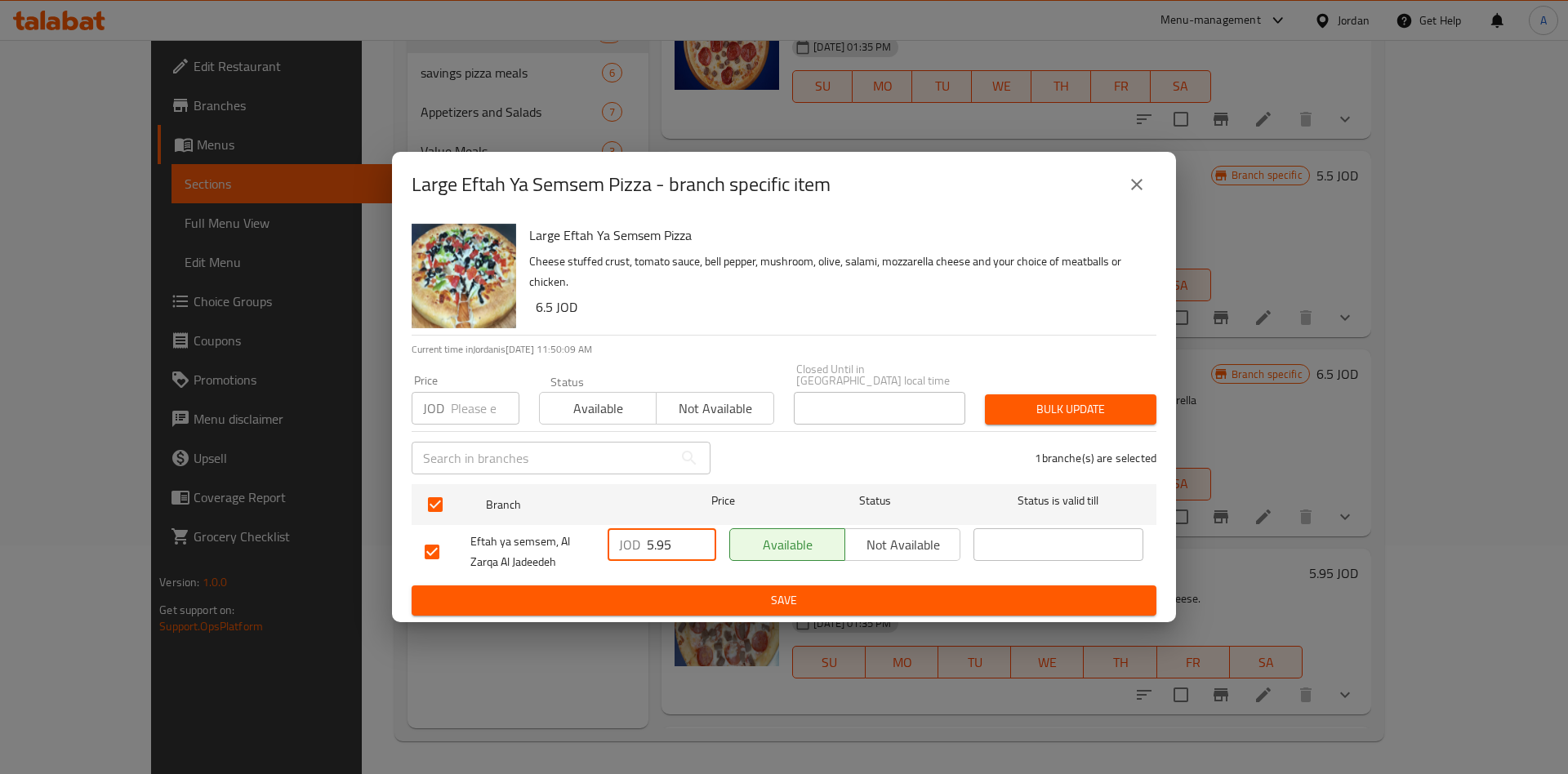
click at [662, 536] on input "5.95" at bounding box center [681, 543] width 69 height 32
type input "6.5"
click at [812, 593] on span "Save" at bounding box center [784, 601] width 719 height 20
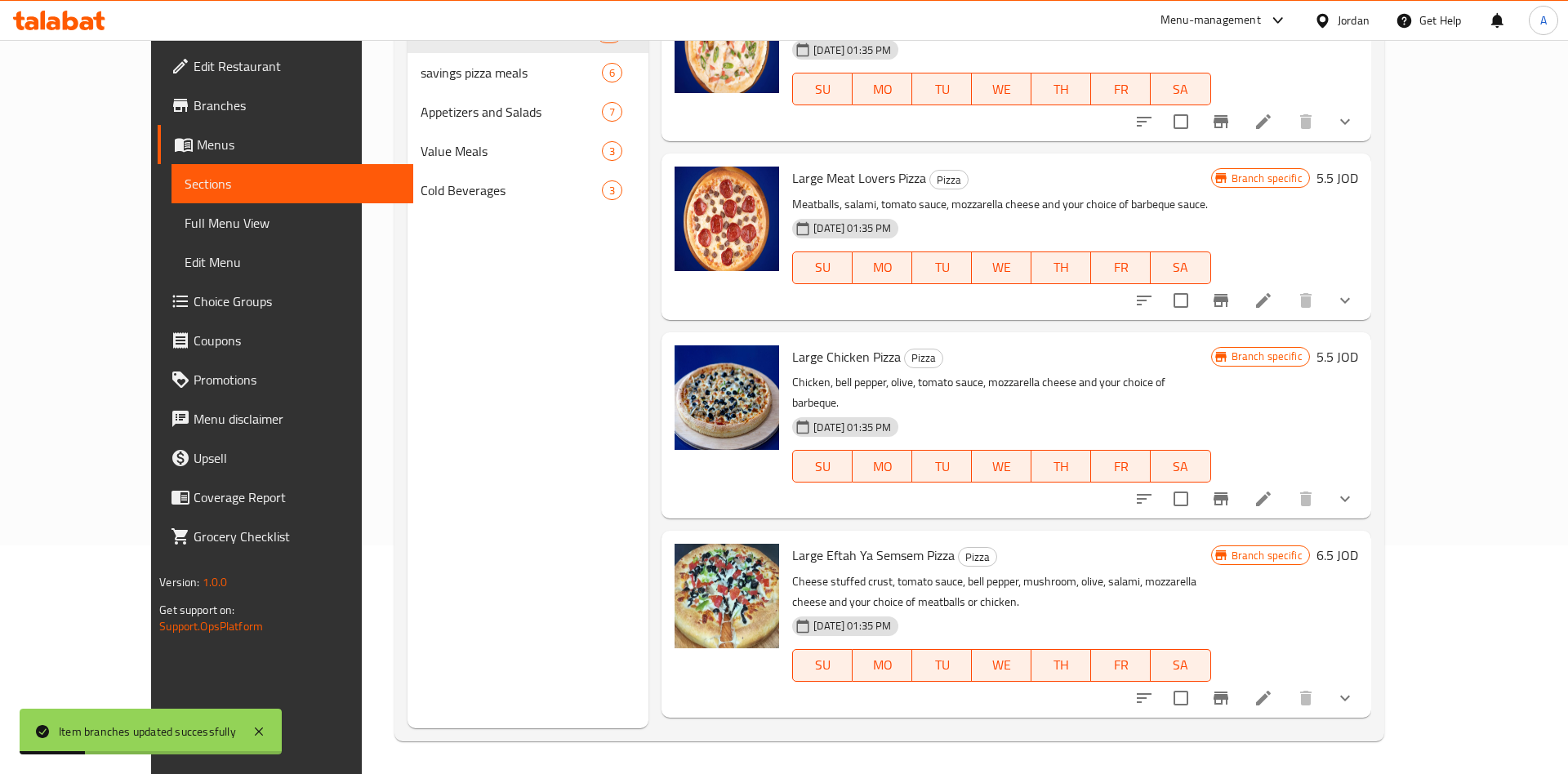
scroll to position [2776, 0]
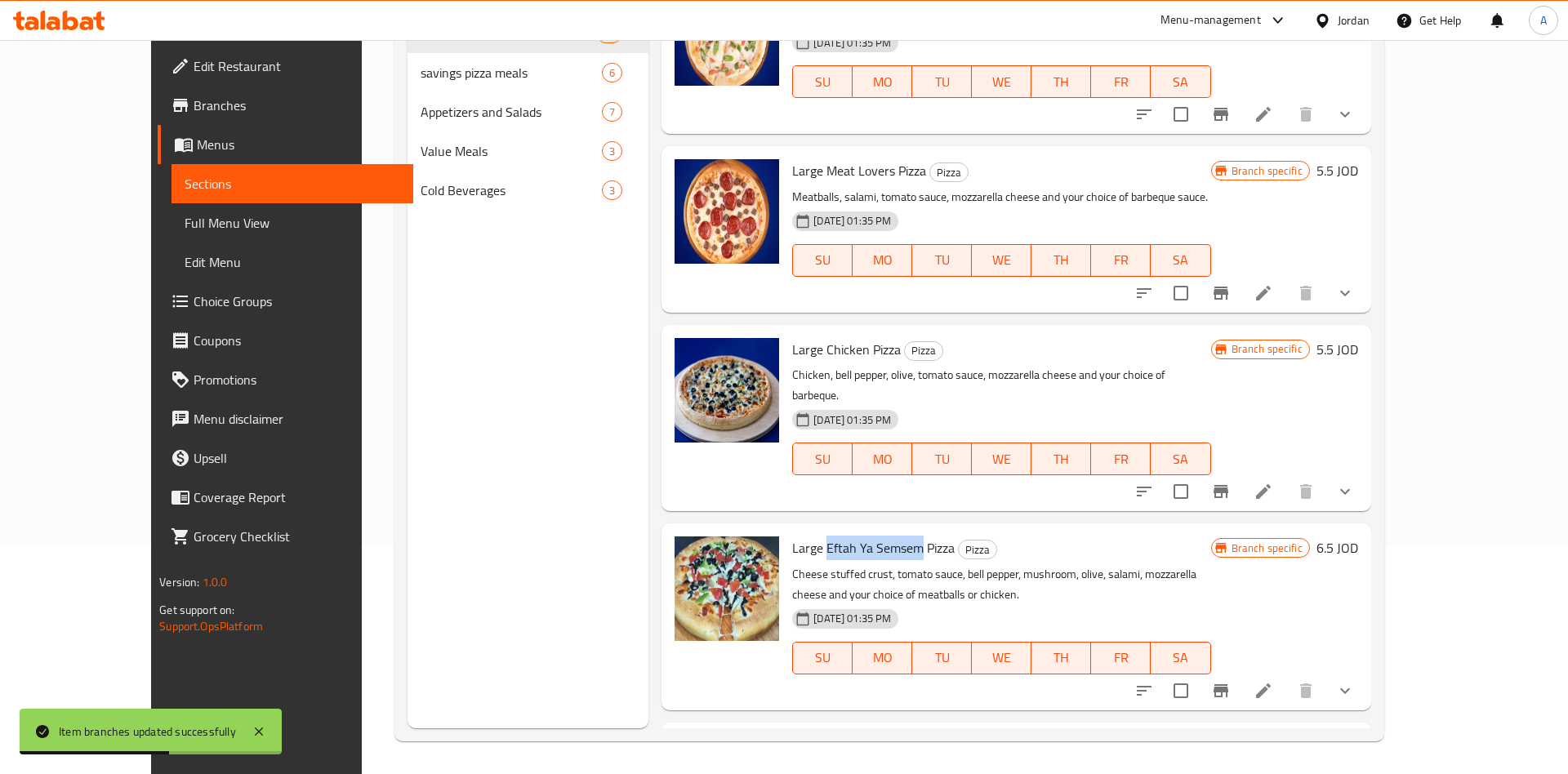
drag, startPoint x: 791, startPoint y: 466, endPoint x: 881, endPoint y: 459, distance: 90.3
click at [881, 535] on span "Large Eftah Ya Semsem Pizza" at bounding box center [872, 547] width 162 height 24
copy span "Eftah Ya Semsem"
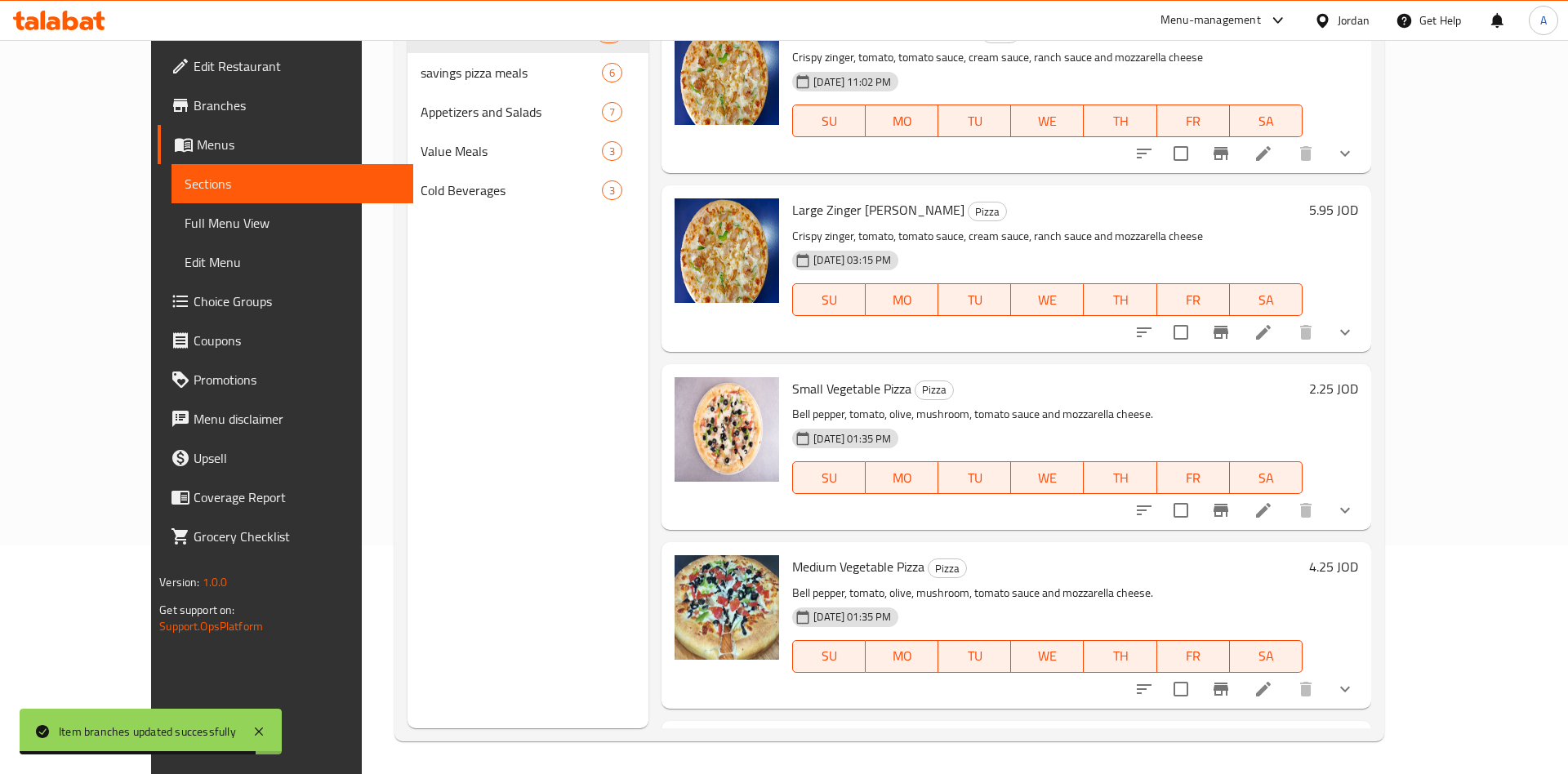
scroll to position [0, 0]
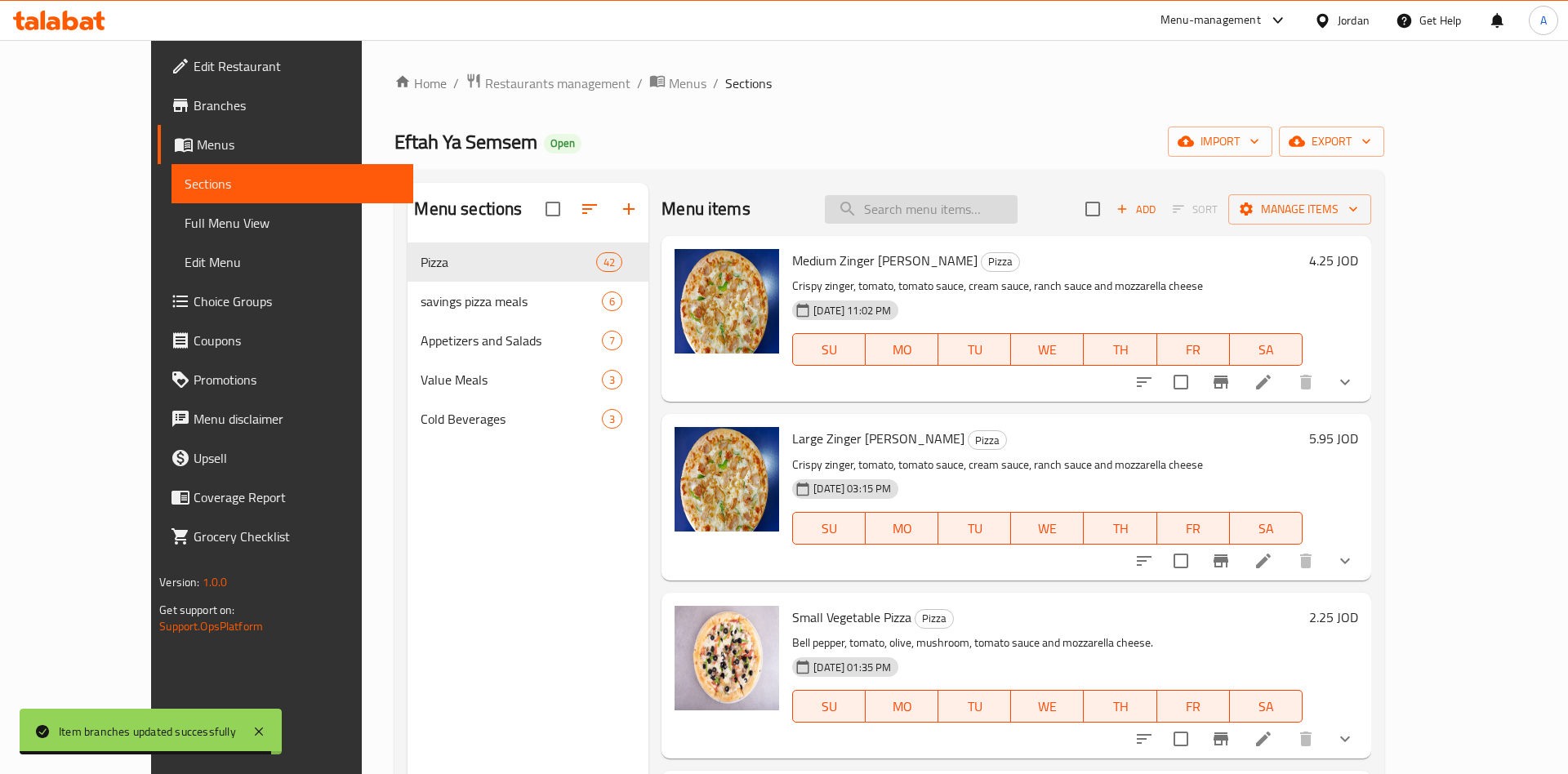
click at [951, 205] on input "search" at bounding box center [922, 209] width 193 height 29
paste input "Eftah Ya Semsem"
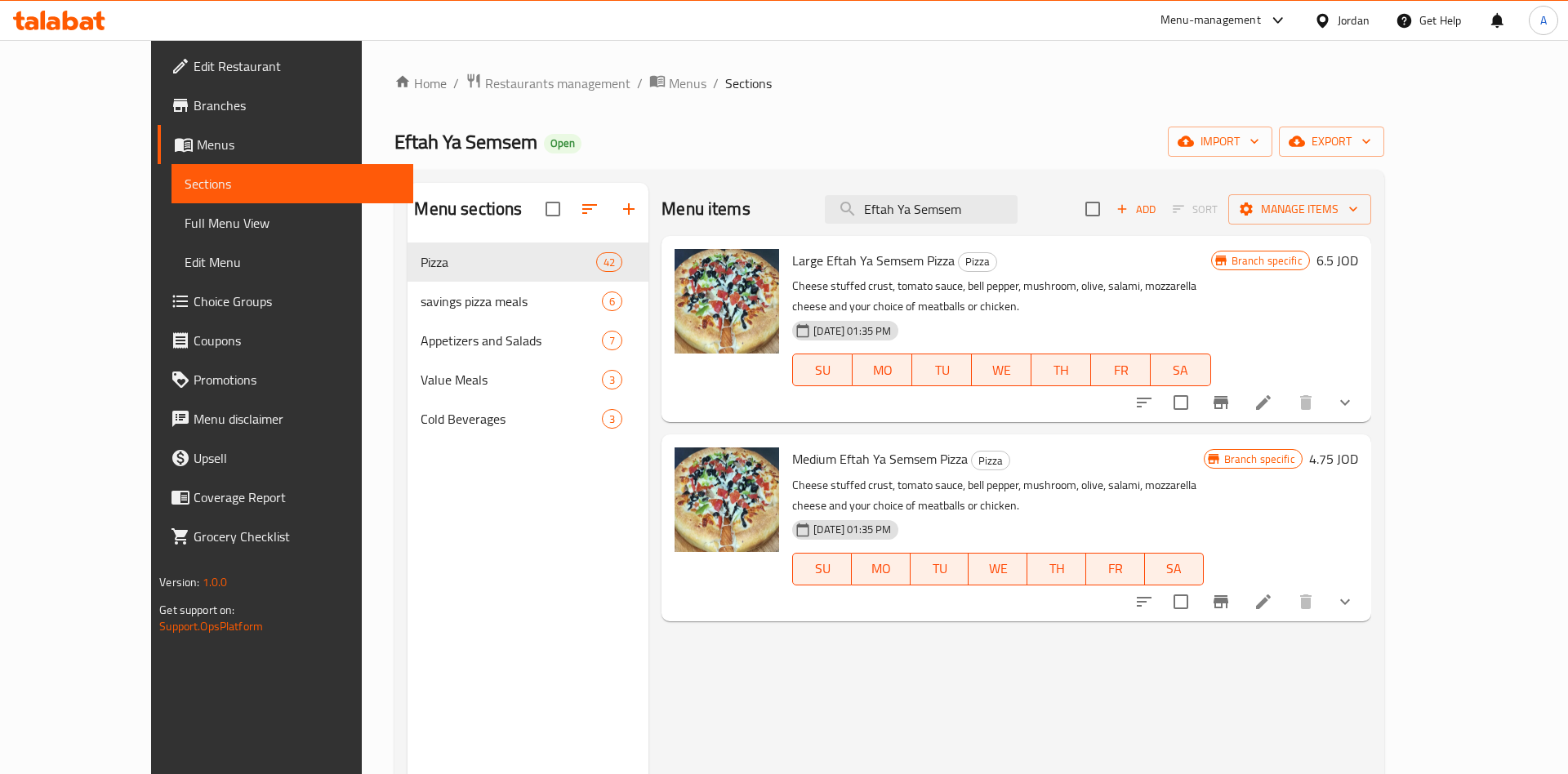
type input "Eftah Ya Semsem"
click at [1231, 605] on icon "Branch-specific-item" at bounding box center [1221, 601] width 19 height 19
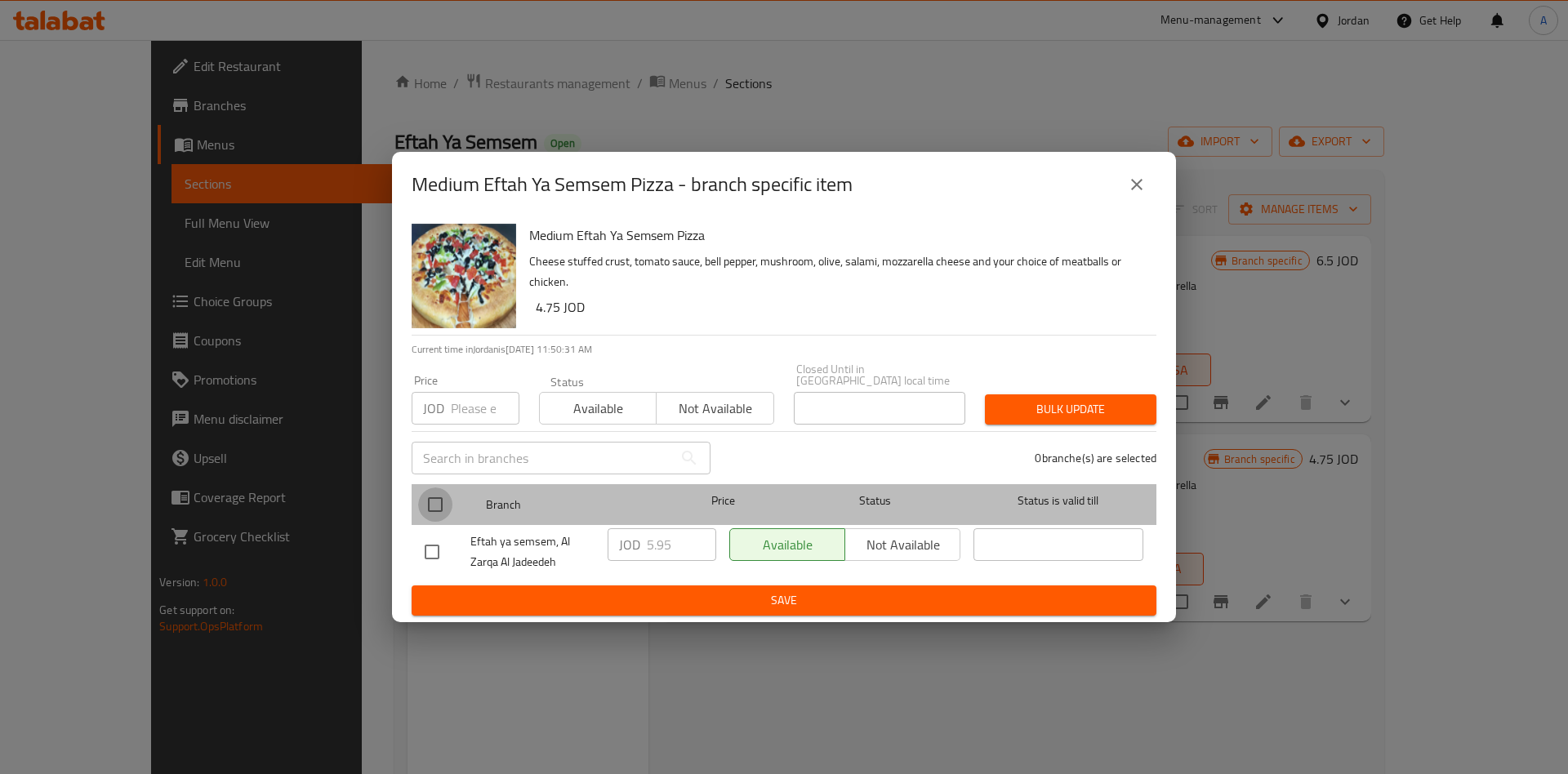
click at [443, 501] on input "checkbox" at bounding box center [434, 504] width 34 height 34
checkbox input "true"
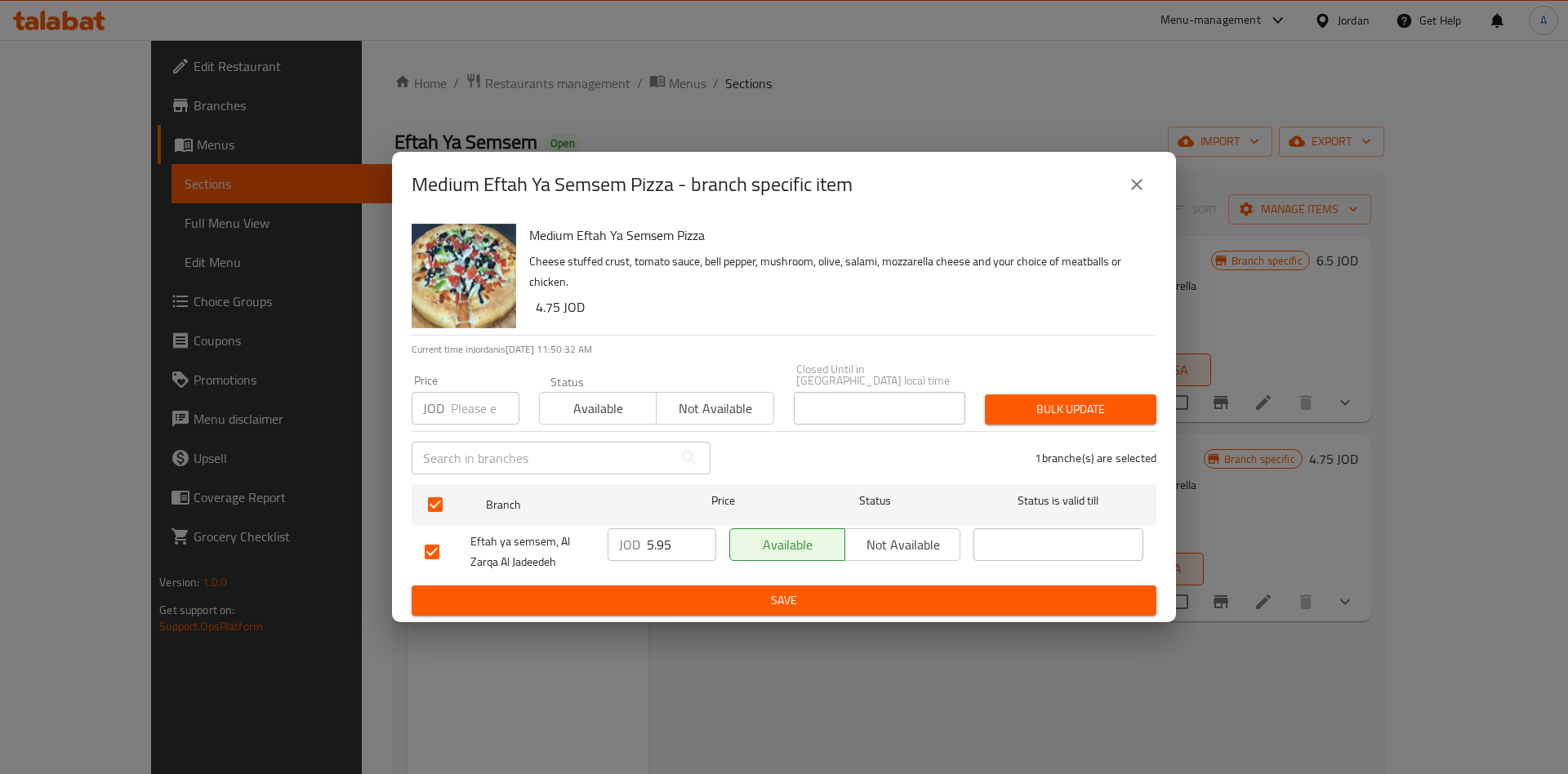
click at [680, 538] on input "5.95" at bounding box center [681, 543] width 69 height 32
type input "5.95"
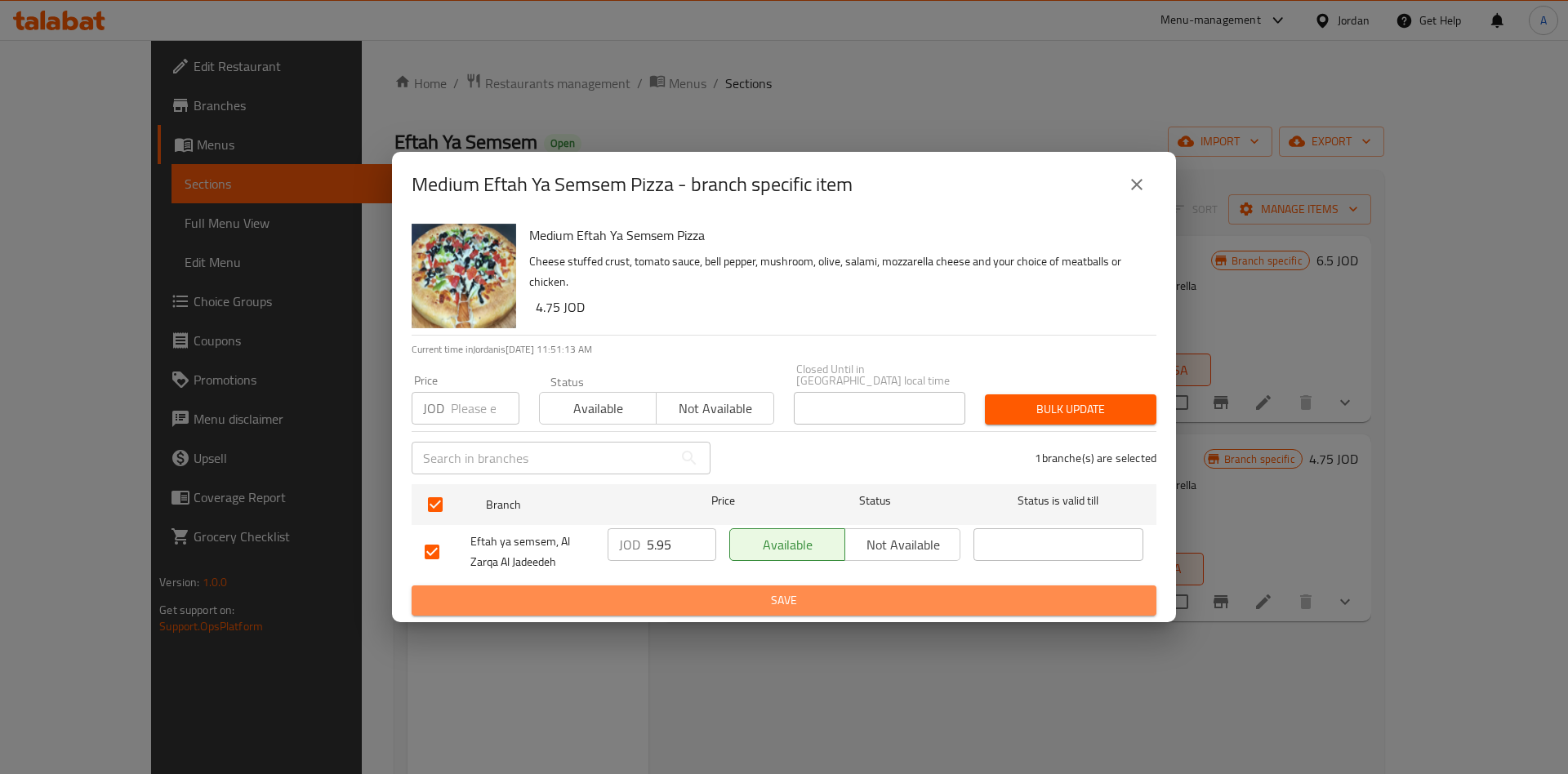
click at [854, 603] on span "Save" at bounding box center [784, 601] width 719 height 20
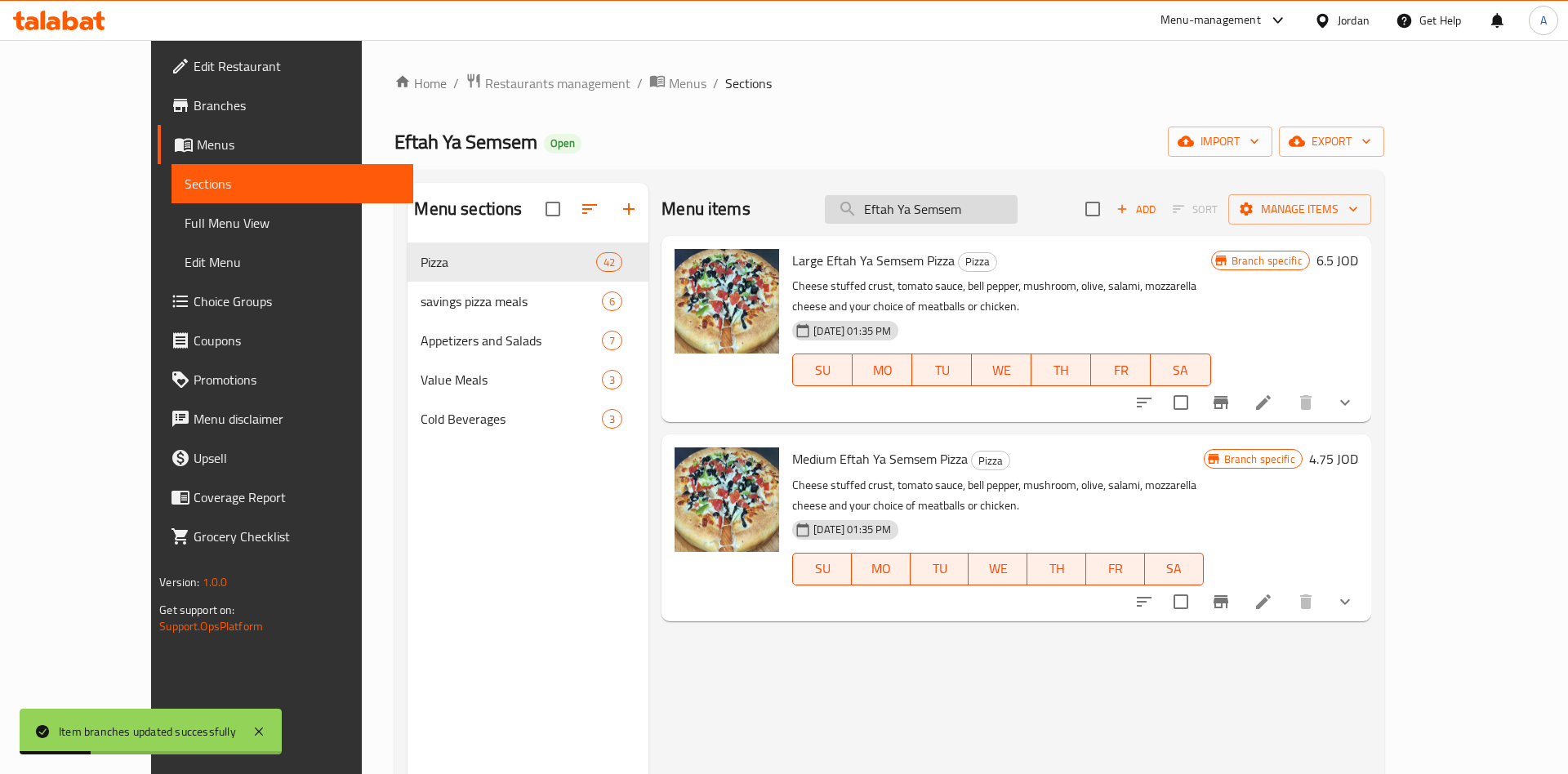
click at [1018, 198] on input "Eftah Ya Semsem" at bounding box center [922, 209] width 193 height 29
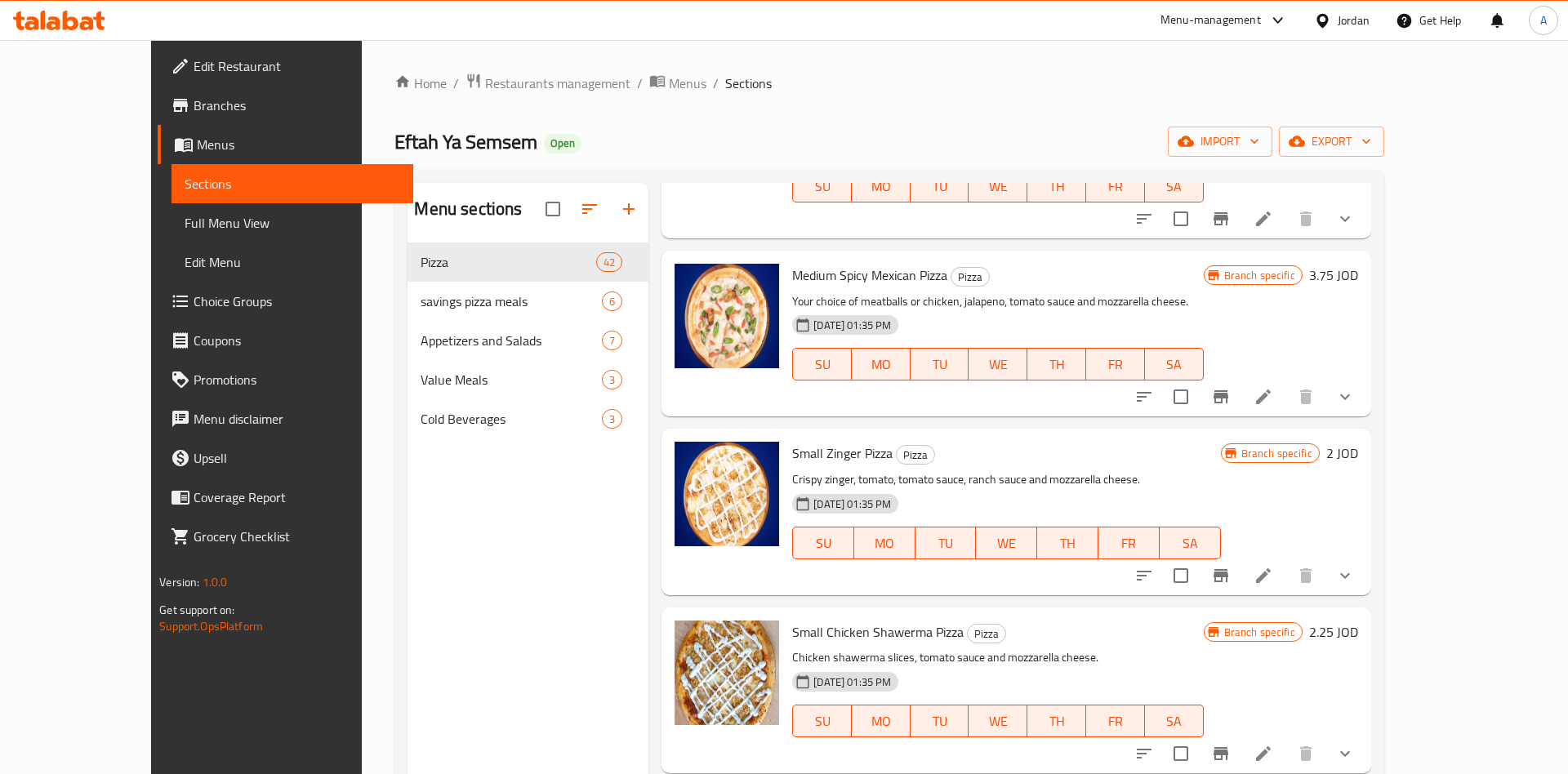
scroll to position [1626, 0]
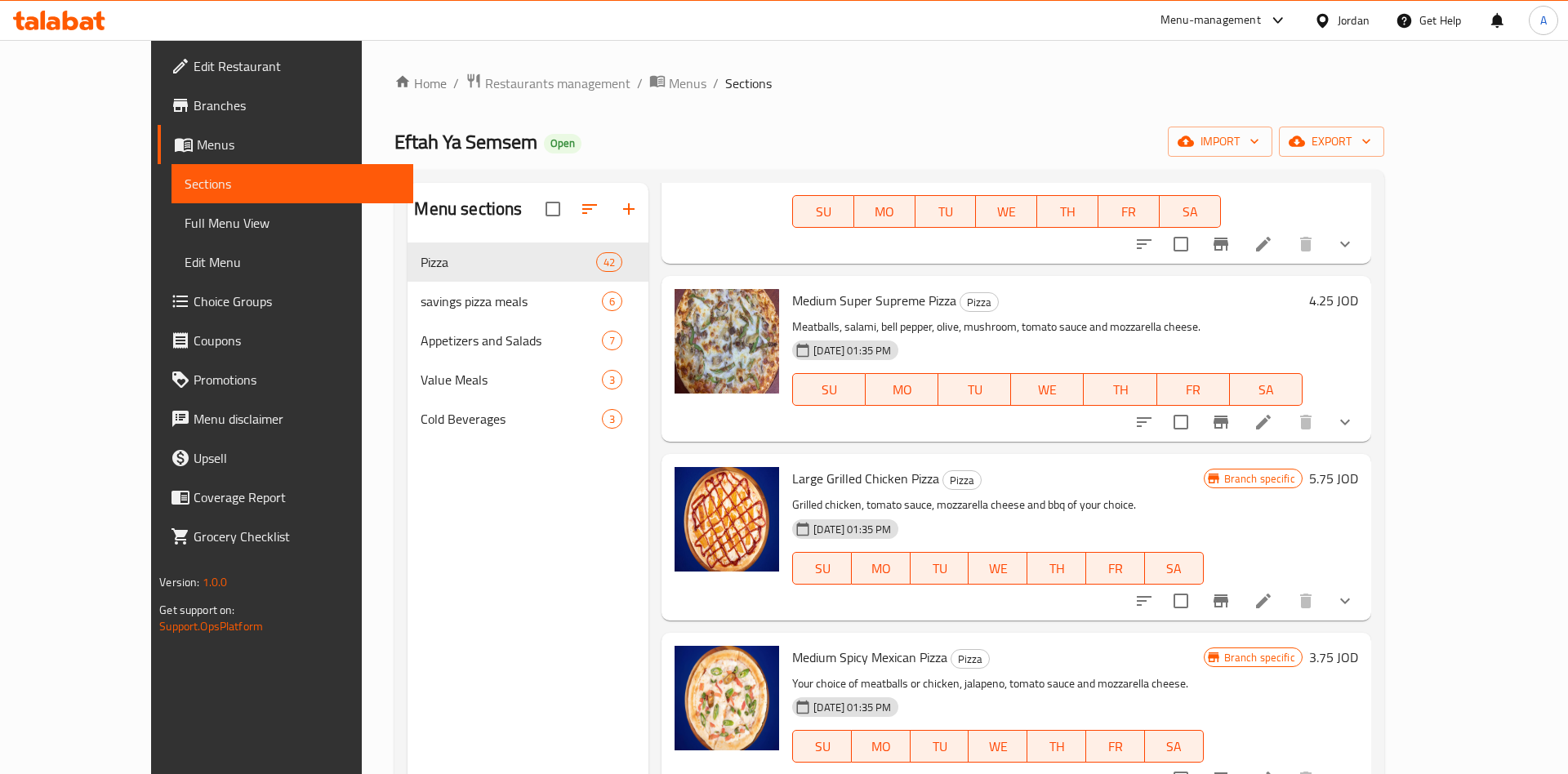
click at [799, 288] on span "Medium Super Supreme Pizza" at bounding box center [873, 300] width 164 height 24
copy span "Medium"
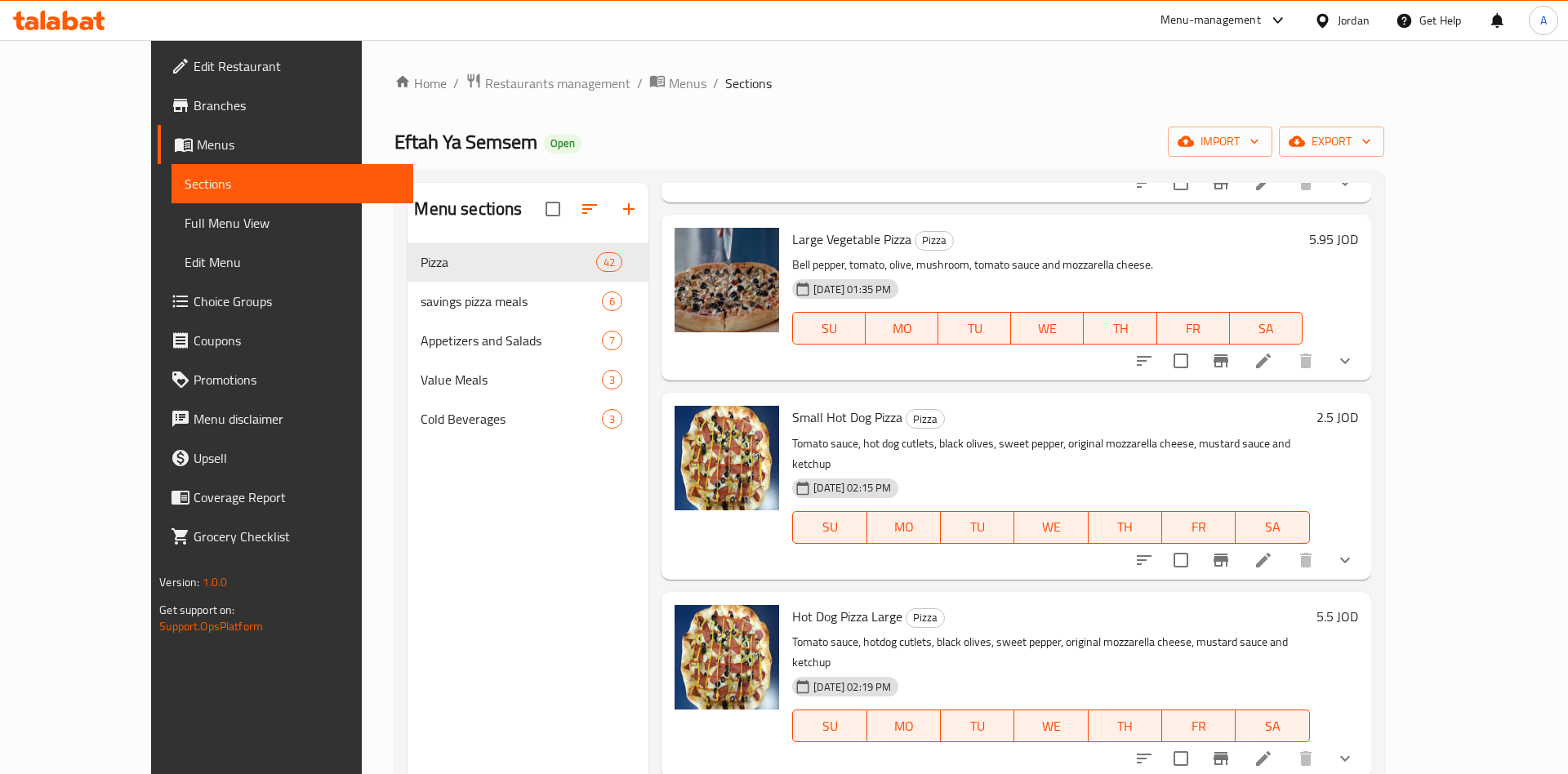
scroll to position [0, 0]
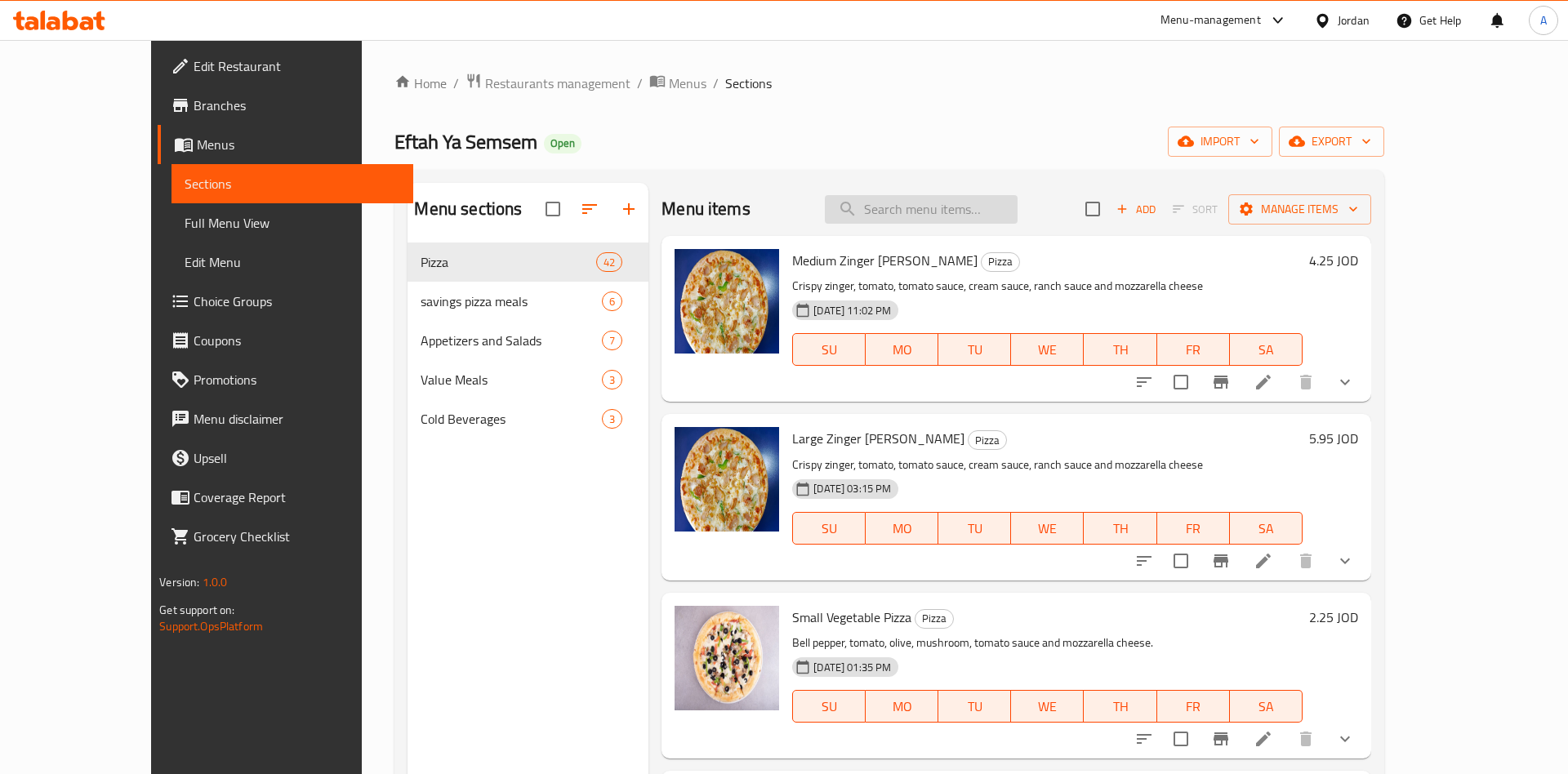
click at [963, 213] on input "search" at bounding box center [922, 209] width 193 height 29
paste input "Medium"
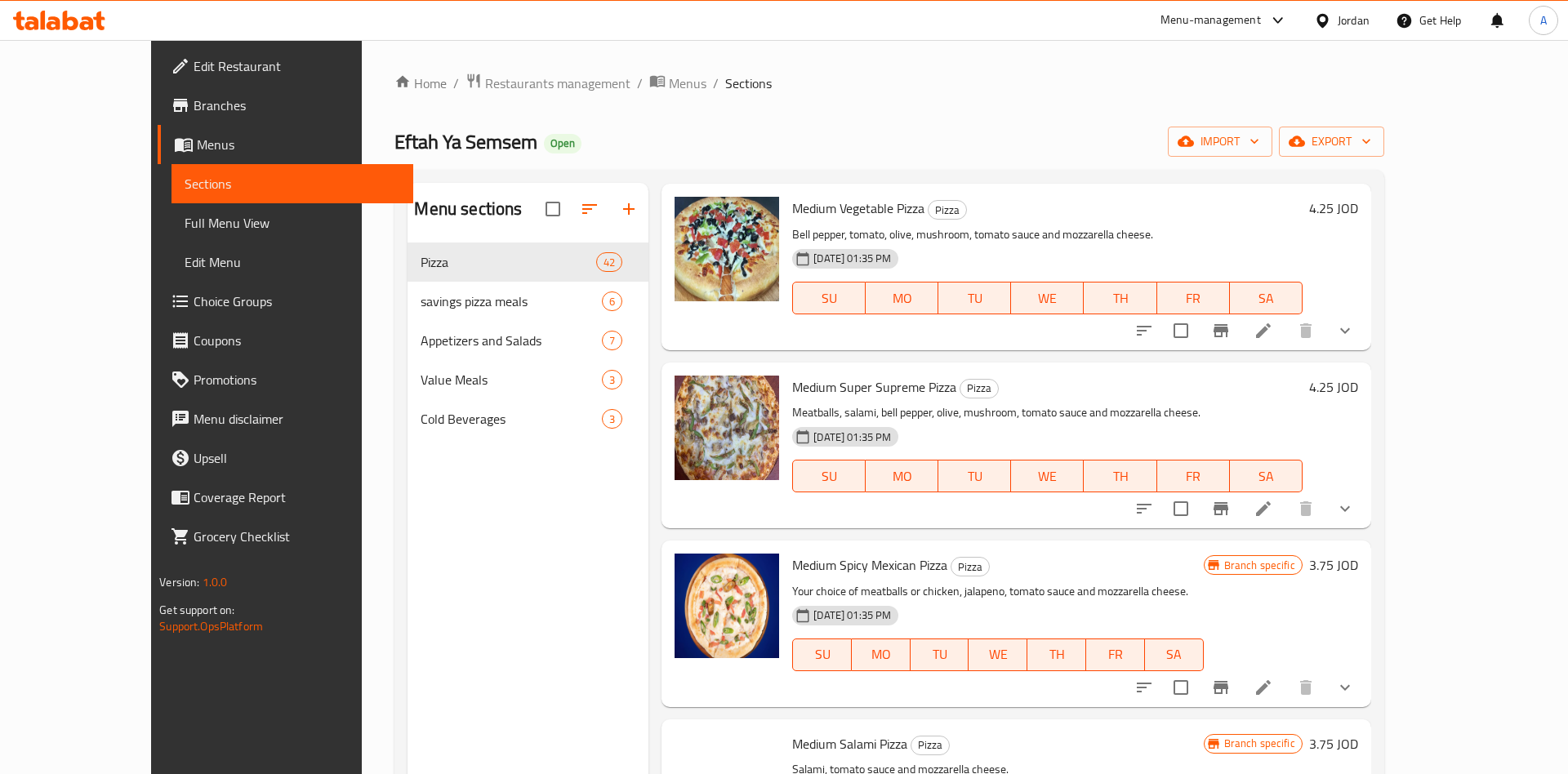
scroll to position [255, 0]
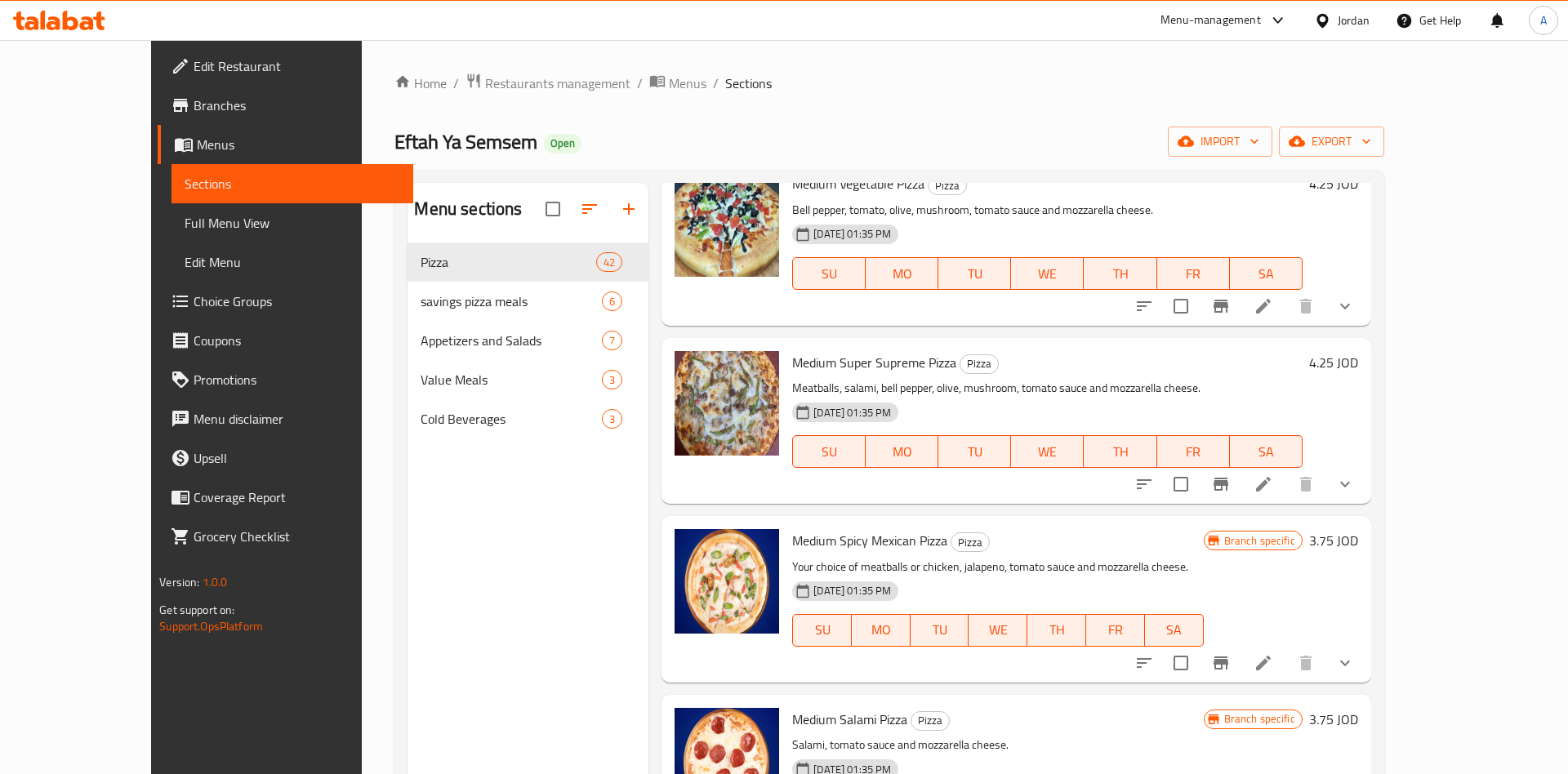
type input "Medium"
click at [1240, 667] on button "Branch-specific-item" at bounding box center [1221, 663] width 39 height 39
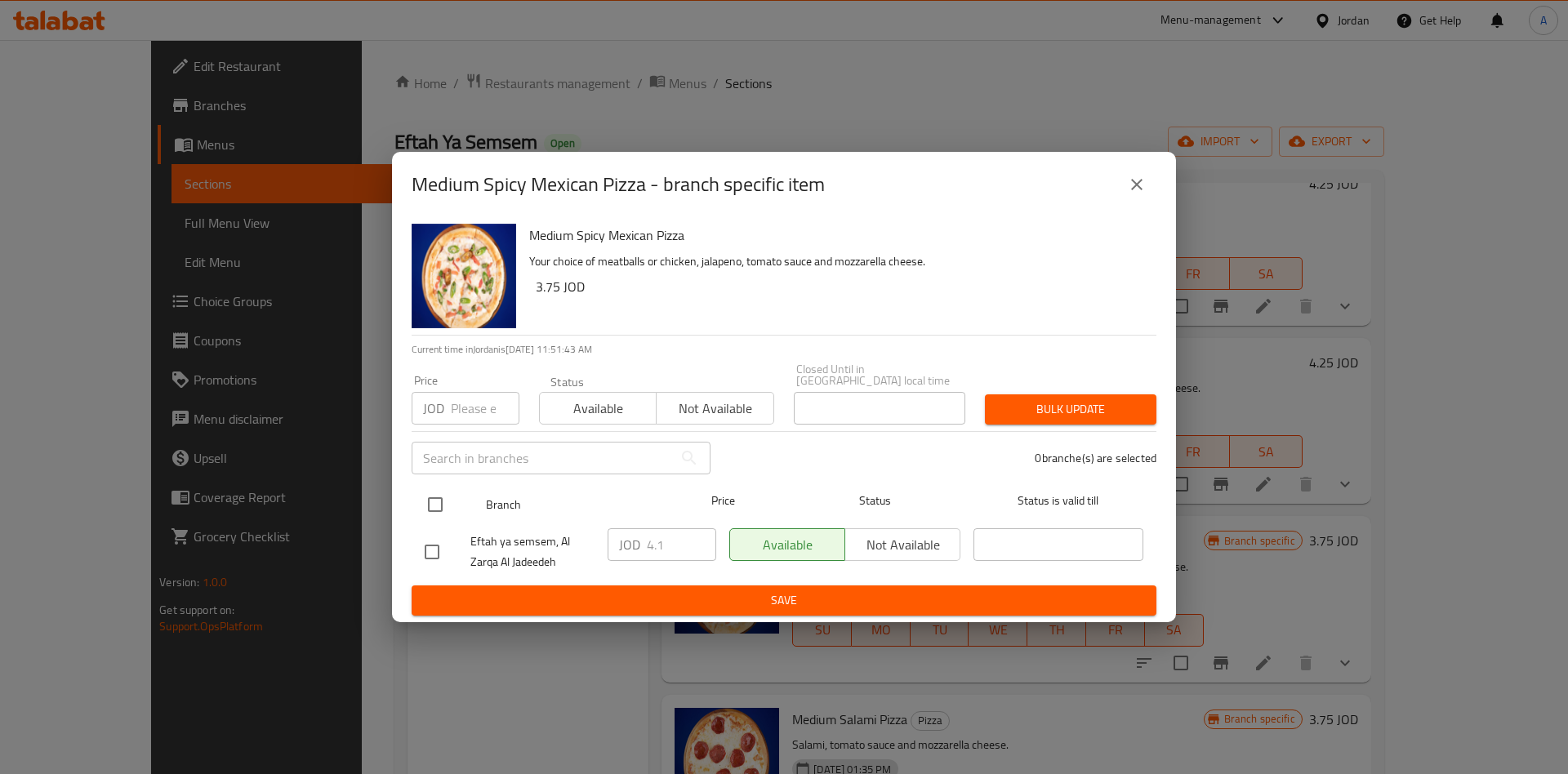
click at [440, 507] on input "checkbox" at bounding box center [434, 504] width 34 height 34
checkbox input "true"
click at [648, 541] on input "4.1" at bounding box center [681, 543] width 69 height 32
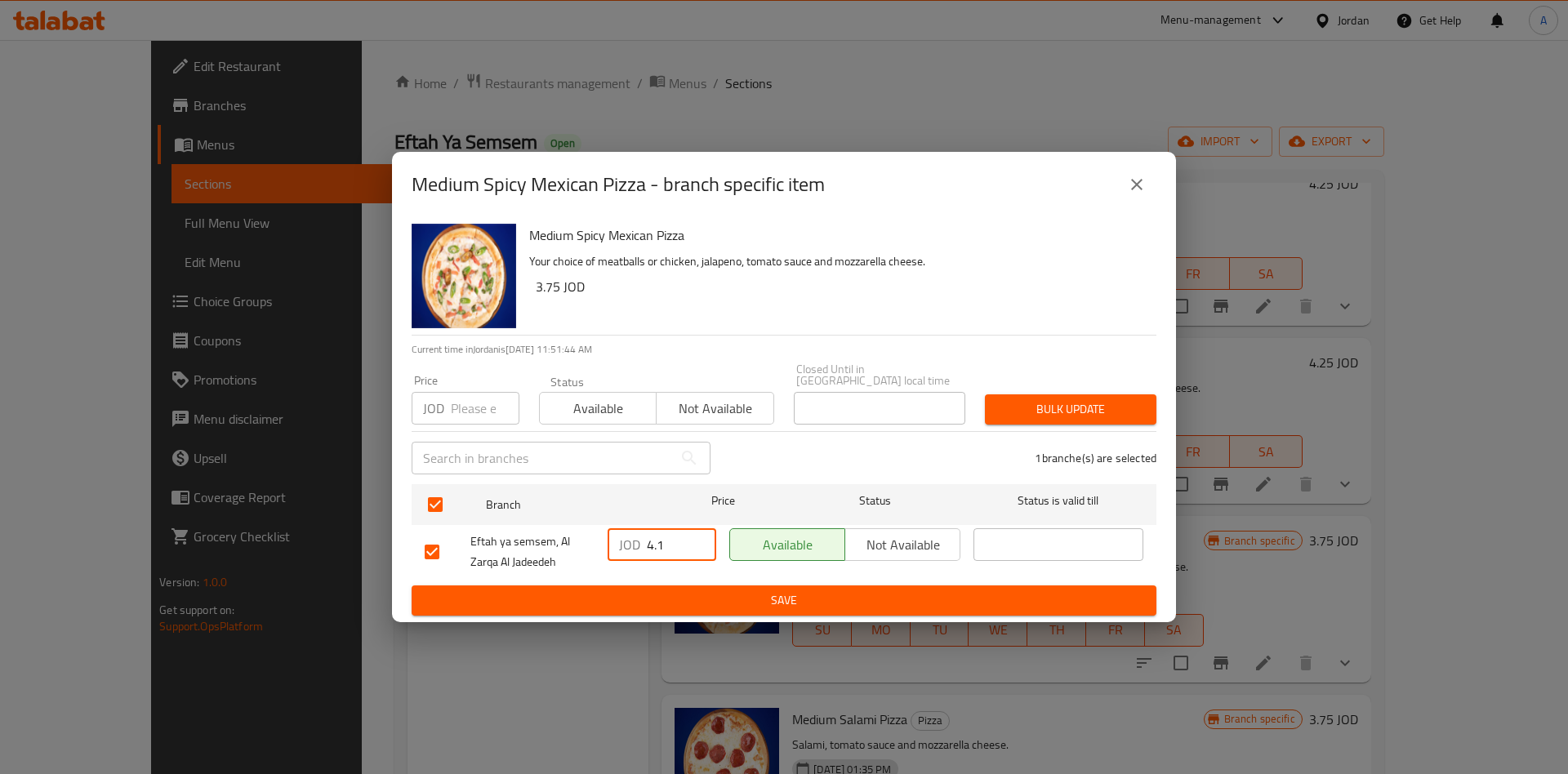
click at [665, 541] on input "4.1" at bounding box center [681, 543] width 69 height 32
type input "4.25"
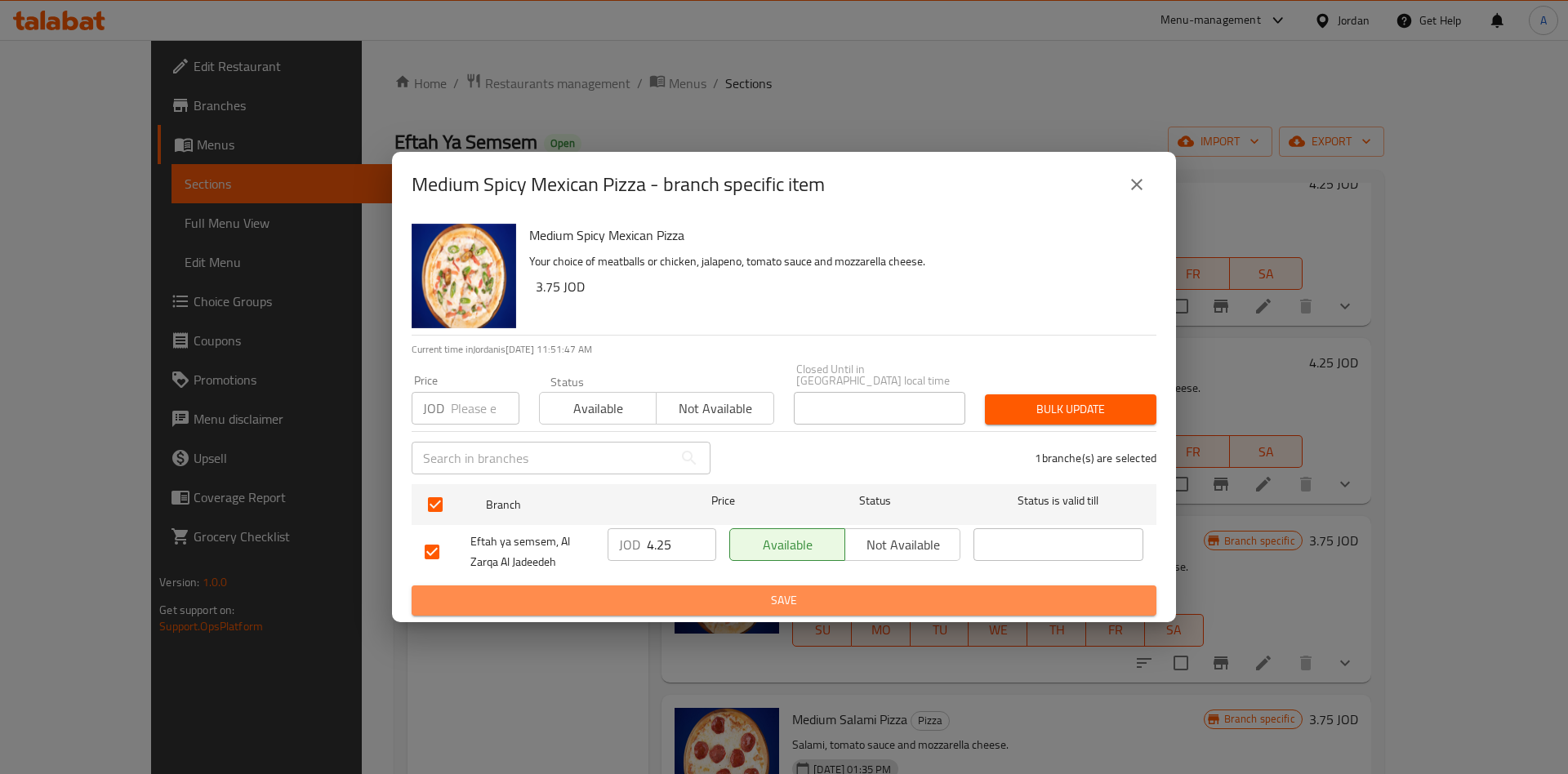
click at [707, 591] on span "Save" at bounding box center [784, 601] width 719 height 20
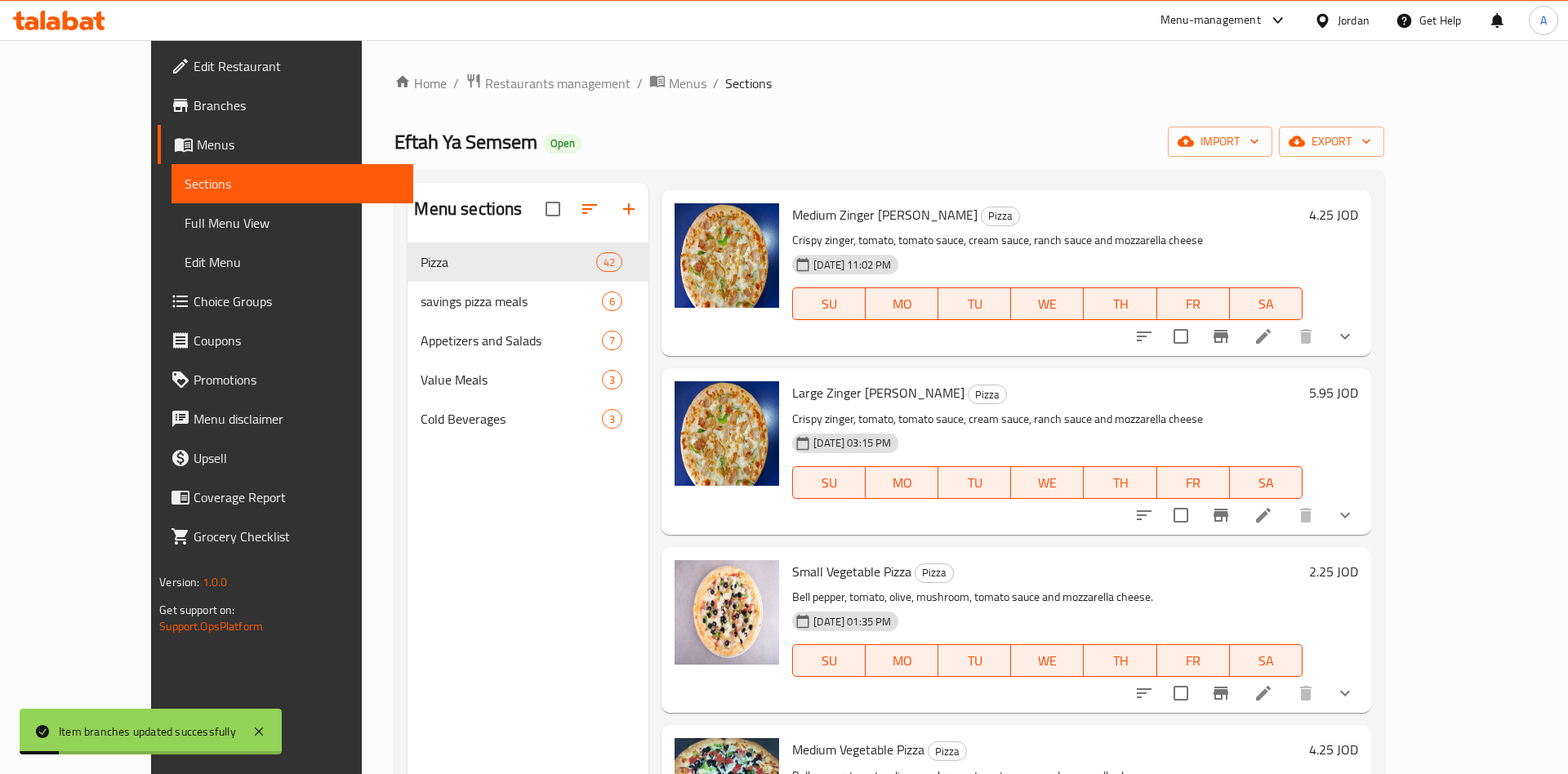
scroll to position [0, 0]
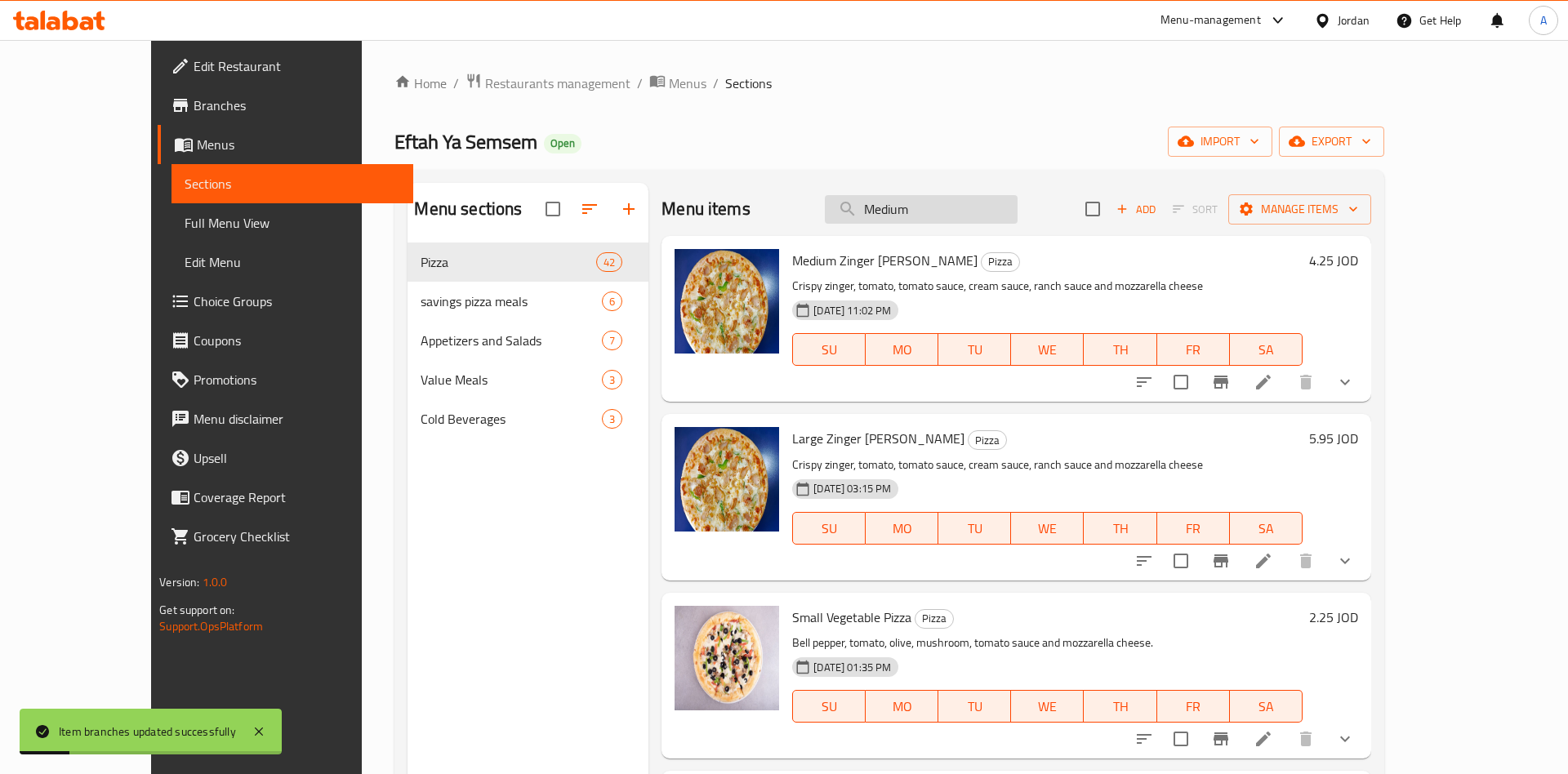
click at [1018, 221] on input "Medium" at bounding box center [922, 209] width 193 height 29
type input "Medium"
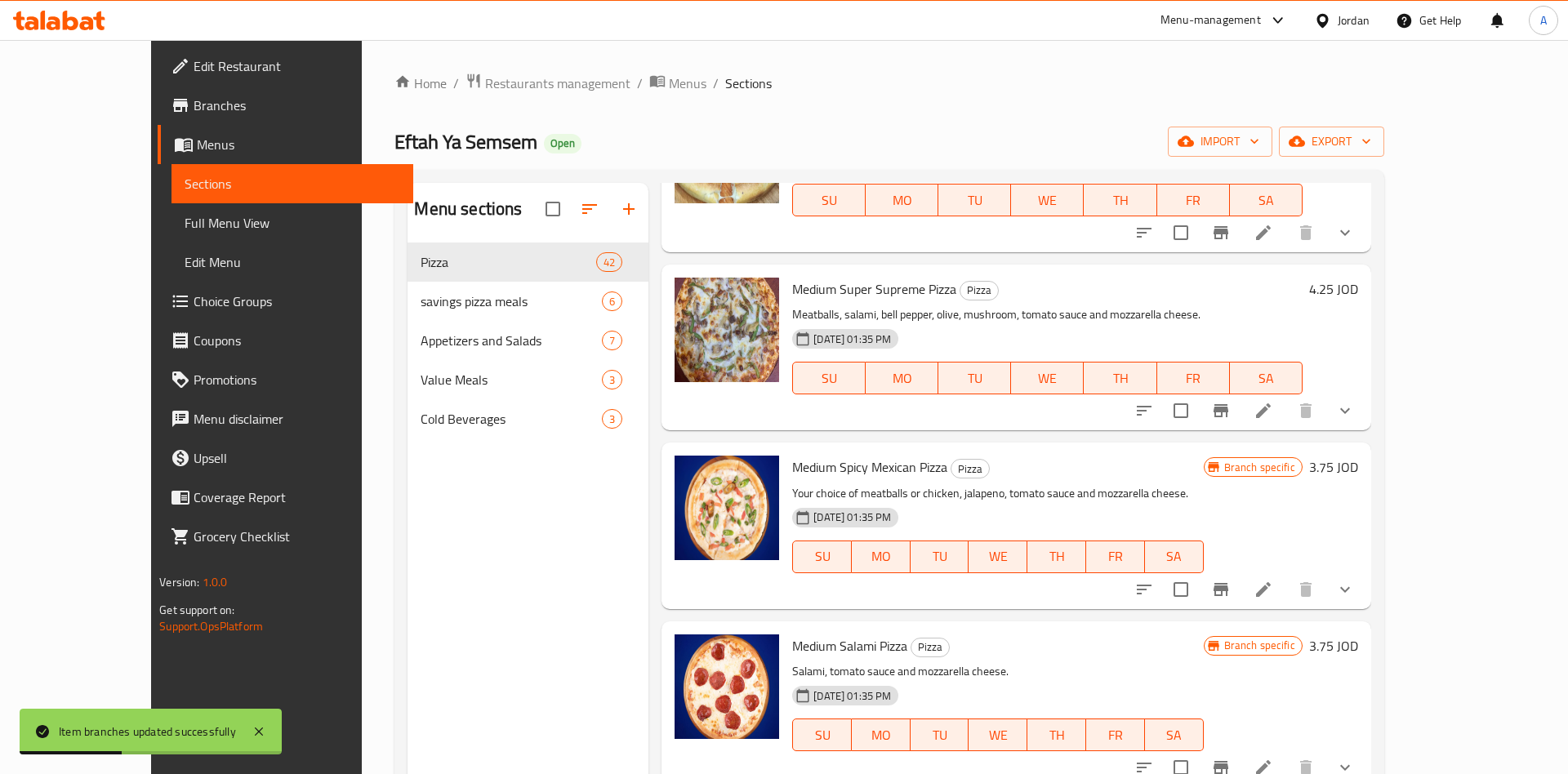
scroll to position [382, 0]
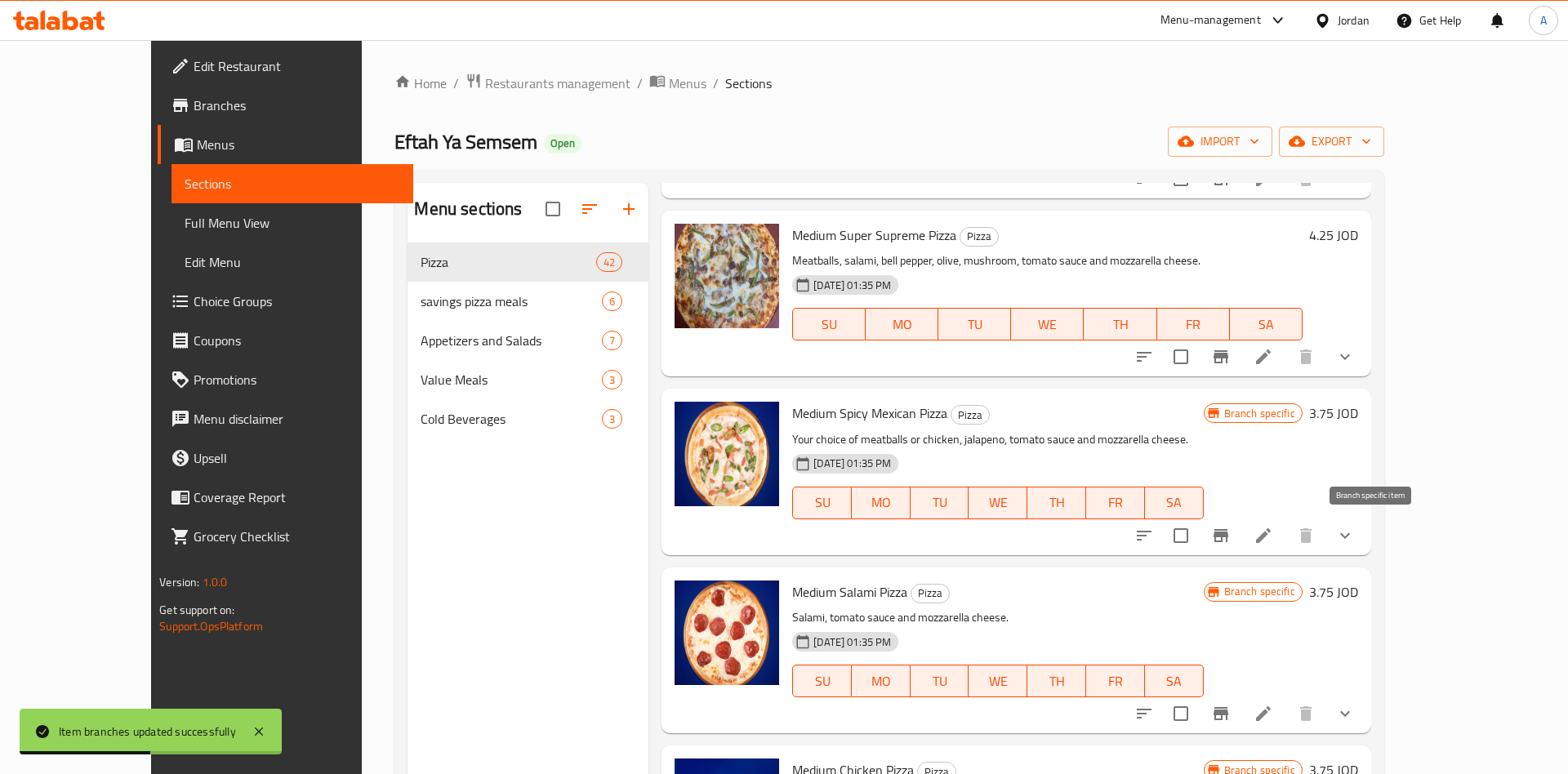
click at [1228, 534] on icon "Branch-specific-item" at bounding box center [1221, 535] width 15 height 13
click at [1231, 707] on icon "Branch-specific-item" at bounding box center [1221, 713] width 19 height 19
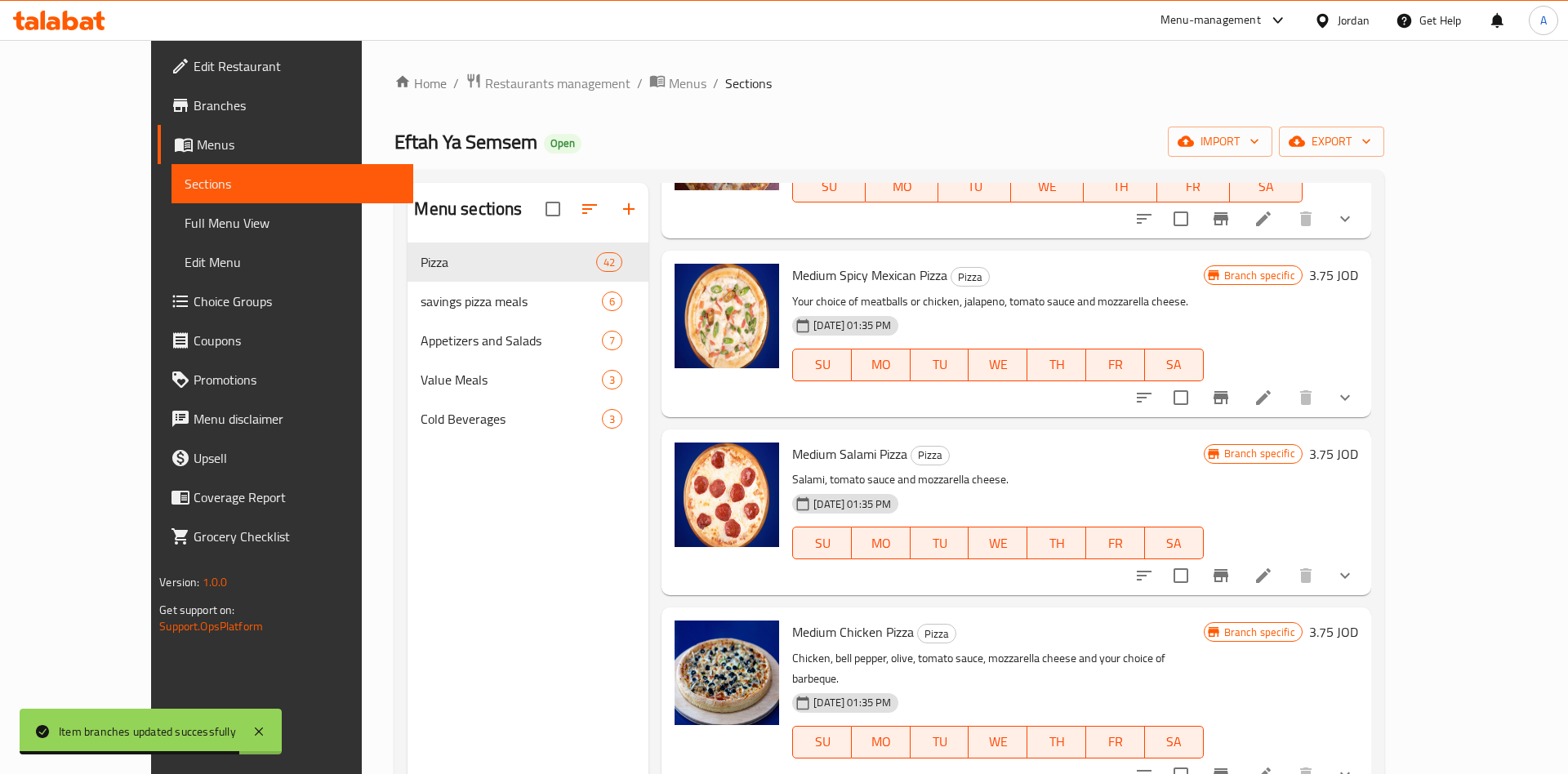
scroll to position [637, 0]
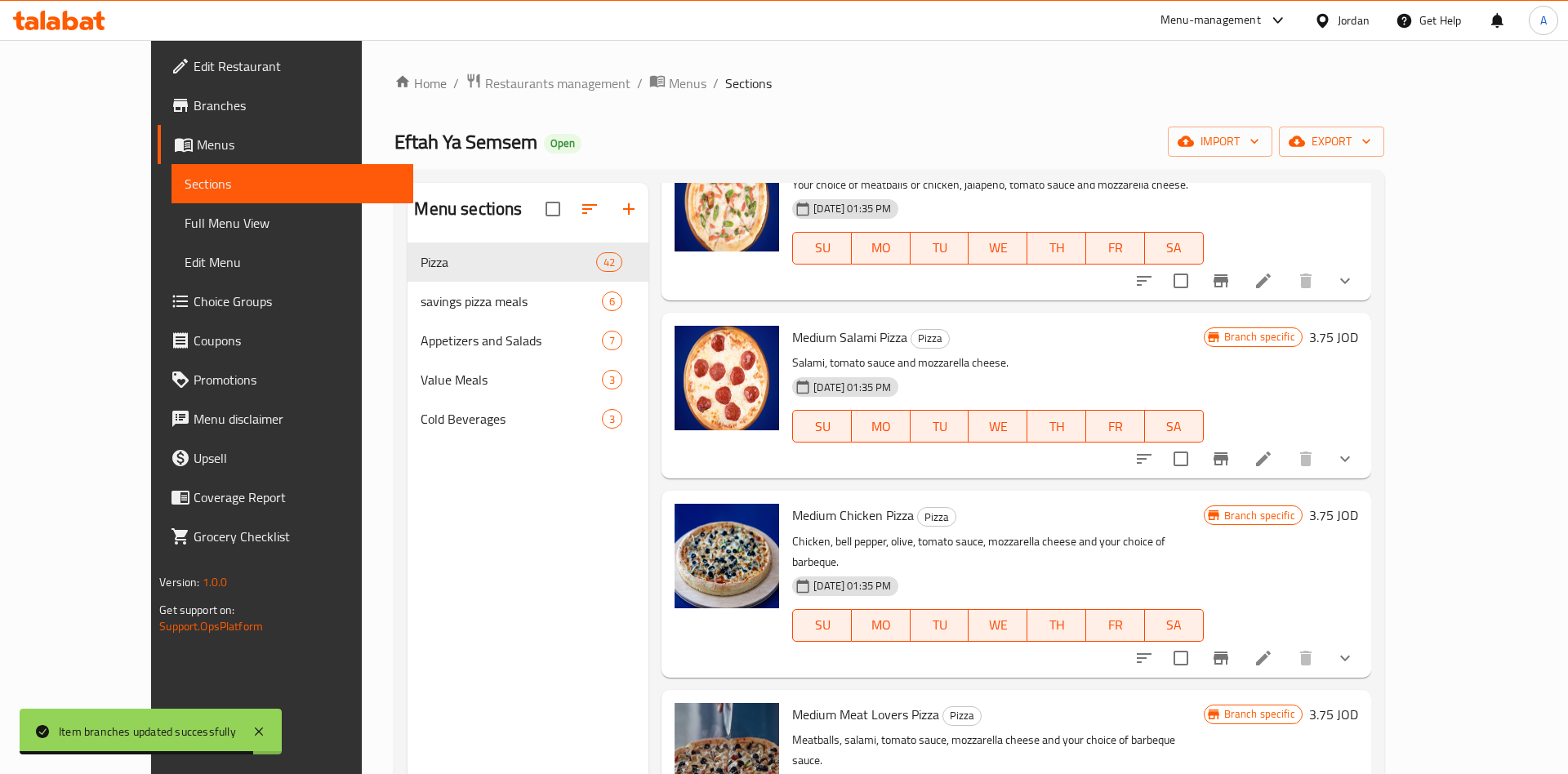
click at [1240, 651] on button "Branch-specific-item" at bounding box center [1221, 658] width 39 height 39
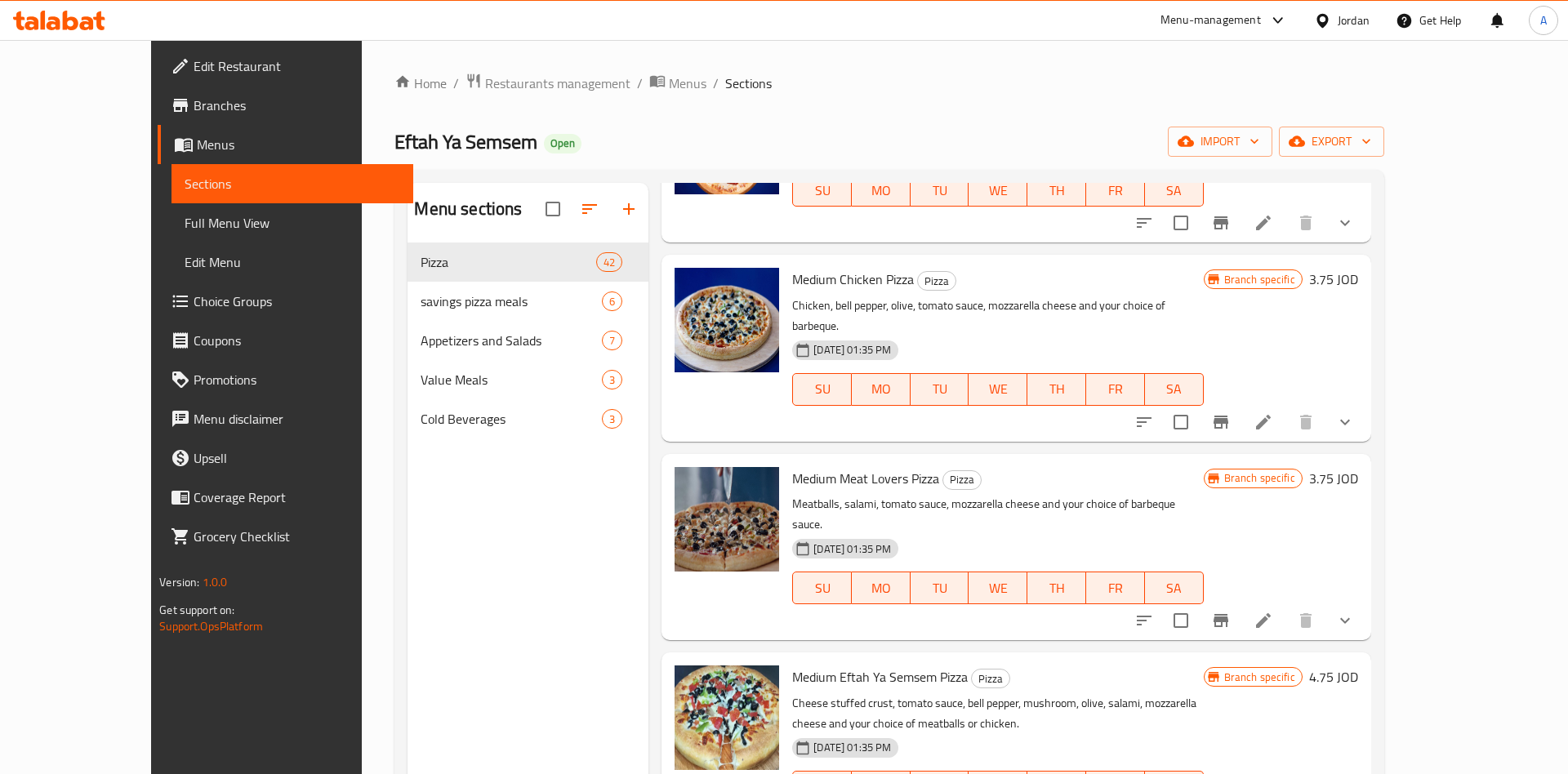
scroll to position [892, 0]
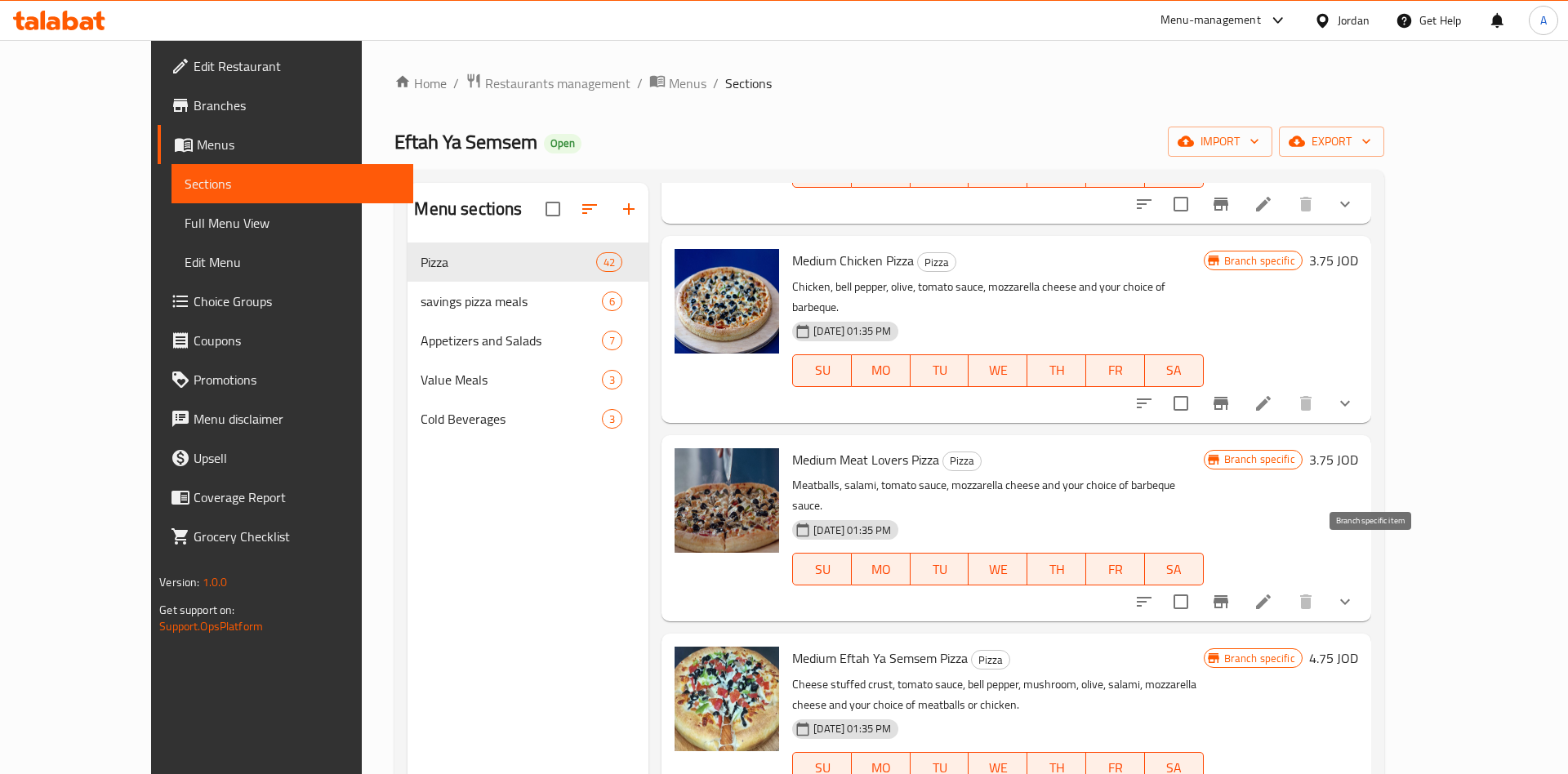
click at [1228, 595] on icon "Branch-specific-item" at bounding box center [1221, 602] width 15 height 13
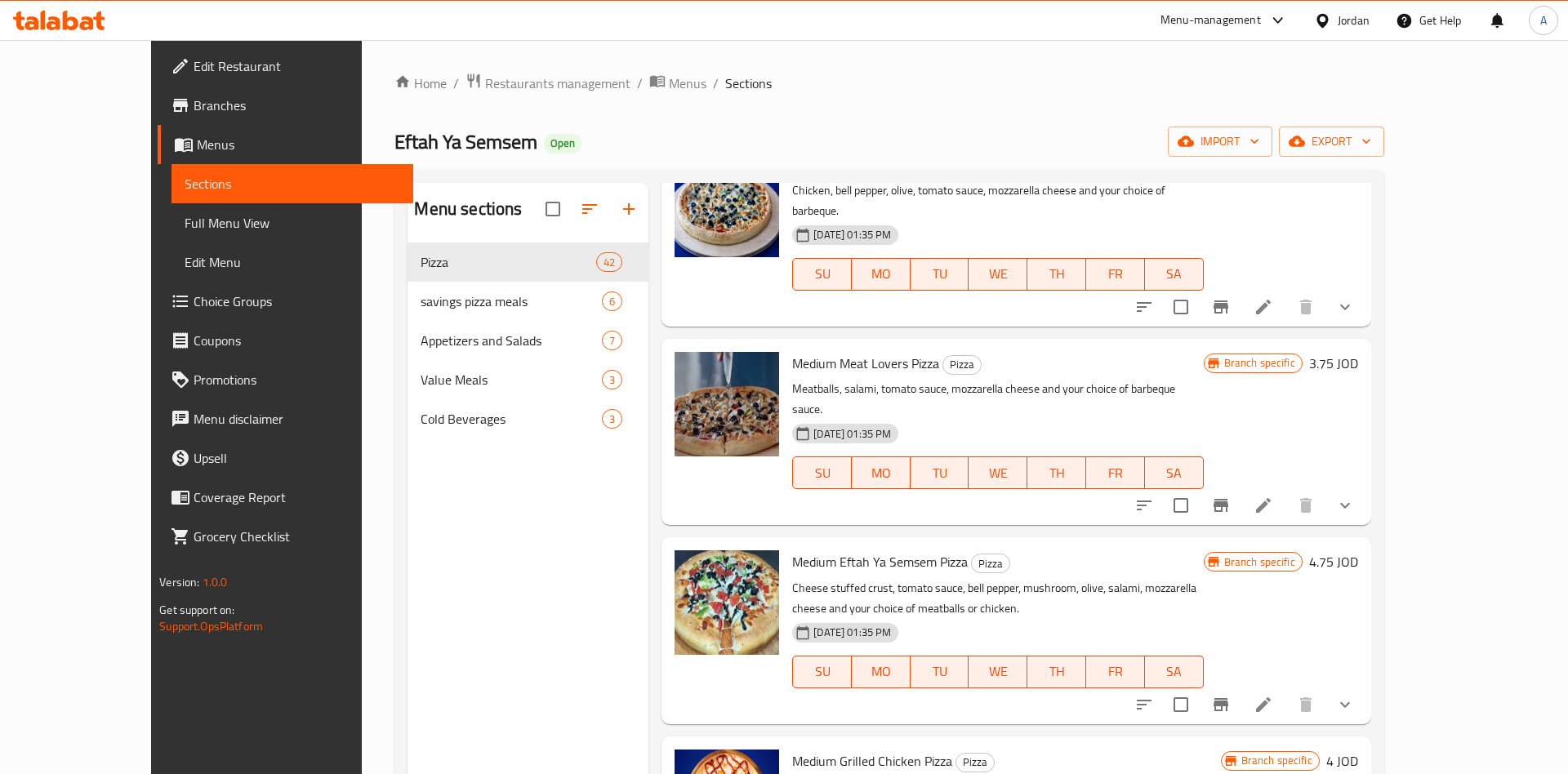
scroll to position [1018, 0]
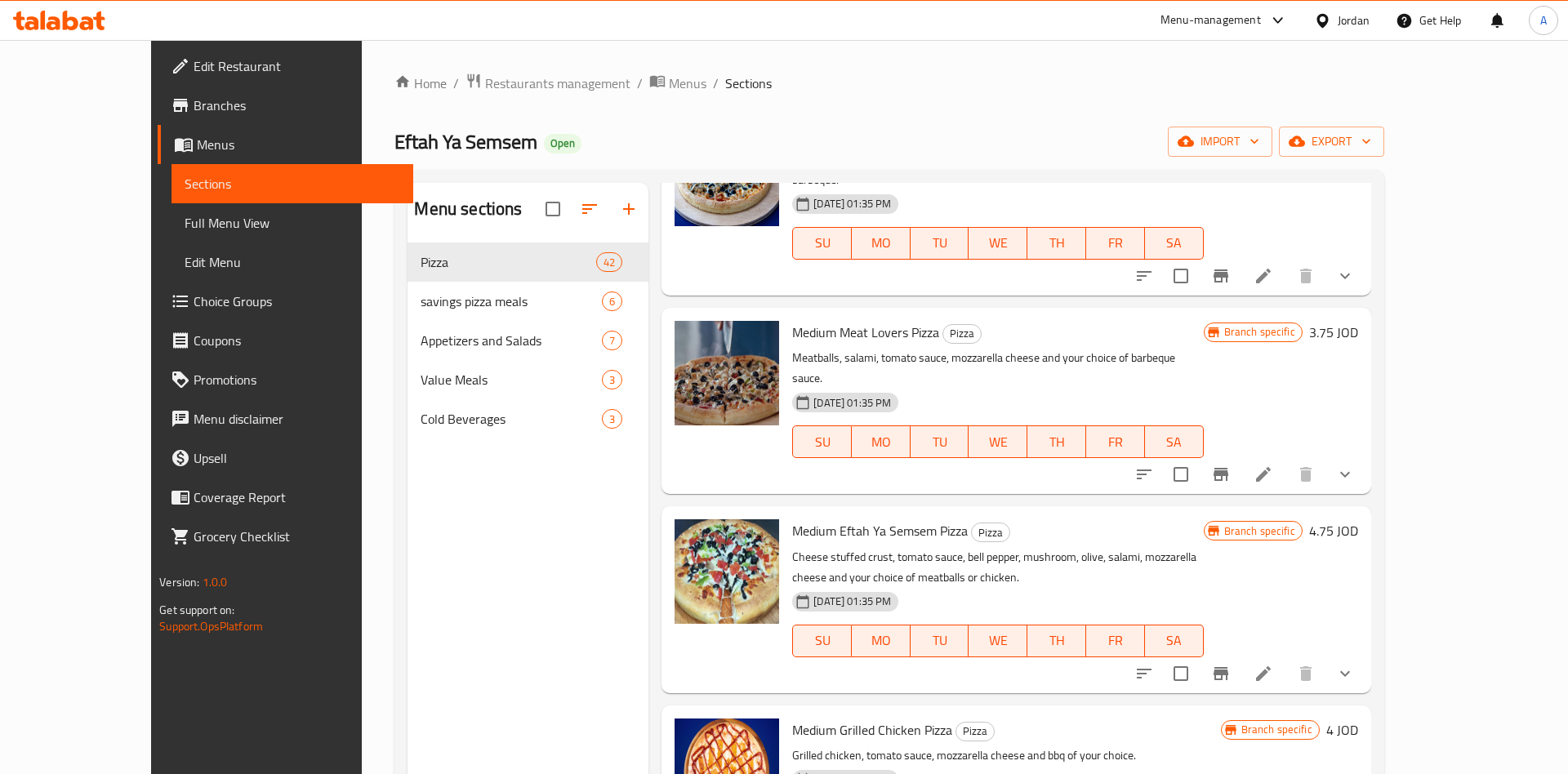
click at [1231, 664] on icon "Branch-specific-item" at bounding box center [1221, 673] width 19 height 19
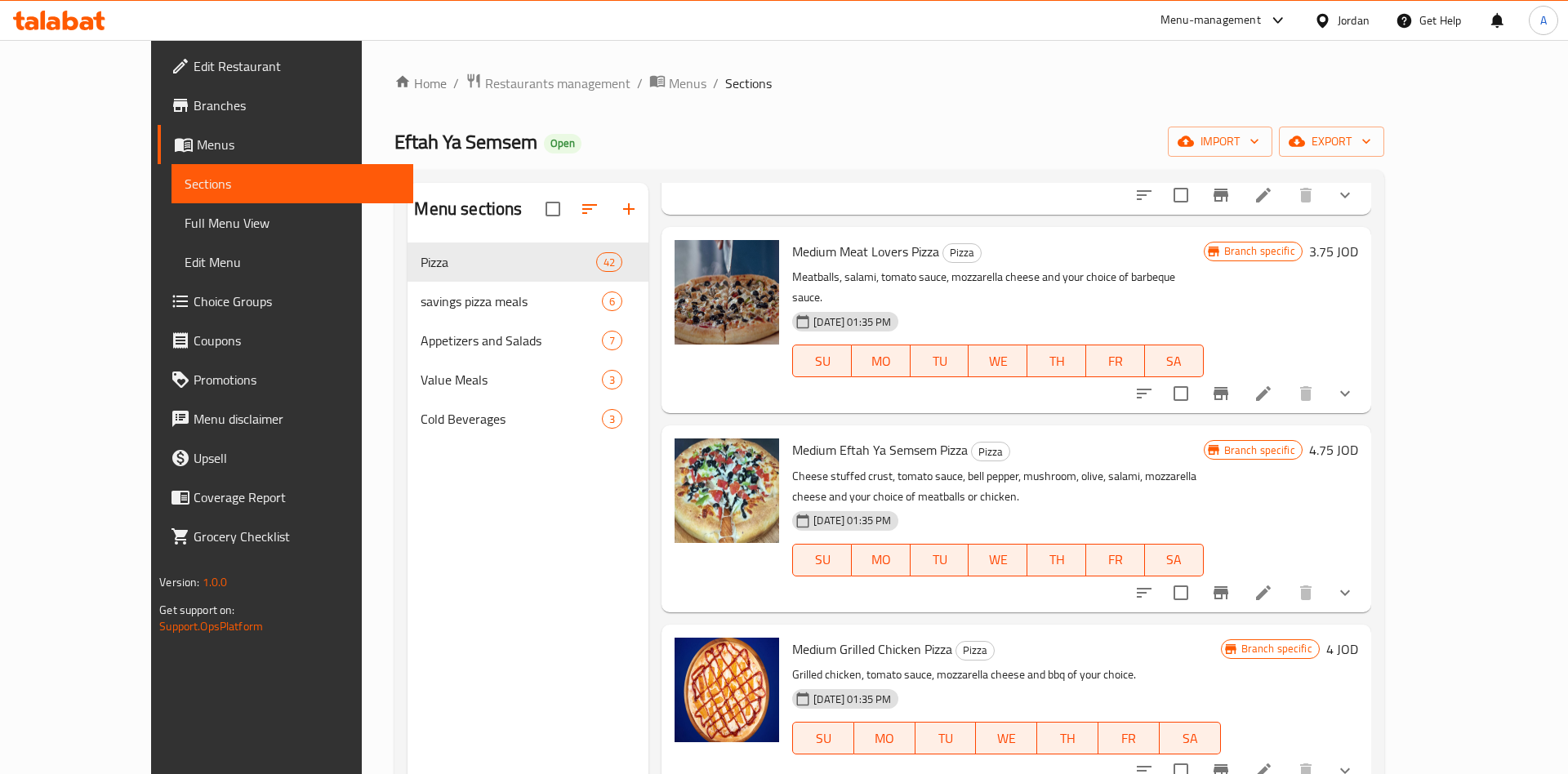
scroll to position [1146, 0]
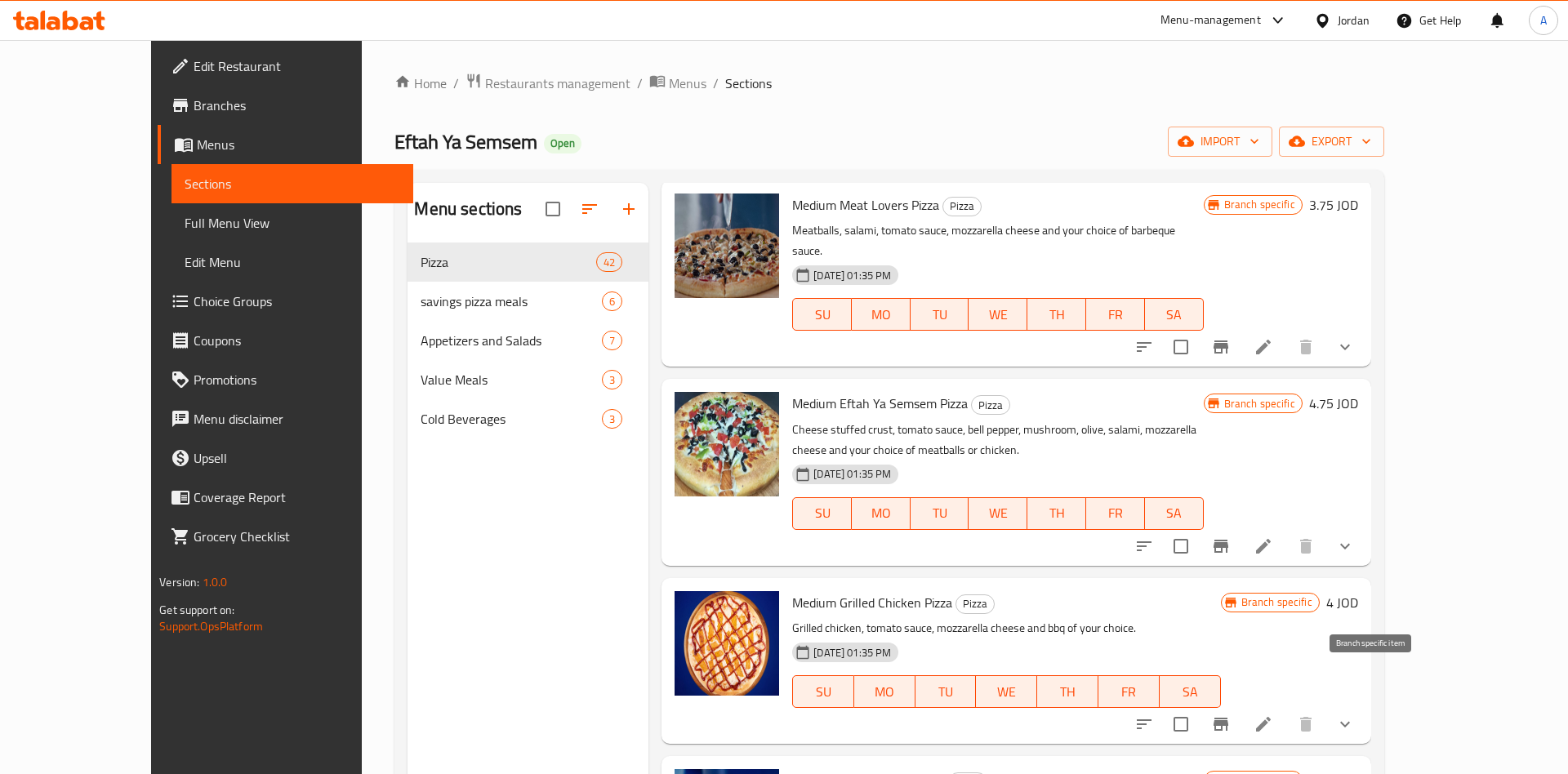
click at [1228, 718] on icon "Branch-specific-item" at bounding box center [1221, 724] width 15 height 13
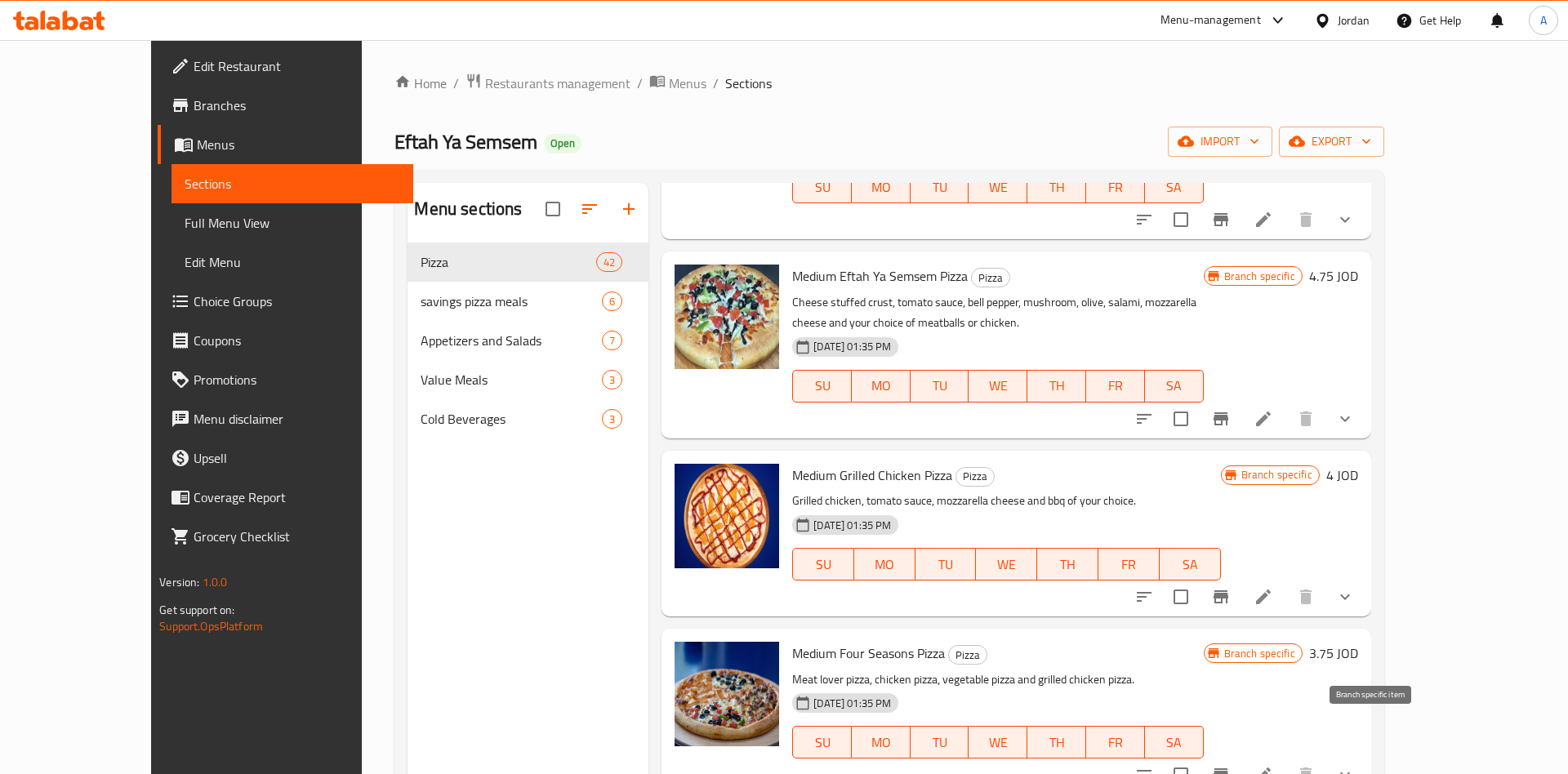
click at [1240, 755] on button "Branch-specific-item" at bounding box center [1221, 775] width 39 height 39
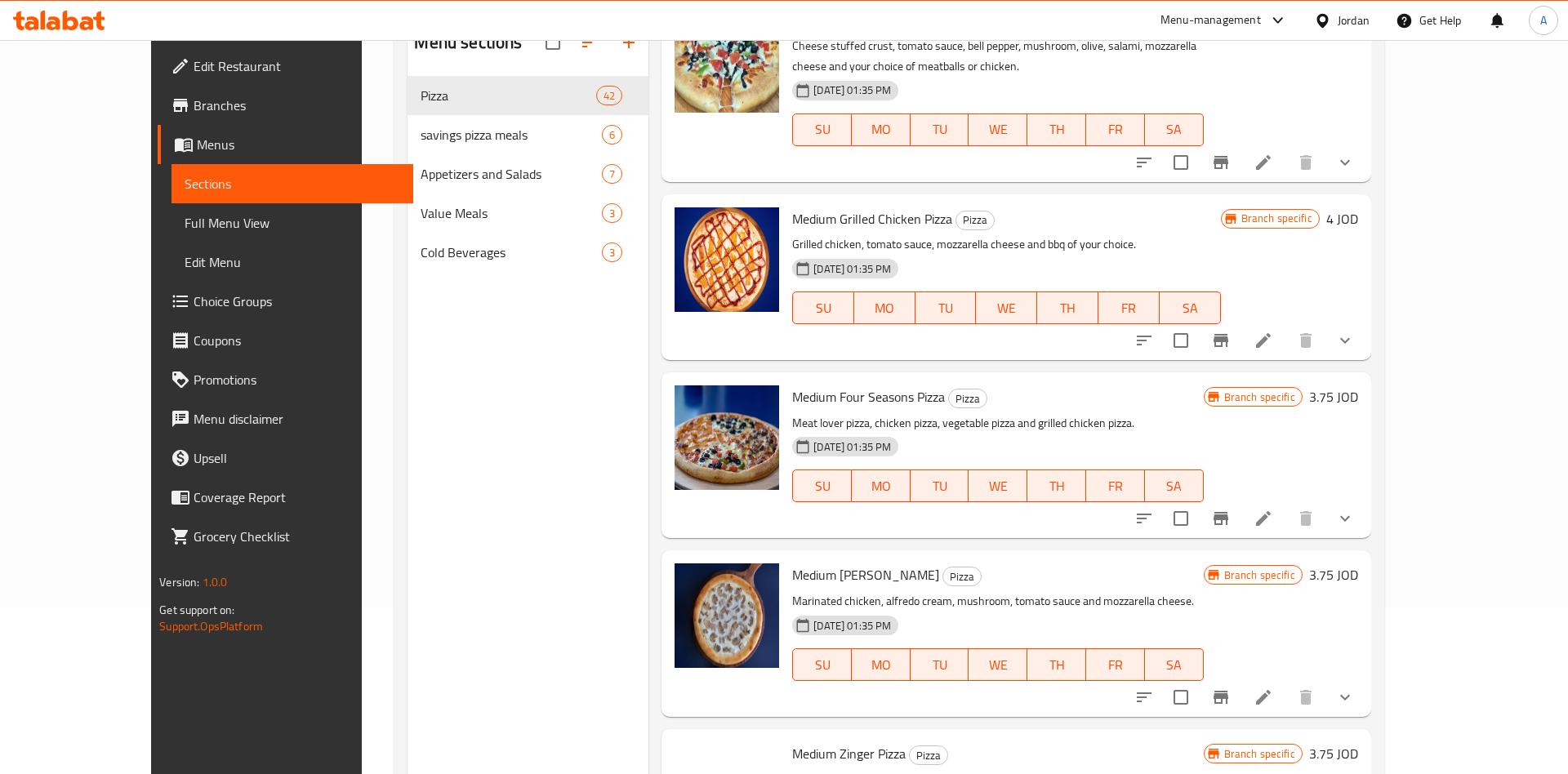
scroll to position [1401, 0]
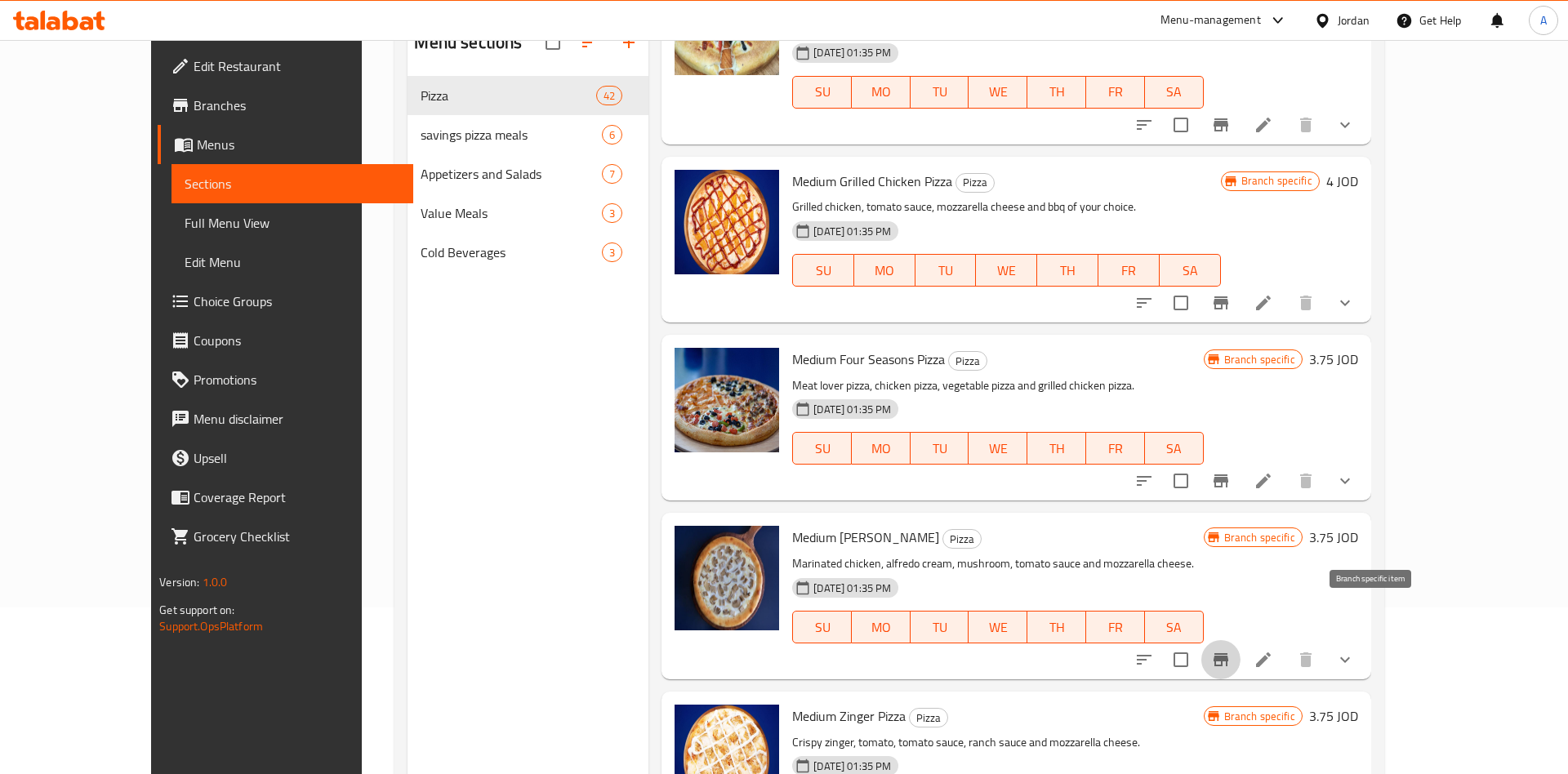
click at [1240, 640] on button "Branch-specific-item" at bounding box center [1221, 659] width 39 height 39
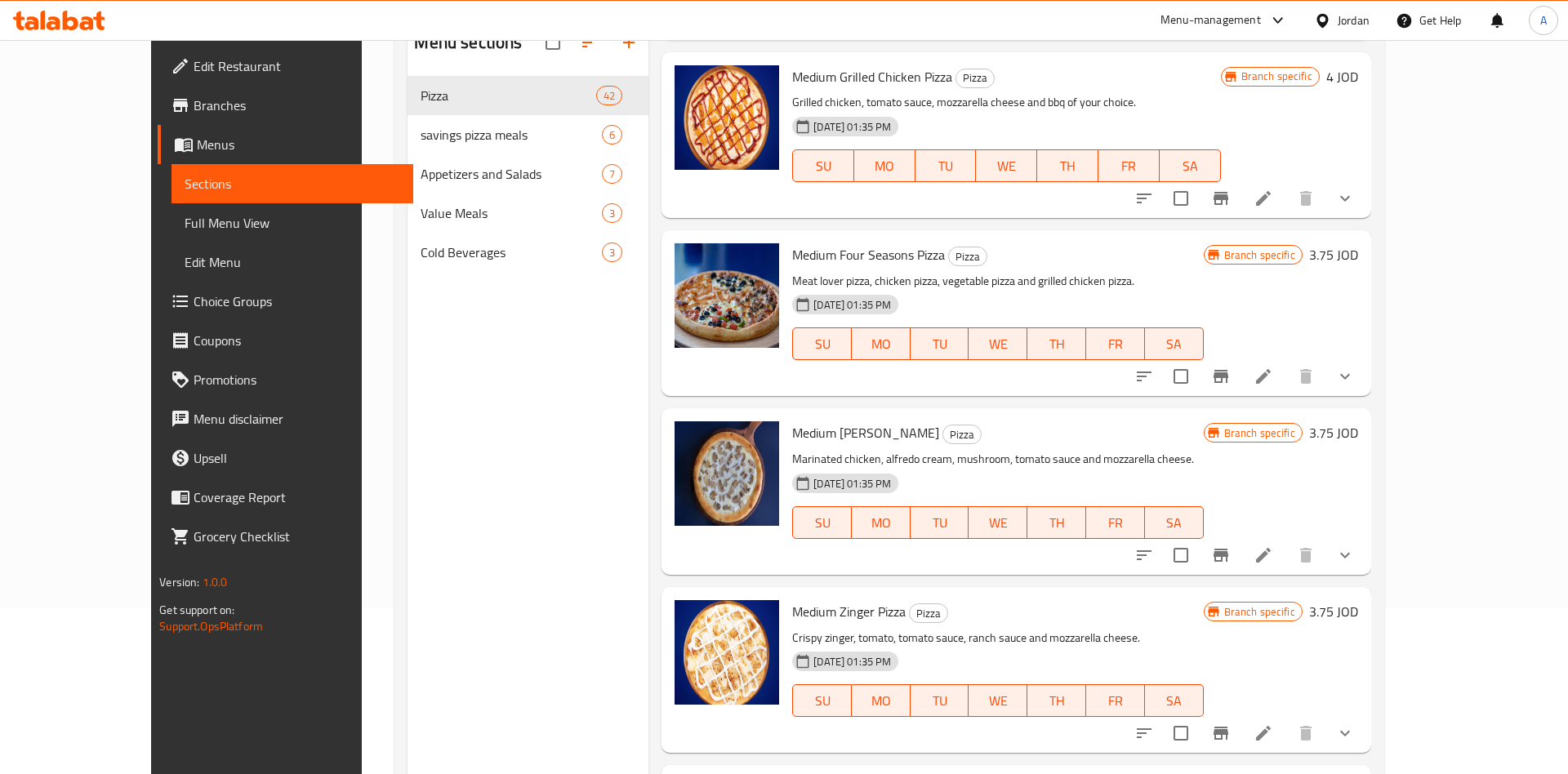
scroll to position [1529, 0]
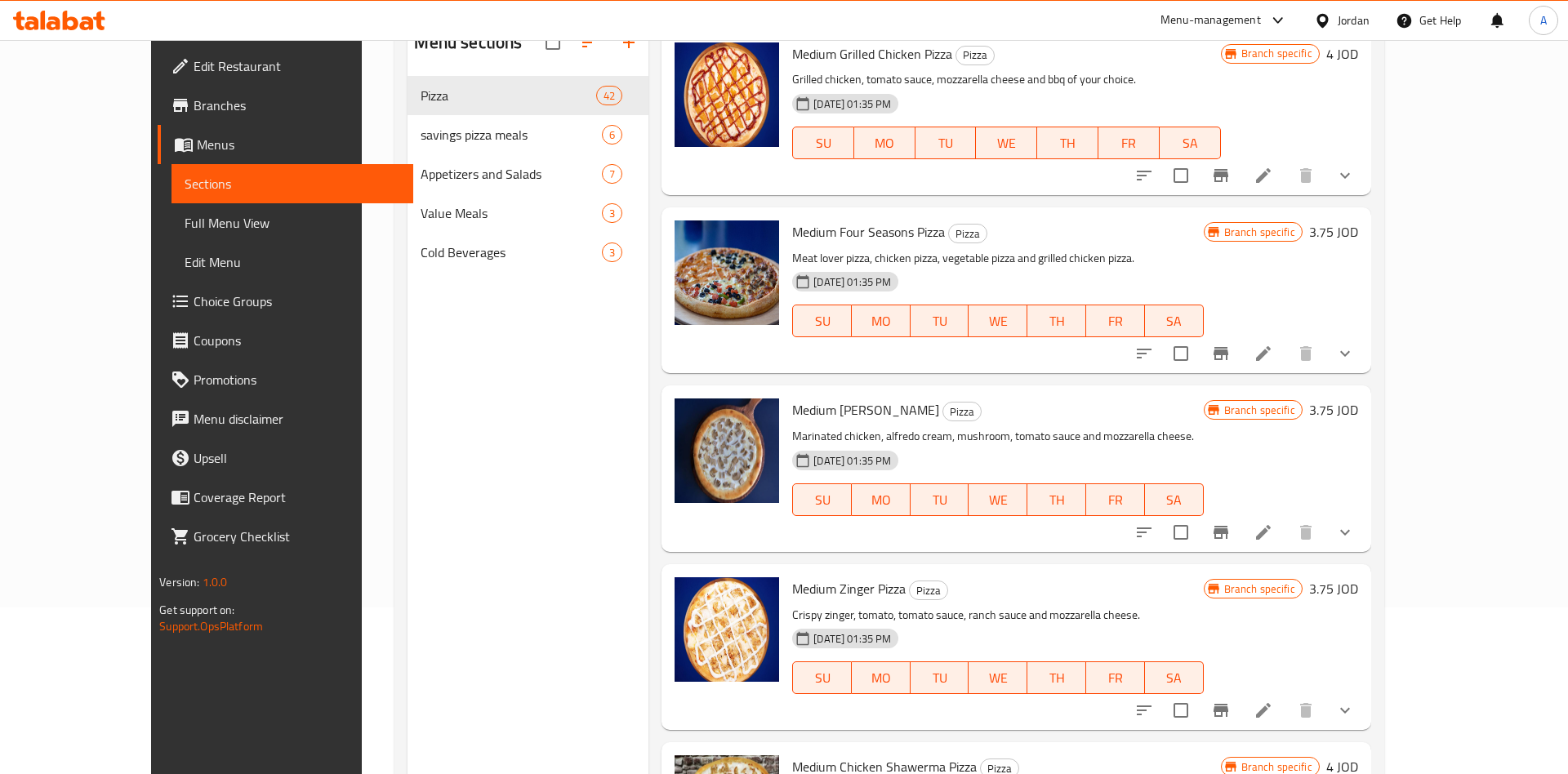
click at [1228, 704] on icon "Branch-specific-item" at bounding box center [1221, 710] width 15 height 13
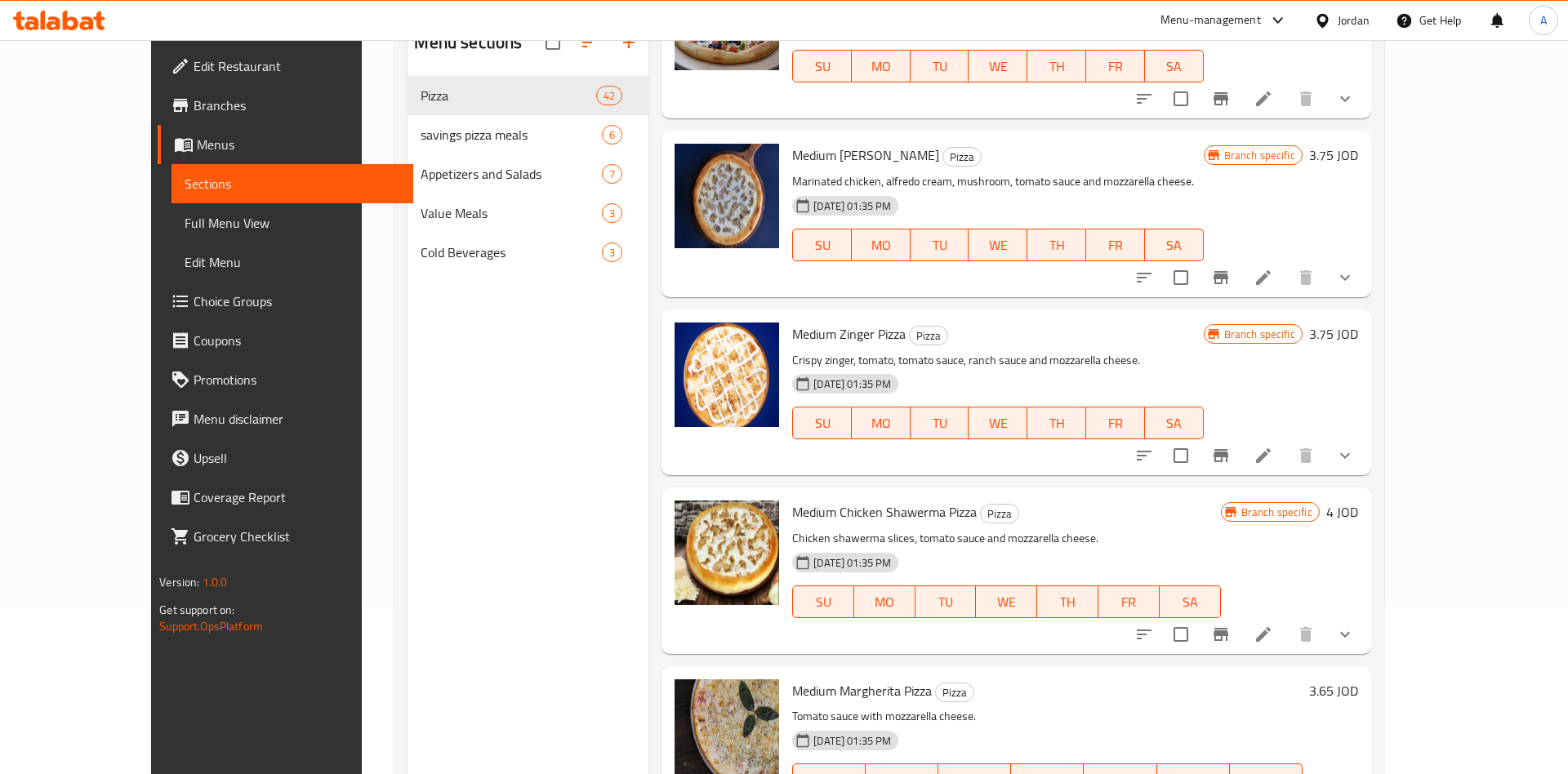
click at [1371, 625] on div "Menu items Medium Add Sort Manage items Medium Zinger Alfrido Pizza Pizza Crisp…" at bounding box center [1009, 404] width 721 height 774
click at [1240, 615] on button "Branch-specific-item" at bounding box center [1221, 634] width 39 height 39
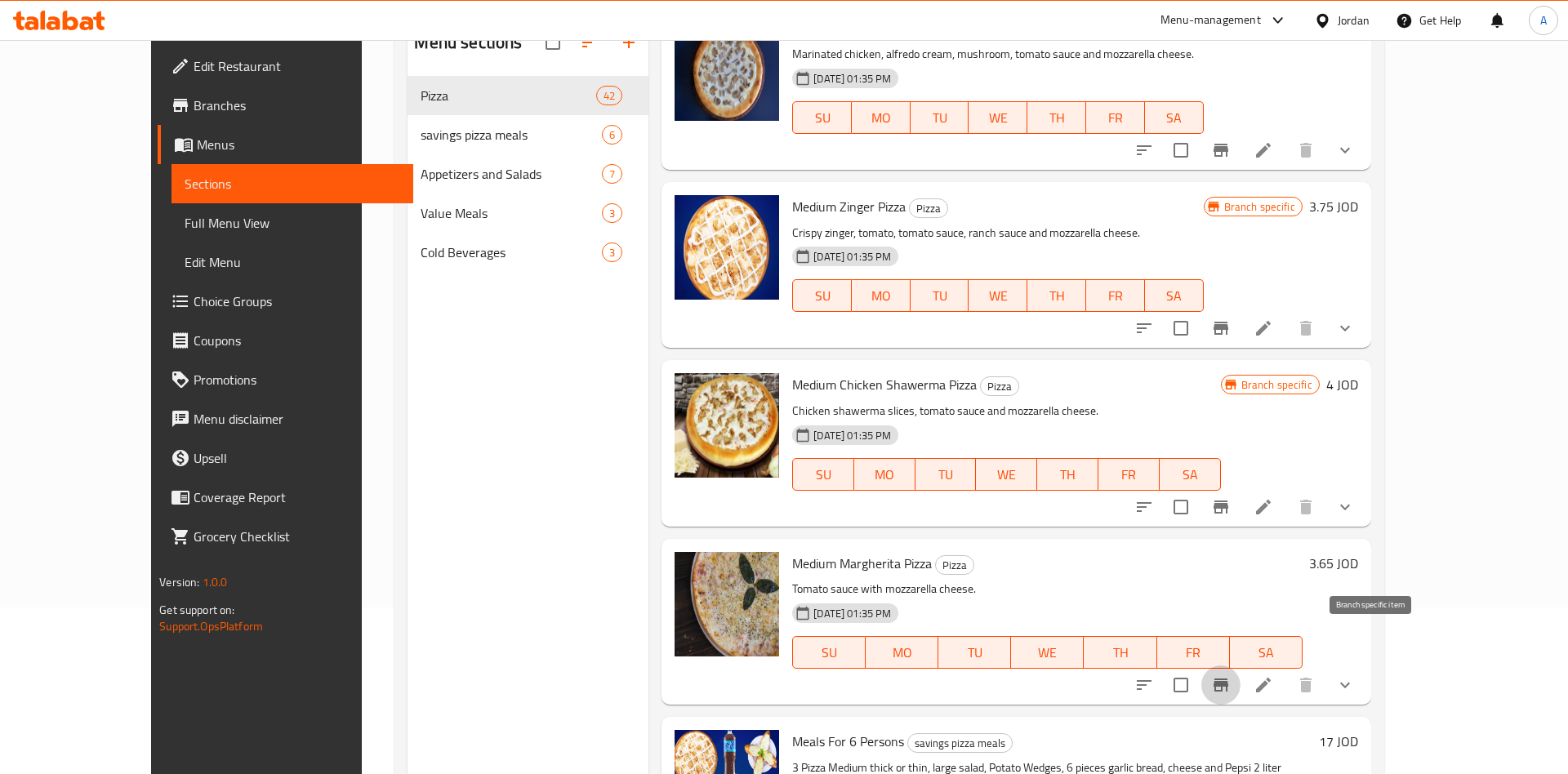
click at [1240, 666] on button "Branch-specific-item" at bounding box center [1221, 685] width 39 height 39
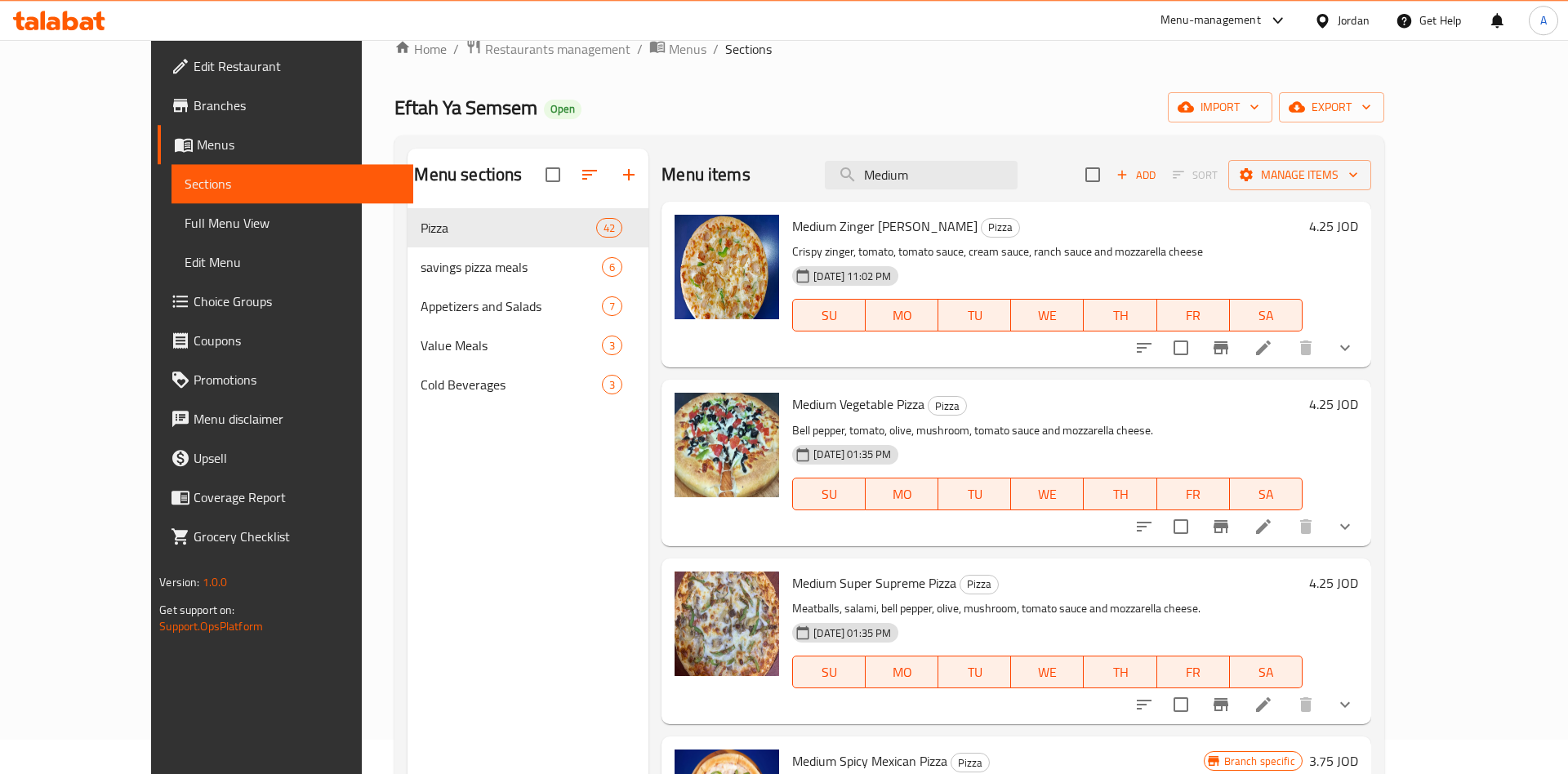
scroll to position [0, 0]
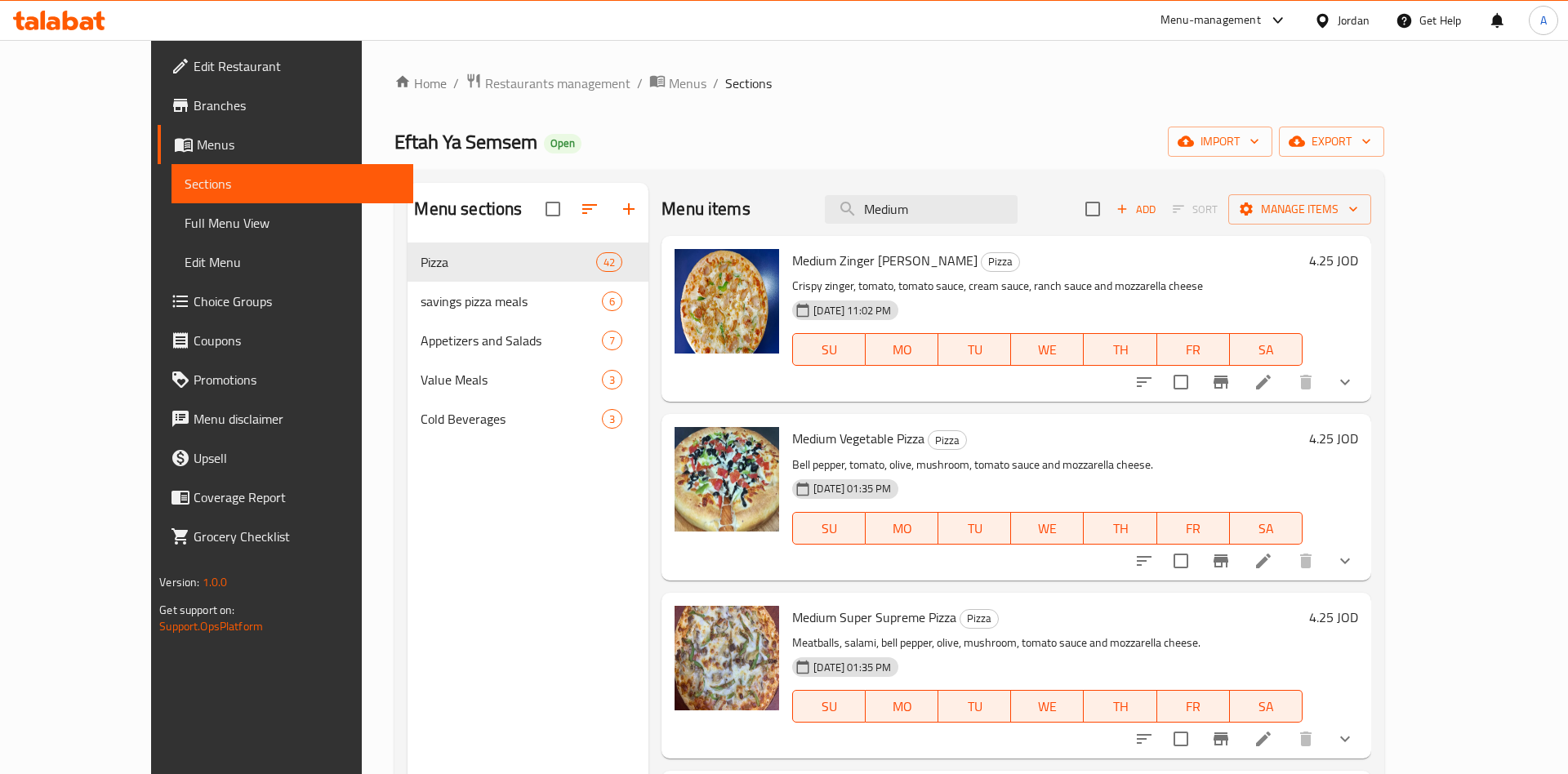
click at [993, 230] on div "Menu items Medium Add Sort Manage items" at bounding box center [1015, 209] width 709 height 53
click at [990, 219] on input "Medium" at bounding box center [922, 209] width 193 height 29
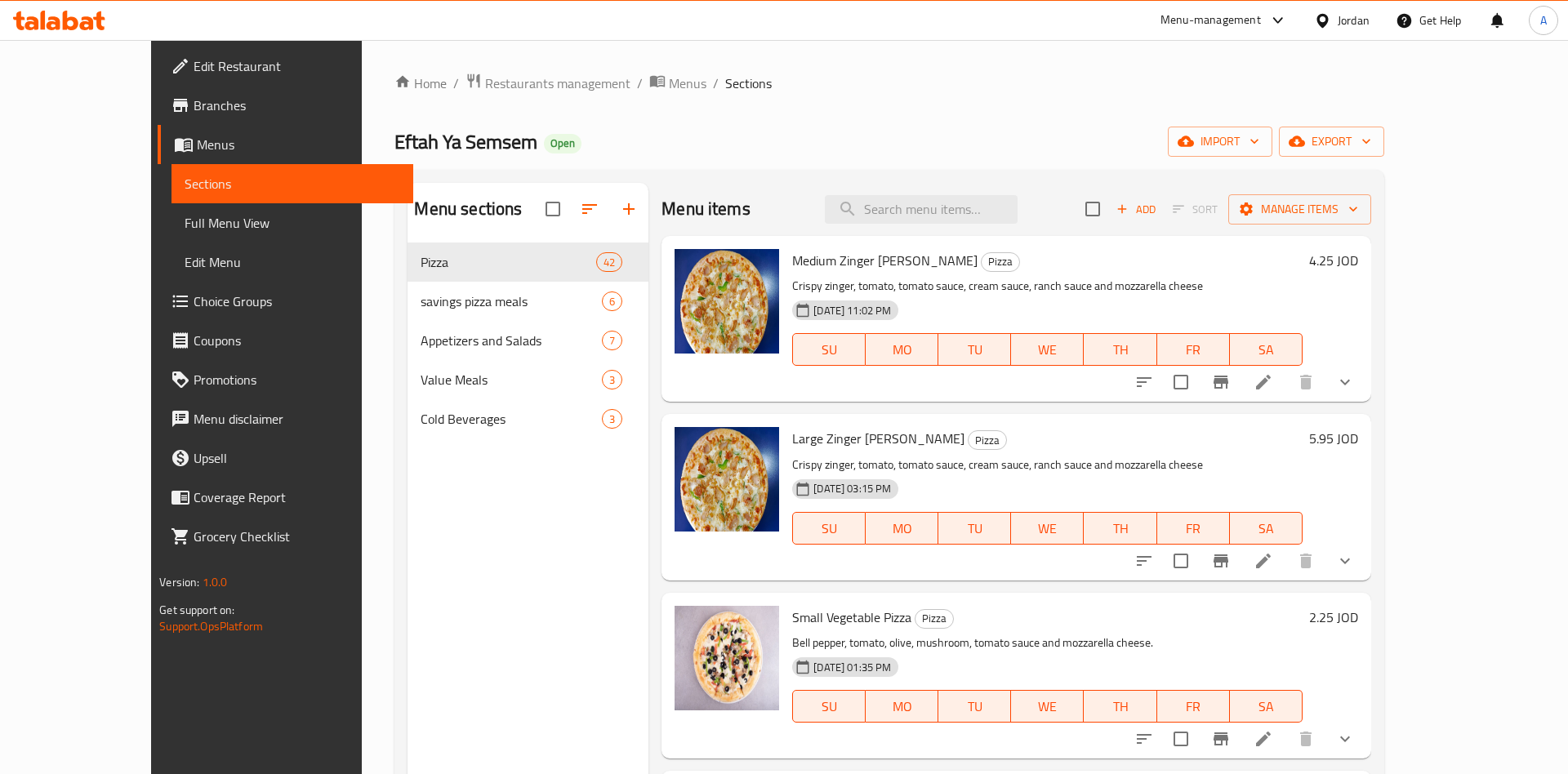
click at [792, 437] on span "Large Zinger [PERSON_NAME]" at bounding box center [878, 438] width 172 height 24
copy span "Large"
click at [972, 217] on input "search" at bounding box center [922, 209] width 193 height 29
paste input "Large"
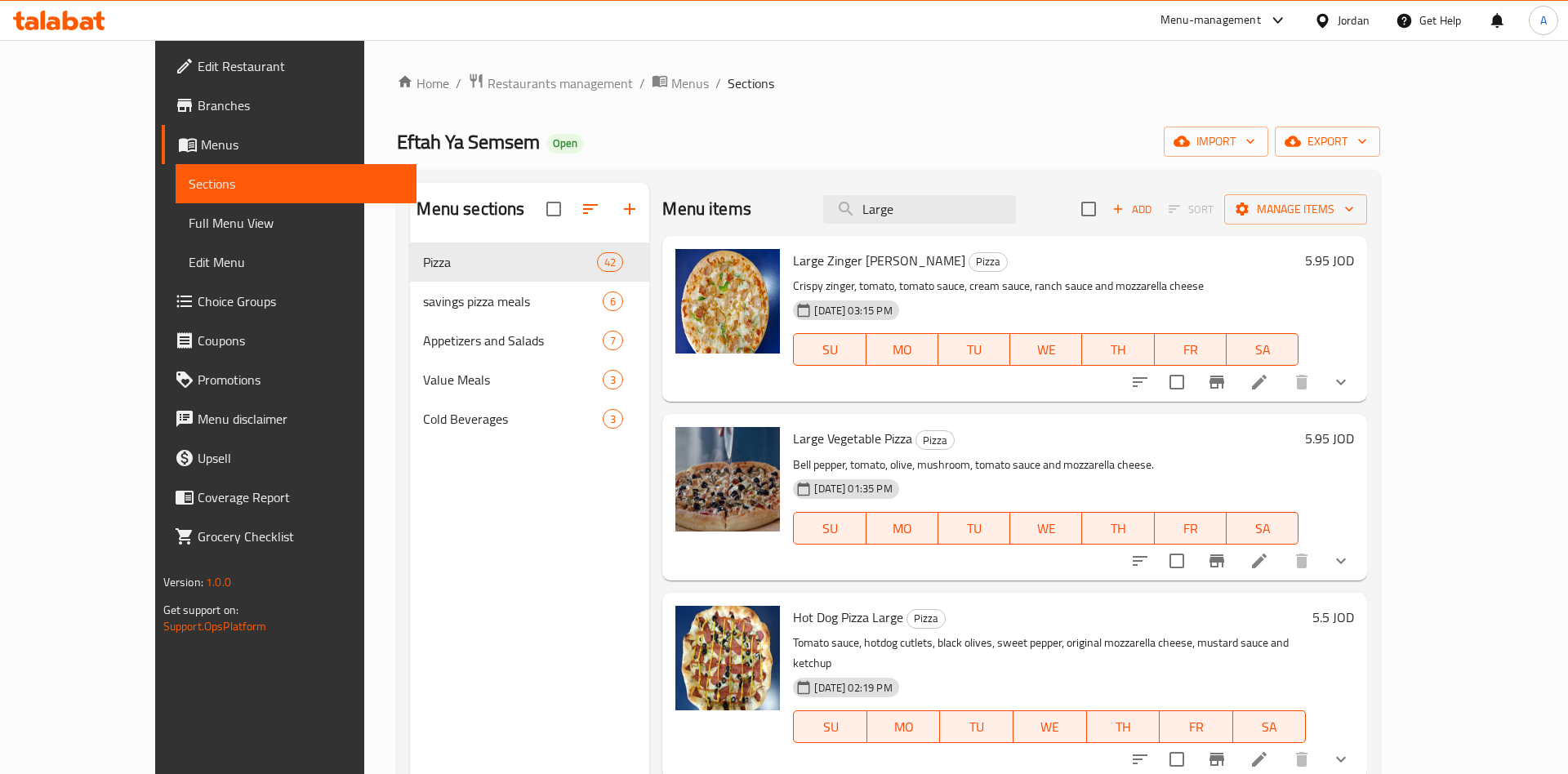
scroll to position [128, 0]
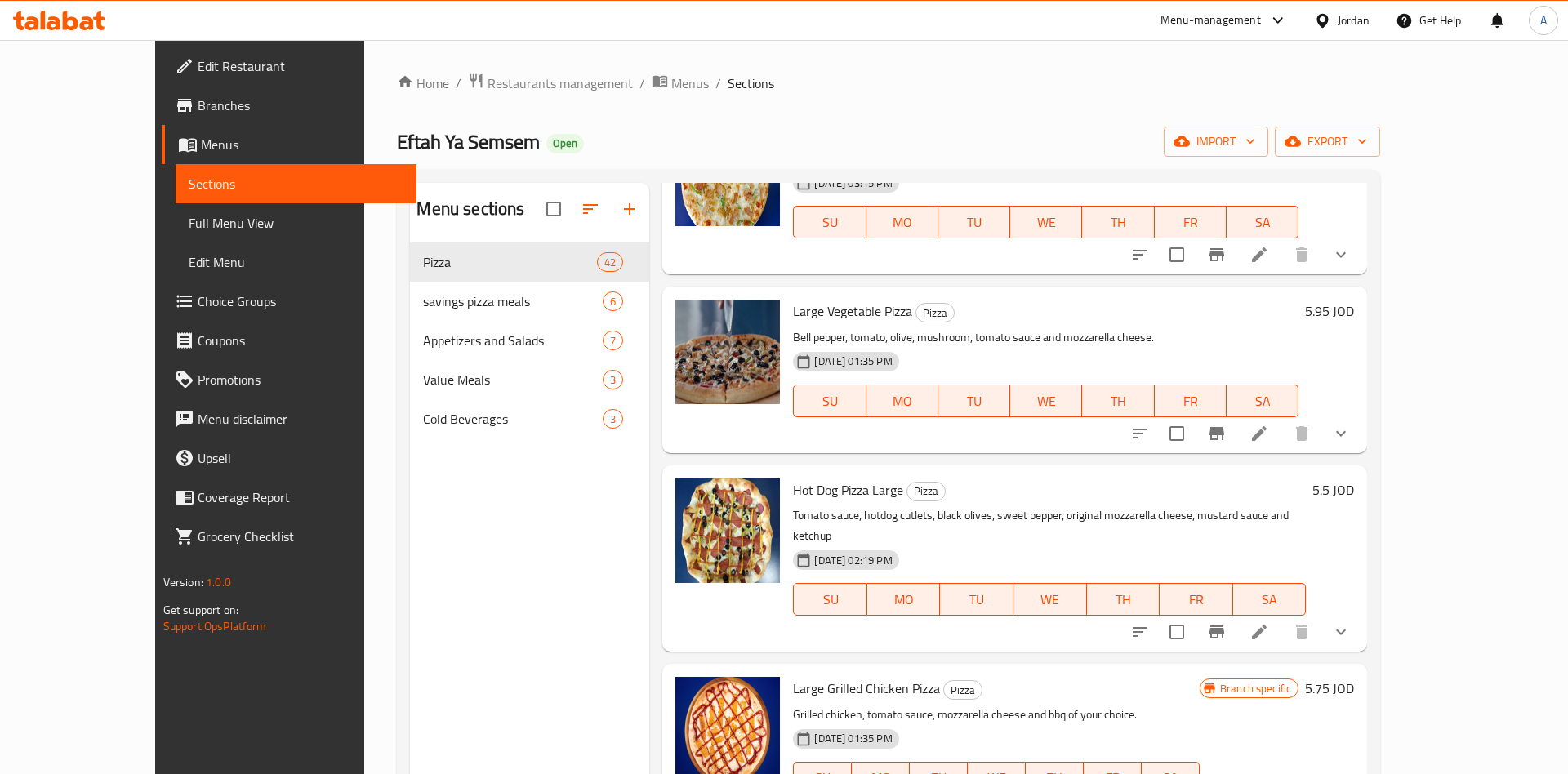
type input "Large"
click at [1354, 487] on h6 "5.5 JOD" at bounding box center [1333, 490] width 42 height 23
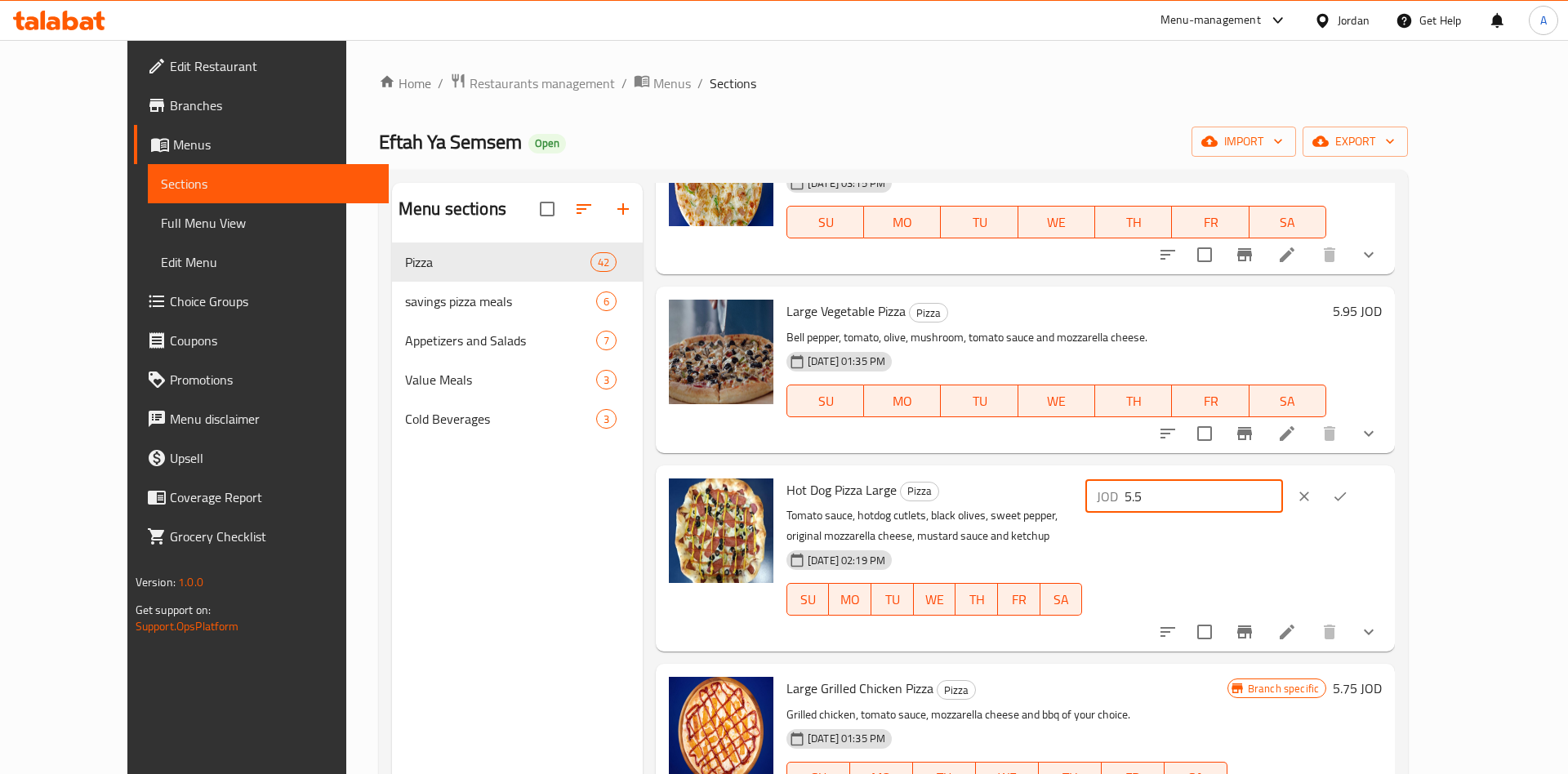
click at [1283, 486] on input "5.5" at bounding box center [1203, 495] width 158 height 32
type input "5.95"
click at [1348, 498] on icon "ok" at bounding box center [1340, 496] width 17 height 17
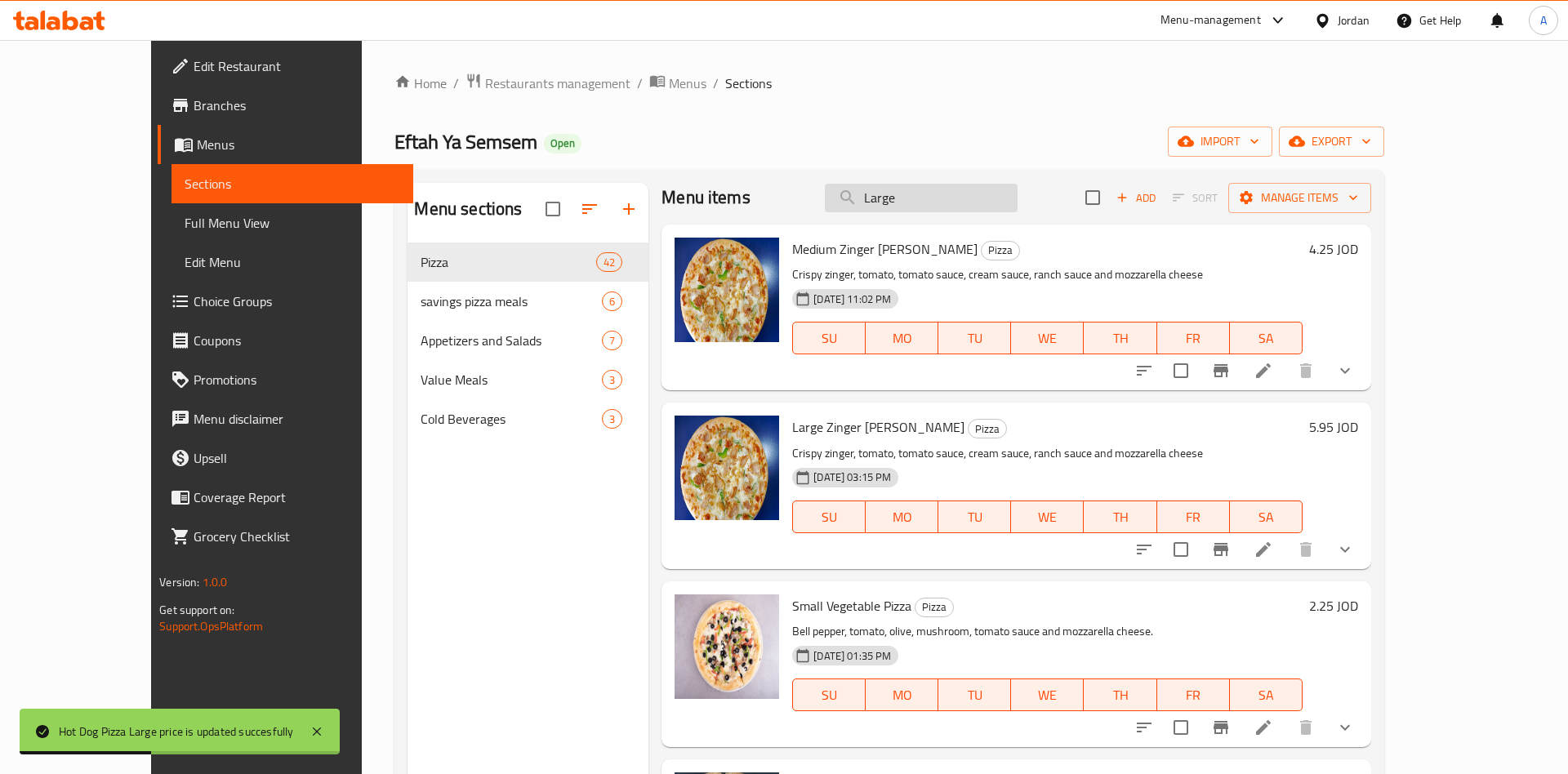
scroll to position [0, 0]
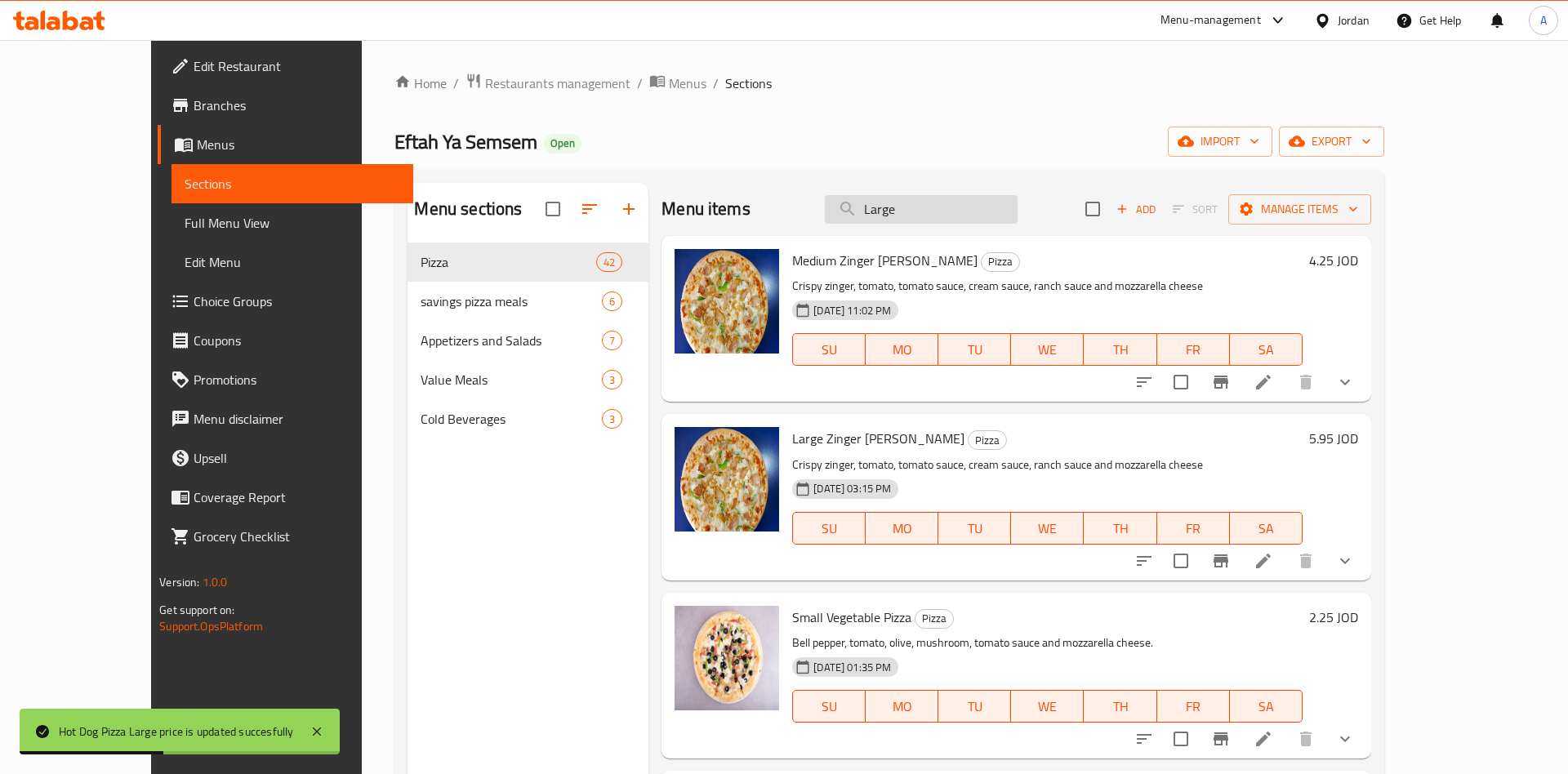
click at [1008, 217] on input "Large" at bounding box center [922, 209] width 193 height 29
type input "Large"
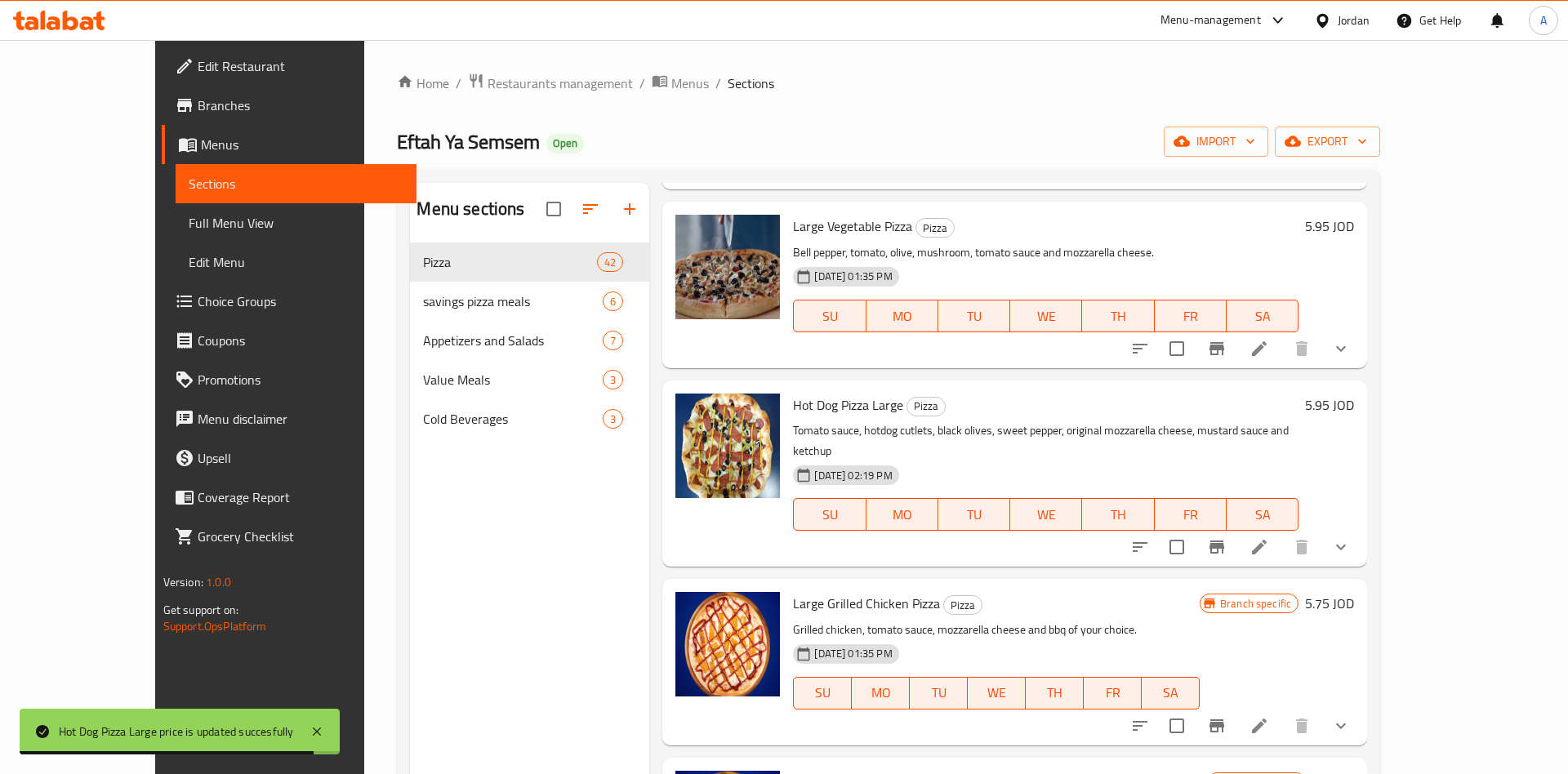
scroll to position [255, 0]
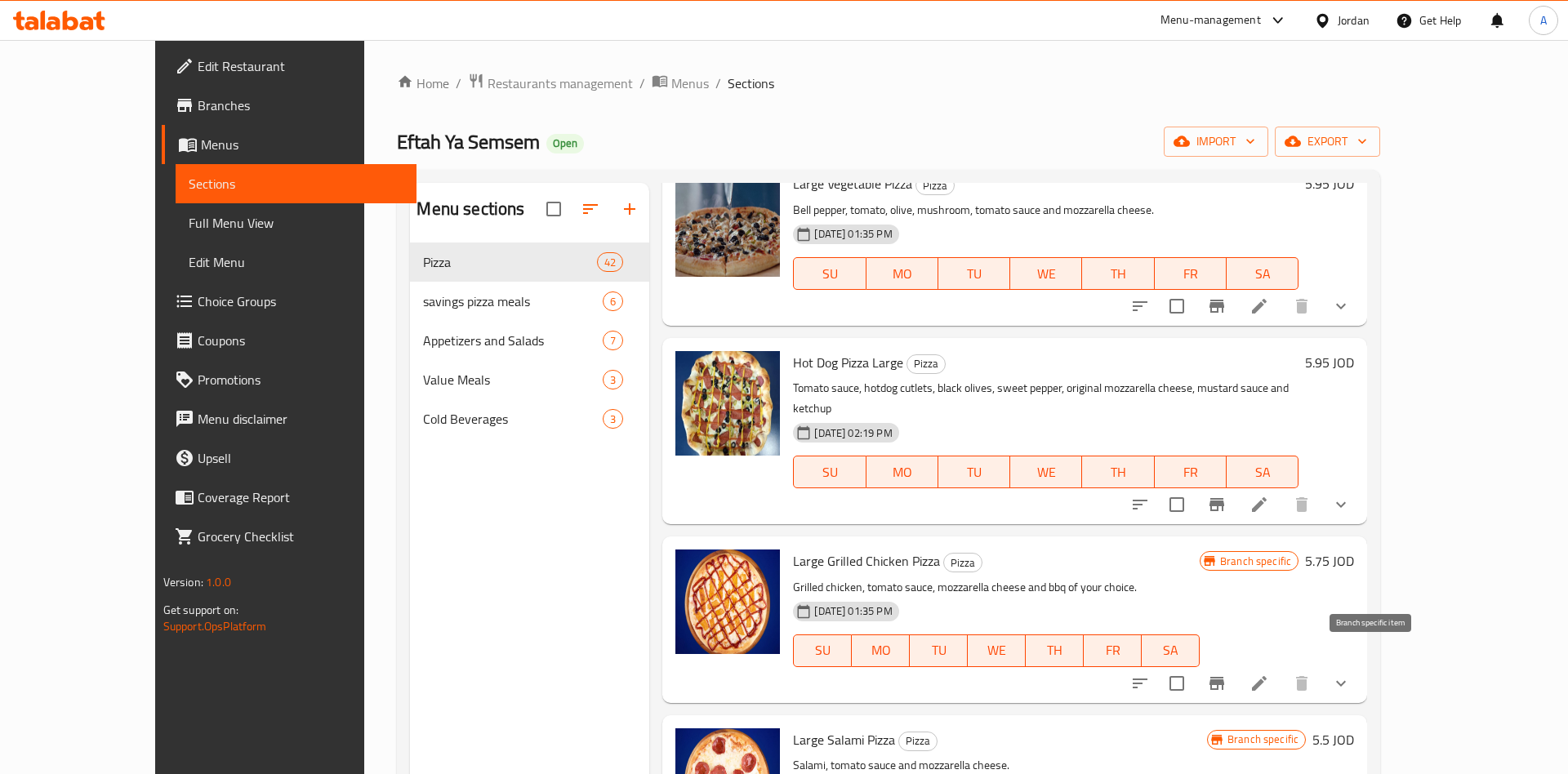
click at [1236, 664] on button "Branch-specific-item" at bounding box center [1217, 683] width 39 height 39
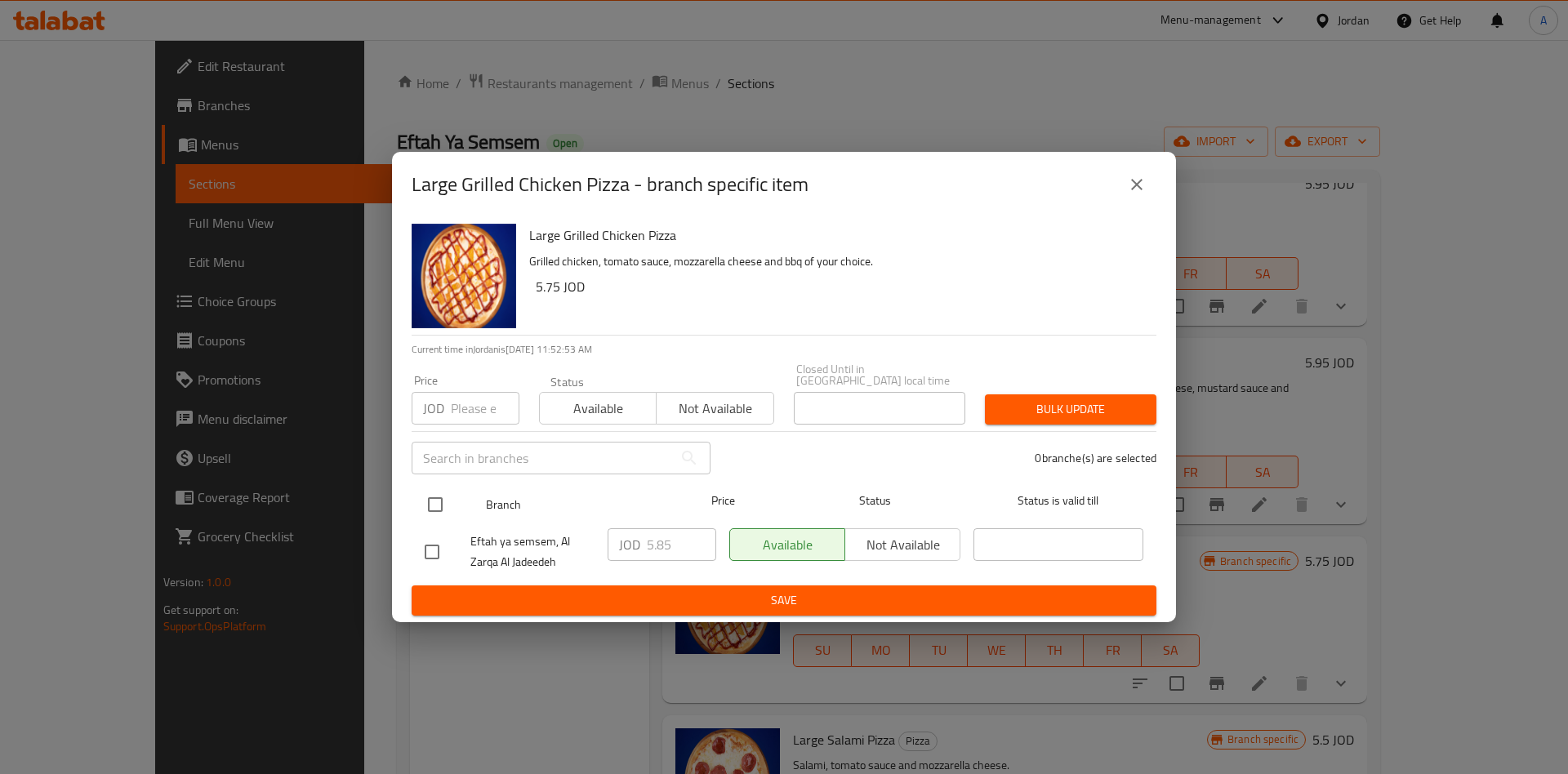
click at [443, 493] on input "checkbox" at bounding box center [434, 504] width 34 height 34
checkbox input "true"
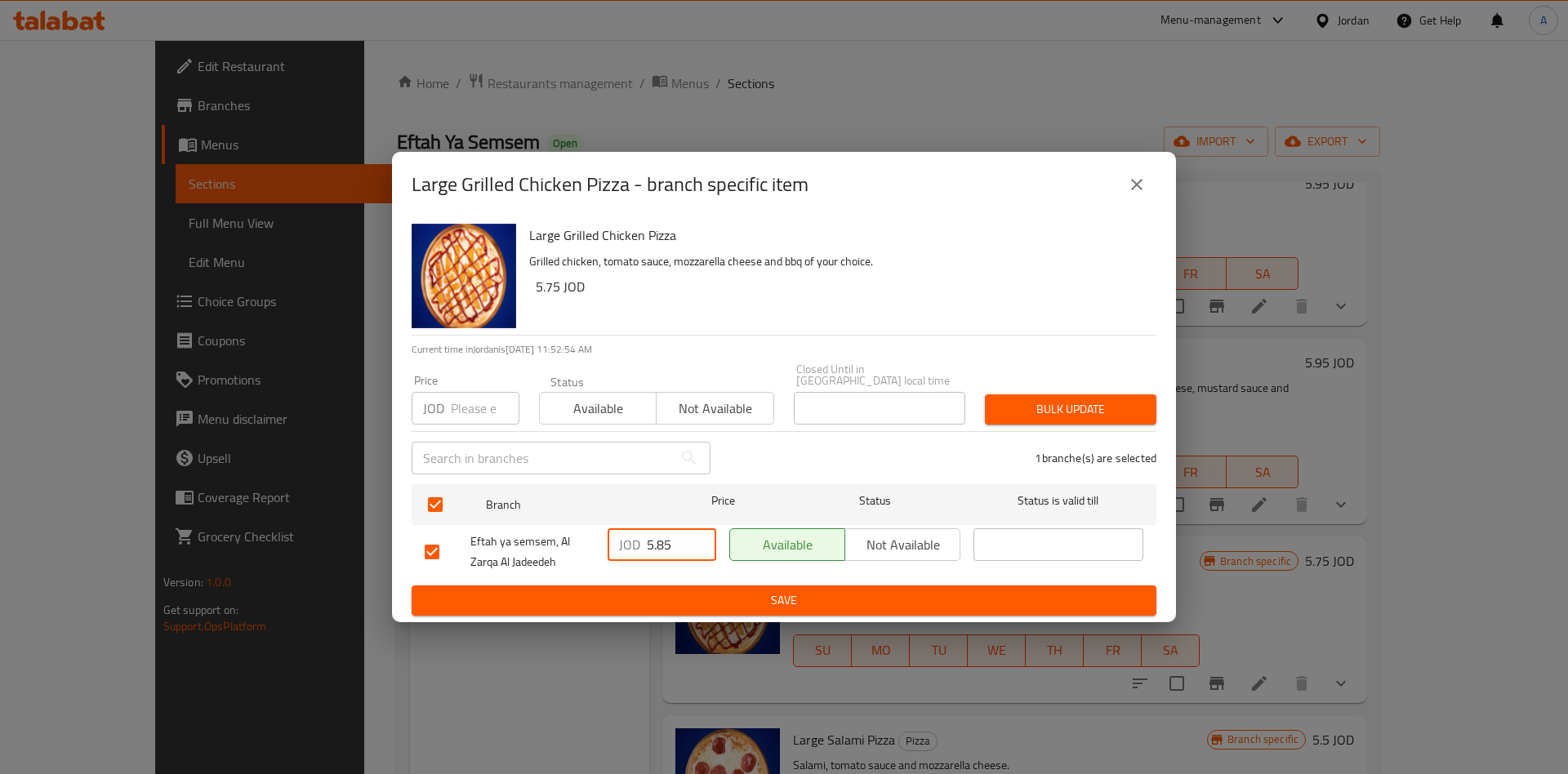
drag, startPoint x: 689, startPoint y: 543, endPoint x: 543, endPoint y: 538, distance: 146.1
click at [646, 540] on input "5.85" at bounding box center [681, 543] width 69 height 32
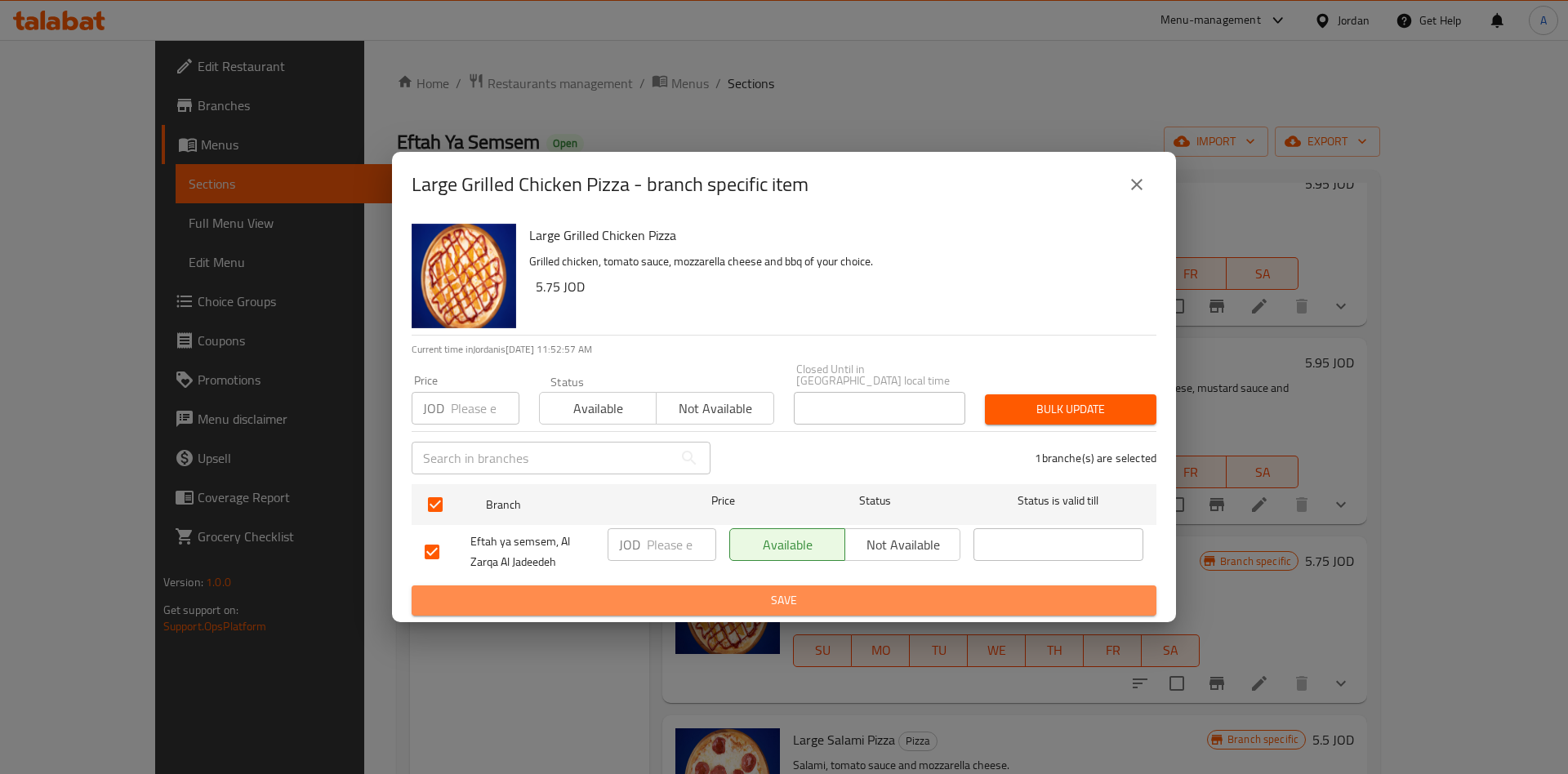
drag, startPoint x: 834, startPoint y: 596, endPoint x: 885, endPoint y: 597, distance: 51.0
click at [834, 596] on span "Save" at bounding box center [784, 601] width 719 height 20
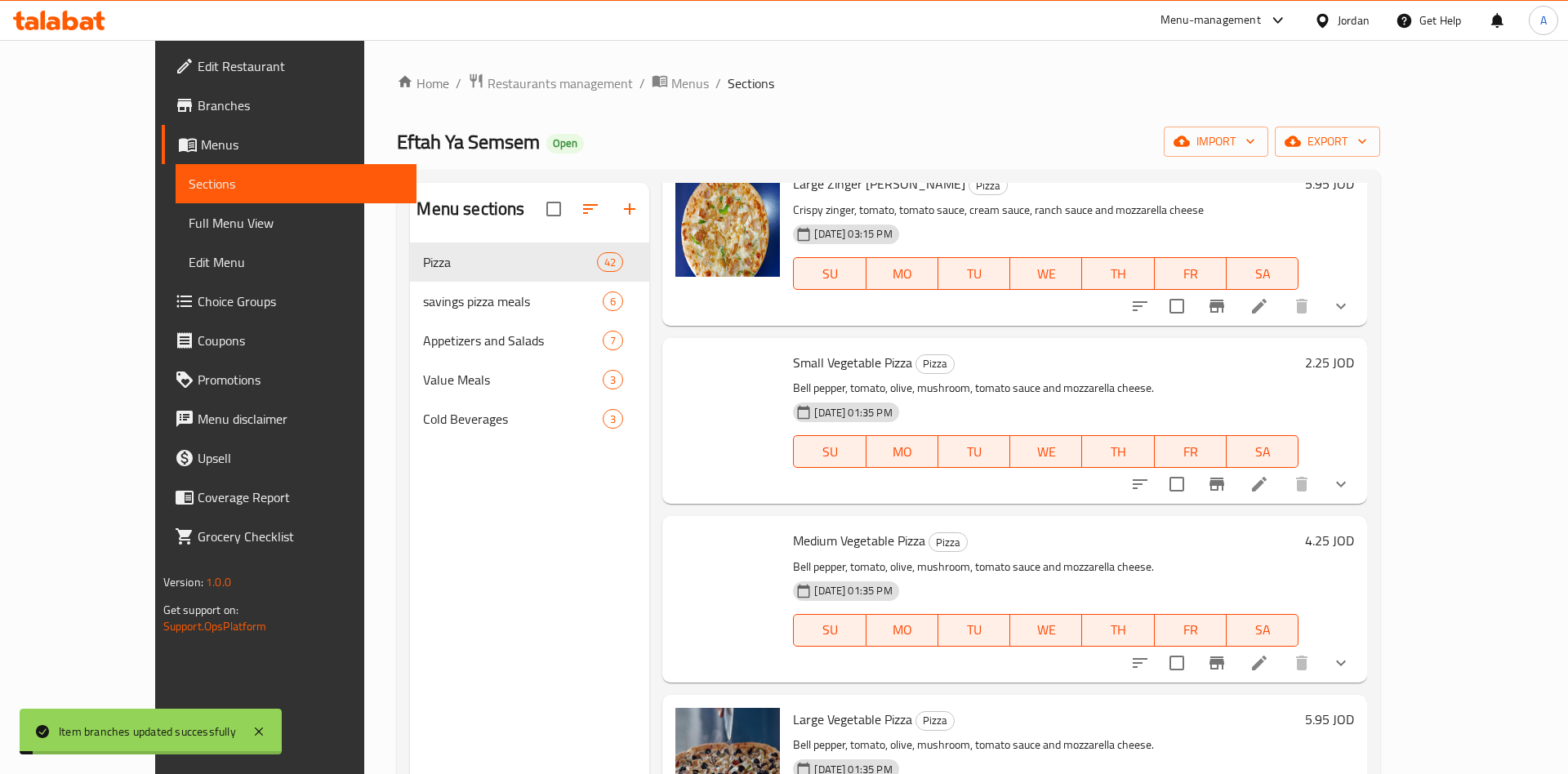
click at [1354, 544] on h6 "4.25 JOD" at bounding box center [1329, 540] width 49 height 23
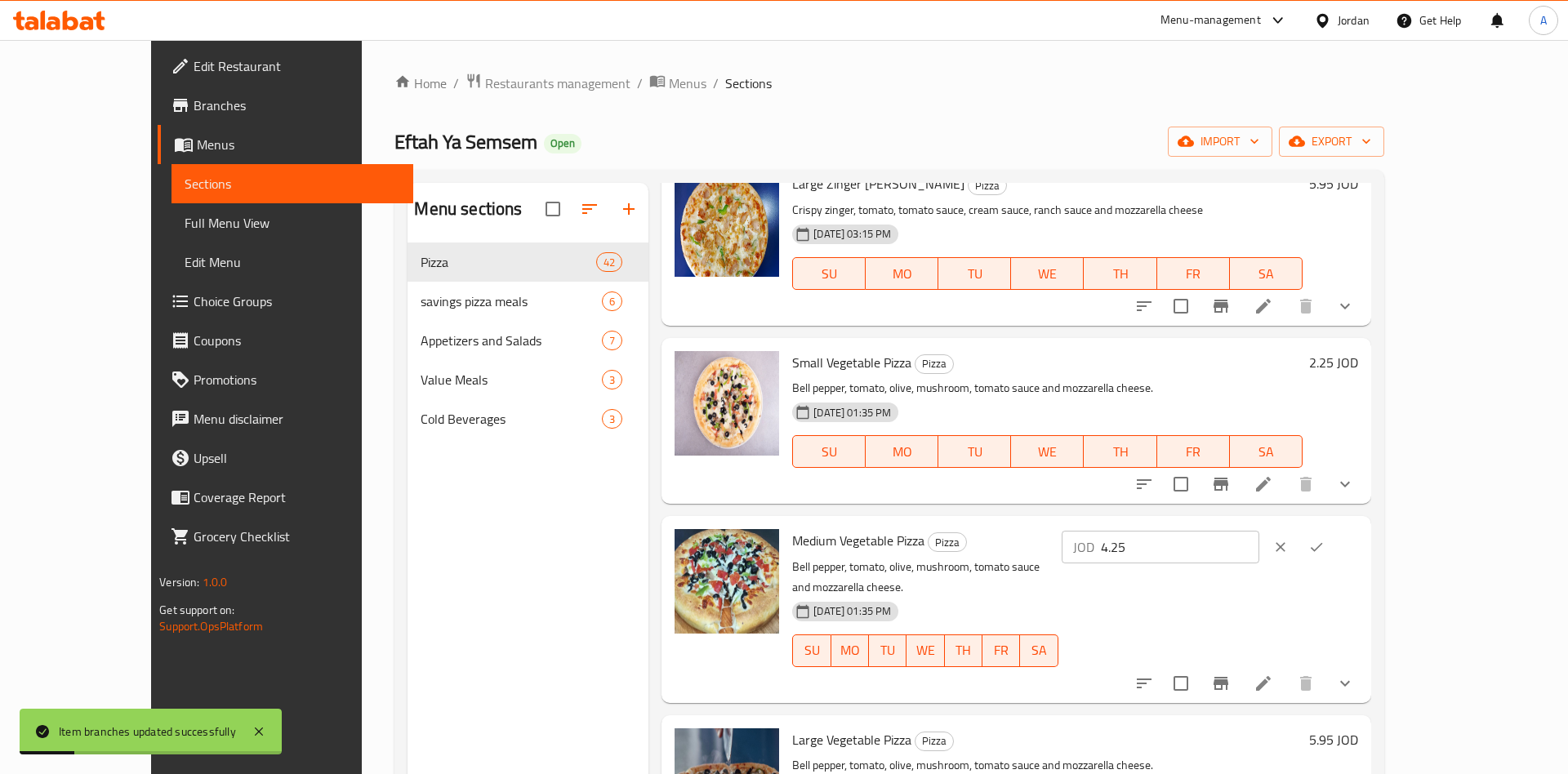
click at [1021, 562] on p "Bell pepper, tomato, olive, mushroom, tomato sauce and mozzarella cheese." at bounding box center [924, 577] width 266 height 41
click at [1298, 546] on button "clear" at bounding box center [1280, 546] width 36 height 36
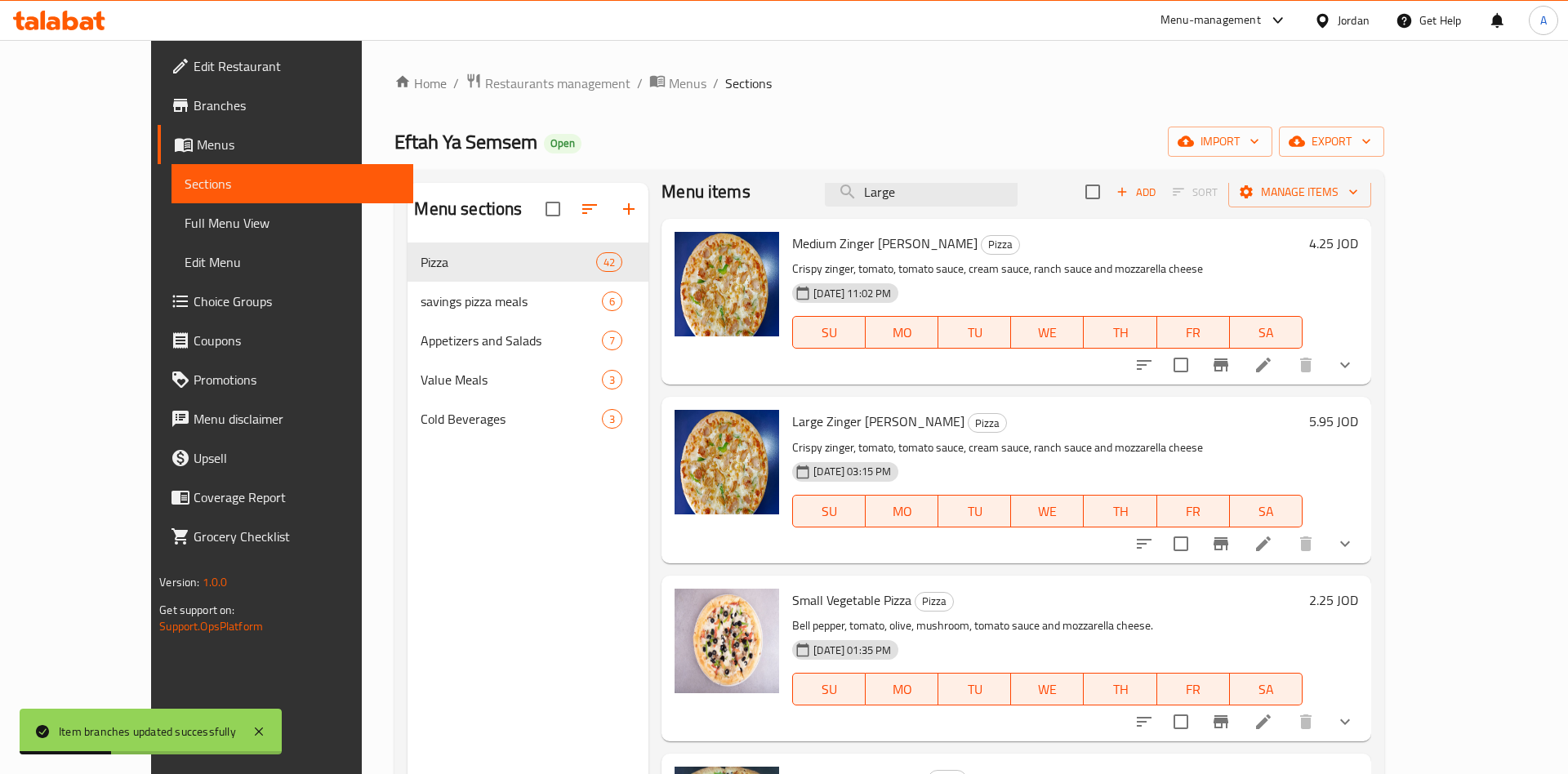
scroll to position [0, 0]
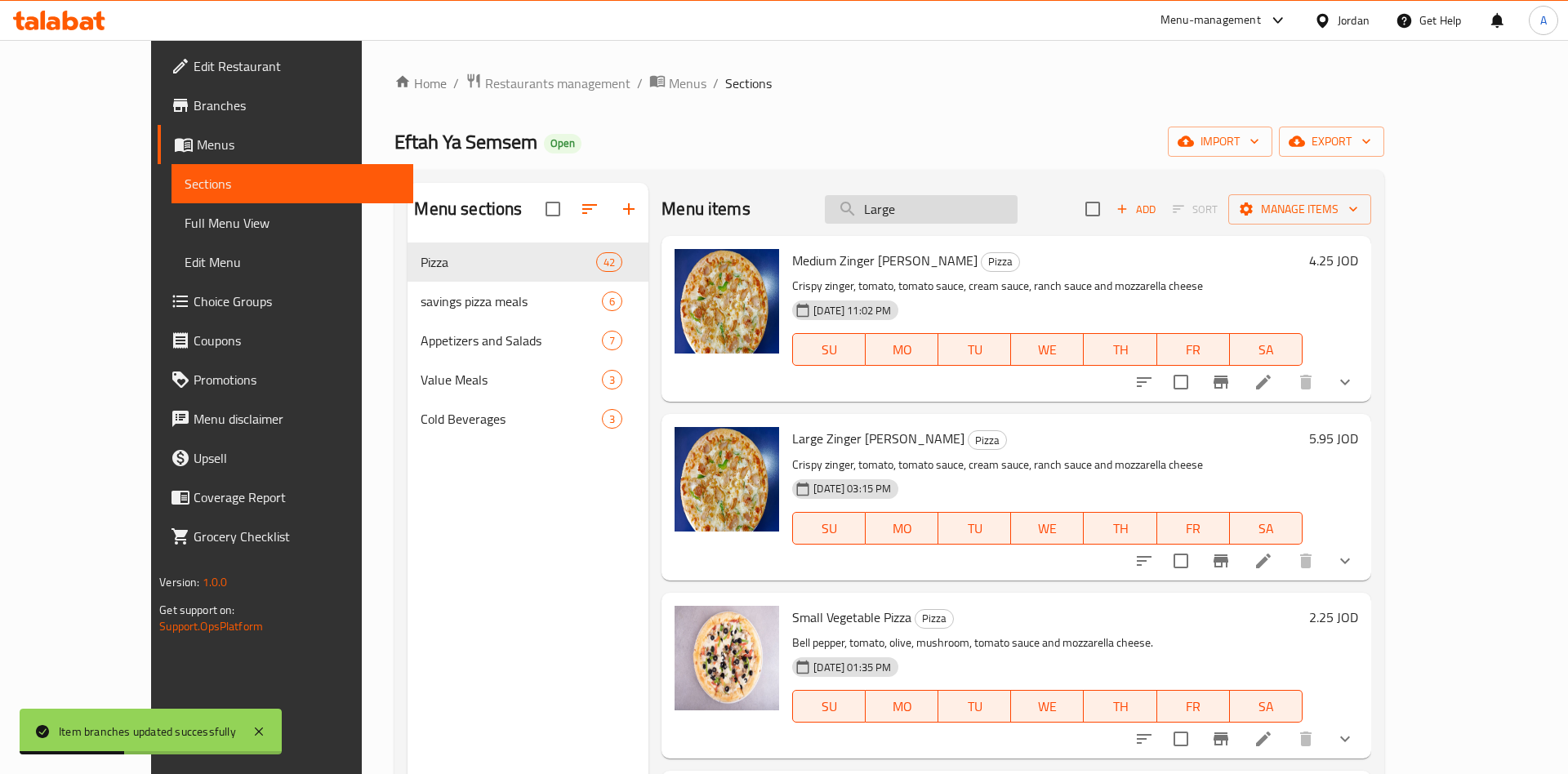
click at [997, 217] on input "Large" at bounding box center [922, 209] width 193 height 29
paste input "search"
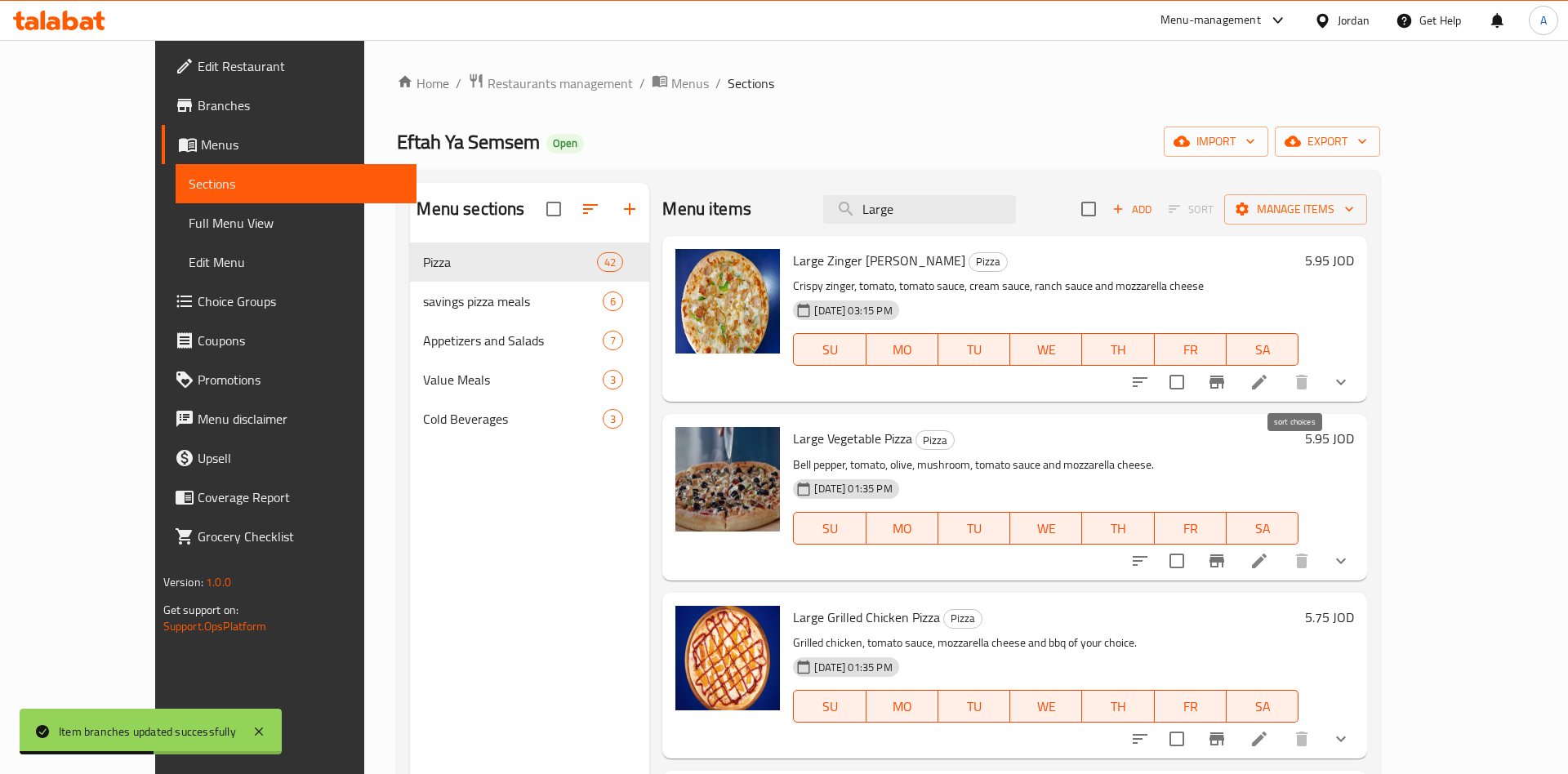
type input "Large"
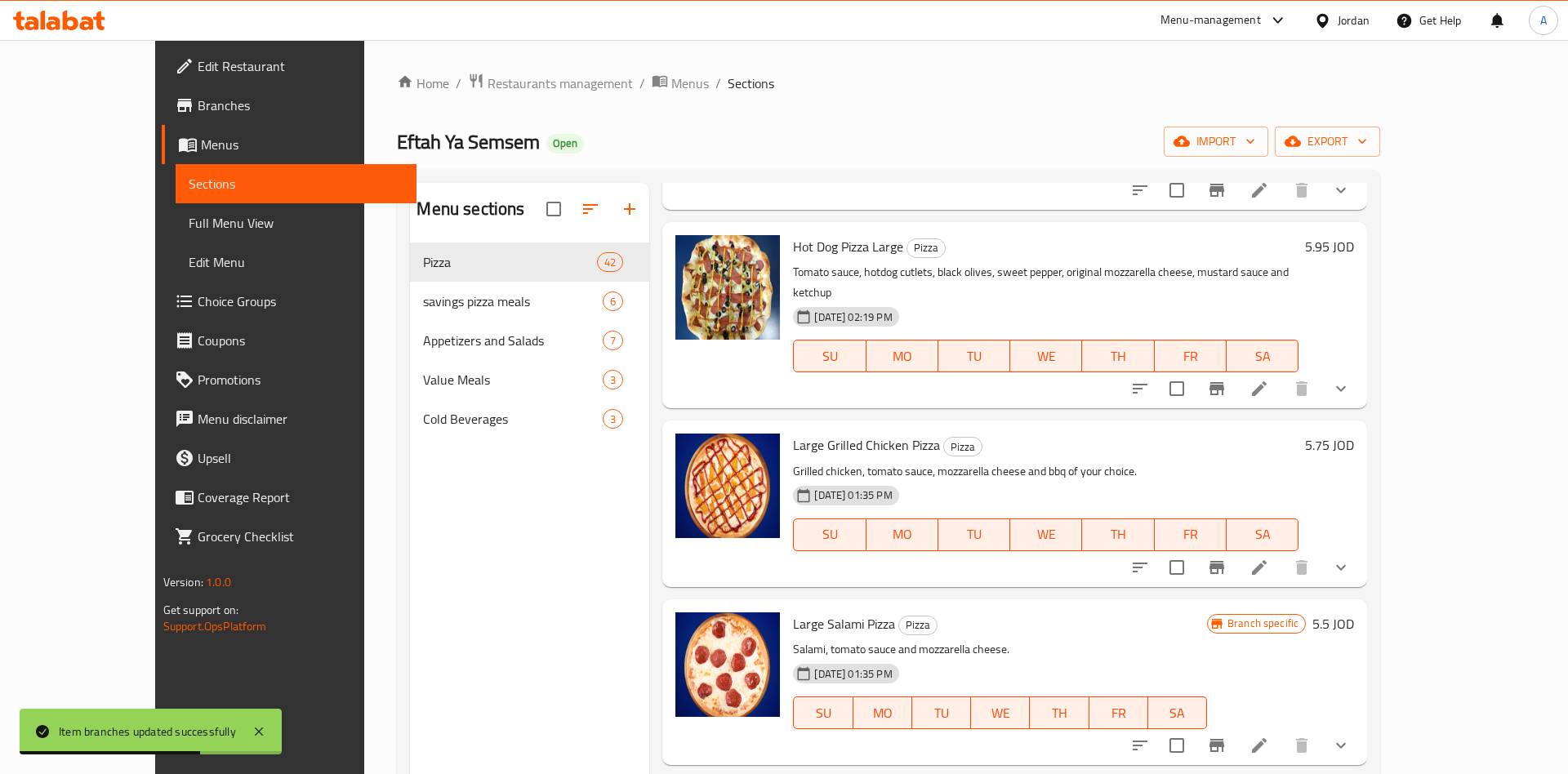
scroll to position [382, 0]
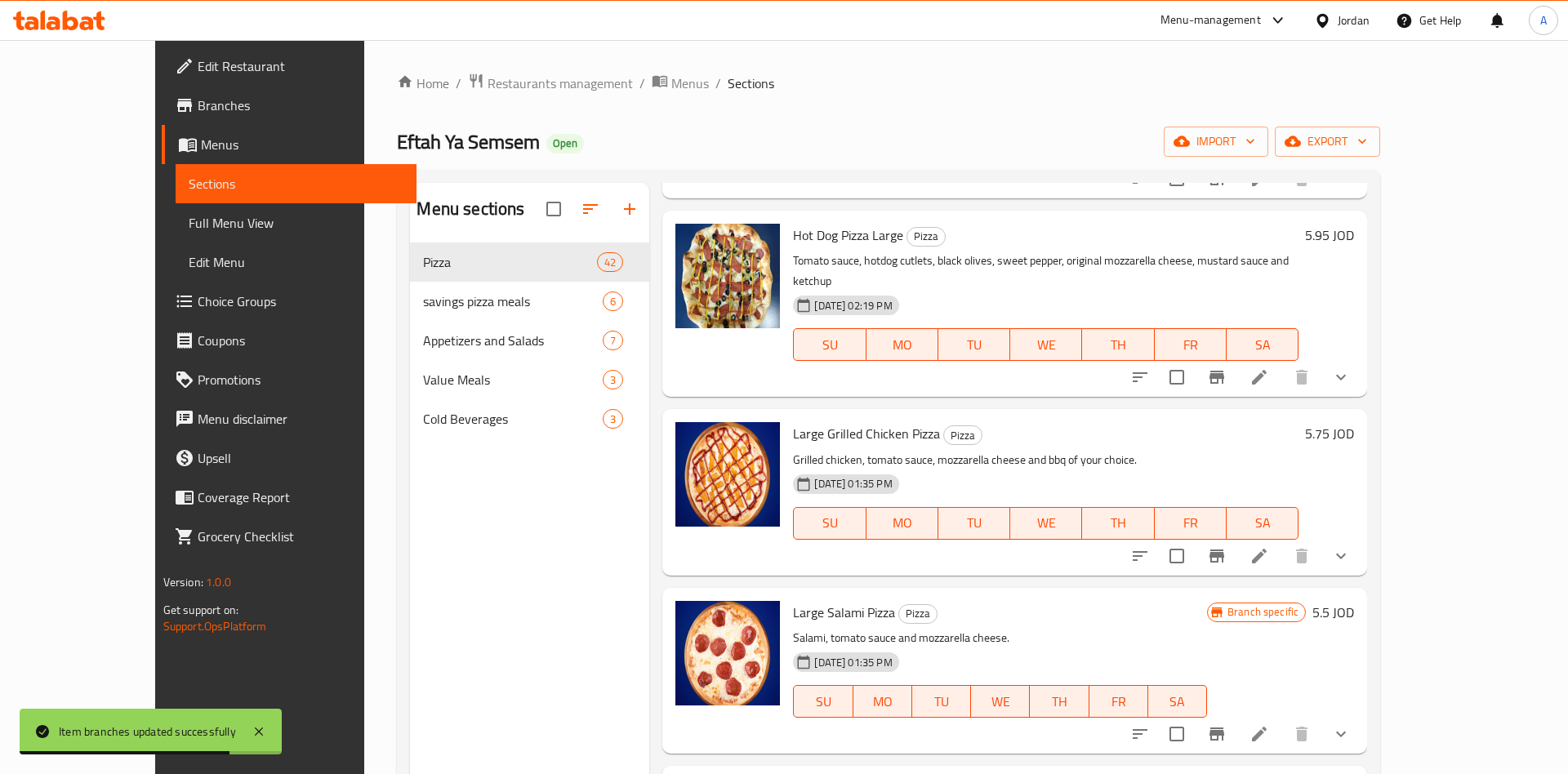
click at [1354, 422] on h6 "5.75 JOD" at bounding box center [1329, 433] width 49 height 23
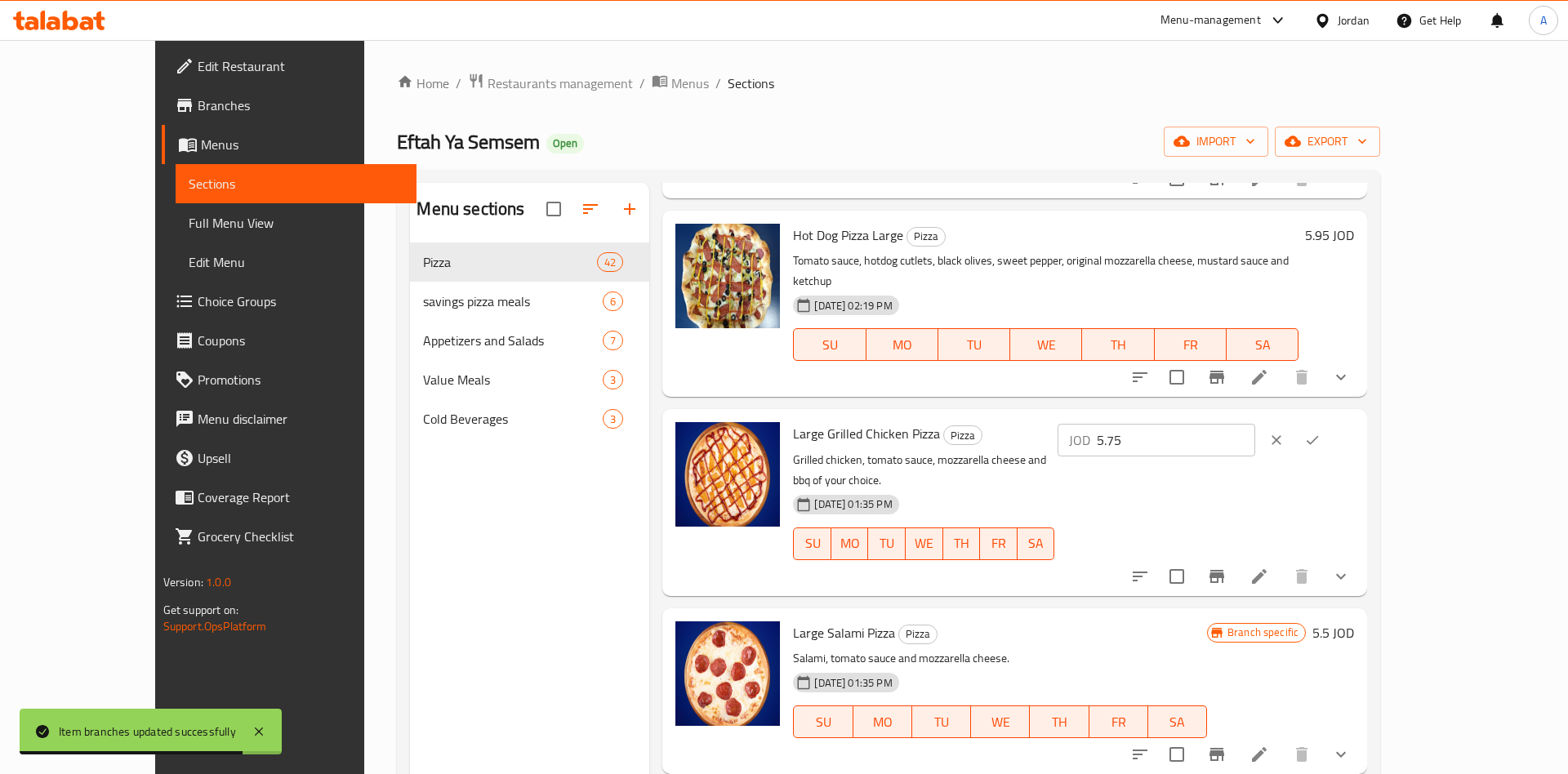
click at [1255, 424] on input "5.75" at bounding box center [1175, 440] width 158 height 32
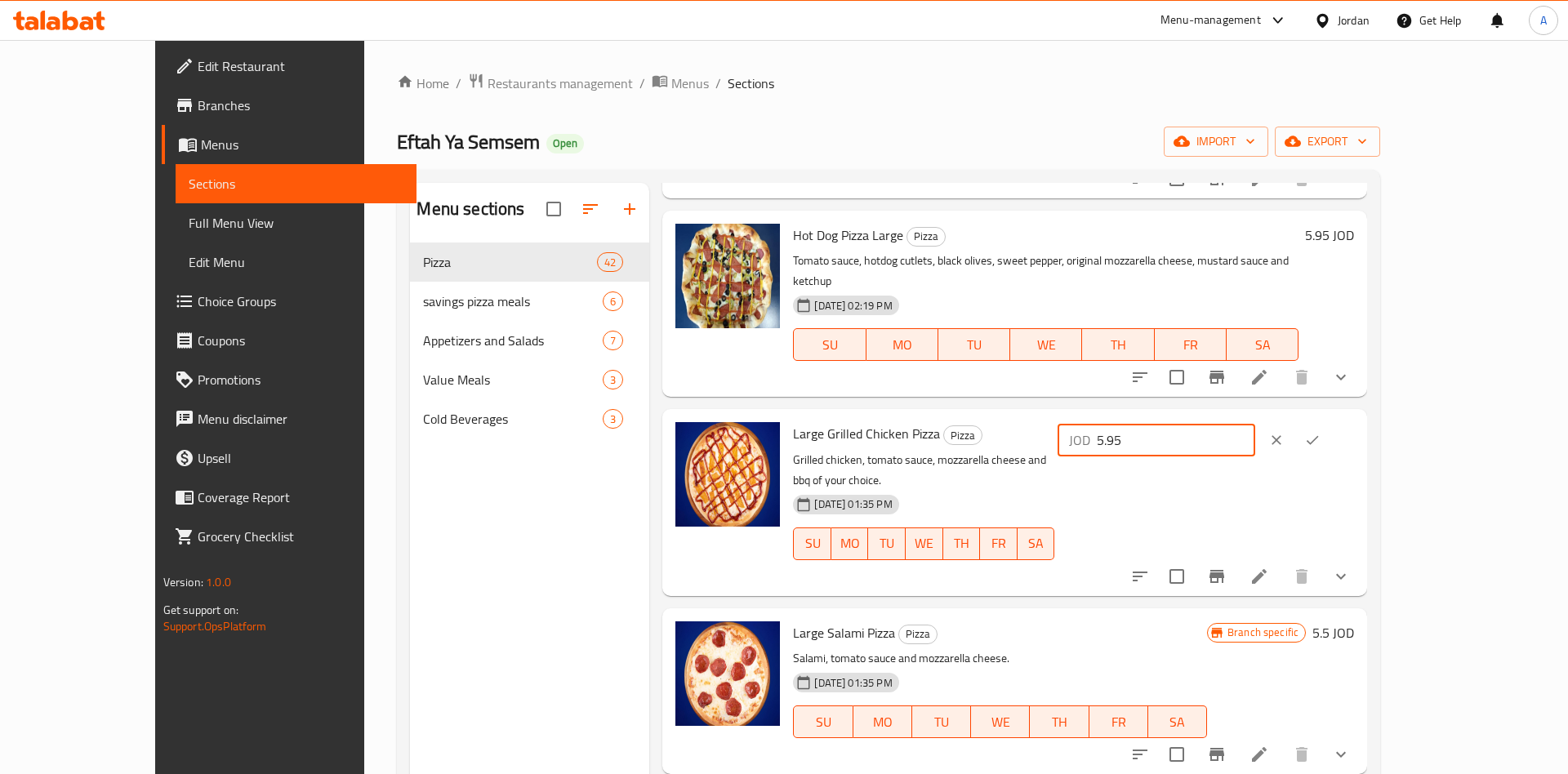
type input "5.95"
click at [1319, 436] on icon "ok" at bounding box center [1312, 441] width 12 height 9
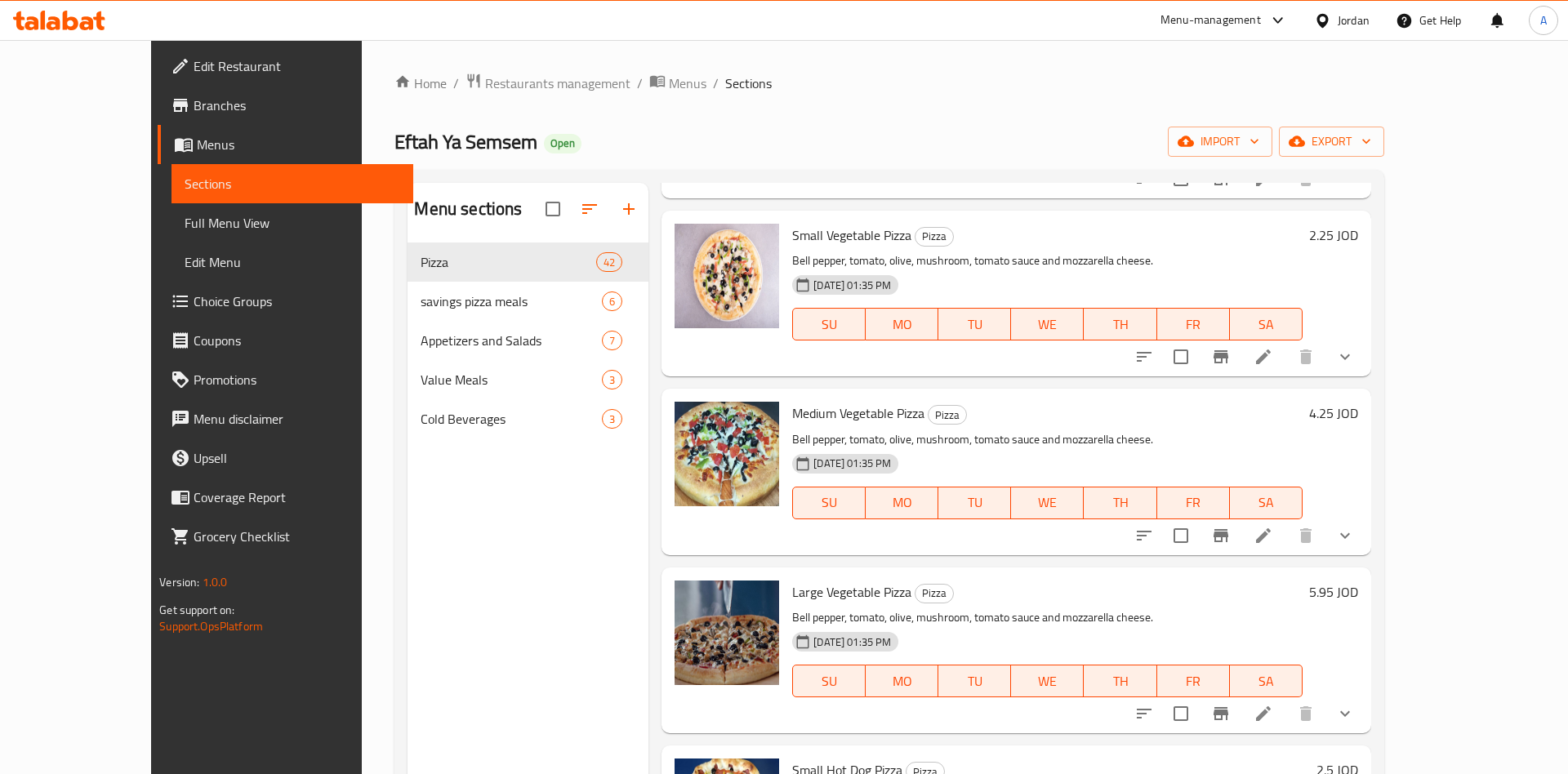
scroll to position [0, 0]
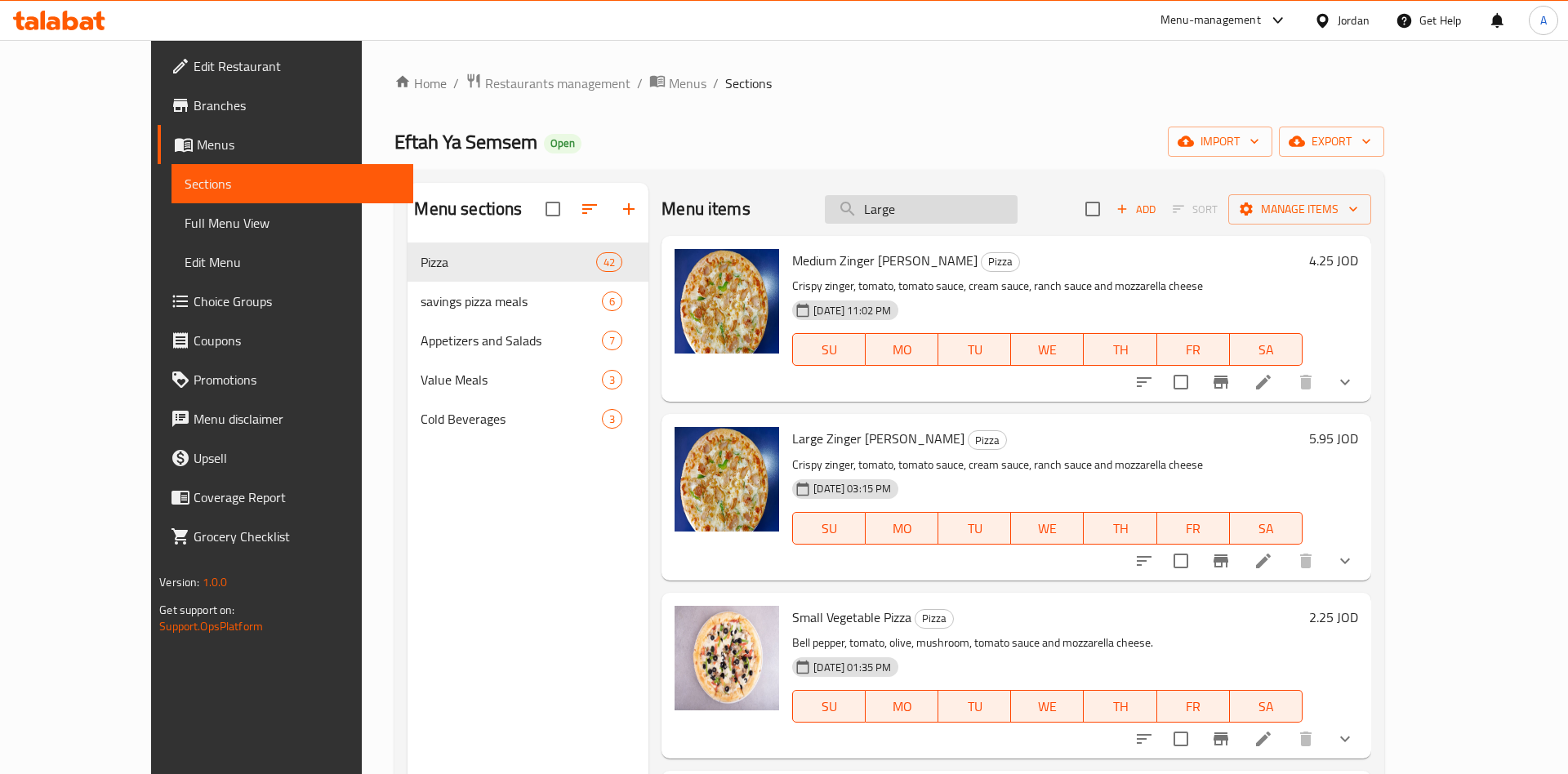
click at [1018, 216] on input "Large" at bounding box center [922, 209] width 193 height 29
type input "Large"
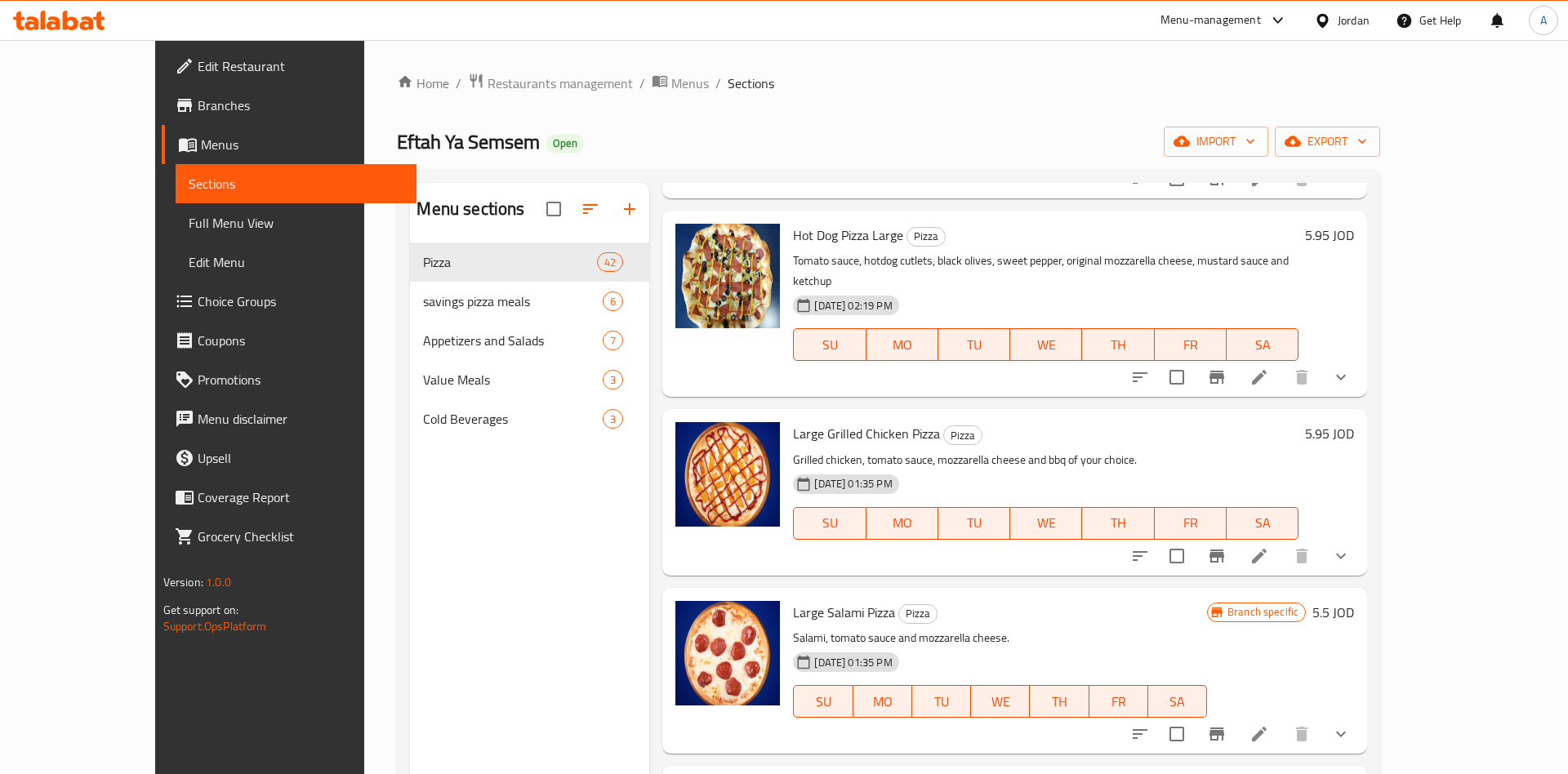
scroll to position [509, 0]
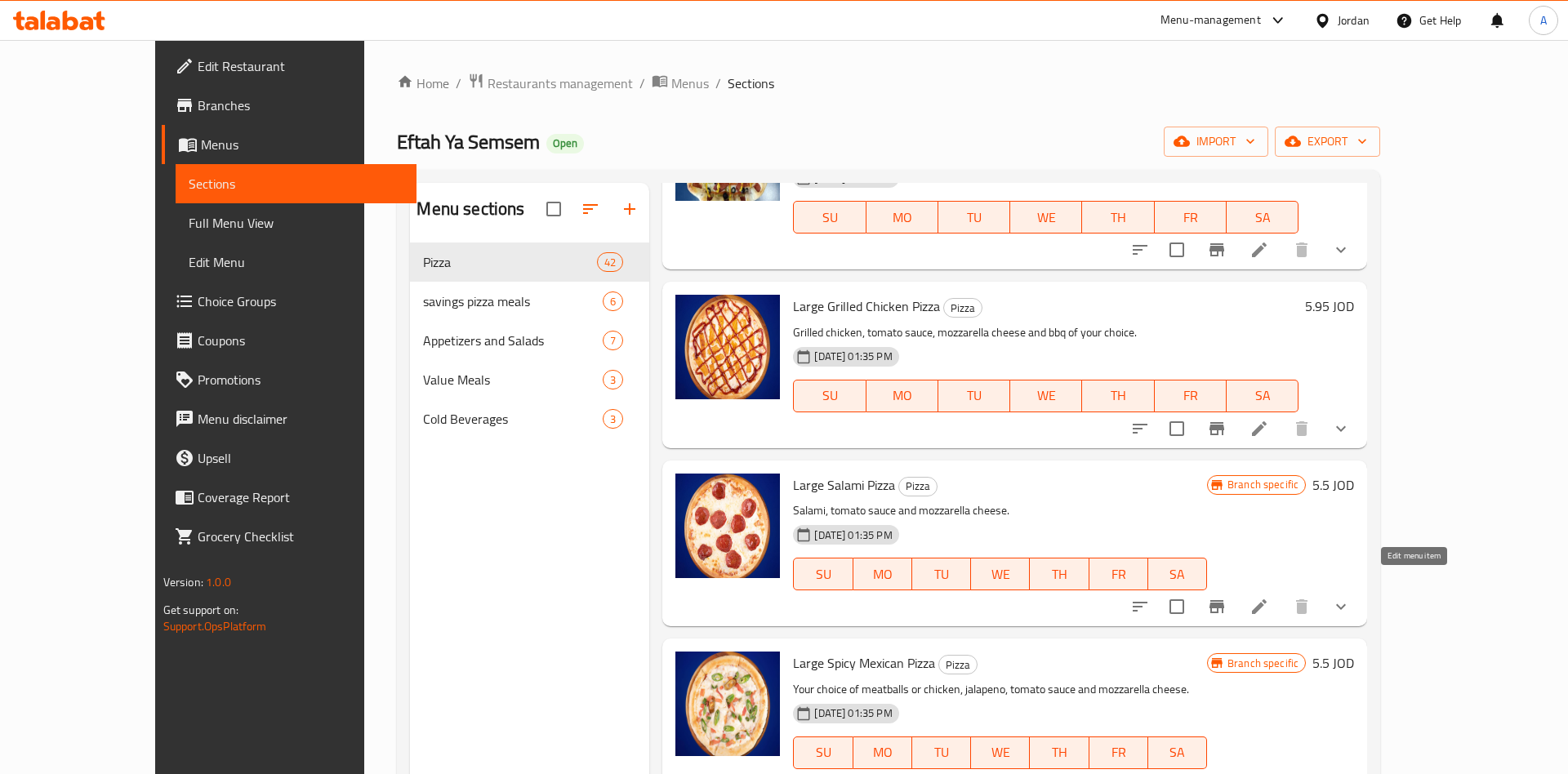
click at [1267, 599] on icon at bounding box center [1260, 606] width 15 height 15
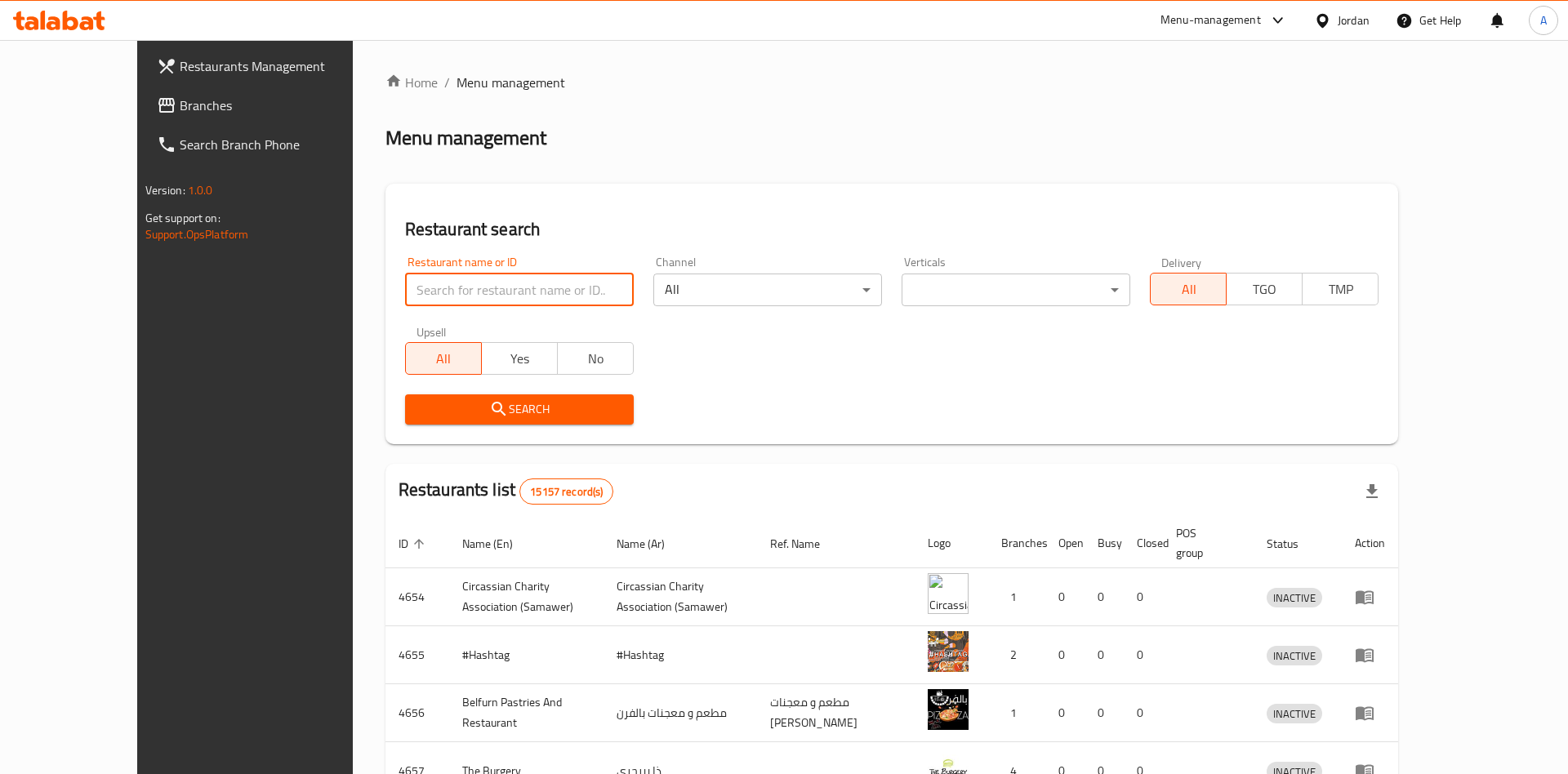
click at [470, 304] on input "search" at bounding box center [519, 289] width 229 height 32
paste input "Large"
paste input "Eftah Ya Semsem"
type input "Eftah Ya Semsem"
click at [473, 413] on span "Search" at bounding box center [519, 409] width 203 height 20
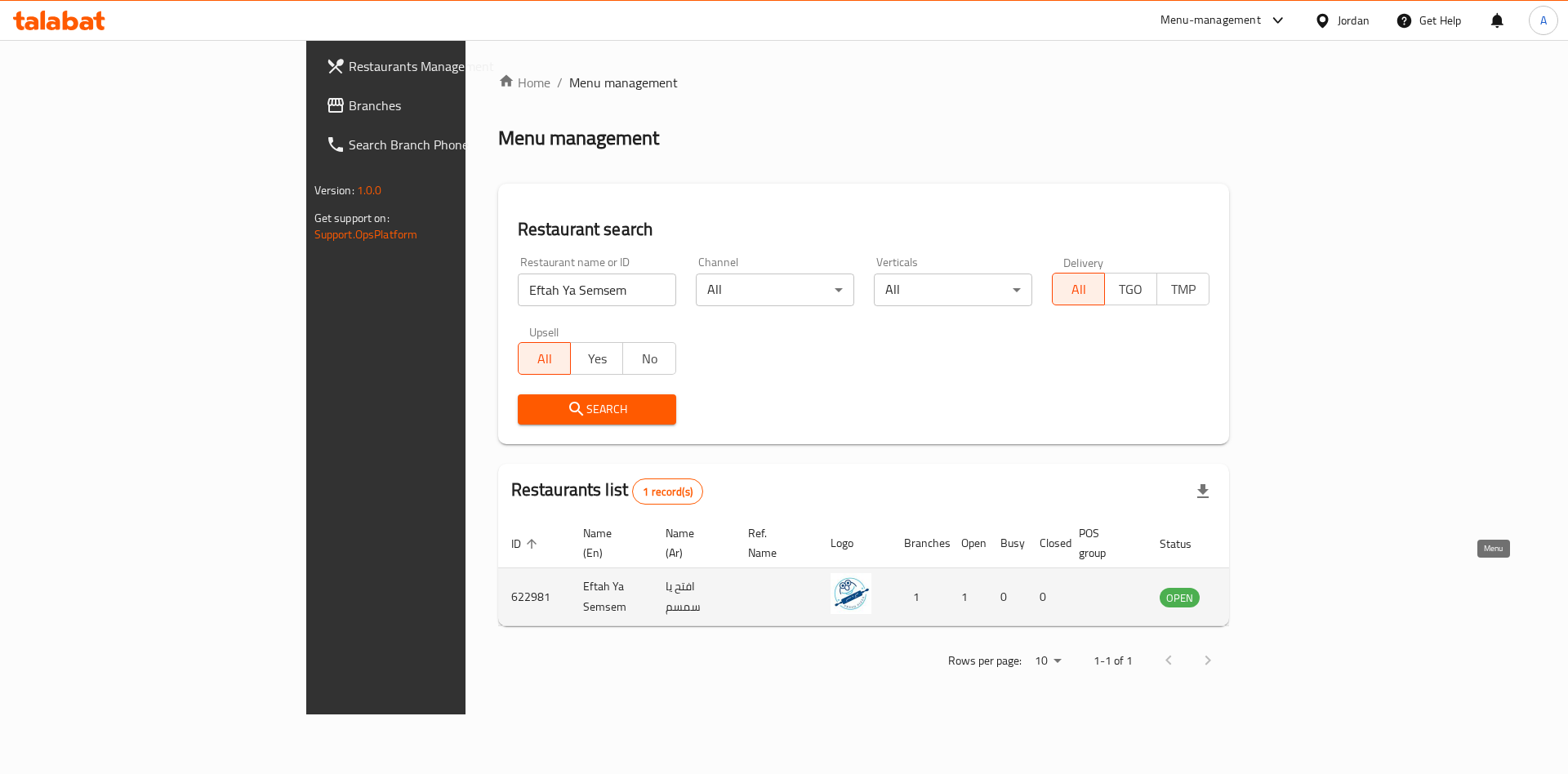
click at [1265, 587] on icon "enhanced table" at bounding box center [1255, 596] width 19 height 19
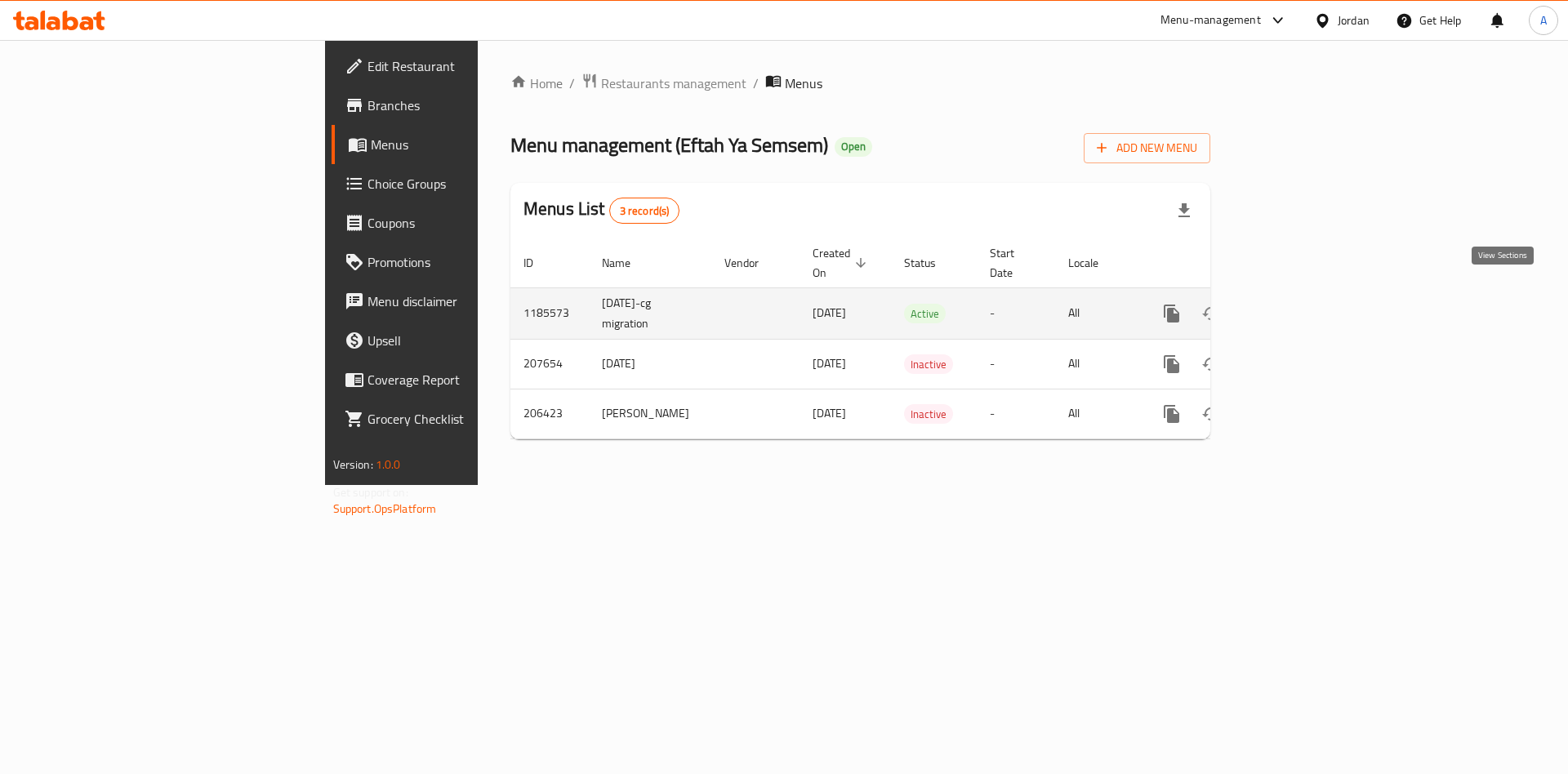
click at [1299, 304] on icon "enhanced table" at bounding box center [1289, 313] width 19 height 19
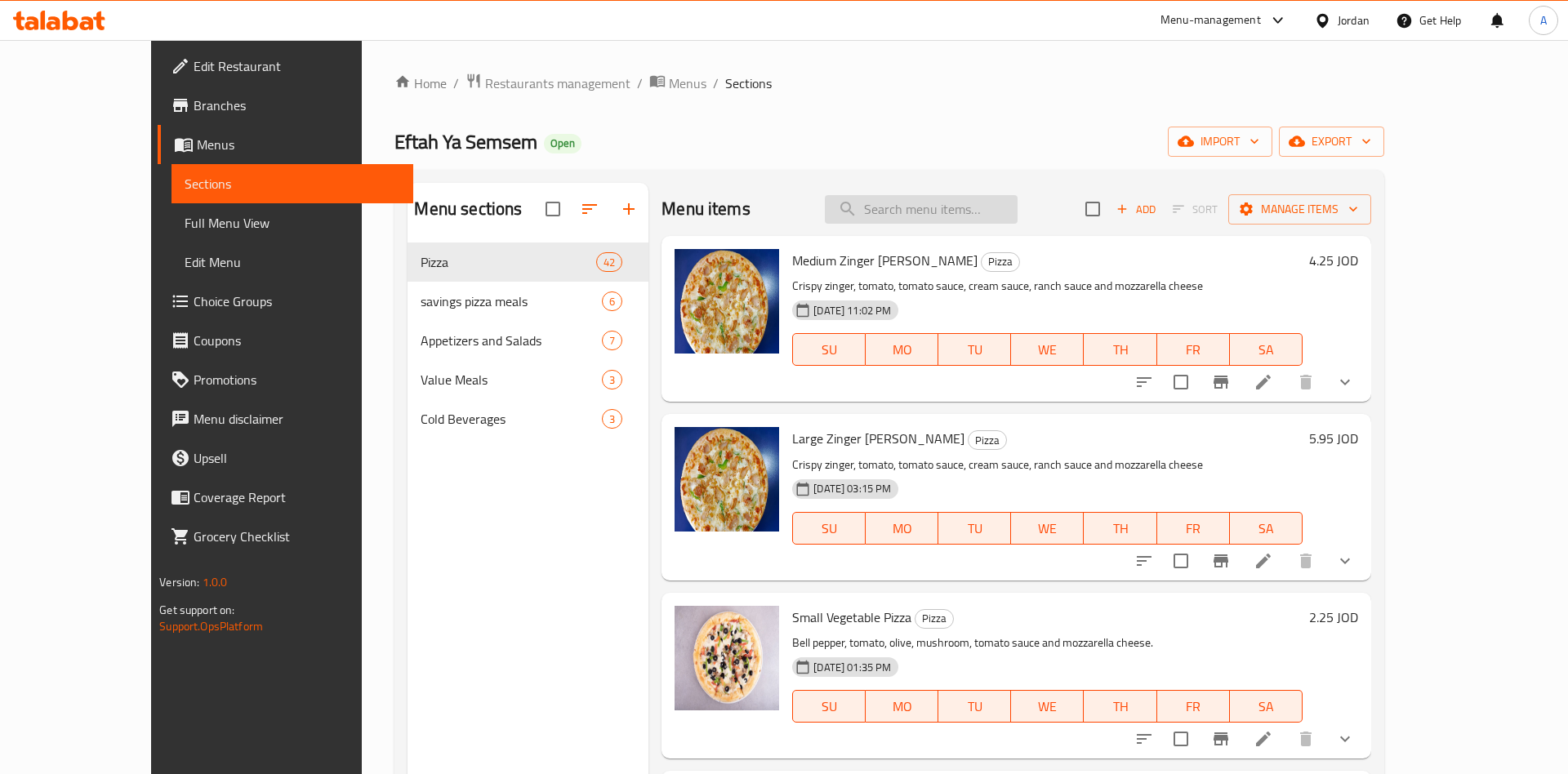
click at [917, 206] on input "search" at bounding box center [922, 209] width 193 height 29
paste input "Eftah Ya Semsem"
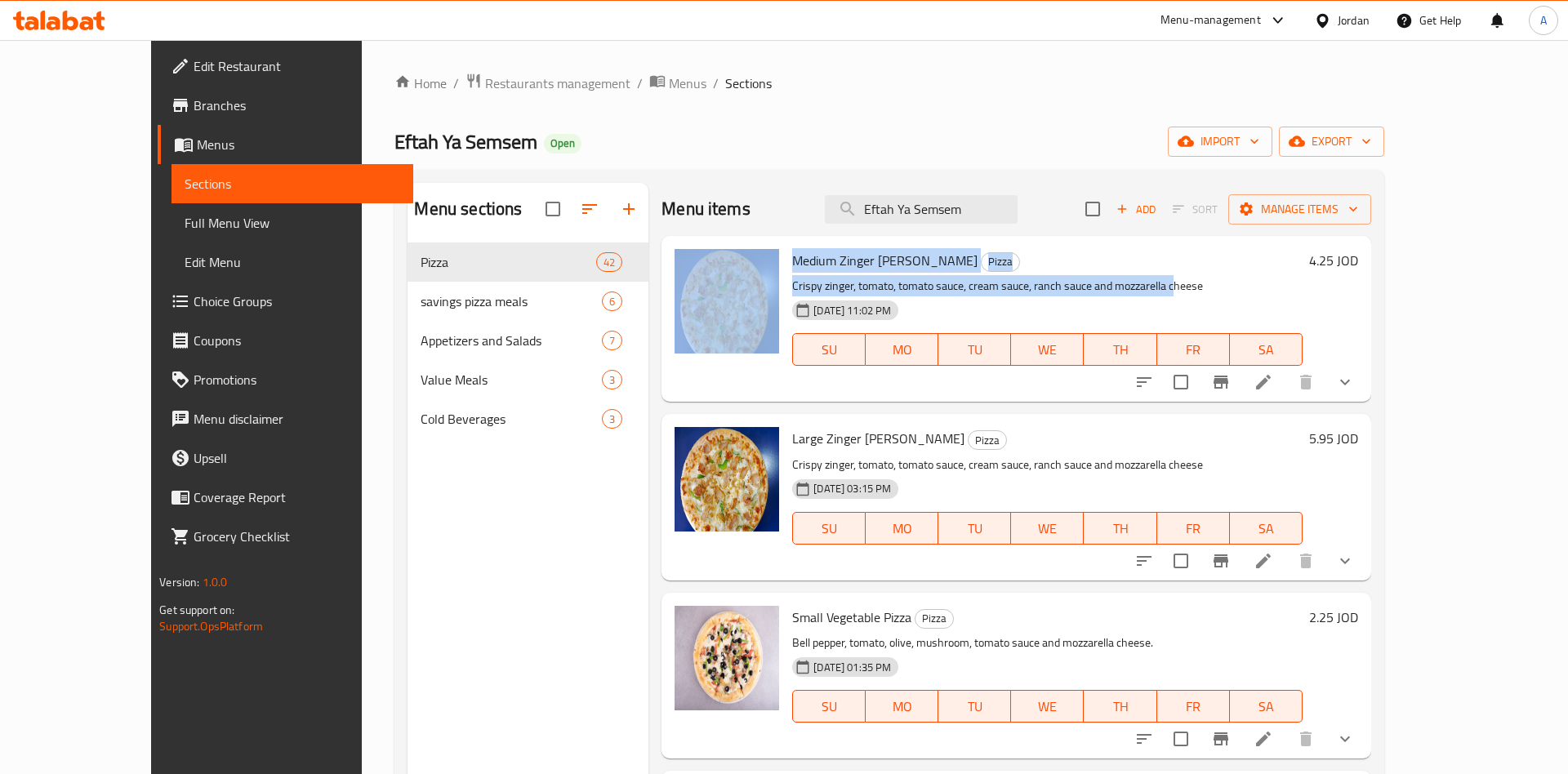
drag, startPoint x: 993, startPoint y: 243, endPoint x: 1136, endPoint y: 293, distance: 151.5
click at [1136, 293] on div "Menu items Eftah Ya Semsem Add Sort Manage items Medium Zinger Alfrido Pizza Pi…" at bounding box center [1009, 570] width 721 height 774
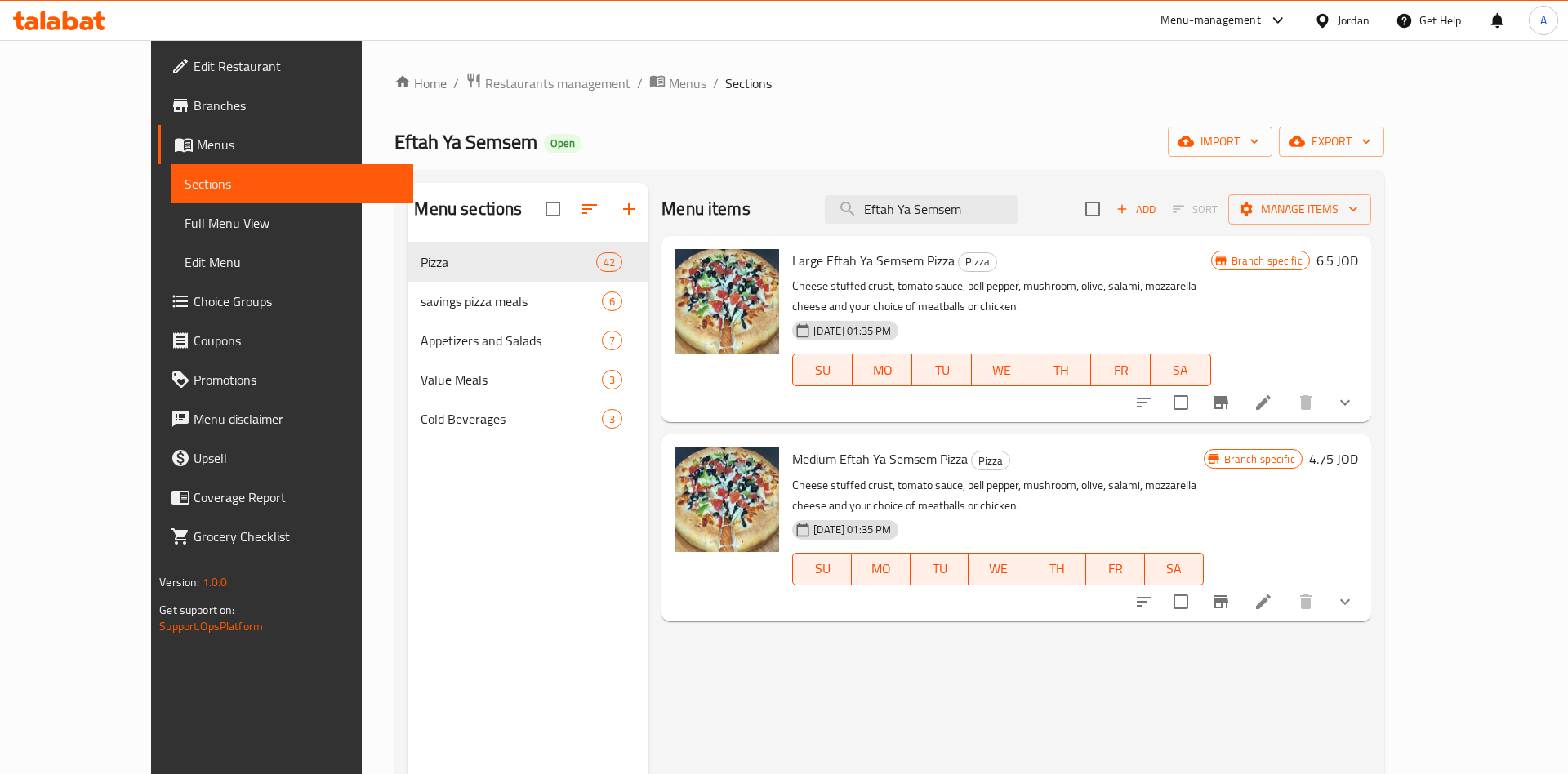
click at [1058, 229] on div "Menu items Eftah Ya Semsem Add Sort Manage items" at bounding box center [1015, 209] width 709 height 53
click at [1018, 210] on input "Eftah Ya Semsem" at bounding box center [922, 209] width 193 height 29
paste input "Large"
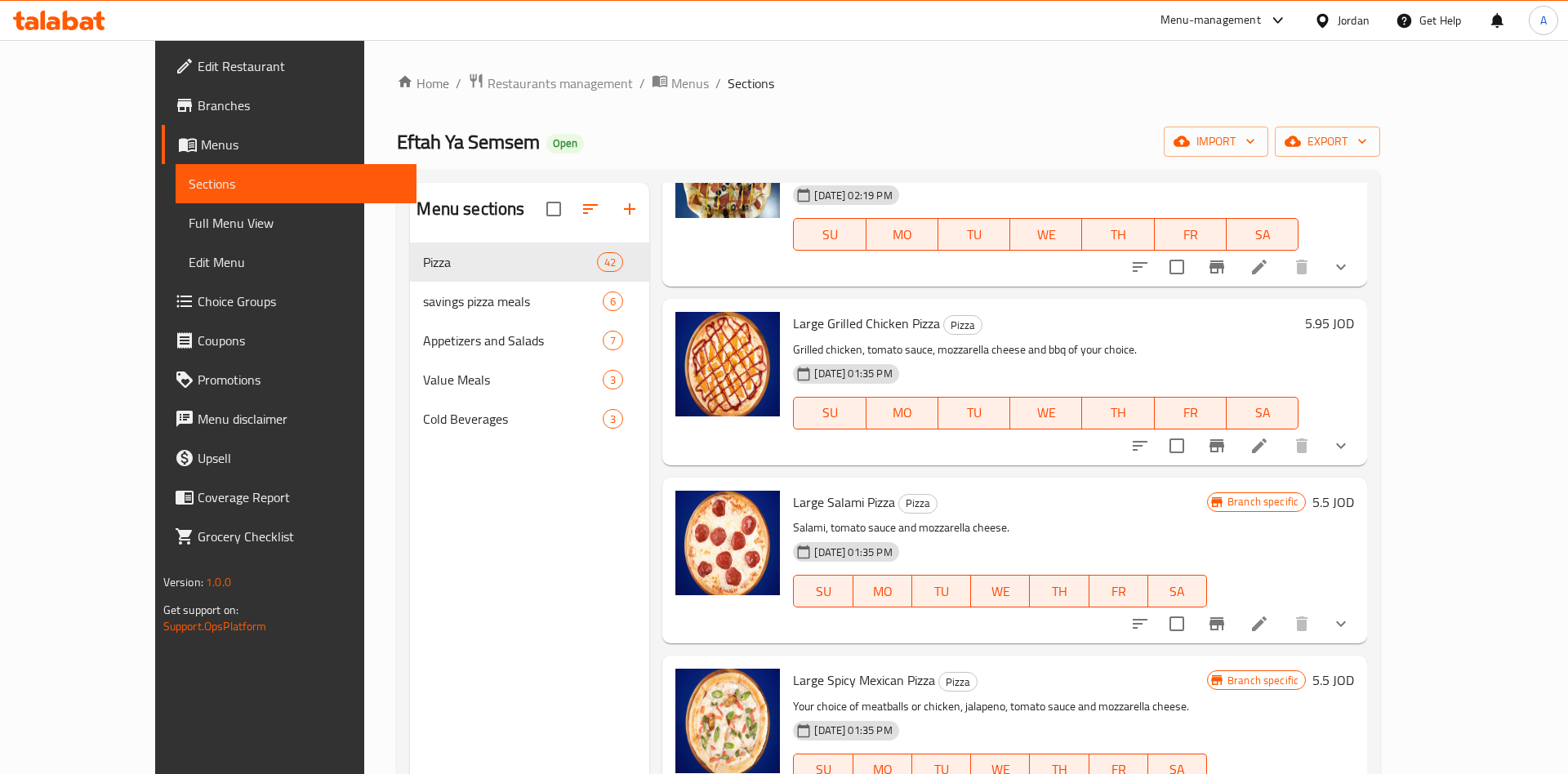
scroll to position [509, 0]
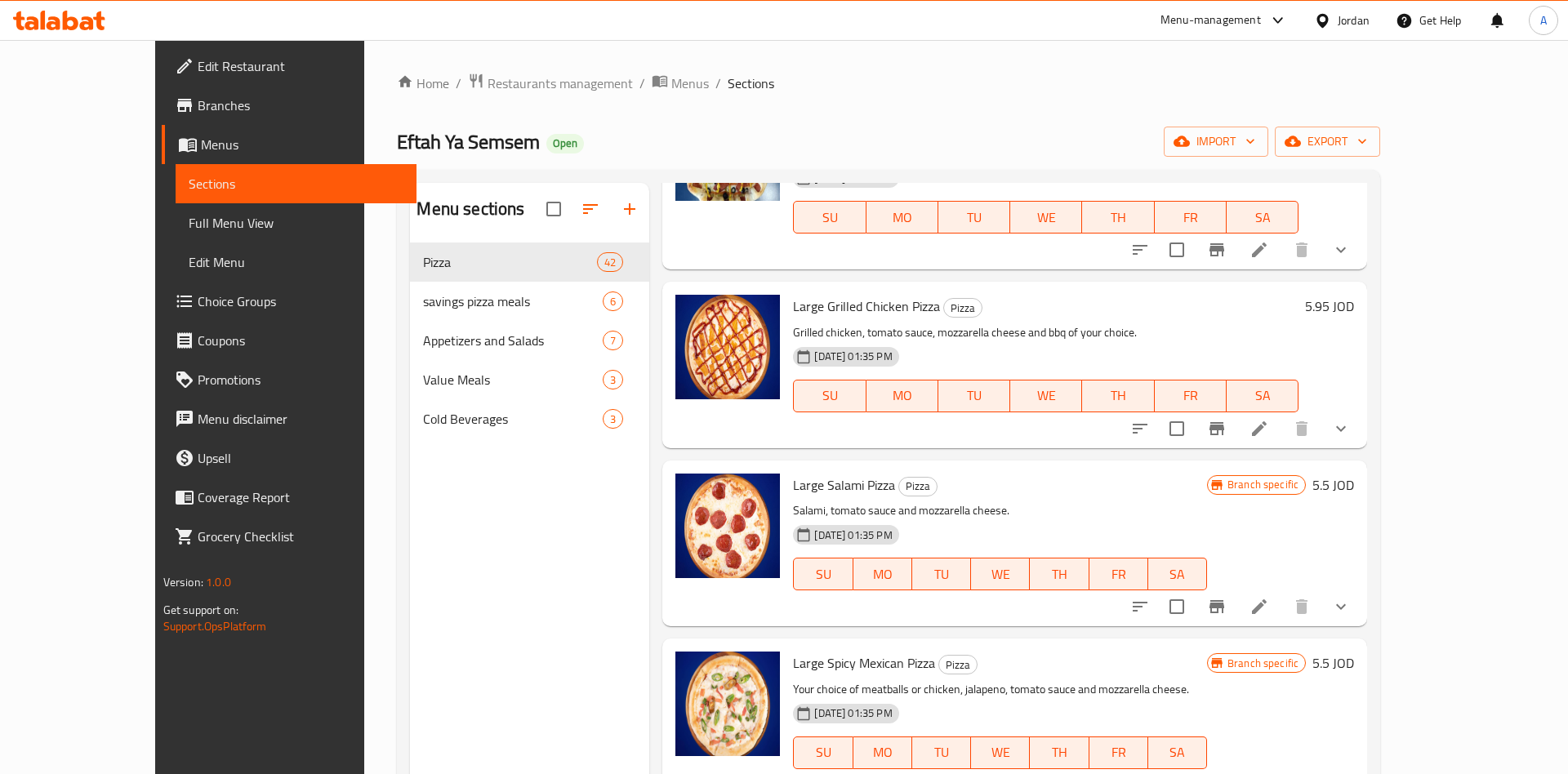
type input "Large"
click at [1226, 597] on icon "Branch-specific-item" at bounding box center [1216, 606] width 19 height 19
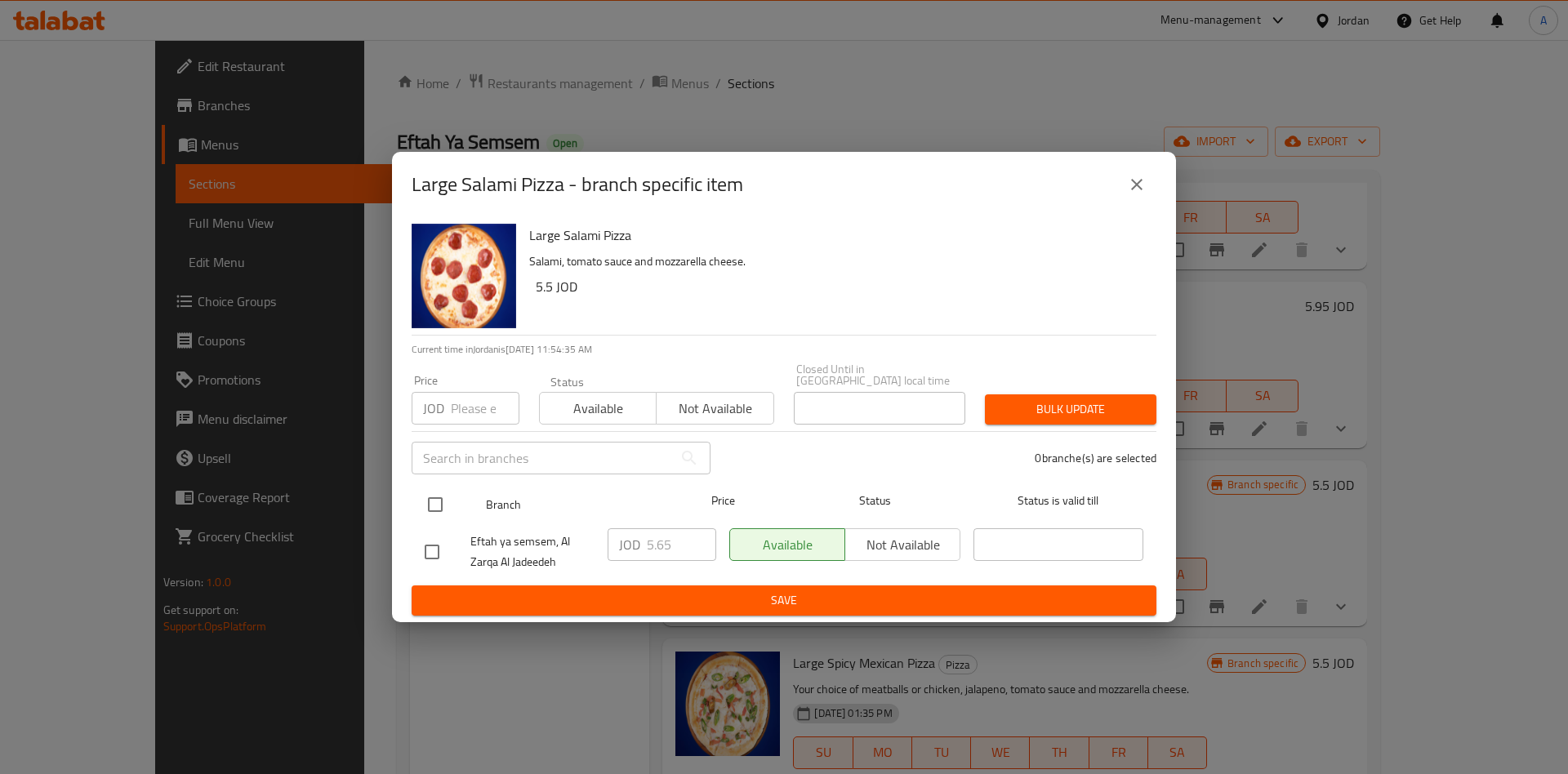
click at [453, 509] on div at bounding box center [448, 504] width 61 height 47
click at [440, 499] on input "checkbox" at bounding box center [434, 504] width 34 height 34
checkbox input "true"
click at [648, 538] on input "5.65" at bounding box center [681, 543] width 69 height 32
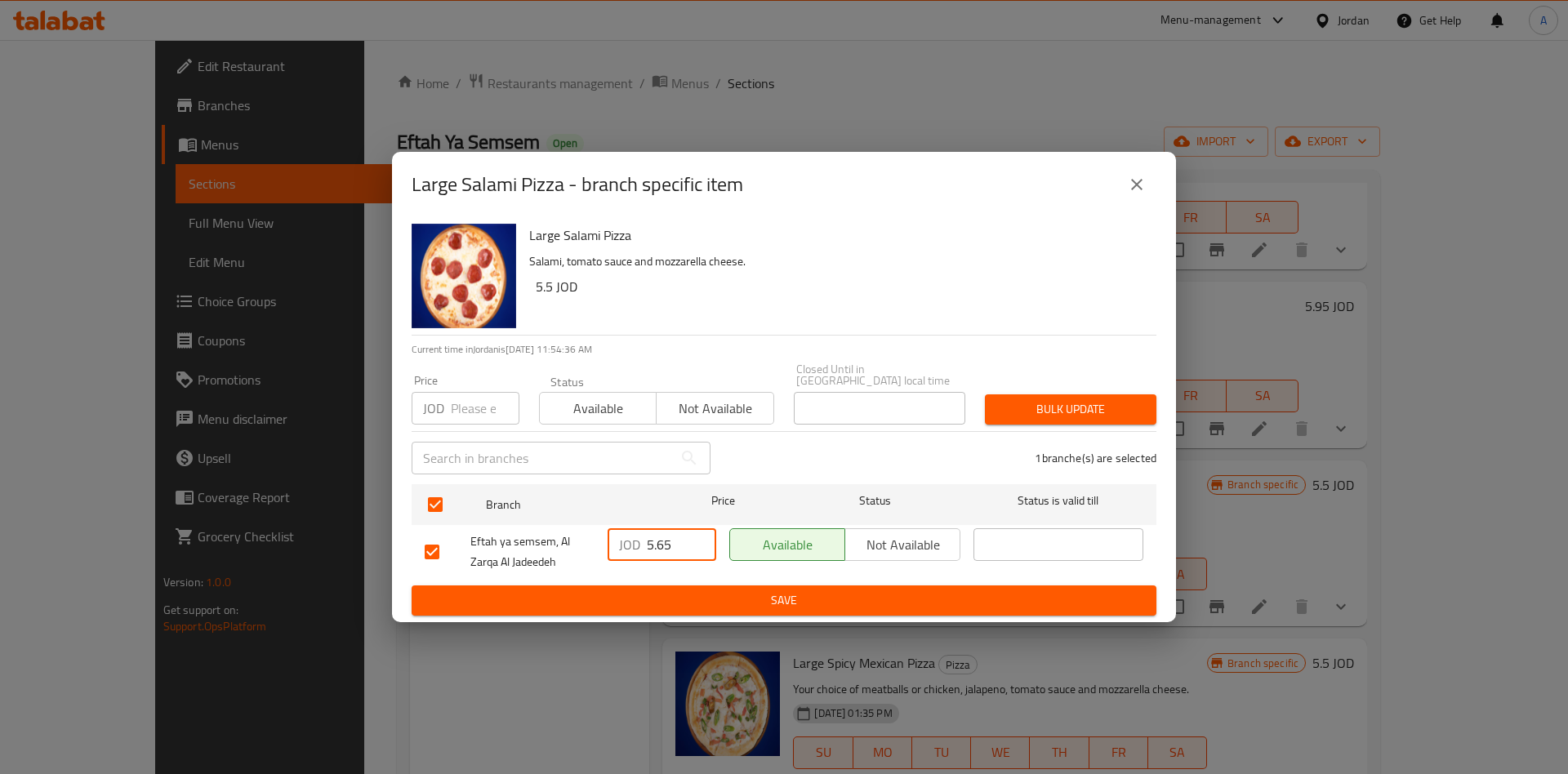
click at [649, 539] on input "5.65" at bounding box center [681, 543] width 69 height 32
click at [649, 541] on input "5.65" at bounding box center [681, 543] width 69 height 32
type input "5.95"
click at [778, 593] on span "Save" at bounding box center [784, 601] width 719 height 20
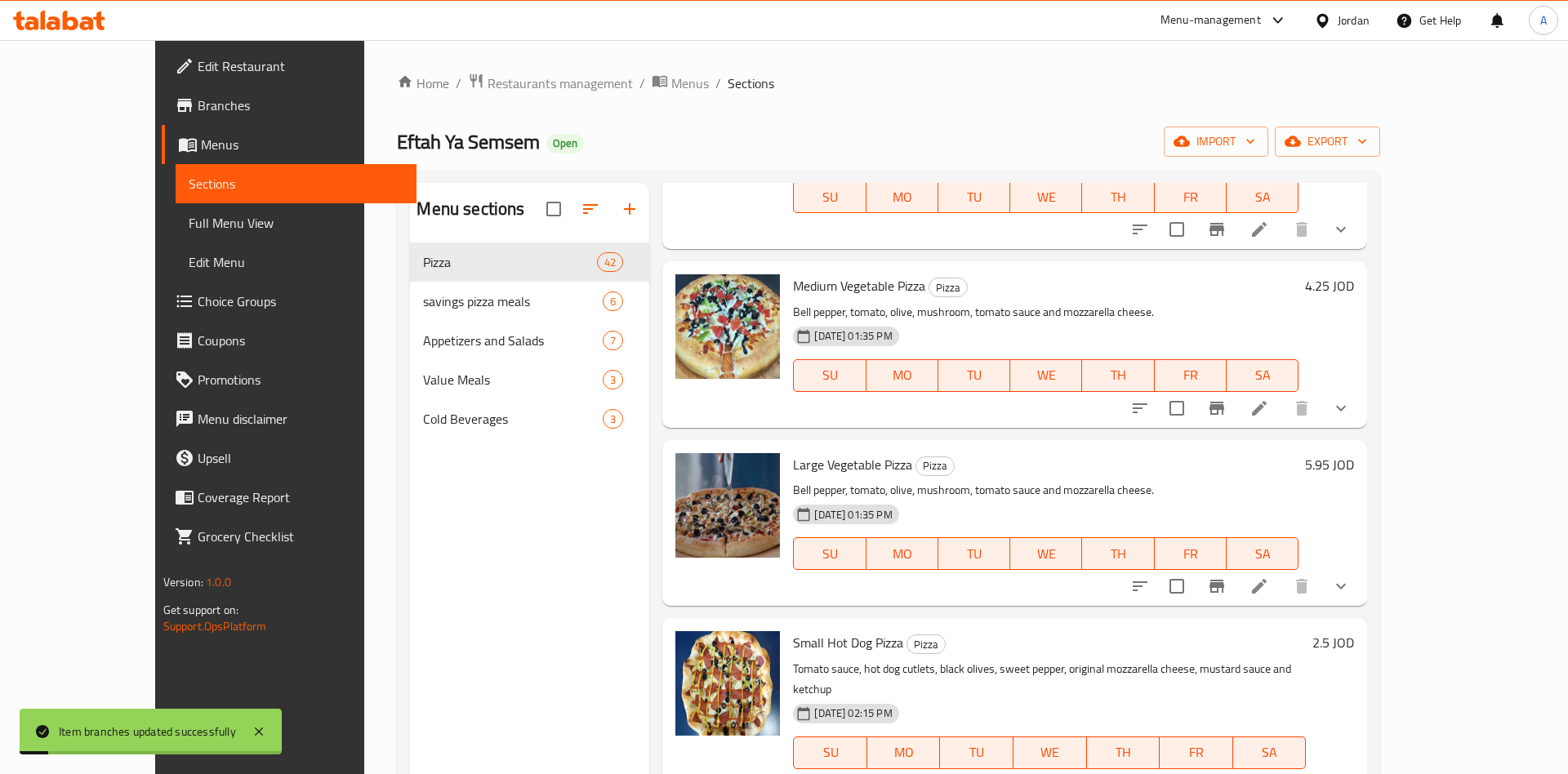
click at [1224, 773] on icon "Branch-specific-item" at bounding box center [1217, 785] width 15 height 13
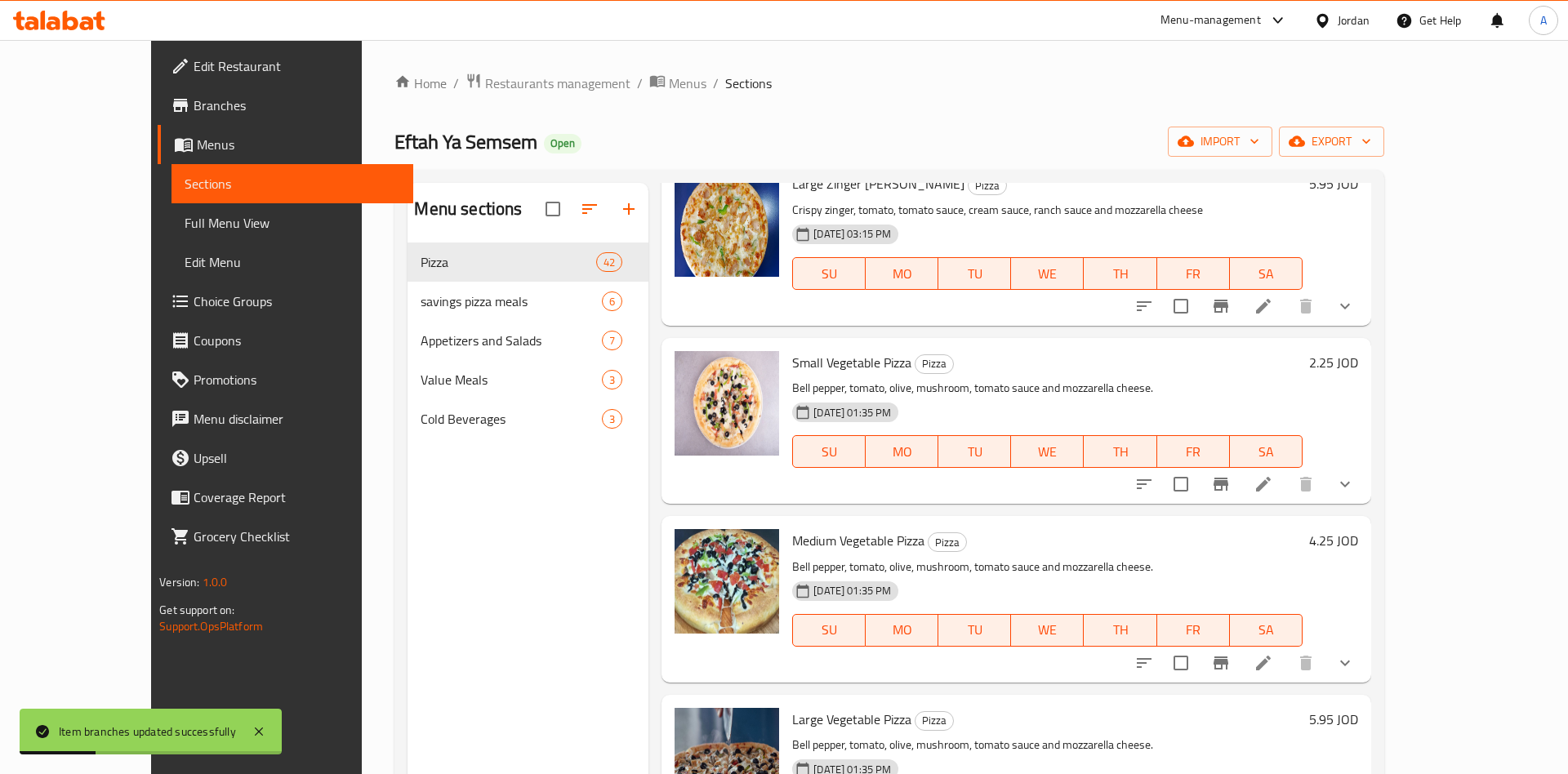
scroll to position [0, 0]
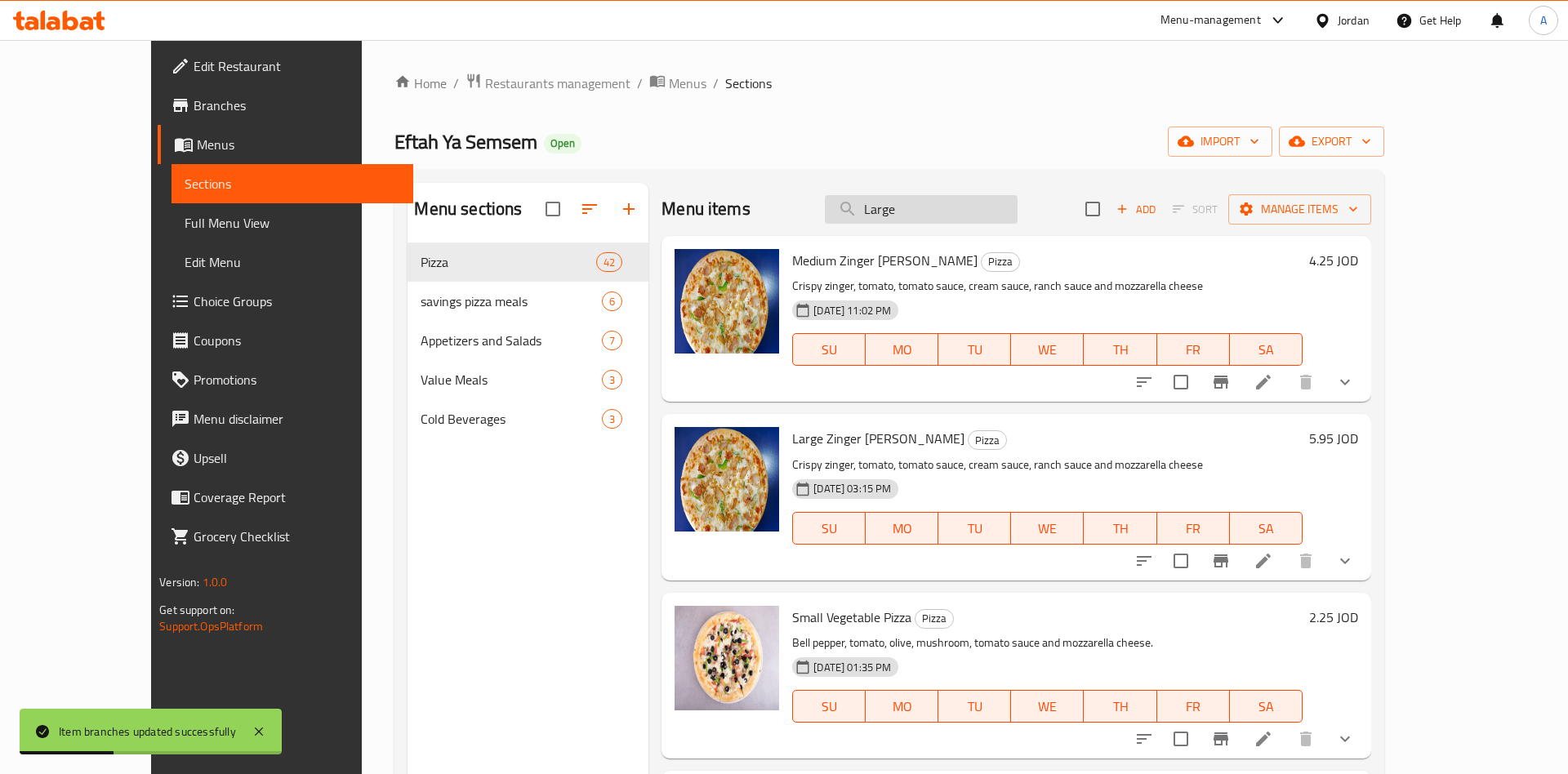
click at [994, 210] on input "Large" at bounding box center [922, 209] width 193 height 29
paste input "search"
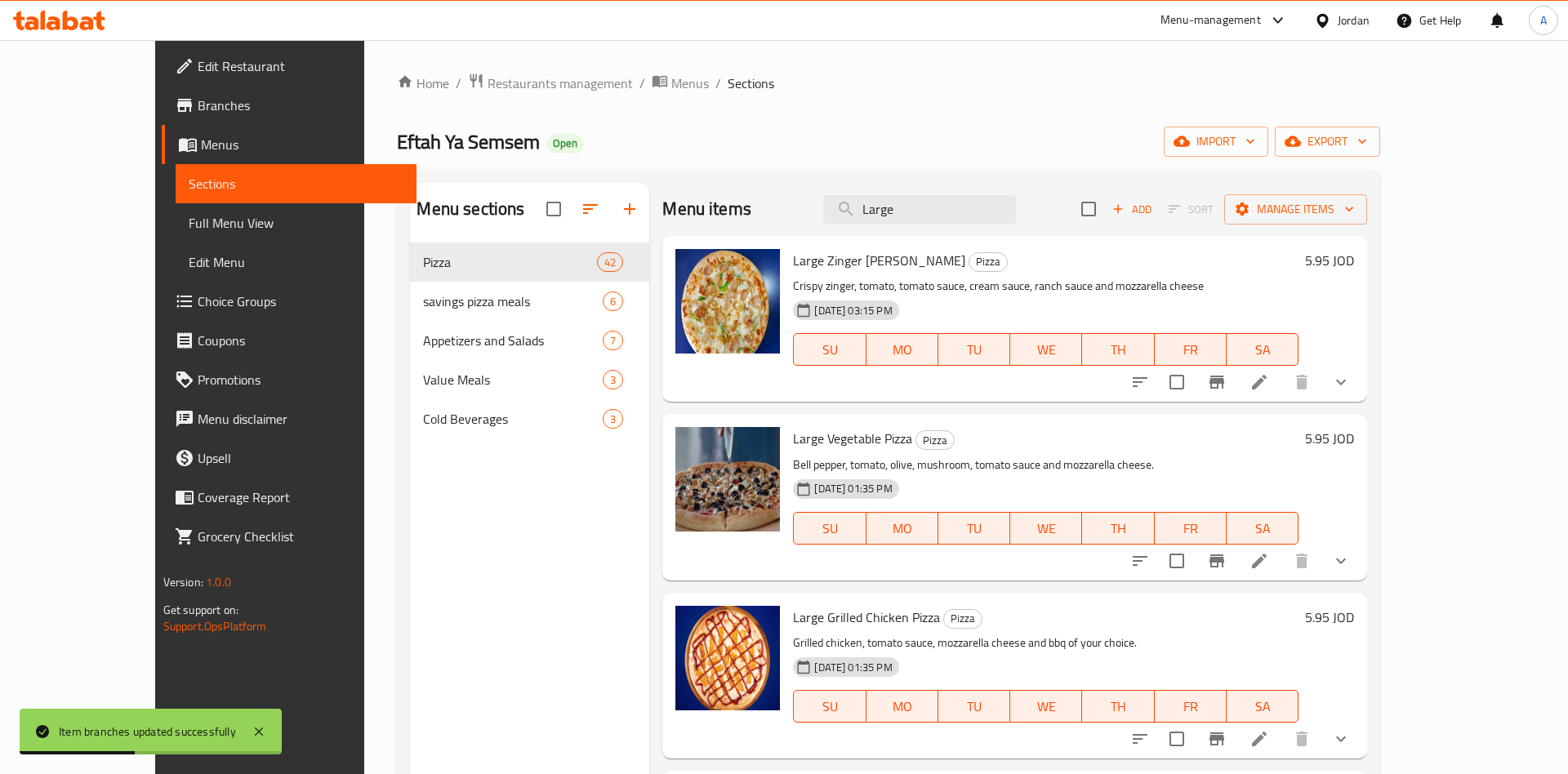
type input "Large"
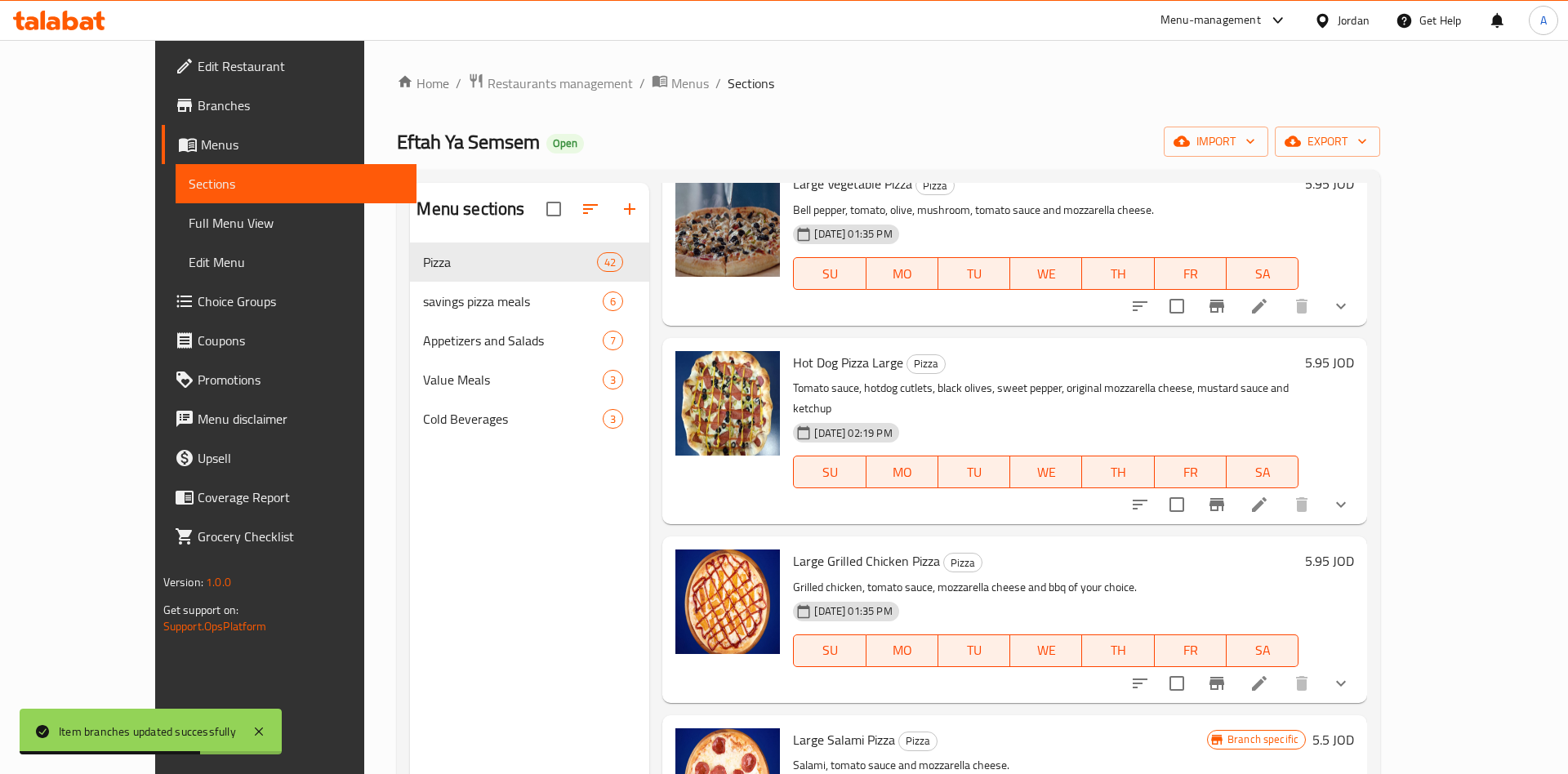
scroll to position [382, 0]
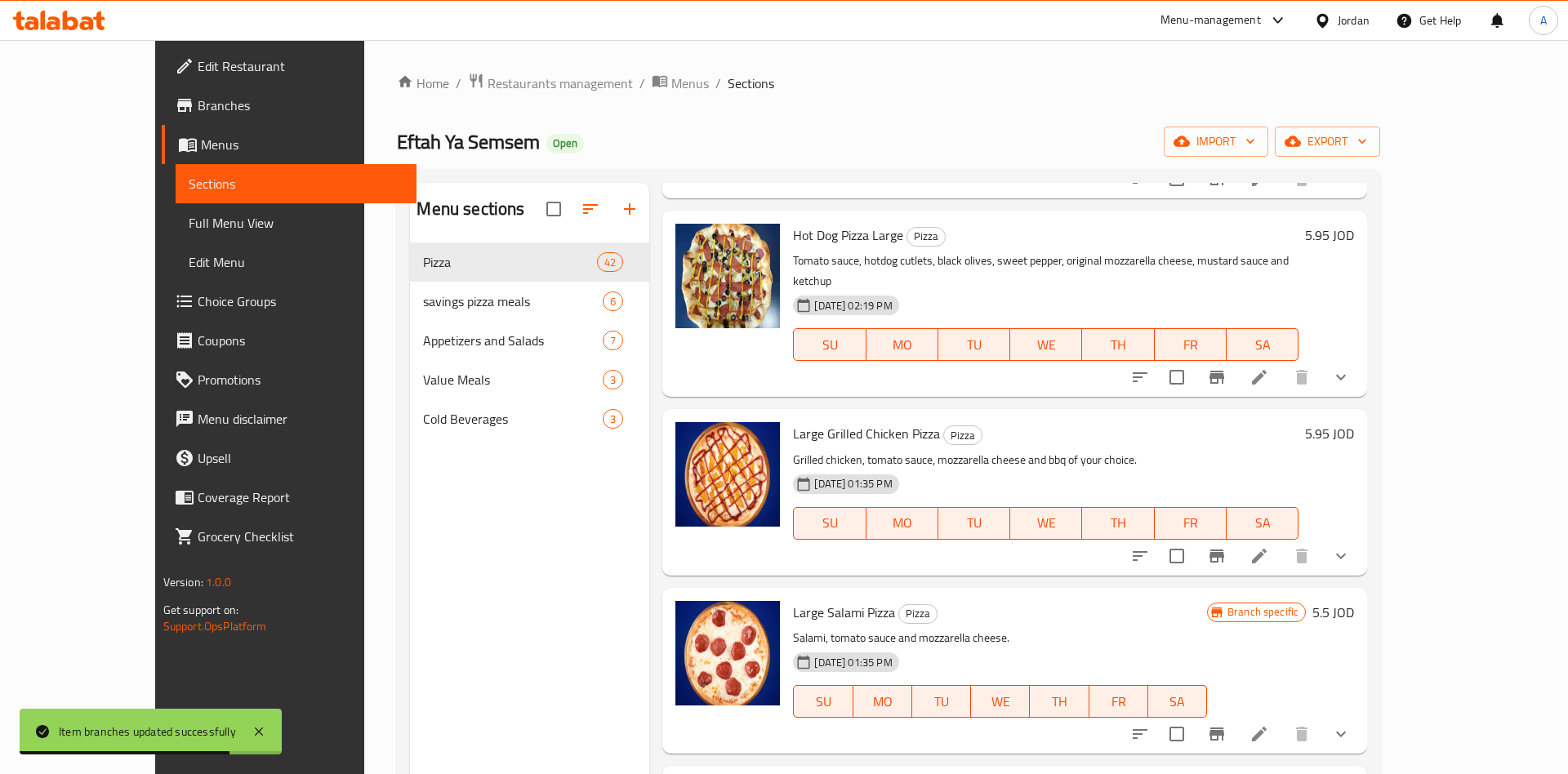
click at [1224, 728] on icon "Branch-specific-item" at bounding box center [1217, 734] width 15 height 13
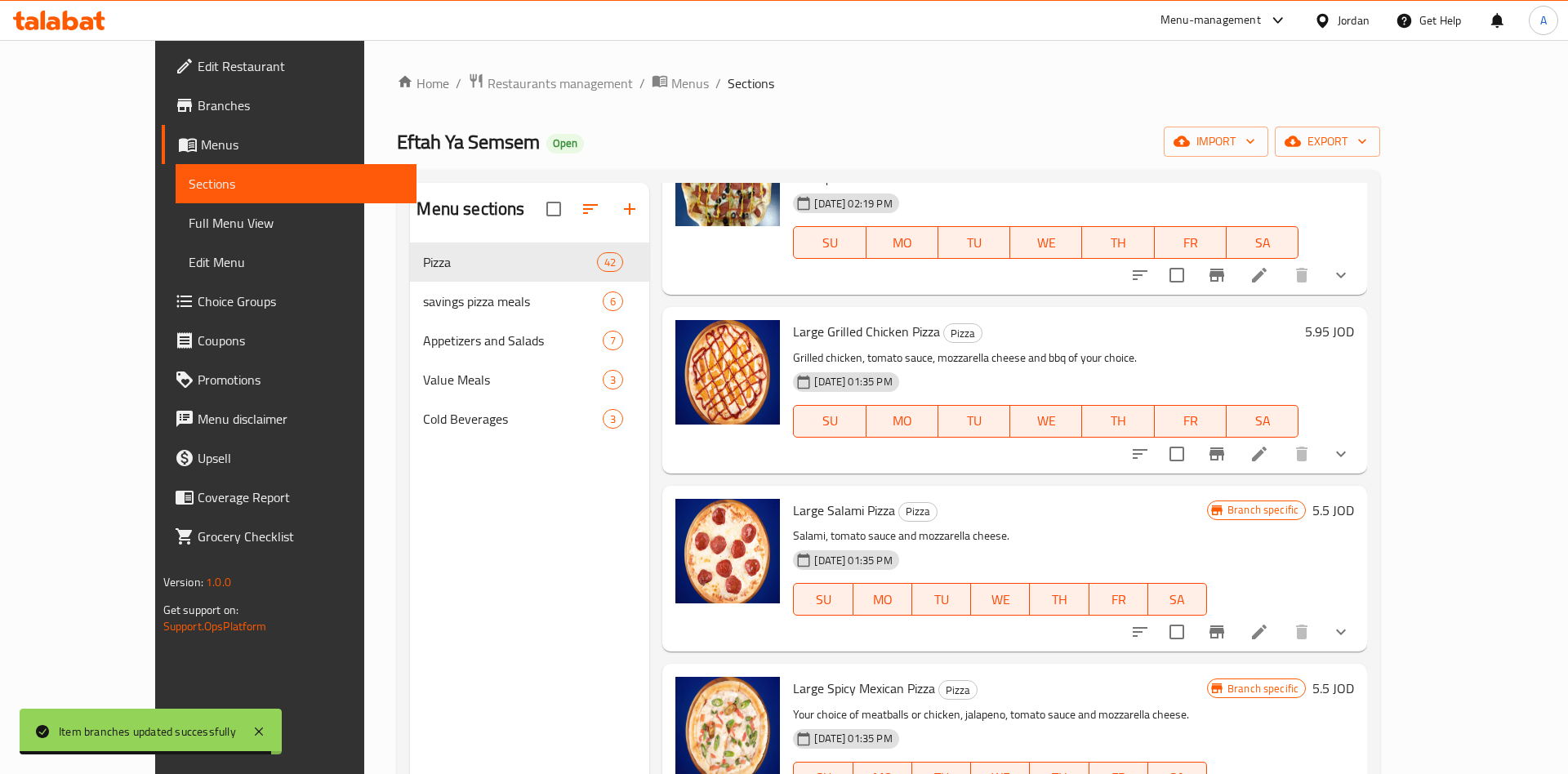
scroll to position [509, 0]
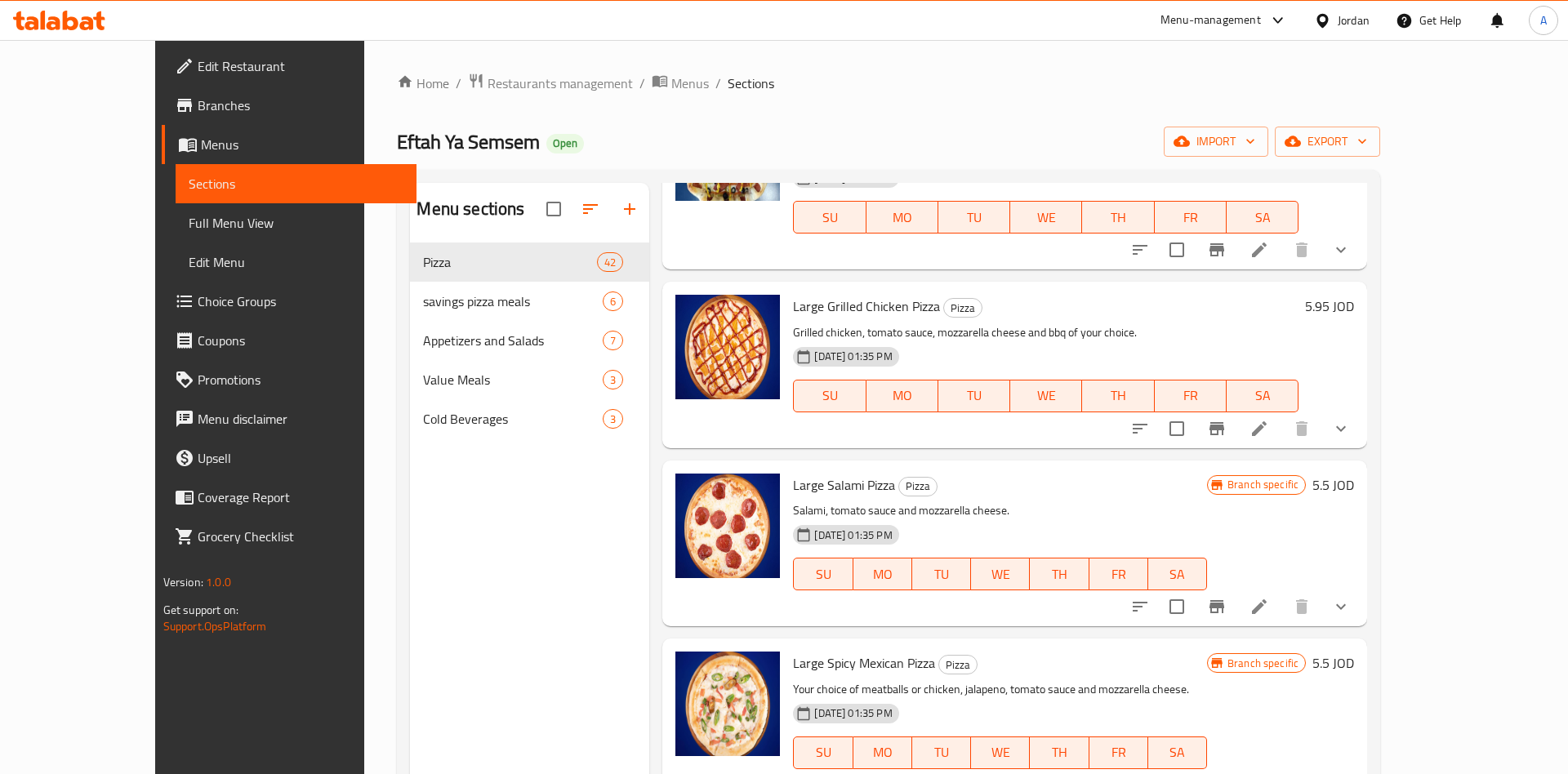
click at [1226, 773] on icon "Branch-specific-item" at bounding box center [1216, 785] width 19 height 19
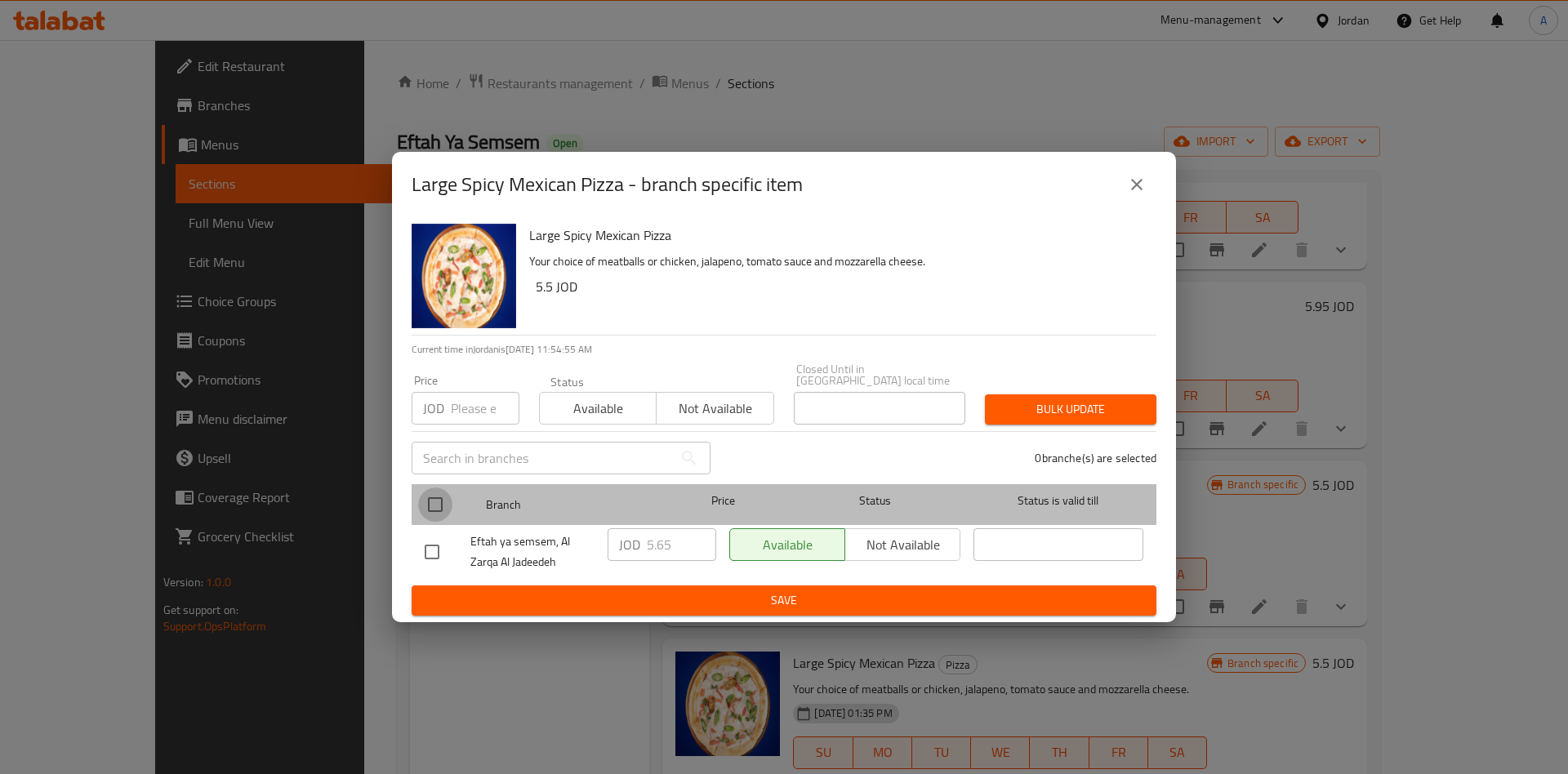
click at [436, 499] on input "checkbox" at bounding box center [434, 504] width 34 height 34
checkbox input "true"
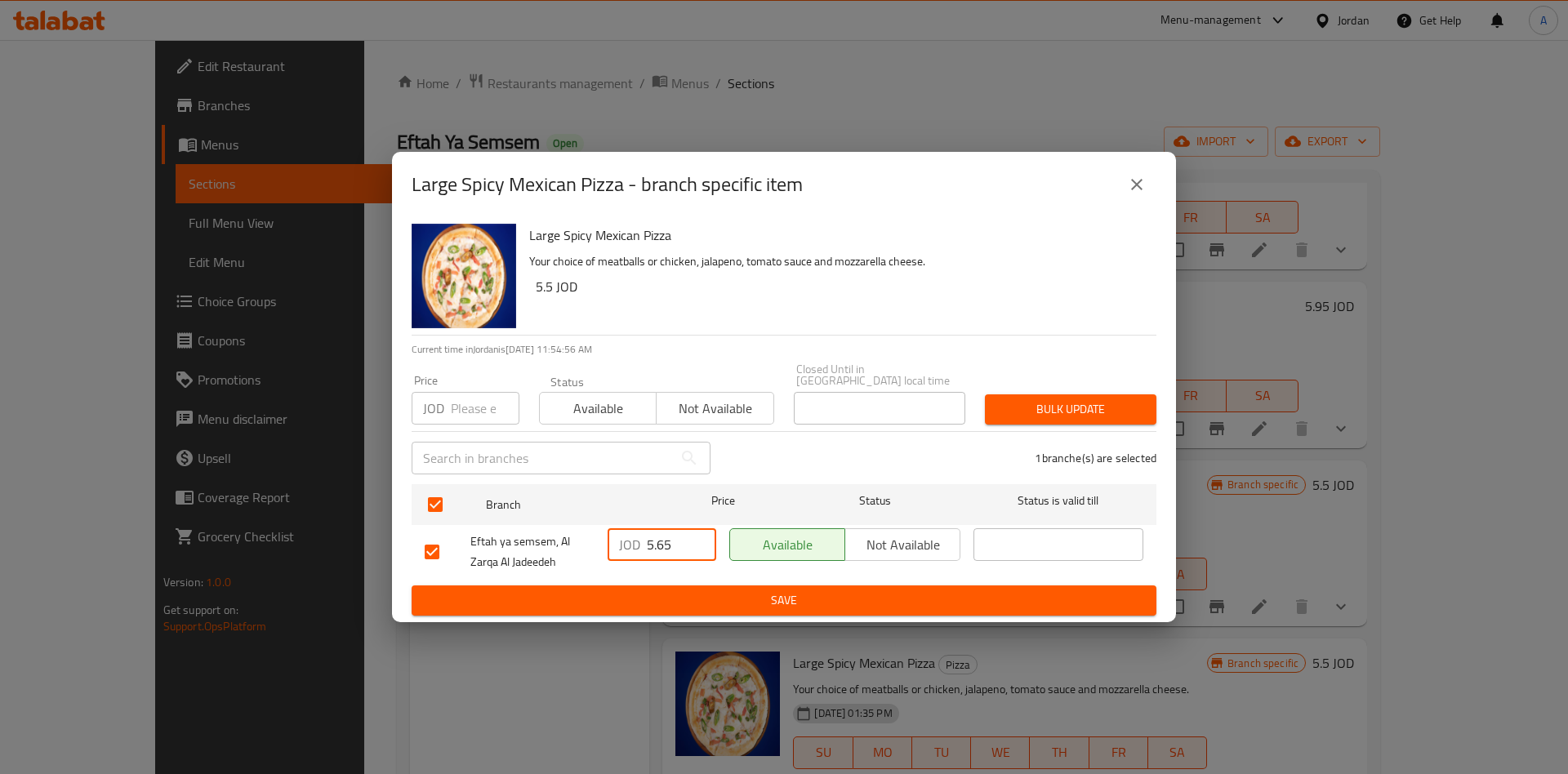
click at [678, 542] on input "5.65" at bounding box center [681, 543] width 69 height 32
type input "5.95"
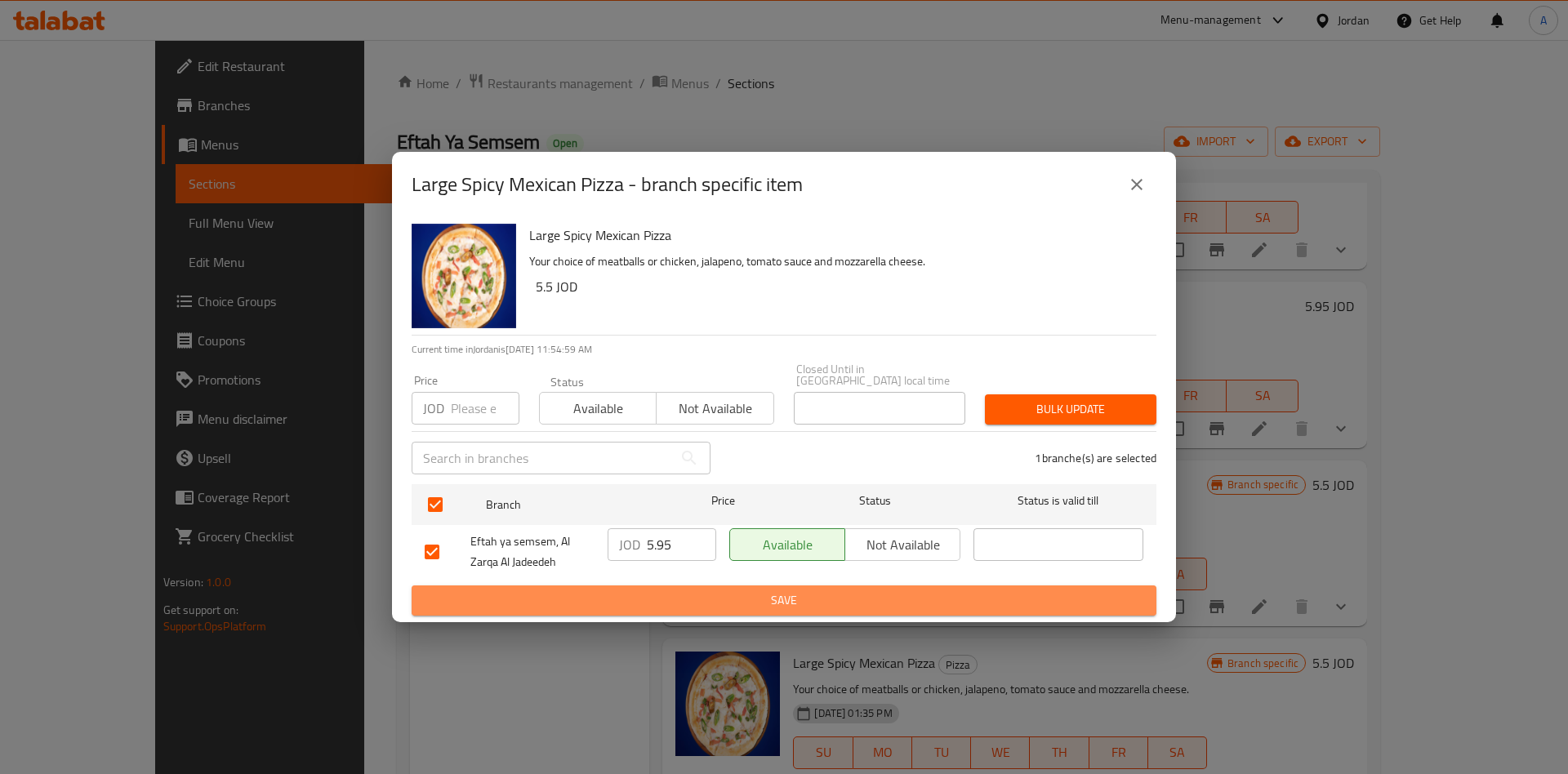
click at [768, 592] on span "Save" at bounding box center [784, 601] width 719 height 20
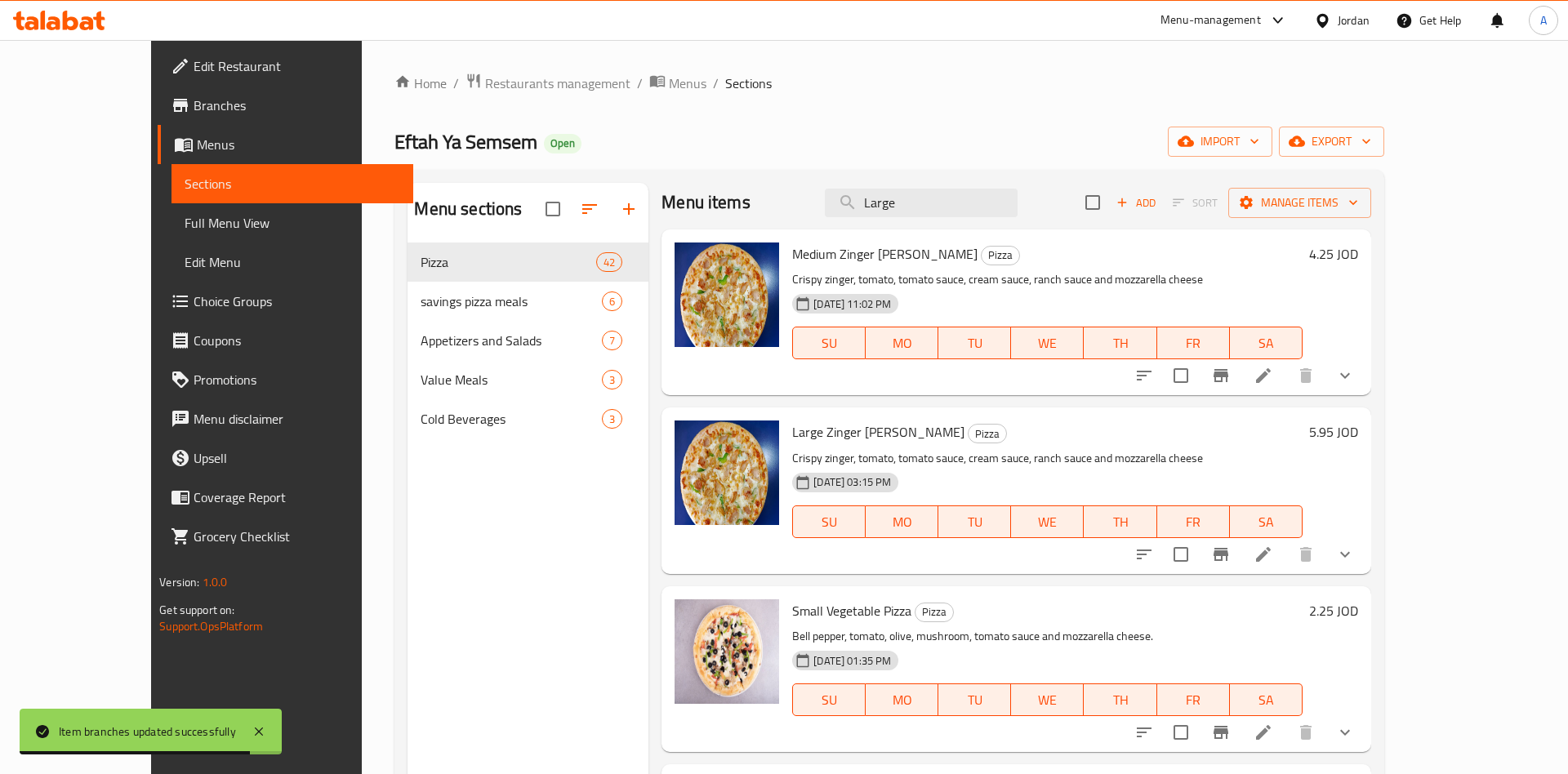
scroll to position [0, 0]
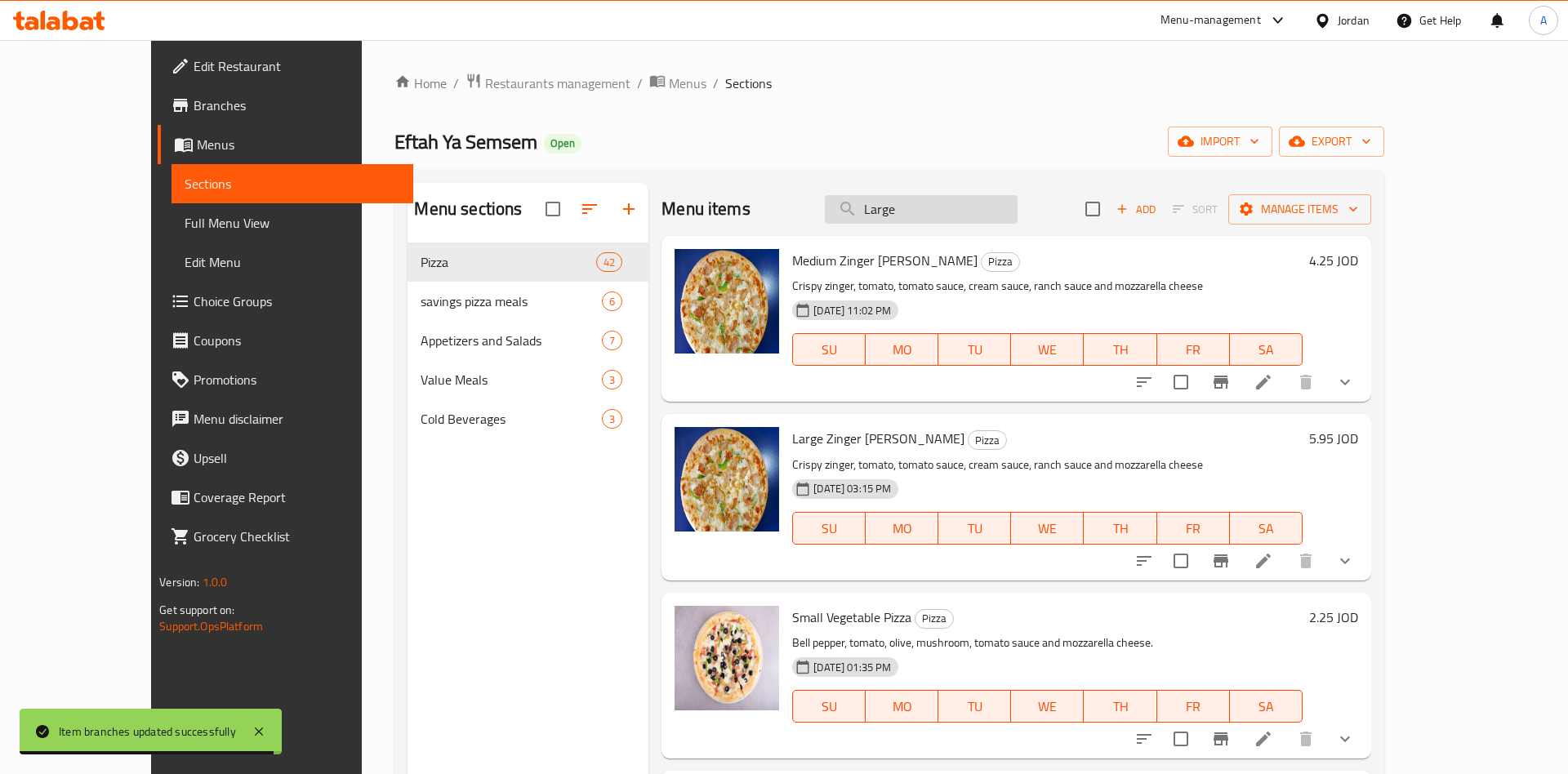
click at [982, 206] on input "Large" at bounding box center [922, 209] width 193 height 29
paste input "search"
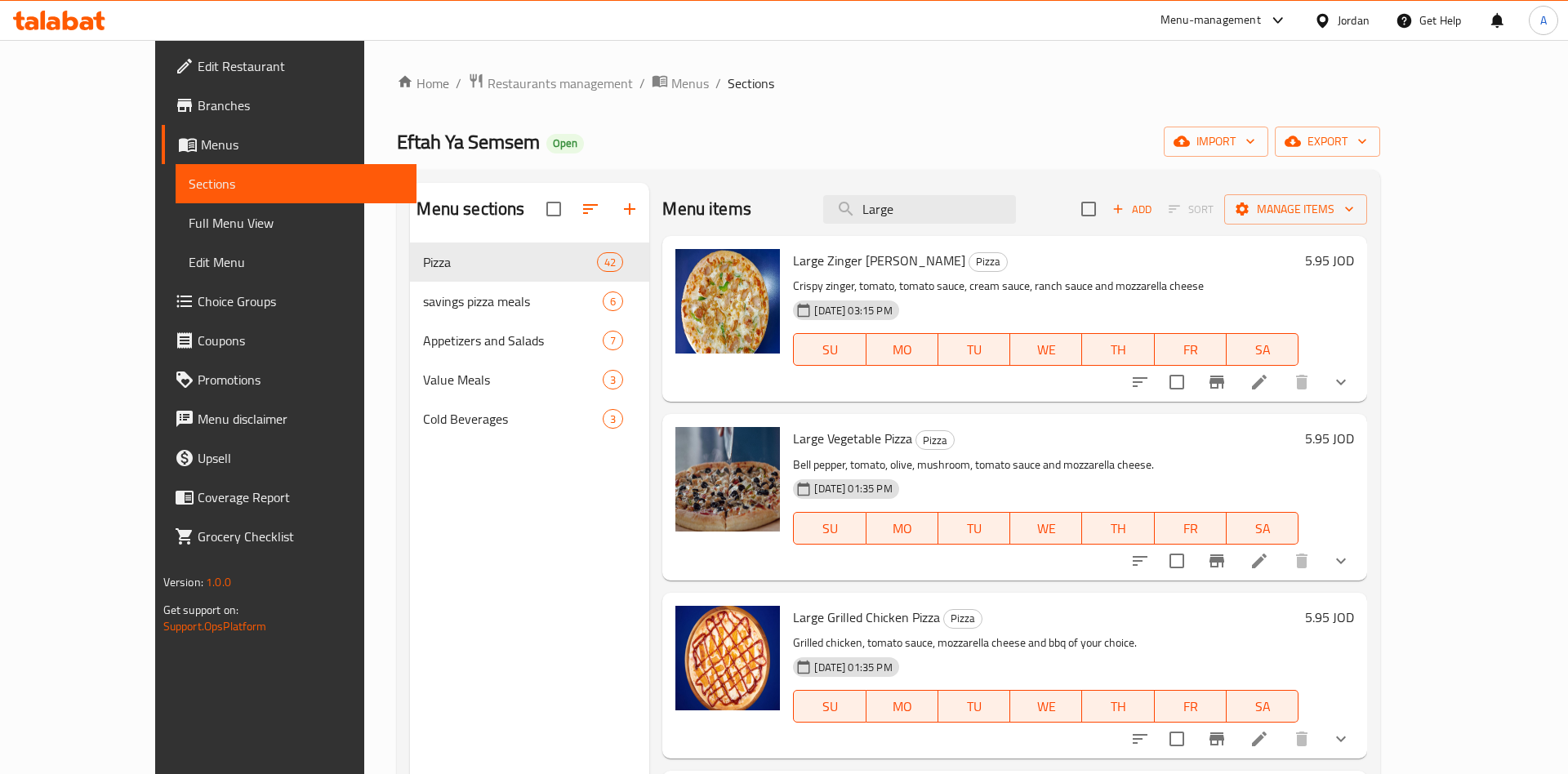
type input "Large"
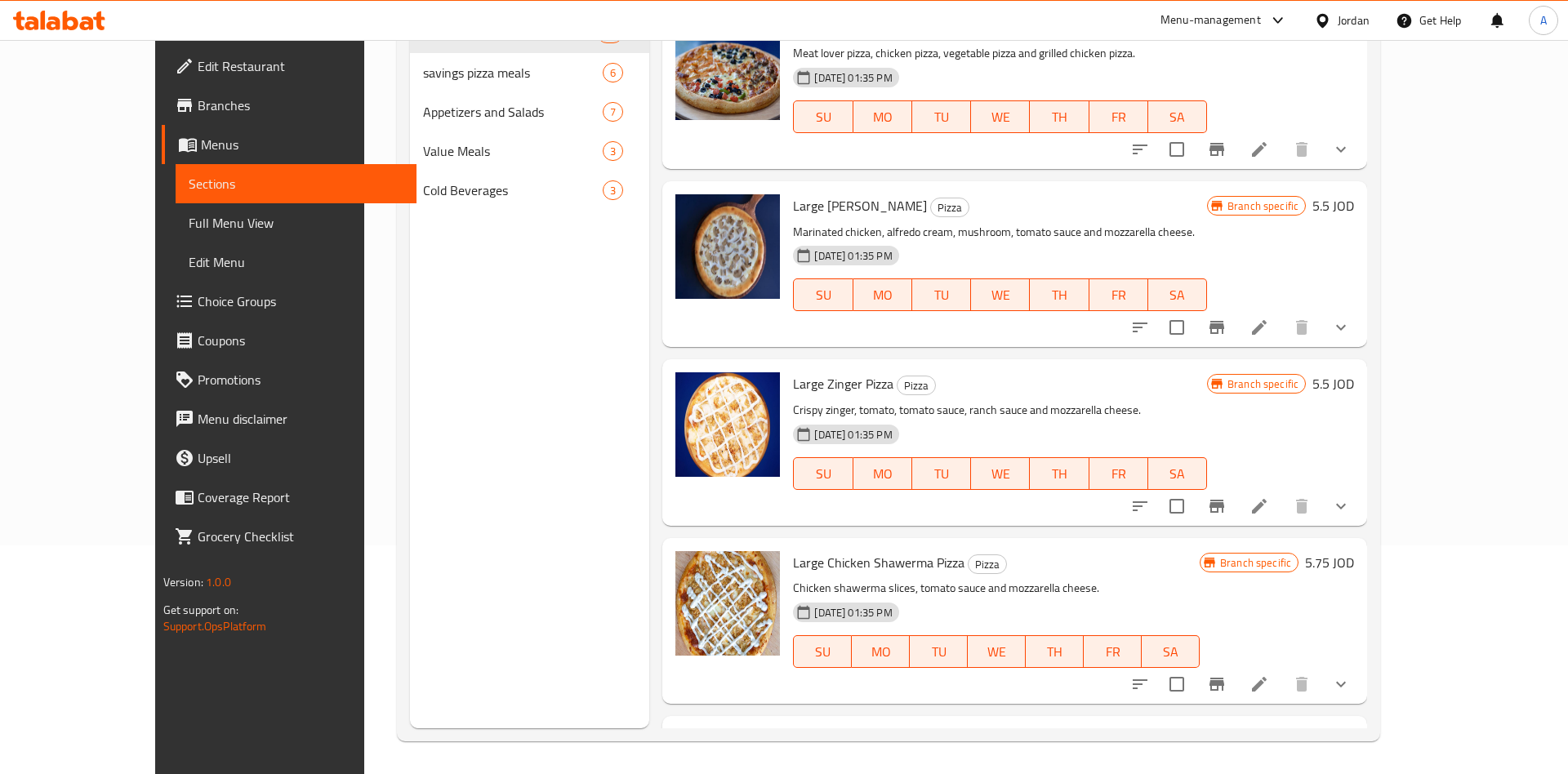
scroll to position [1887, 0]
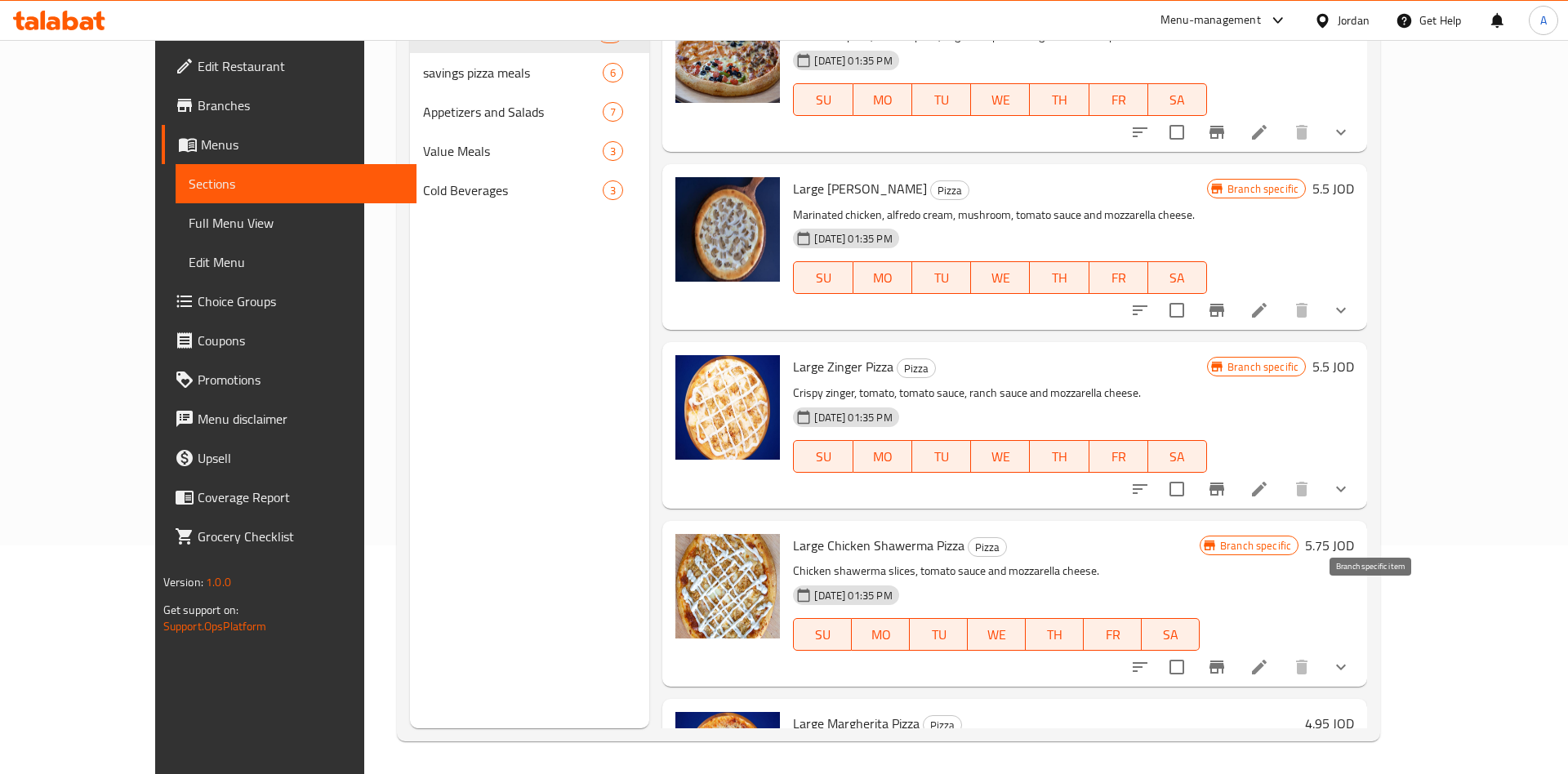
click at [1226, 657] on icon "Branch-specific-item" at bounding box center [1216, 667] width 19 height 19
click at [1226, 480] on icon "Branch-specific-item" at bounding box center [1216, 489] width 19 height 19
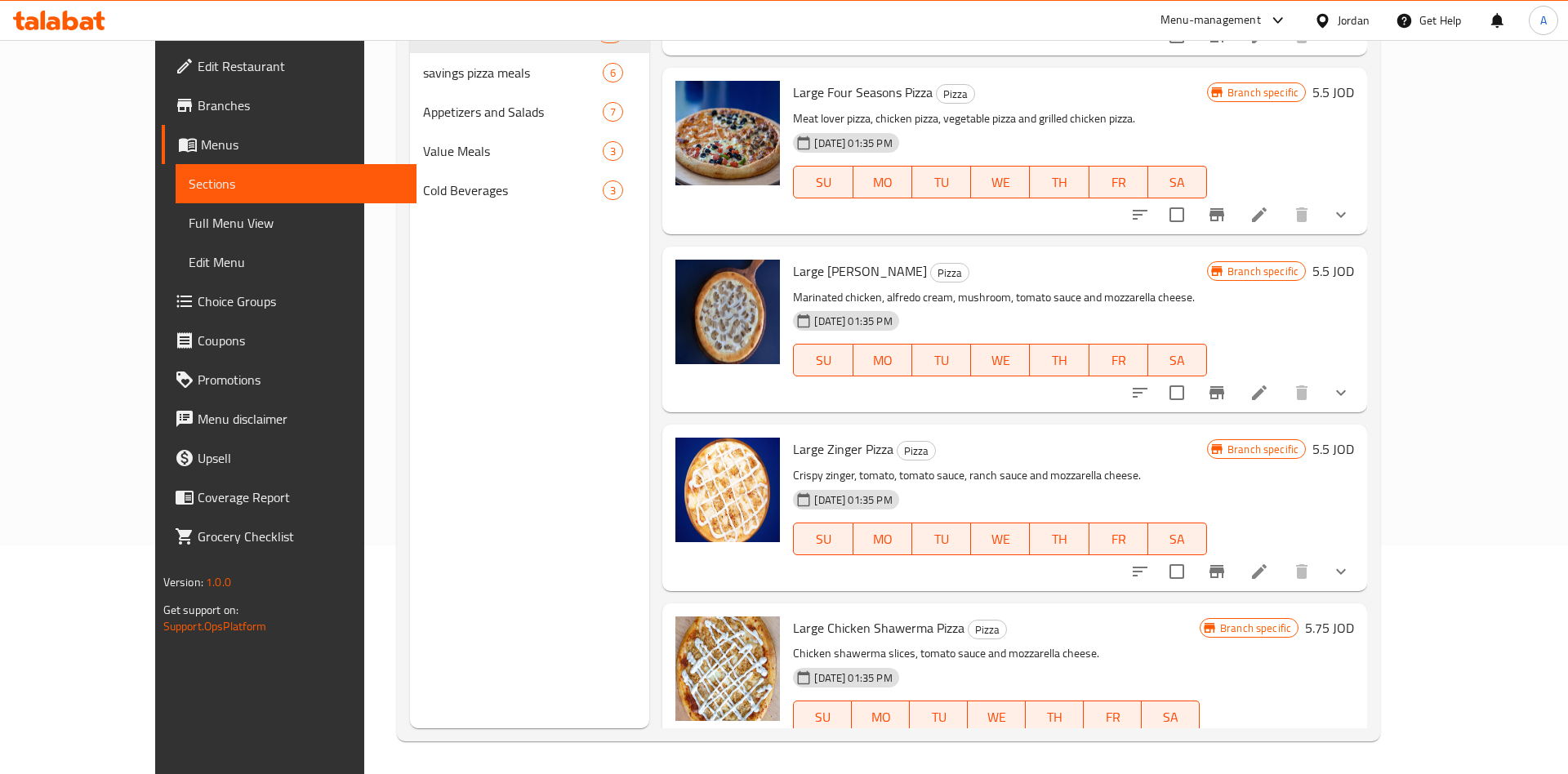
scroll to position [1759, 0]
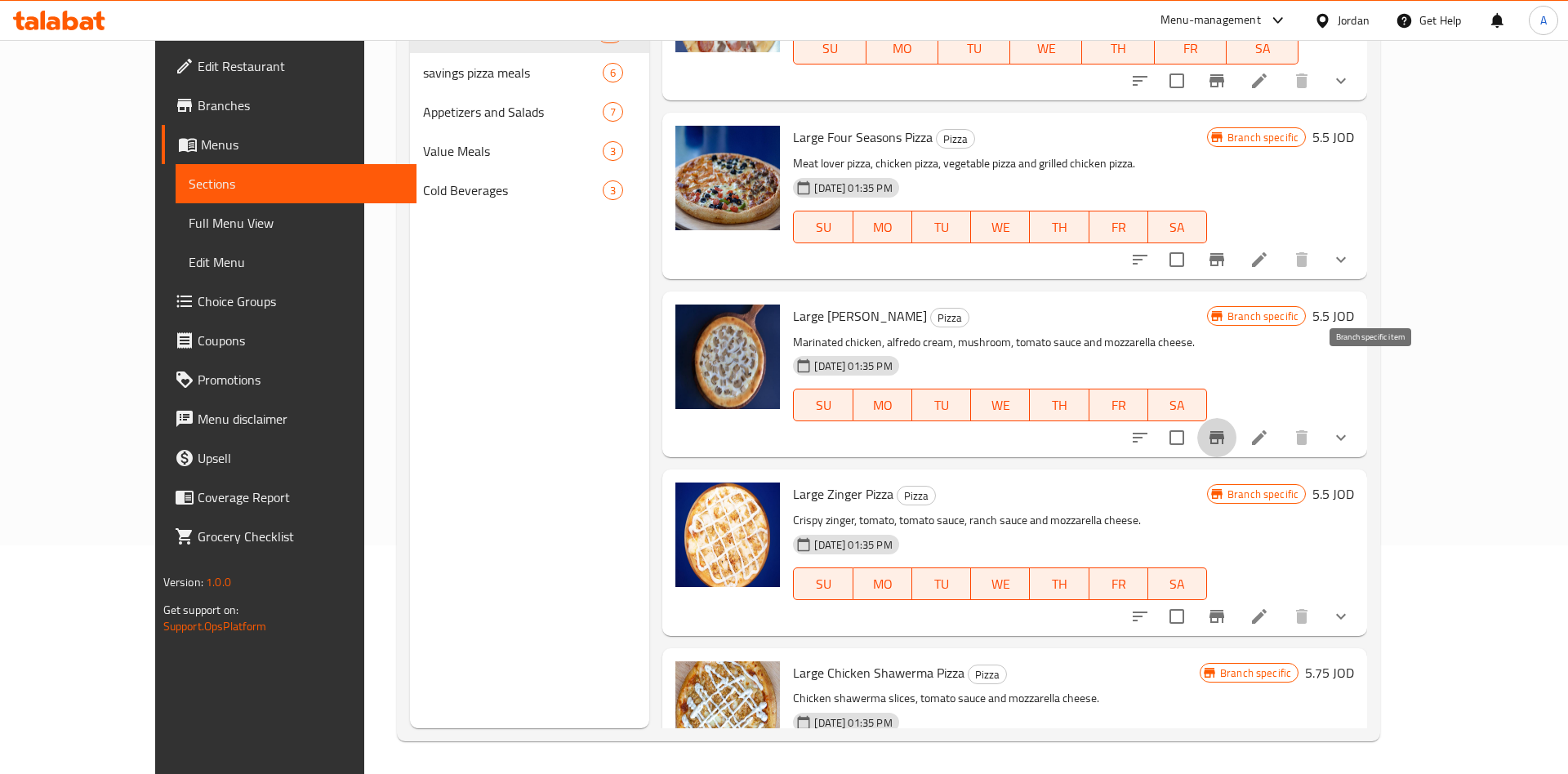
click at [1224, 431] on icon "Branch-specific-item" at bounding box center [1217, 438] width 15 height 13
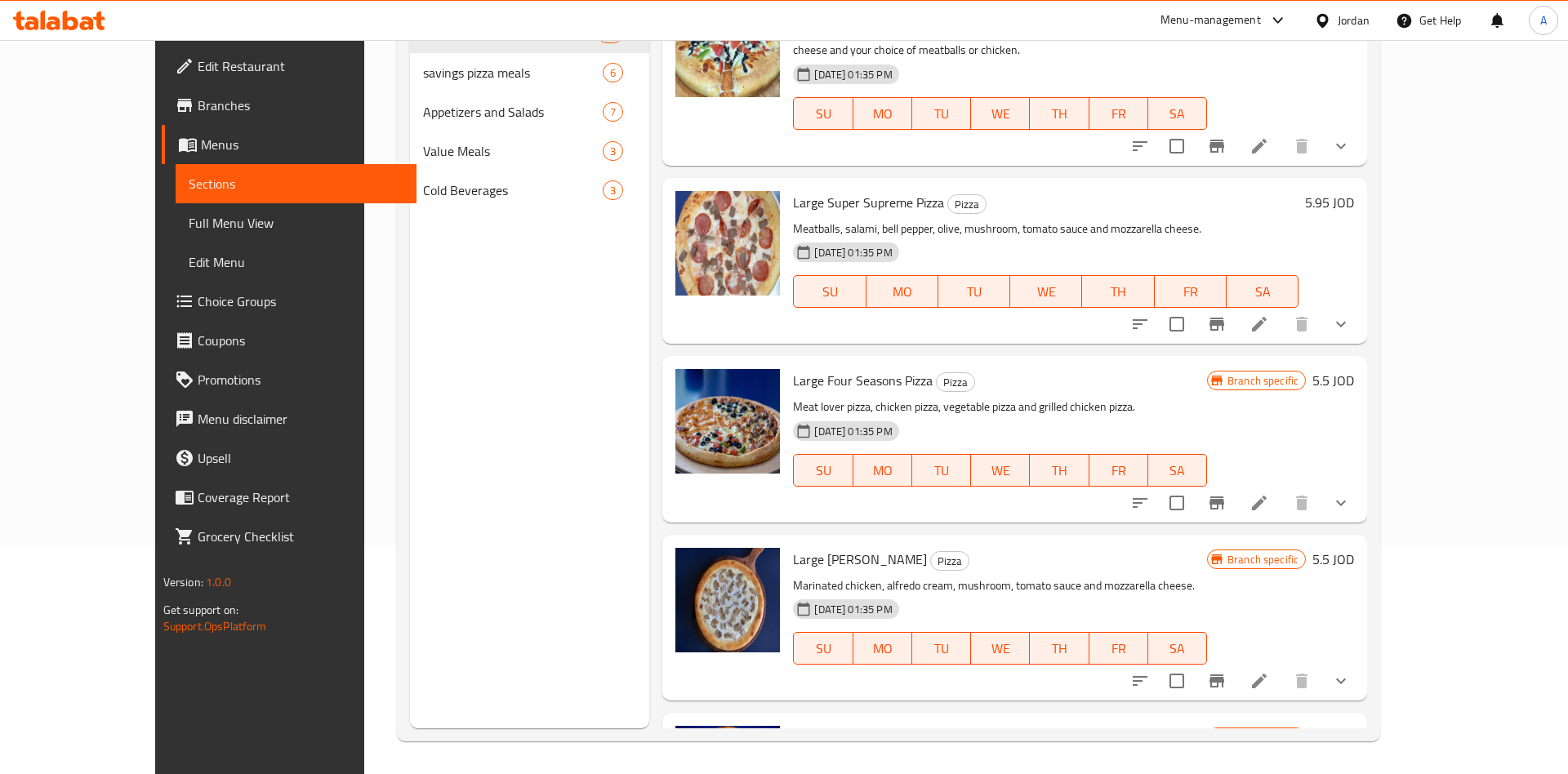
scroll to position [1504, 0]
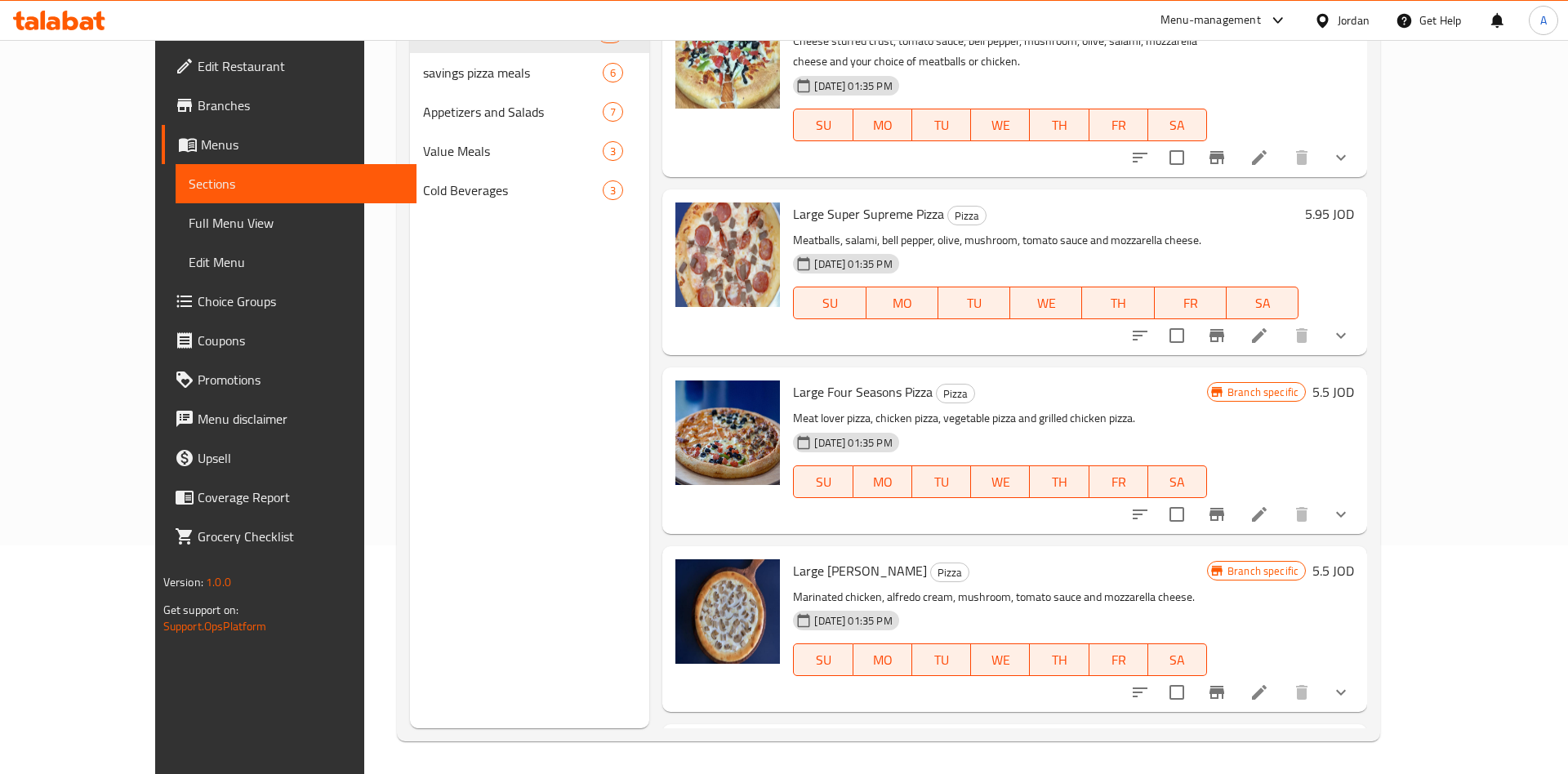
click at [1224, 507] on icon "Branch-specific-item" at bounding box center [1217, 514] width 15 height 13
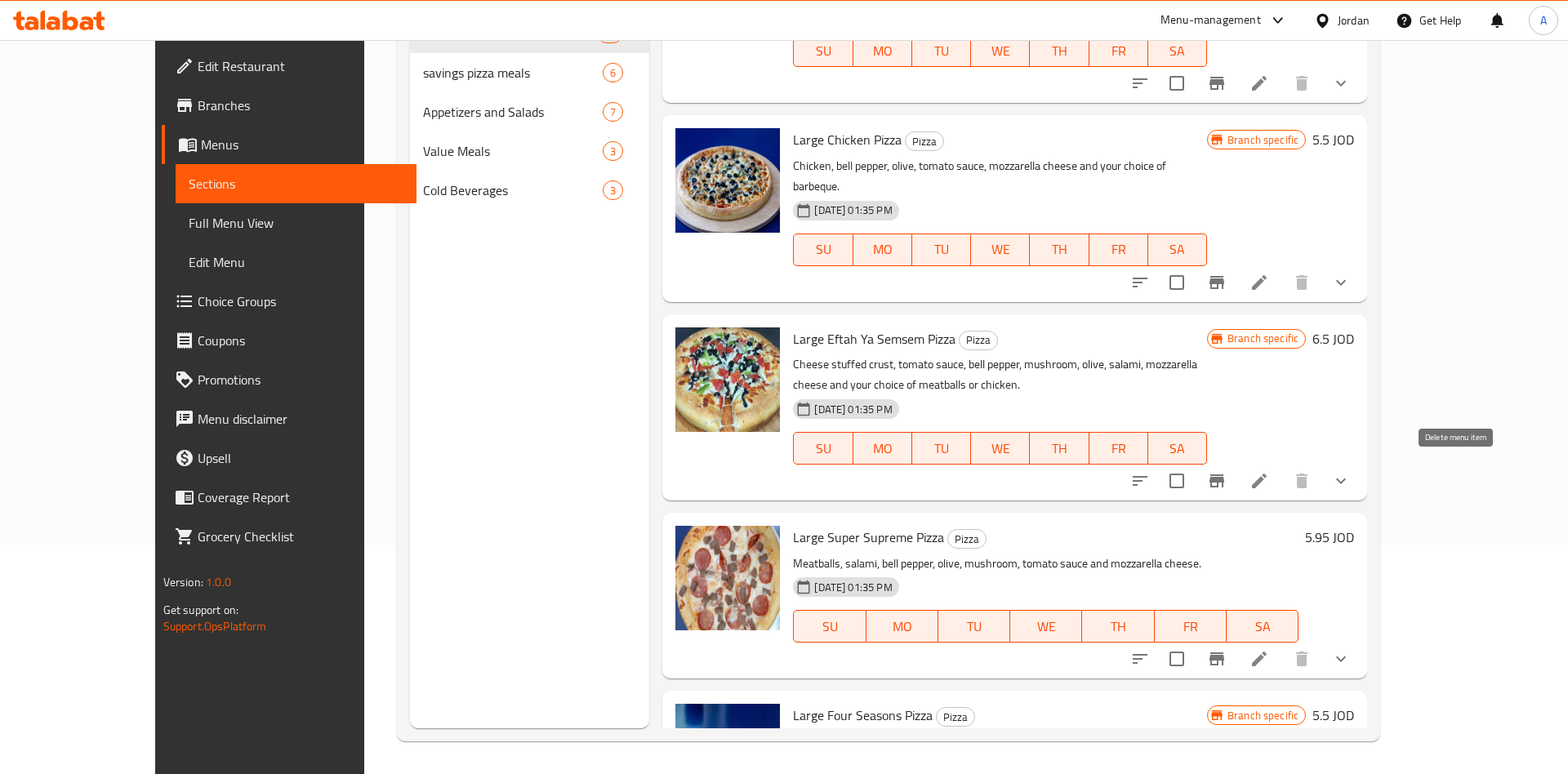
scroll to position [1122, 0]
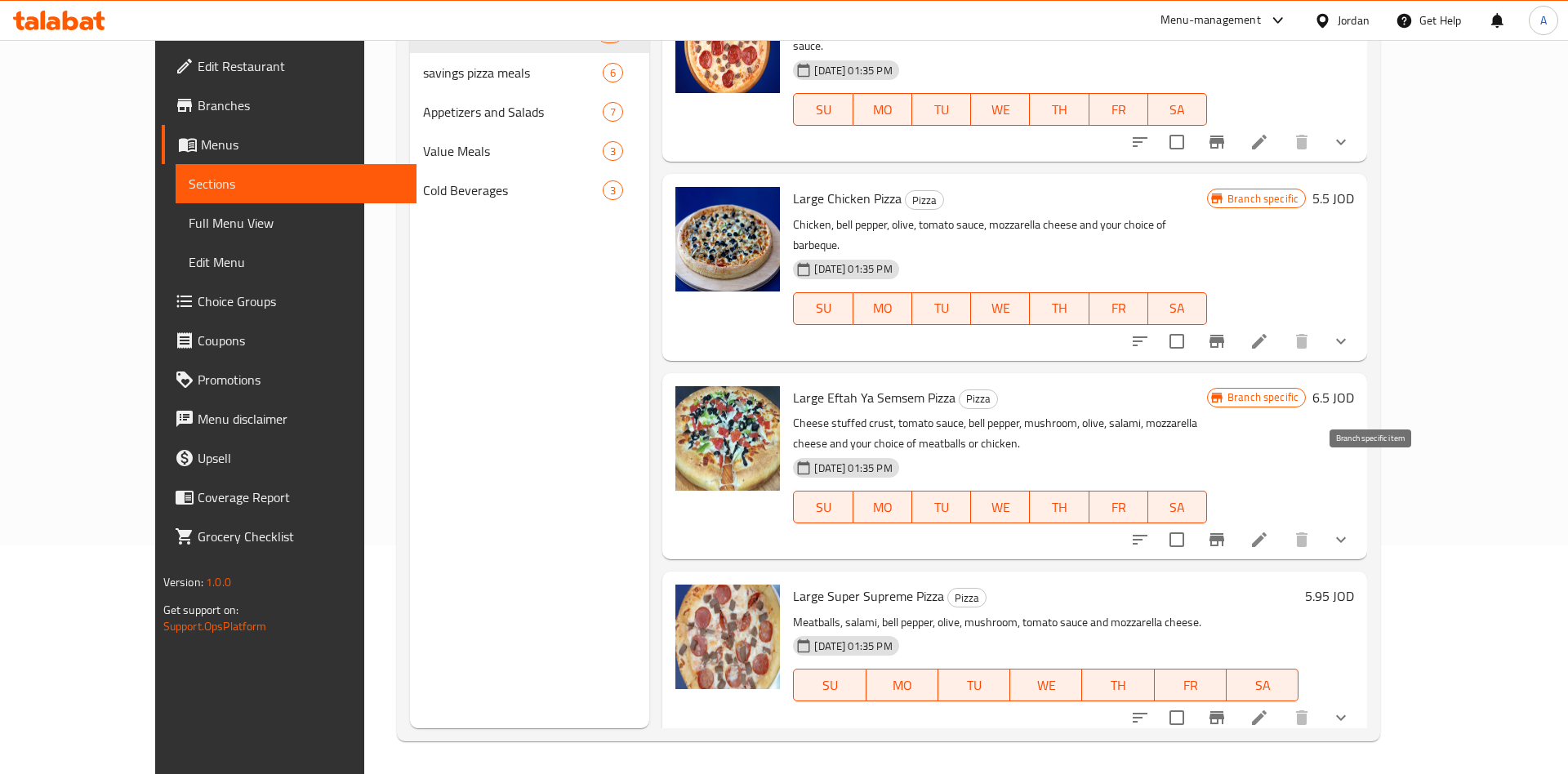
click at [1236, 520] on button "Branch-specific-item" at bounding box center [1217, 540] width 39 height 39
click at [1224, 335] on icon "Branch-specific-item" at bounding box center [1217, 342] width 15 height 13
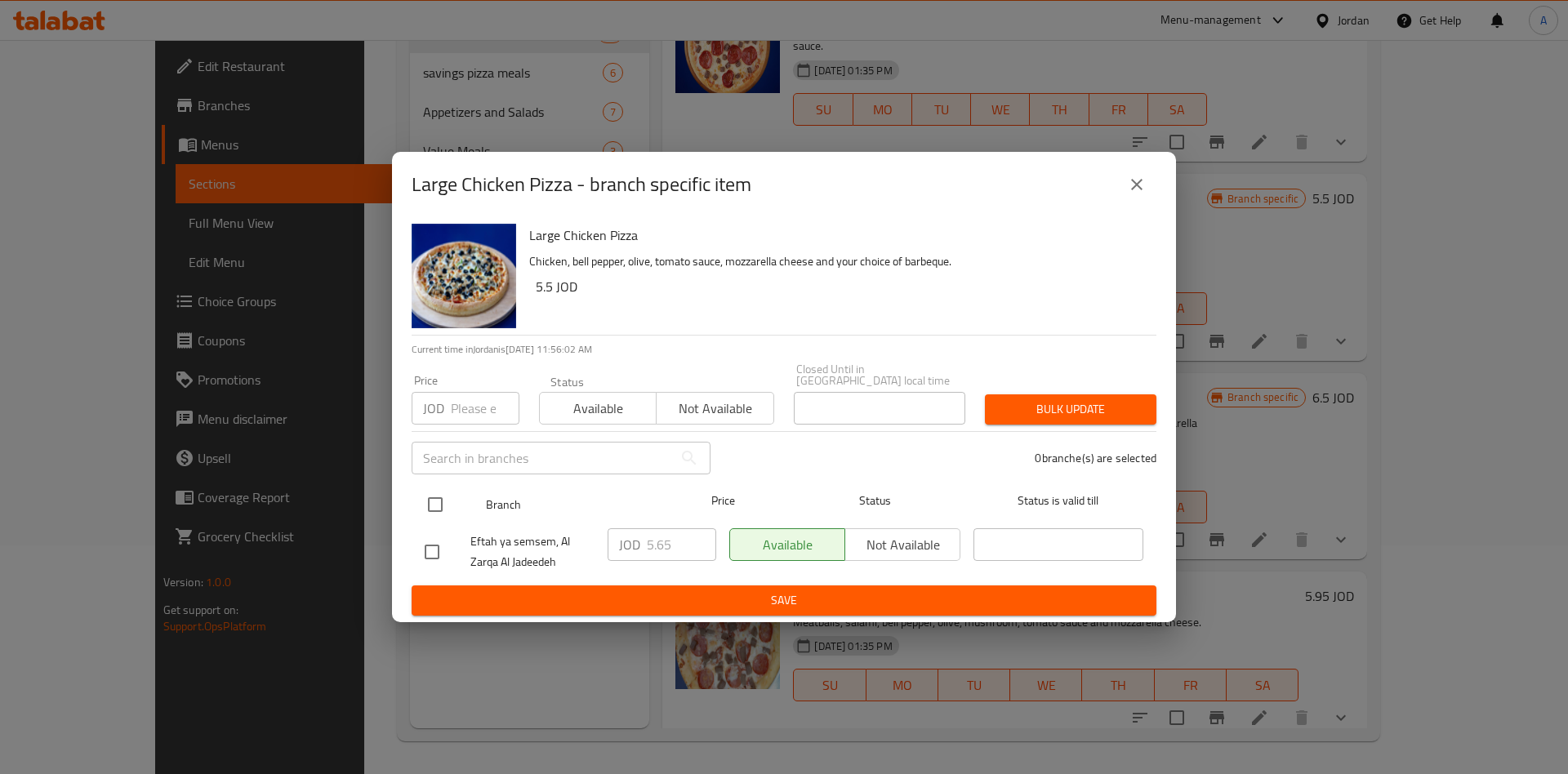
click at [447, 509] on input "checkbox" at bounding box center [434, 504] width 34 height 34
checkbox input "true"
click at [674, 537] on input "5.65" at bounding box center [681, 543] width 69 height 32
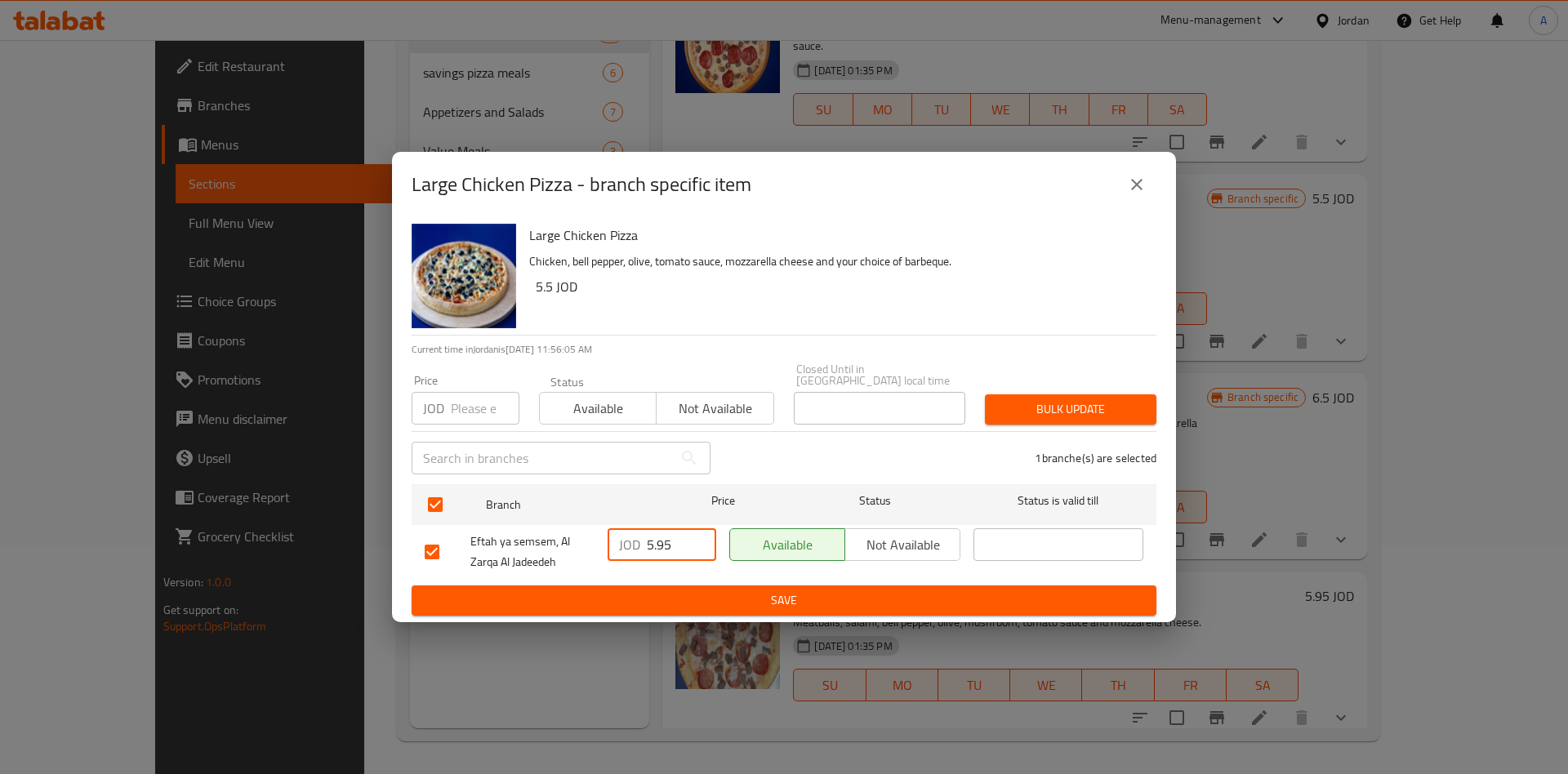
type input "5.95"
click at [791, 596] on span "Save" at bounding box center [784, 601] width 719 height 20
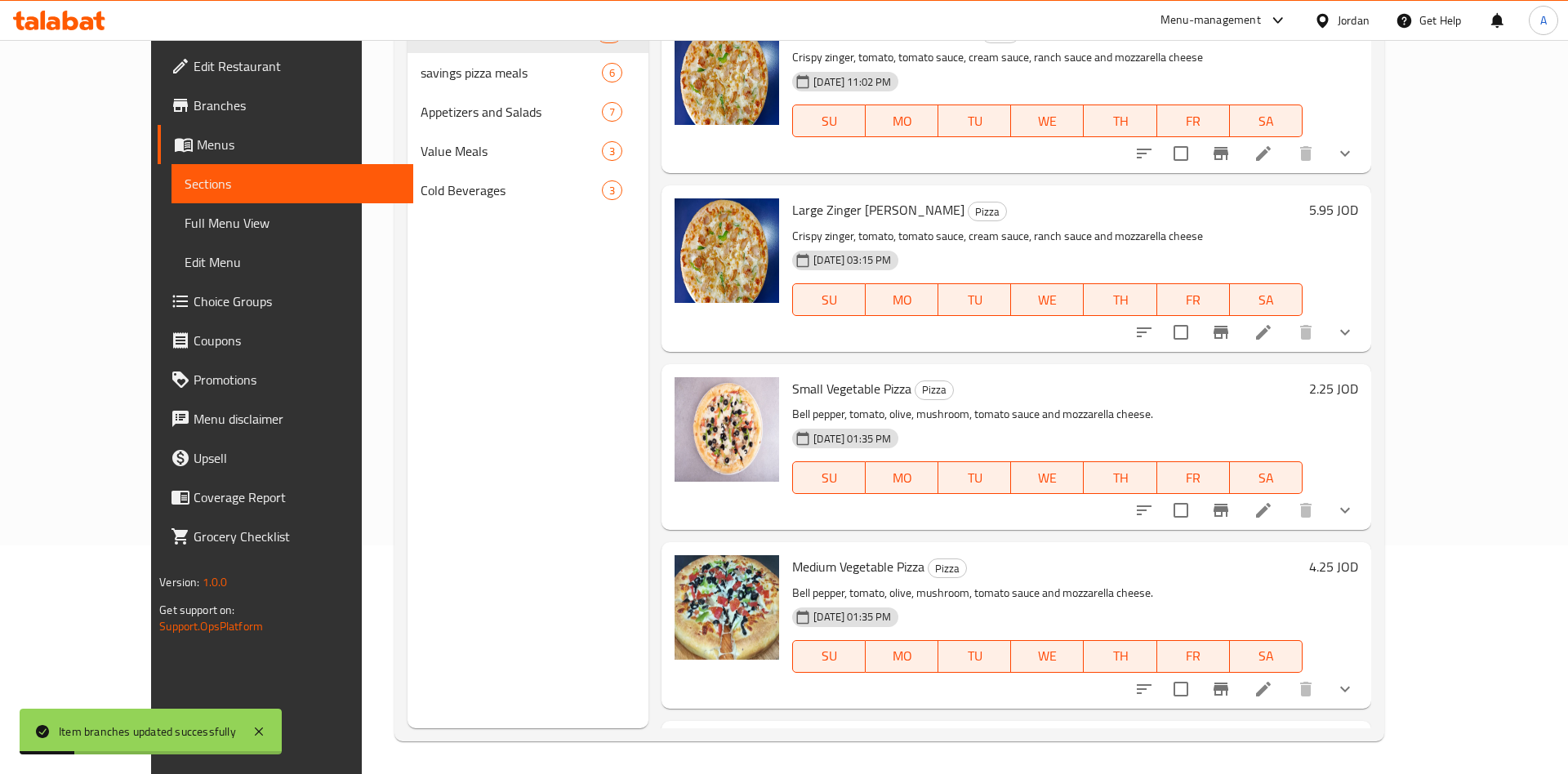
scroll to position [0, 0]
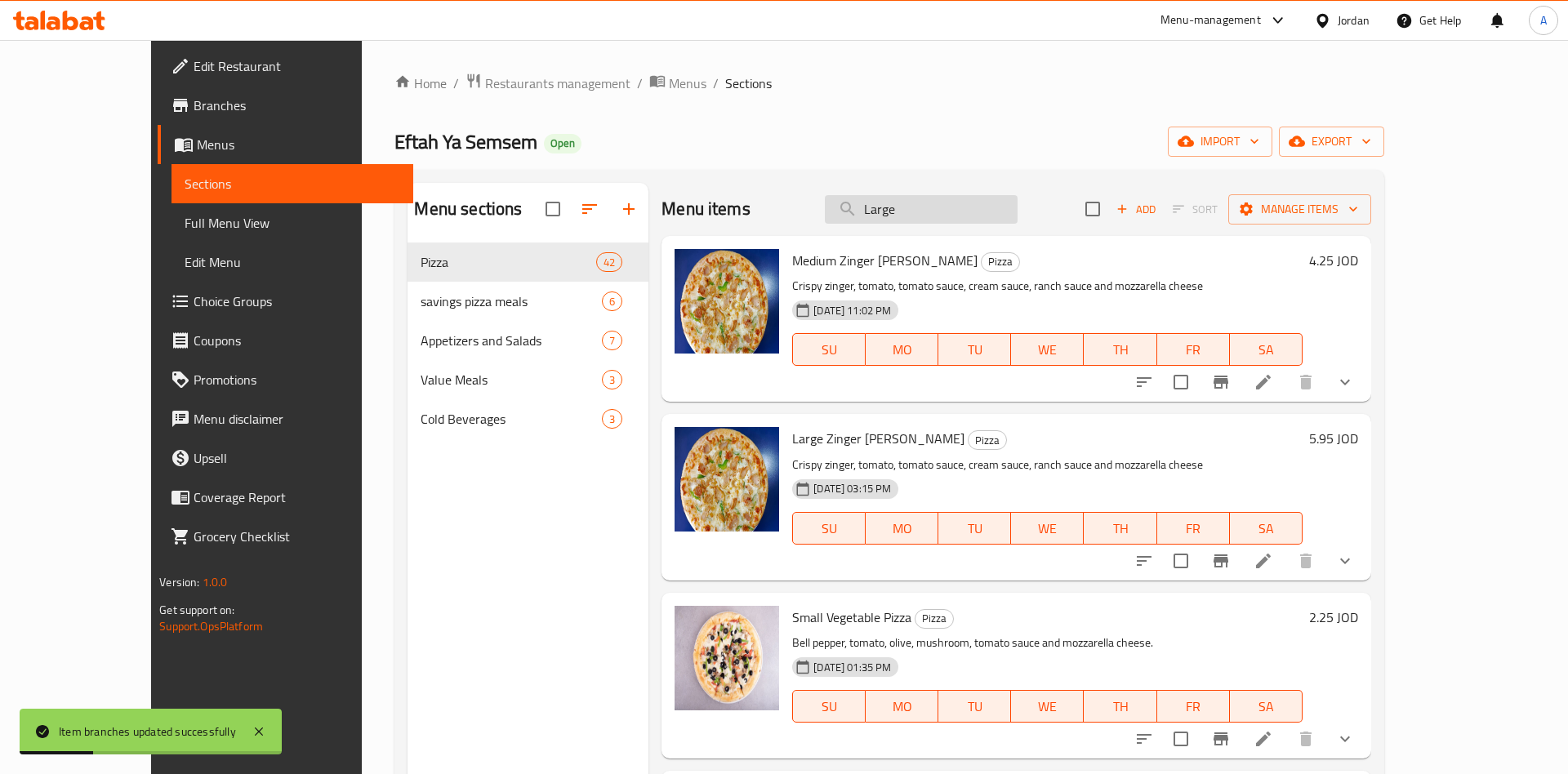
click at [997, 211] on input "Large" at bounding box center [922, 209] width 193 height 29
type input "Large"
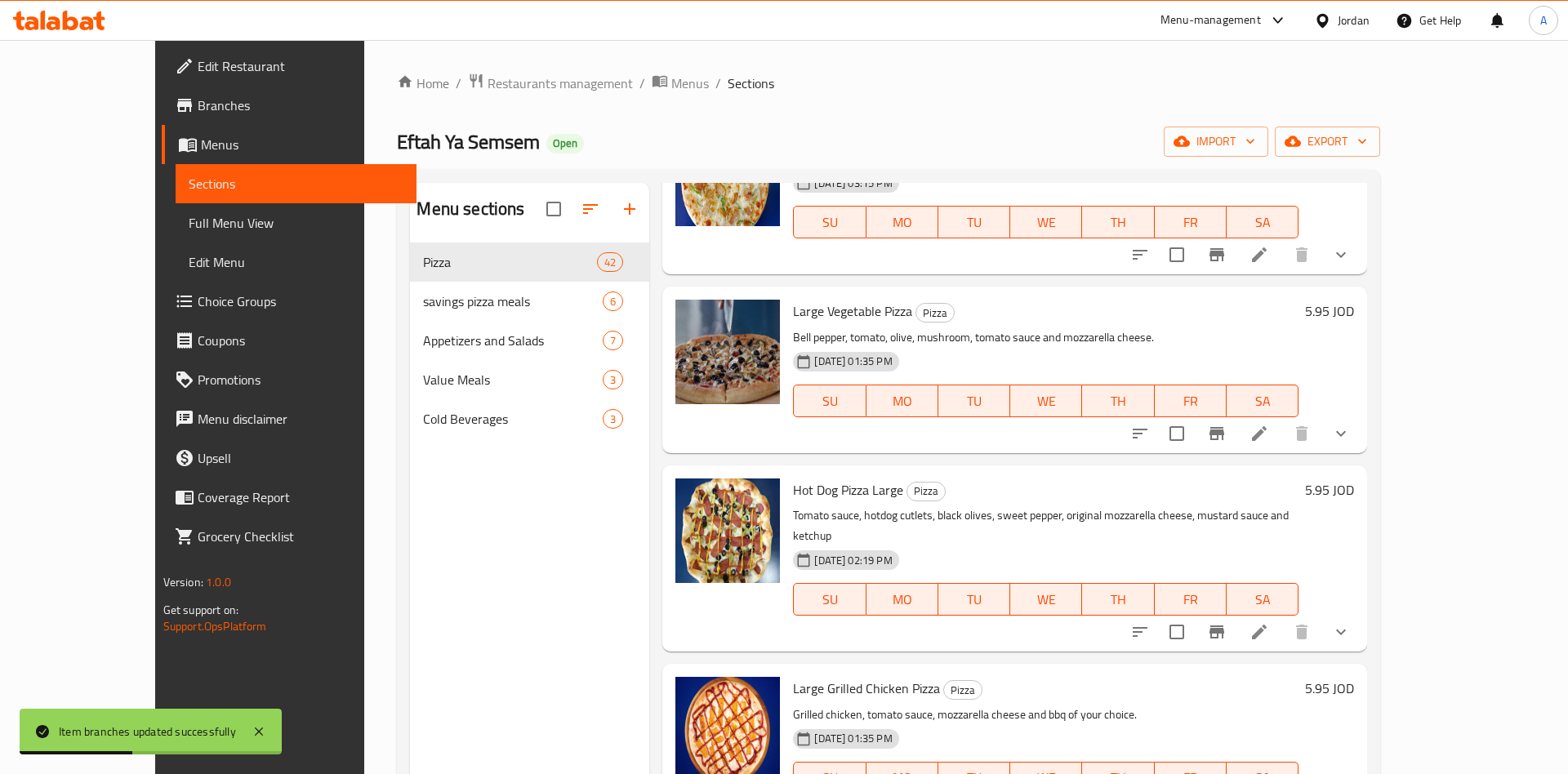
scroll to position [509, 0]
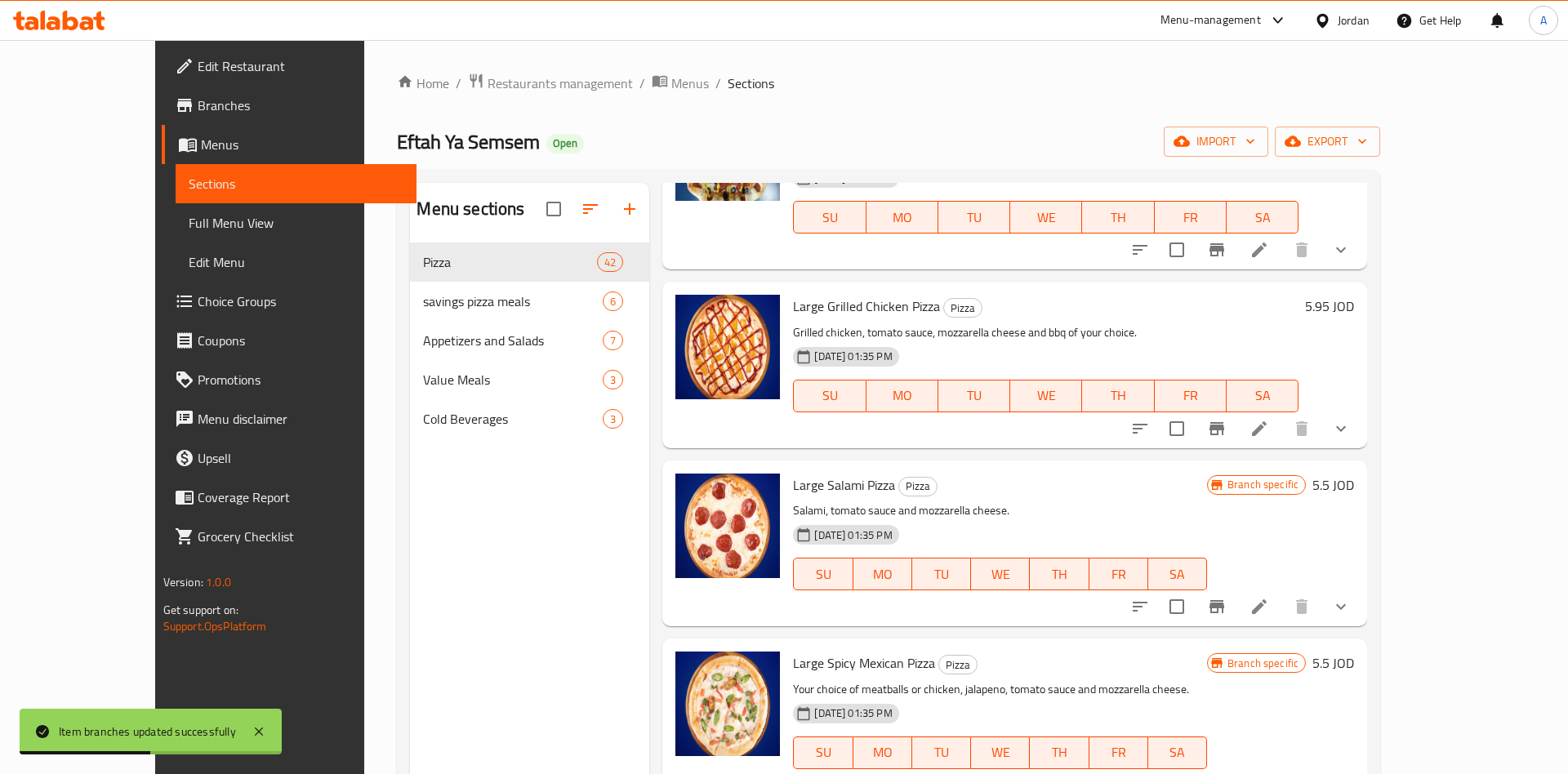
click at [1226, 597] on icon "Branch-specific-item" at bounding box center [1216, 606] width 19 height 19
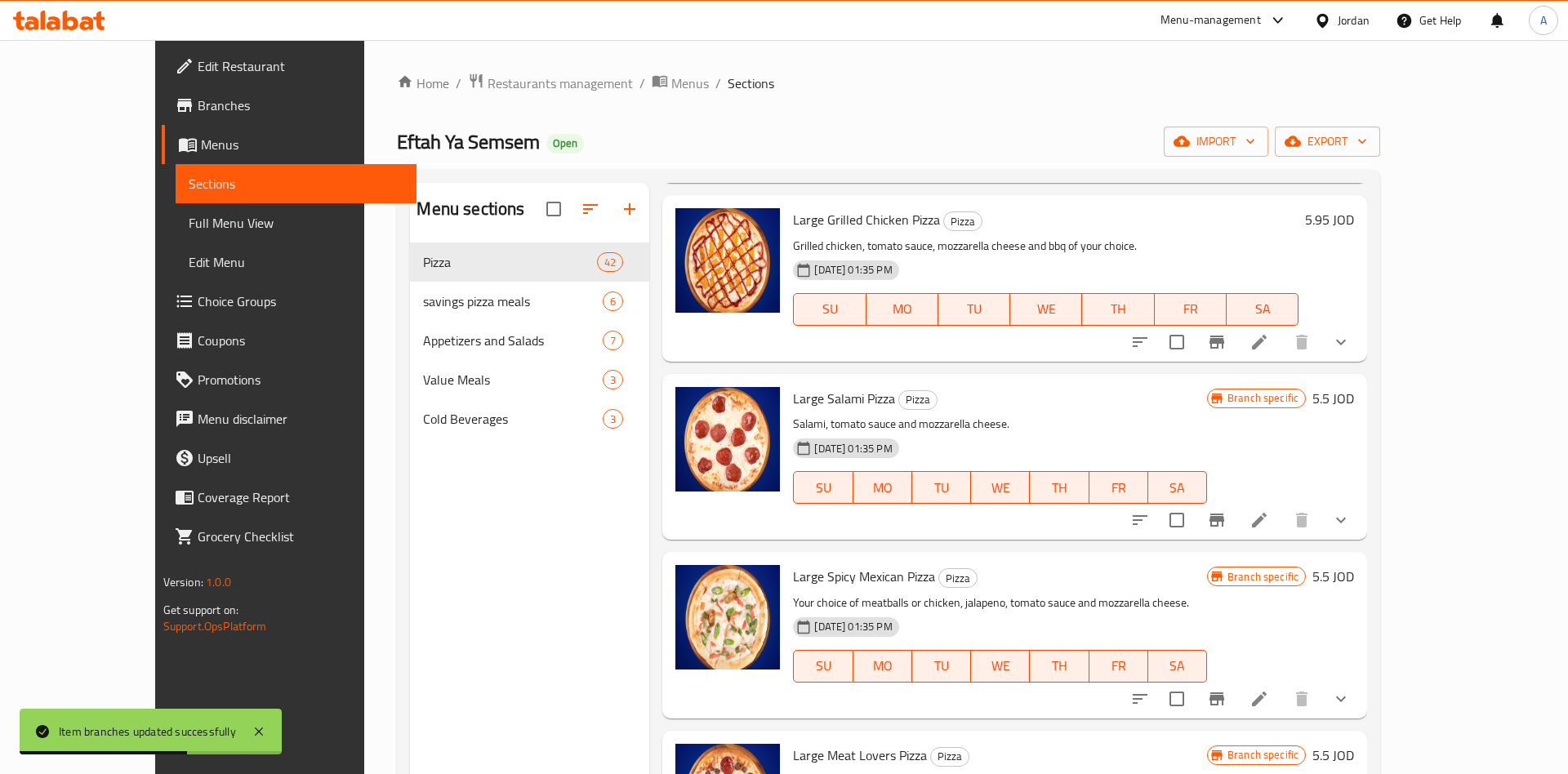
scroll to position [637, 0]
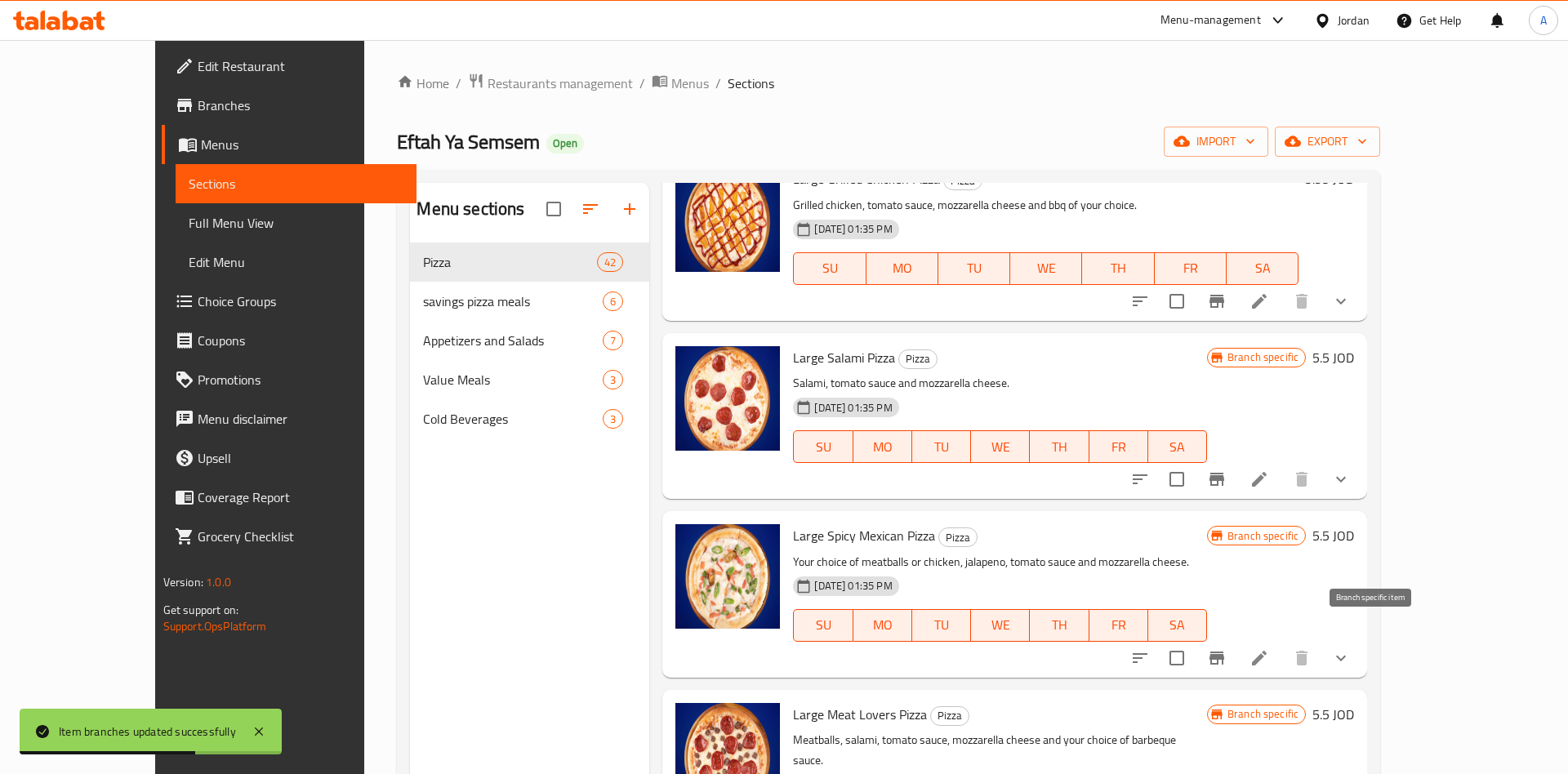
click at [1226, 648] on icon "Branch-specific-item" at bounding box center [1216, 657] width 19 height 19
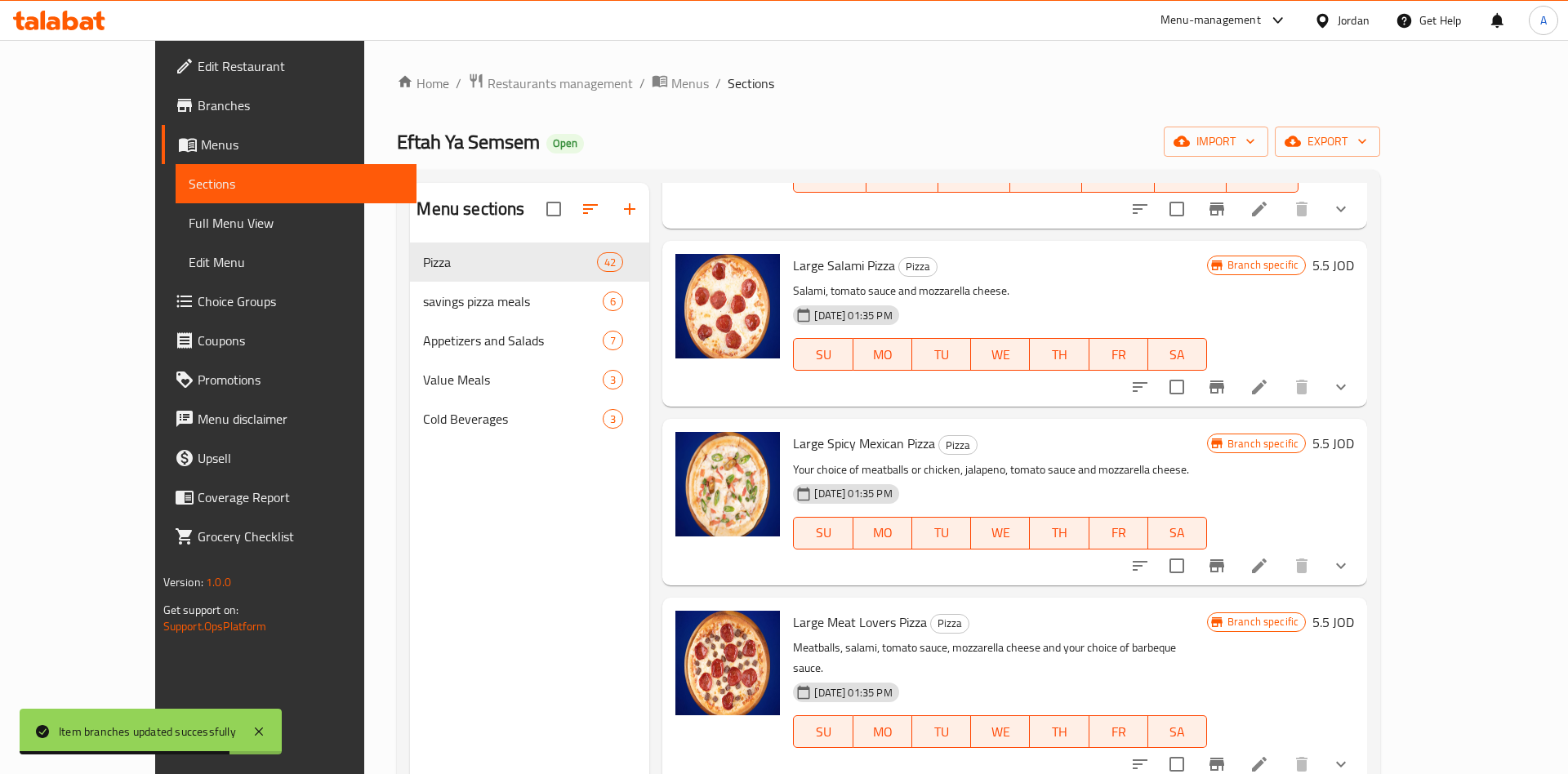
scroll to position [764, 0]
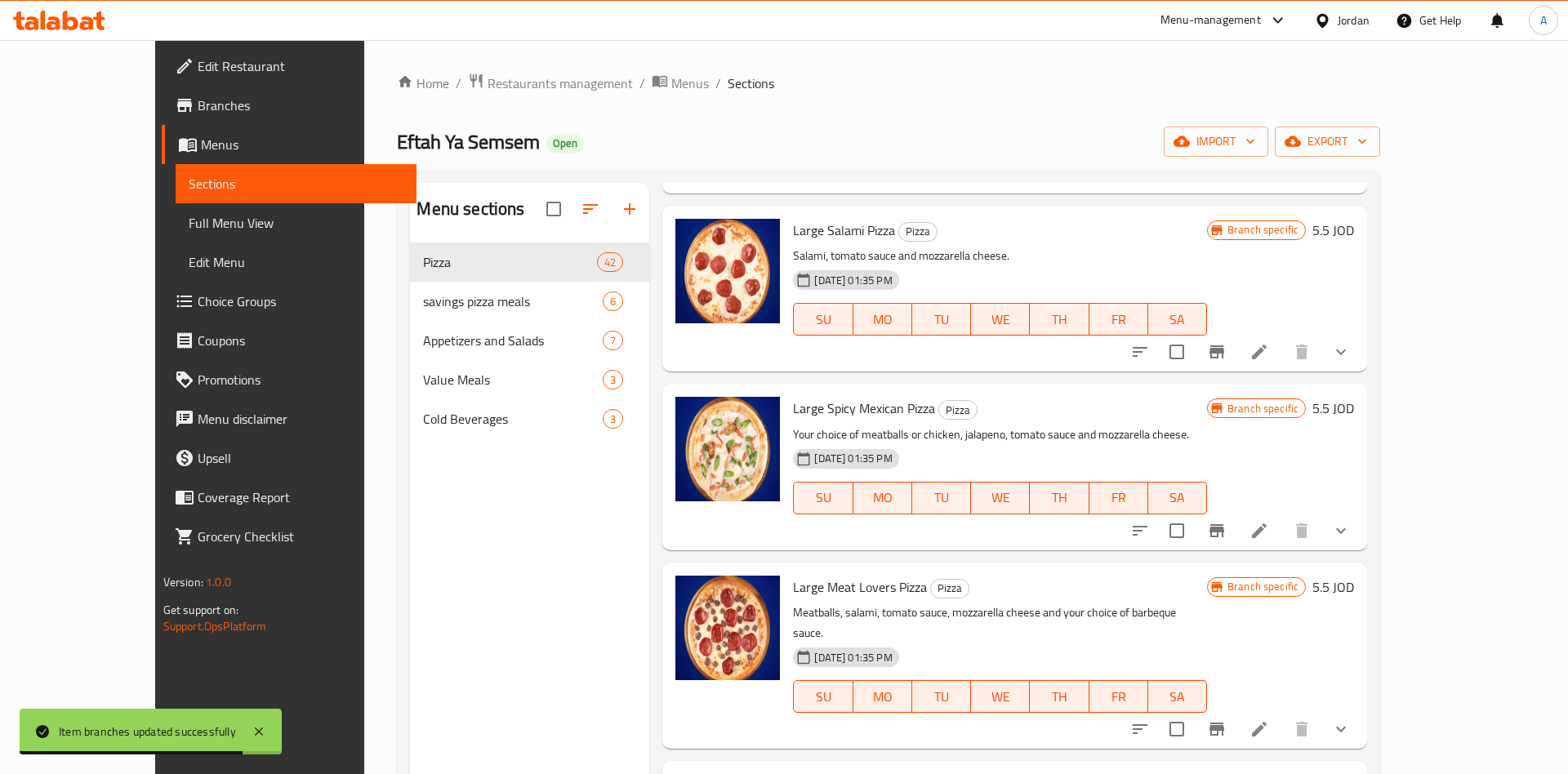
click at [1236, 709] on button "Branch-specific-item" at bounding box center [1217, 729] width 39 height 39
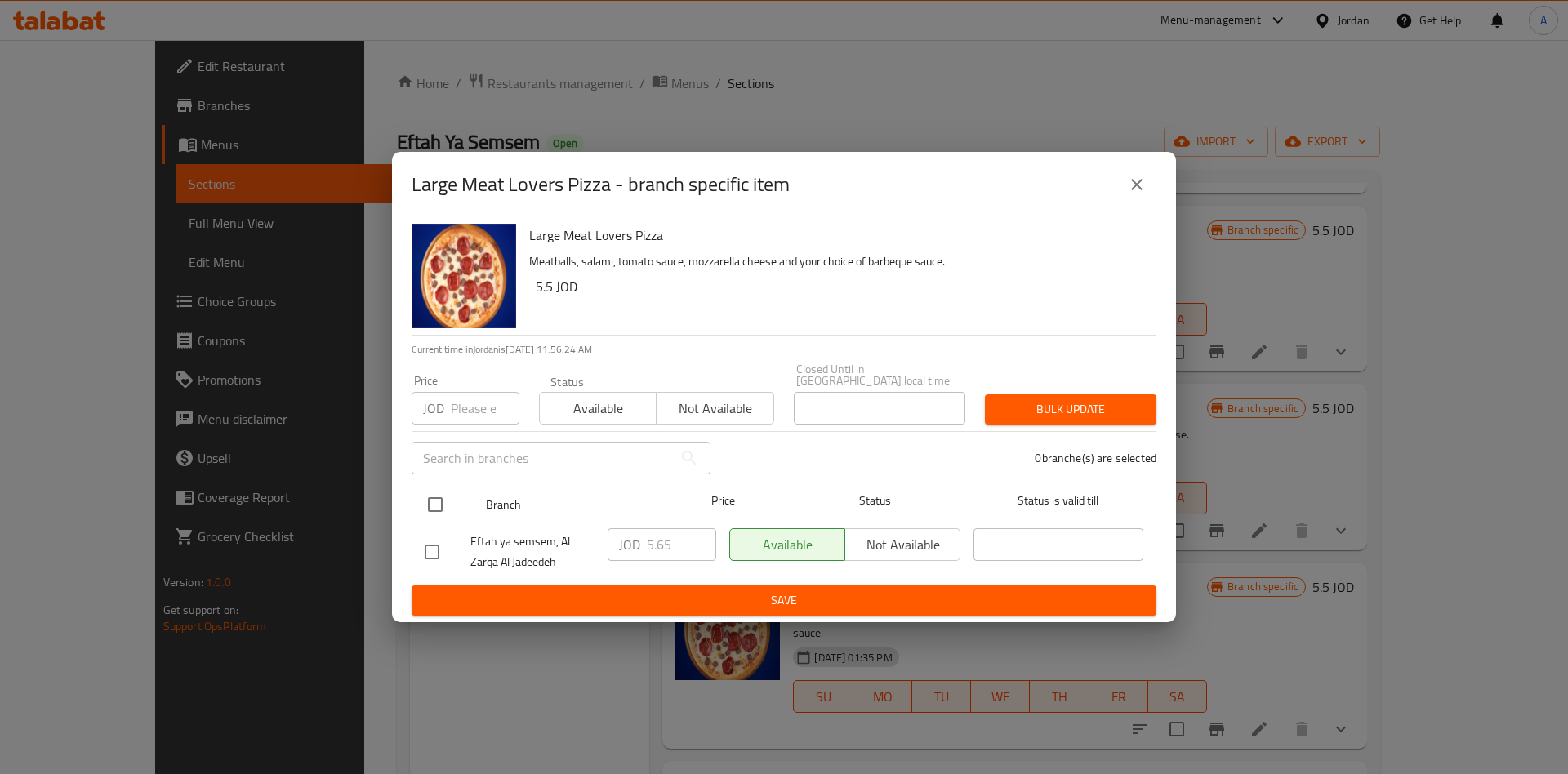
click at [432, 499] on input "checkbox" at bounding box center [434, 504] width 34 height 34
checkbox input "true"
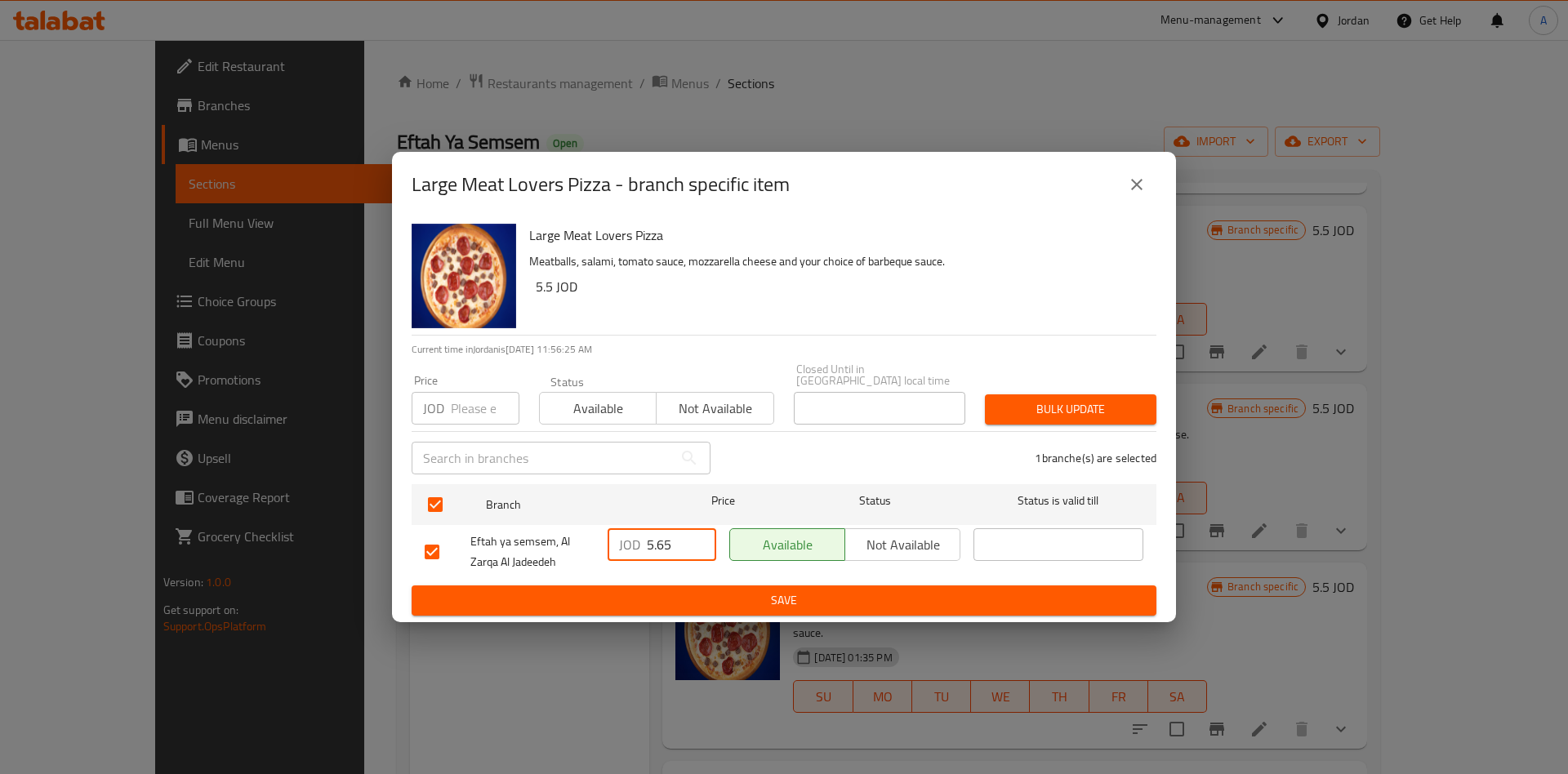
click at [680, 533] on input "5.65" at bounding box center [681, 543] width 69 height 32
type input "5.95"
click at [752, 591] on span "Save" at bounding box center [784, 601] width 719 height 20
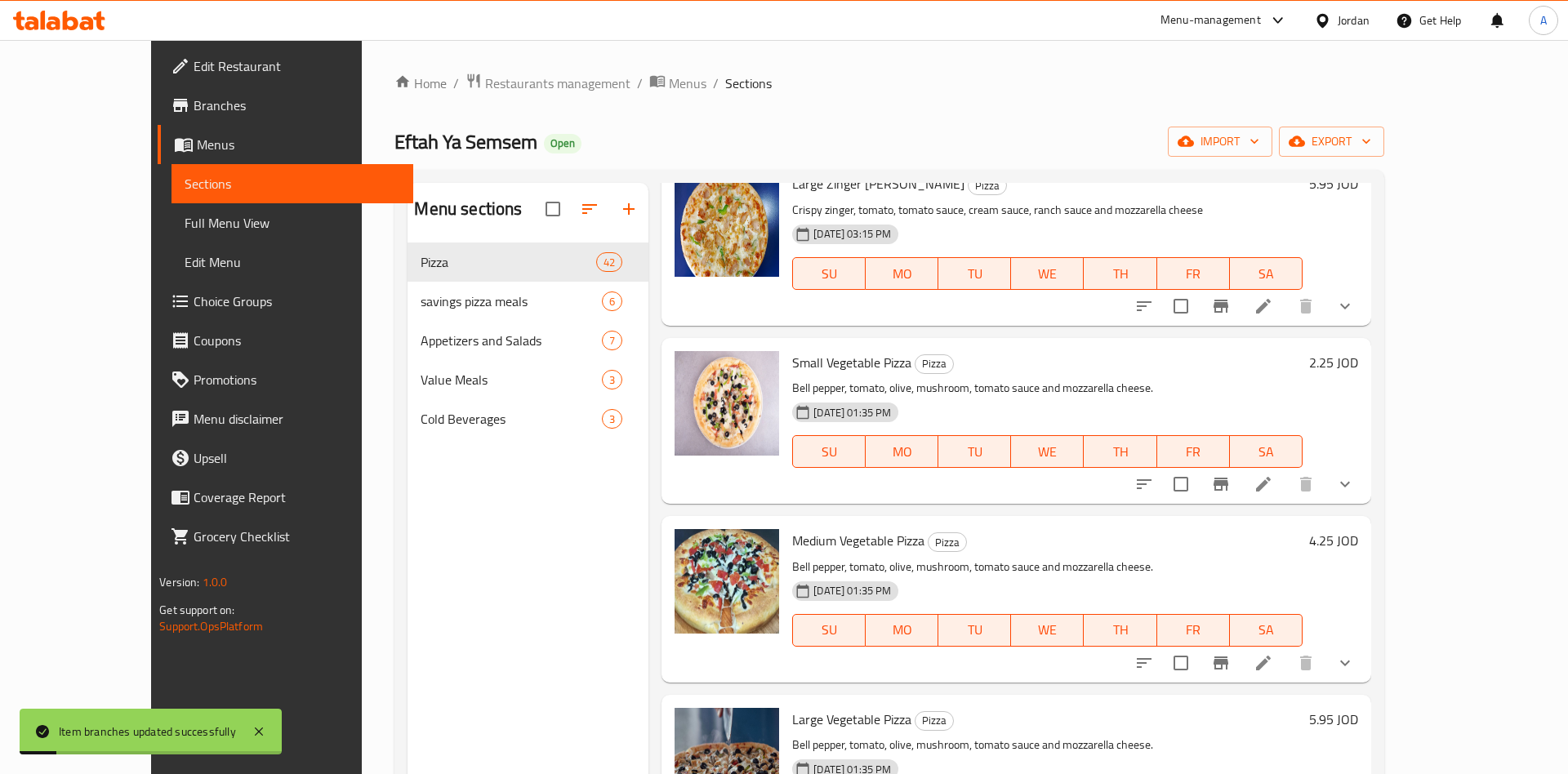
scroll to position [0, 0]
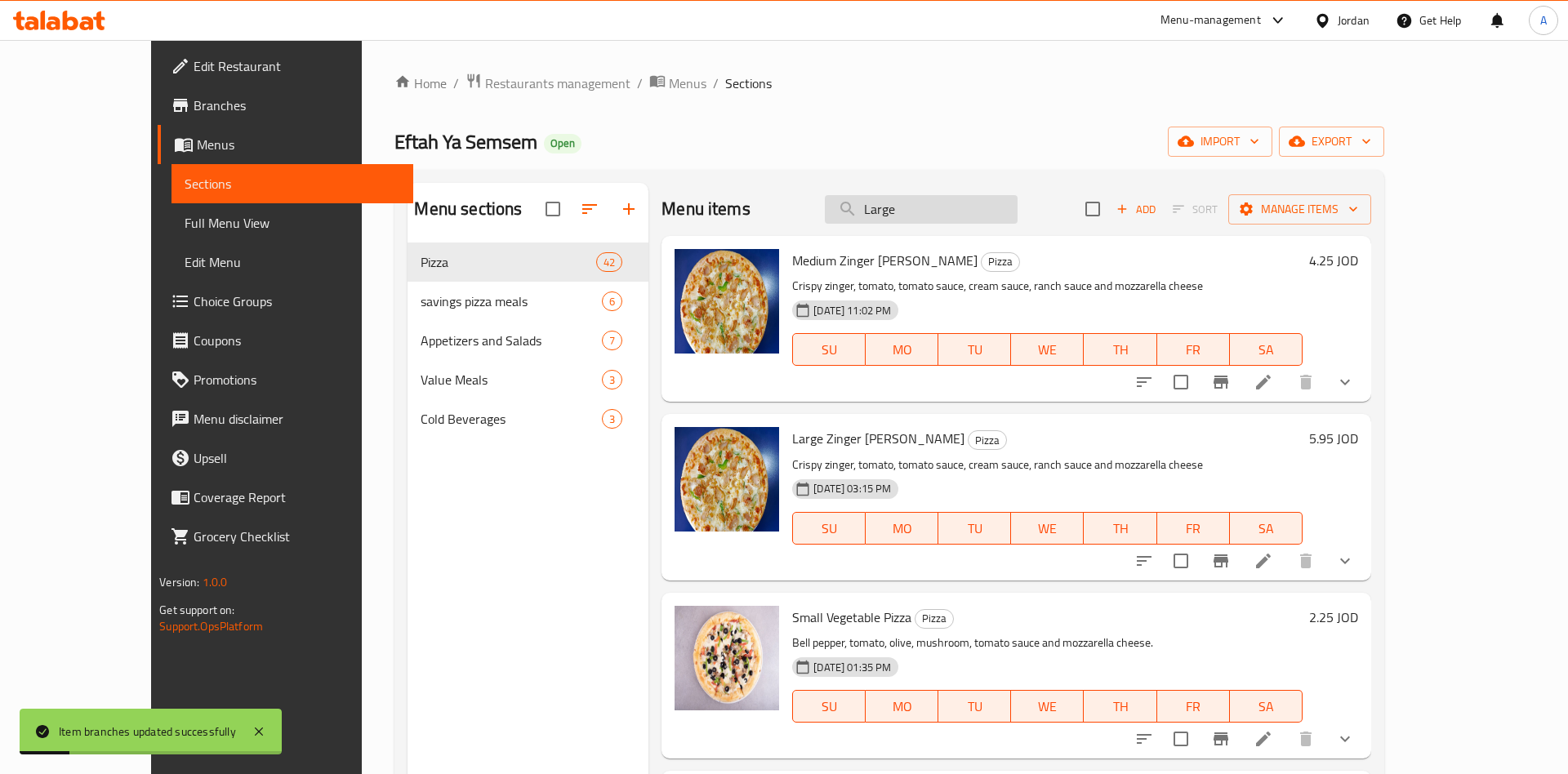
click at [962, 211] on input "Large" at bounding box center [922, 209] width 193 height 29
paste input "search"
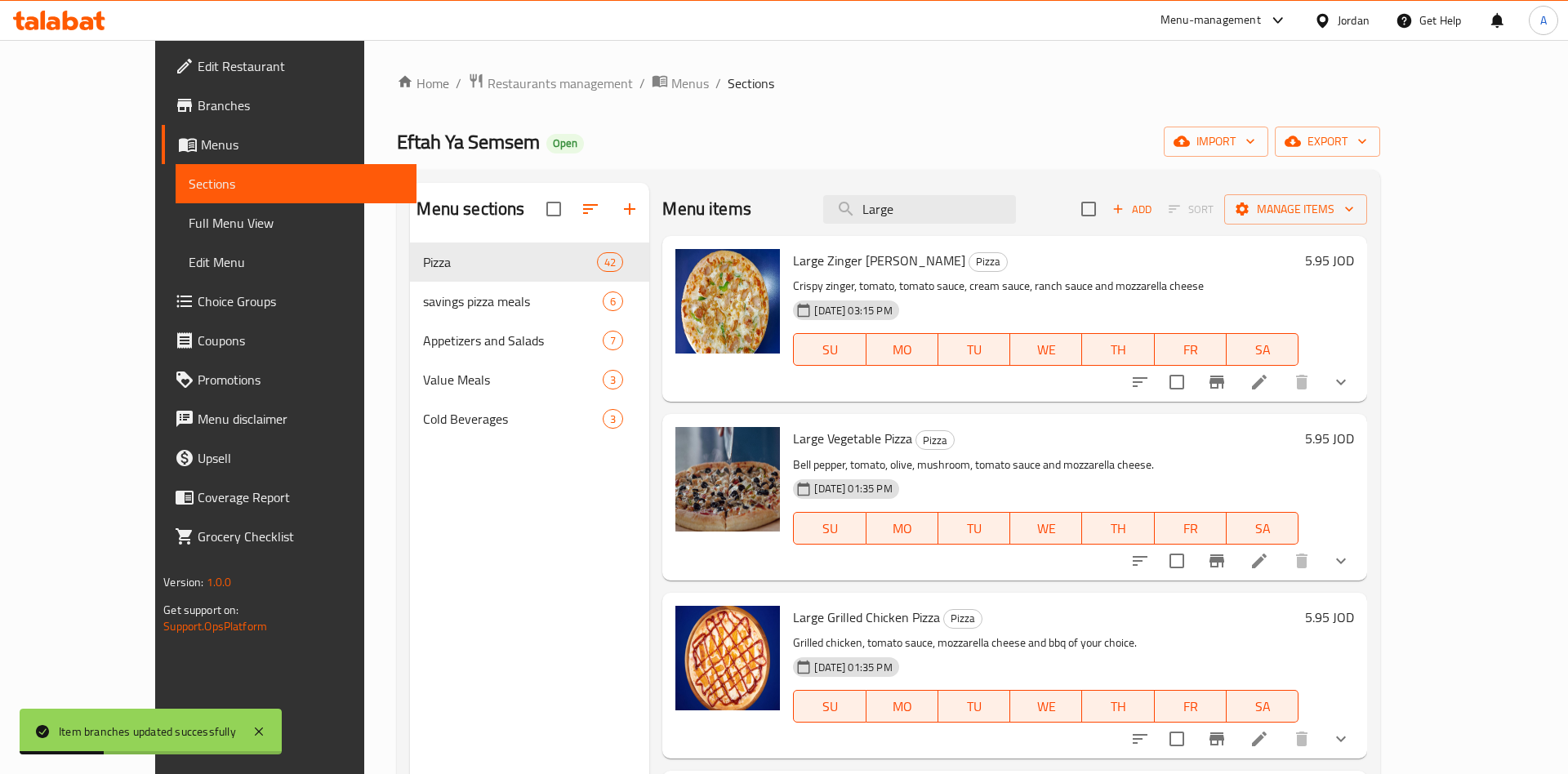
type input "Large"
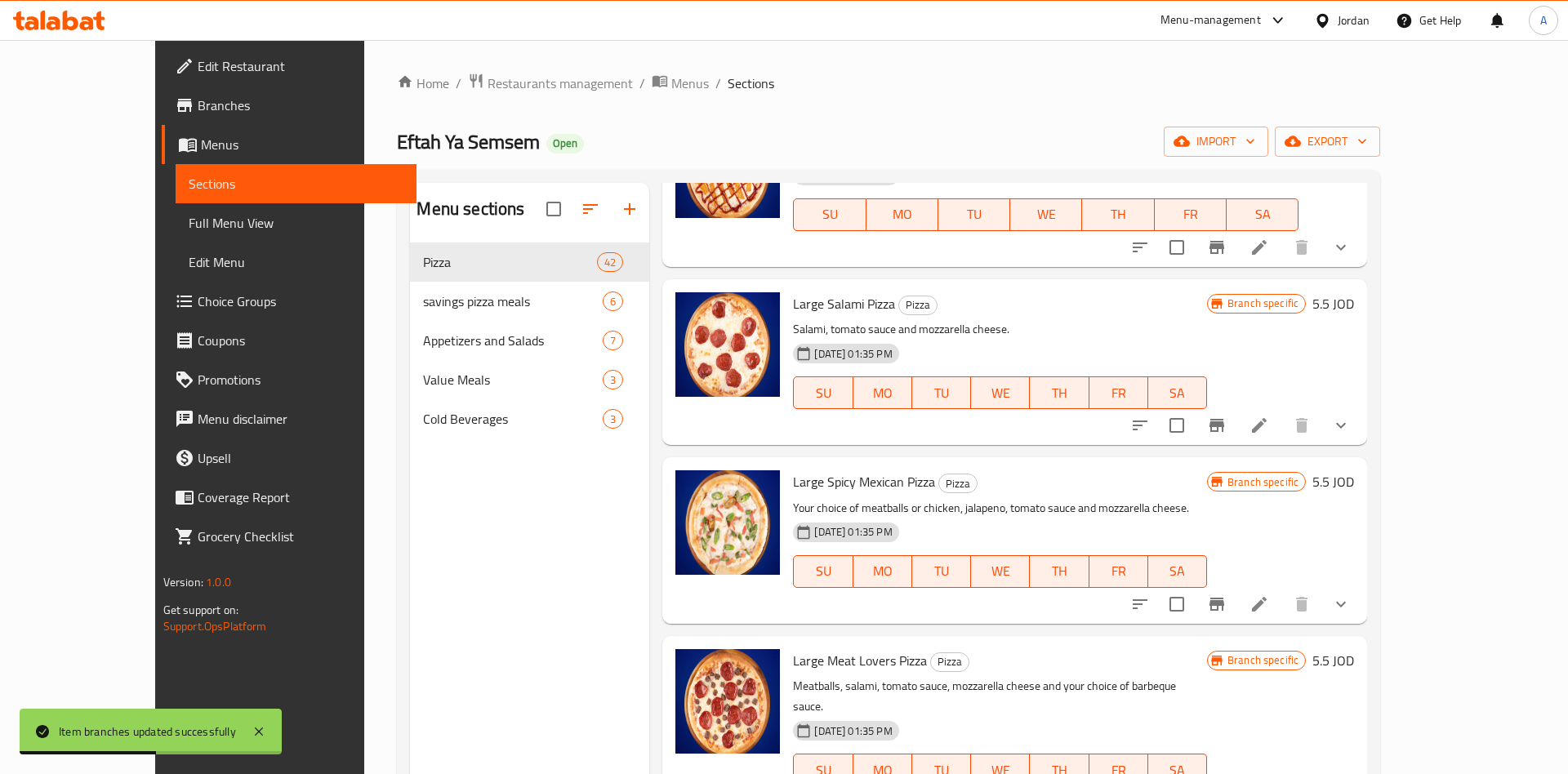
scroll to position [764, 0]
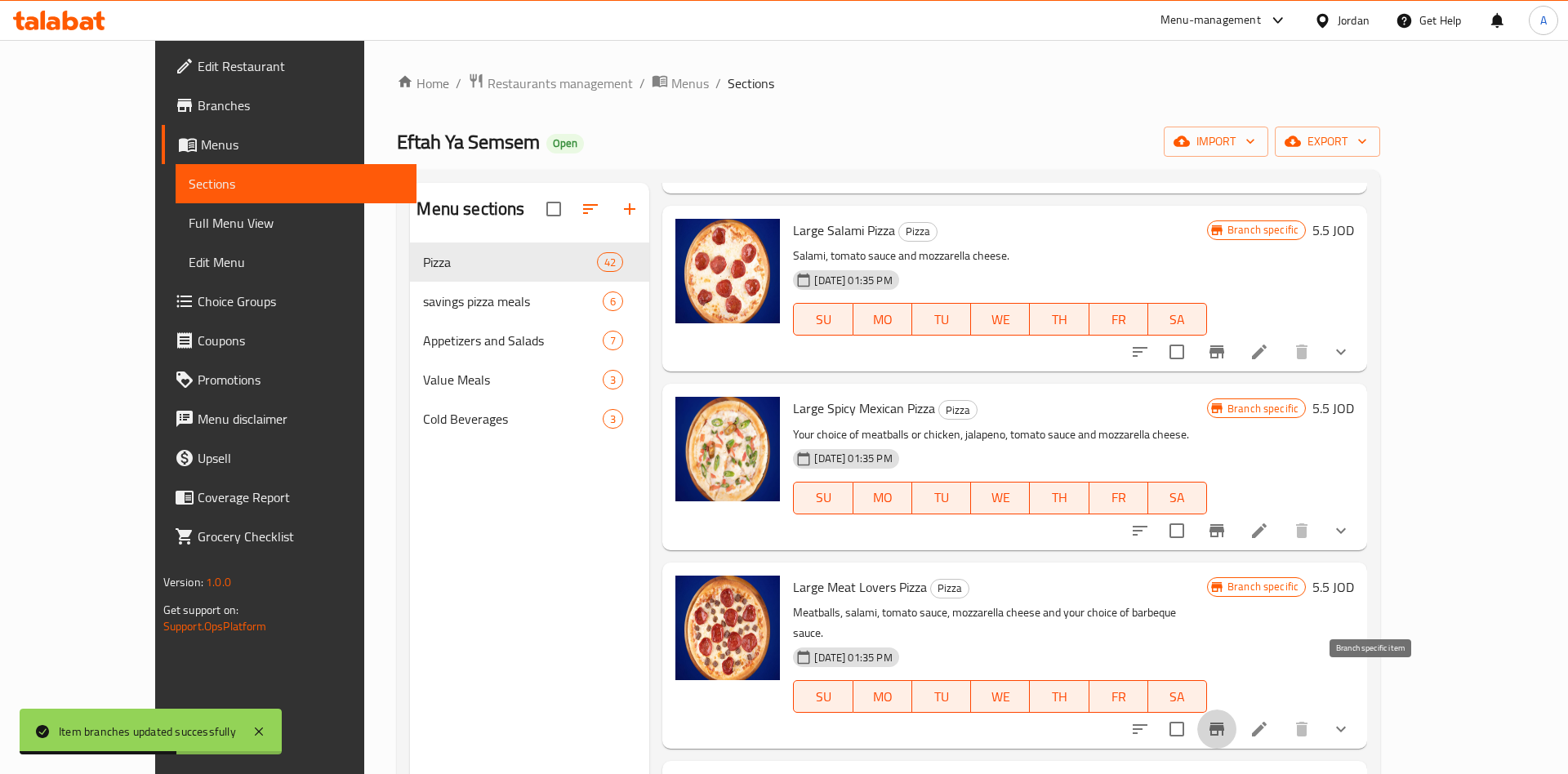
click at [1226, 719] on icon "Branch-specific-item" at bounding box center [1216, 729] width 19 height 19
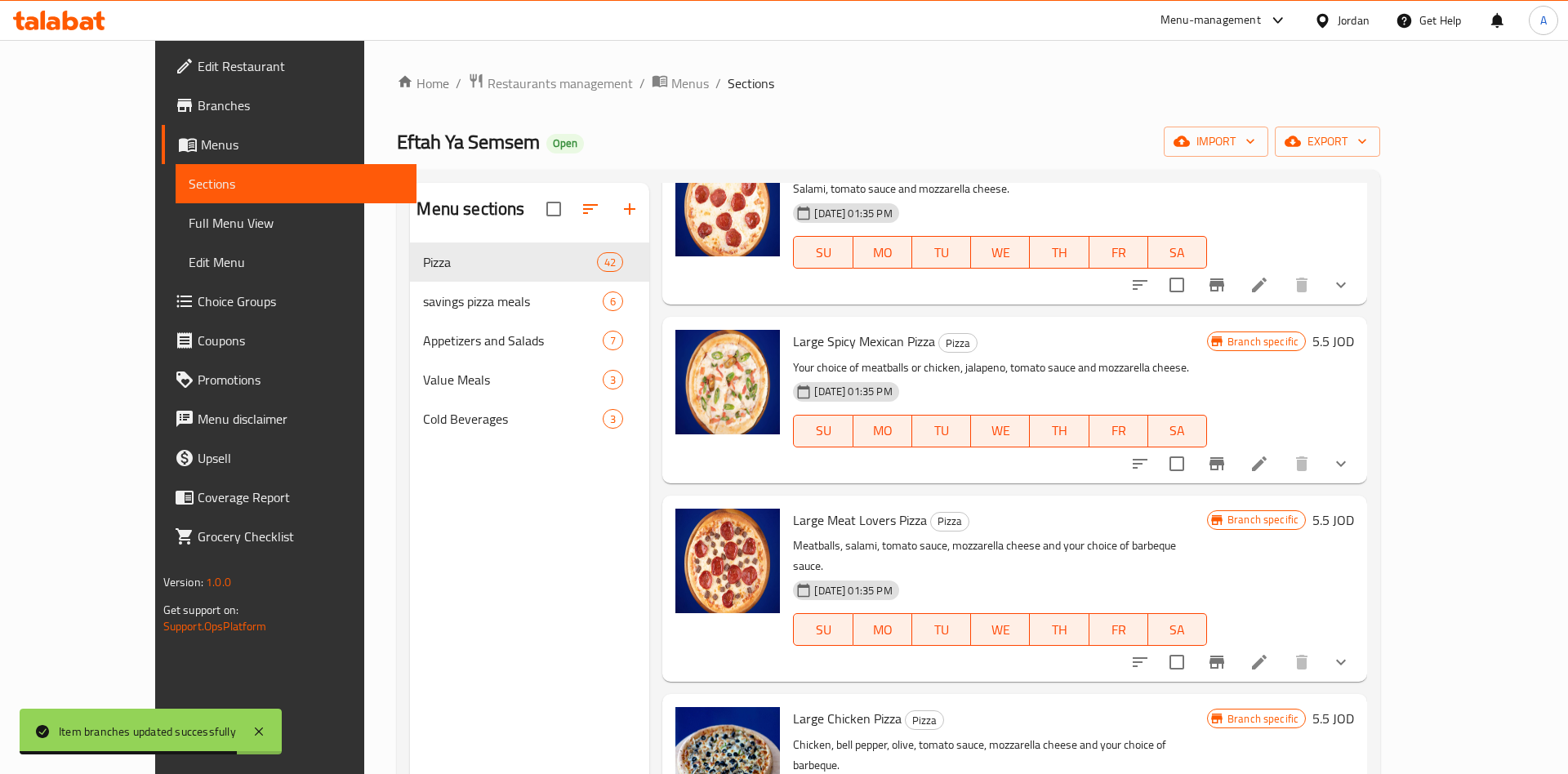
scroll to position [892, 0]
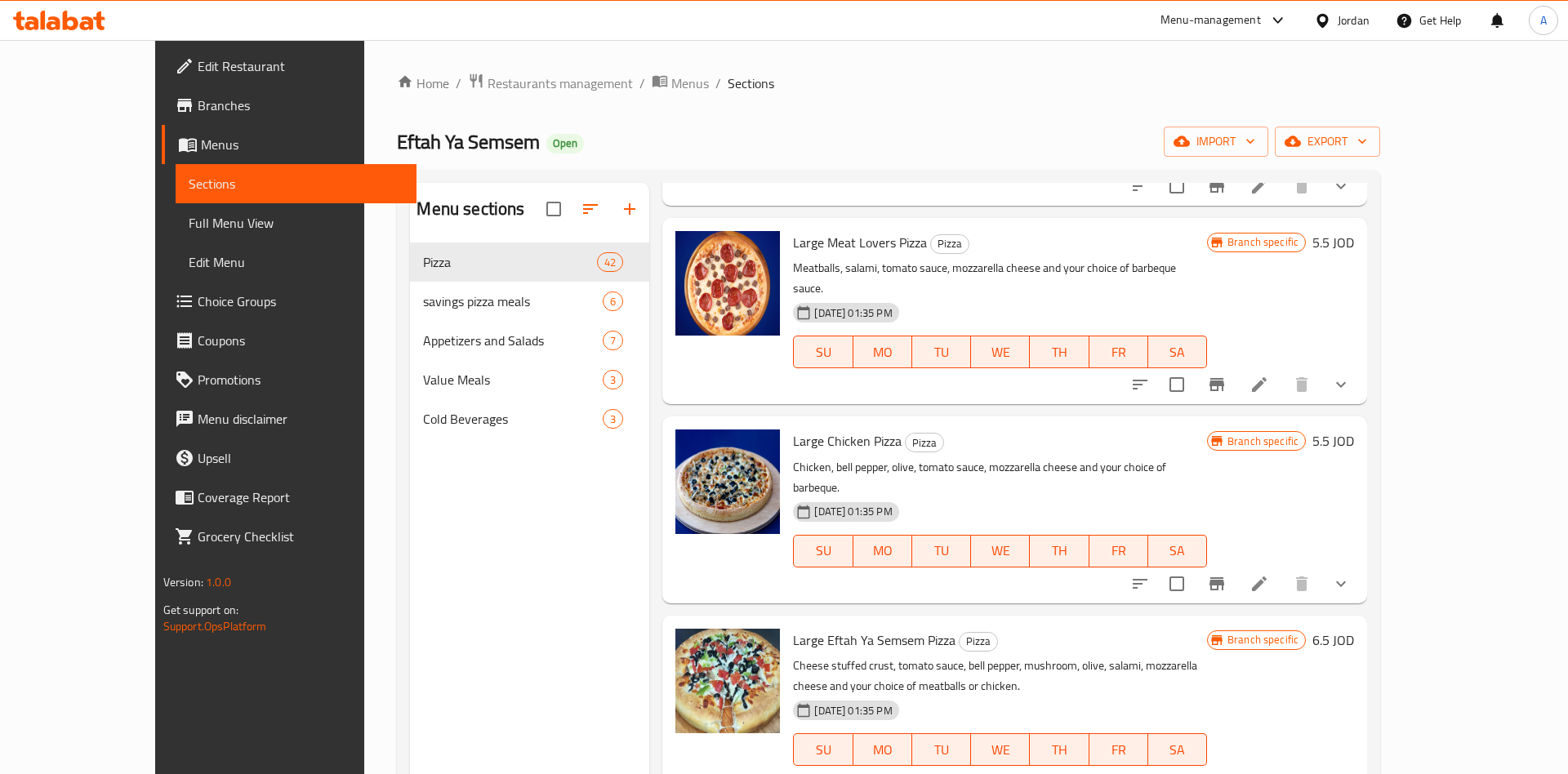
scroll to position [1146, 0]
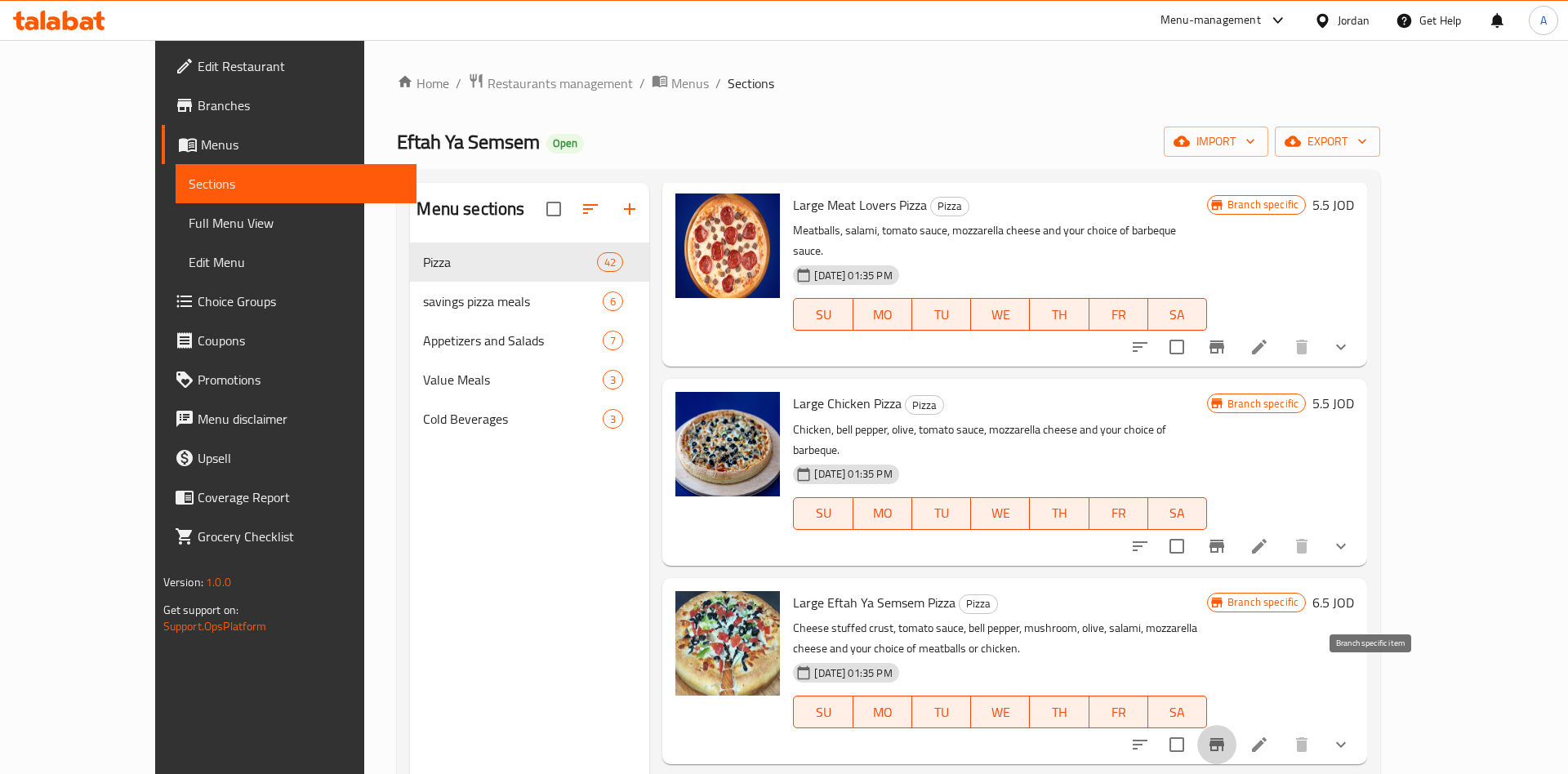
click at [1226, 735] on icon "Branch-specific-item" at bounding box center [1216, 744] width 19 height 19
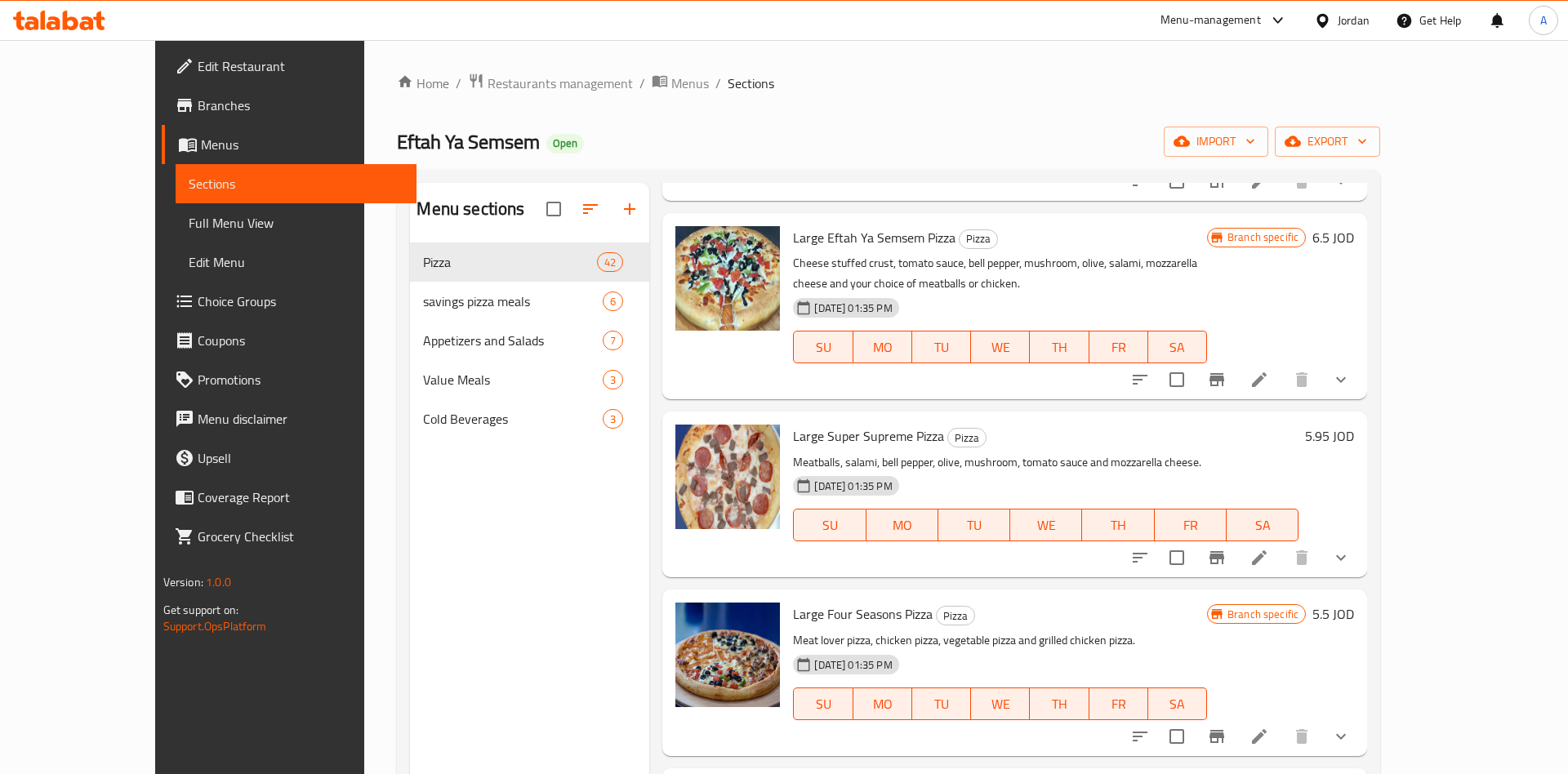
scroll to position [1529, 0]
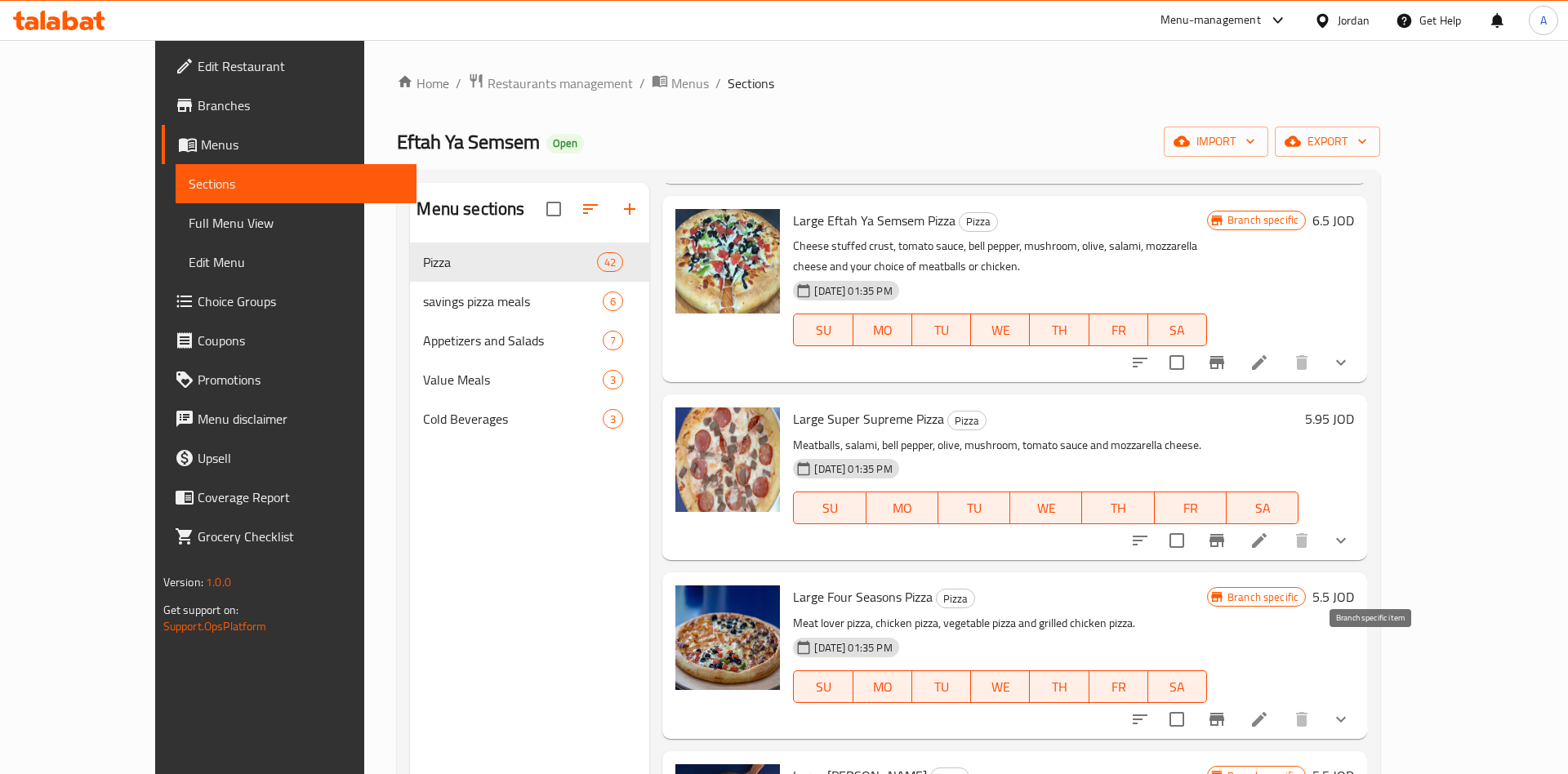
click at [1226, 709] on icon "Branch-specific-item" at bounding box center [1216, 718] width 19 height 19
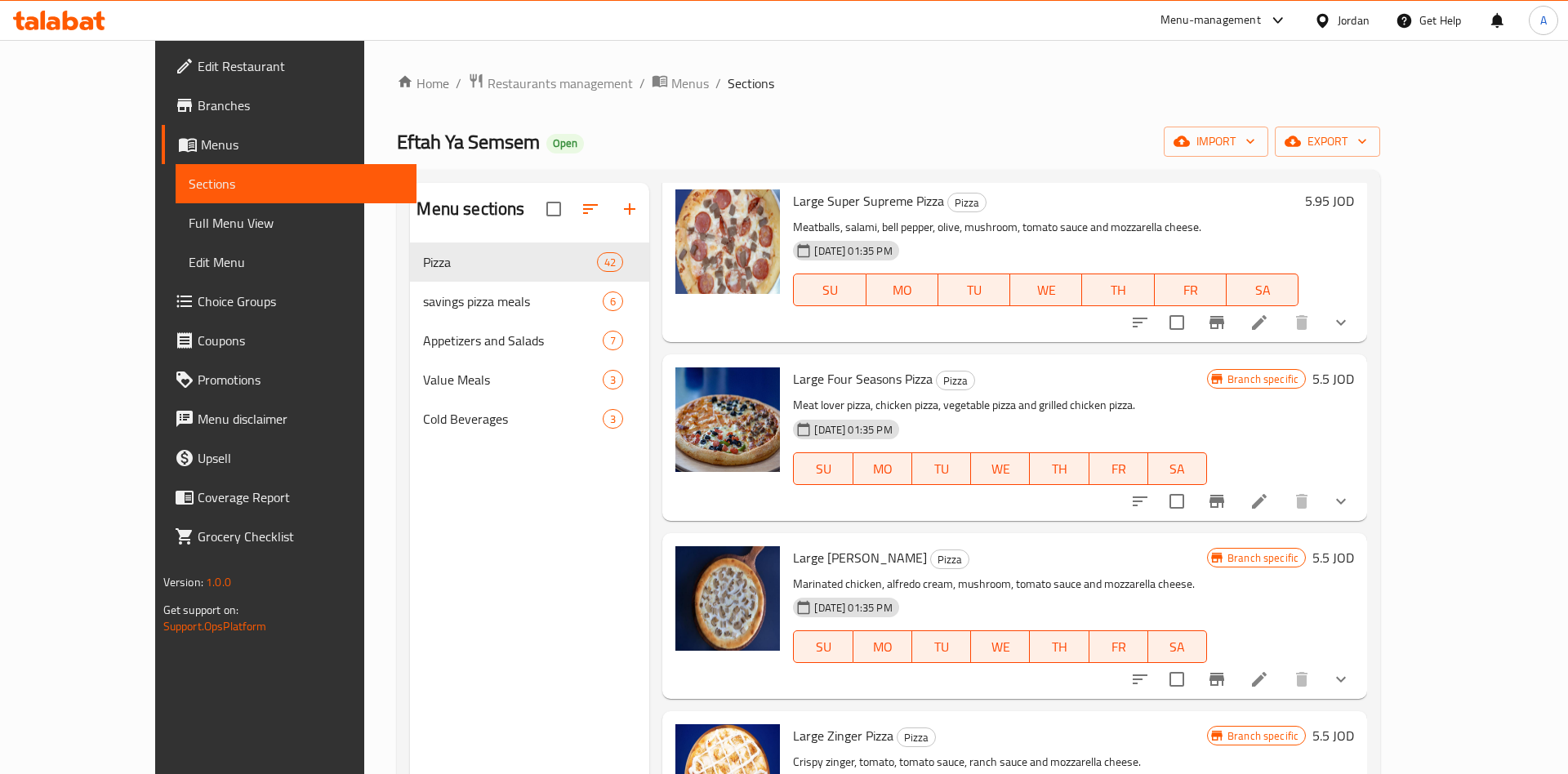
scroll to position [1783, 0]
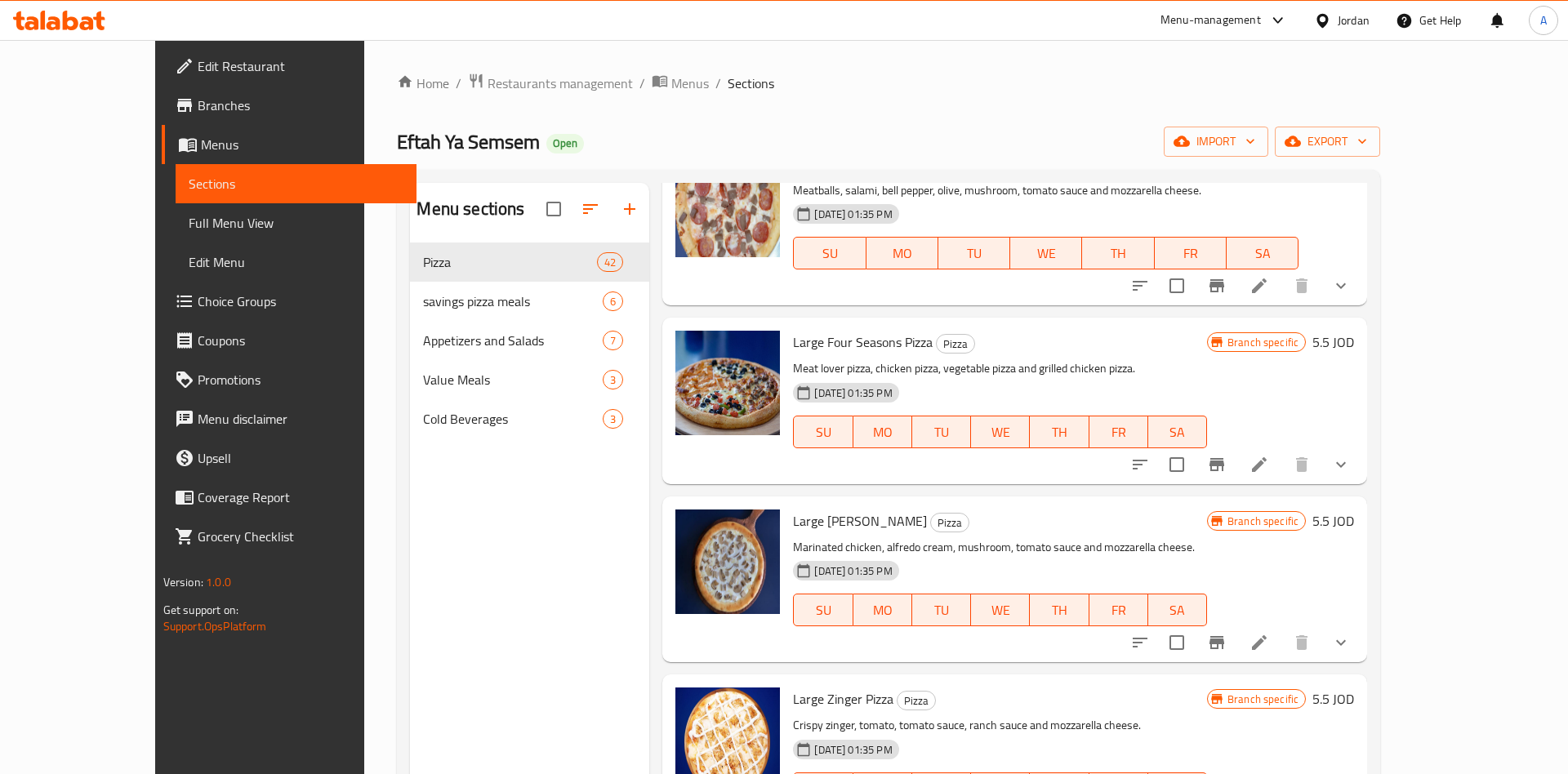
click at [1226, 632] on icon "Branch-specific-item" at bounding box center [1216, 642] width 19 height 19
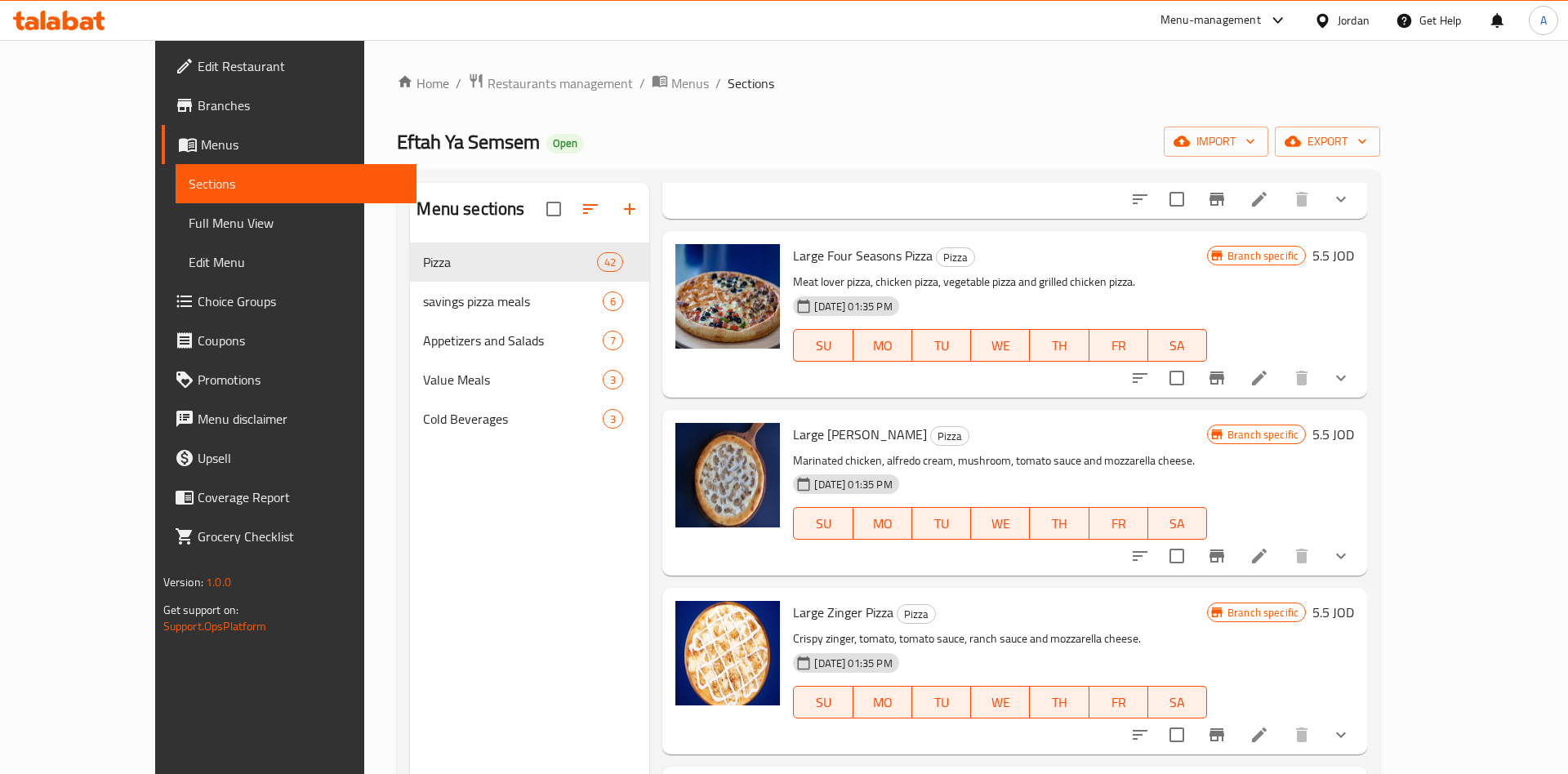
scroll to position [1910, 0]
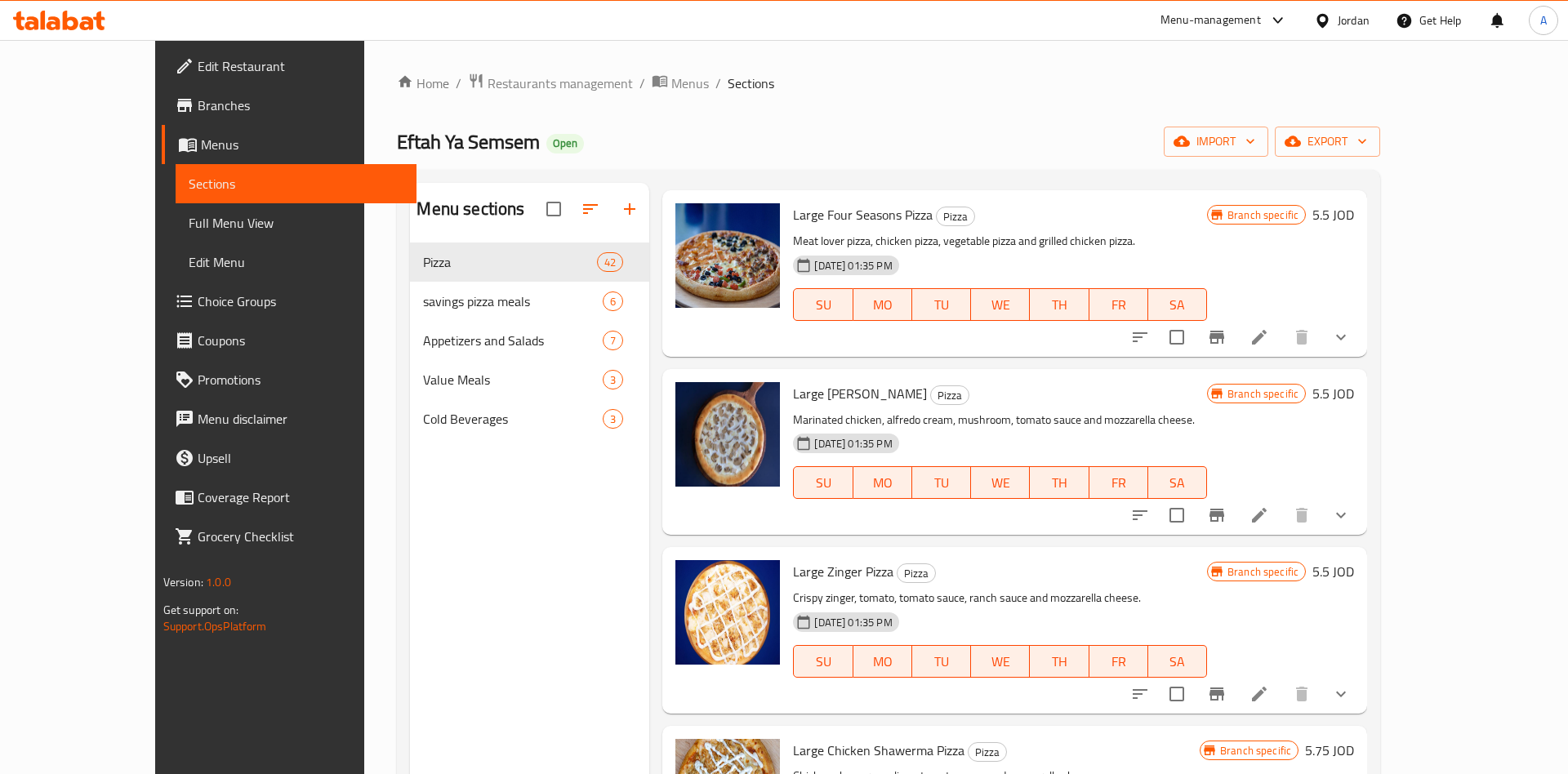
click at [1226, 684] on icon "Branch-specific-item" at bounding box center [1216, 693] width 19 height 19
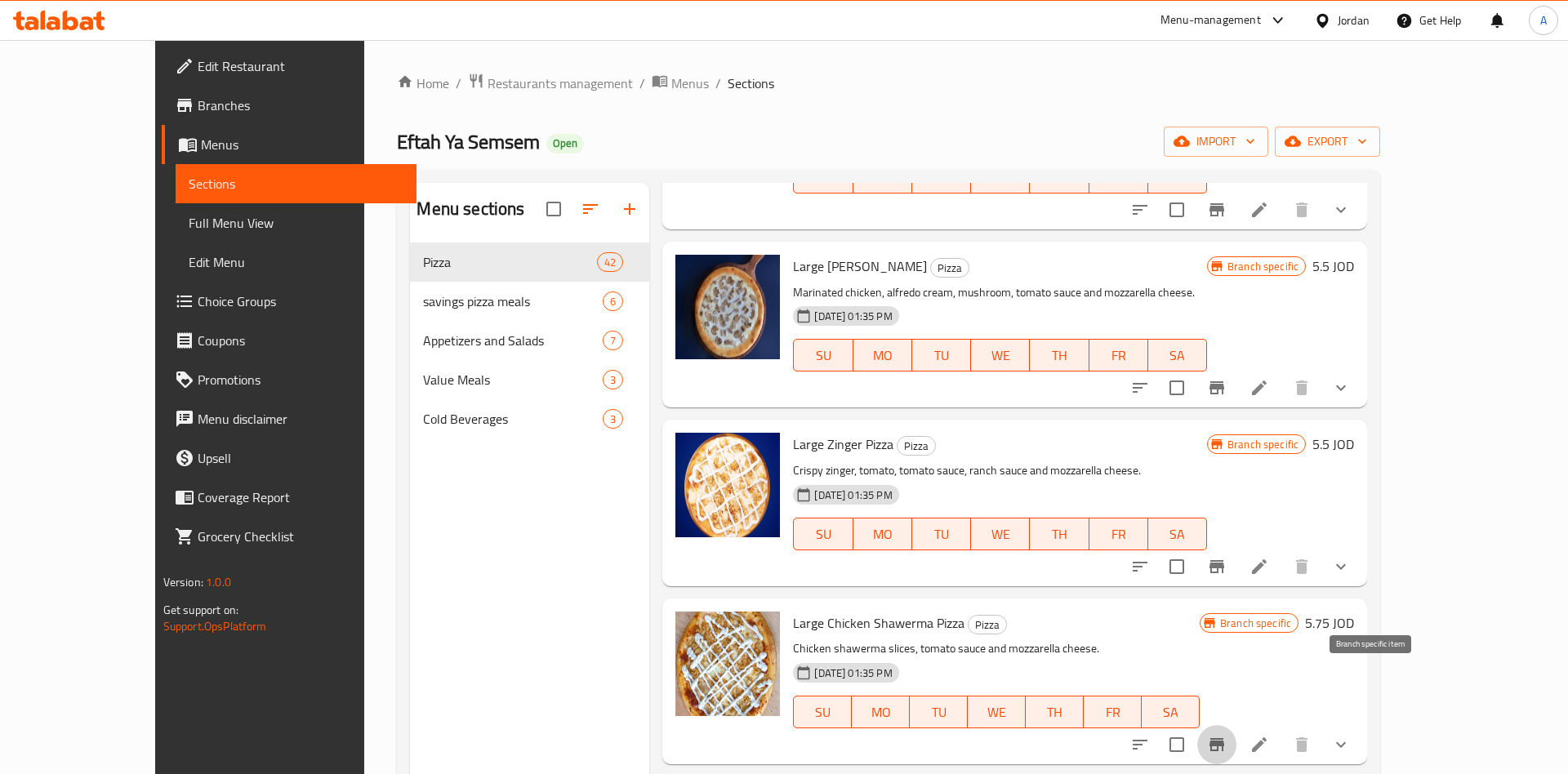
click at [1236, 725] on button "Branch-specific-item" at bounding box center [1217, 744] width 39 height 39
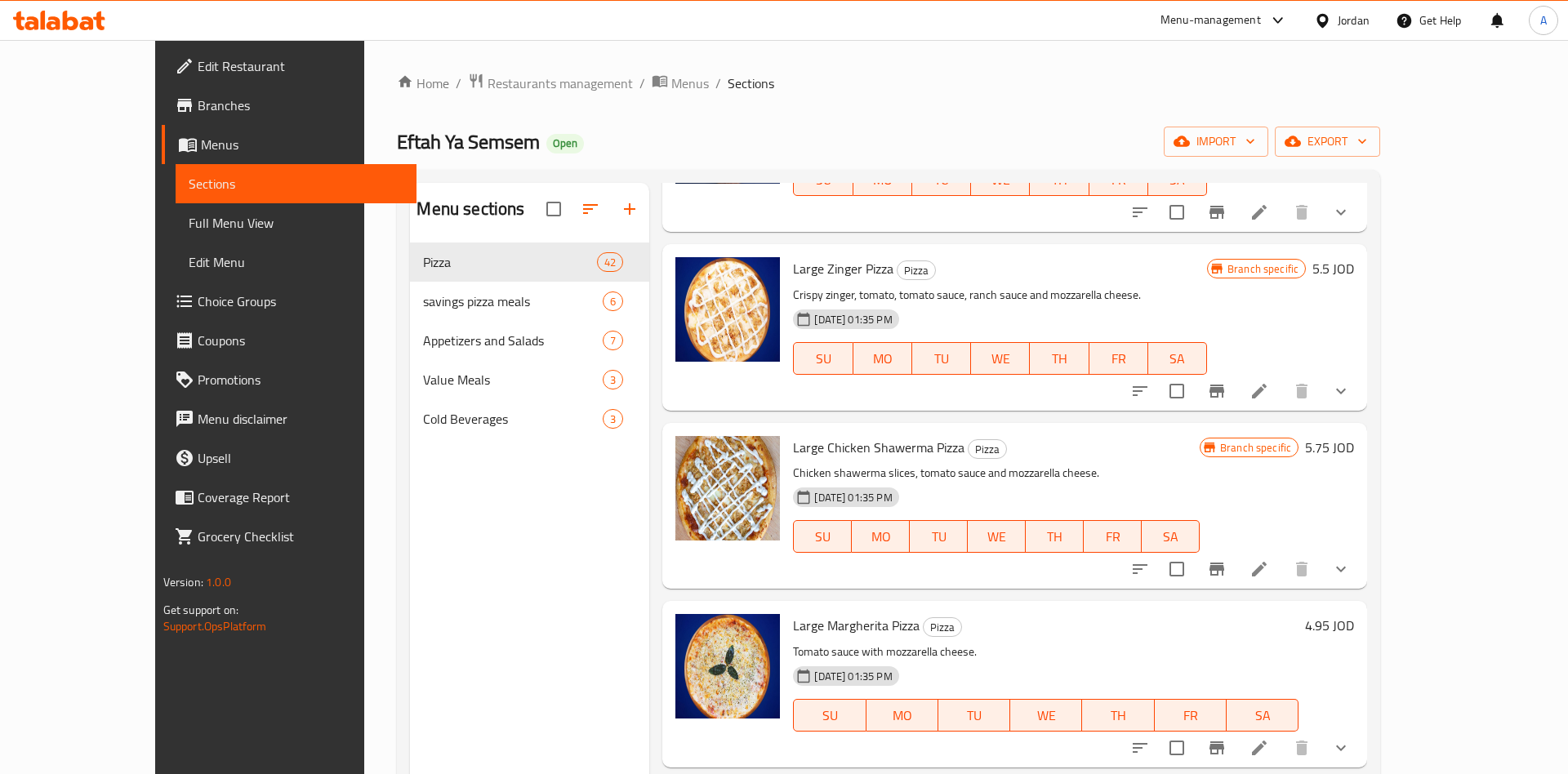
scroll to position [2292, 0]
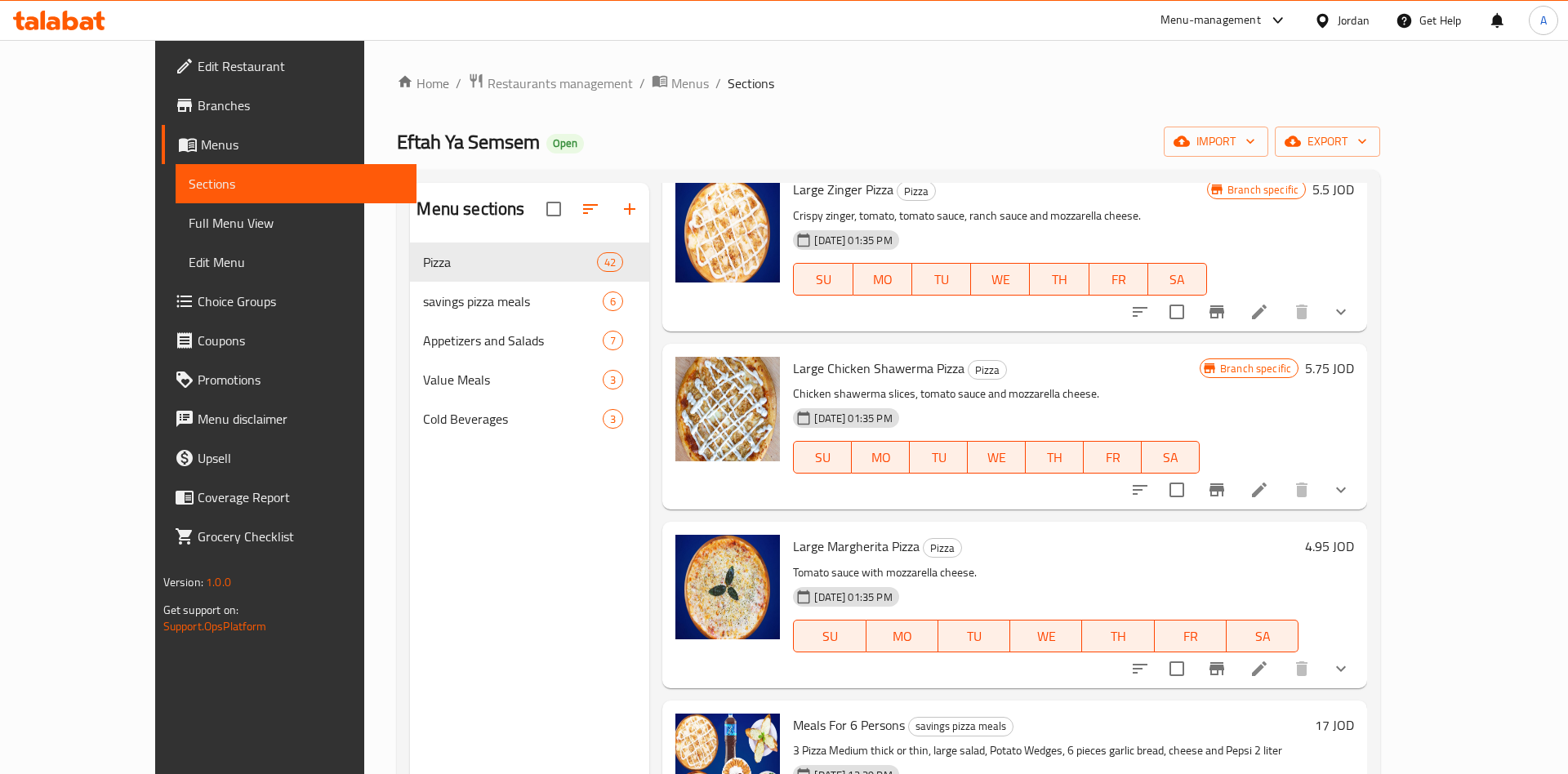
click at [1236, 649] on button "Branch-specific-item" at bounding box center [1217, 668] width 39 height 39
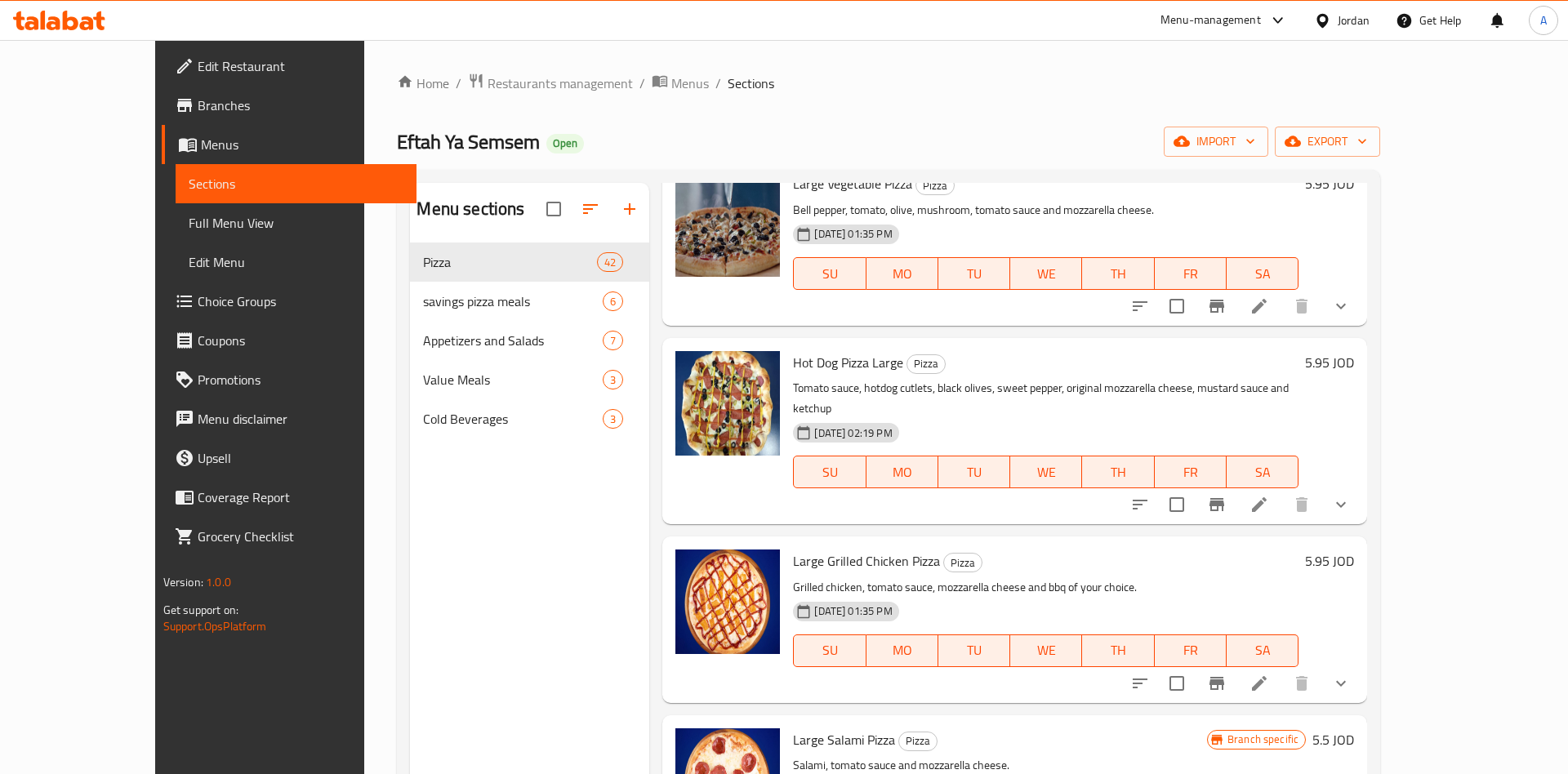
scroll to position [0, 0]
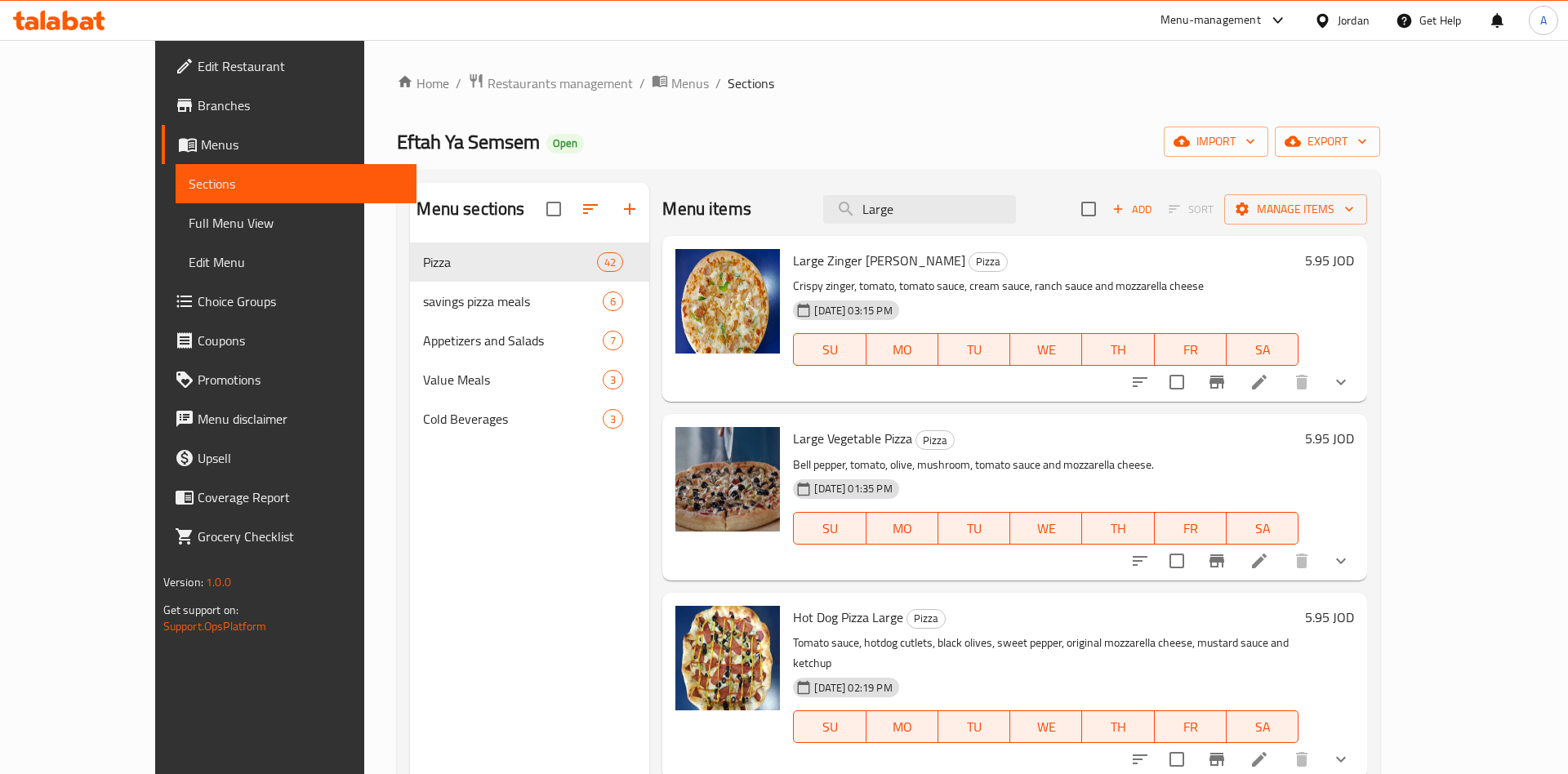
drag, startPoint x: 966, startPoint y: 226, endPoint x: 960, endPoint y: 213, distance: 14.3
click at [964, 226] on div "Menu items Large Add Sort Manage items" at bounding box center [1014, 209] width 705 height 53
click at [960, 213] on input "Large" at bounding box center [920, 209] width 193 height 29
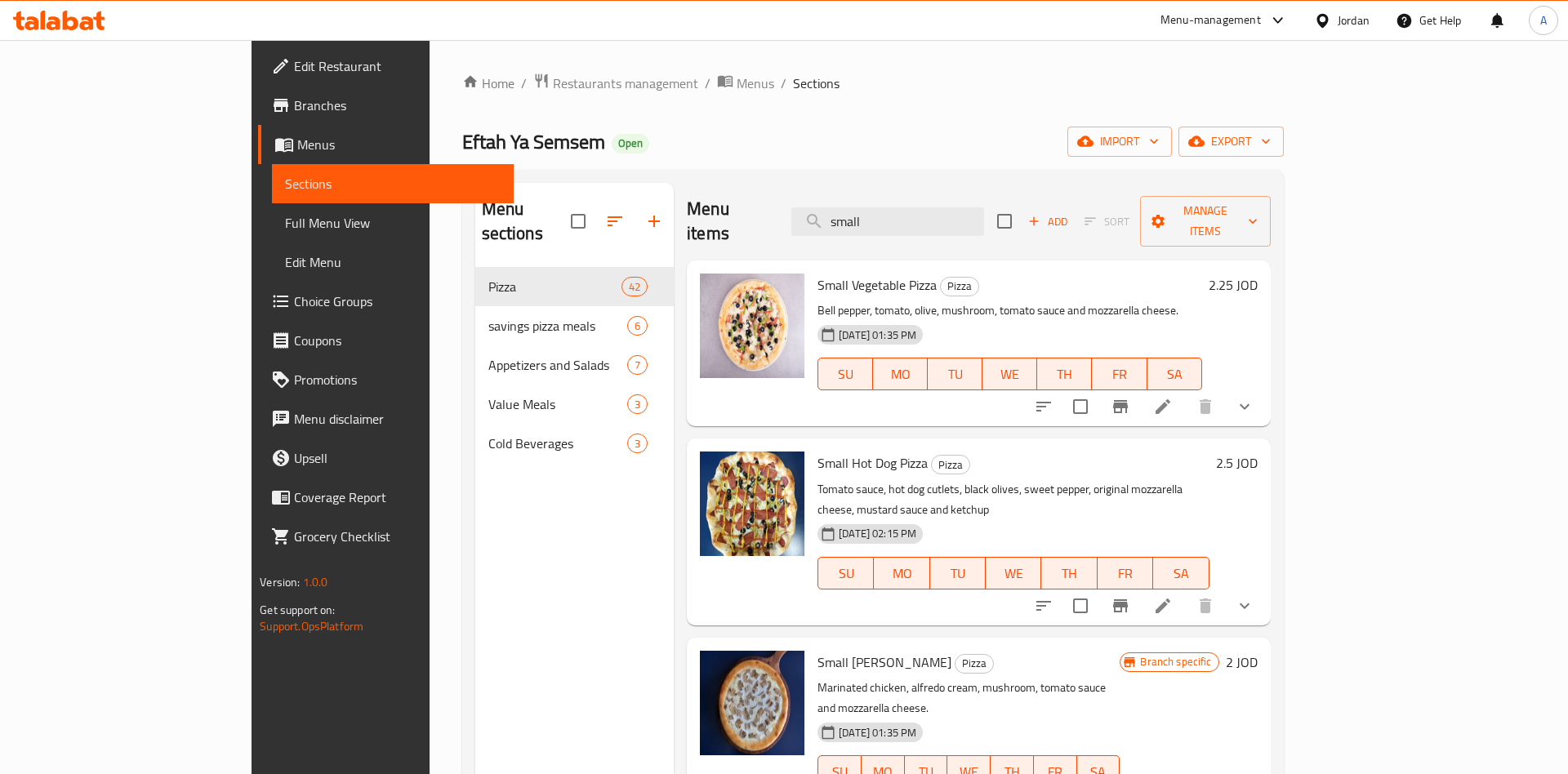
type input "small"
click at [1258, 452] on h6 "2.5 JOD" at bounding box center [1236, 463] width 42 height 23
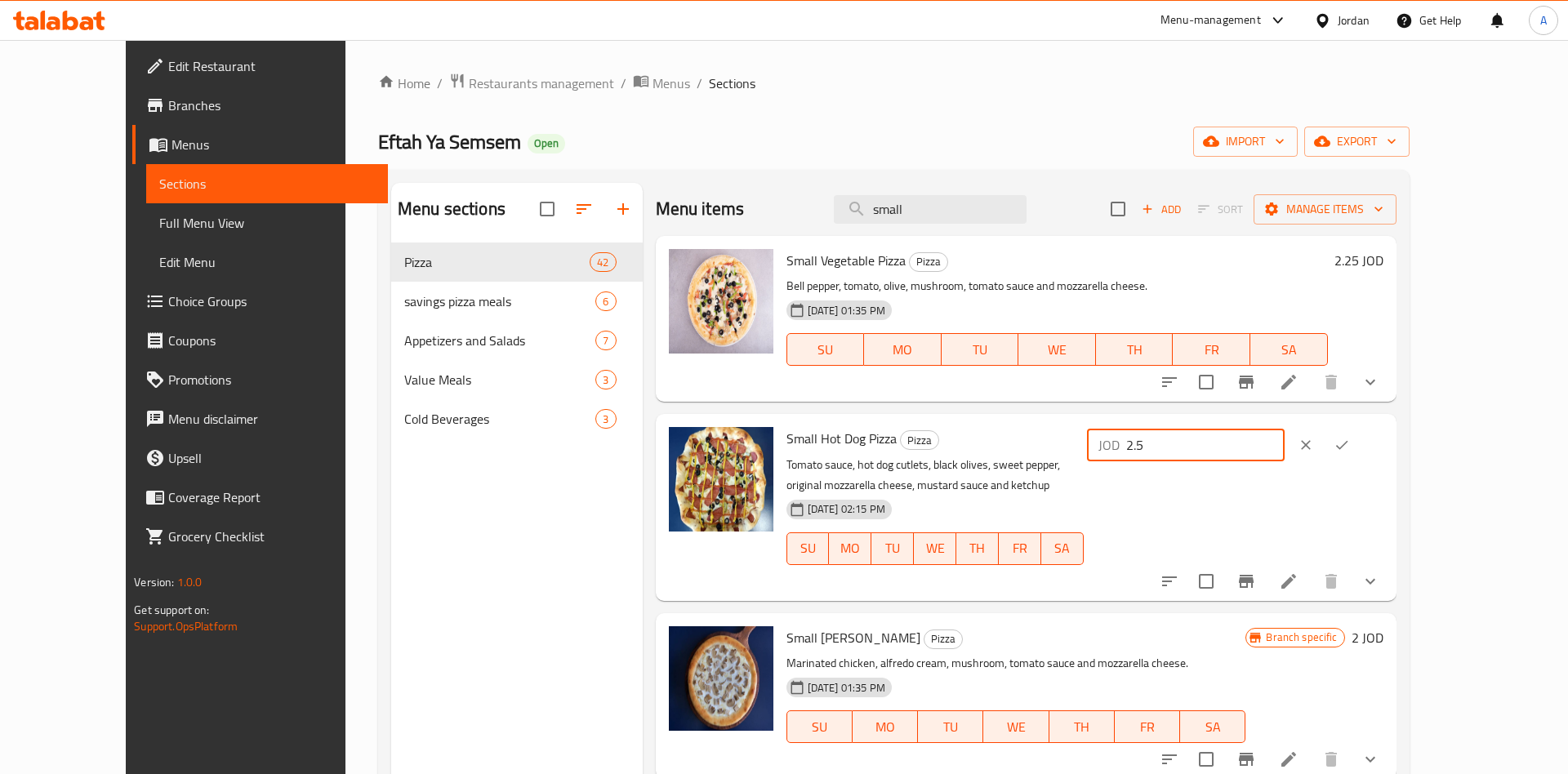
drag, startPoint x: 1308, startPoint y: 447, endPoint x: 1141, endPoint y: 447, distance: 167.0
click at [1141, 447] on input "2.5" at bounding box center [1205, 444] width 158 height 32
type input "2.25"
click button "ok" at bounding box center [1341, 444] width 36 height 36
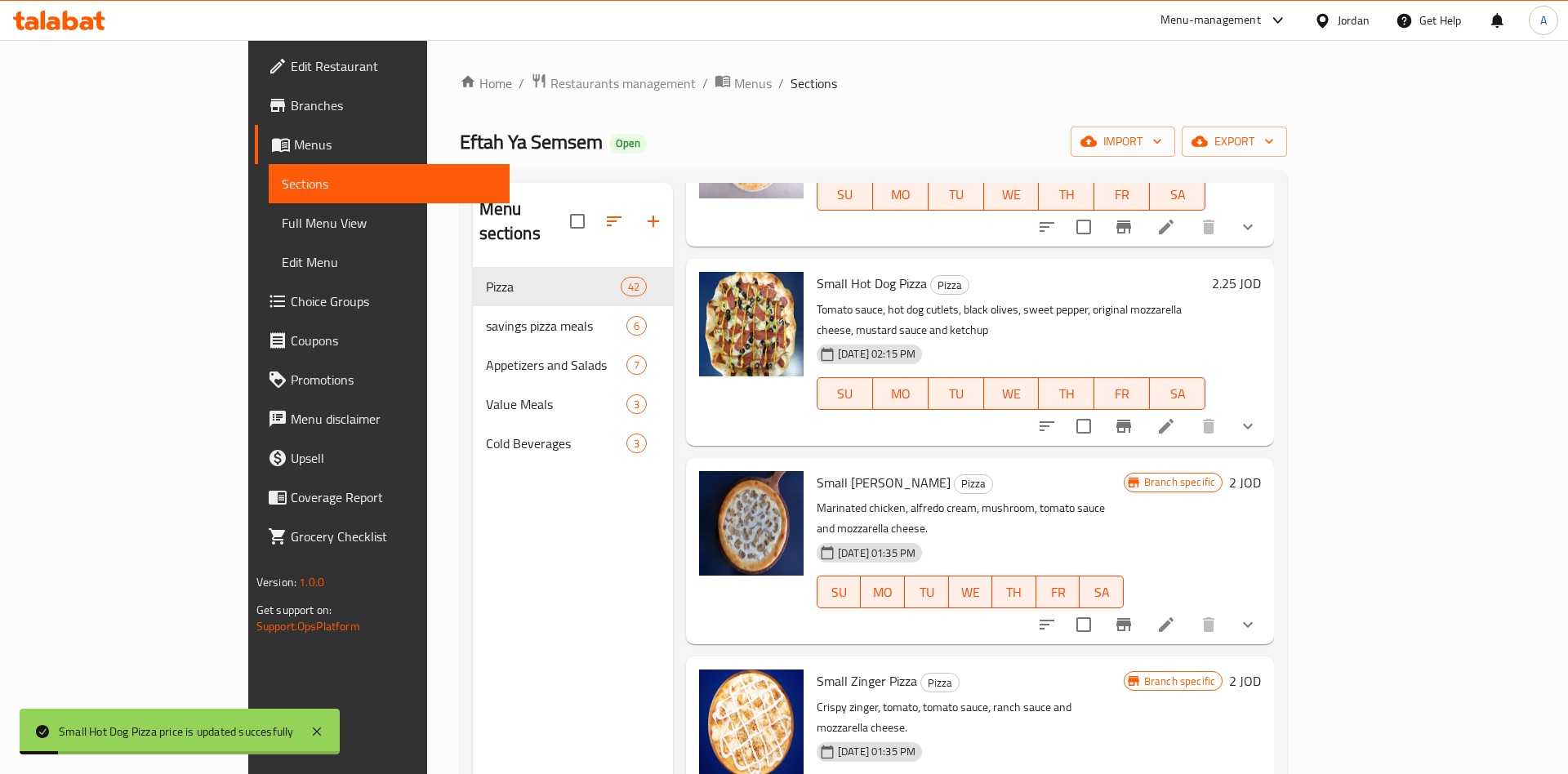
scroll to position [255, 0]
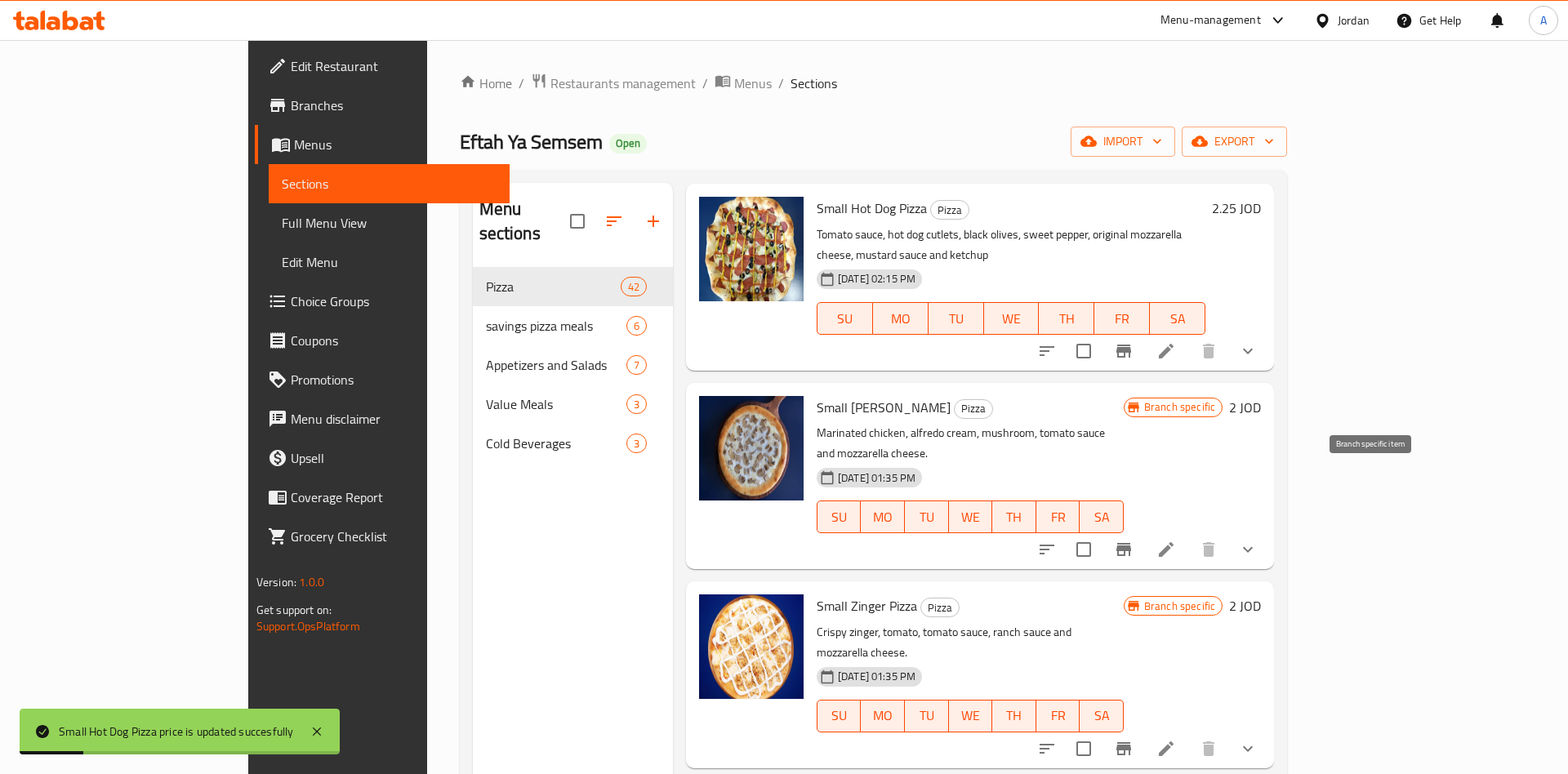
click at [1131, 158] on icon "Branch-specific-item" at bounding box center [1123, 152] width 15 height 13
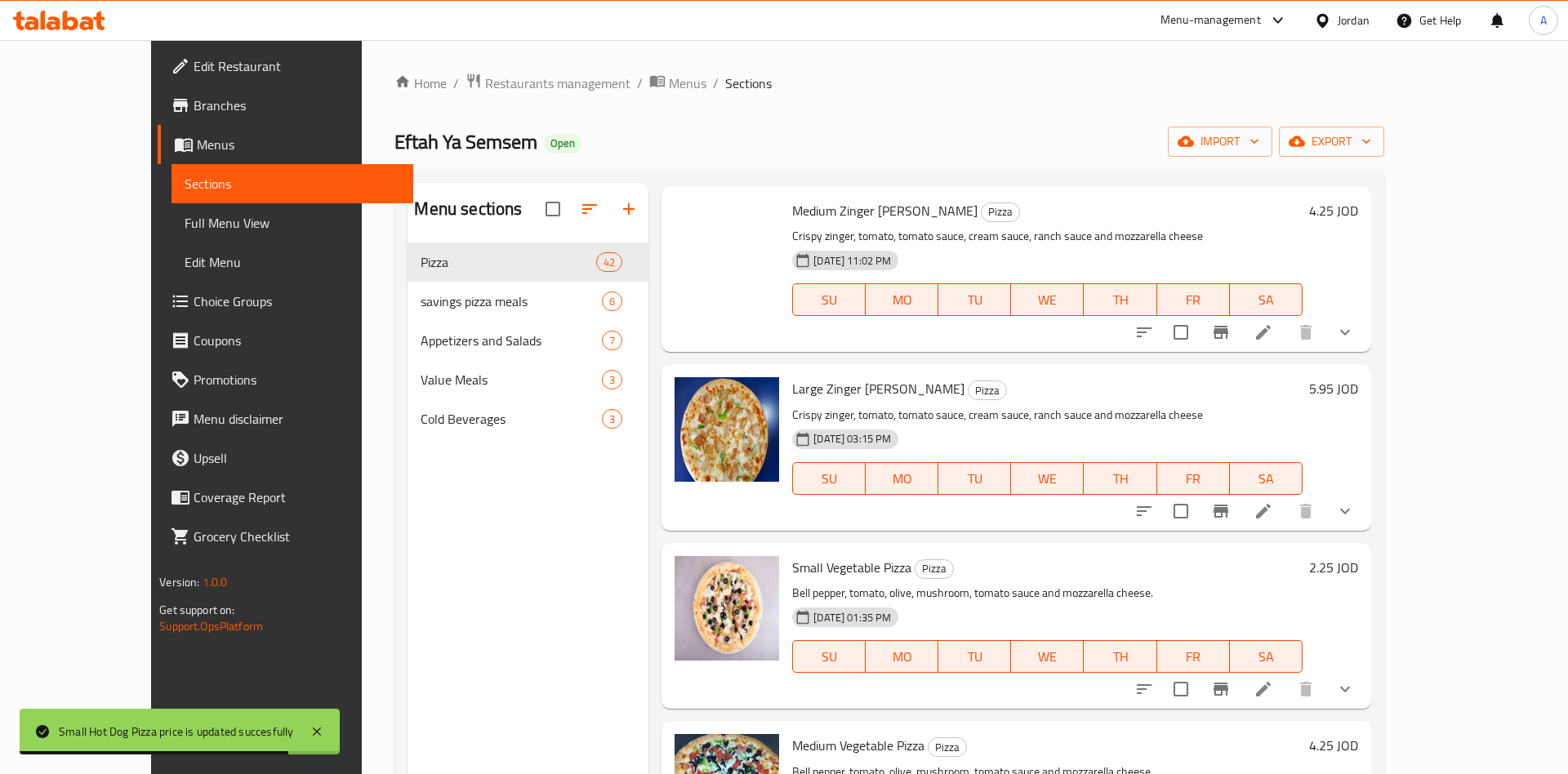
scroll to position [0, 0]
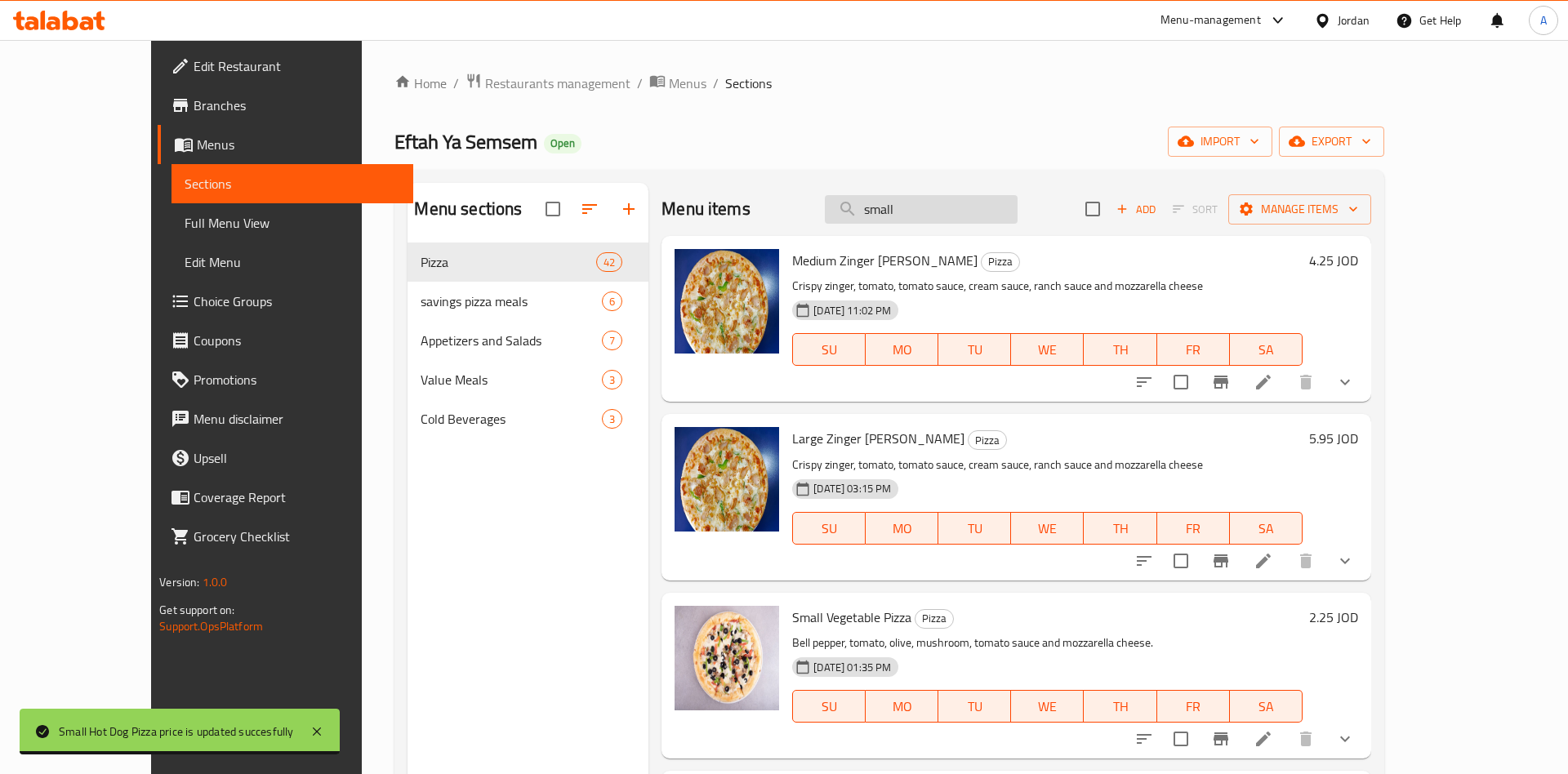
click at [1018, 205] on input "small" at bounding box center [922, 209] width 193 height 29
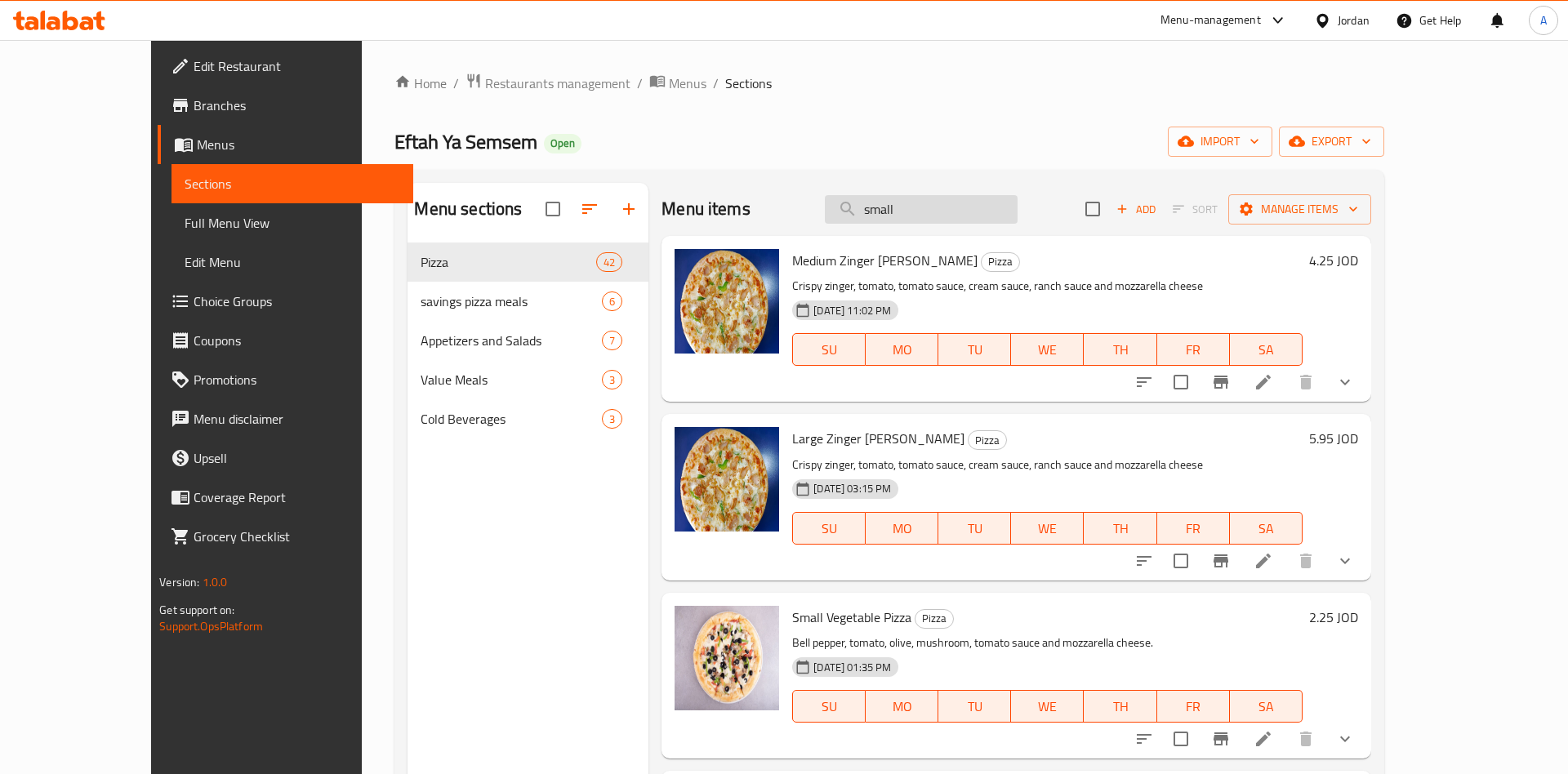
type input "small"
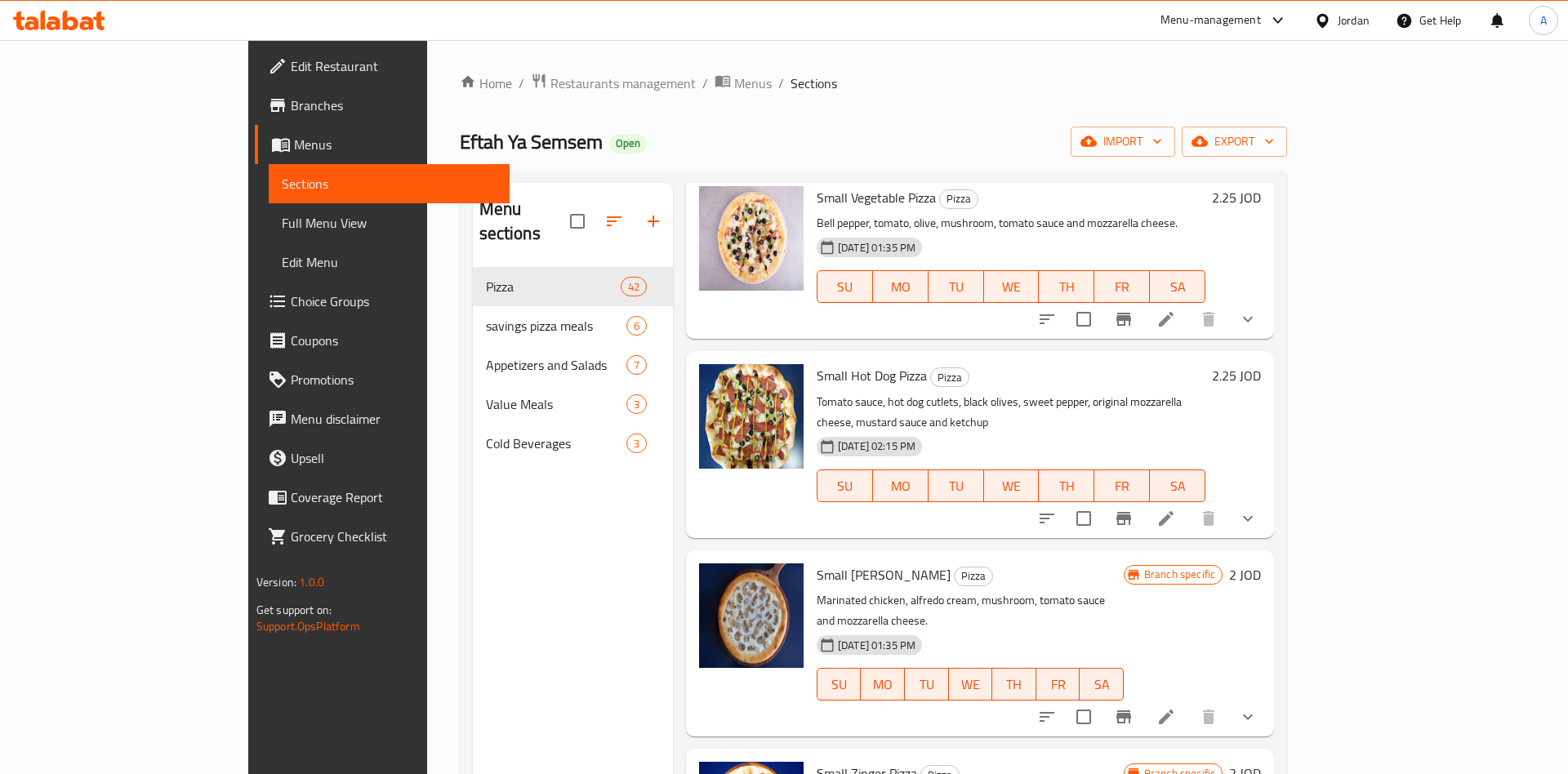
scroll to position [128, 0]
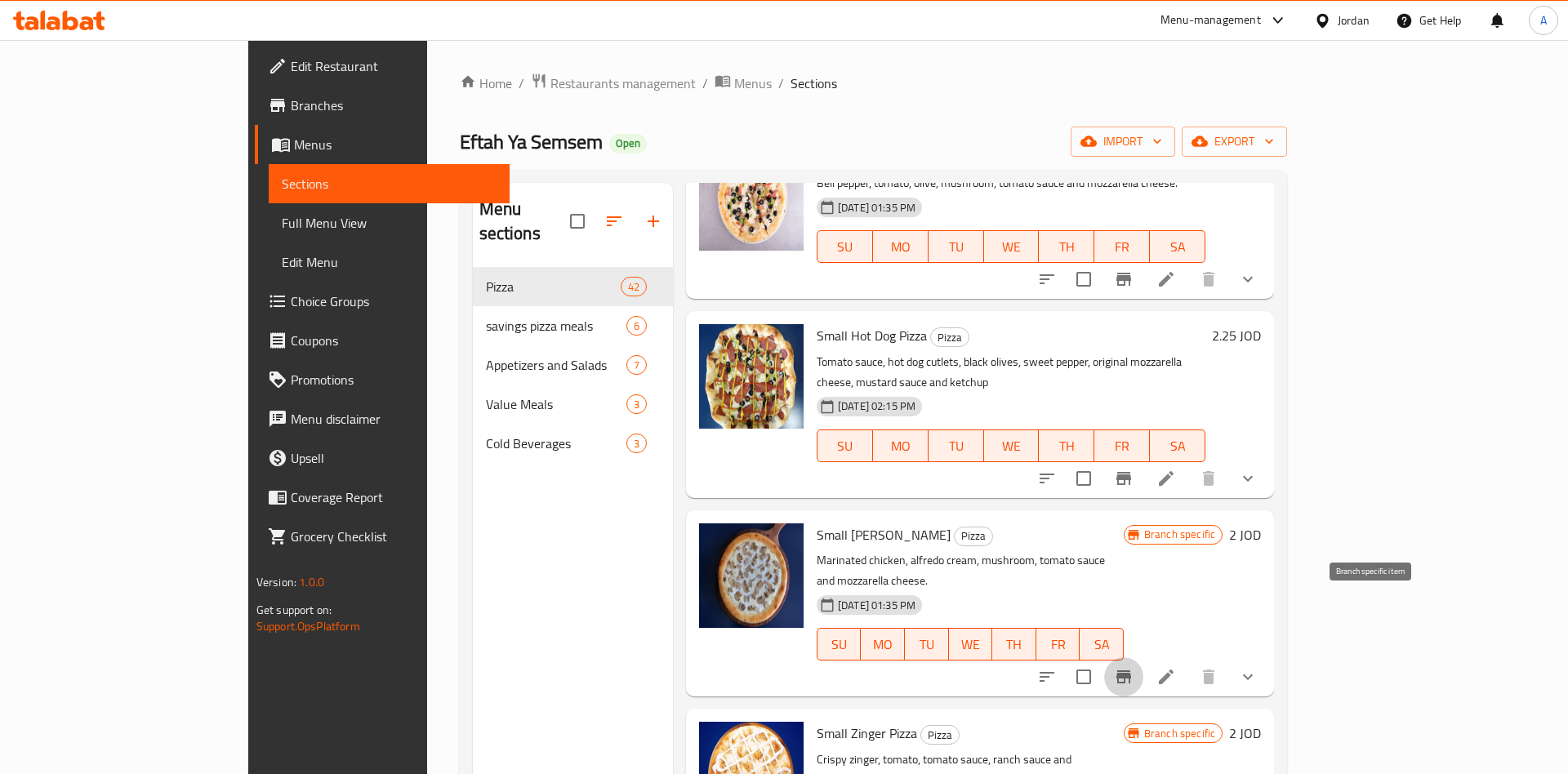
click at [1131, 670] on icon "Branch-specific-item" at bounding box center [1123, 677] width 15 height 13
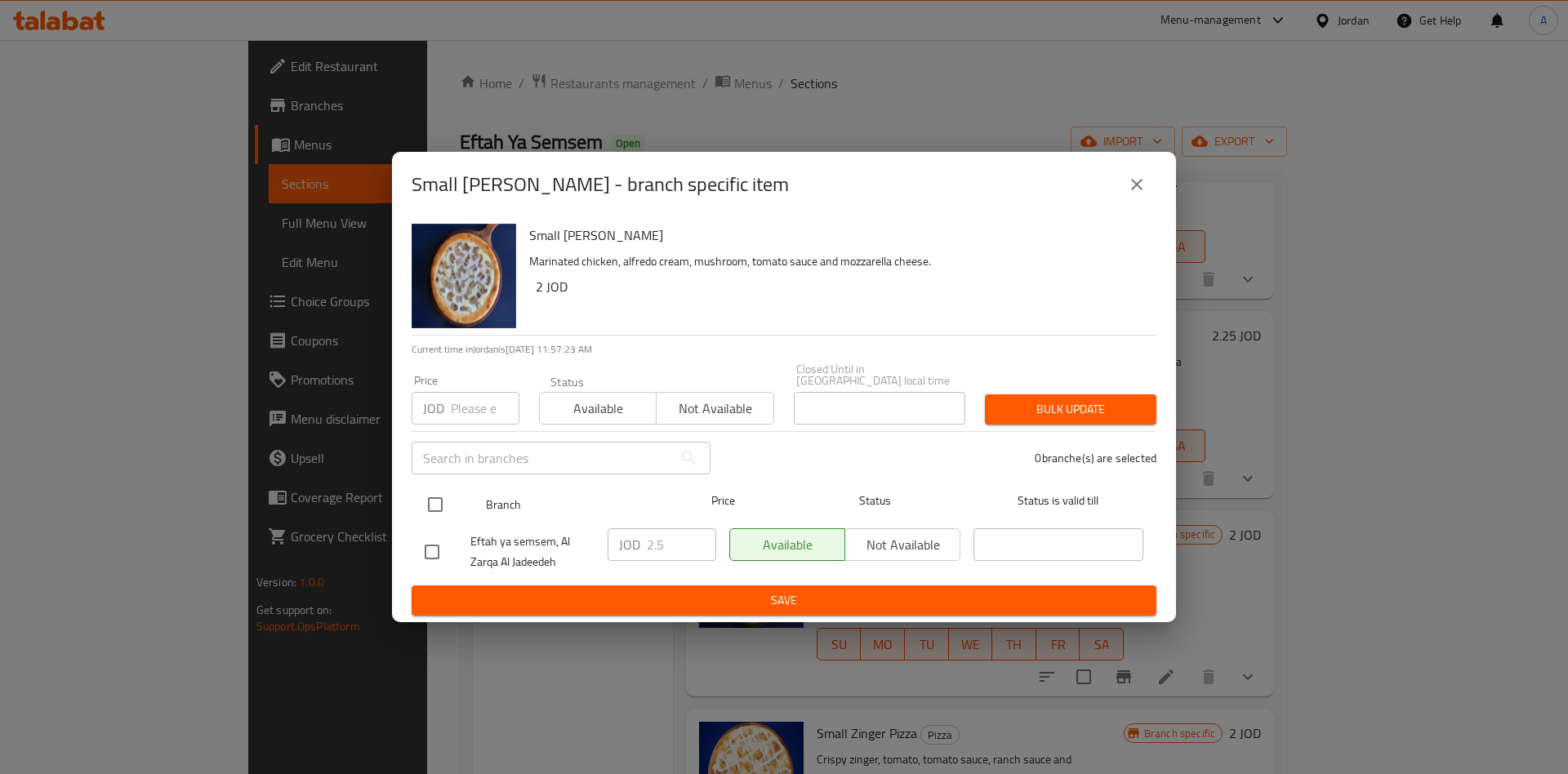
click at [445, 496] on input "checkbox" at bounding box center [434, 504] width 34 height 34
checkbox input "true"
click at [674, 543] on input "2.5" at bounding box center [681, 543] width 69 height 32
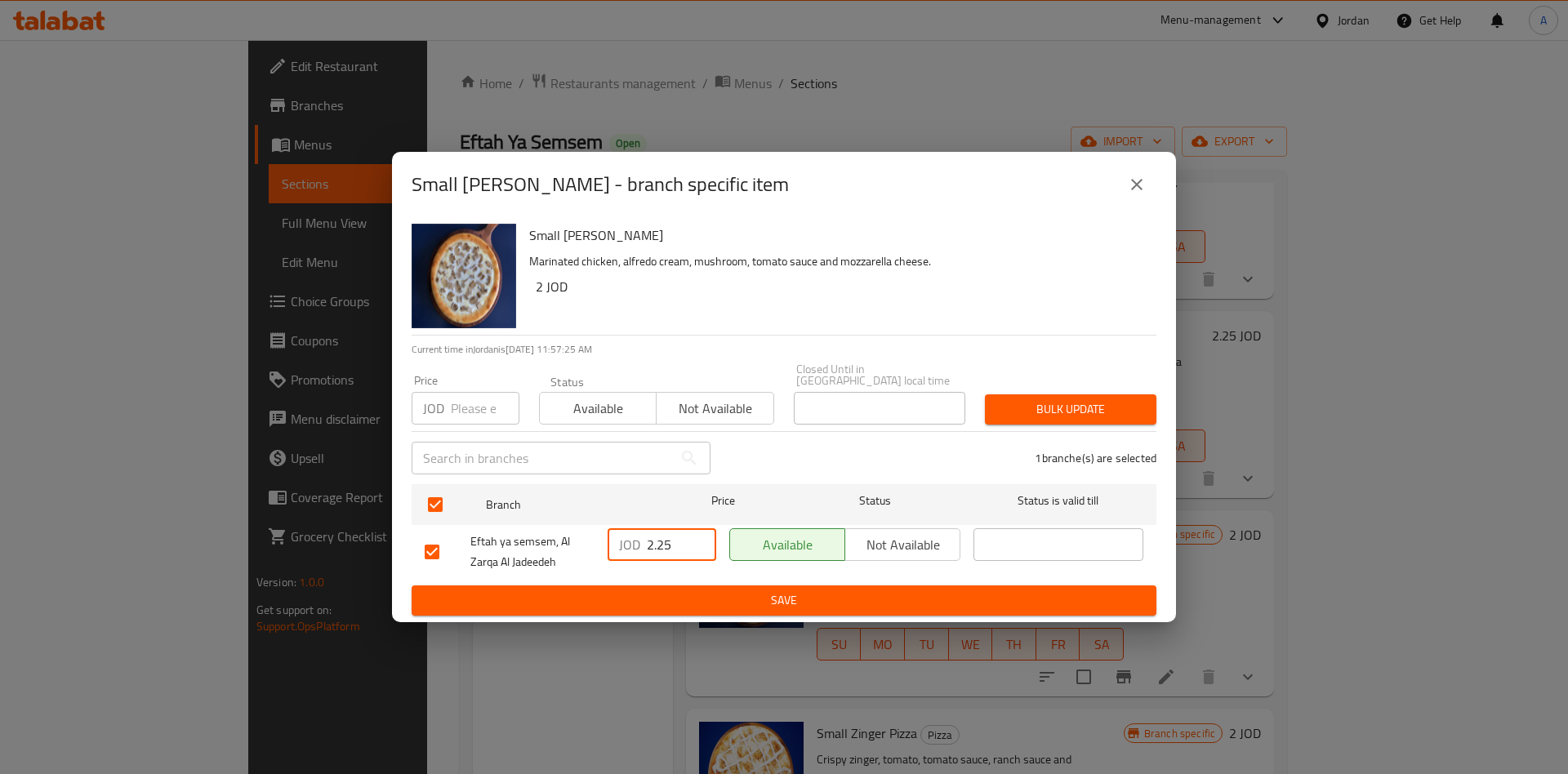
type input "2.25"
type button "0"
type button "1"
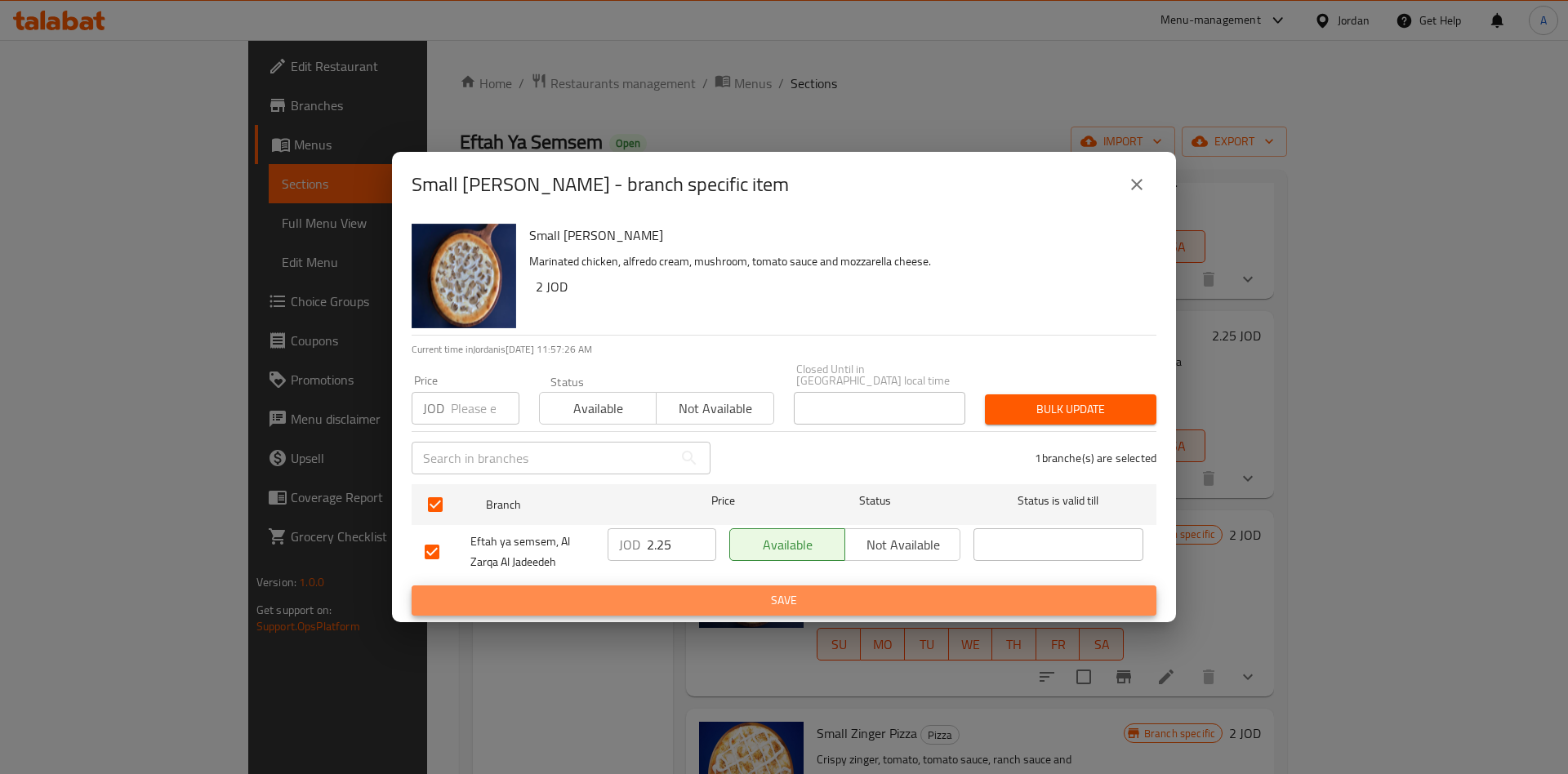
click at [411, 585] on button "Save" at bounding box center [784, 600] width 745 height 31
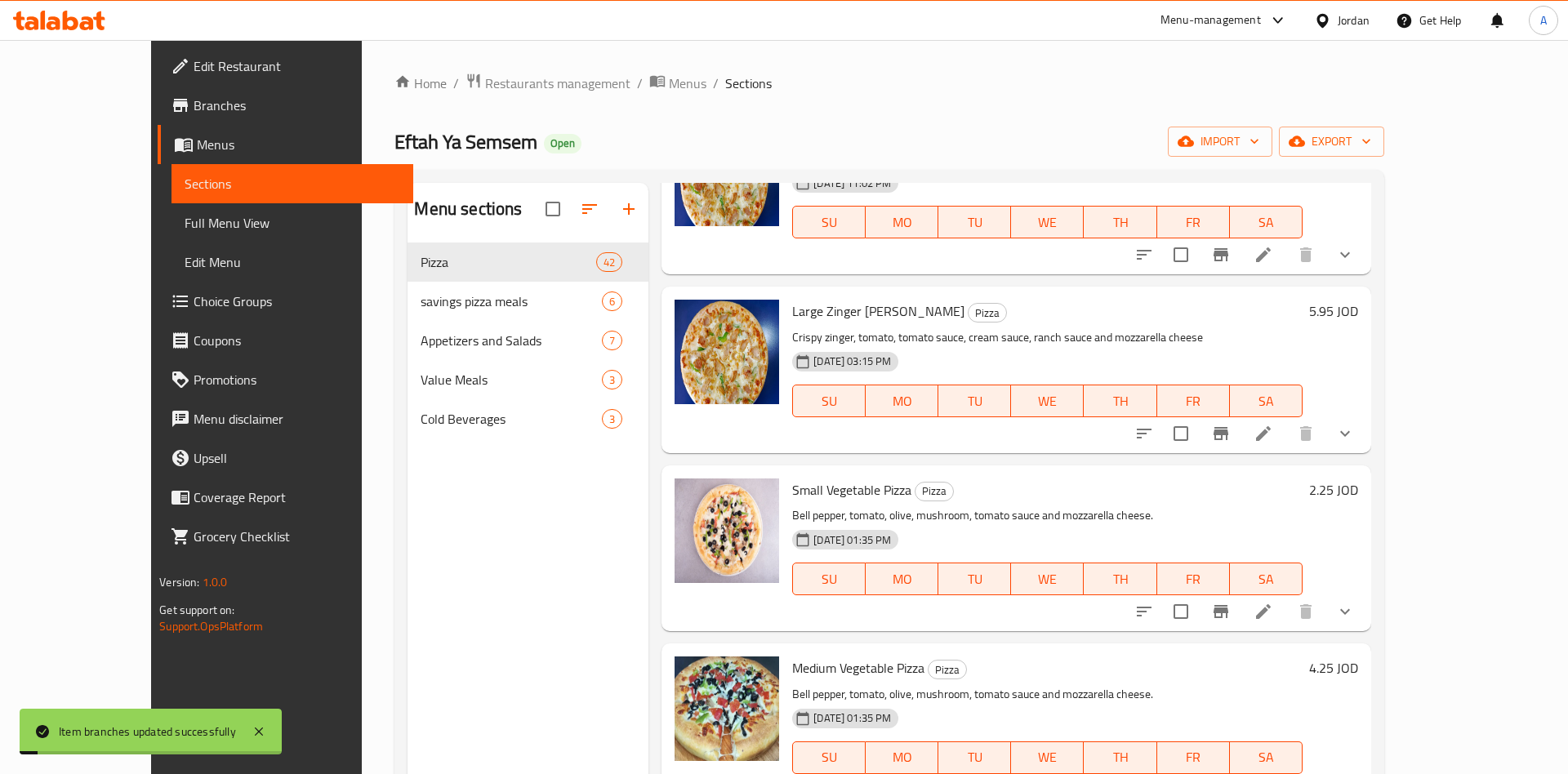
scroll to position [0, 0]
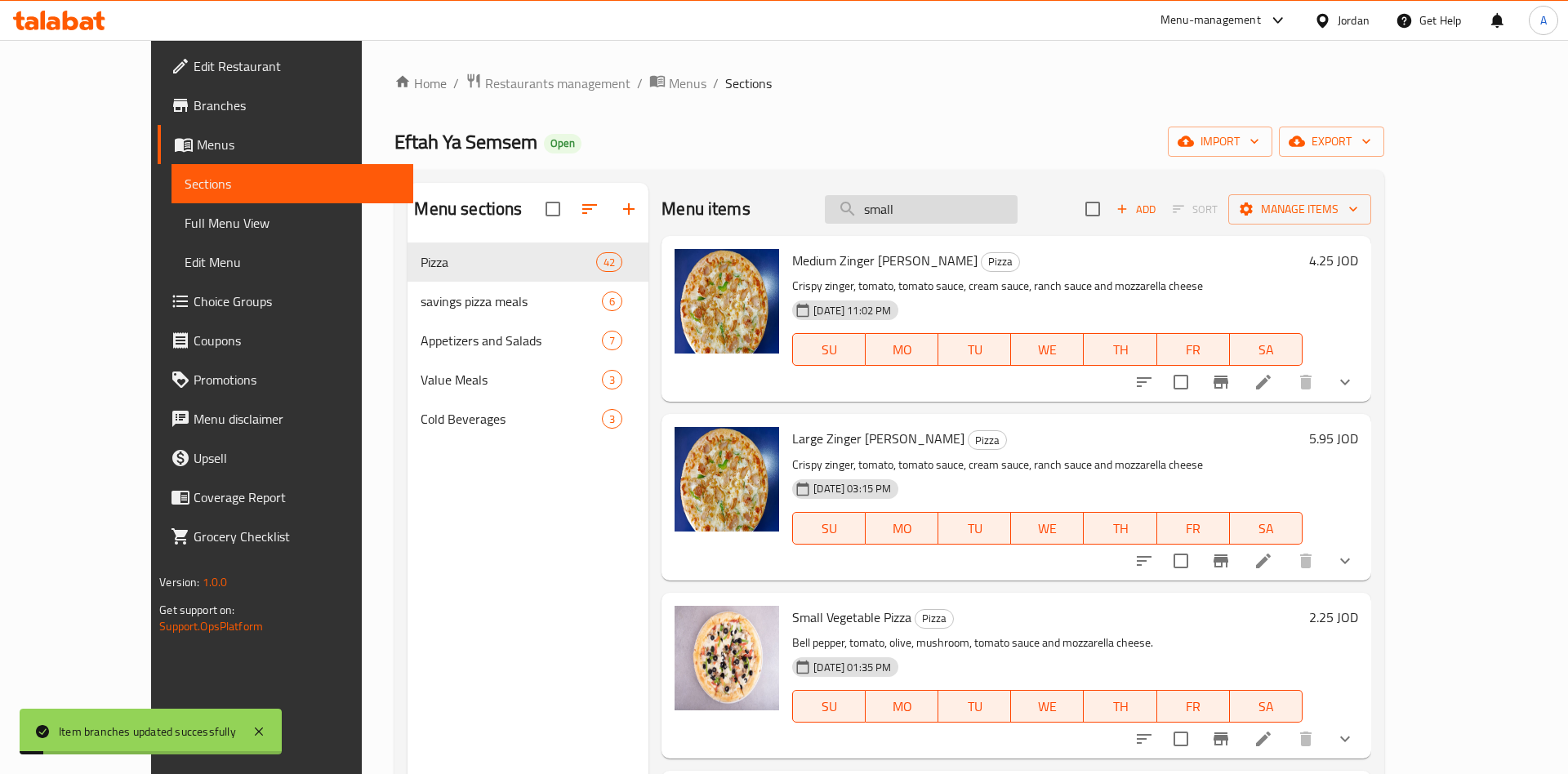
click at [963, 218] on input "small" at bounding box center [922, 209] width 193 height 29
type input "small"
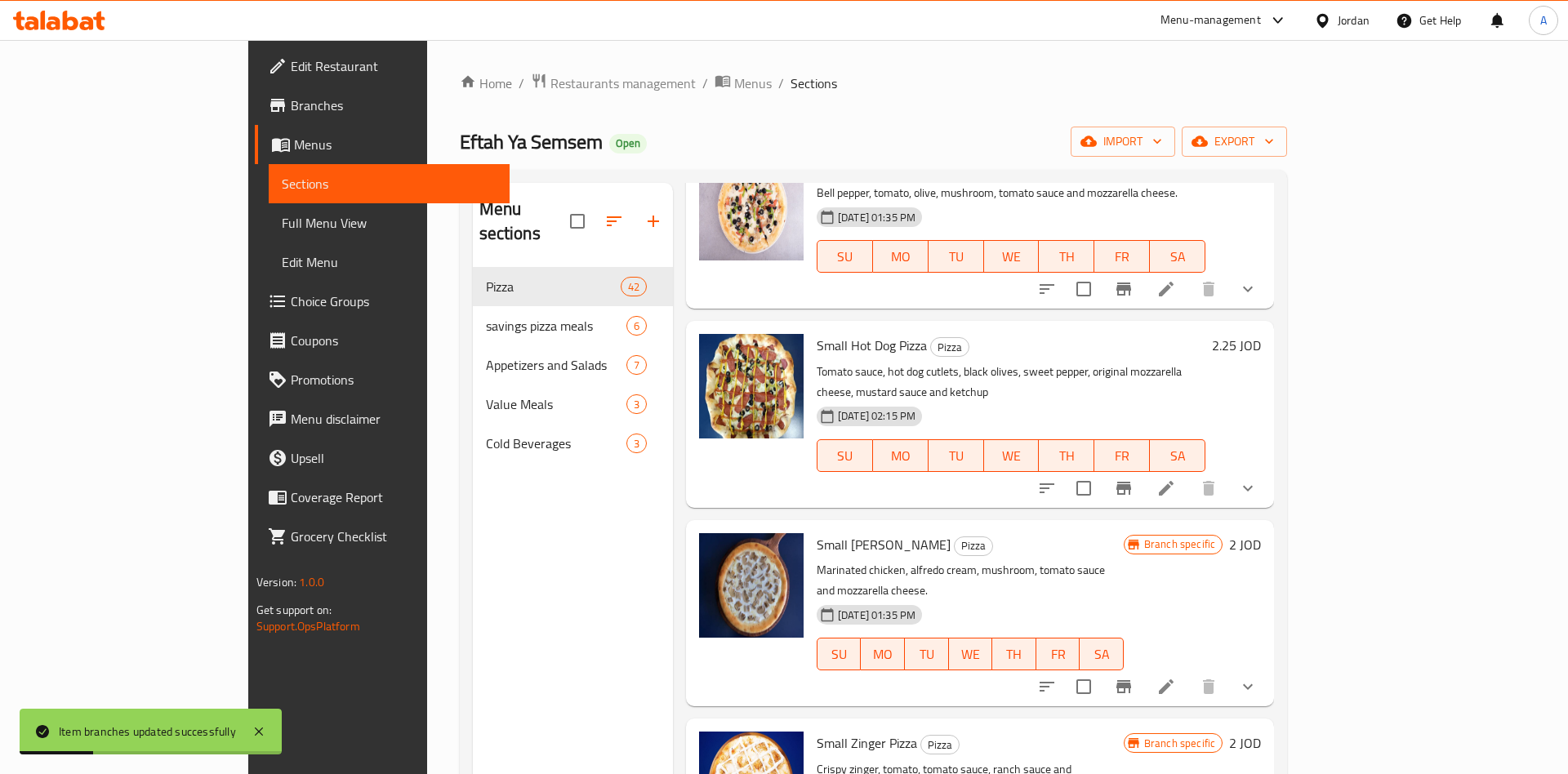
scroll to position [255, 0]
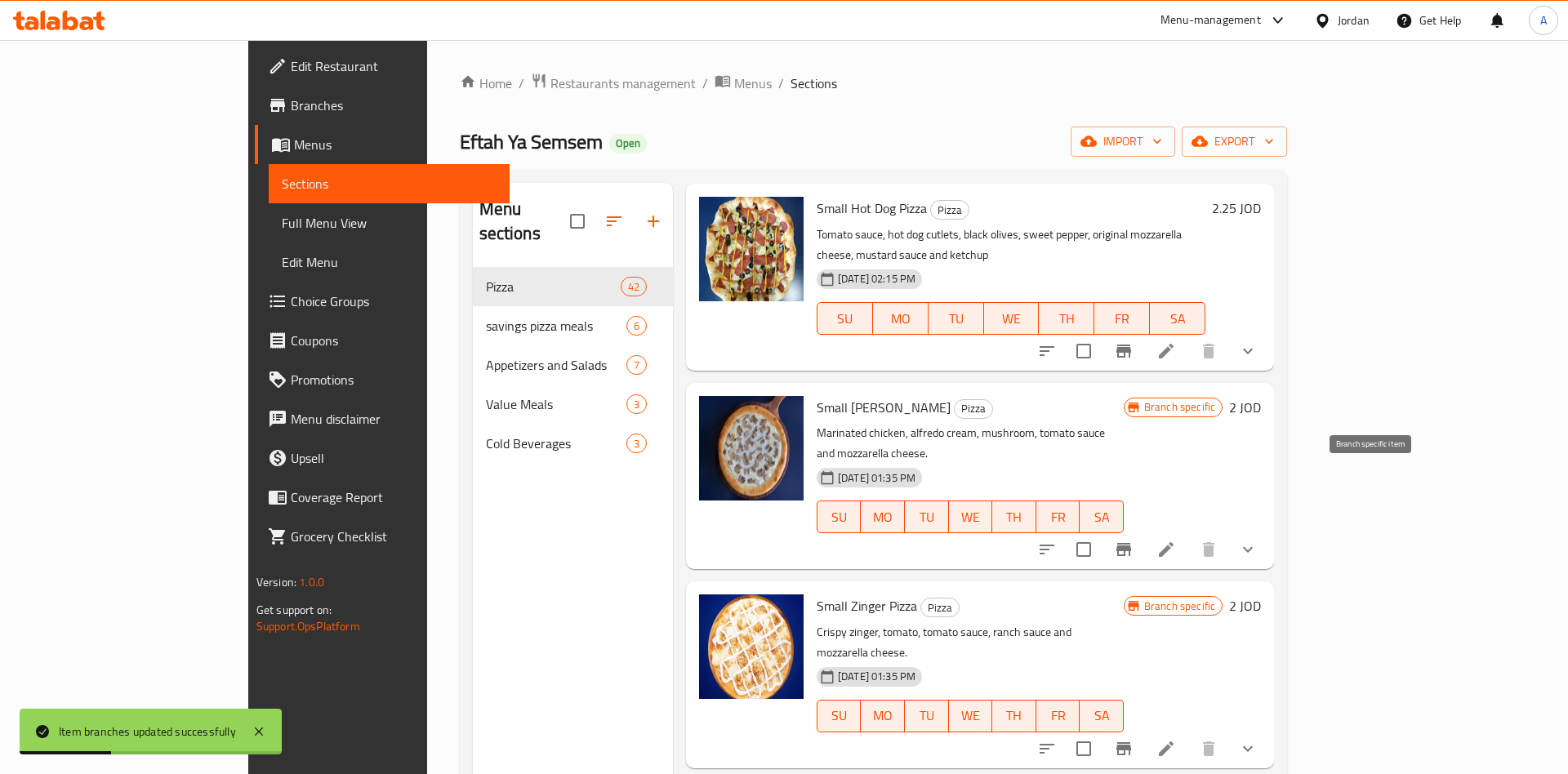
click at [1134, 540] on icon "Branch-specific-item" at bounding box center [1123, 549] width 19 height 19
click at [1131, 743] on icon "Branch-specific-item" at bounding box center [1123, 749] width 15 height 13
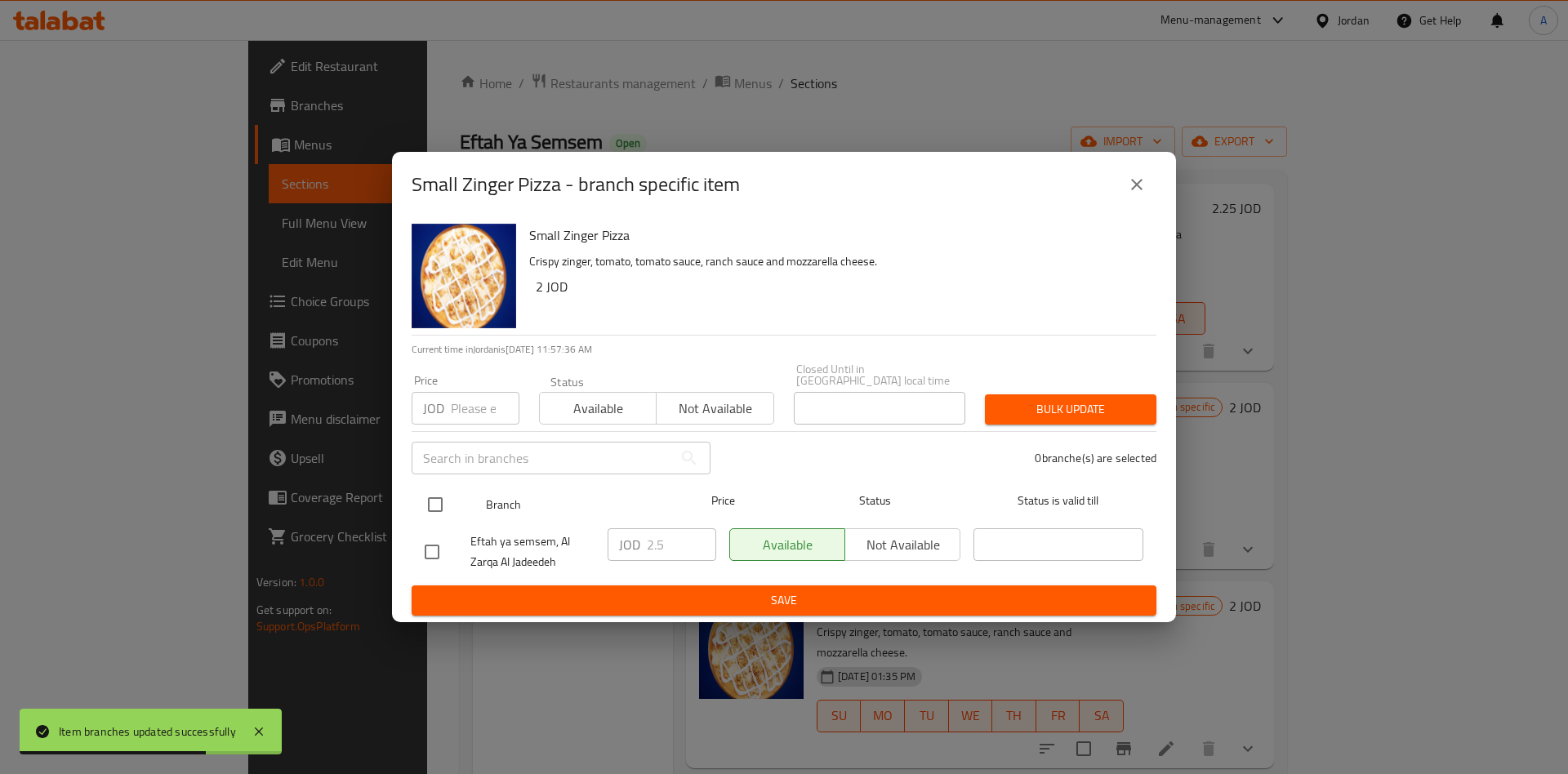
click at [439, 503] on input "checkbox" at bounding box center [434, 504] width 34 height 34
checkbox input "true"
click at [665, 535] on input "2.5" at bounding box center [681, 543] width 69 height 32
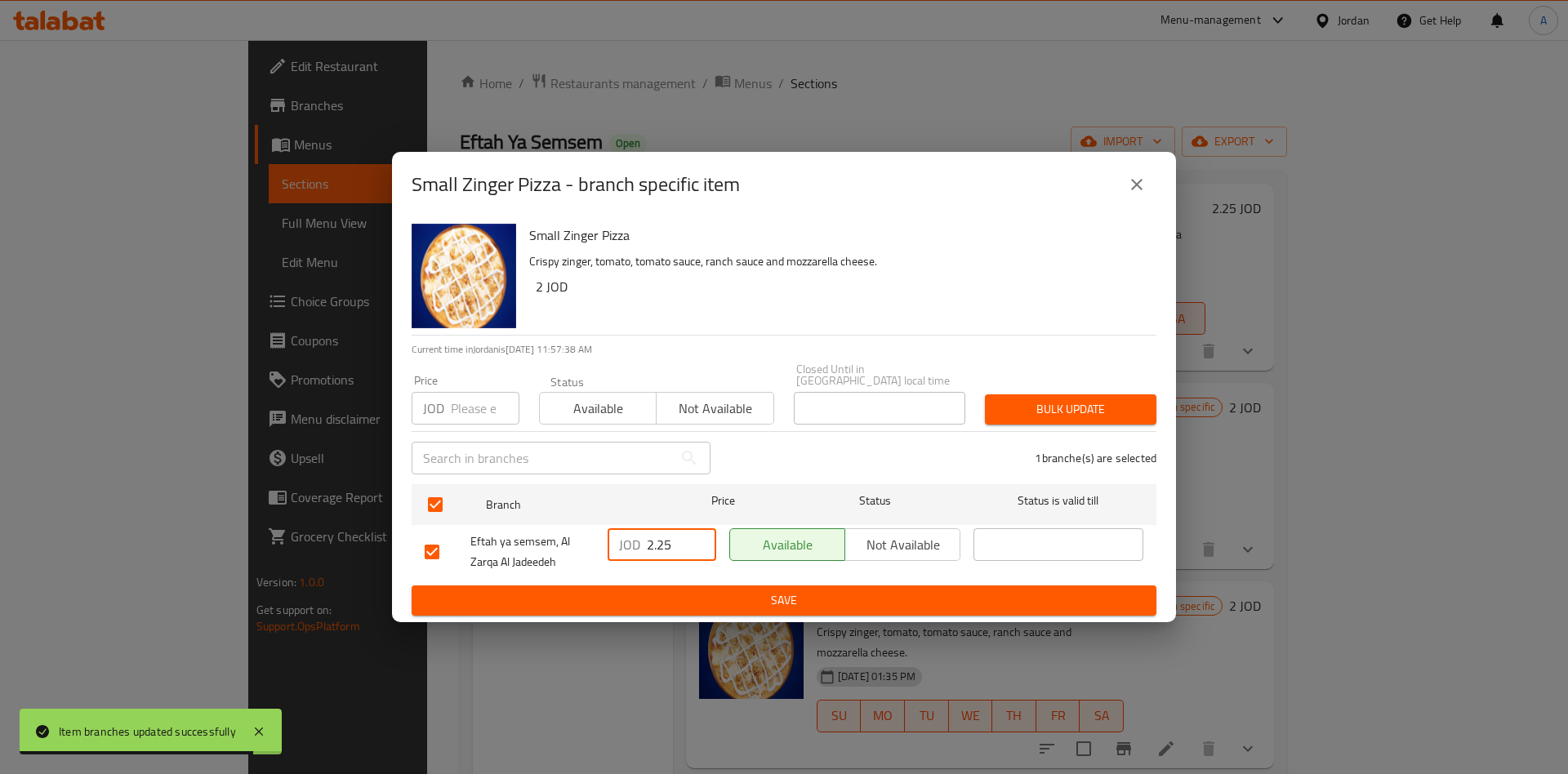
type input "2.25"
type button "0"
type button "1"
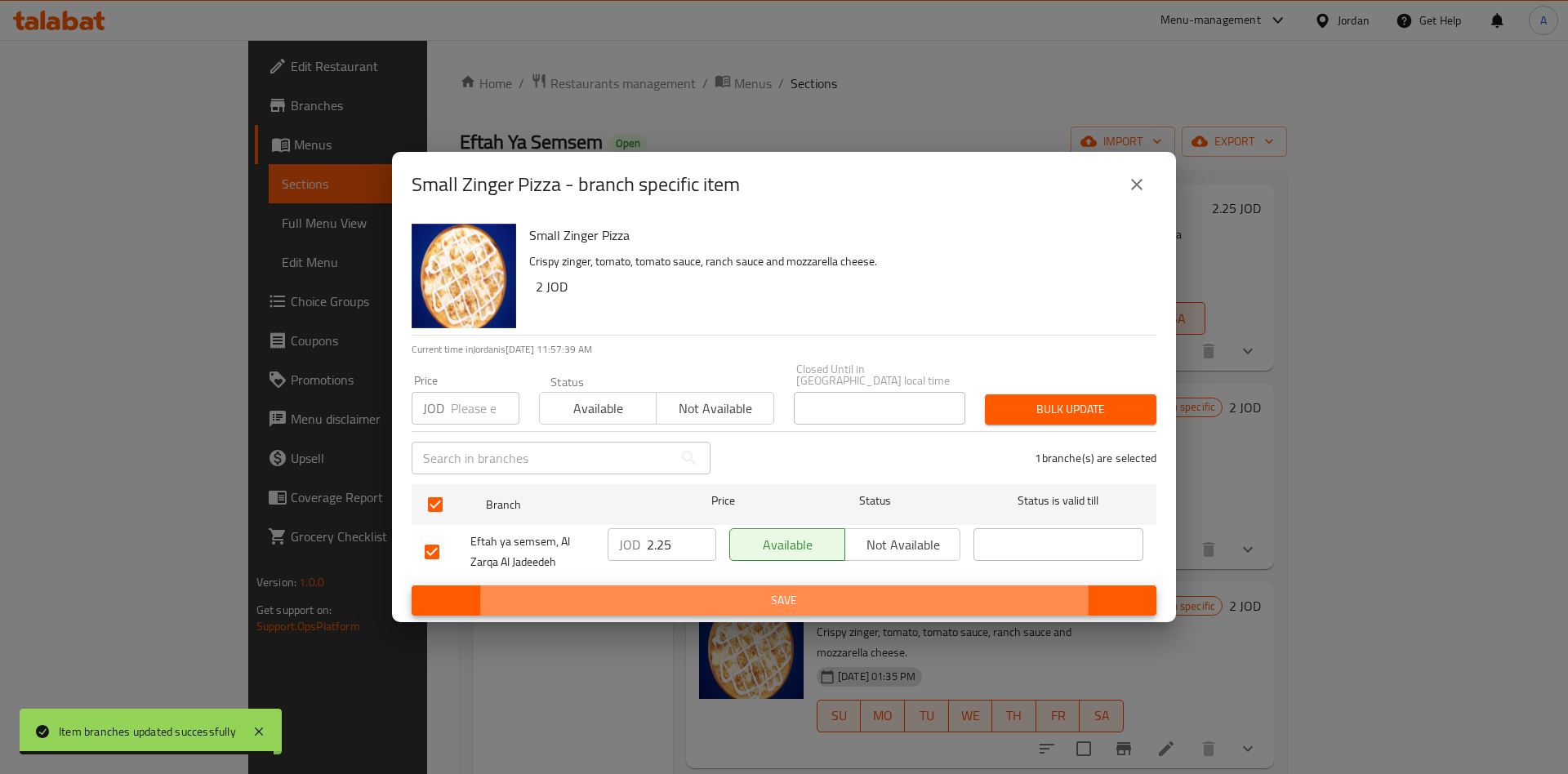
click at [411, 585] on button "Save" at bounding box center [784, 600] width 745 height 31
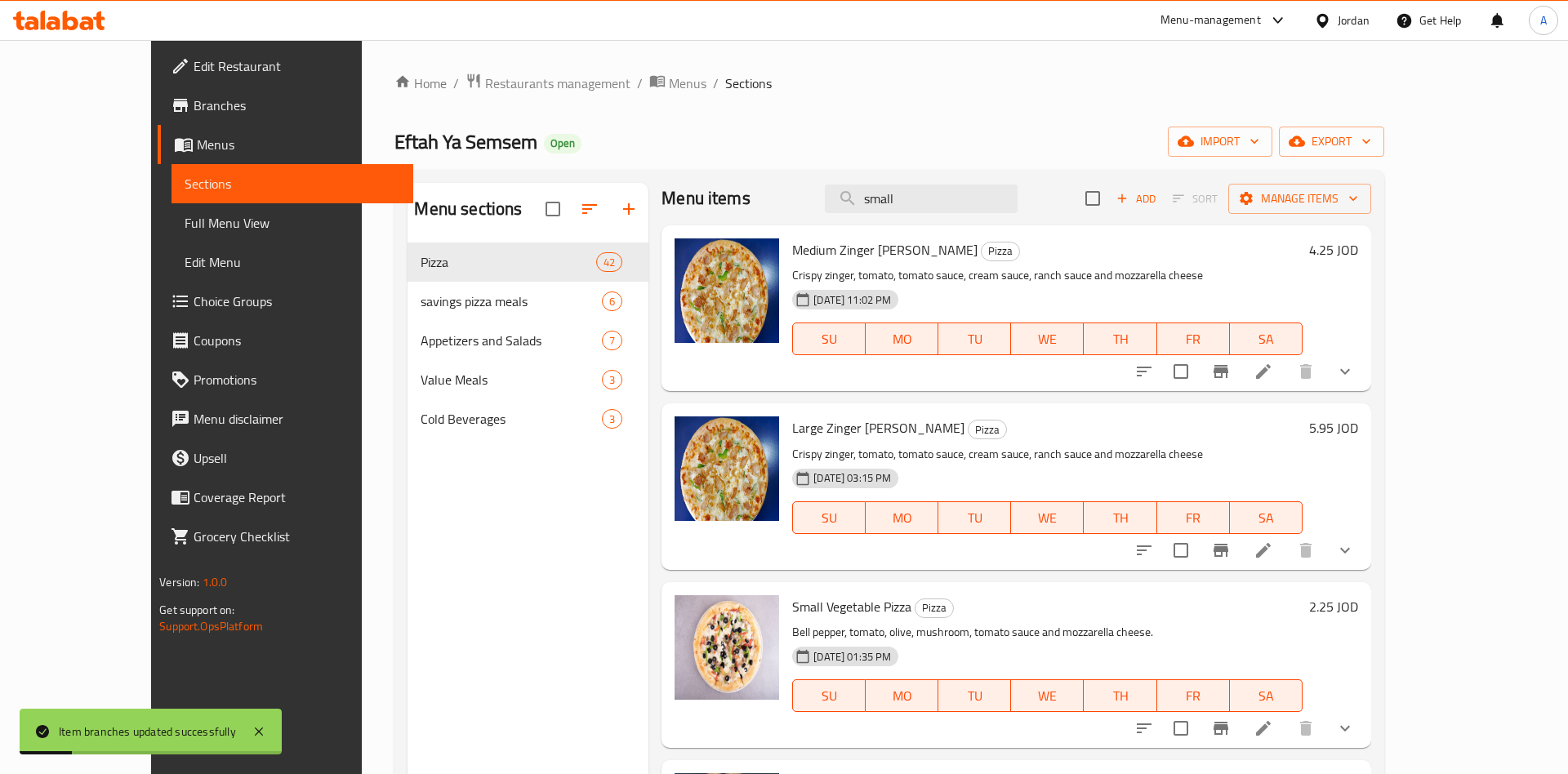
scroll to position [0, 0]
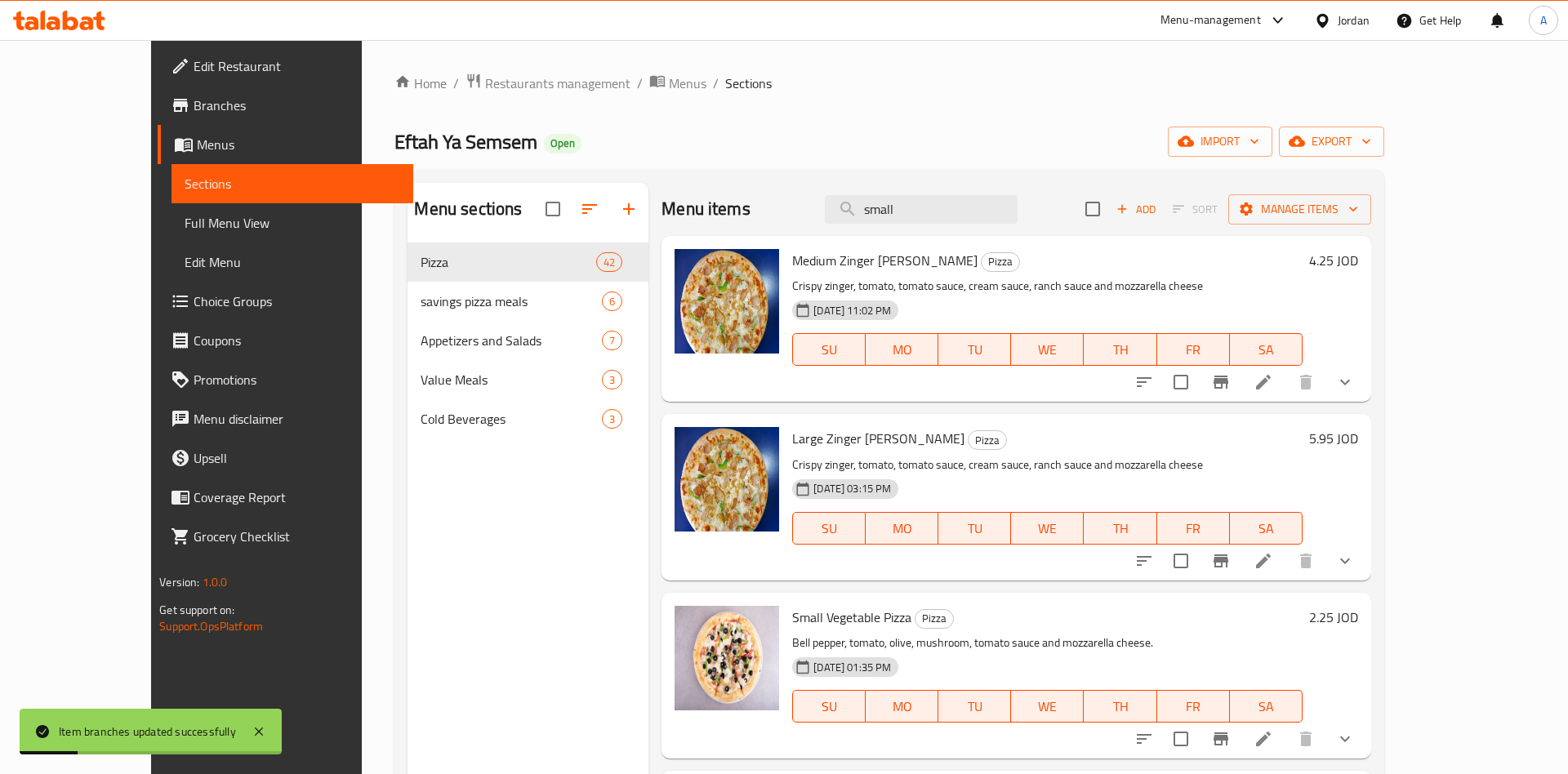
click at [974, 225] on div "Menu items small Add Sort Manage items" at bounding box center [1015, 209] width 709 height 53
click at [977, 217] on input "small" at bounding box center [922, 209] width 193 height 29
type input "small"
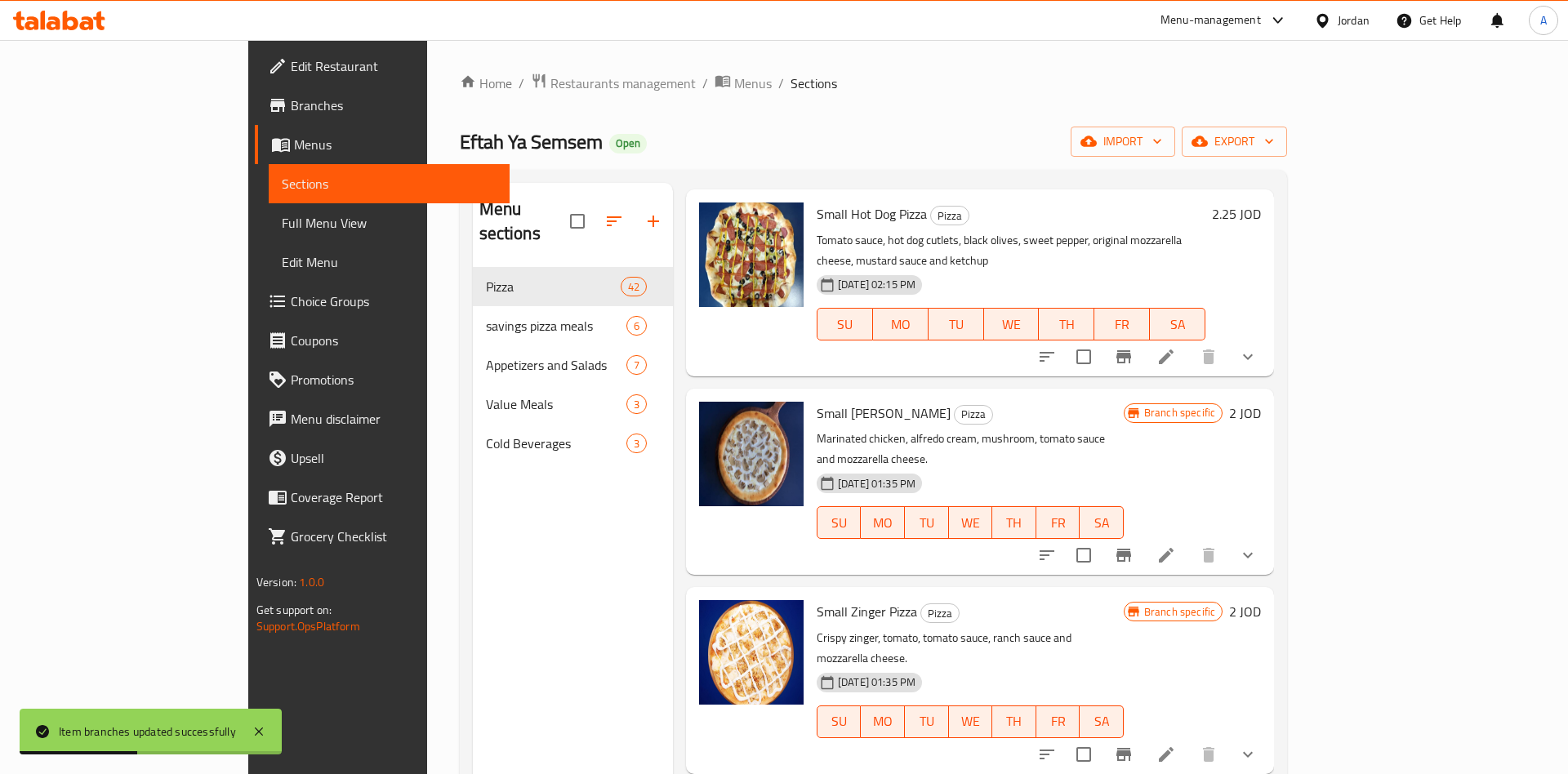
scroll to position [255, 0]
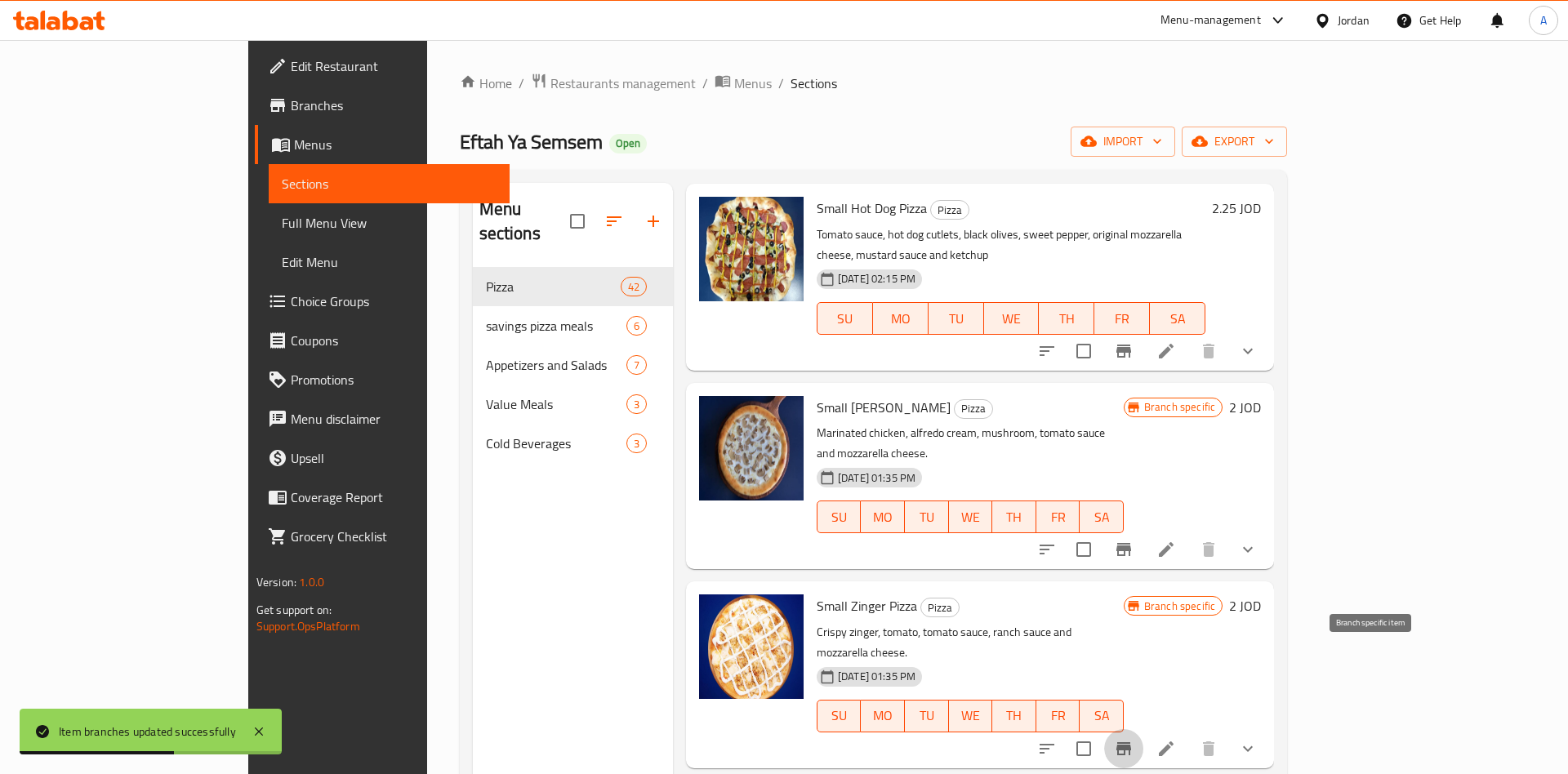
click at [1131, 743] on icon "Branch-specific-item" at bounding box center [1123, 749] width 15 height 13
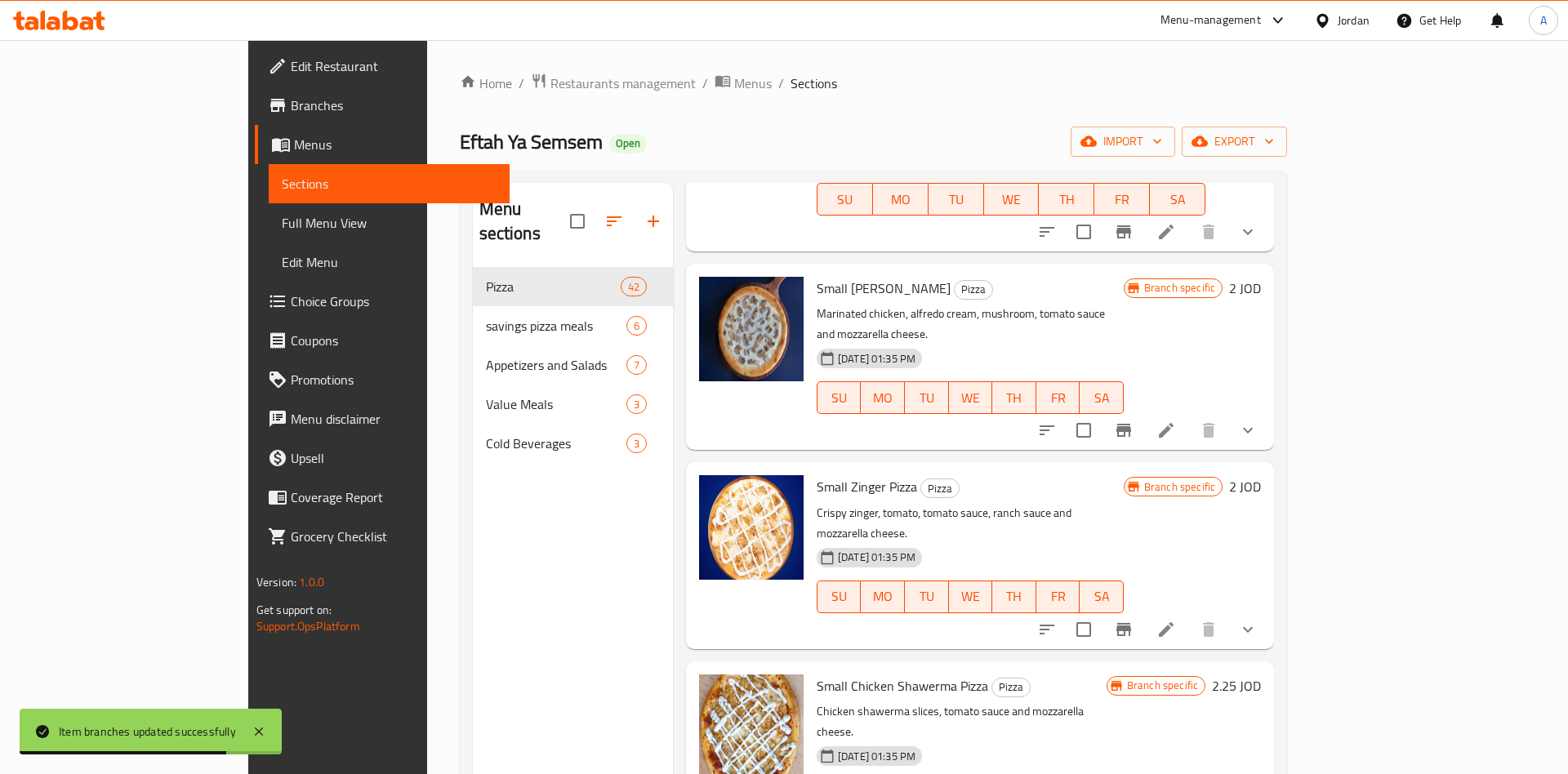
scroll to position [382, 0]
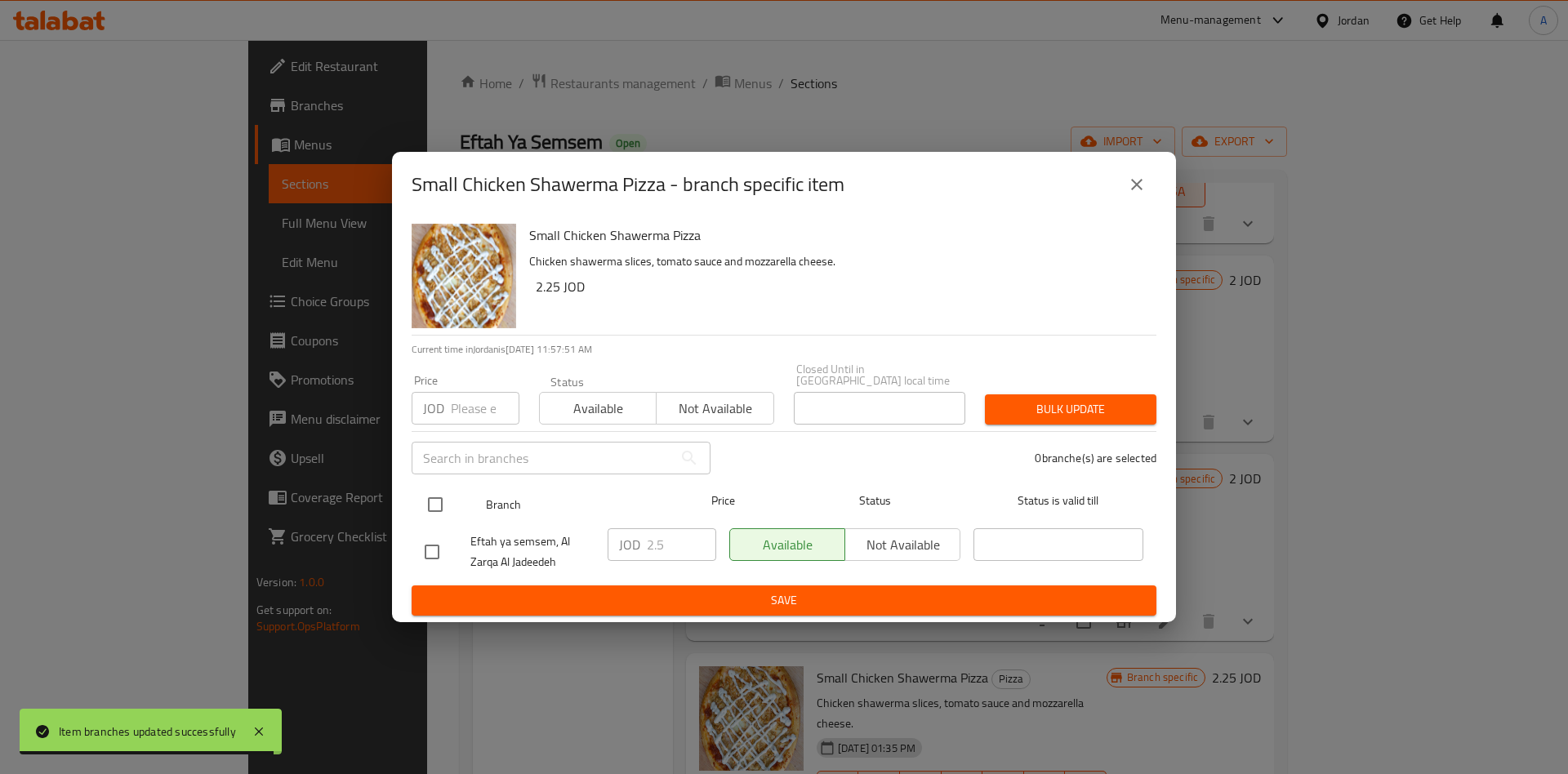
click at [445, 494] on input "checkbox" at bounding box center [434, 504] width 34 height 34
checkbox input "true"
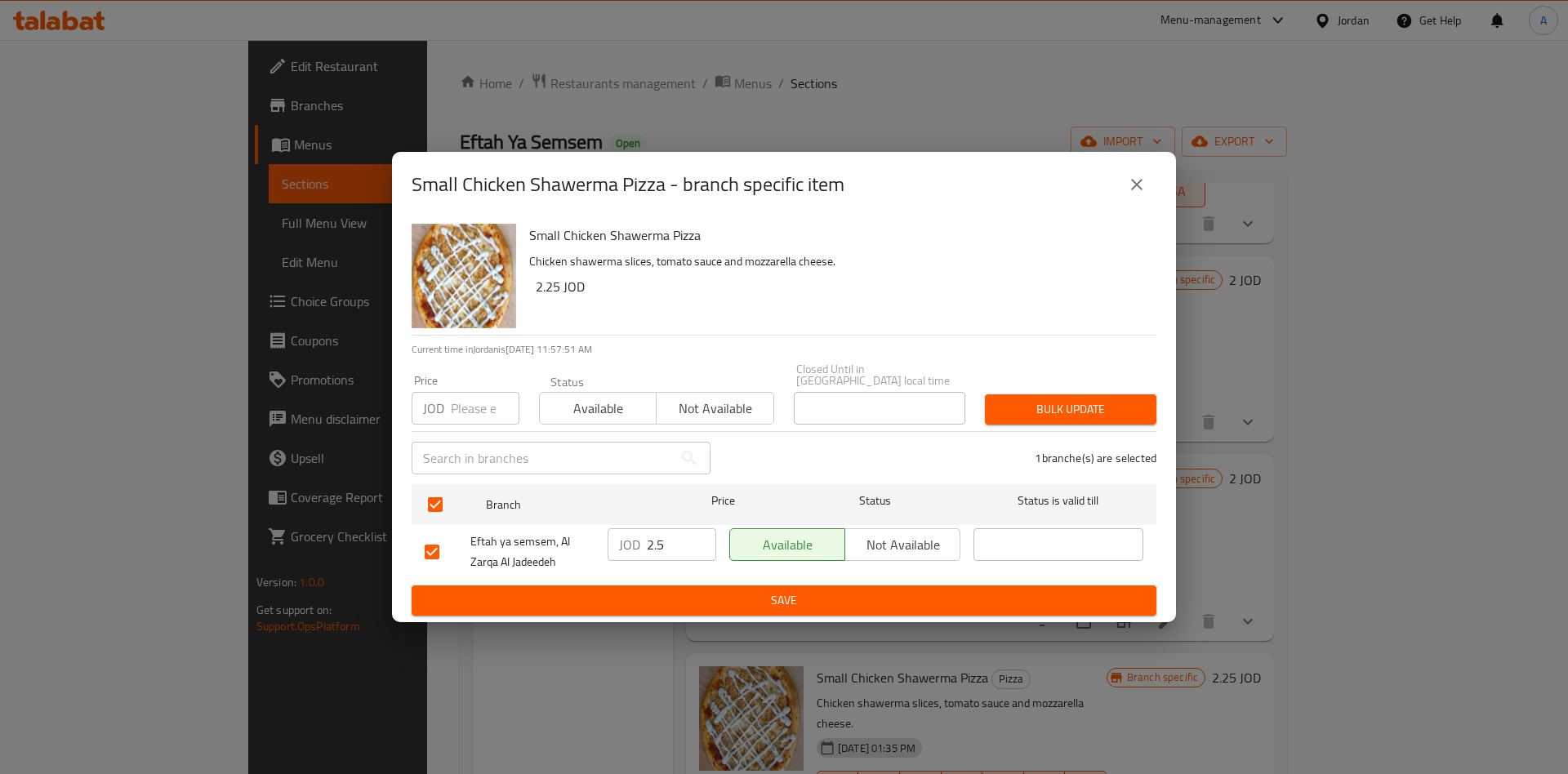
click at [639, 538] on p "JOD" at bounding box center [629, 544] width 21 height 19
click at [669, 544] on input "2.5" at bounding box center [681, 543] width 69 height 32
type input "2.25"
type button "0"
type button "1"
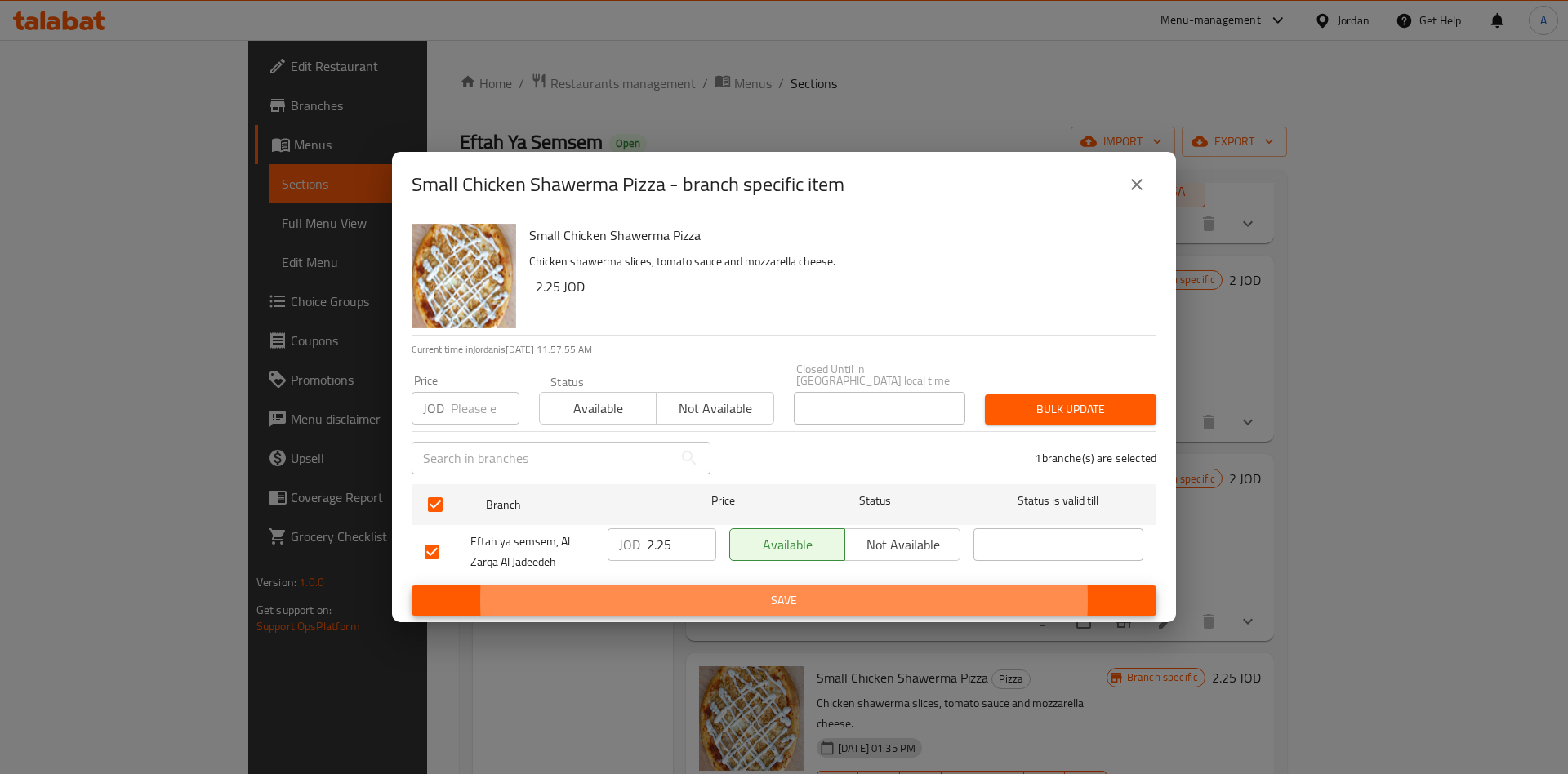
click at [411, 585] on button "Save" at bounding box center [784, 600] width 745 height 31
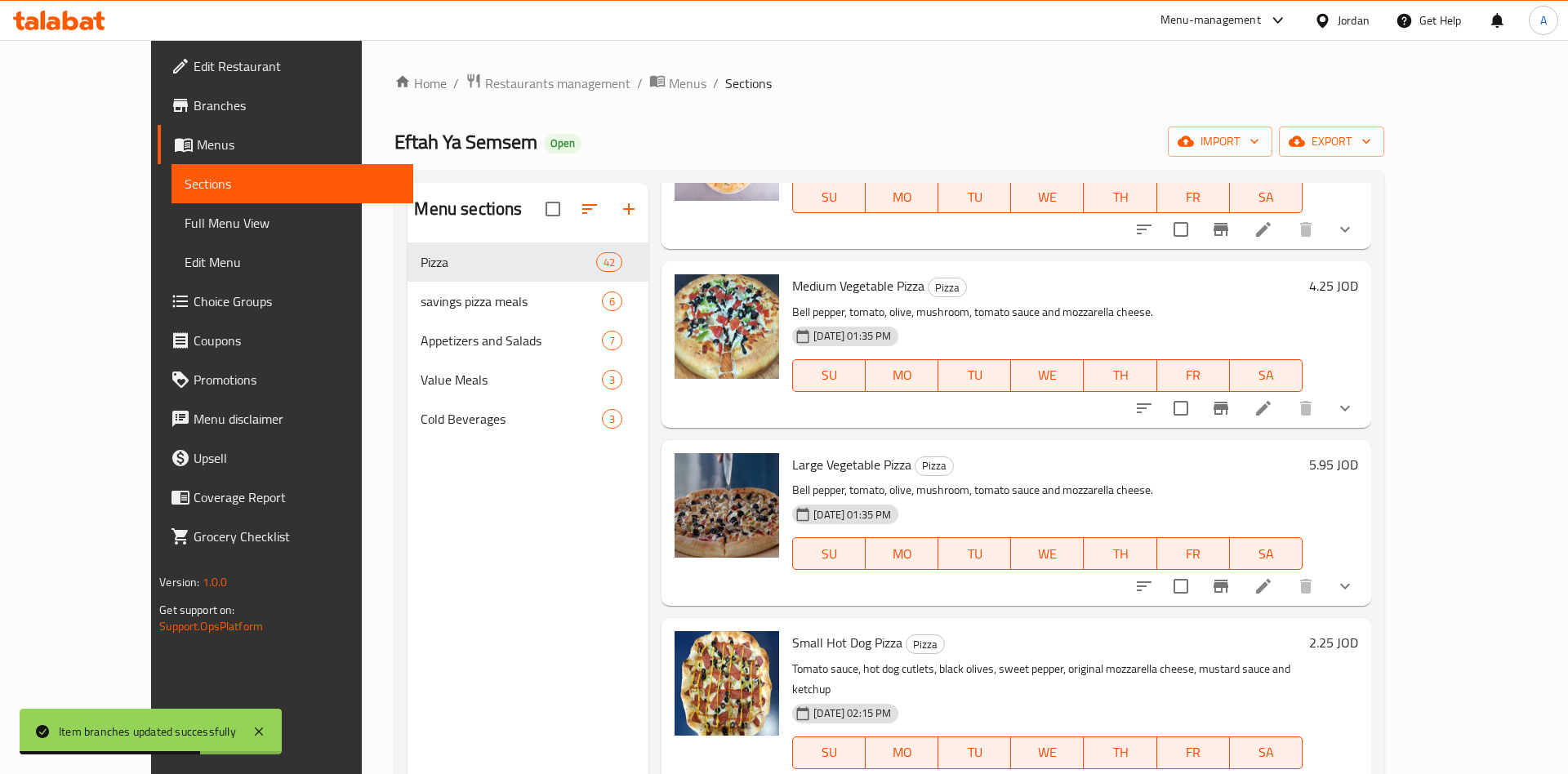
scroll to position [0, 0]
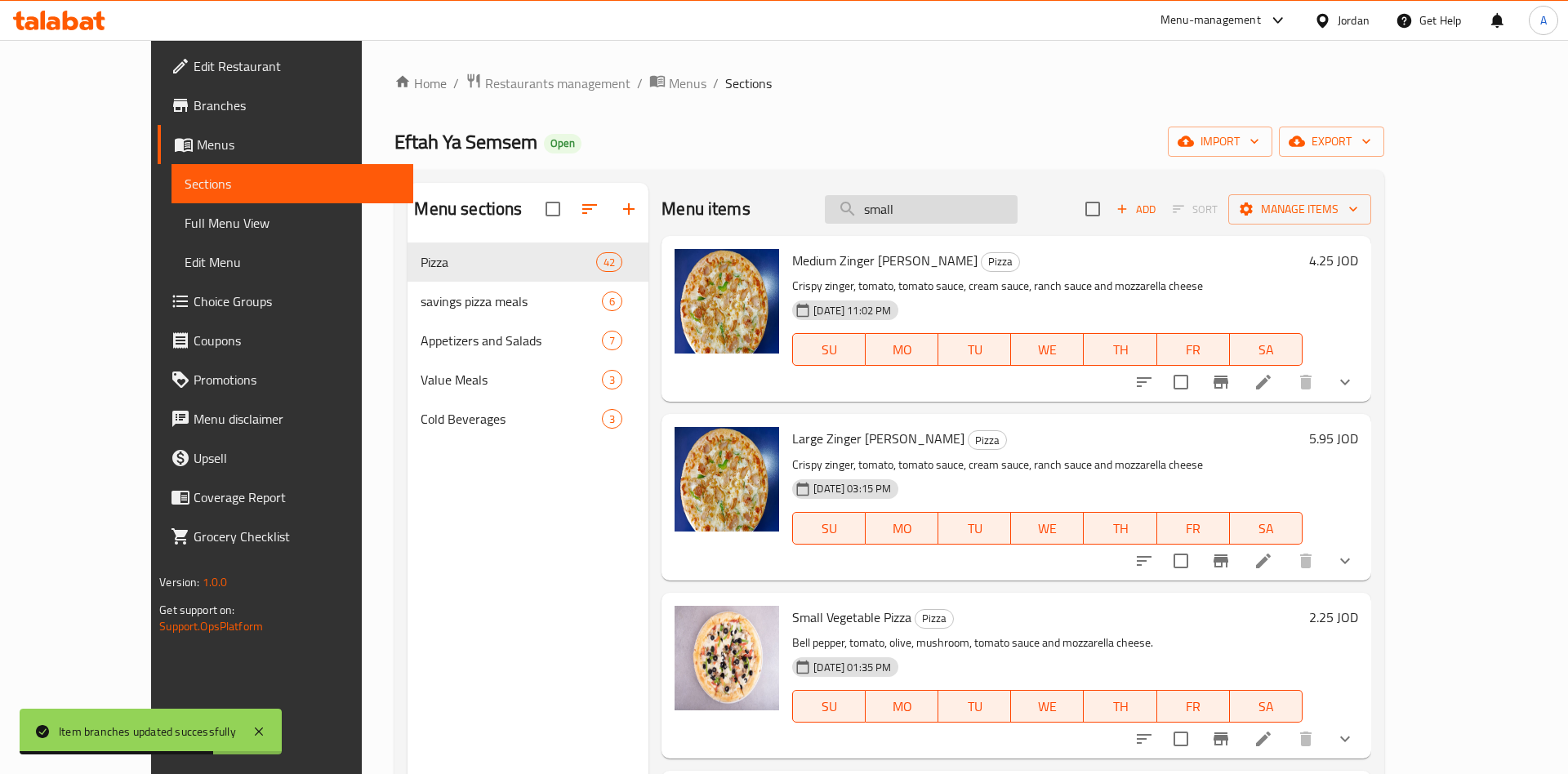
click at [1018, 212] on input "small" at bounding box center [922, 209] width 193 height 29
type input "small"
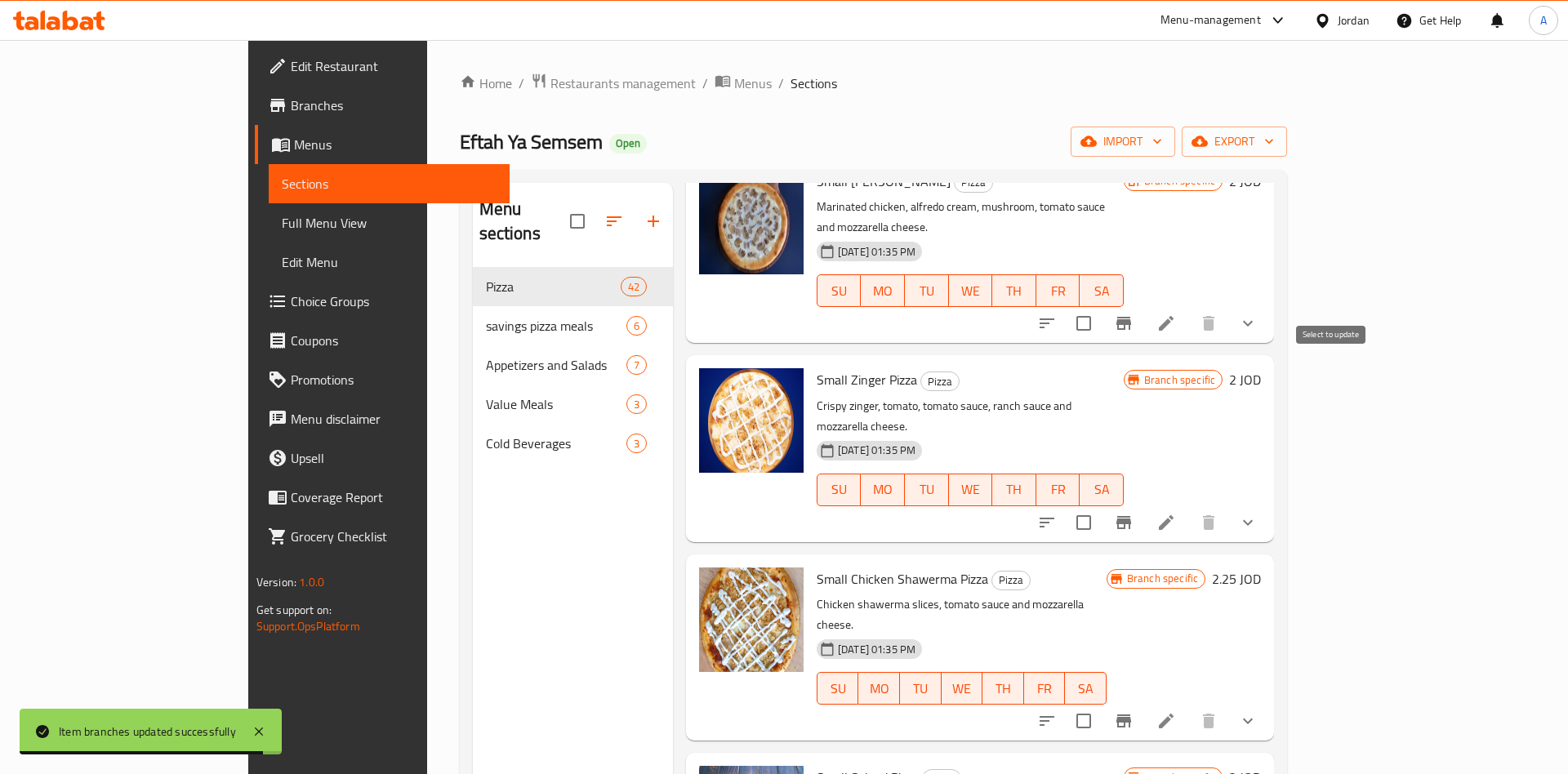
scroll to position [637, 0]
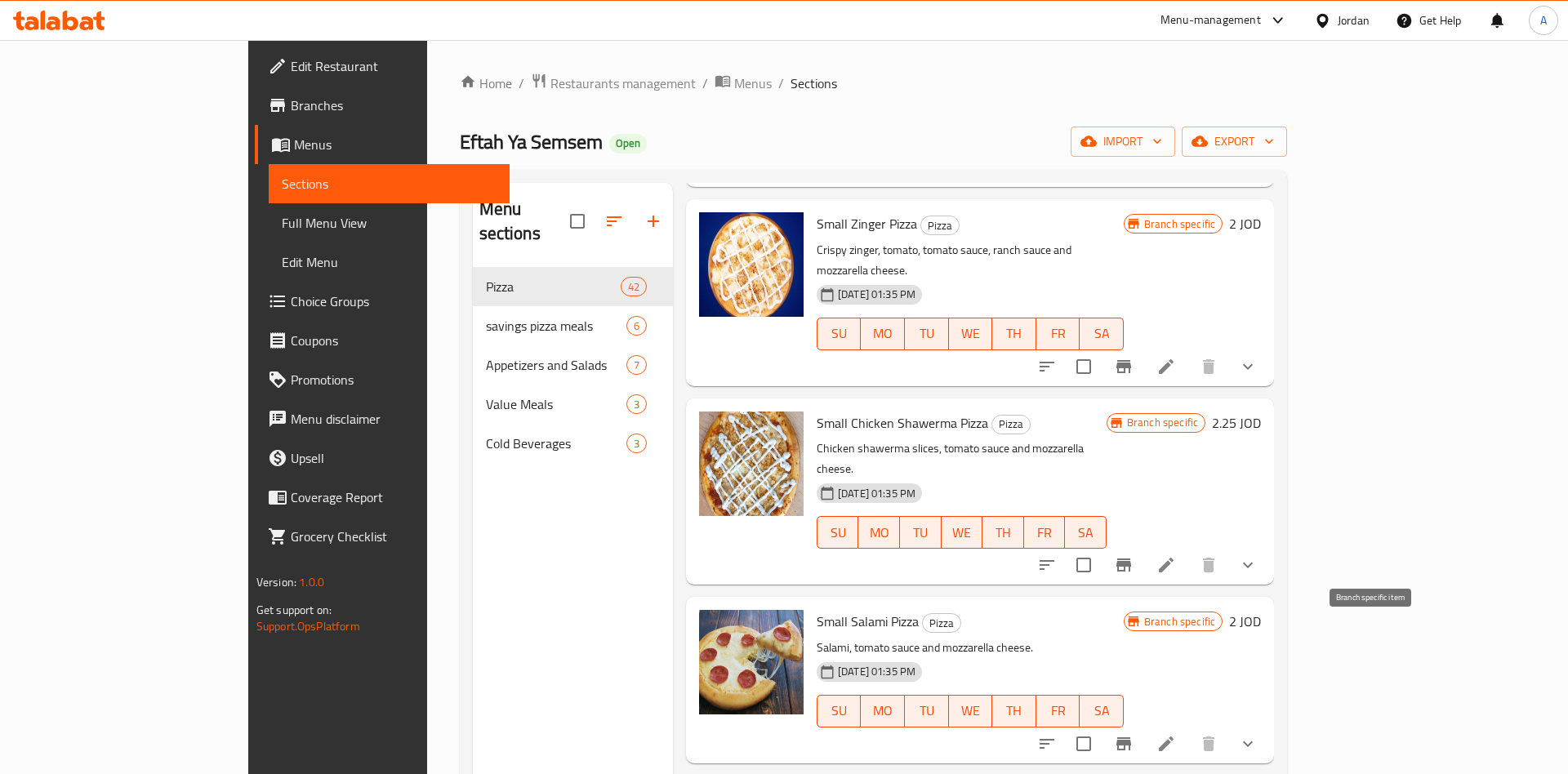
click at [1131, 737] on icon "Branch-specific-item" at bounding box center [1123, 743] width 15 height 13
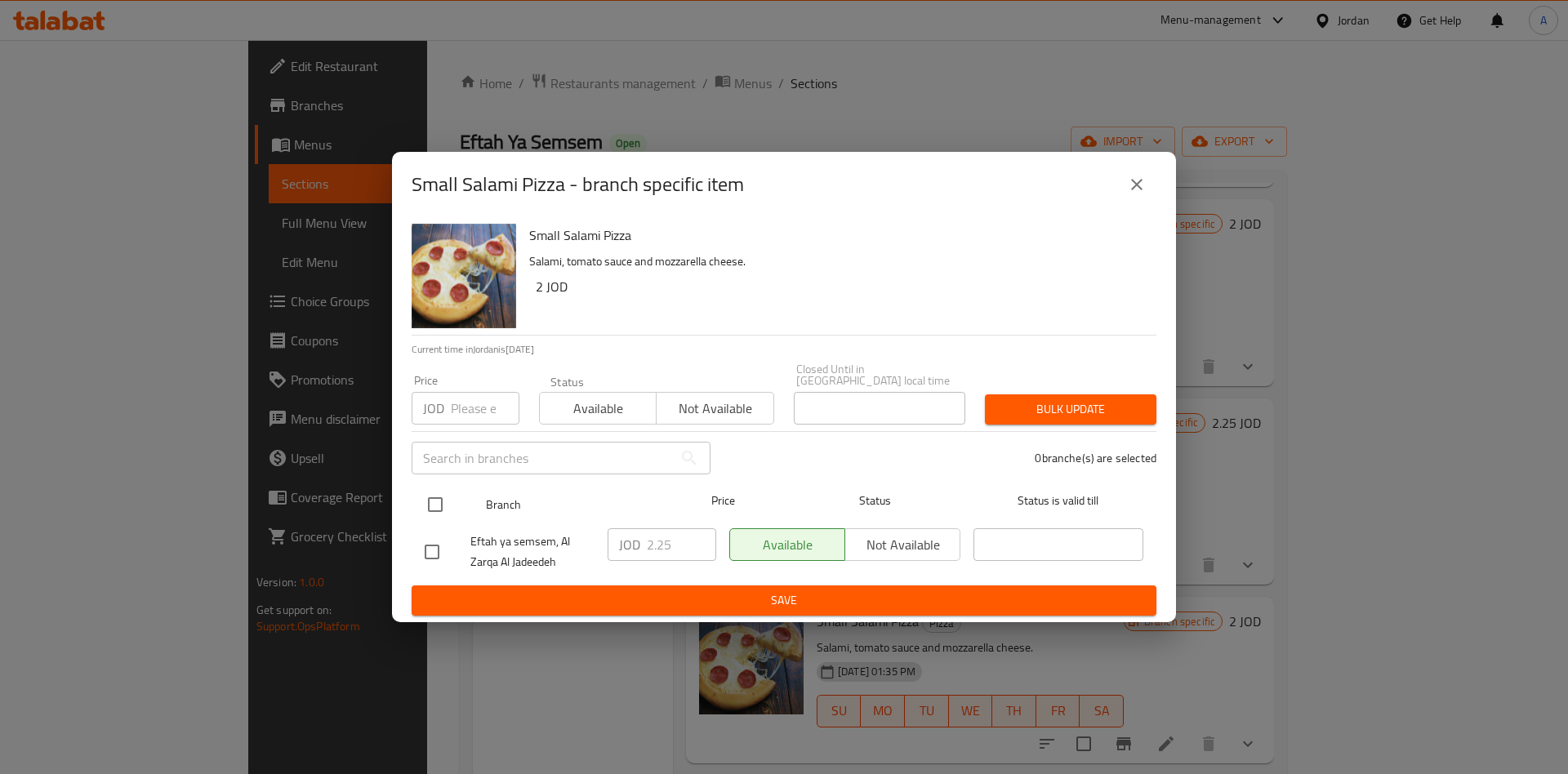
click at [462, 489] on div at bounding box center [448, 504] width 61 height 47
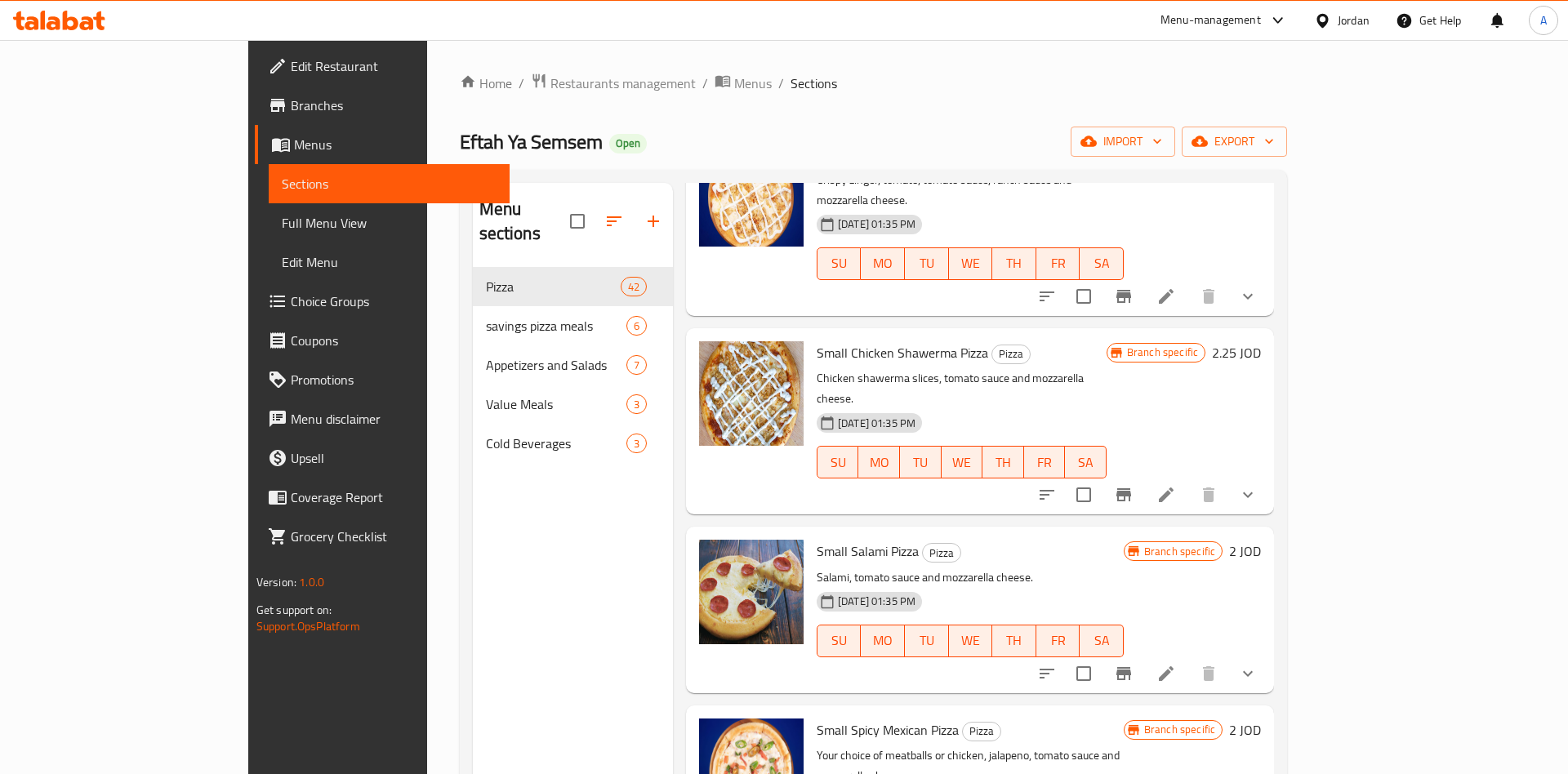
scroll to position [764, 0]
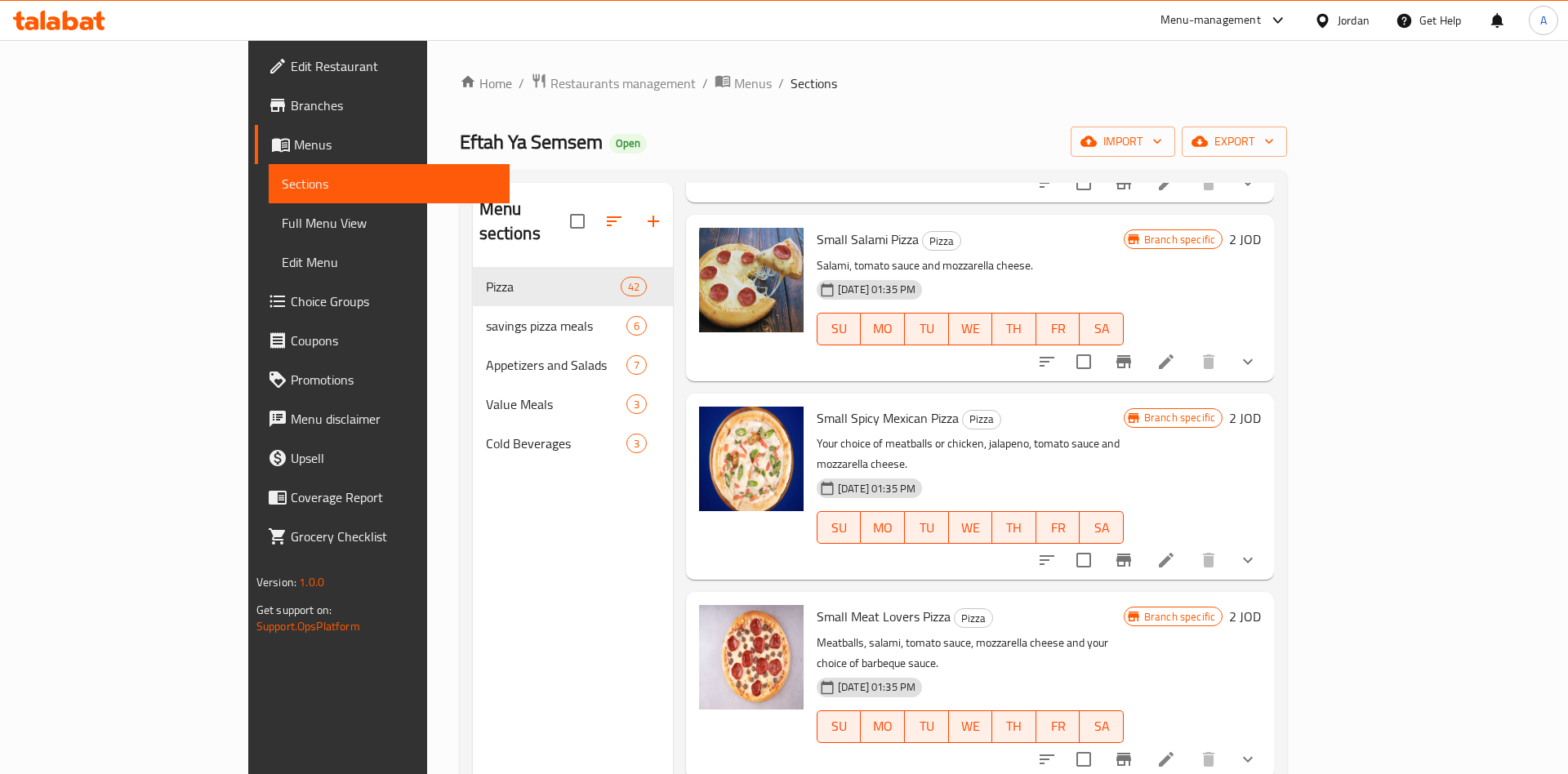
click at [1134, 749] on icon "Branch-specific-item" at bounding box center [1123, 758] width 19 height 19
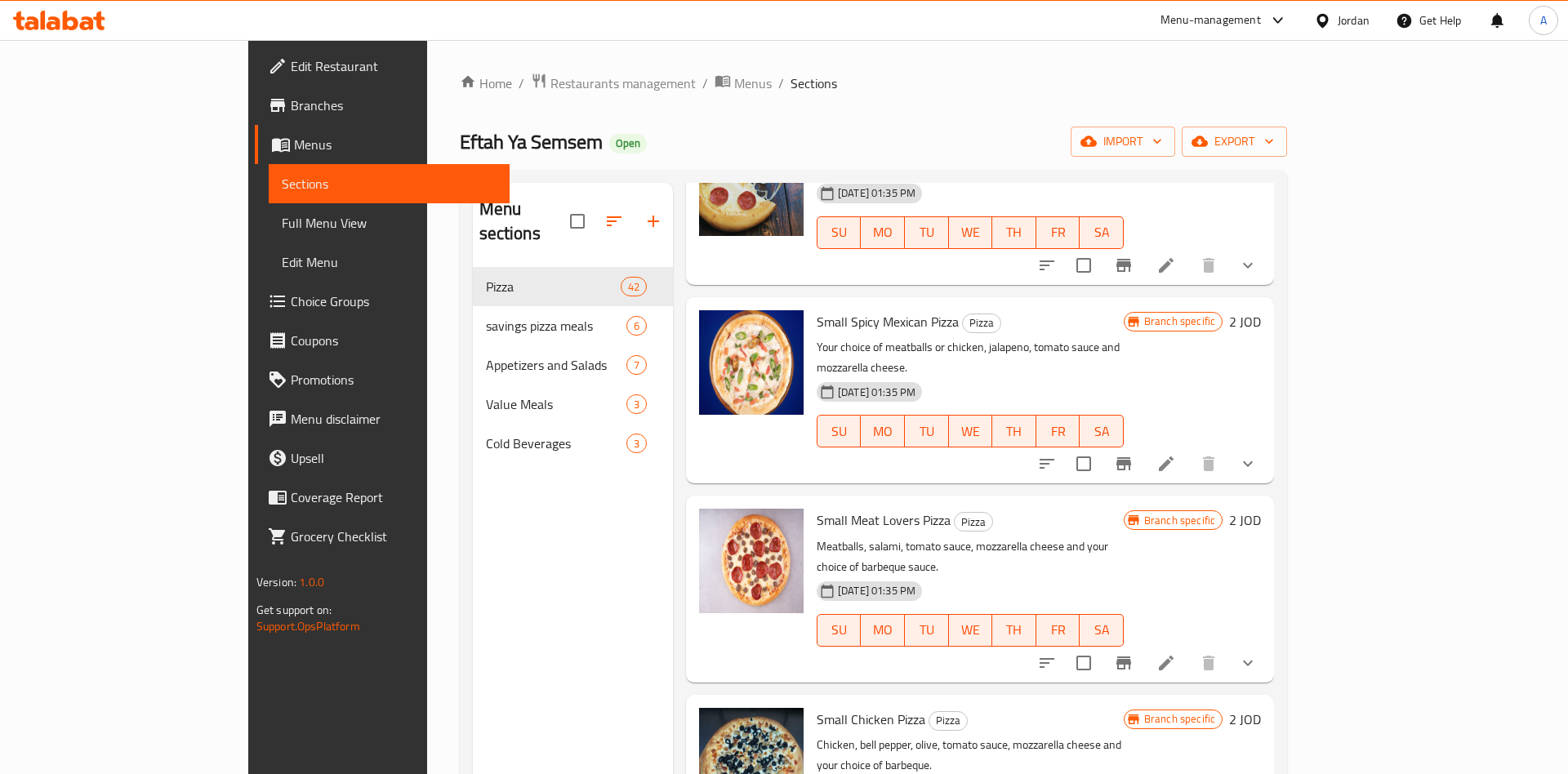
scroll to position [1146, 0]
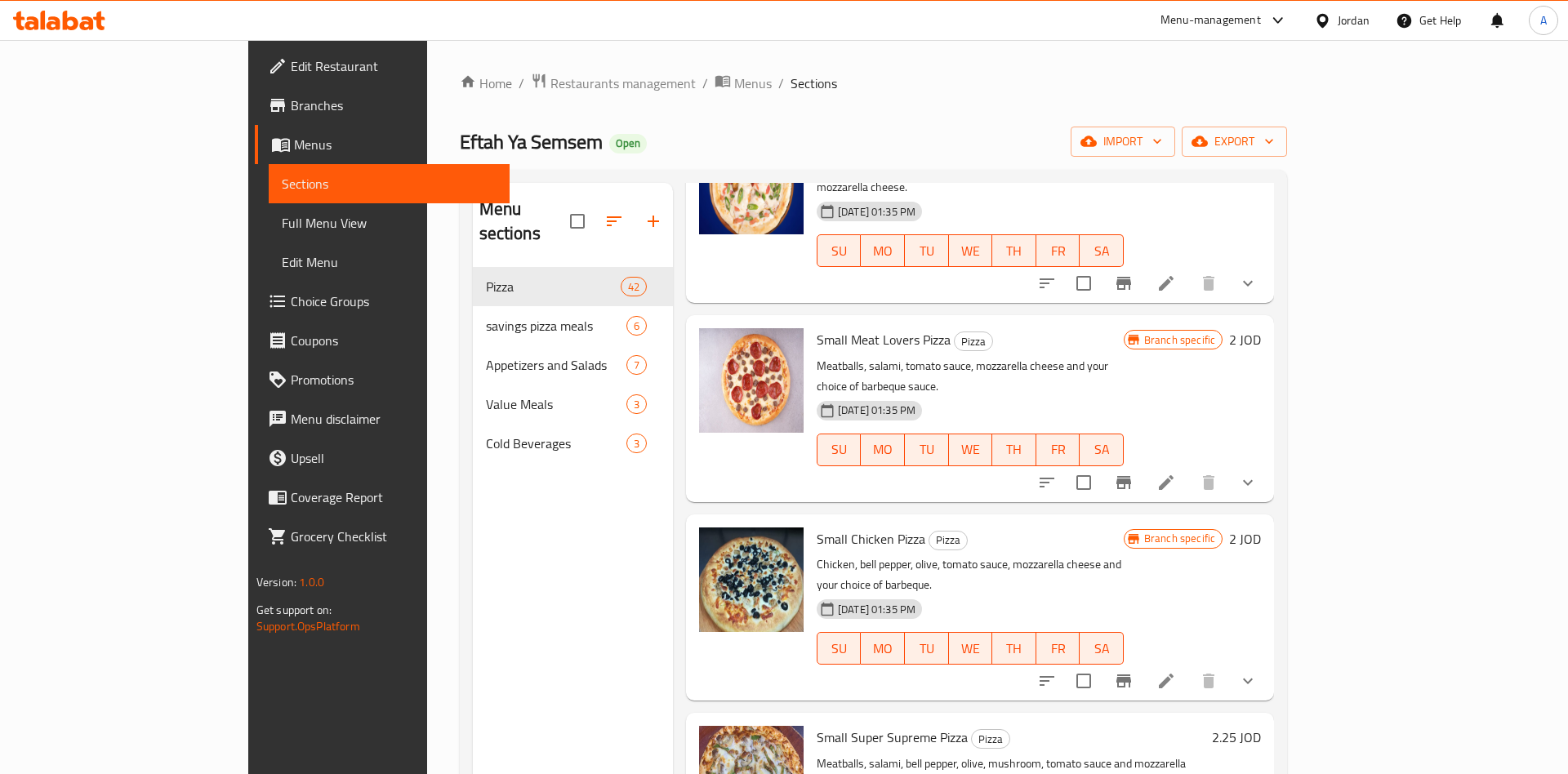
scroll to position [1401, 0]
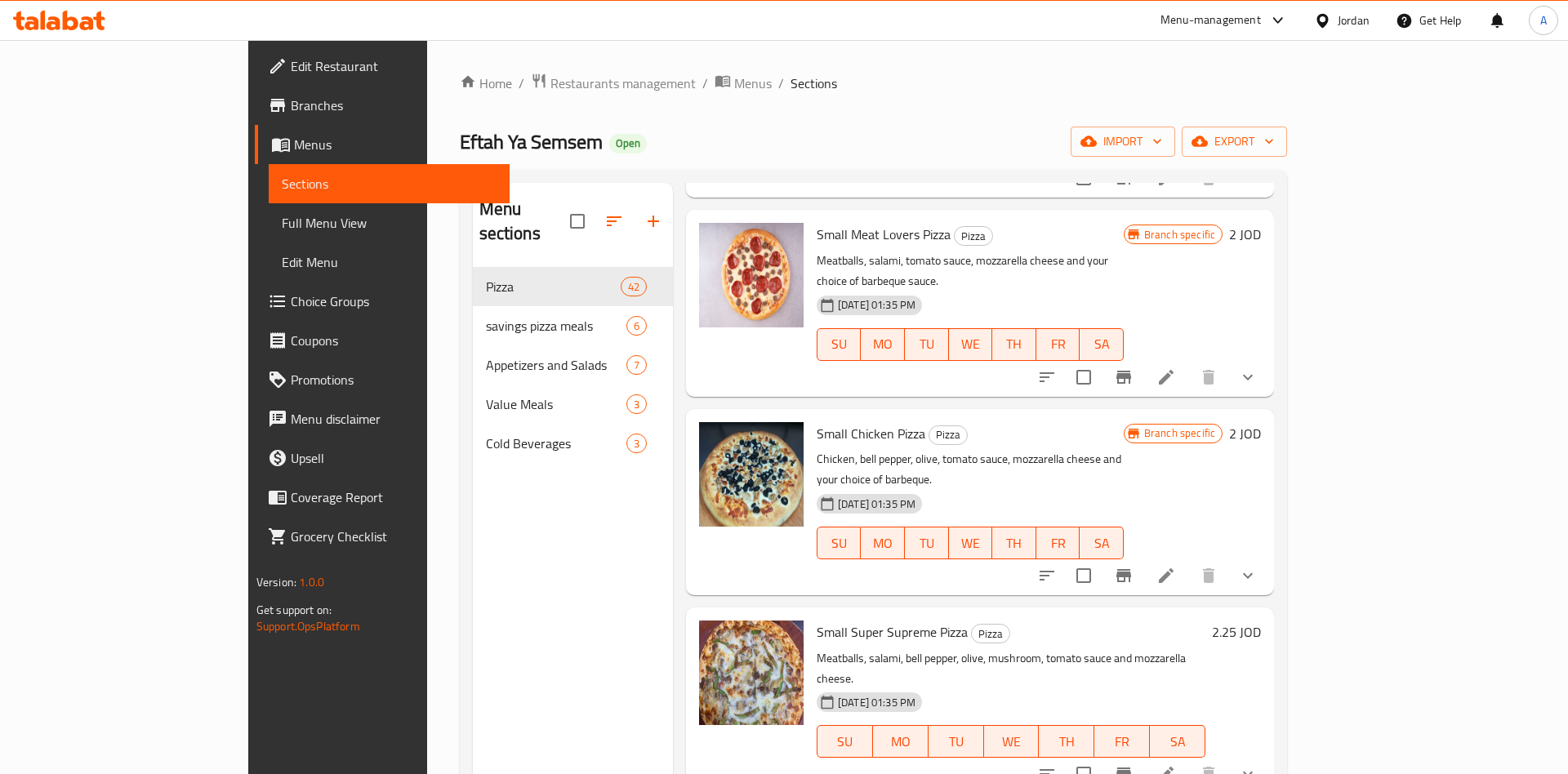
click at [1274, 611] on div "Menu items small Add Sort Manage items Small Vegetable Pizza Pizza Bell pepper,…" at bounding box center [973, 570] width 601 height 774
click at [1134, 764] on icon "Branch-specific-item" at bounding box center [1123, 773] width 19 height 19
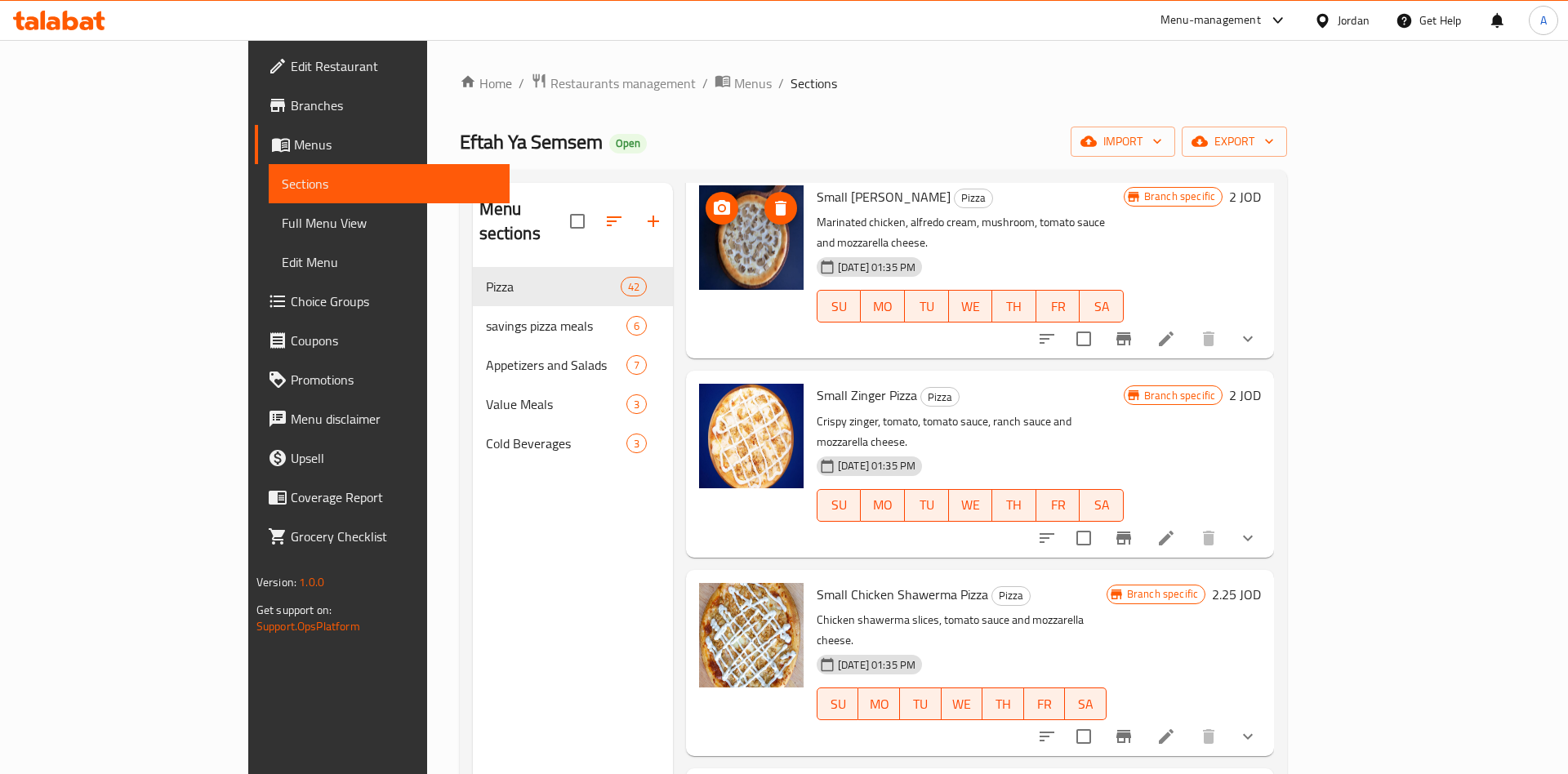
scroll to position [0, 0]
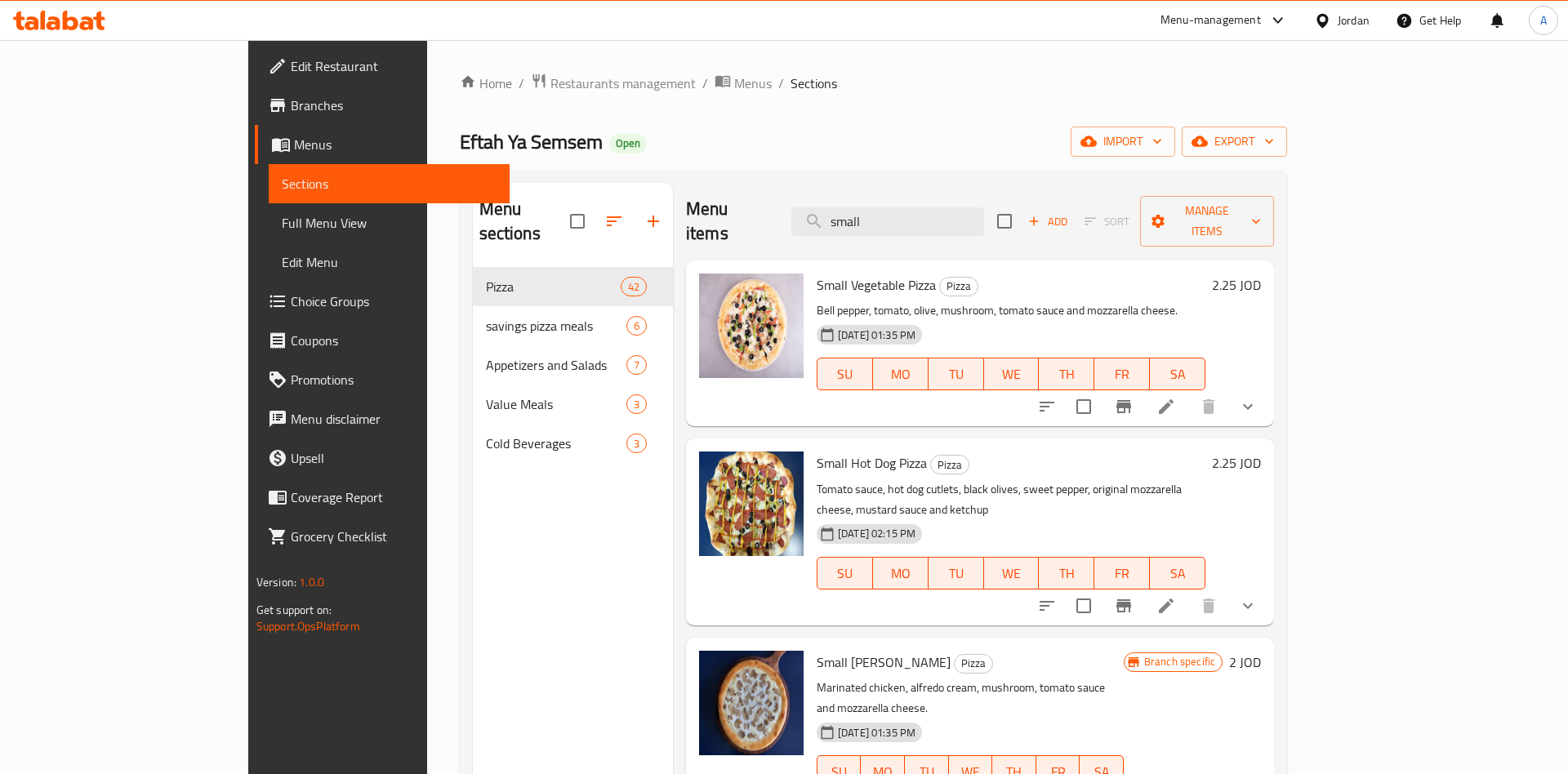
click at [255, 163] on link "Menus" at bounding box center [383, 144] width 256 height 39
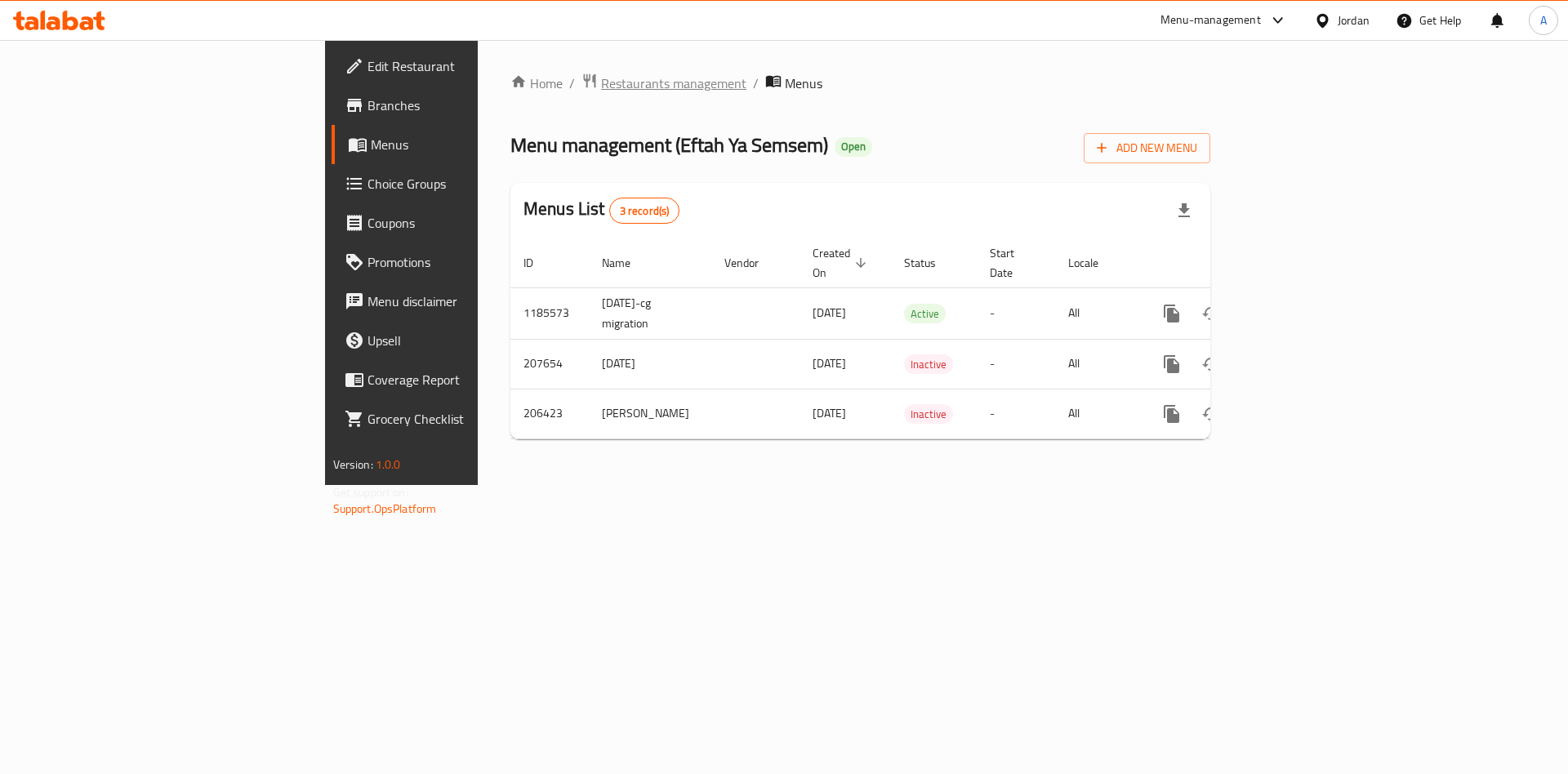
click at [601, 80] on span "Restaurants management" at bounding box center [673, 82] width 145 height 19
